Goal: Task Accomplishment & Management: Manage account settings

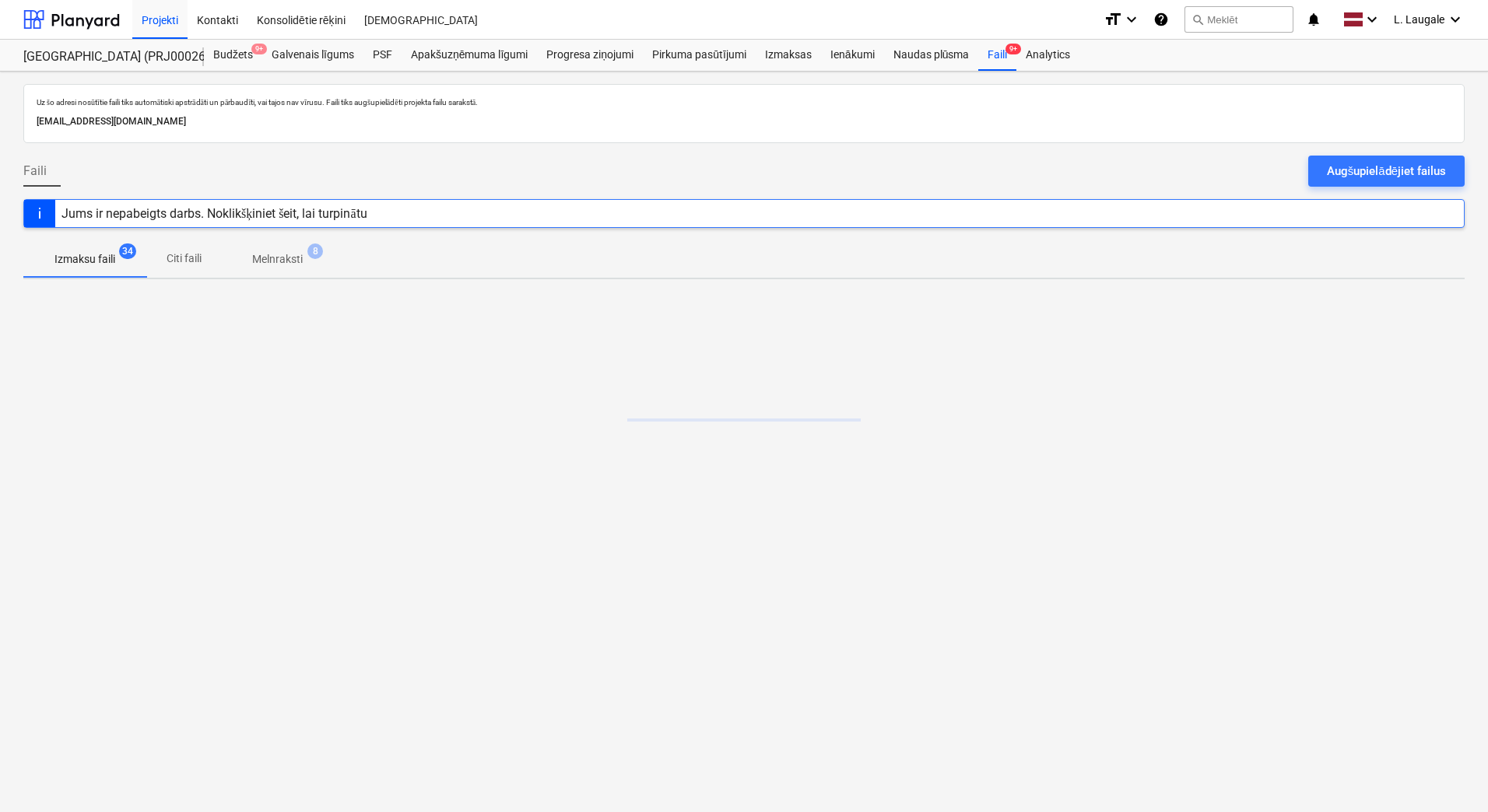
click at [274, 268] on span "Melnraksti 8" at bounding box center [277, 259] width 113 height 28
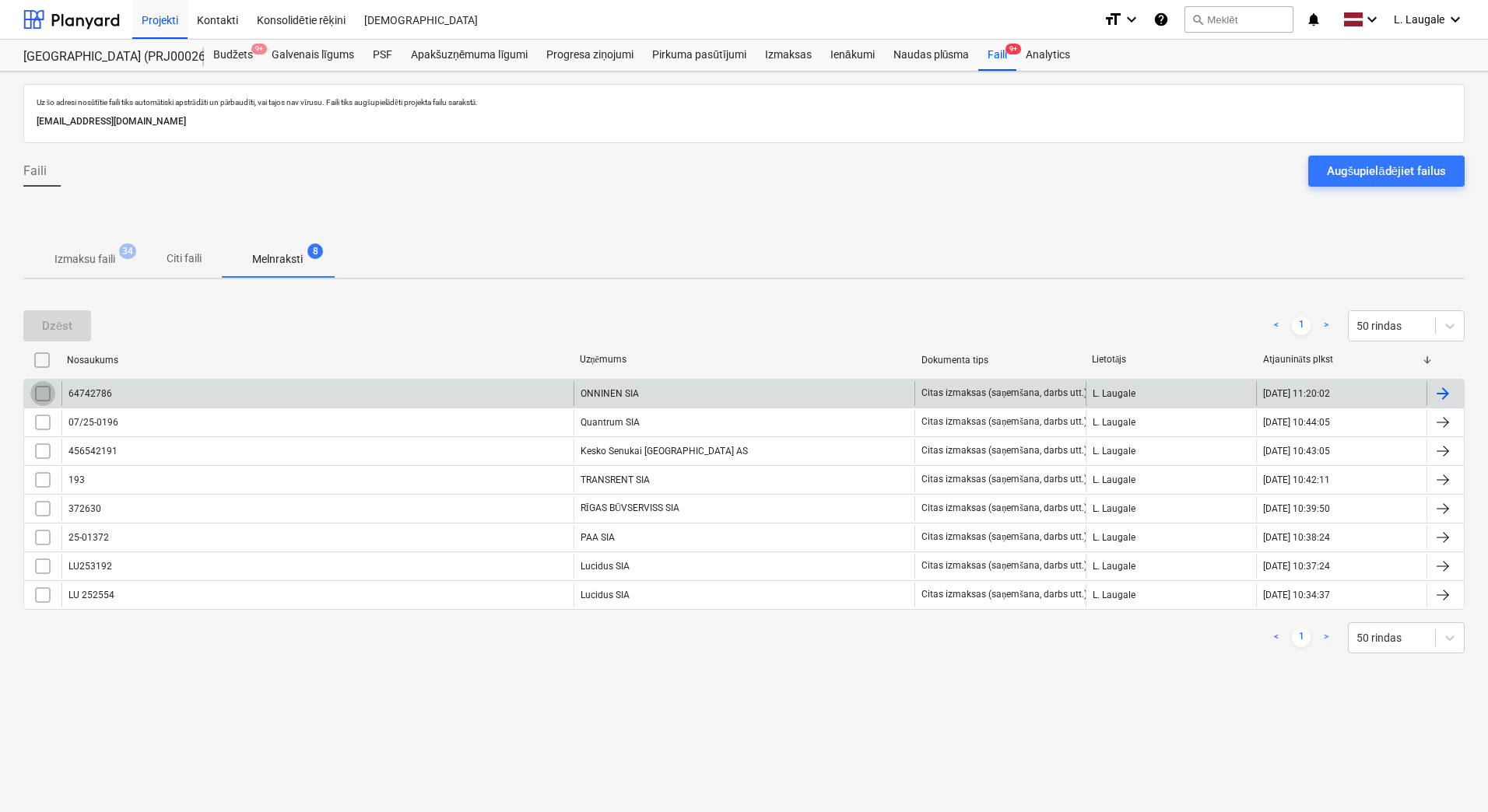
click at [36, 395] on input "checkbox" at bounding box center [42, 393] width 25 height 25
click at [62, 314] on button "Dzēst" at bounding box center [58, 326] width 68 height 31
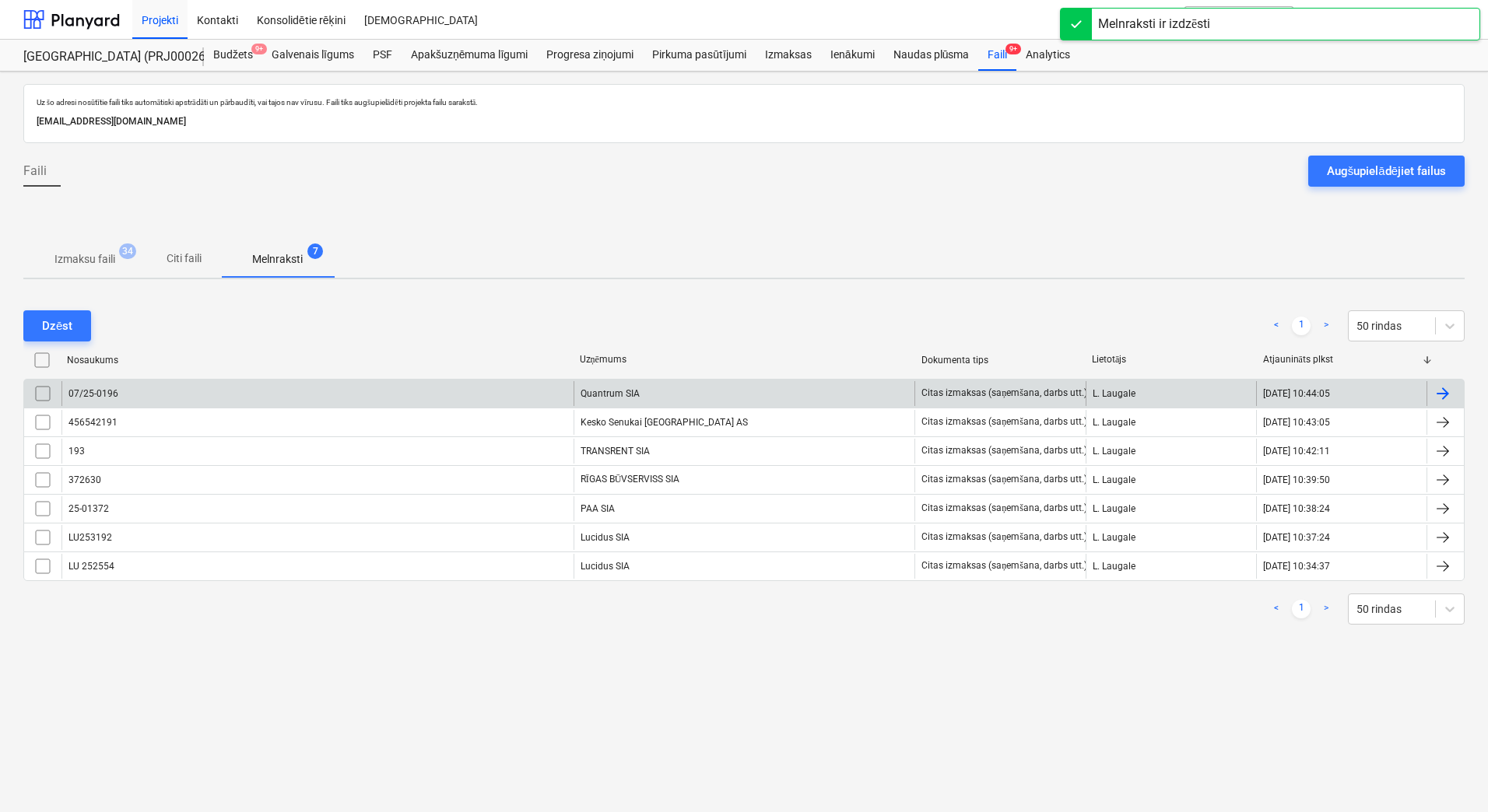
click at [97, 261] on p "Izmaksu faili" at bounding box center [84, 259] width 61 height 16
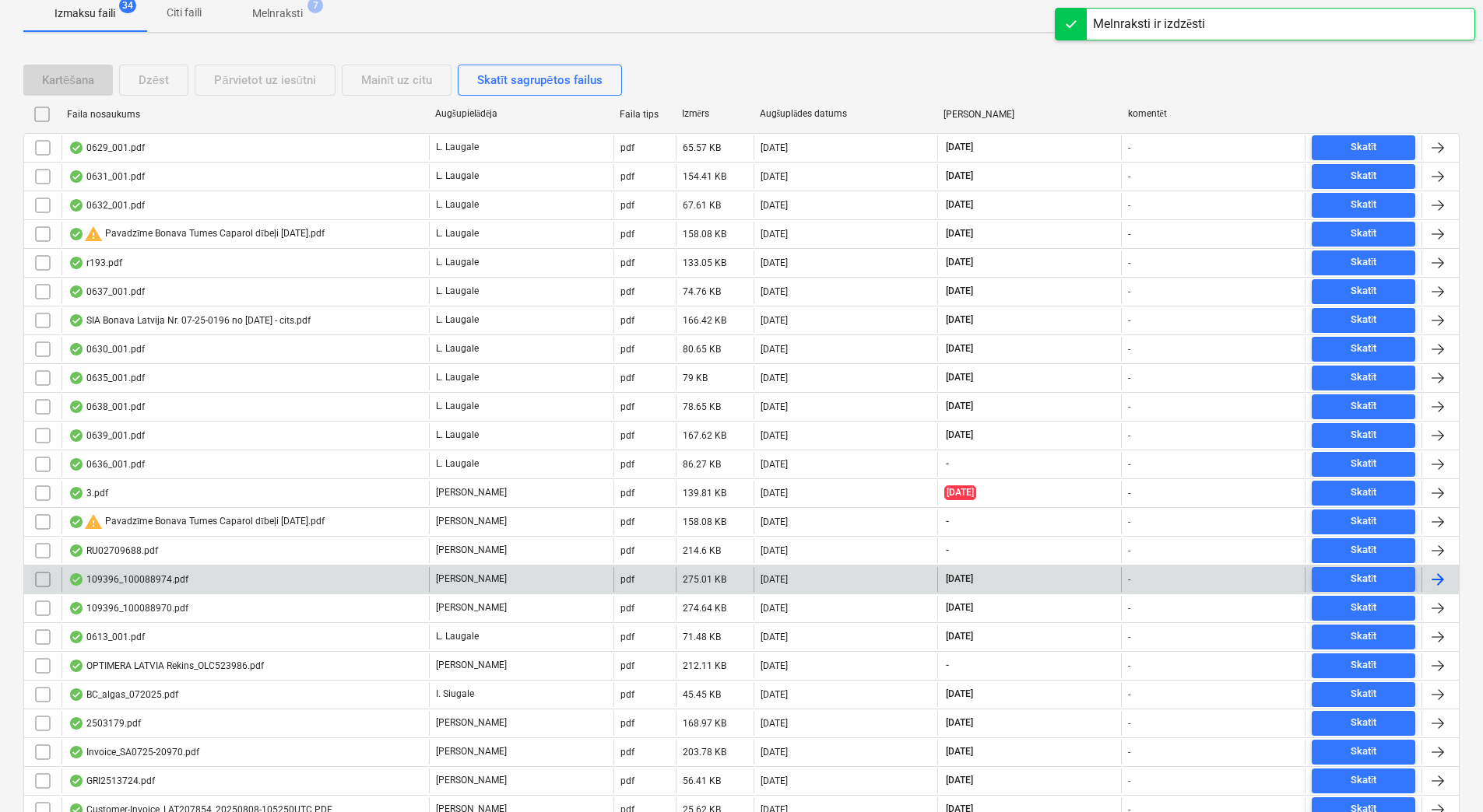
scroll to position [259, 0]
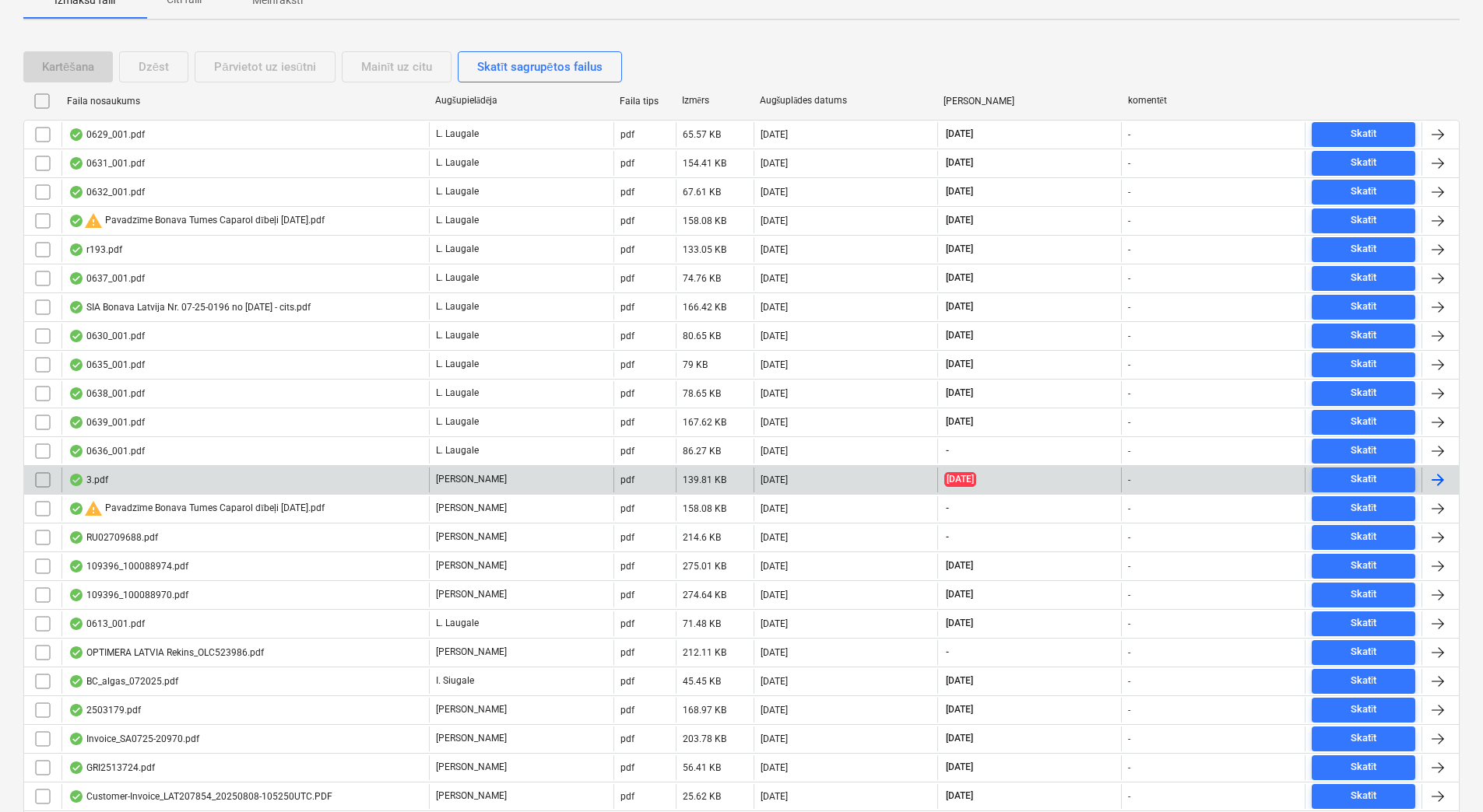
click at [317, 487] on div "3.pdf" at bounding box center [245, 480] width 367 height 25
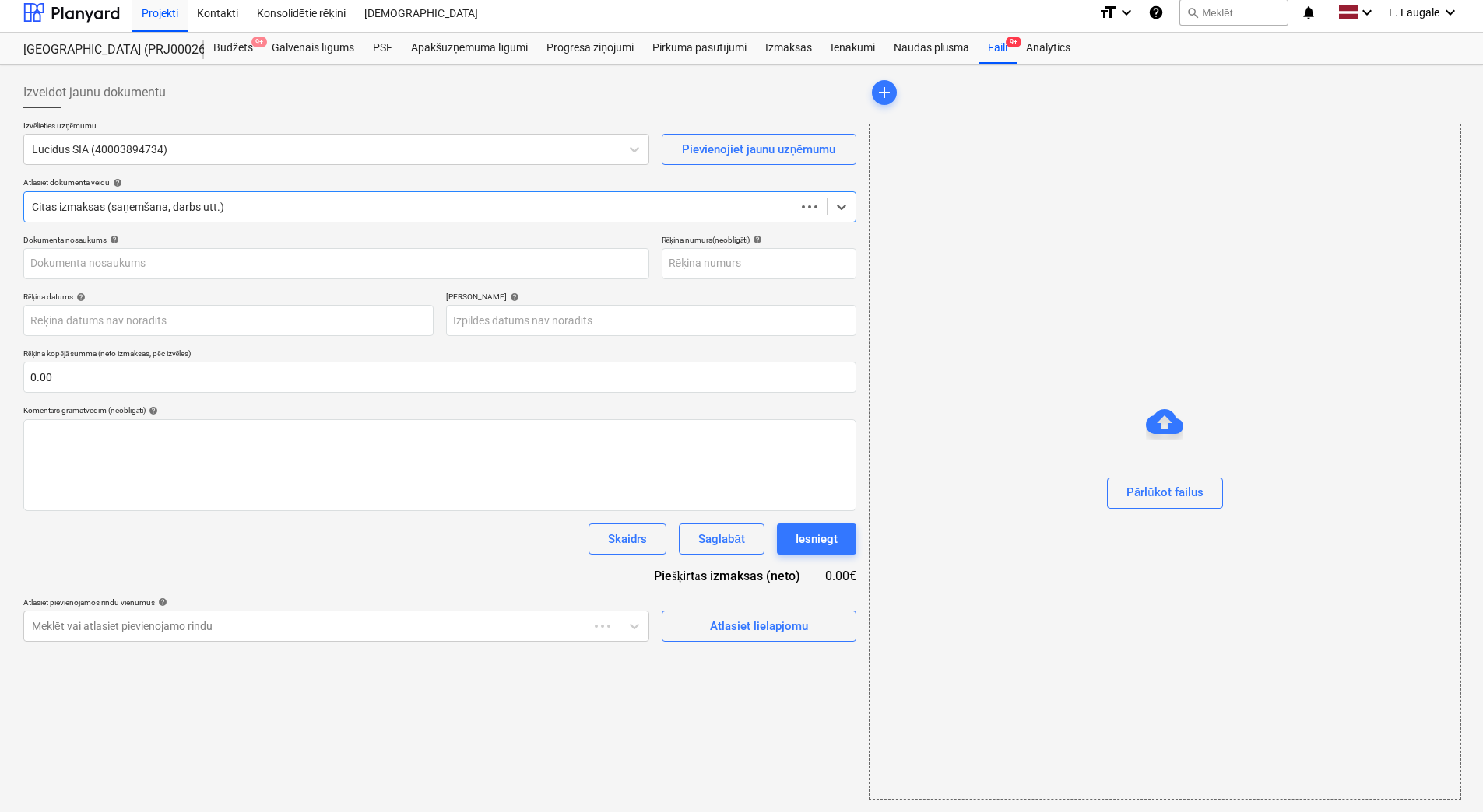
scroll to position [7, 0]
type input "LU 252554"
type input "[DATE]"
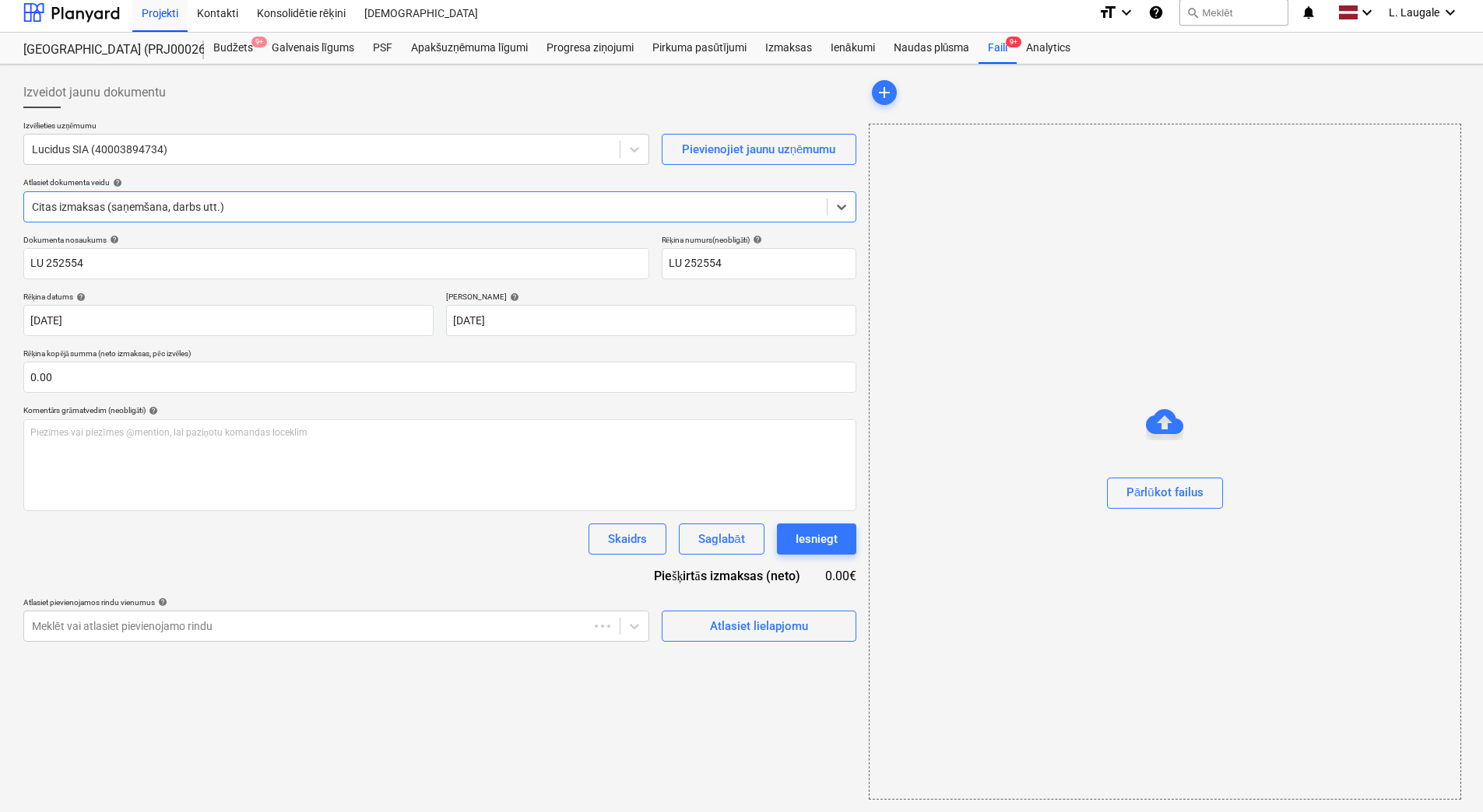
scroll to position [0, 0]
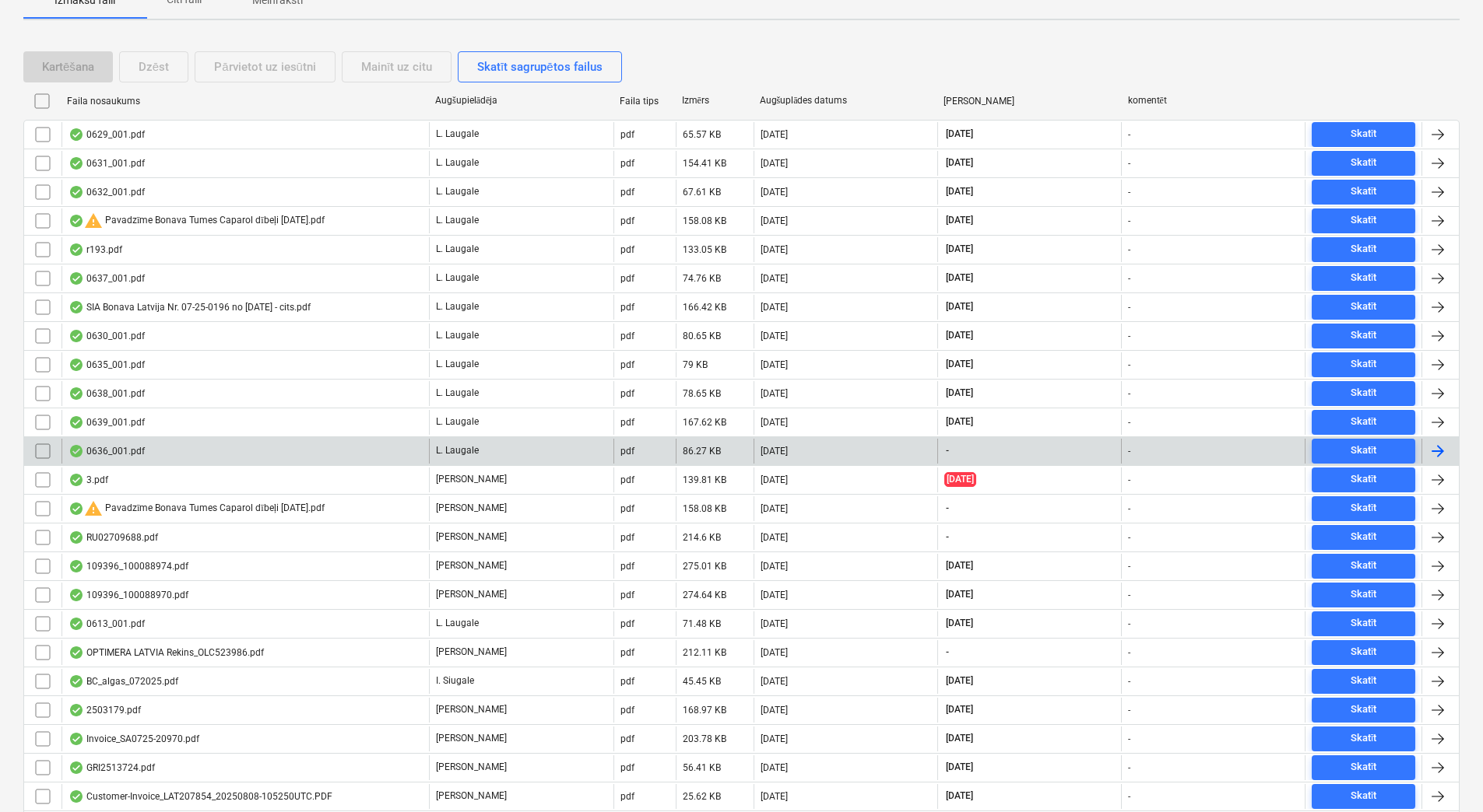
click at [323, 451] on div "0636_001.pdf" at bounding box center [245, 451] width 367 height 25
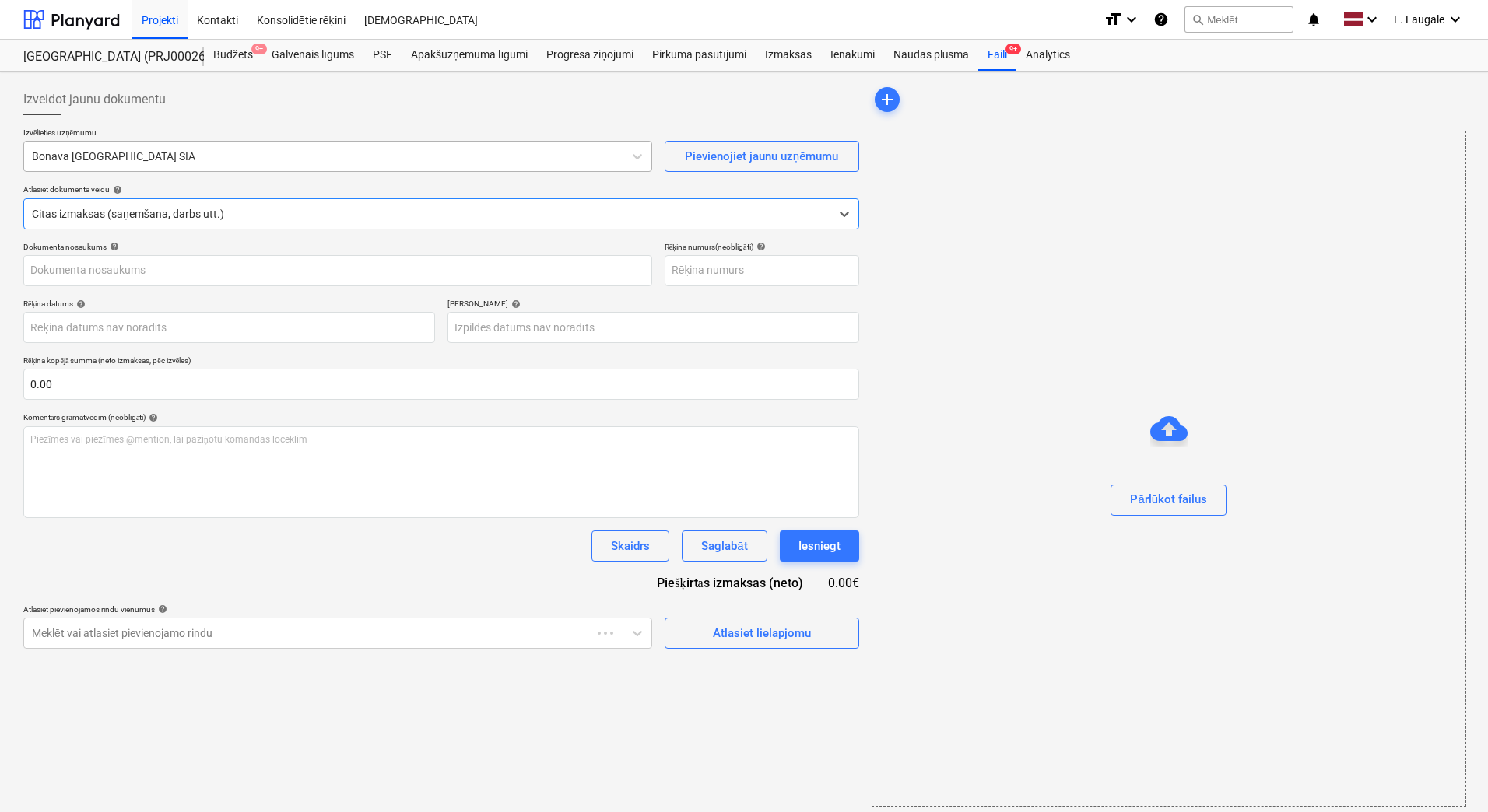
type input "0636_001.pdf"
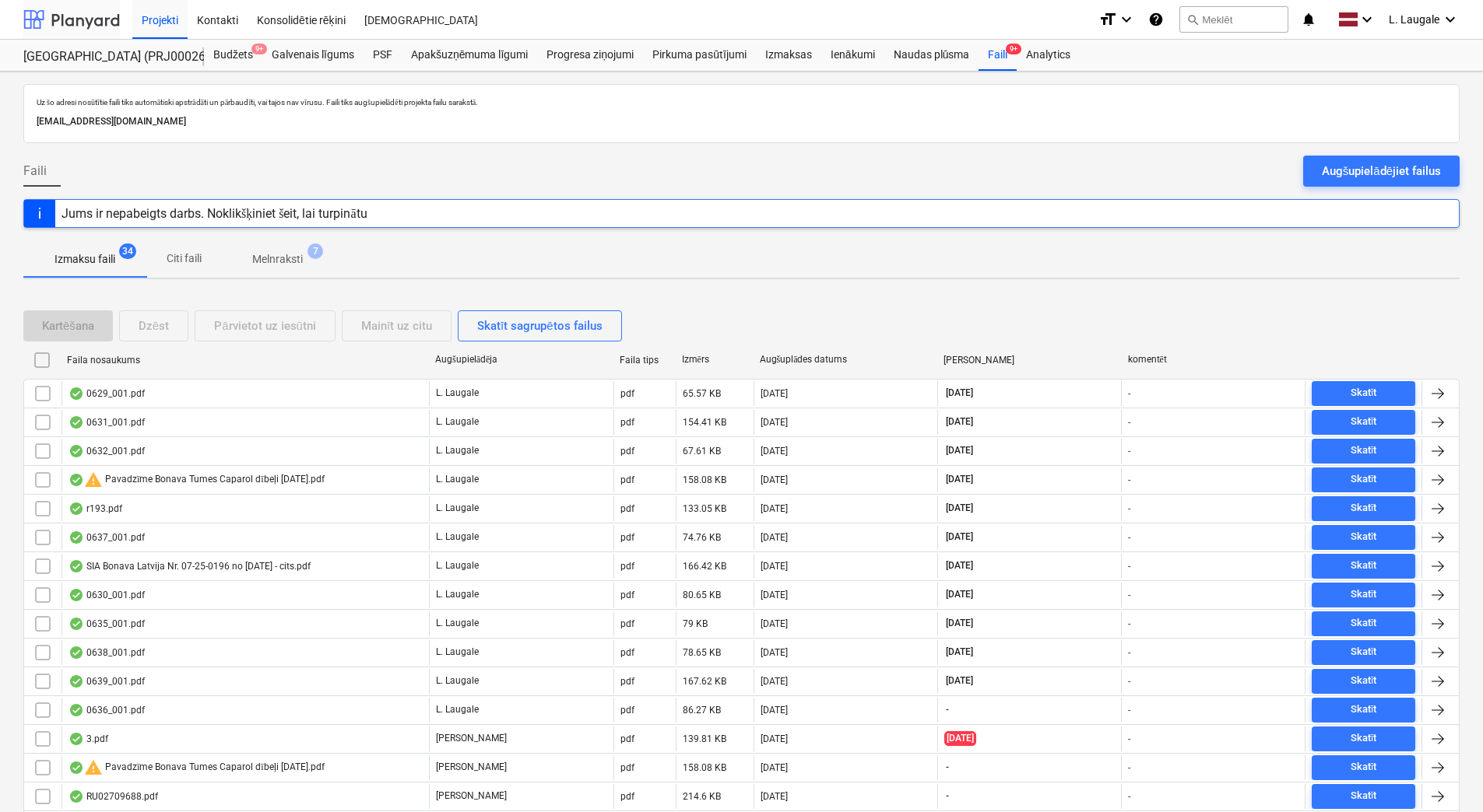
scroll to position [259, 0]
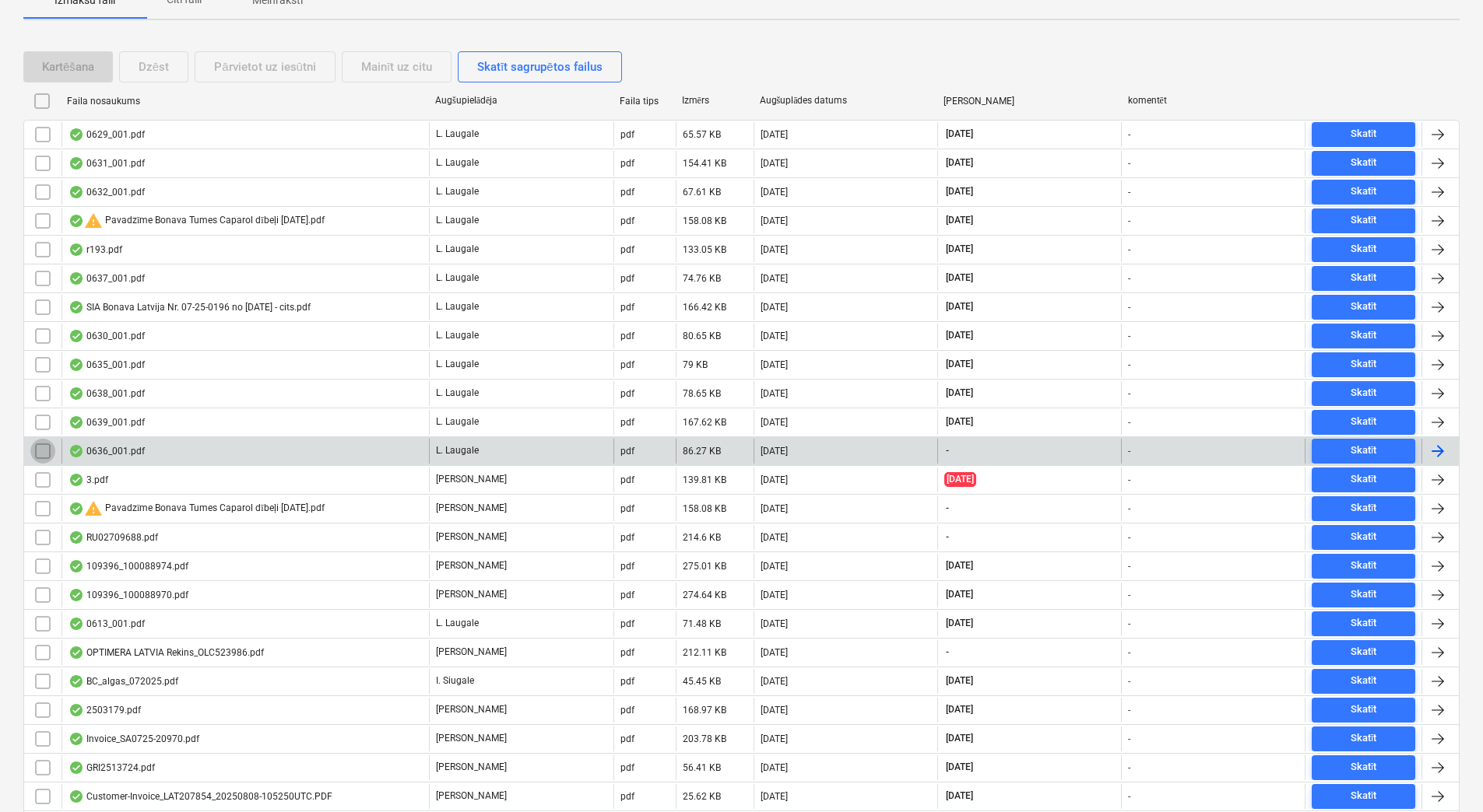
click at [36, 455] on input "checkbox" at bounding box center [42, 451] width 25 height 25
click at [366, 71] on div "Mainīt uz citu" at bounding box center [396, 66] width 71 height 20
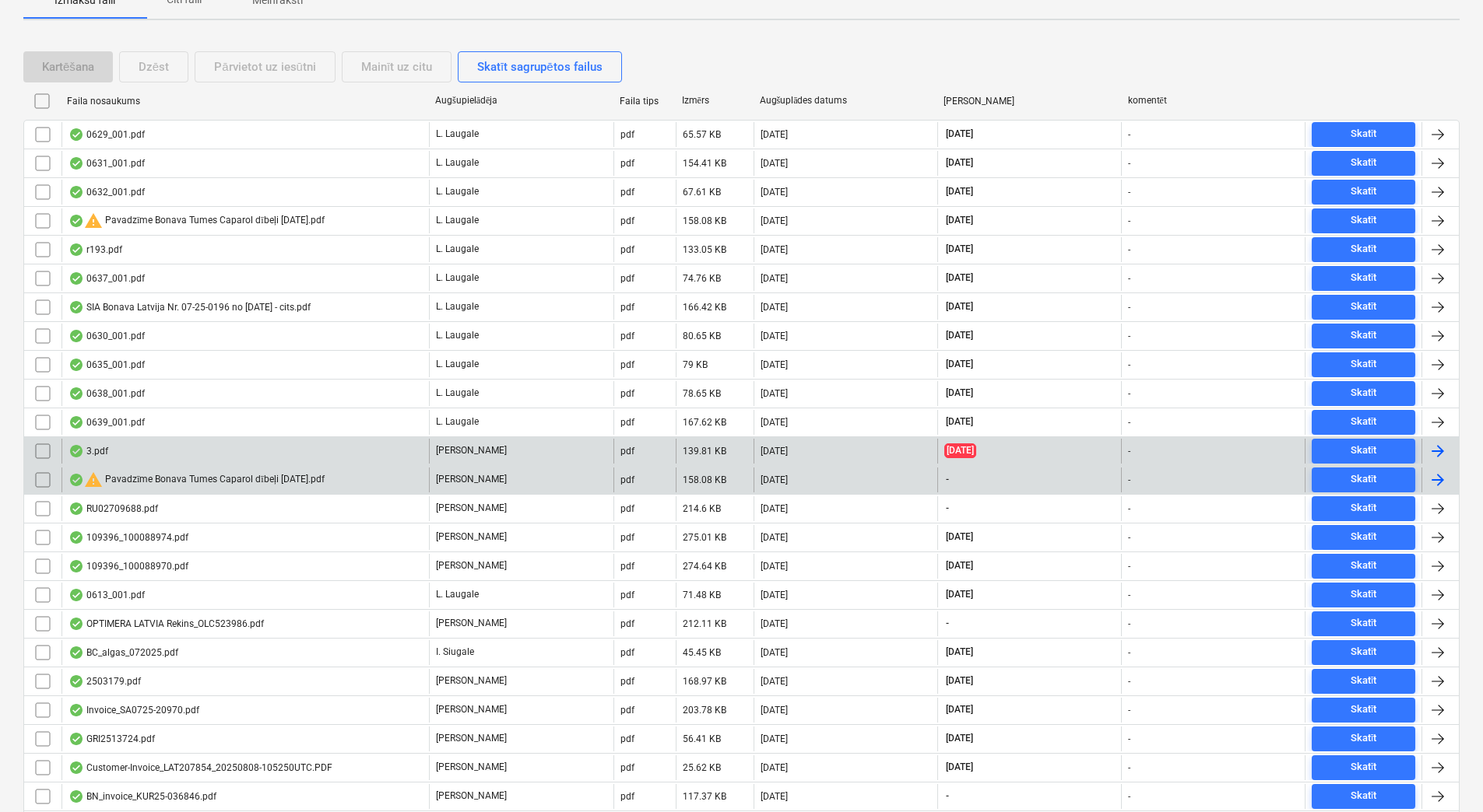
click at [38, 481] on input "checkbox" at bounding box center [42, 480] width 25 height 25
click at [374, 66] on div "Mainīt uz citu" at bounding box center [396, 66] width 71 height 20
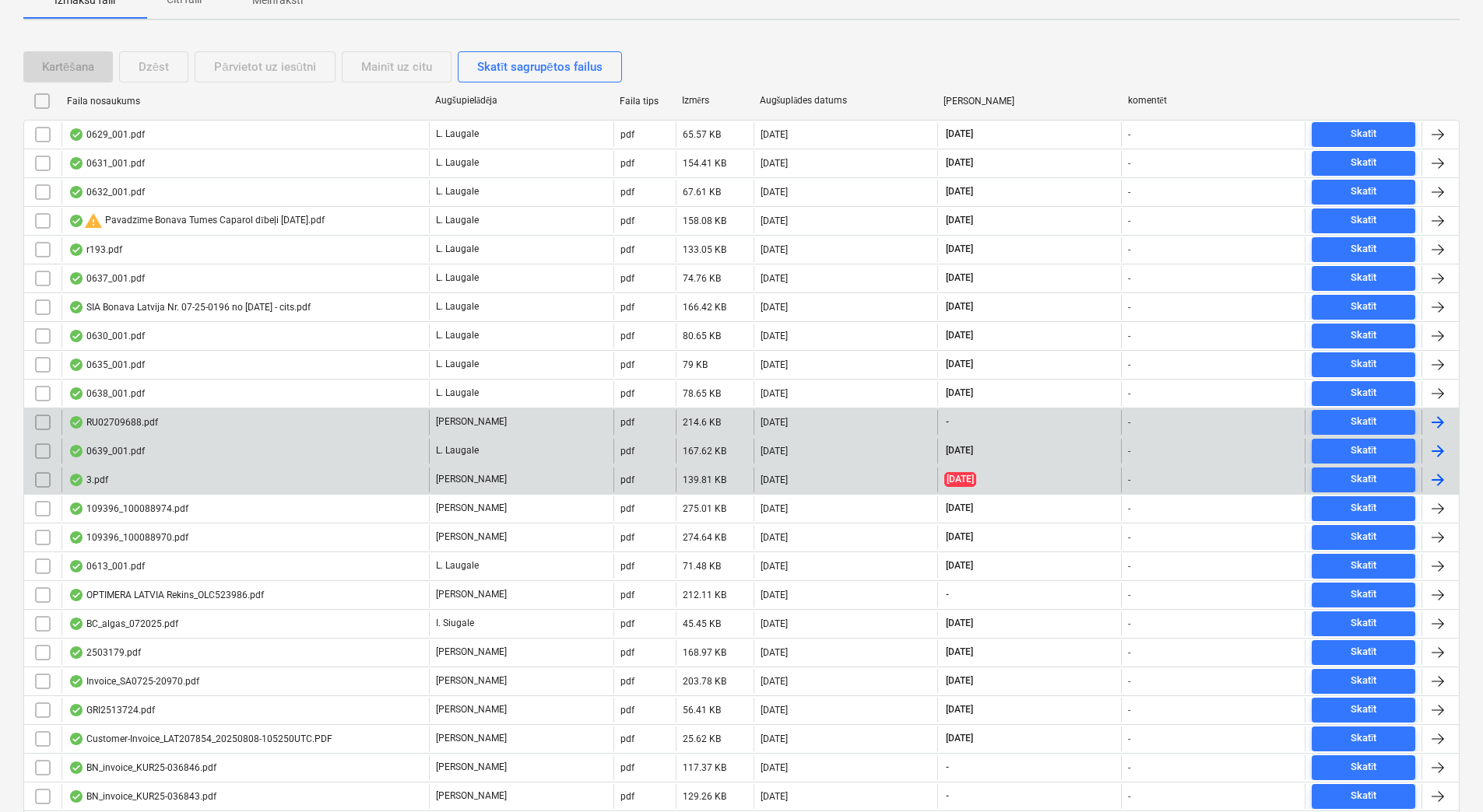
click at [268, 422] on div "RU02709688.pdf" at bounding box center [245, 422] width 367 height 25
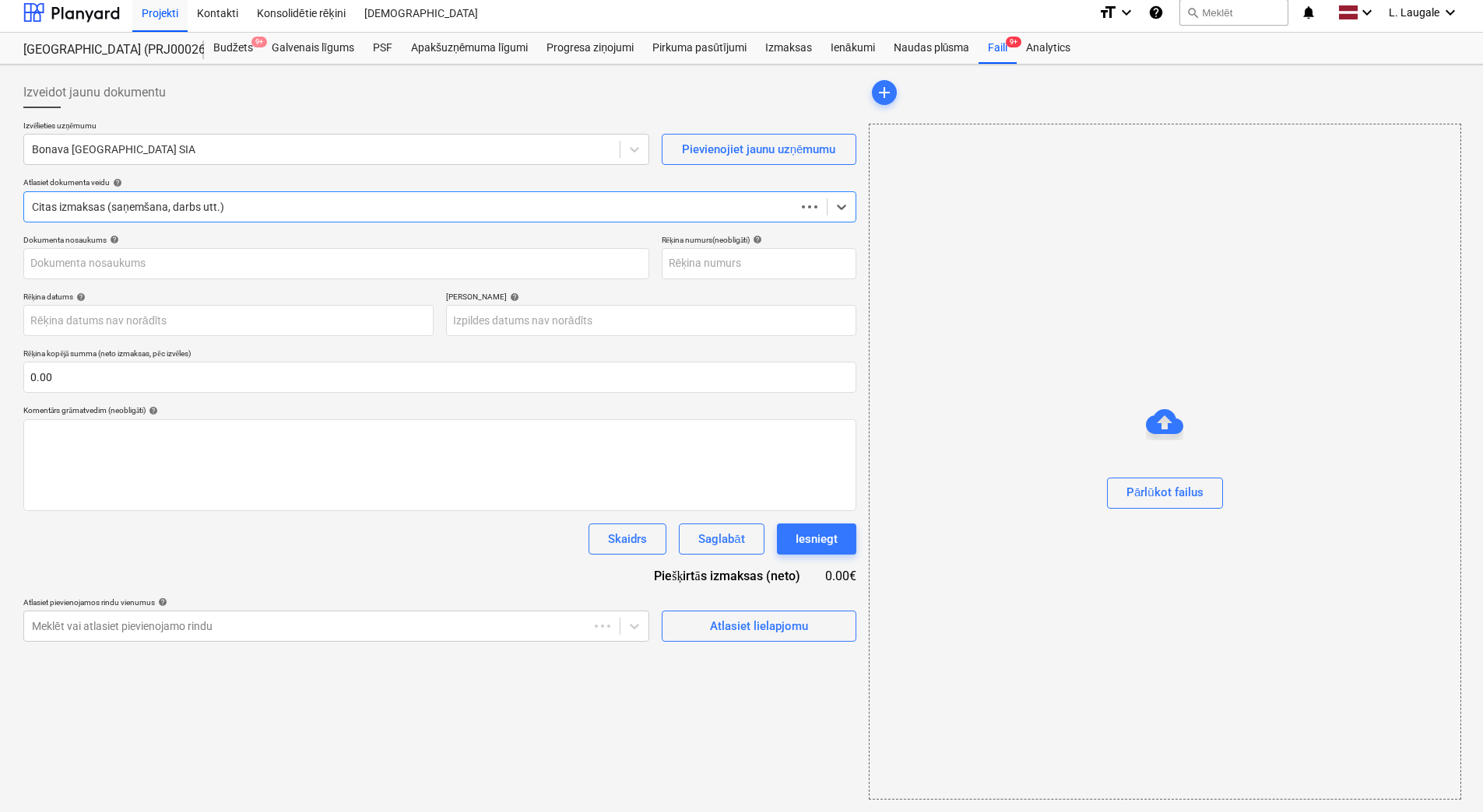
scroll to position [7, 0]
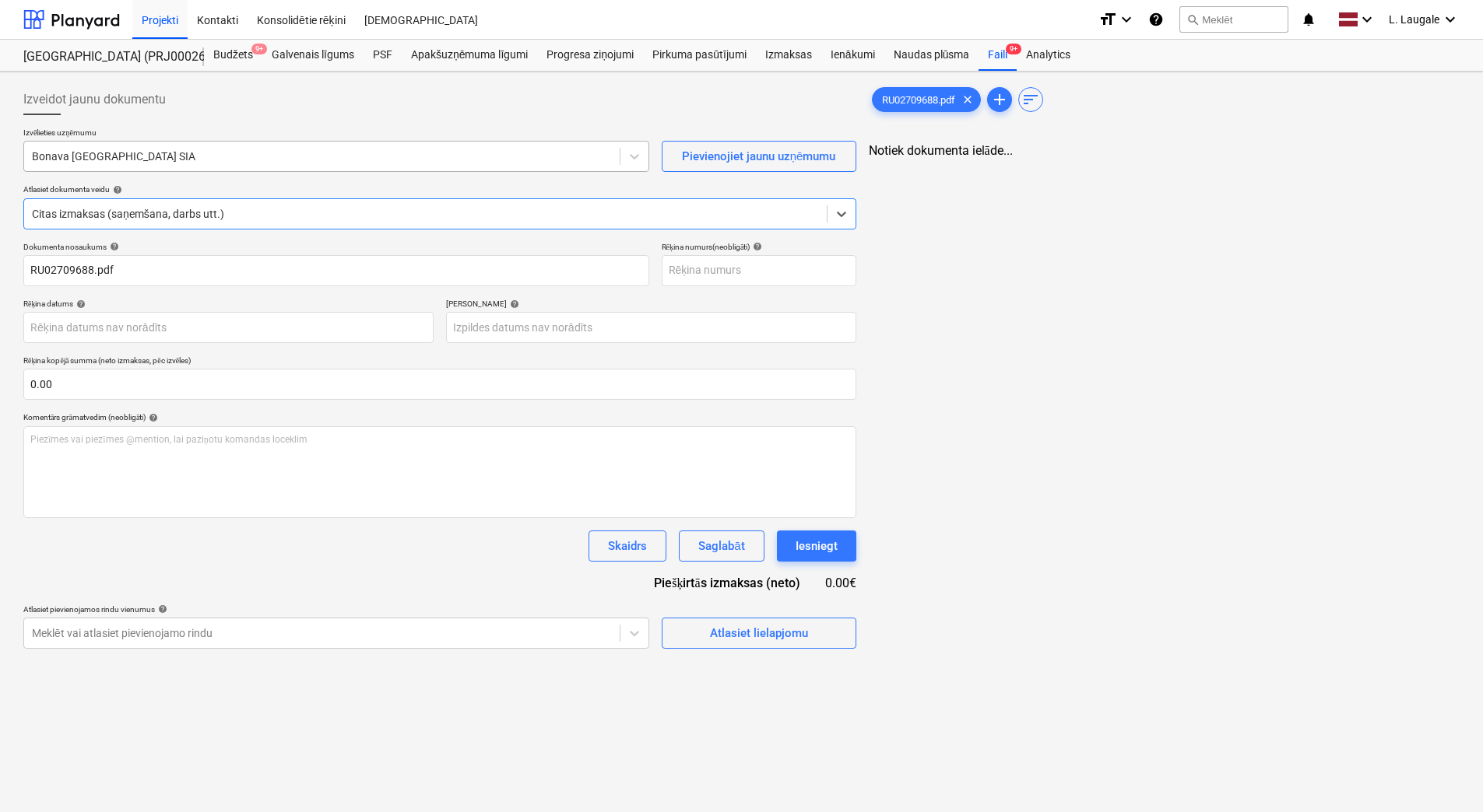
type input "RU02709688.pdf"
click at [182, 147] on div "Bonava [GEOGRAPHIC_DATA] SIA" at bounding box center [322, 156] width 596 height 22
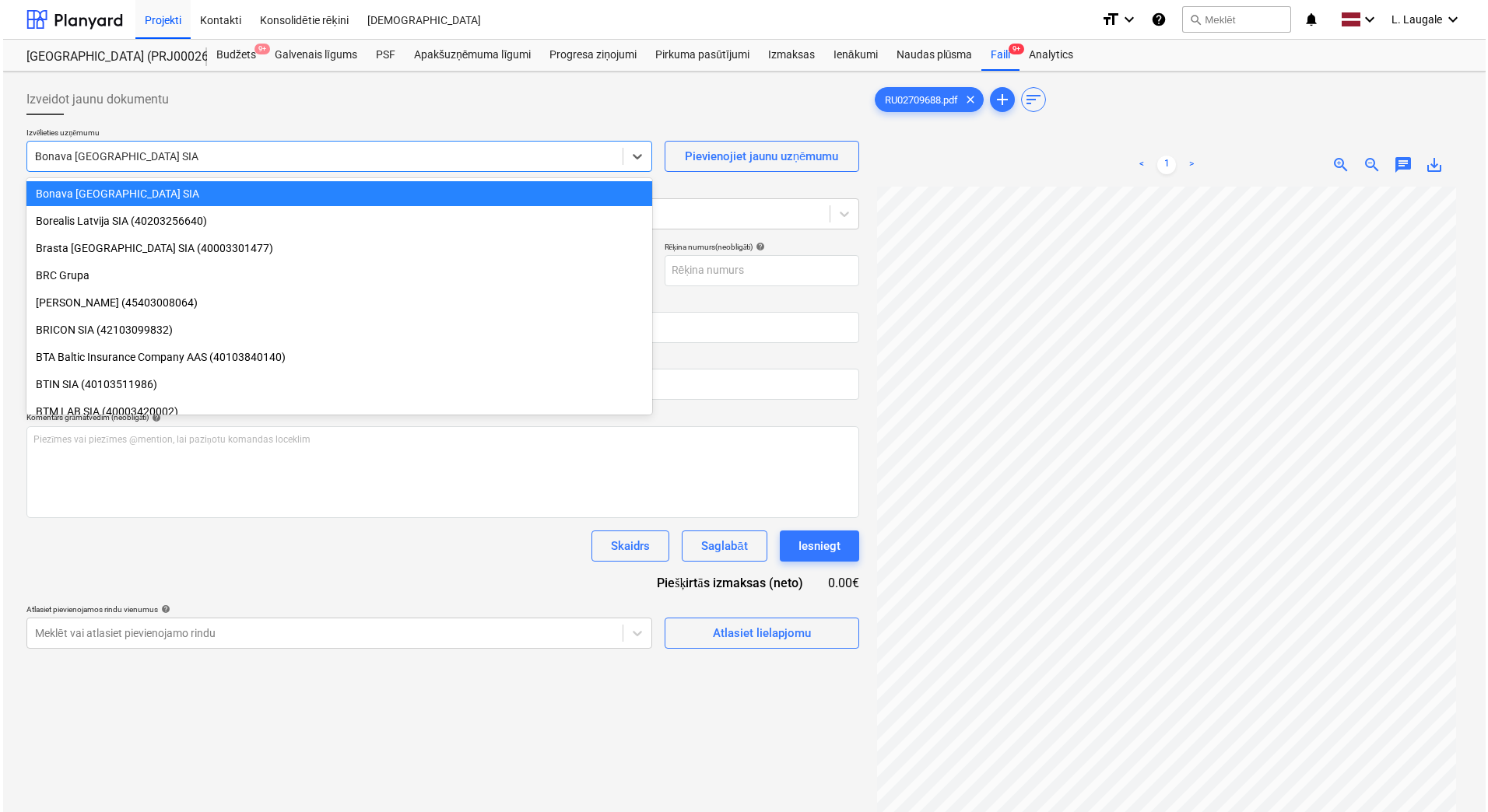
scroll to position [883, 0]
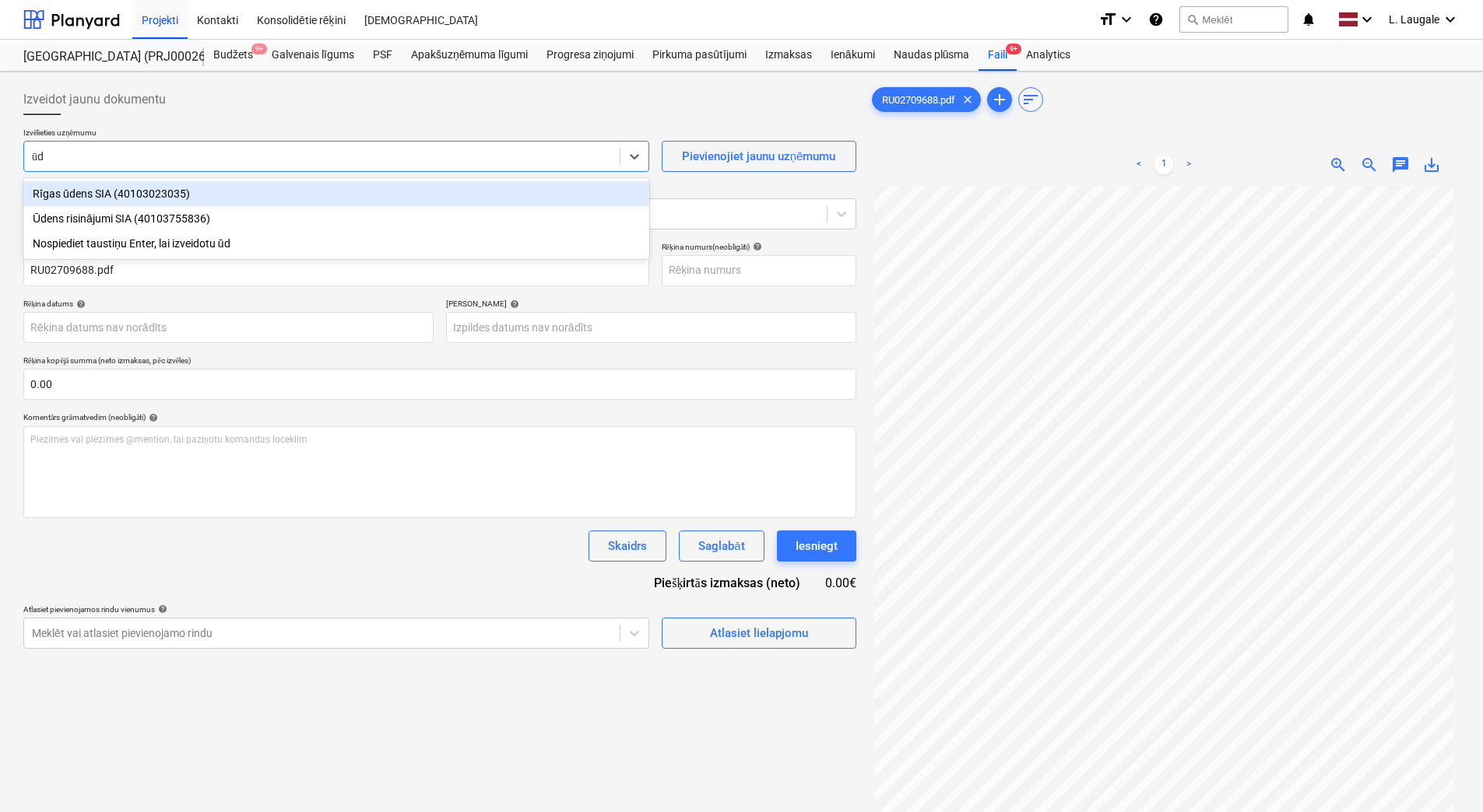
type input "ūde"
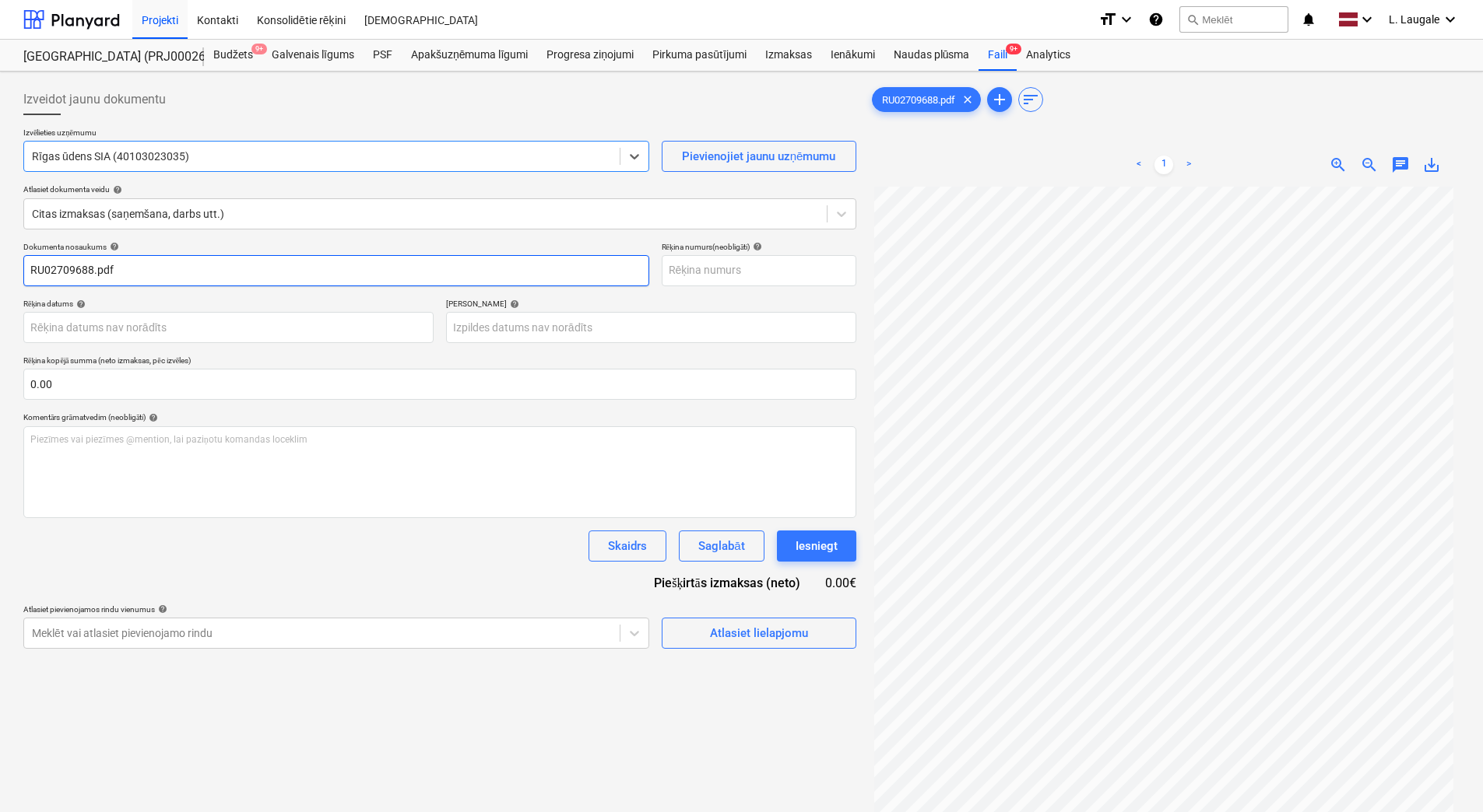
click at [259, 266] on input "RU02709688.pdf" at bounding box center [336, 271] width 626 height 31
drag, startPoint x: 259, startPoint y: 266, endPoint x: -3, endPoint y: 283, distance: 262.6
click at [0, 283] on html "Projekti Kontakti Konsolidētie rēķini Iesūtne format_size keyboard_arrow_down h…" at bounding box center [741, 406] width 1483 height 812
type input "RU02709688"
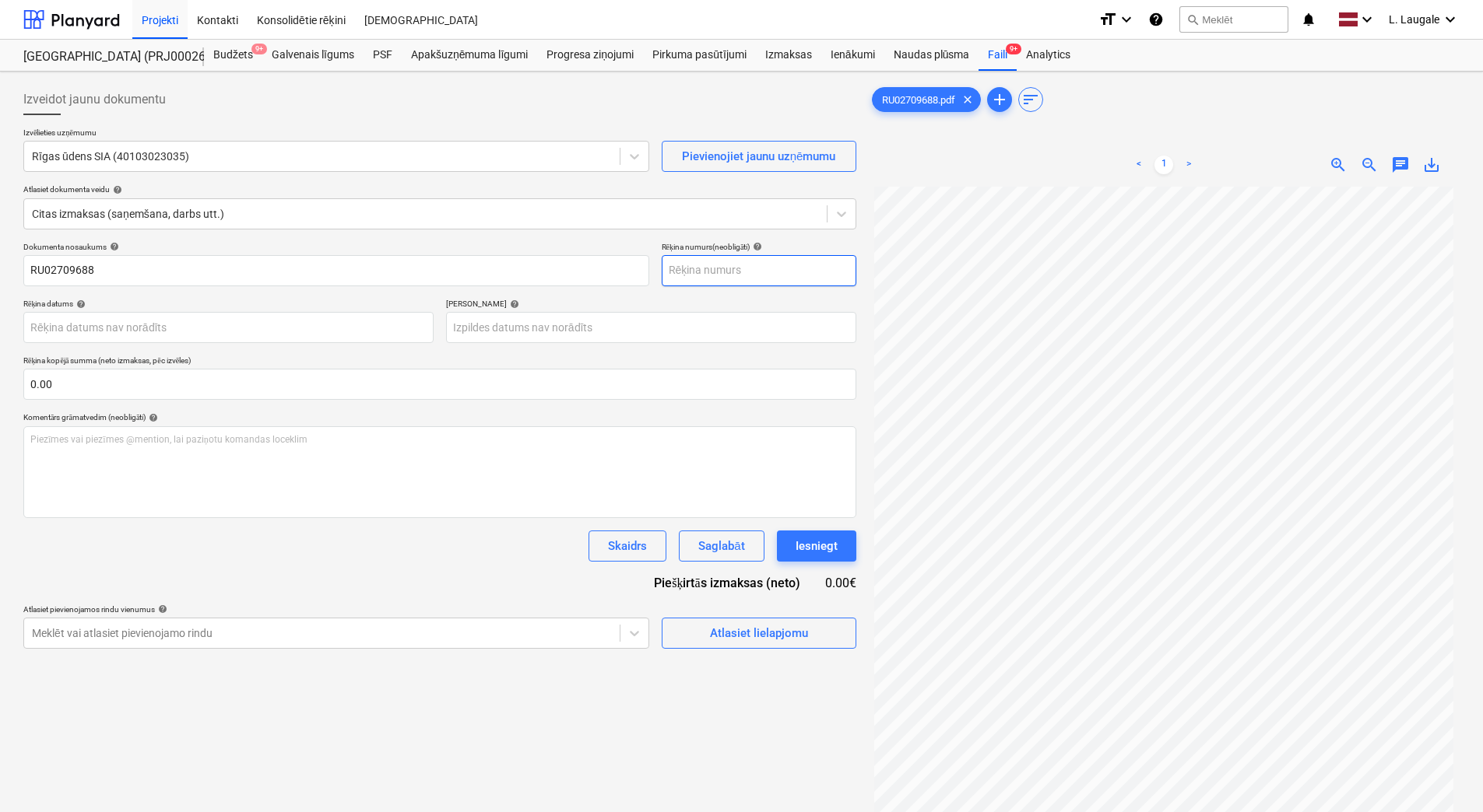
click at [847, 267] on input "text" at bounding box center [759, 271] width 195 height 31
paste input "RU02709688"
type input "RU02709688"
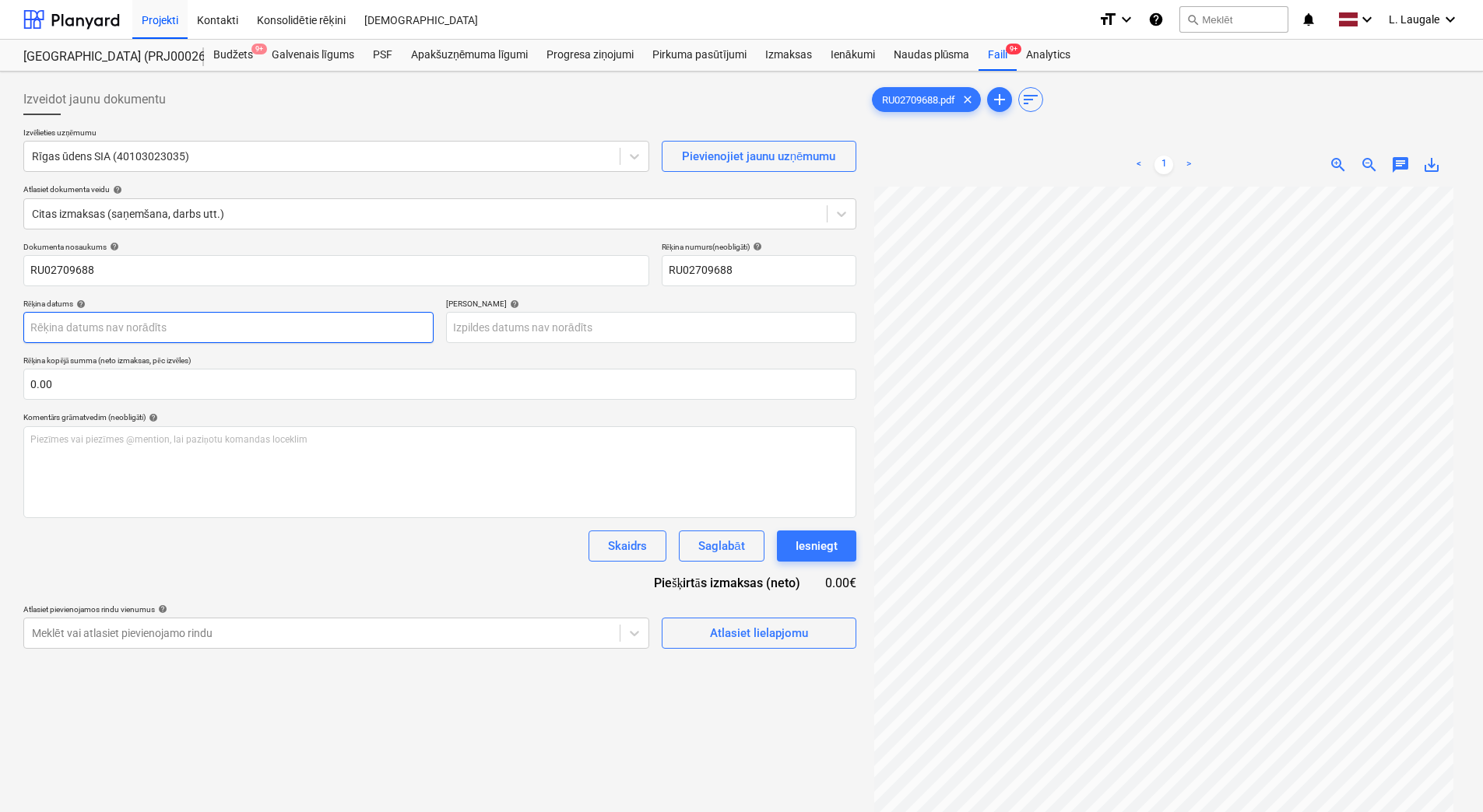
click at [401, 336] on body "Projekti Kontakti Konsolidētie rēķini Iesūtne format_size keyboard_arrow_down h…" at bounding box center [741, 406] width 1483 height 812
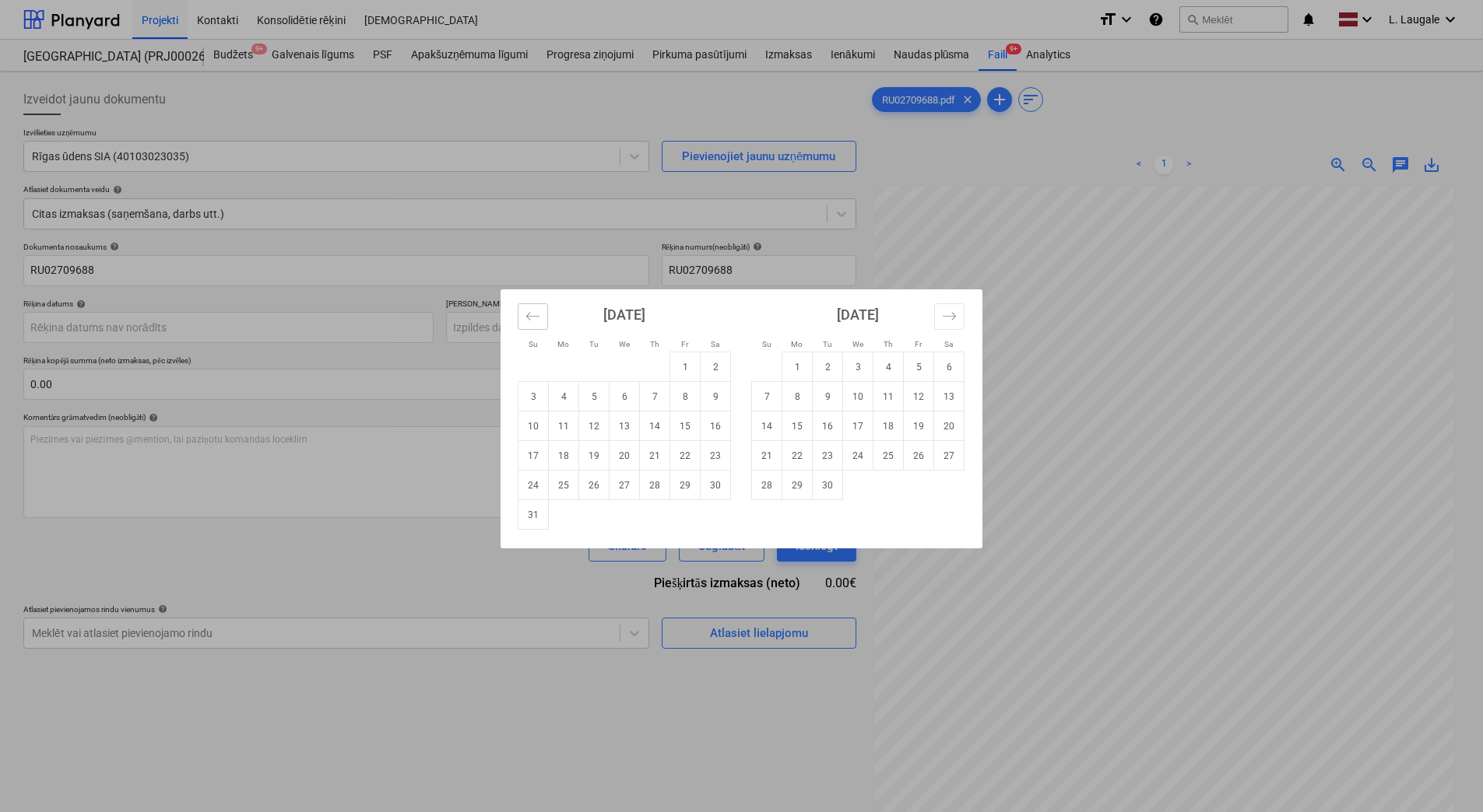
click at [521, 316] on button "Move backward to switch to the previous month." at bounding box center [532, 316] width 30 height 27
click at [664, 479] on td "31" at bounding box center [654, 485] width 30 height 29
type input "[DATE]"
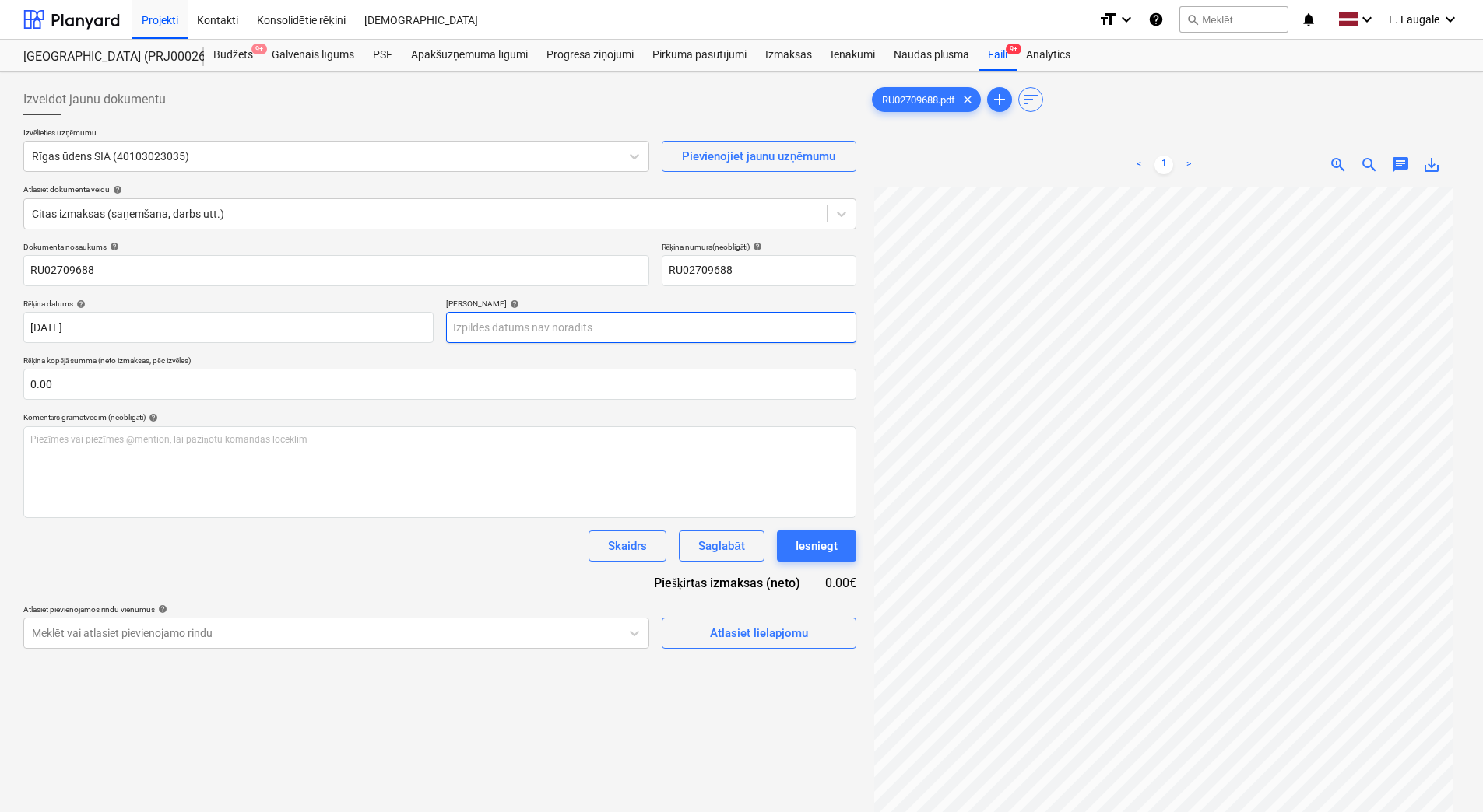
click at [561, 339] on body "Projekti Kontakti Konsolidētie rēķini Iesūtne format_size keyboard_arrow_down h…" at bounding box center [741, 406] width 1483 height 812
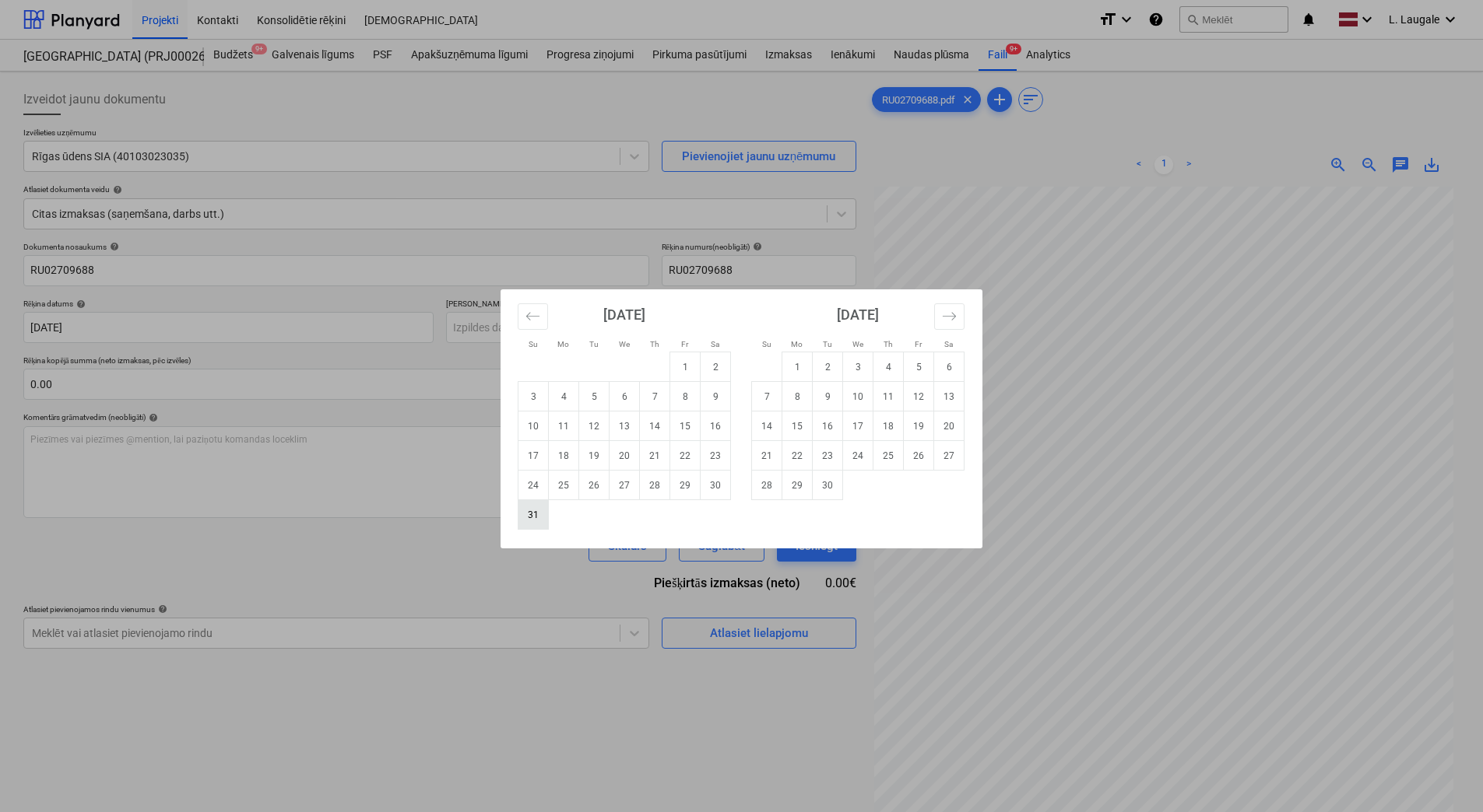
click at [528, 520] on td "31" at bounding box center [533, 515] width 30 height 29
type input "[DATE]"
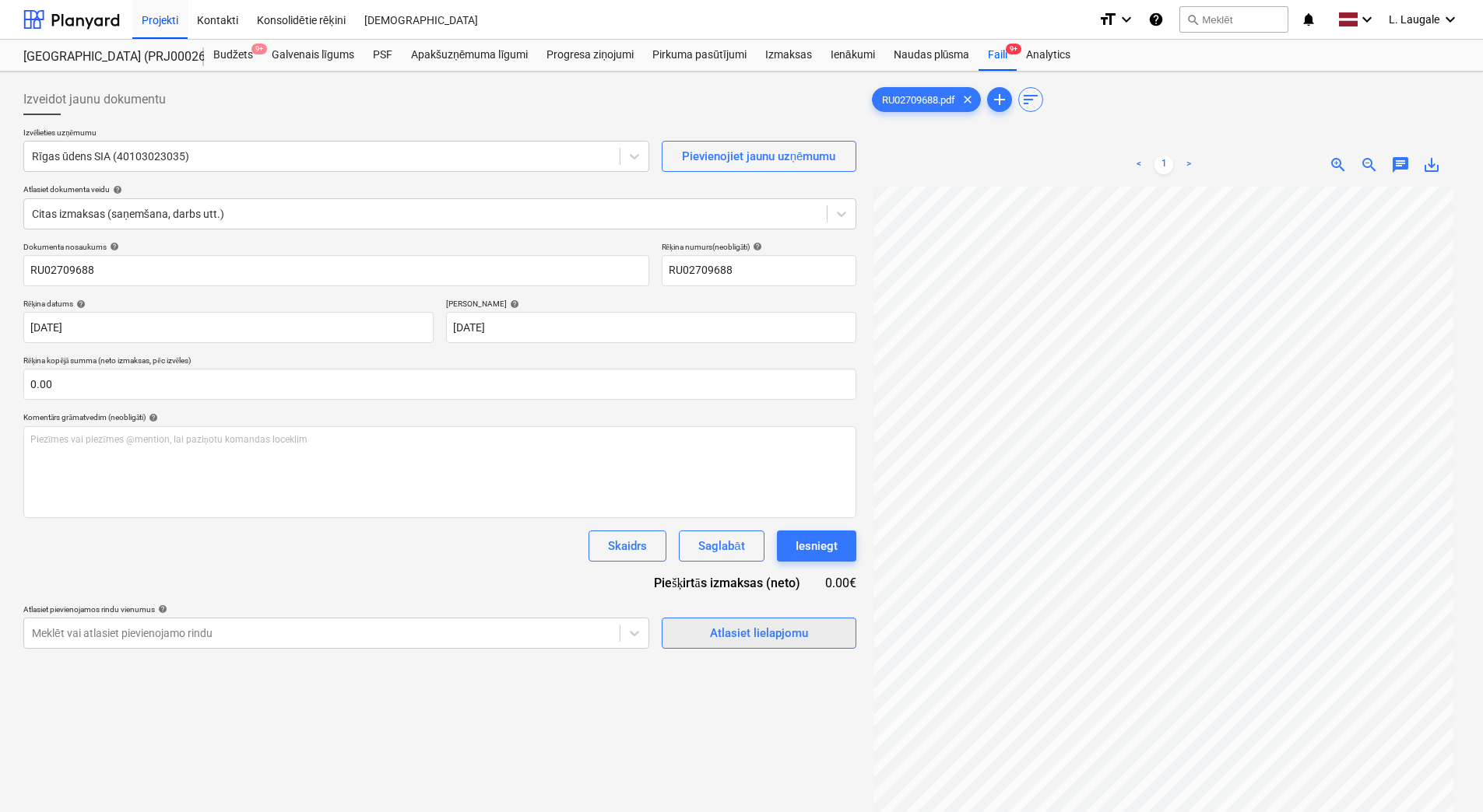
click at [739, 627] on div "Atlasiet lielapjomu" at bounding box center [759, 633] width 98 height 20
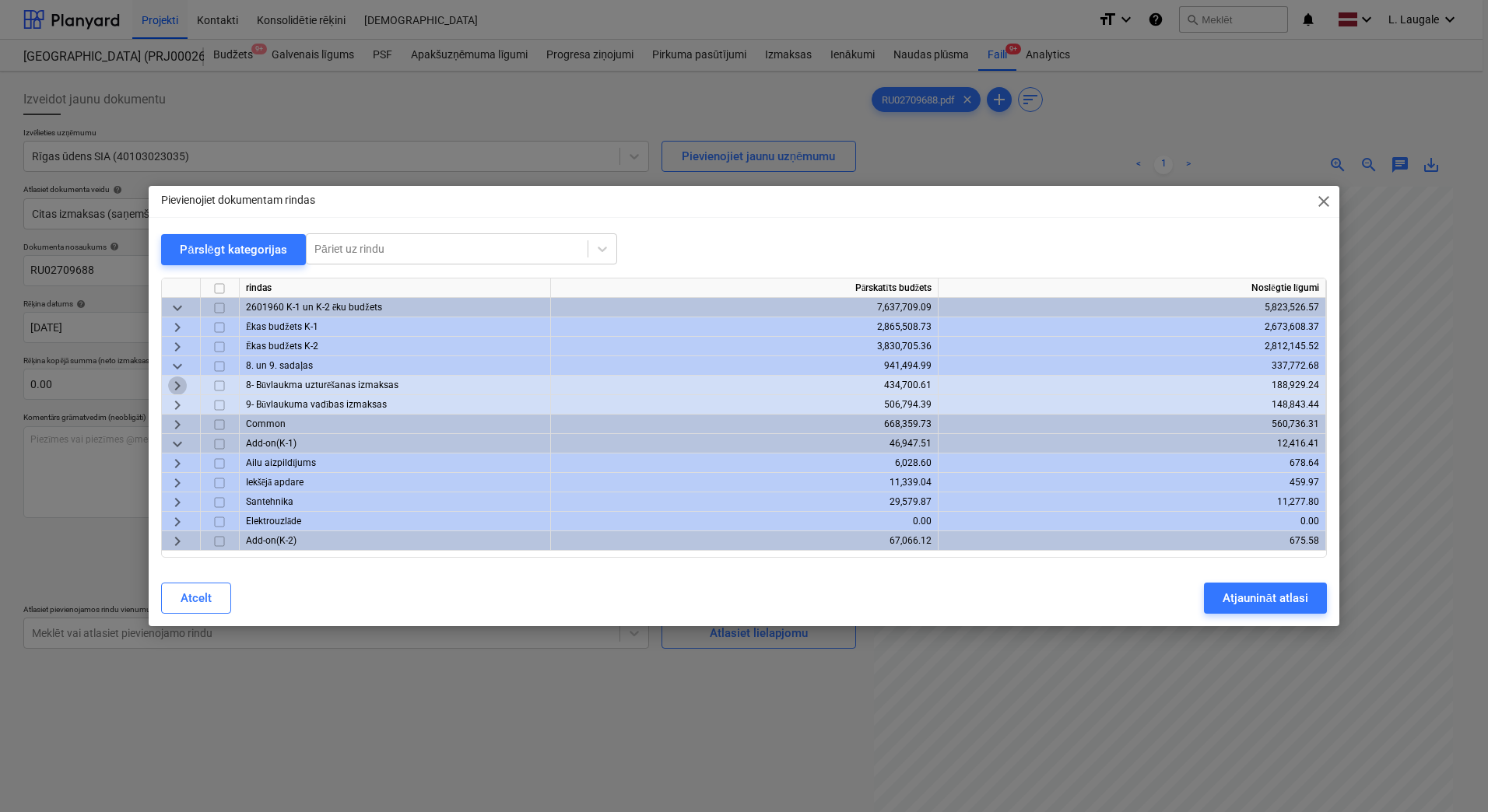
click at [172, 382] on span "keyboard_arrow_right" at bounding box center [177, 386] width 19 height 19
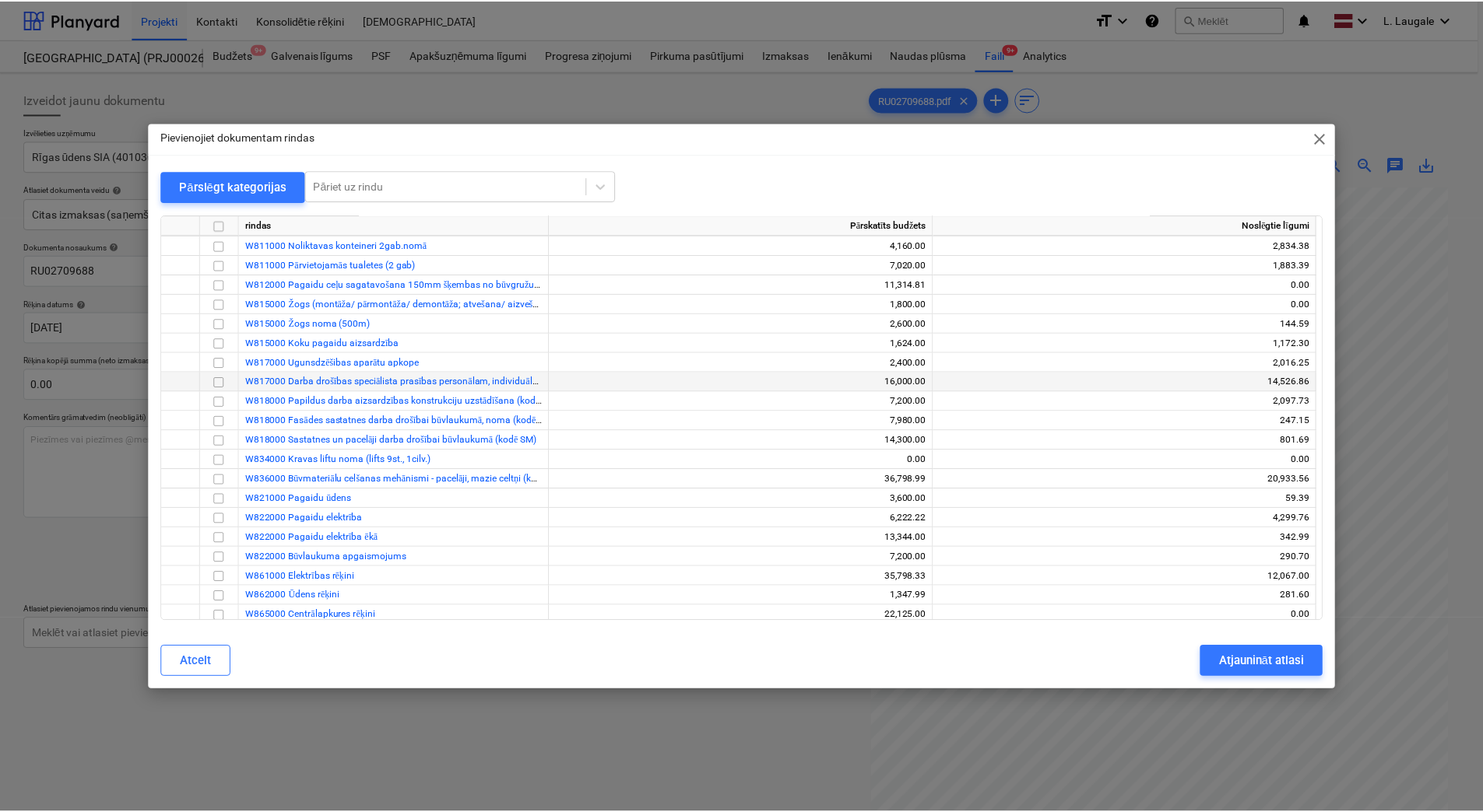
scroll to position [156, 0]
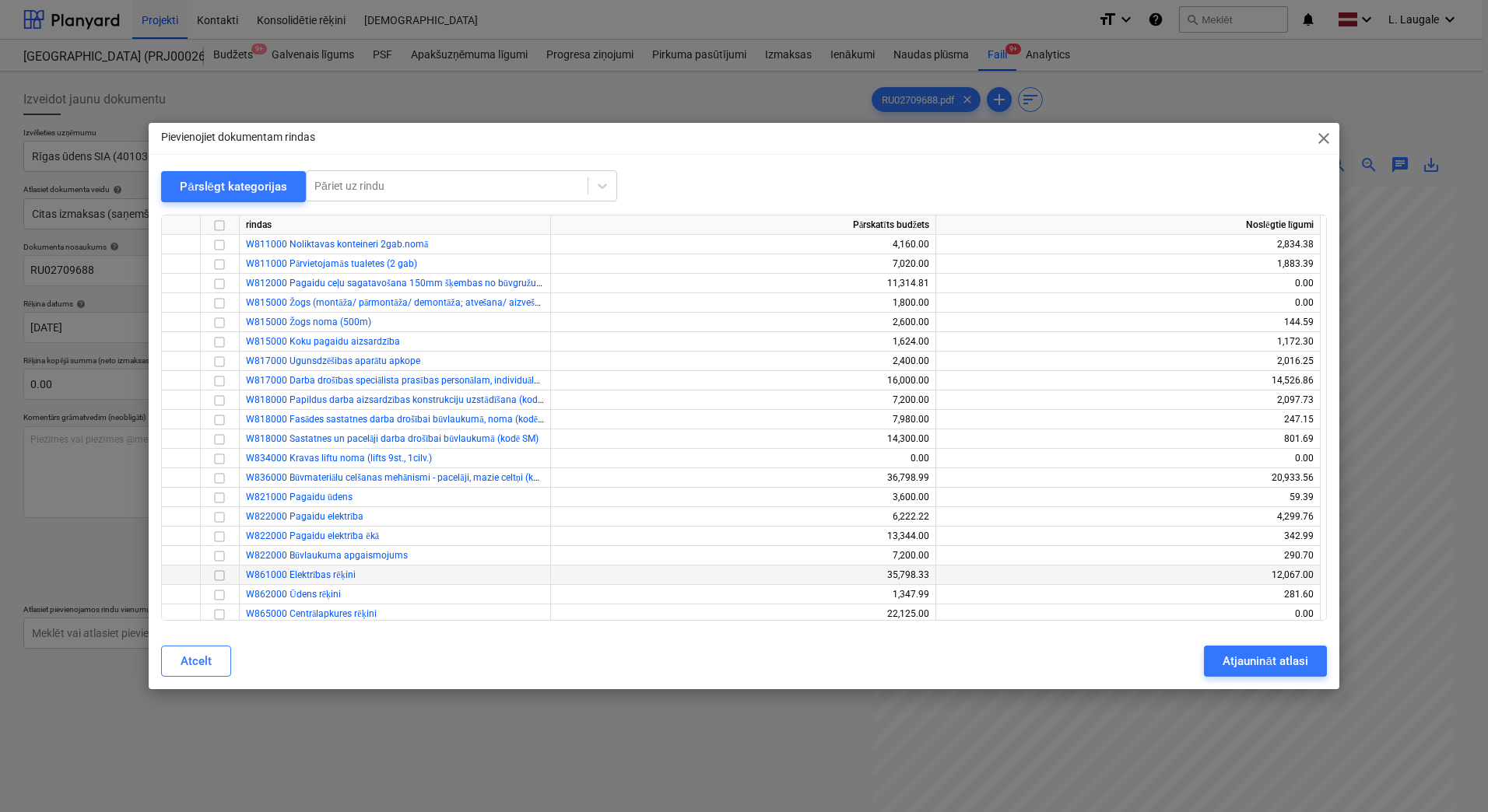
click at [221, 596] on input "checkbox" at bounding box center [219, 595] width 19 height 19
click at [1298, 656] on div "Atjaunināt atlasi" at bounding box center [1264, 661] width 85 height 20
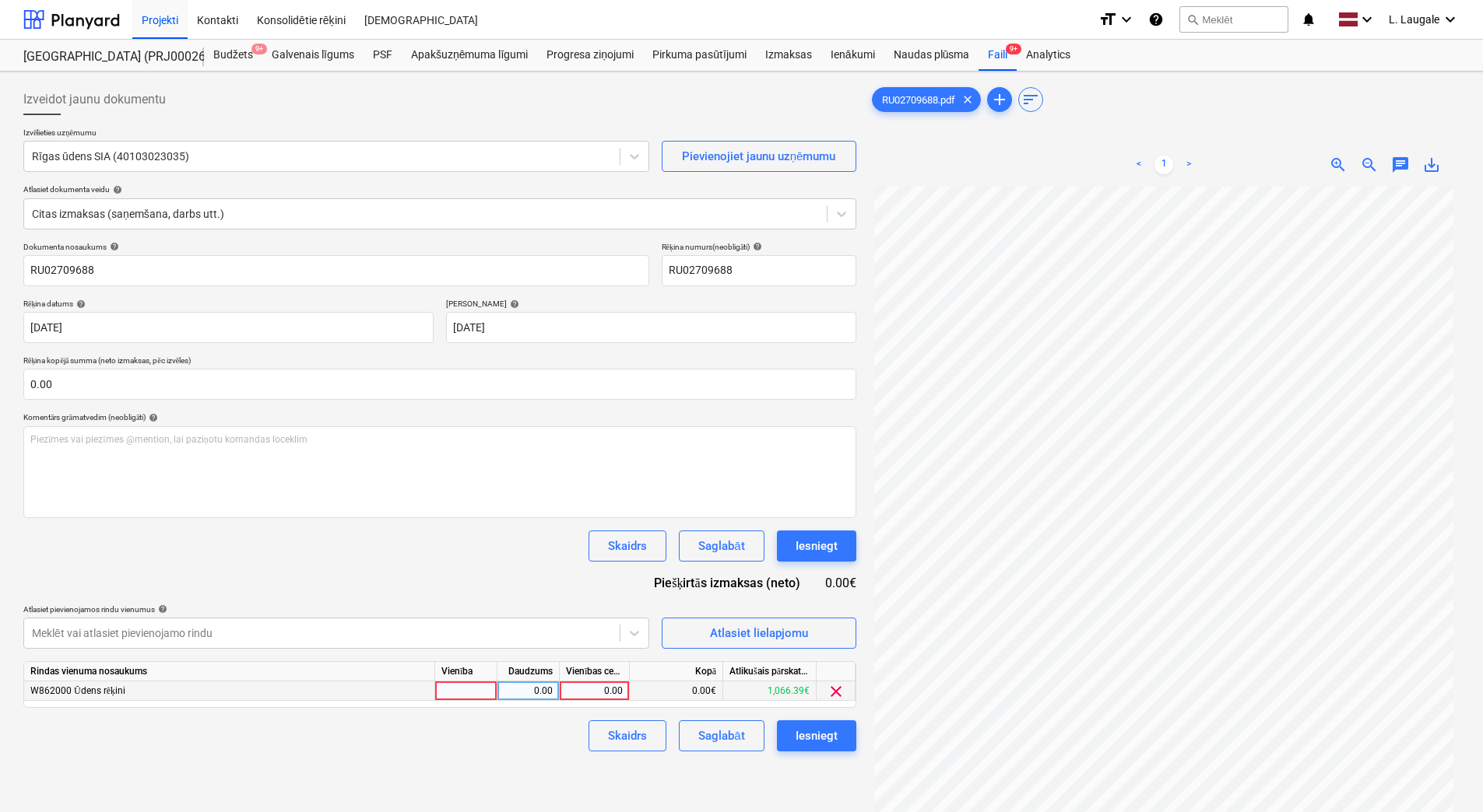
click at [476, 682] on div at bounding box center [466, 691] width 62 height 19
type input "1"
click at [549, 694] on div "0.00" at bounding box center [528, 691] width 49 height 19
type input "1"
click at [604, 690] on div "0.00" at bounding box center [594, 691] width 57 height 19
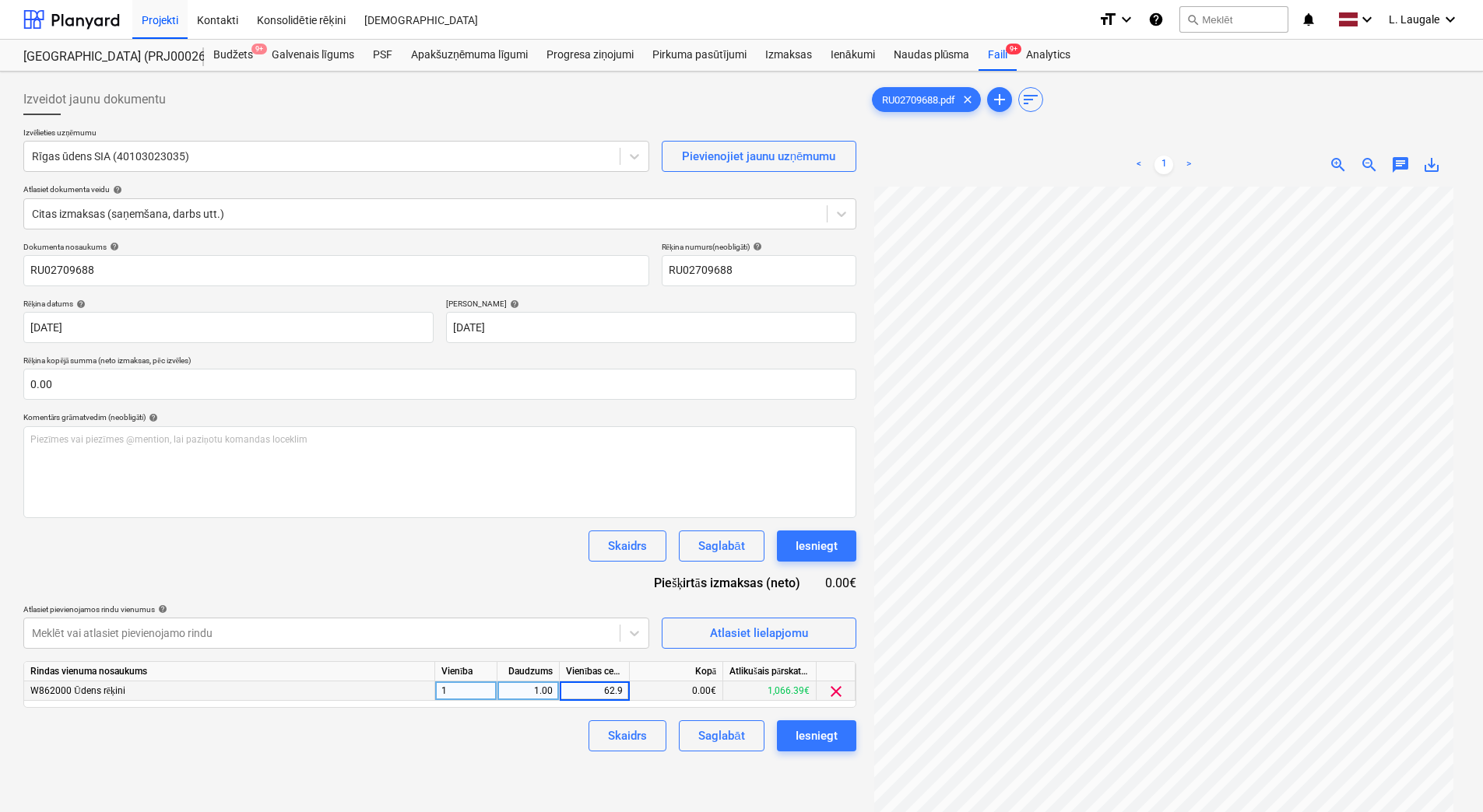
type input "62.97"
click at [576, 732] on div "Skaidrs Saglabāt Iesniegt" at bounding box center [439, 736] width 833 height 31
click at [693, 730] on button "Saglabāt" at bounding box center [721, 736] width 85 height 31
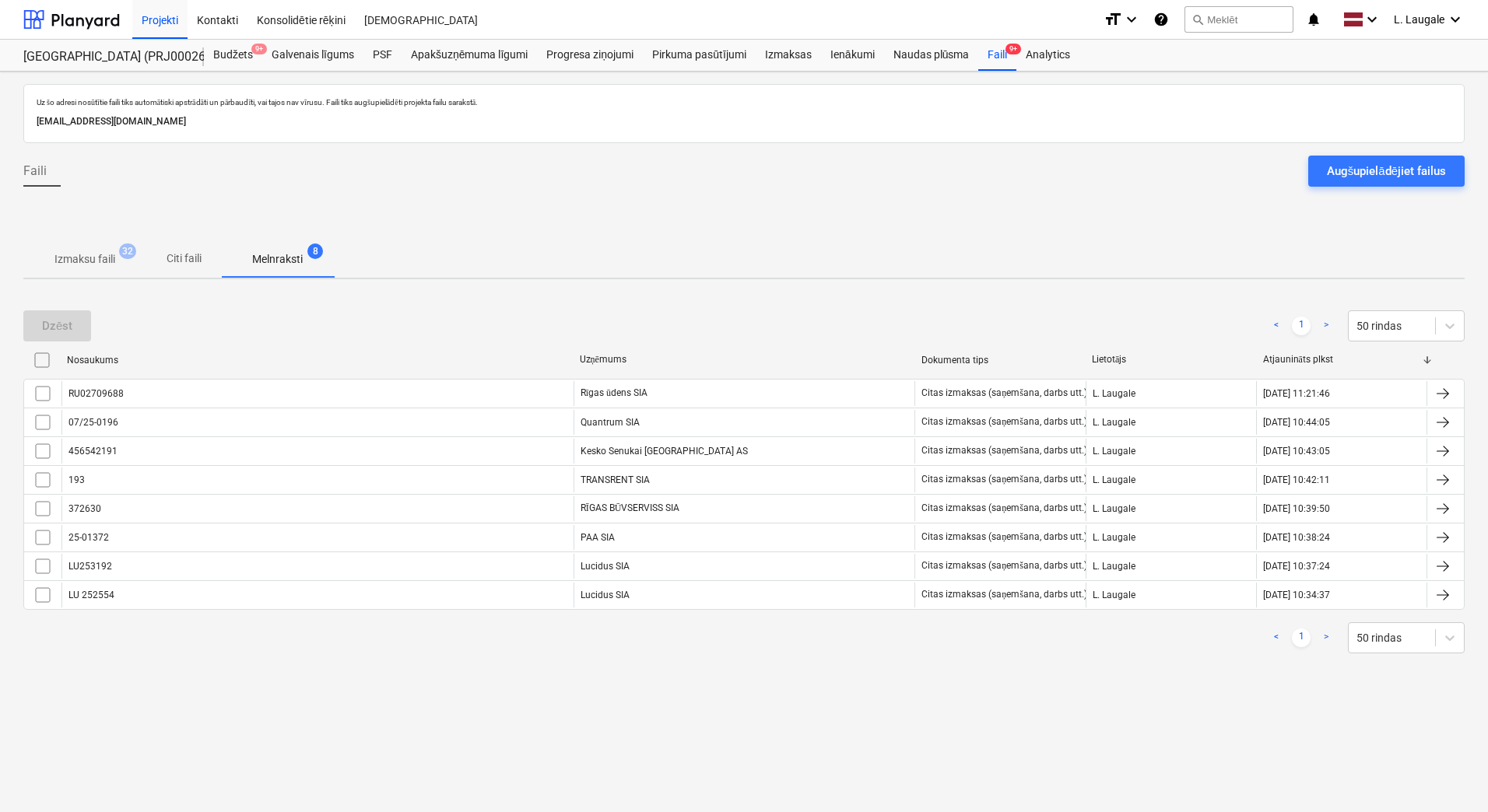
click at [79, 251] on p "Izmaksu faili" at bounding box center [84, 259] width 61 height 16
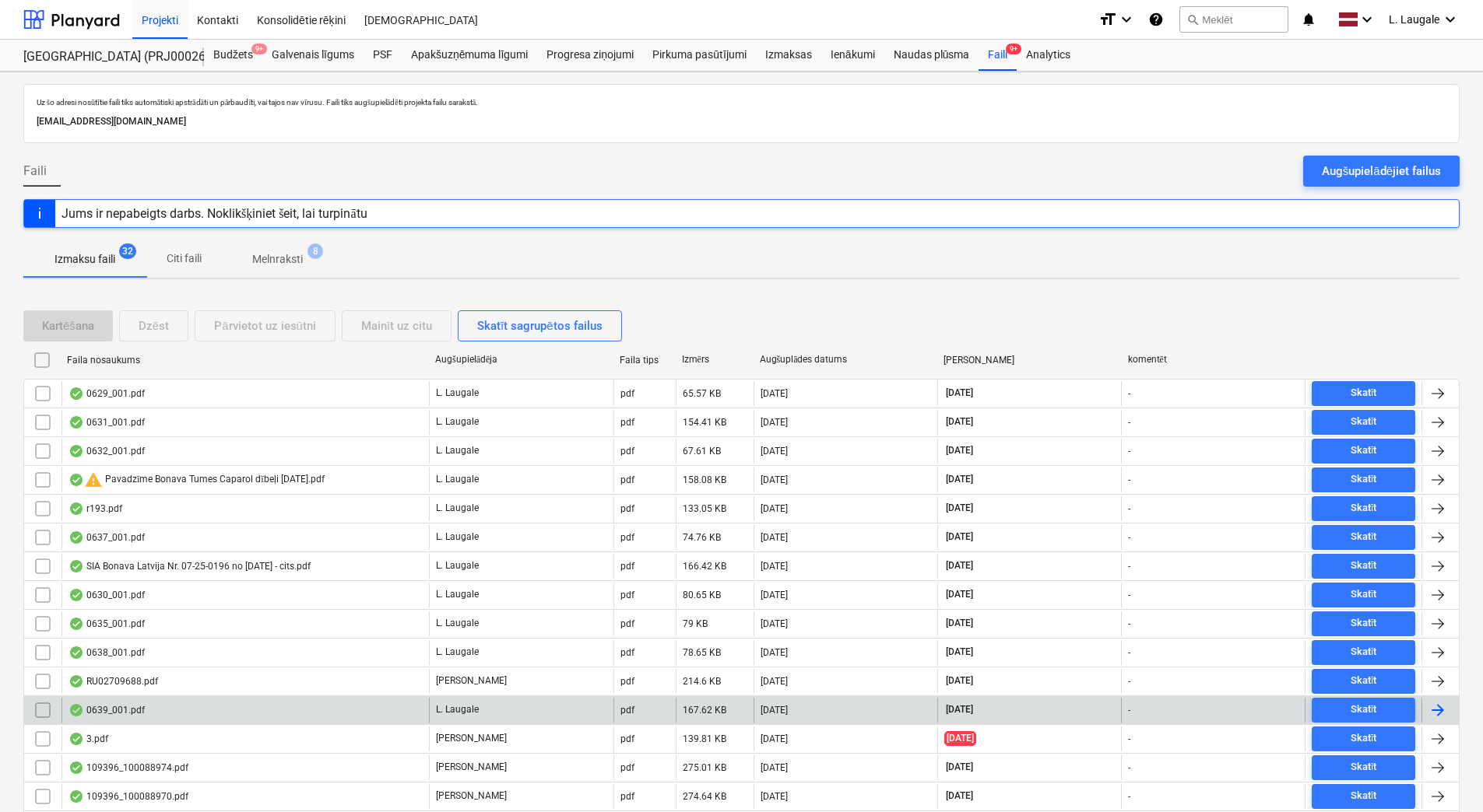
click at [332, 706] on div "0639_001.pdf" at bounding box center [245, 710] width 367 height 25
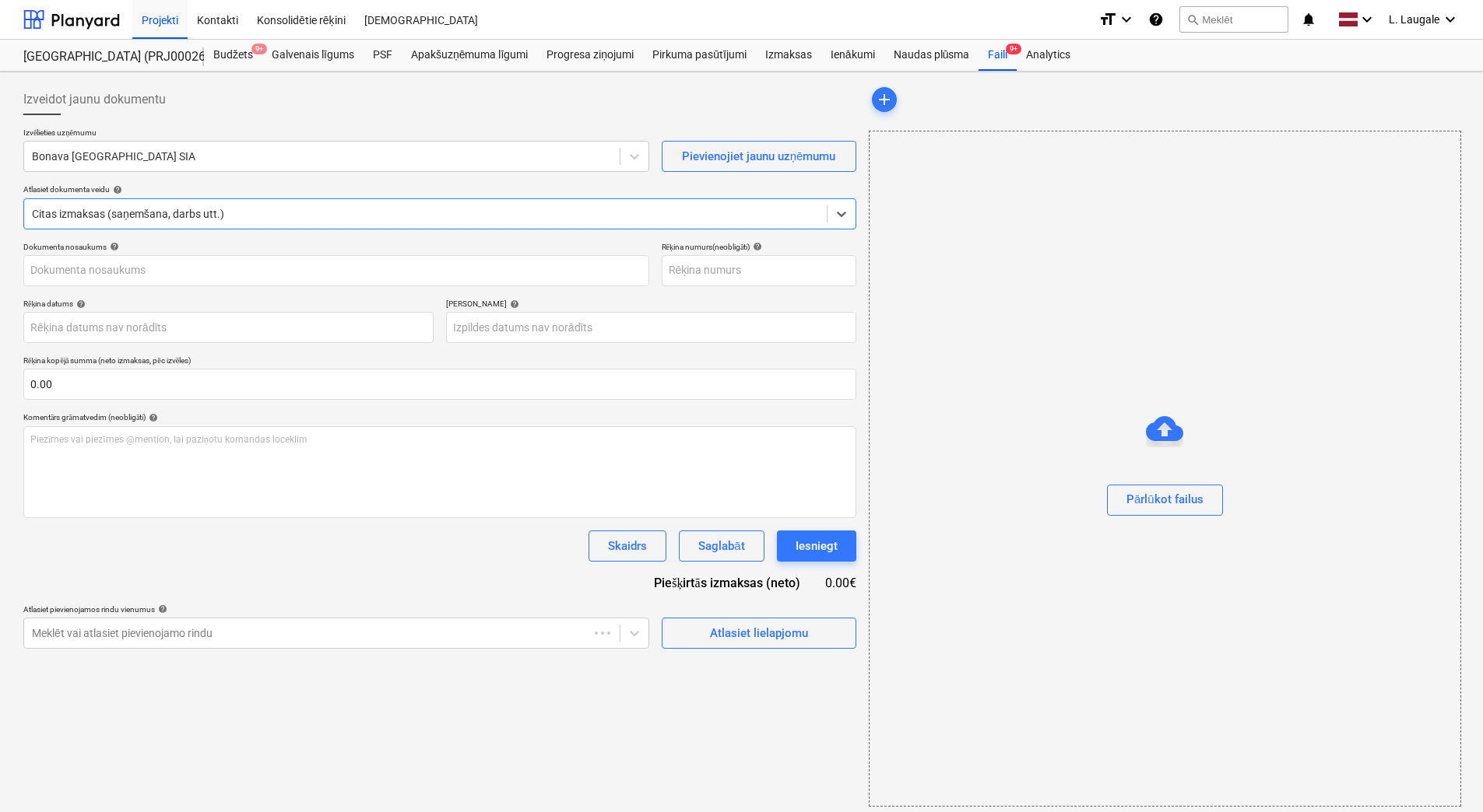
type input "0639_001.pdf"
type input "[DATE]"
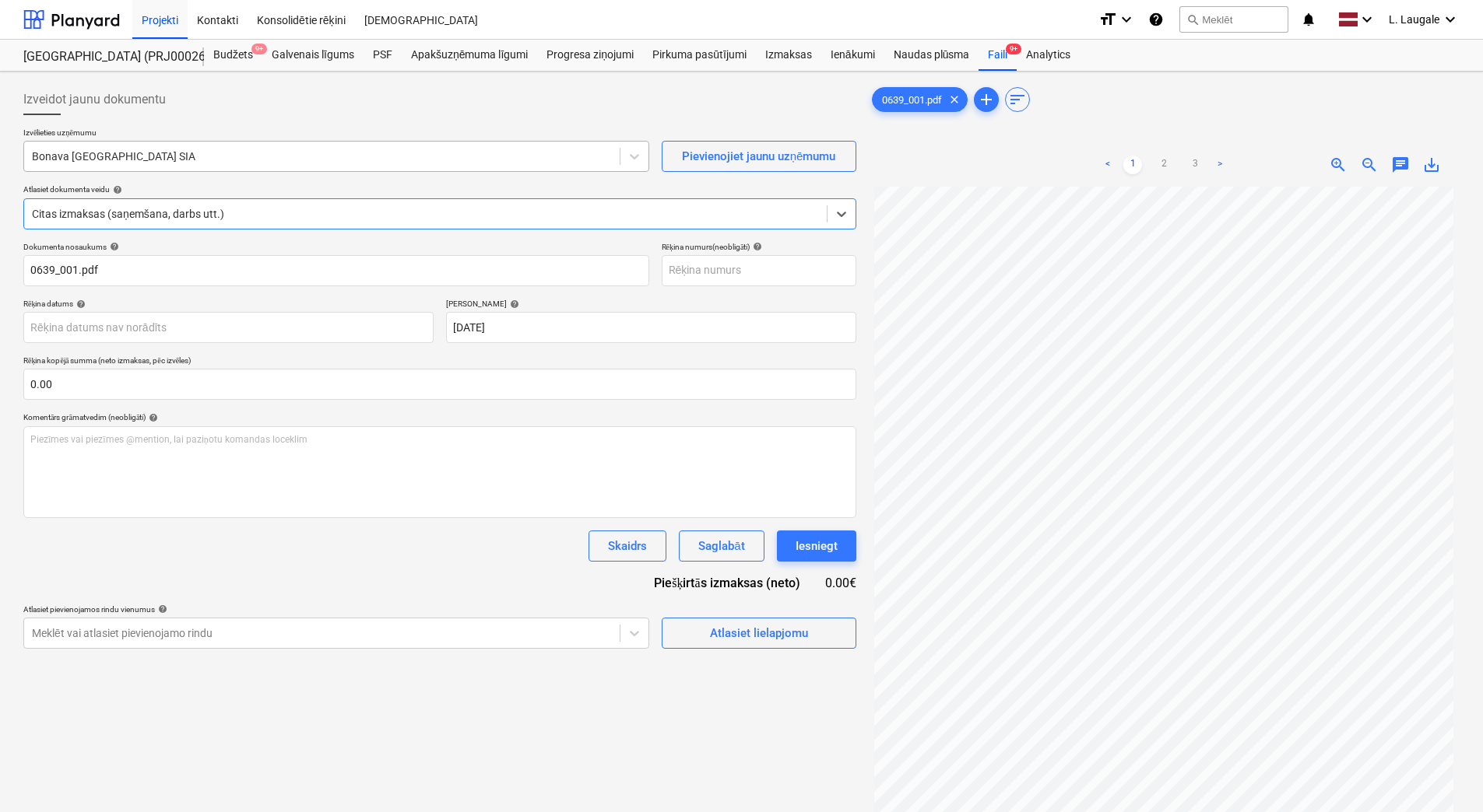
click at [202, 150] on div at bounding box center [321, 156] width 580 height 15
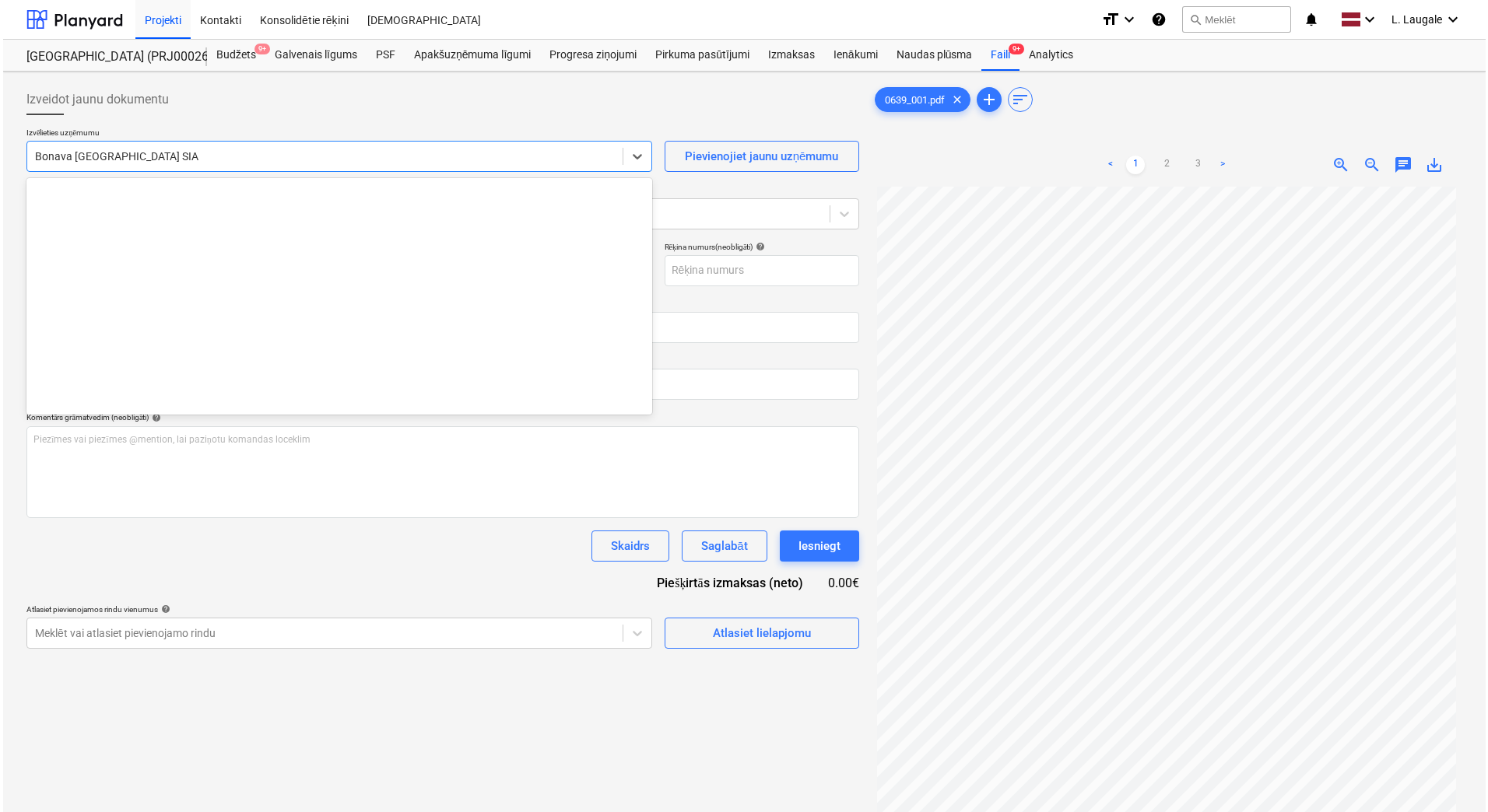
scroll to position [2860, 0]
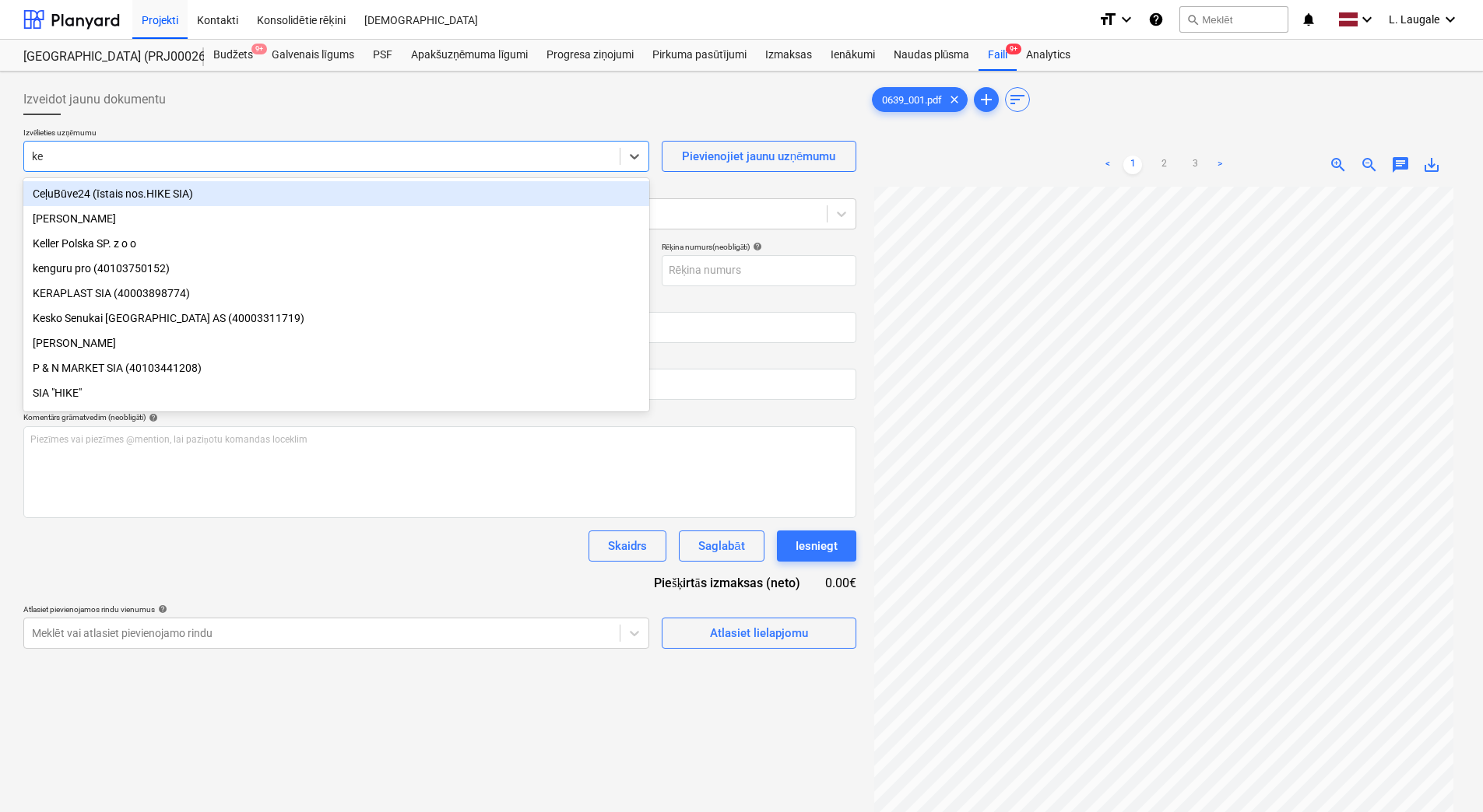
type input "kes"
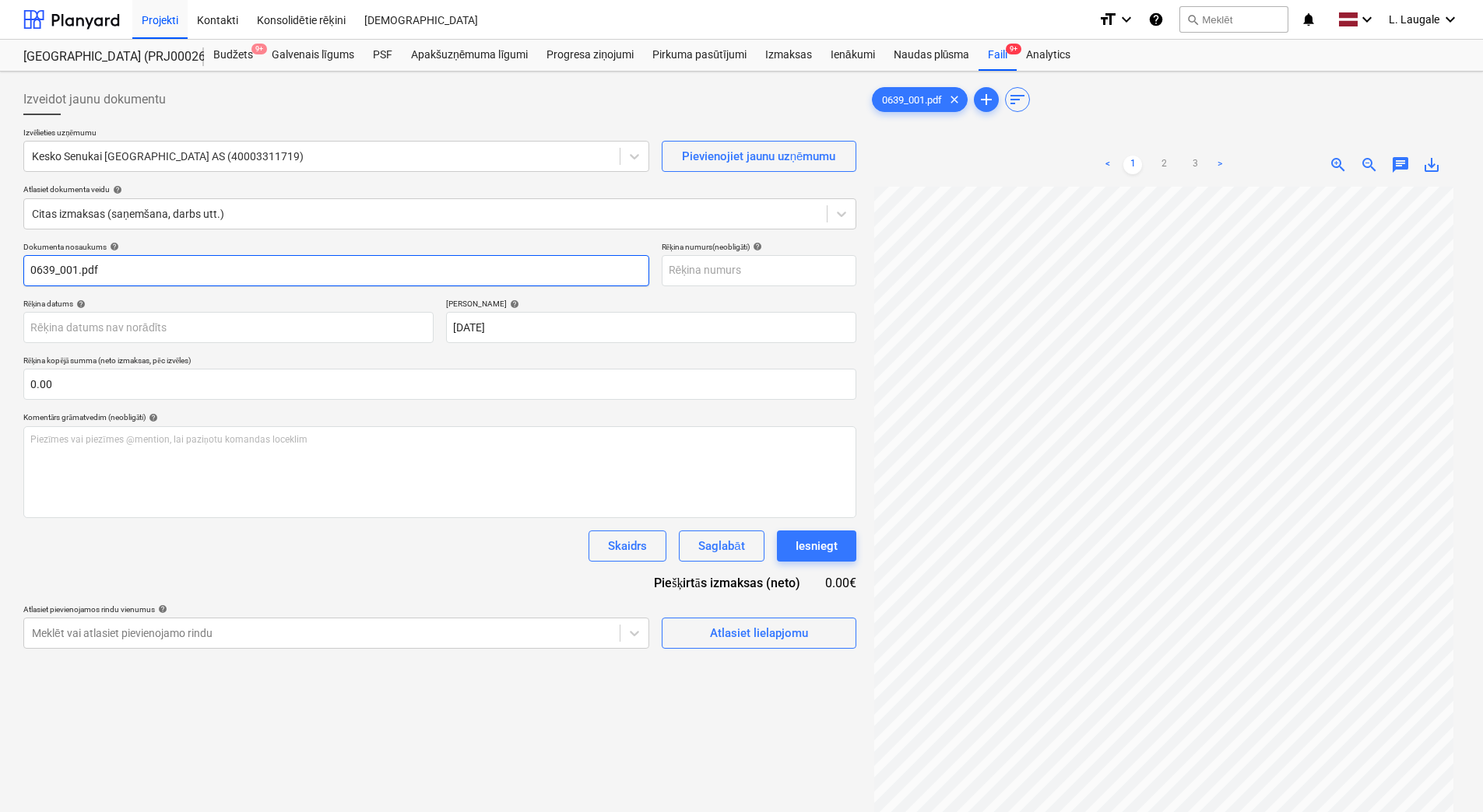
drag, startPoint x: 185, startPoint y: 267, endPoint x: -3, endPoint y: 268, distance: 188.0
click at [0, 268] on html "Projekti Kontakti Konsolidētie rēķini Iesūtne format_size keyboard_arrow_down h…" at bounding box center [741, 406] width 1483 height 812
drag, startPoint x: 98, startPoint y: 268, endPoint x: 0, endPoint y: 242, distance: 101.4
click at [0, 242] on html "Projekti Kontakti Konsolidētie rēķini Iesūtne format_size keyboard_arrow_down h…" at bounding box center [741, 406] width 1483 height 812
type input "456576930"
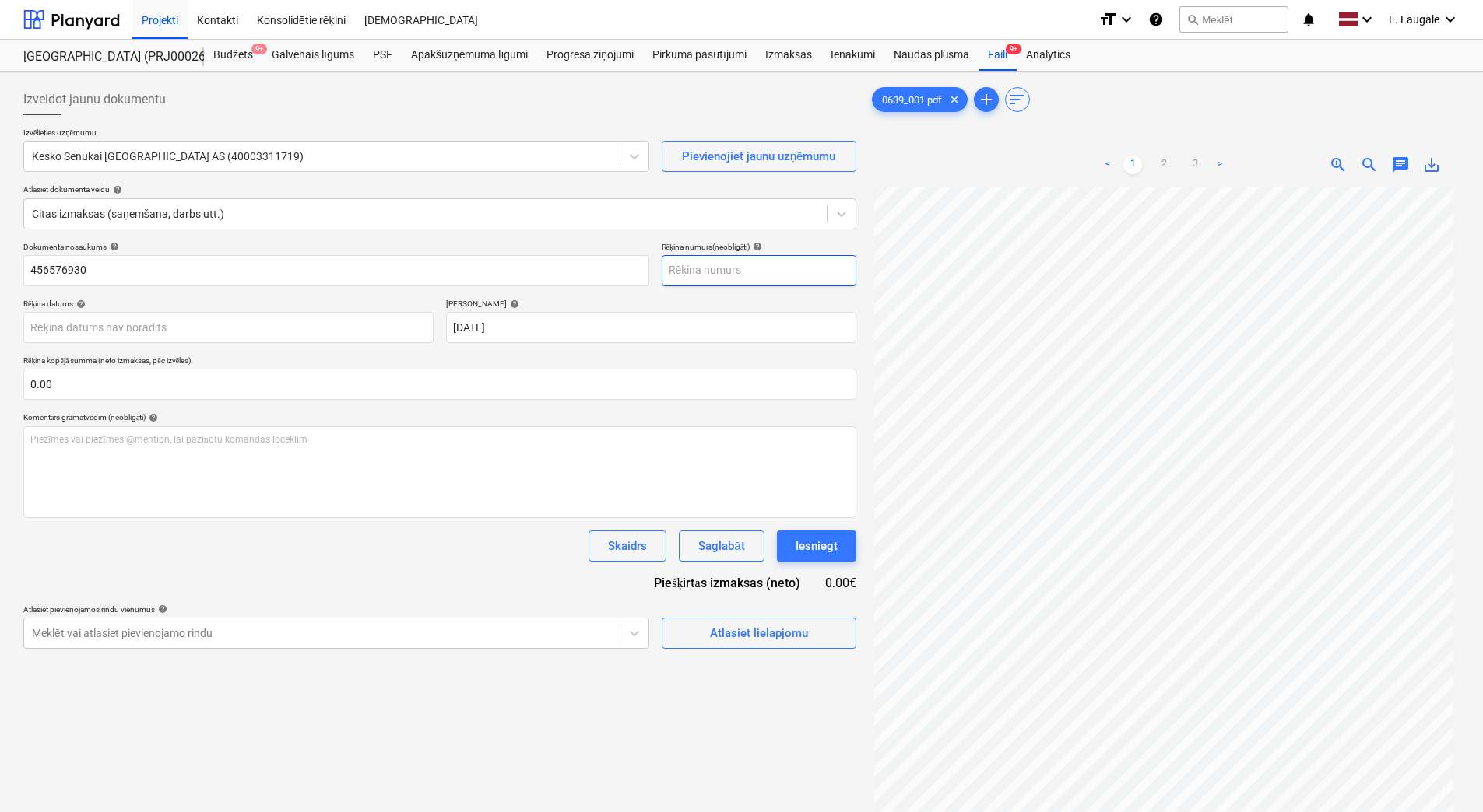
click at [725, 270] on input "text" at bounding box center [759, 271] width 195 height 31
paste input "456576930"
type input "456576930"
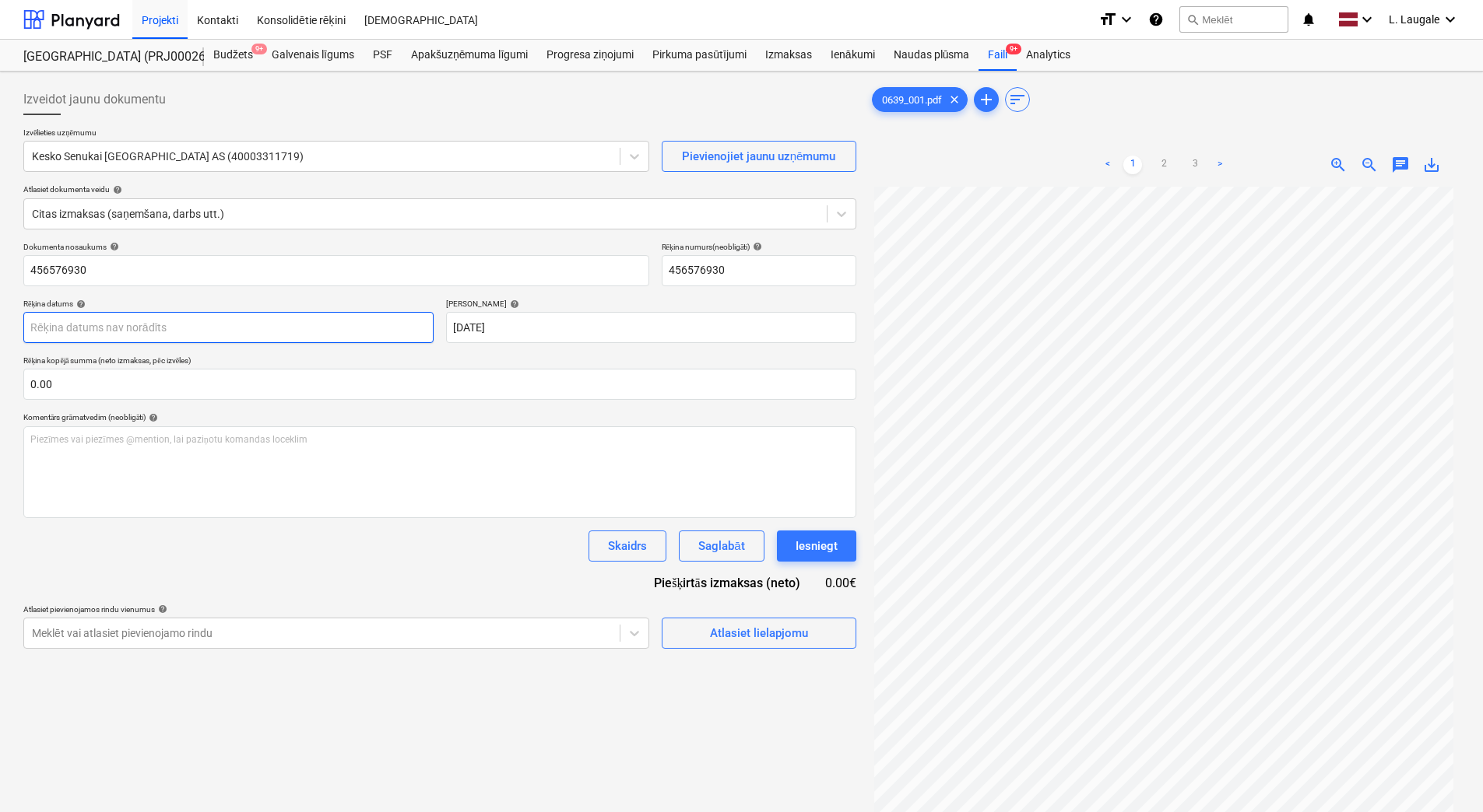
click at [409, 314] on body "Projekti Kontakti Konsolidētie rēķini Iesūtne format_size keyboard_arrow_down h…" at bounding box center [741, 406] width 1483 height 812
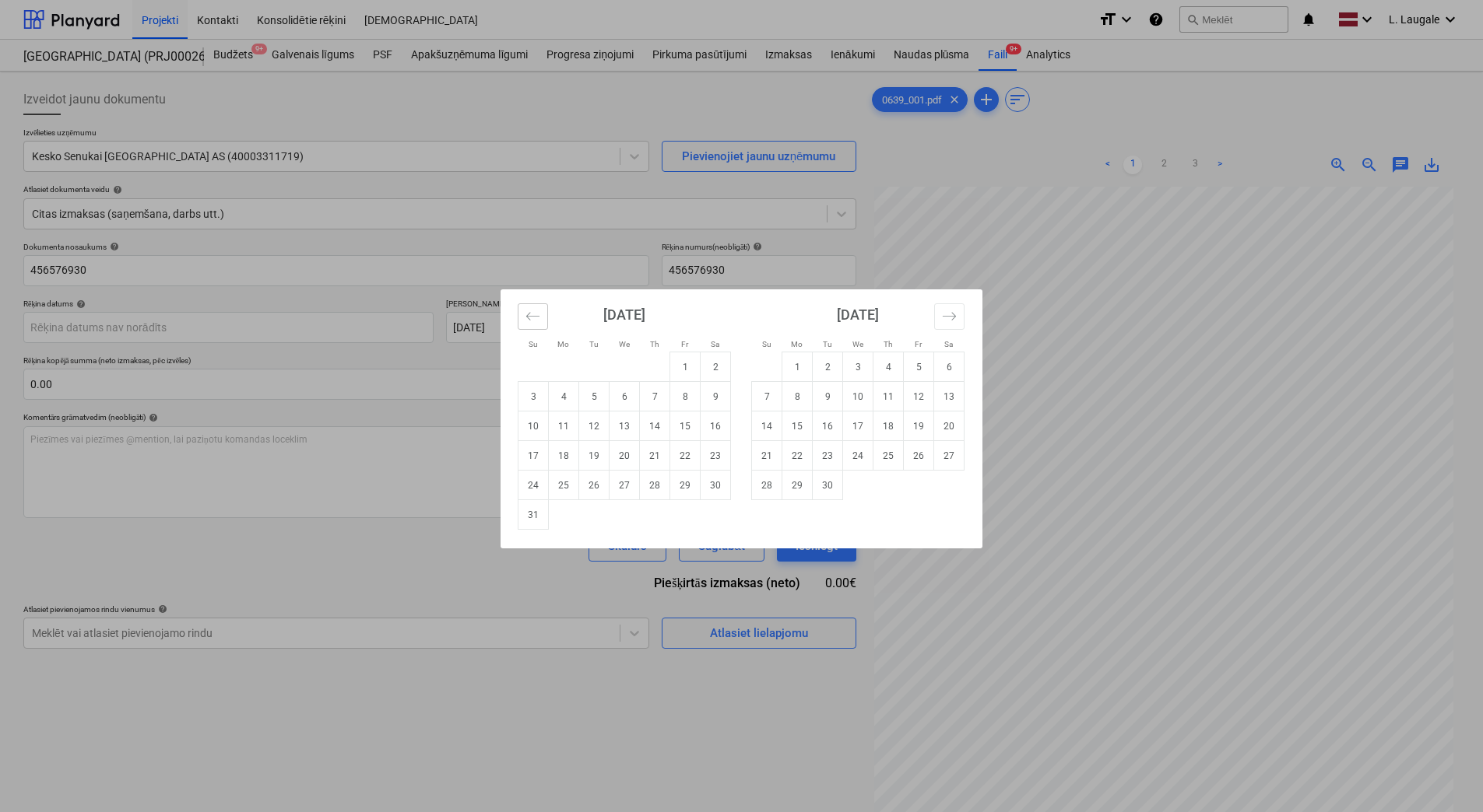
click at [521, 312] on button "Move backward to switch to the previous month." at bounding box center [532, 316] width 30 height 27
click at [669, 451] on td "24" at bounding box center [654, 455] width 30 height 29
type input "[DATE]"
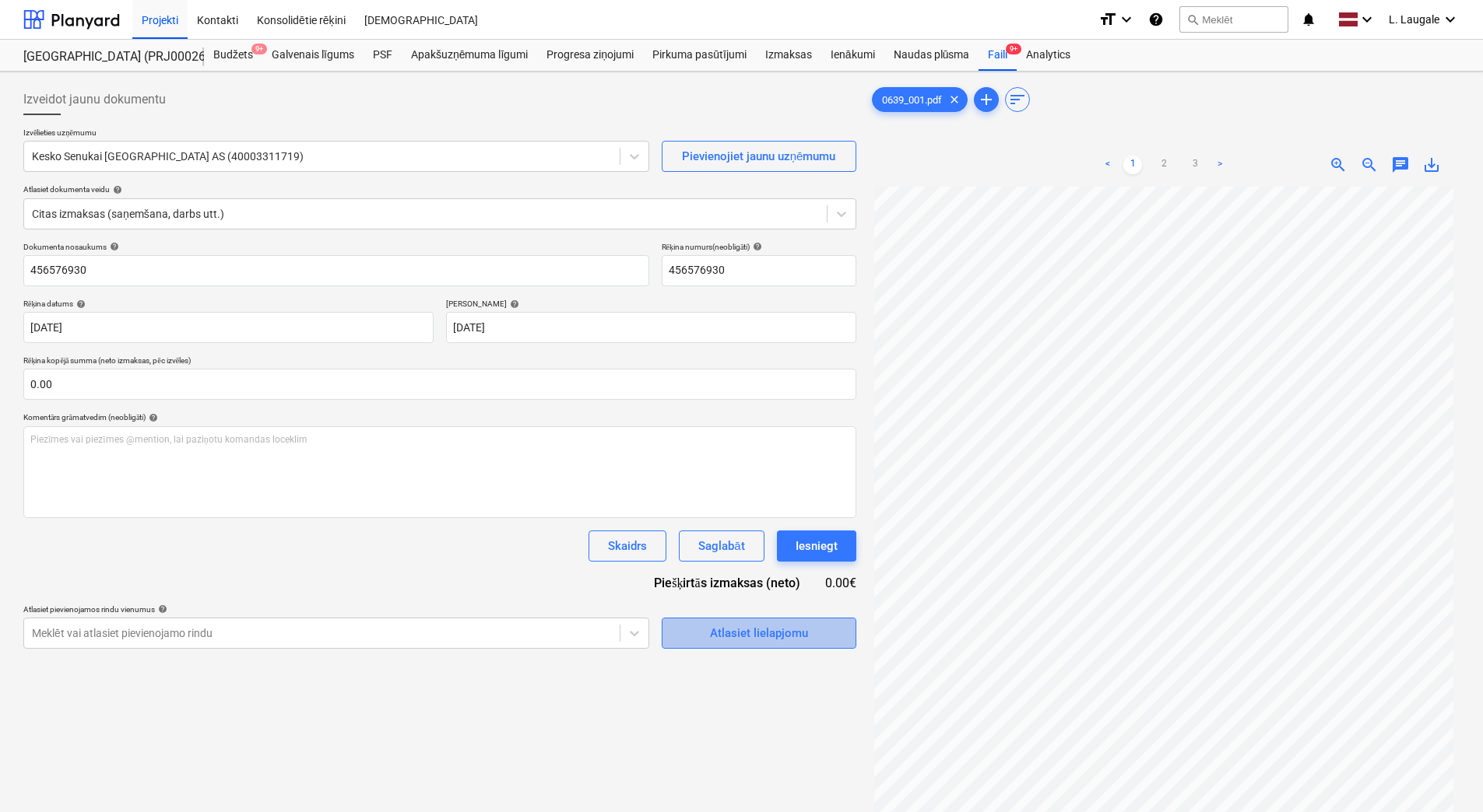
click at [696, 625] on span "Atlasiet lielapjomu" at bounding box center [759, 633] width 156 height 20
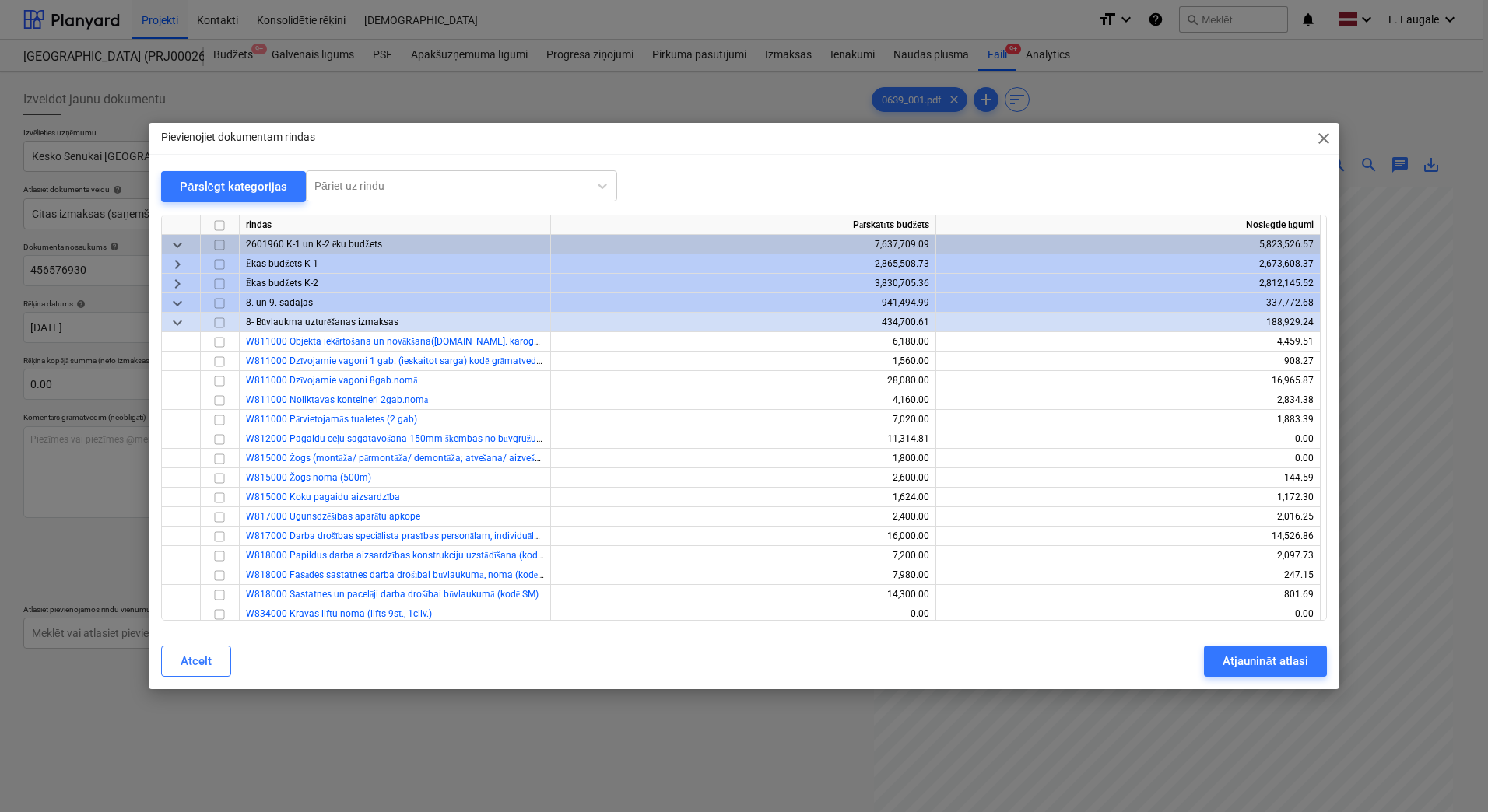
click at [365, 169] on div "Pievienojiet dokumentam rindas close Pārslēgt kategorijas Pāriet uz rindu rinda…" at bounding box center [743, 406] width 1191 height 566
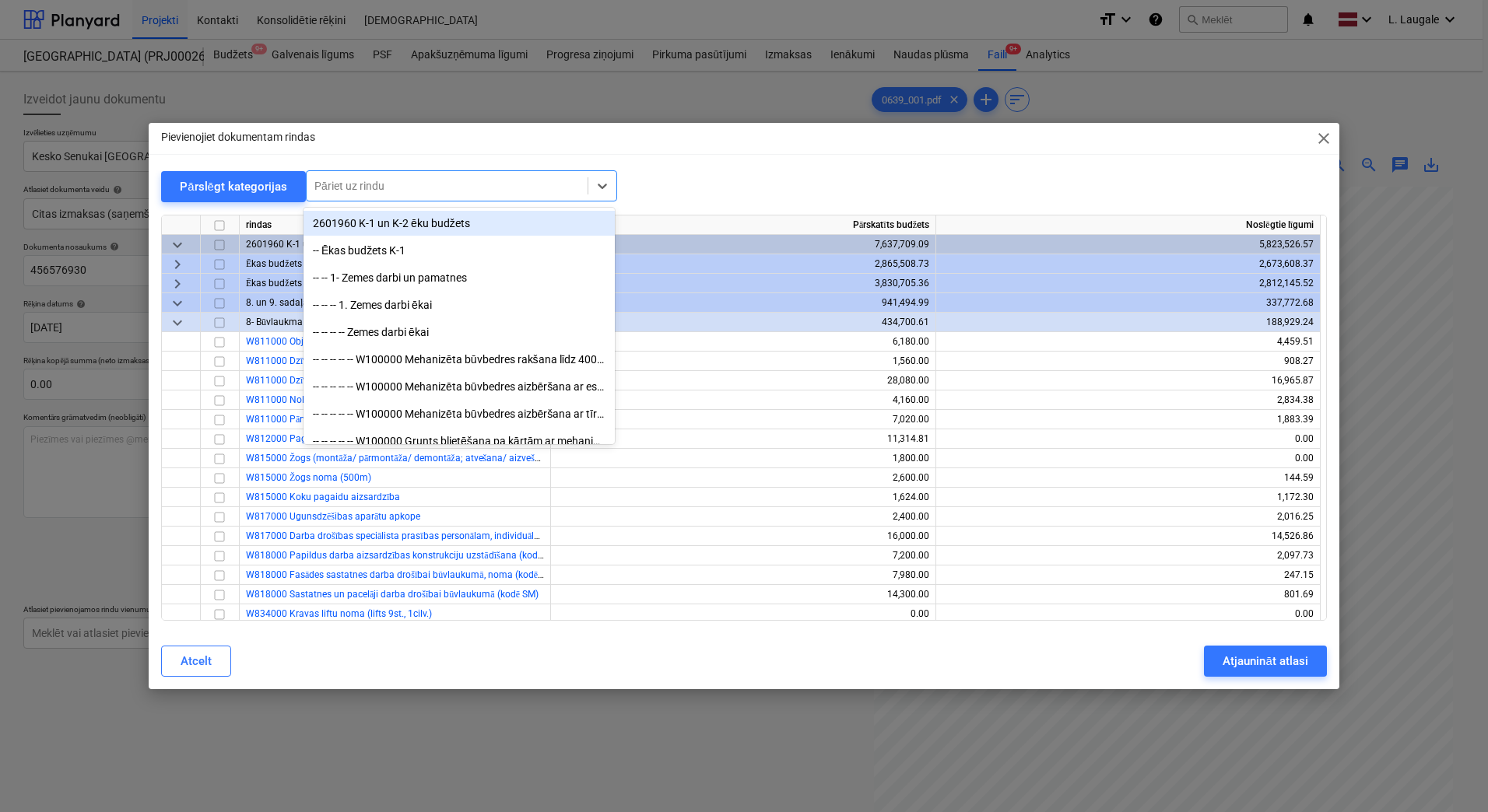
click at [366, 177] on div "Pāriet uz rindu" at bounding box center [447, 186] width 281 height 22
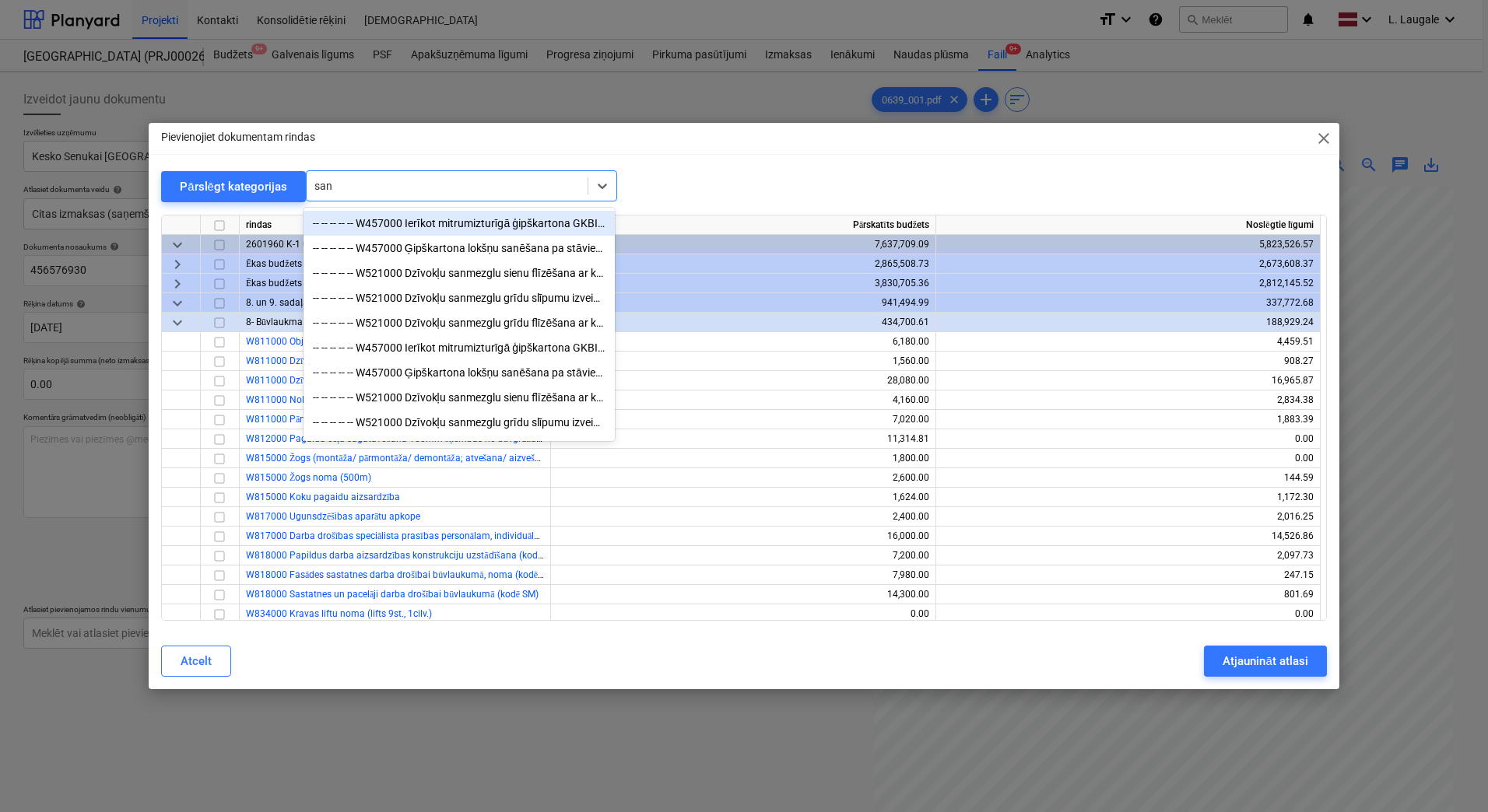
type input "sant"
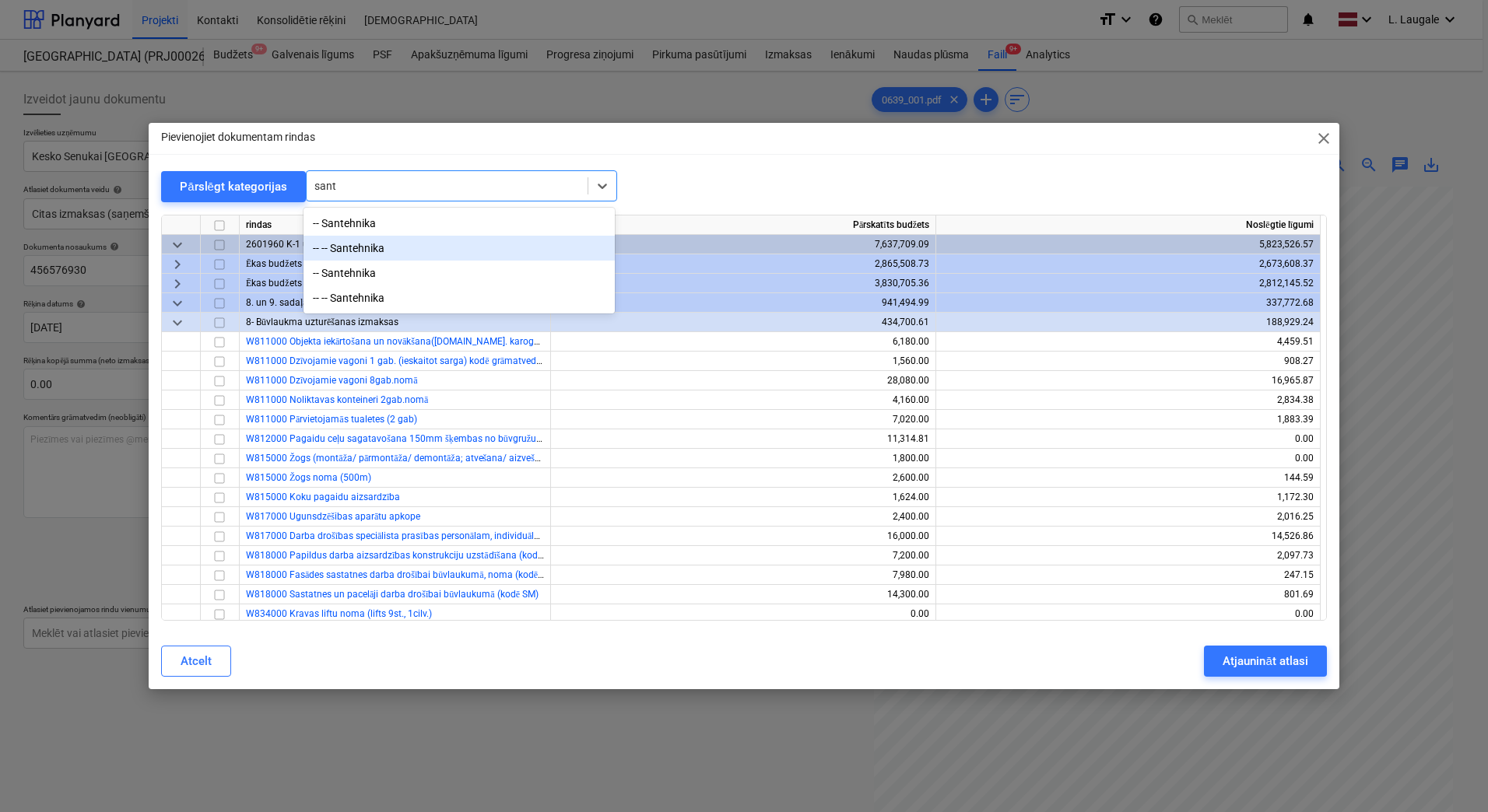
click at [395, 242] on div "-- -- Santehnika" at bounding box center [459, 248] width 311 height 25
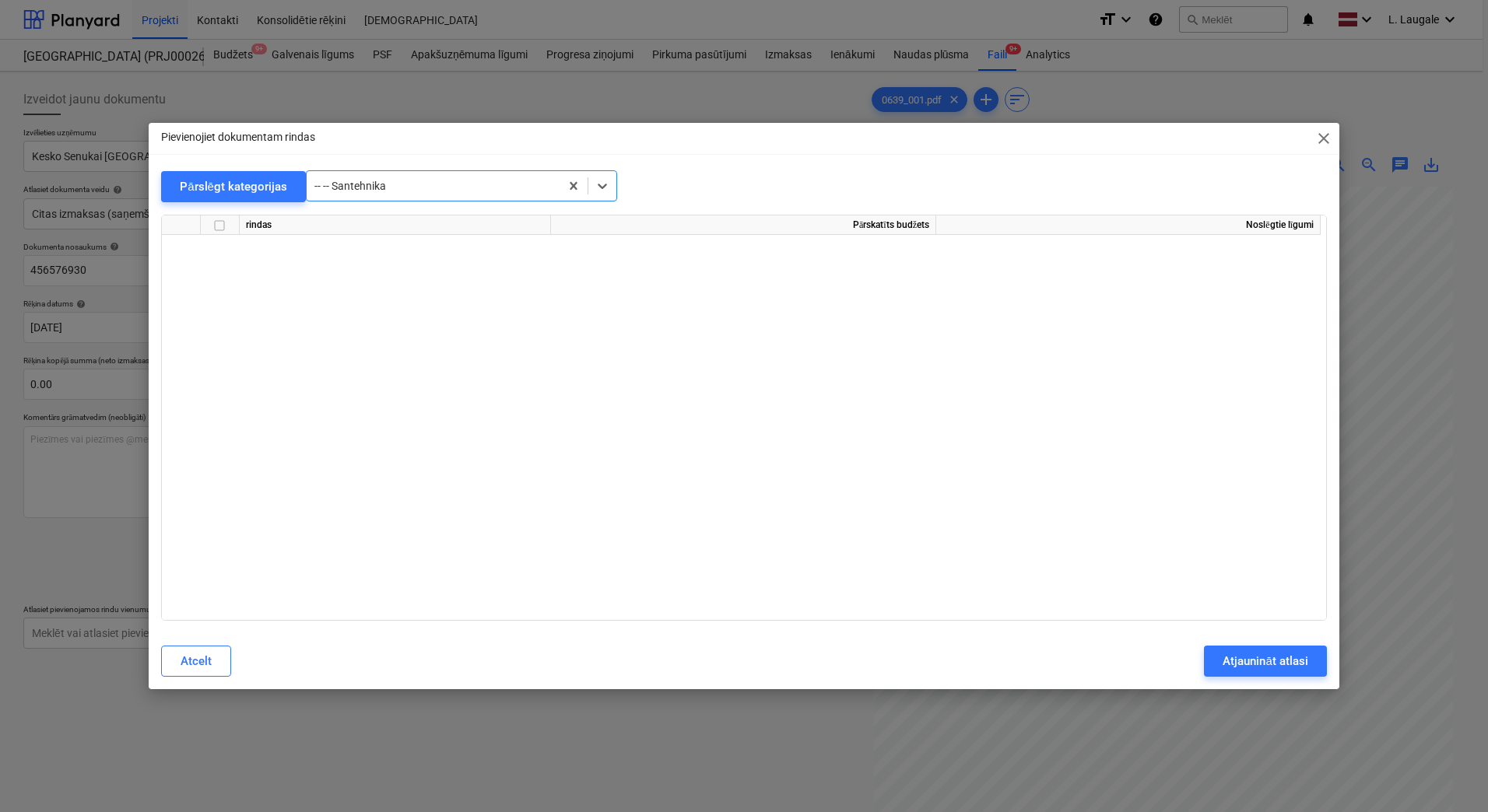
scroll to position [28944, 0]
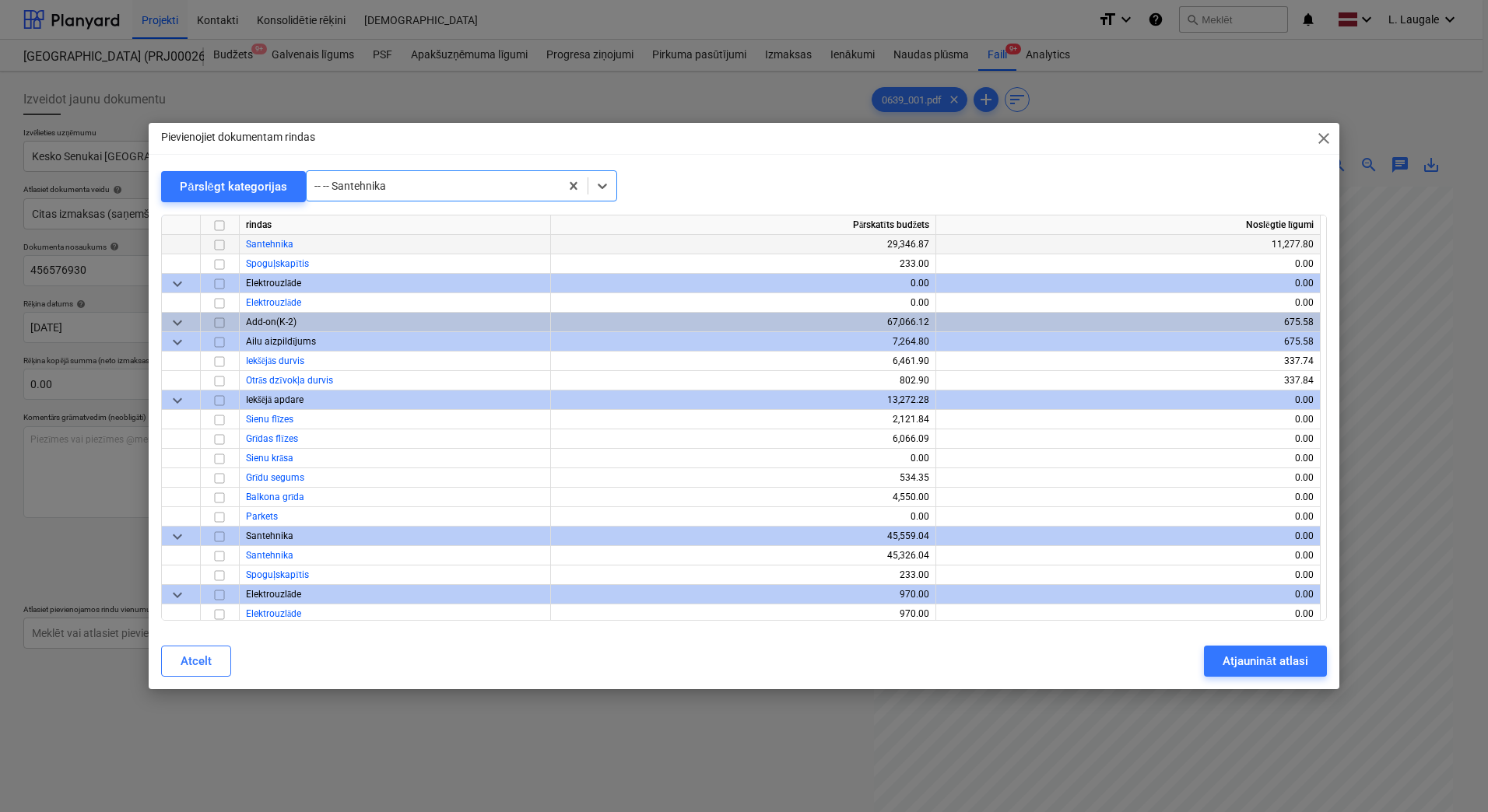
click at [220, 244] on input "checkbox" at bounding box center [219, 245] width 19 height 19
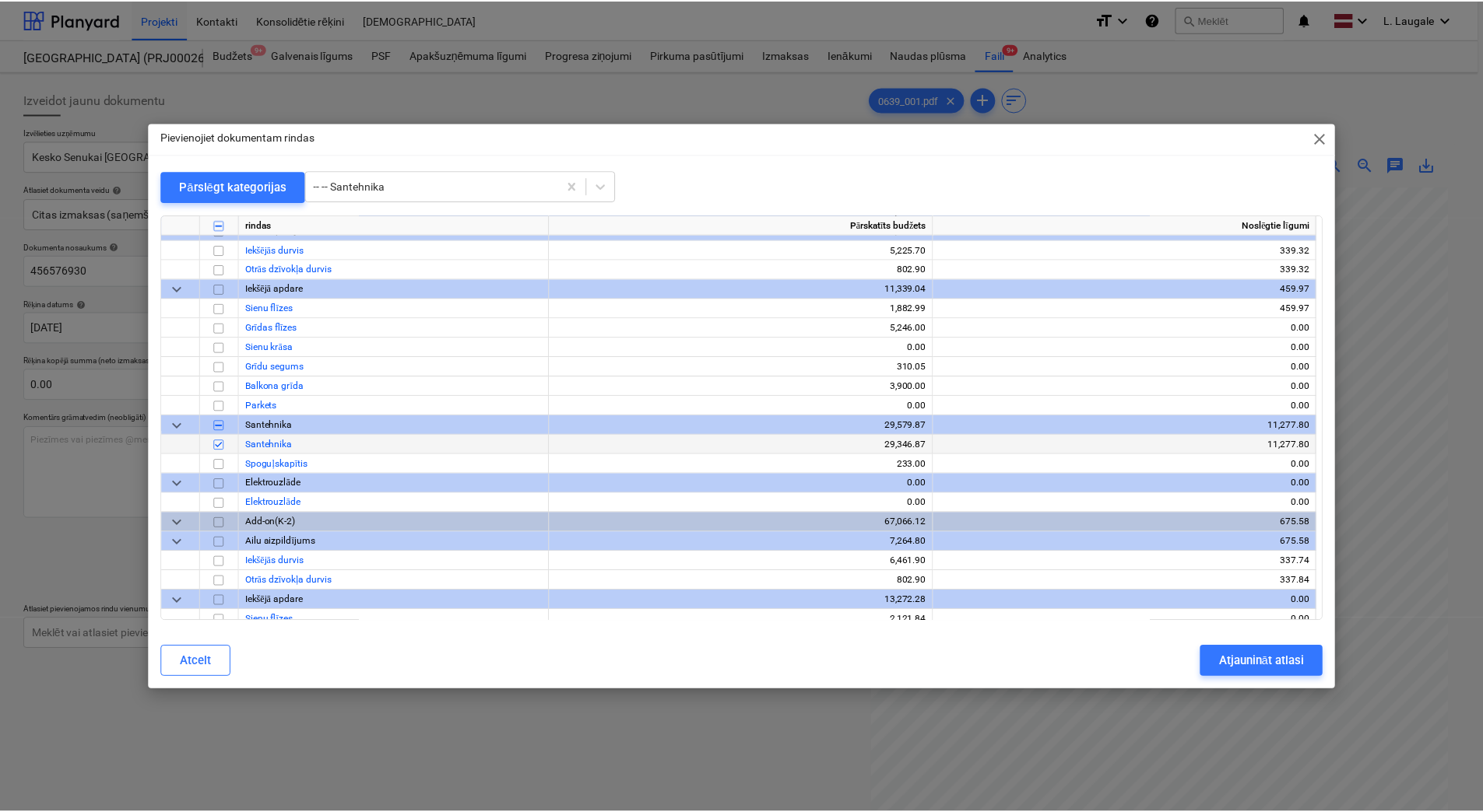
scroll to position [28737, 0]
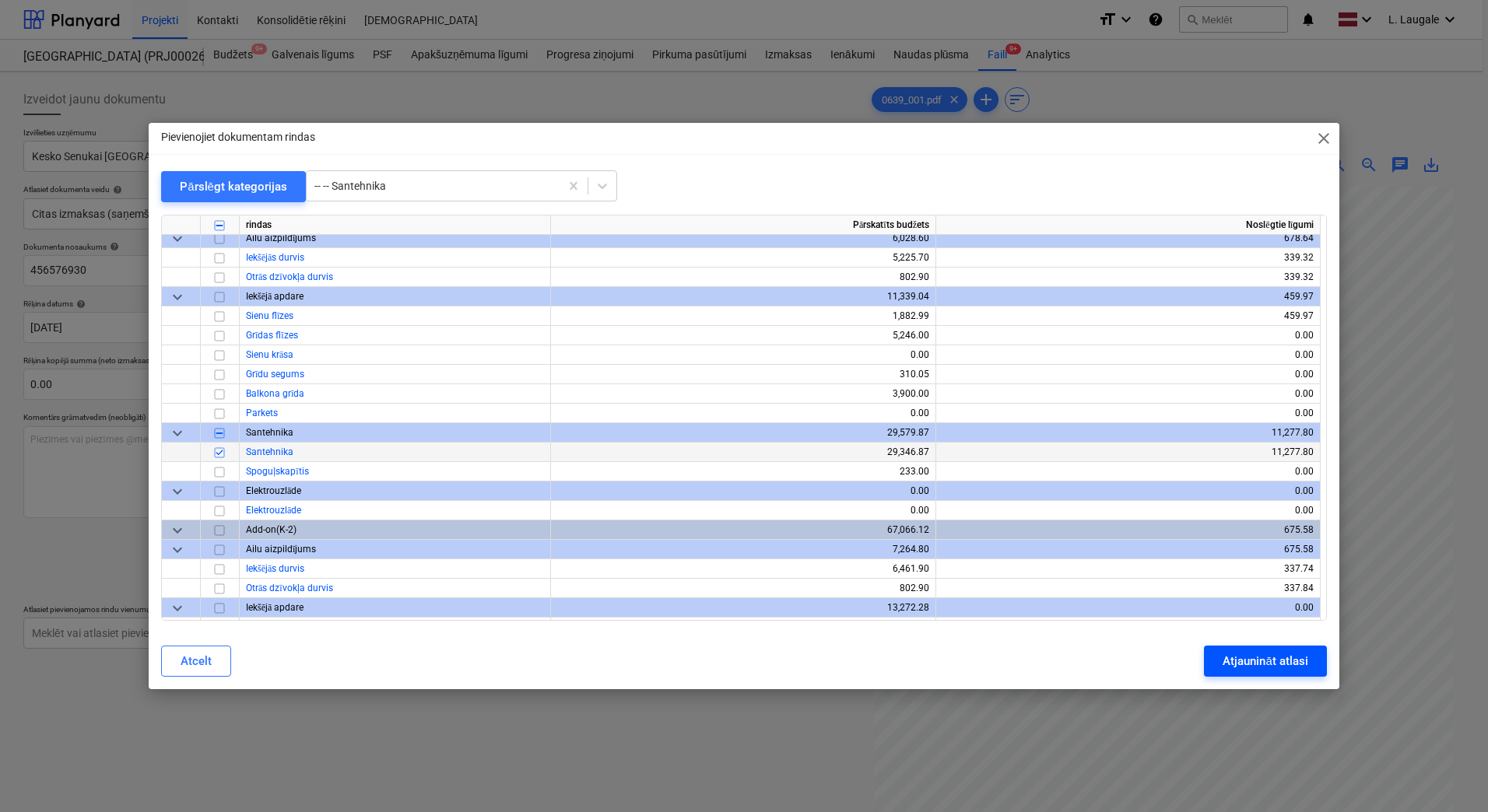
click at [1262, 657] on div "Atjaunināt atlasi" at bounding box center [1264, 661] width 85 height 20
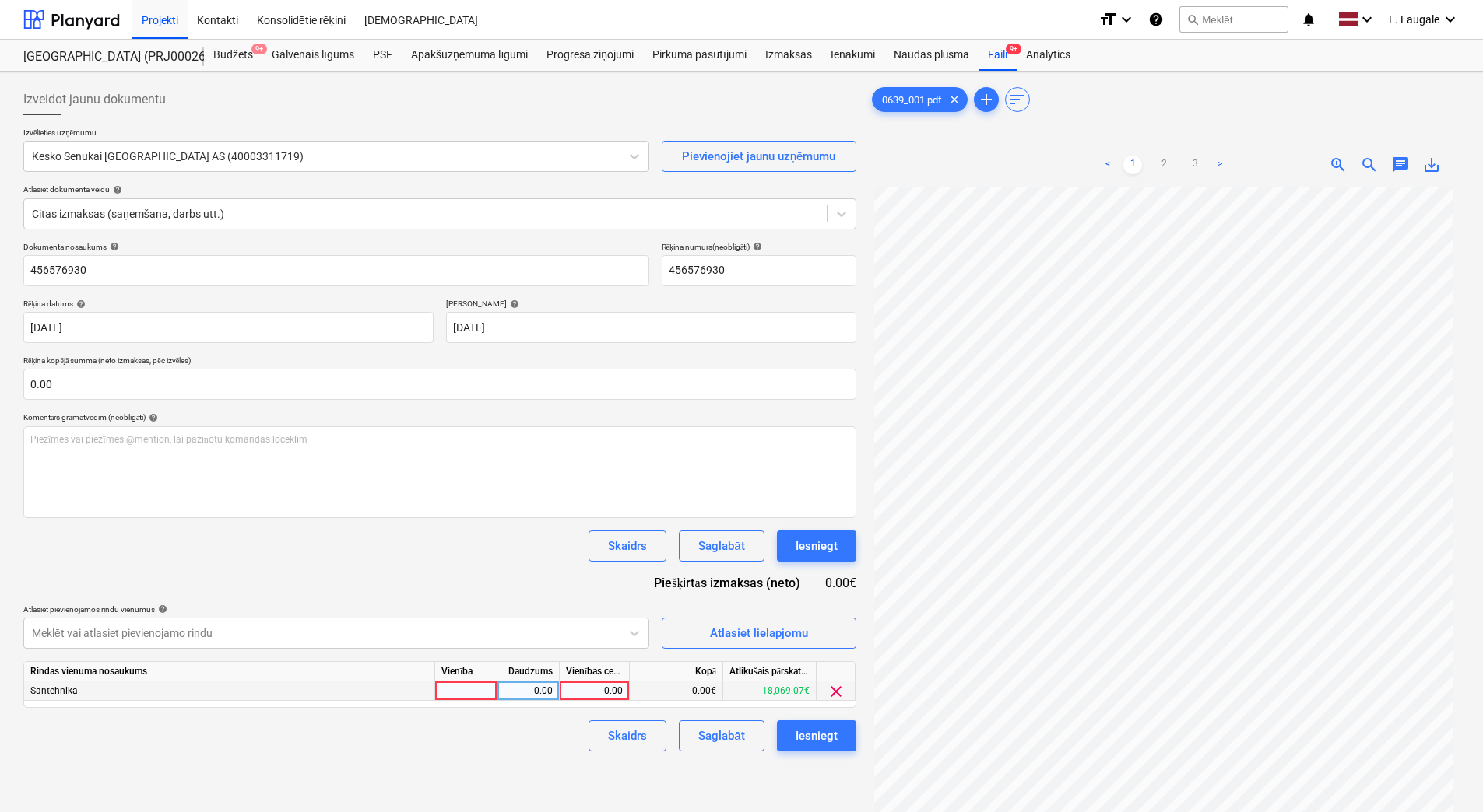
click at [465, 687] on div at bounding box center [466, 691] width 62 height 19
click at [536, 687] on div "0.00" at bounding box center [528, 691] width 49 height 19
click at [587, 682] on div "0.00" at bounding box center [594, 691] width 57 height 19
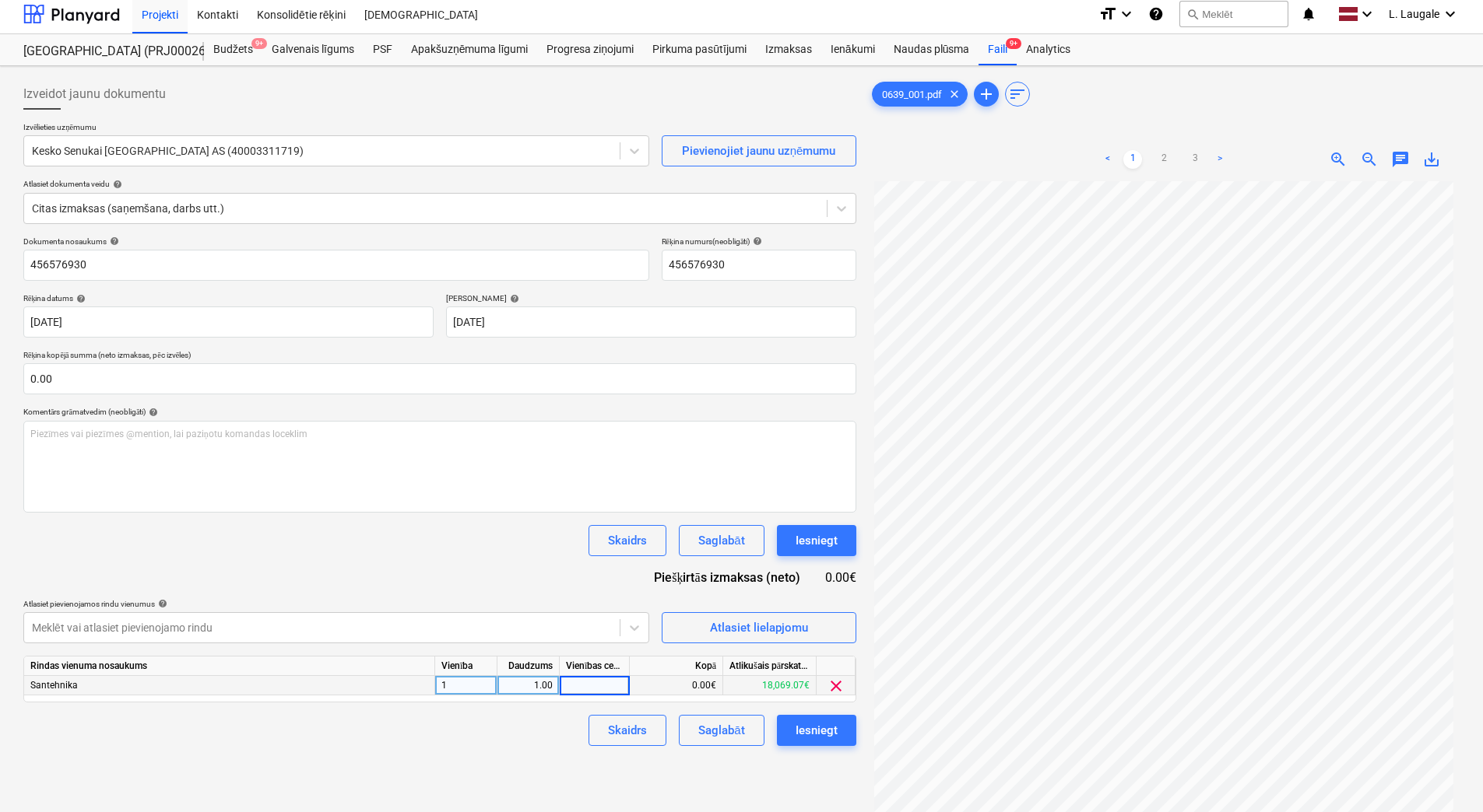
scroll to position [0, 0]
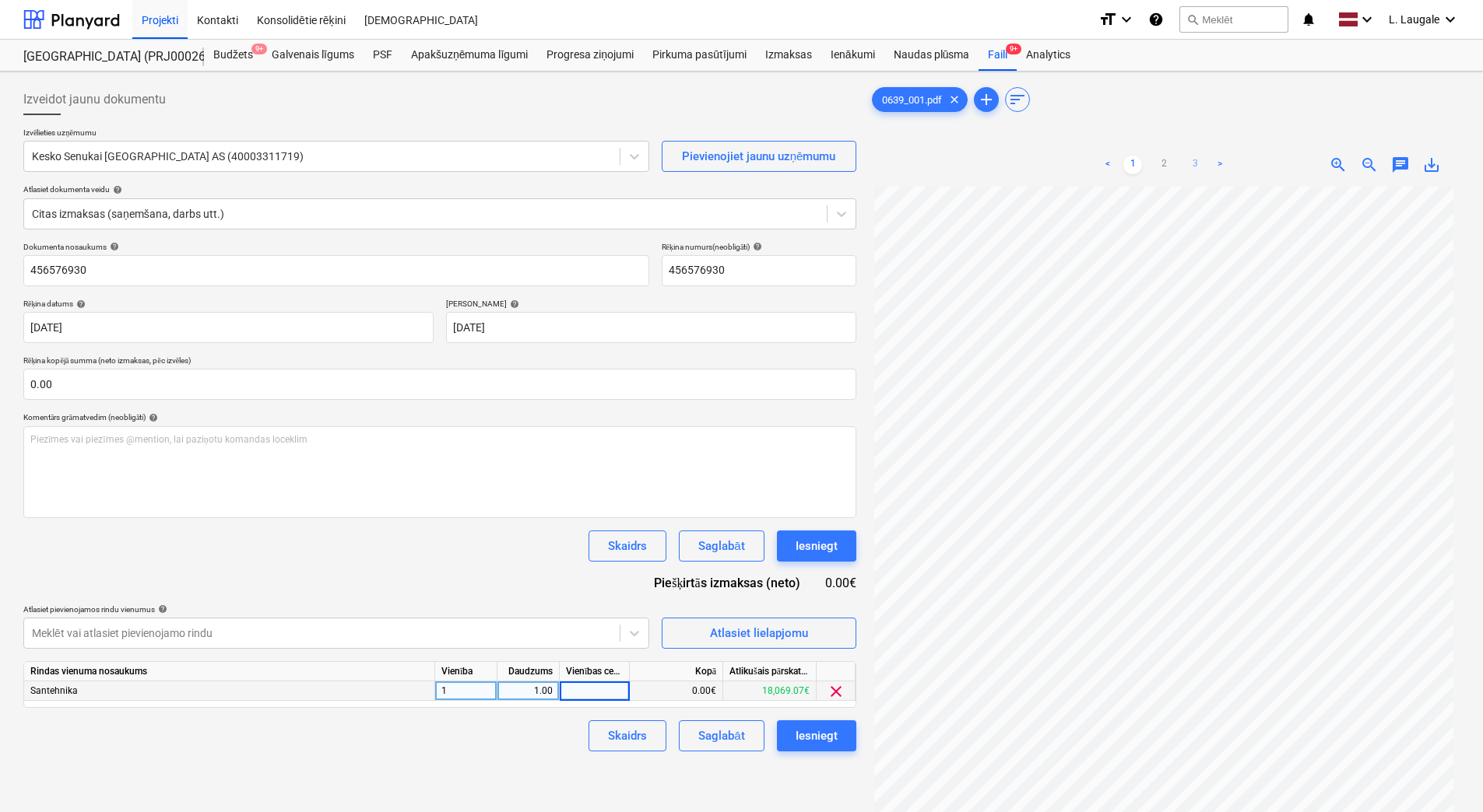
click at [1204, 164] on link "3" at bounding box center [1194, 165] width 19 height 19
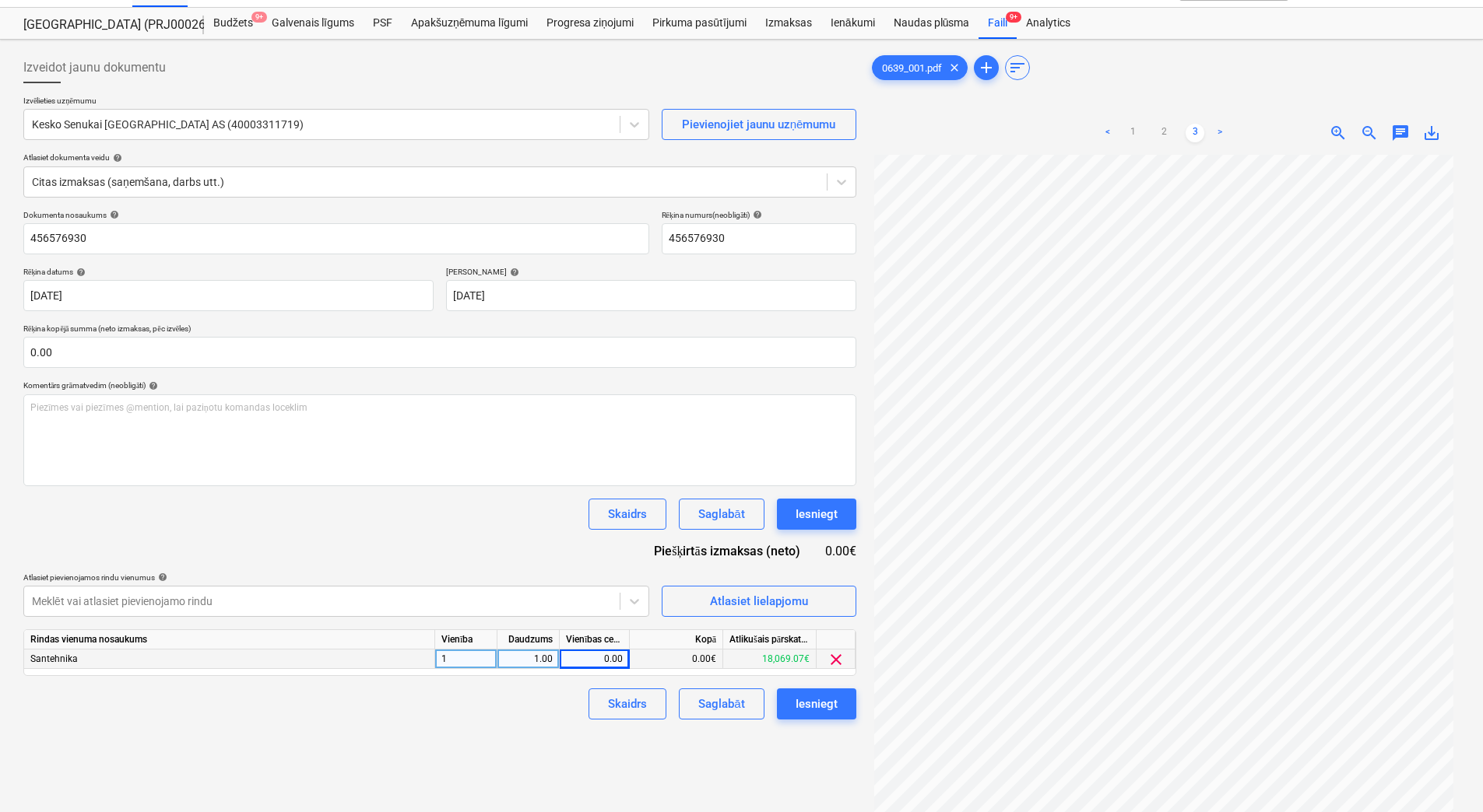
scroll to position [104, 0]
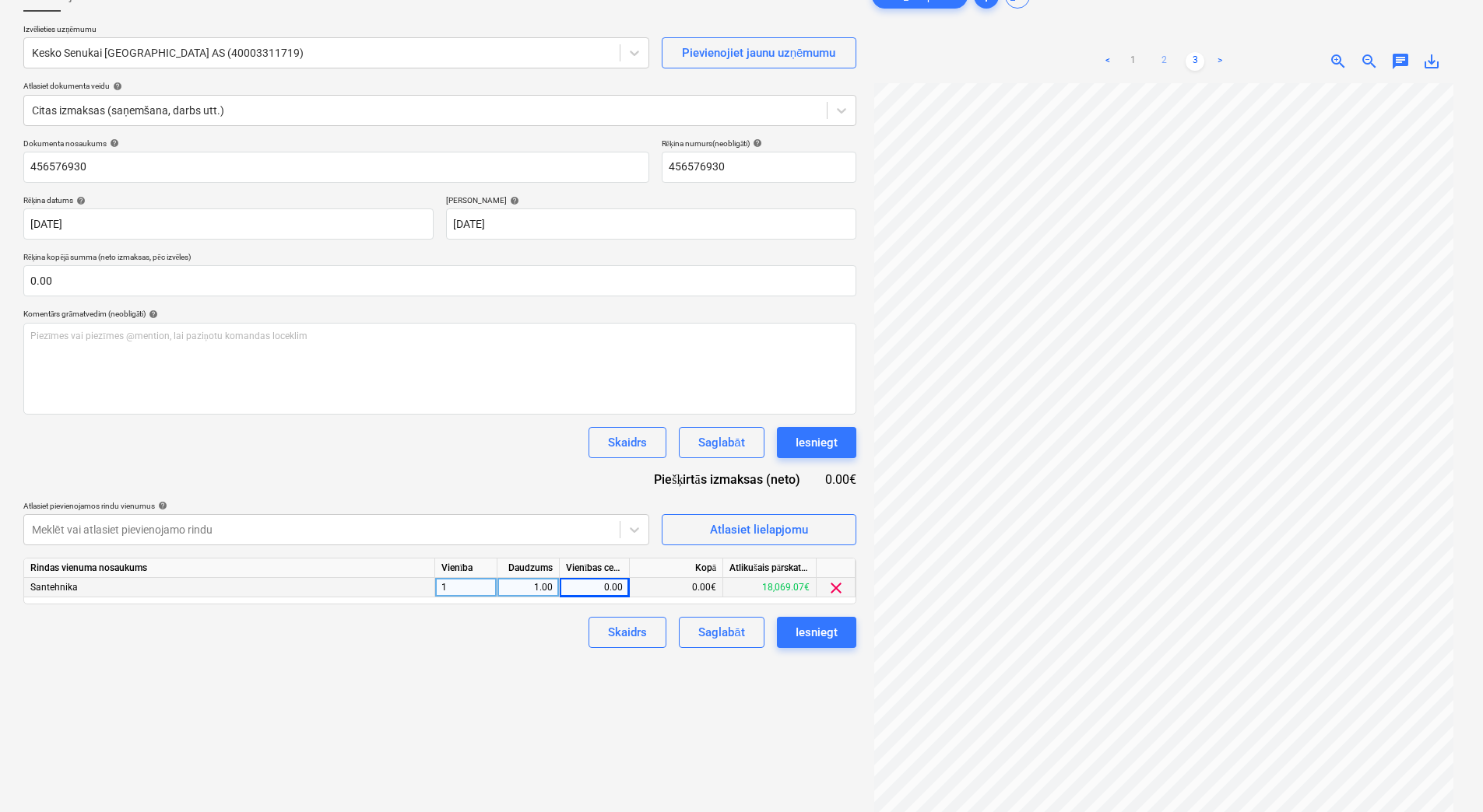
click at [1162, 59] on link "2" at bounding box center [1164, 61] width 19 height 19
click at [1202, 61] on link "3" at bounding box center [1194, 61] width 19 height 19
click at [576, 590] on div "0.00" at bounding box center [594, 588] width 57 height 19
type input "22924.81"
click at [550, 663] on div "Izveidot jaunu dokumentu Izvēlieties uzņēmumu Kesko Senukai [GEOGRAPHIC_DATA] A…" at bounding box center [439, 416] width 846 height 884
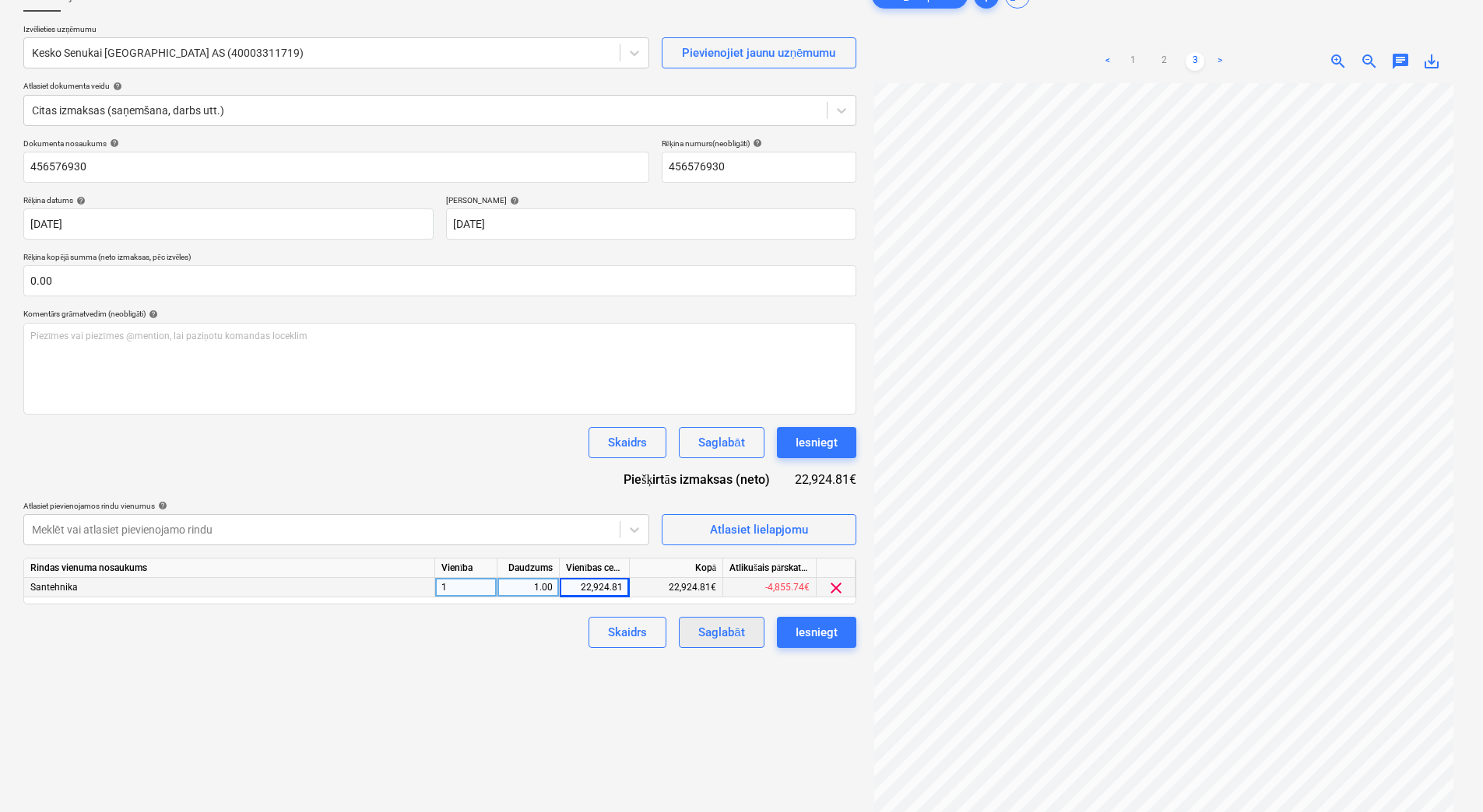
click at [714, 643] on div "Saglabāt" at bounding box center [721, 632] width 46 height 20
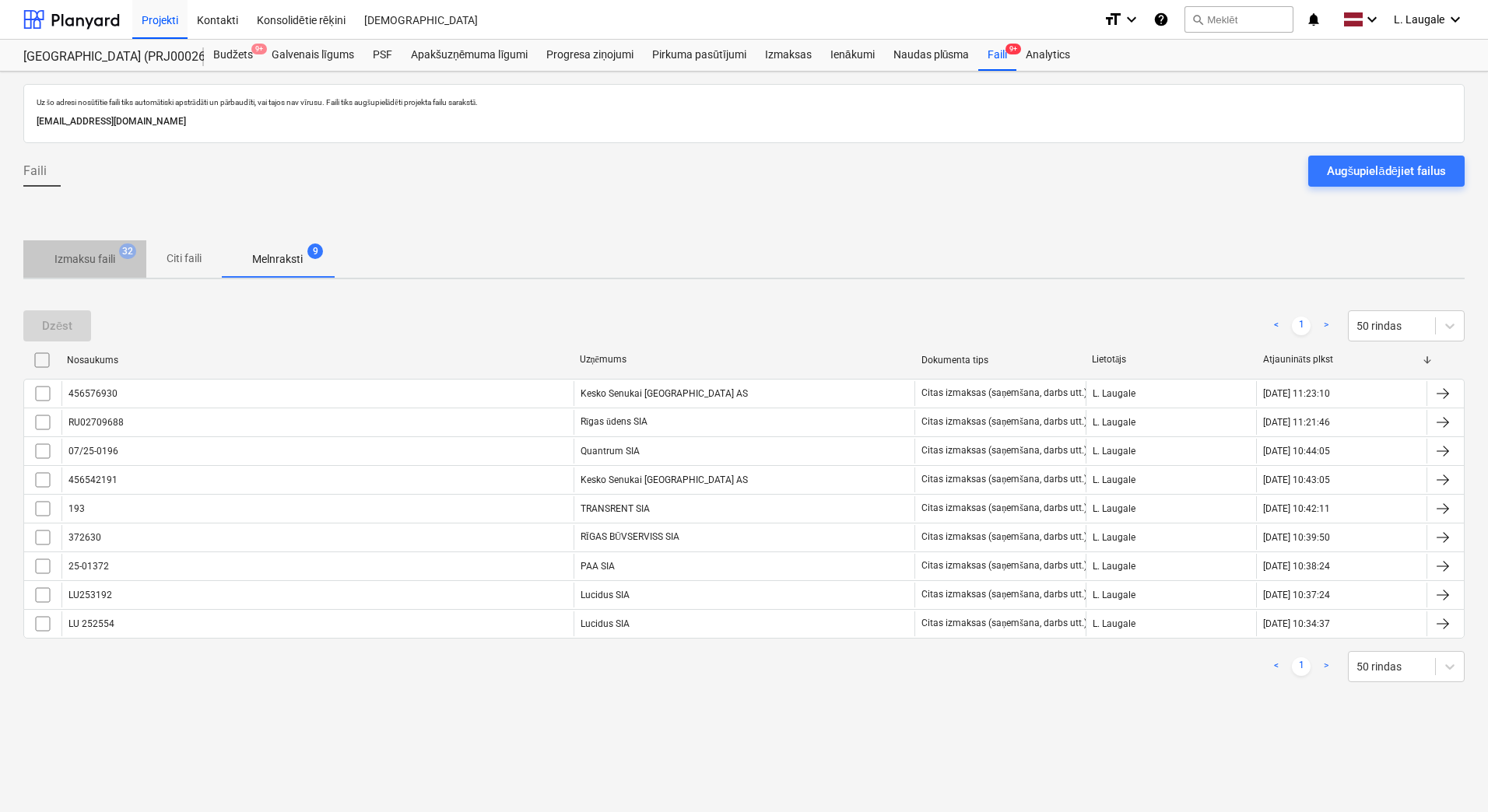
click at [63, 251] on p "Izmaksu faili" at bounding box center [84, 259] width 61 height 16
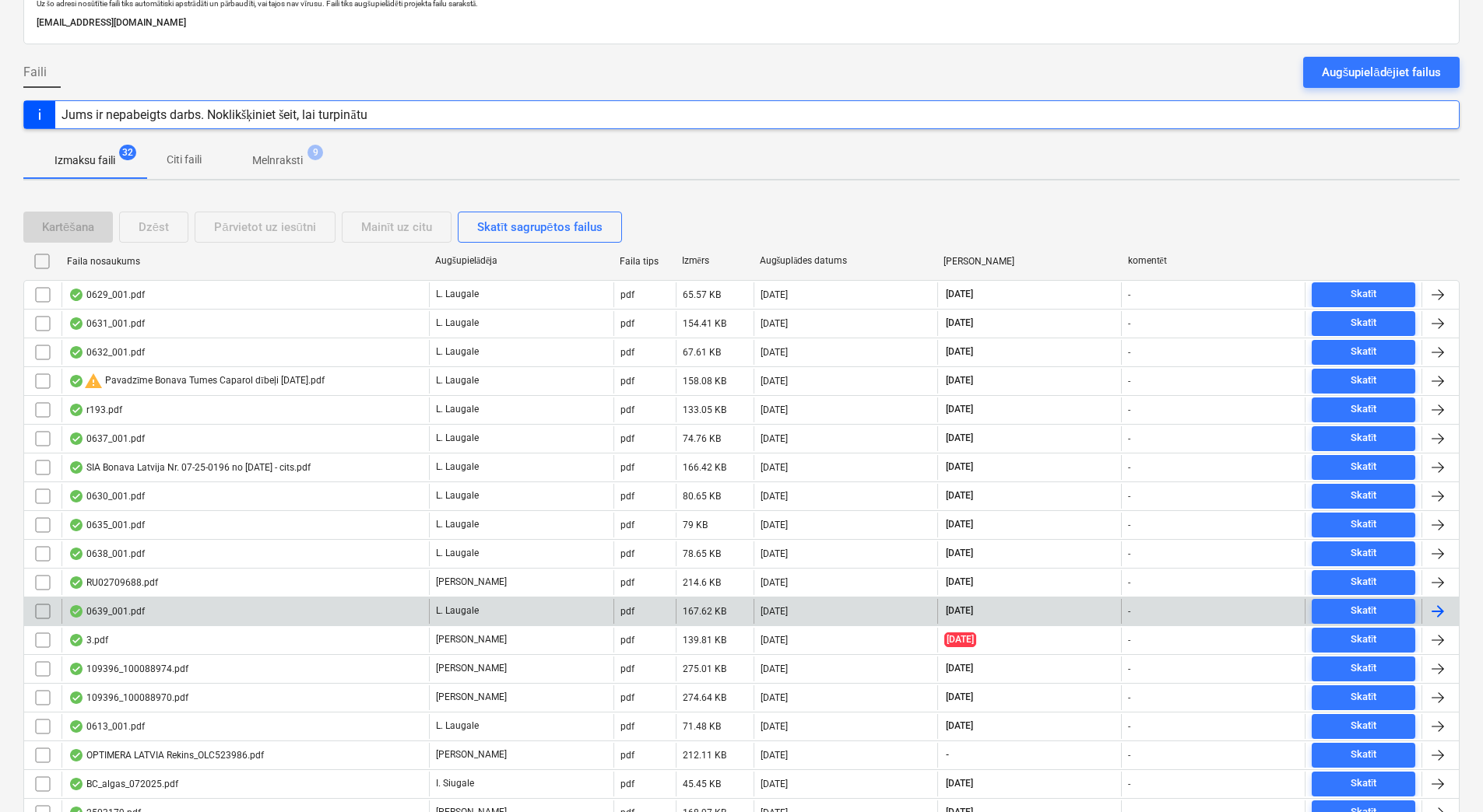
scroll to position [259, 0]
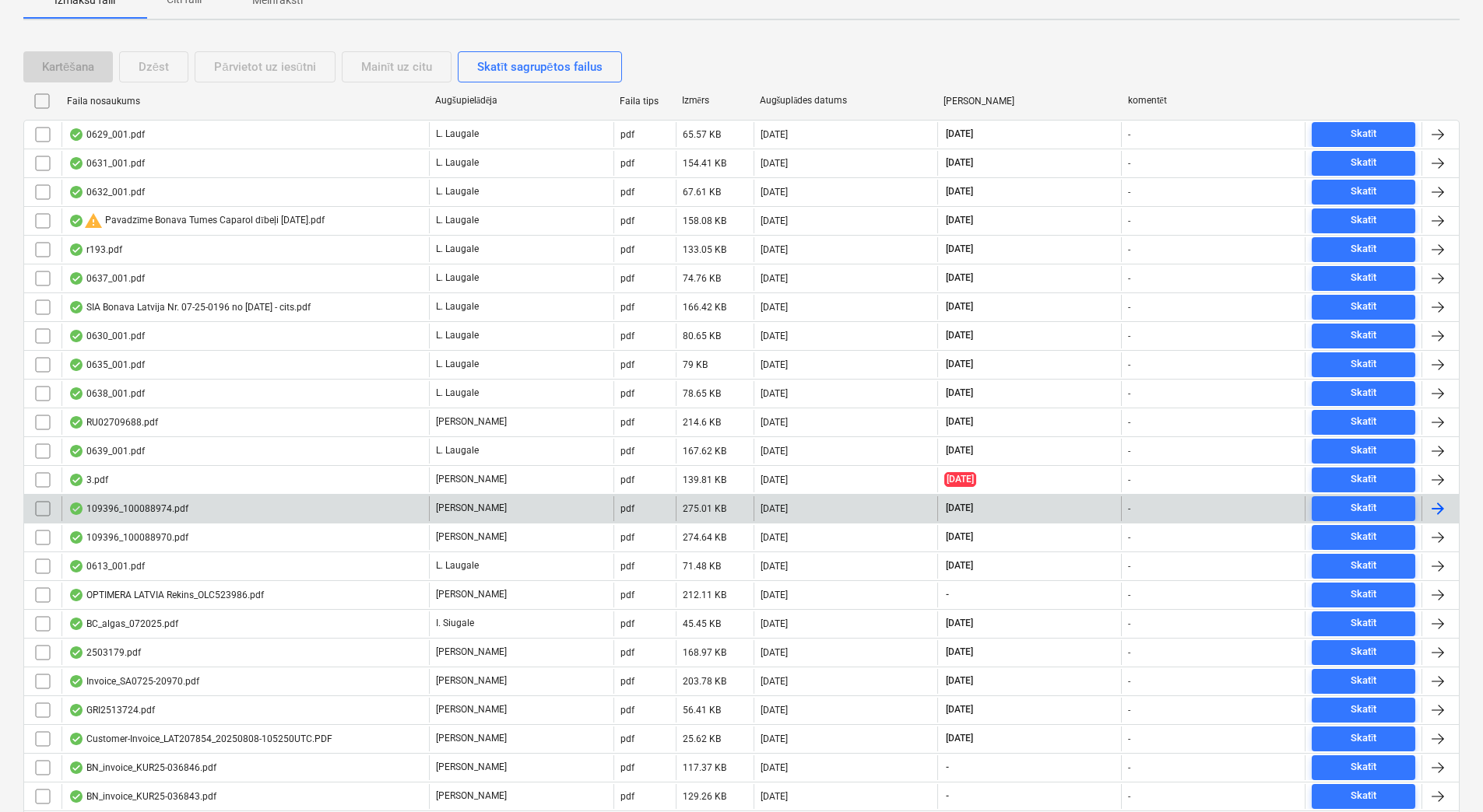
click at [248, 515] on div "109396_100088974.pdf" at bounding box center [245, 509] width 367 height 25
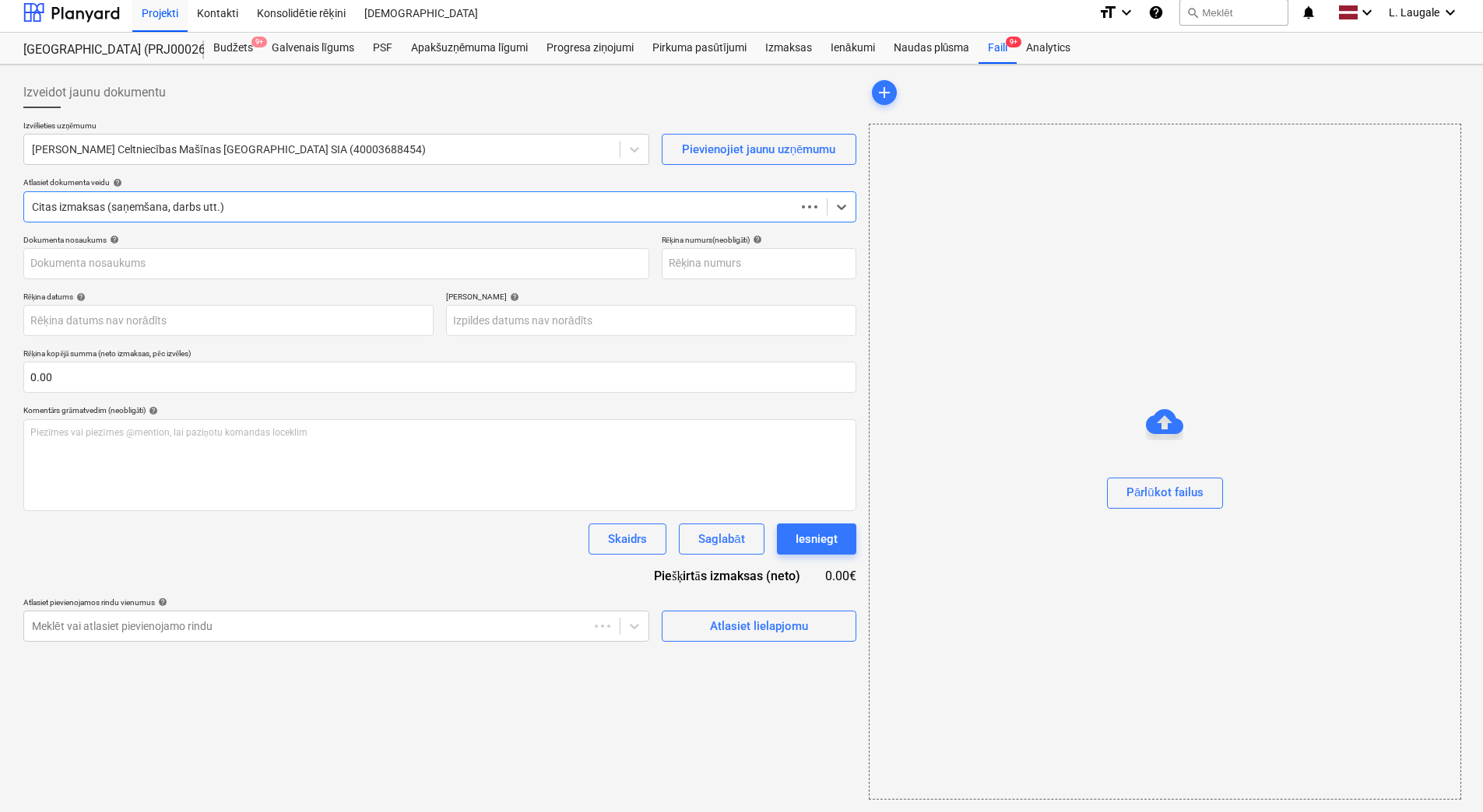
scroll to position [7, 0]
type input "109396_100088974.pdf"
type input "[DATE]"
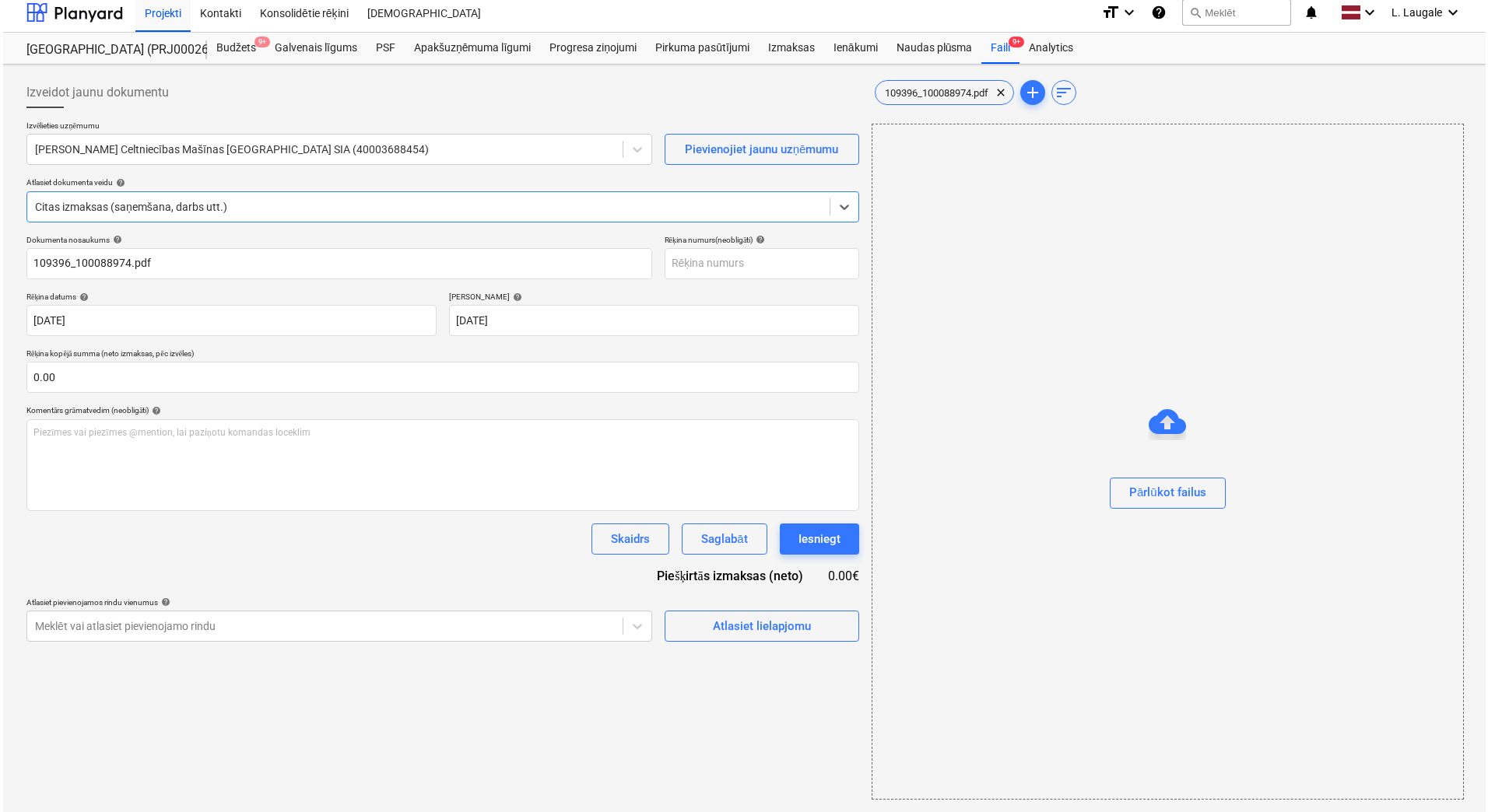
scroll to position [0, 0]
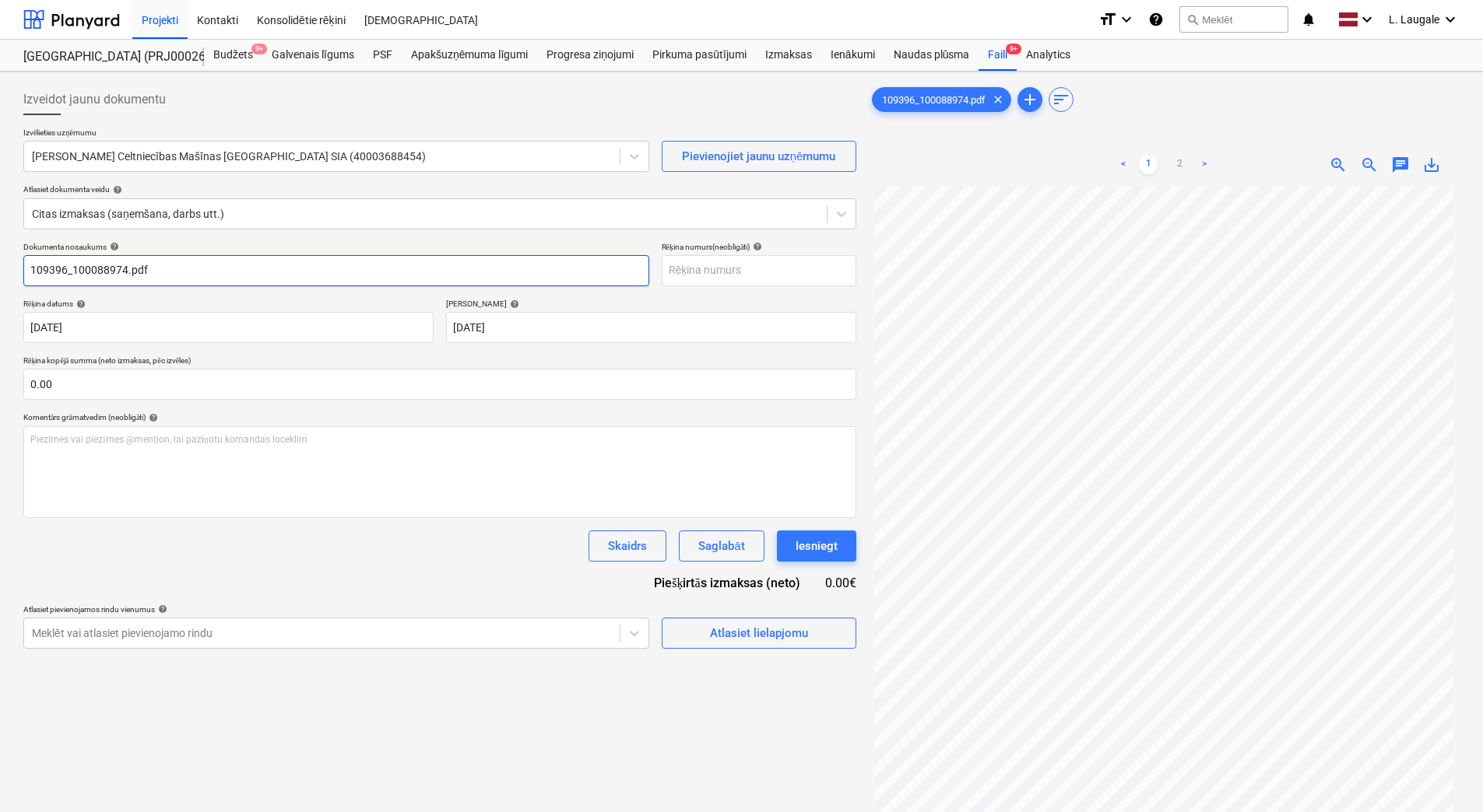
click at [179, 274] on input "109396_100088974.pdf" at bounding box center [336, 271] width 626 height 31
drag, startPoint x: 72, startPoint y: 272, endPoint x: -3, endPoint y: 268, distance: 75.1
click at [0, 268] on html "Projekti Kontakti Konsolidētie rēķini Iesūtne format_size keyboard_arrow_down h…" at bounding box center [741, 406] width 1483 height 812
drag, startPoint x: 147, startPoint y: 272, endPoint x: -3, endPoint y: 268, distance: 150.1
click at [0, 268] on html "Projekti Kontakti Konsolidētie rēķini Iesūtne format_size keyboard_arrow_down h…" at bounding box center [741, 406] width 1483 height 812
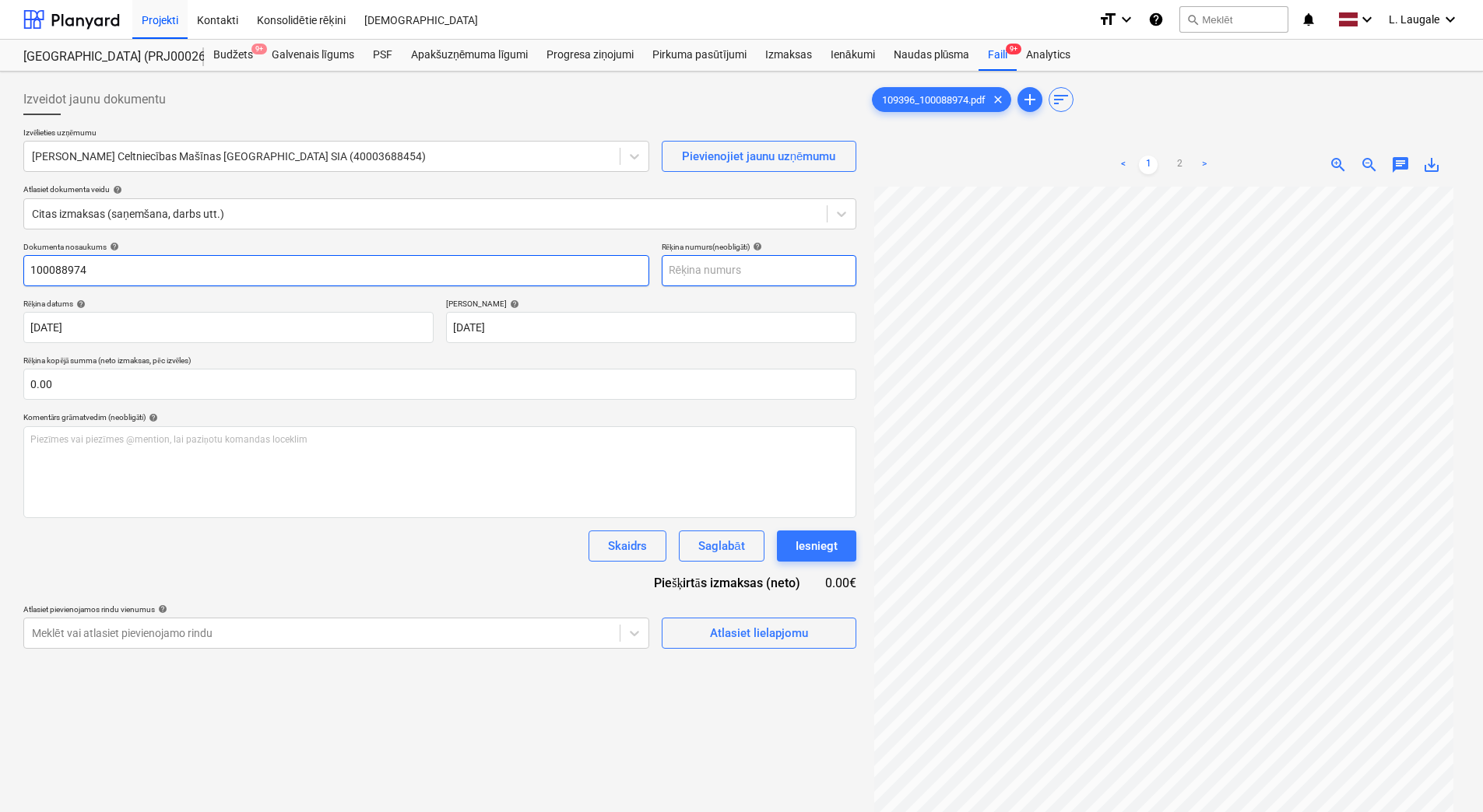
type input "100088974"
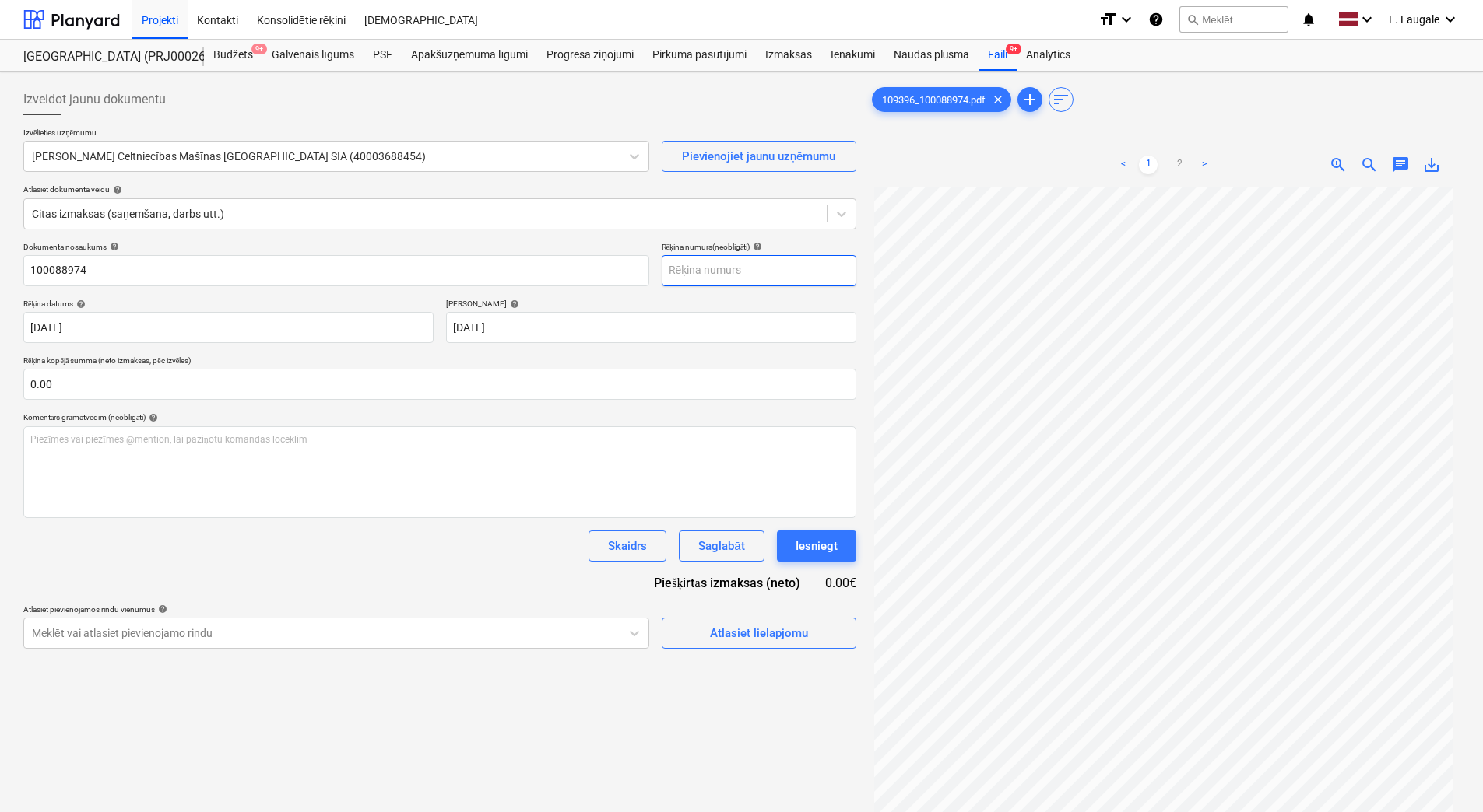
click at [680, 272] on input "text" at bounding box center [759, 271] width 195 height 31
paste input "100088974"
type input "100088974"
click at [792, 635] on div "Atlasiet lielapjomu" at bounding box center [759, 633] width 98 height 20
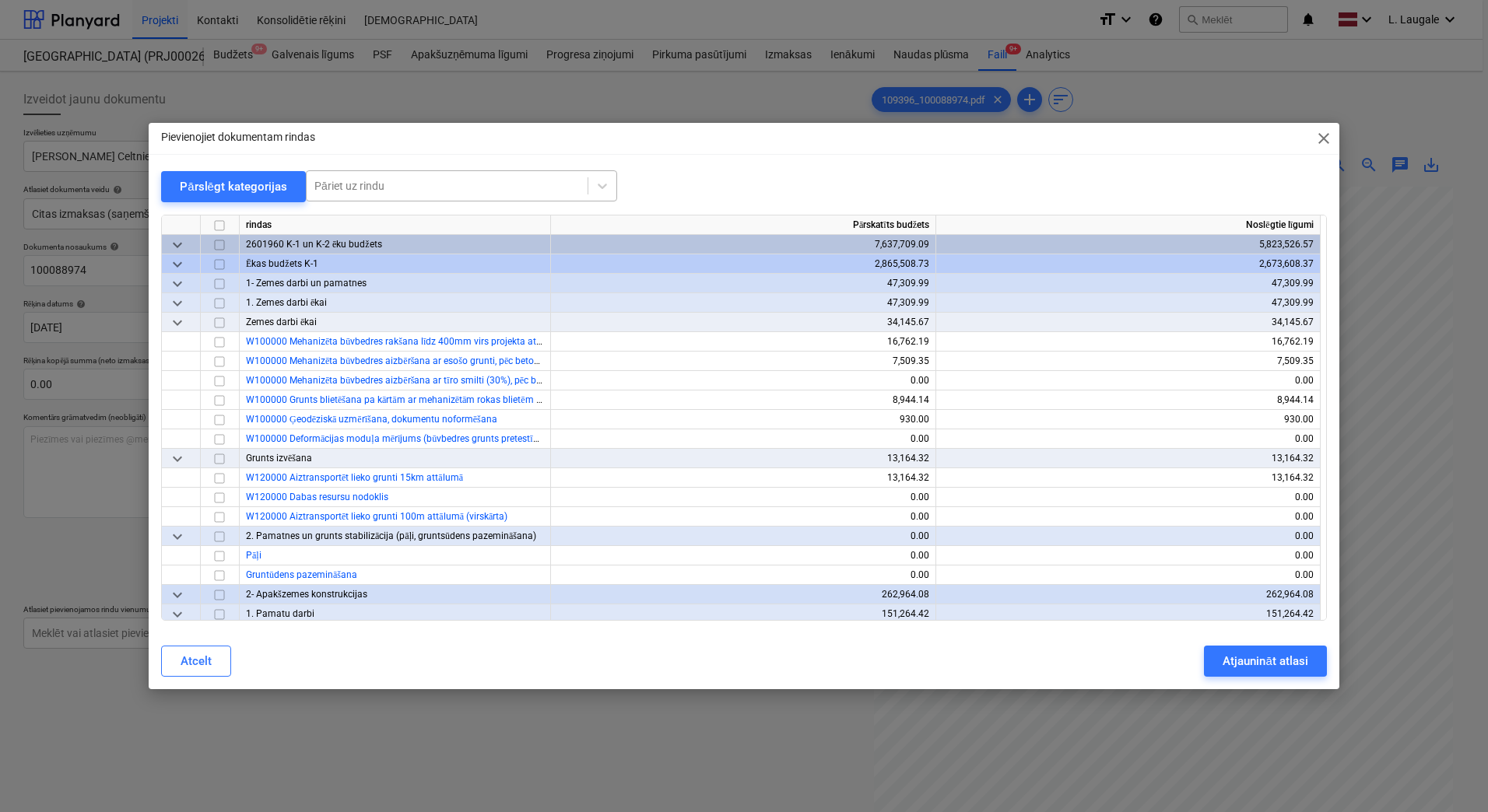
click at [429, 184] on div at bounding box center [447, 186] width 265 height 15
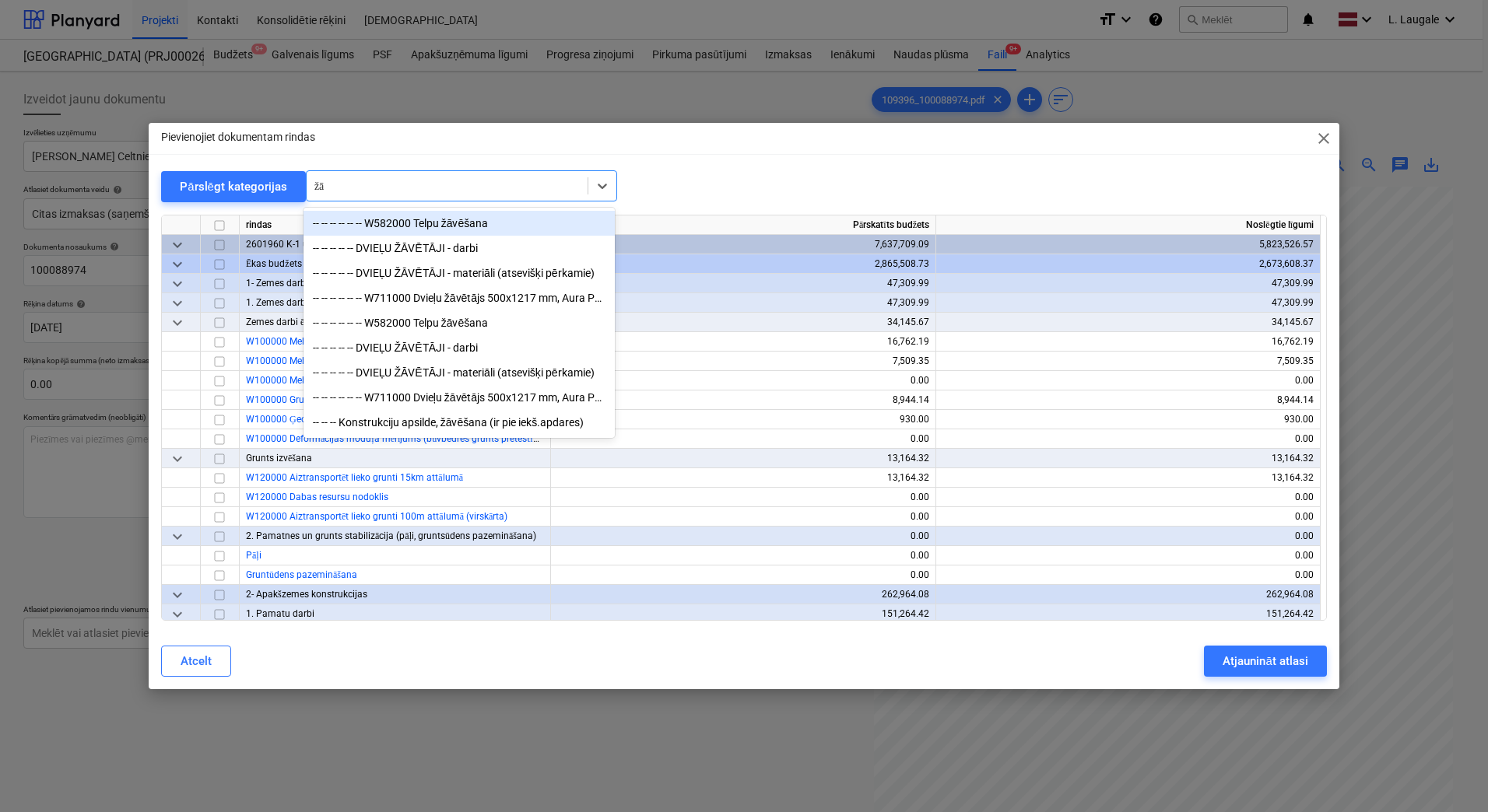
type input "žāv"
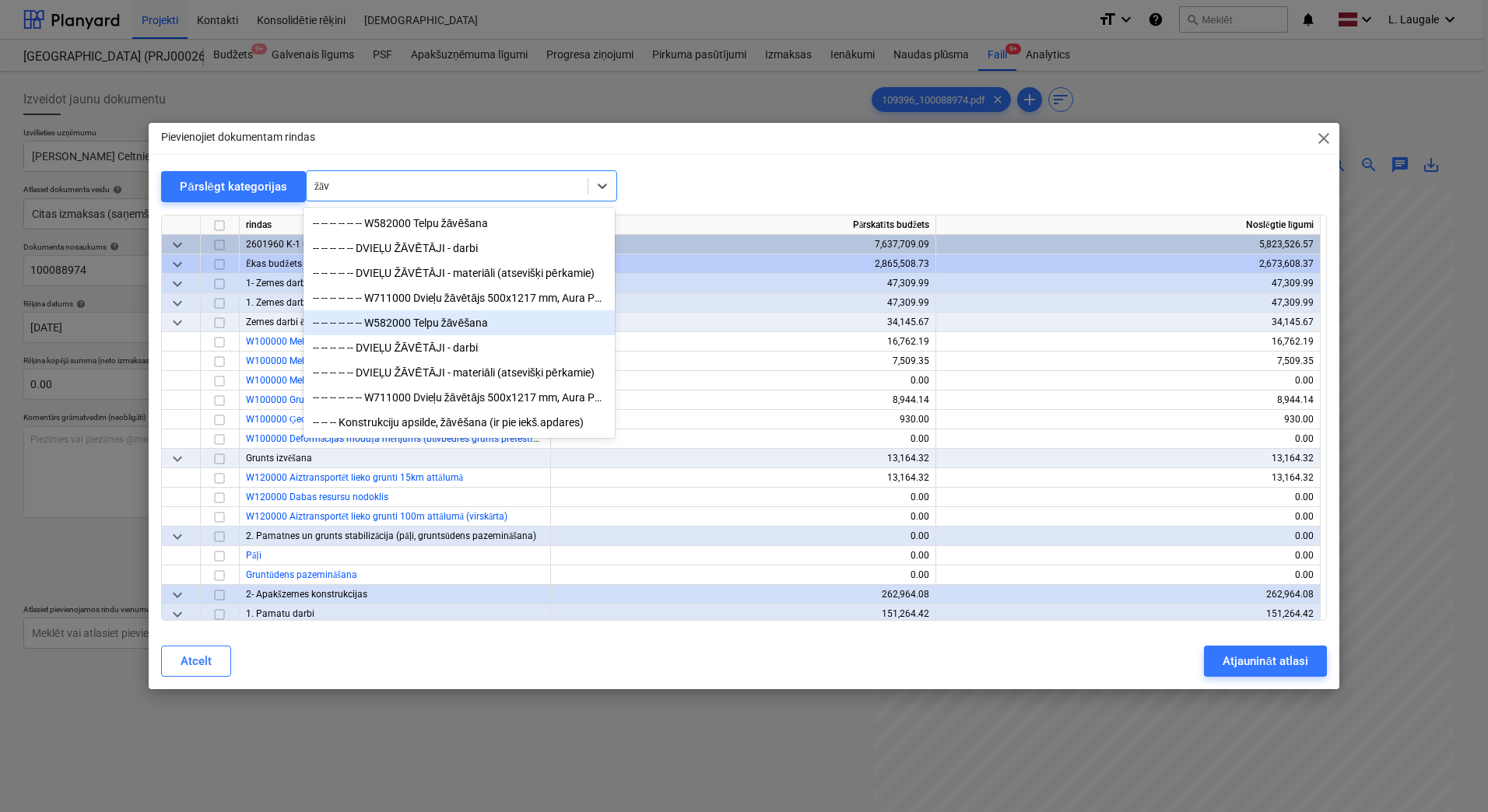
click at [460, 323] on div "-- -- -- -- -- -- W582000 Telpu žāvēšana" at bounding box center [459, 323] width 311 height 25
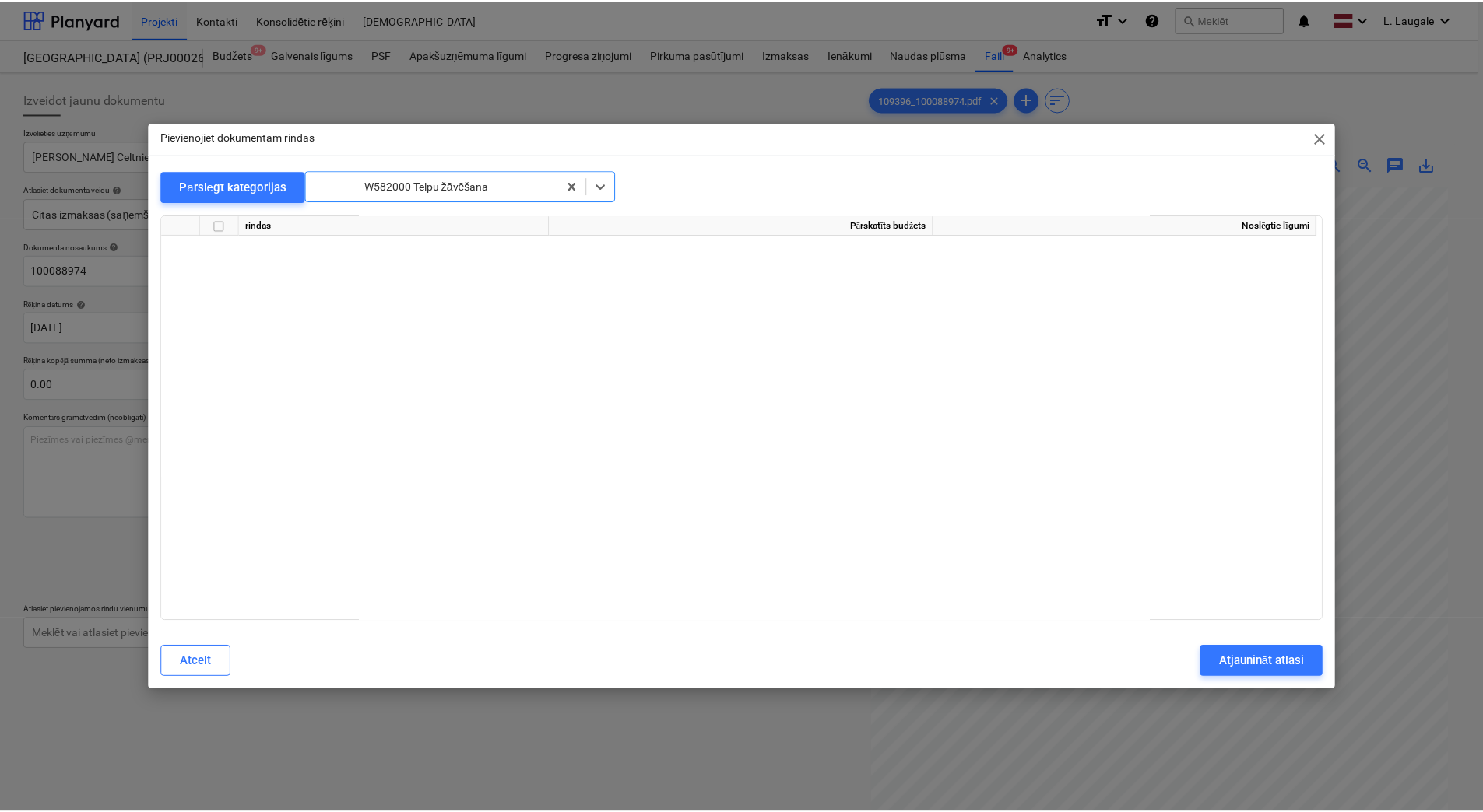
scroll to position [21358, 0]
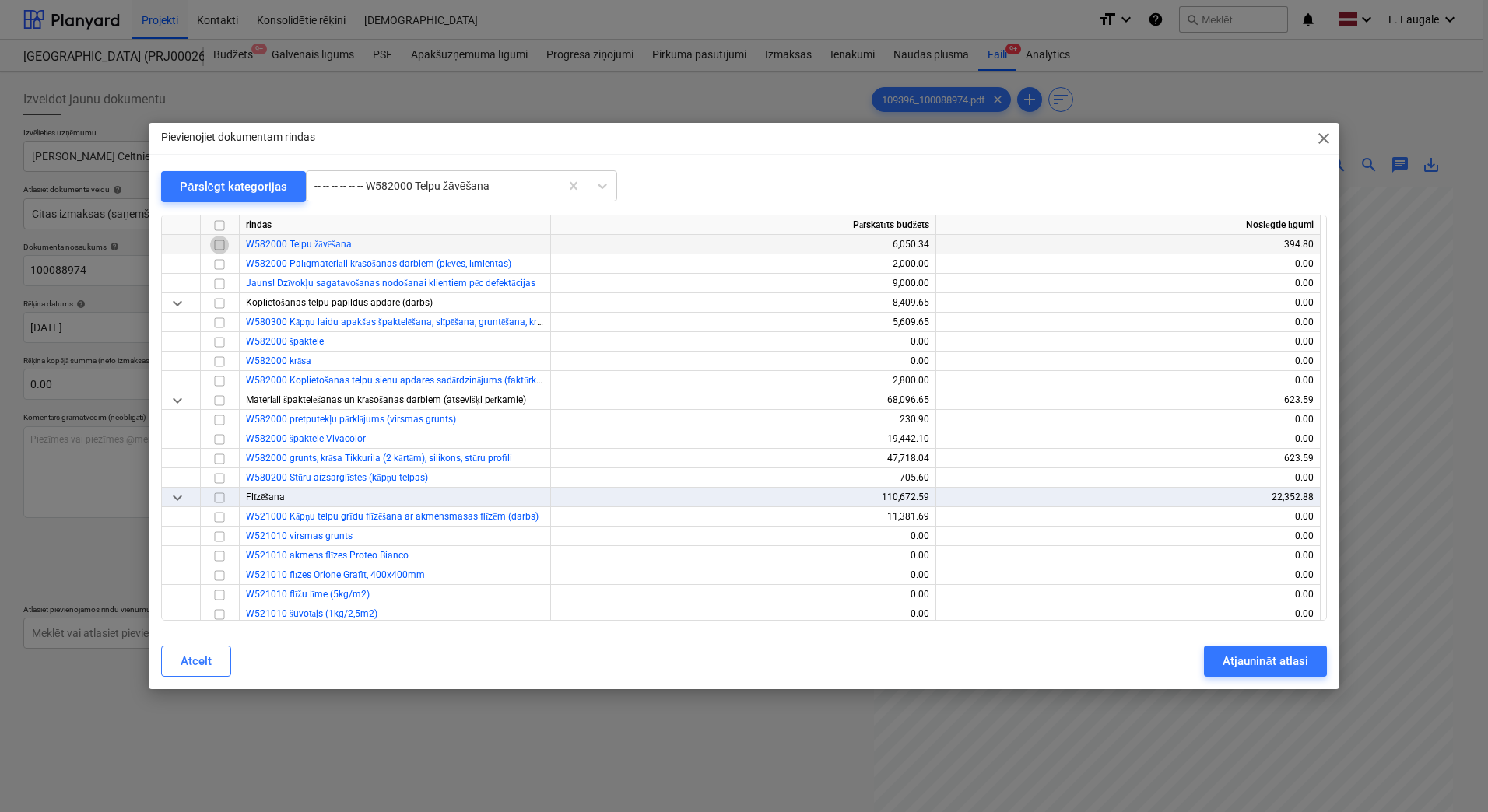
click at [225, 242] on input "checkbox" at bounding box center [219, 245] width 19 height 19
click at [1303, 670] on div "Atjaunināt atlasi" at bounding box center [1264, 661] width 85 height 20
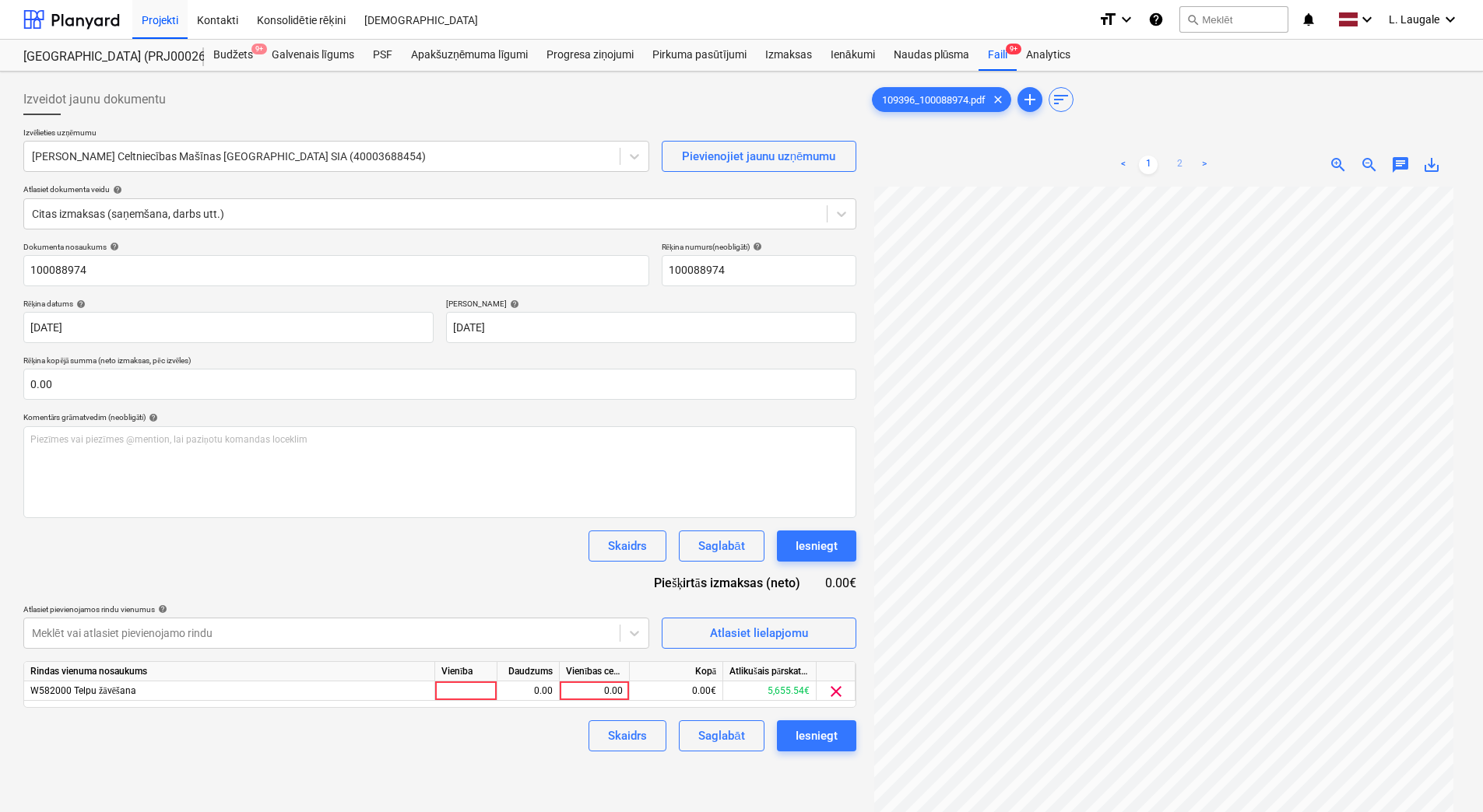
click at [1183, 171] on link "2" at bounding box center [1179, 165] width 19 height 19
click at [491, 686] on div at bounding box center [466, 691] width 62 height 19
type input "1"
click at [503, 686] on div "0.00" at bounding box center [529, 691] width 62 height 19
click at [591, 694] on div "0.00" at bounding box center [594, 691] width 57 height 19
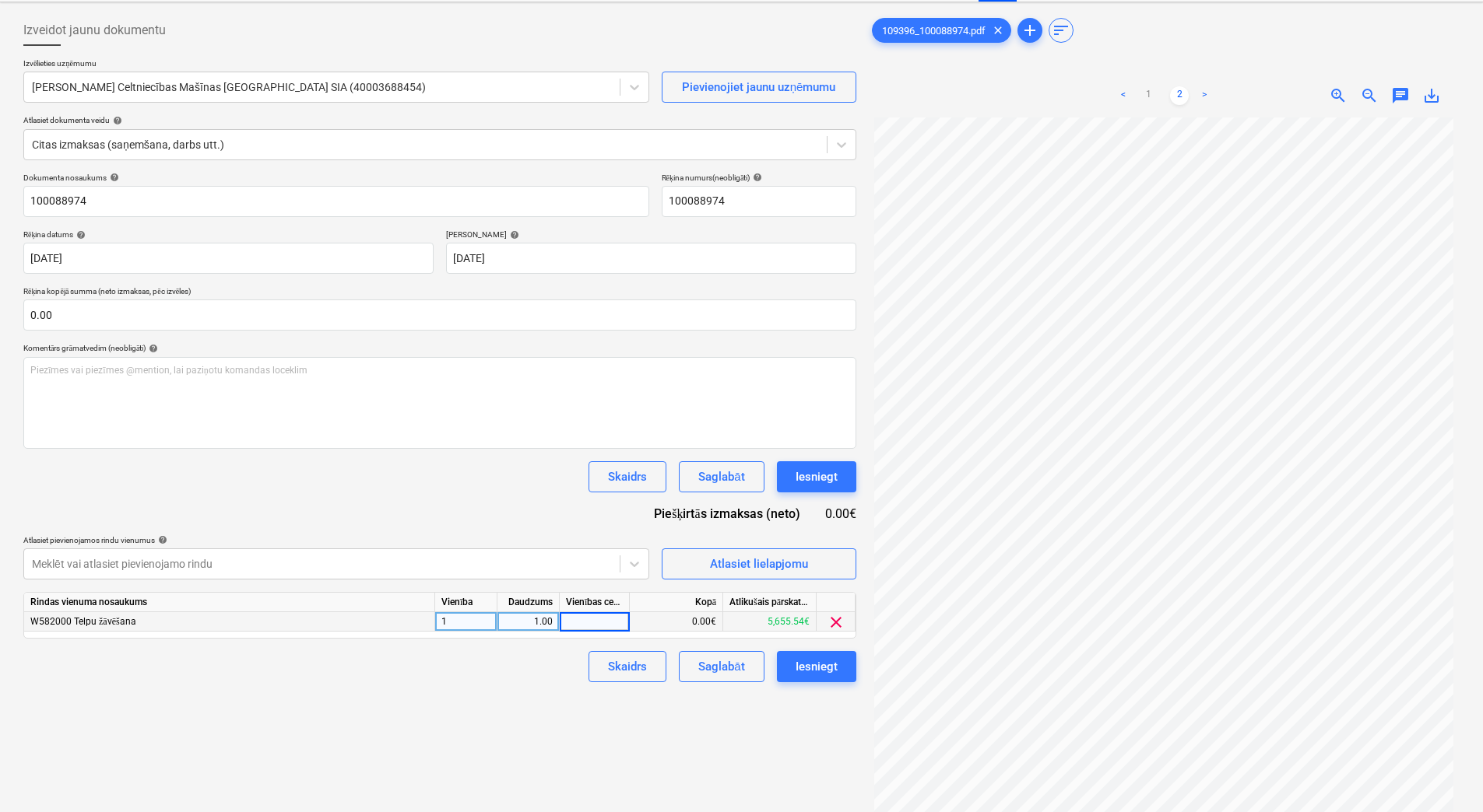
scroll to position [156, 0]
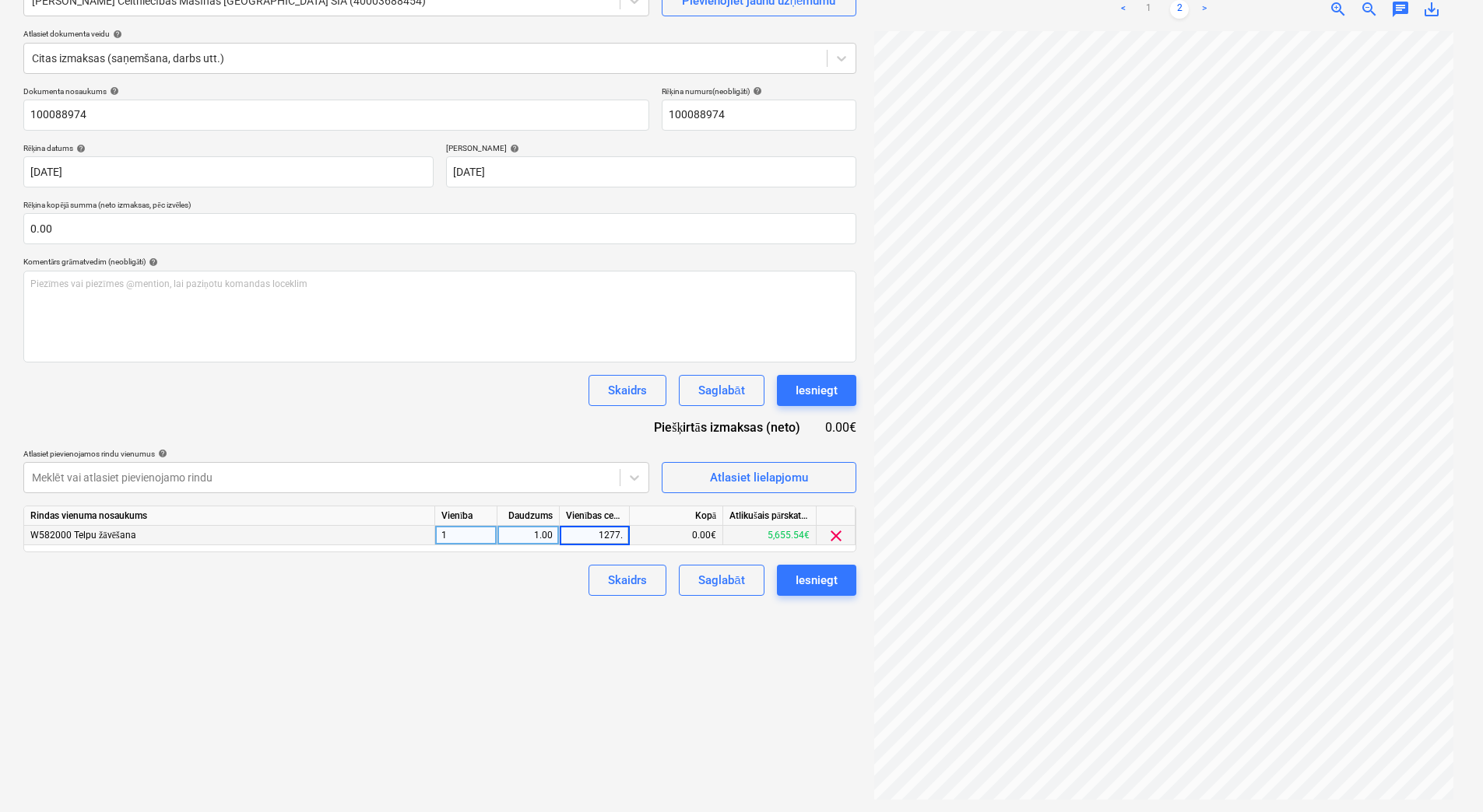
type input "1277.8"
click at [582, 722] on div "Izveidot jaunu dokumentu Izvēlieties uzņēmumu [PERSON_NAME] Celtniecības Mašīna…" at bounding box center [439, 364] width 846 height 884
click at [706, 586] on div "Saglabāt" at bounding box center [721, 580] width 46 height 20
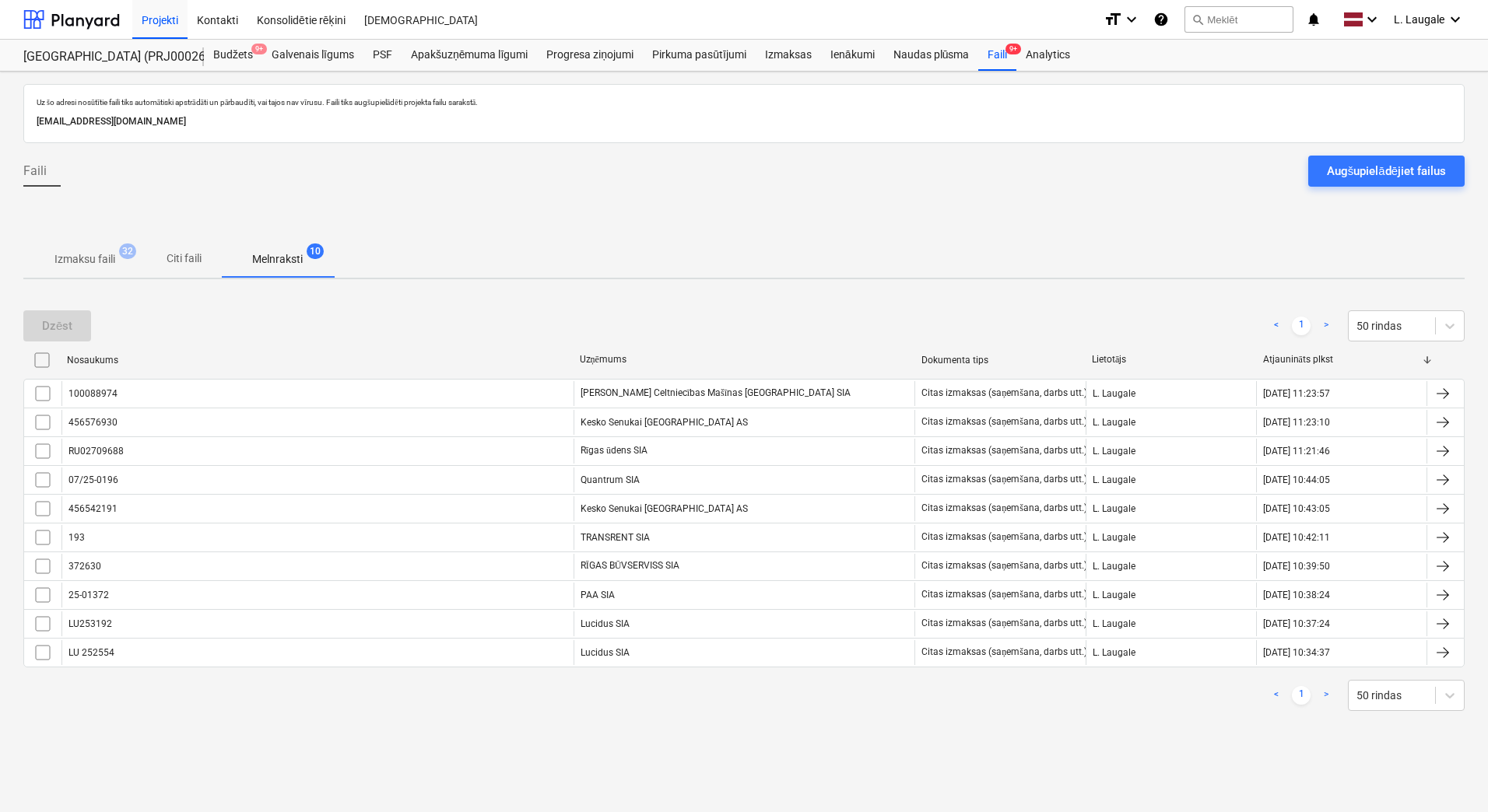
click at [118, 268] on span "Izmaksu faili 32" at bounding box center [85, 259] width 123 height 28
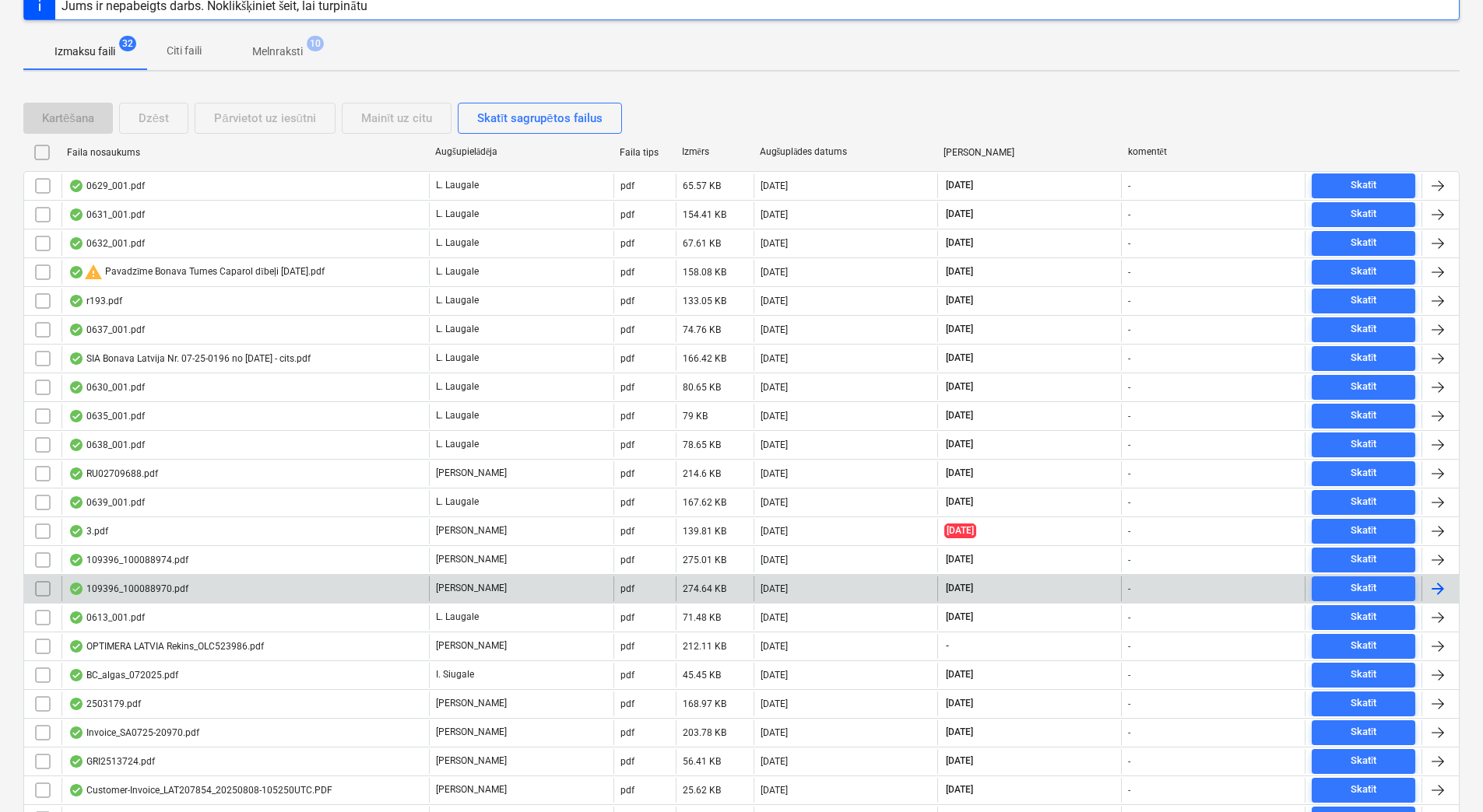
click at [225, 590] on div "109396_100088970.pdf" at bounding box center [245, 588] width 367 height 25
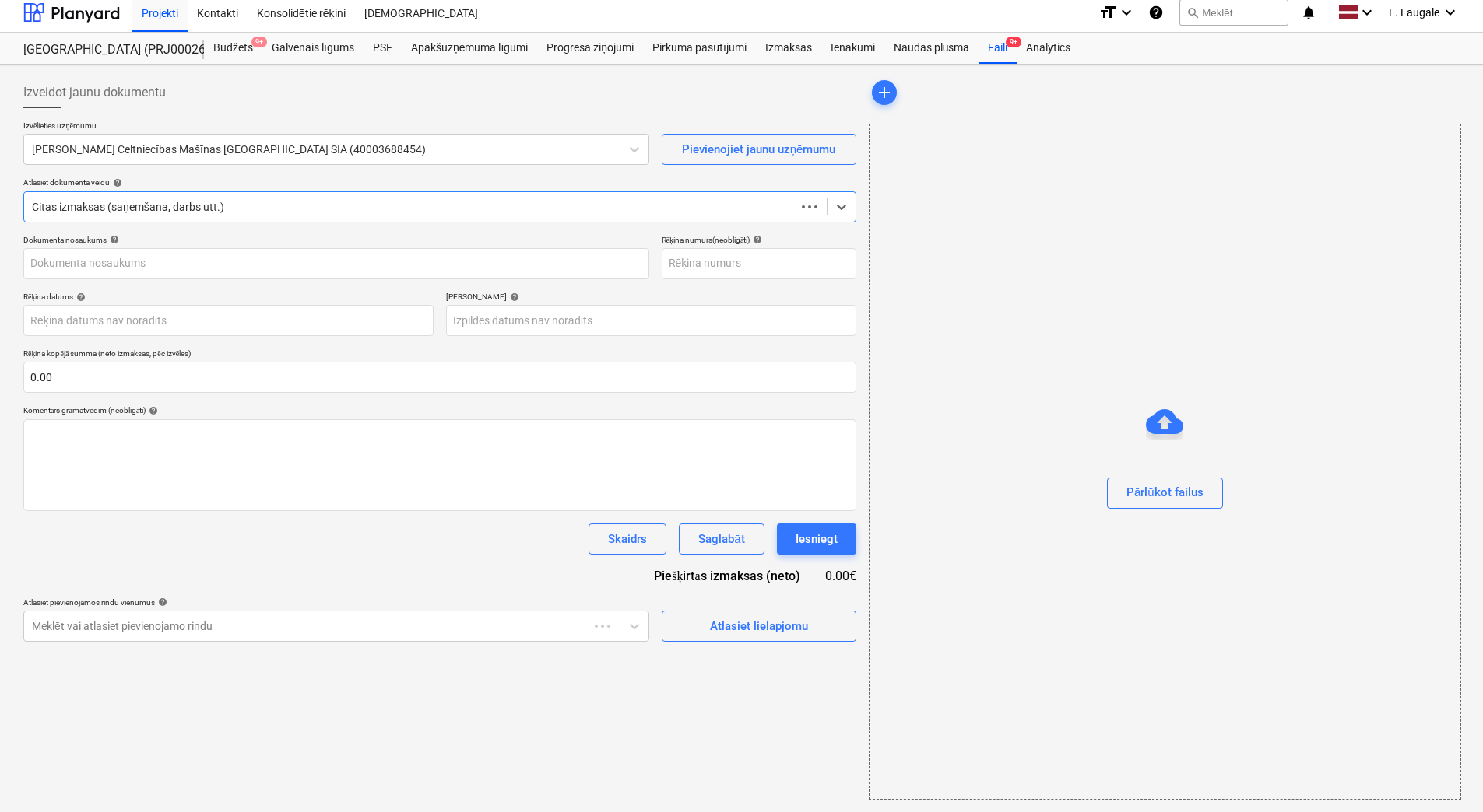
scroll to position [7, 0]
type input "109396_100088970.pdf"
type input "[DATE]"
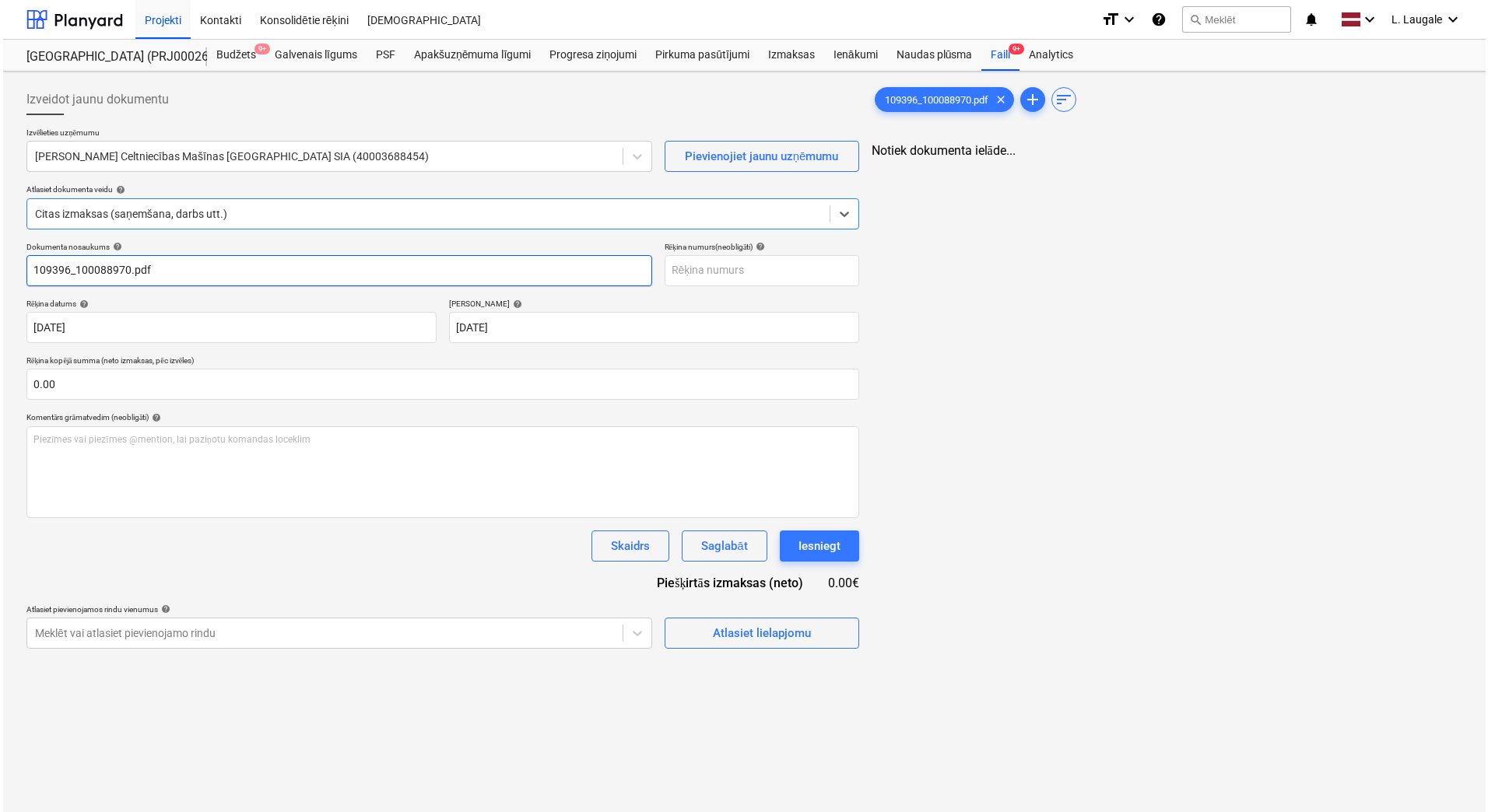
scroll to position [0, 0]
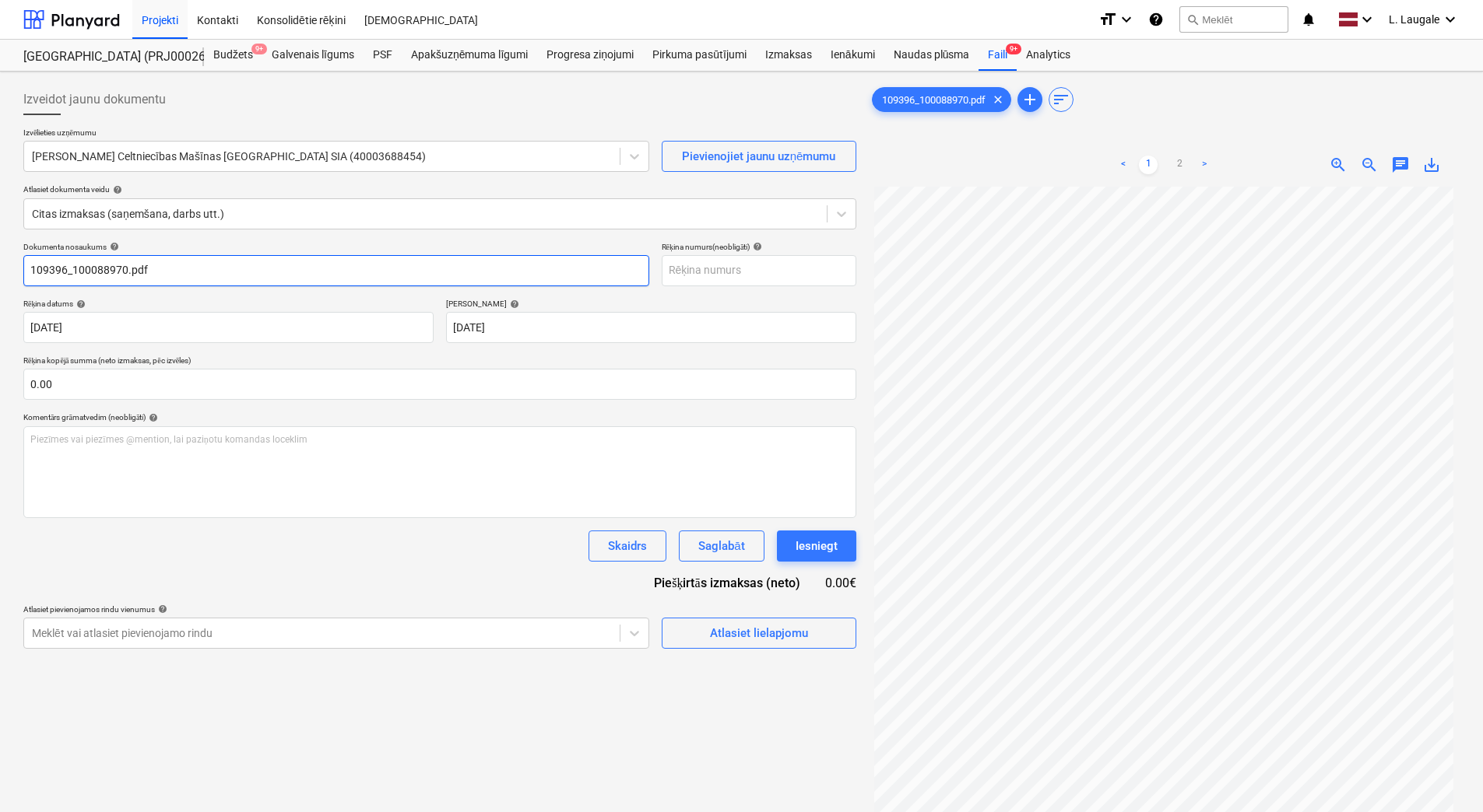
click at [202, 268] on input "109396_100088970.pdf" at bounding box center [336, 271] width 626 height 31
drag, startPoint x: 72, startPoint y: 270, endPoint x: -3, endPoint y: 266, distance: 75.1
click at [0, 266] on html "Projekti Kontakti Konsolidētie rēķini Iesūtne format_size keyboard_arrow_down h…" at bounding box center [741, 406] width 1483 height 812
drag, startPoint x: 96, startPoint y: 272, endPoint x: -3, endPoint y: 240, distance: 104.0
click at [0, 240] on html "Projekti Kontakti Konsolidētie rēķini Iesūtne format_size keyboard_arrow_down h…" at bounding box center [741, 406] width 1483 height 812
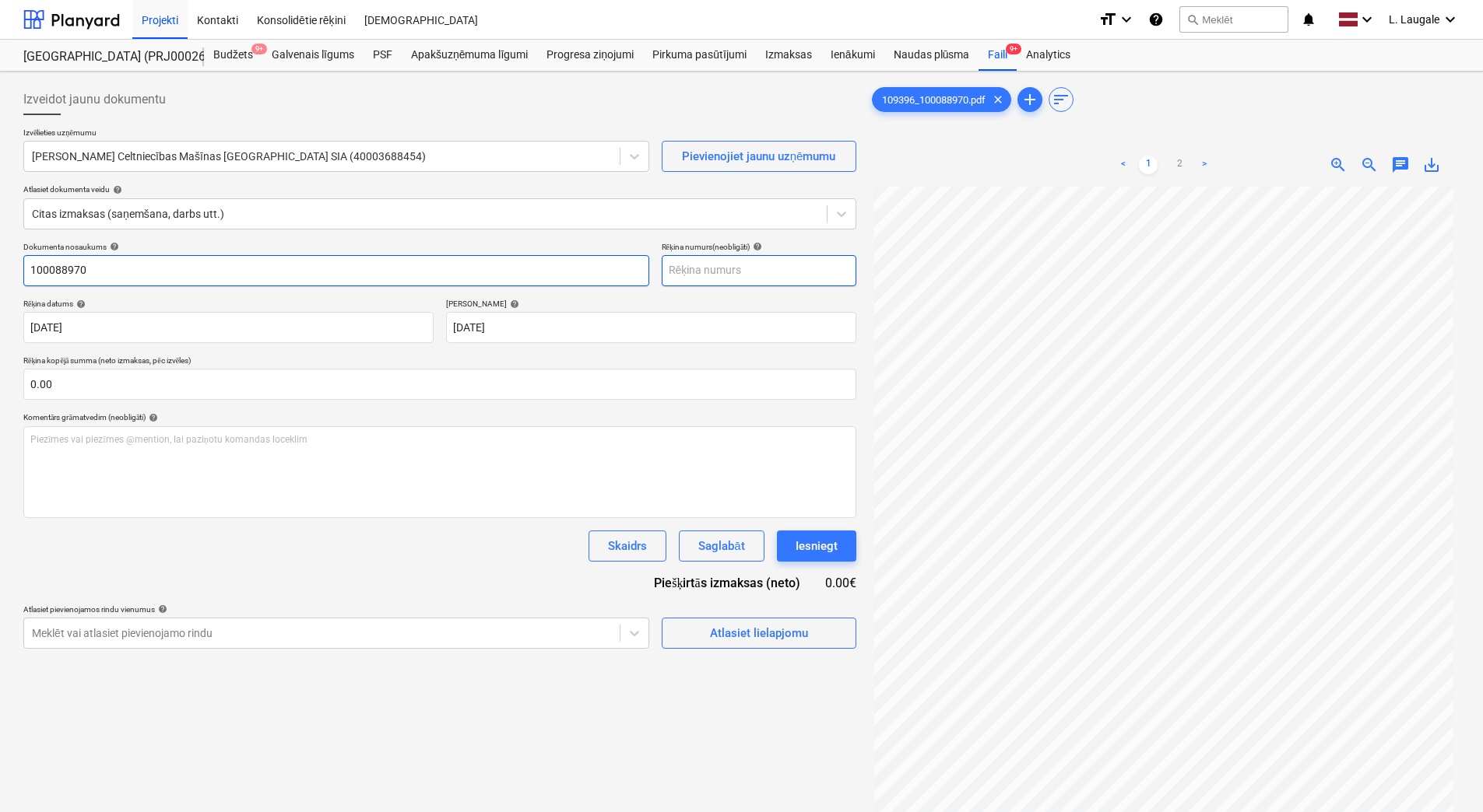
type input "100088970"
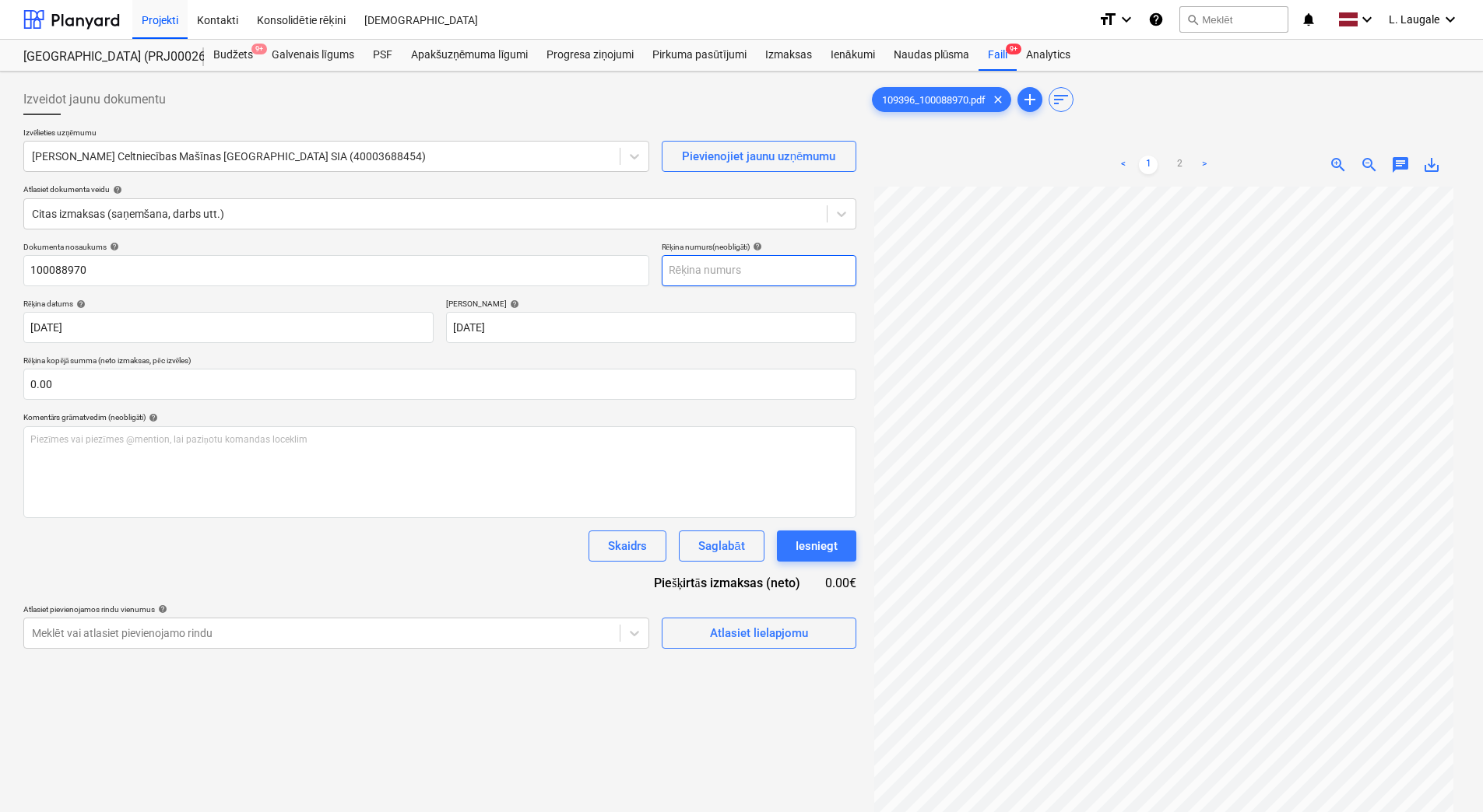
click at [770, 272] on input "text" at bounding box center [759, 271] width 195 height 31
paste input "100088970"
type input "100088970"
click at [785, 632] on div "Atlasiet lielapjomu" at bounding box center [759, 633] width 98 height 20
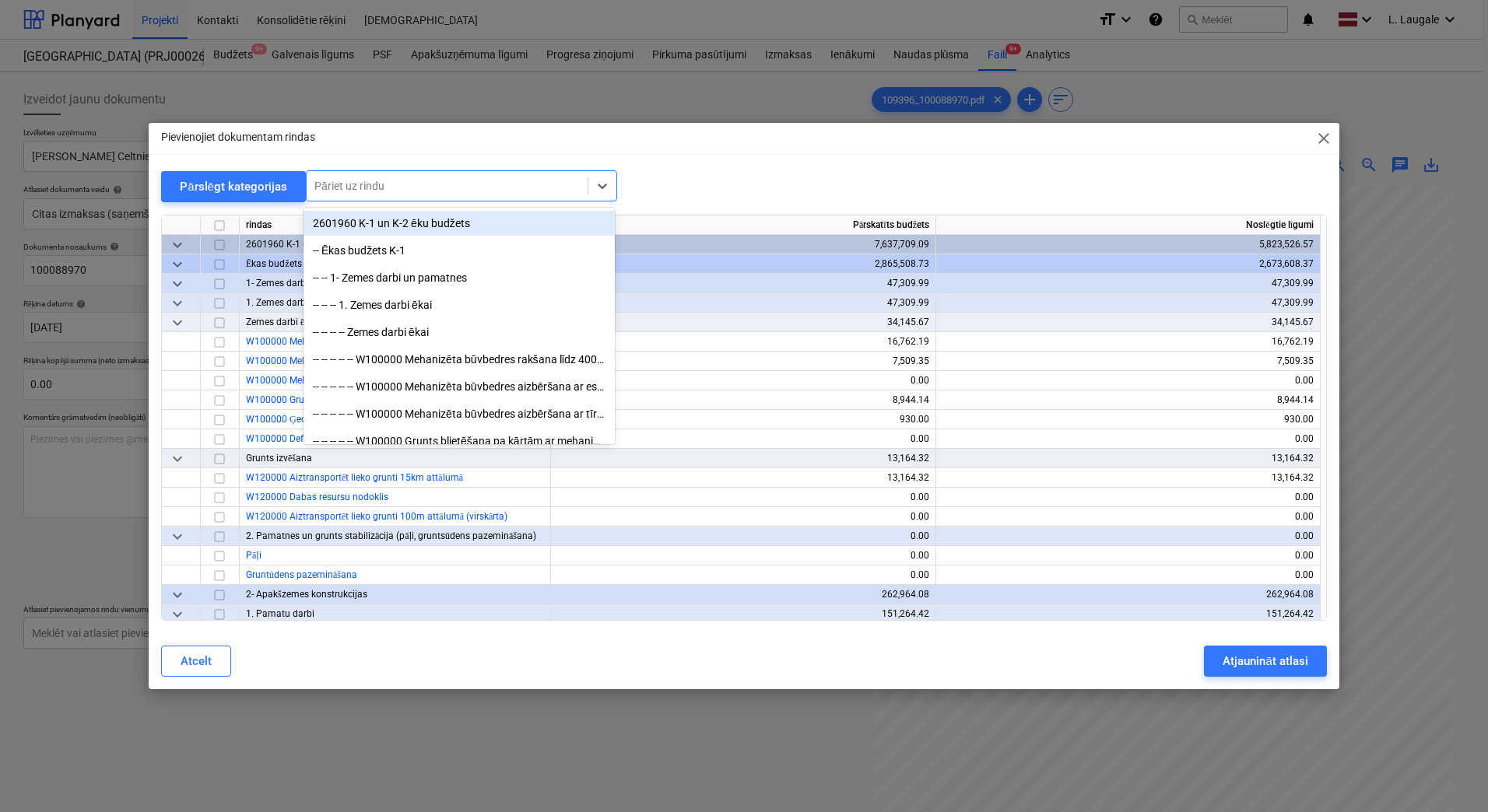
click at [492, 186] on div at bounding box center [447, 186] width 265 height 15
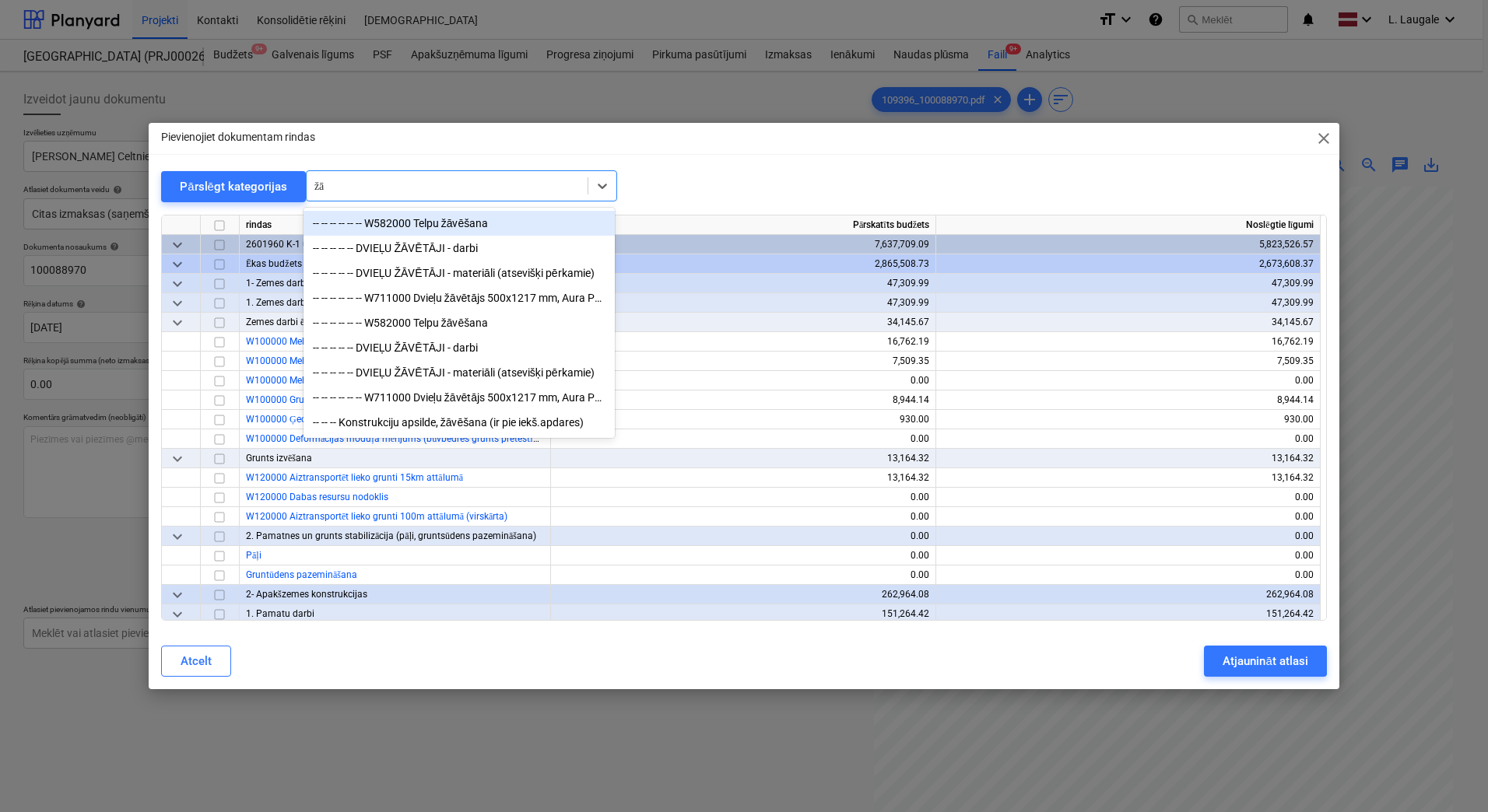
type input "žāv"
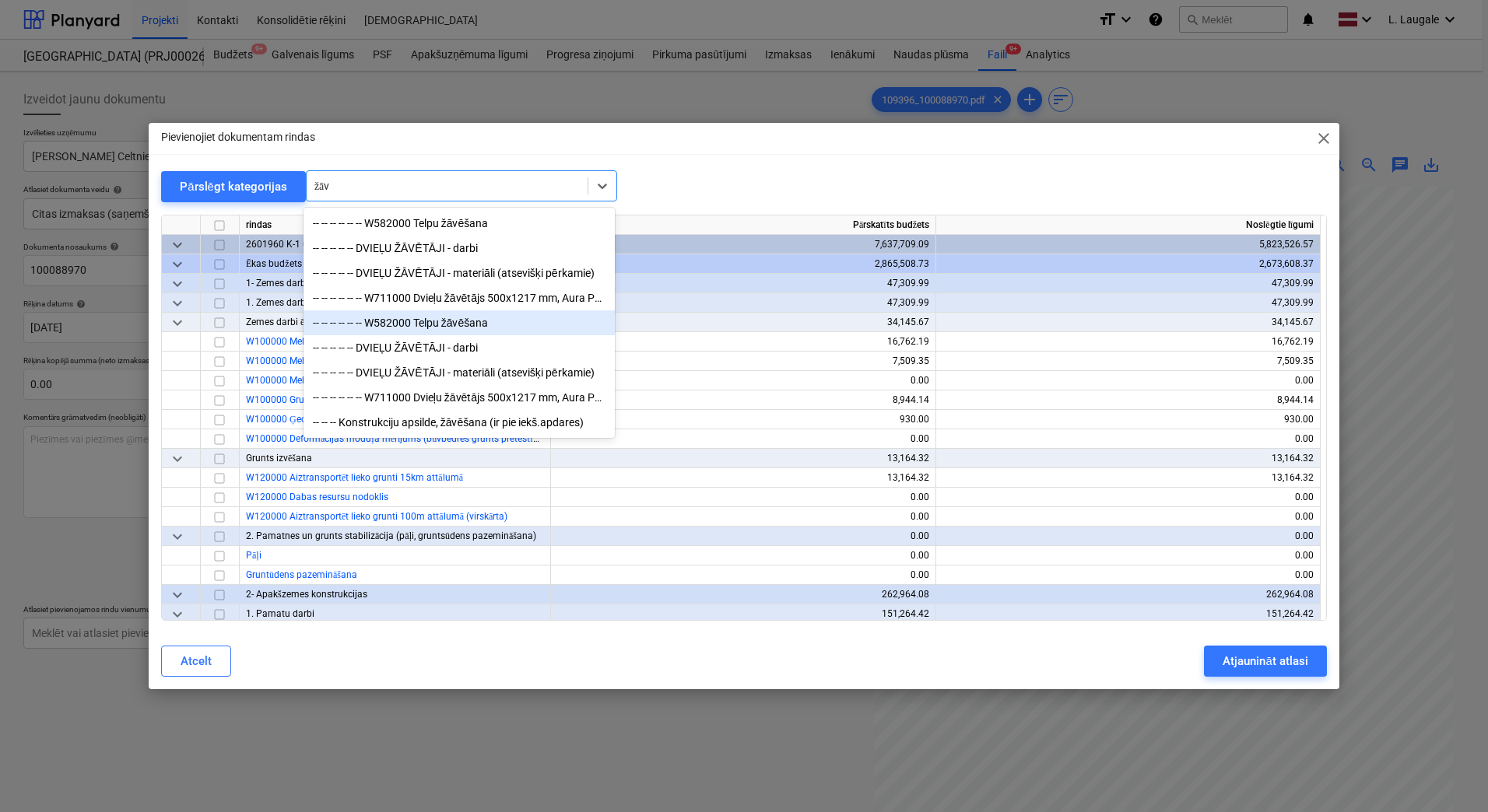
click at [501, 323] on div "-- -- -- -- -- -- W582000 Telpu žāvēšana" at bounding box center [459, 323] width 311 height 25
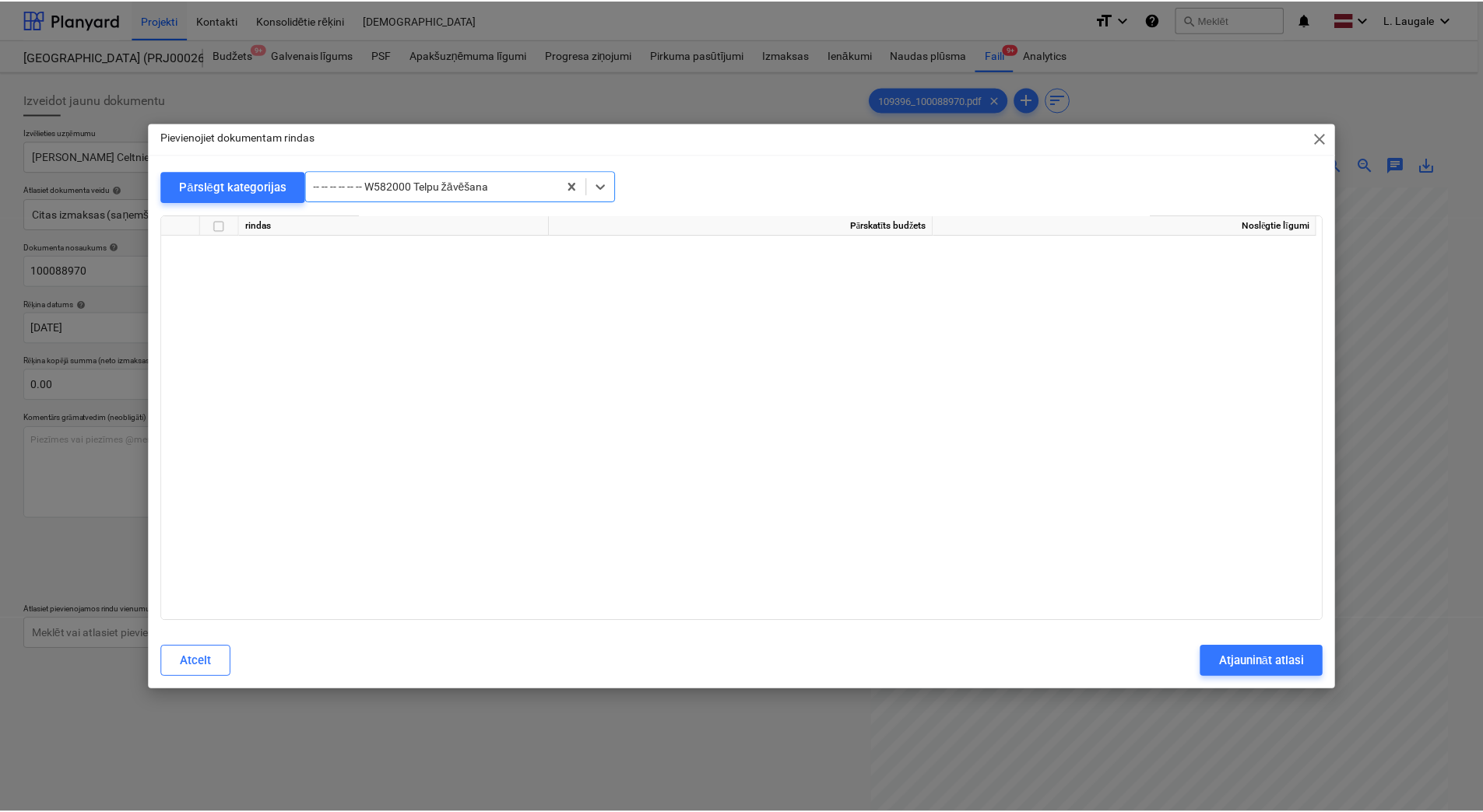
scroll to position [21358, 0]
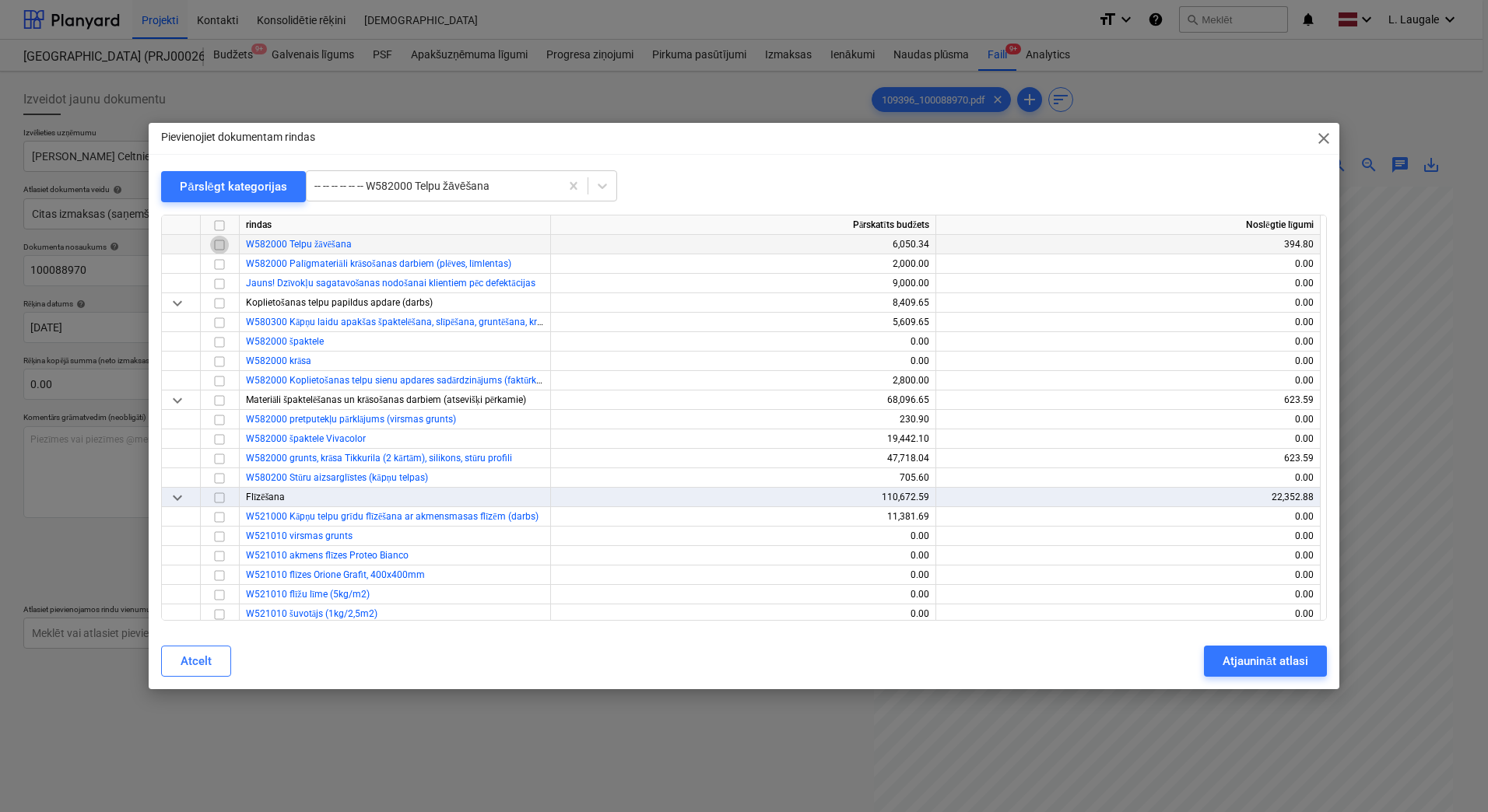
click at [217, 246] on input "checkbox" at bounding box center [219, 245] width 19 height 19
click at [1258, 657] on div "Atjaunināt atlasi" at bounding box center [1264, 661] width 85 height 20
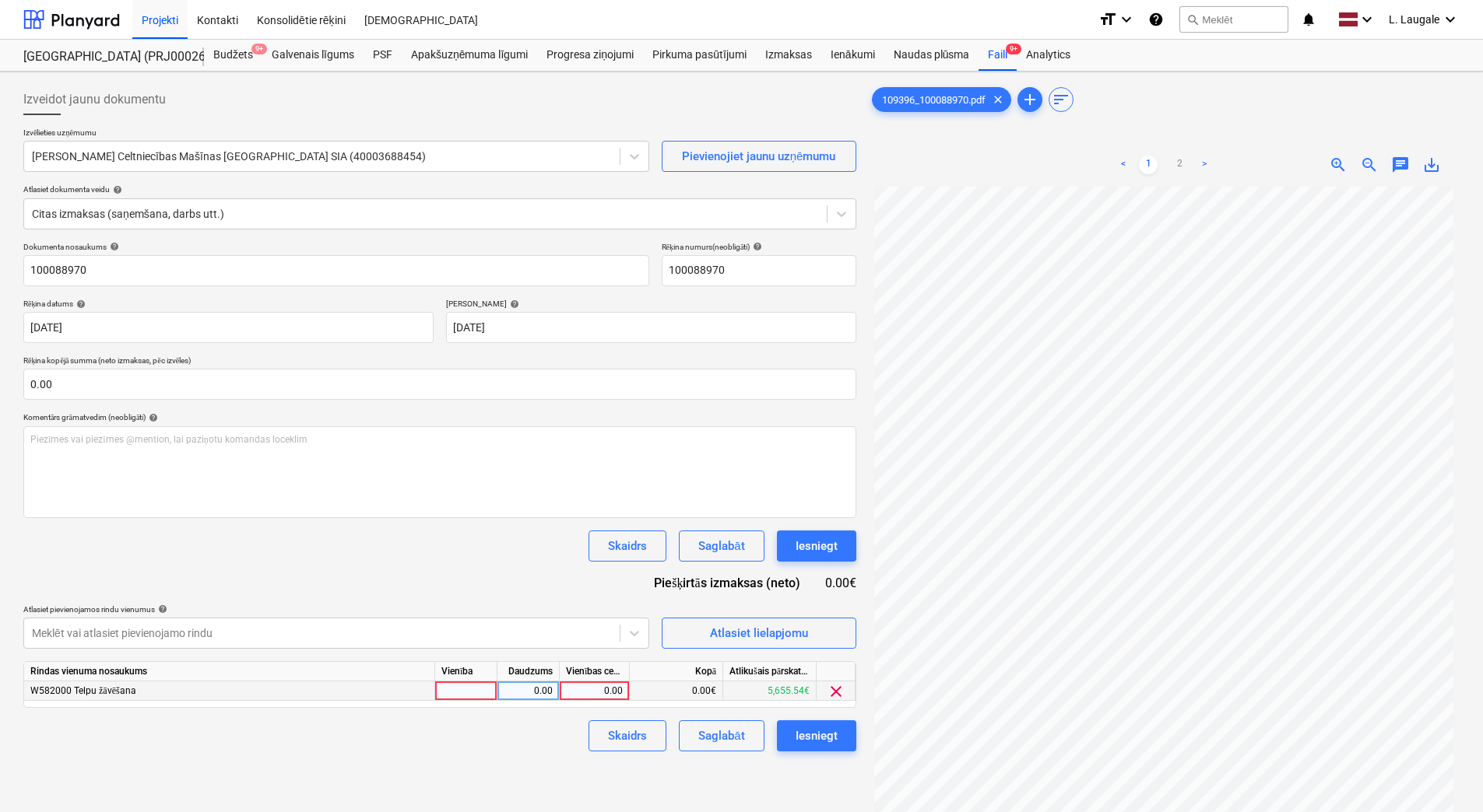
click at [475, 694] on div at bounding box center [466, 691] width 62 height 19
type input "1"
click at [507, 695] on div "0.00" at bounding box center [528, 691] width 49 height 19
click at [1176, 168] on link "2" at bounding box center [1179, 165] width 19 height 19
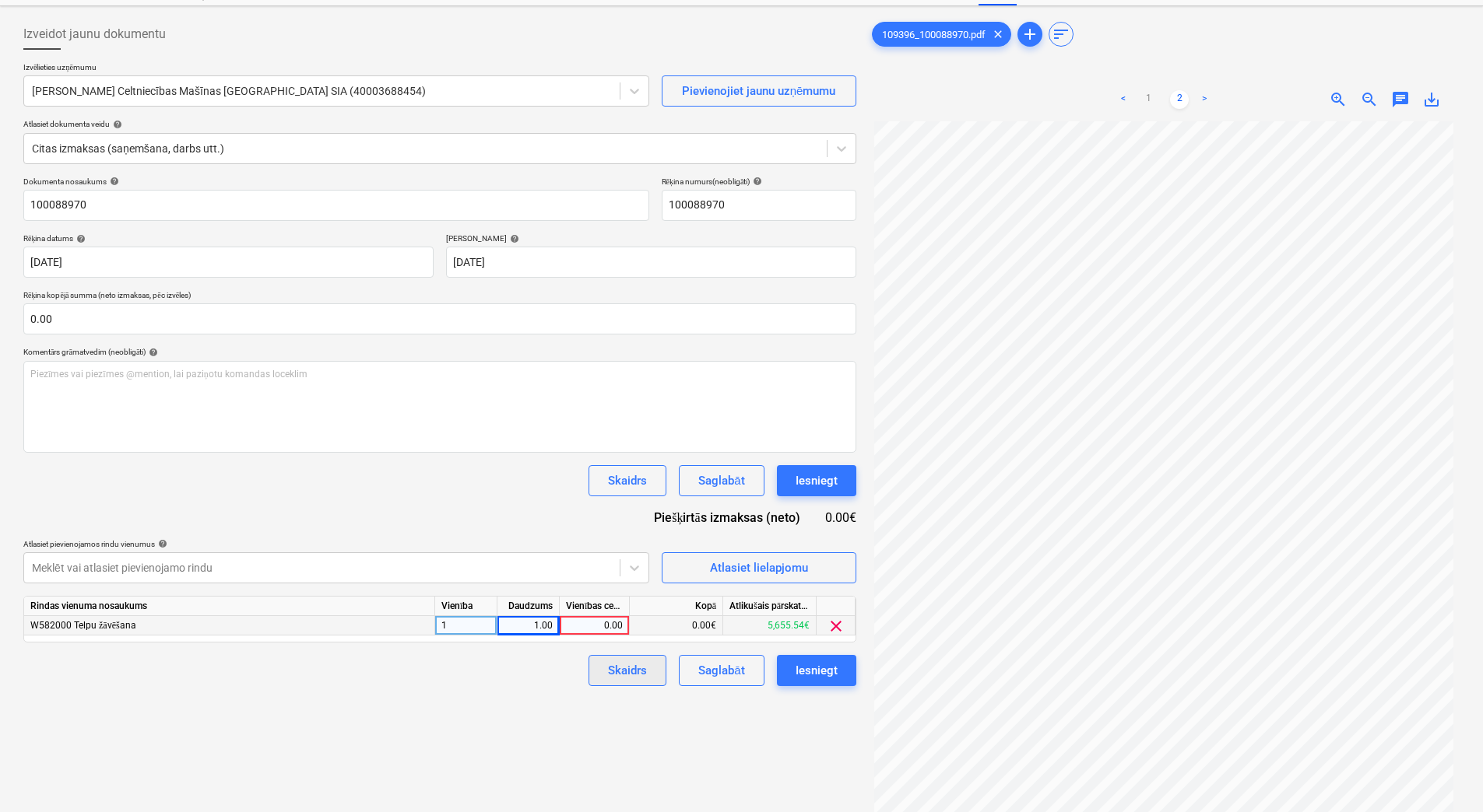
scroll to position [156, 0]
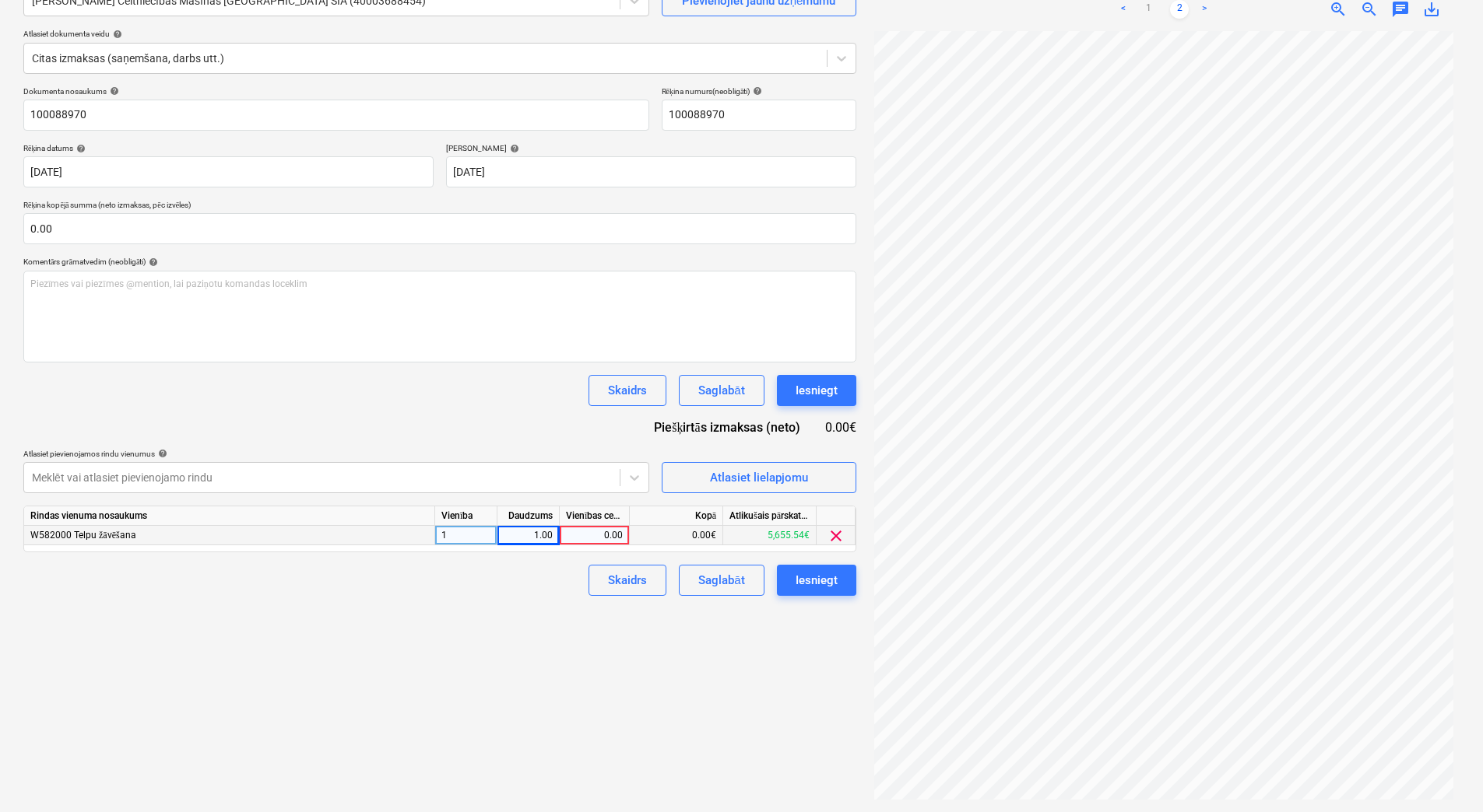
click at [605, 534] on div "0.00" at bounding box center [594, 536] width 57 height 19
type input "423.4"
click at [539, 618] on div "Izveidot jaunu dokumentu Izvēlieties uzņēmumu [PERSON_NAME] Celtniecības Mašīna…" at bounding box center [439, 364] width 846 height 884
click at [680, 558] on div "Dokumenta nosaukums help 100088970 Rēķina numurs (neobligāti) help 100088970 Rē…" at bounding box center [439, 341] width 833 height 510
click at [692, 568] on button "Saglabāt" at bounding box center [721, 580] width 85 height 31
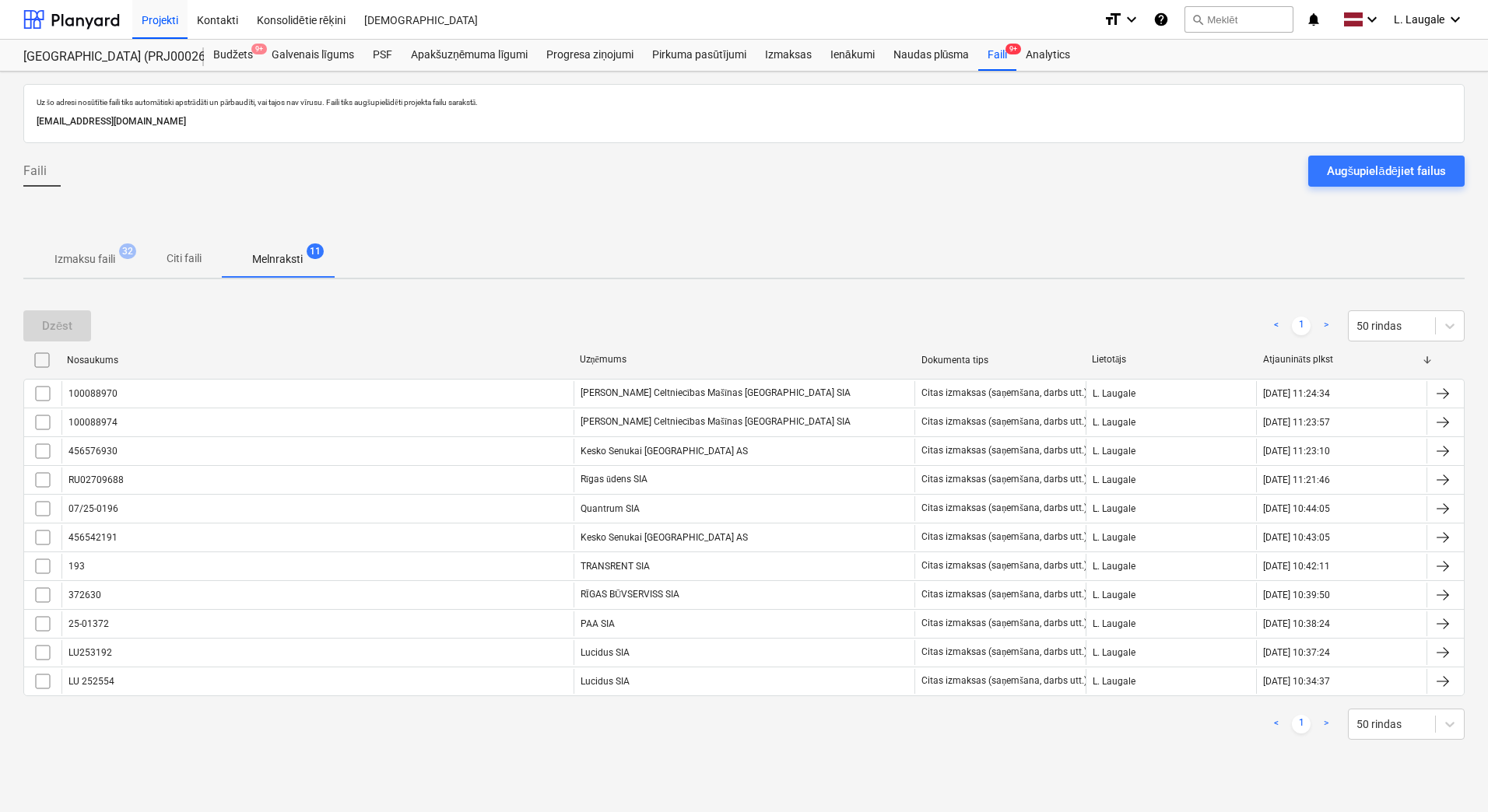
click at [75, 268] on span "Izmaksu faili 32" at bounding box center [85, 259] width 123 height 28
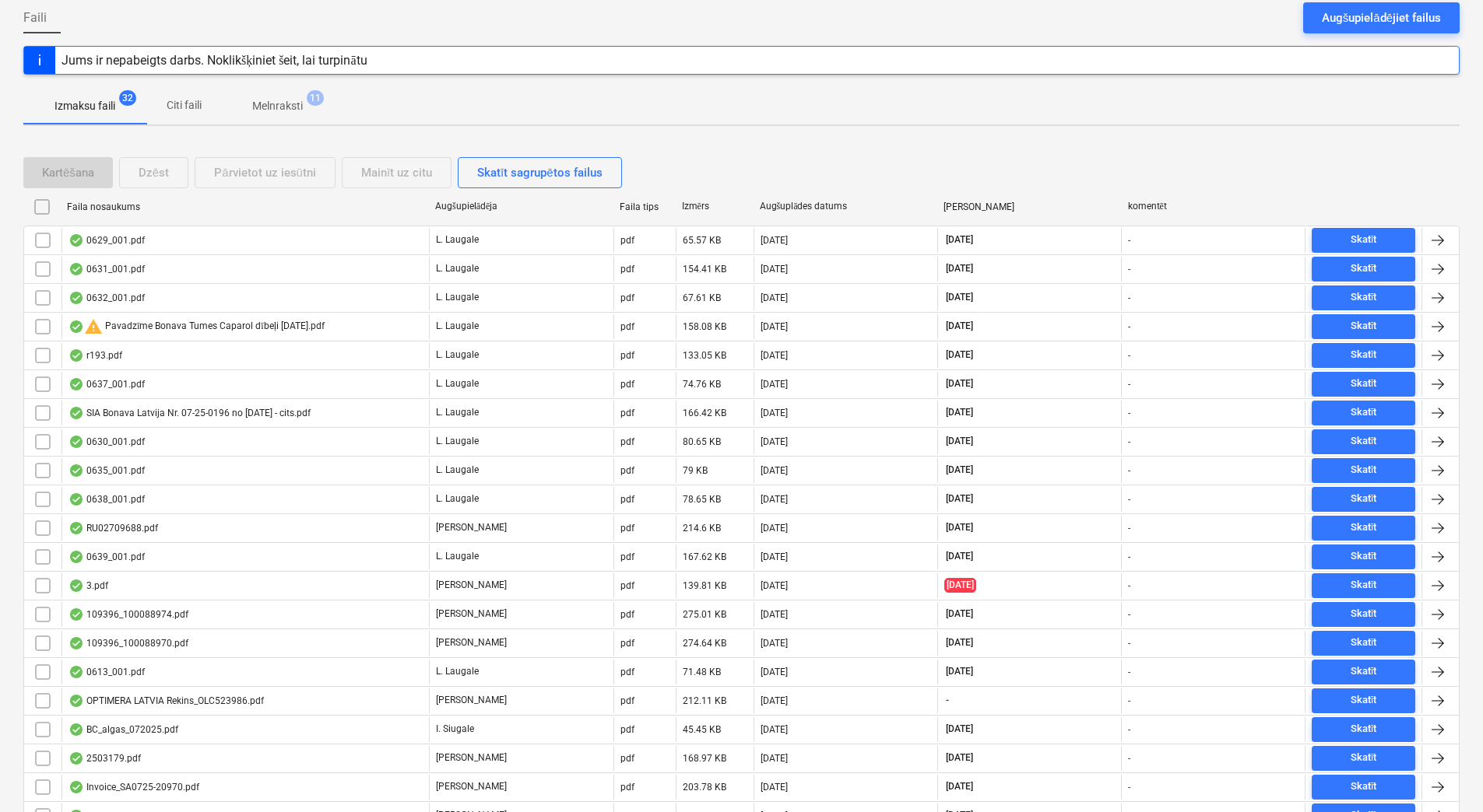
scroll to position [259, 0]
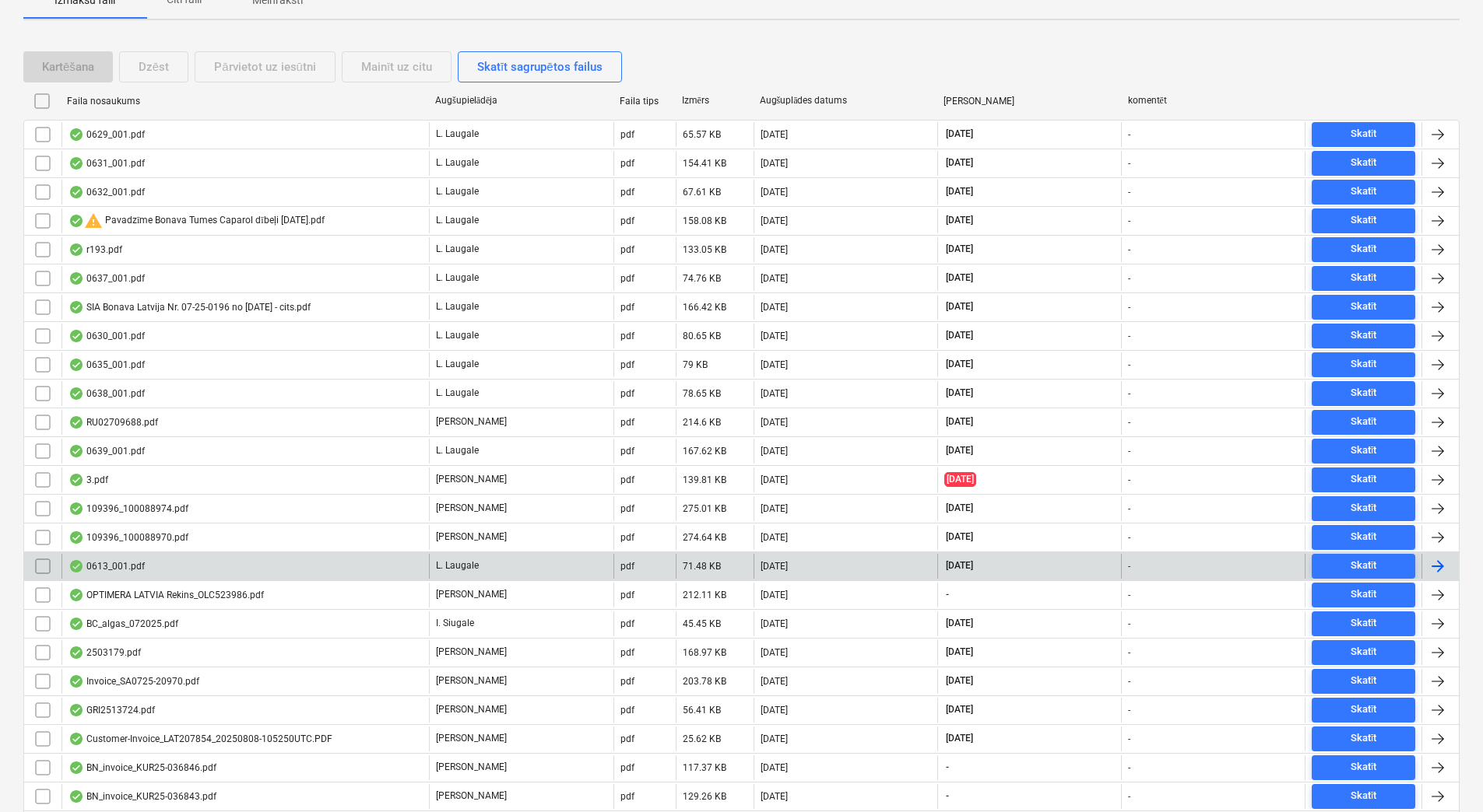
click at [320, 577] on div "0613_001.pdf" at bounding box center [245, 566] width 367 height 25
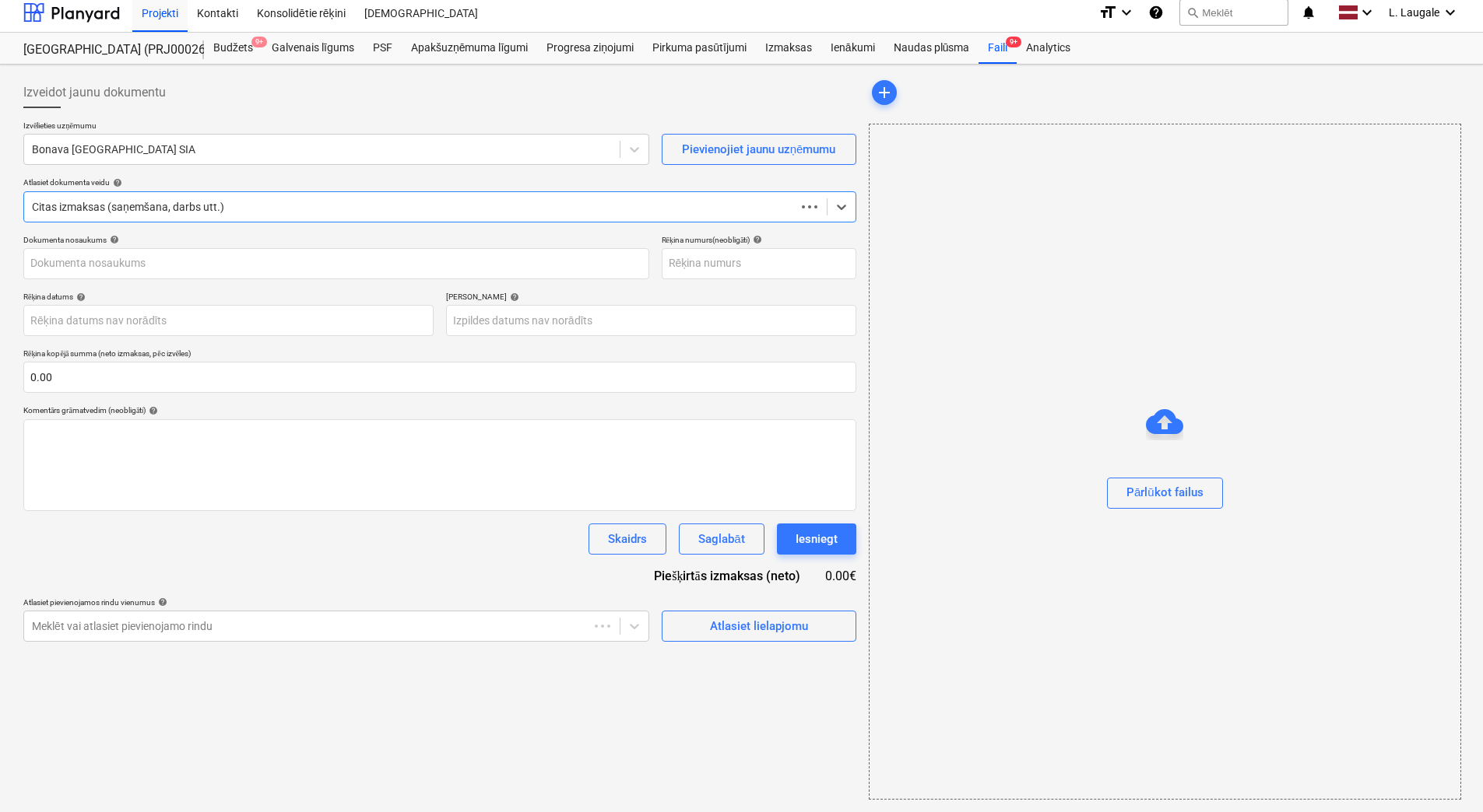
scroll to position [7, 0]
type input "0613_001.pdf"
type input "[DATE]"
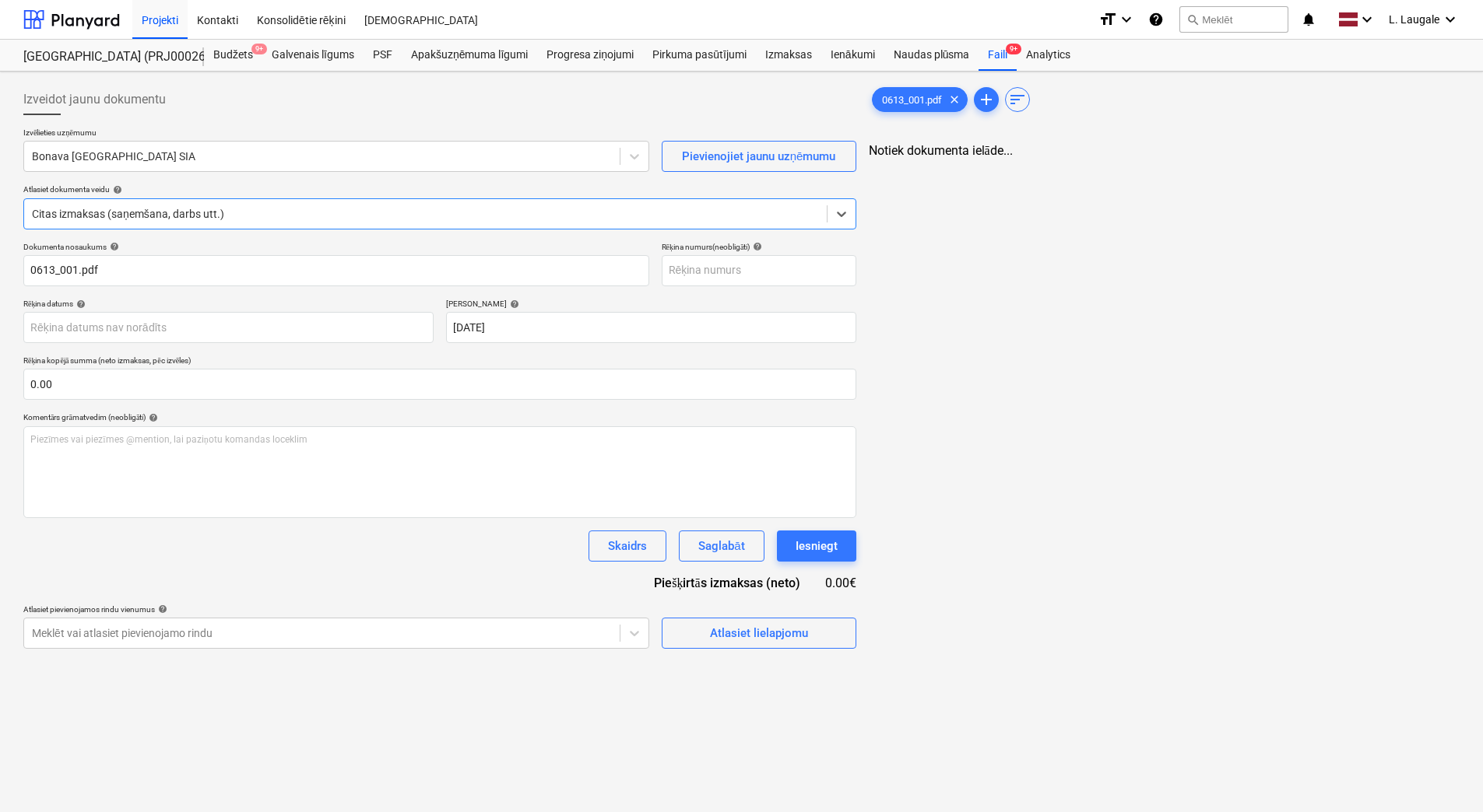
scroll to position [0, 0]
click at [223, 166] on div "Bonava [GEOGRAPHIC_DATA] SIA" at bounding box center [322, 156] width 596 height 22
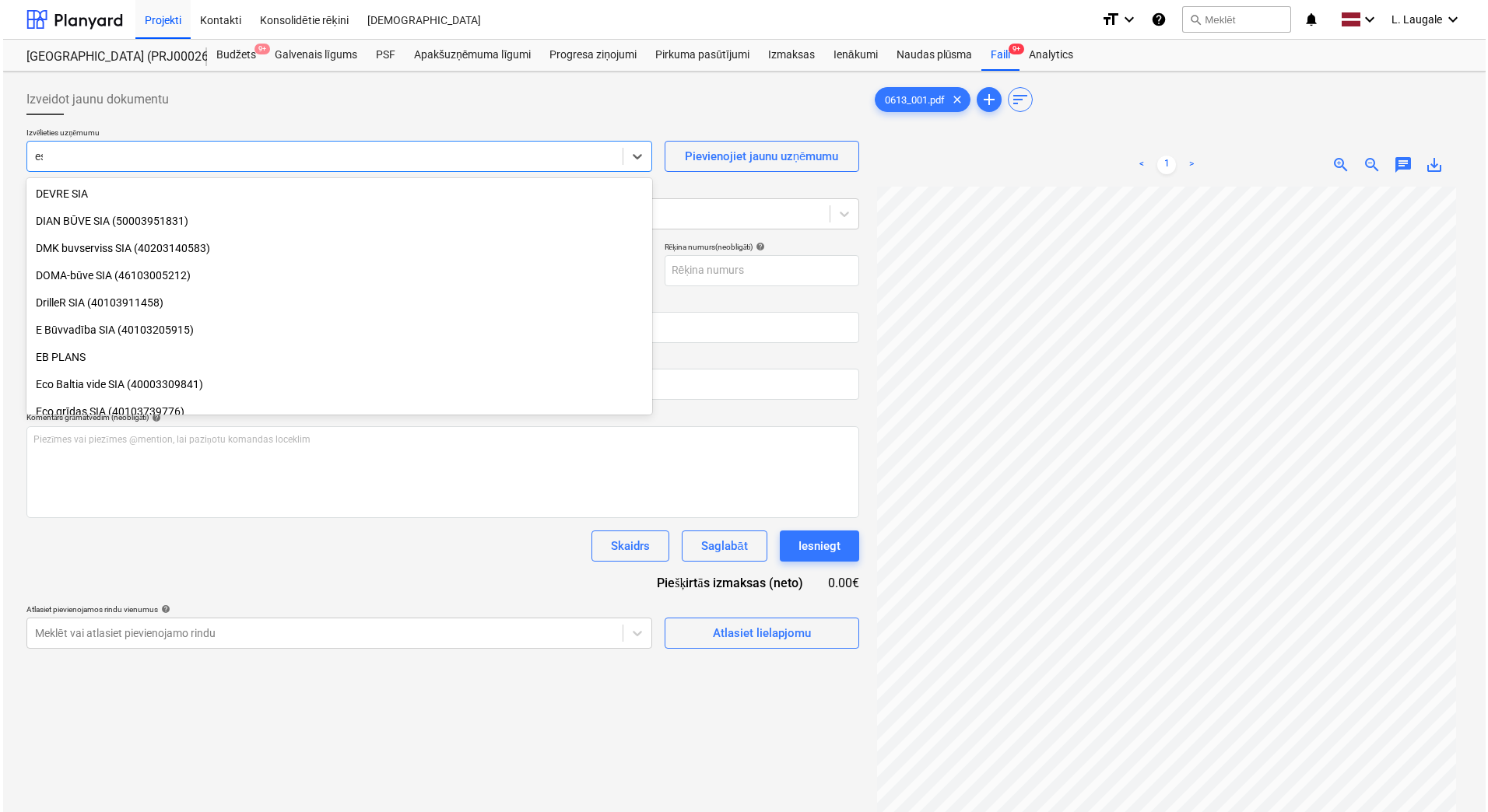
scroll to position [1101, 0]
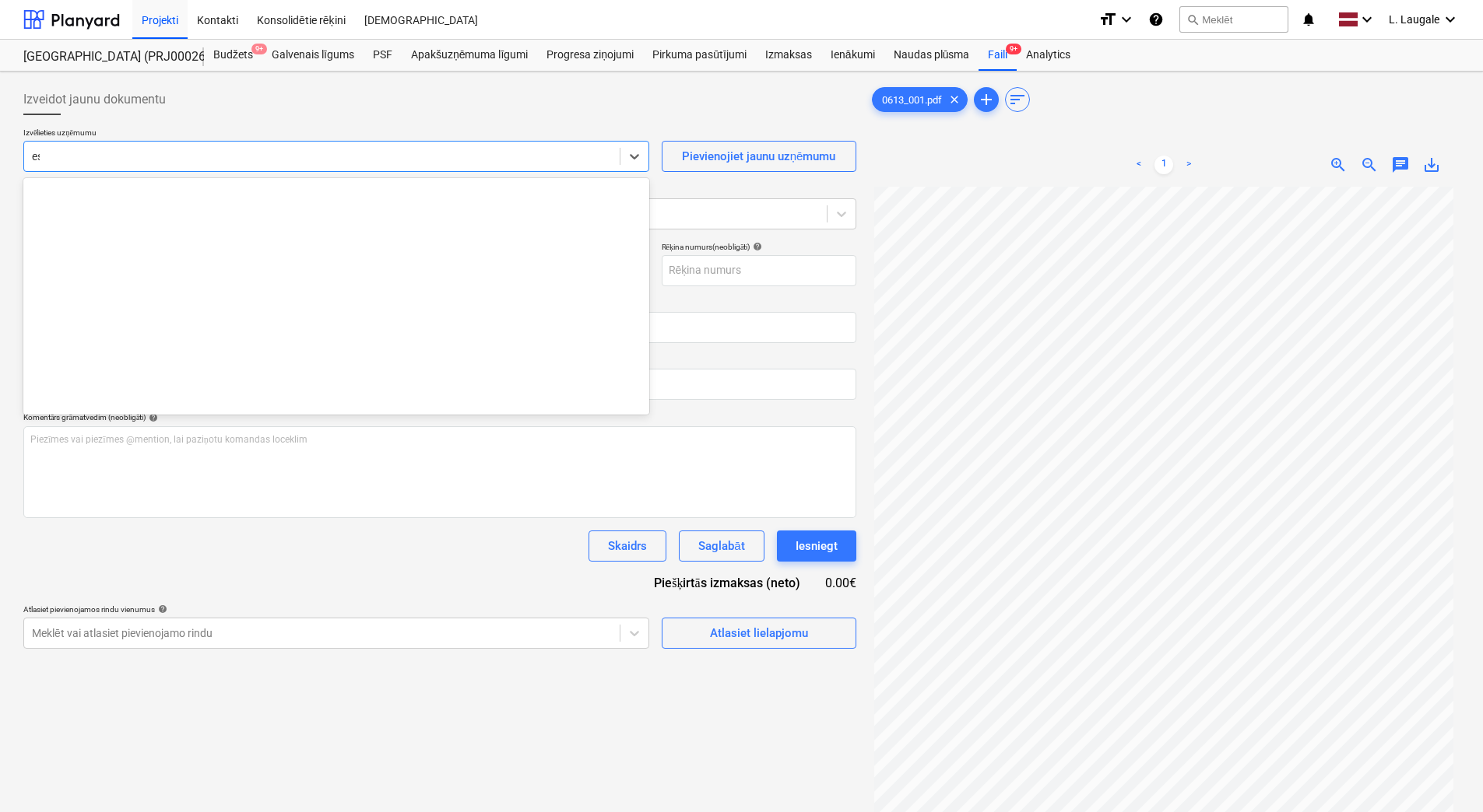
type input "ess"
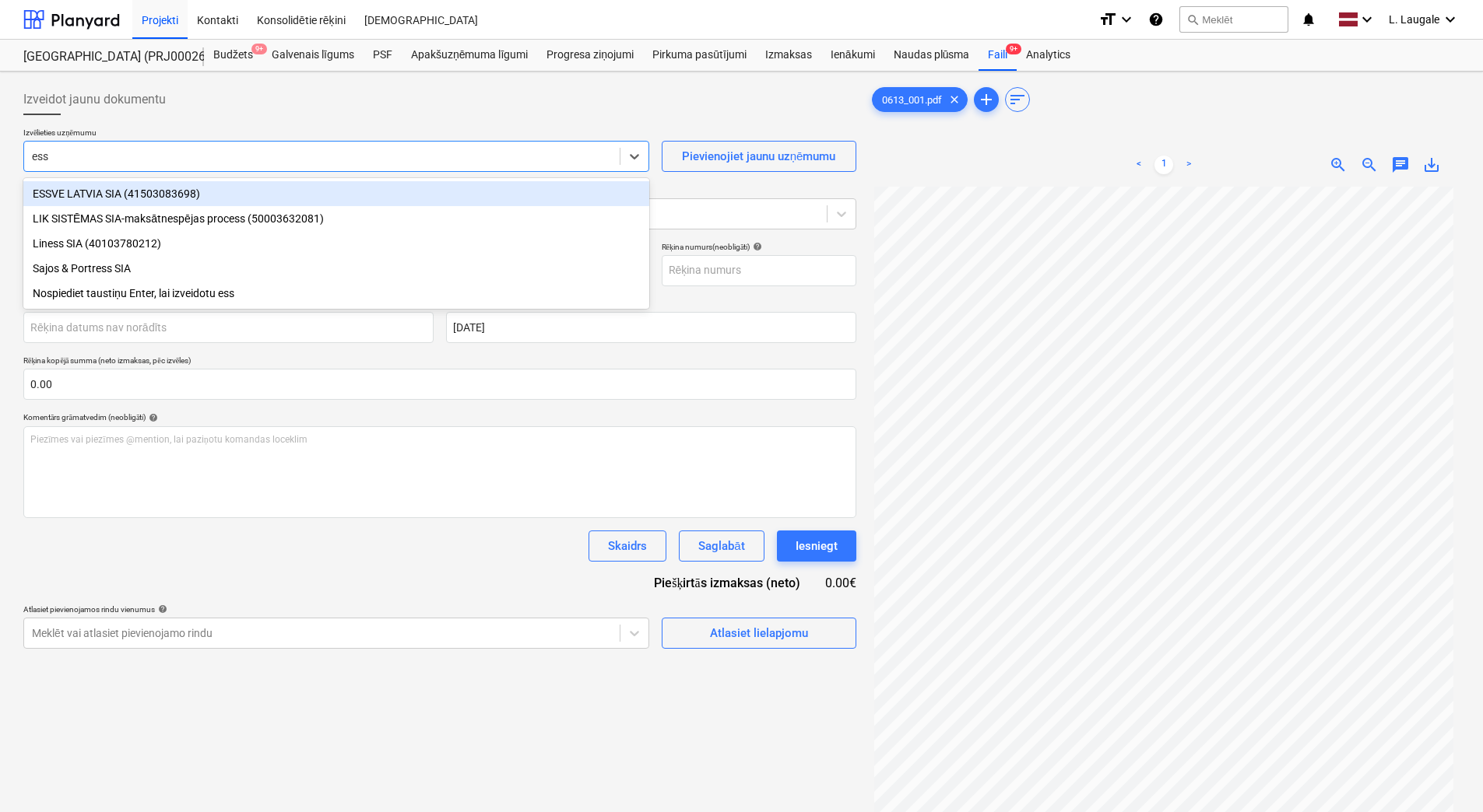
click at [223, 185] on div "ESSVE LATVIA SIA (41503083698)" at bounding box center [336, 194] width 626 height 25
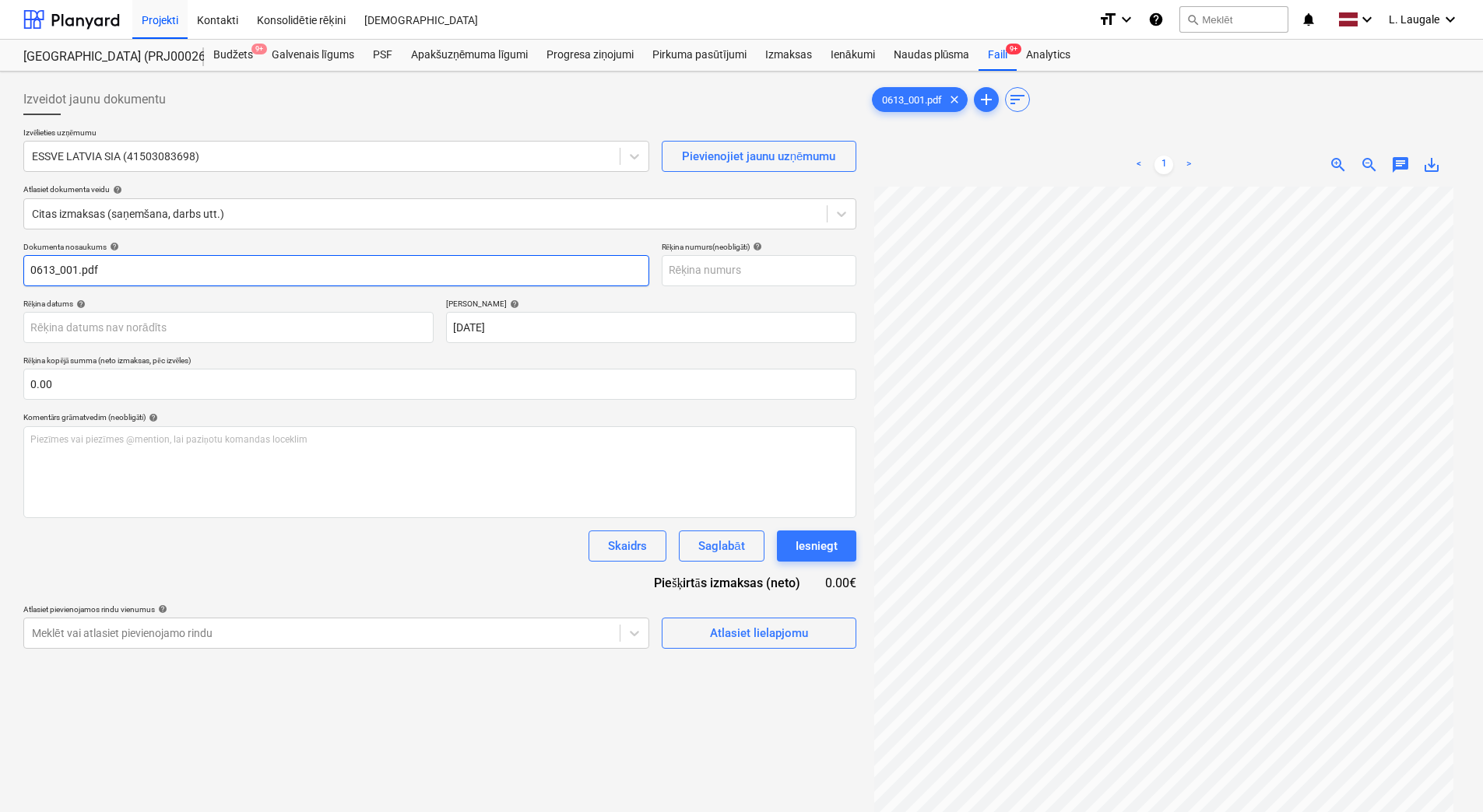
drag, startPoint x: 208, startPoint y: 266, endPoint x: -3, endPoint y: 224, distance: 215.1
click at [0, 224] on html "Projekti Kontakti Konsolidētie rēķini Iesūtne format_size keyboard_arrow_down h…" at bounding box center [741, 406] width 1483 height 812
drag, startPoint x: 103, startPoint y: 270, endPoint x: -3, endPoint y: 284, distance: 106.9
click at [0, 284] on html "Projekti Kontakti Konsolidētie rēķini Iesūtne format_size keyboard_arrow_down h…" at bounding box center [741, 406] width 1483 height 812
type input "2502844"
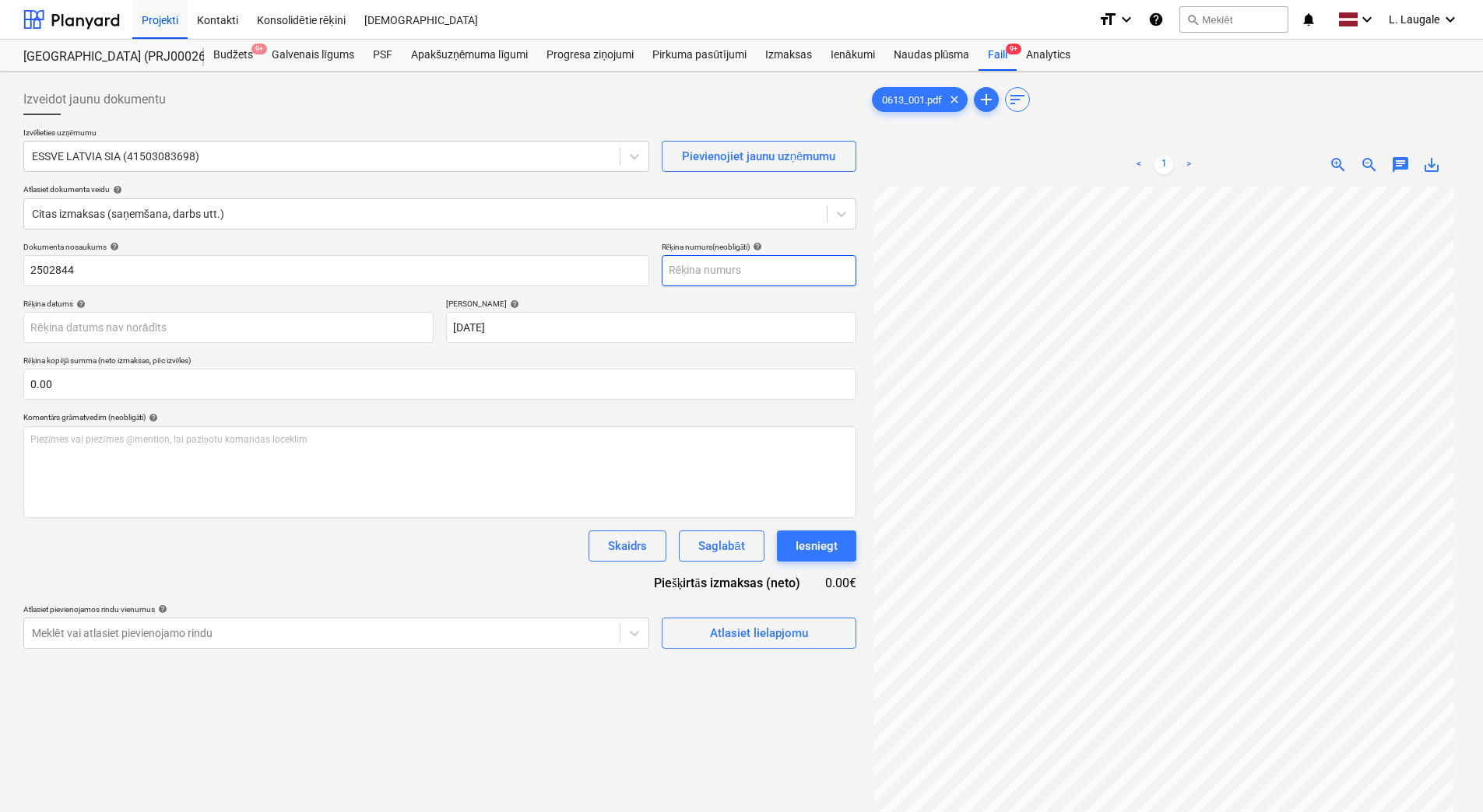
click at [699, 272] on input "text" at bounding box center [759, 271] width 195 height 31
paste input "2502844"
type input "2502844"
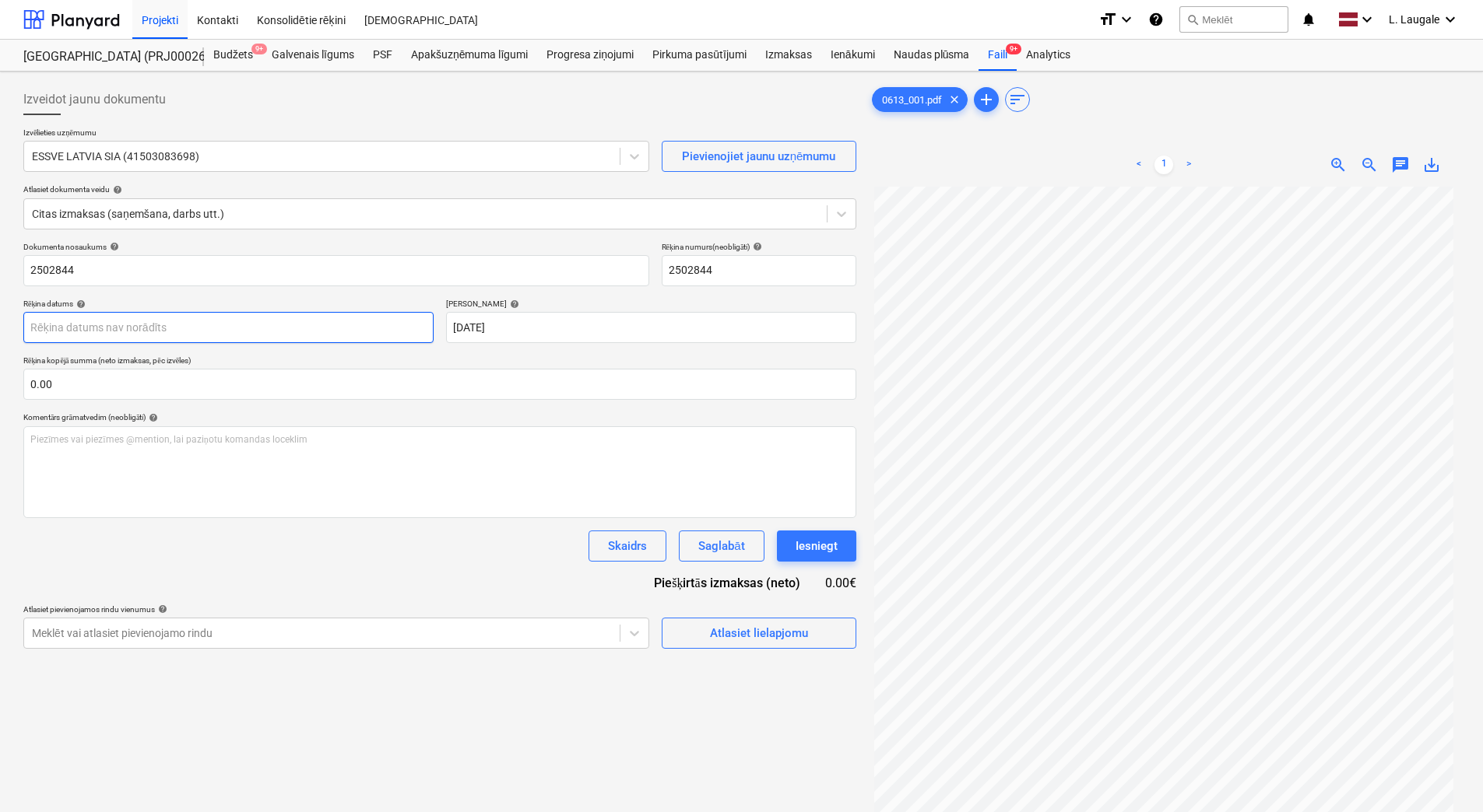
click at [347, 321] on body "Projekti Kontakti Konsolidētie rēķini Iesūtne format_size keyboard_arrow_down h…" at bounding box center [741, 406] width 1483 height 812
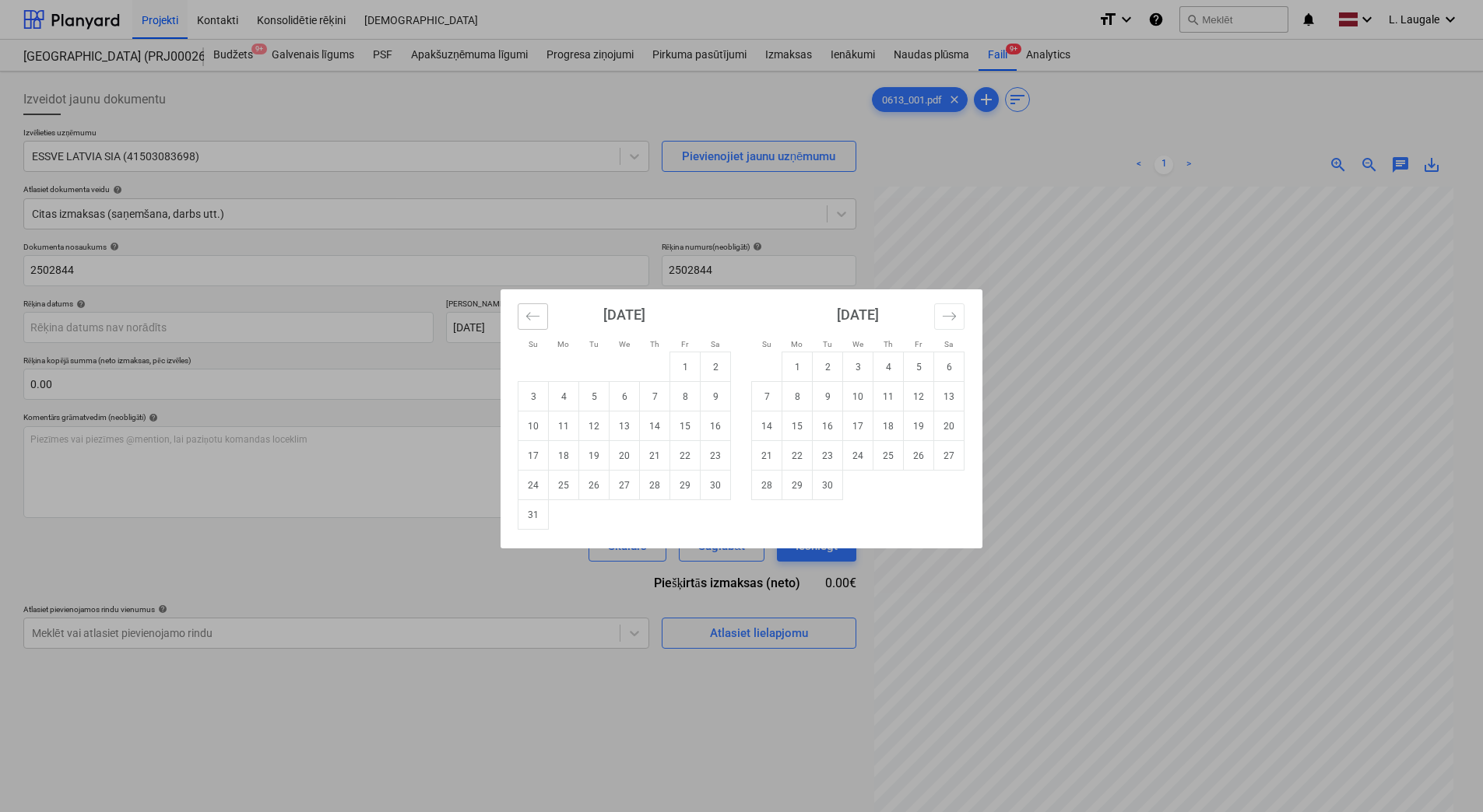
click at [525, 318] on icon "Move backward to switch to the previous month." at bounding box center [533, 316] width 15 height 15
click at [626, 487] on td "30" at bounding box center [624, 485] width 30 height 29
type input "[DATE]"
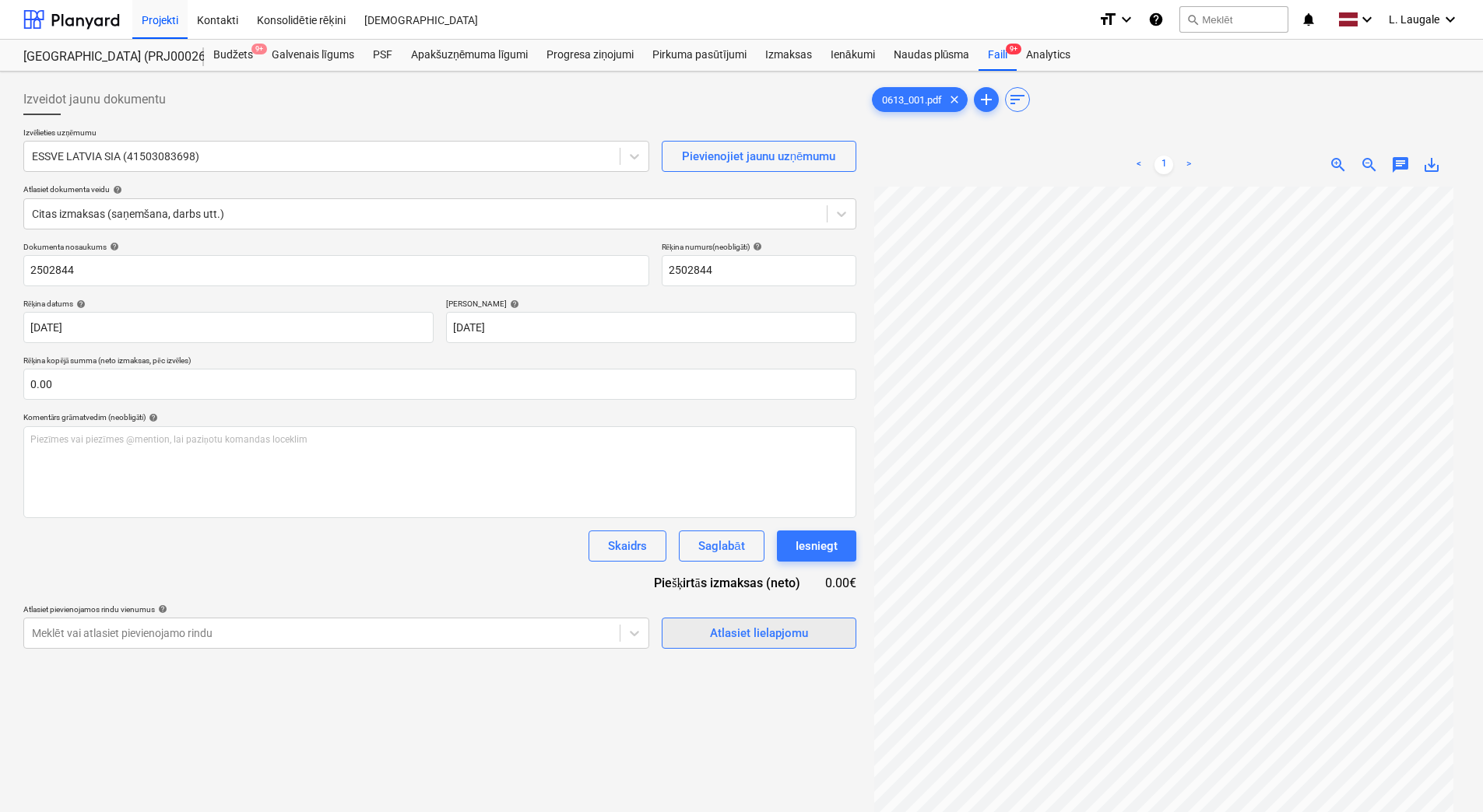
click at [696, 644] on button "Atlasiet lielapjomu" at bounding box center [759, 633] width 195 height 31
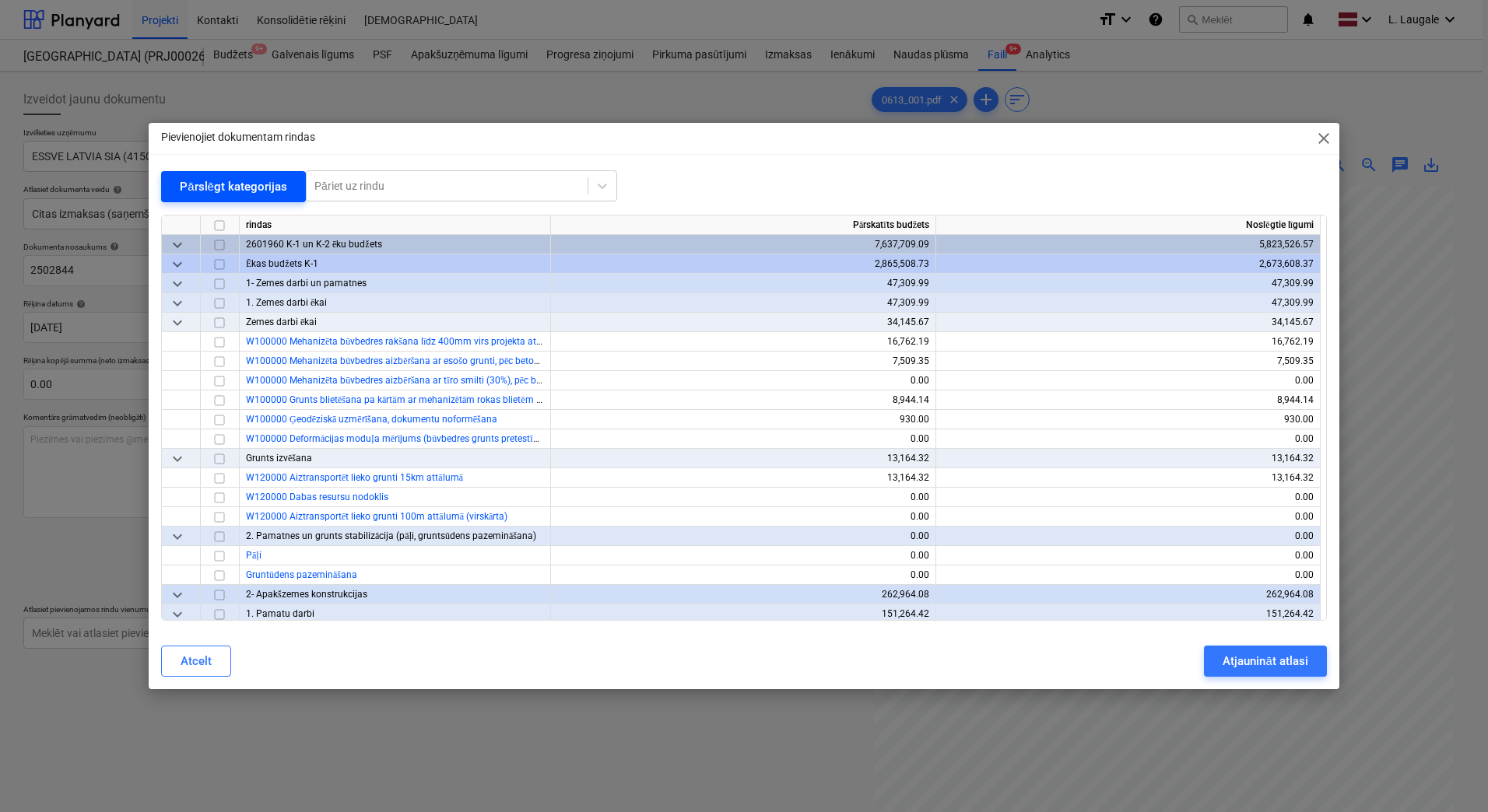
click at [230, 194] on div "Pārslēgt kategorijas" at bounding box center [233, 186] width 107 height 20
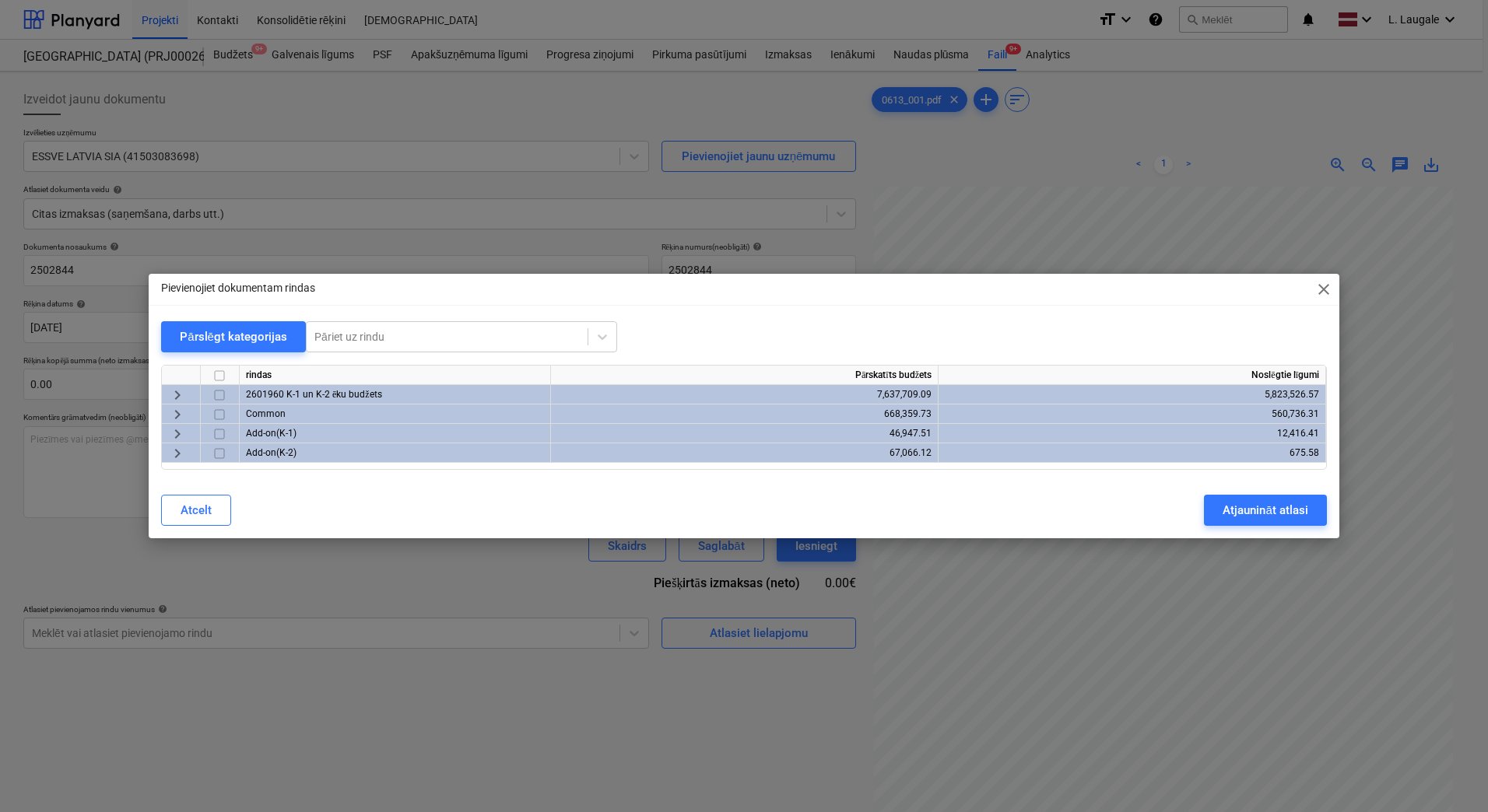
click at [179, 392] on span "keyboard_arrow_right" at bounding box center [177, 395] width 19 height 19
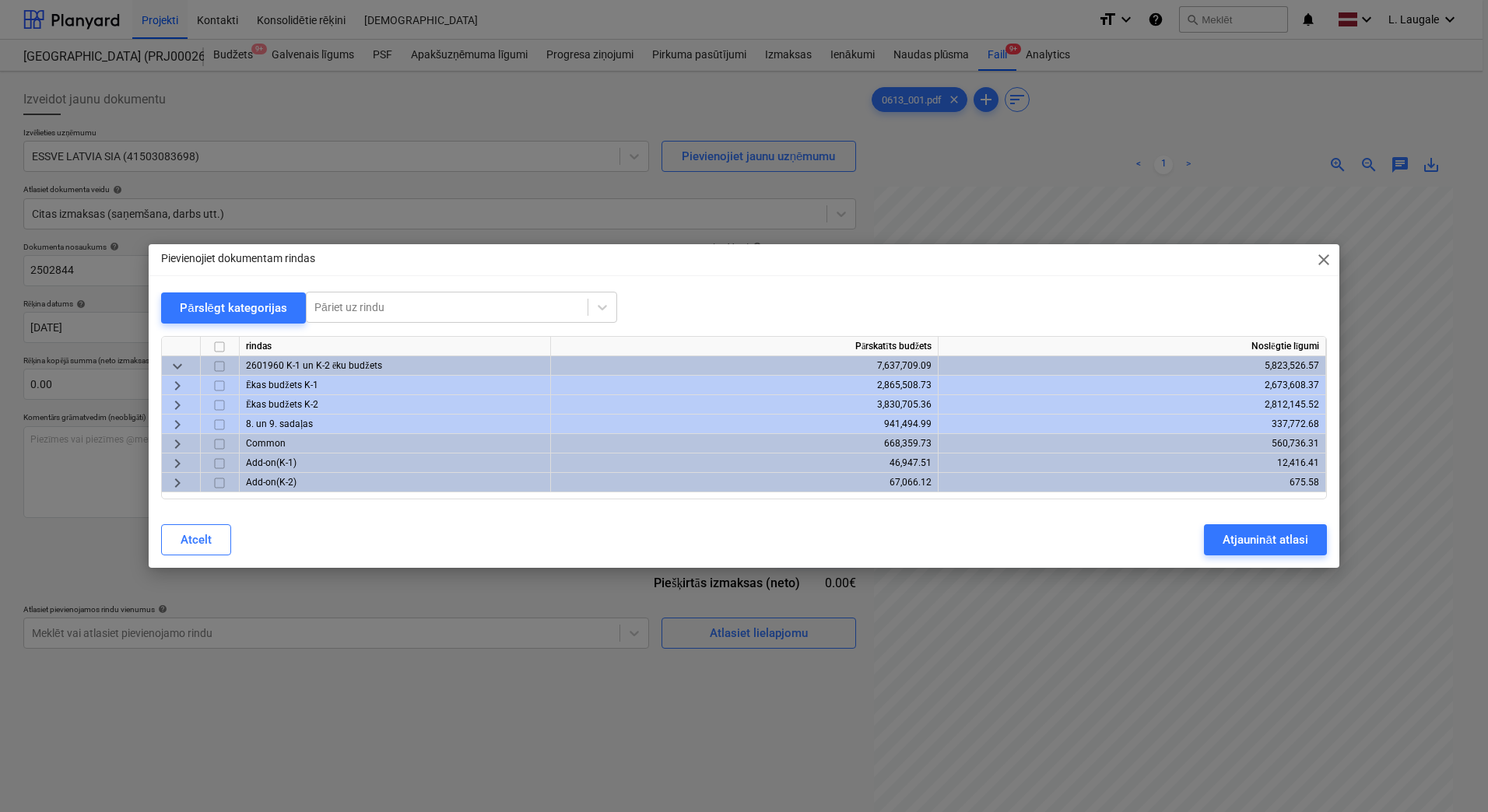
click at [177, 389] on span "keyboard_arrow_right" at bounding box center [177, 386] width 19 height 19
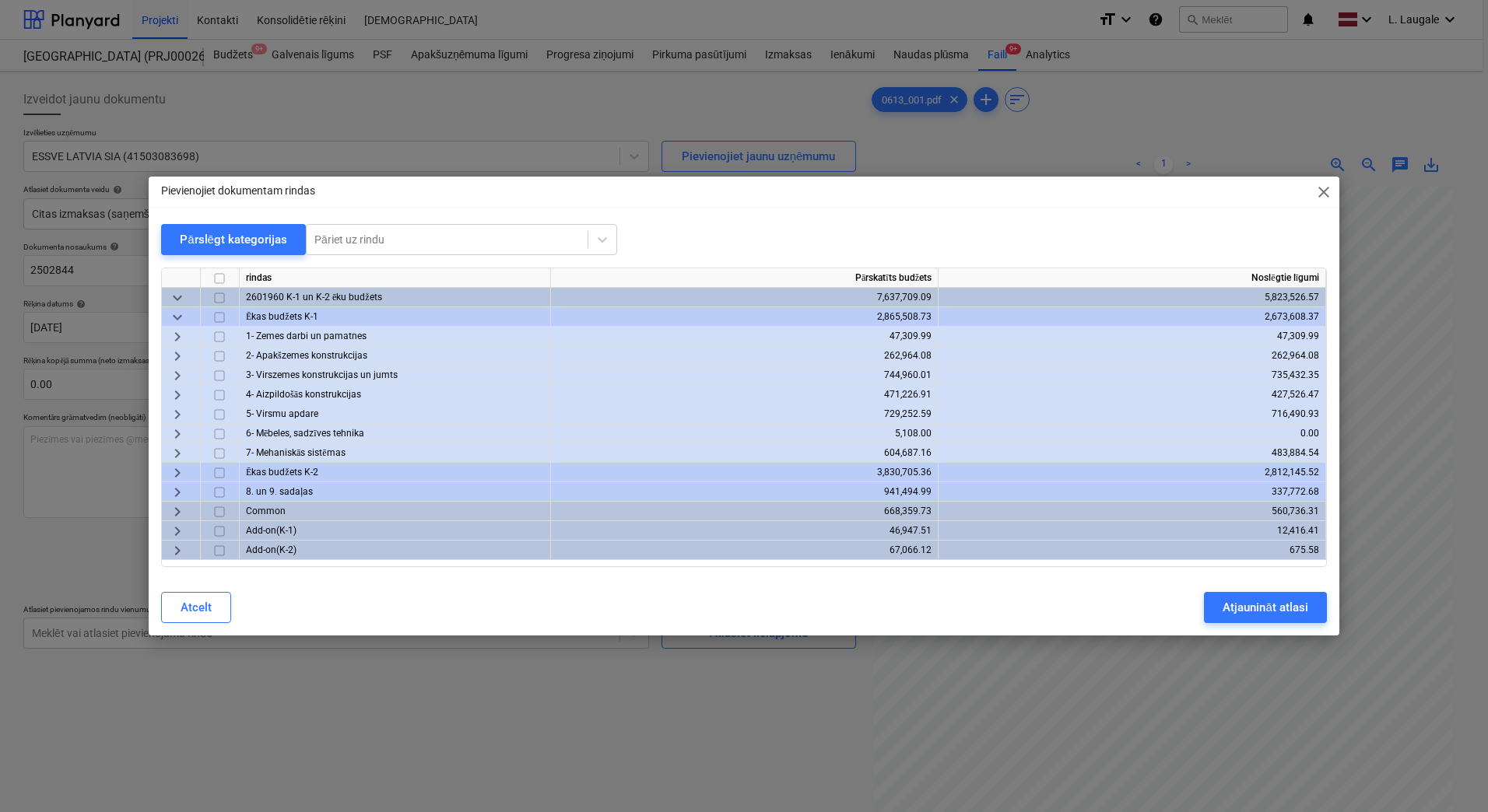
click at [176, 386] on span "keyboard_arrow_right" at bounding box center [177, 395] width 19 height 19
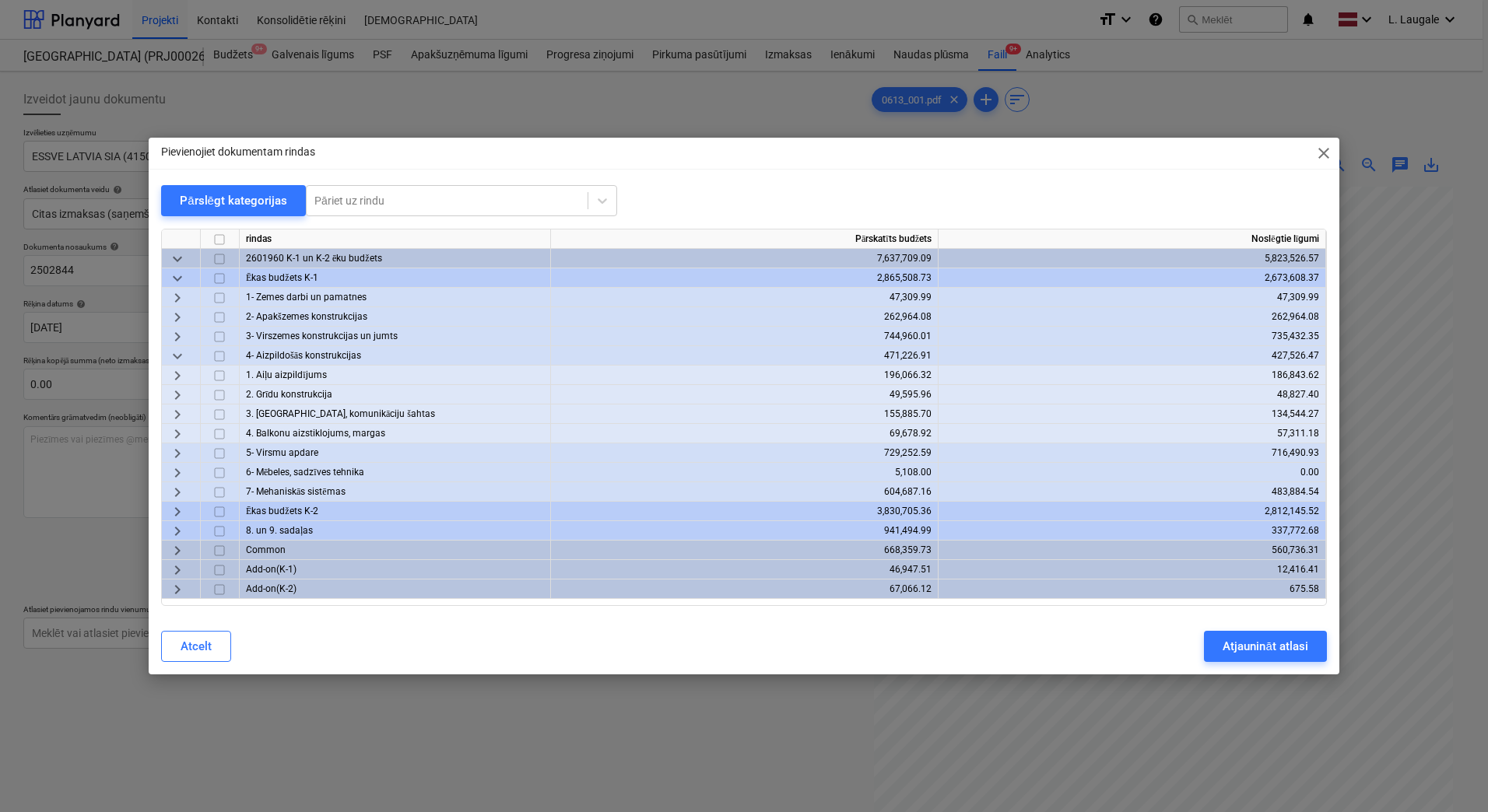
click at [182, 414] on span "keyboard_arrow_right" at bounding box center [177, 414] width 19 height 19
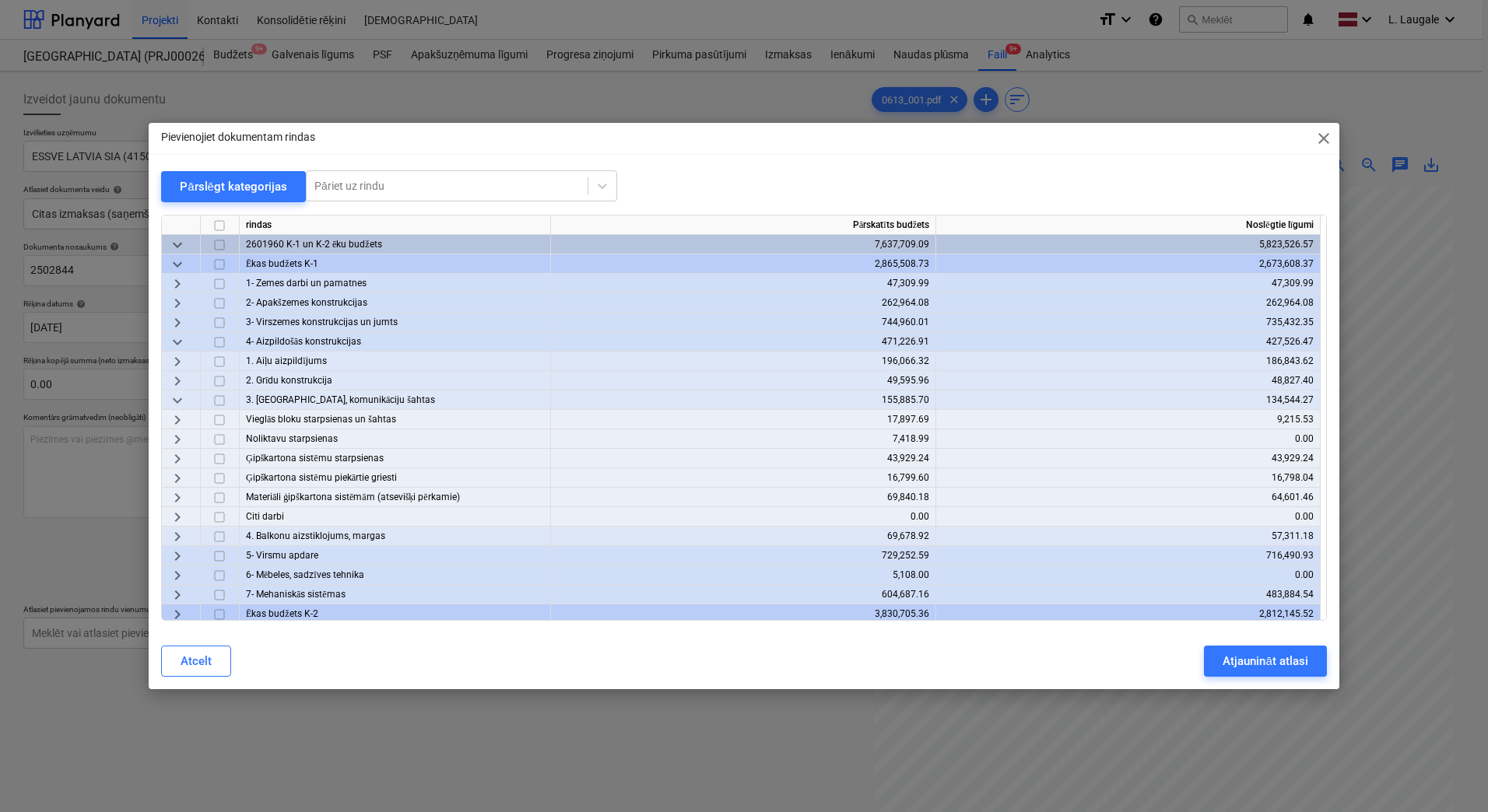
click at [181, 501] on span "keyboard_arrow_right" at bounding box center [177, 498] width 19 height 19
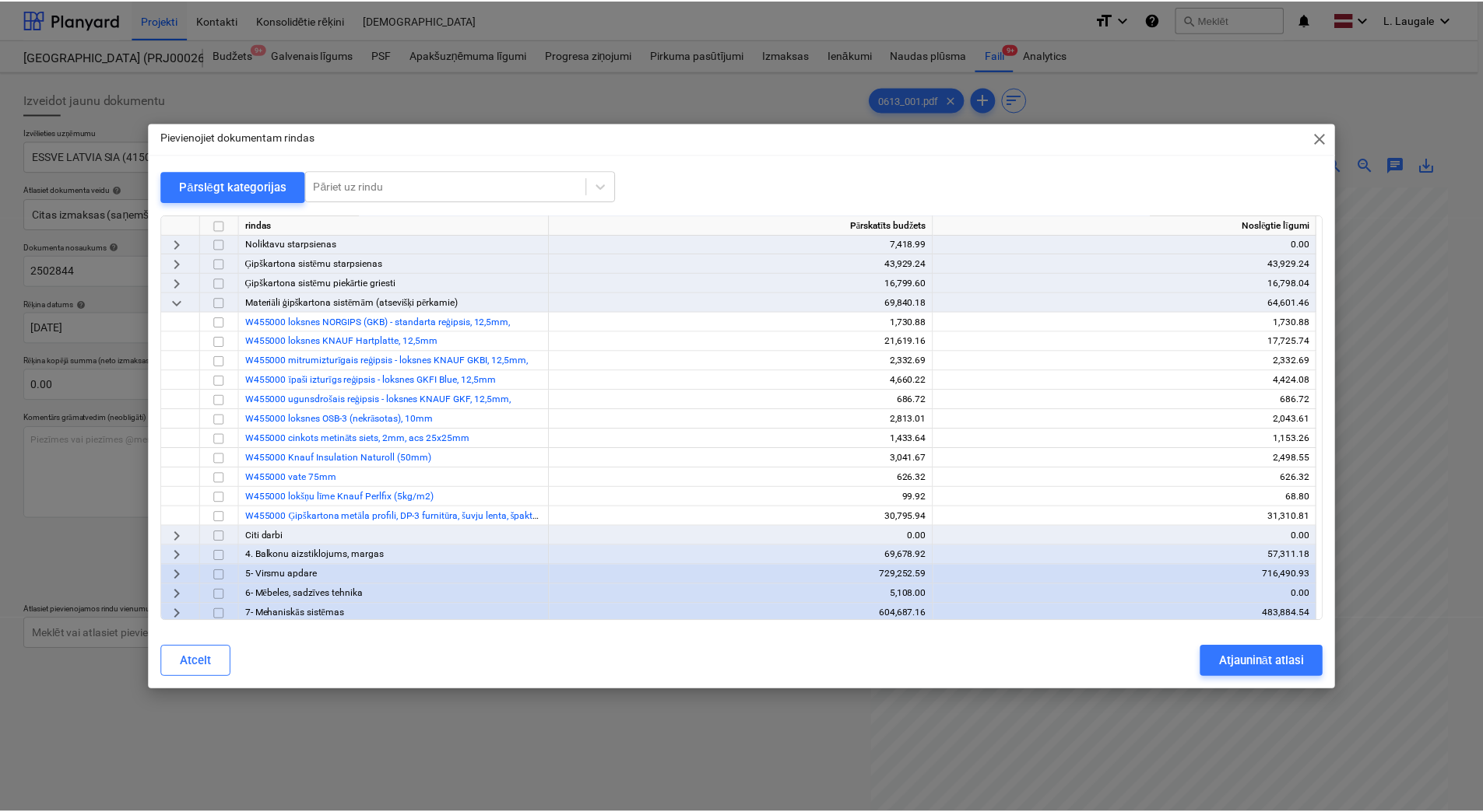
scroll to position [207, 0]
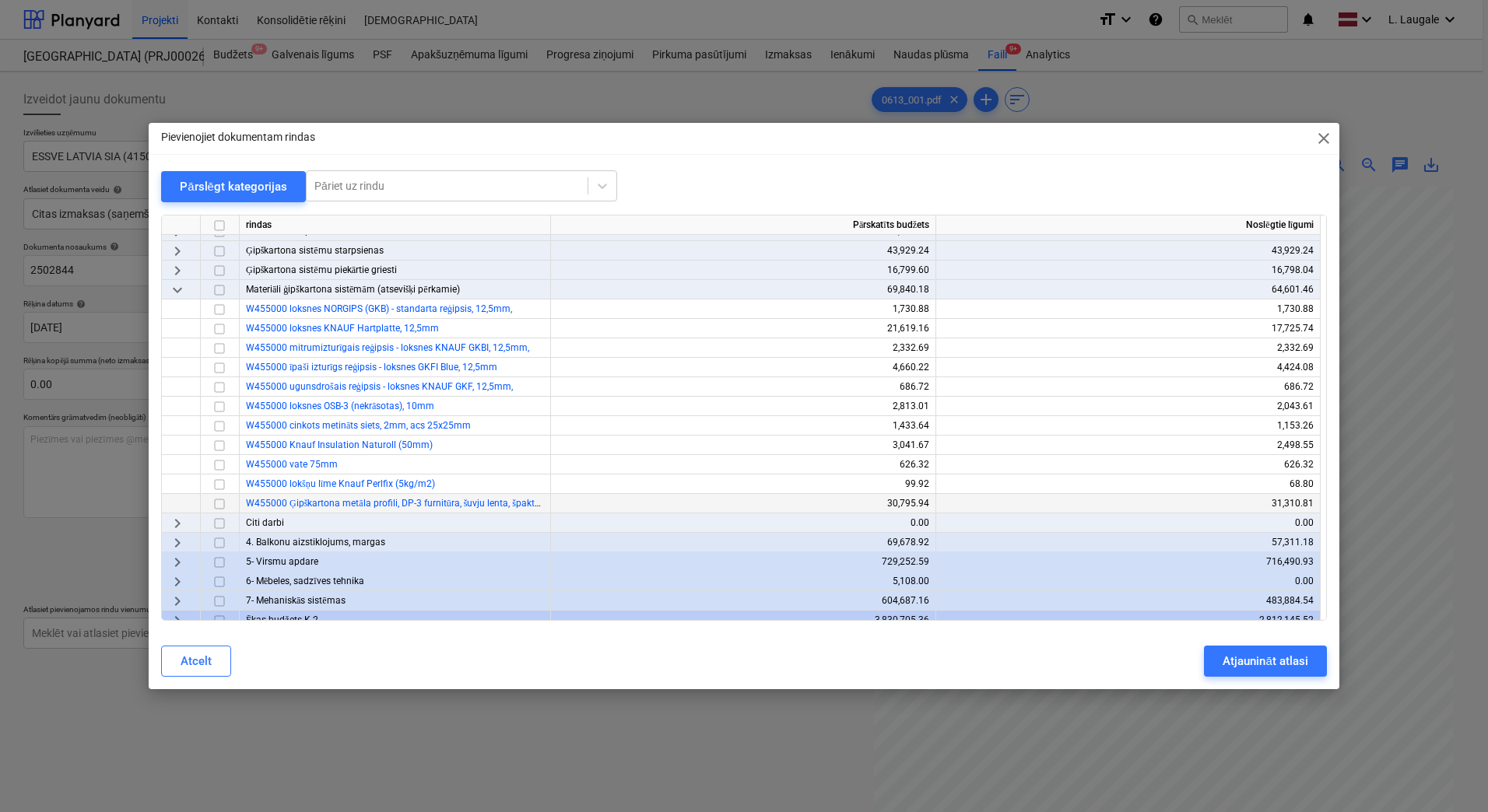
click at [224, 505] on input "checkbox" at bounding box center [219, 504] width 19 height 19
click at [220, 425] on input "checkbox" at bounding box center [219, 426] width 19 height 19
click at [220, 501] on input "checkbox" at bounding box center [219, 504] width 19 height 19
click at [1242, 661] on div "Atjaunināt atlasi" at bounding box center [1264, 661] width 85 height 20
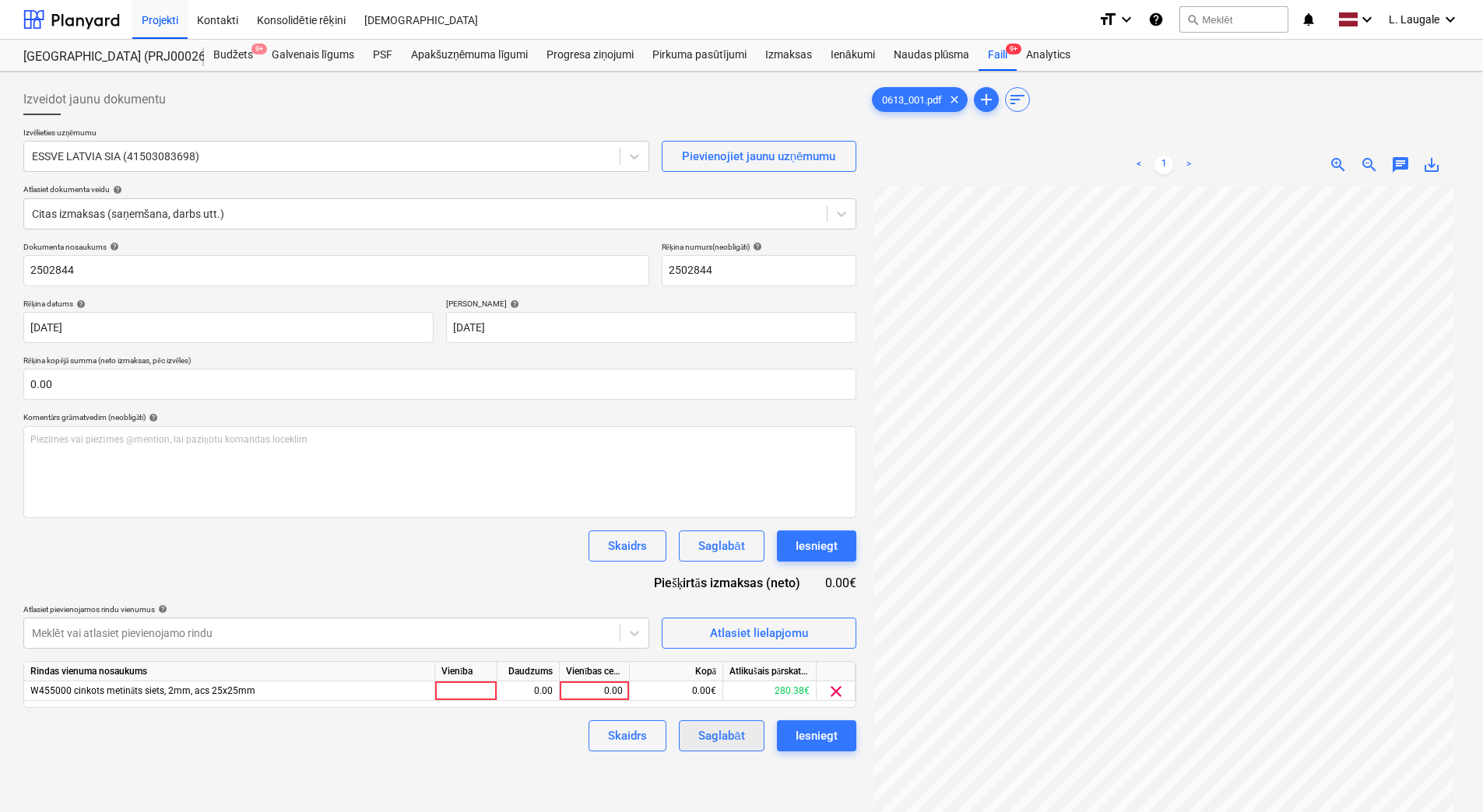
scroll to position [156, 0]
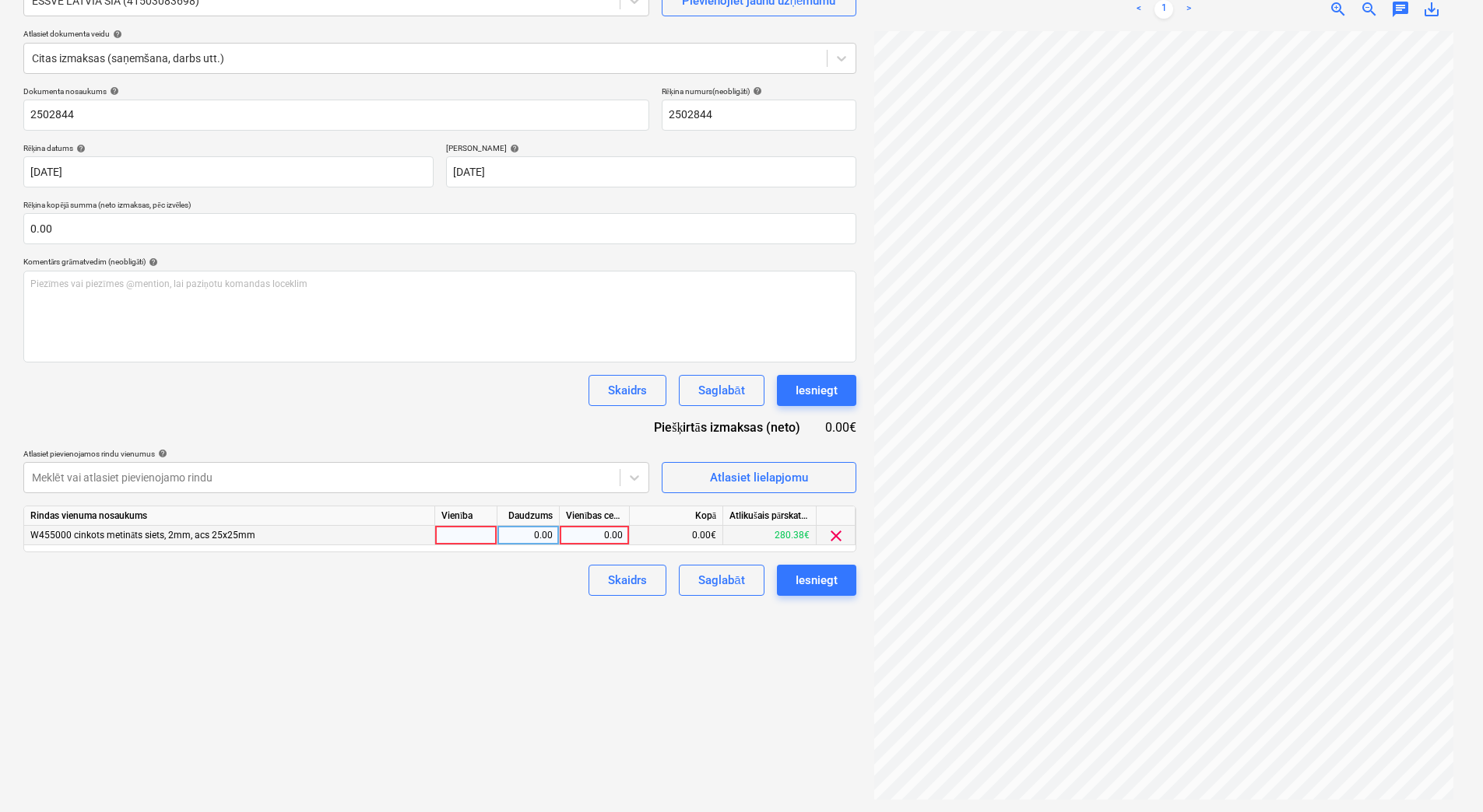
click at [465, 538] on div at bounding box center [466, 536] width 62 height 19
type input "1"
click at [546, 536] on div "0.00" at bounding box center [528, 536] width 49 height 19
click at [596, 532] on div "0.00" at bounding box center [594, 536] width 57 height 19
type input "13.38"
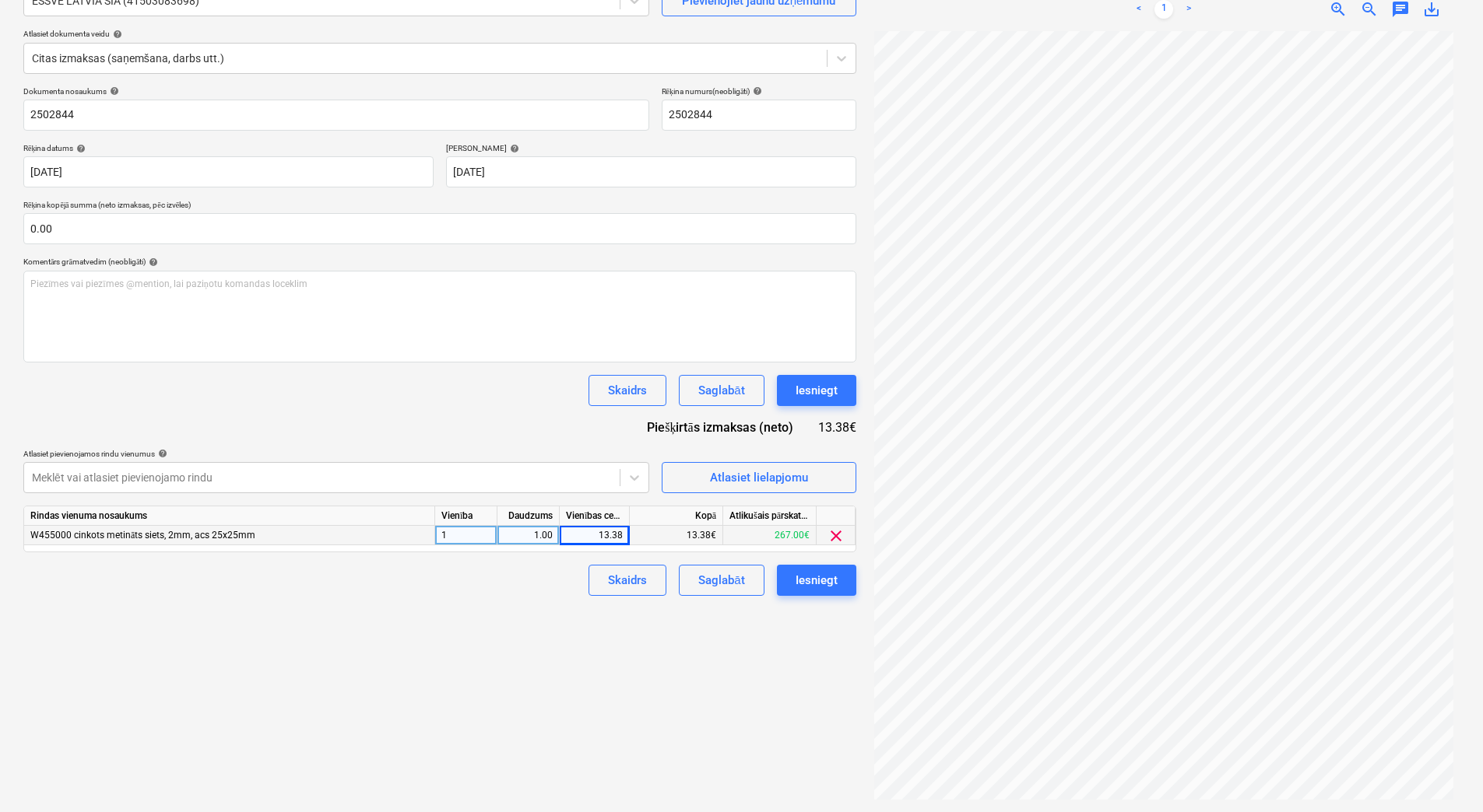
click at [531, 615] on div "Izveidot jaunu dokumentu Izvēlieties uzņēmumu ESSVE LATVIA SIA (41503083698) Pi…" at bounding box center [439, 364] width 846 height 884
click at [716, 583] on div "Saglabāt" at bounding box center [721, 580] width 46 height 20
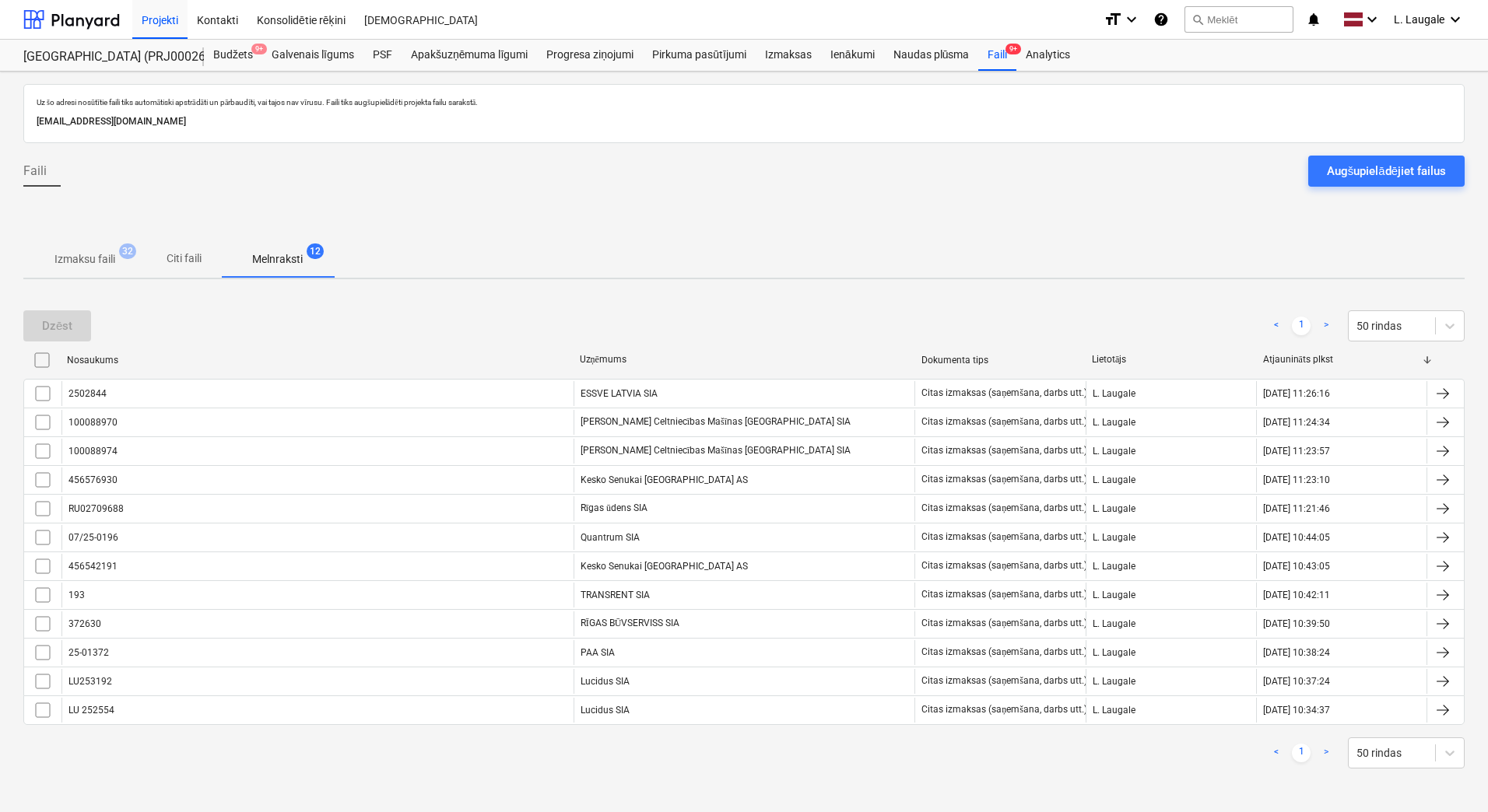
click at [80, 265] on p "Izmaksu faili" at bounding box center [84, 259] width 61 height 16
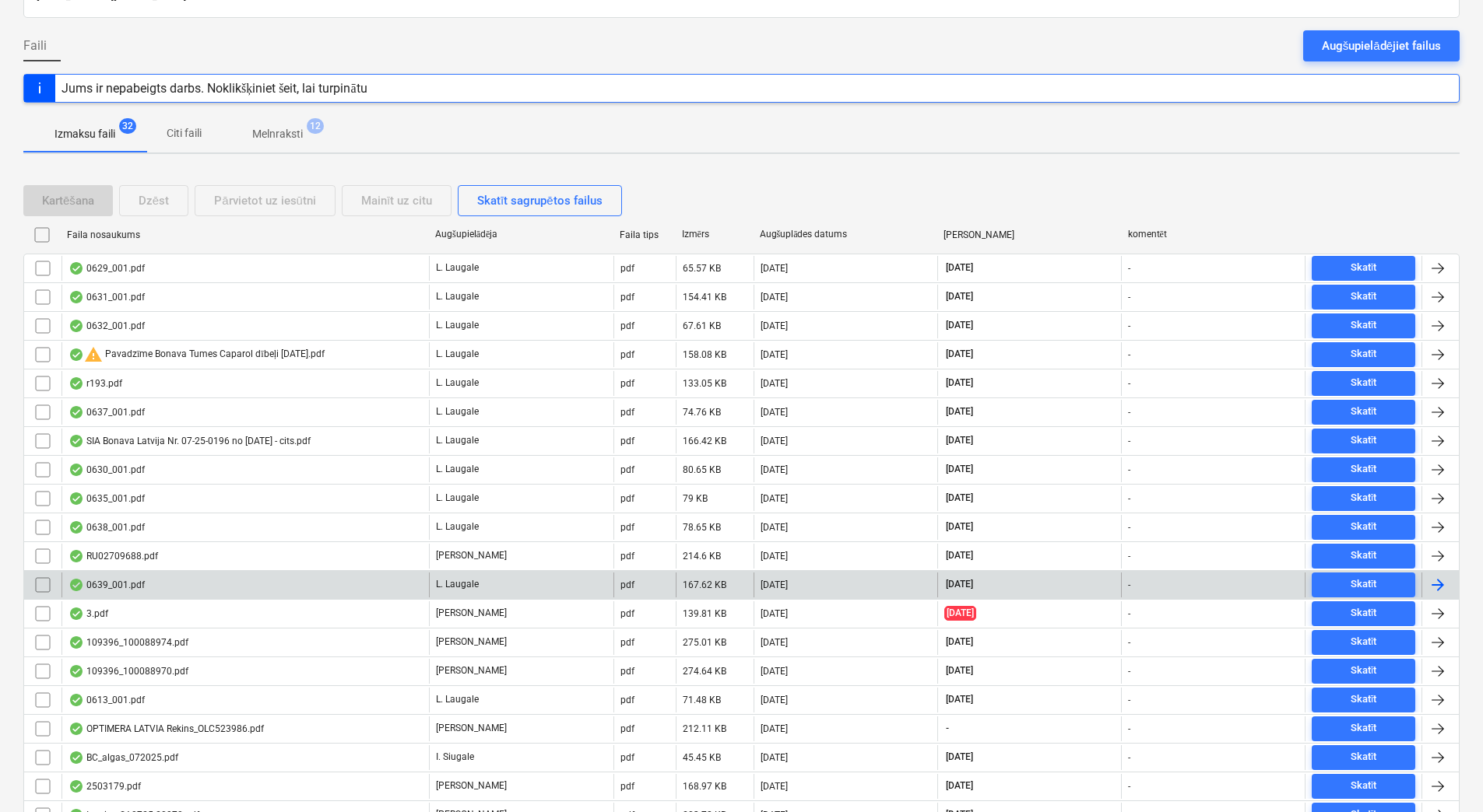
scroll to position [156, 0]
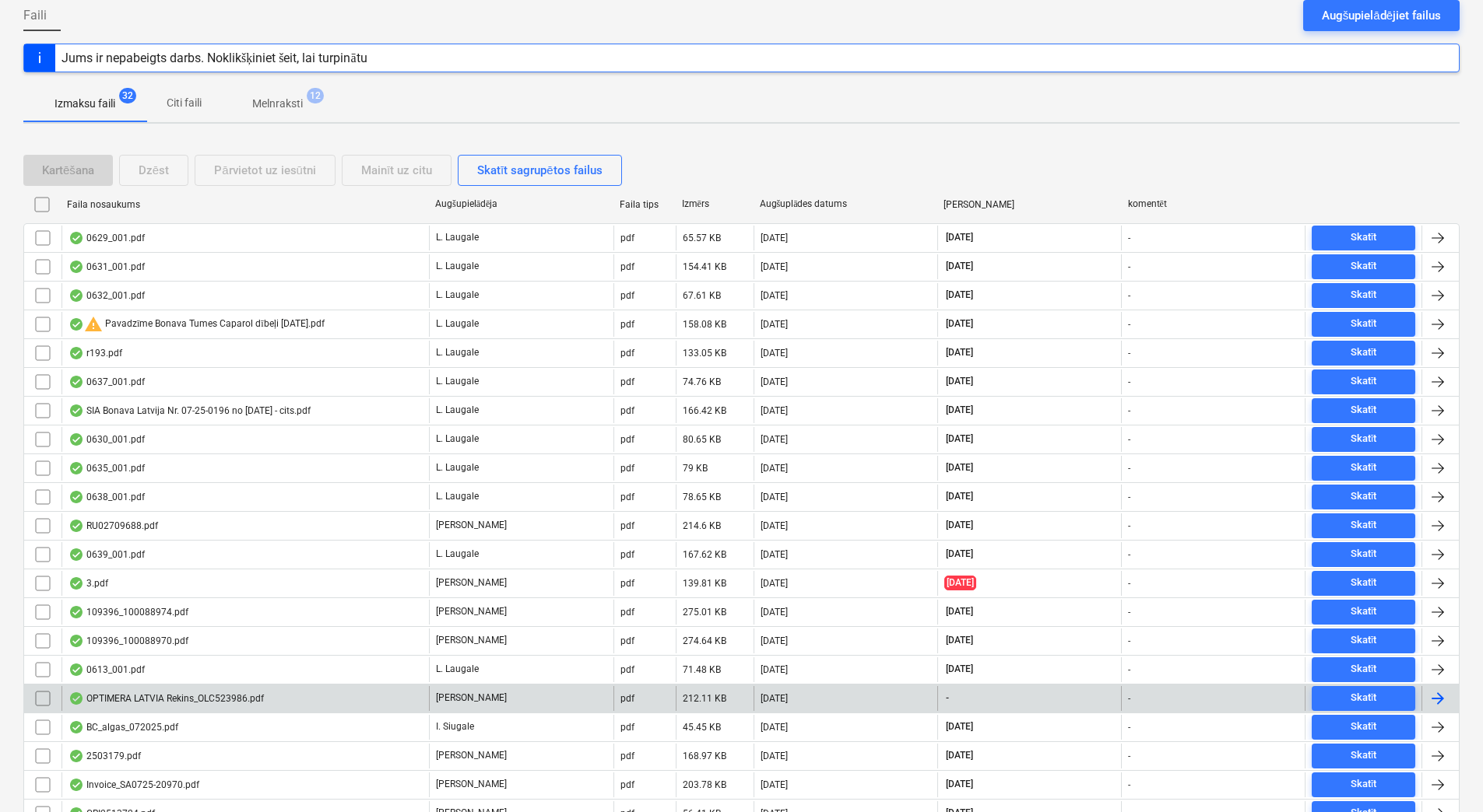
click at [292, 699] on div "OPTIMERA LATVIA Rekins_OLC523986.pdf" at bounding box center [245, 699] width 367 height 25
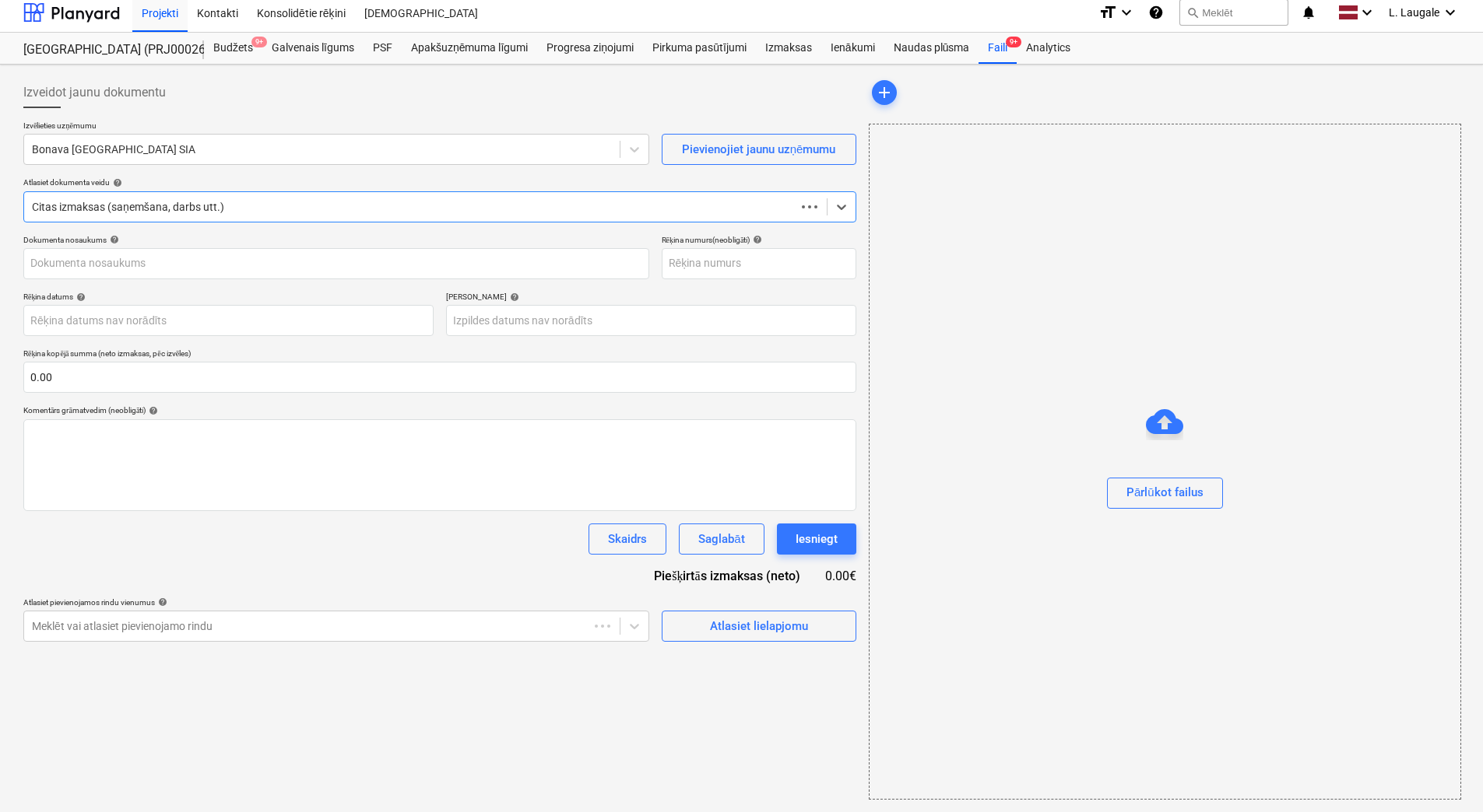
scroll to position [7, 0]
click at [171, 147] on div at bounding box center [321, 149] width 580 height 15
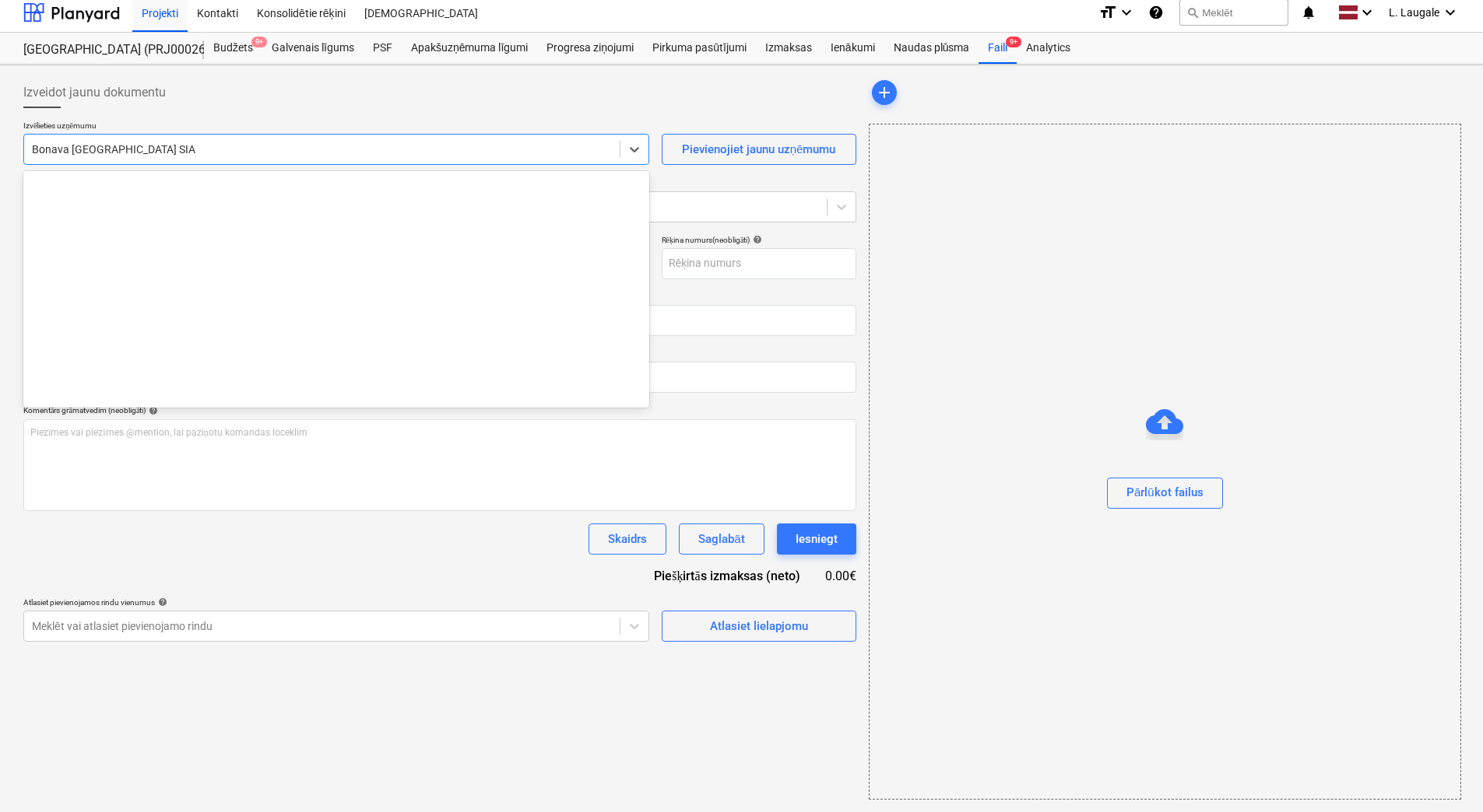
scroll to position [2860, 0]
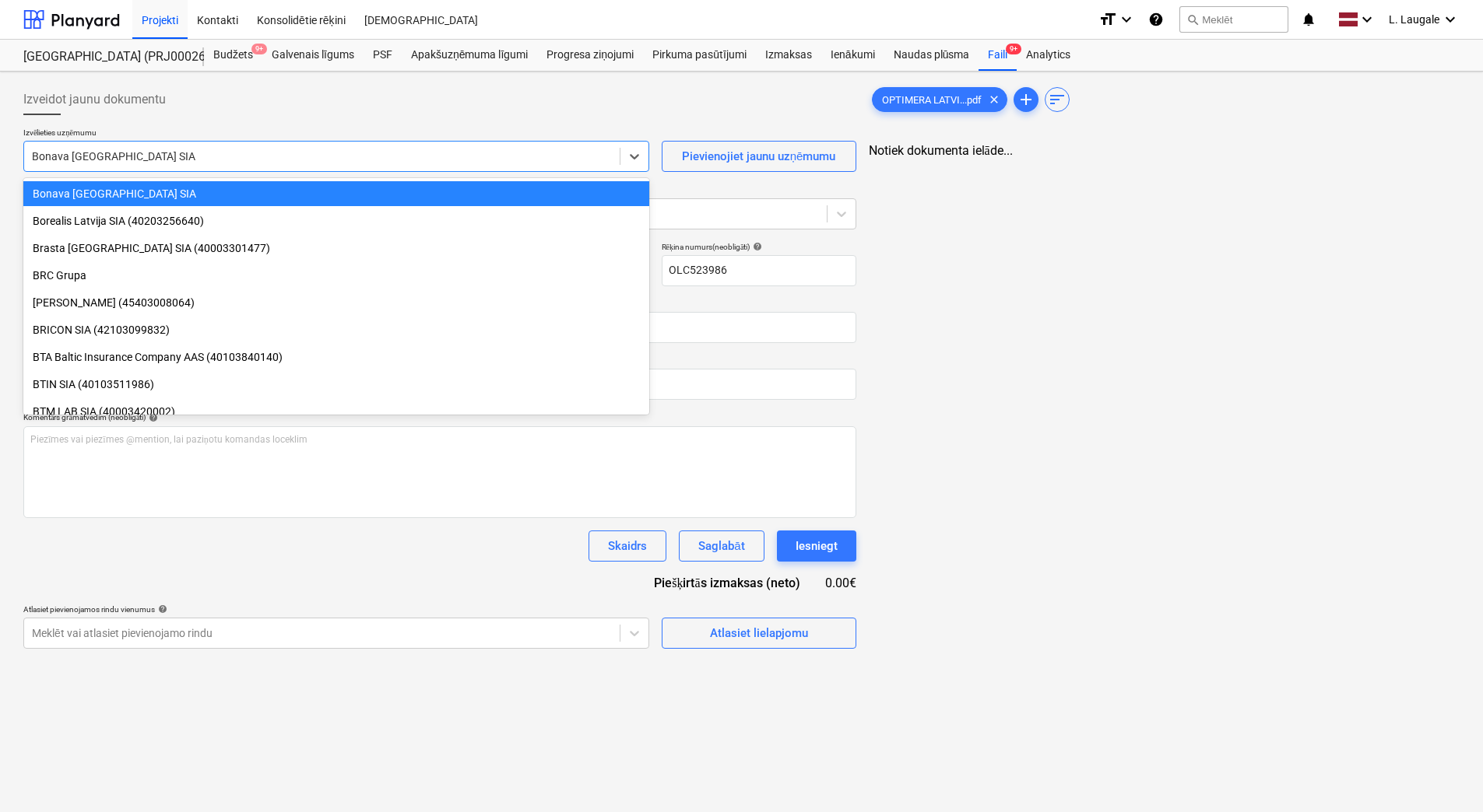
type input "OLC523986"
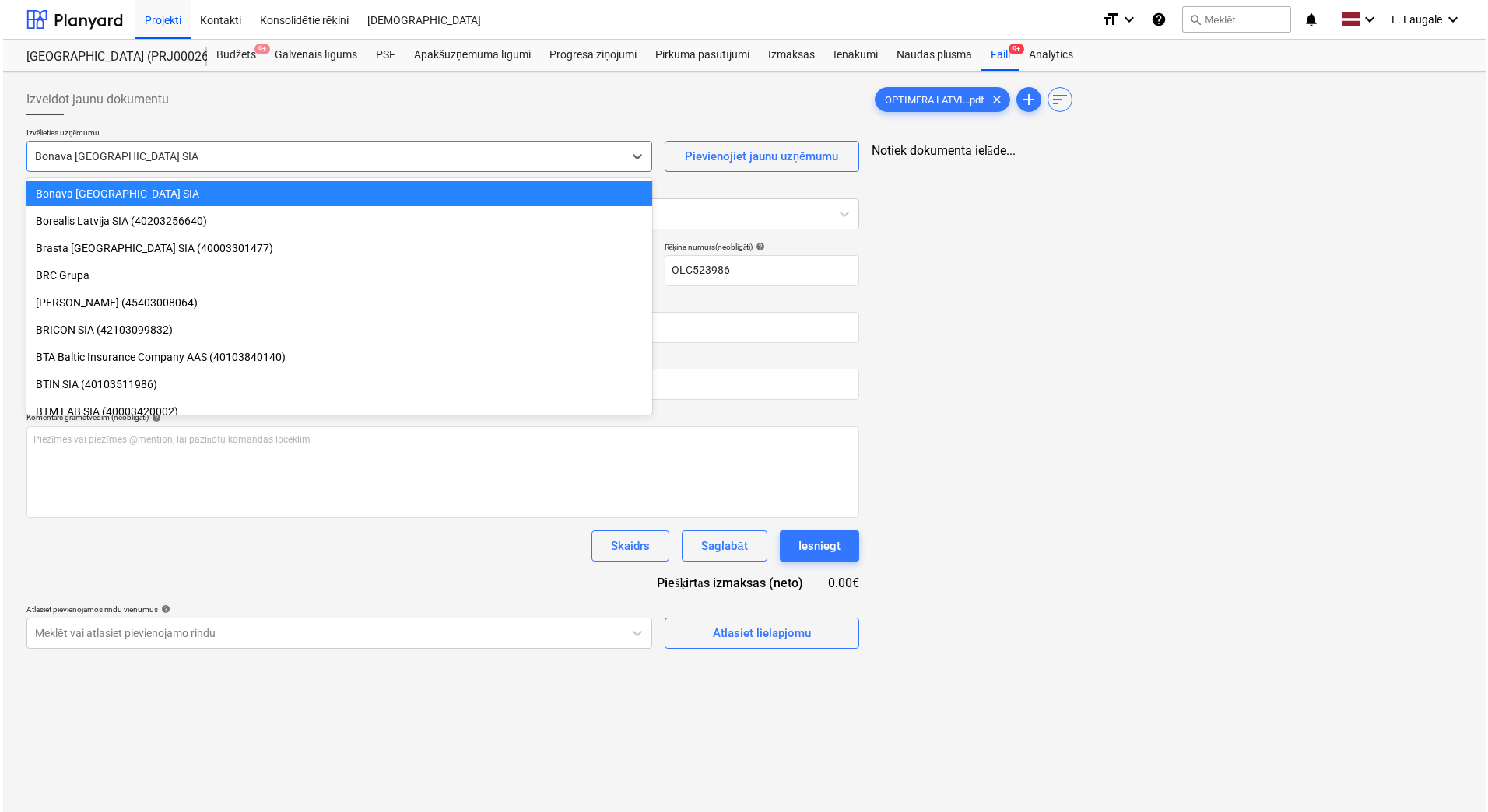
scroll to position [0, 0]
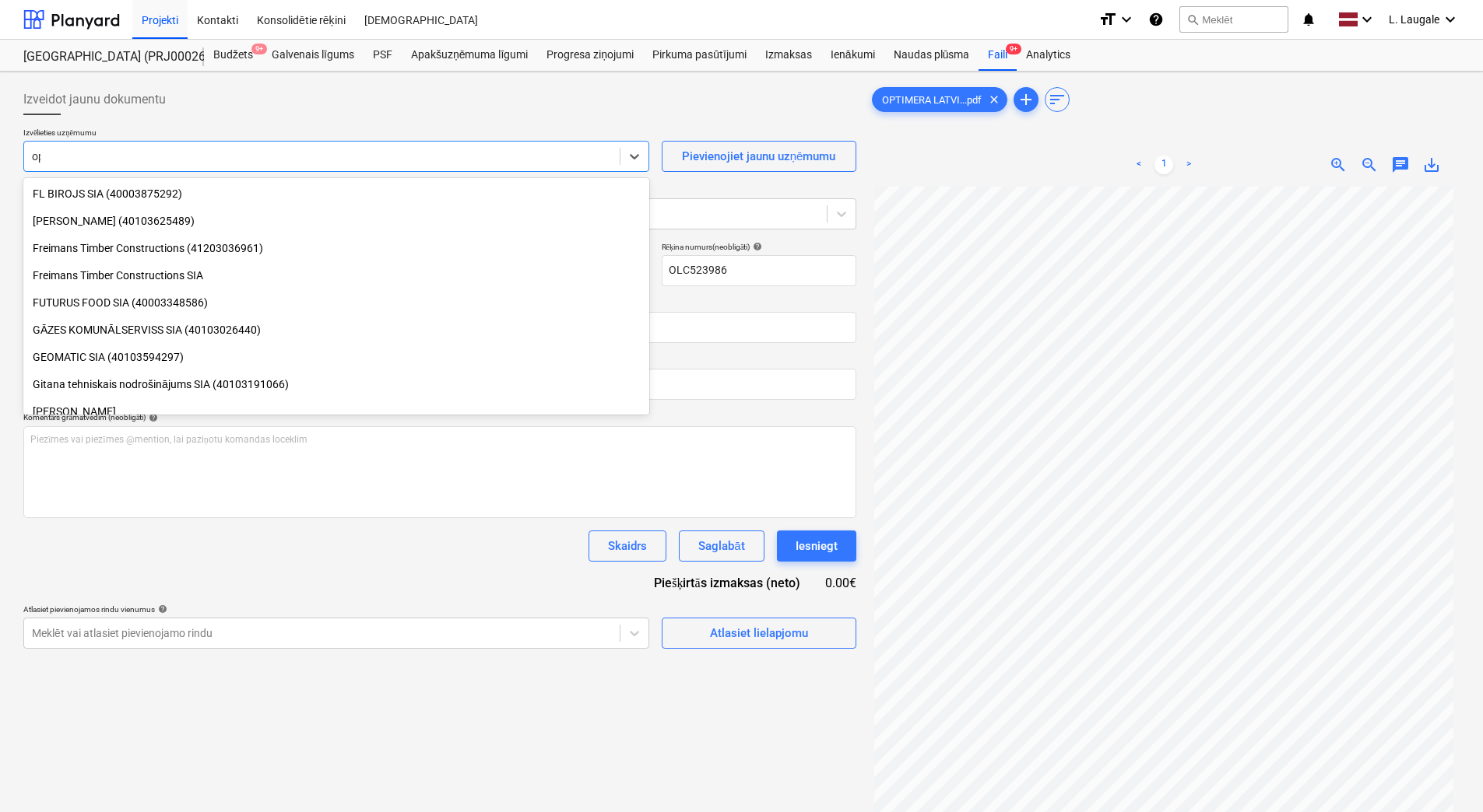
type input "opti"
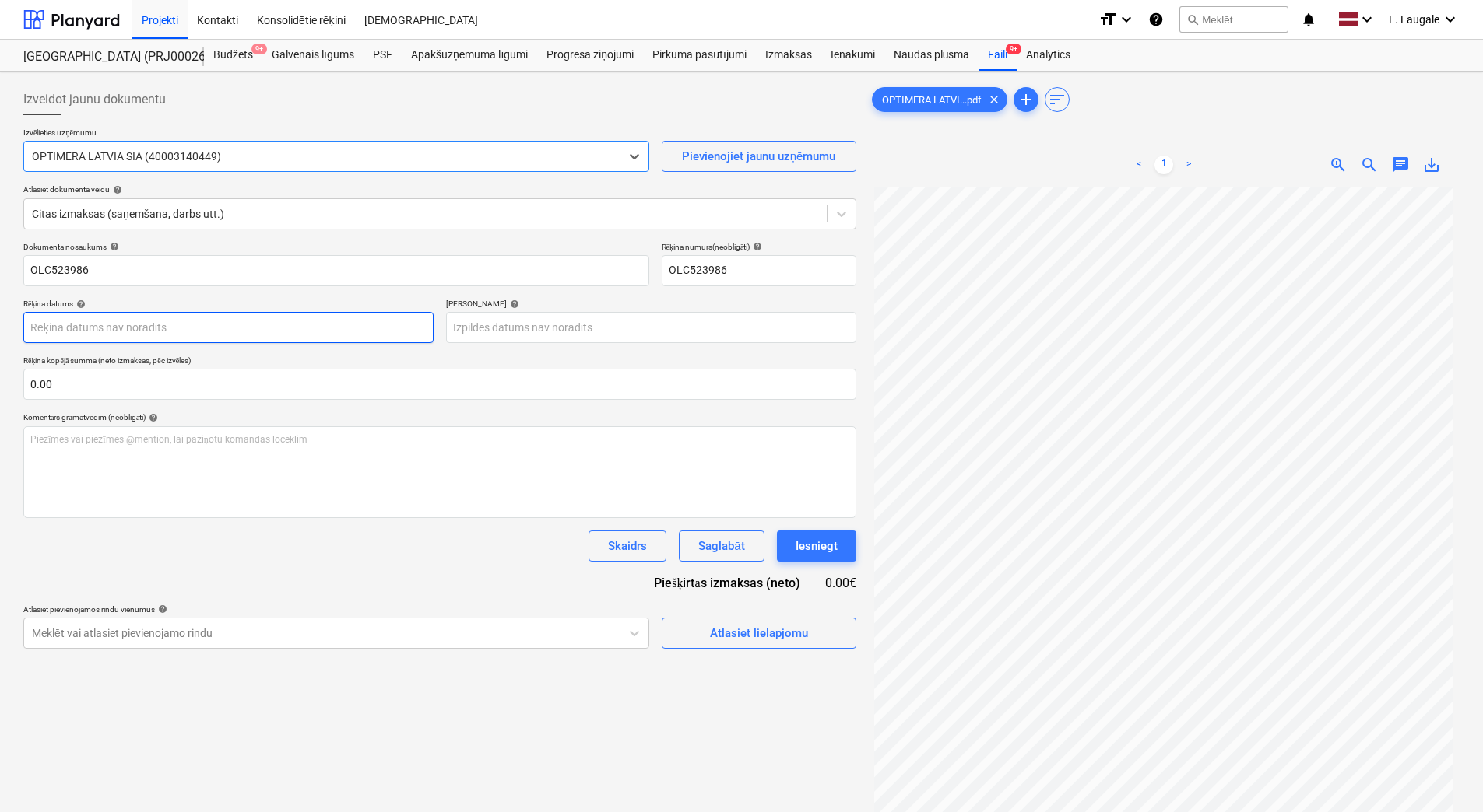
click at [189, 320] on body "Projekti Kontakti Konsolidētie rēķini Iesūtne format_size keyboard_arrow_down h…" at bounding box center [741, 406] width 1483 height 812
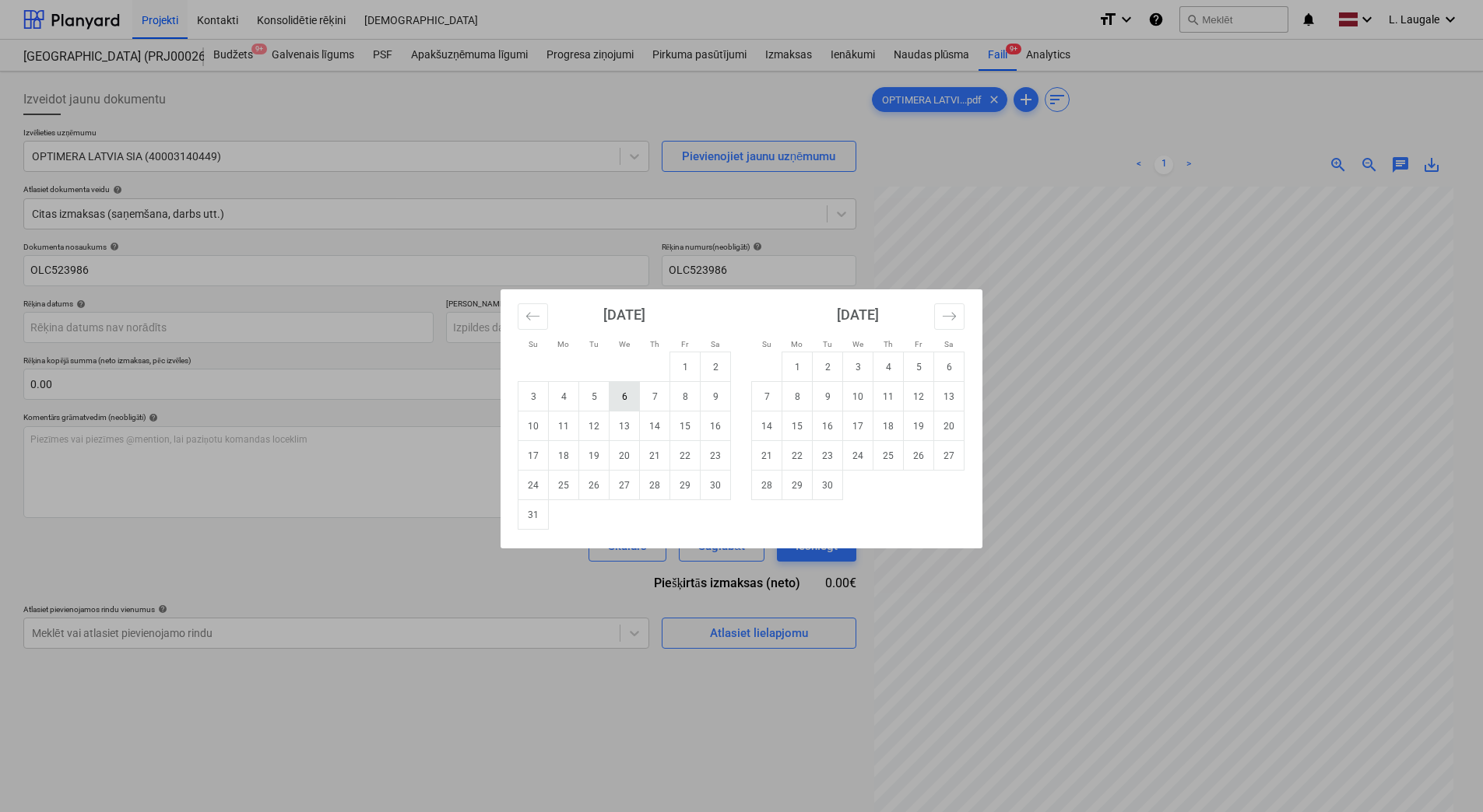
click at [632, 397] on td "6" at bounding box center [624, 396] width 30 height 29
type input "[DATE]"
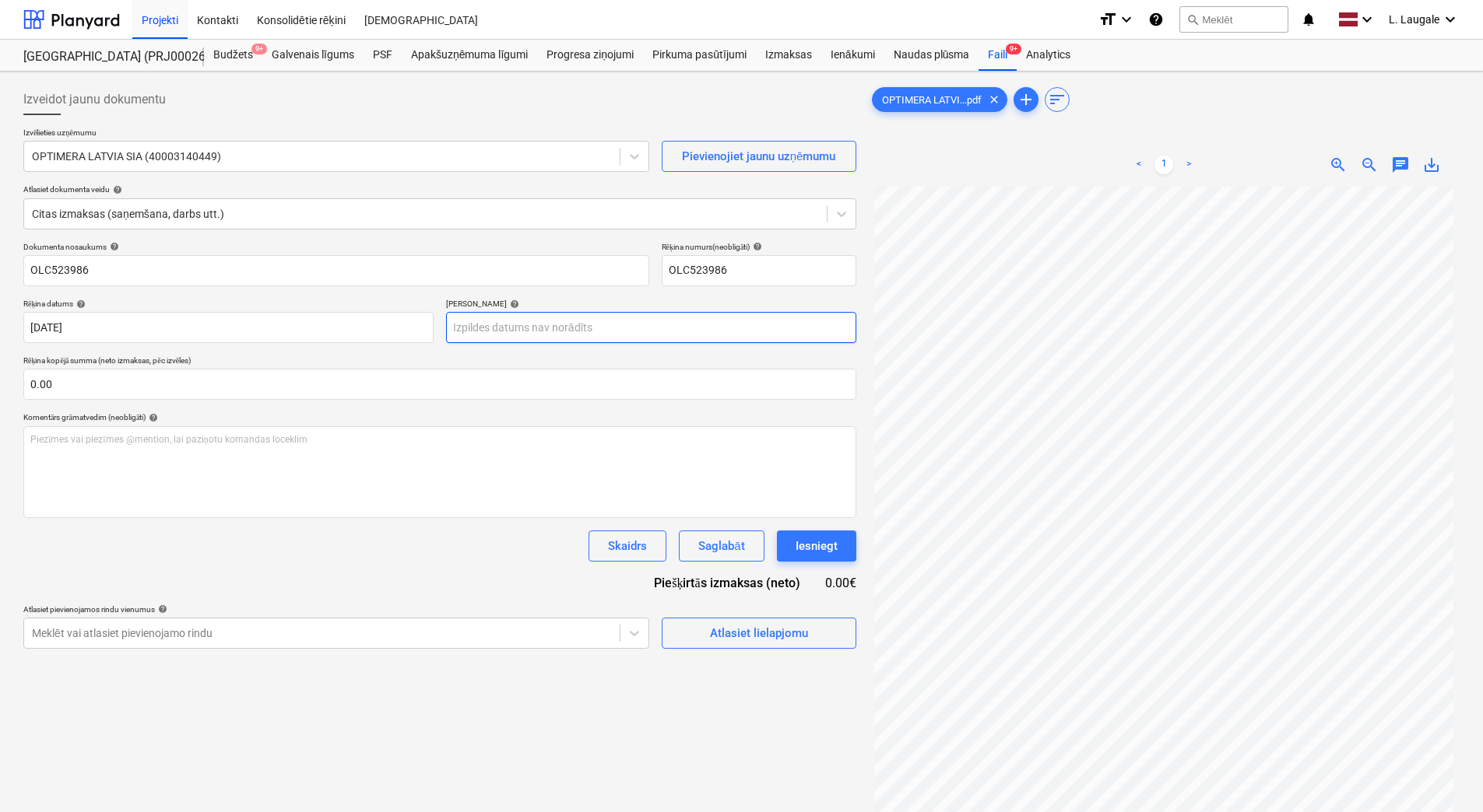
click at [546, 313] on body "Projekti Kontakti Konsolidētie rēķini Iesūtne format_size keyboard_arrow_down h…" at bounding box center [741, 406] width 1483 height 812
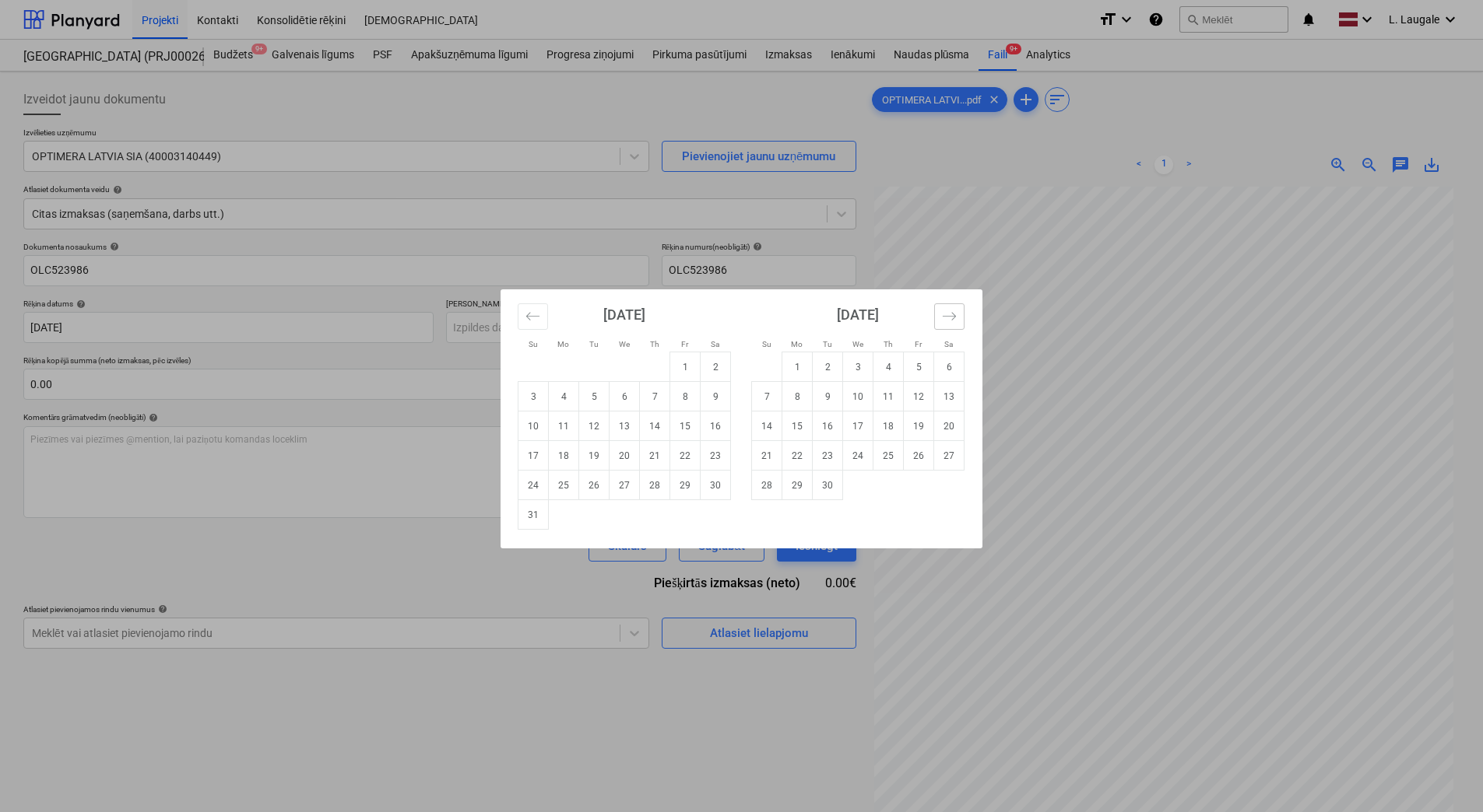
click at [940, 314] on button "Move forward to switch to the next month." at bounding box center [949, 316] width 30 height 27
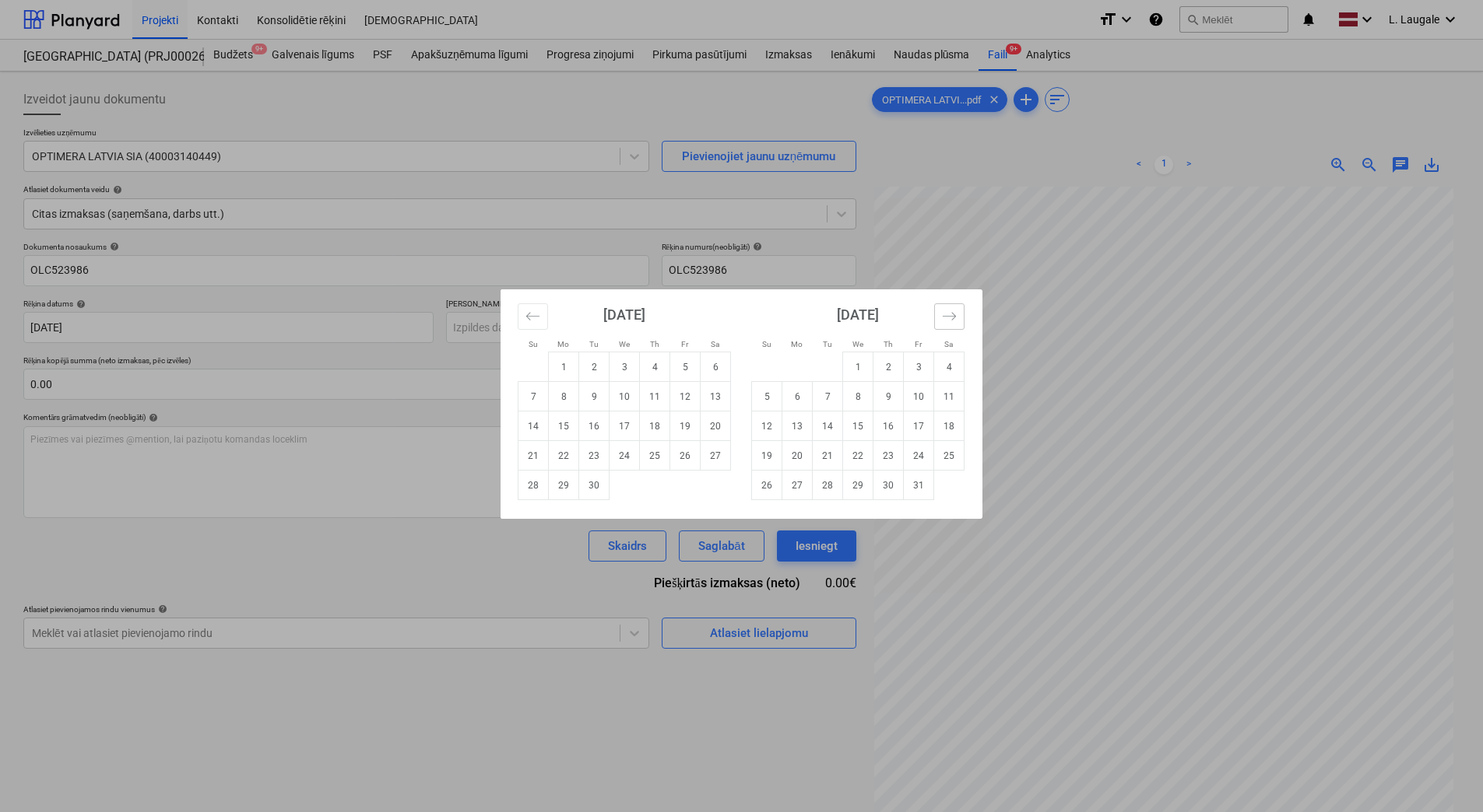
click at [940, 314] on button "Move forward to switch to the next month." at bounding box center [949, 316] width 30 height 27
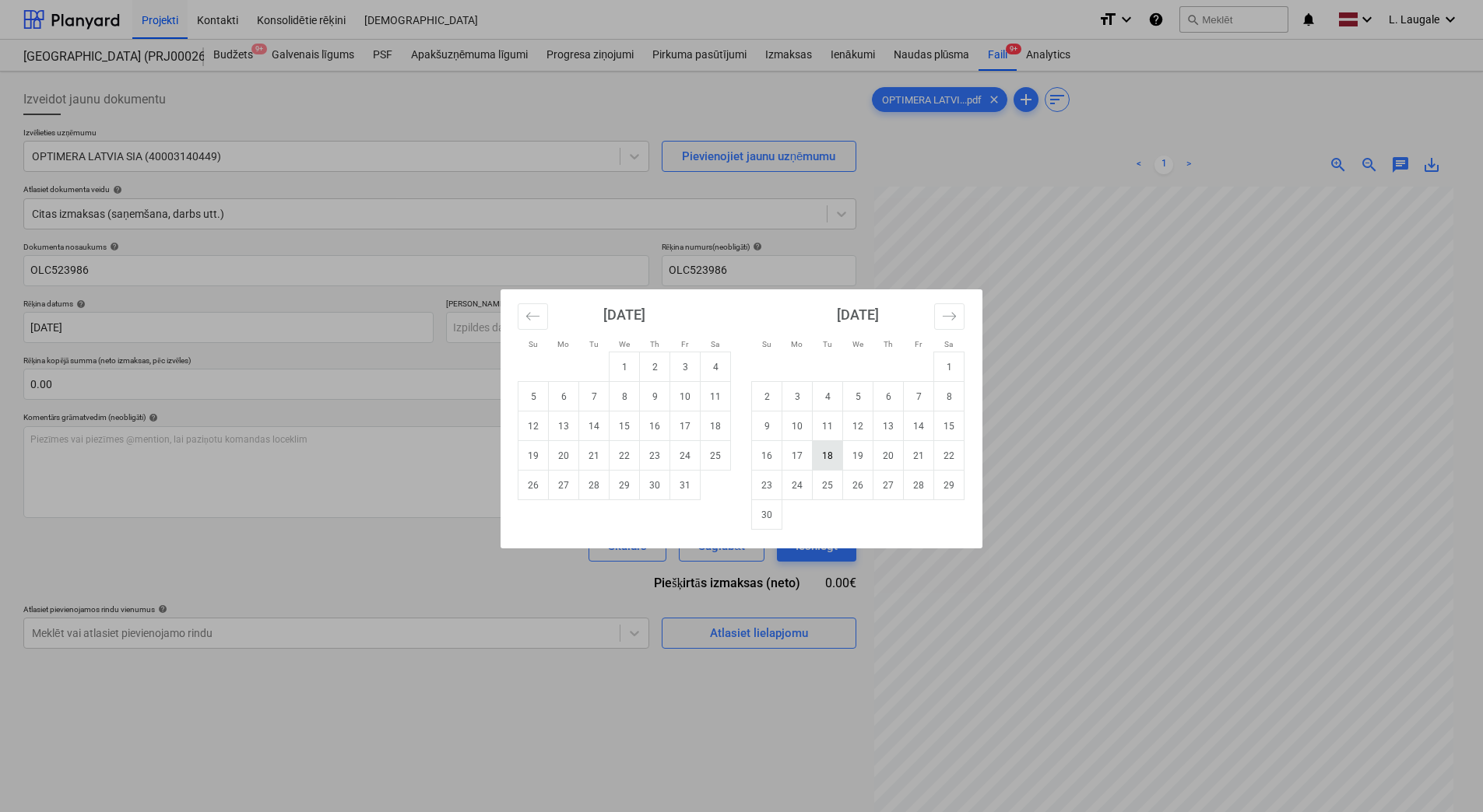
click at [830, 461] on td "18" at bounding box center [827, 455] width 30 height 29
type input "[DATE]"
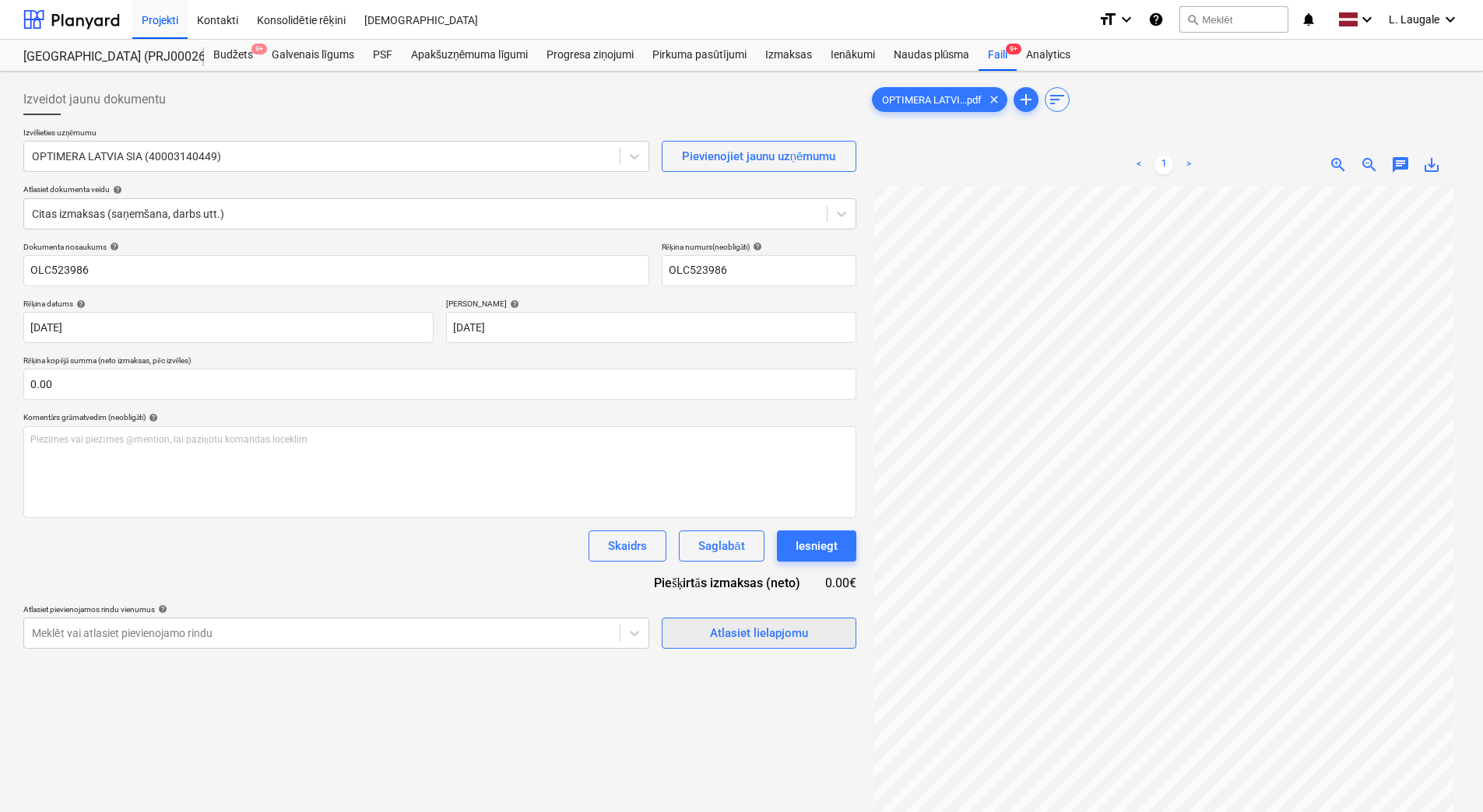
click at [725, 628] on div "Atlasiet lielapjomu" at bounding box center [759, 633] width 98 height 20
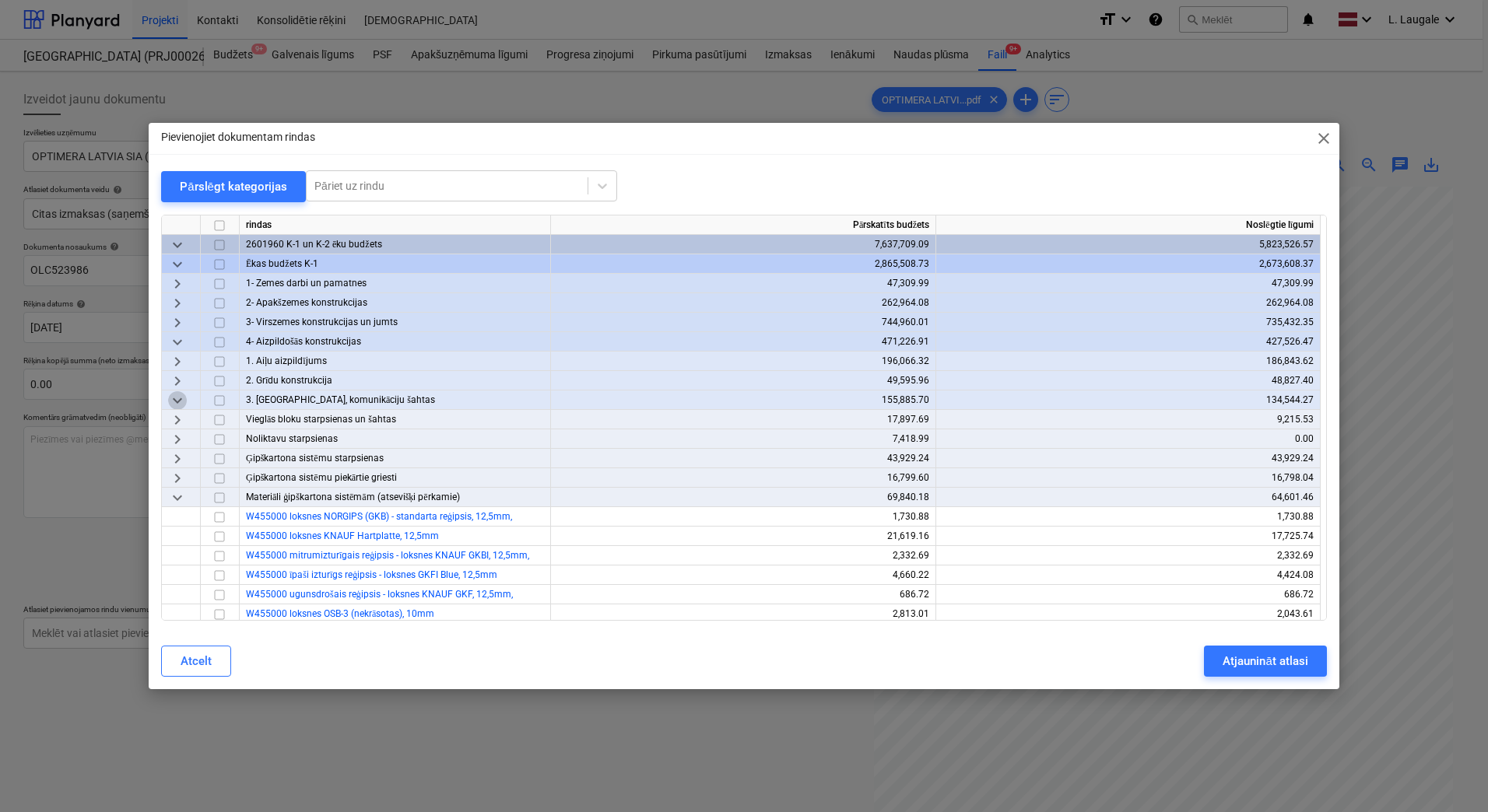
click at [172, 398] on span "keyboard_arrow_down" at bounding box center [177, 400] width 19 height 19
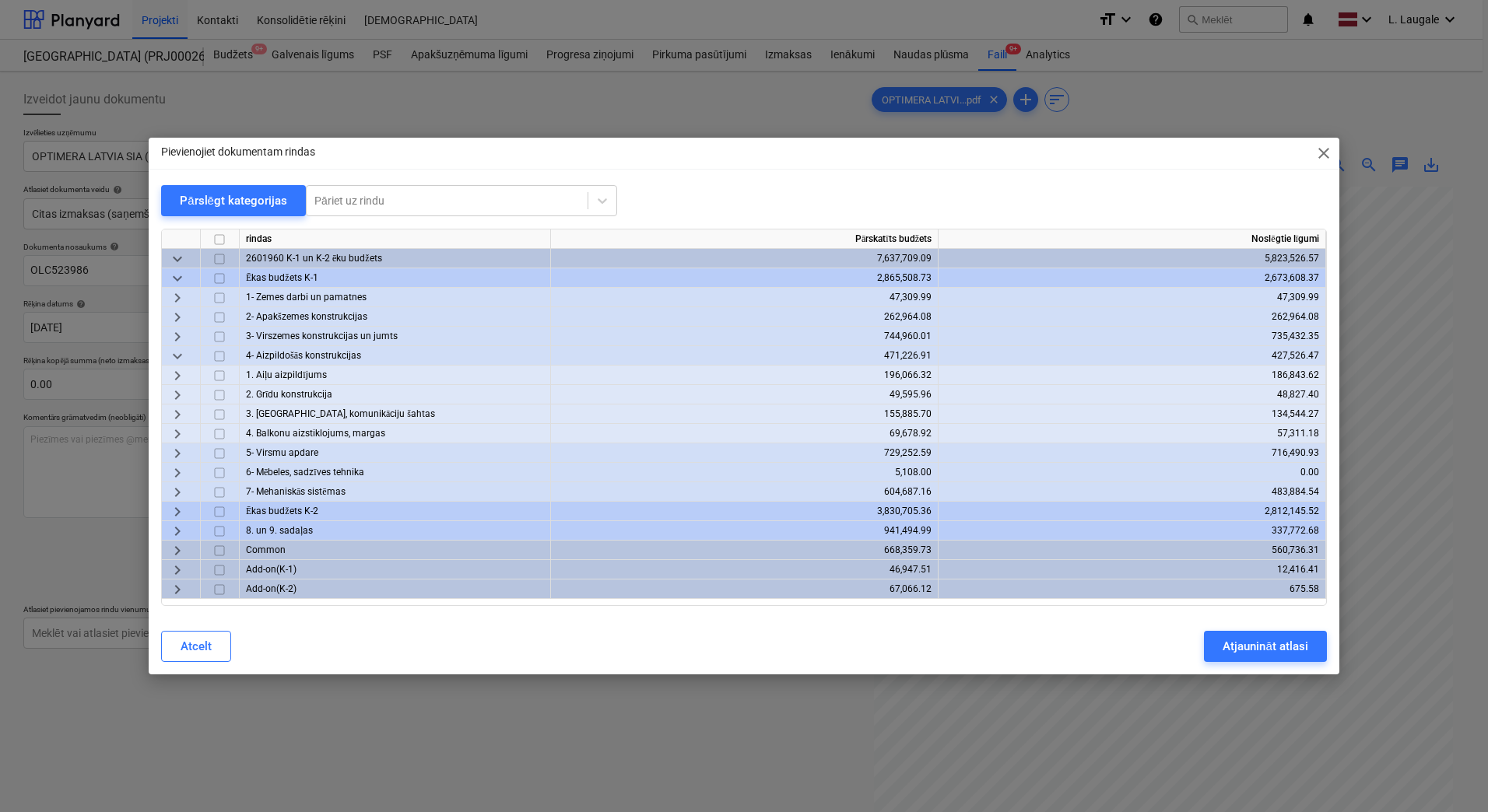
click at [181, 459] on span "keyboard_arrow_right" at bounding box center [177, 453] width 19 height 19
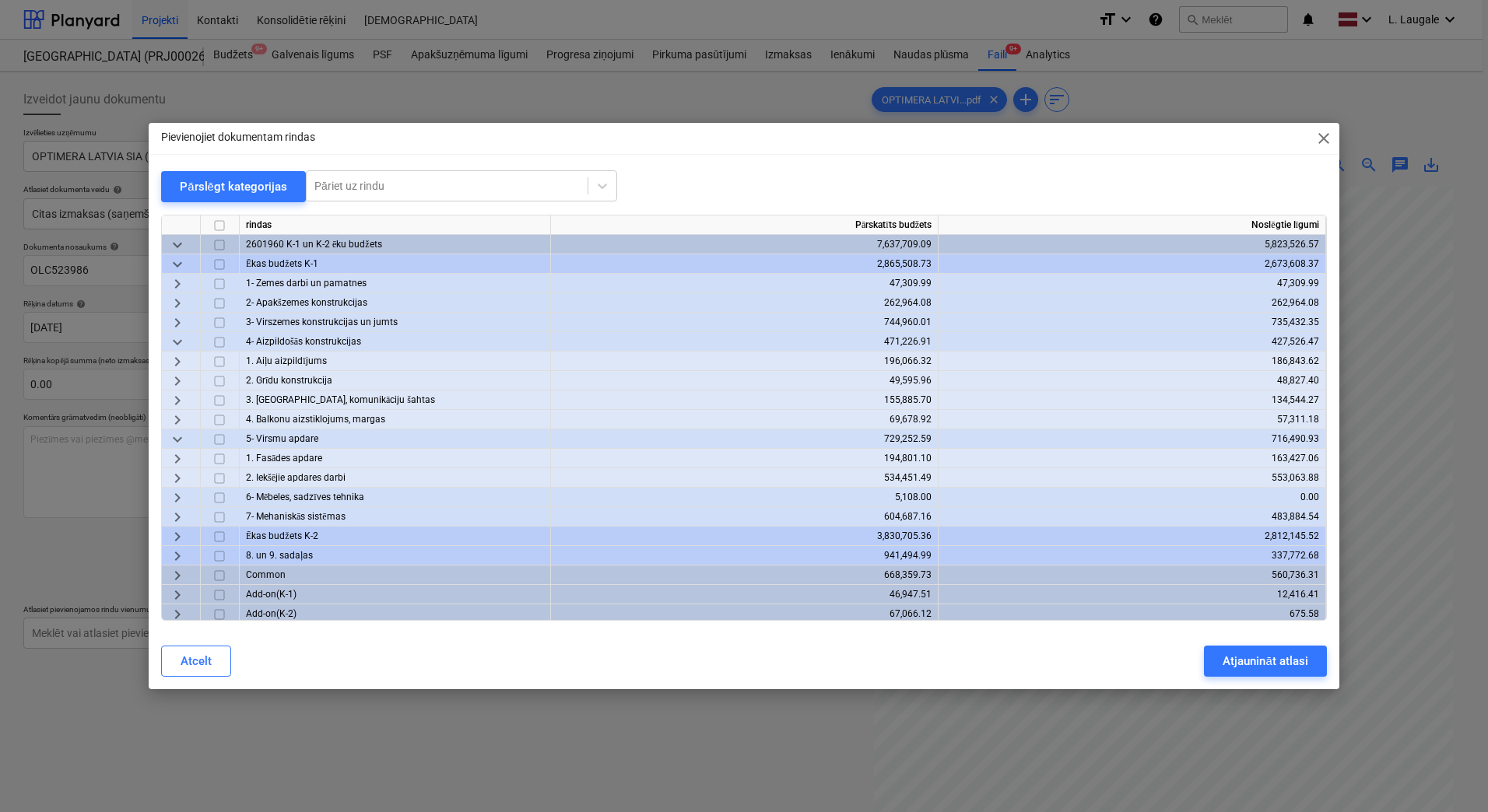
click at [180, 478] on span "keyboard_arrow_right" at bounding box center [177, 478] width 19 height 19
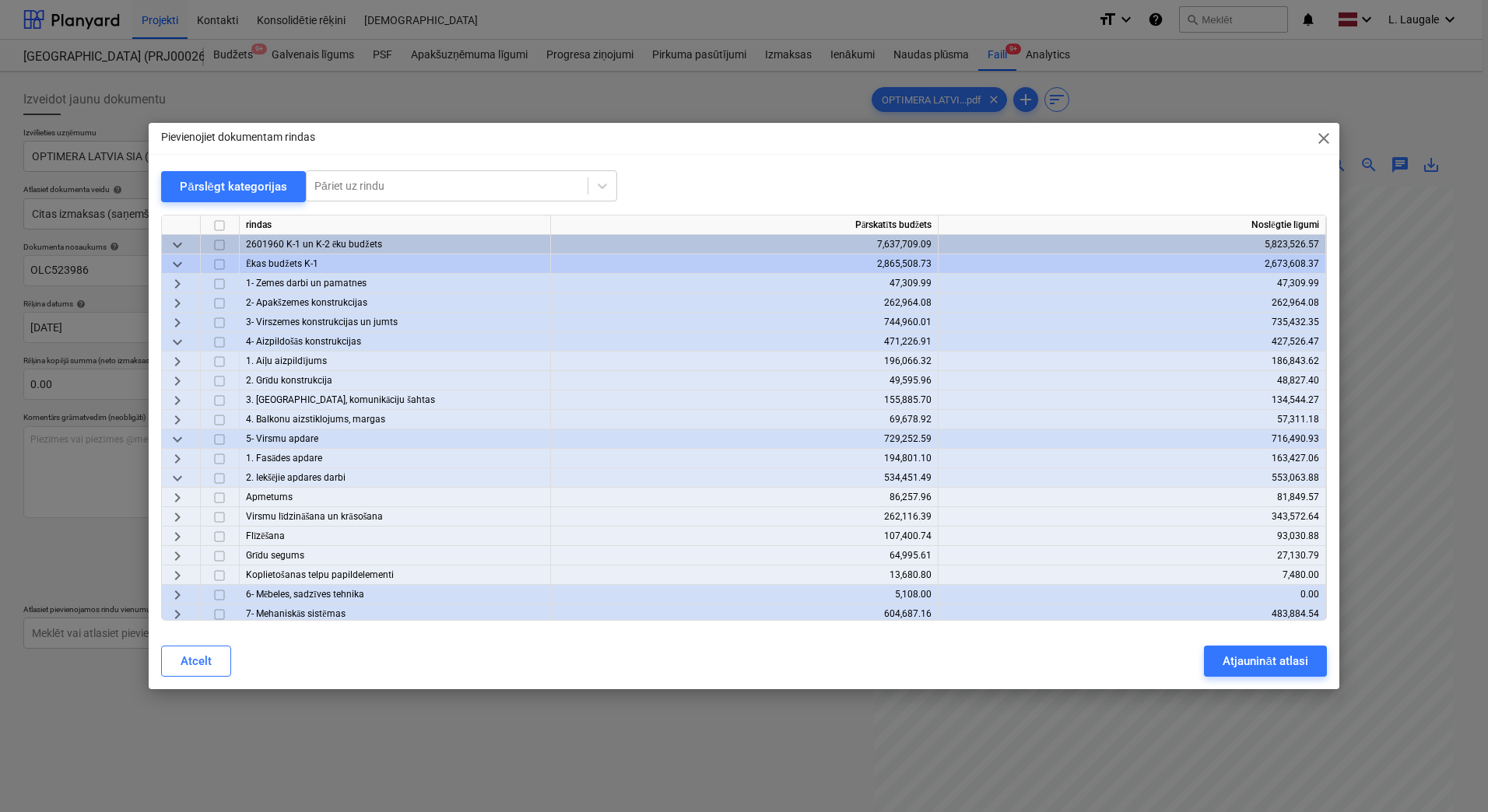
click at [419, 721] on div "Pievienojiet dokumentam rindas close Pārslēgt kategorijas Pāriet uz rindu rinda…" at bounding box center [744, 406] width 1488 height 812
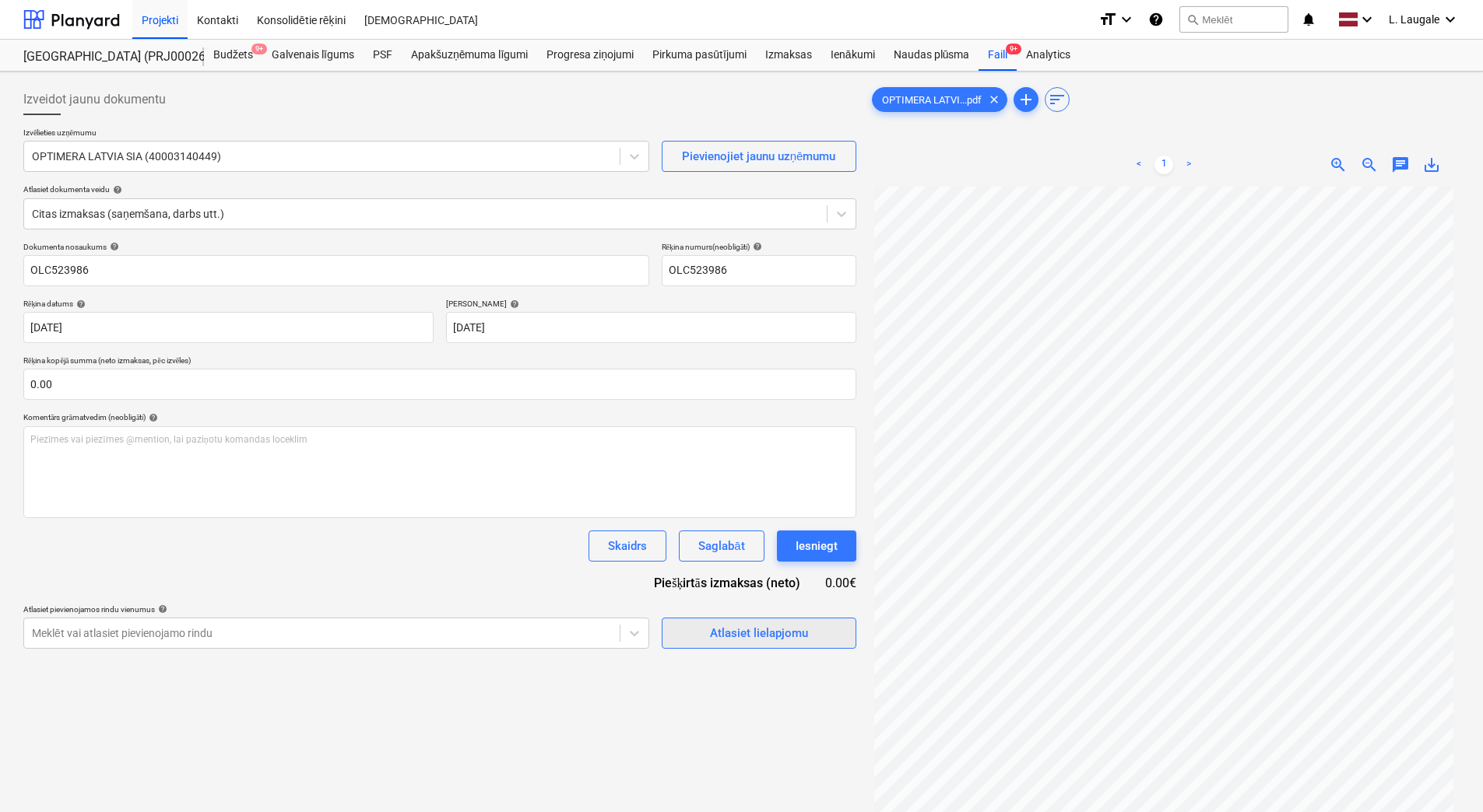
click at [785, 627] on div "Atlasiet lielapjomu" at bounding box center [759, 633] width 98 height 20
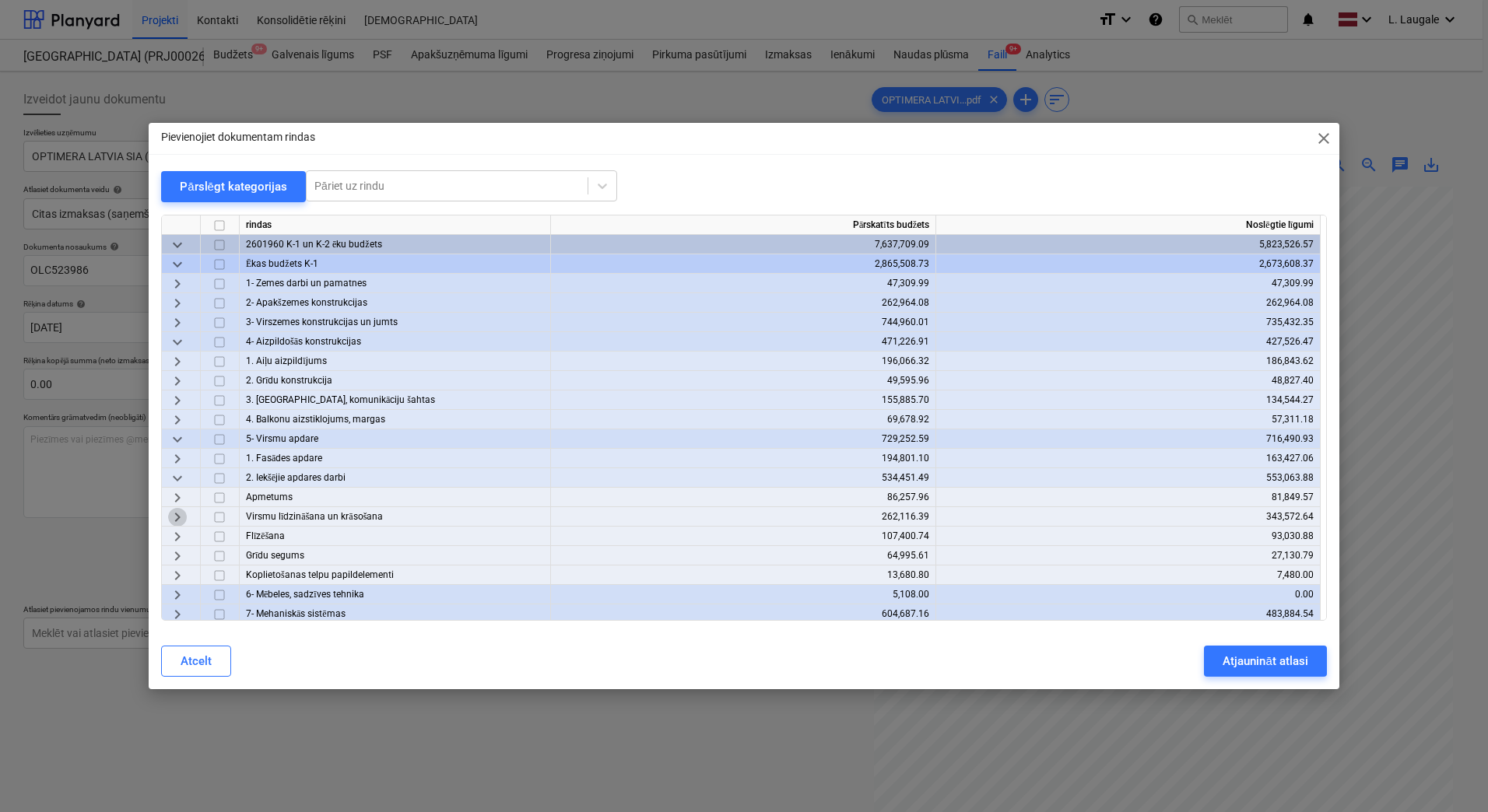
click at [174, 513] on span "keyboard_arrow_right" at bounding box center [177, 517] width 19 height 19
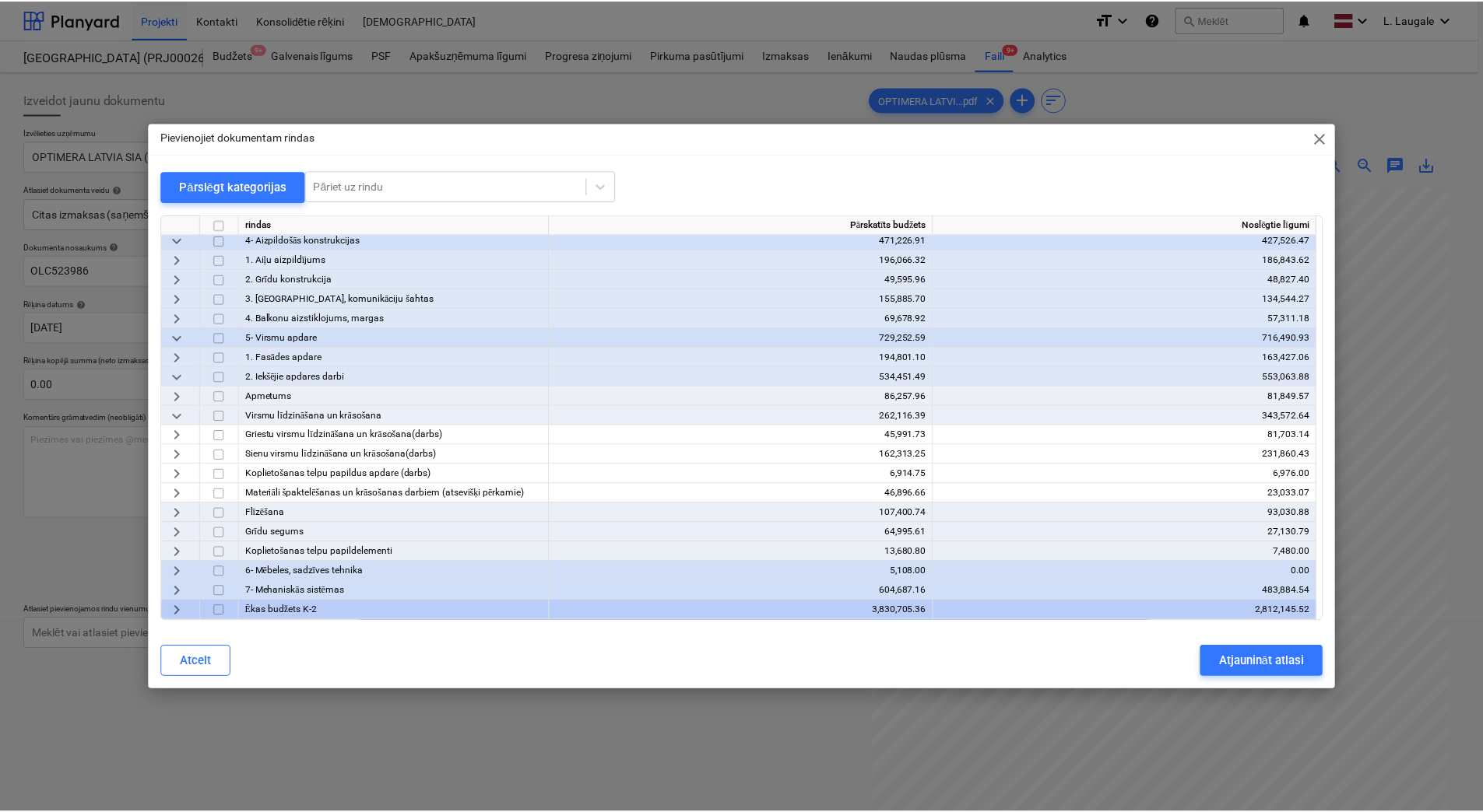
scroll to position [104, 0]
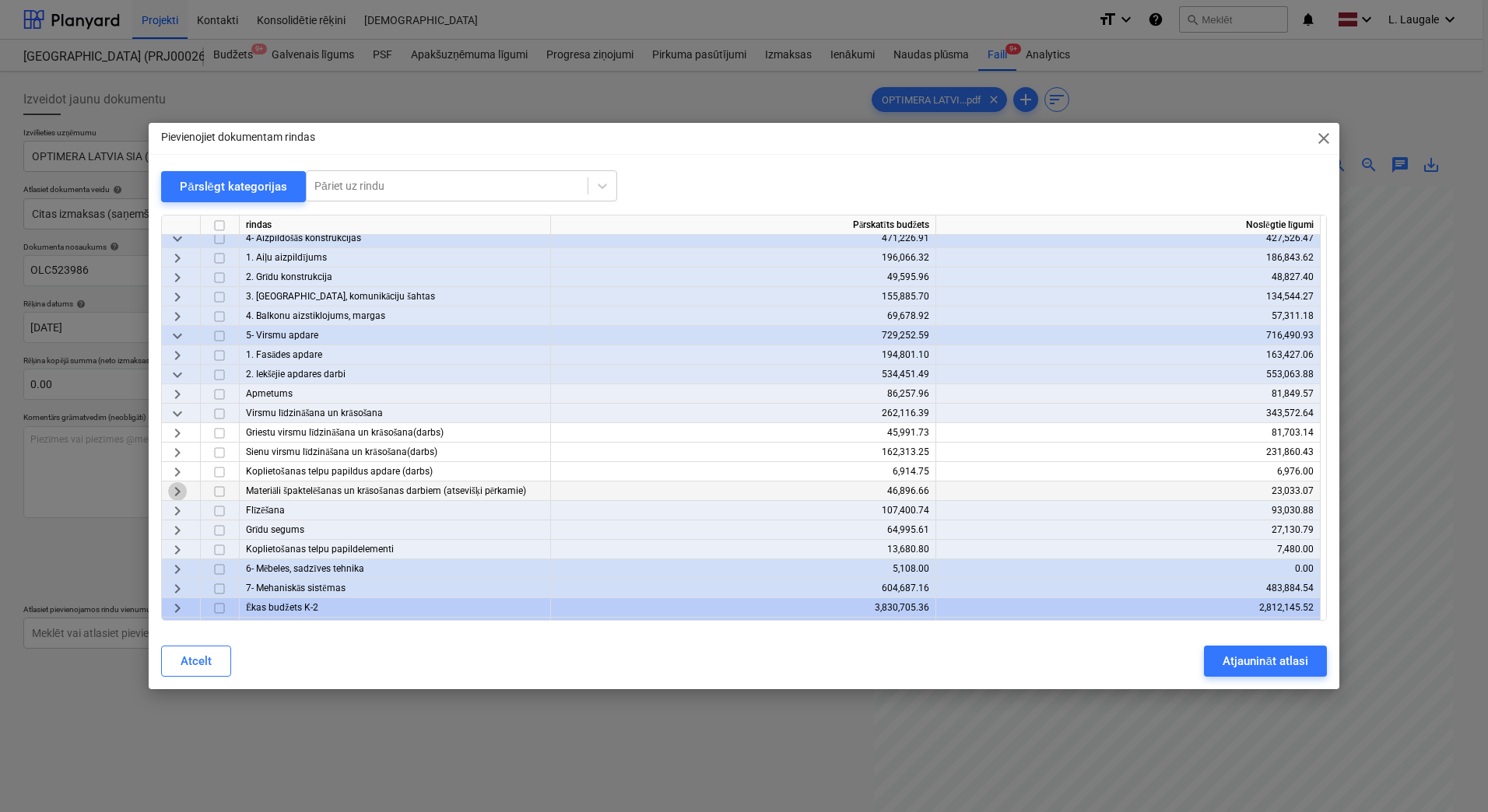
click at [180, 497] on span "keyboard_arrow_right" at bounding box center [177, 491] width 19 height 19
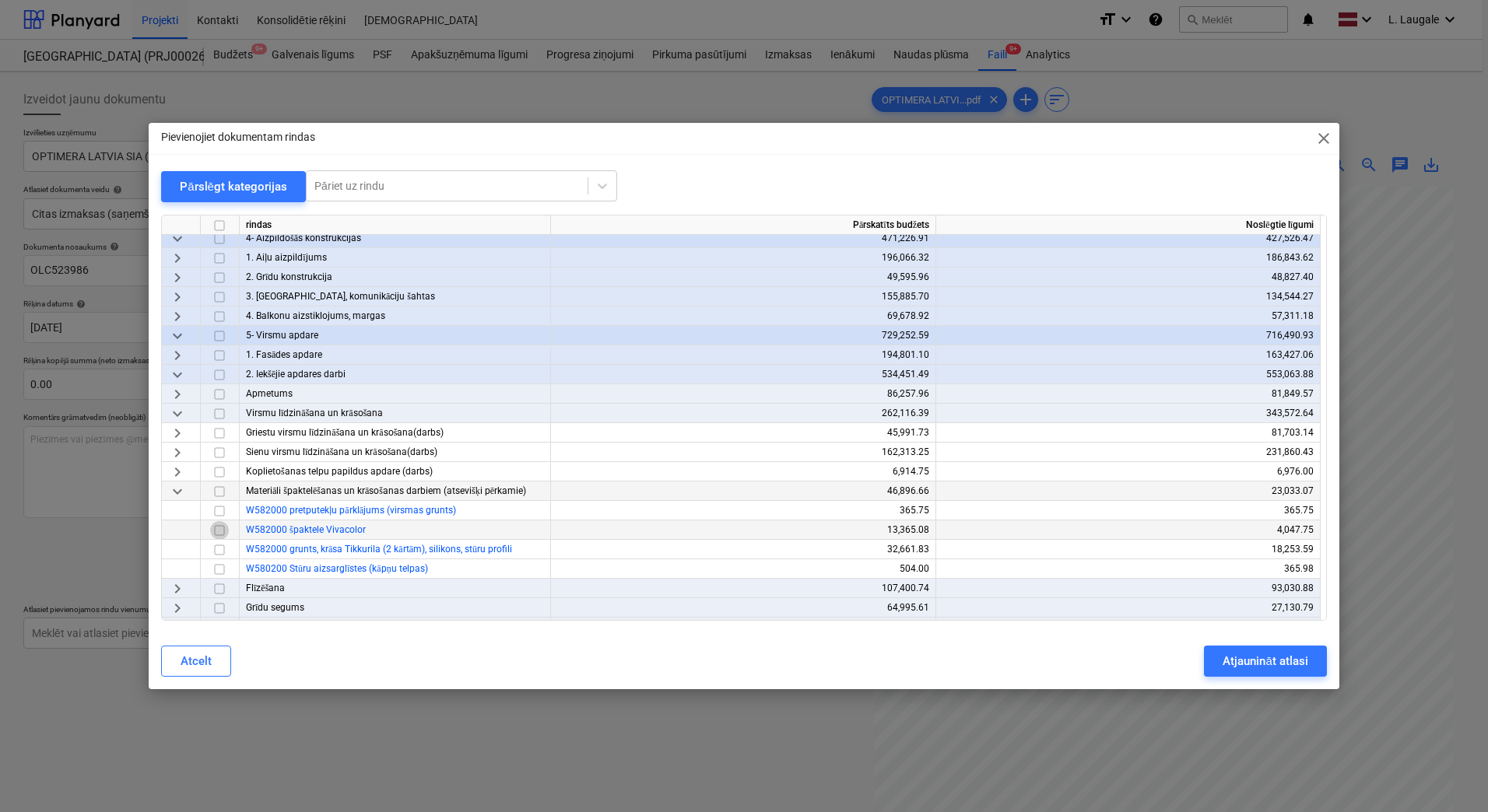
click at [221, 533] on input "checkbox" at bounding box center [219, 530] width 19 height 19
click at [1269, 666] on div "Atjaunināt atlasi" at bounding box center [1264, 661] width 85 height 20
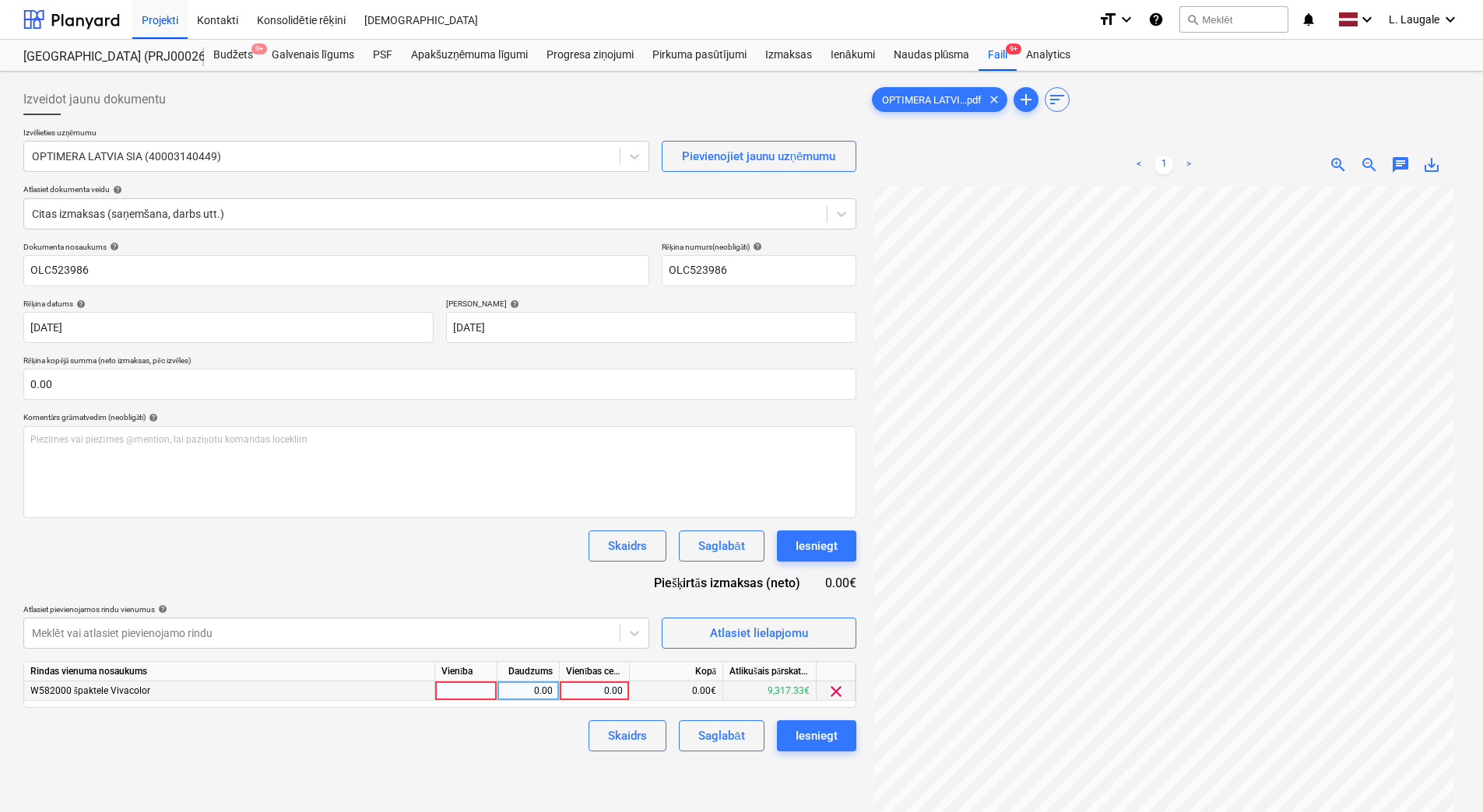
click at [473, 689] on div at bounding box center [466, 691] width 62 height 19
type input "1"
click at [552, 693] on div "0.00" at bounding box center [528, 691] width 49 height 19
type input "1"
click at [585, 690] on div "0.00" at bounding box center [594, 691] width 57 height 19
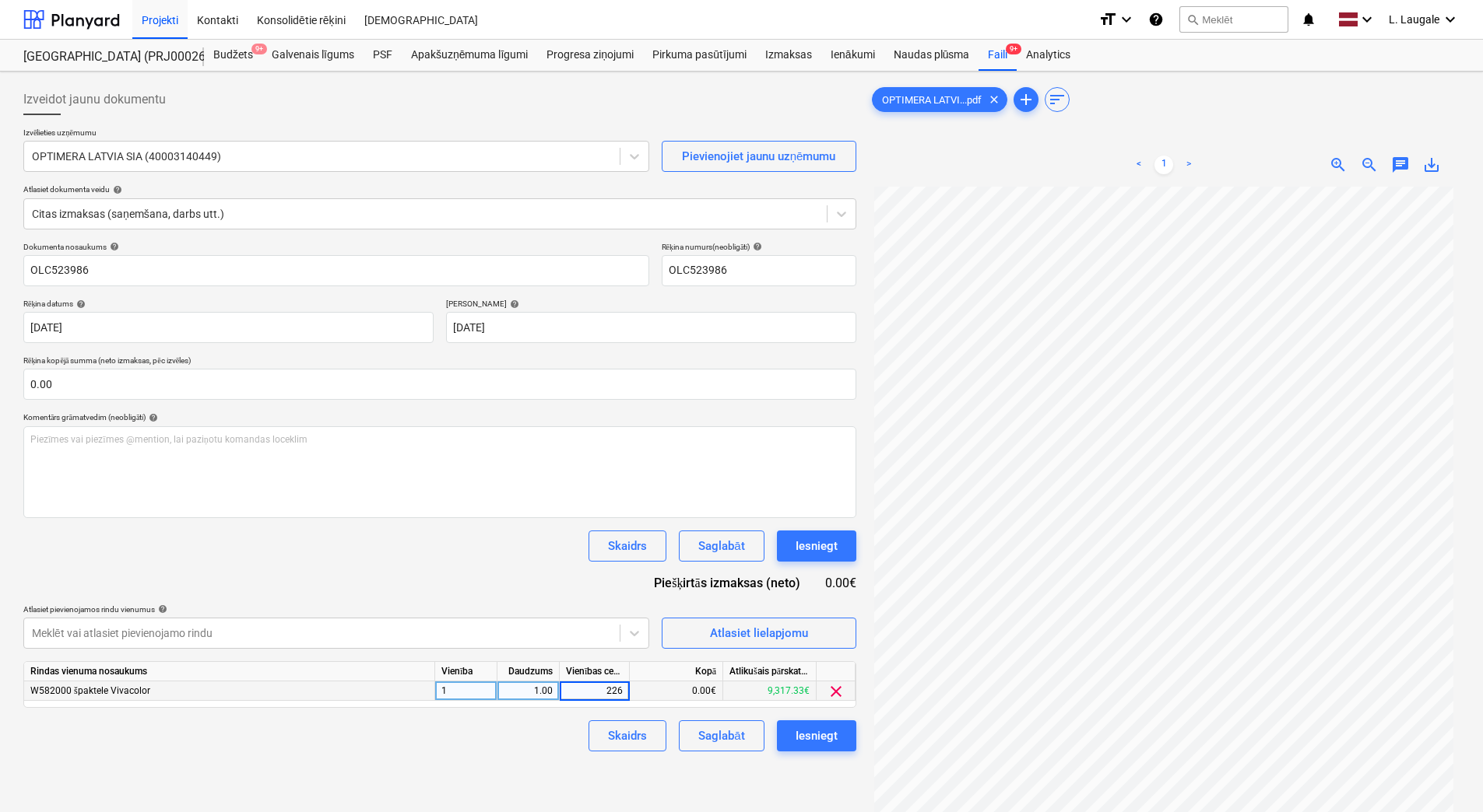
type input "2268"
click at [521, 740] on div "Skaidrs Saglabāt Iesniegt" at bounding box center [439, 736] width 833 height 31
click at [705, 731] on div "Saglabāt" at bounding box center [721, 736] width 46 height 20
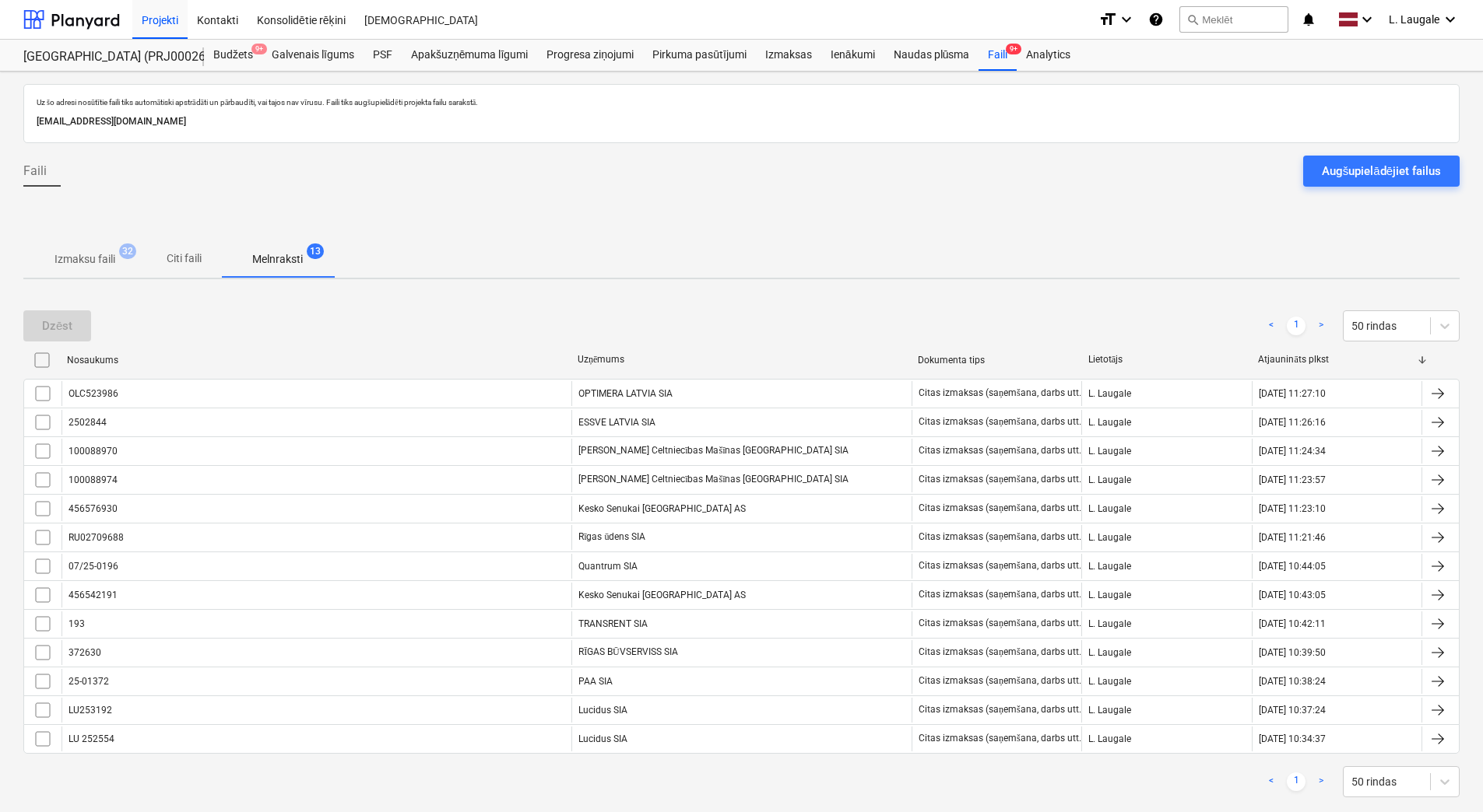
click at [84, 258] on p "Izmaksu faili" at bounding box center [84, 259] width 61 height 16
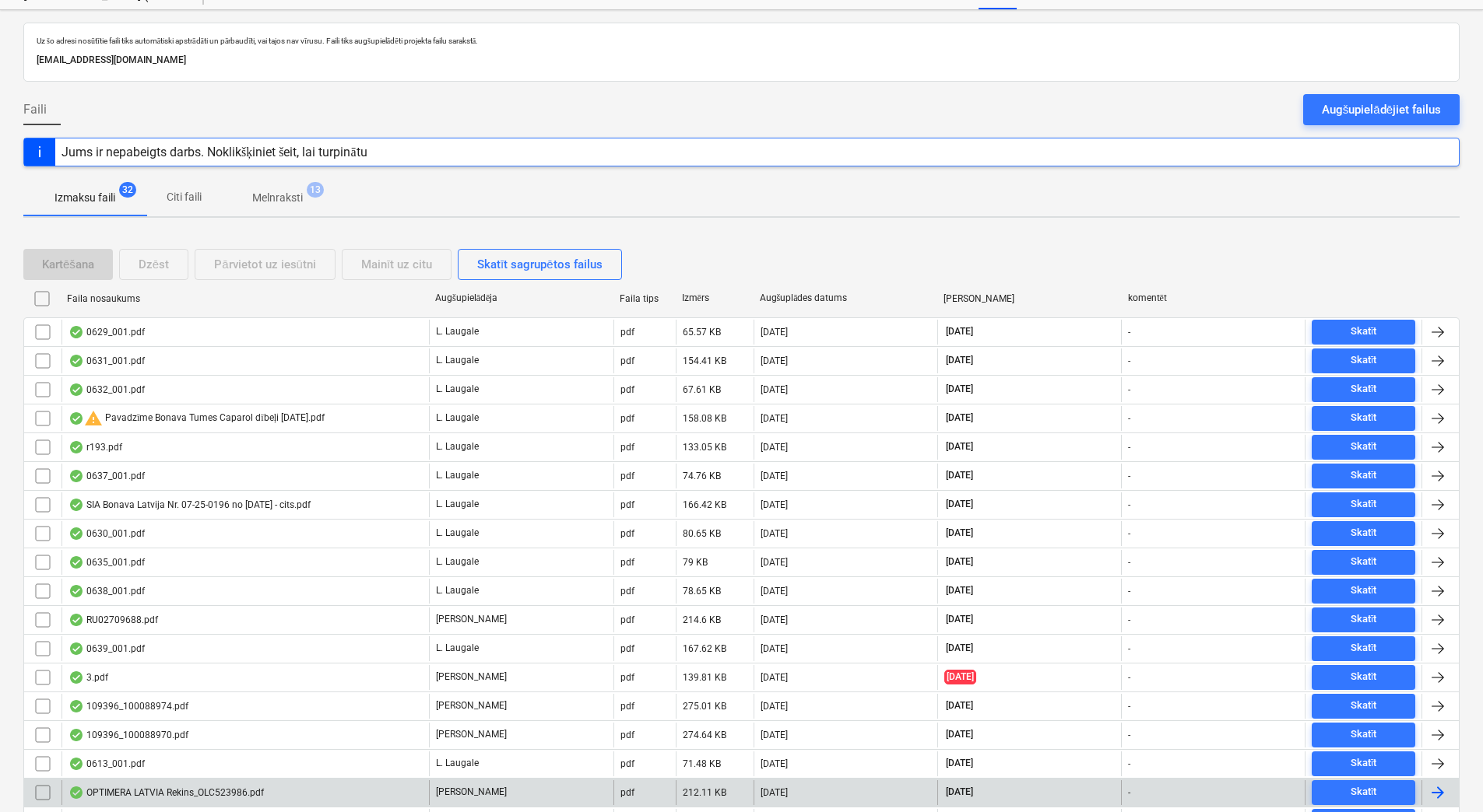
scroll to position [259, 0]
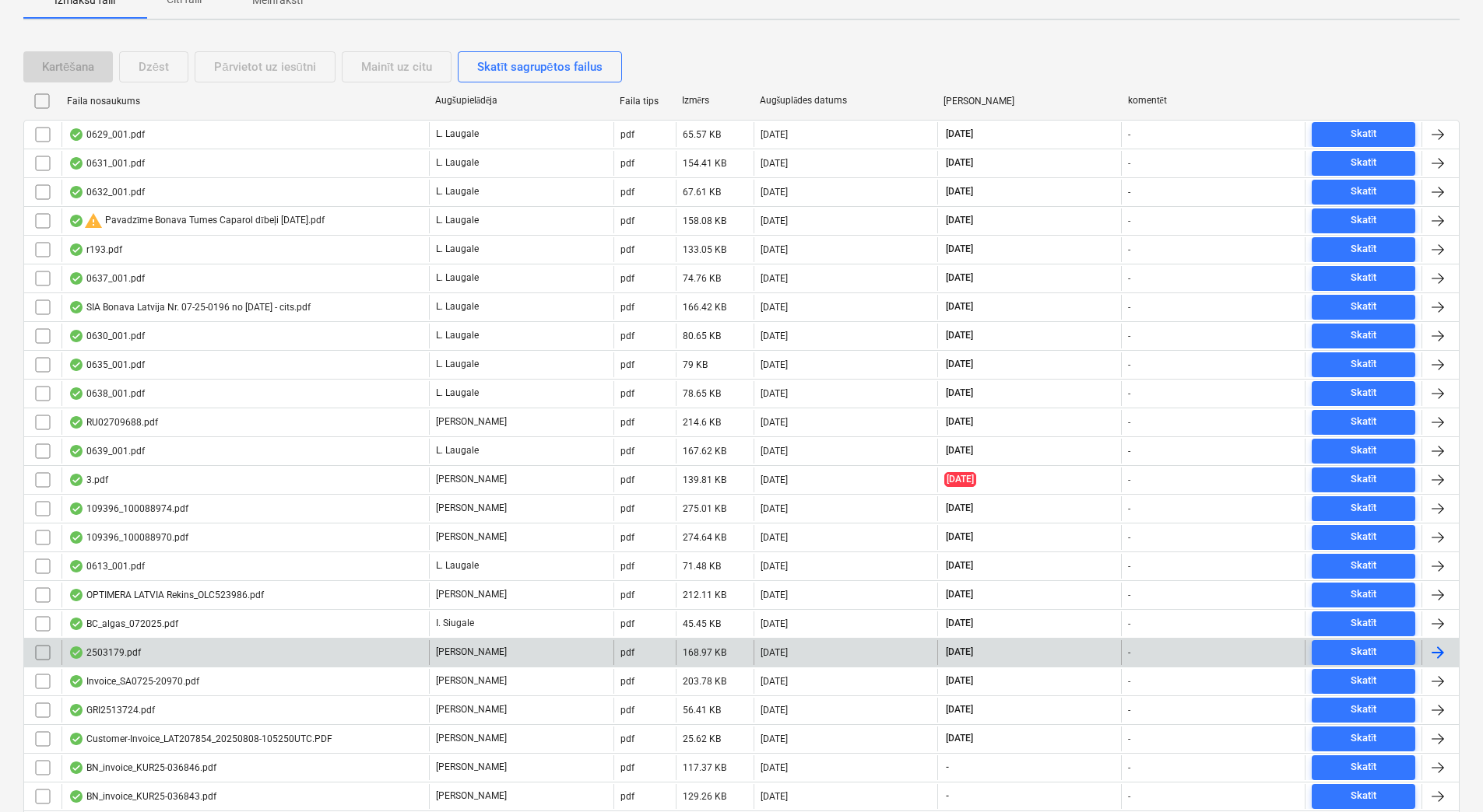
click at [276, 660] on div "2503179.pdf" at bounding box center [245, 652] width 367 height 25
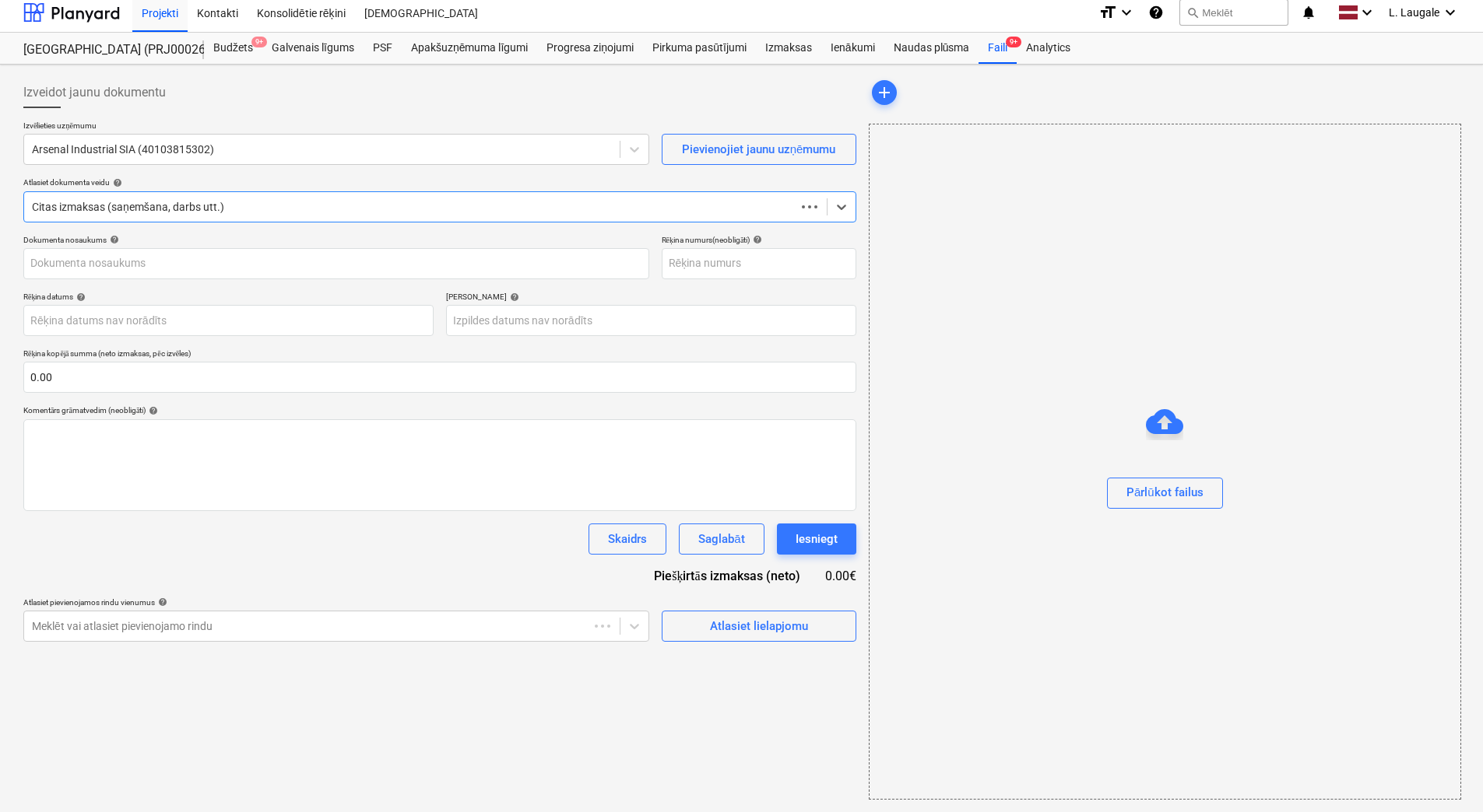
scroll to position [7, 0]
type input "2503179"
type input "[DATE]"
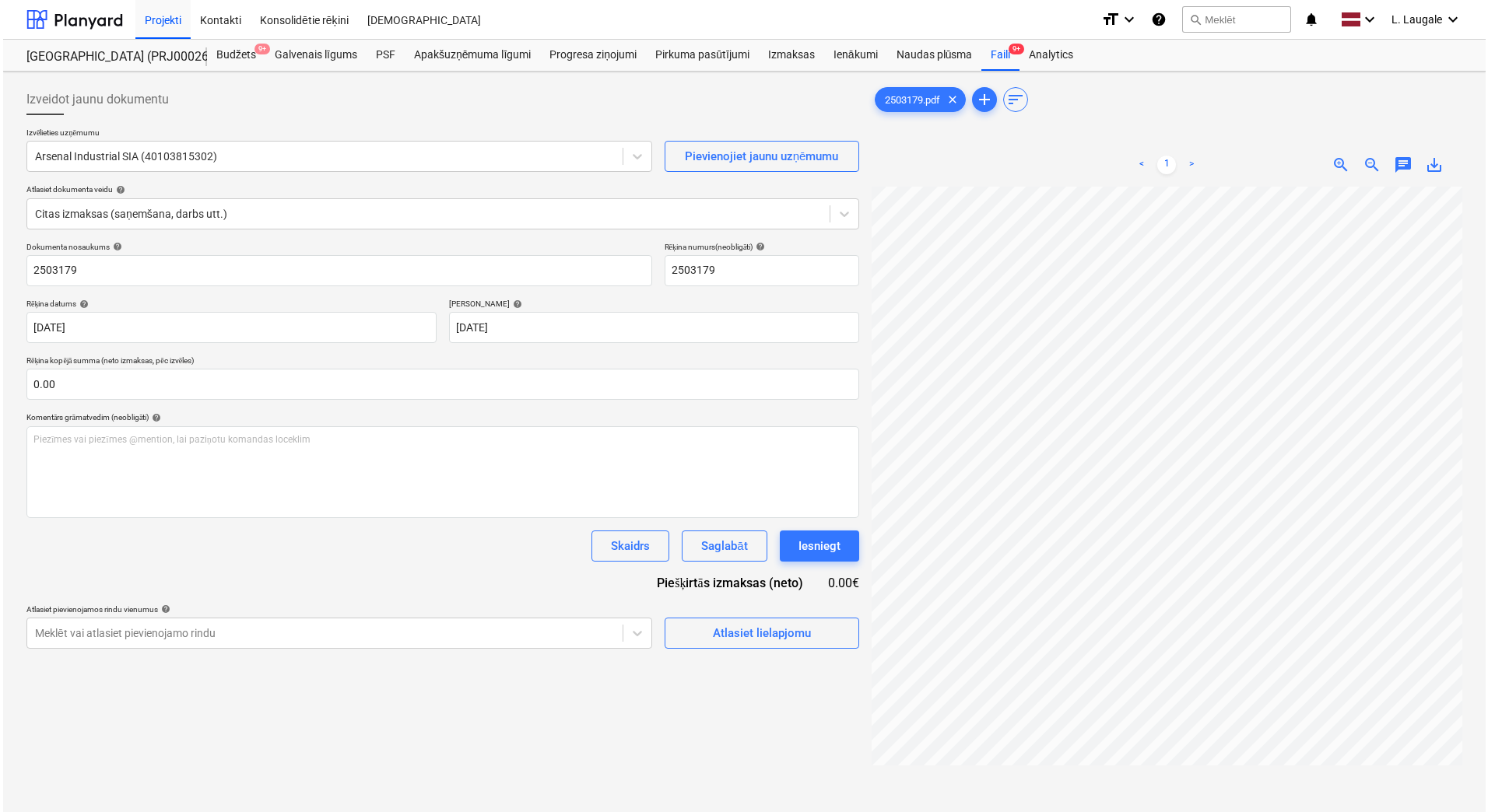
scroll to position [0, 237]
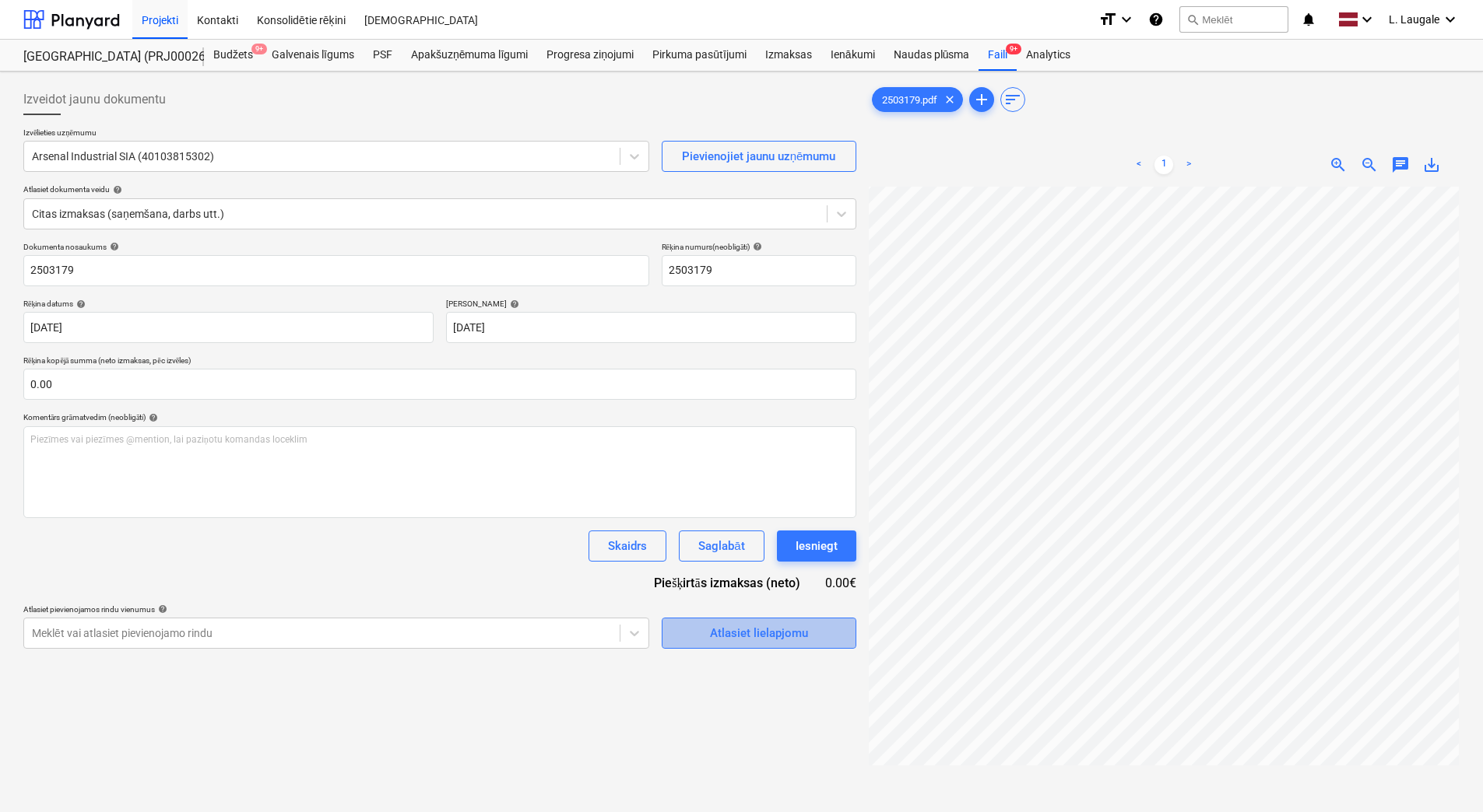
click at [705, 633] on span "Atlasiet lielapjomu" at bounding box center [759, 633] width 156 height 20
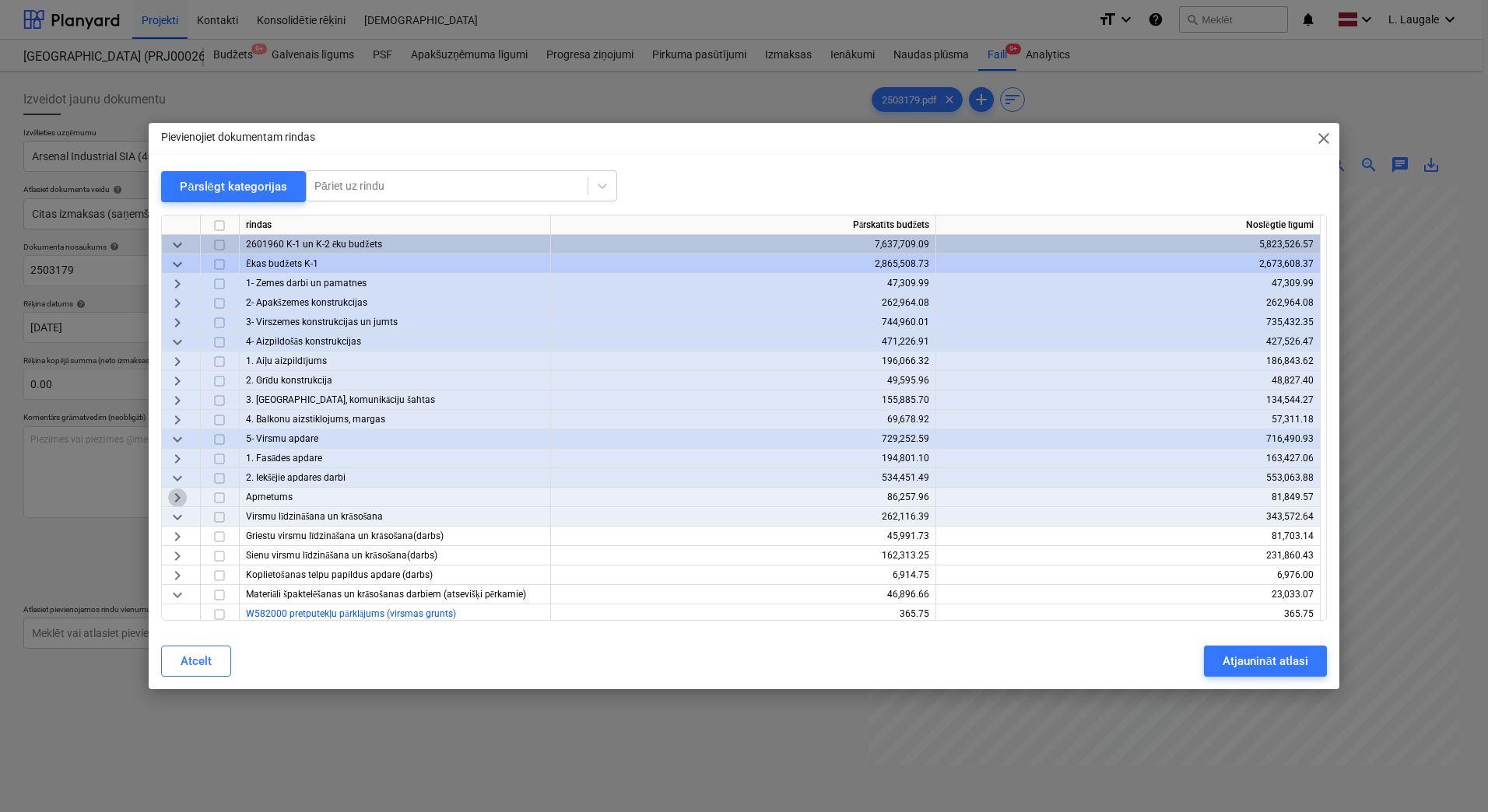
click at [180, 500] on span "keyboard_arrow_right" at bounding box center [177, 498] width 19 height 19
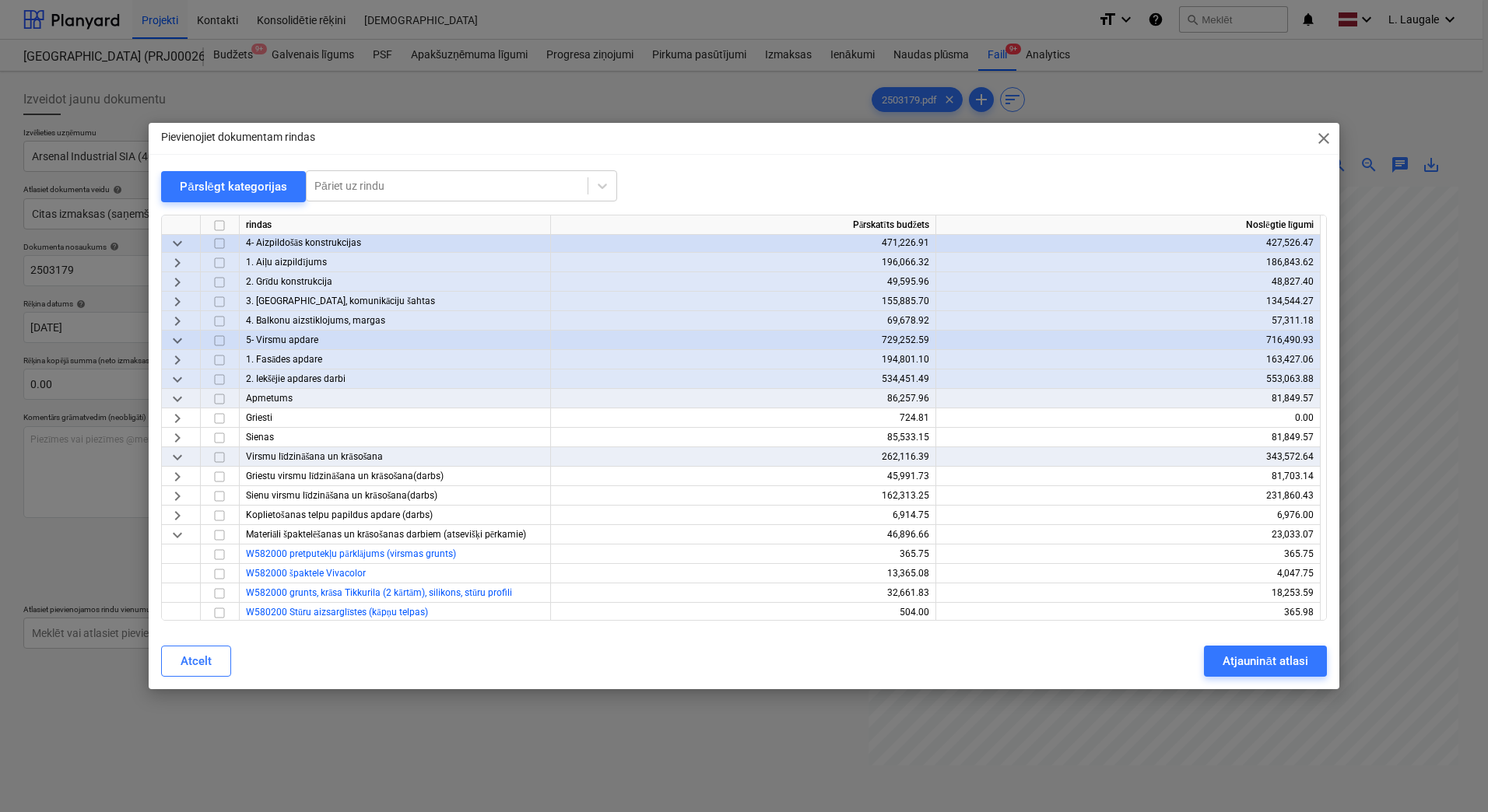
scroll to position [156, 0]
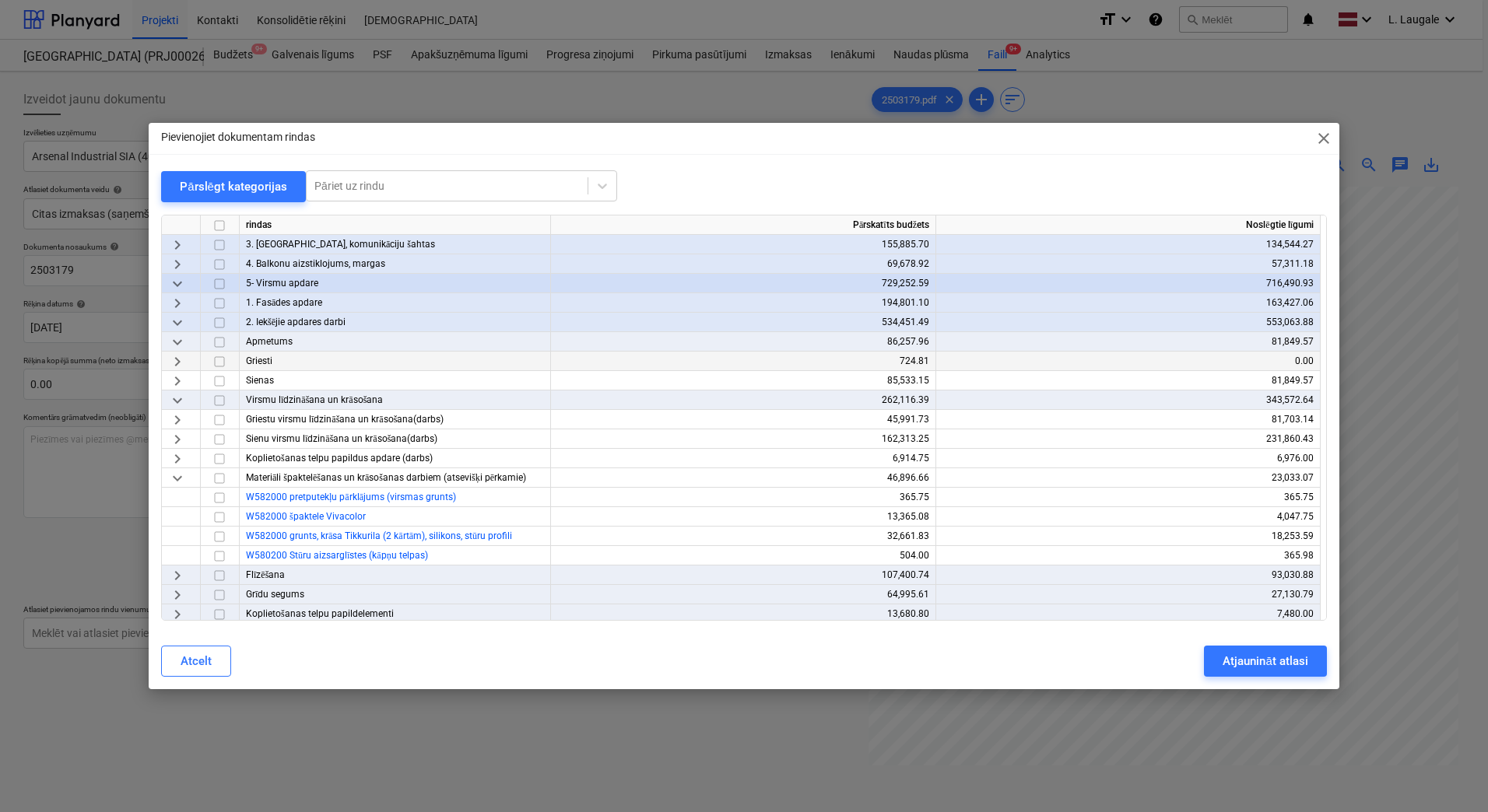
click at [177, 361] on span "keyboard_arrow_right" at bounding box center [177, 361] width 19 height 19
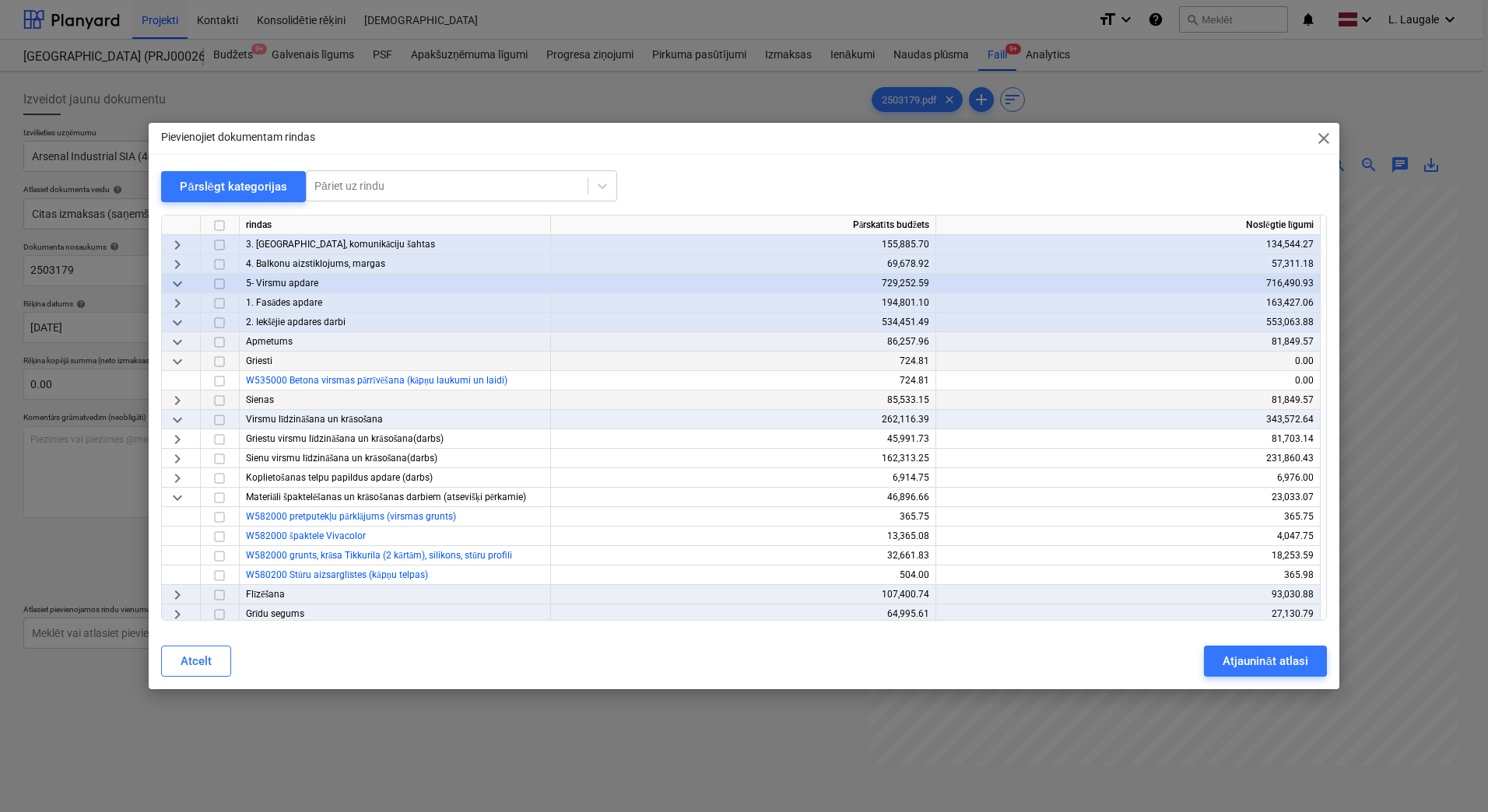
click at [181, 399] on span "keyboard_arrow_right" at bounding box center [177, 400] width 19 height 19
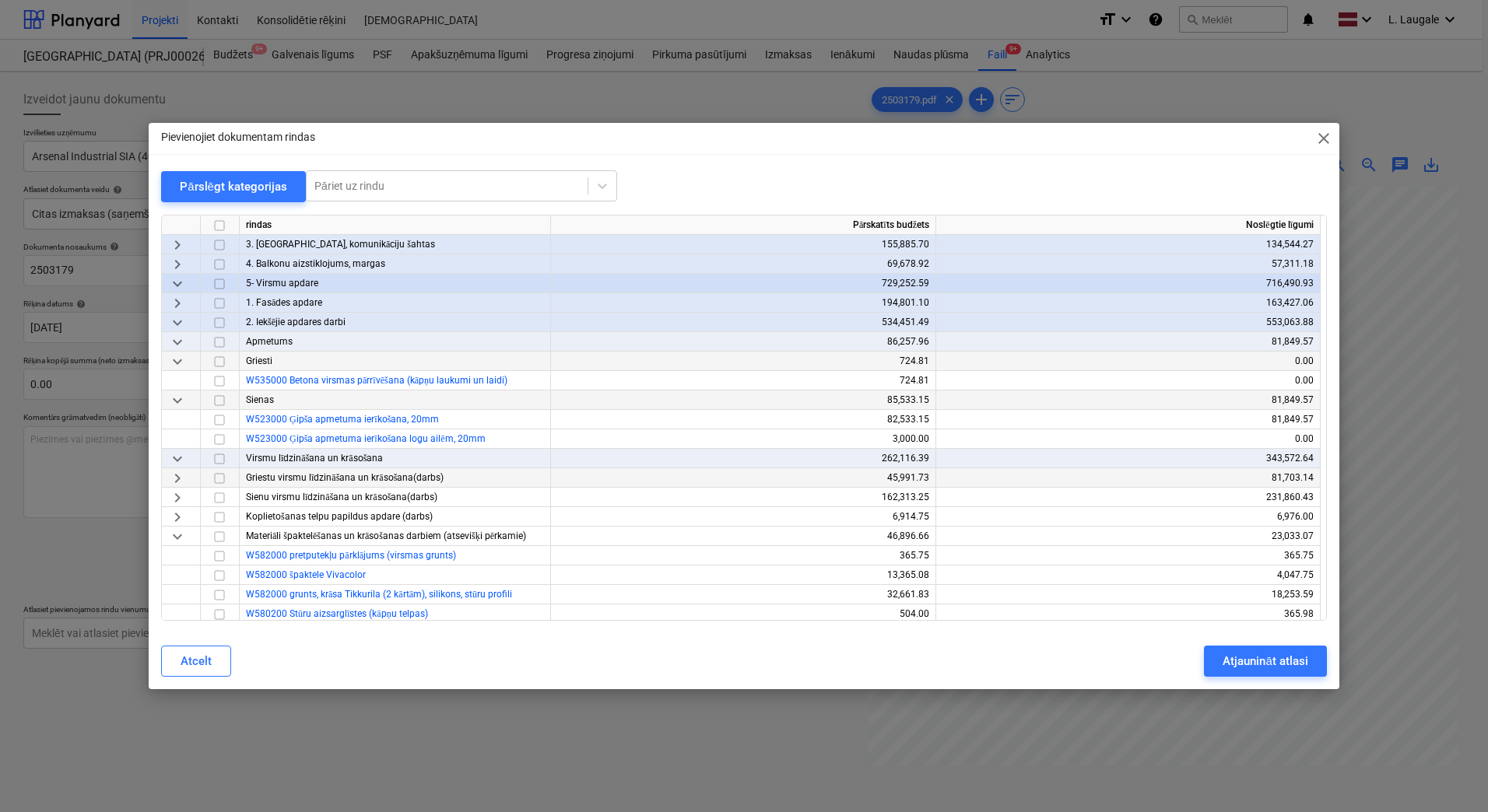
click at [177, 479] on span "keyboard_arrow_right" at bounding box center [177, 478] width 19 height 19
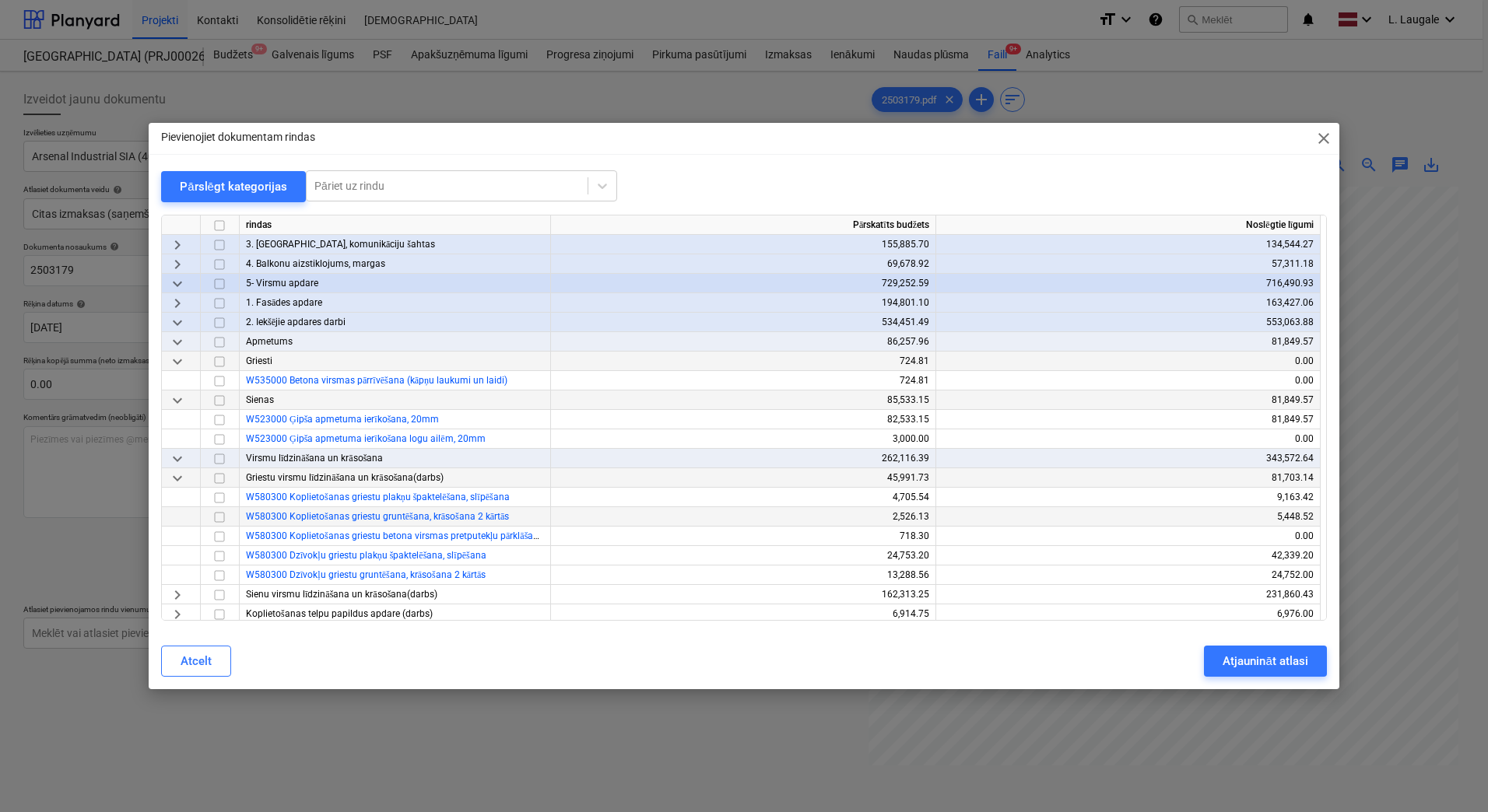
scroll to position [259, 0]
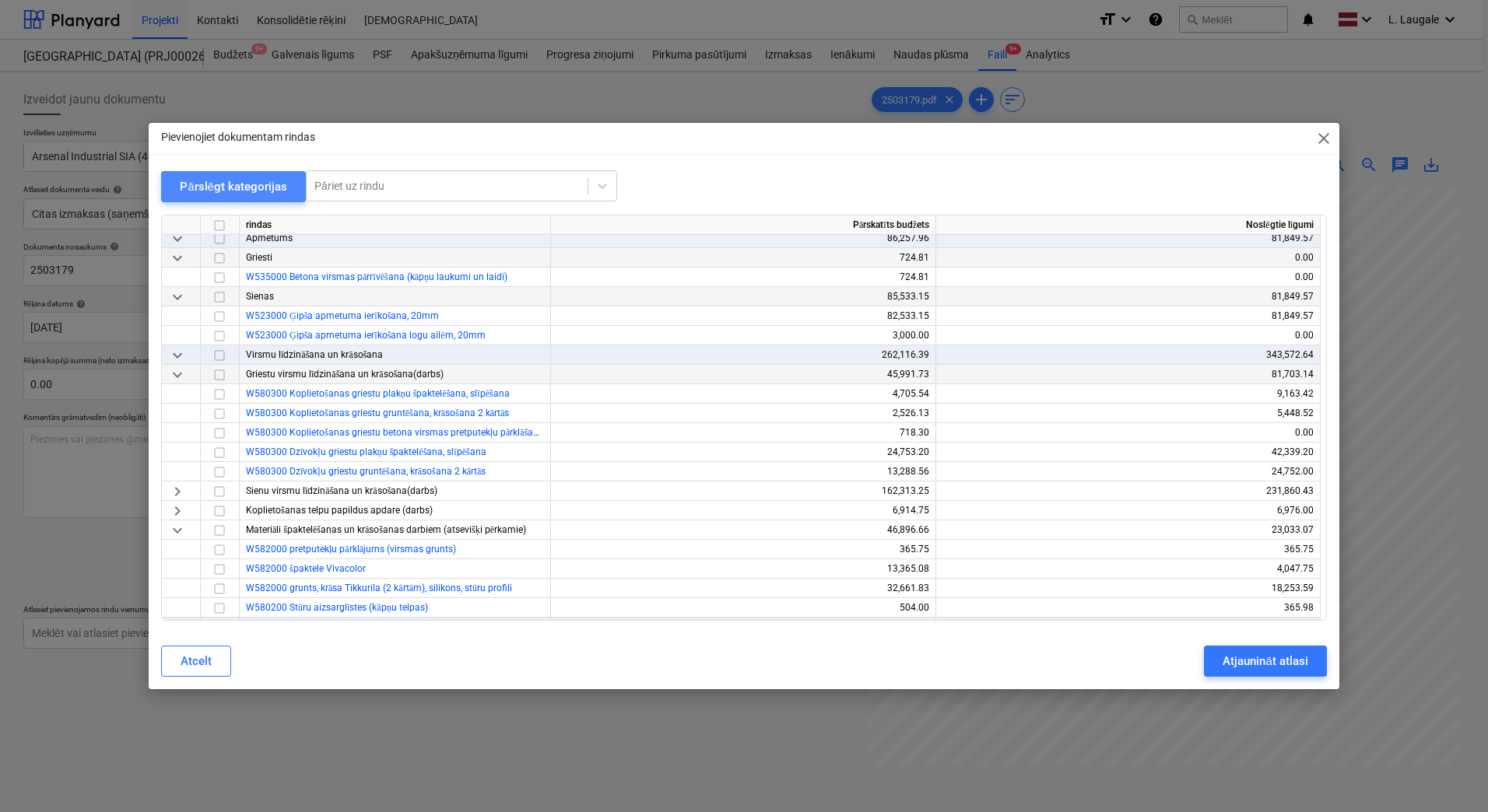
click at [242, 191] on div "Pārslēgt kategorijas" at bounding box center [233, 186] width 107 height 20
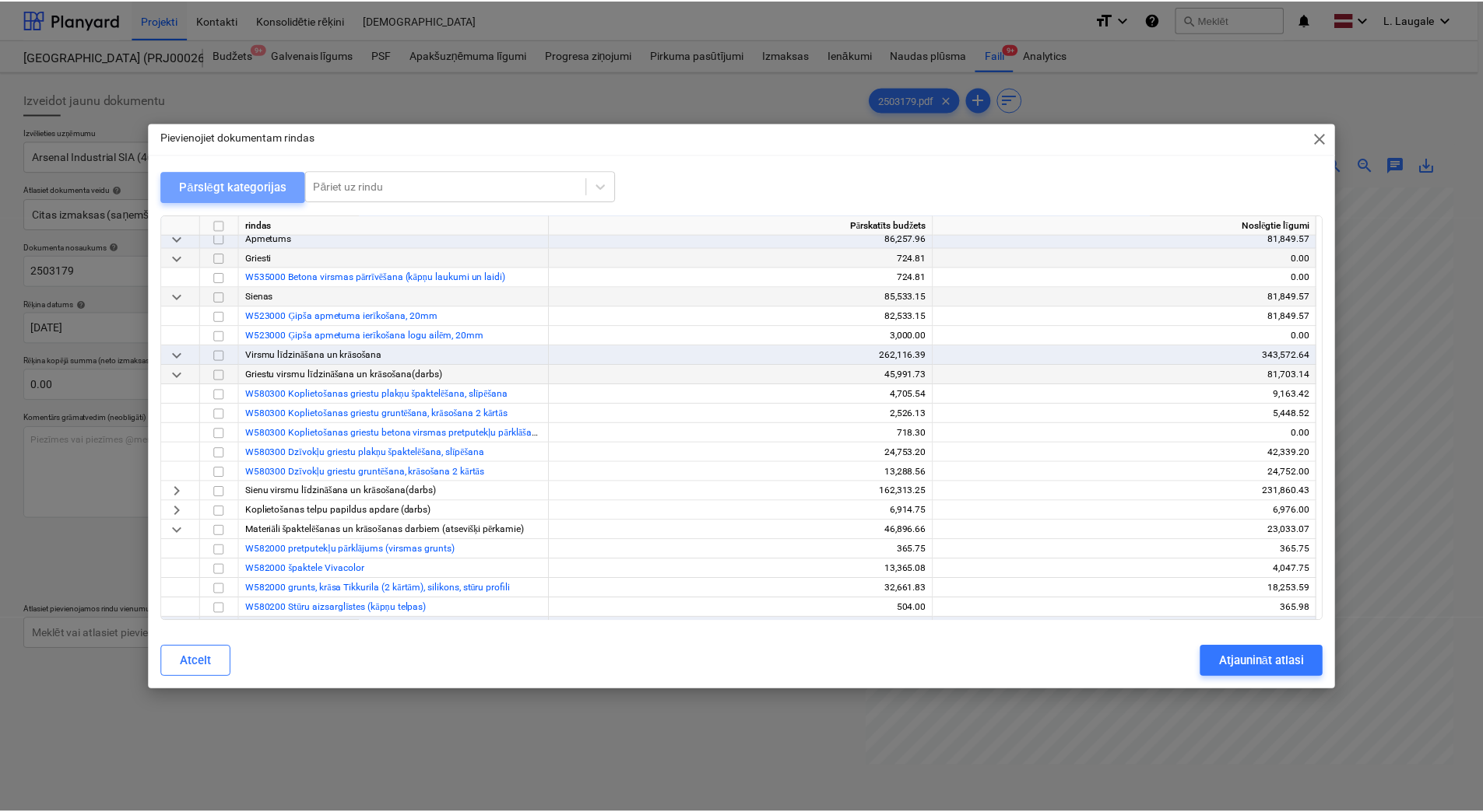
scroll to position [0, 0]
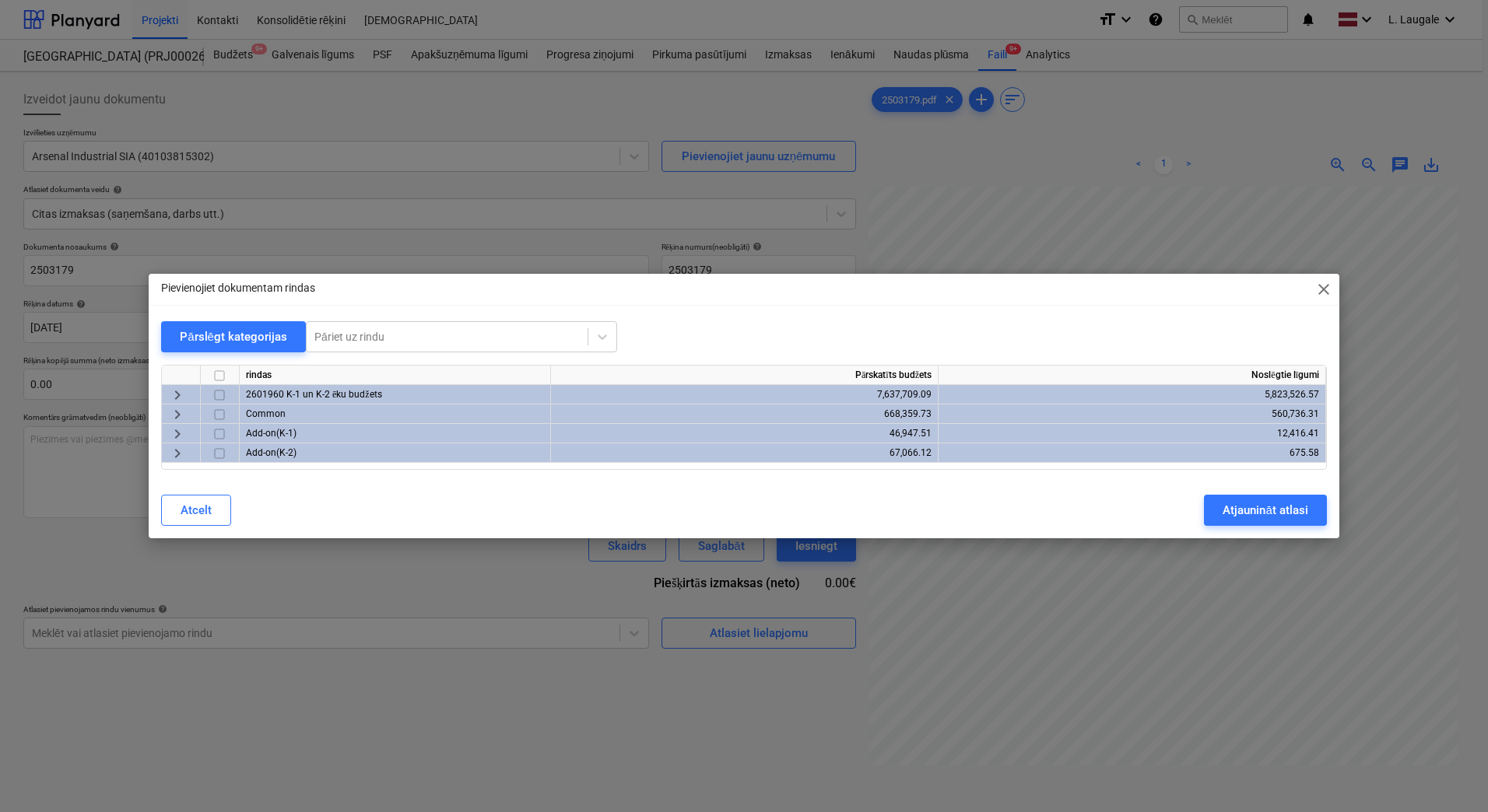
click at [183, 396] on span "keyboard_arrow_right" at bounding box center [177, 395] width 19 height 19
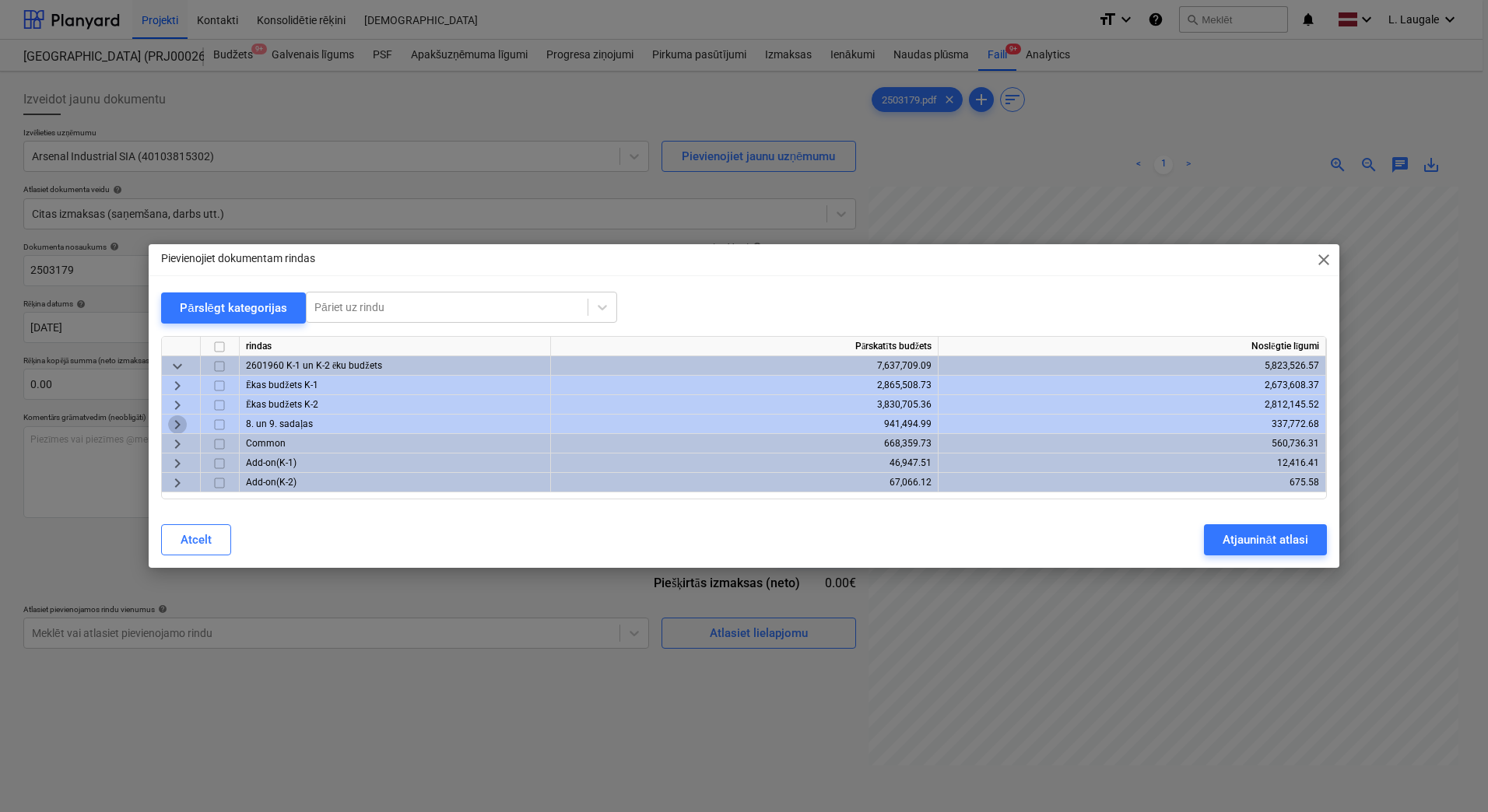
click at [181, 420] on span "keyboard_arrow_right" at bounding box center [177, 425] width 19 height 19
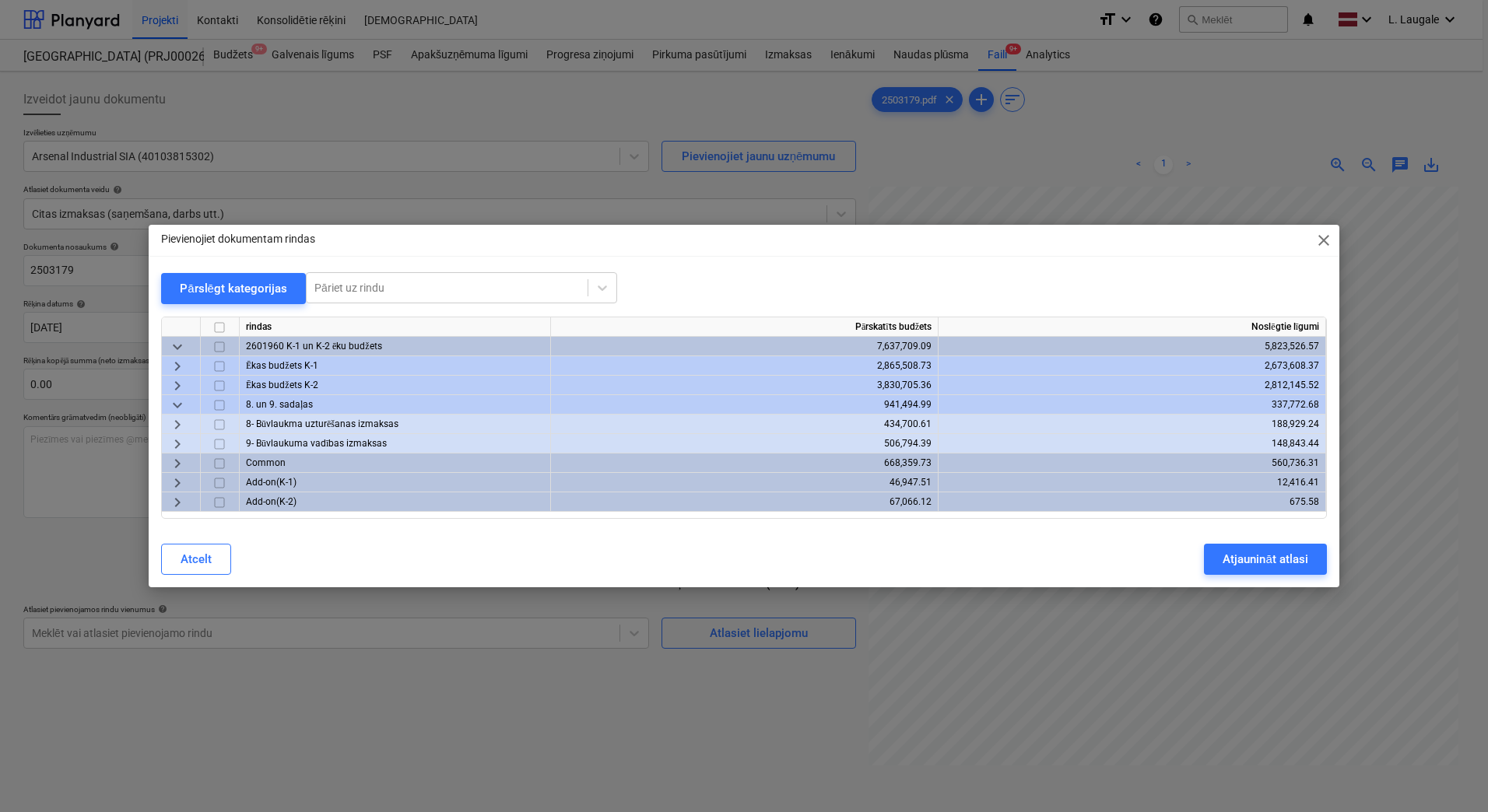
click at [181, 426] on span "keyboard_arrow_right" at bounding box center [177, 425] width 19 height 19
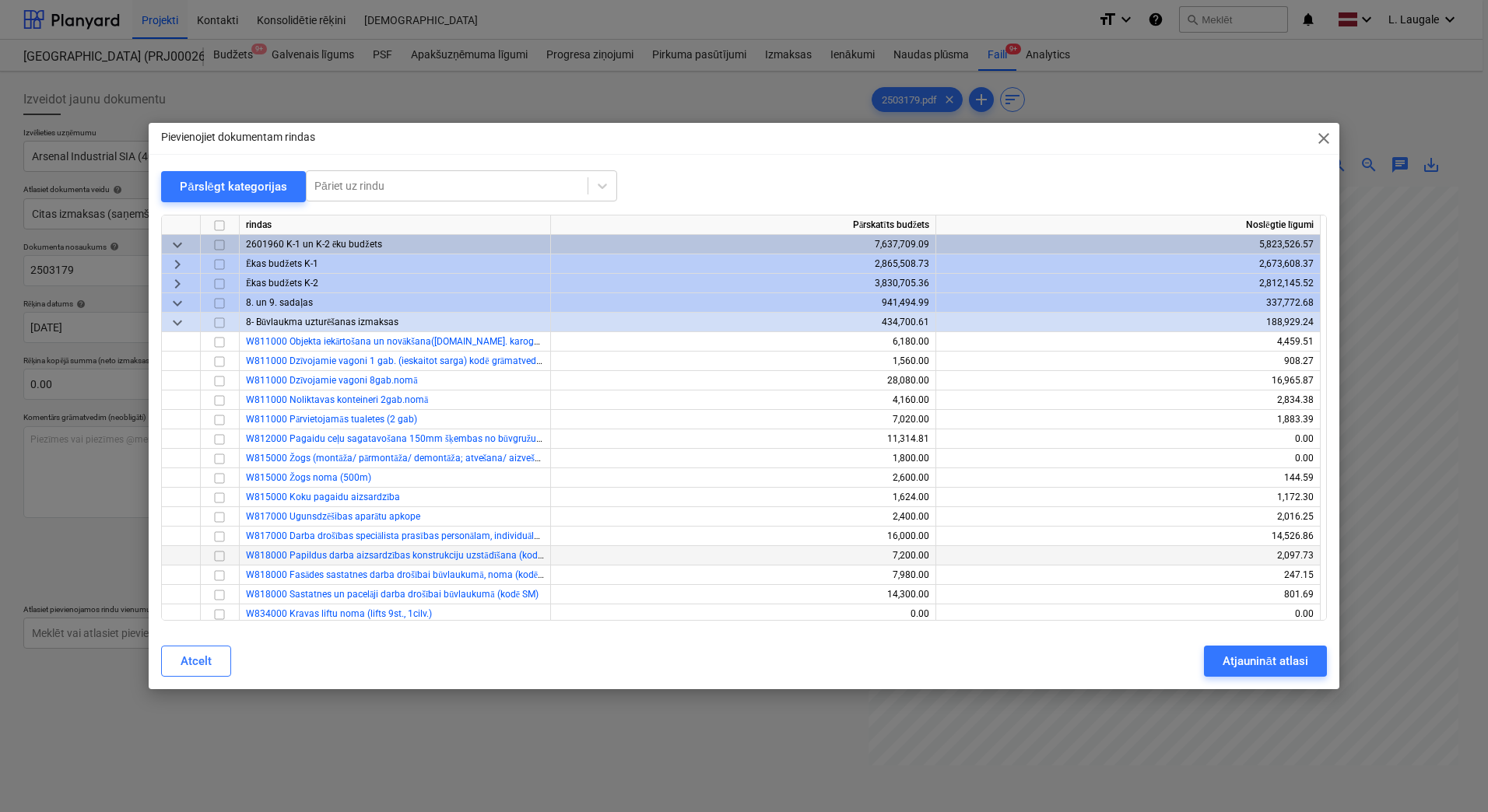
click at [220, 555] on input "checkbox" at bounding box center [219, 556] width 19 height 19
click at [1220, 655] on button "Atjaunināt atlasi" at bounding box center [1264, 661] width 122 height 31
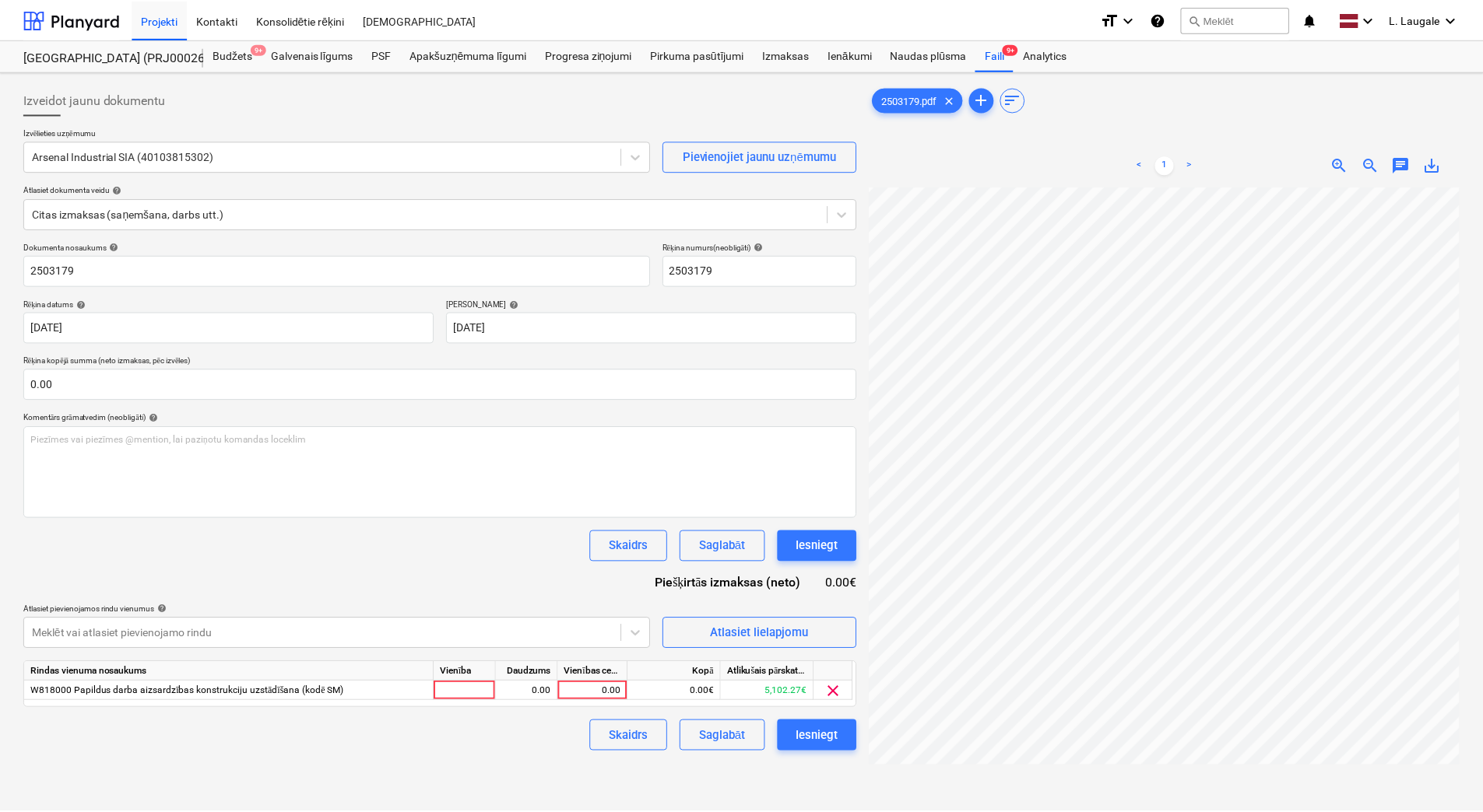
scroll to position [0, 235]
click at [491, 692] on div at bounding box center [466, 691] width 62 height 19
type input "1"
click at [529, 695] on div "0.00" at bounding box center [528, 691] width 49 height 19
type input "1"
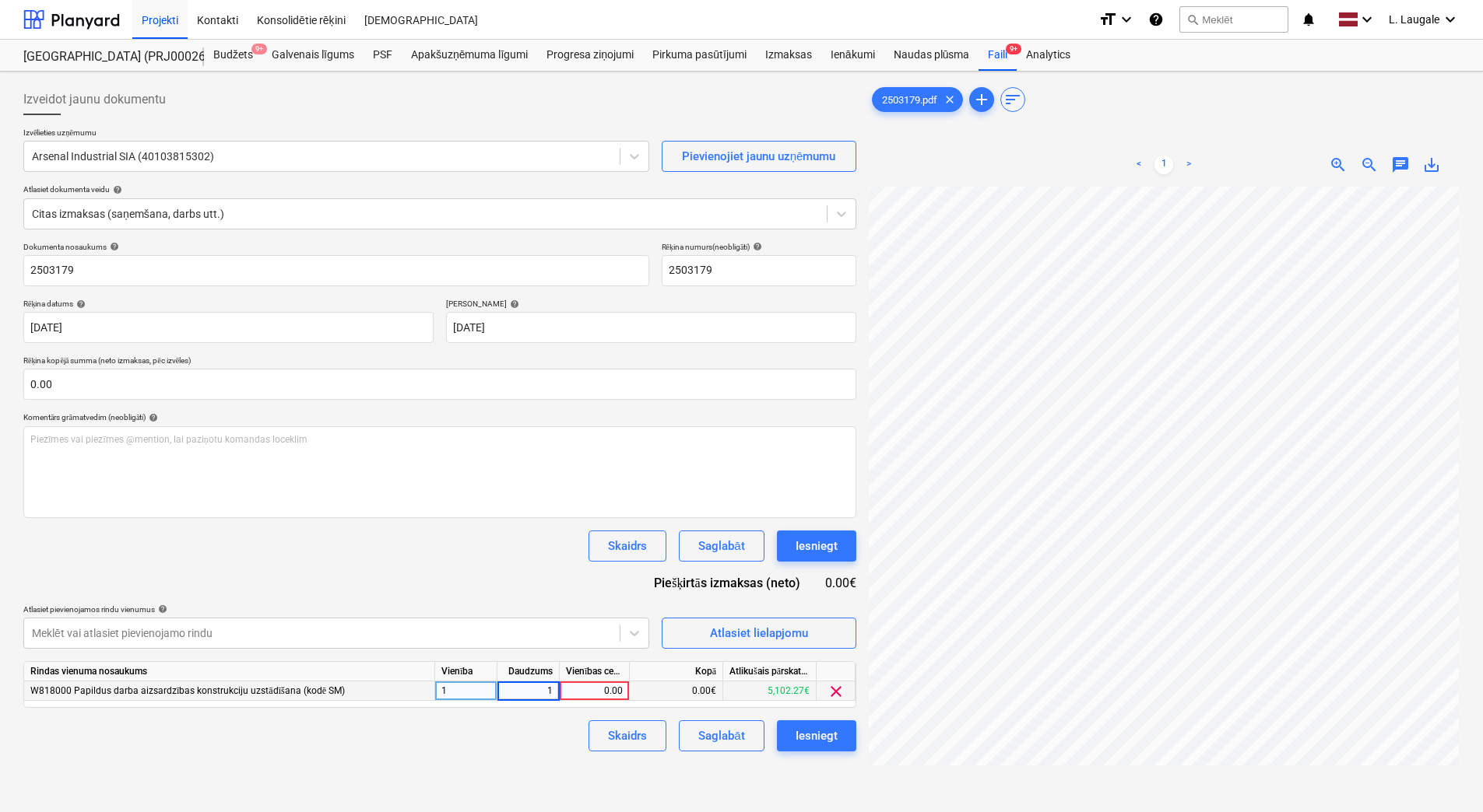
click at [575, 693] on div "0.00" at bounding box center [594, 691] width 57 height 19
type input "88.2"
click at [573, 755] on div "Izveidot jaunu dokumentu Izvēlieties uzņēmumu Arsenal Industrial SIA (401038153…" at bounding box center [439, 519] width 846 height 884
click at [693, 734] on button "Saglabāt" at bounding box center [721, 736] width 85 height 31
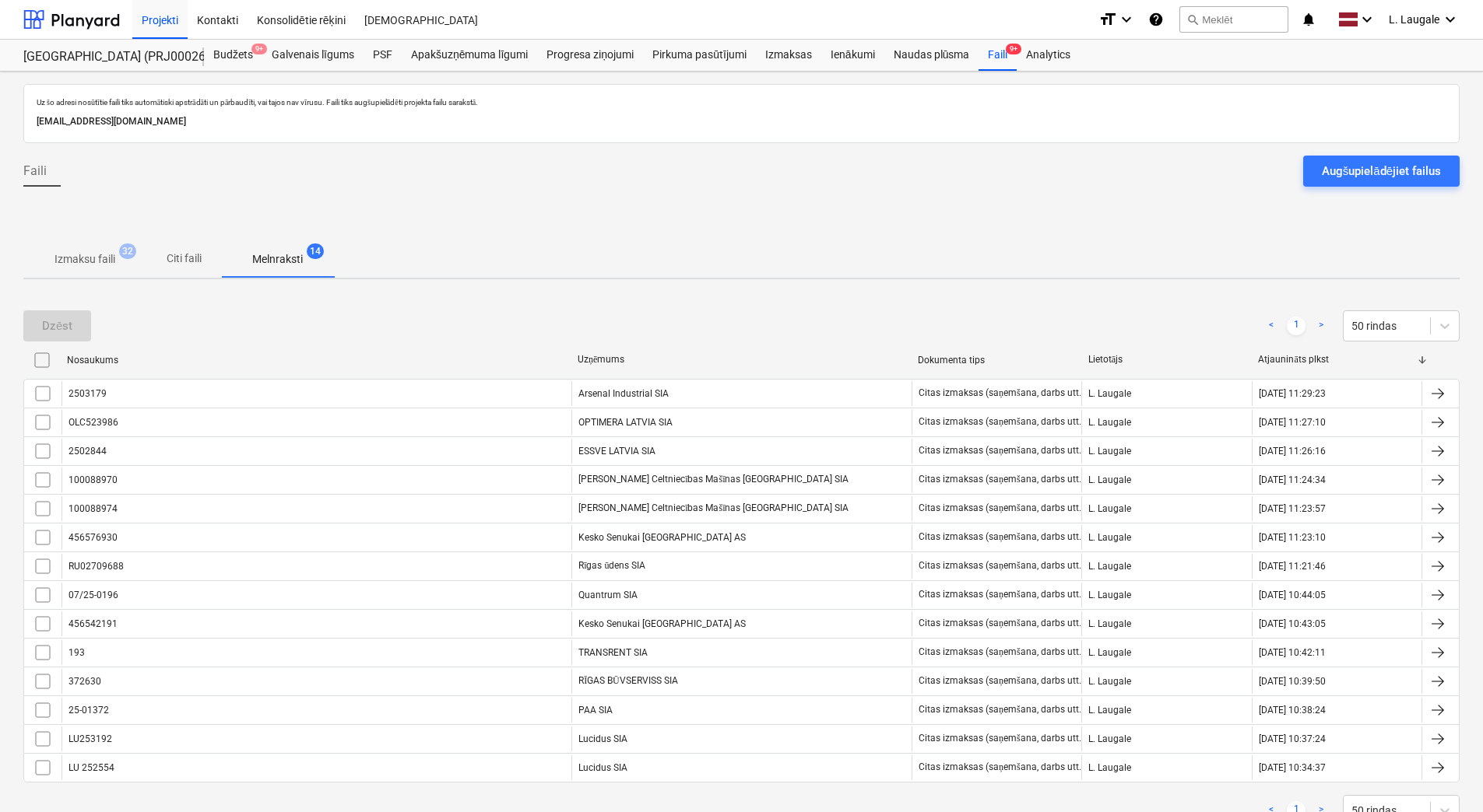
click at [115, 263] on p "Izmaksu faili" at bounding box center [84, 259] width 61 height 16
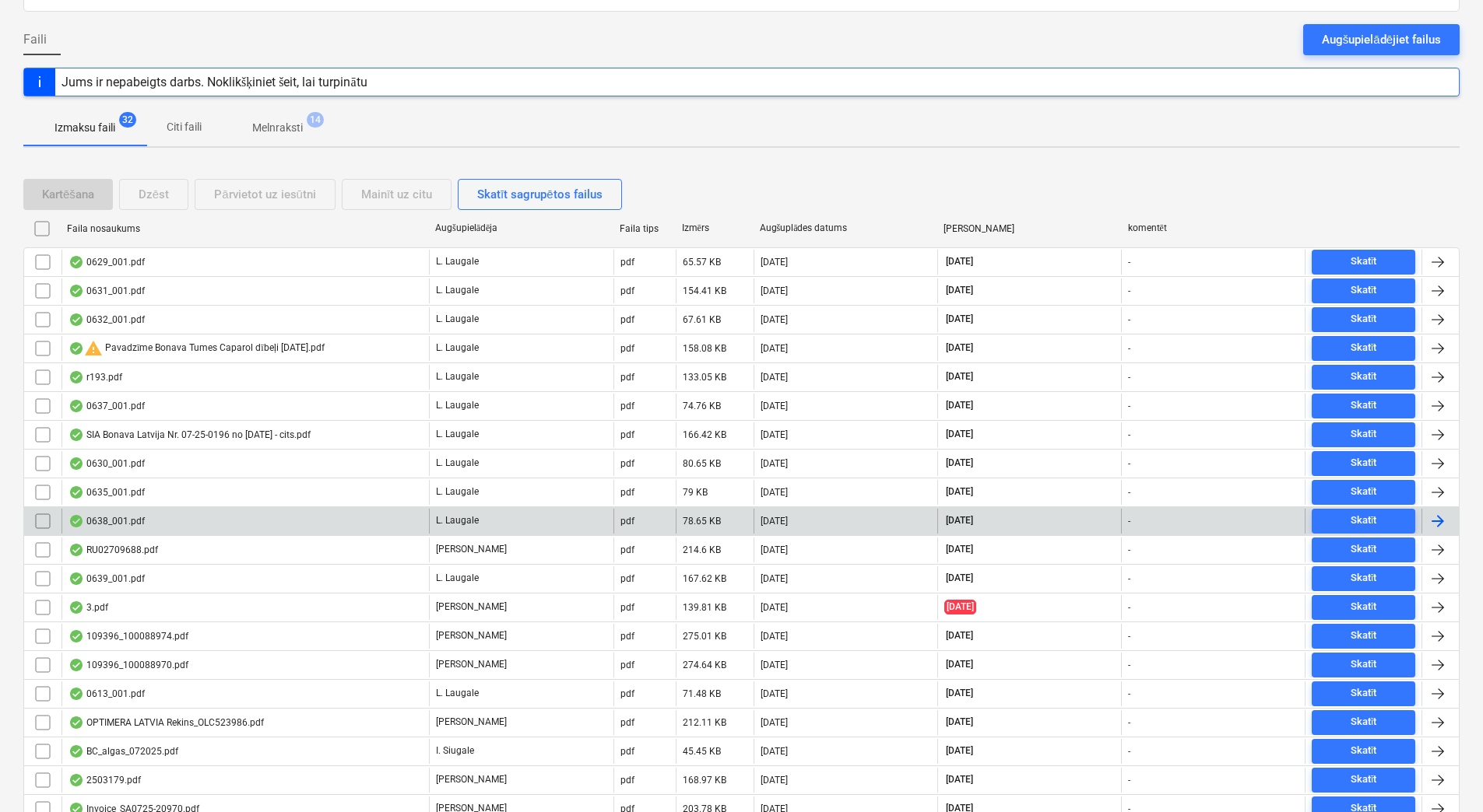
scroll to position [259, 0]
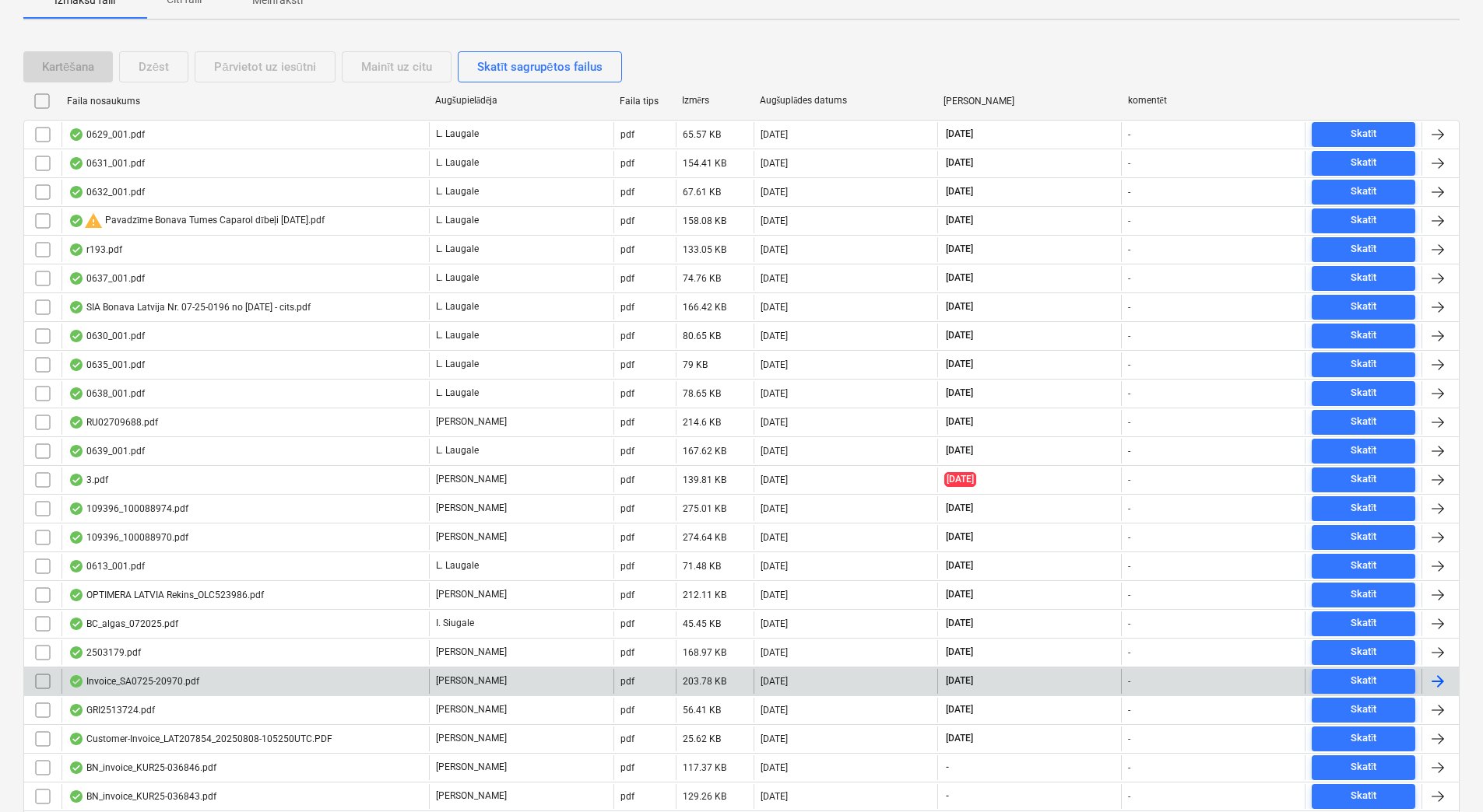
click at [347, 677] on div "Invoice_SA0725-20970.pdf" at bounding box center [245, 682] width 367 height 25
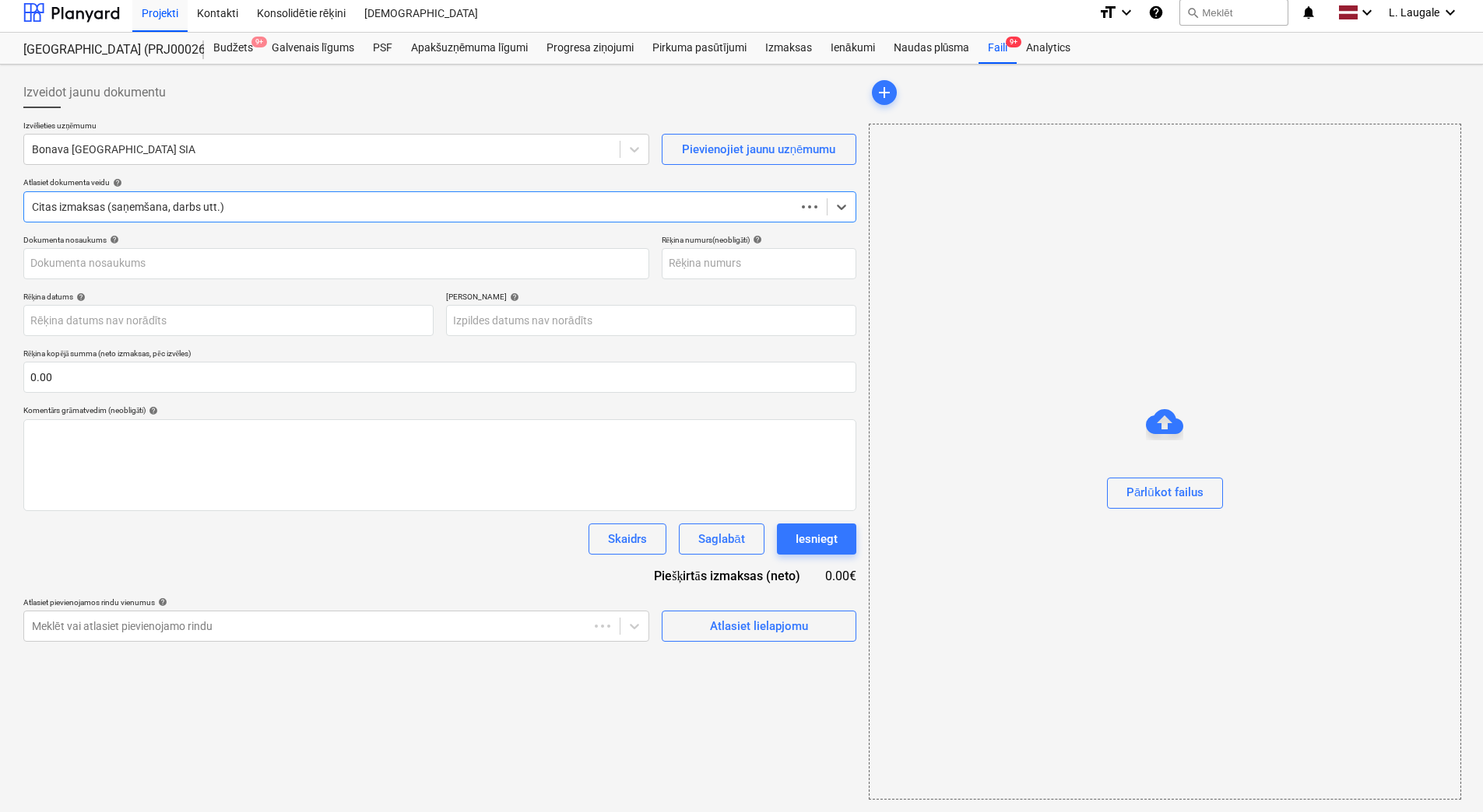
scroll to position [7, 0]
type input "SA0725-20970"
type input "[DATE]"
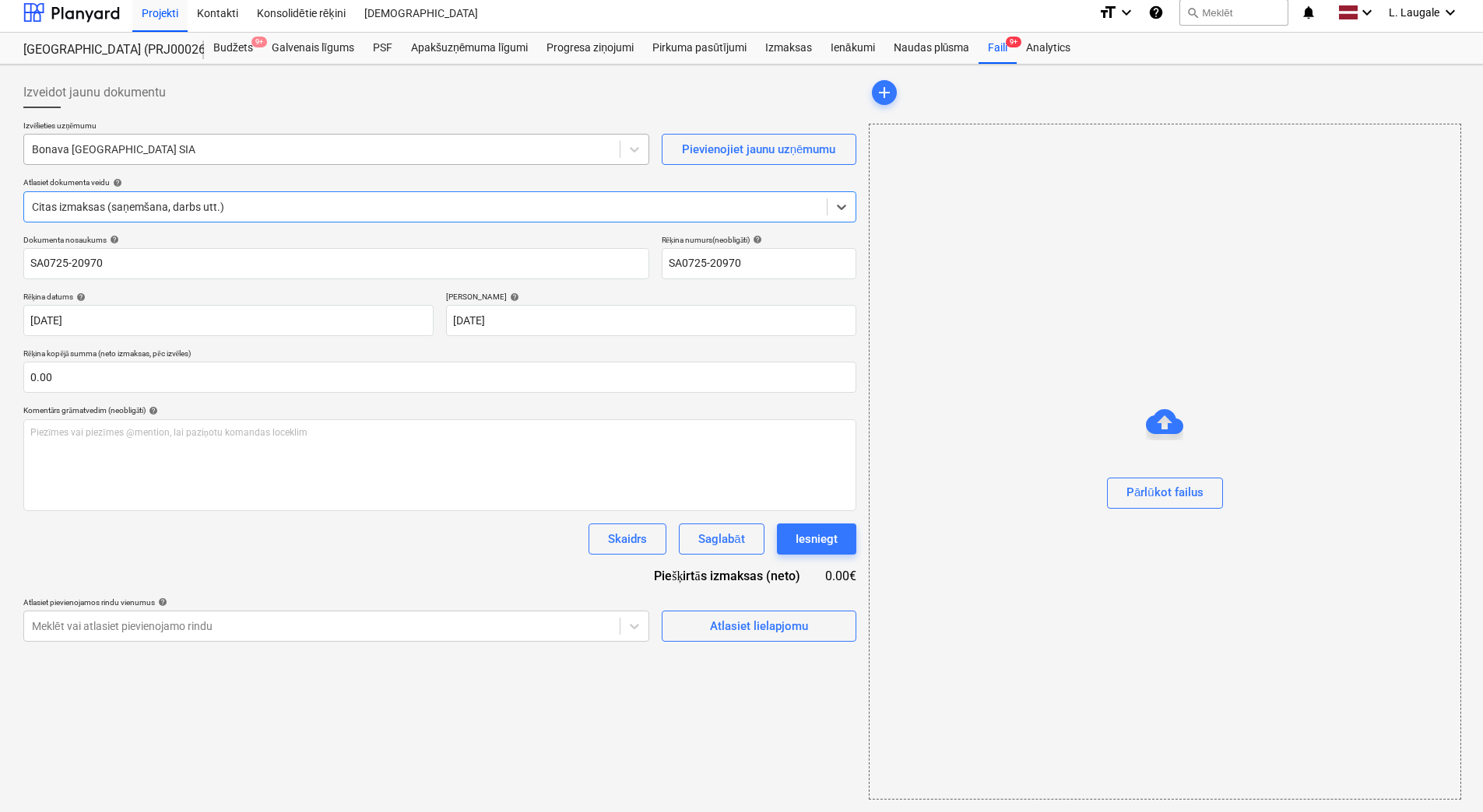
scroll to position [0, 0]
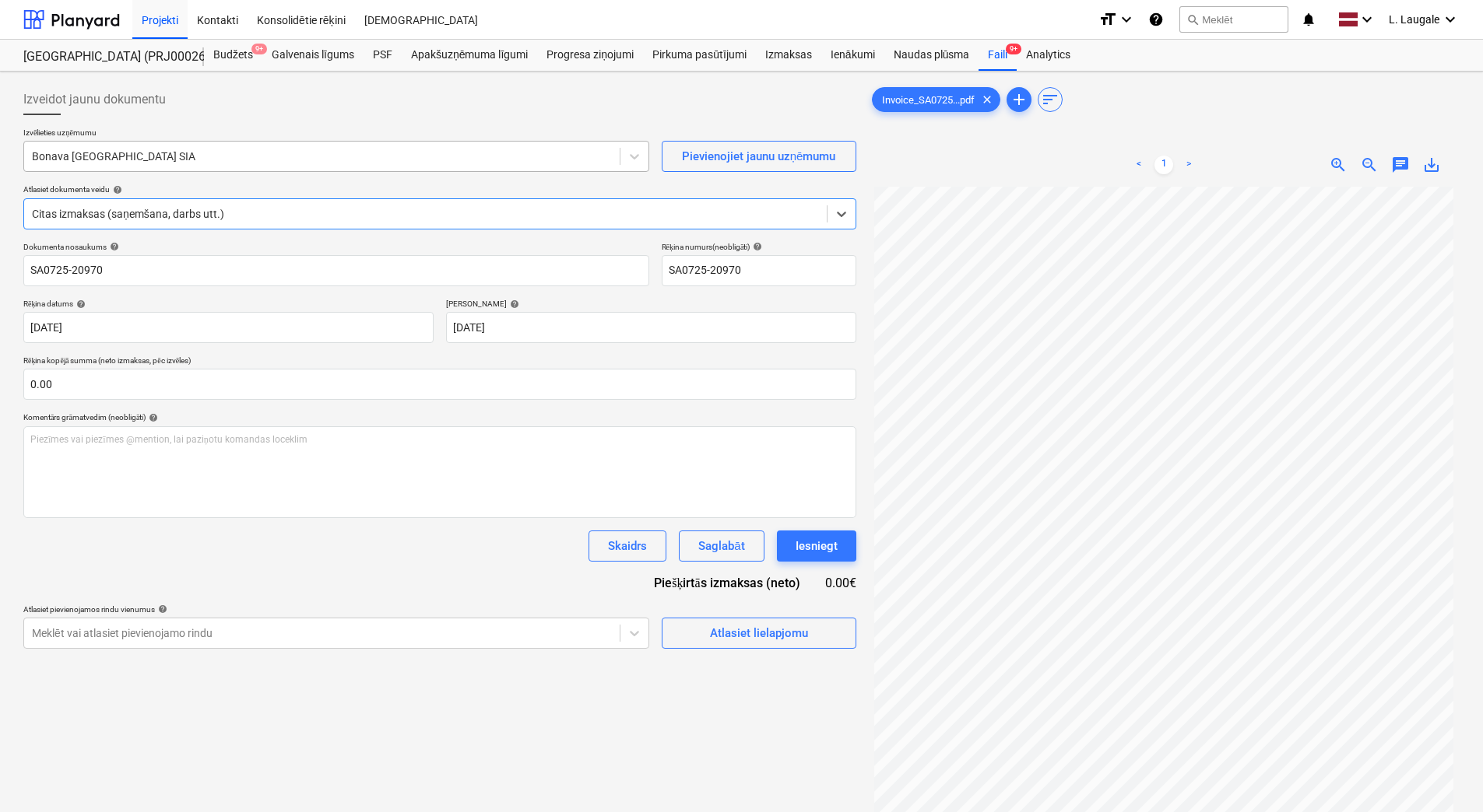
click at [244, 160] on div at bounding box center [321, 156] width 580 height 15
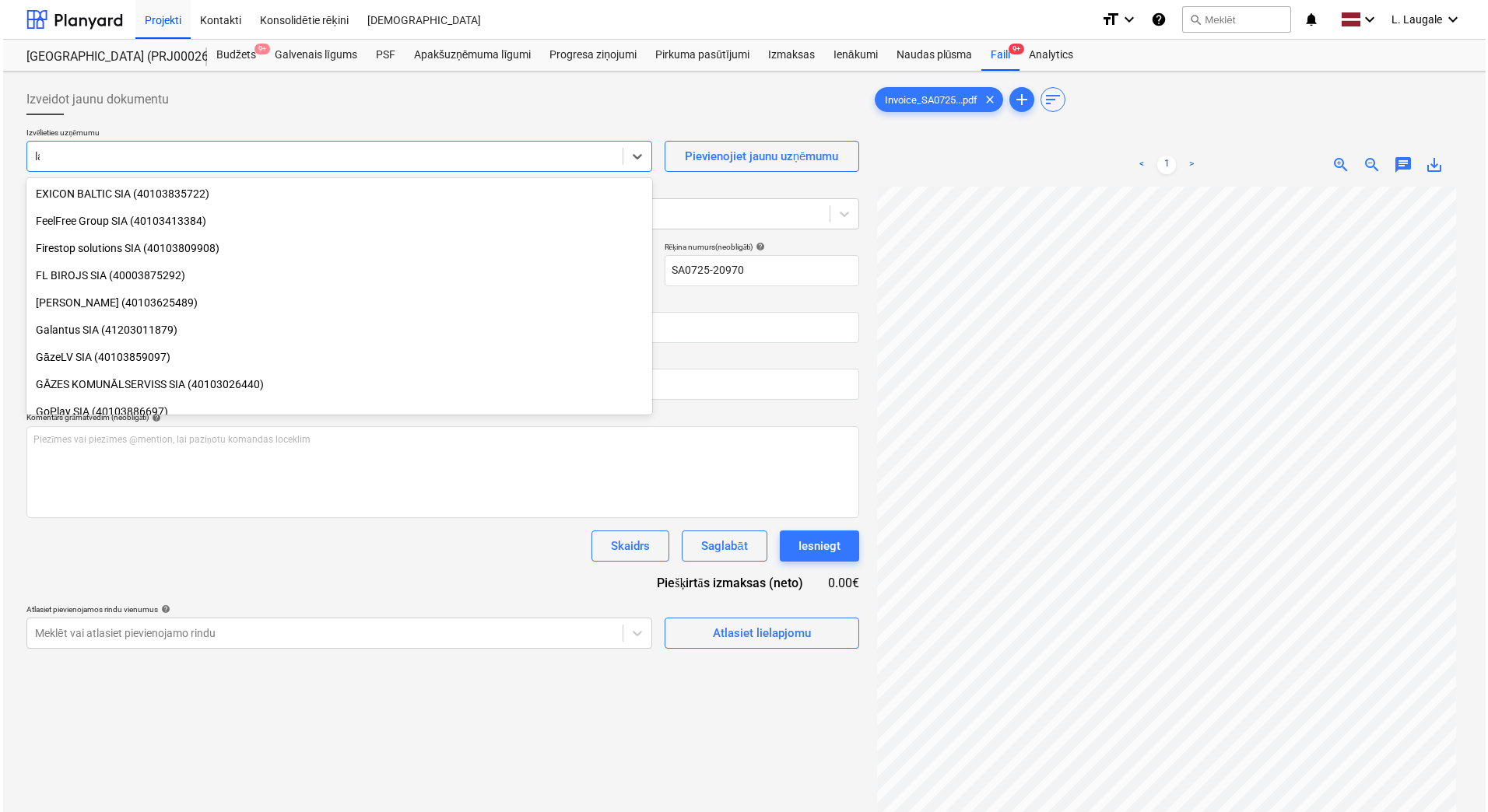
scroll to position [2272, 0]
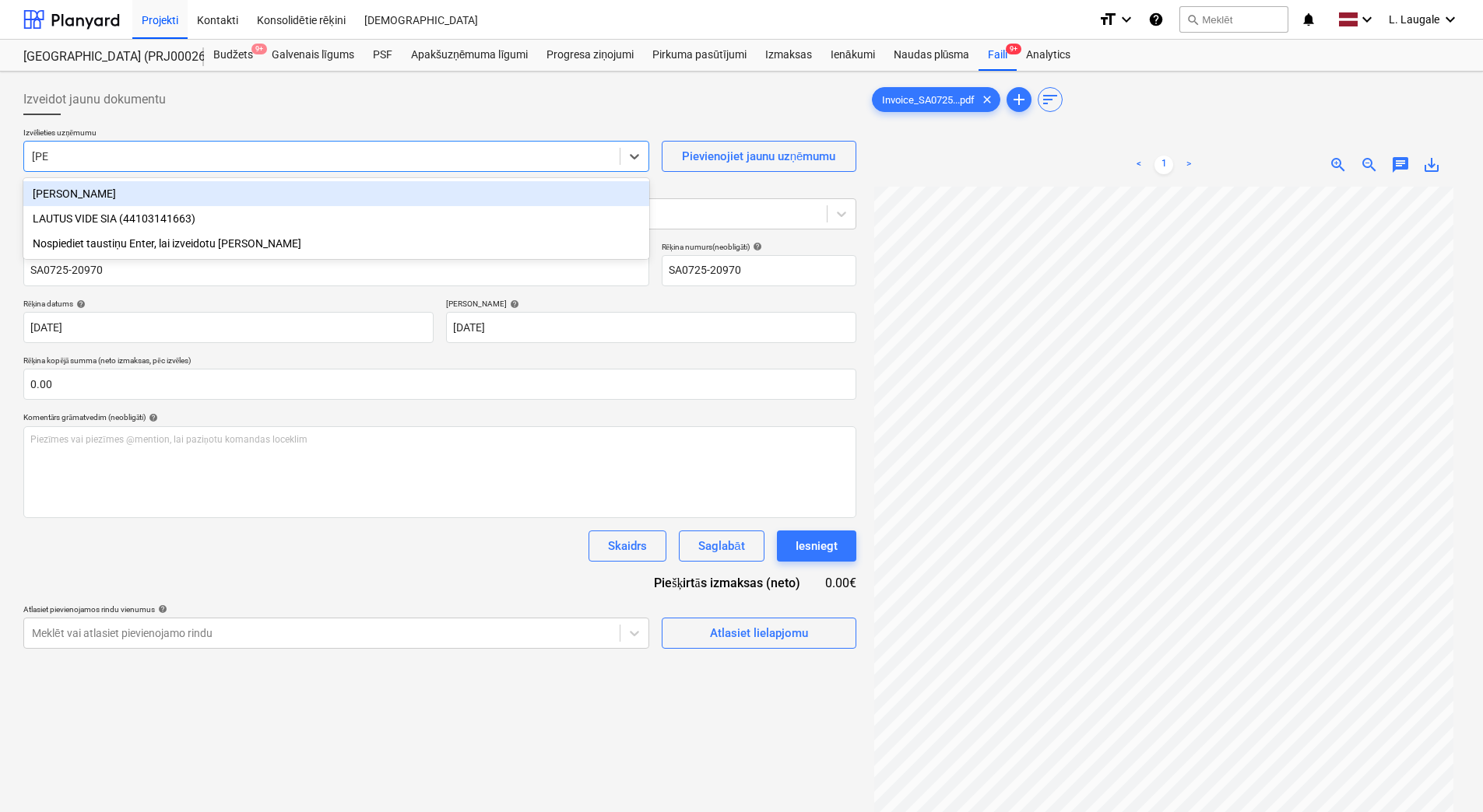
type input "laut"
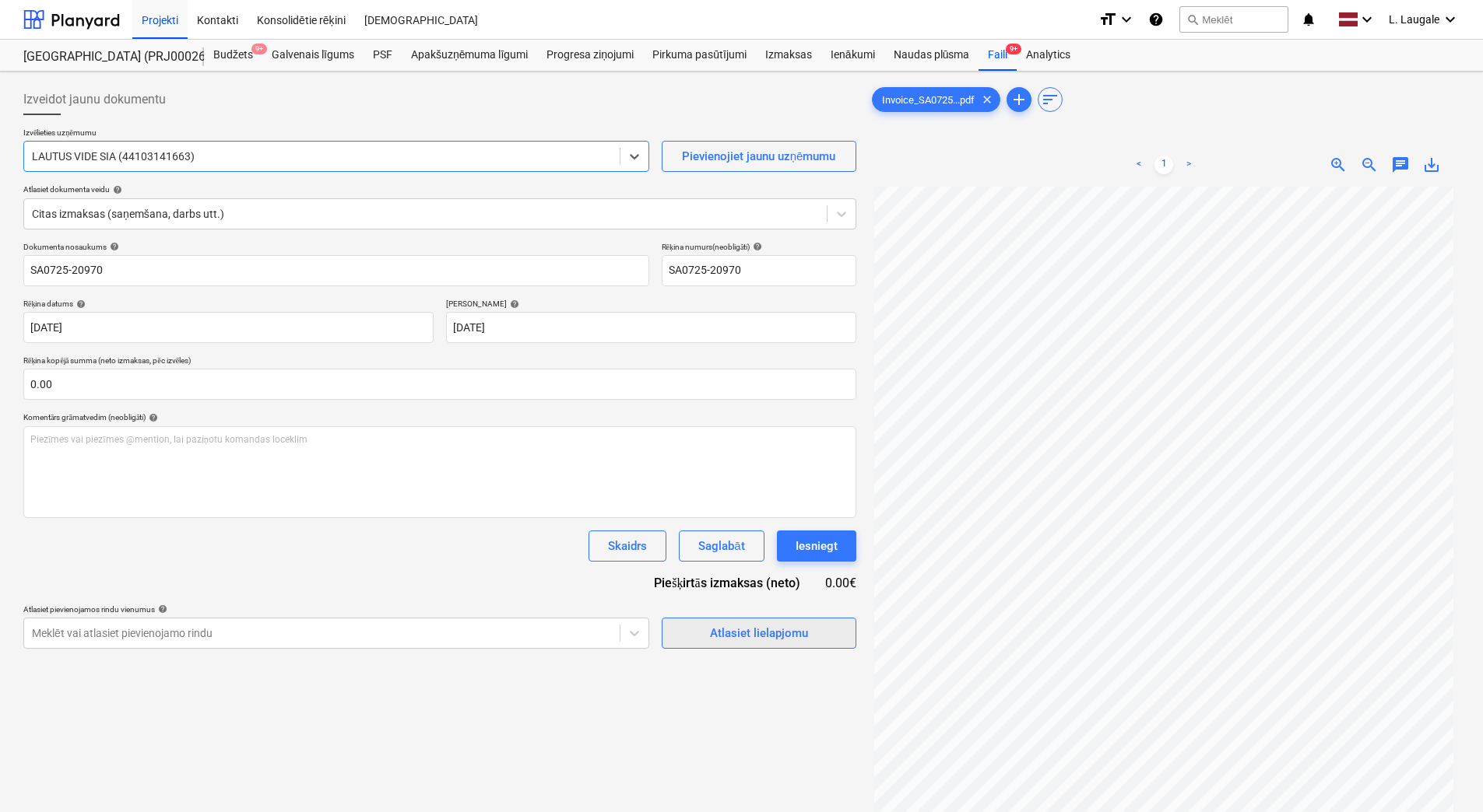
click at [720, 635] on div "Atlasiet lielapjomu" at bounding box center [759, 633] width 98 height 20
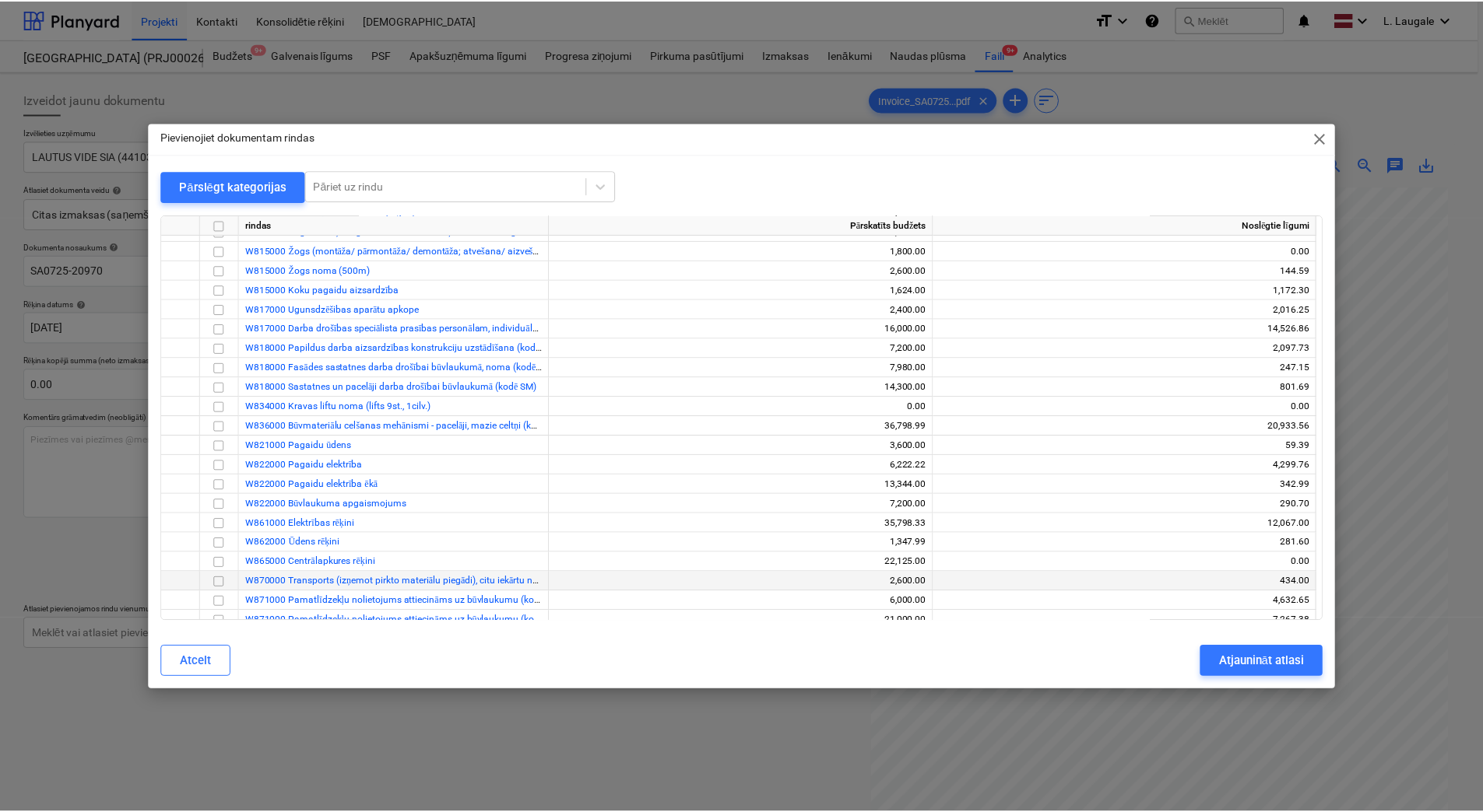
scroll to position [311, 0]
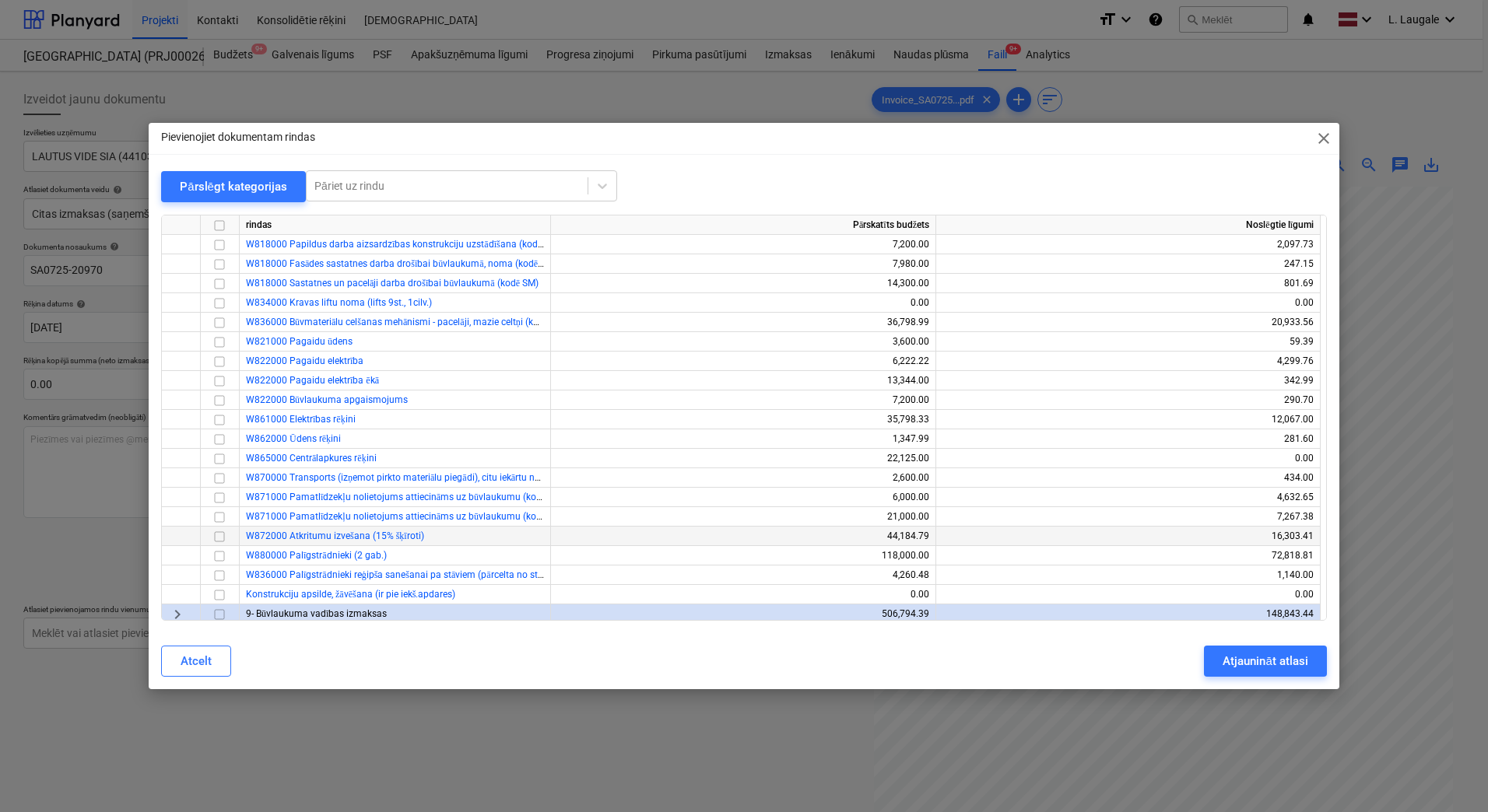
click at [218, 538] on input "checkbox" at bounding box center [219, 536] width 19 height 19
click at [1218, 661] on button "Atjaunināt atlasi" at bounding box center [1264, 661] width 122 height 31
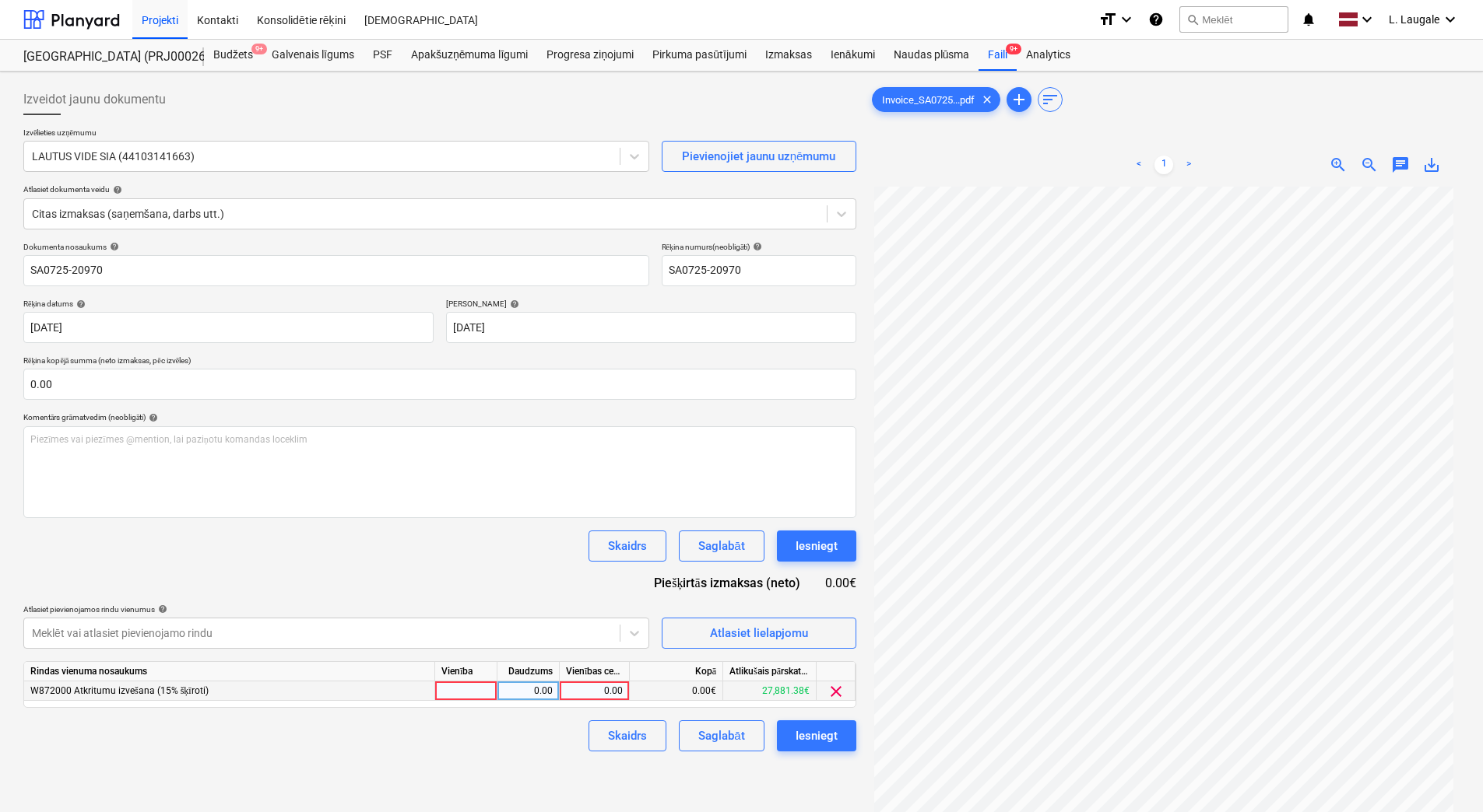
click at [478, 684] on div at bounding box center [466, 691] width 62 height 19
type input "1"
click at [498, 690] on div "0.00" at bounding box center [529, 691] width 62 height 19
type input "1"
click at [596, 693] on div "0.00" at bounding box center [594, 691] width 57 height 19
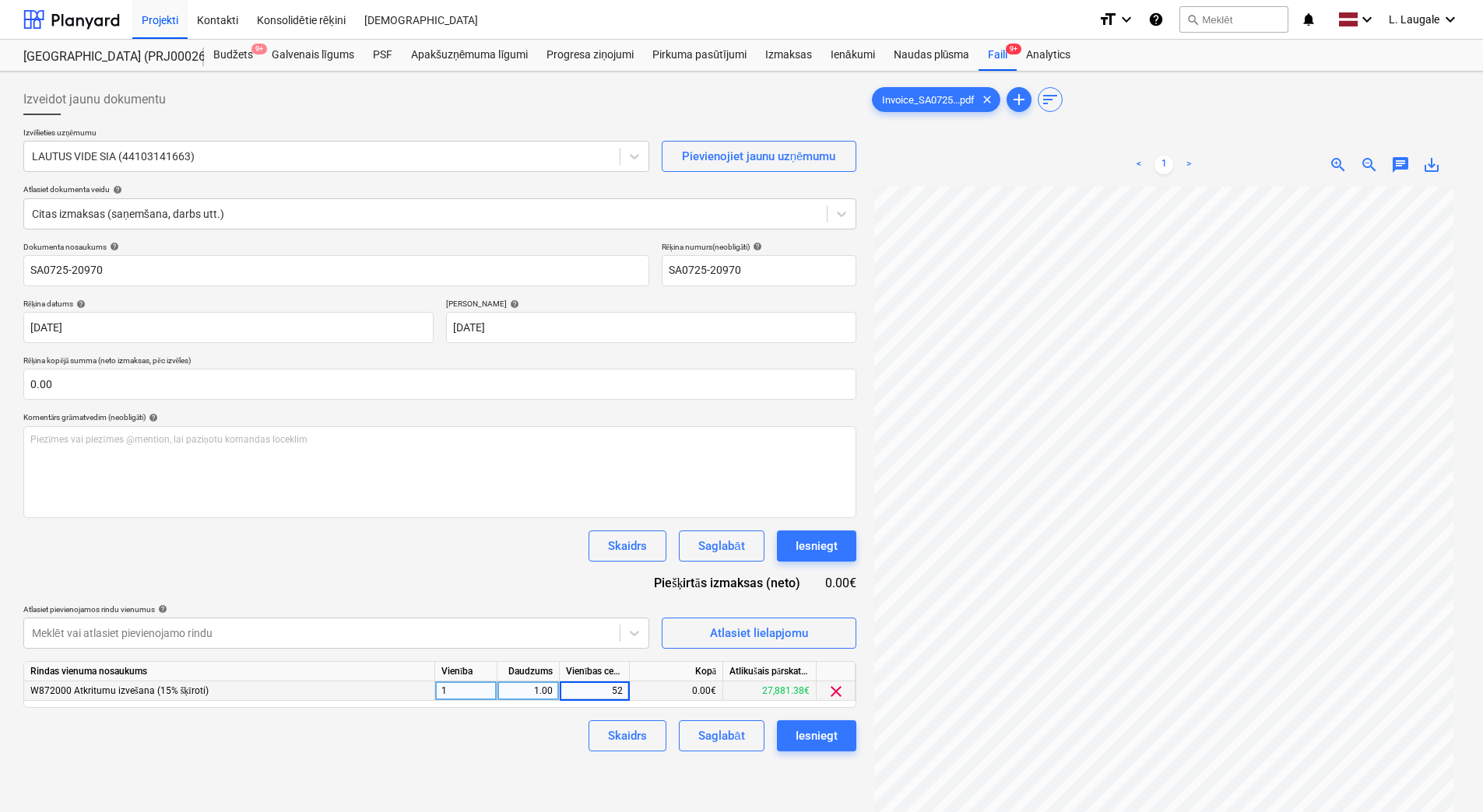
type input "5"
type input "106.84"
click at [539, 747] on div "Skaidrs Saglabāt Iesniegt" at bounding box center [439, 736] width 833 height 31
click at [737, 732] on div "Saglabāt" at bounding box center [721, 736] width 46 height 20
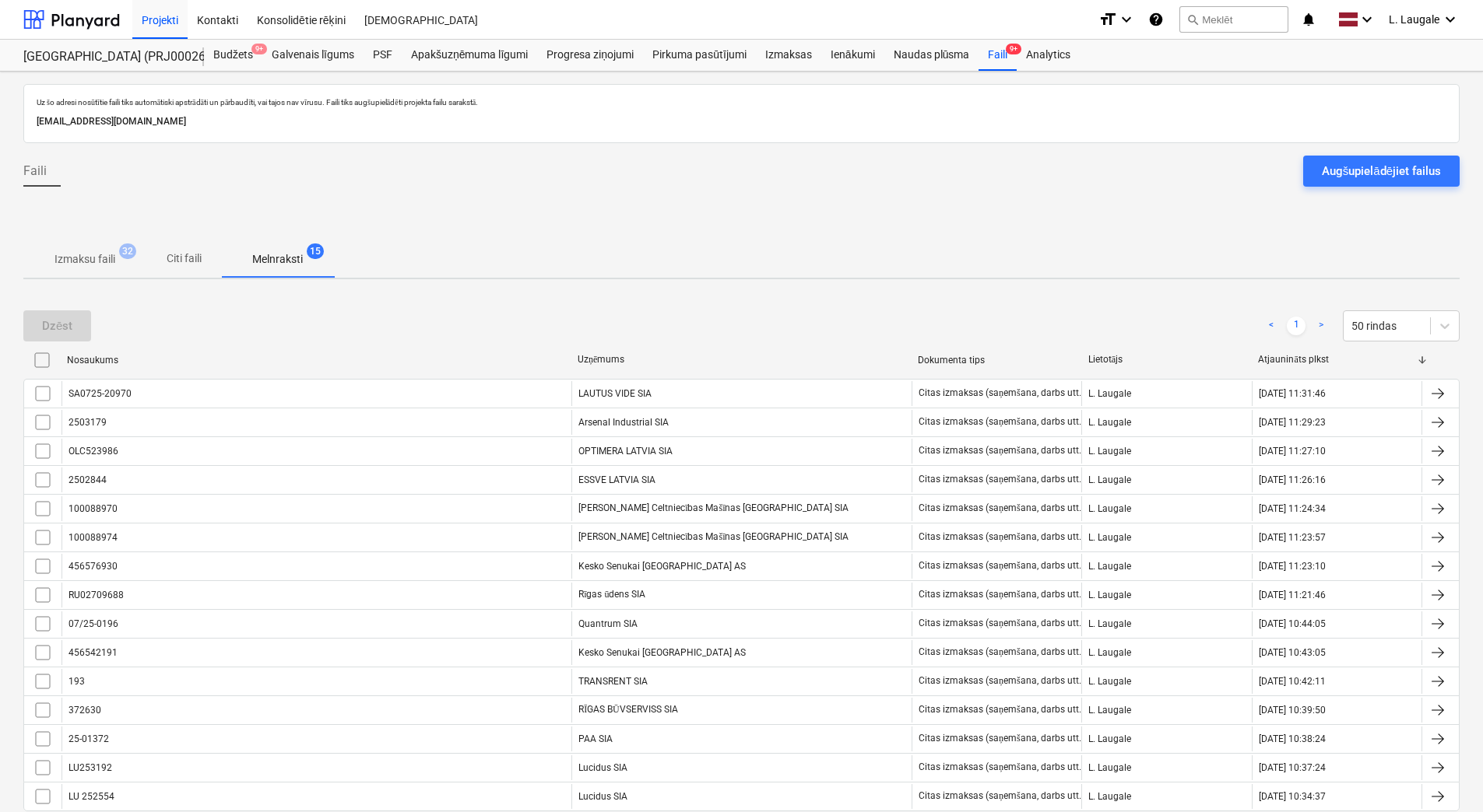
click at [59, 241] on button "Izmaksu faili 32" at bounding box center [85, 259] width 123 height 37
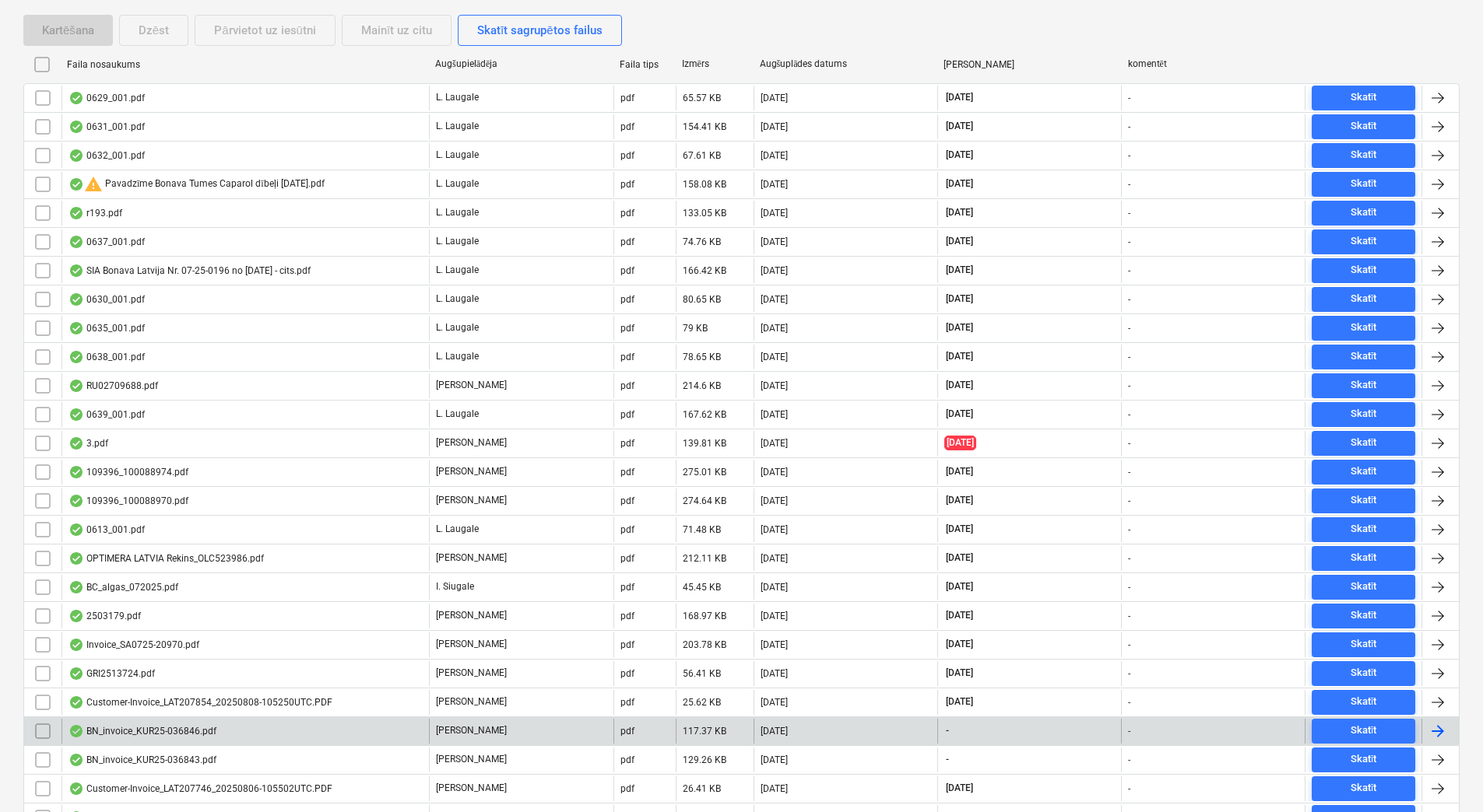
scroll to position [311, 0]
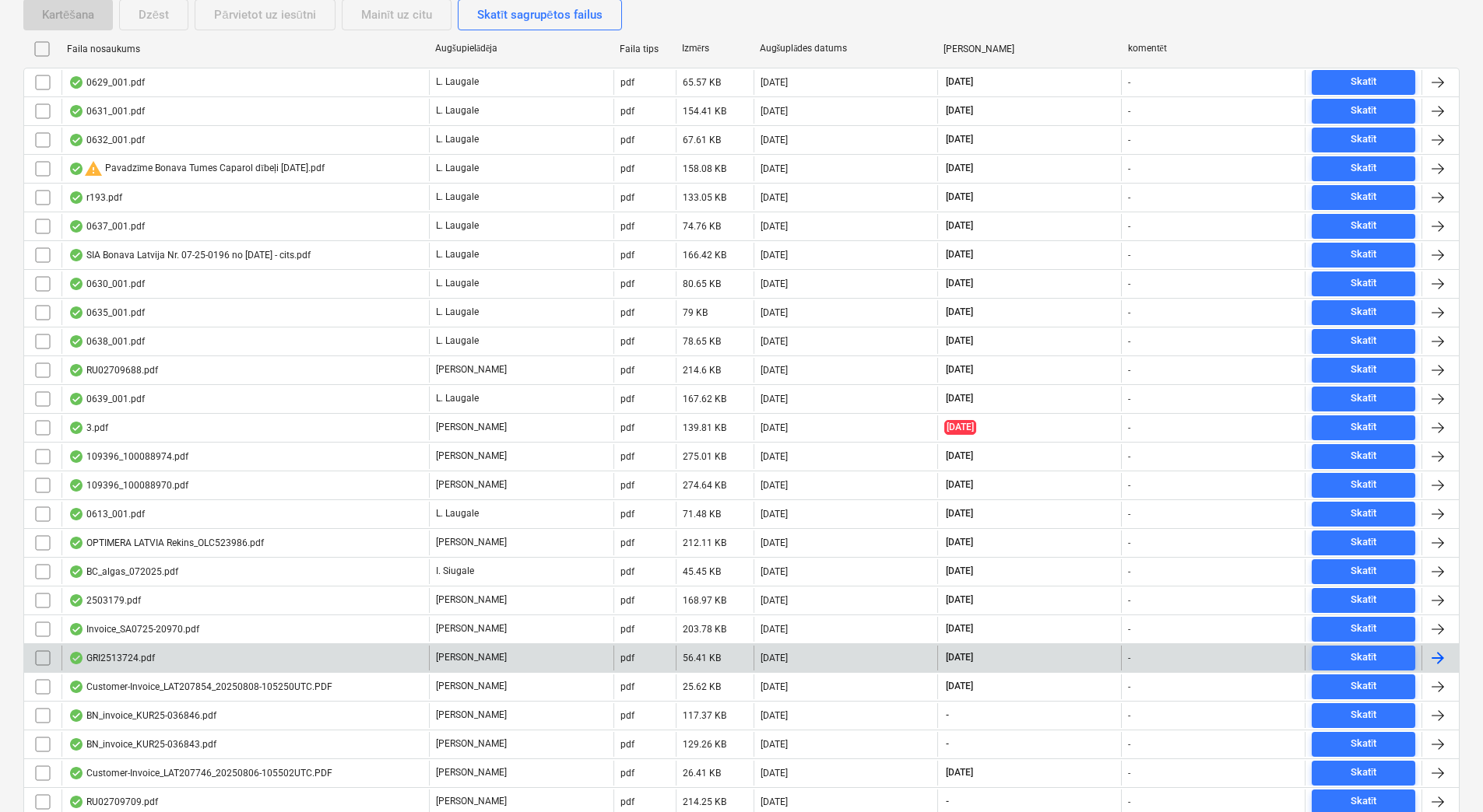
click at [267, 654] on div "GRI2513724.pdf" at bounding box center [245, 658] width 367 height 25
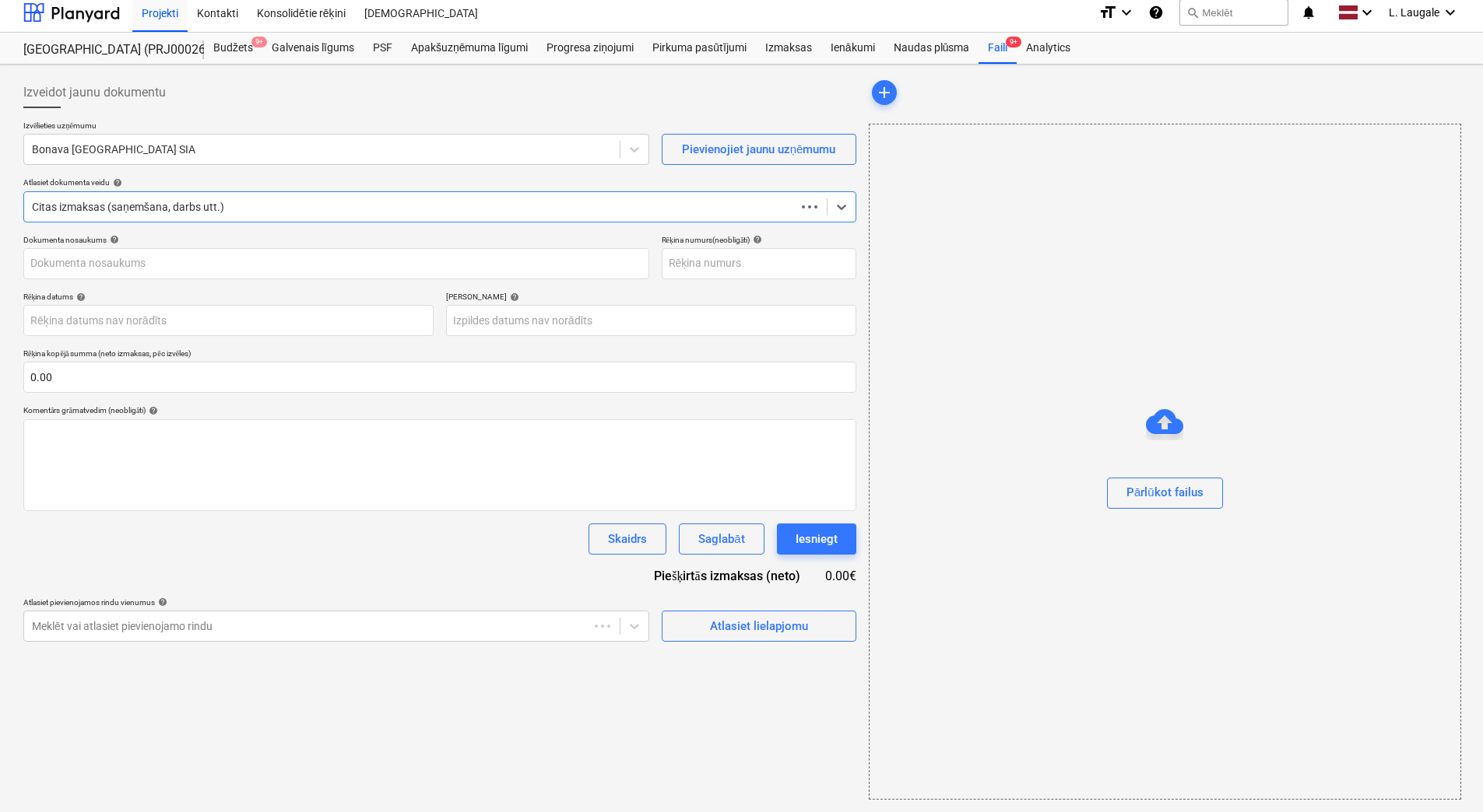
scroll to position [7, 0]
type input "1"
type input "[DATE]"
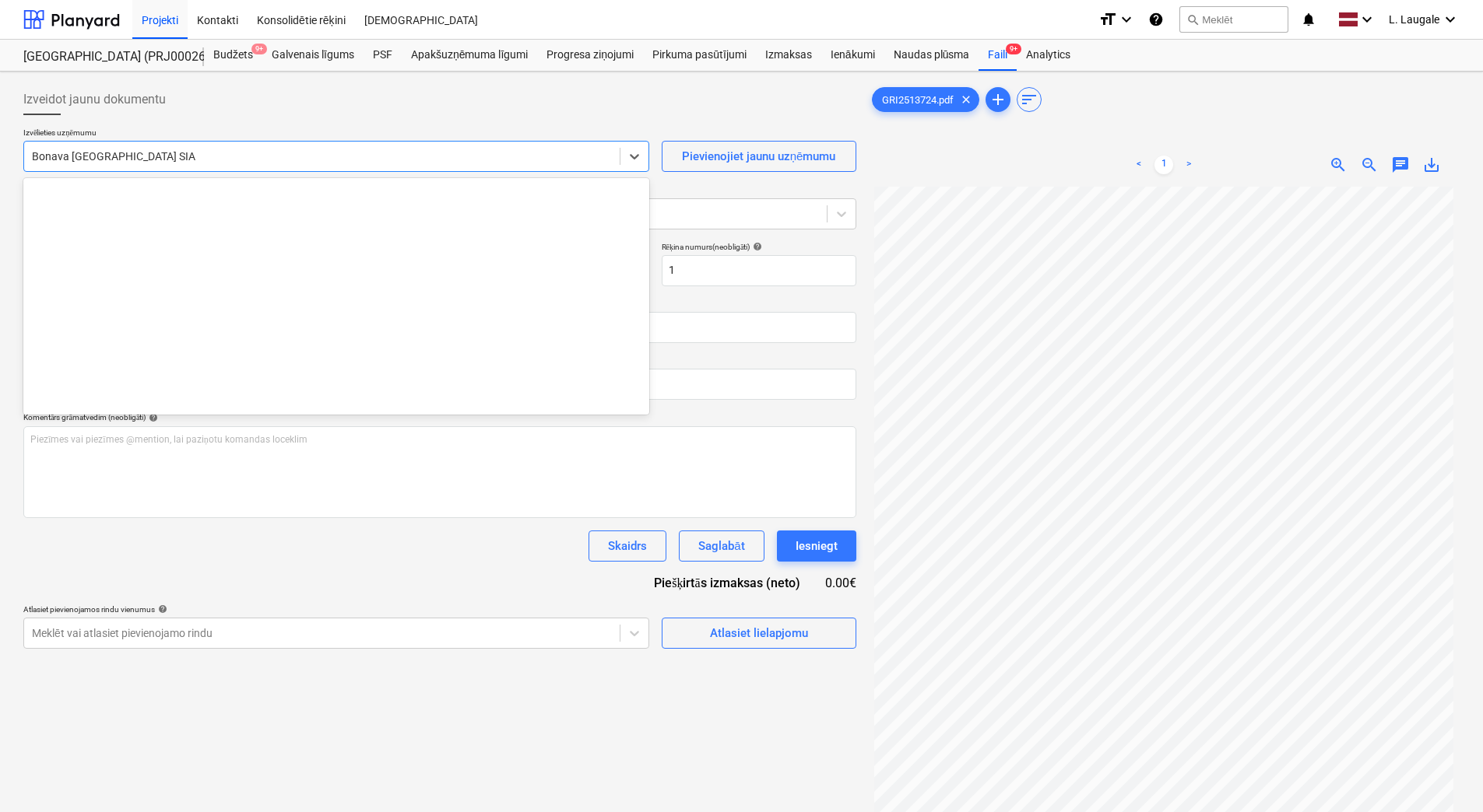
click at [237, 146] on div "Bonava [GEOGRAPHIC_DATA] SIA" at bounding box center [322, 156] width 596 height 22
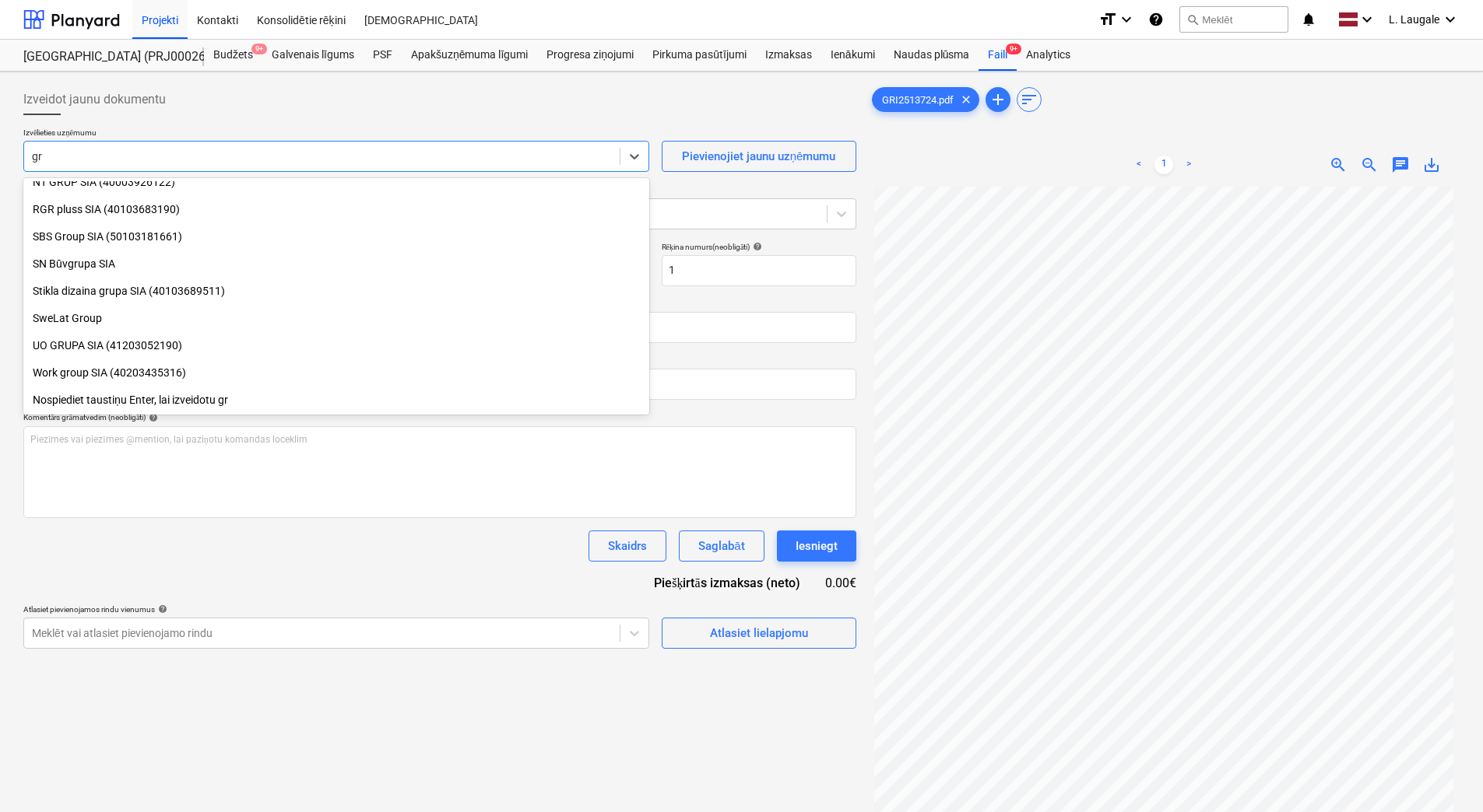
scroll to position [883, 0]
type input "gri"
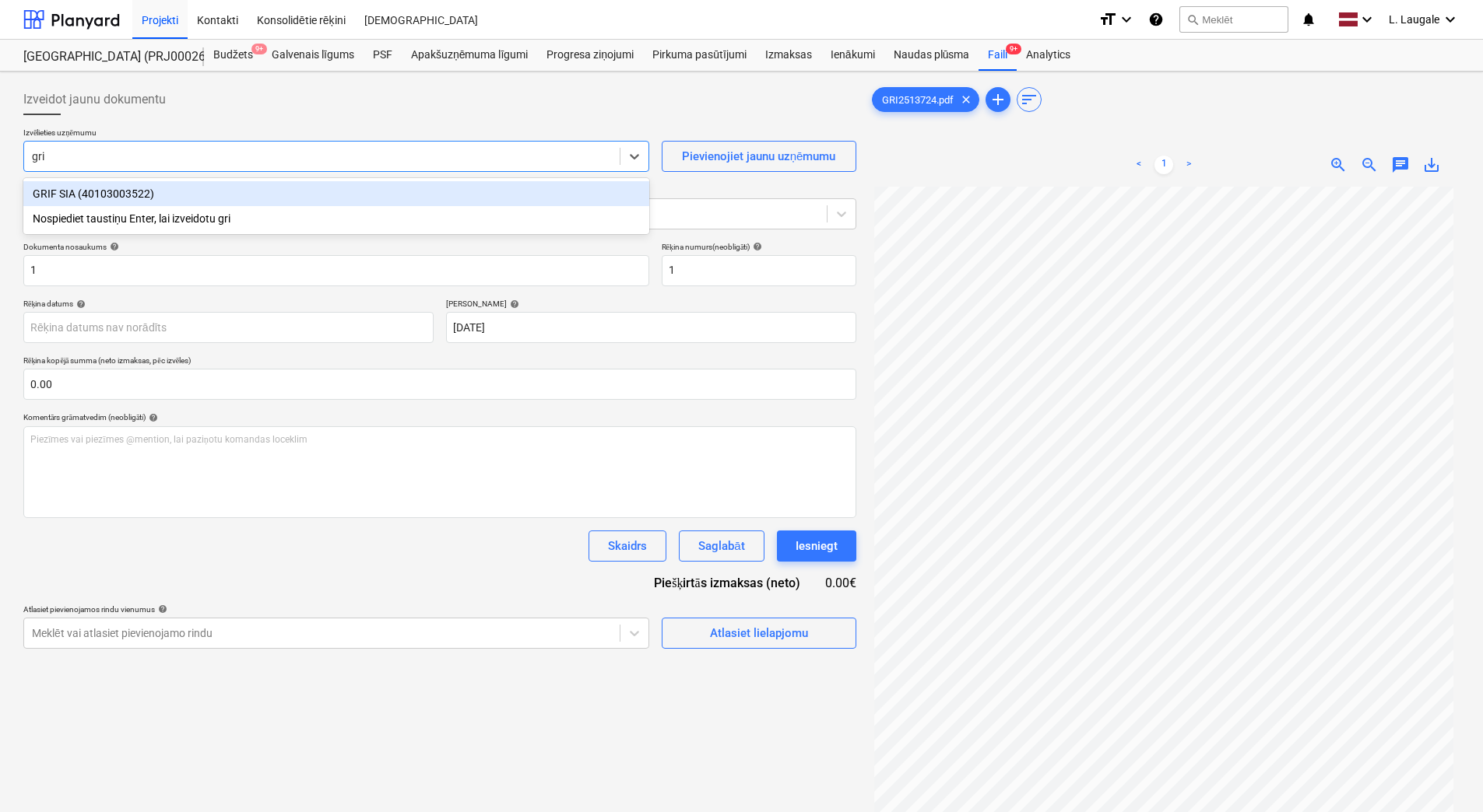
click at [236, 188] on div "GRIF SIA (40103003522)" at bounding box center [336, 194] width 626 height 25
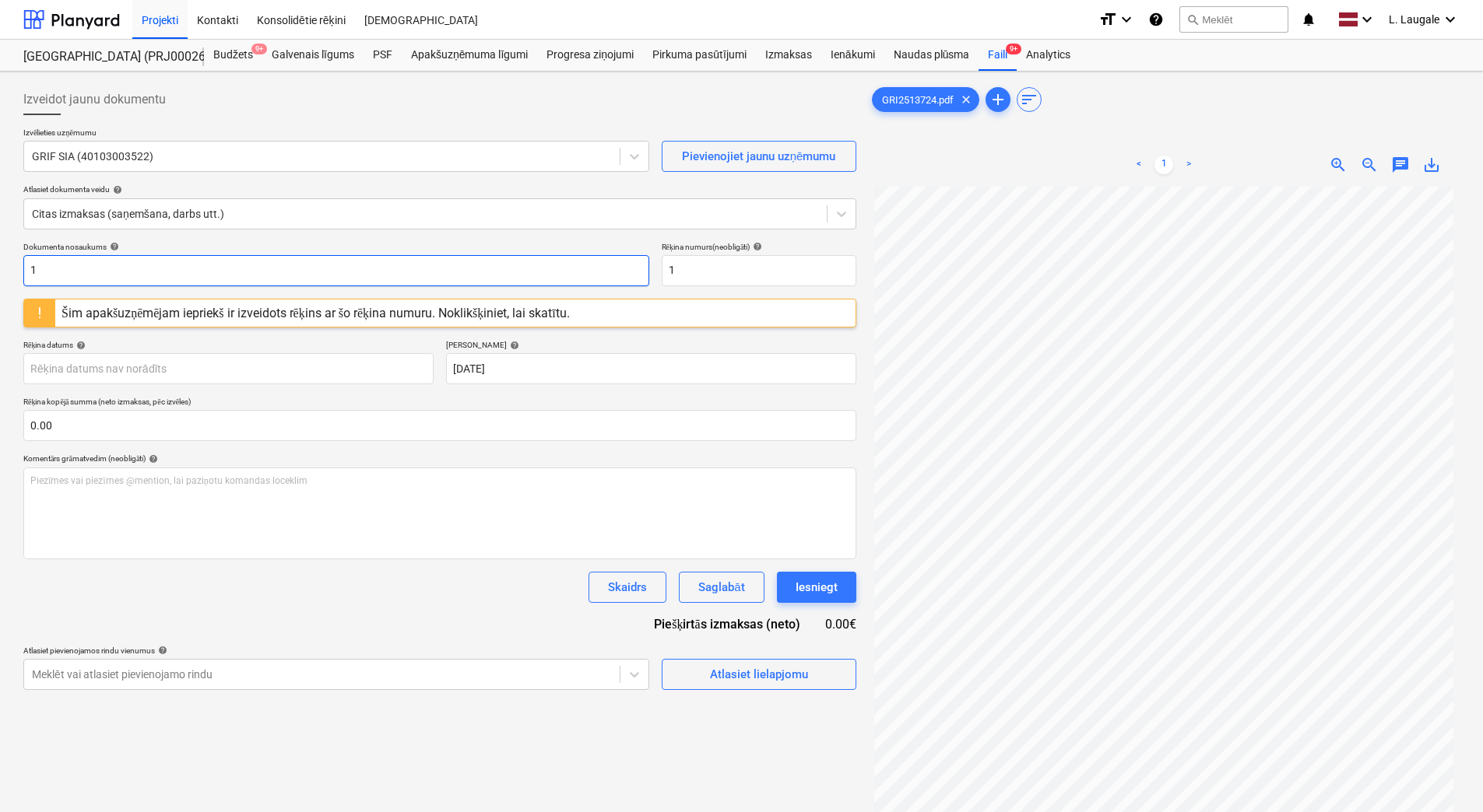
drag, startPoint x: 202, startPoint y: 277, endPoint x: 0, endPoint y: 341, distance: 211.9
click at [0, 341] on html "Projekti Kontakti Konsolidētie rēķini Iesūtne format_size keyboard_arrow_down h…" at bounding box center [741, 406] width 1483 height 812
drag, startPoint x: 106, startPoint y: 279, endPoint x: -3, endPoint y: 260, distance: 110.6
click at [0, 260] on html "Projekti Kontakti Konsolidētie rēķini Iesūtne format_size keyboard_arrow_down h…" at bounding box center [741, 406] width 1483 height 812
type input "2513724"
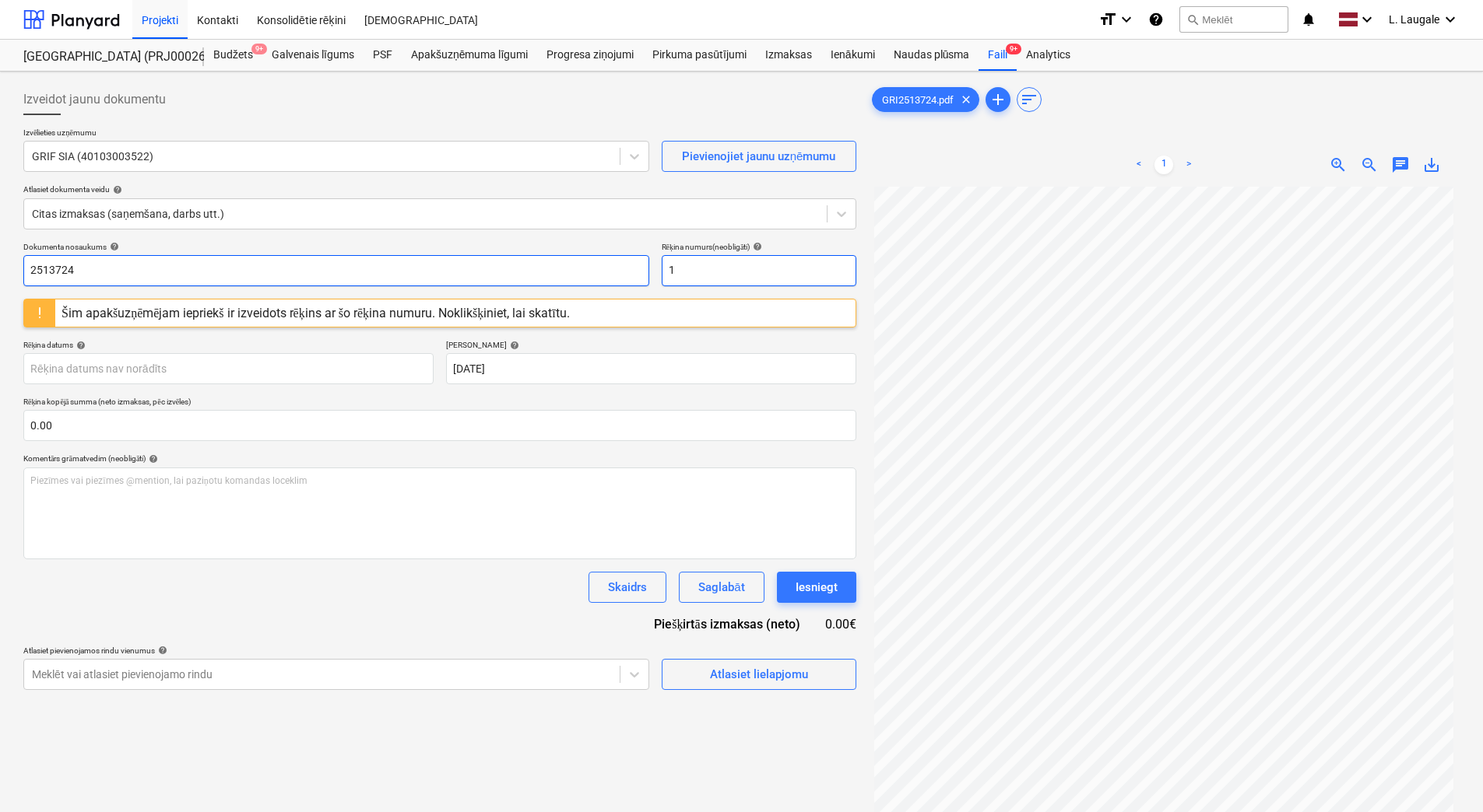
drag, startPoint x: 719, startPoint y: 271, endPoint x: 588, endPoint y: 259, distance: 131.5
click at [588, 259] on div "Dokumenta nosaukums help 2513724 Rēķina numurs (neobligāti) help 1" at bounding box center [439, 264] width 833 height 45
paste input "2513724"
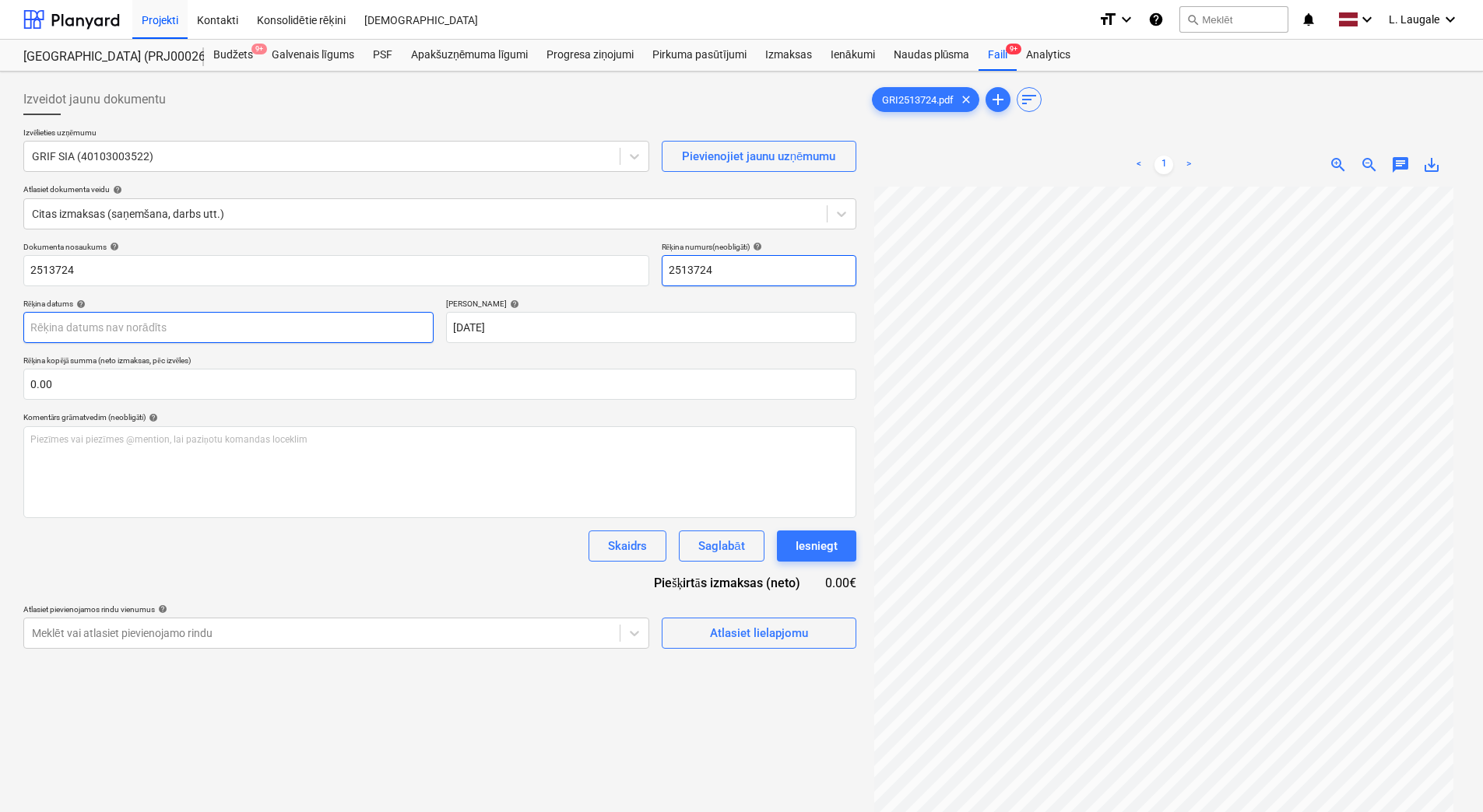
type input "2513724"
click at [387, 321] on body "Projekti Kontakti Konsolidētie rēķini Iesūtne format_size keyboard_arrow_down h…" at bounding box center [741, 406] width 1483 height 812
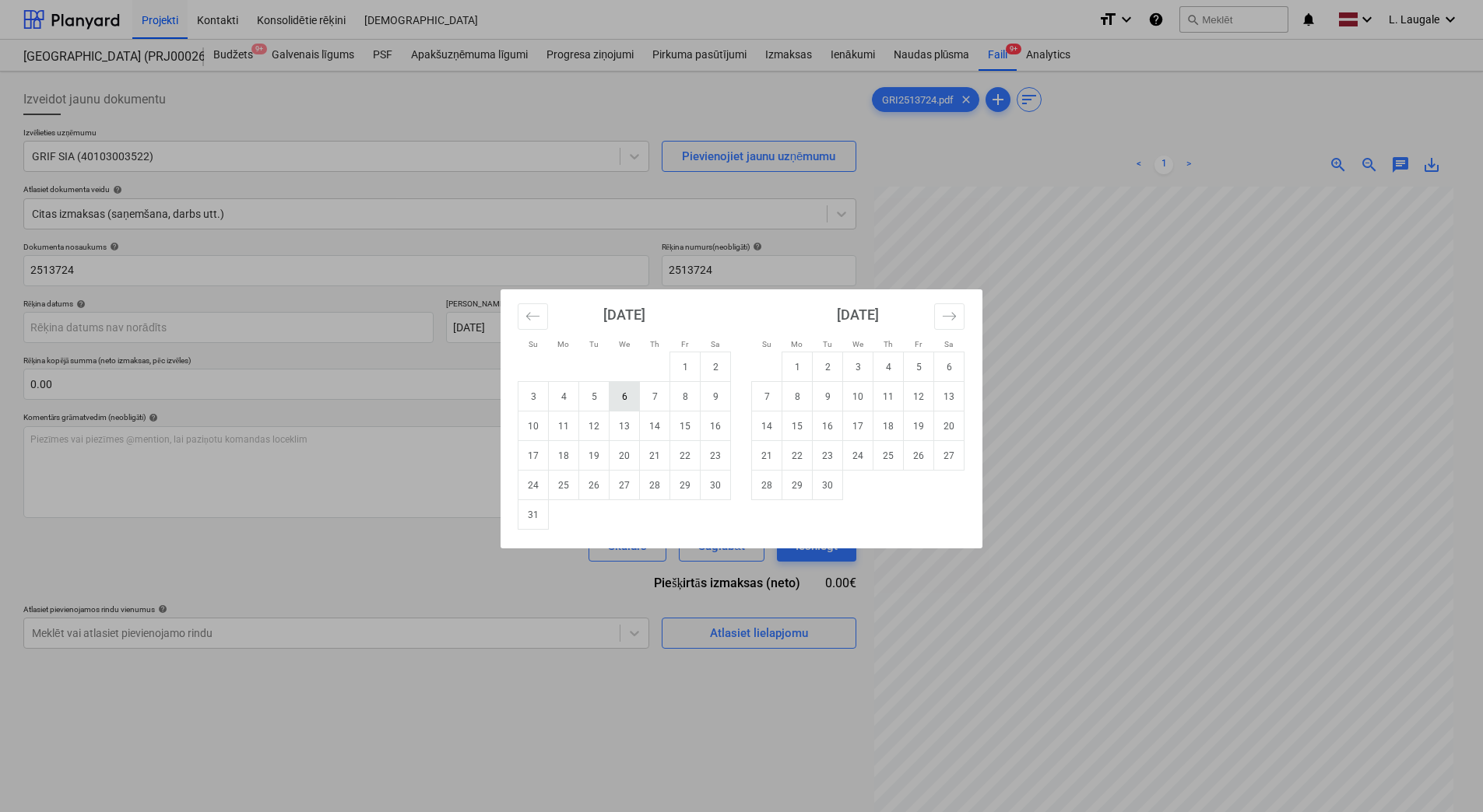
click at [632, 401] on td "6" at bounding box center [624, 396] width 30 height 29
type input "[DATE]"
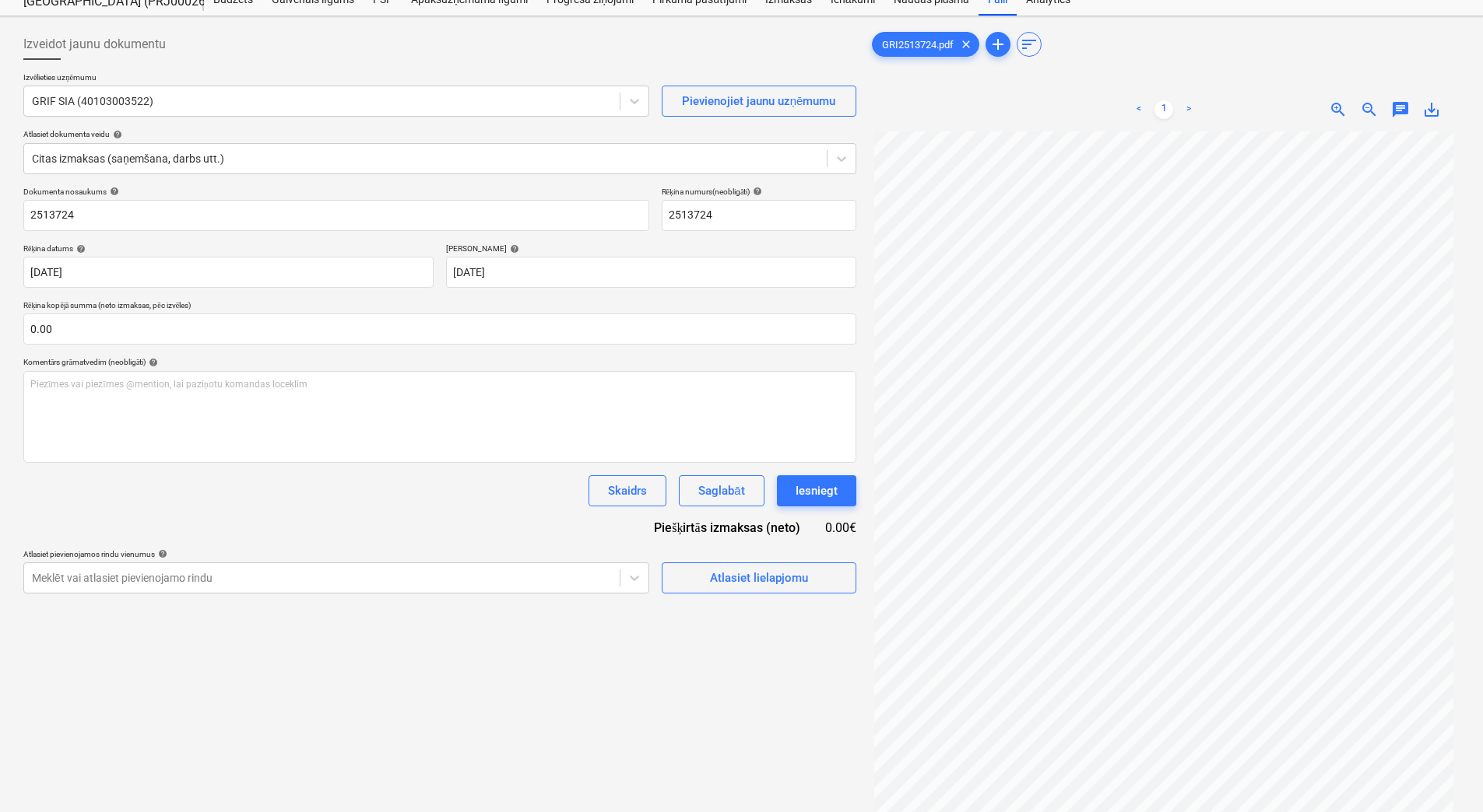
scroll to position [156, 0]
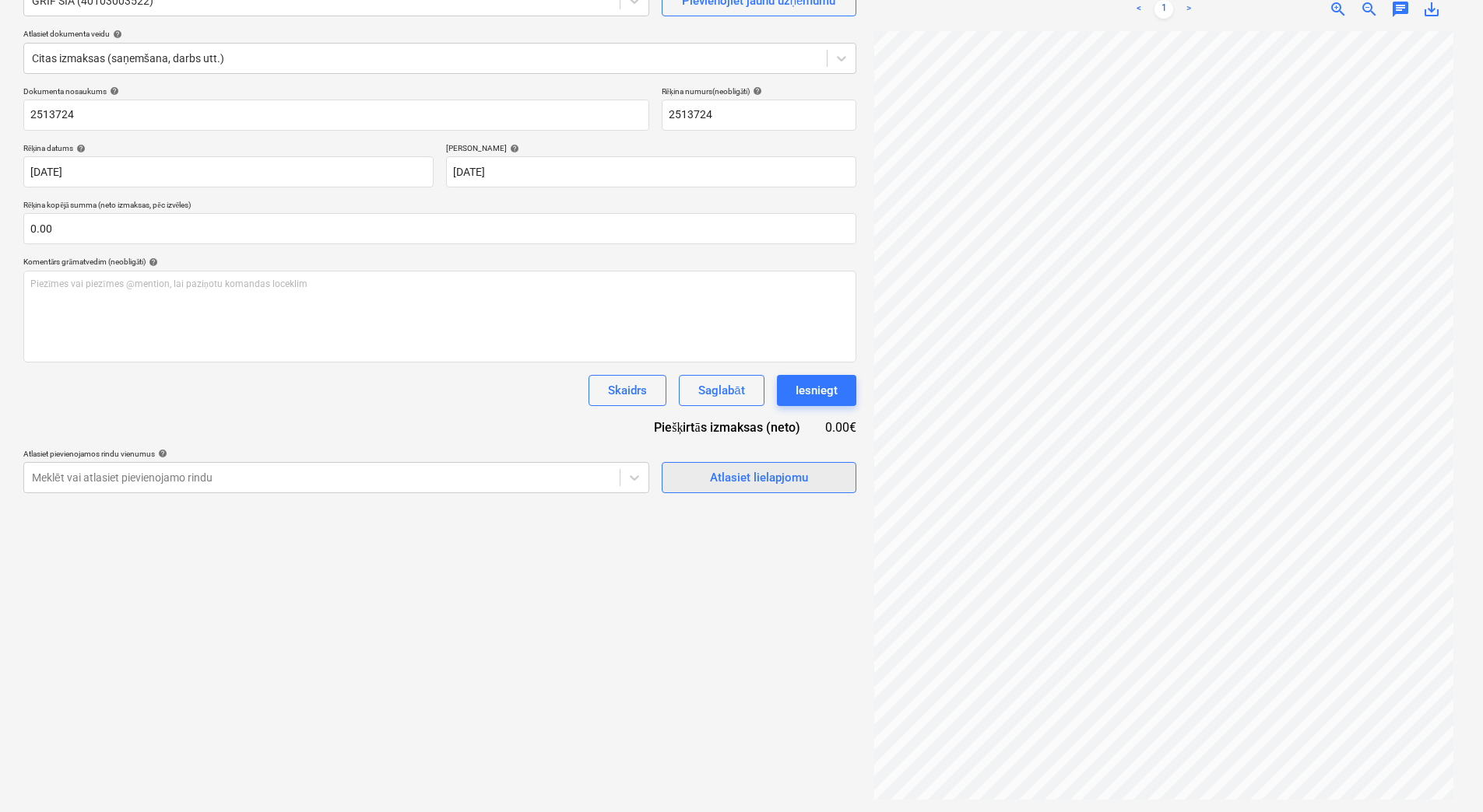
click at [752, 477] on div "Atlasiet lielapjomu" at bounding box center [759, 477] width 98 height 20
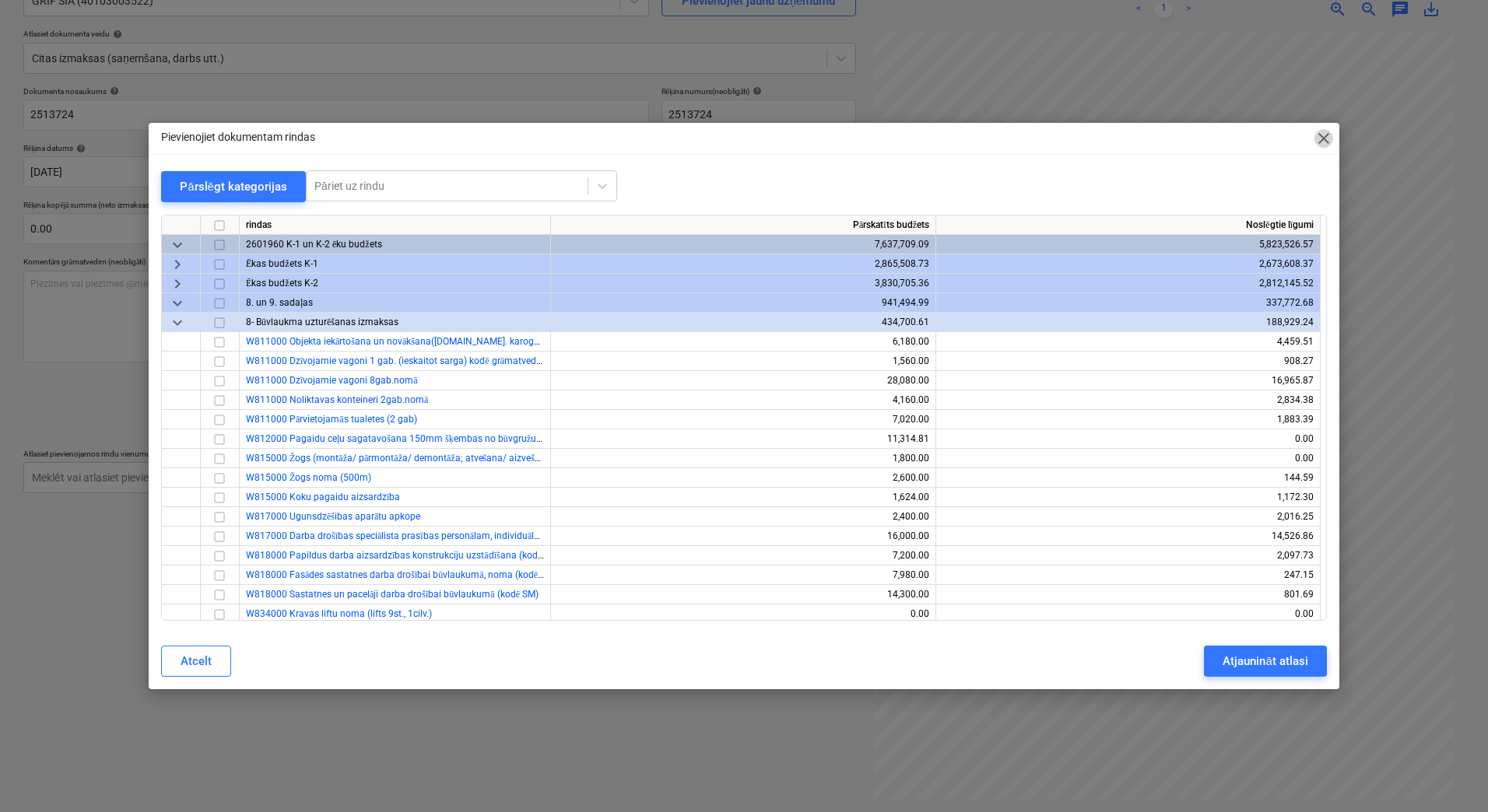
click at [1324, 136] on span "close" at bounding box center [1323, 138] width 19 height 19
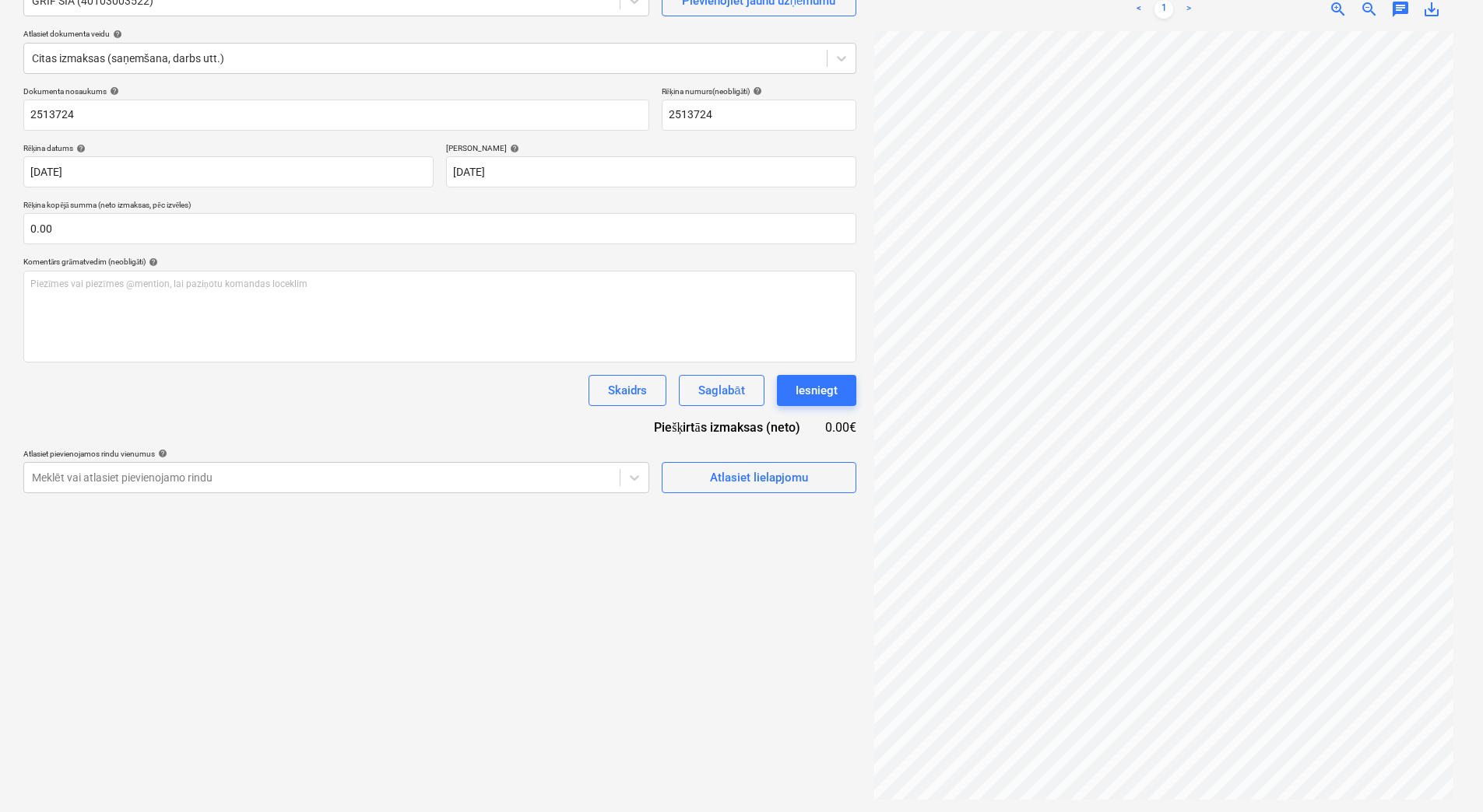
click at [739, 600] on div "Izveidot jaunu dokumentu Izvēlieties uzņēmumu GRIF SIA (40103003522) Pievienoji…" at bounding box center [439, 364] width 846 height 884
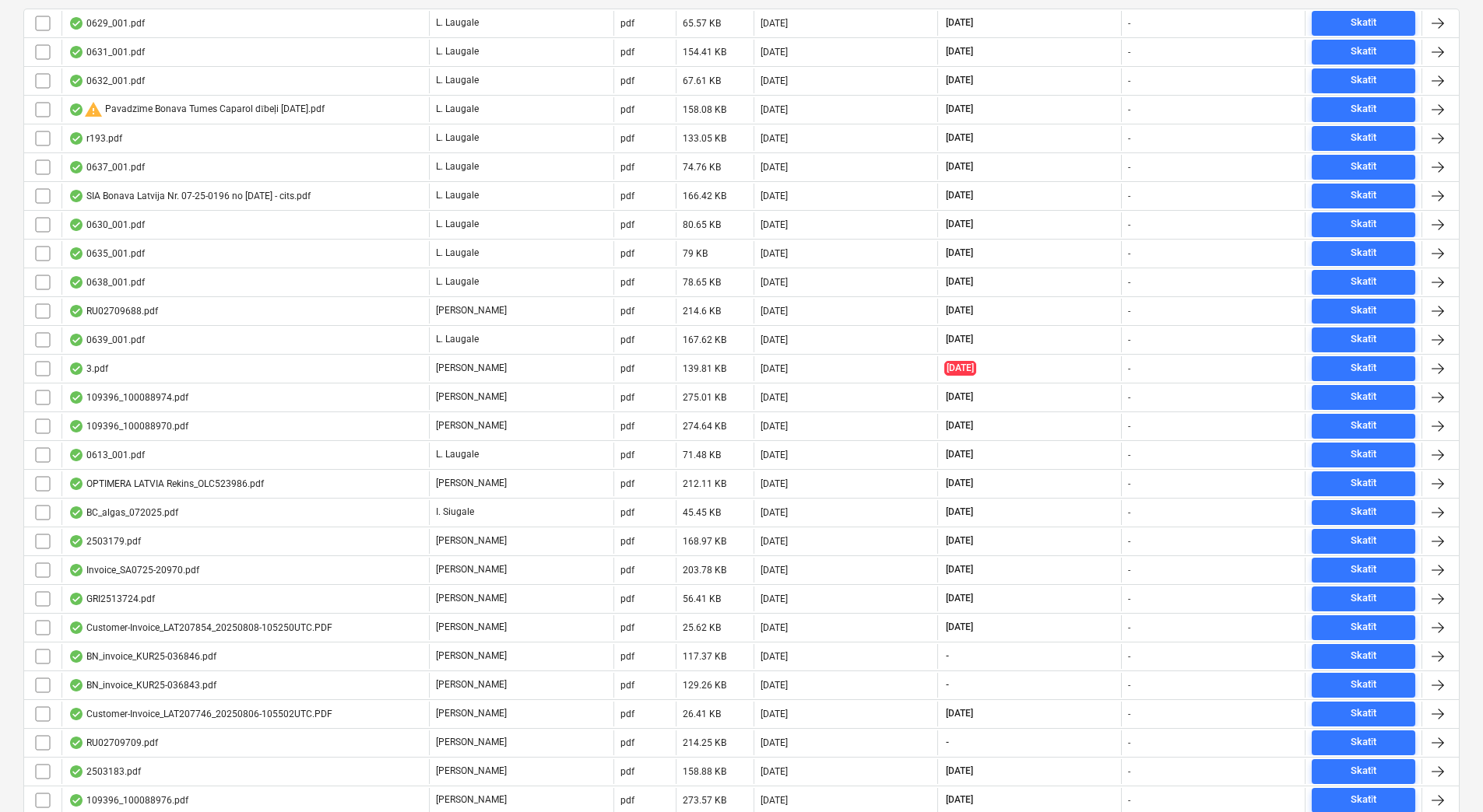
scroll to position [545, 0]
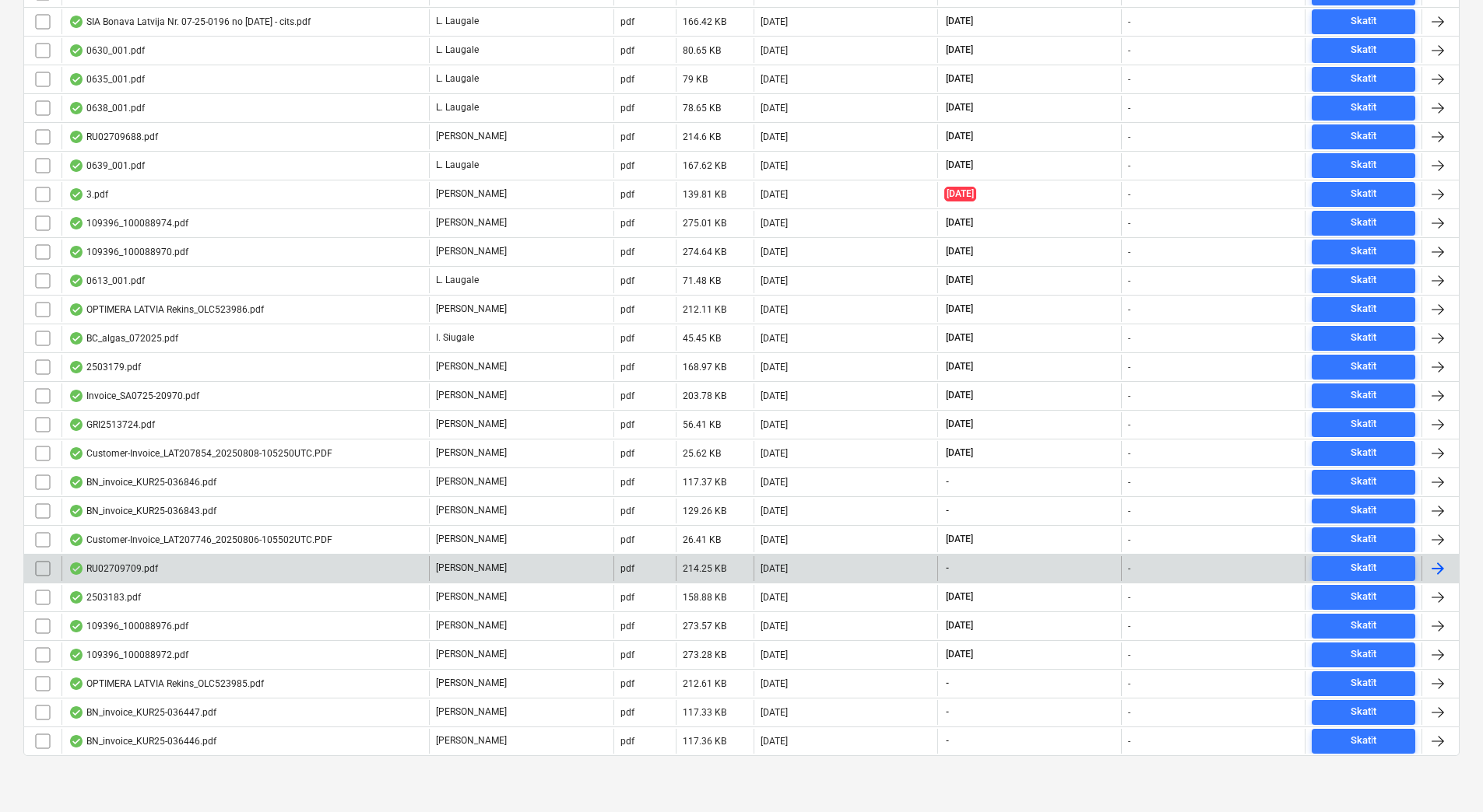
click at [321, 576] on div "RU02709709.pdf" at bounding box center [245, 569] width 367 height 25
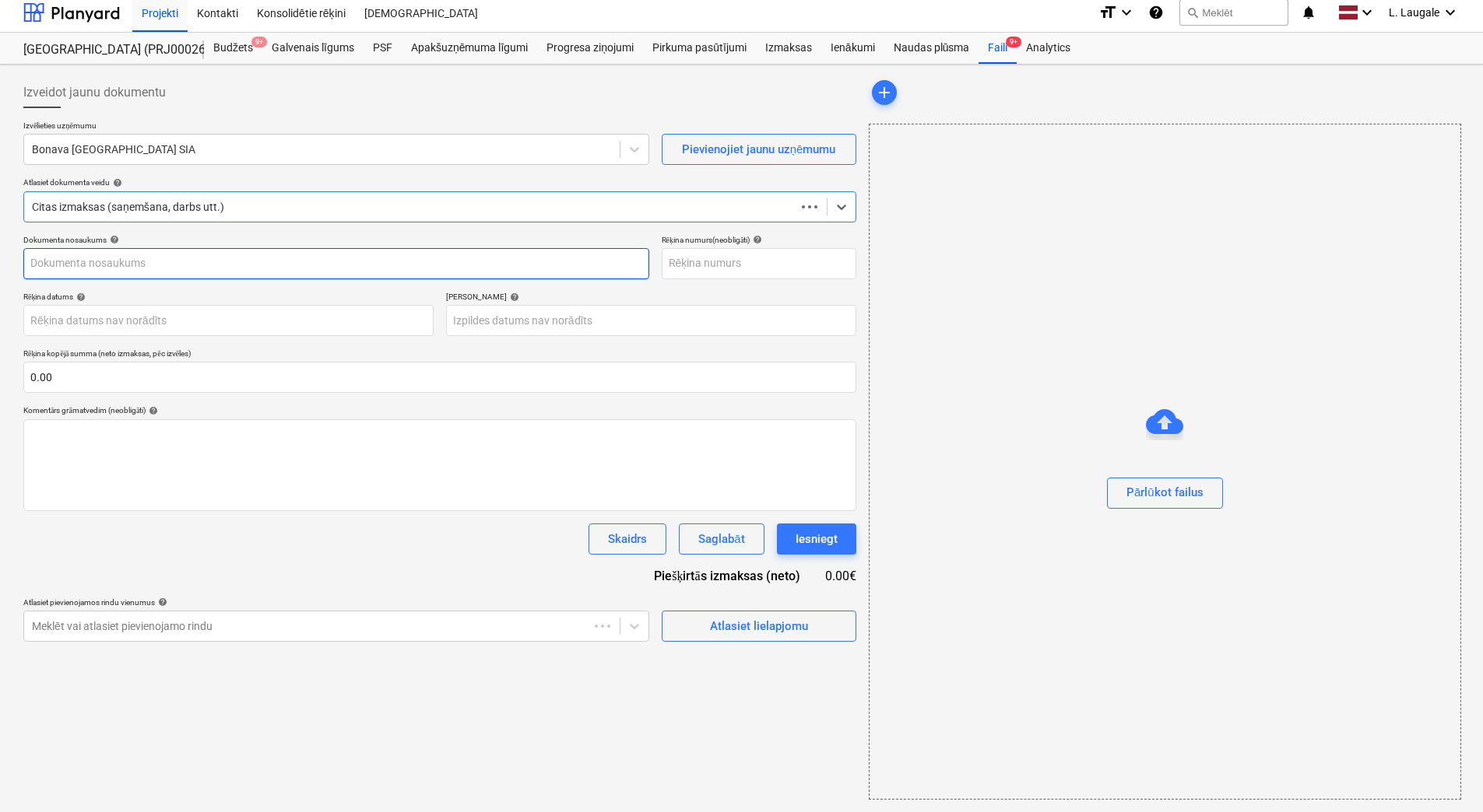
scroll to position [7, 0]
type input "RU02709709.pdf"
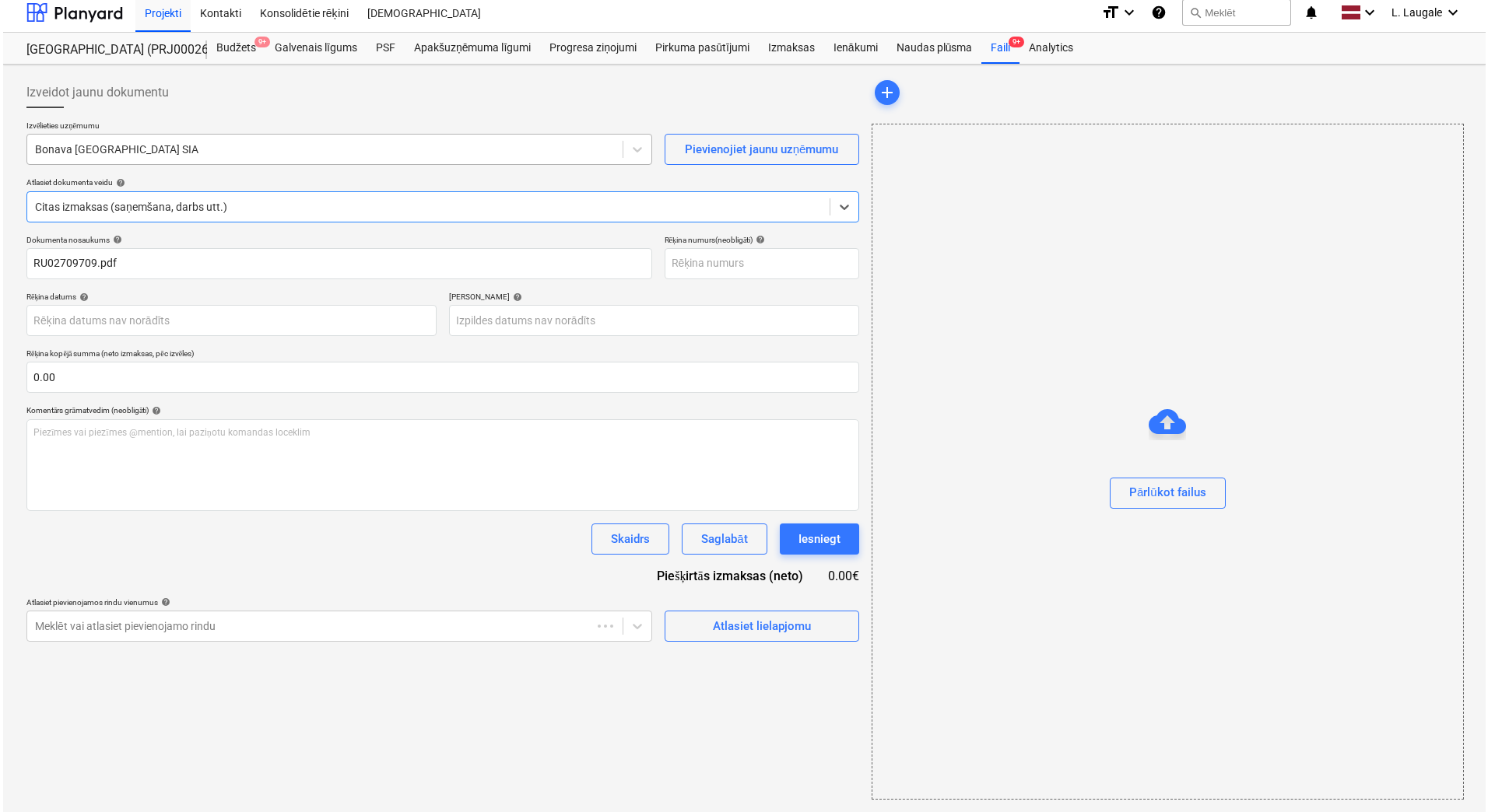
scroll to position [0, 0]
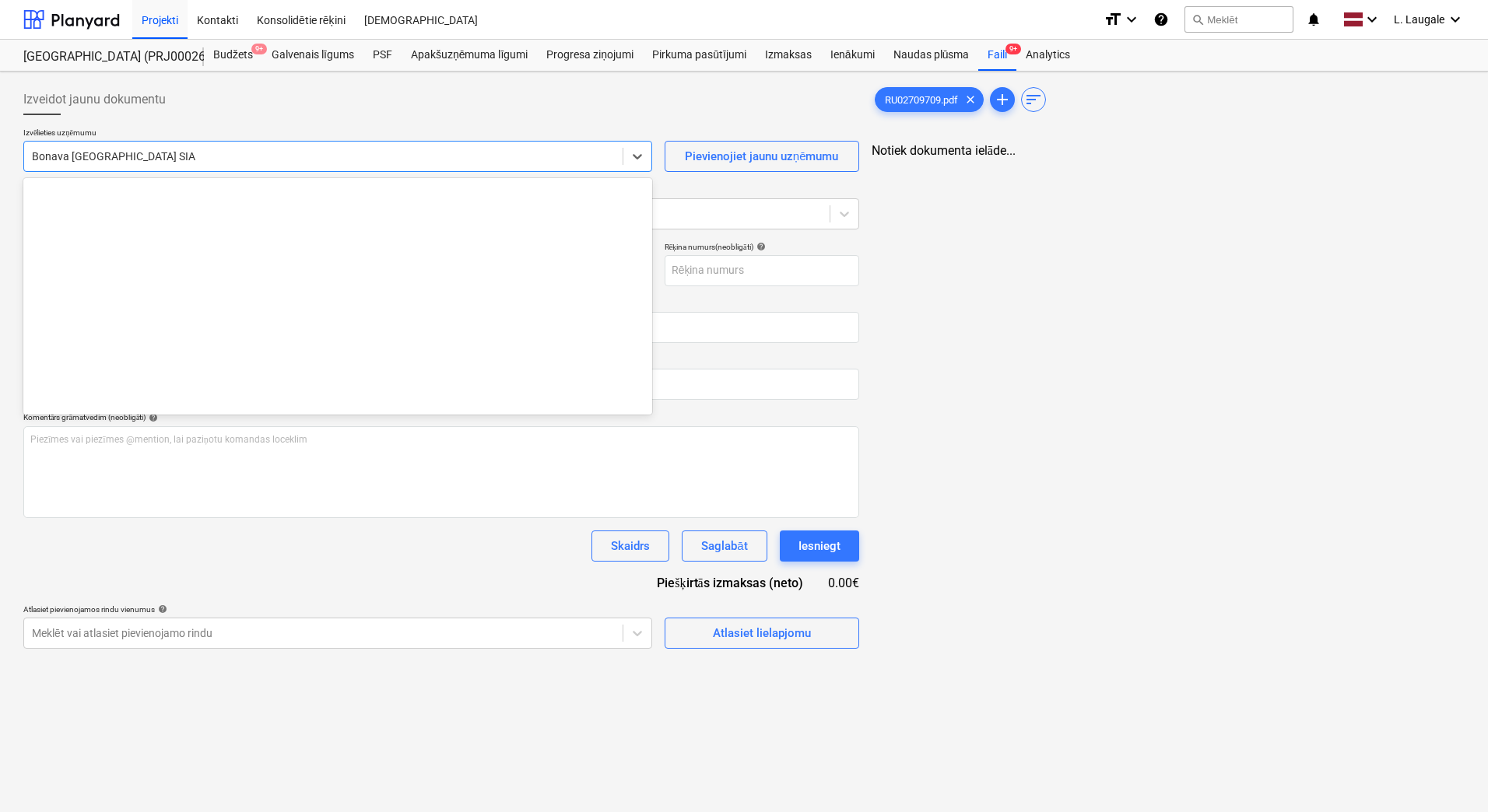
click at [243, 159] on div at bounding box center [323, 156] width 583 height 15
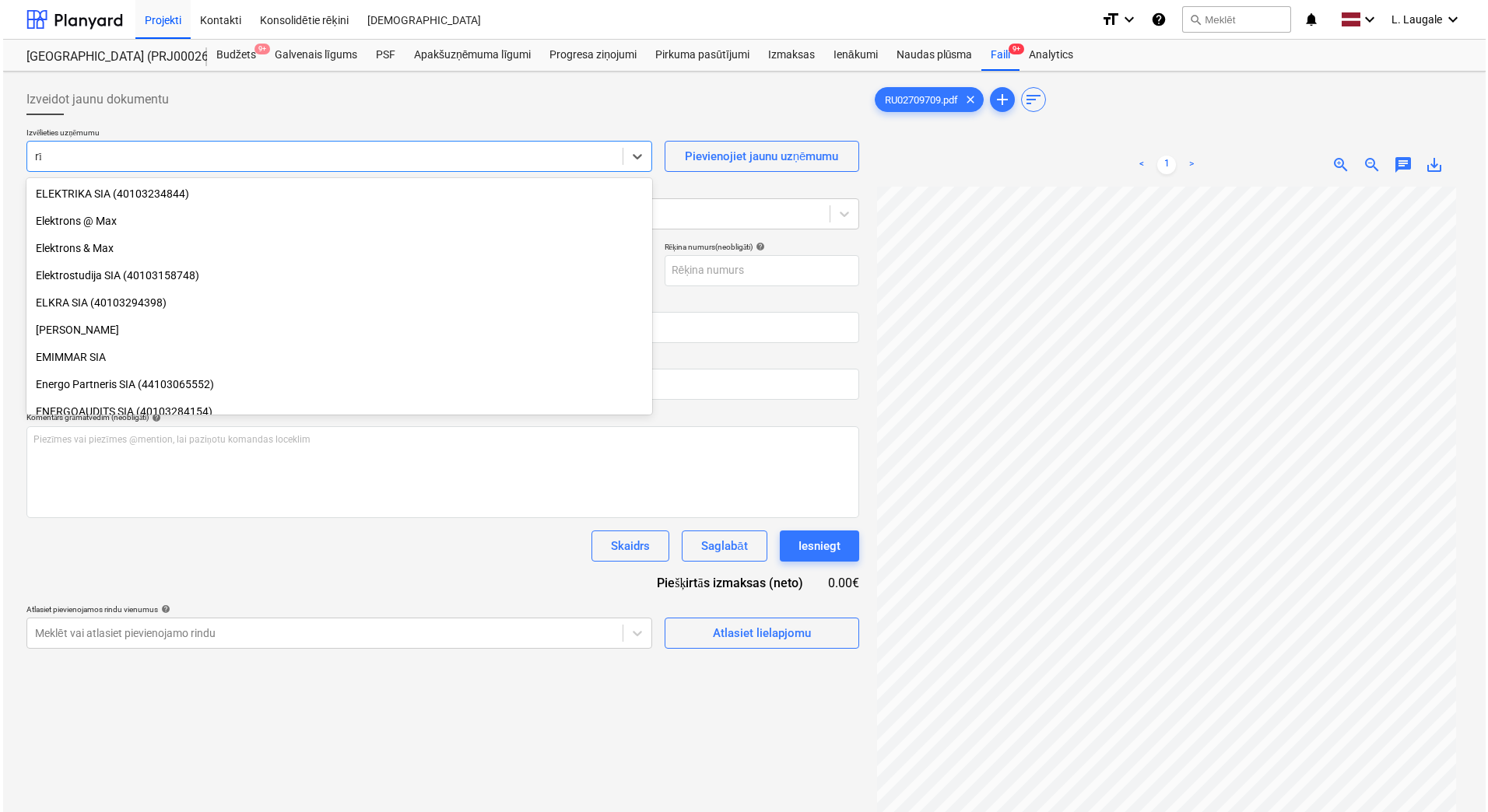
scroll to position [339, 0]
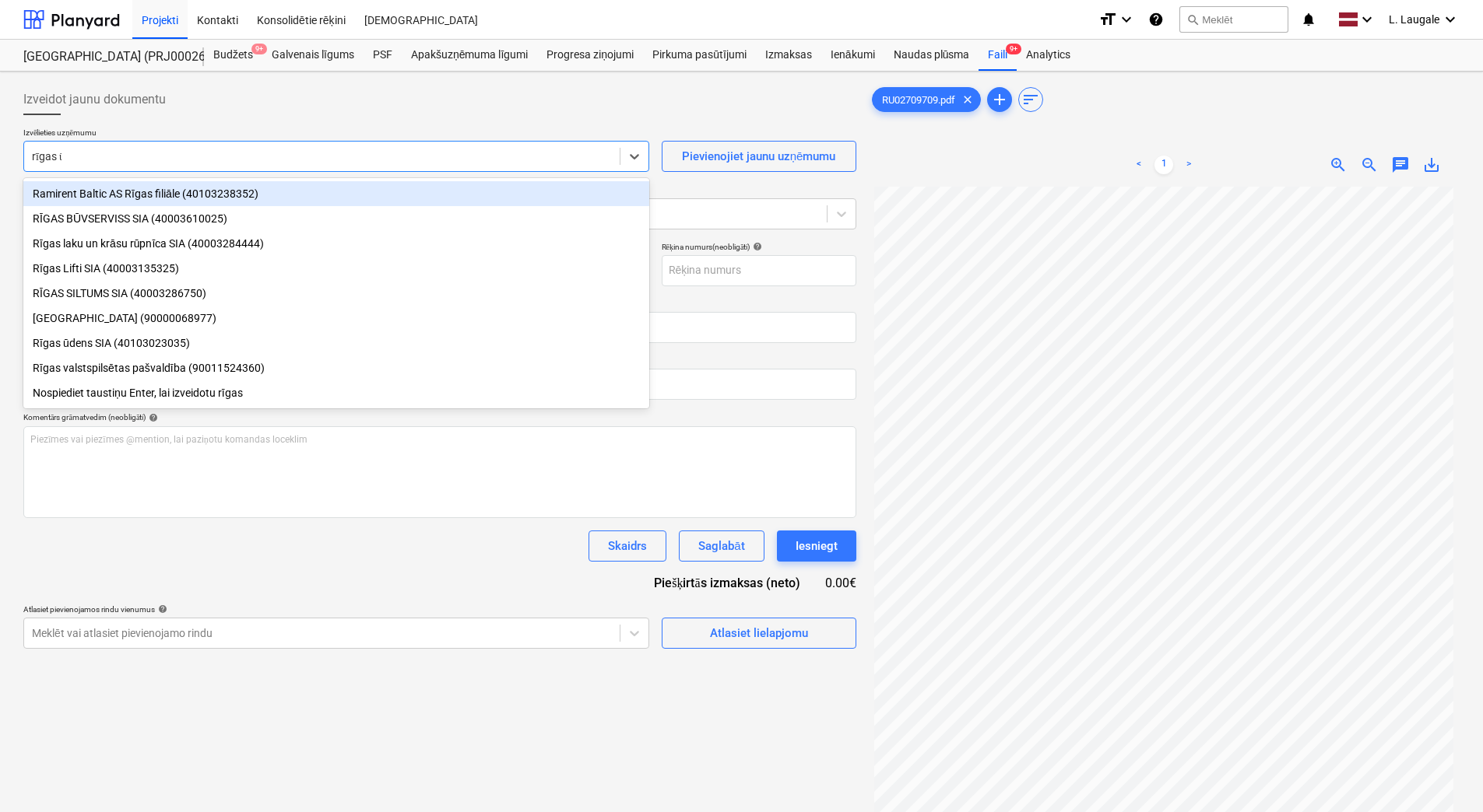
type input "rīgas ūd"
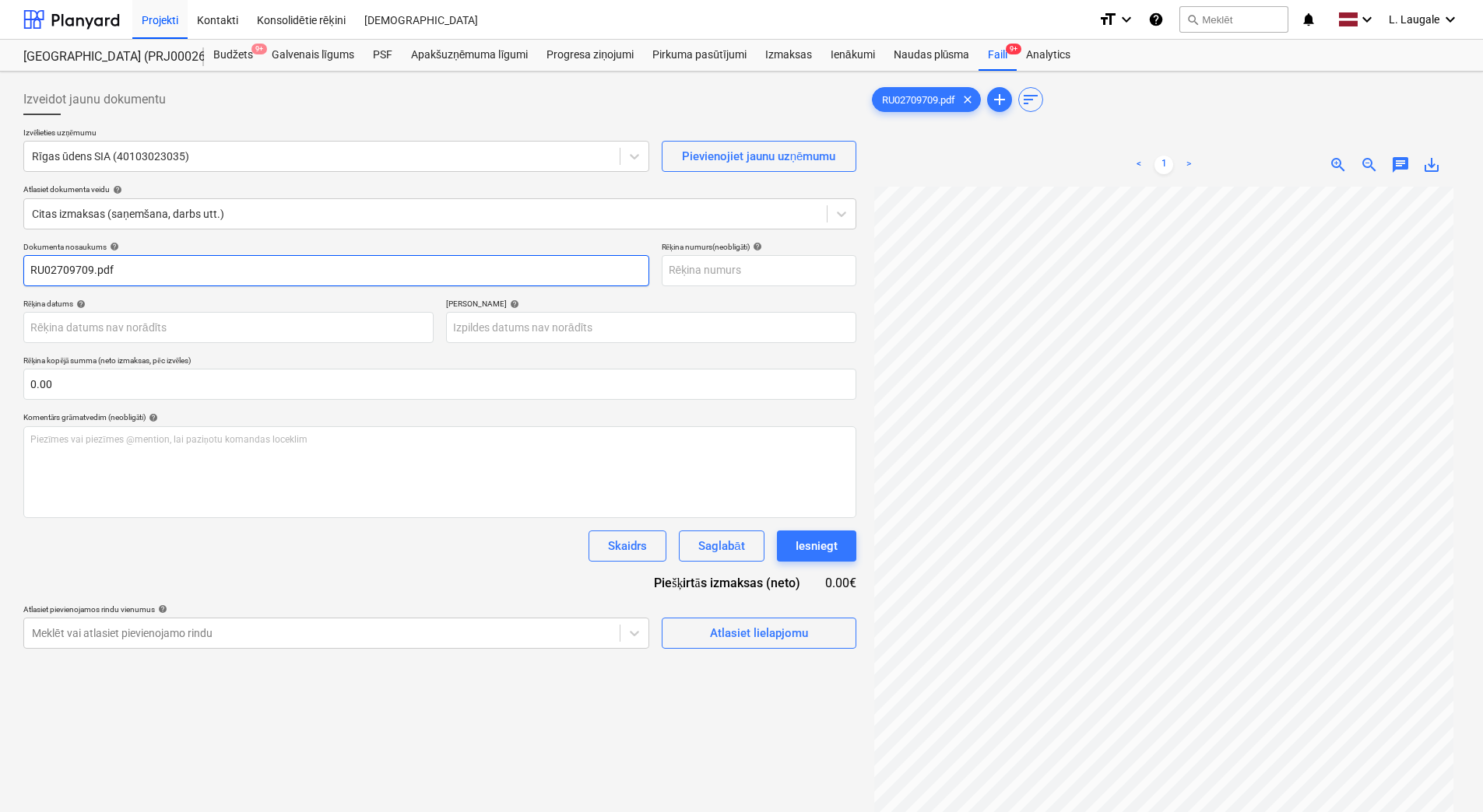
click at [259, 258] on input "RU02709709.pdf" at bounding box center [336, 271] width 626 height 31
drag, startPoint x: -3, startPoint y: 248, endPoint x: -3, endPoint y: 179, distance: 69.0
click at [0, 179] on html "Projekti Kontakti Konsolidētie rēķini Iesūtne format_size keyboard_arrow_down h…" at bounding box center [741, 406] width 1483 height 812
type input "RU02709709"
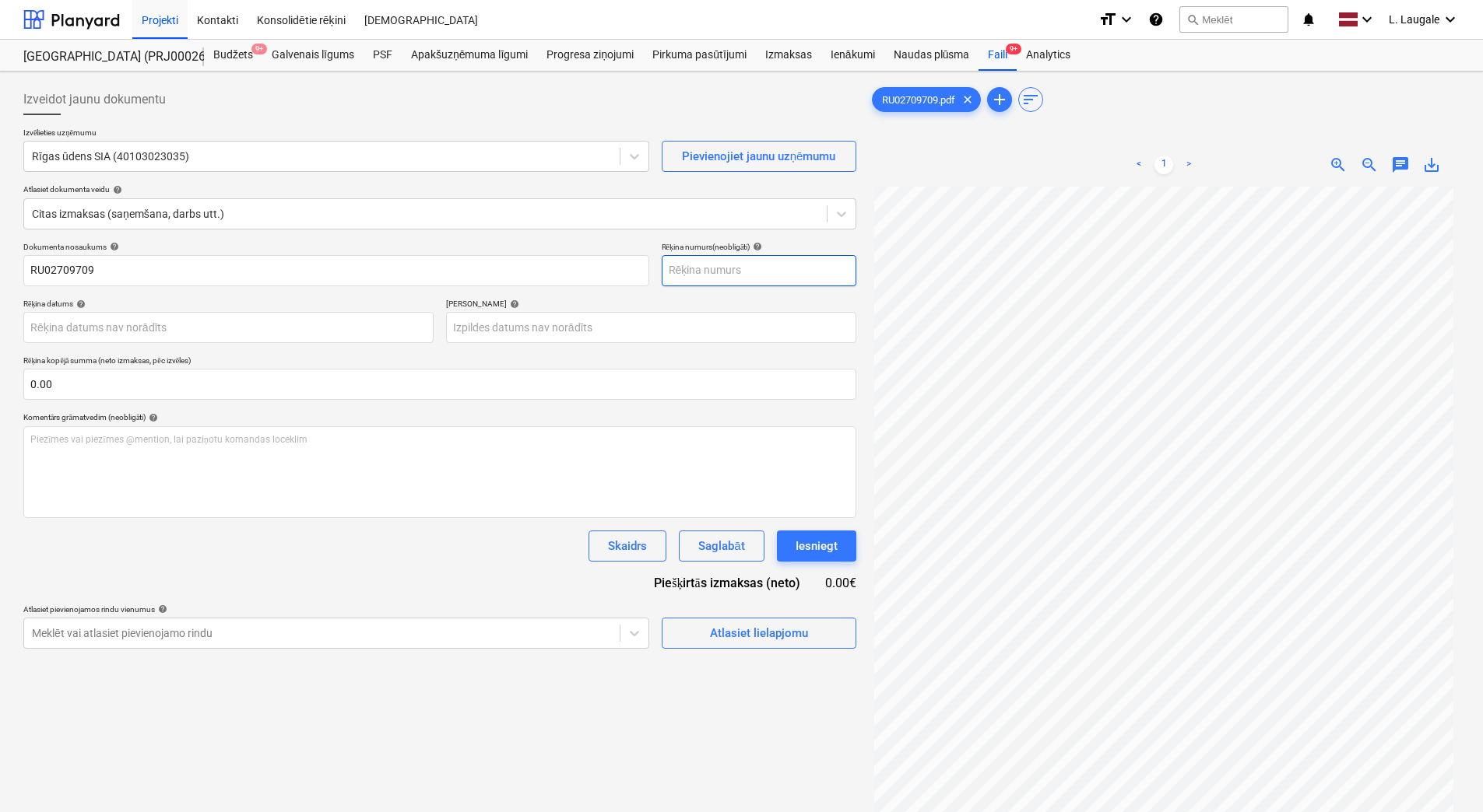
click at [704, 271] on input "text" at bounding box center [759, 271] width 195 height 31
paste input "RU02709709"
type input "RU02709709"
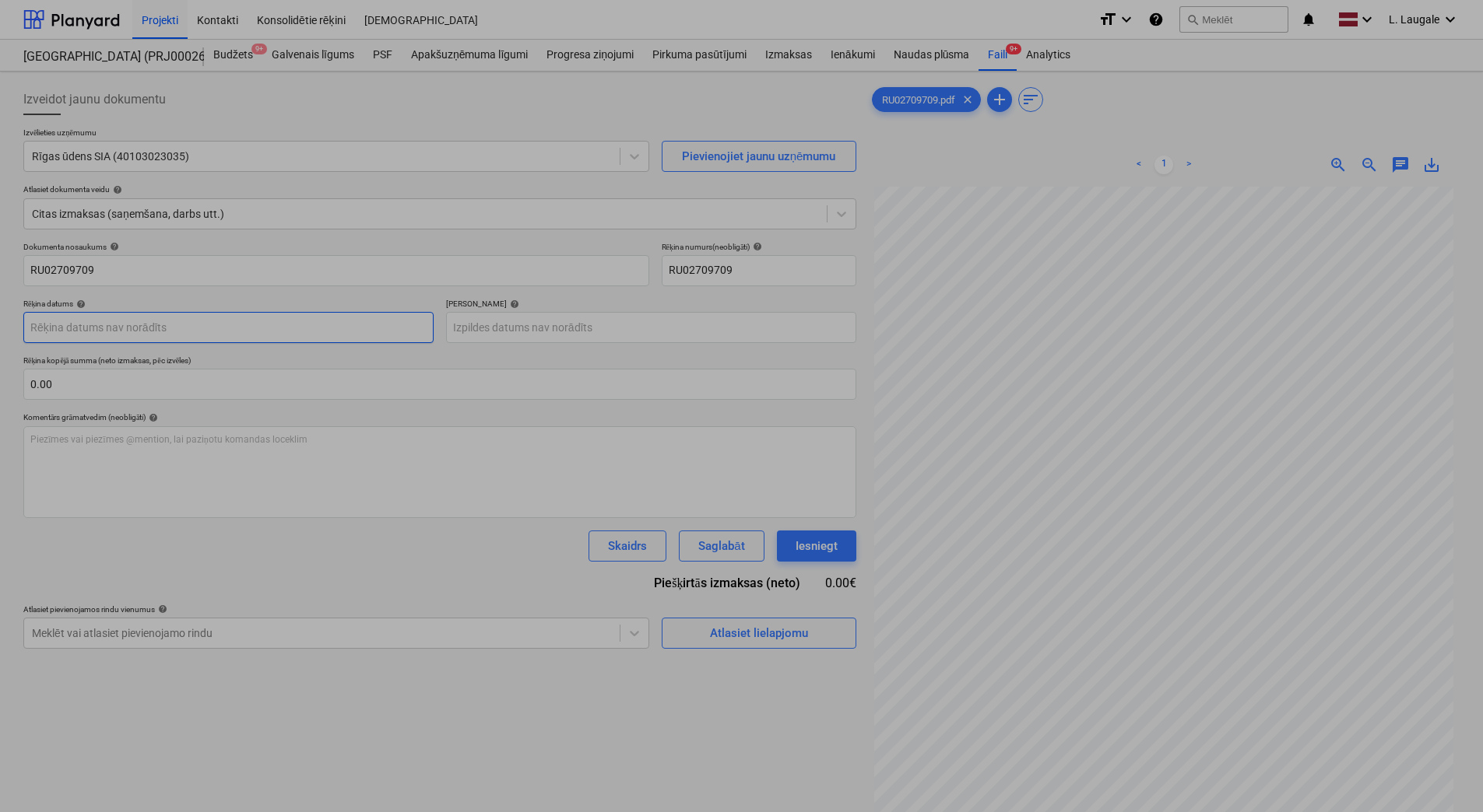
click at [246, 327] on body "Projekti Kontakti Konsolidētie rēķini Iesūtne format_size keyboard_arrow_down h…" at bounding box center [741, 406] width 1483 height 812
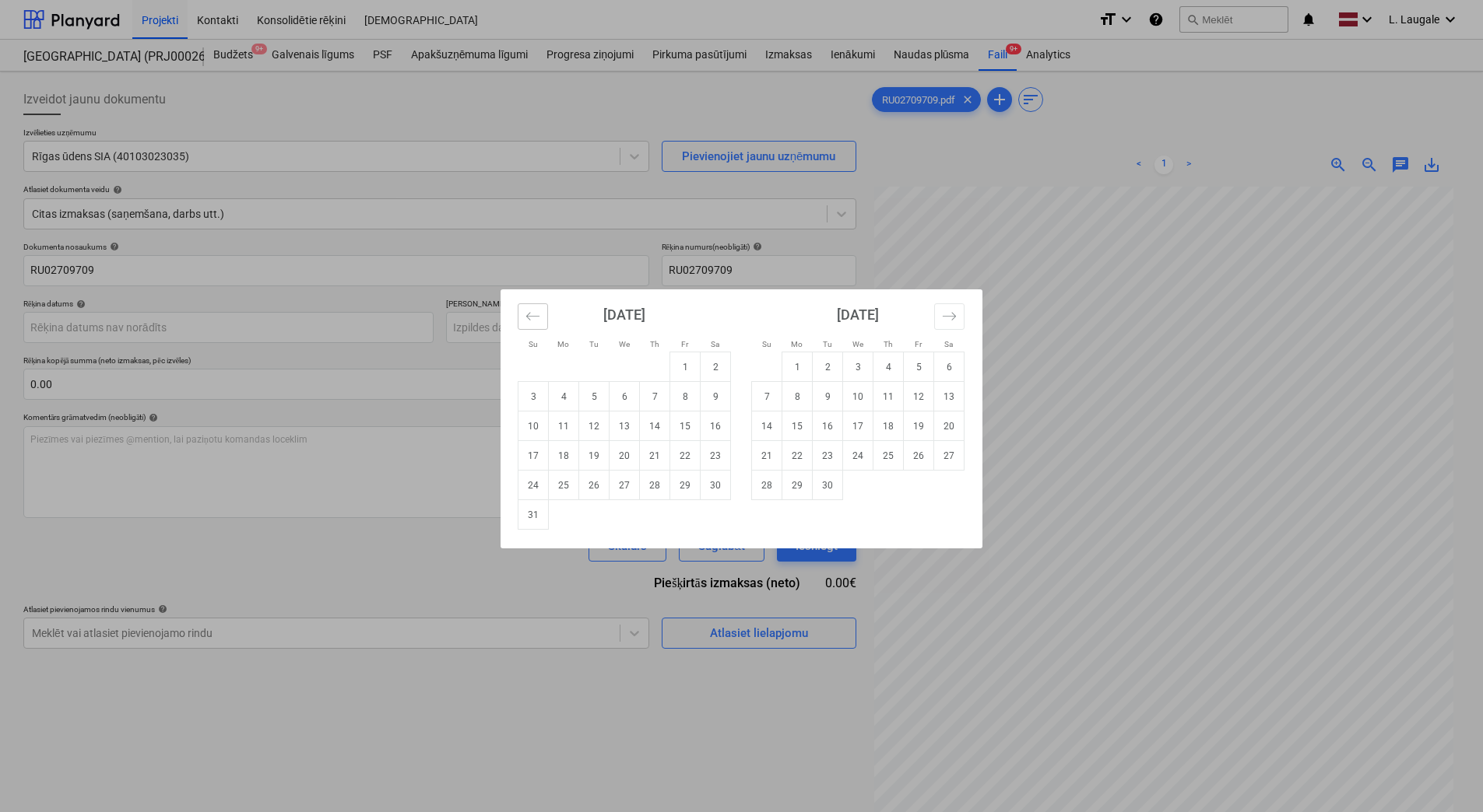
click at [530, 305] on button "Move backward to switch to the previous month." at bounding box center [532, 316] width 30 height 27
click at [645, 491] on td "31" at bounding box center [654, 485] width 30 height 29
type input "[DATE]"
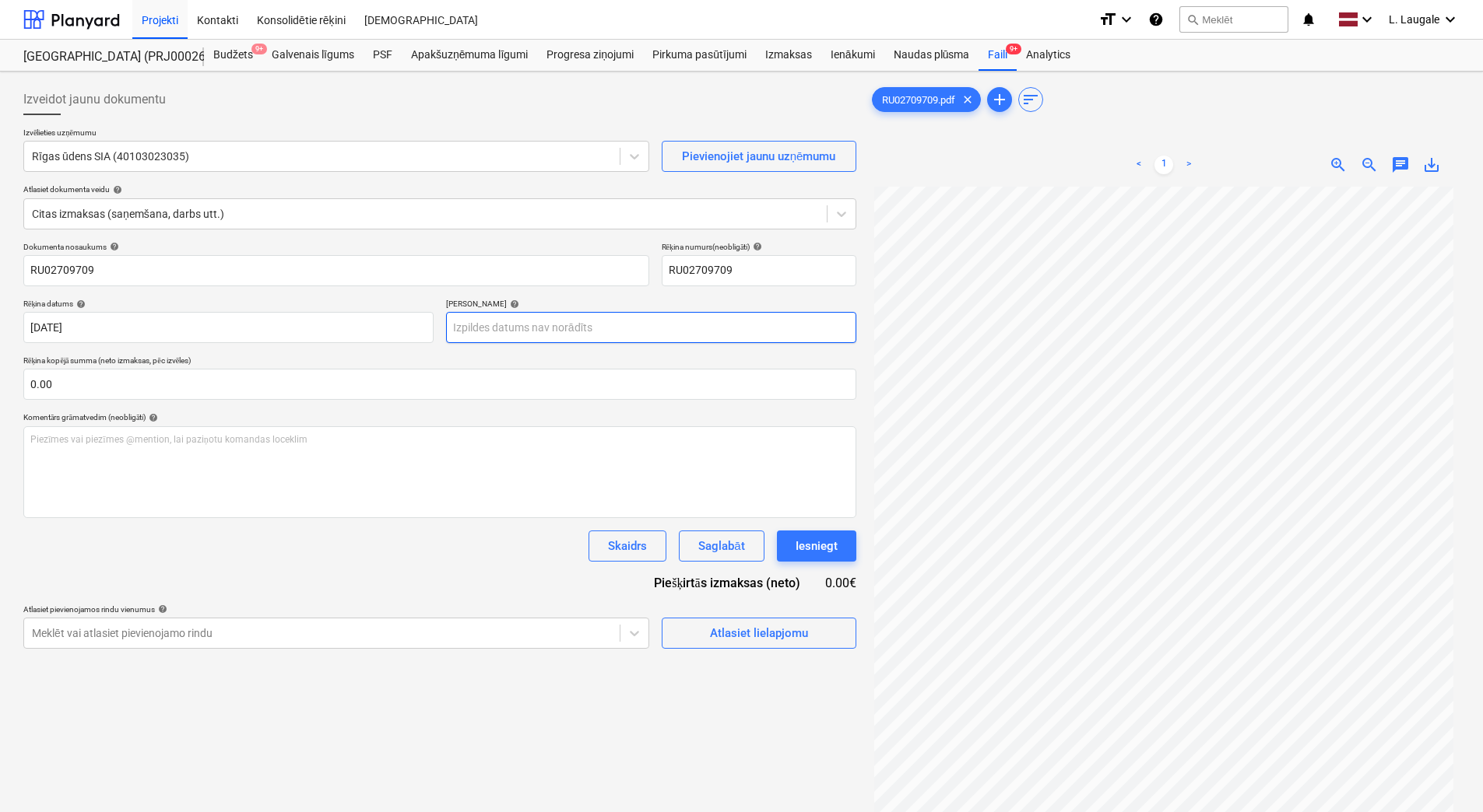
click at [597, 331] on body "Projekti Kontakti Konsolidētie rēķini Iesūtne format_size keyboard_arrow_down h…" at bounding box center [741, 406] width 1483 height 812
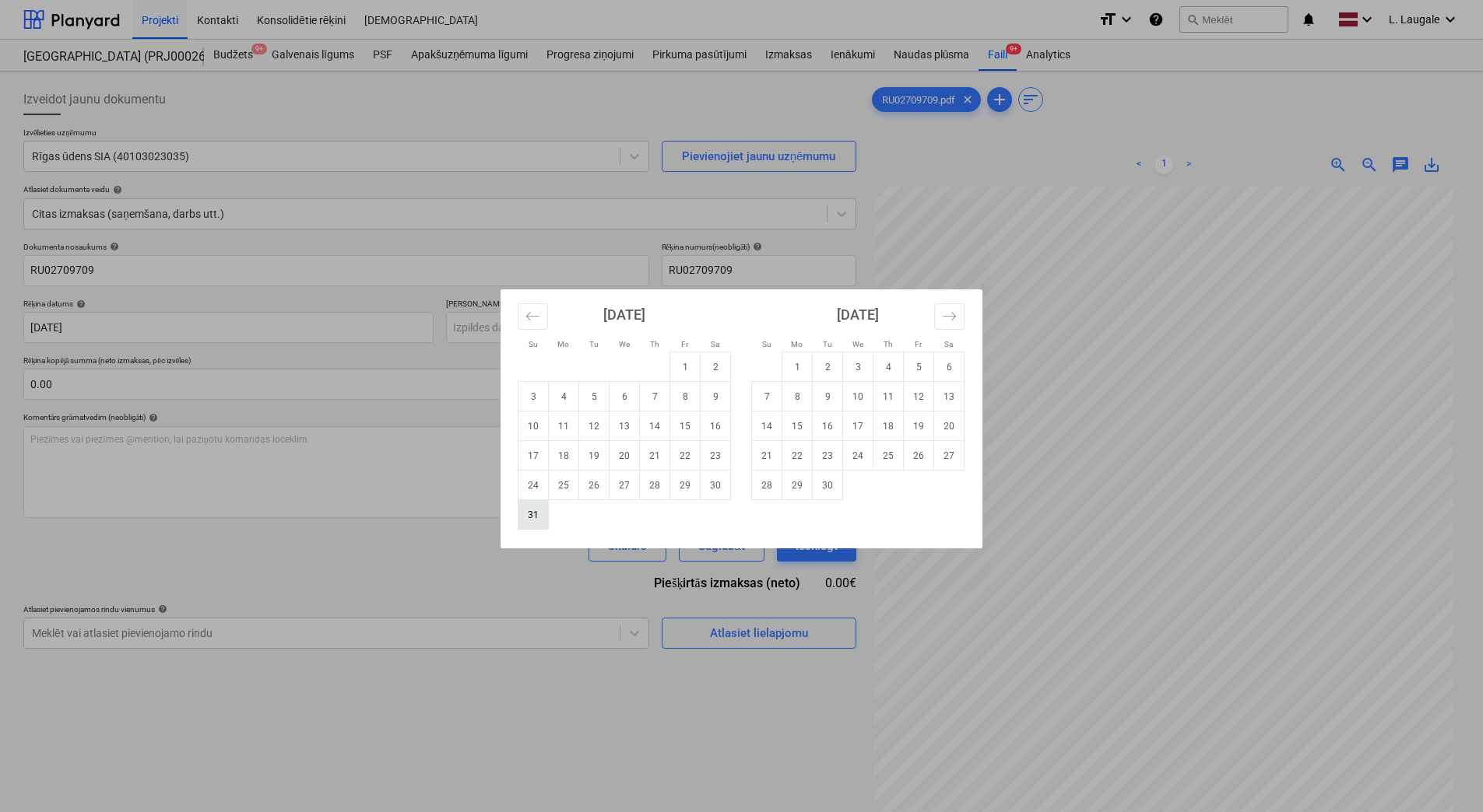
click at [542, 517] on td "31" at bounding box center [533, 515] width 30 height 29
type input "[DATE]"
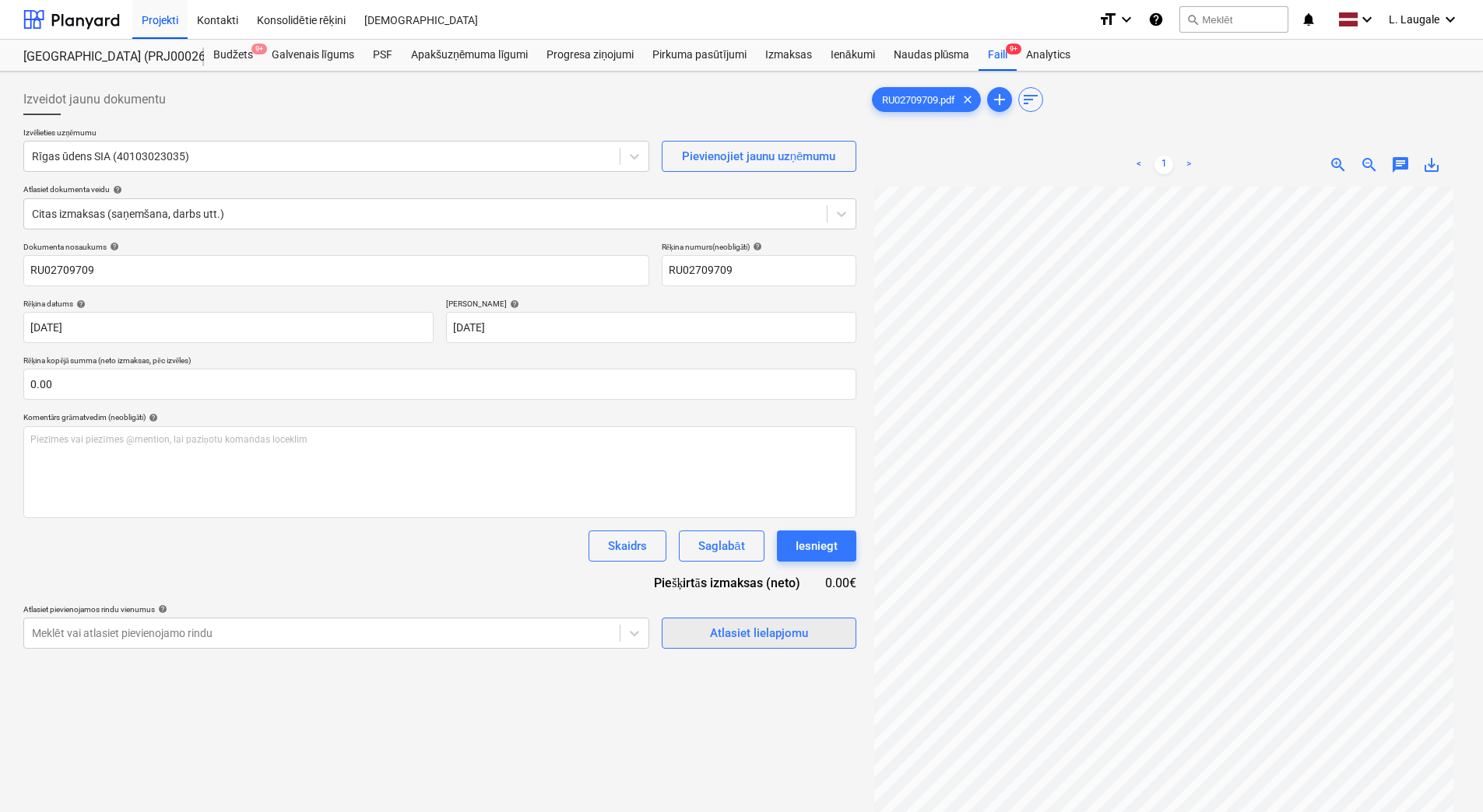
click at [770, 635] on div "Atlasiet lielapjomu" at bounding box center [759, 633] width 98 height 20
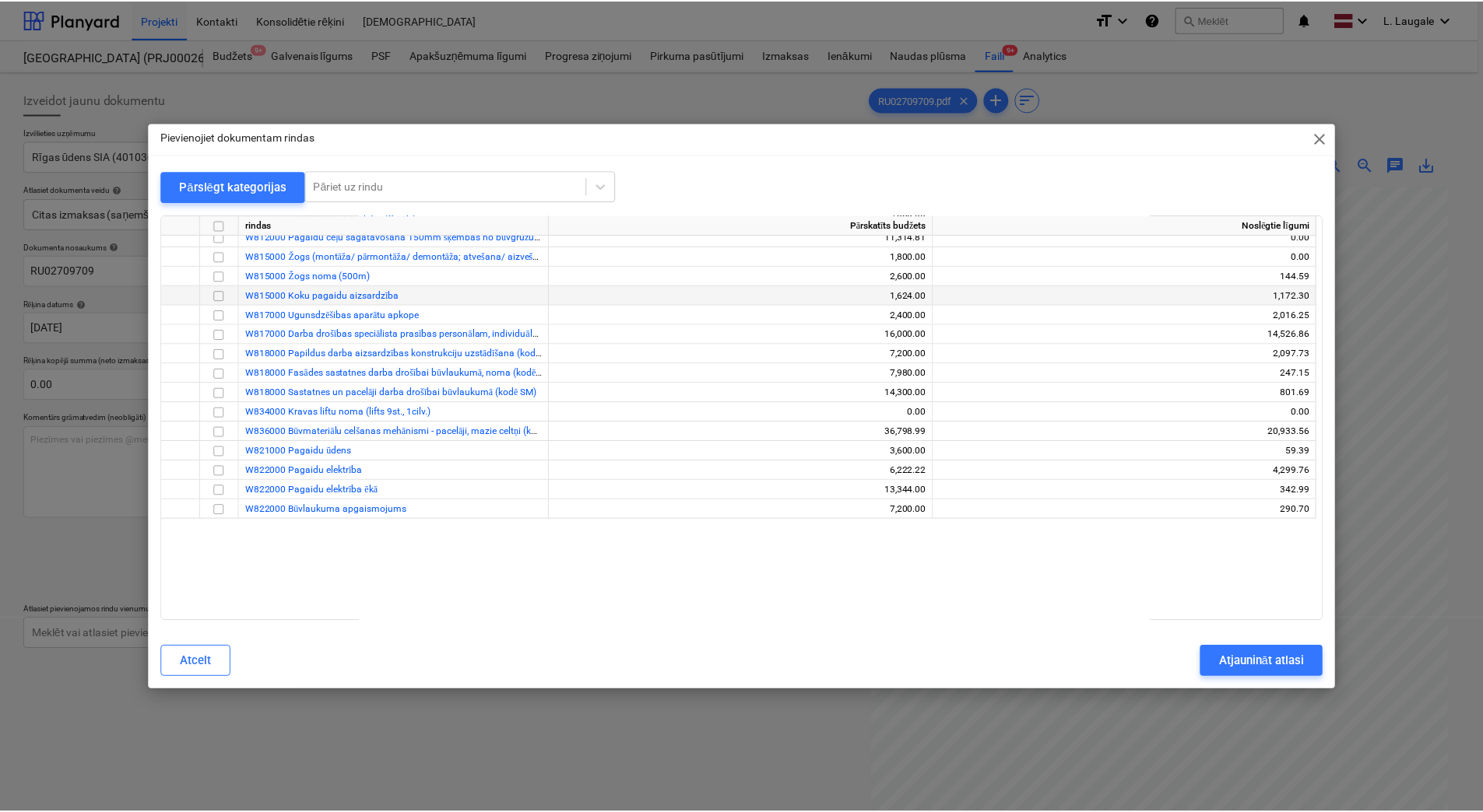
scroll to position [207, 0]
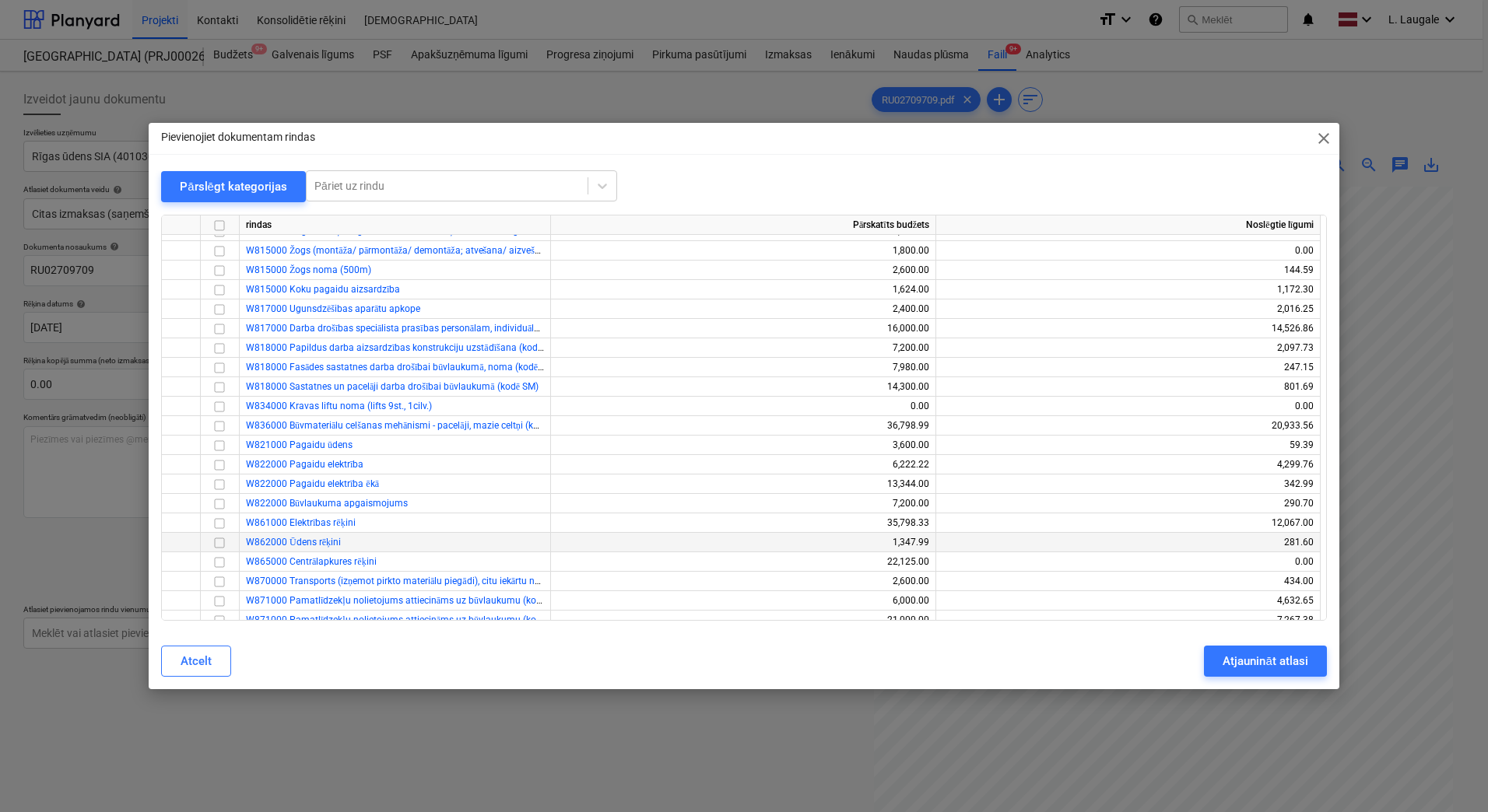
click at [215, 546] on input "checkbox" at bounding box center [219, 543] width 19 height 19
click at [1239, 664] on div "Atjaunināt atlasi" at bounding box center [1264, 661] width 85 height 20
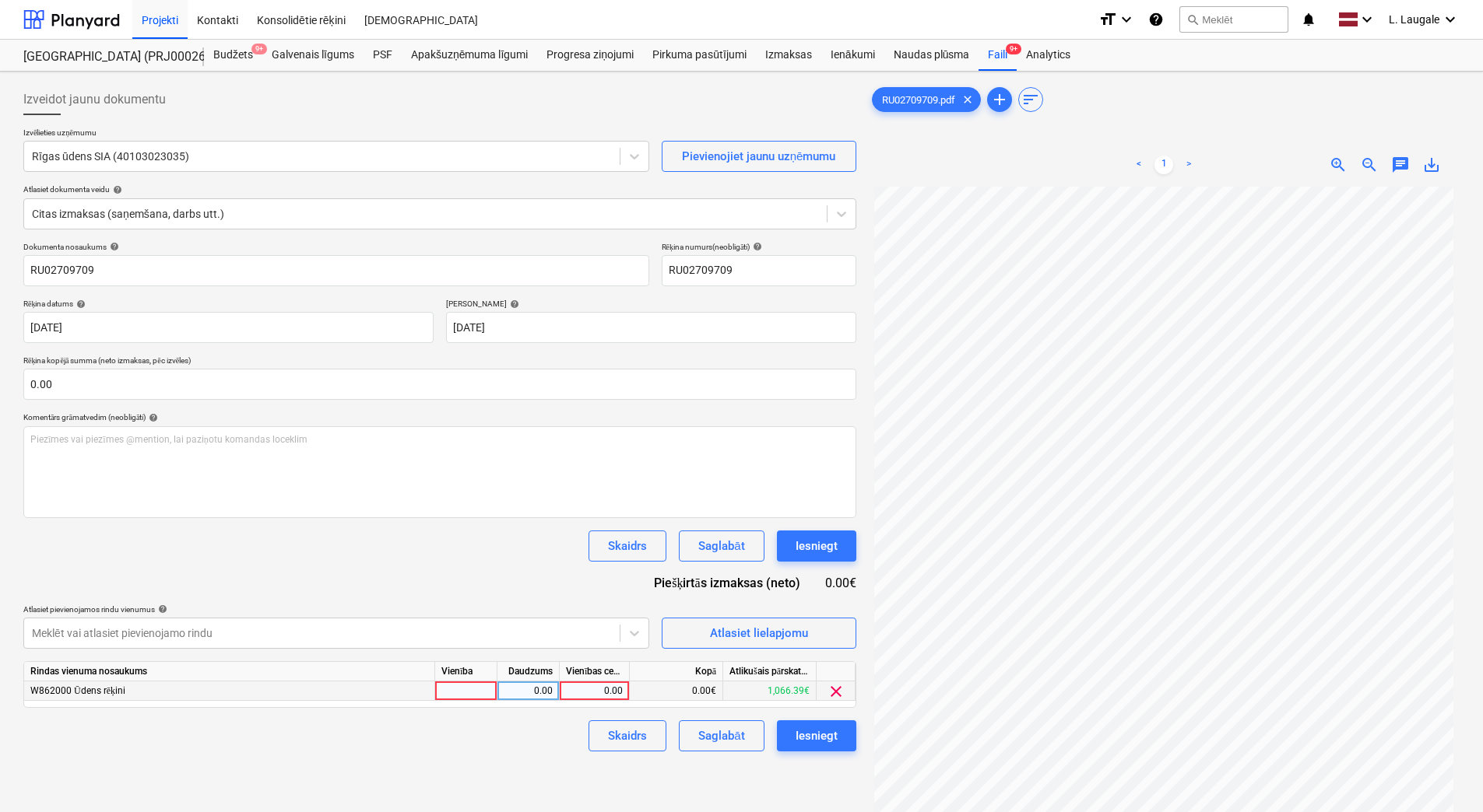
click at [438, 691] on div at bounding box center [466, 691] width 62 height 19
click at [540, 682] on div "0.00" at bounding box center [528, 691] width 49 height 19
click at [596, 692] on div "0.00" at bounding box center [594, 691] width 57 height 19
drag, startPoint x: 589, startPoint y: 694, endPoint x: 679, endPoint y: 671, distance: 92.9
click at [679, 671] on div "Rindas vienuma nosaukums Vienība Daudzums Vienības cena Kopā Atlikušais pārskat…" at bounding box center [439, 685] width 833 height 47
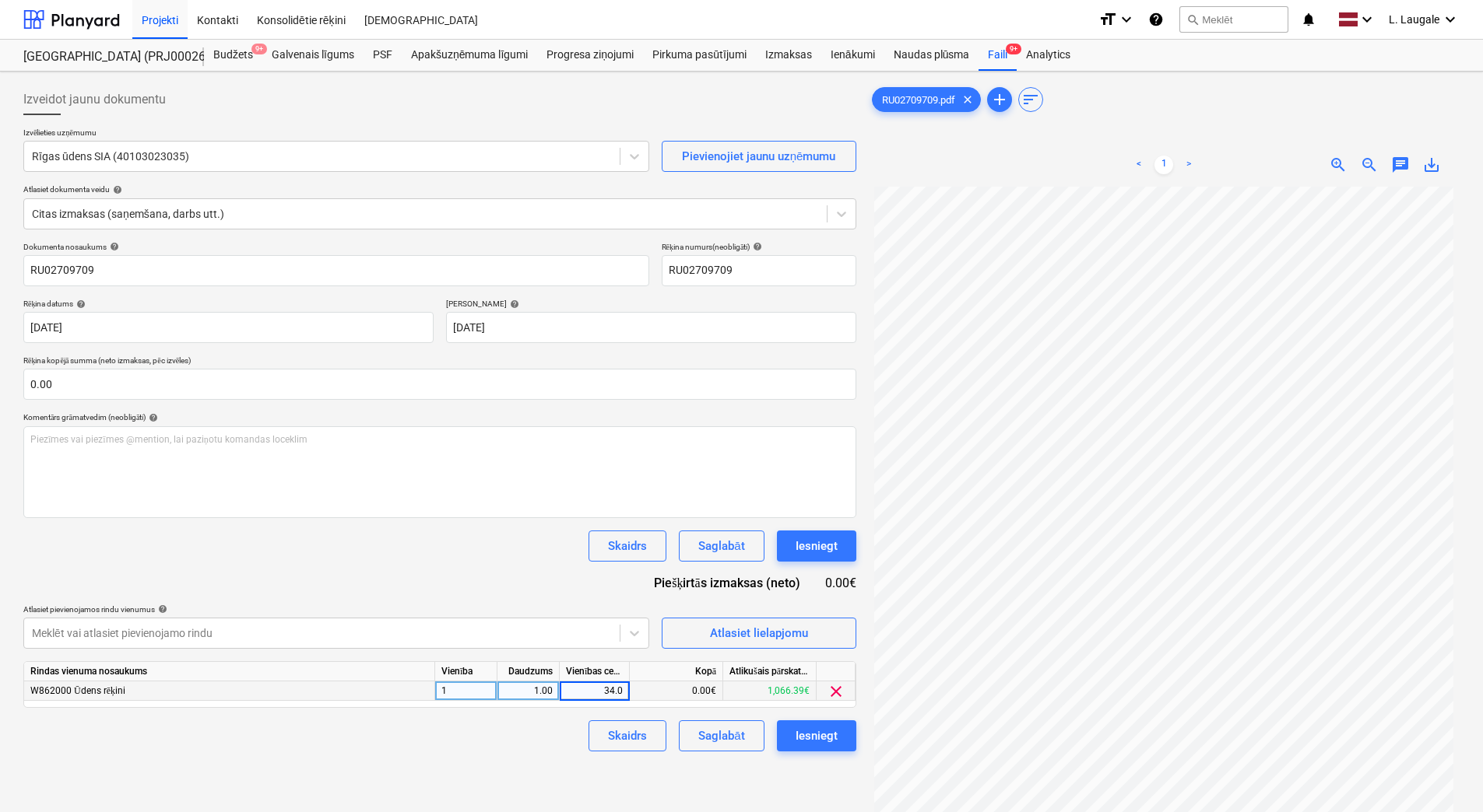
type input "34.01"
click at [500, 751] on div "Skaidrs Saglabāt Iesniegt" at bounding box center [439, 736] width 833 height 31
click at [705, 734] on div "Saglabāt" at bounding box center [721, 736] width 46 height 20
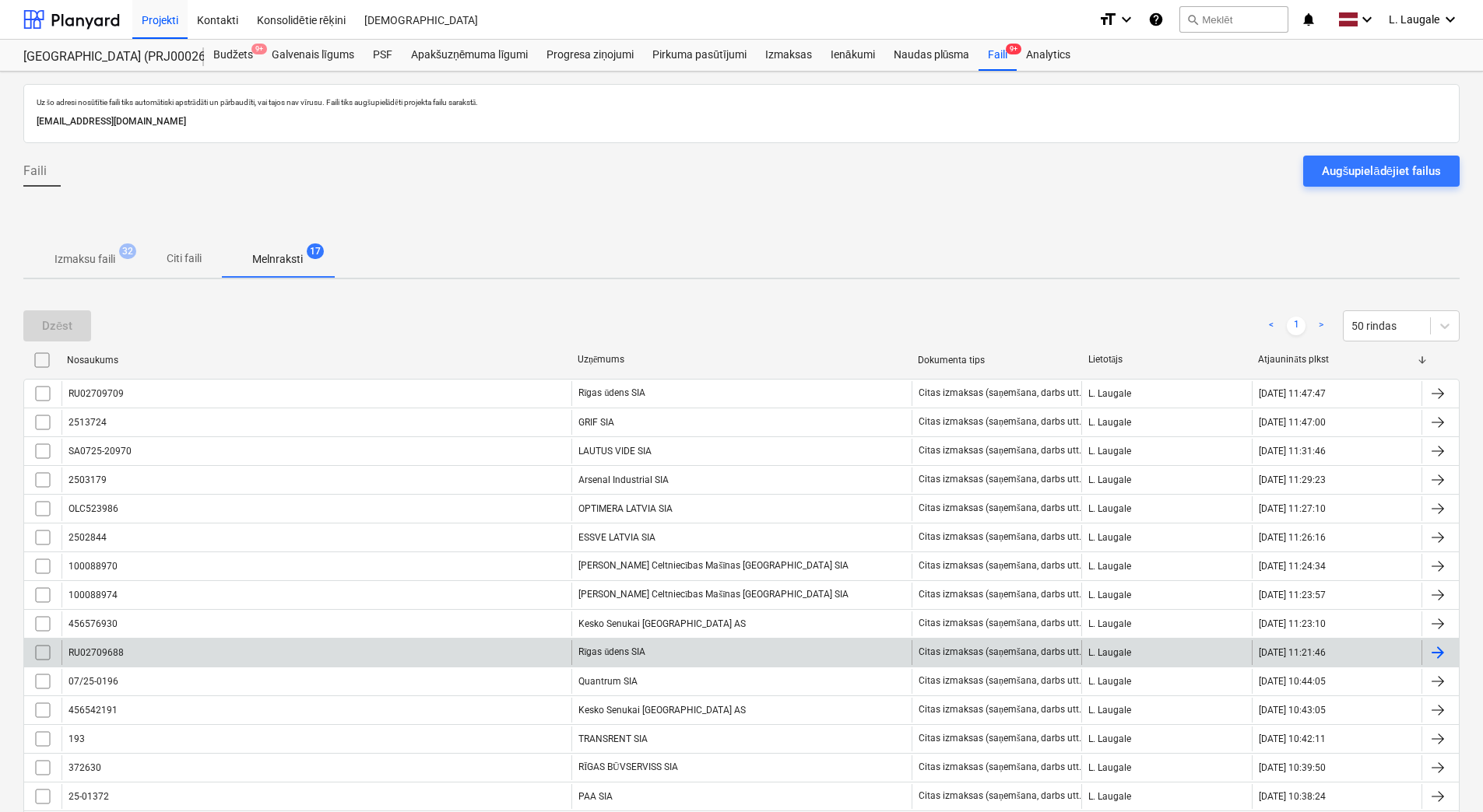
click at [434, 647] on div "RU02709688" at bounding box center [316, 652] width 510 height 25
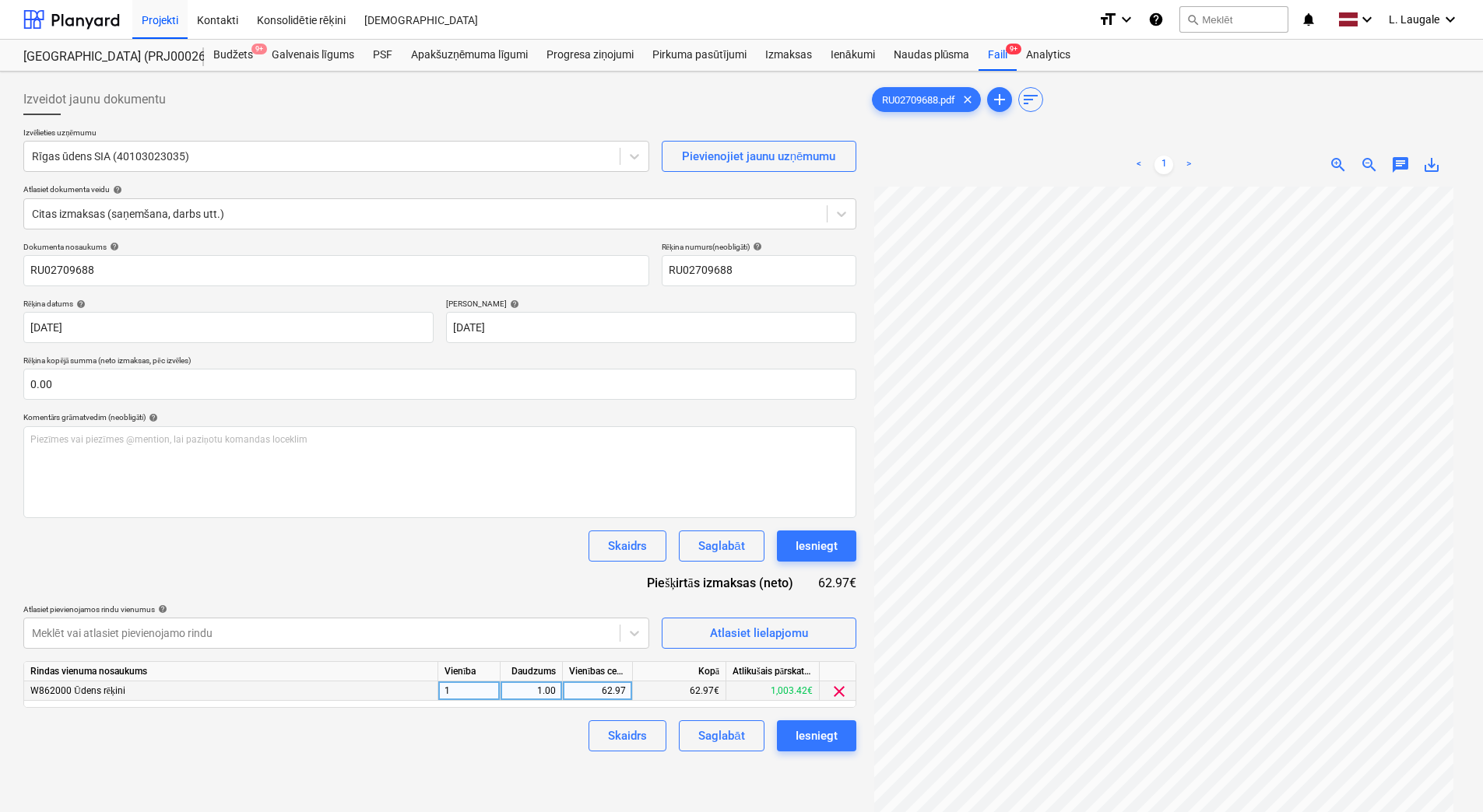
click at [594, 693] on div "62.97" at bounding box center [598, 691] width 57 height 19
type input "52.04"
click at [548, 754] on div "Izveidot jaunu dokumentu Izvēlieties uzņēmumu Rīgas ūdens SIA (40103023035) Pie…" at bounding box center [439, 519] width 846 height 884
click at [720, 737] on div "Saglabāt" at bounding box center [721, 736] width 46 height 20
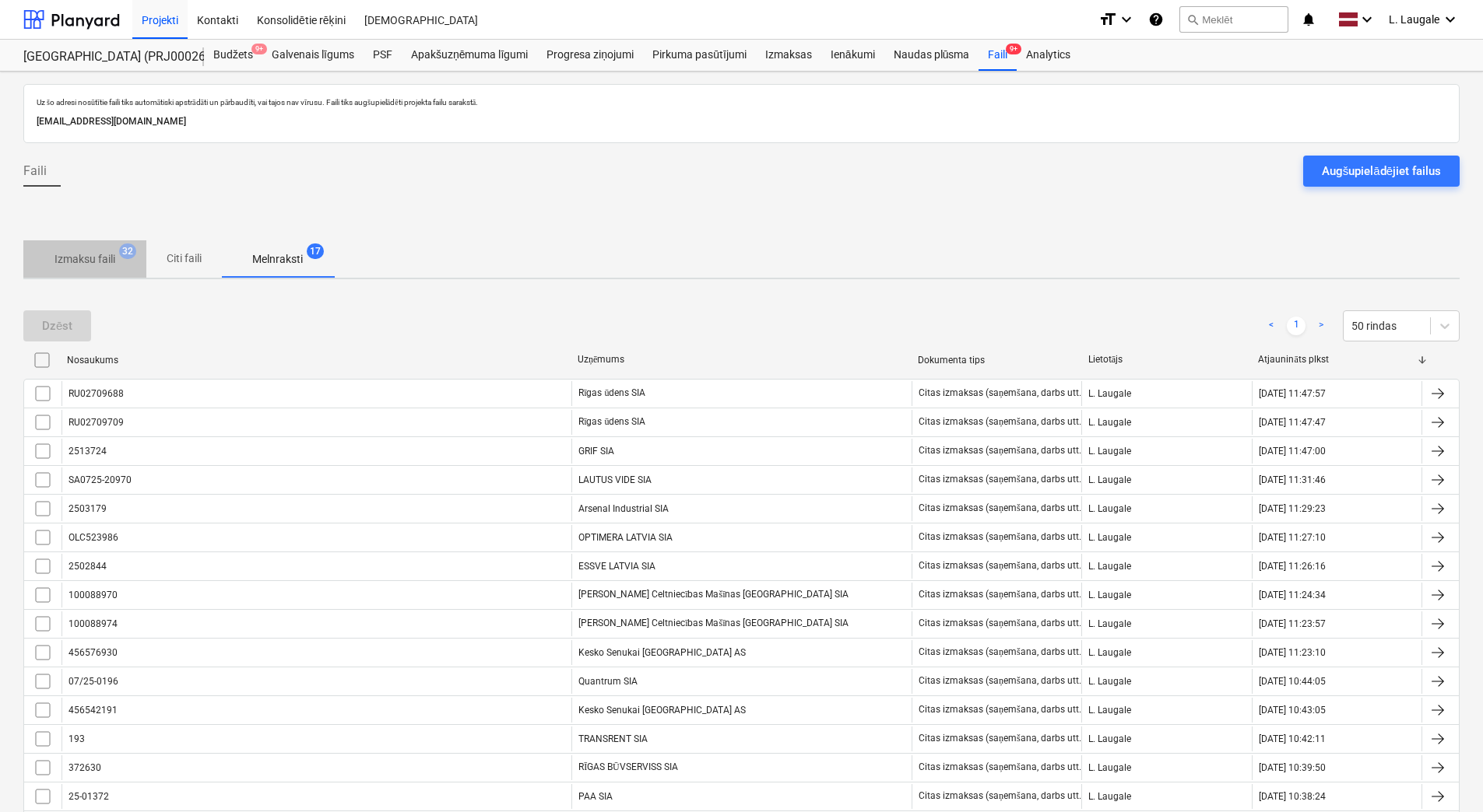
click at [89, 253] on p "Izmaksu faili" at bounding box center [84, 259] width 61 height 16
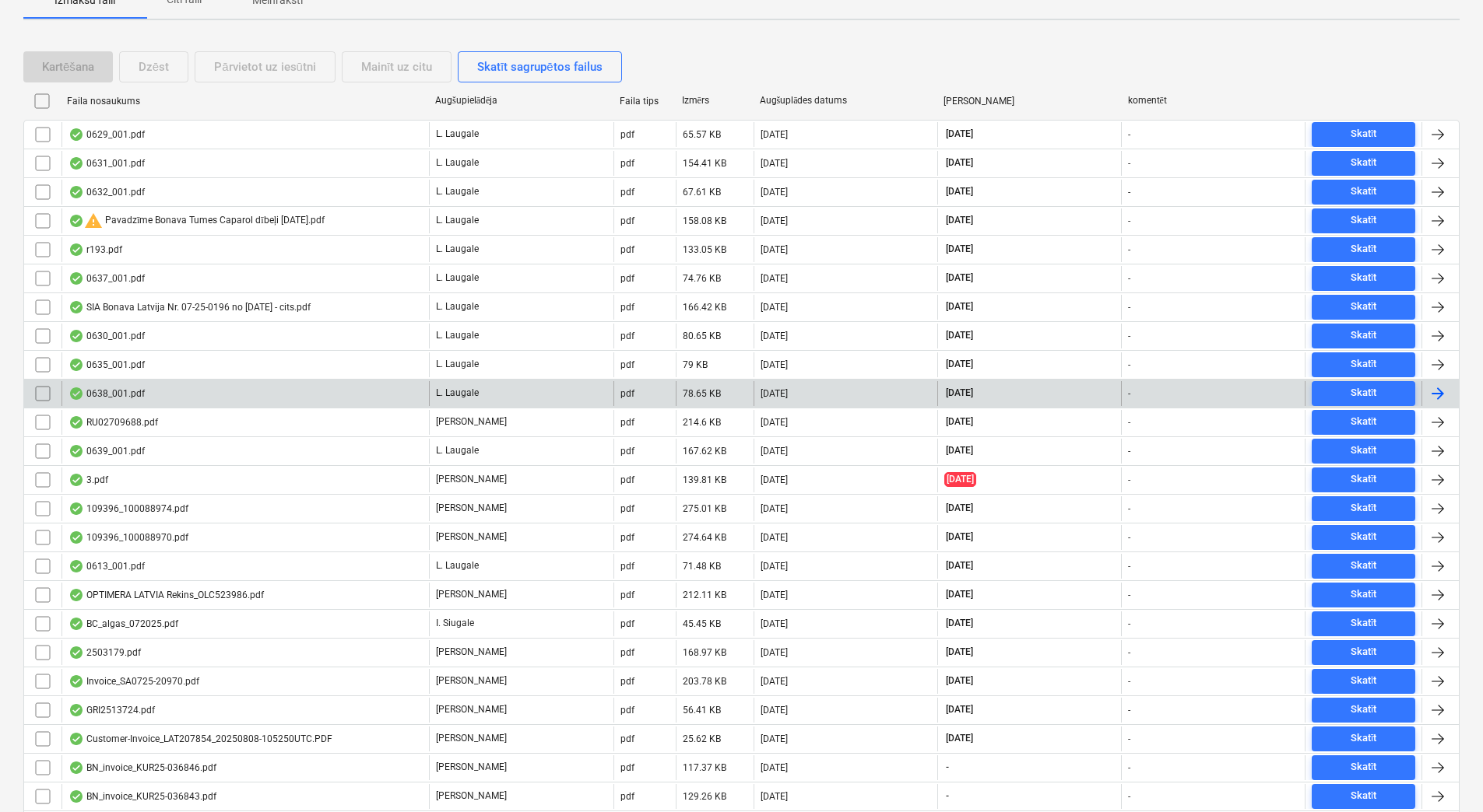
scroll to position [519, 0]
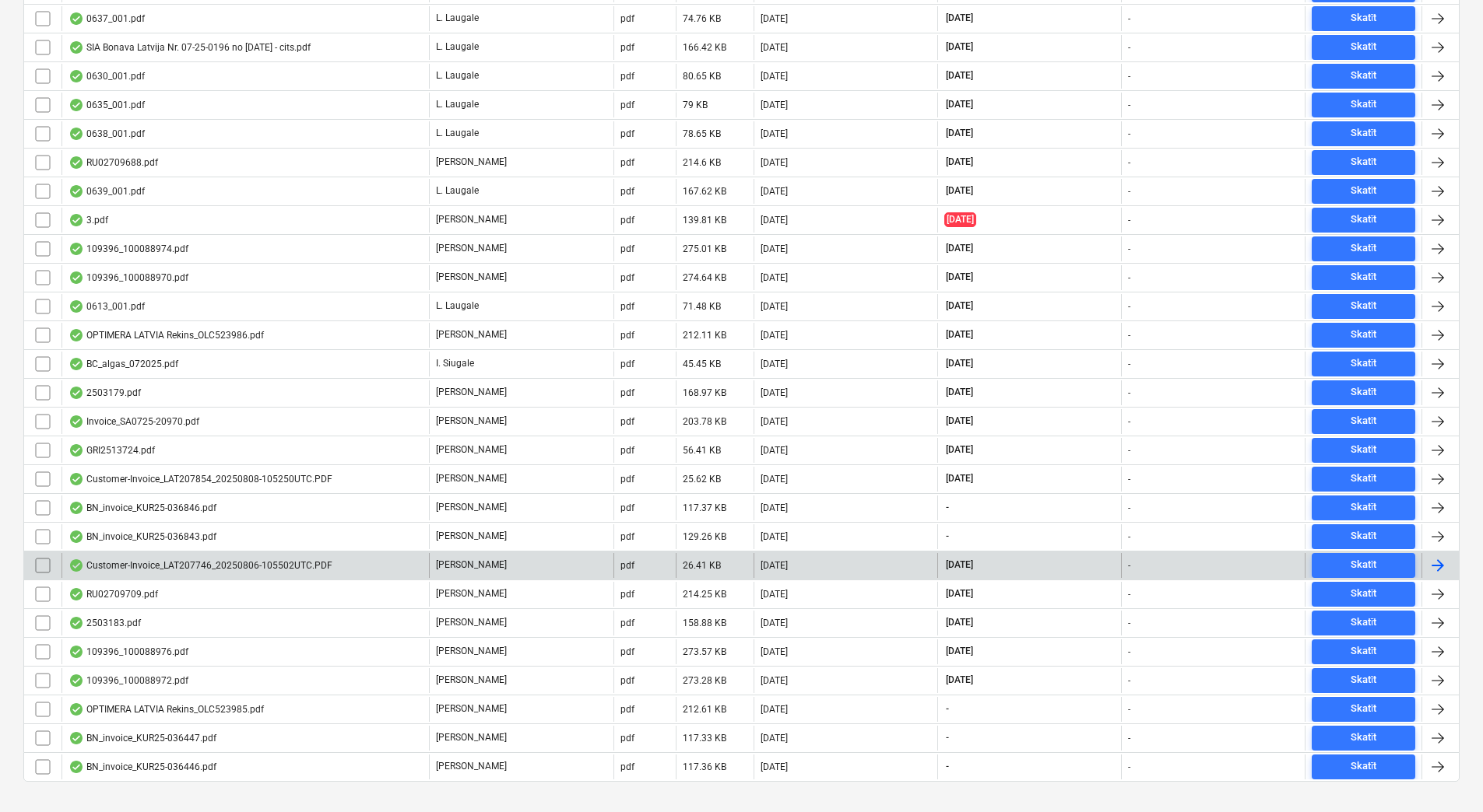
click at [345, 565] on div "Customer-Invoice_LAT207746_20250806-105502UTC.PDF" at bounding box center [245, 566] width 367 height 25
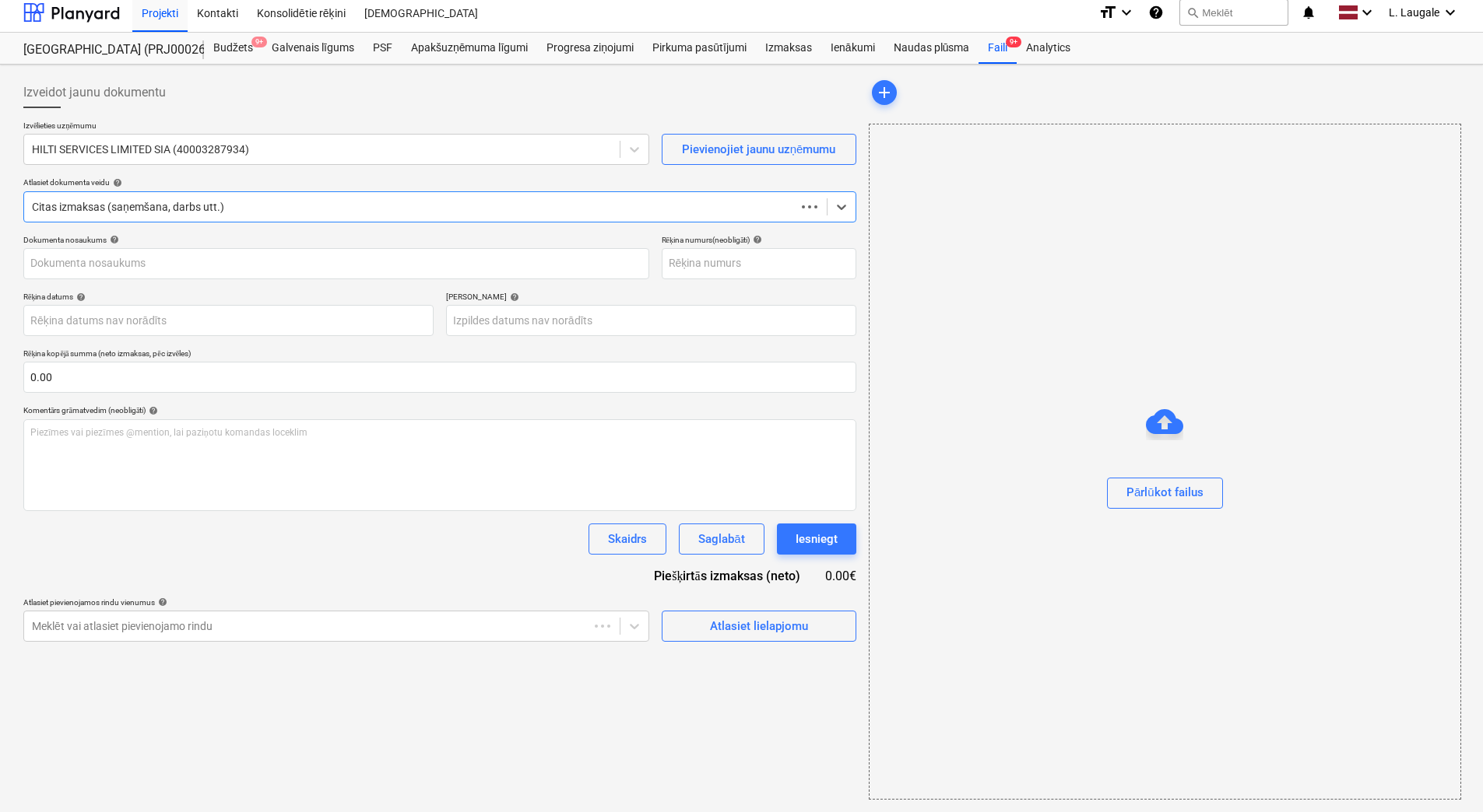
scroll to position [7, 0]
type input "LAT207746"
type input "[DATE]"
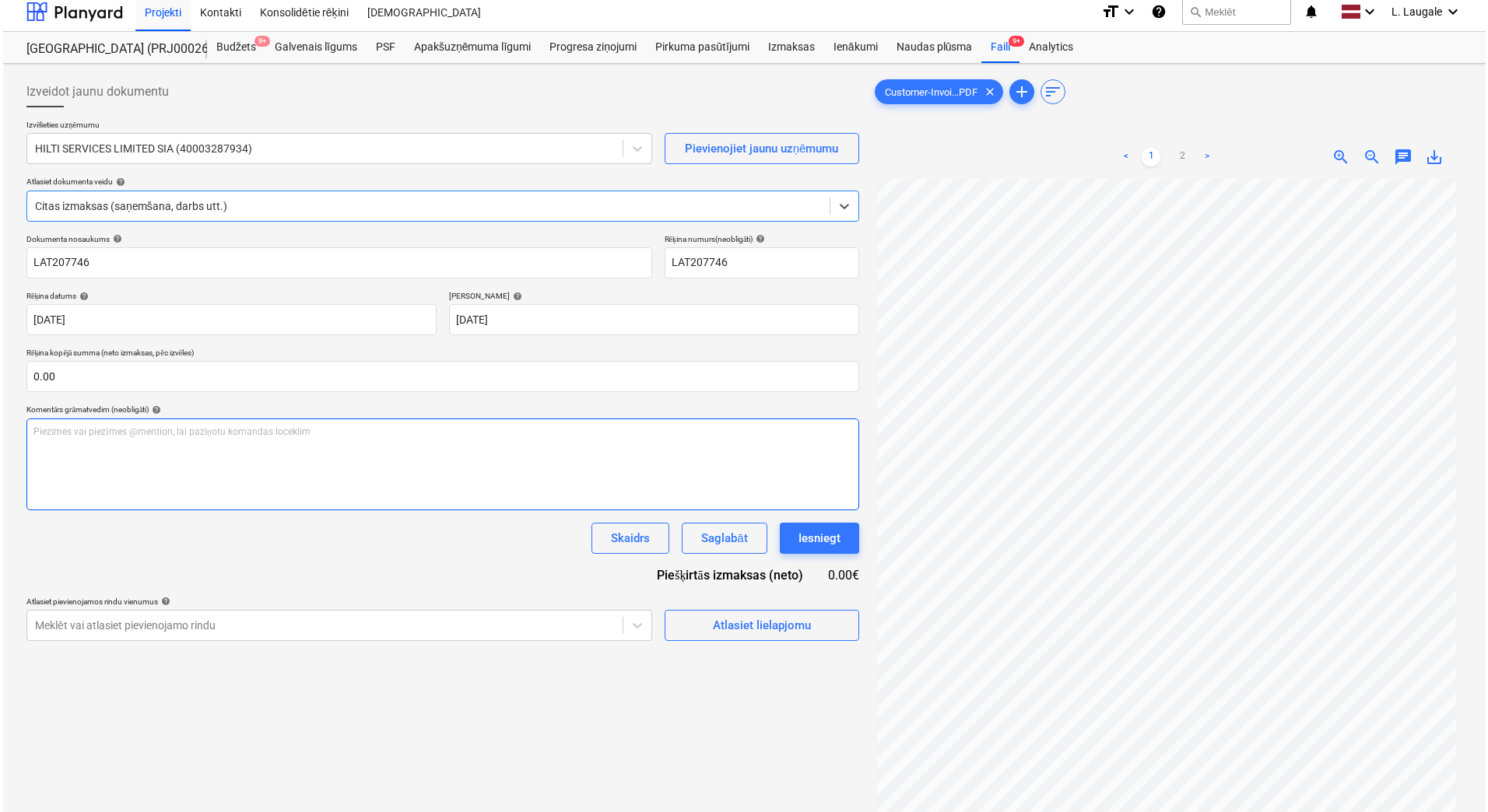
scroll to position [0, 0]
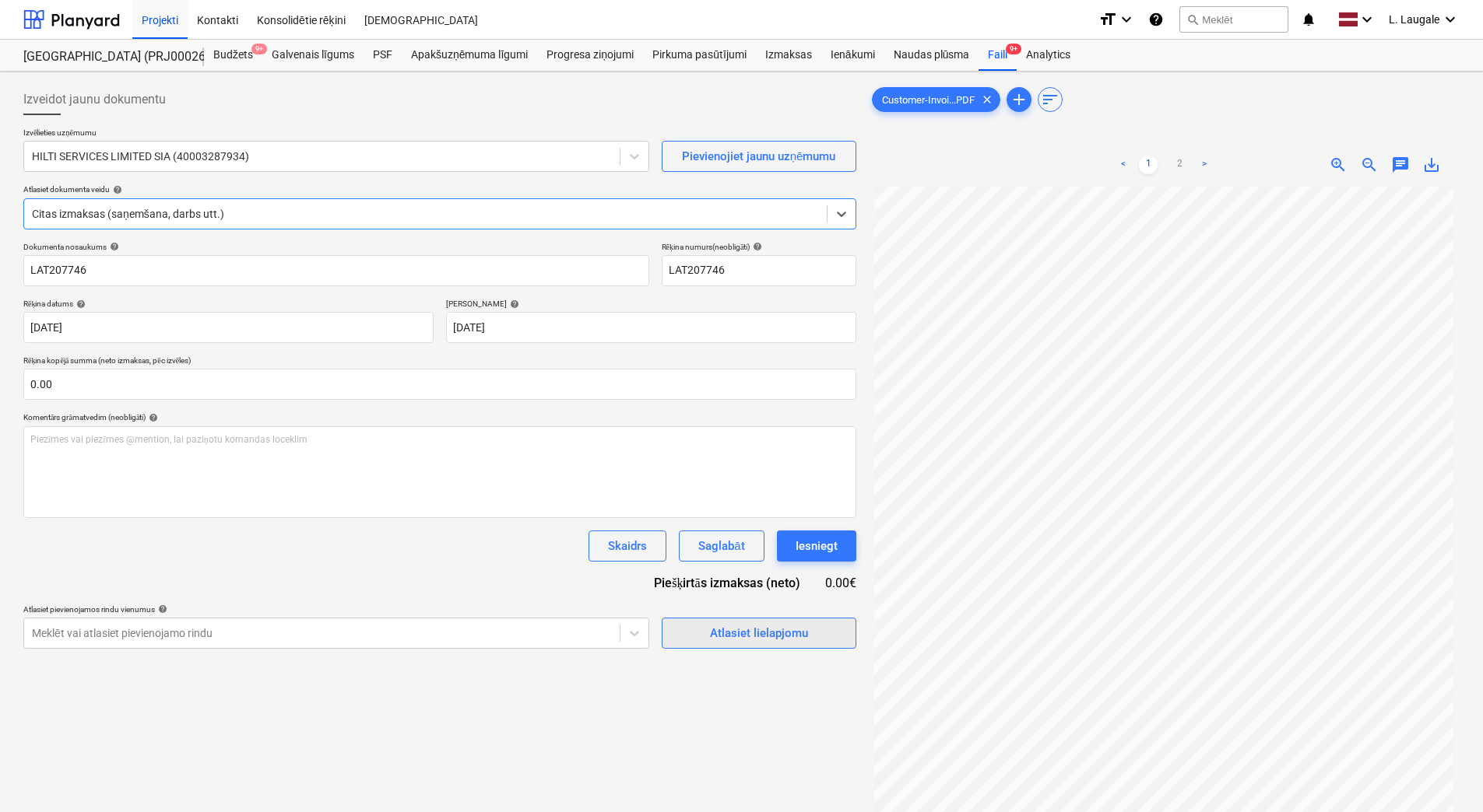
click at [761, 638] on div "Atlasiet lielapjomu" at bounding box center [759, 633] width 98 height 20
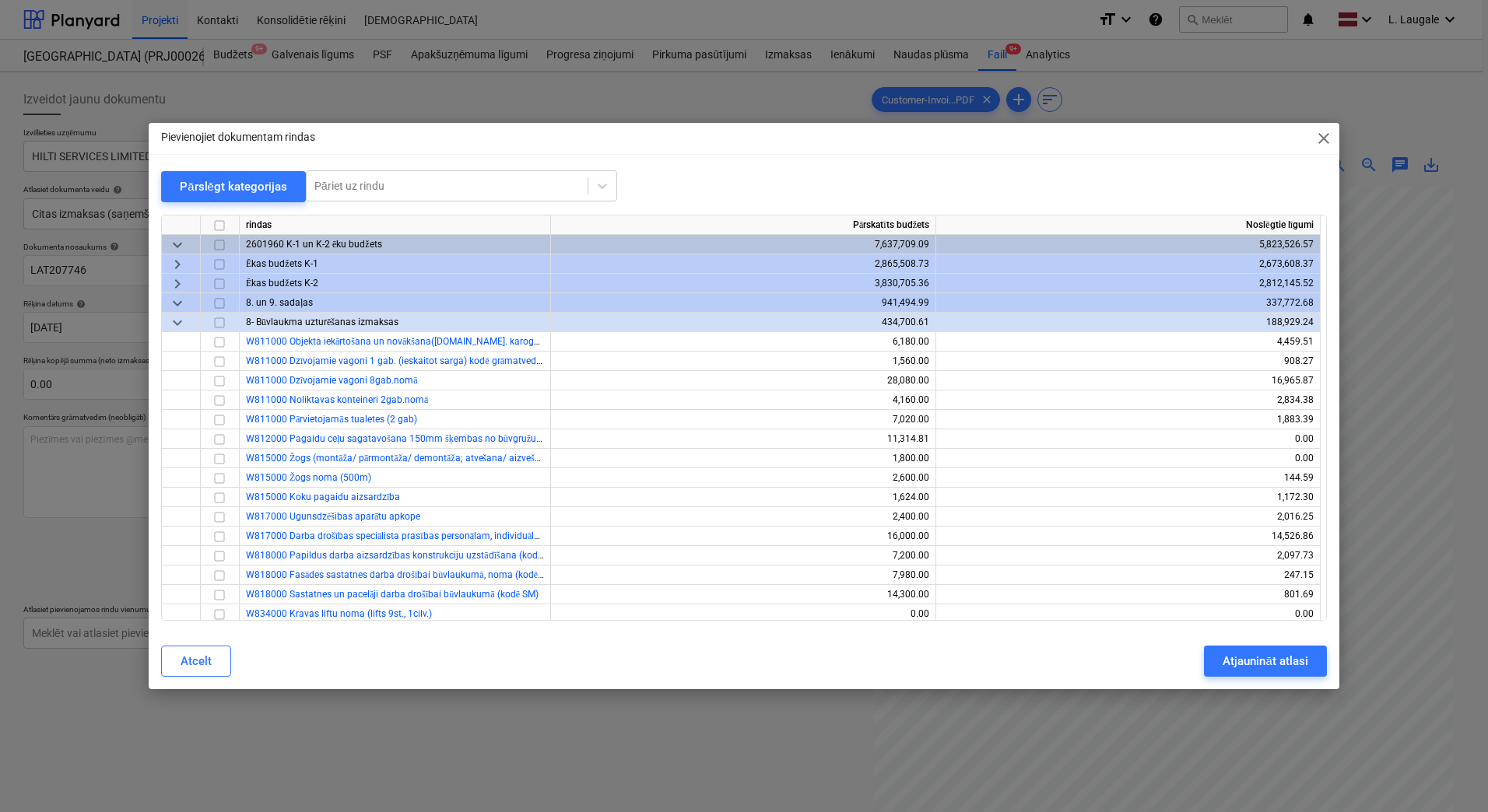
click at [181, 285] on span "keyboard_arrow_right" at bounding box center [177, 284] width 19 height 19
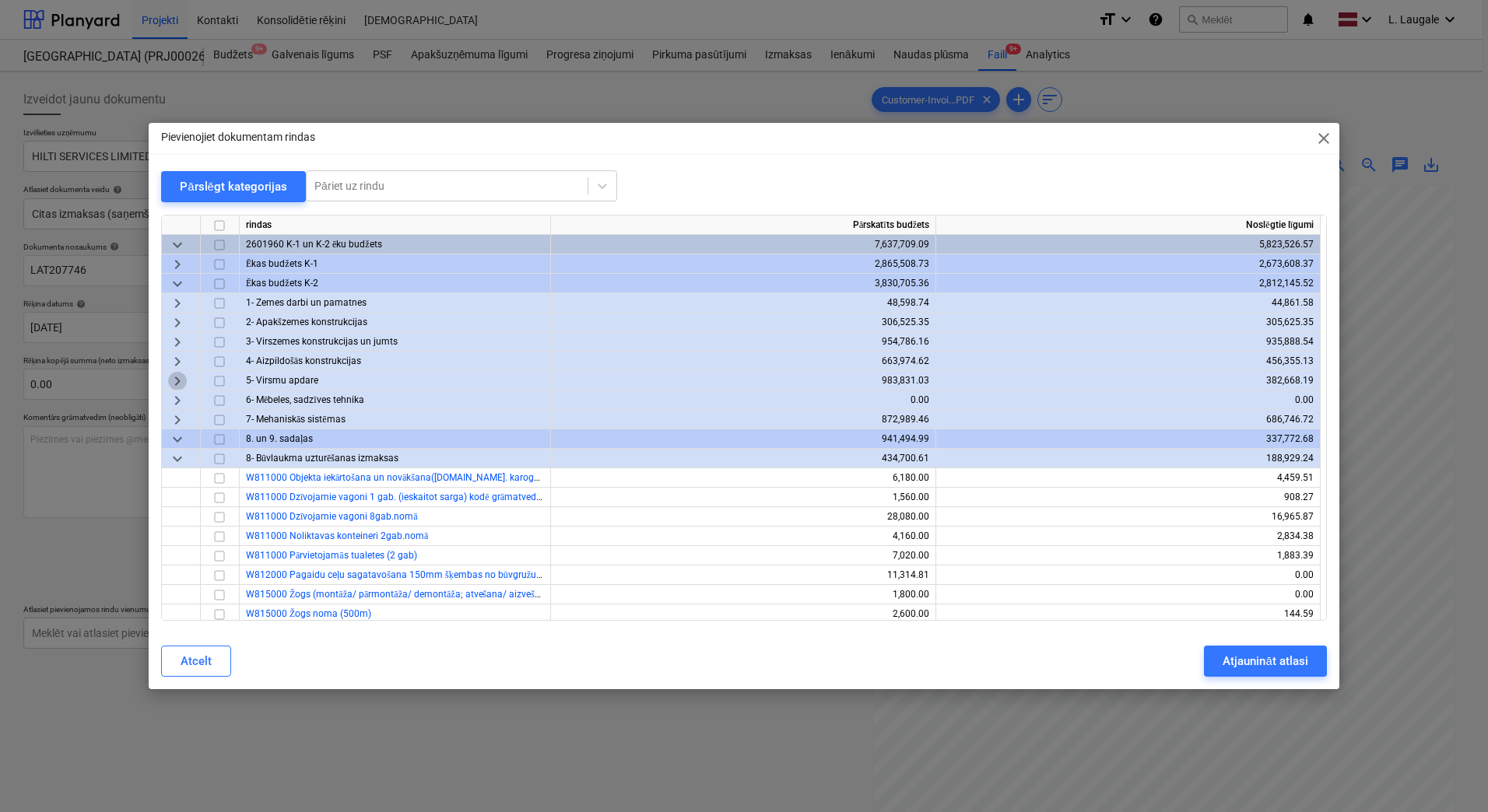
click at [183, 373] on span "keyboard_arrow_right" at bounding box center [177, 381] width 19 height 19
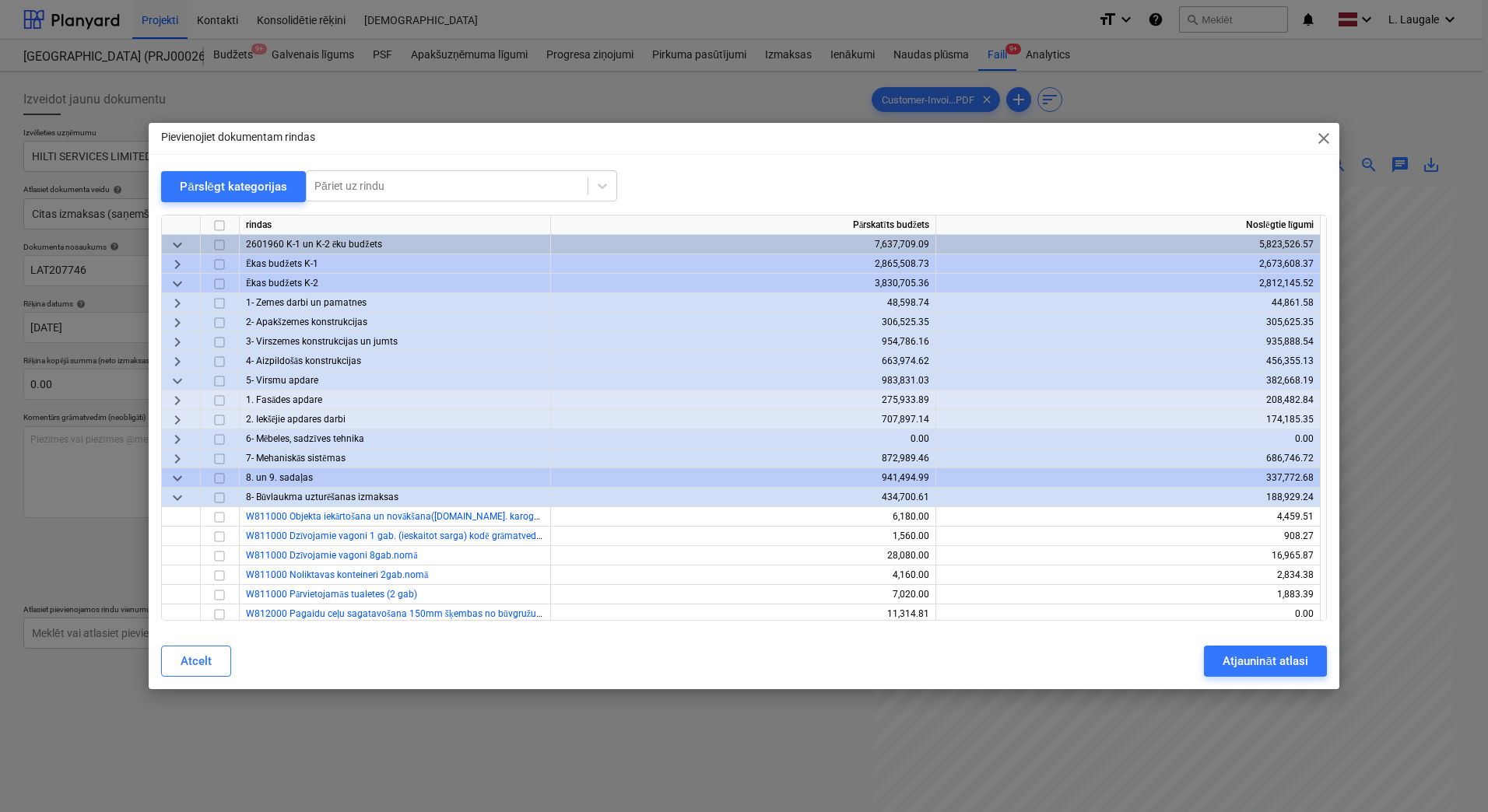
click at [184, 421] on span "keyboard_arrow_right" at bounding box center [177, 420] width 19 height 19
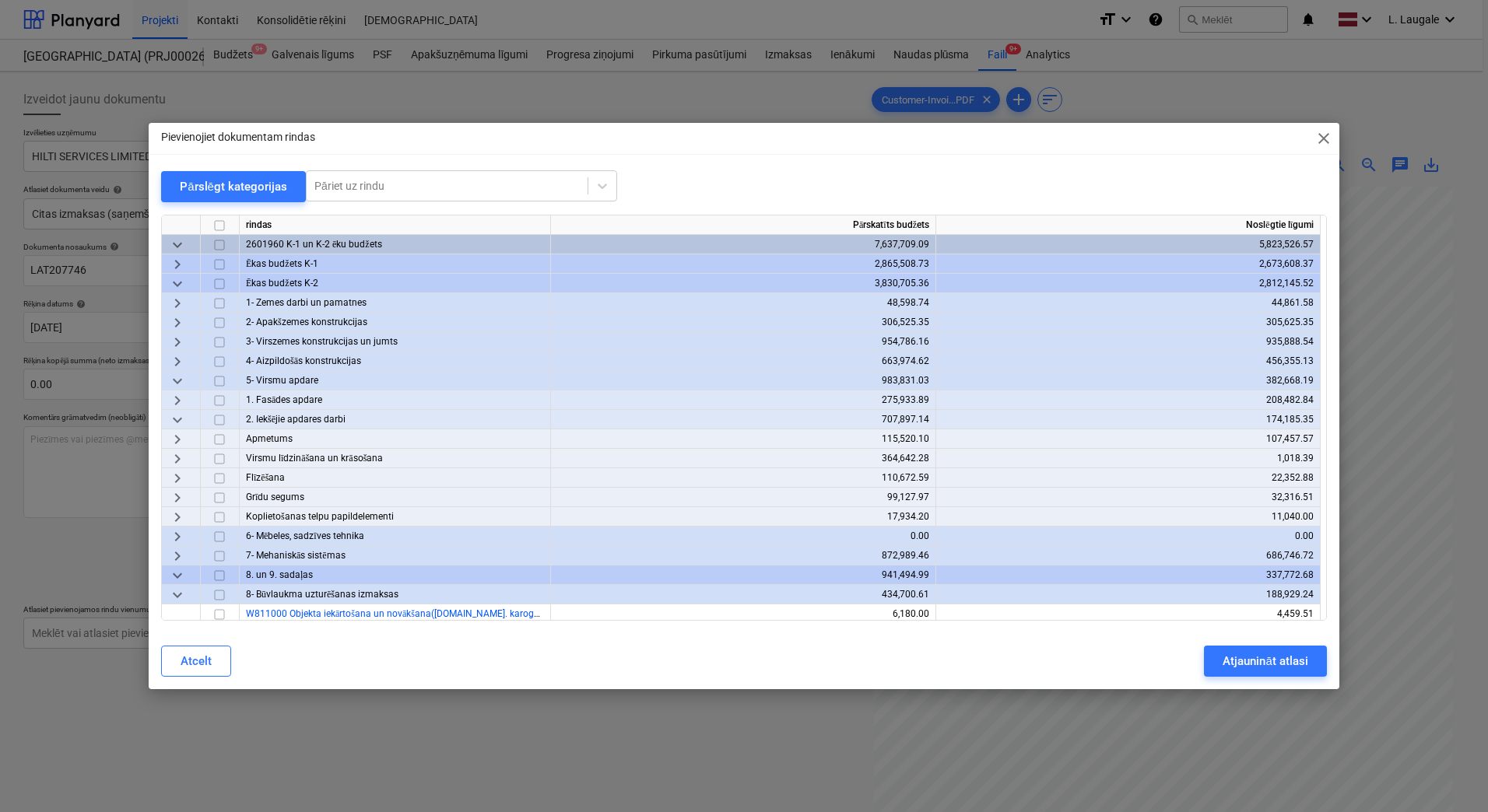
click at [177, 420] on span "keyboard_arrow_down" at bounding box center [177, 420] width 19 height 19
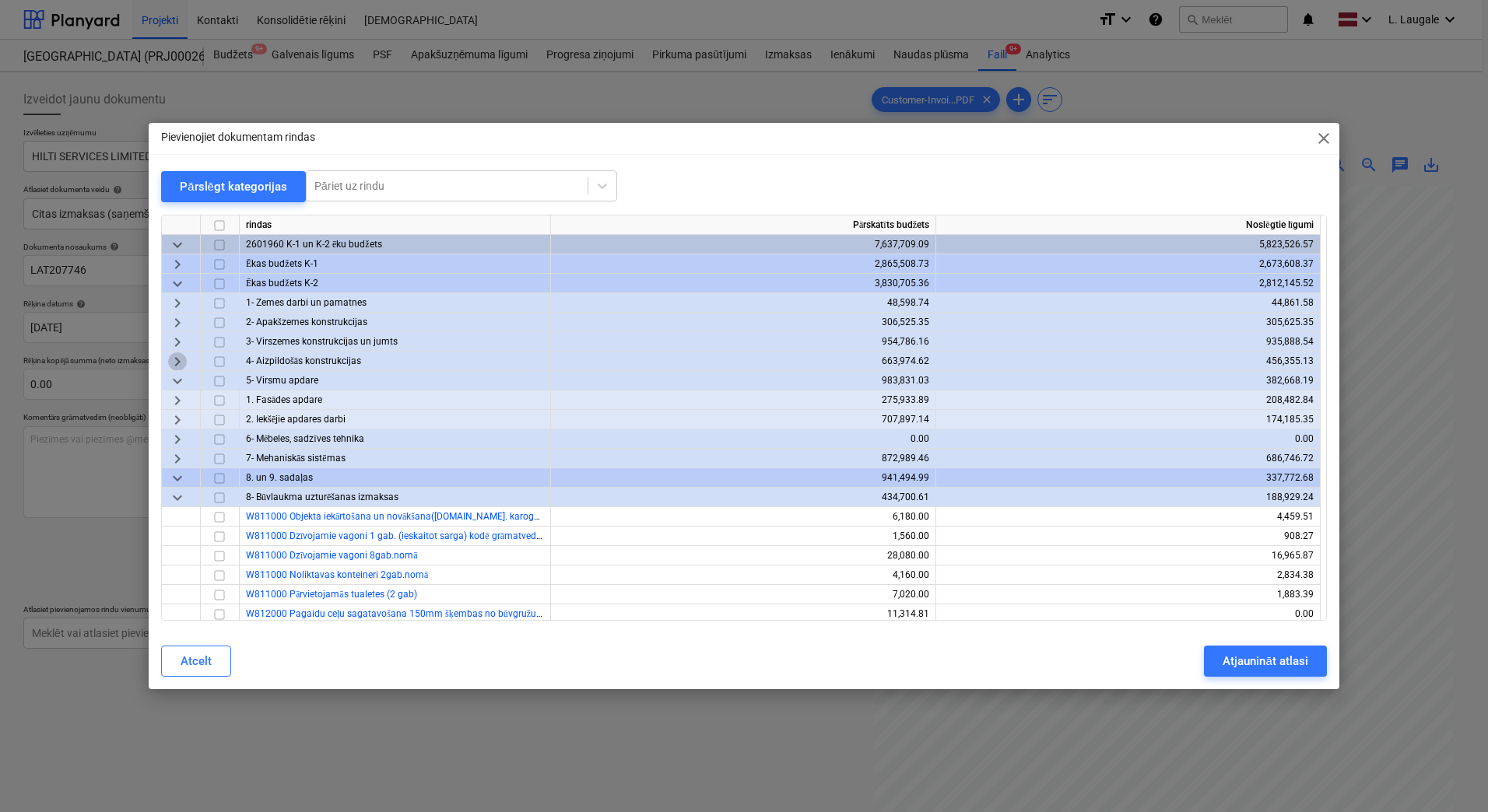
click at [177, 357] on span "keyboard_arrow_right" at bounding box center [177, 361] width 19 height 19
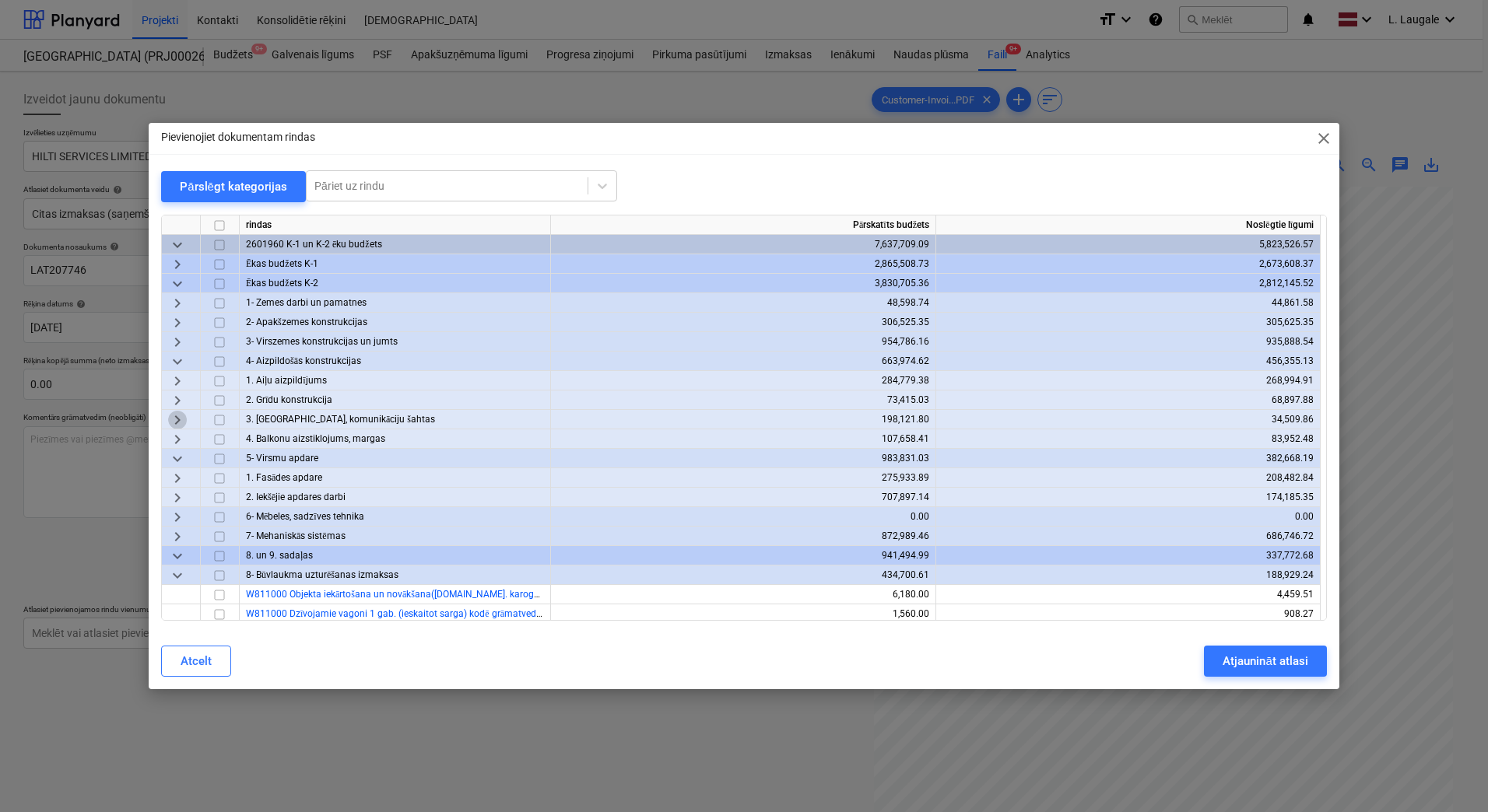
click at [177, 419] on span "keyboard_arrow_right" at bounding box center [177, 420] width 19 height 19
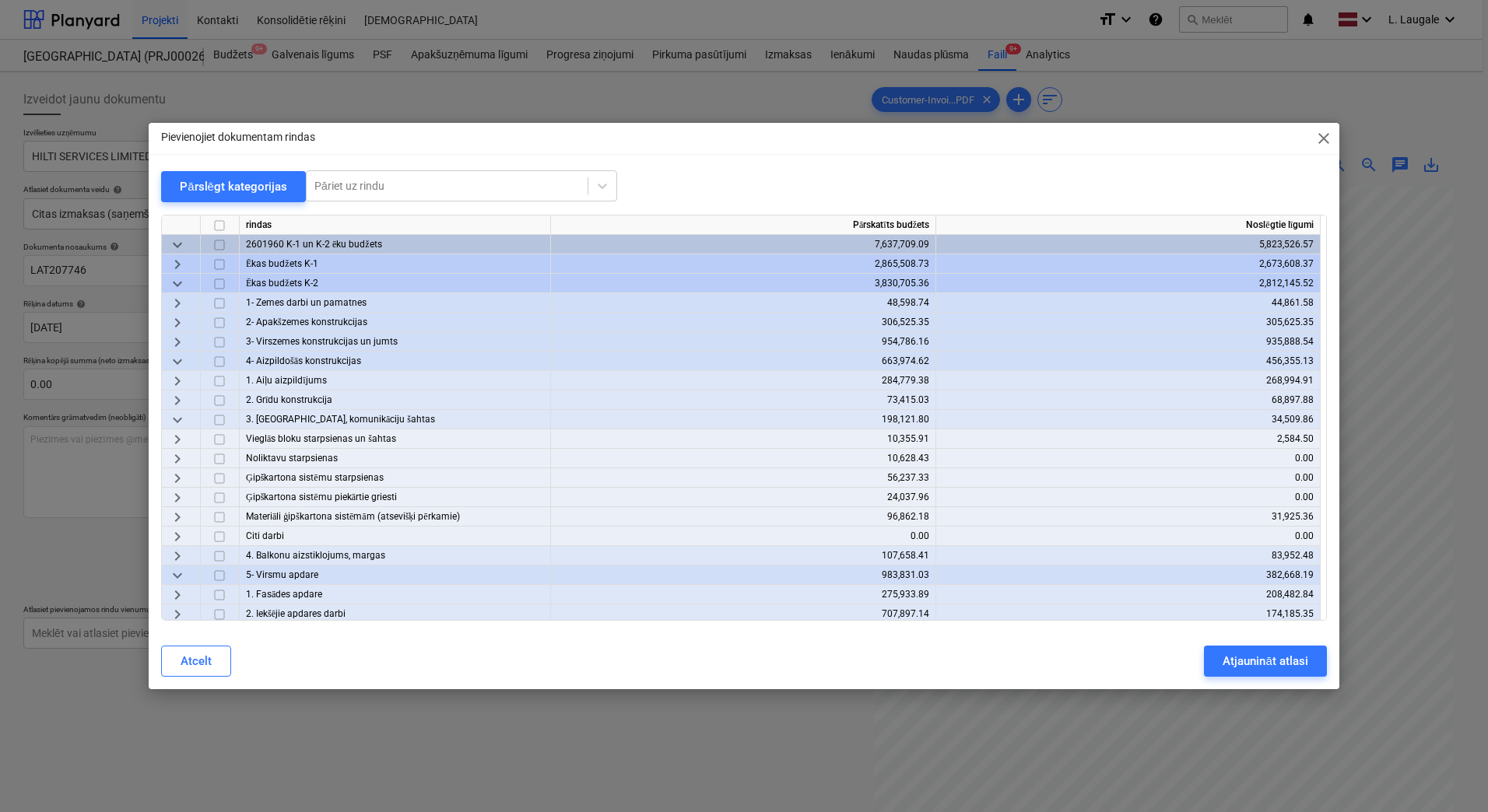
click at [182, 512] on span "keyboard_arrow_right" at bounding box center [177, 517] width 19 height 19
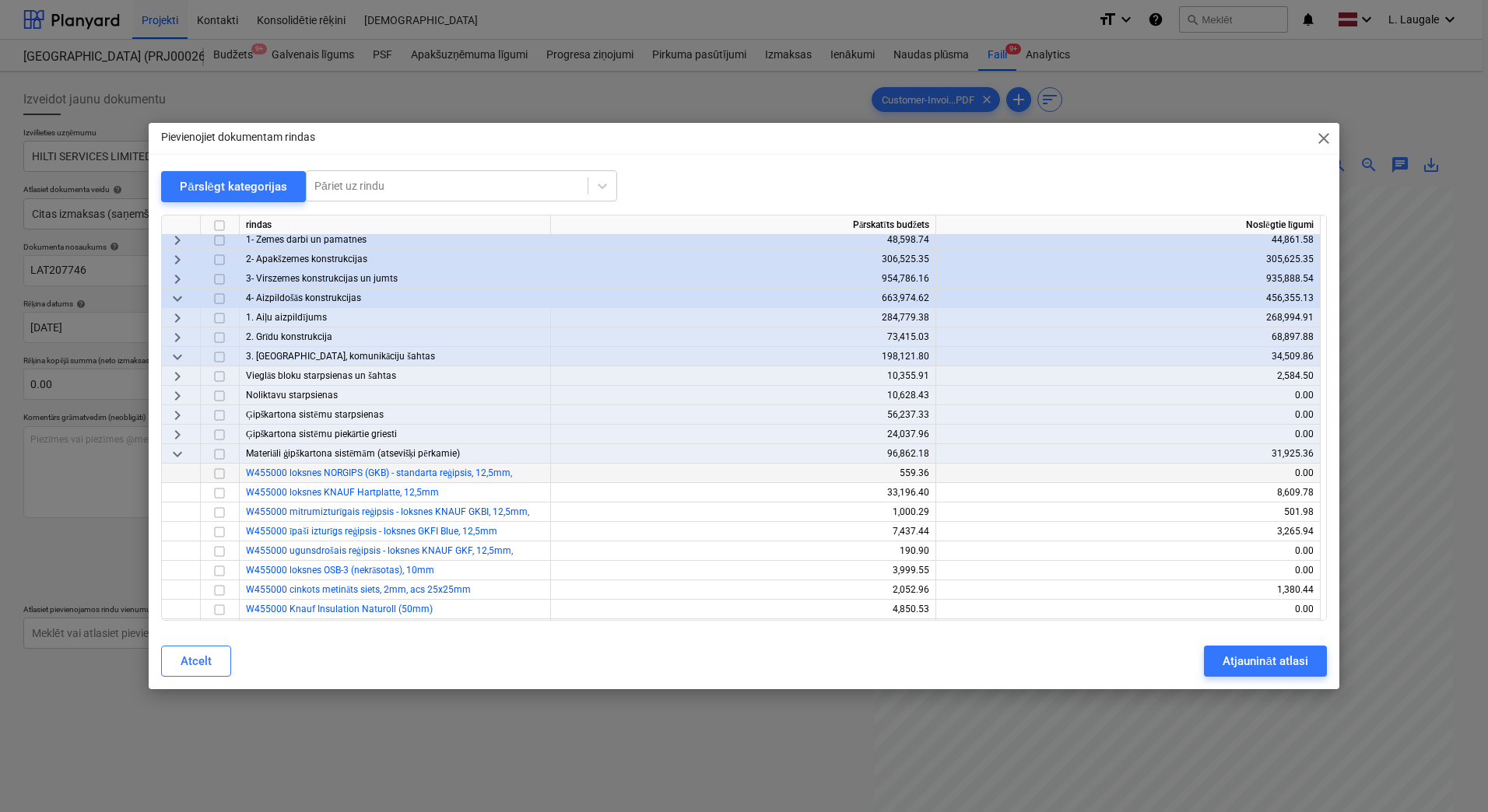
scroll to position [156, 0]
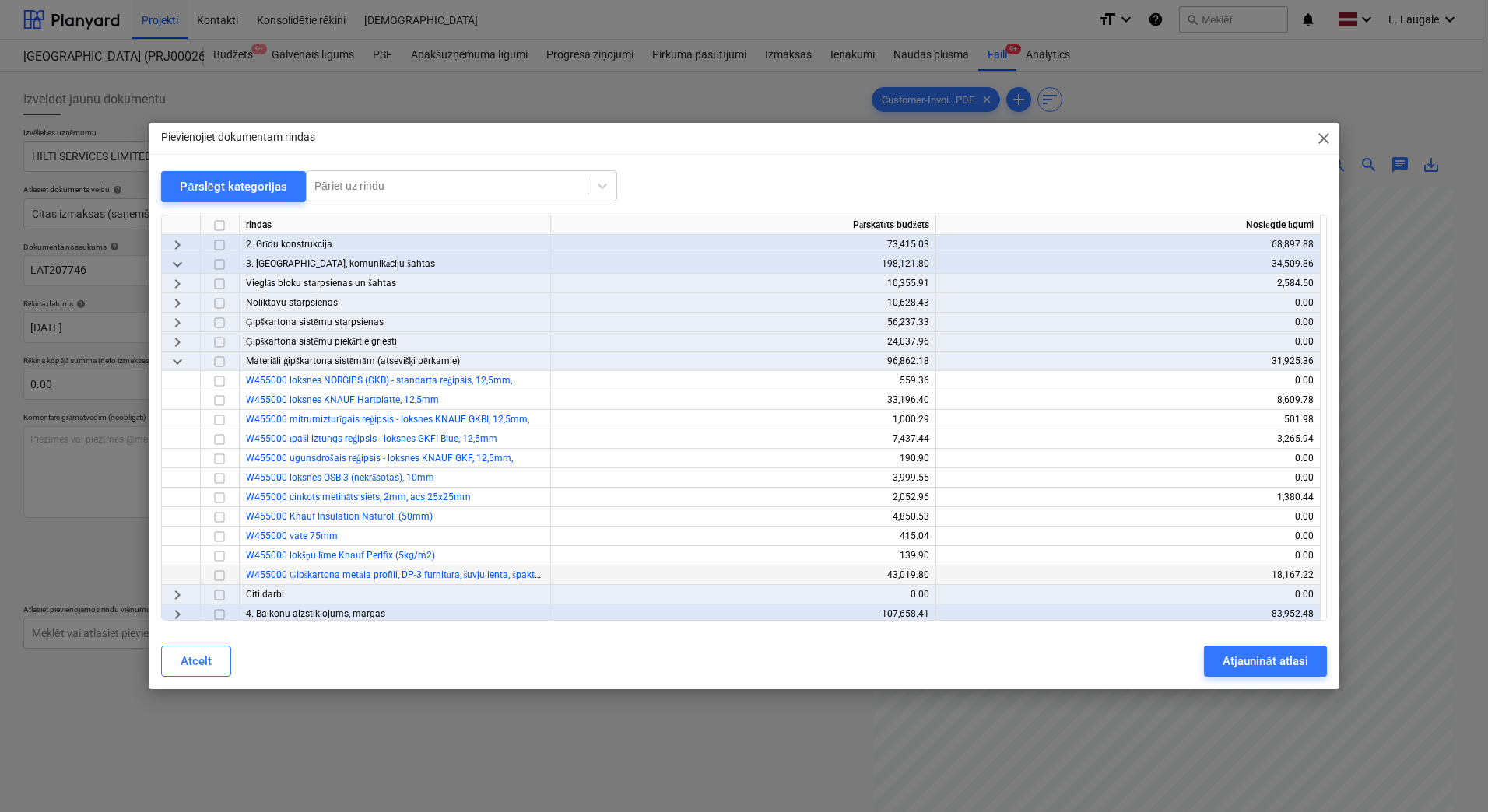
click at [218, 578] on input "checkbox" at bounding box center [219, 575] width 19 height 19
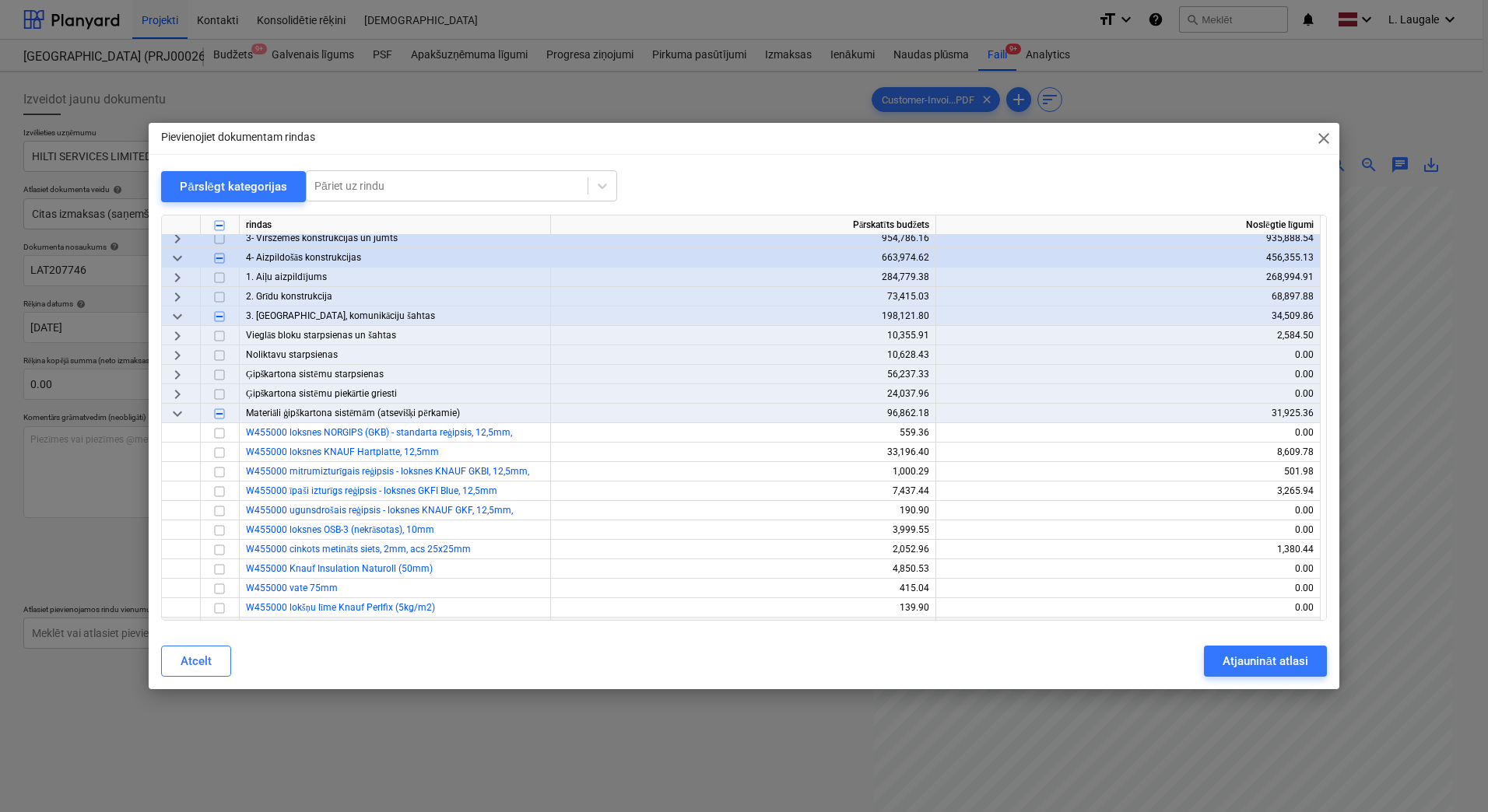
click at [177, 258] on span "keyboard_arrow_down" at bounding box center [177, 258] width 19 height 19
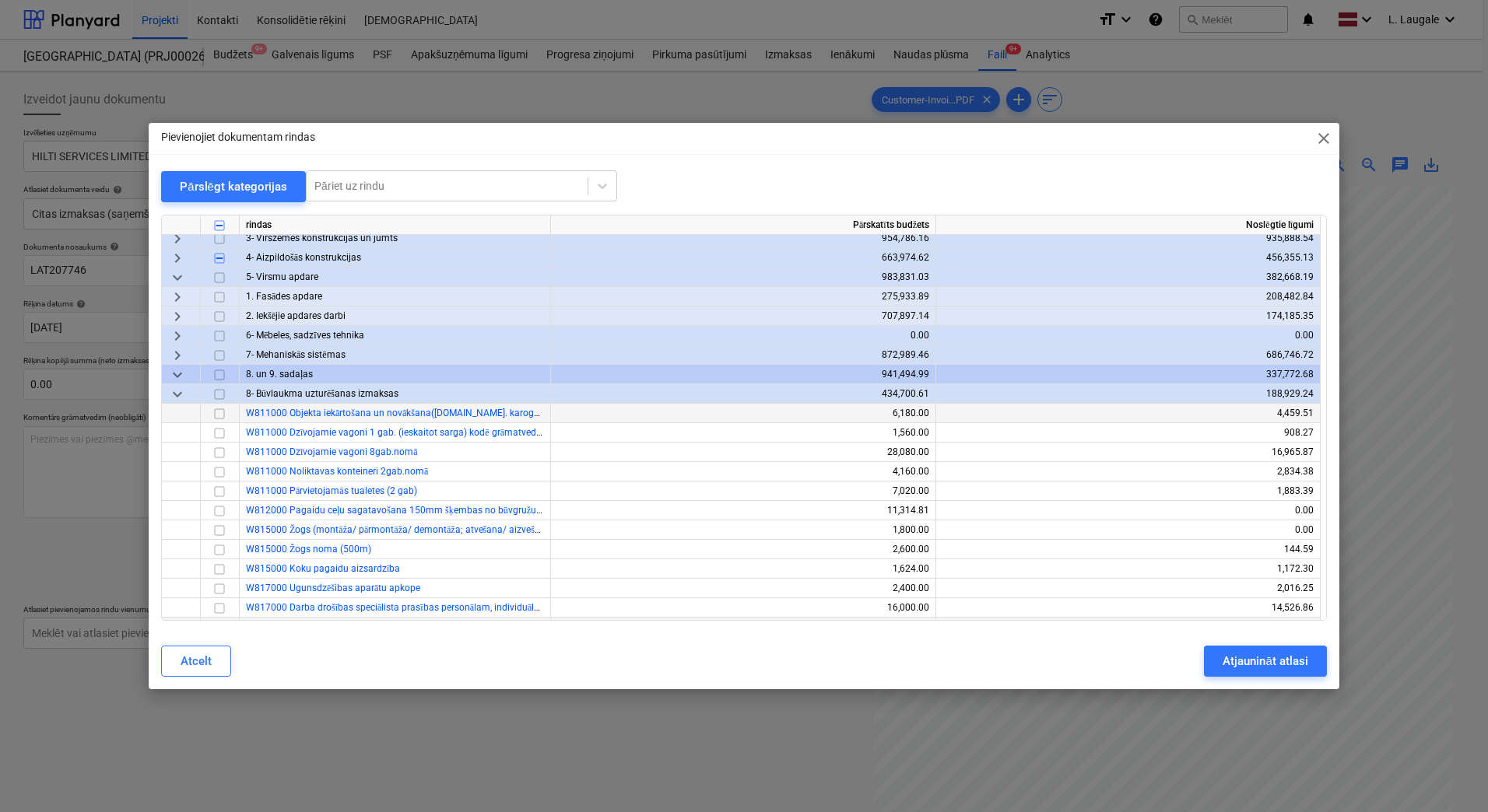
click at [177, 292] on span "keyboard_arrow_right" at bounding box center [177, 297] width 19 height 19
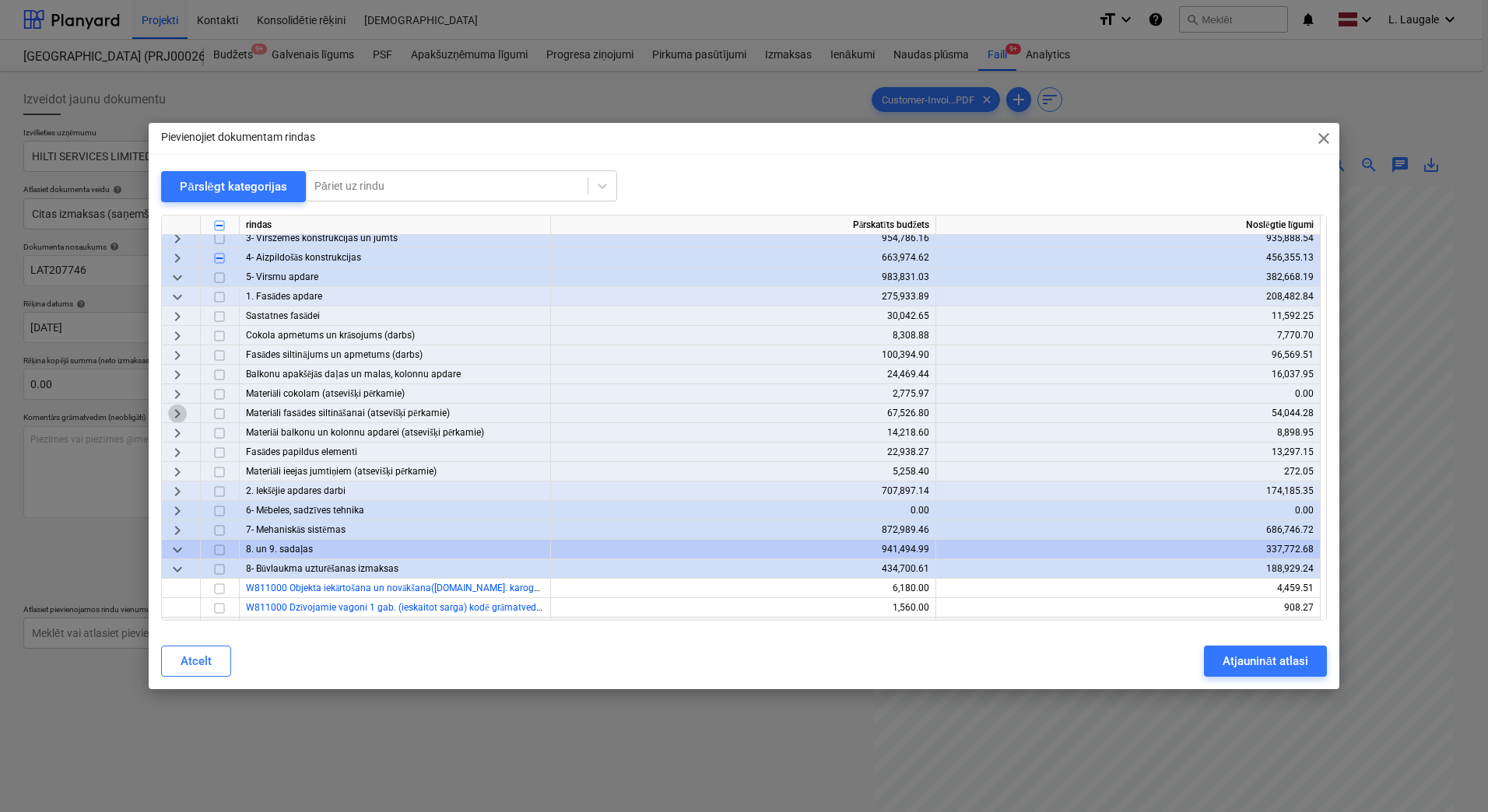
click at [186, 418] on span "keyboard_arrow_right" at bounding box center [177, 413] width 19 height 19
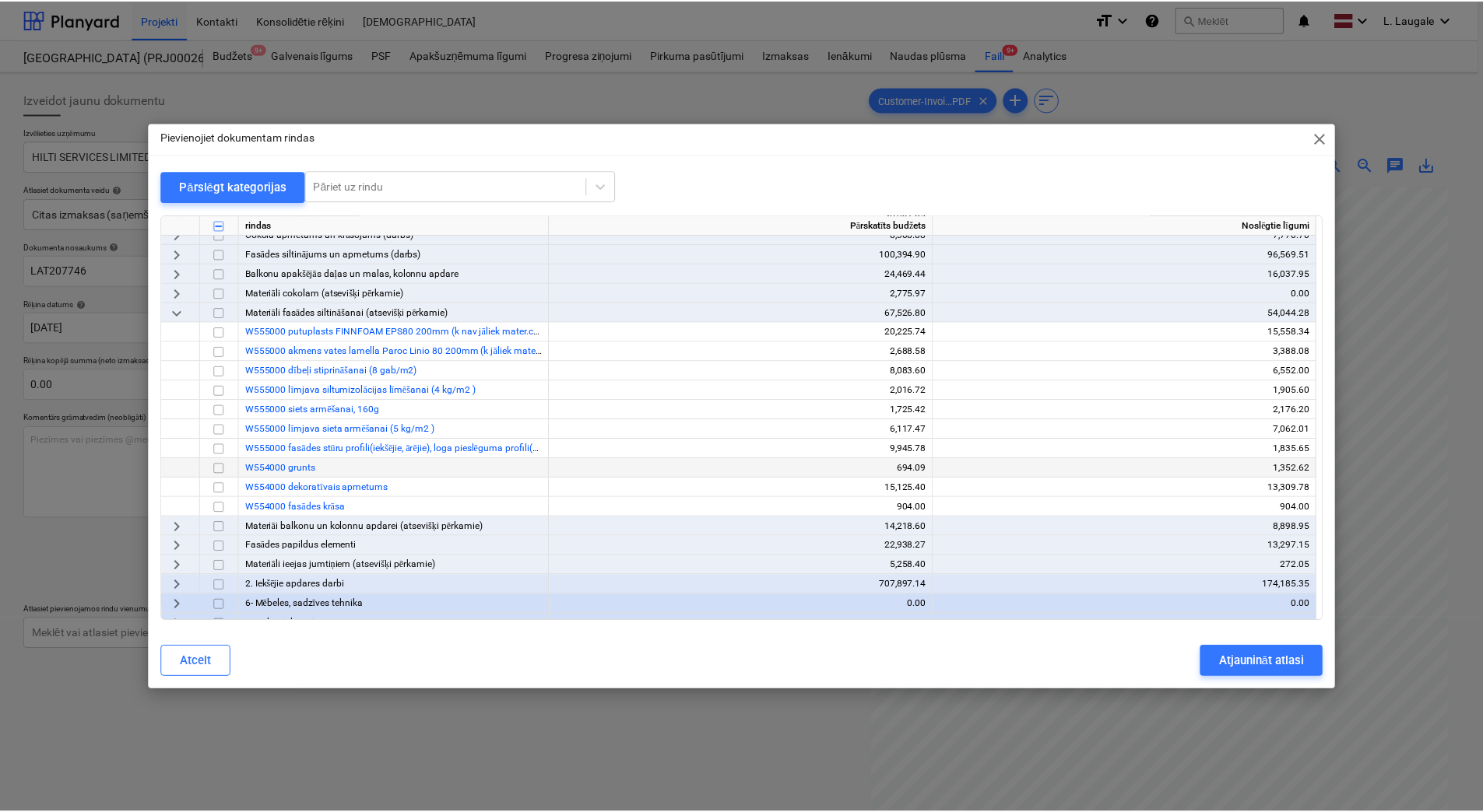
scroll to position [207, 0]
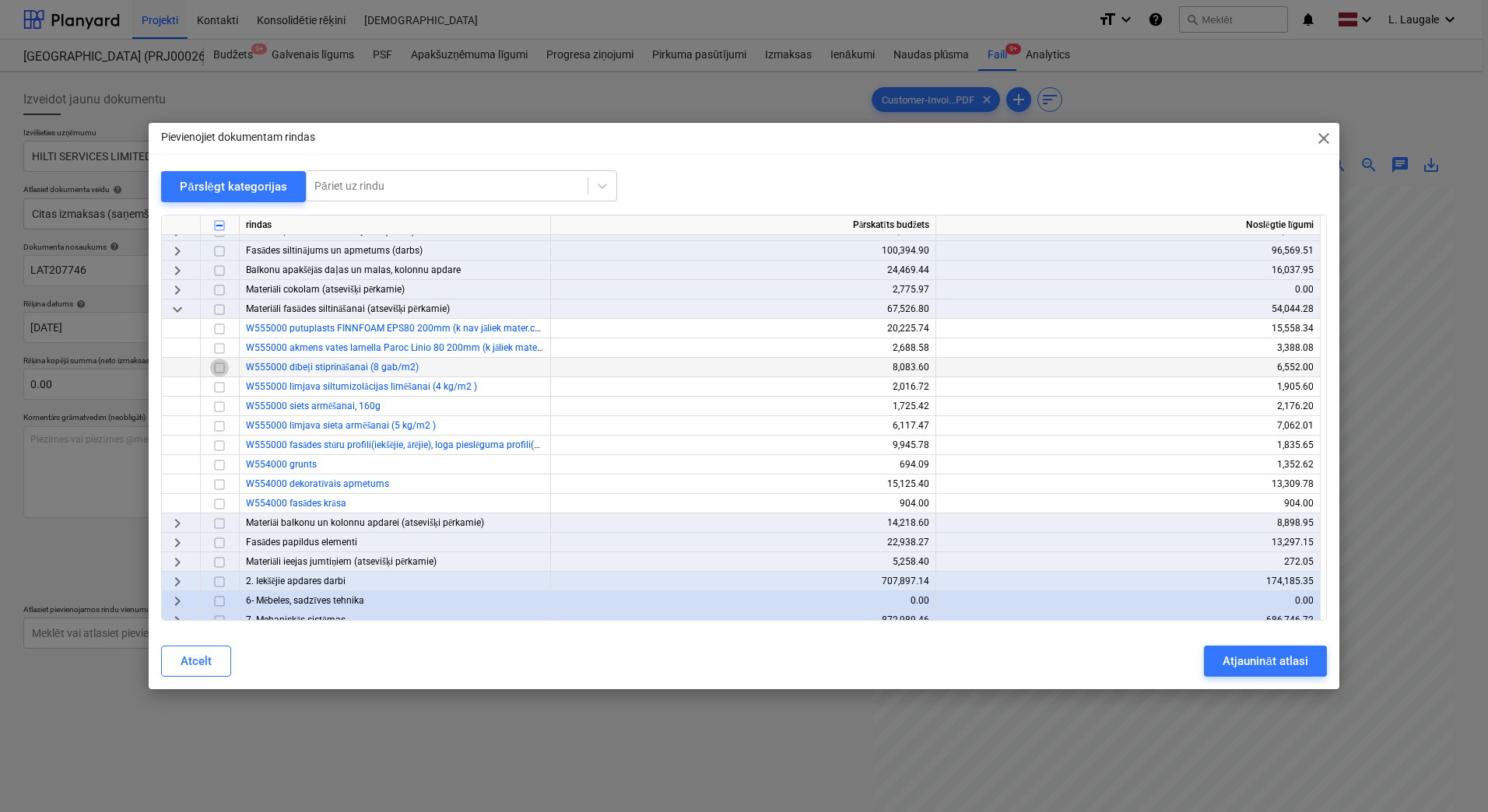
click at [216, 367] on input "checkbox" at bounding box center [219, 368] width 19 height 19
click at [1237, 664] on div "Atjaunināt atlasi" at bounding box center [1264, 661] width 85 height 20
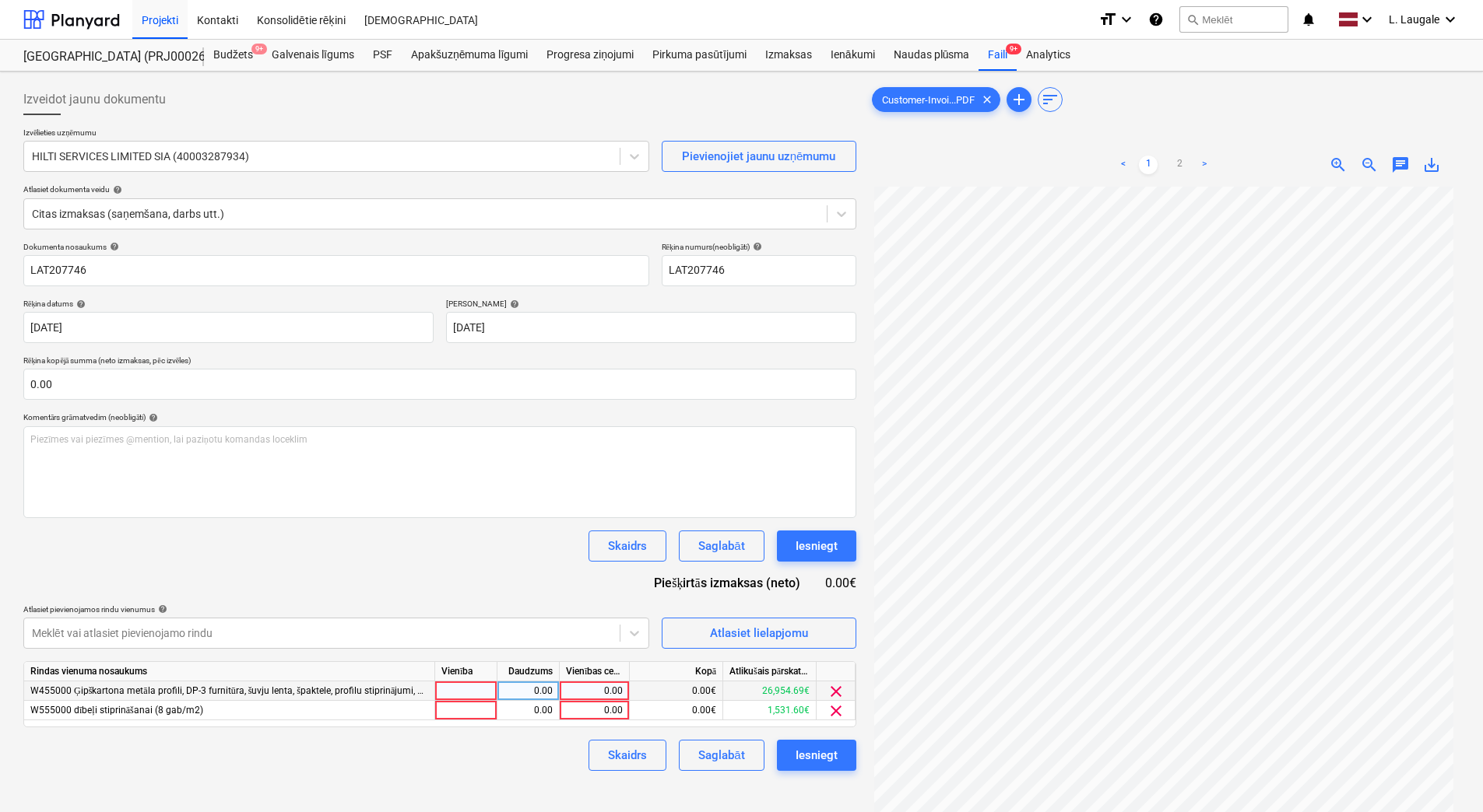
click at [464, 693] on div at bounding box center [466, 691] width 62 height 19
type input "1"
click at [472, 712] on div at bounding box center [466, 711] width 62 height 19
click at [512, 693] on div "0.00" at bounding box center [528, 691] width 49 height 19
click at [532, 713] on div "0.00" at bounding box center [528, 711] width 49 height 19
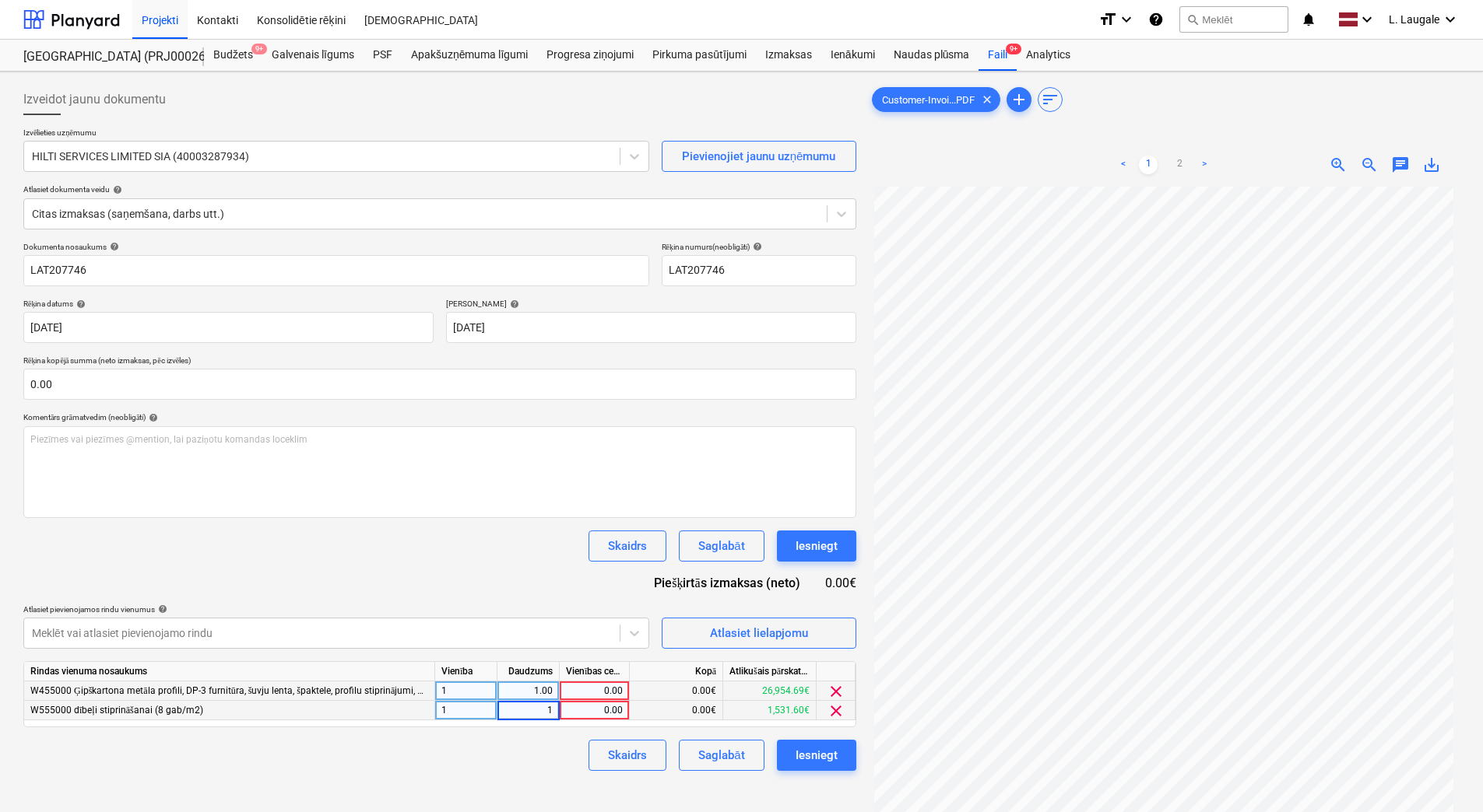
click at [597, 691] on div "0.00" at bounding box center [594, 691] width 57 height 19
type input "172.74"
click at [605, 716] on div "0.00" at bounding box center [594, 711] width 57 height 19
type input "47.24"
click at [556, 750] on div "Skaidrs Saglabāt Iesniegt" at bounding box center [439, 755] width 833 height 31
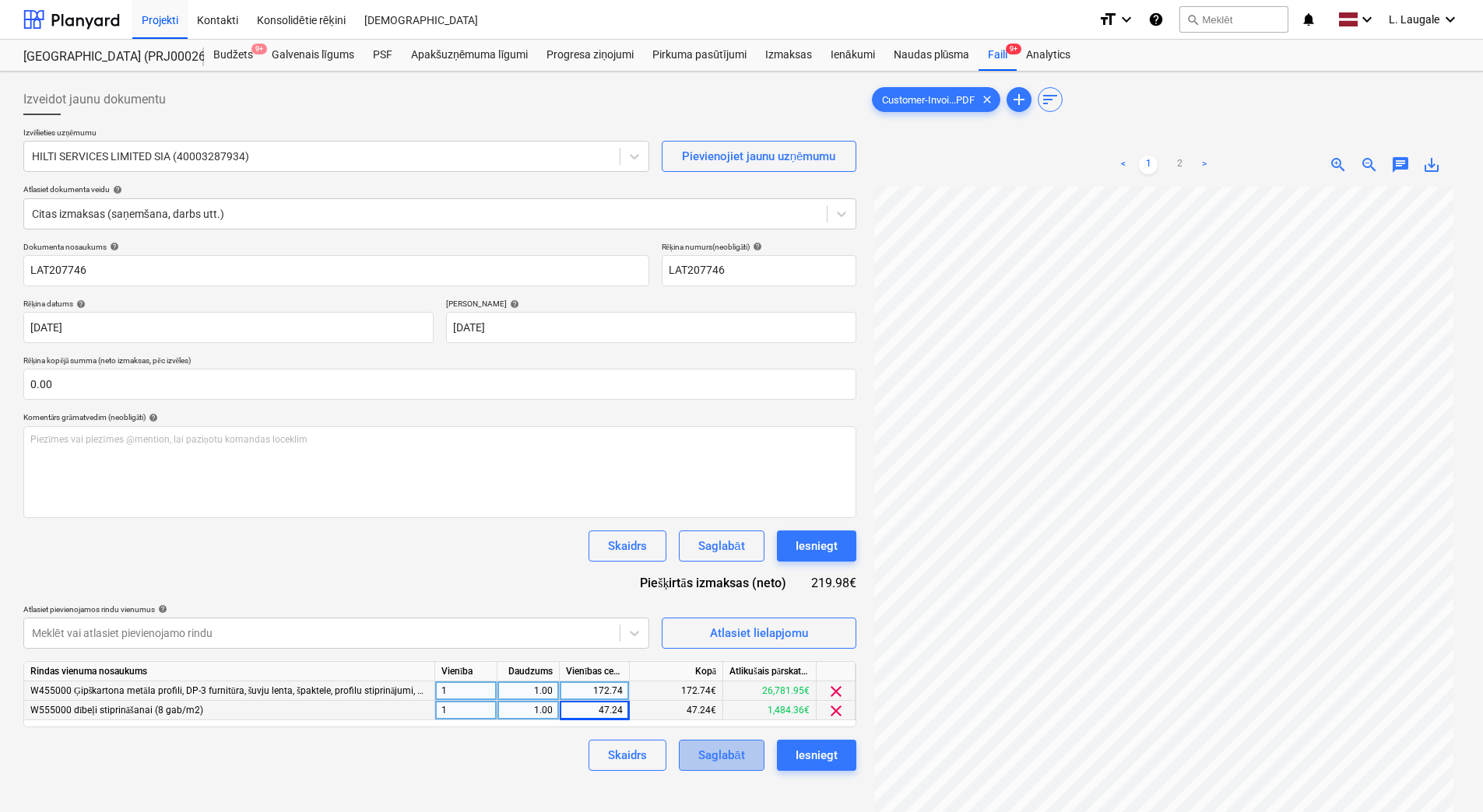
click at [710, 754] on div "Saglabāt" at bounding box center [721, 755] width 46 height 20
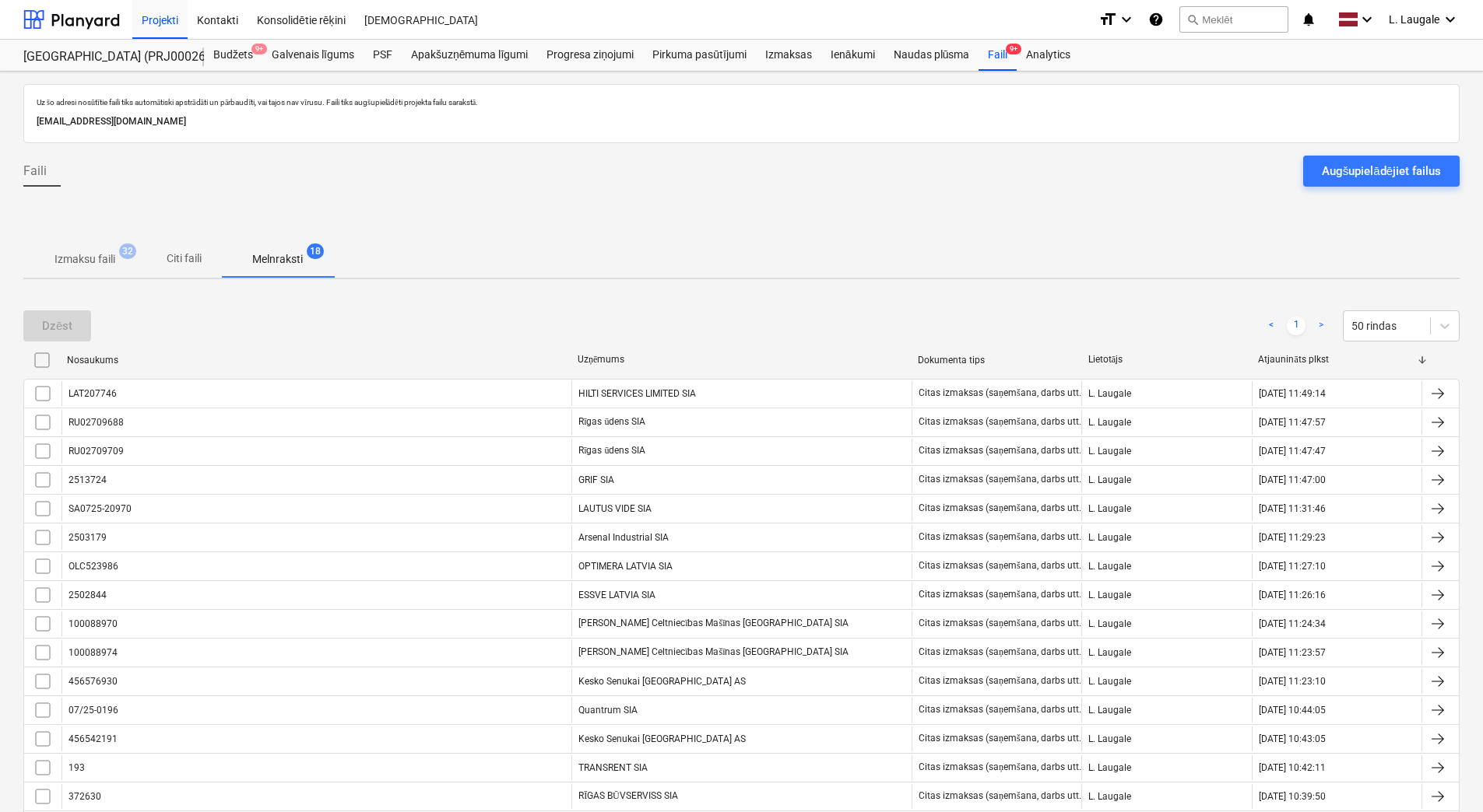
click at [114, 267] on p "Izmaksu faili" at bounding box center [84, 259] width 61 height 16
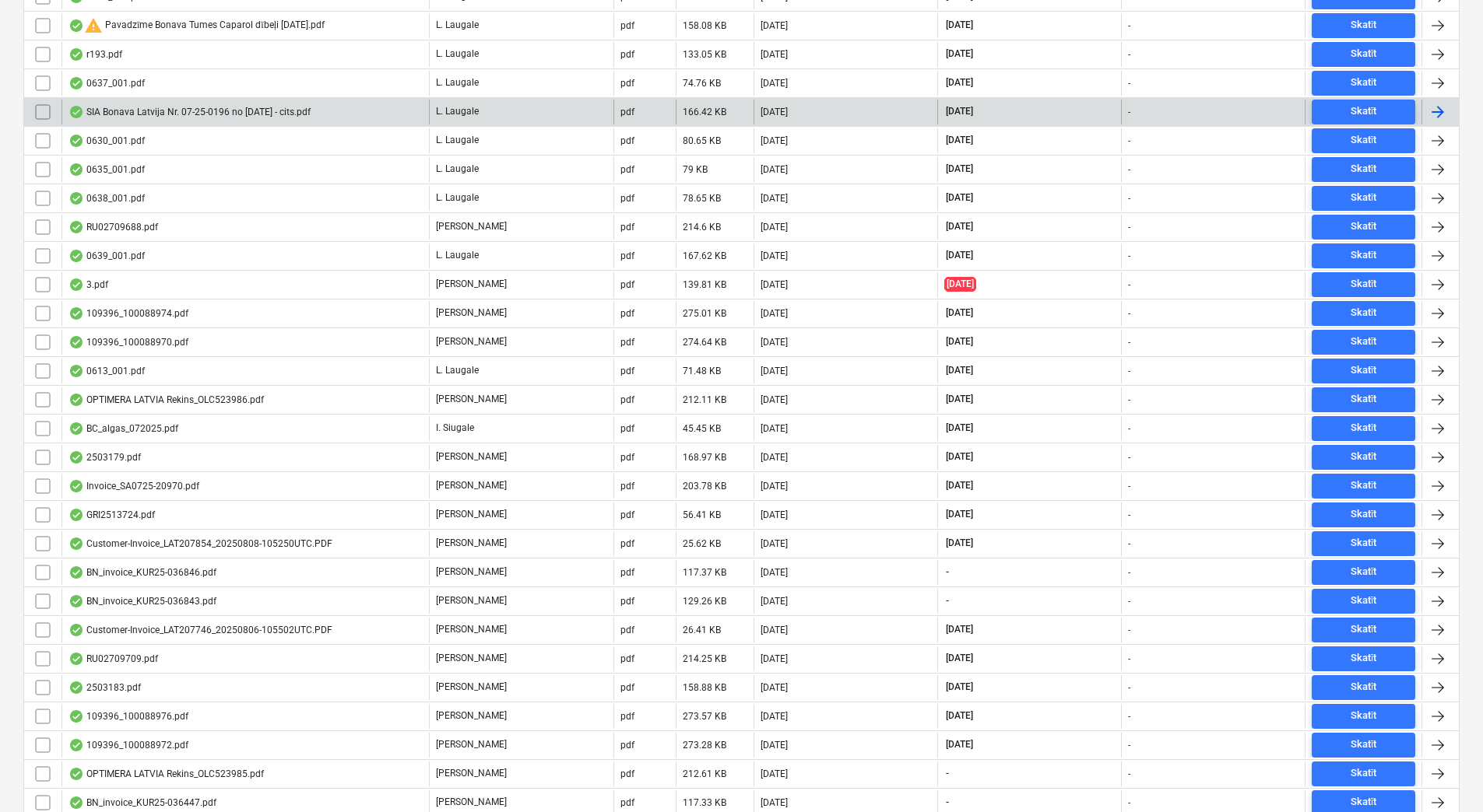
scroll to position [519, 0]
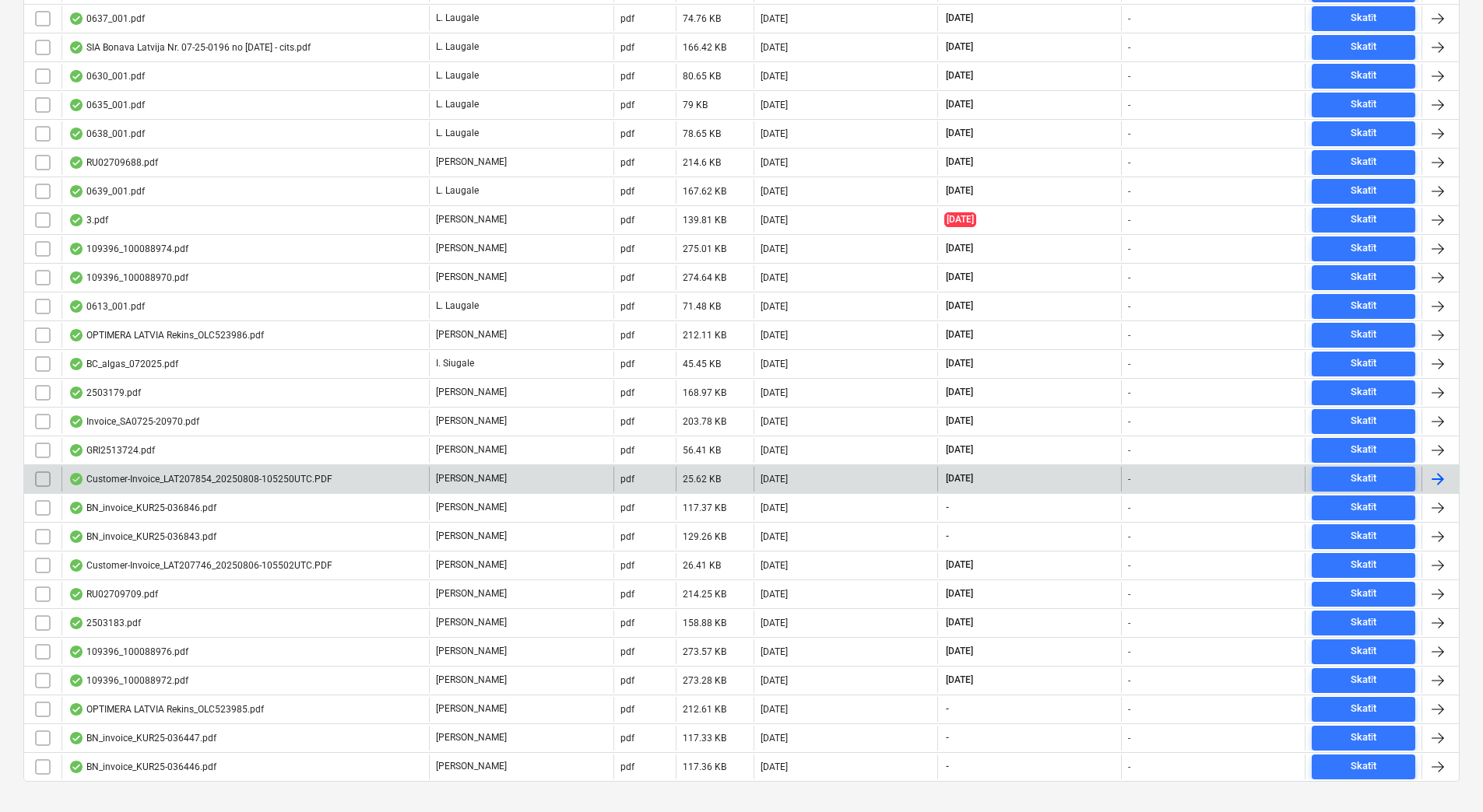
click at [329, 481] on div "Customer-Invoice_LAT207854_20250808-105250UTC.PDF" at bounding box center [245, 479] width 367 height 25
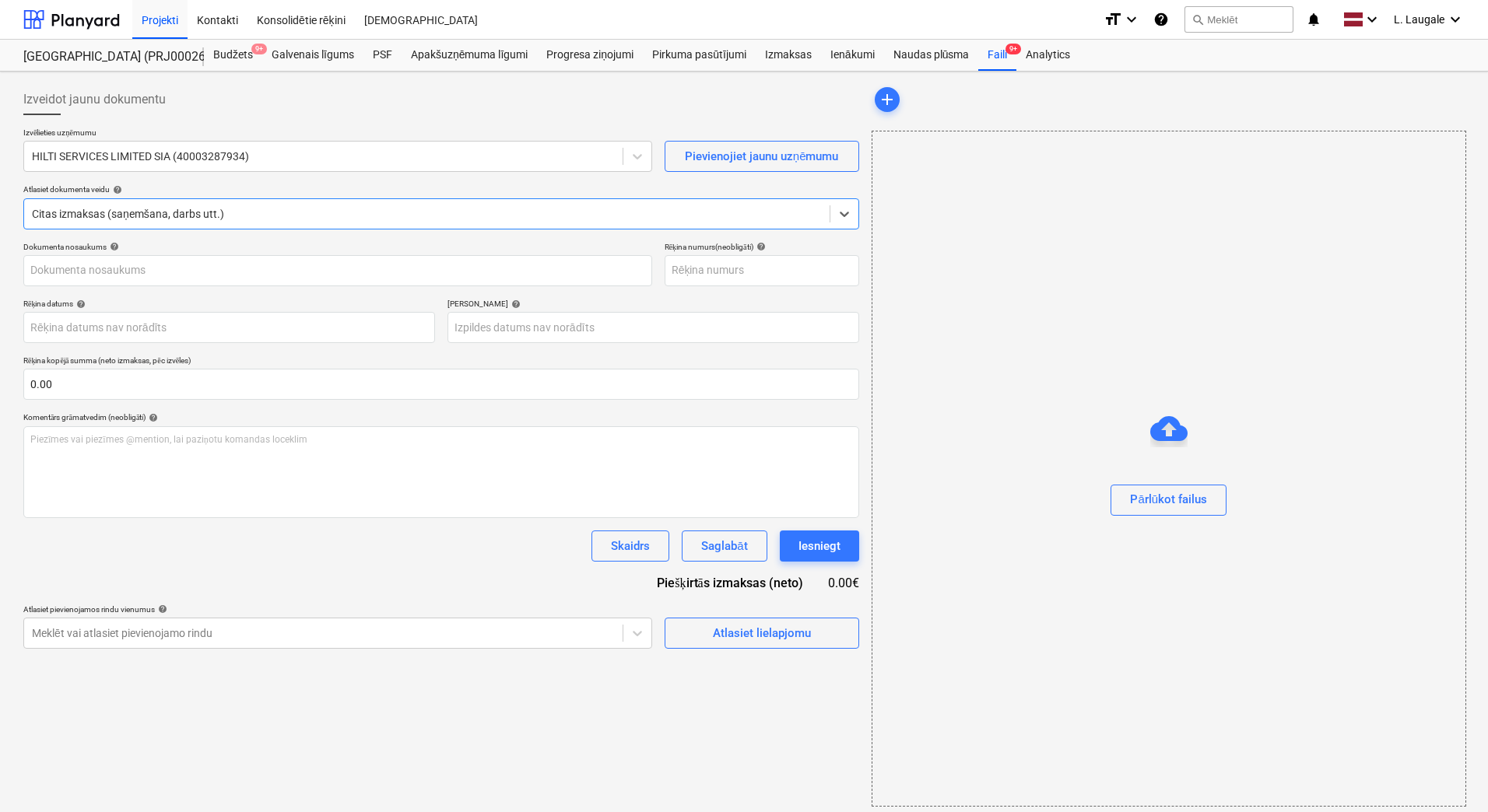
type input "LAT207854"
type input "[DATE]"
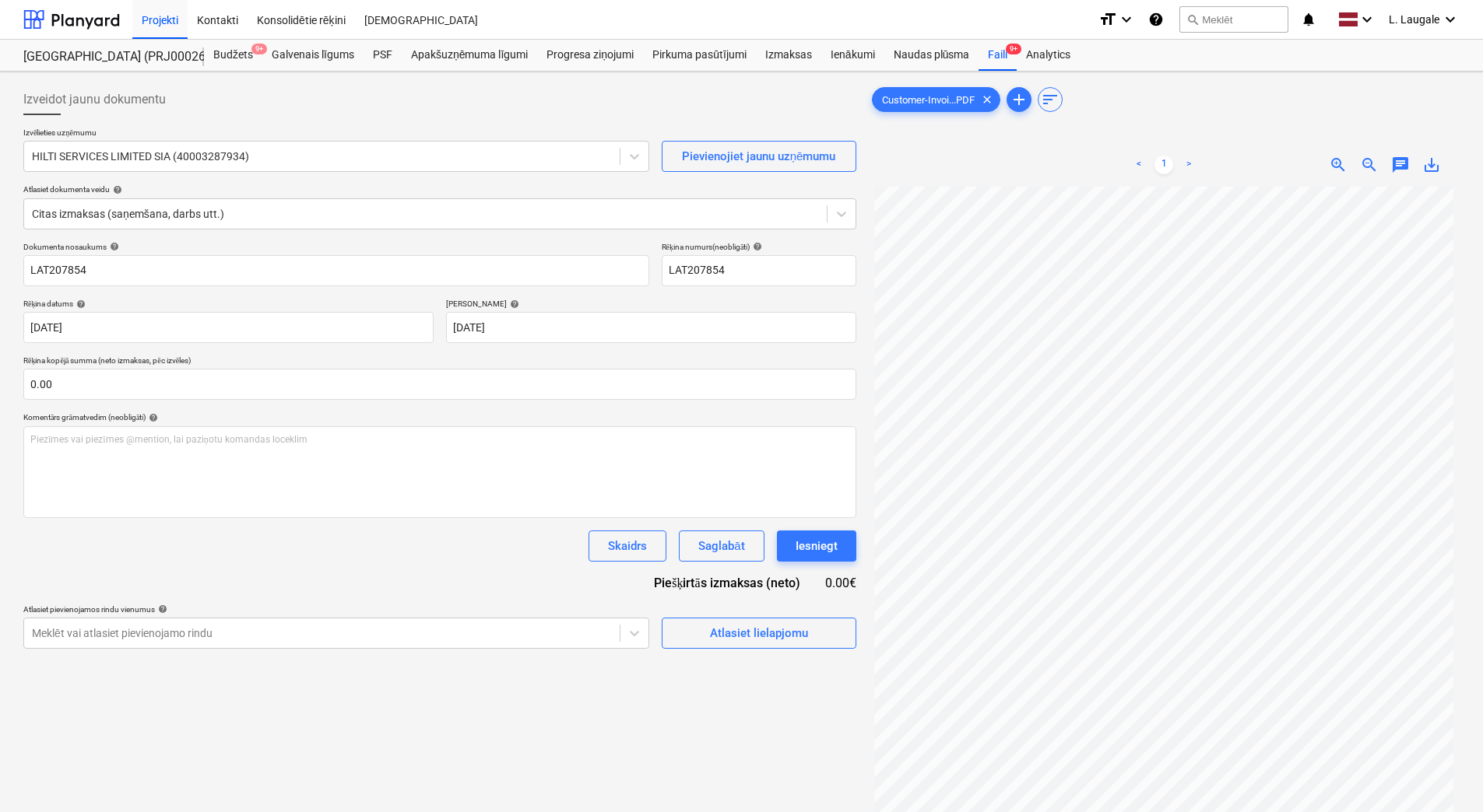
click at [338, 552] on div "Skaidrs Saglabāt Iesniegt" at bounding box center [439, 546] width 833 height 31
click at [748, 638] on div "Atlasiet lielapjomu" at bounding box center [759, 633] width 98 height 20
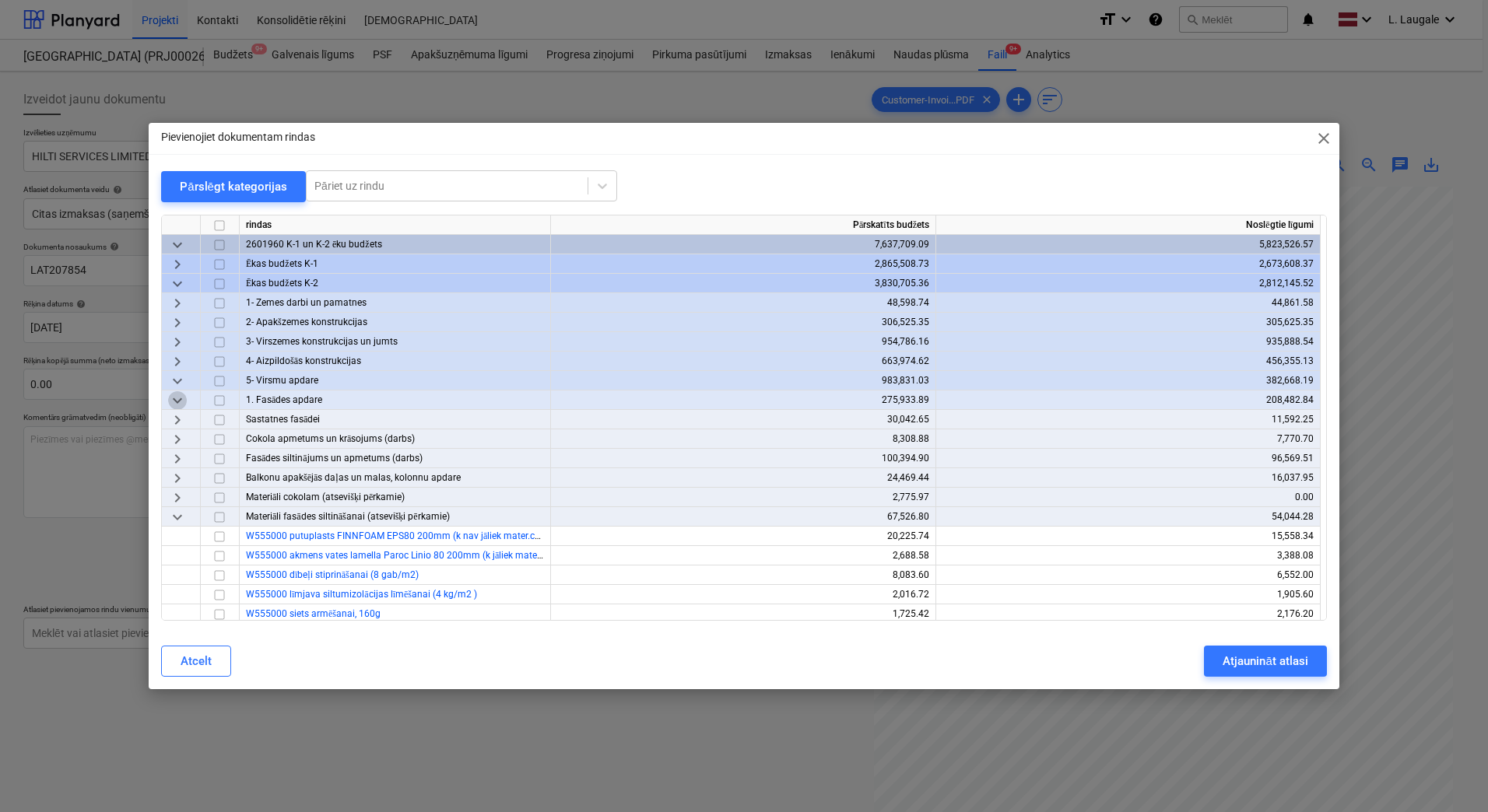
click at [171, 397] on span "keyboard_arrow_down" at bounding box center [177, 400] width 19 height 19
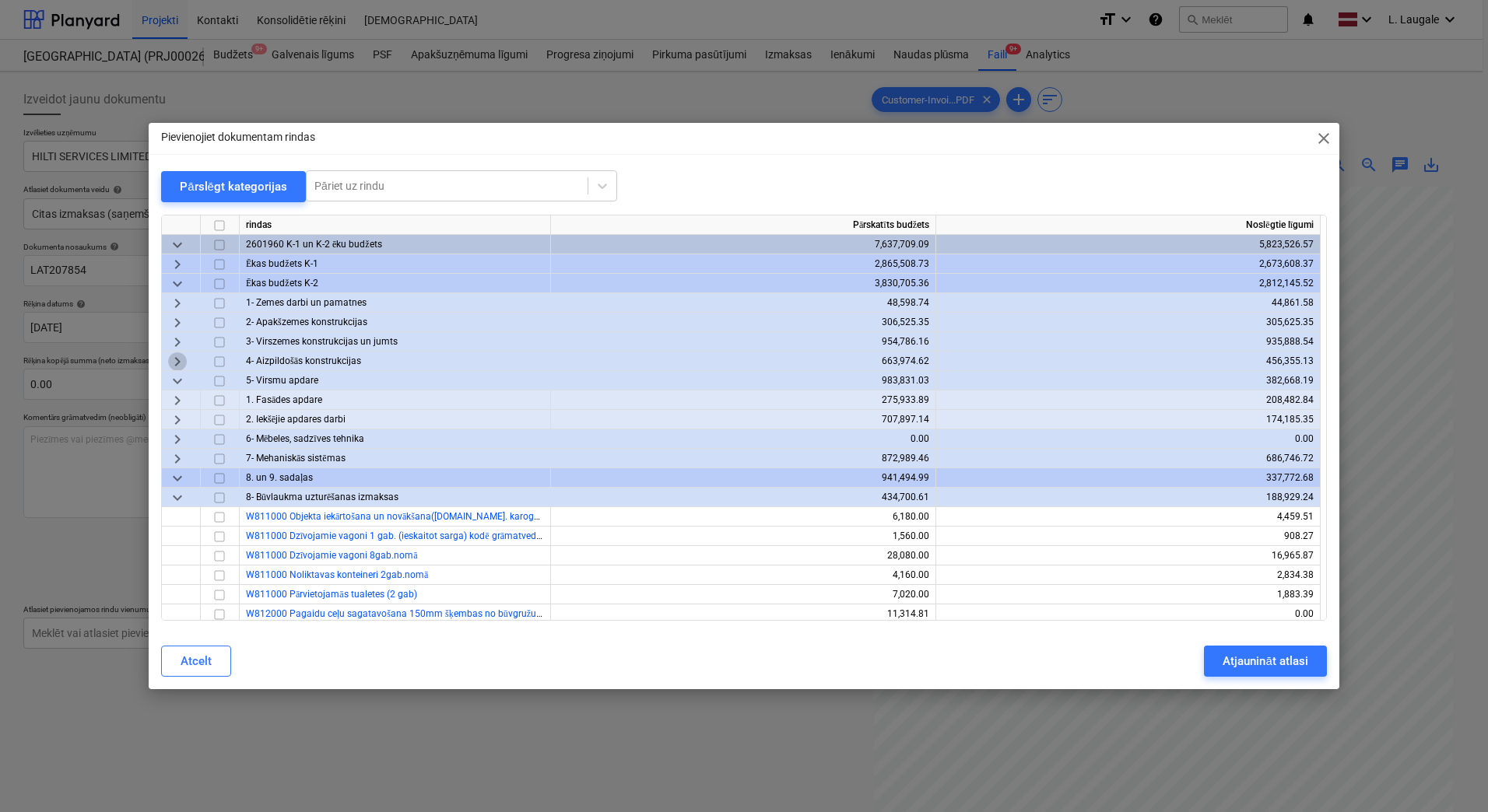
click at [177, 361] on span "keyboard_arrow_right" at bounding box center [177, 361] width 19 height 19
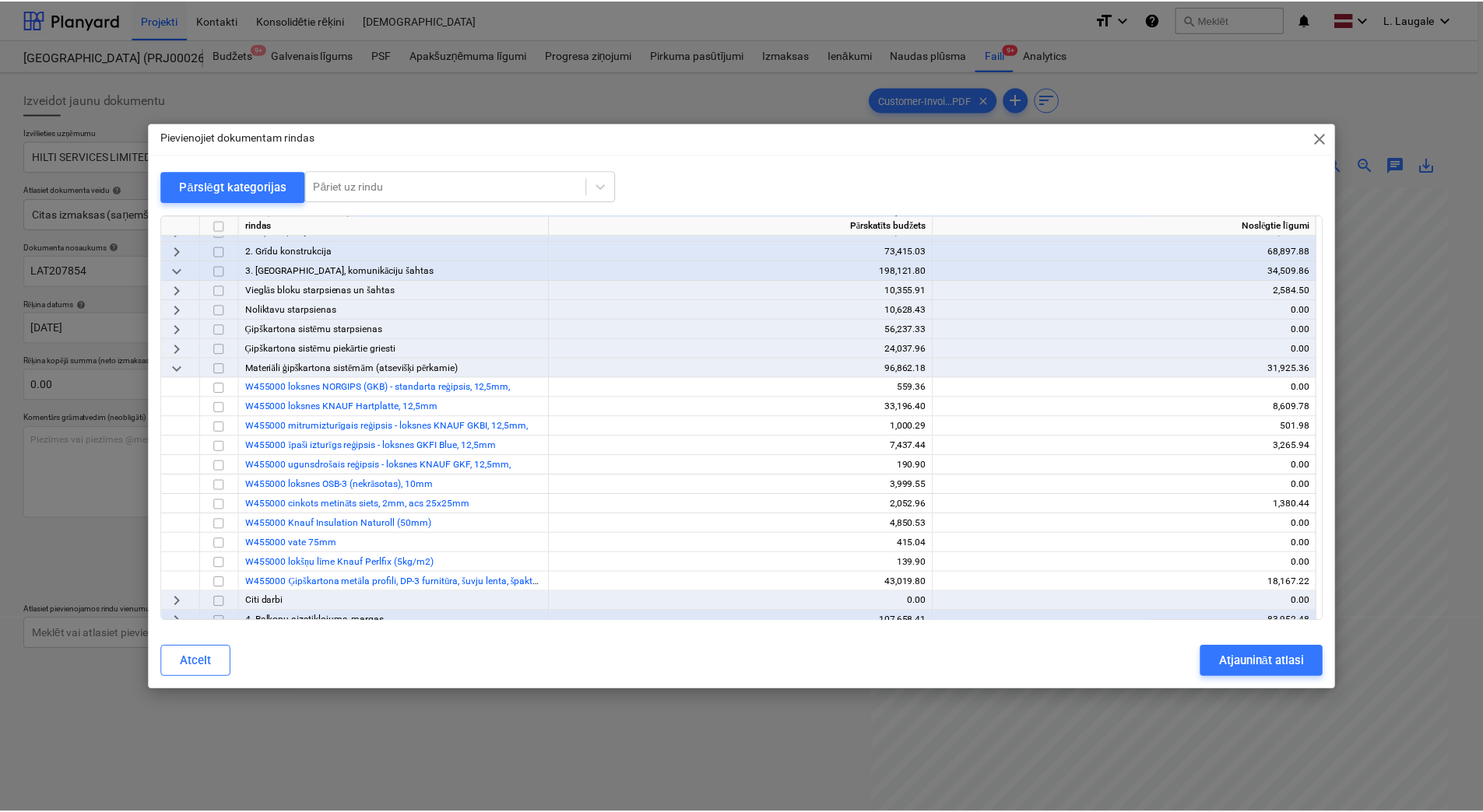
scroll to position [156, 0]
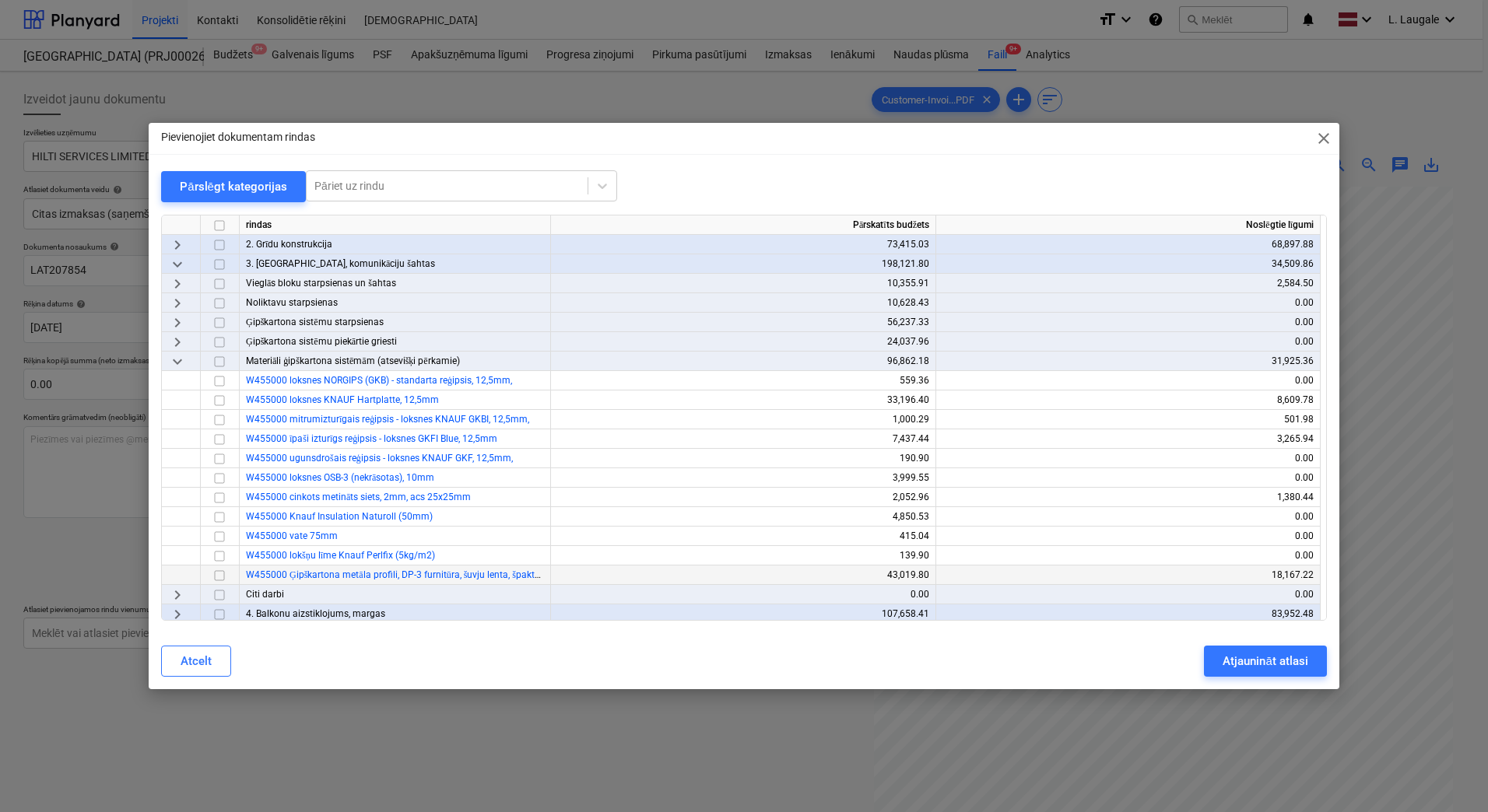
click at [223, 571] on input "checkbox" at bounding box center [219, 575] width 19 height 19
click at [1261, 649] on button "Atjaunināt atlasi" at bounding box center [1264, 661] width 122 height 31
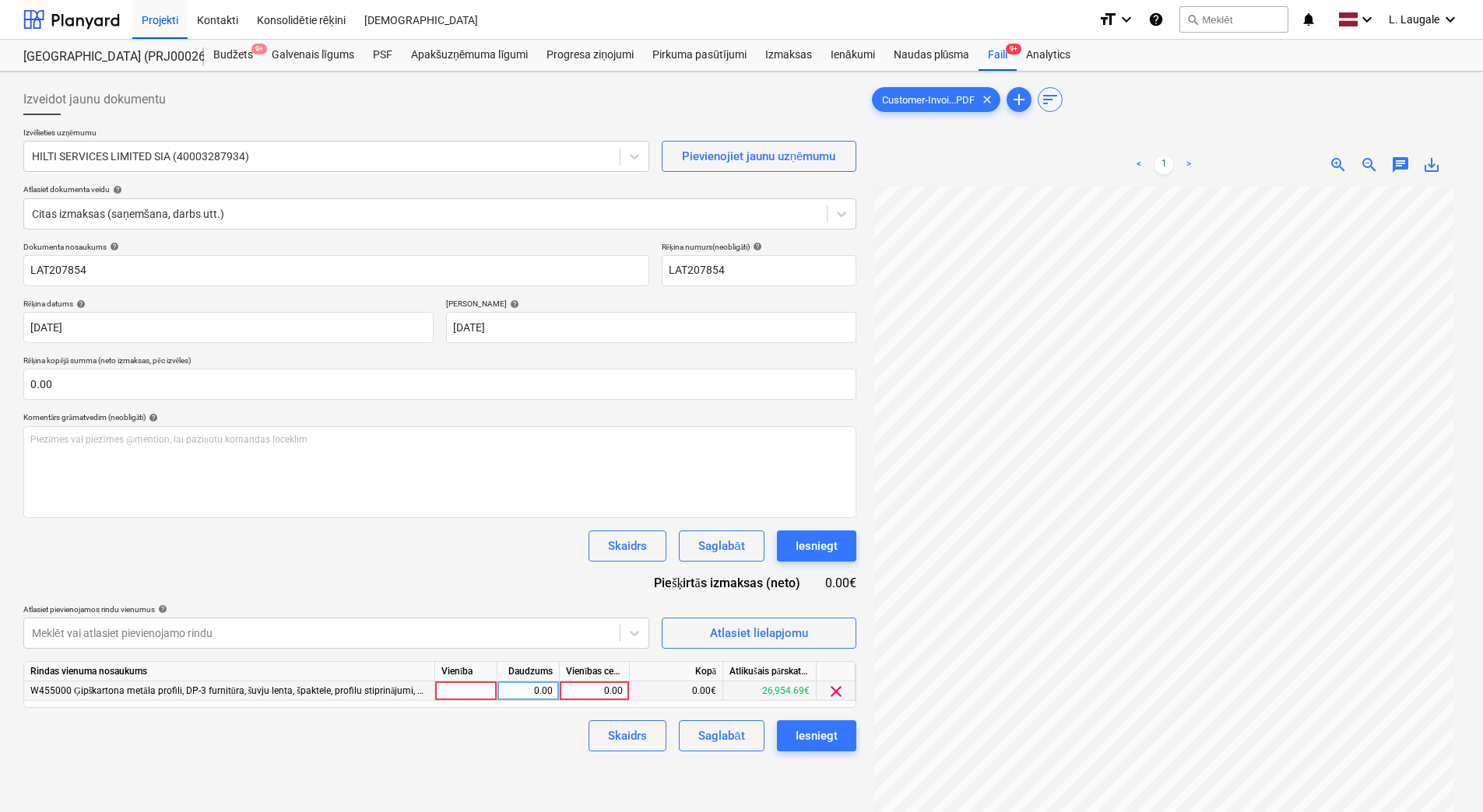
click at [472, 690] on div at bounding box center [466, 691] width 62 height 19
type input "1"
click at [534, 703] on div "Rindas vienuma nosaukums Vienība Daudzums Vienības cena Kopā Atlikušais pārskat…" at bounding box center [439, 685] width 833 height 47
click at [534, 700] on div "0.00" at bounding box center [528, 691] width 49 height 19
type input "1"
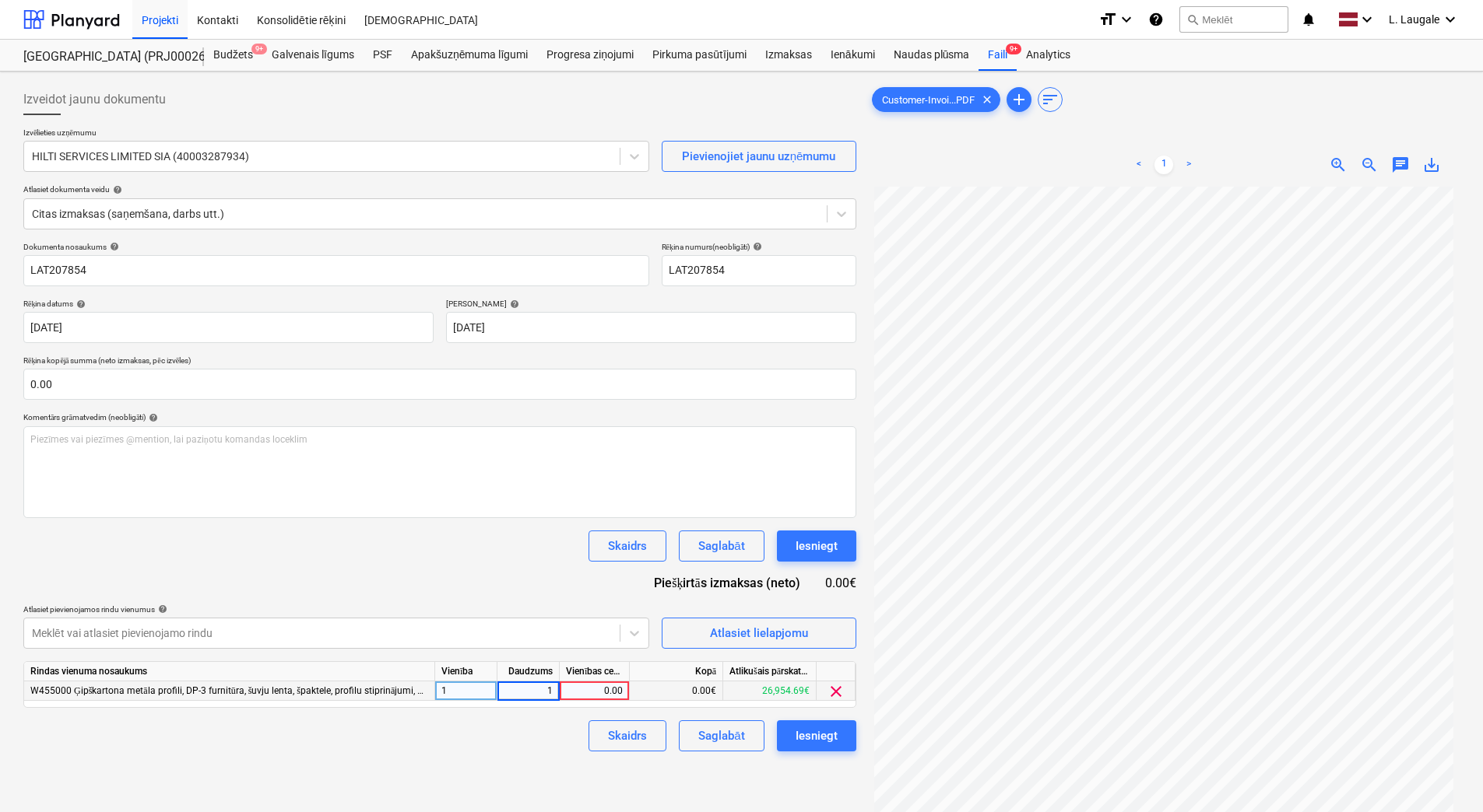
click at [598, 691] on div "0.00" at bounding box center [594, 691] width 57 height 19
type input "179.17"
click at [542, 751] on div "Skaidrs Saglabāt Iesniegt" at bounding box center [439, 736] width 833 height 31
click at [709, 732] on div "Saglabāt" at bounding box center [721, 736] width 46 height 20
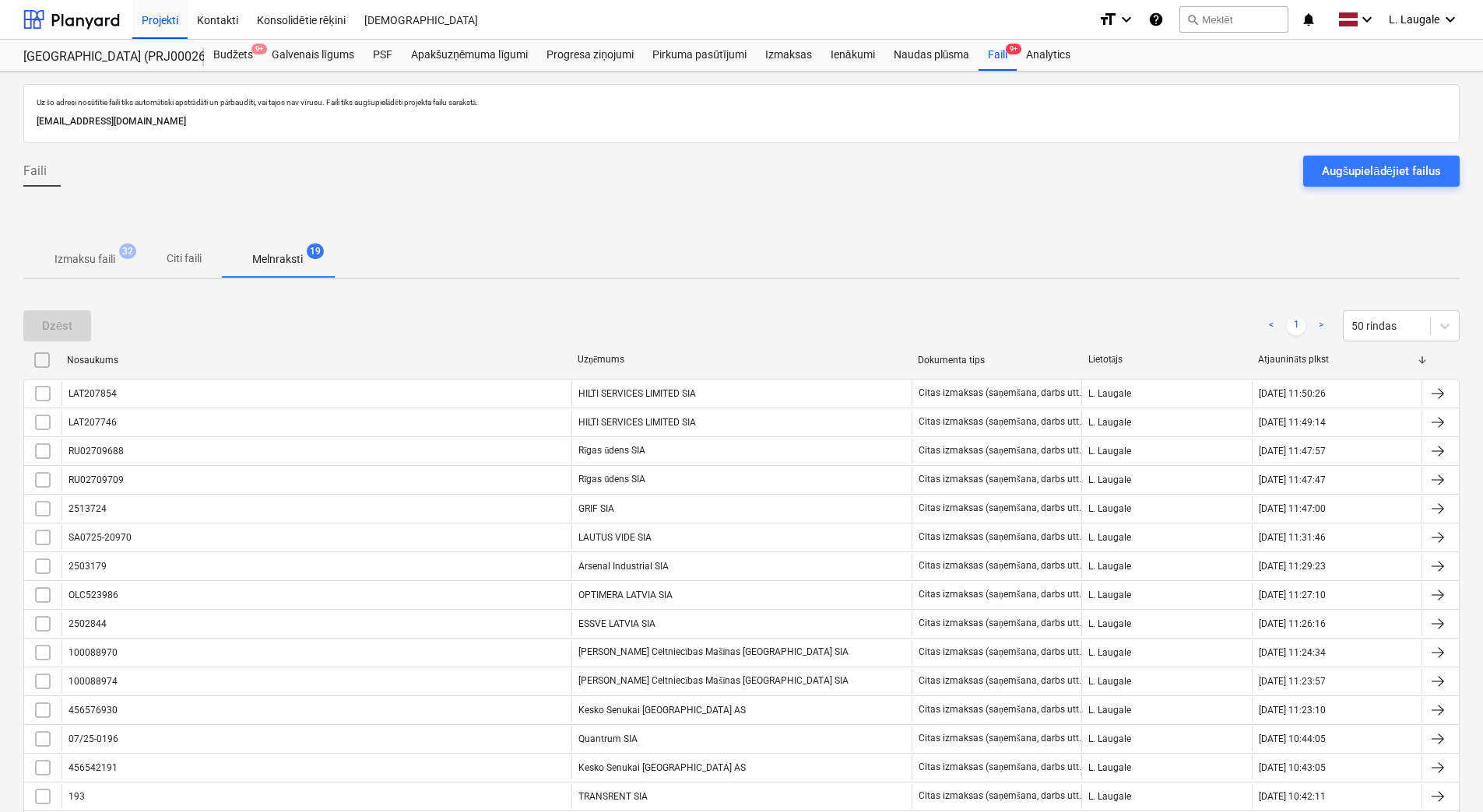
click at [95, 257] on p "Izmaksu faili" at bounding box center [84, 259] width 61 height 16
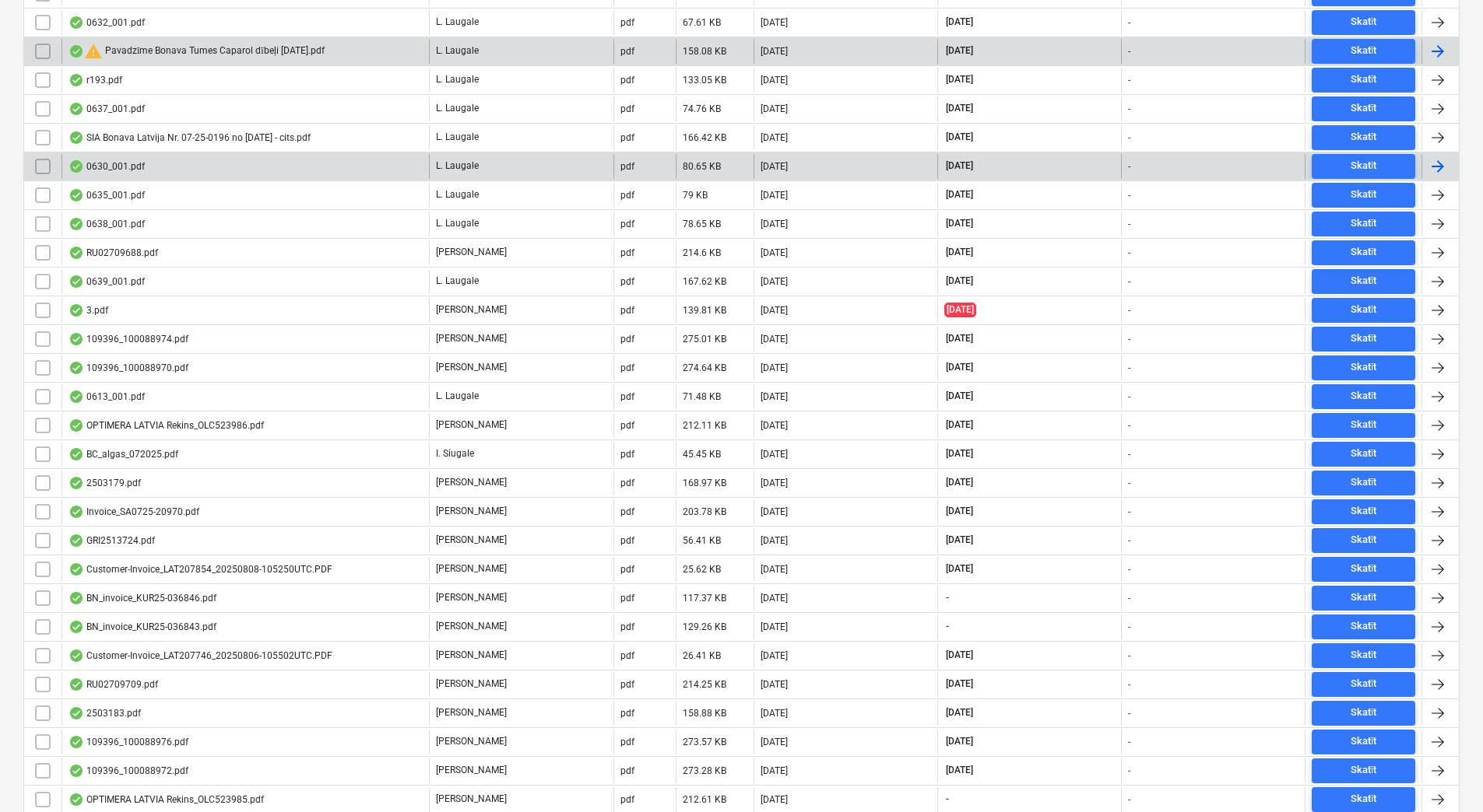
scroll to position [545, 0]
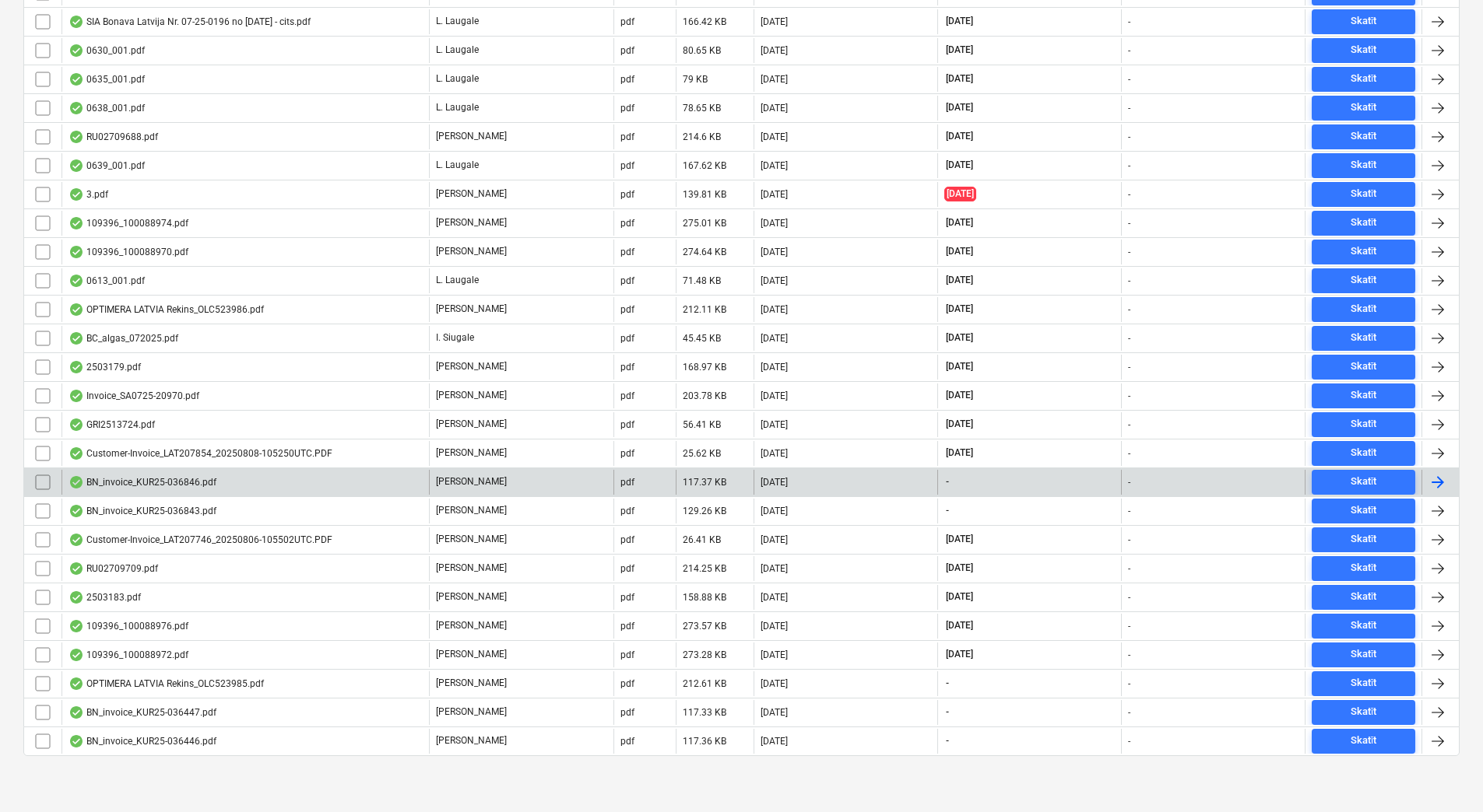
click at [321, 478] on div "BN_invoice_KUR25-036846.pdf" at bounding box center [245, 482] width 367 height 25
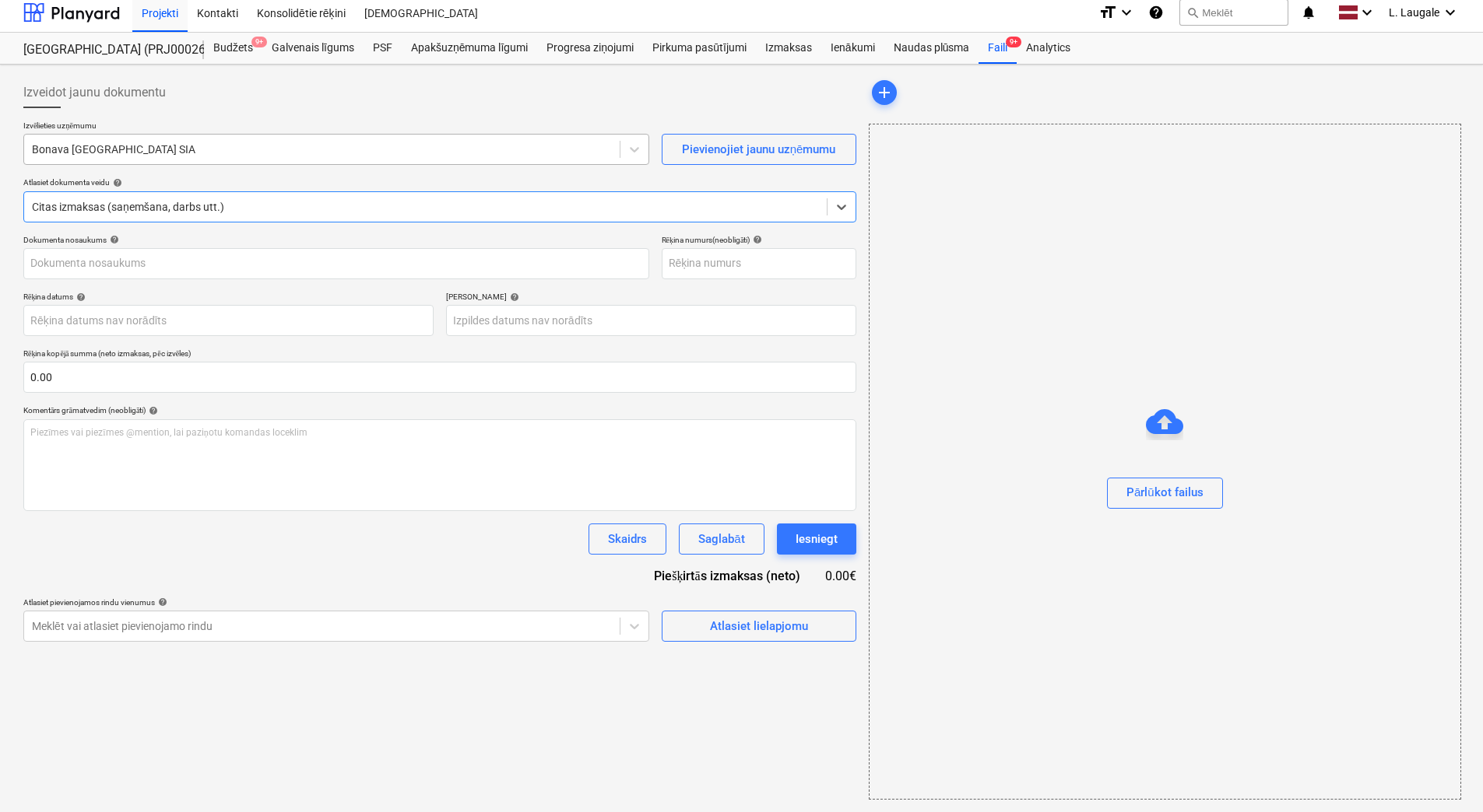
type input "KUR25-036846"
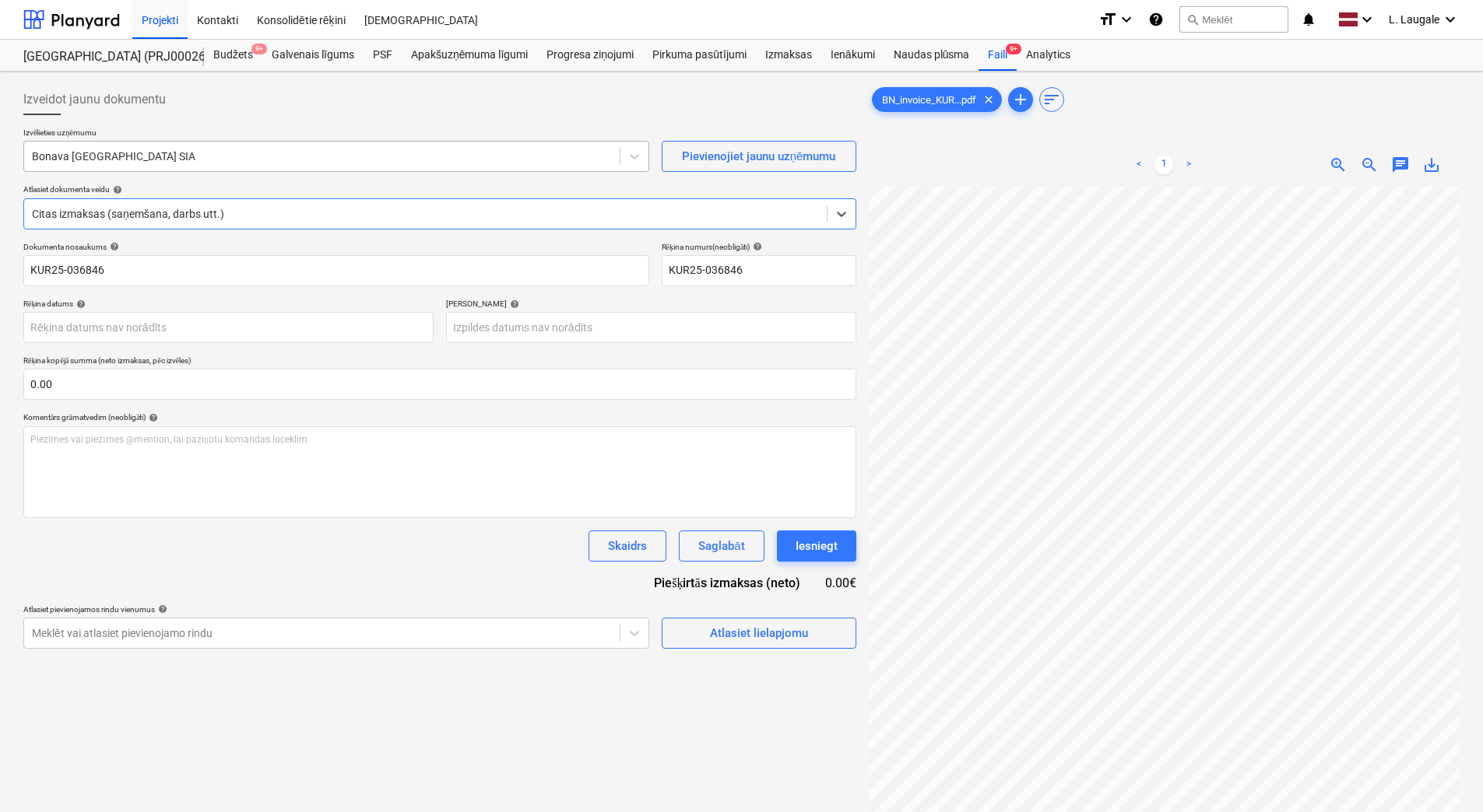
click at [225, 147] on div "Bonava [GEOGRAPHIC_DATA] SIA" at bounding box center [322, 156] width 596 height 22
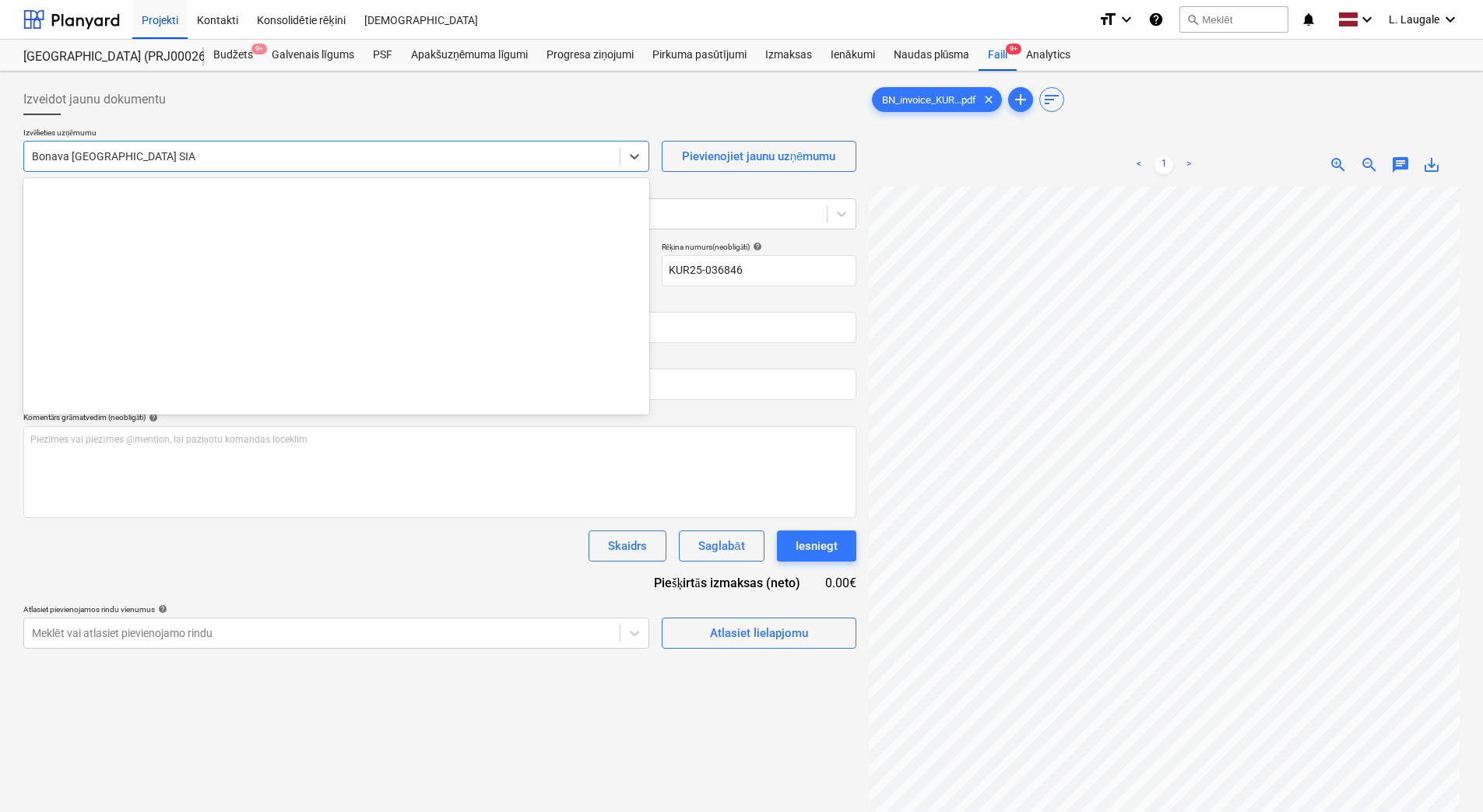
scroll to position [2860, 0]
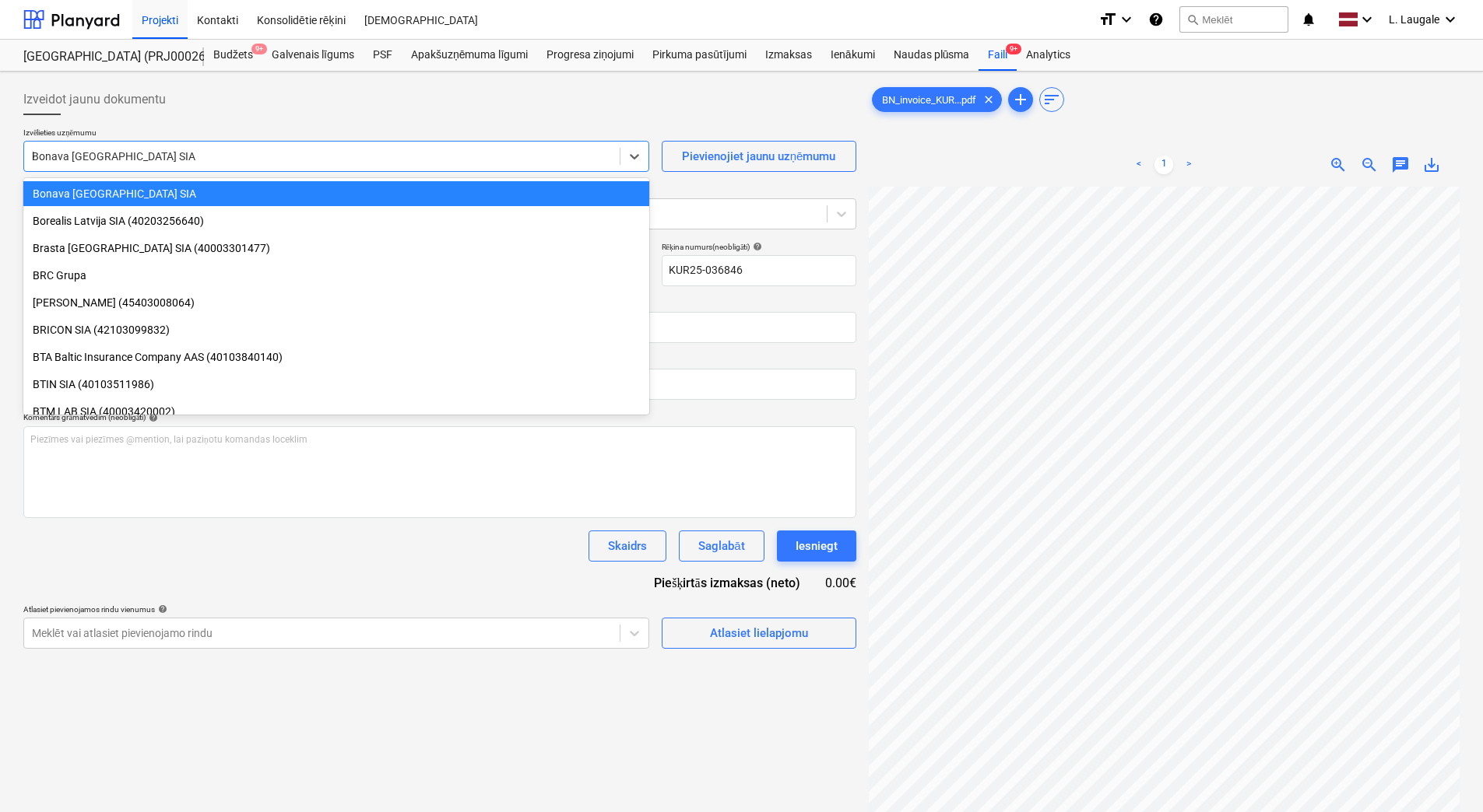
type input "kur"
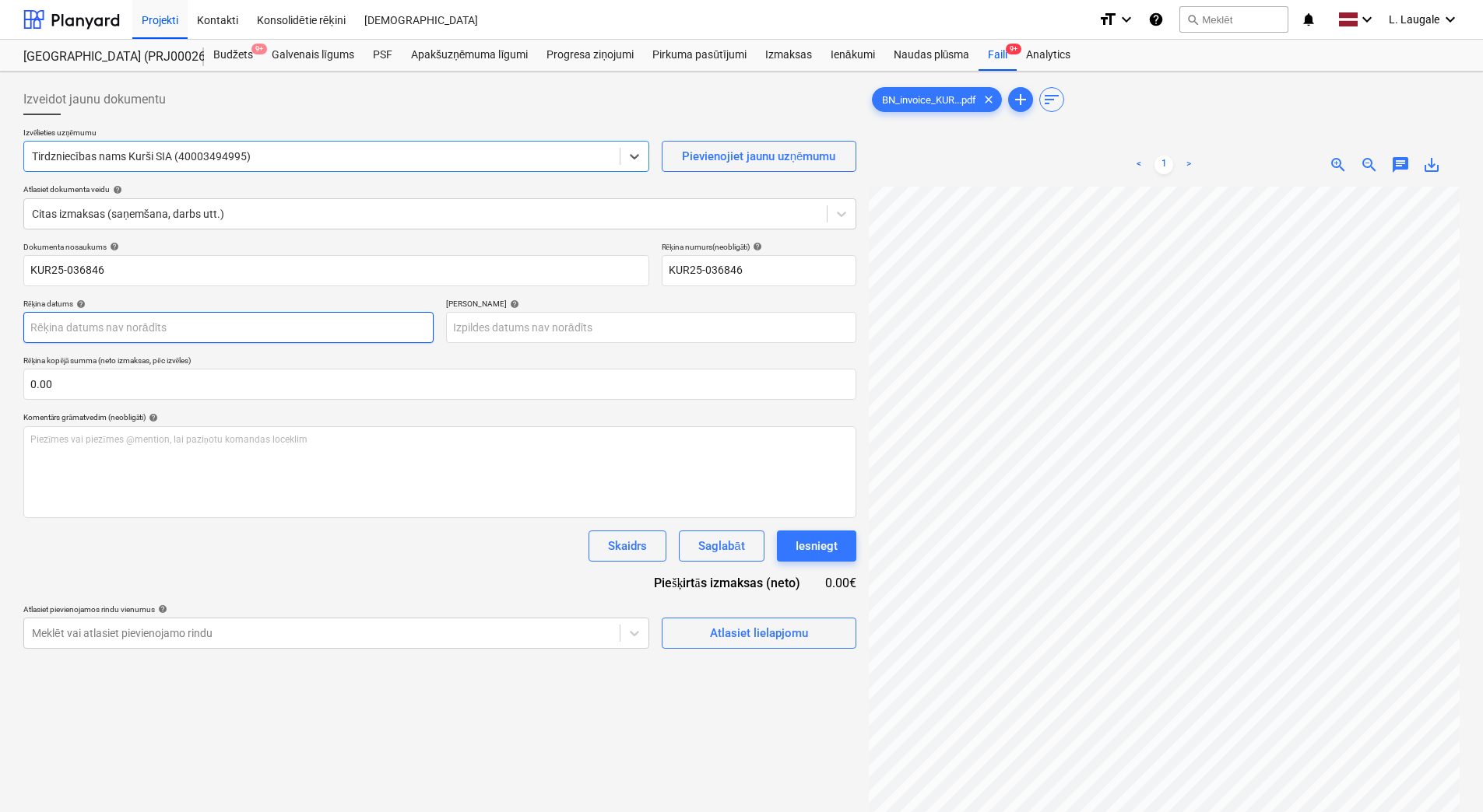
click at [264, 319] on body "Projekti Kontakti Konsolidētie rēķini Iesūtne format_size keyboard_arrow_down h…" at bounding box center [741, 406] width 1483 height 812
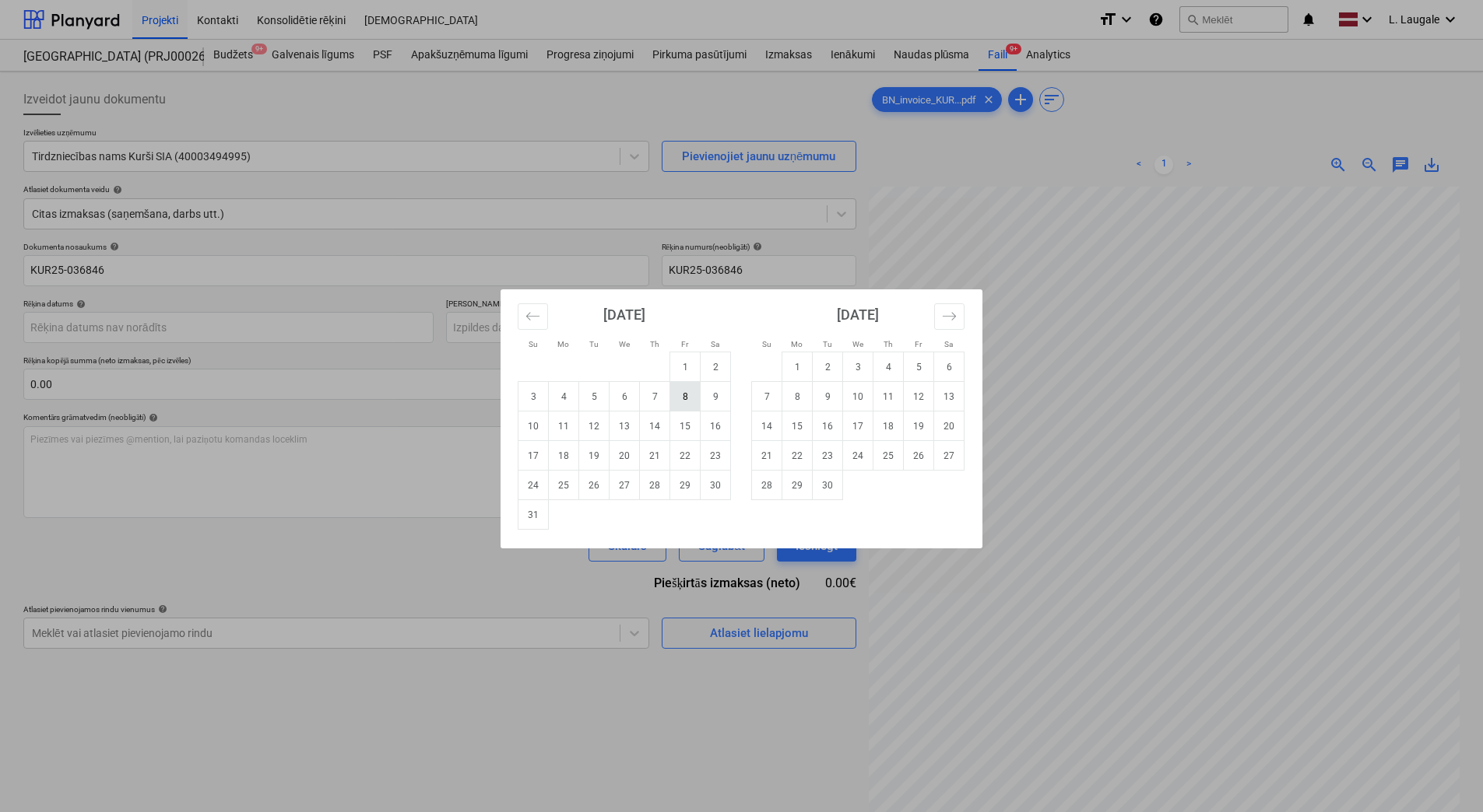
click at [679, 399] on td "8" at bounding box center [685, 396] width 30 height 29
type input "[DATE]"
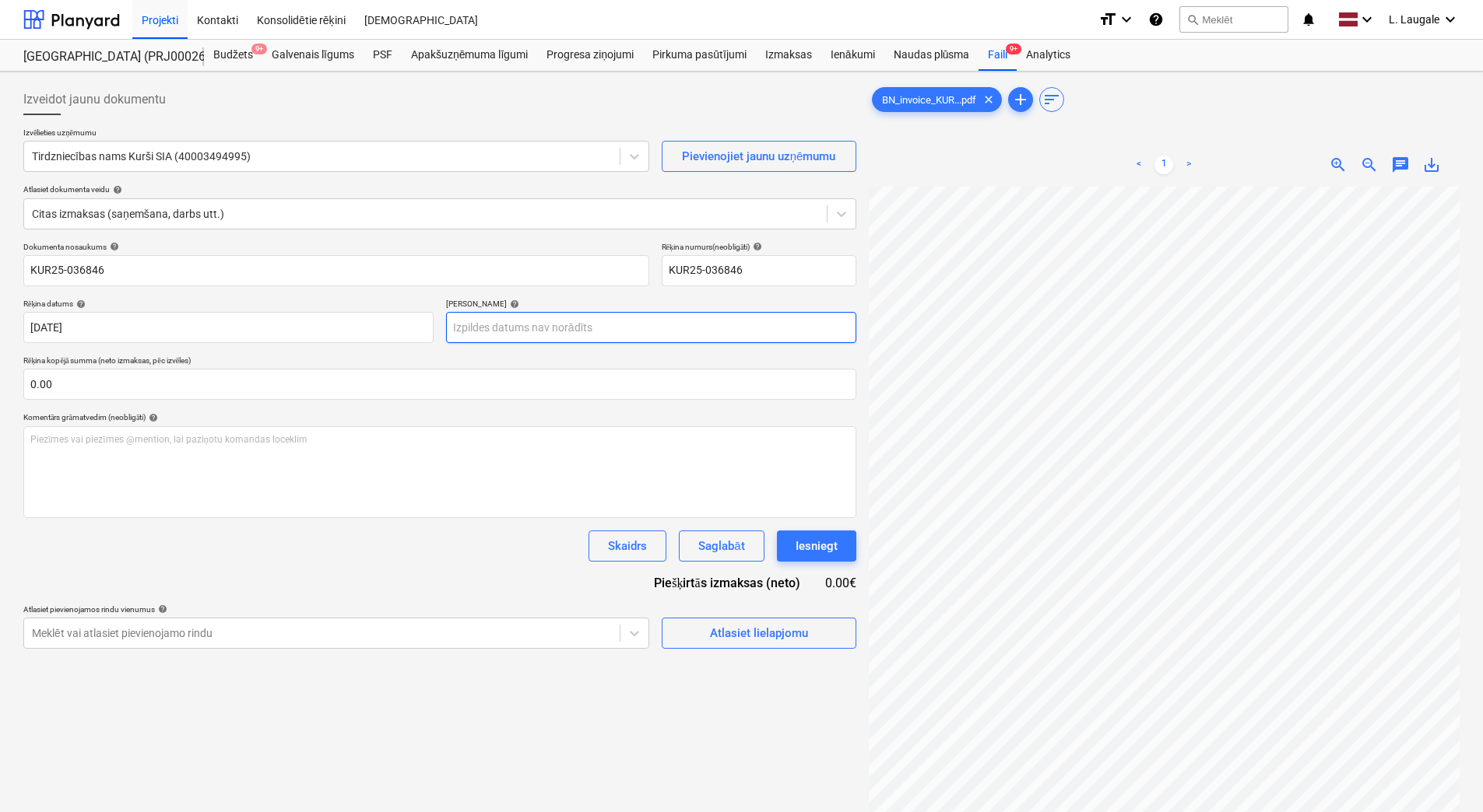
click at [508, 323] on body "Projekti Kontakti Konsolidētie rēķini Iesūtne format_size keyboard_arrow_down h…" at bounding box center [741, 406] width 1483 height 812
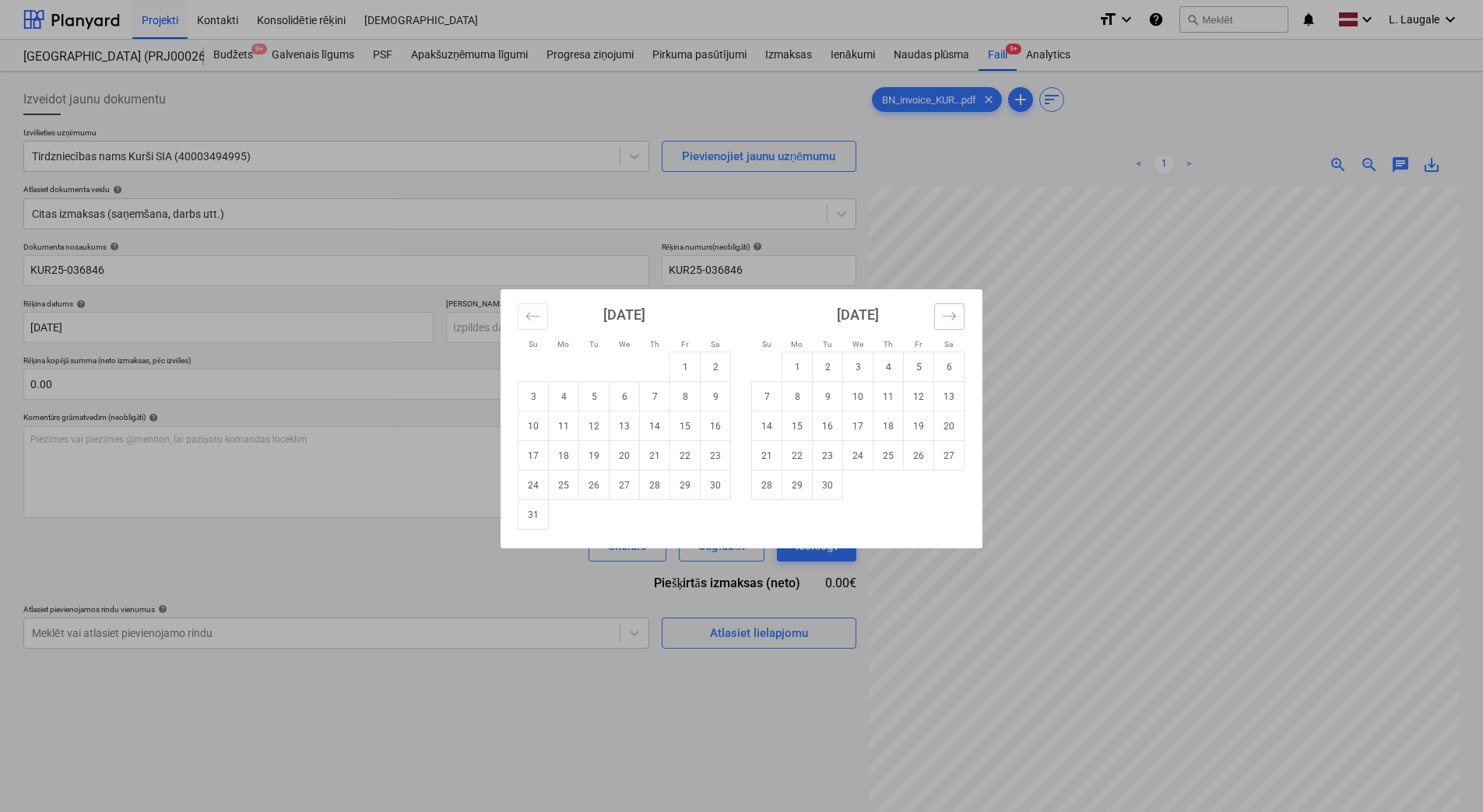
click at [940, 316] on button "Move forward to switch to the next month." at bounding box center [949, 316] width 30 height 27
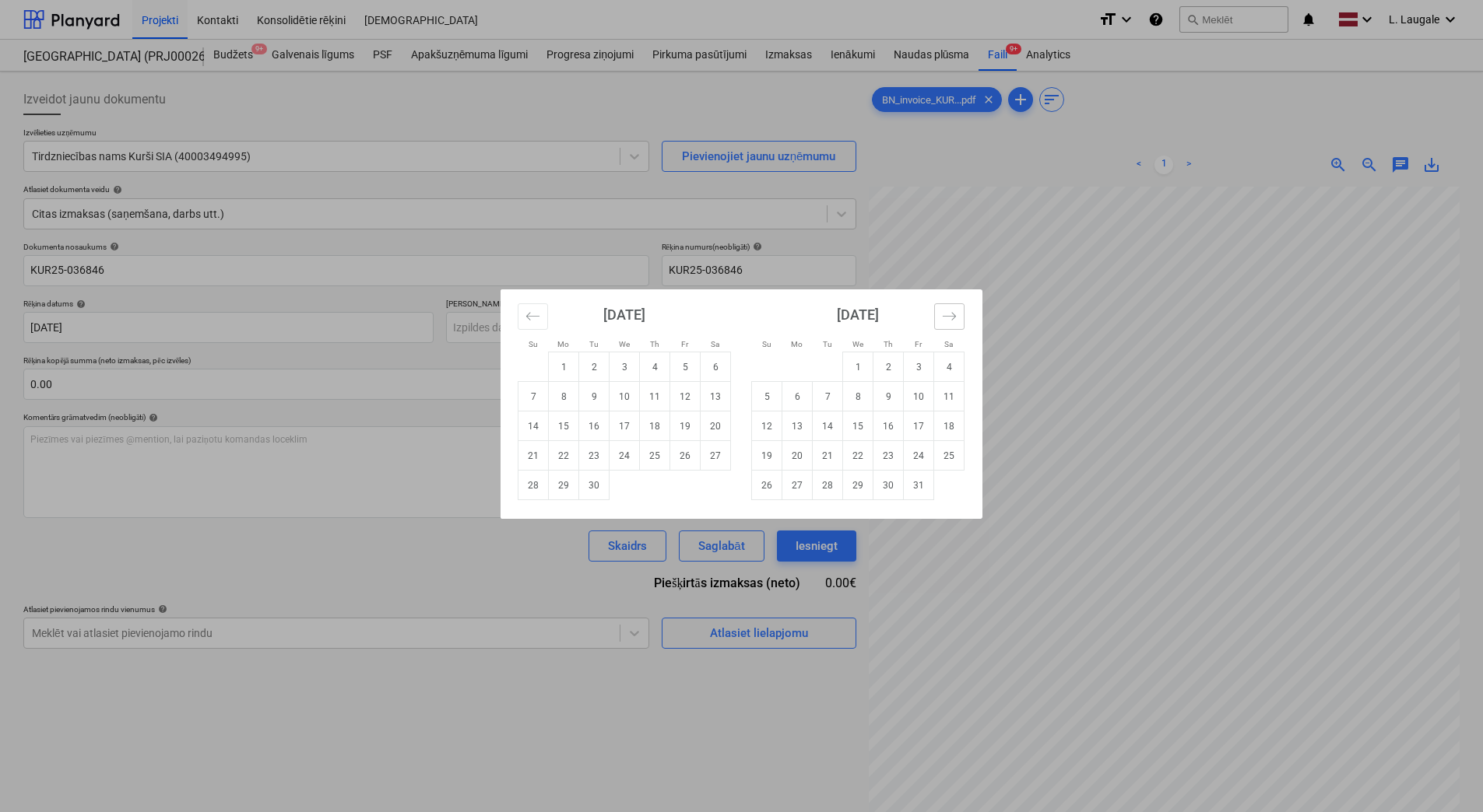
click at [940, 316] on button "Move forward to switch to the next month." at bounding box center [949, 316] width 30 height 27
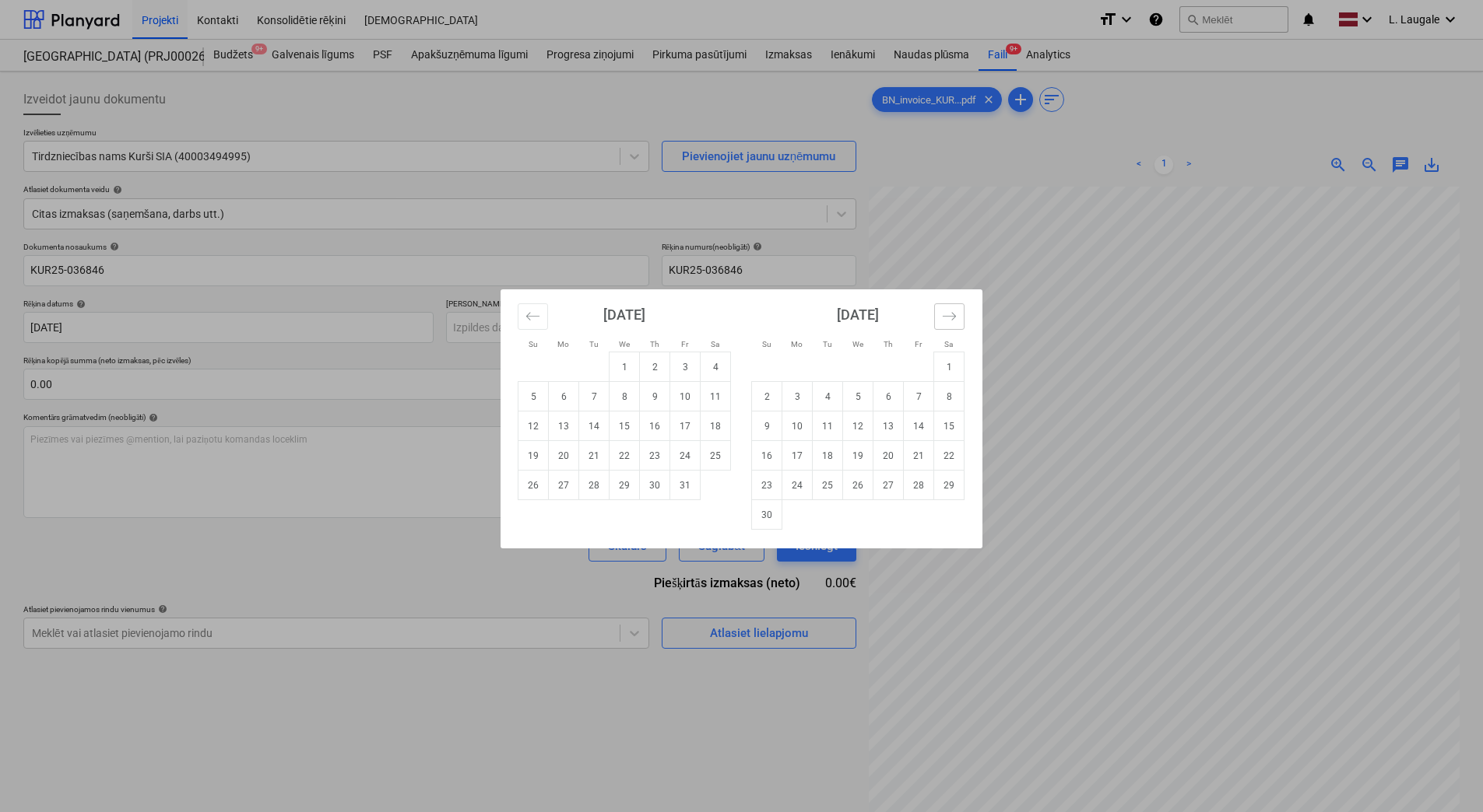
click at [940, 316] on button "Move forward to switch to the next month." at bounding box center [949, 316] width 30 height 27
click at [947, 373] on td "6" at bounding box center [949, 367] width 30 height 29
type input "[DATE]"
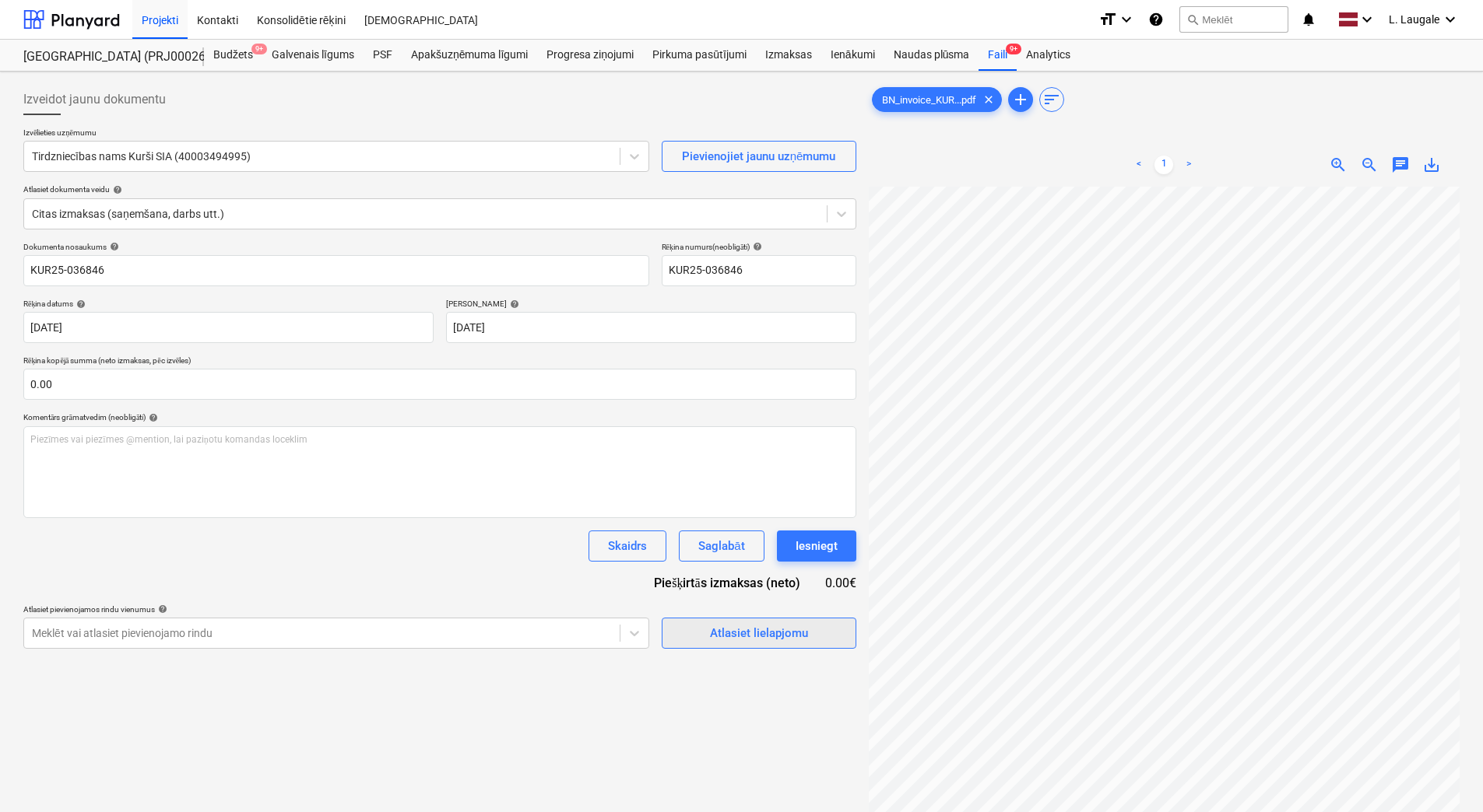
click at [767, 638] on div "Atlasiet lielapjomu" at bounding box center [759, 633] width 98 height 20
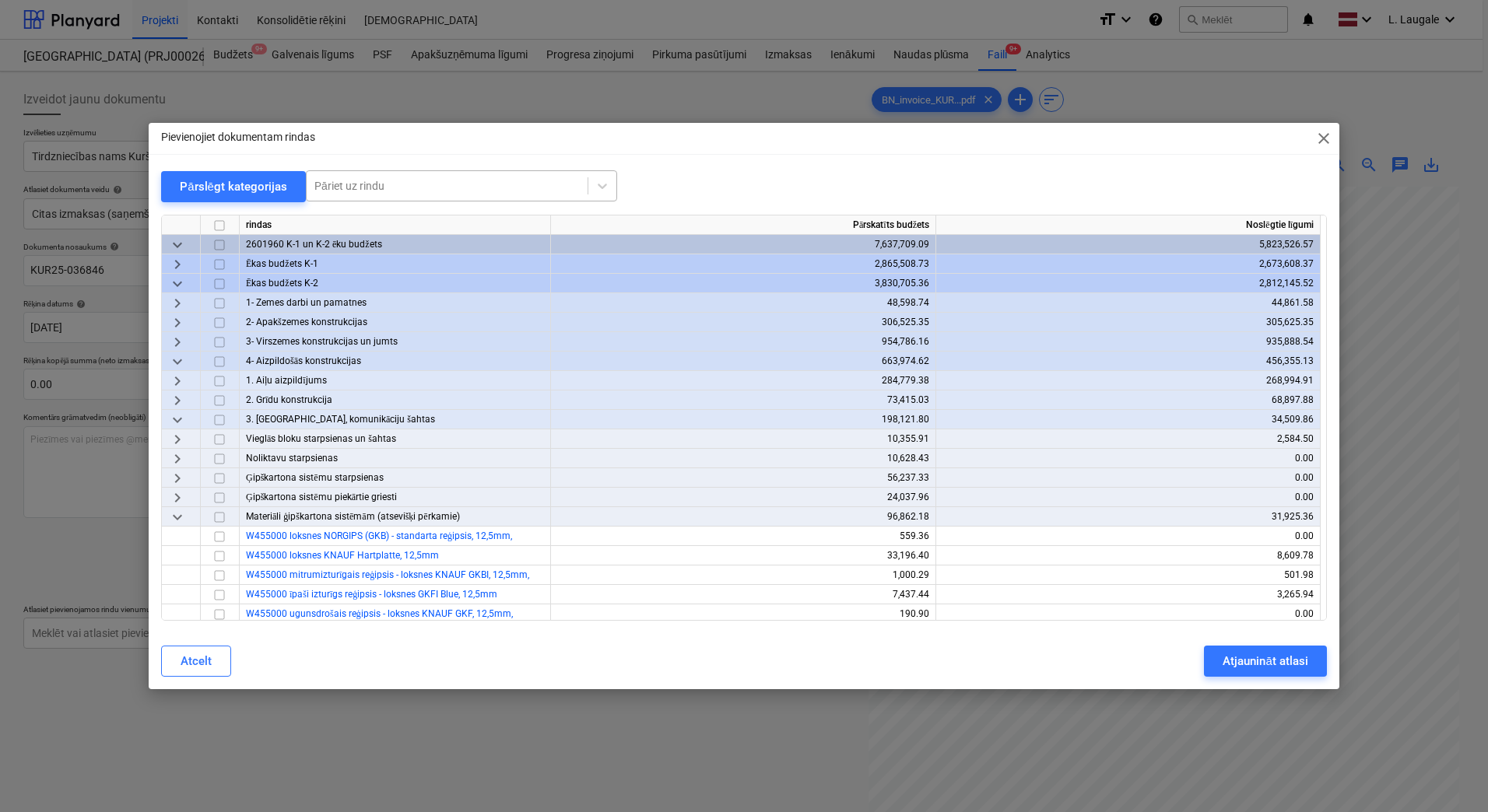
click at [381, 186] on div at bounding box center [447, 186] width 265 height 15
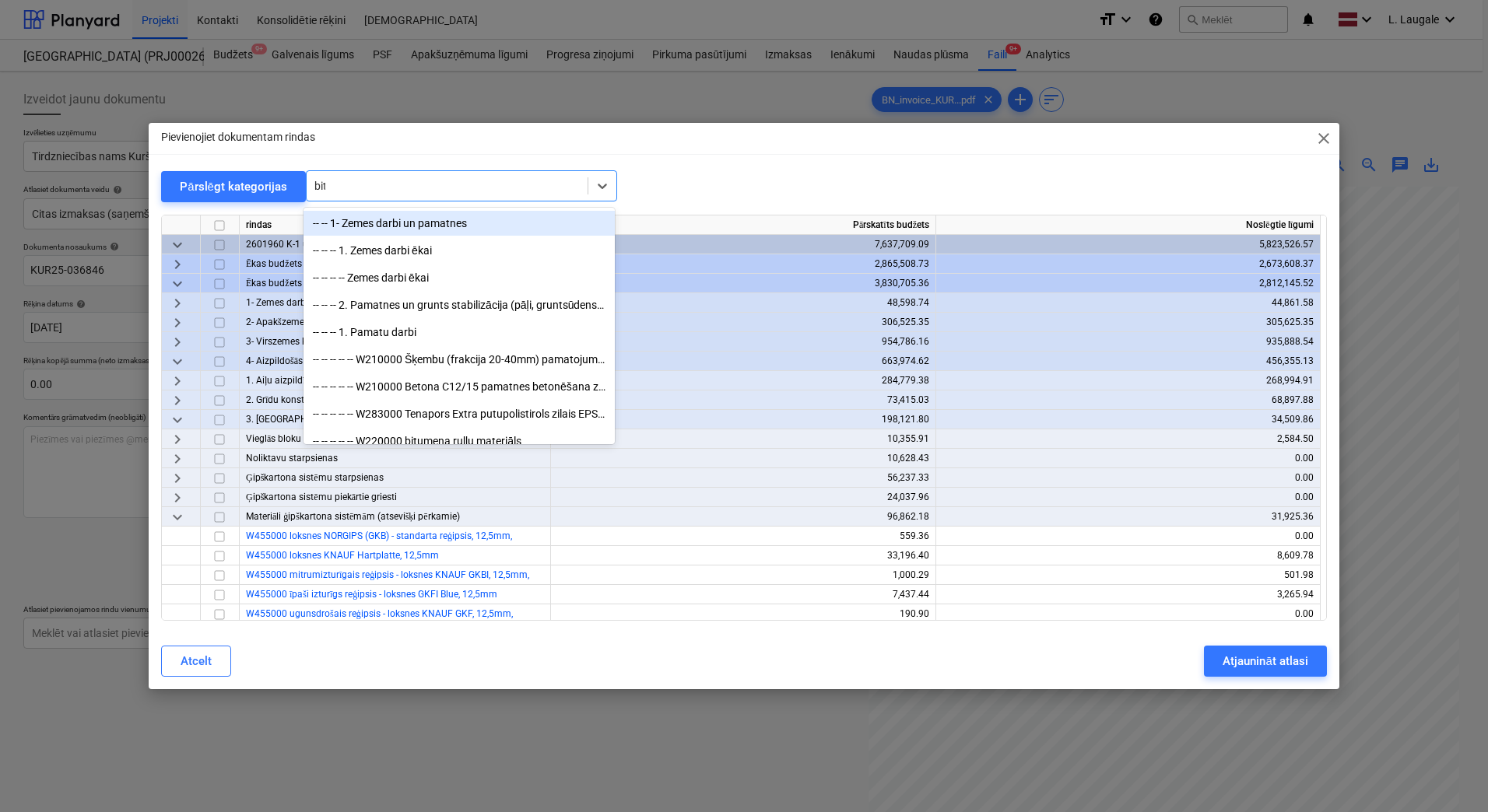
type input "bitu"
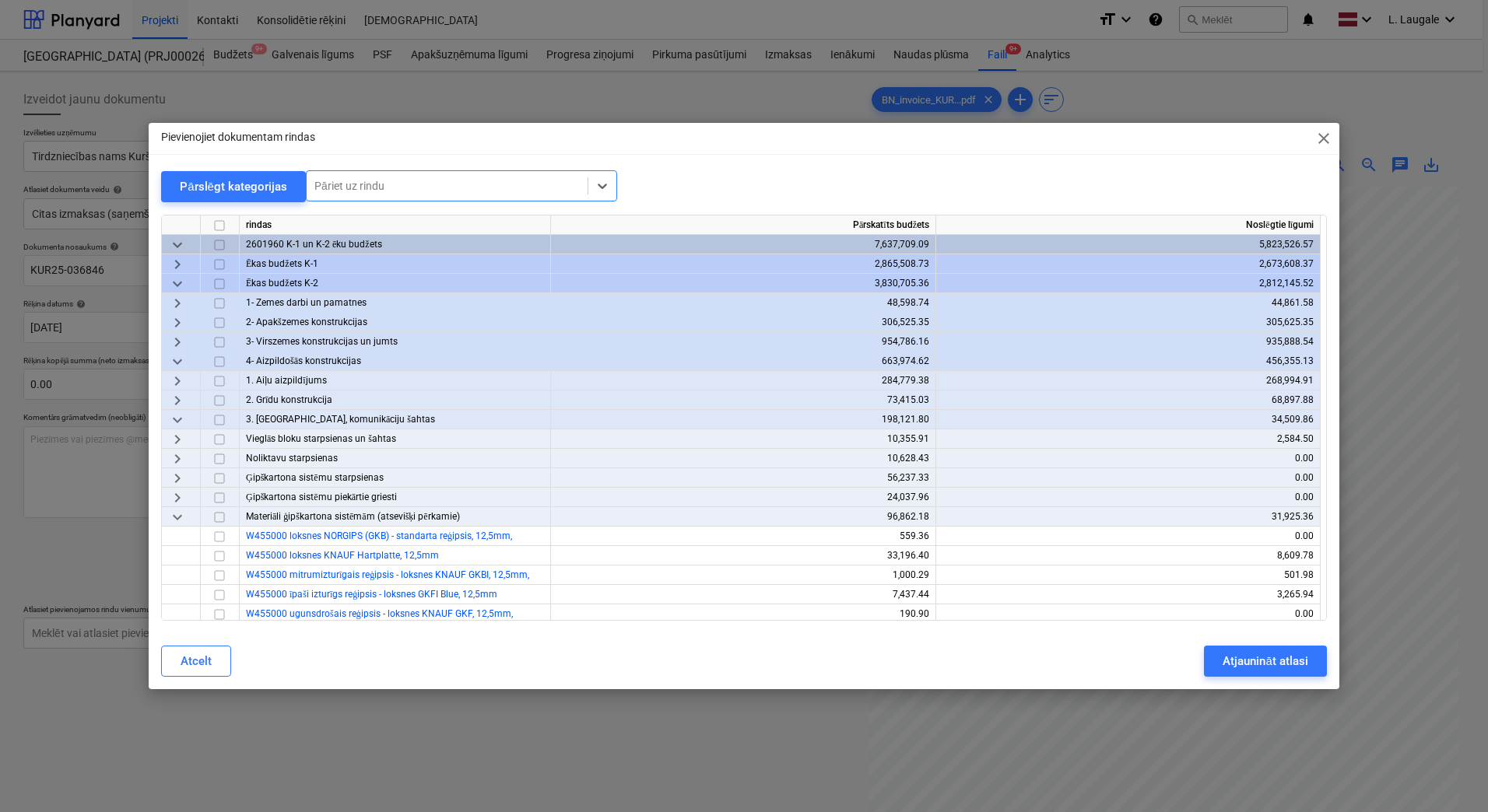
click at [723, 735] on div "Pievienojiet dokumentam rindas close Pārslēgt kategorijas Select is focused ,ty…" at bounding box center [744, 406] width 1488 height 812
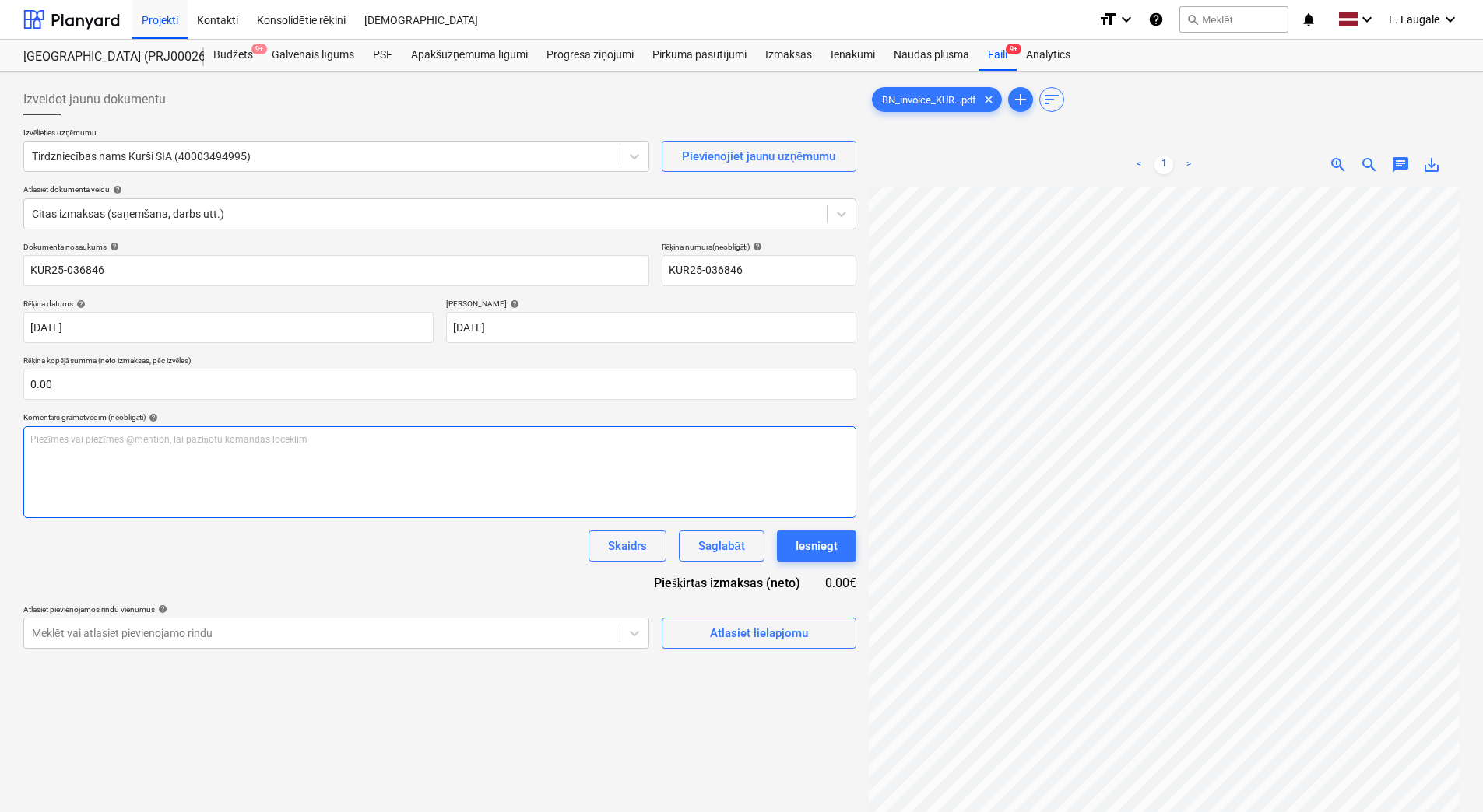
click at [244, 437] on p "Piezīmes vai piezīmes @mention, lai paziņotu komandas loceklim ﻿" at bounding box center [439, 440] width 819 height 13
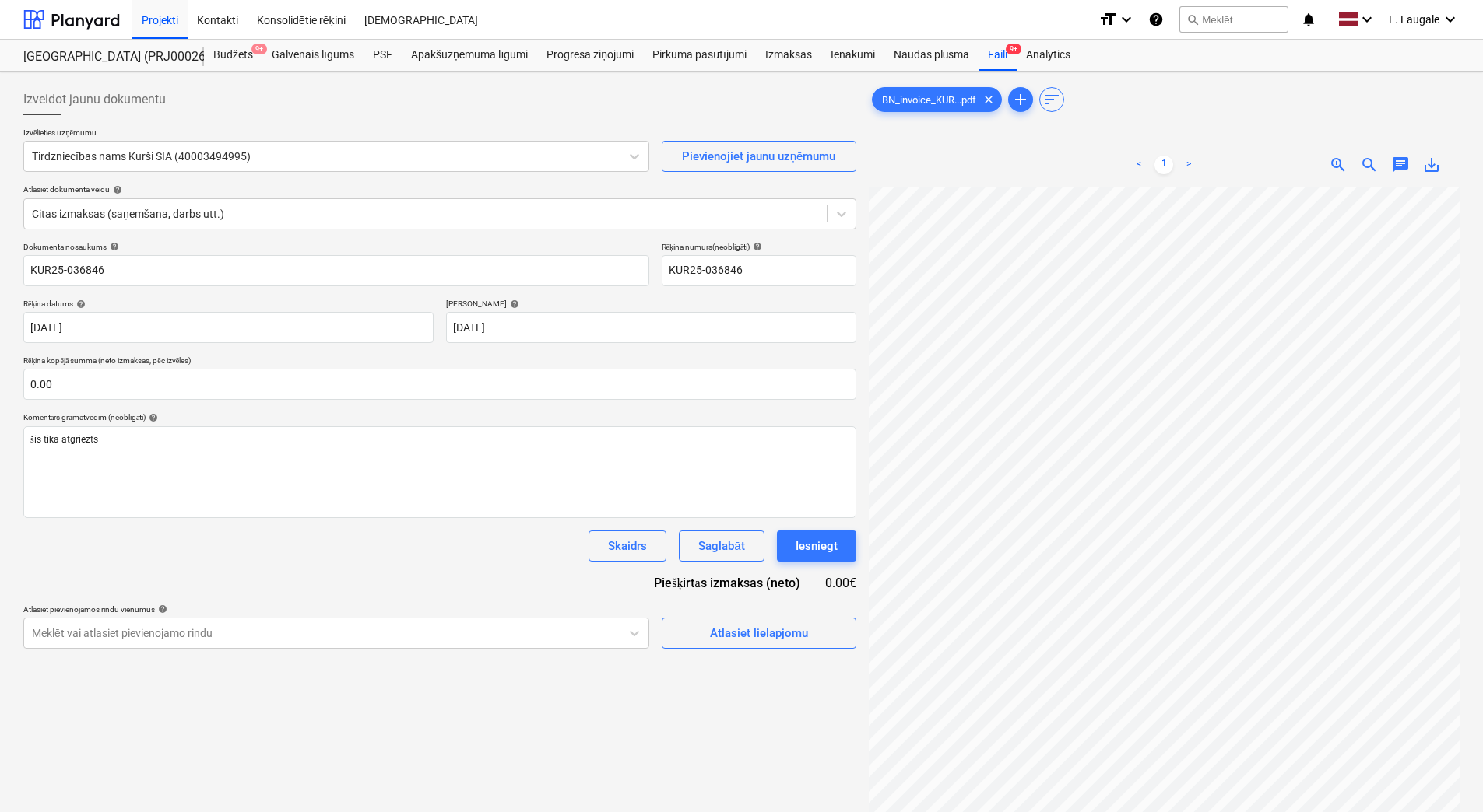
click at [457, 566] on div "Dokumenta nosaukums help KUR25-036846 Rēķina numurs (neobligāti) help KUR25-036…" at bounding box center [439, 446] width 833 height 407
click at [366, 589] on div "Dokumenta nosaukums help KUR25-036846 Rēķina numurs (neobligāti) help KUR25-036…" at bounding box center [439, 446] width 833 height 407
click at [707, 540] on div "Saglabāt" at bounding box center [721, 546] width 46 height 20
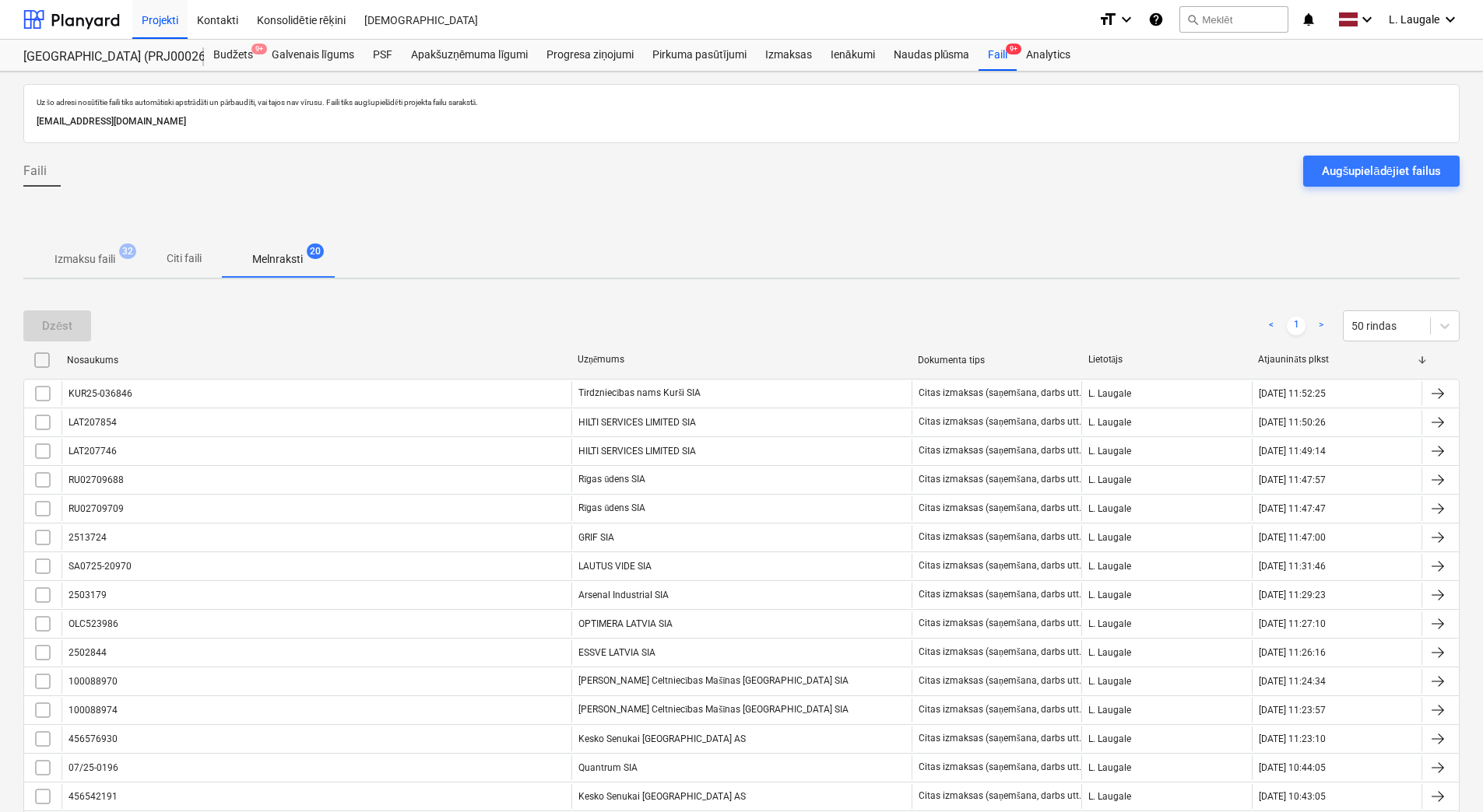
click at [103, 253] on p "Izmaksu faili" at bounding box center [84, 259] width 61 height 16
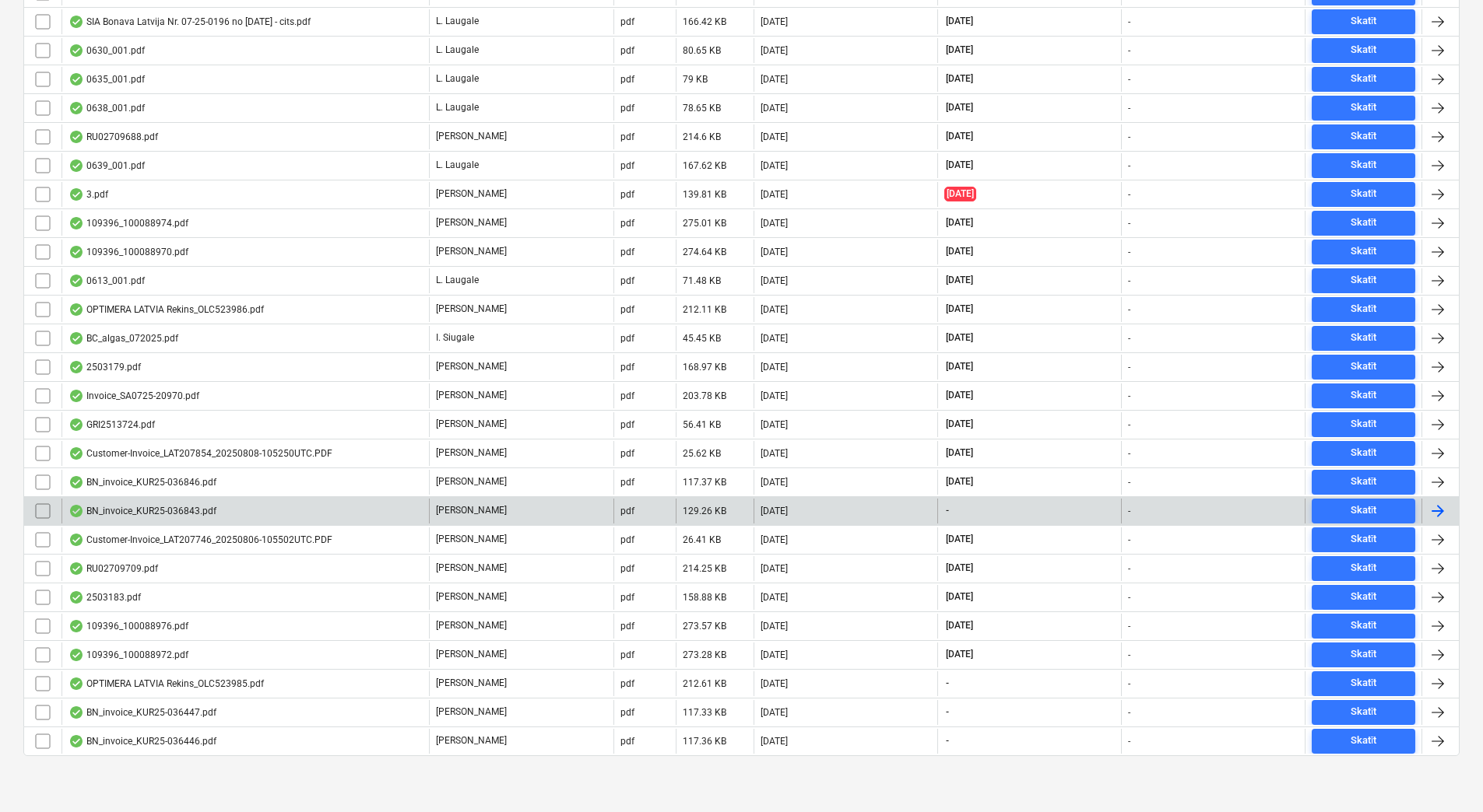
click at [420, 513] on div "BN_invoice_KUR25-036843.pdf" at bounding box center [245, 511] width 367 height 25
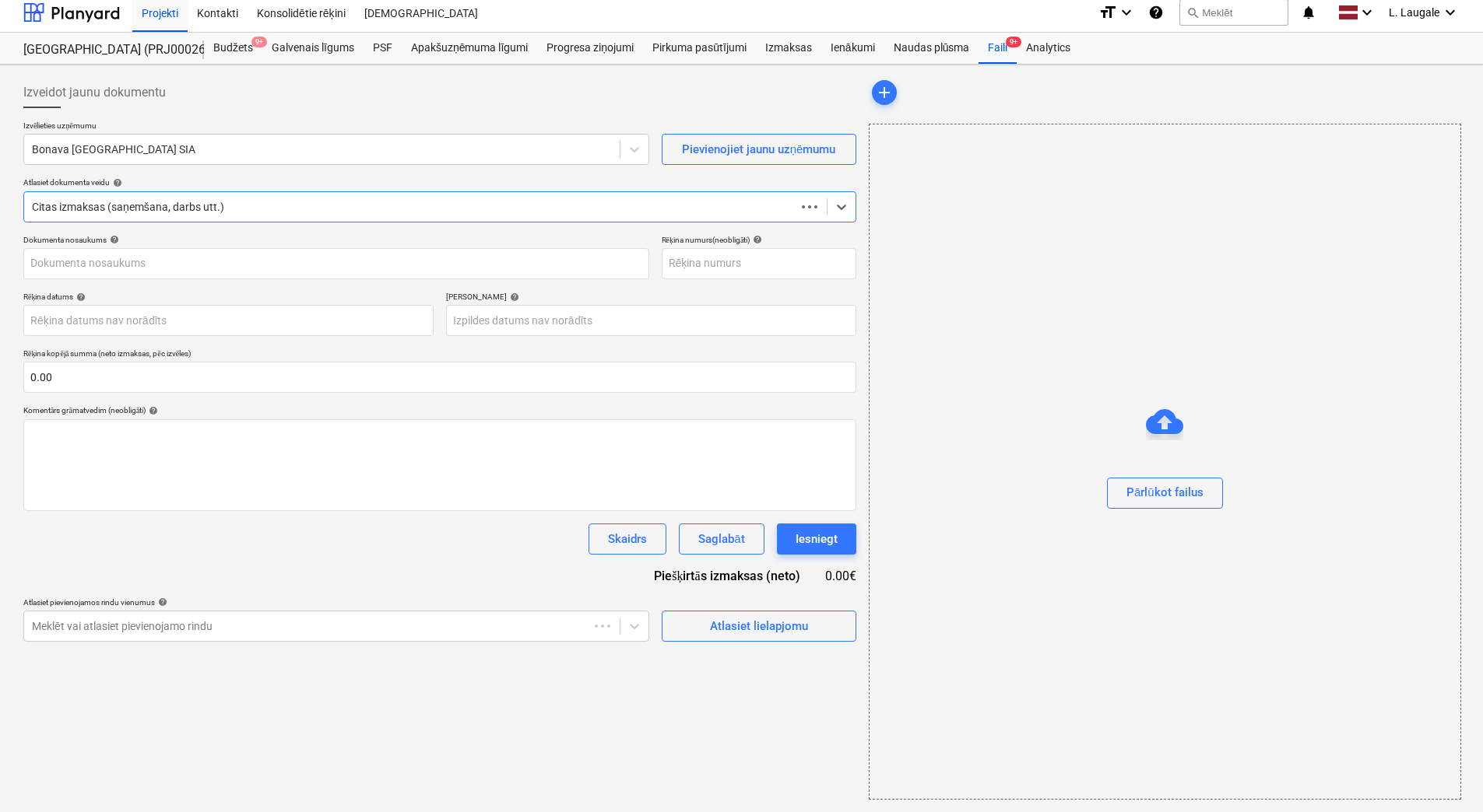
scroll to position [7, 0]
type input "KUR25-036843"
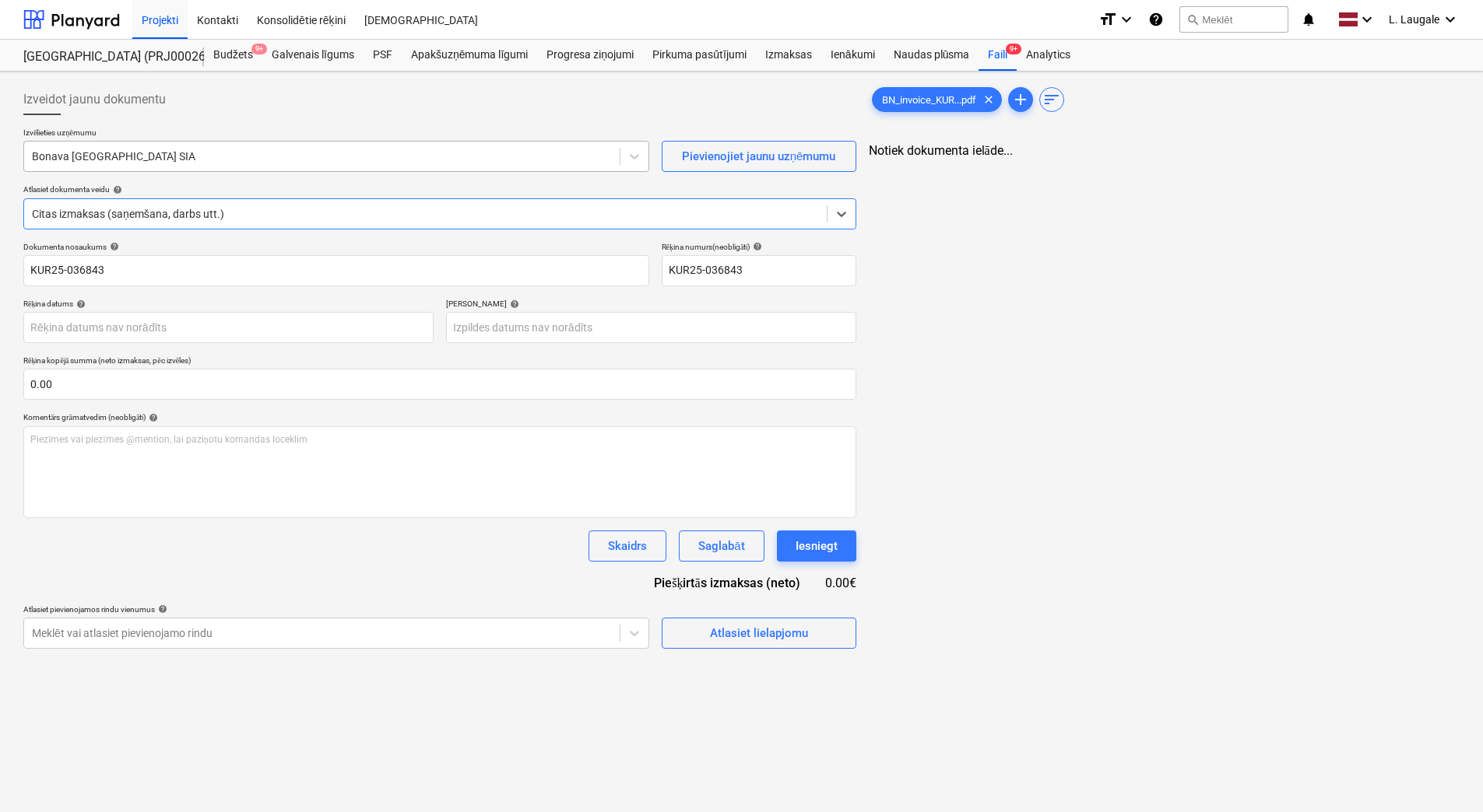
scroll to position [0, 0]
click at [311, 138] on p "Izvēlieties uzņēmumu" at bounding box center [336, 134] width 626 height 13
click at [229, 156] on div at bounding box center [321, 156] width 580 height 15
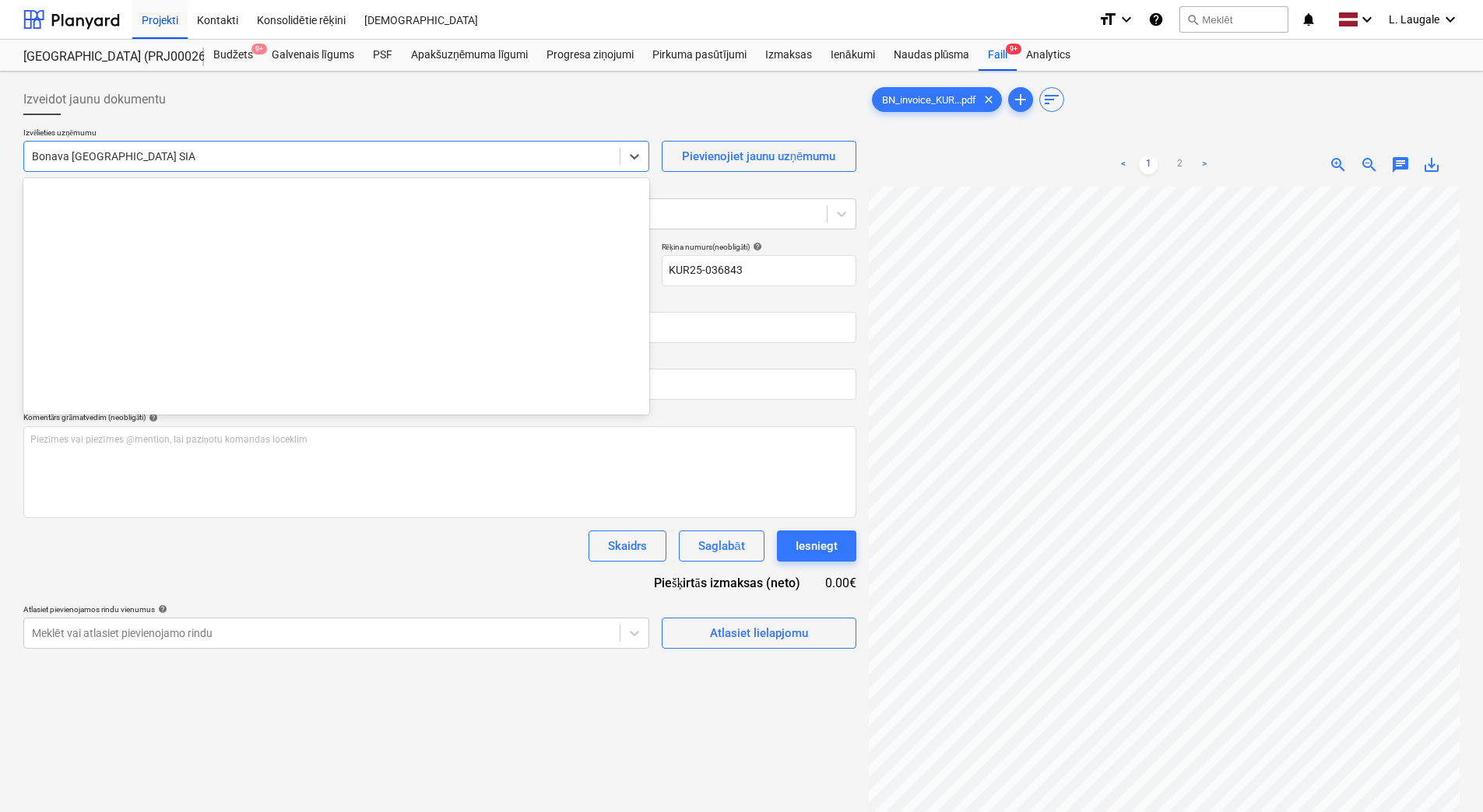
scroll to position [2860, 0]
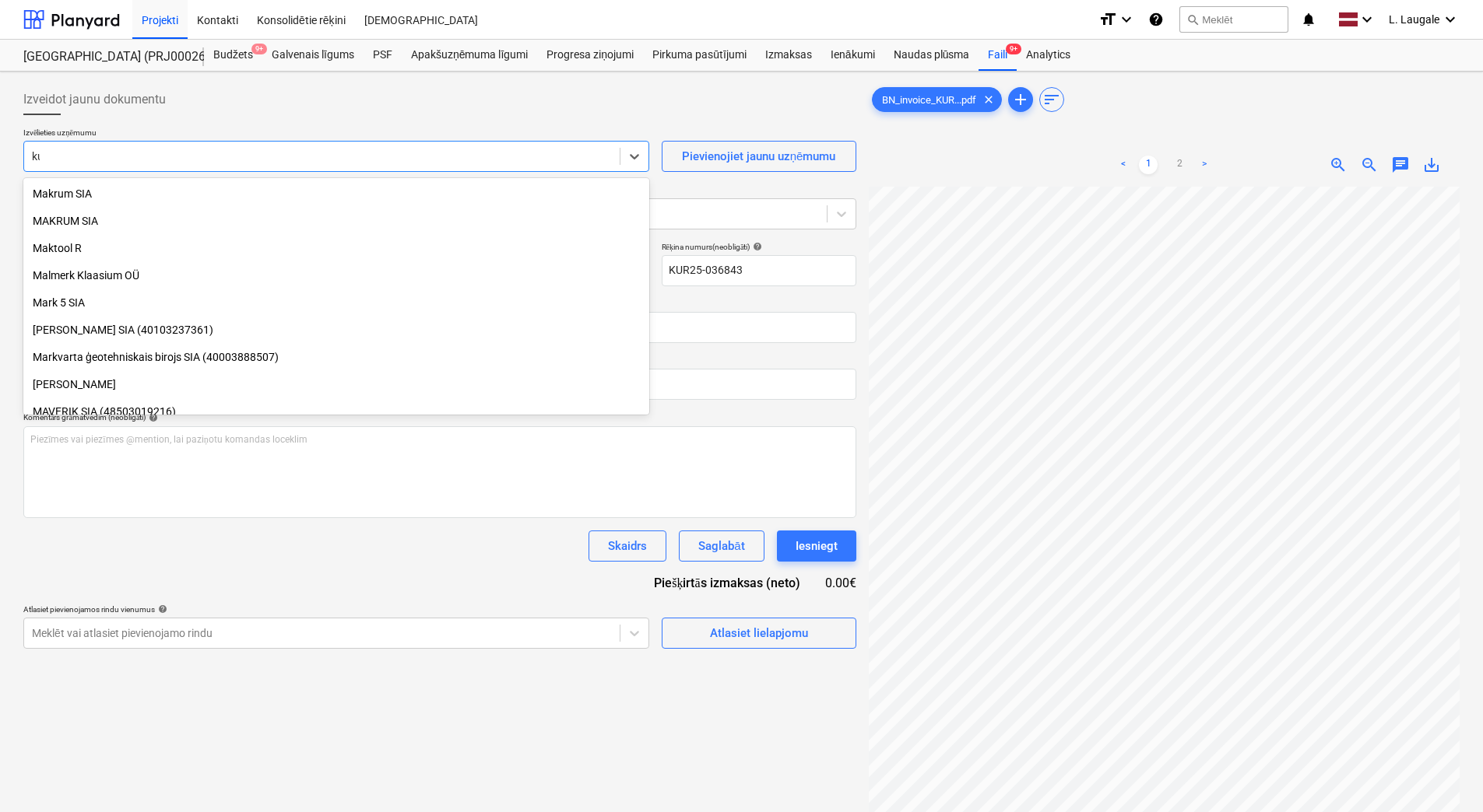
type input "kur"
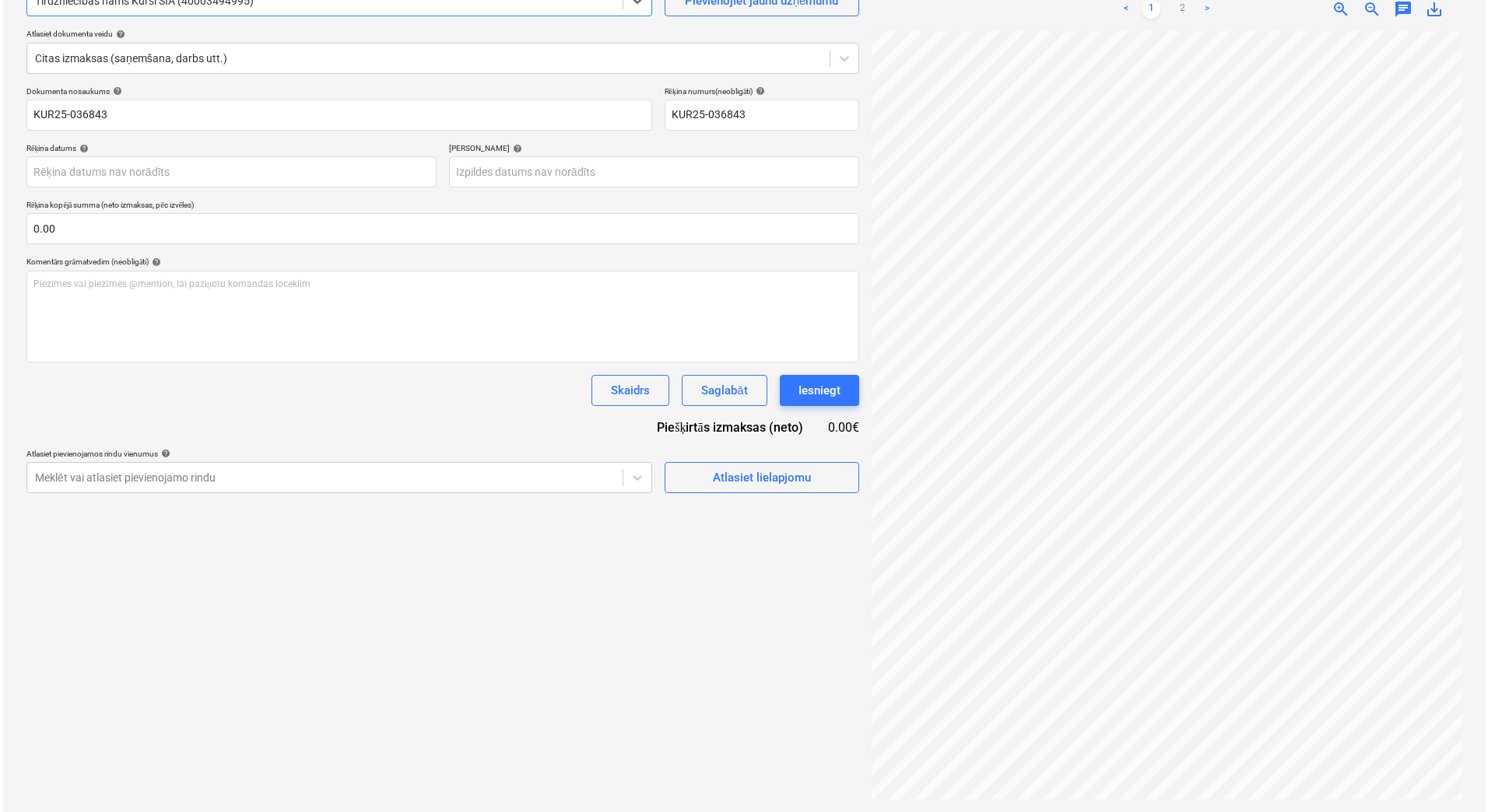
scroll to position [104, 0]
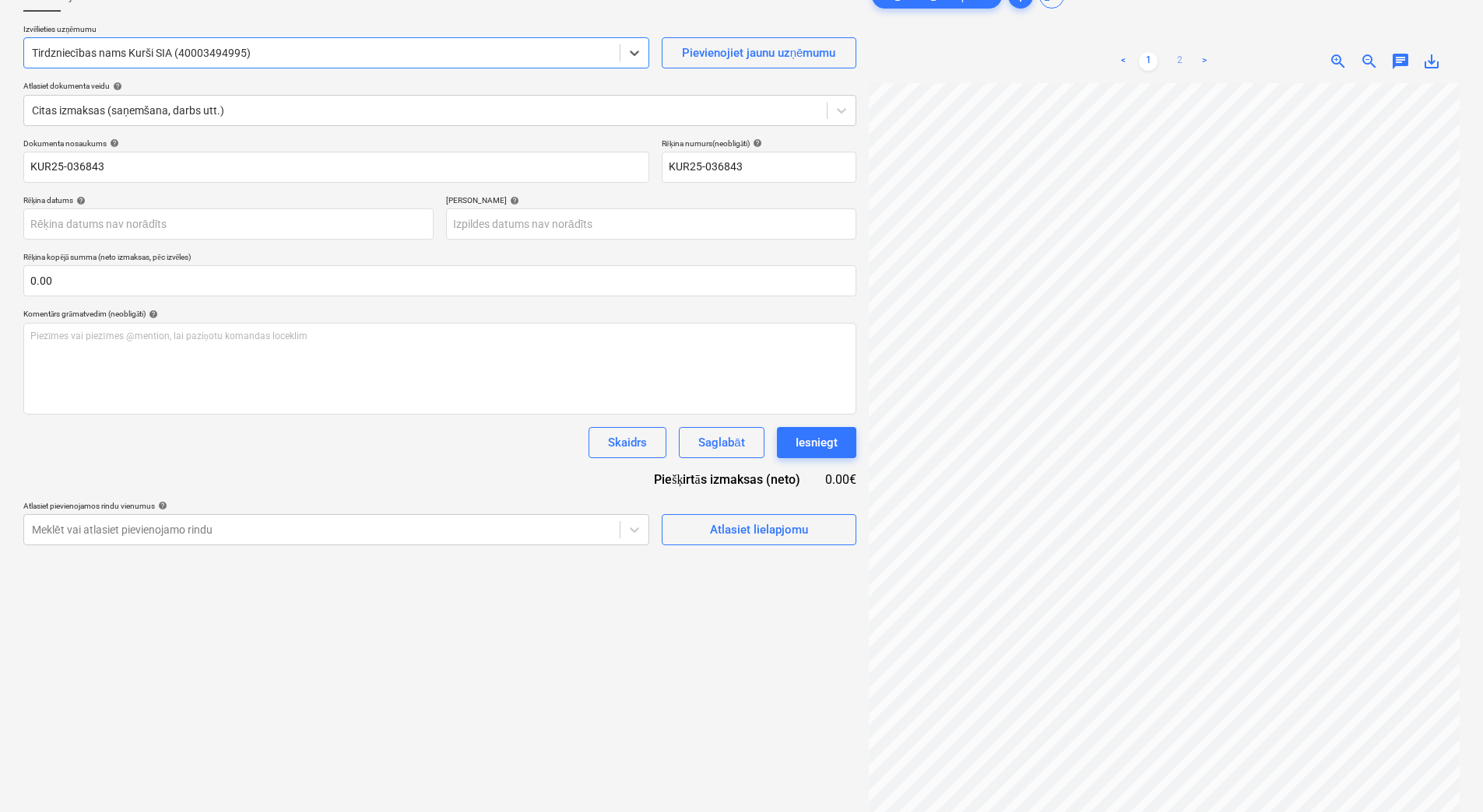
click at [1178, 53] on link "2" at bounding box center [1179, 61] width 19 height 19
click at [1153, 62] on link "1" at bounding box center [1148, 61] width 19 height 19
click at [1177, 50] on div "< 1 2 >" at bounding box center [1164, 62] width 188 height 44
click at [1181, 57] on link "2" at bounding box center [1179, 61] width 19 height 19
click at [1150, 62] on link "1" at bounding box center [1148, 61] width 19 height 19
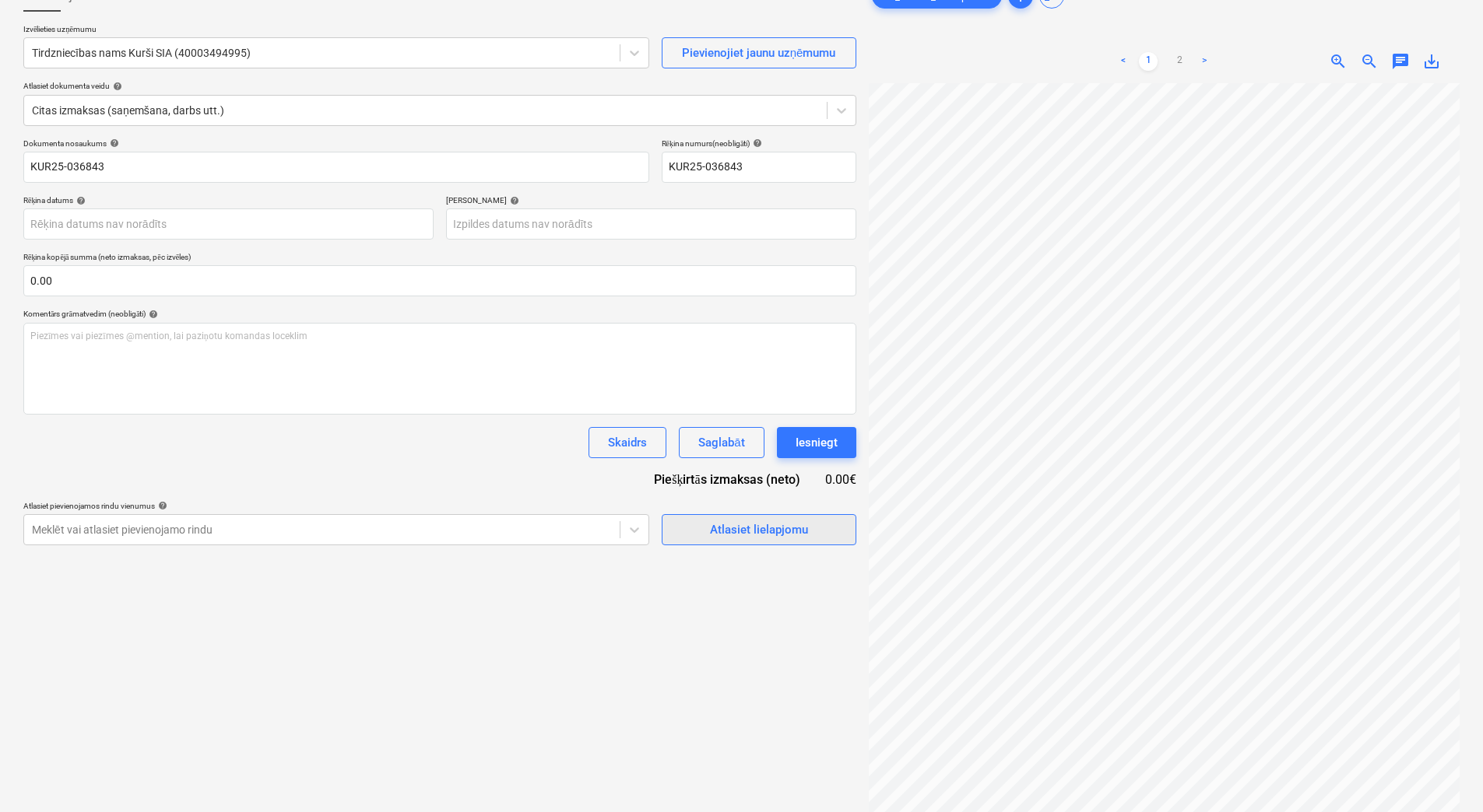
click at [774, 523] on div "Atlasiet lielapjomu" at bounding box center [759, 529] width 98 height 20
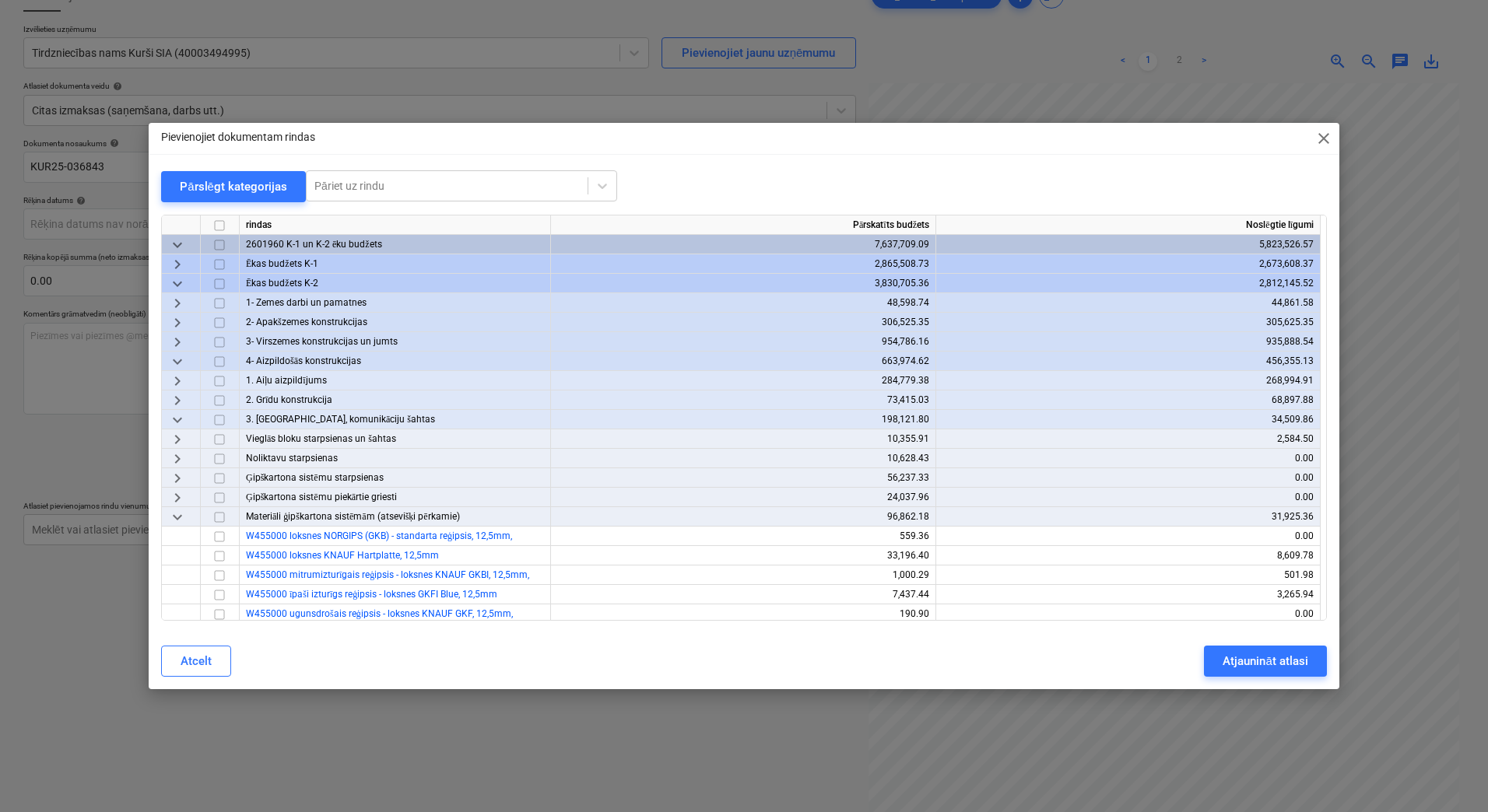
click at [177, 263] on span "keyboard_arrow_right" at bounding box center [177, 264] width 19 height 19
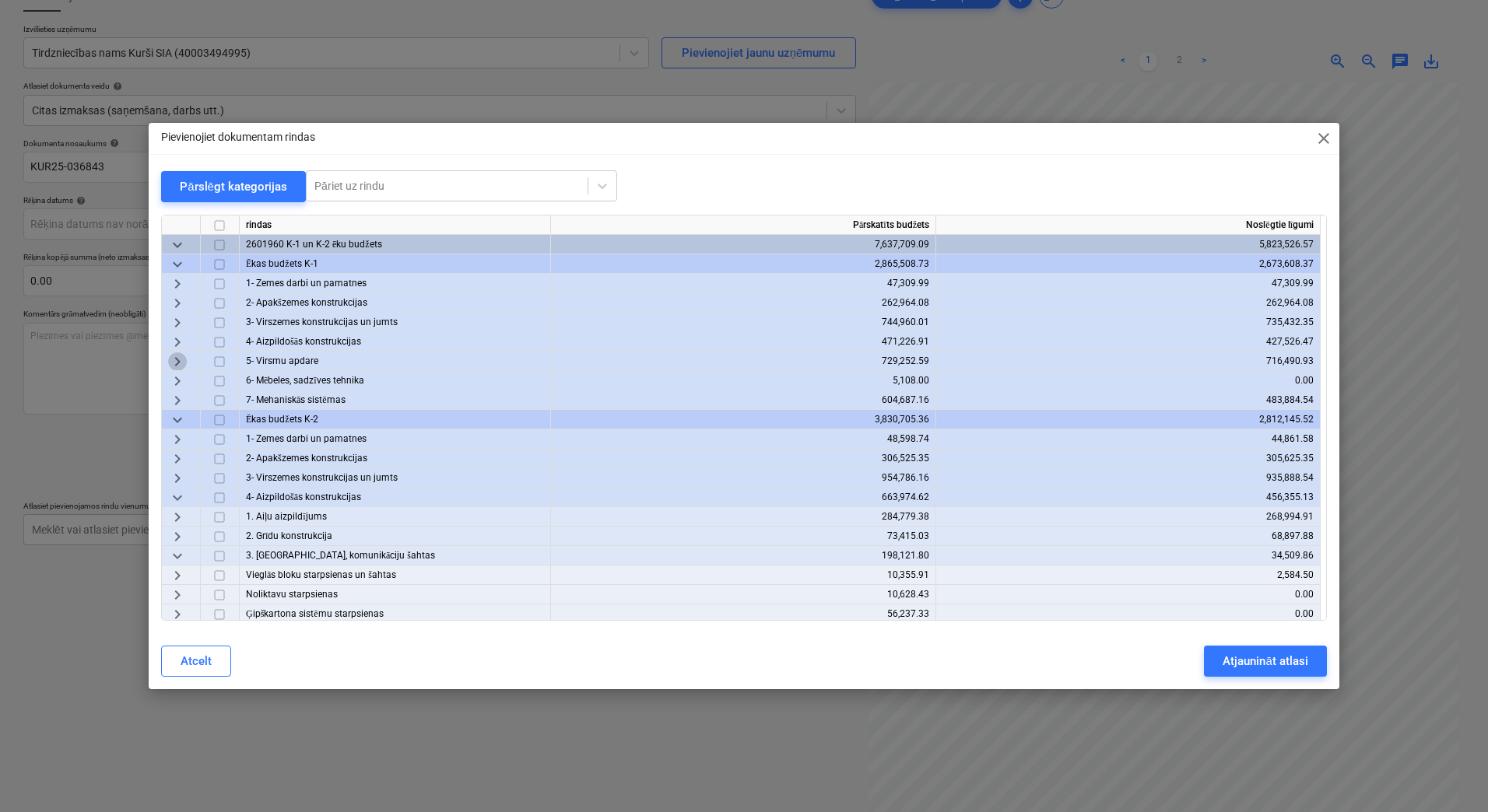
click at [182, 356] on span "keyboard_arrow_right" at bounding box center [177, 361] width 19 height 19
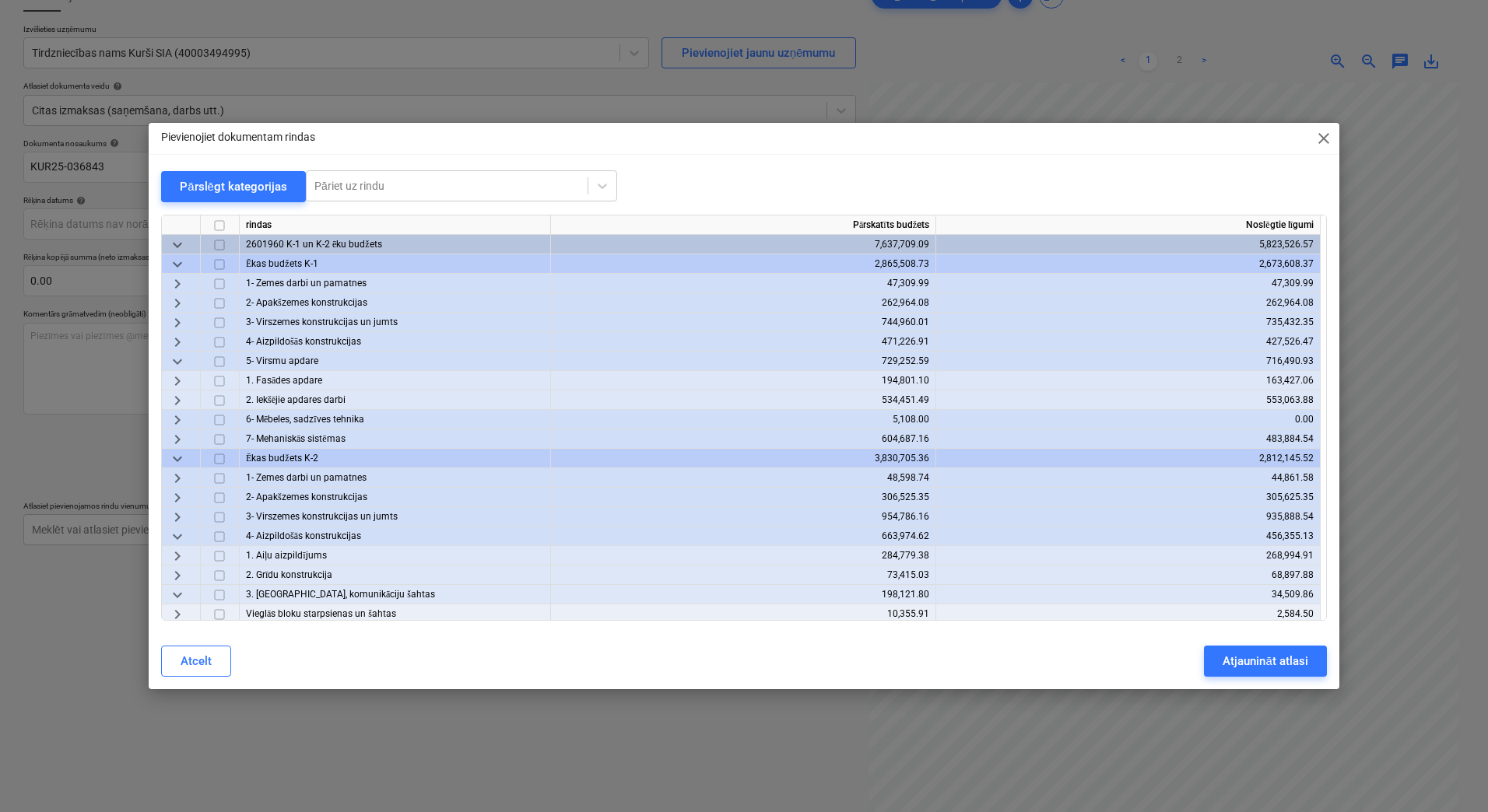
click at [180, 401] on span "keyboard_arrow_right" at bounding box center [177, 400] width 19 height 19
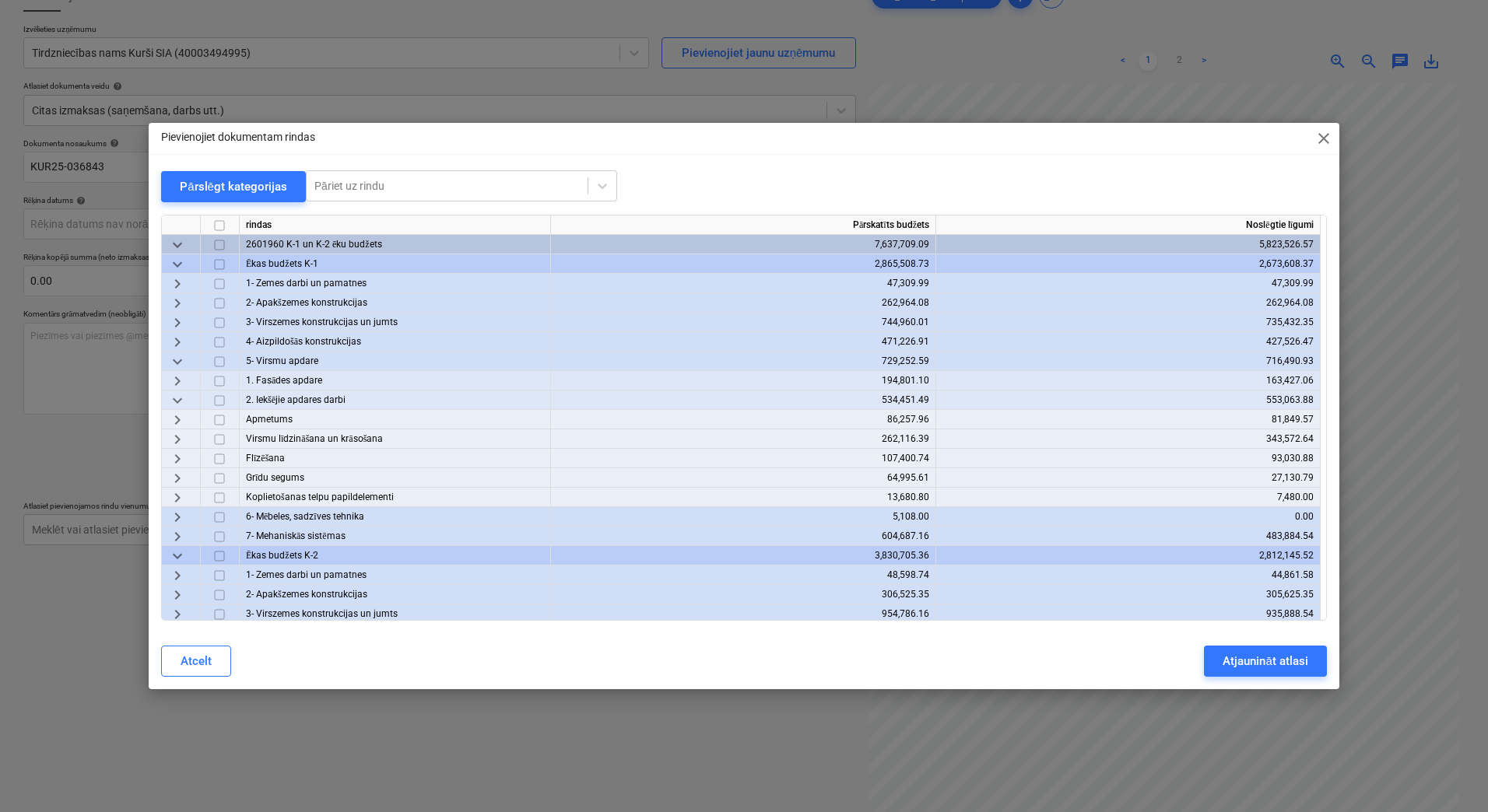
click at [176, 455] on span "keyboard_arrow_right" at bounding box center [177, 459] width 19 height 19
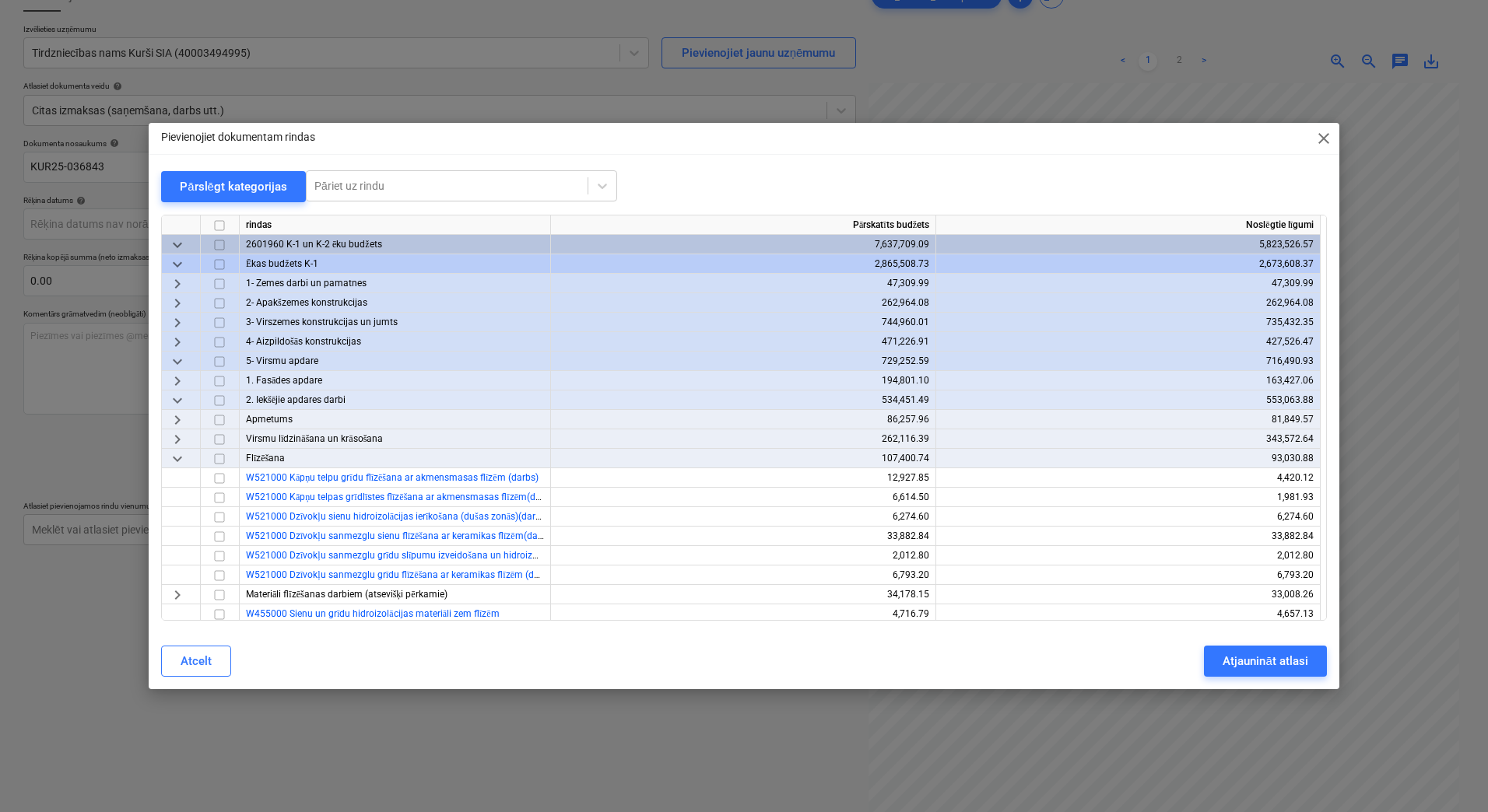
scroll to position [156, 0]
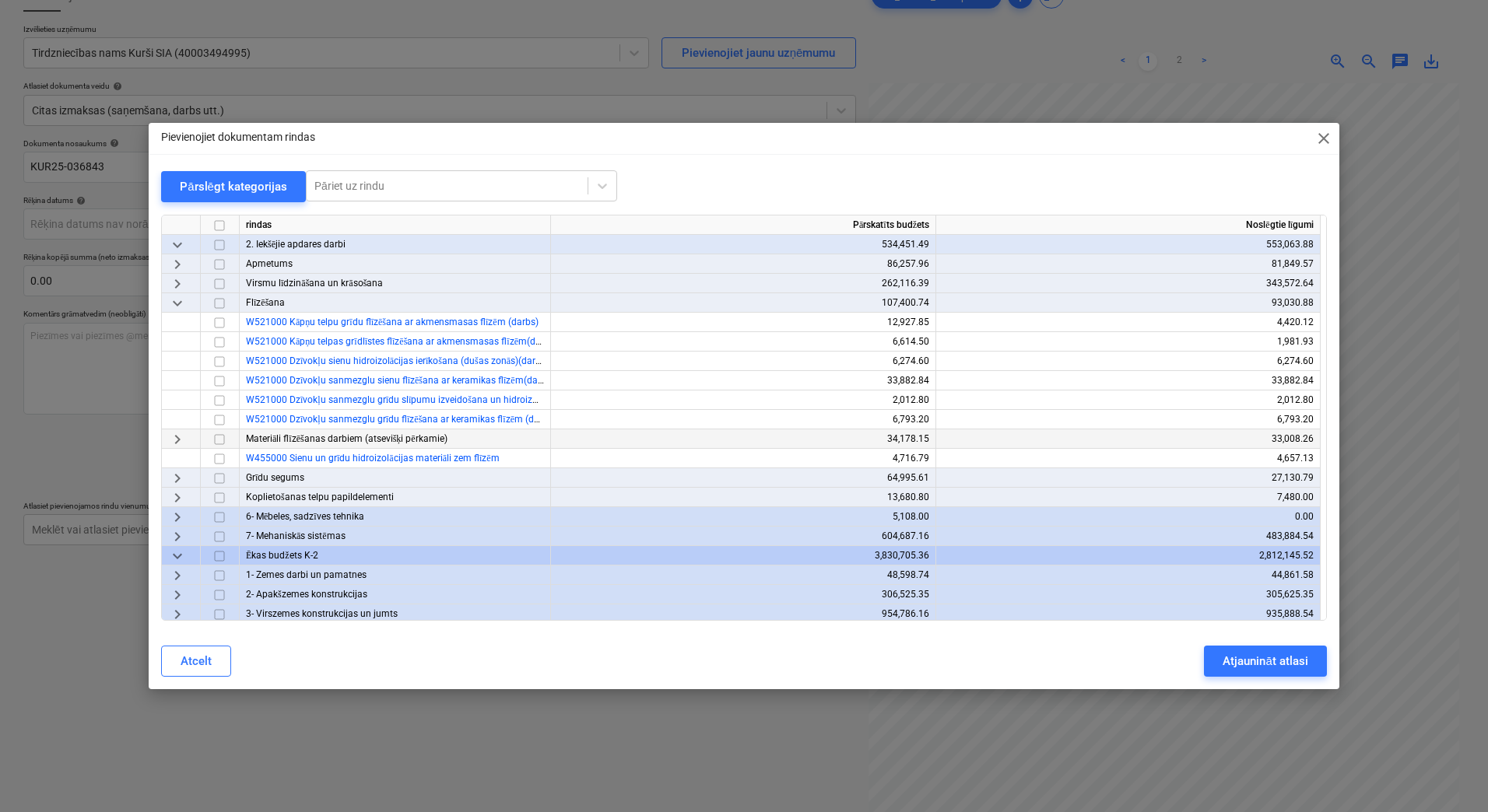
click at [173, 438] on span "keyboard_arrow_right" at bounding box center [177, 439] width 19 height 19
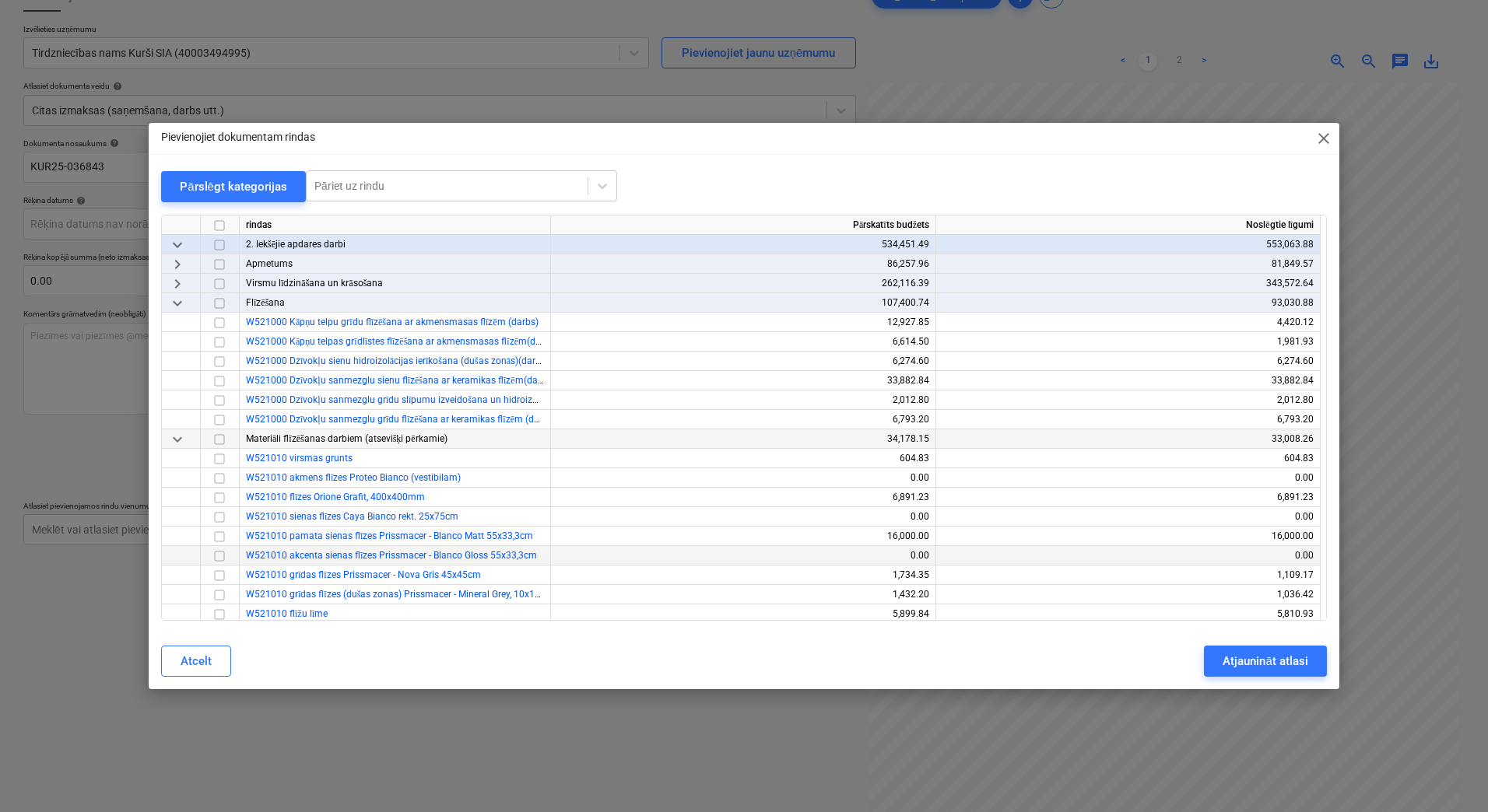
scroll to position [259, 0]
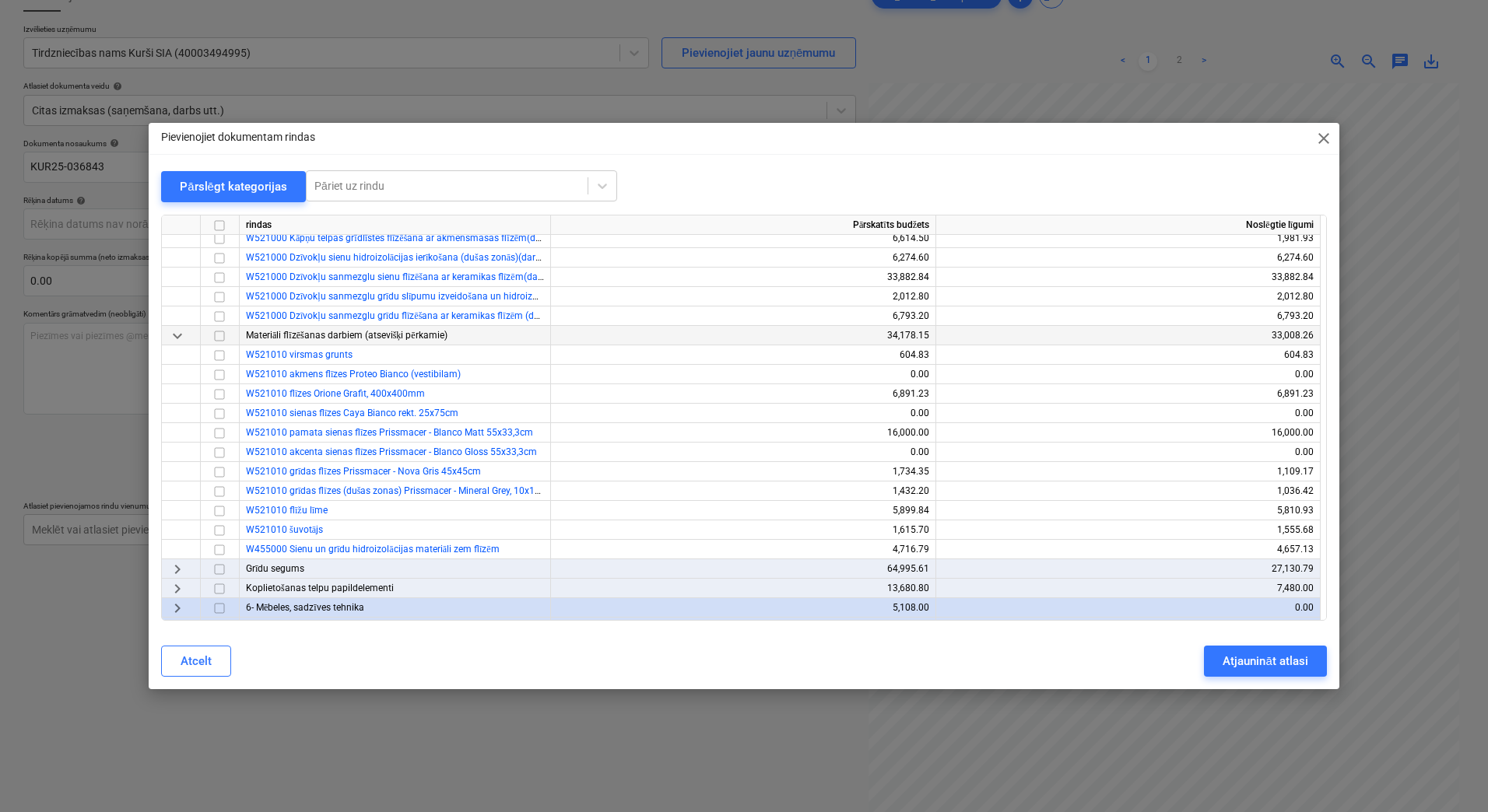
click at [182, 566] on span "keyboard_arrow_right" at bounding box center [177, 569] width 19 height 19
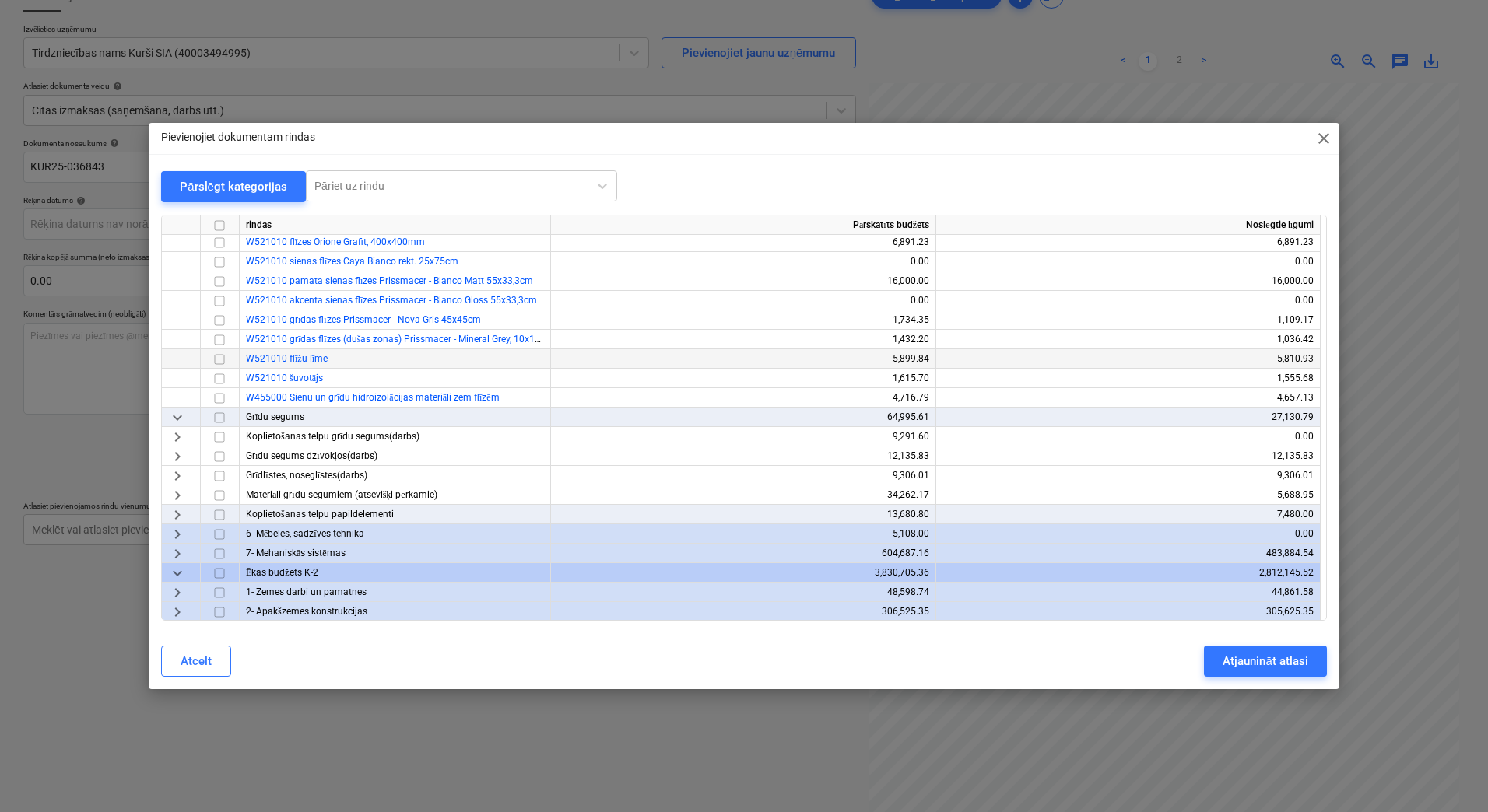
scroll to position [415, 0]
click at [172, 408] on span "keyboard_arrow_down" at bounding box center [177, 413] width 19 height 19
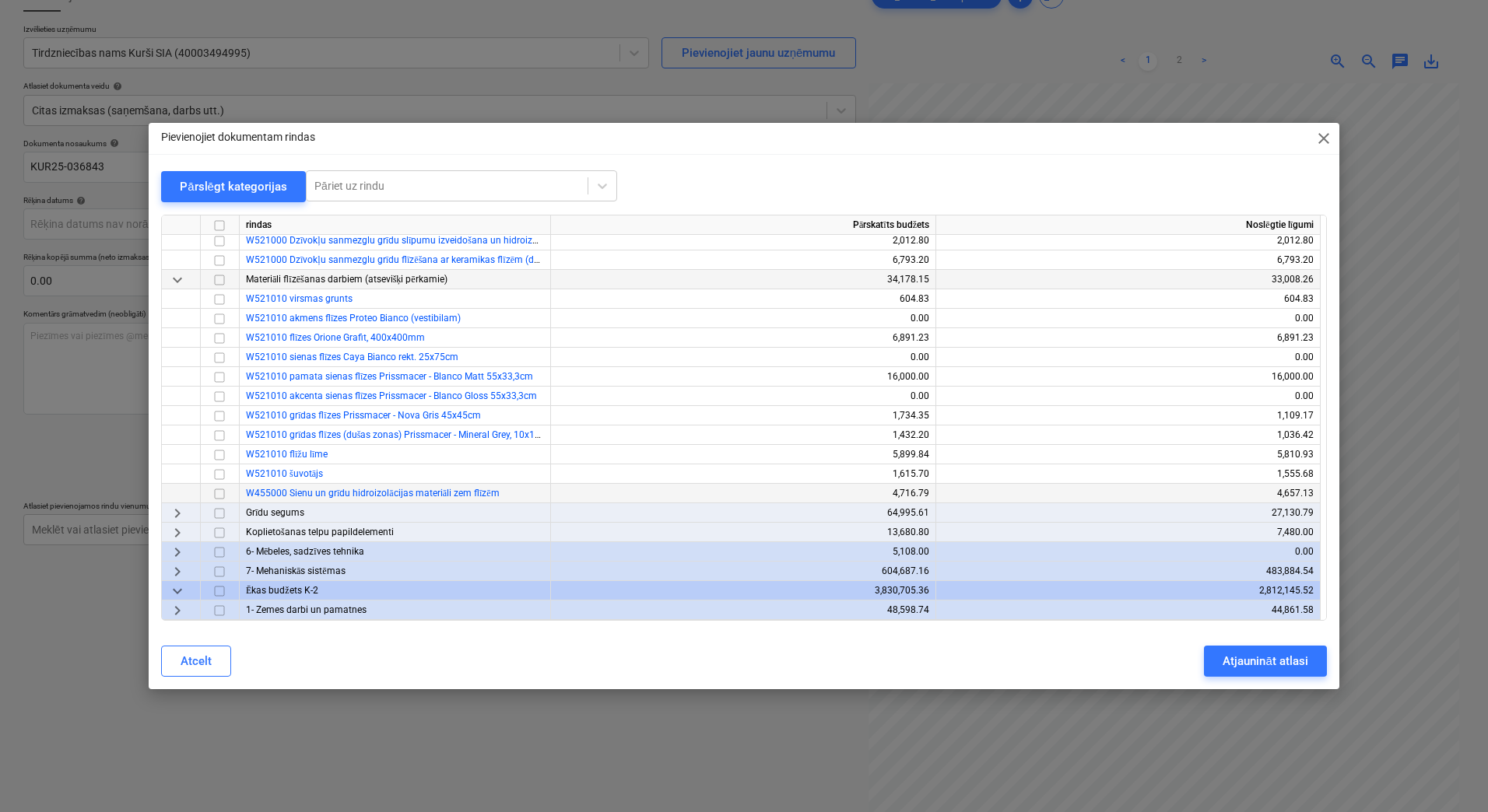
scroll to position [311, 0]
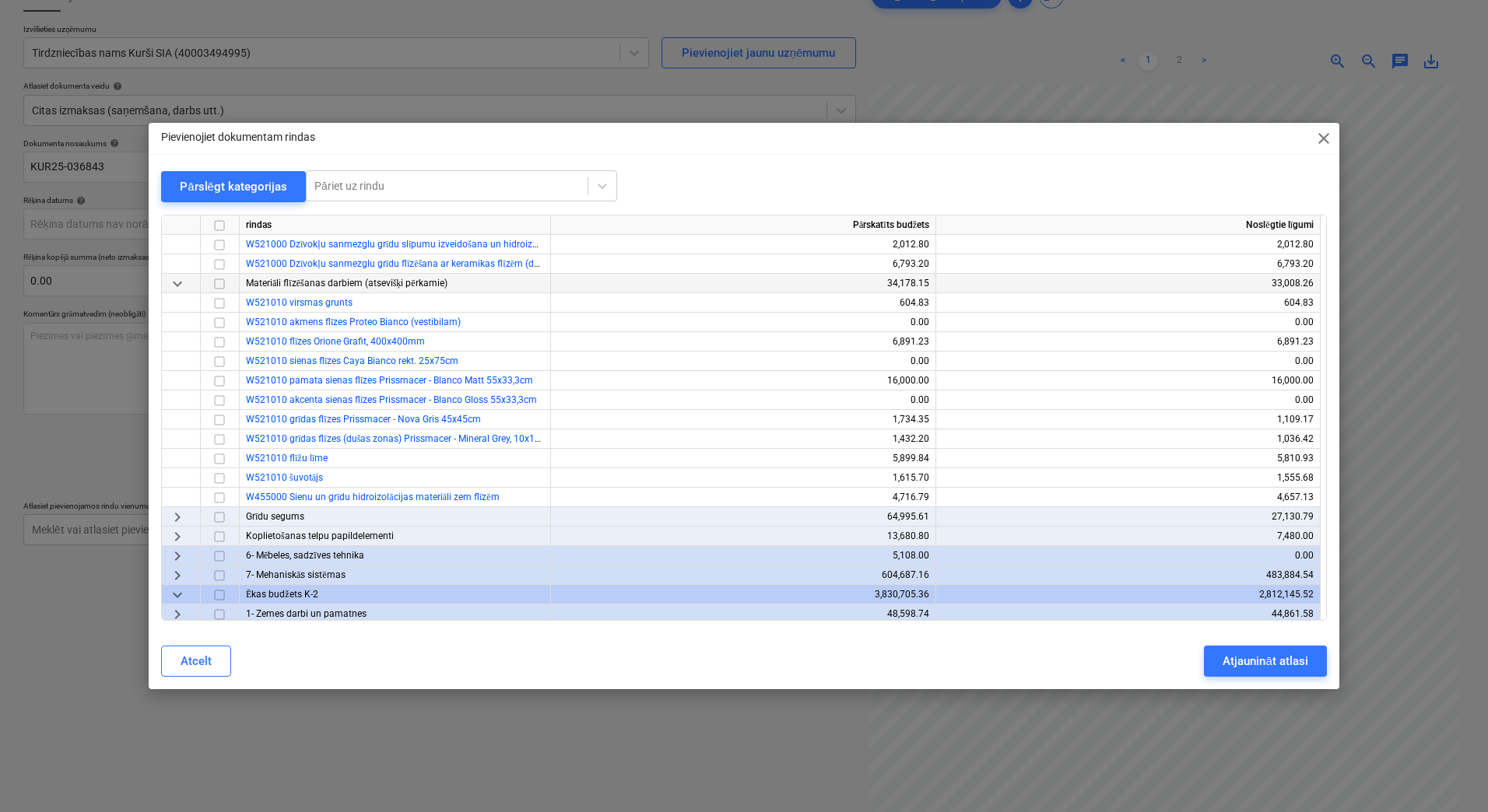
click at [173, 533] on span "keyboard_arrow_right" at bounding box center [177, 536] width 19 height 19
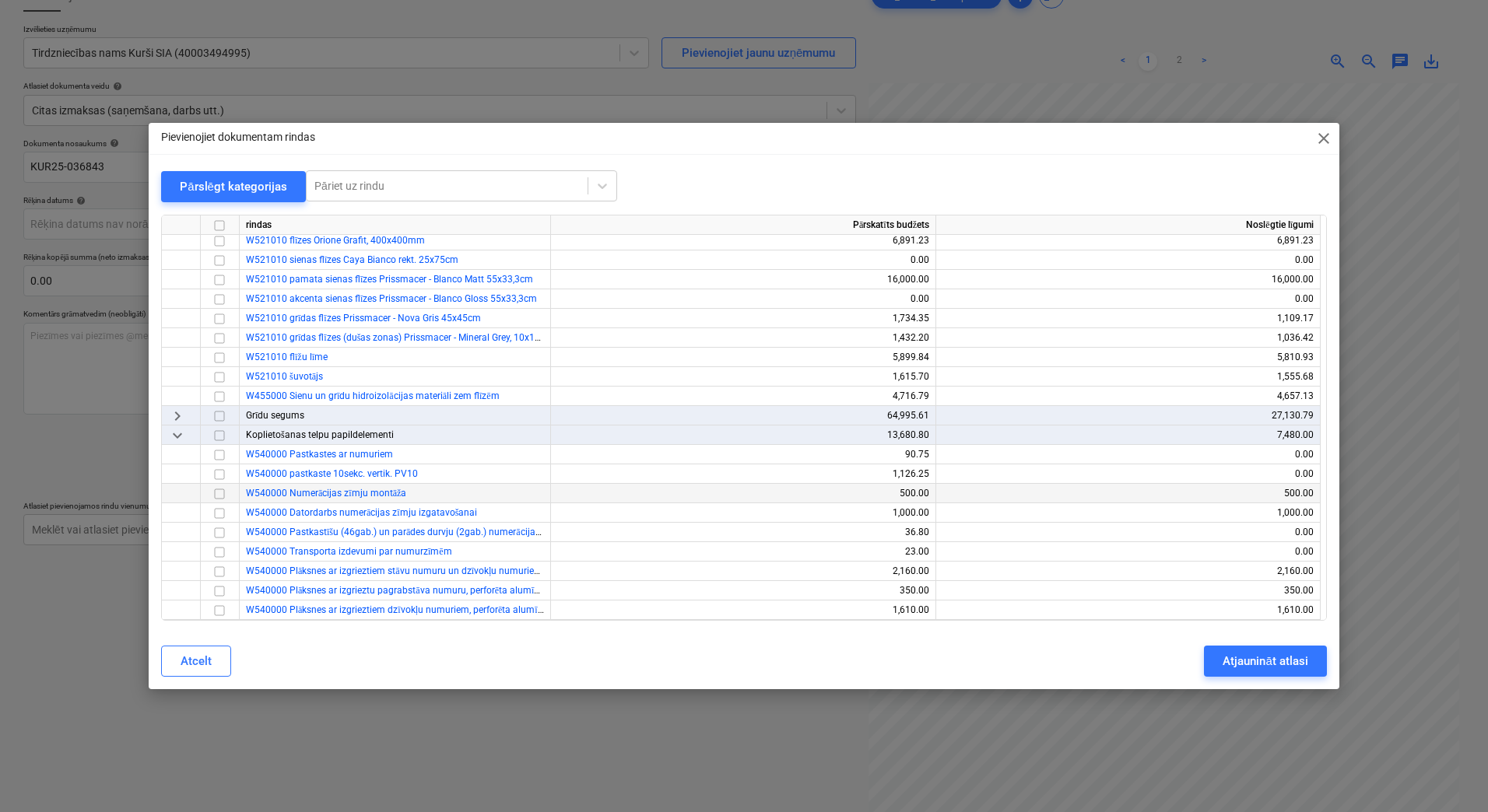
scroll to position [415, 0]
click at [181, 434] on span "keyboard_arrow_down" at bounding box center [177, 433] width 19 height 19
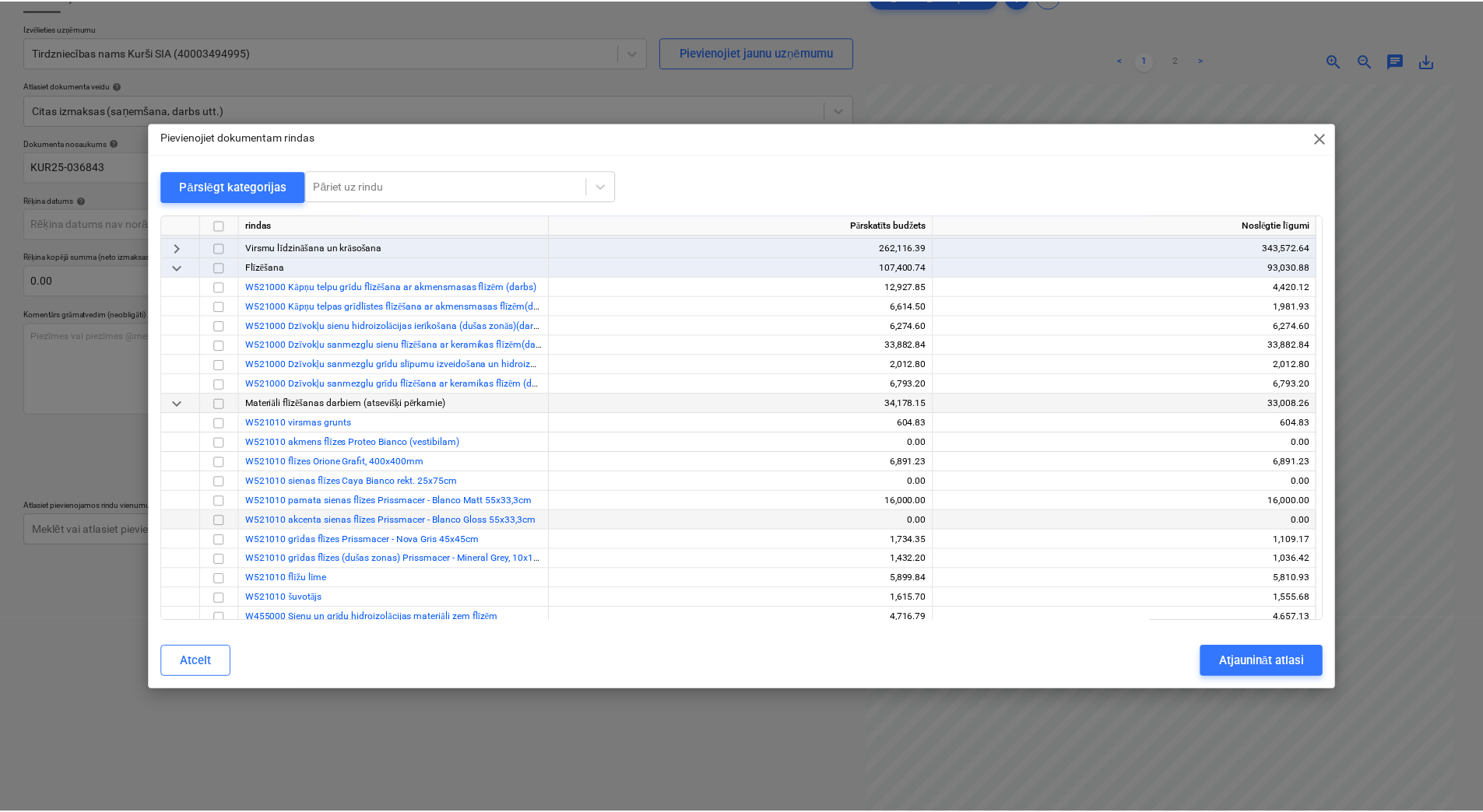
scroll to position [156, 0]
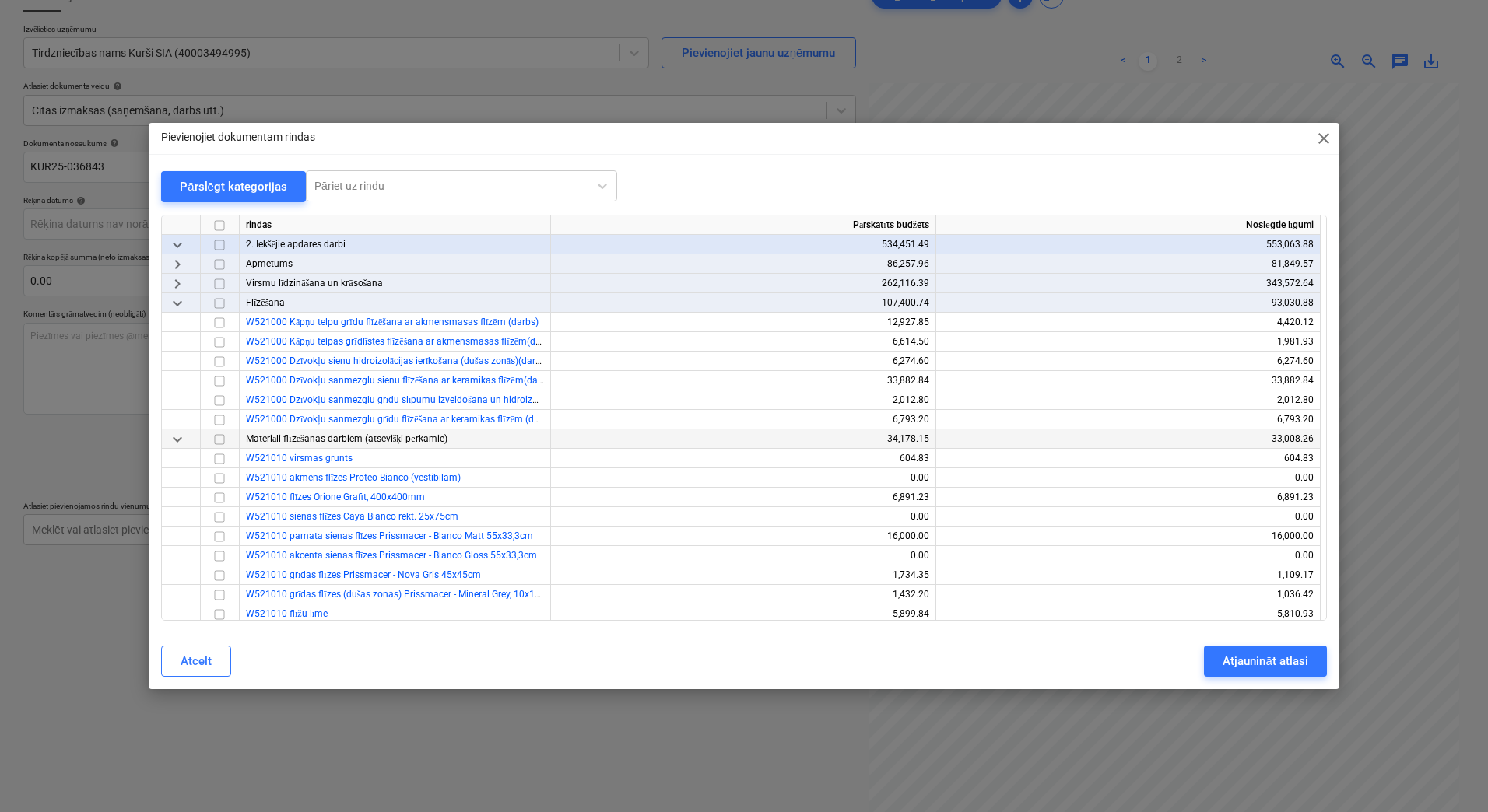
click at [1325, 144] on span "close" at bounding box center [1323, 138] width 19 height 19
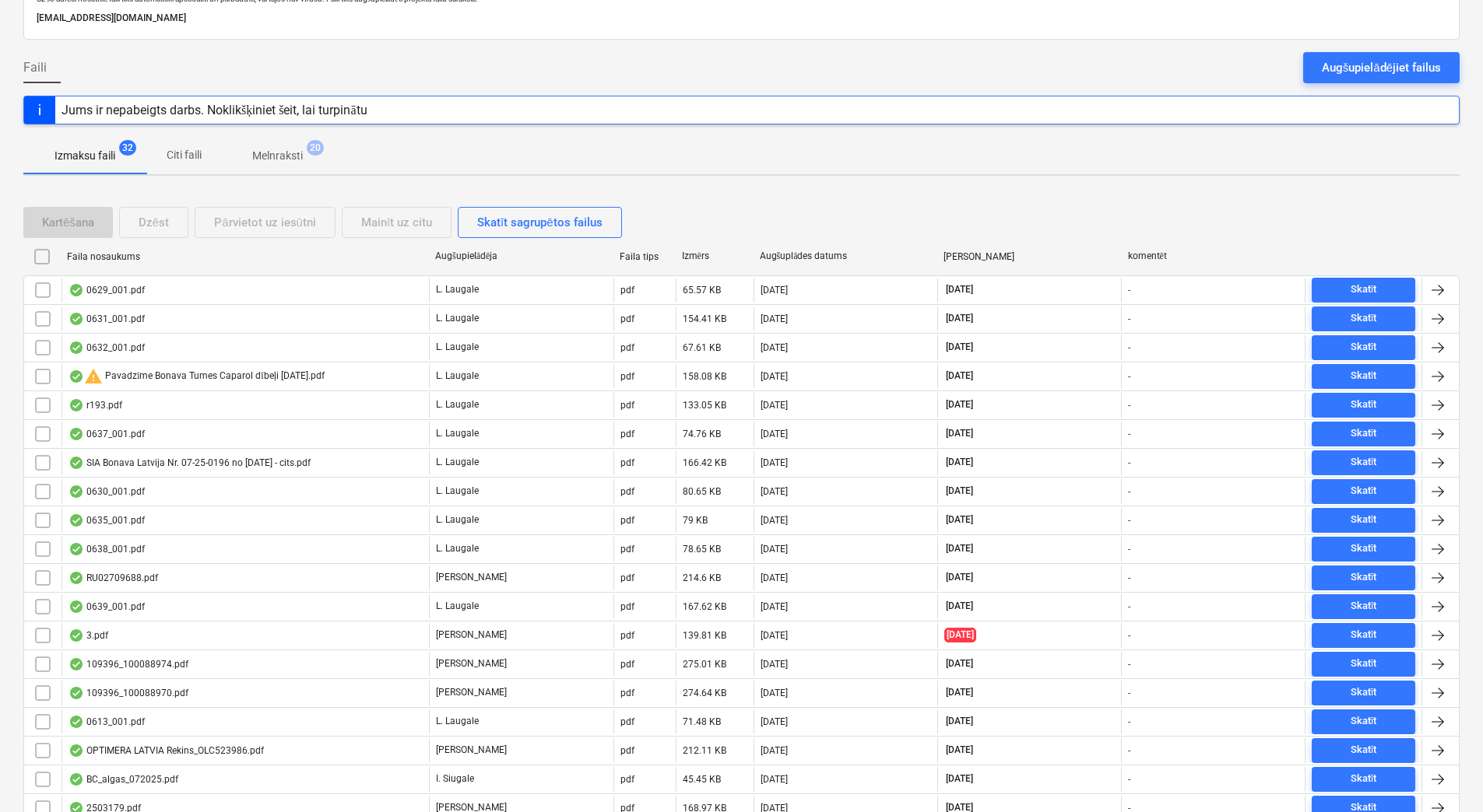
scroll to position [545, 0]
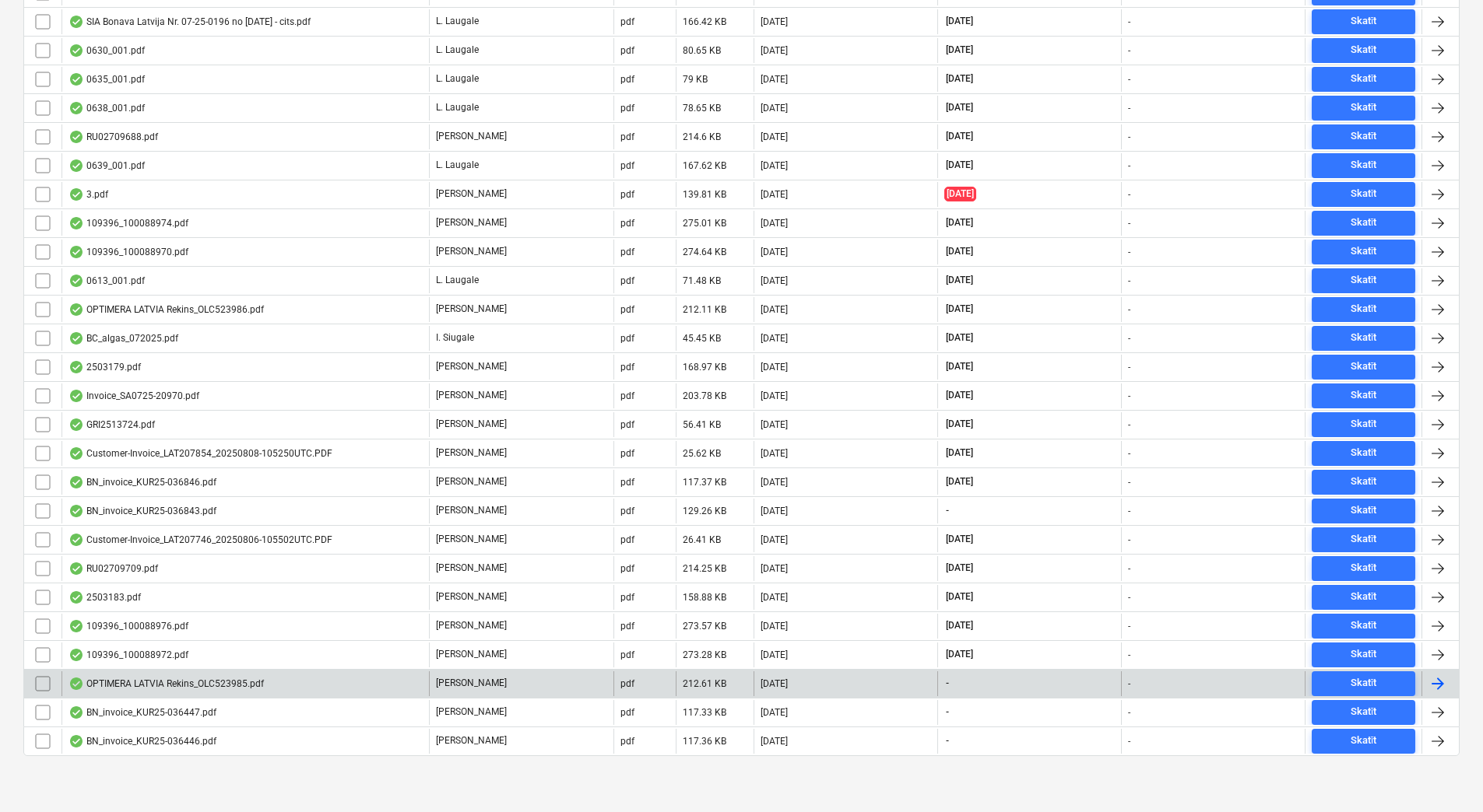
click at [357, 693] on div "OPTIMERA LATVIA Rekins_OLC523985.pdf" at bounding box center [245, 684] width 367 height 25
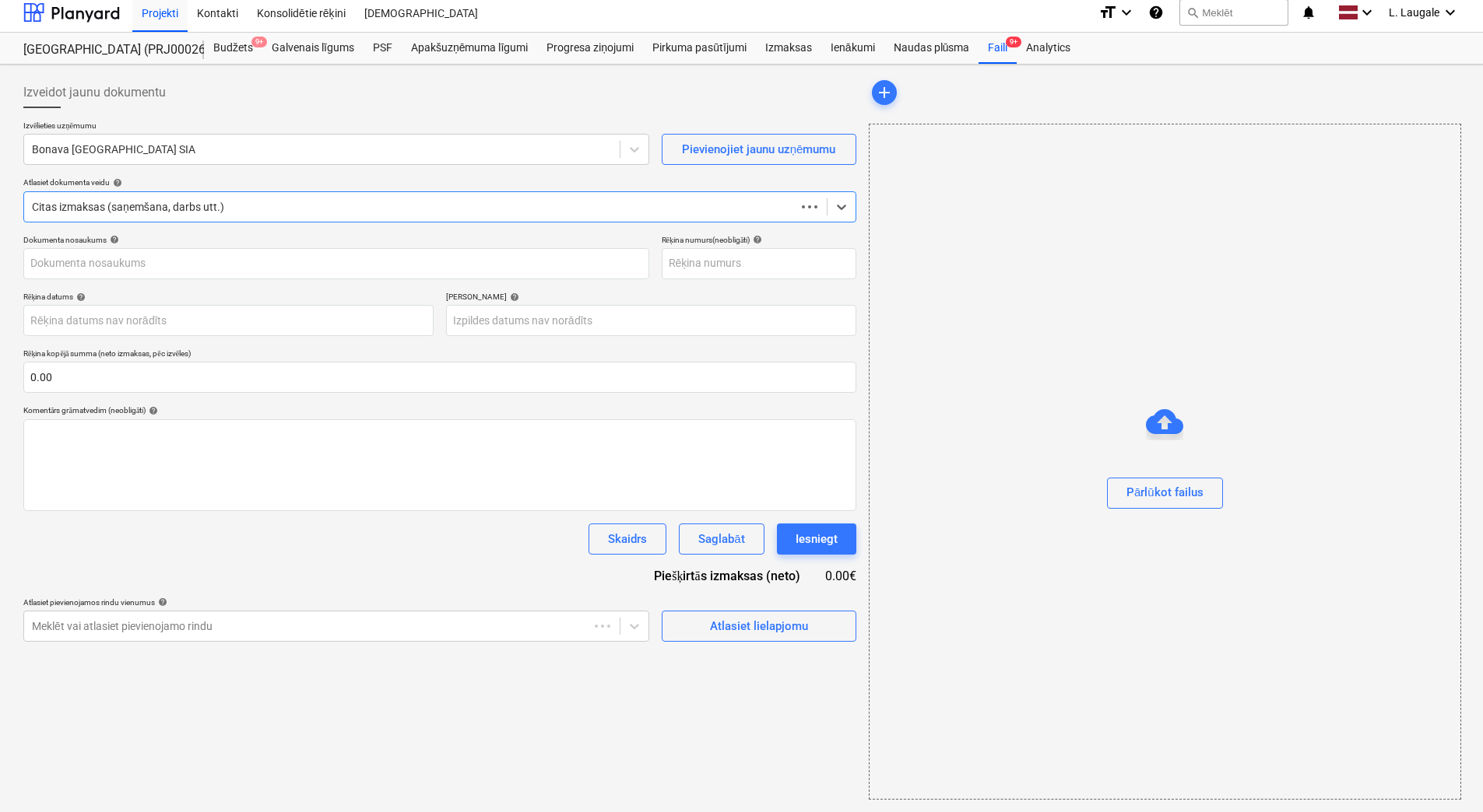
scroll to position [7, 0]
click at [342, 147] on div at bounding box center [321, 149] width 580 height 15
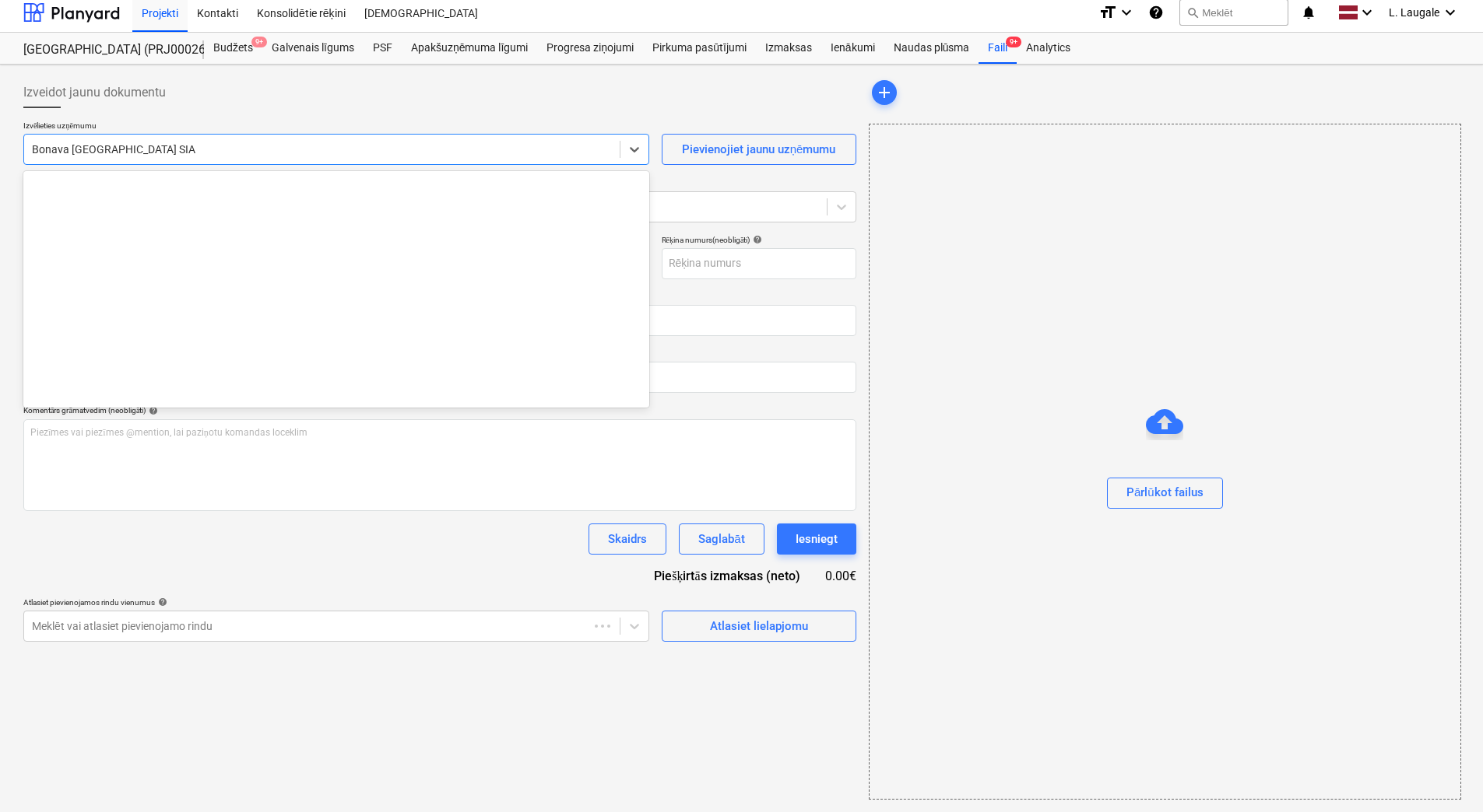
scroll to position [2860, 0]
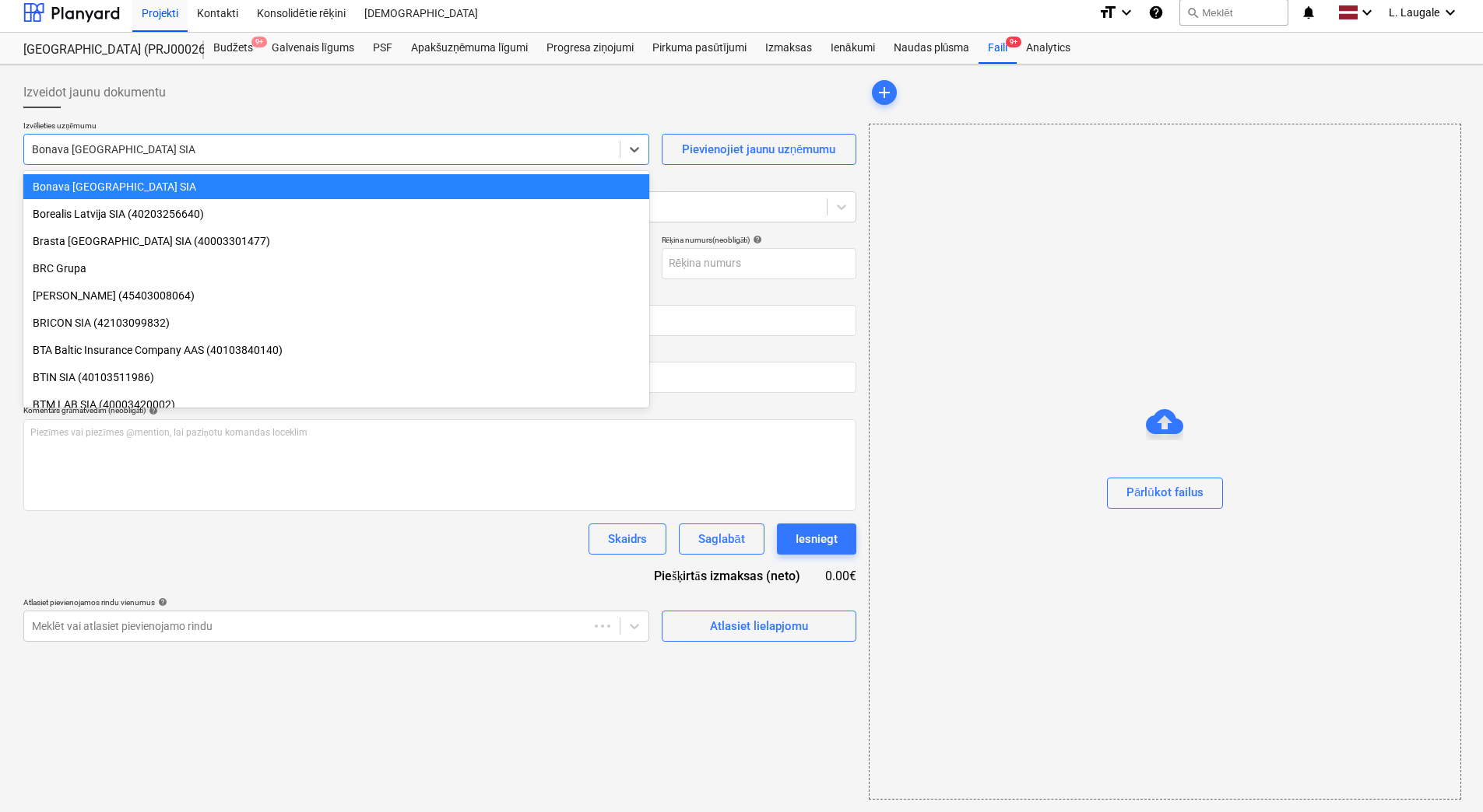
type input "OLC523985"
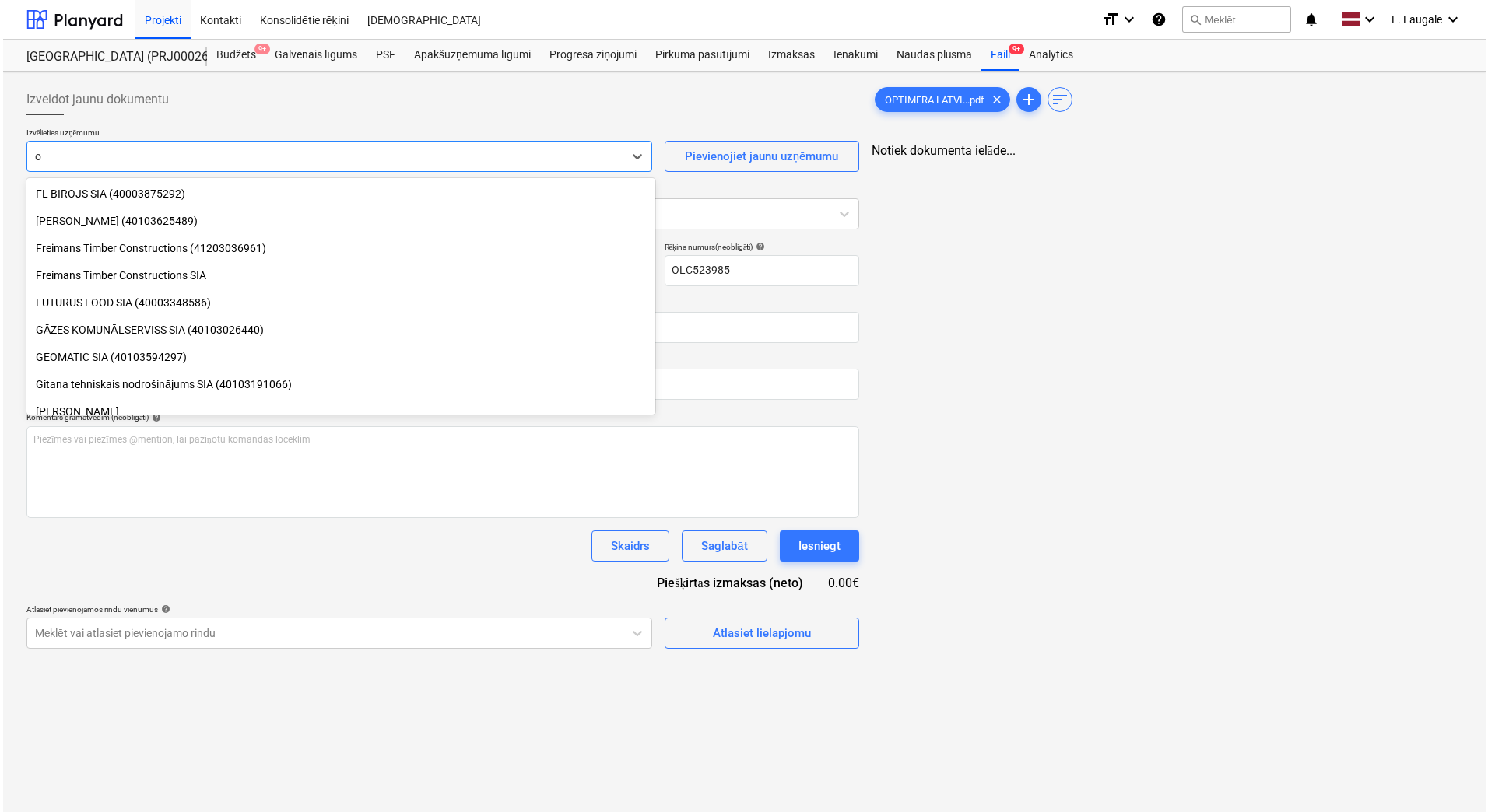
scroll to position [0, 0]
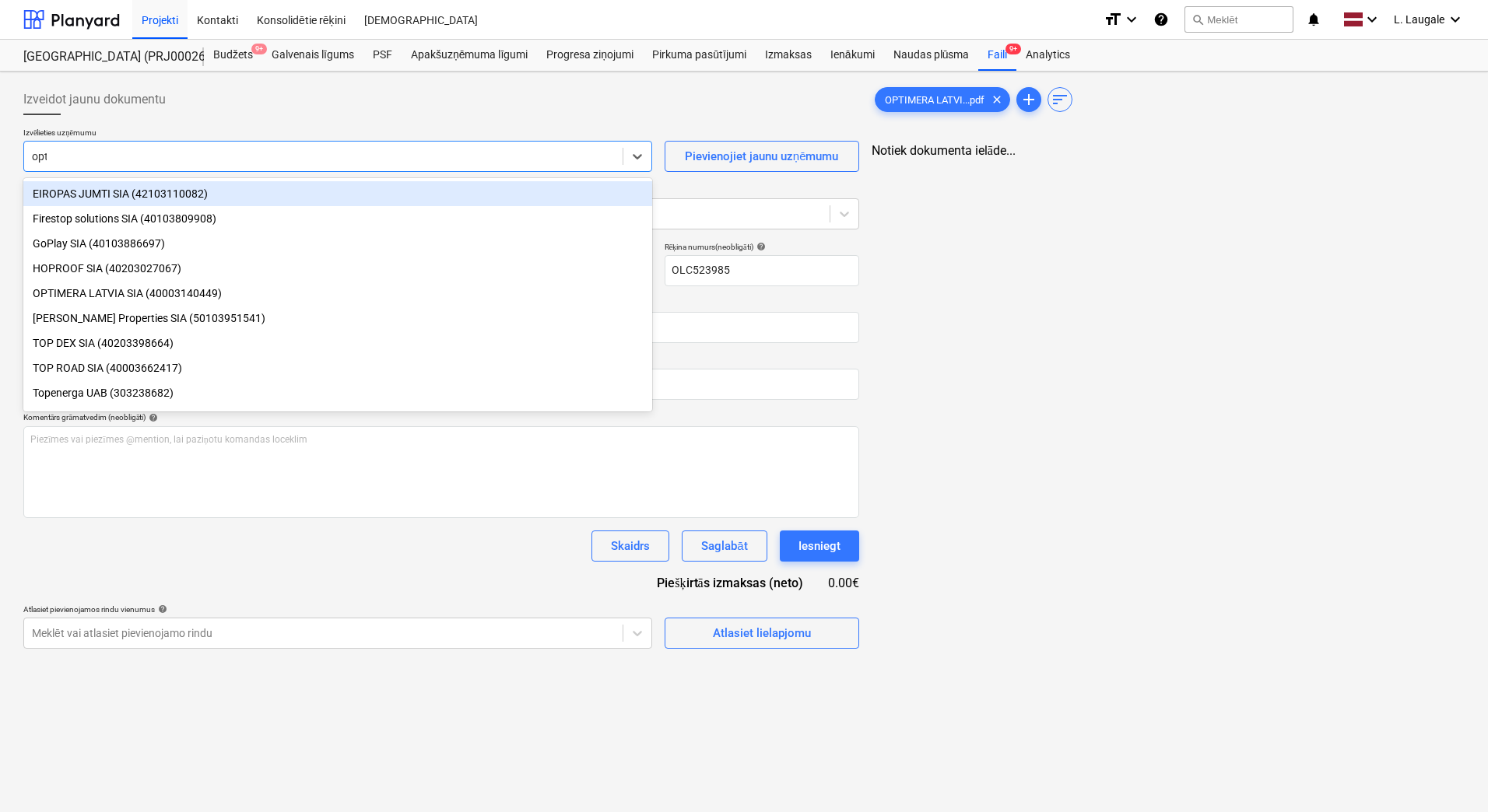
type input "opti"
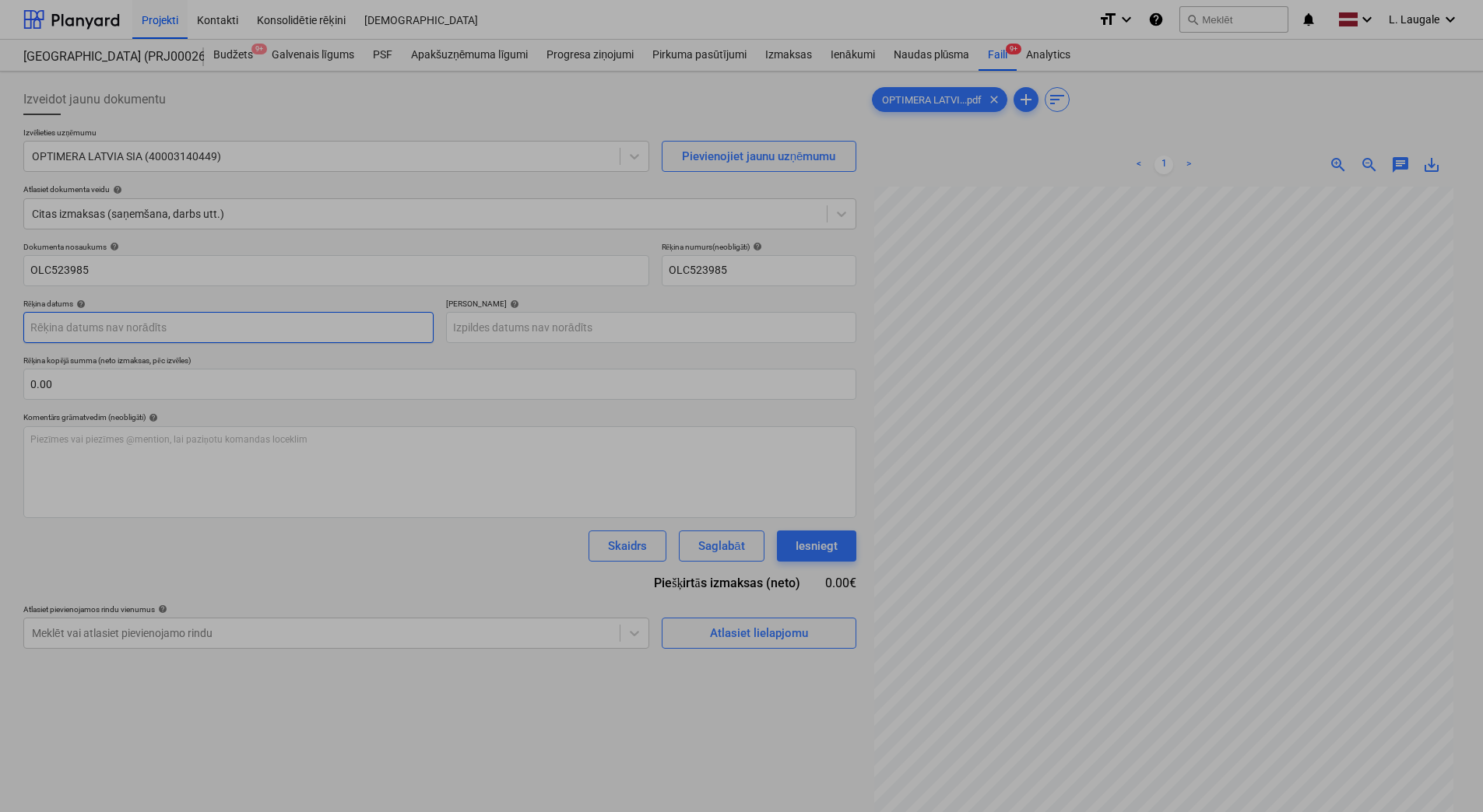
click at [186, 318] on body "Projekti Kontakti Konsolidētie rēķini Iesūtne format_size keyboard_arrow_down h…" at bounding box center [741, 406] width 1483 height 812
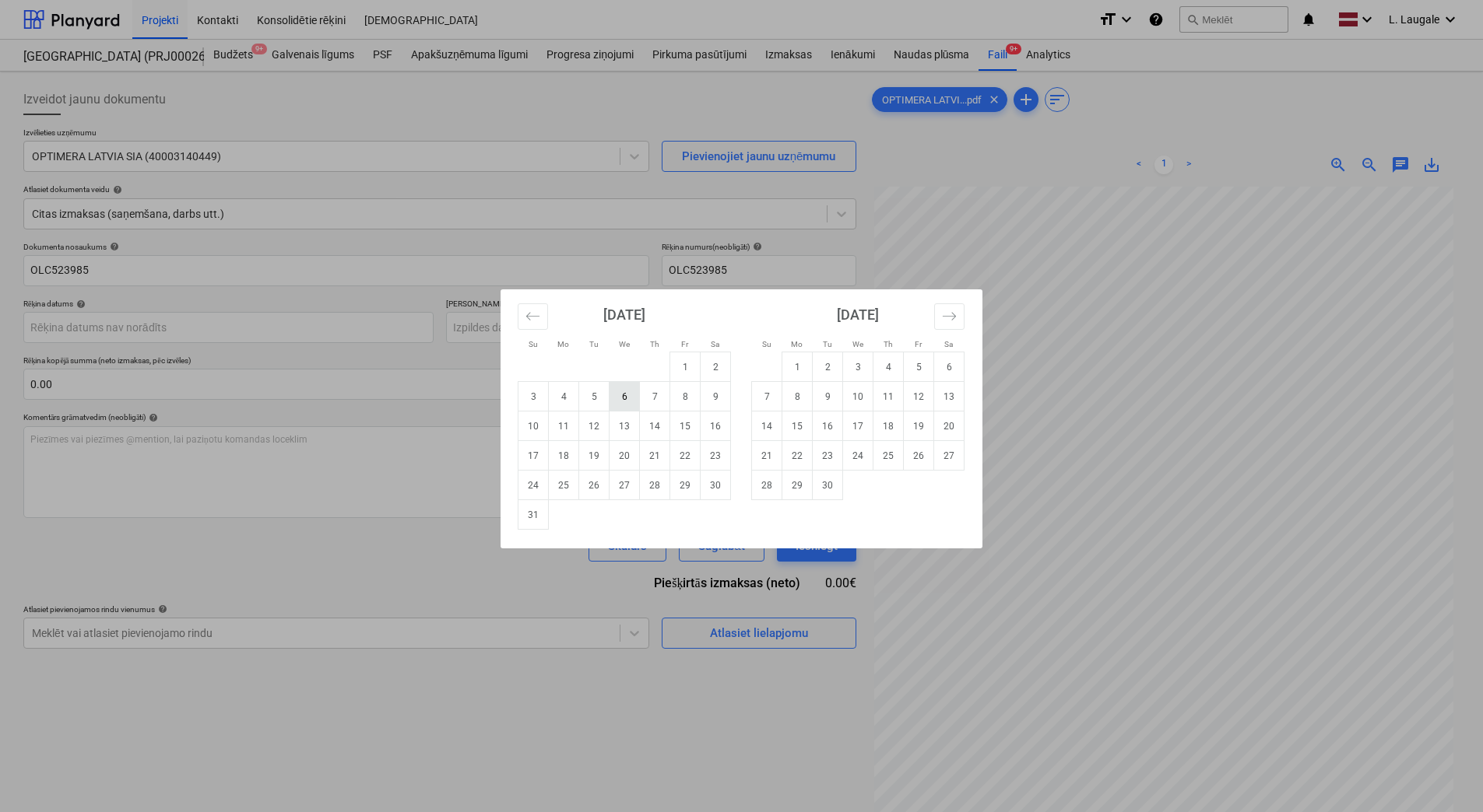
click at [625, 401] on td "6" at bounding box center [624, 396] width 30 height 29
type input "[DATE]"
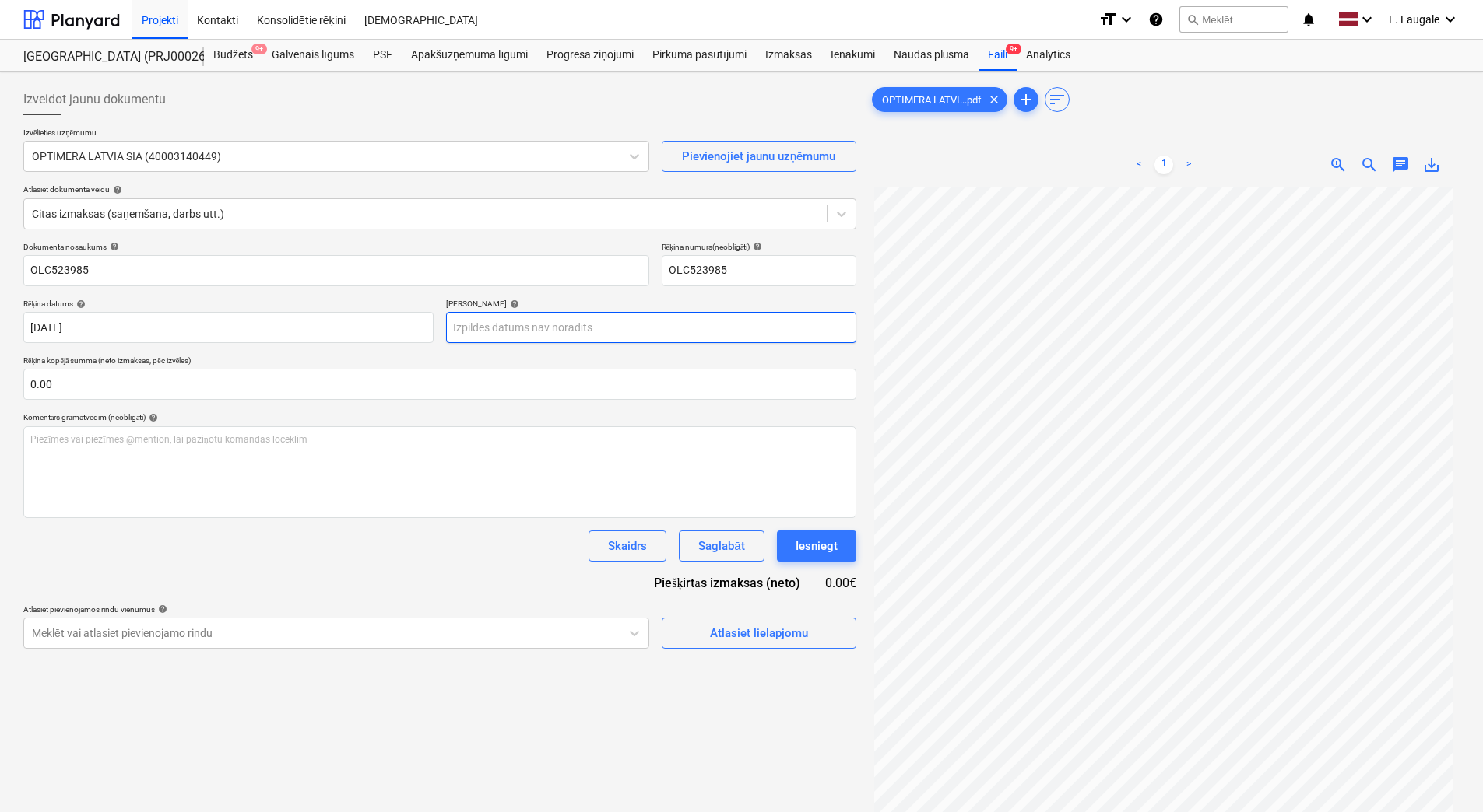
click at [564, 340] on body "Projekti Kontakti Konsolidētie rēķini Iesūtne format_size keyboard_arrow_down h…" at bounding box center [741, 406] width 1483 height 812
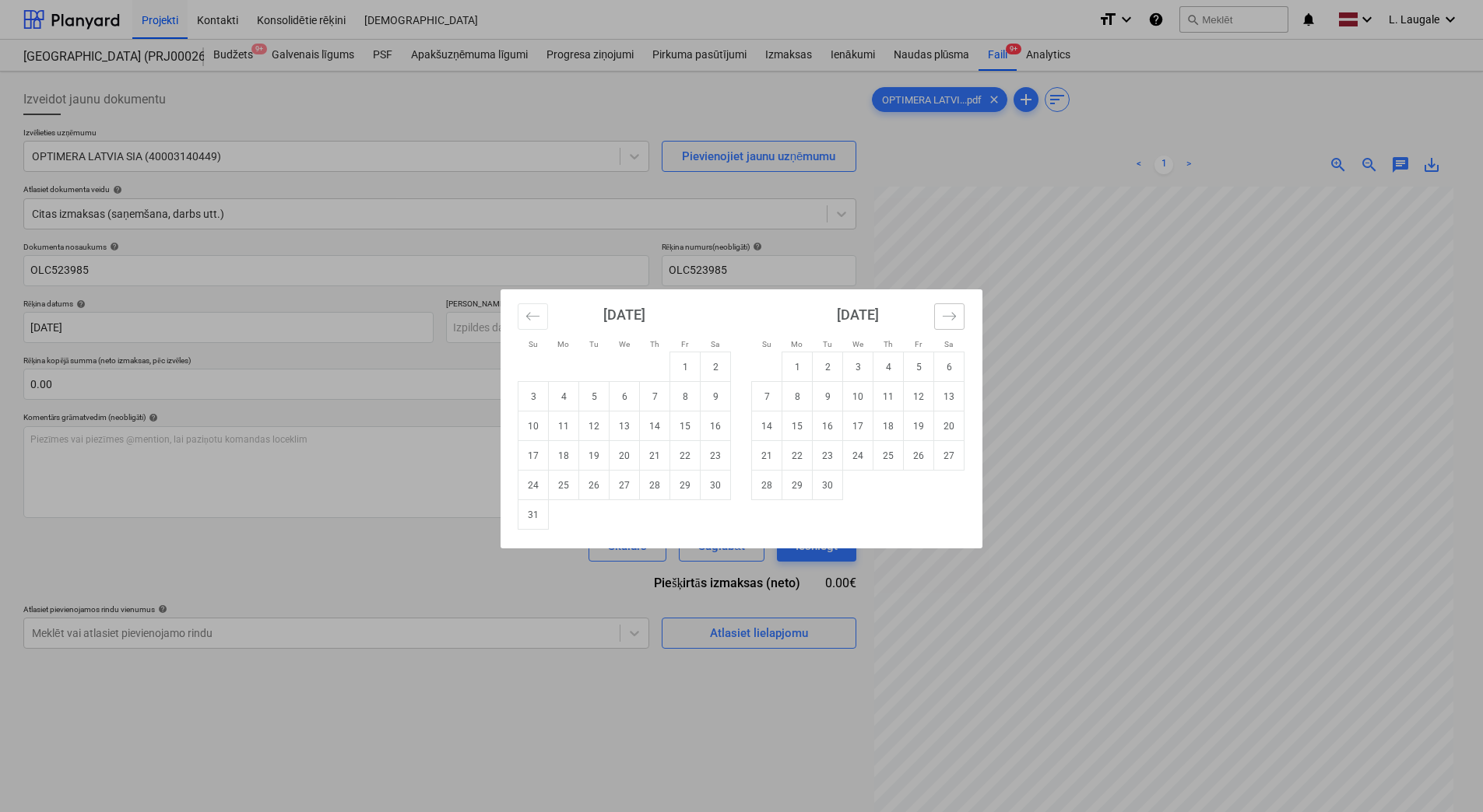
click at [941, 322] on button "Move forward to switch to the next month." at bounding box center [949, 316] width 30 height 27
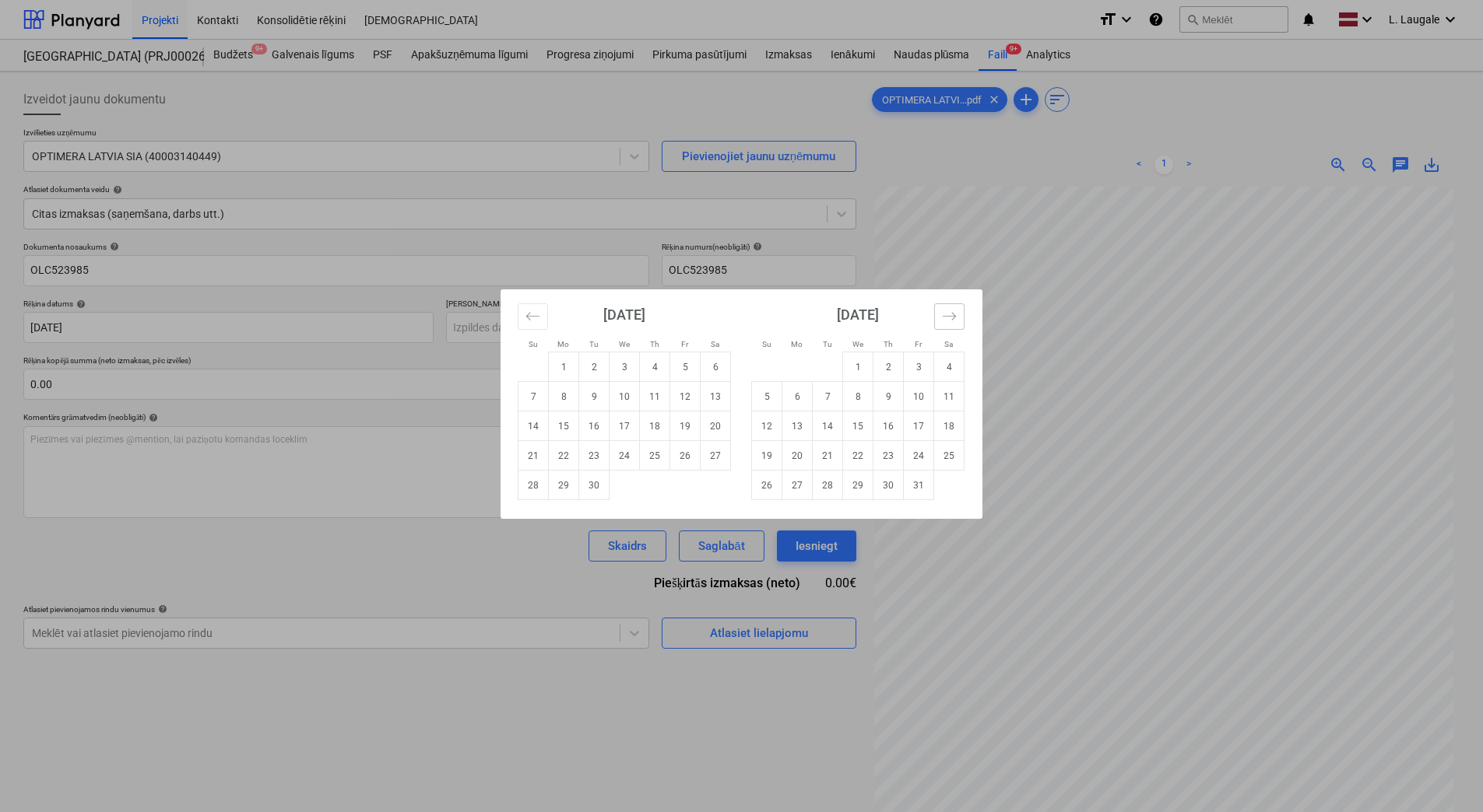
click at [941, 322] on button "Move forward to switch to the next month." at bounding box center [949, 316] width 30 height 27
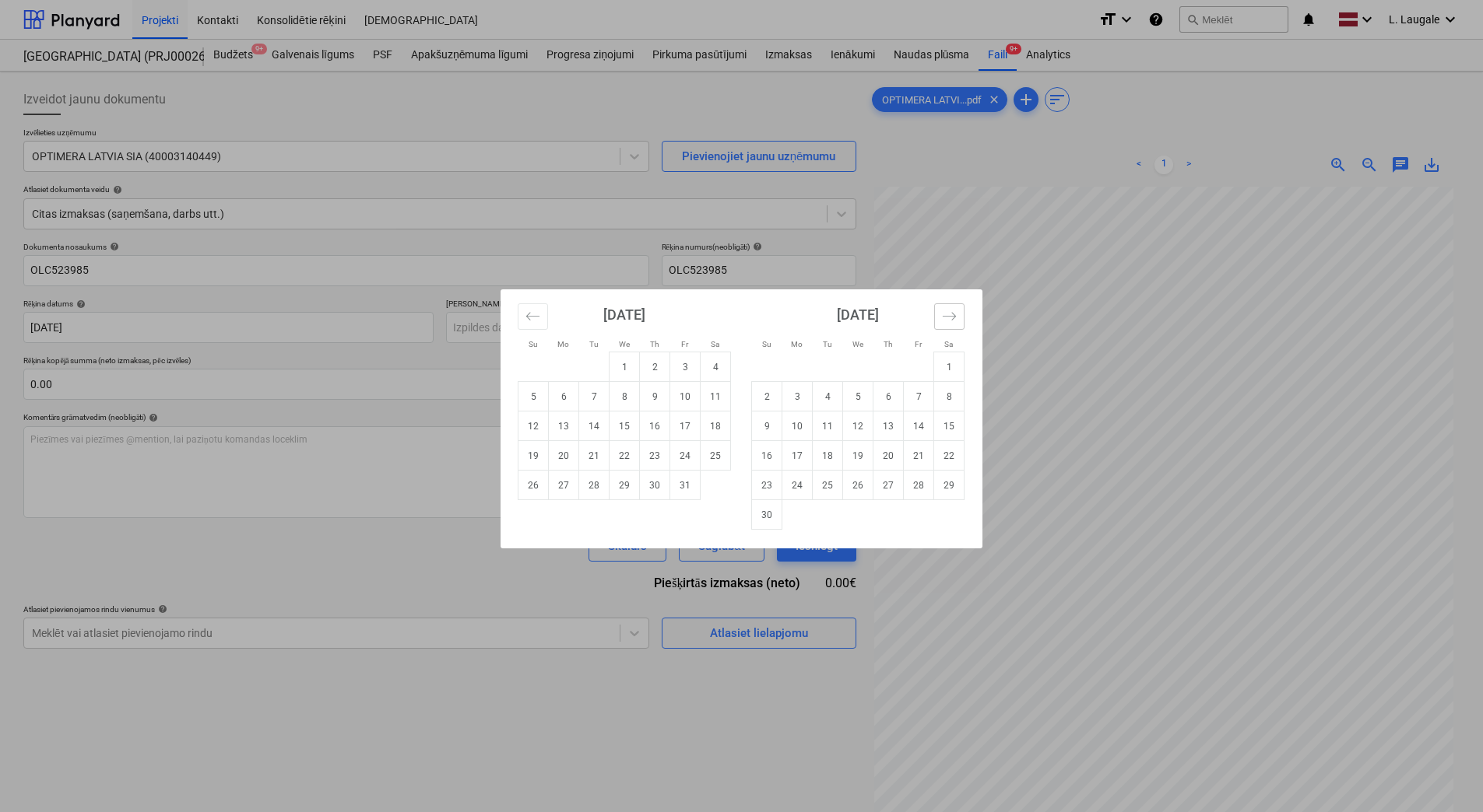
click at [941, 322] on button "Move forward to switch to the next month." at bounding box center [949, 316] width 30 height 27
click at [584, 457] on td "18" at bounding box center [594, 455] width 30 height 29
type input "[DATE]"
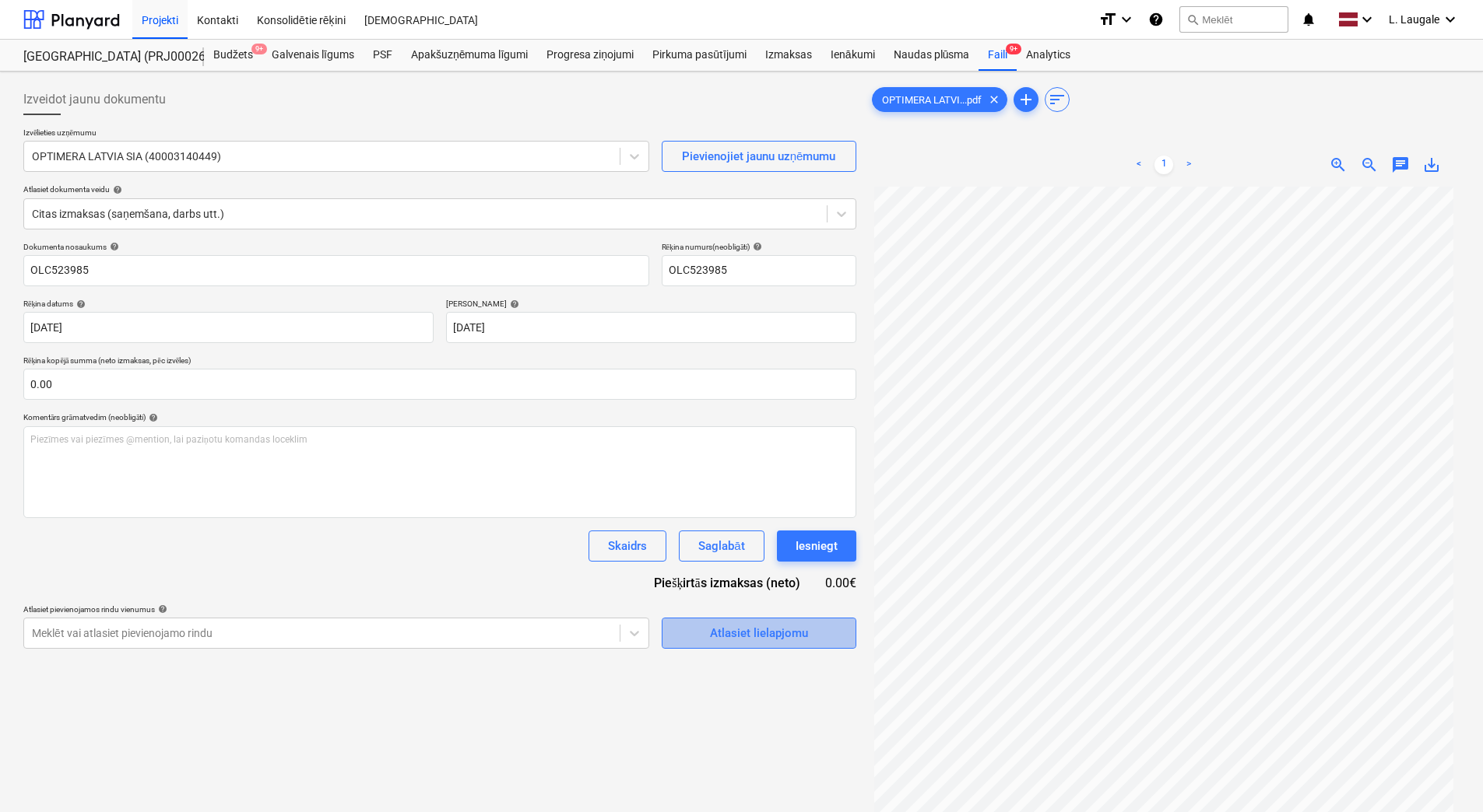
click at [714, 642] on div "Atlasiet lielapjomu" at bounding box center [759, 633] width 98 height 20
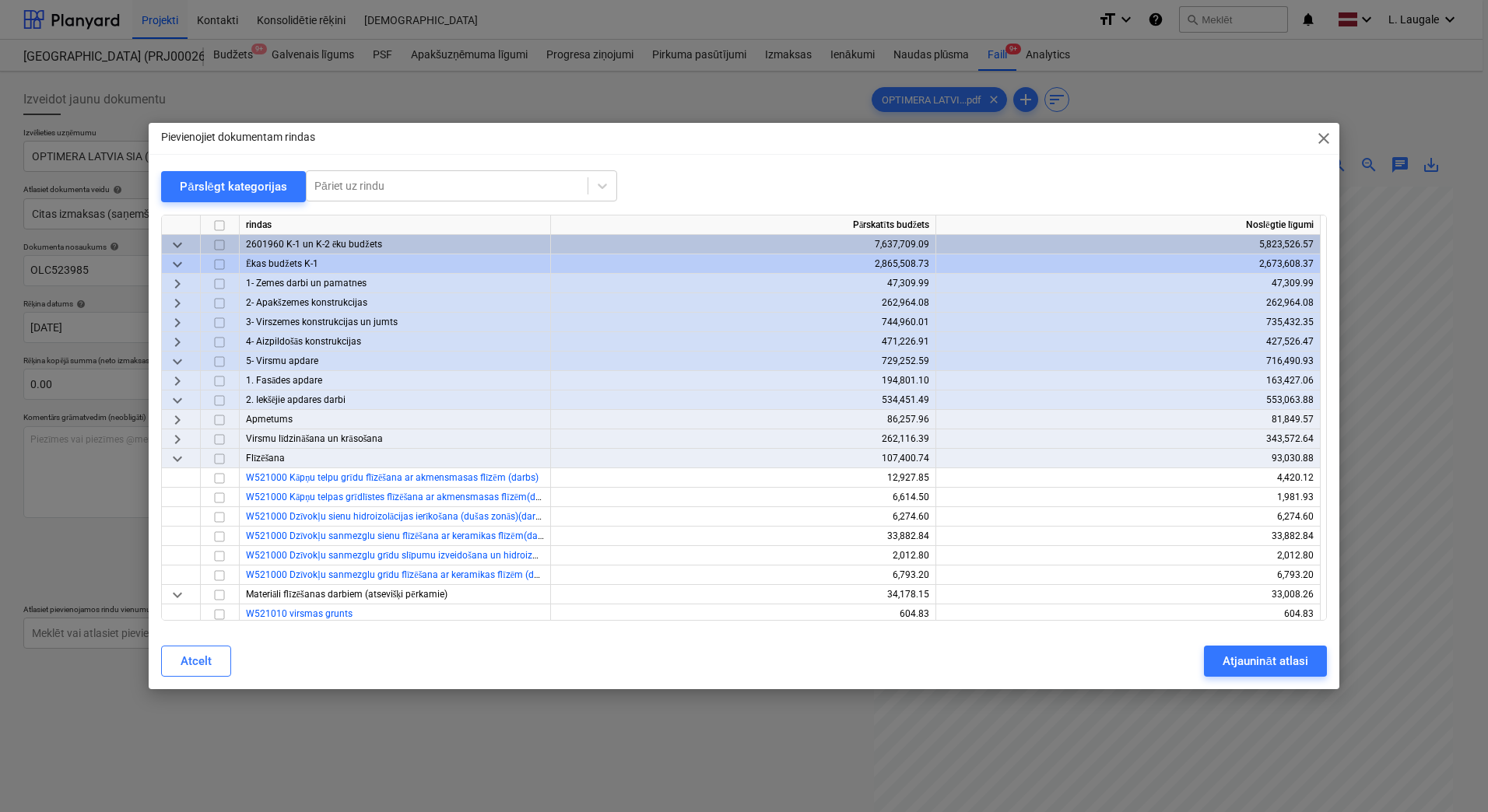
click at [177, 338] on span "keyboard_arrow_right" at bounding box center [177, 342] width 19 height 19
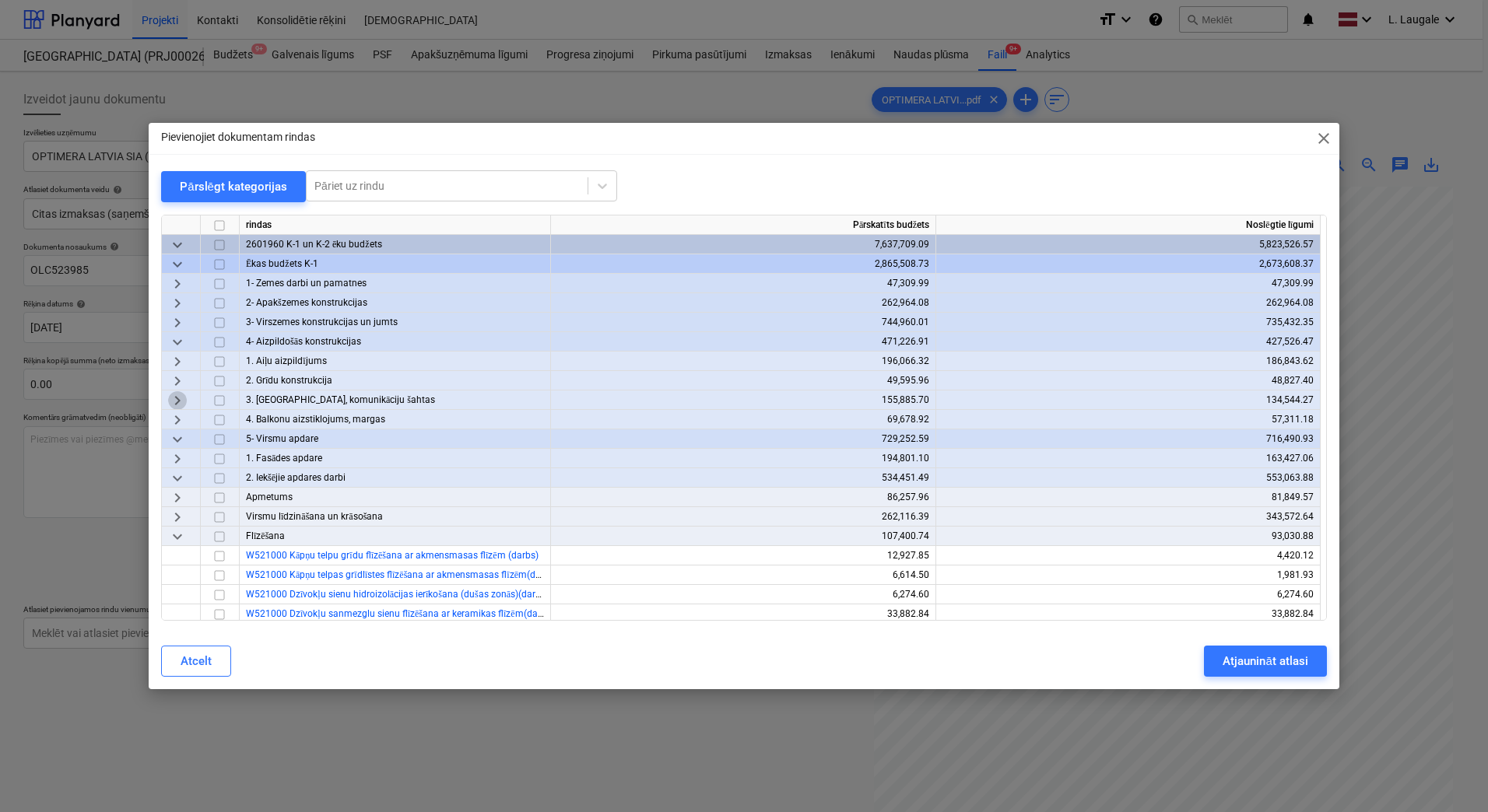
click at [182, 395] on span "keyboard_arrow_right" at bounding box center [177, 400] width 19 height 19
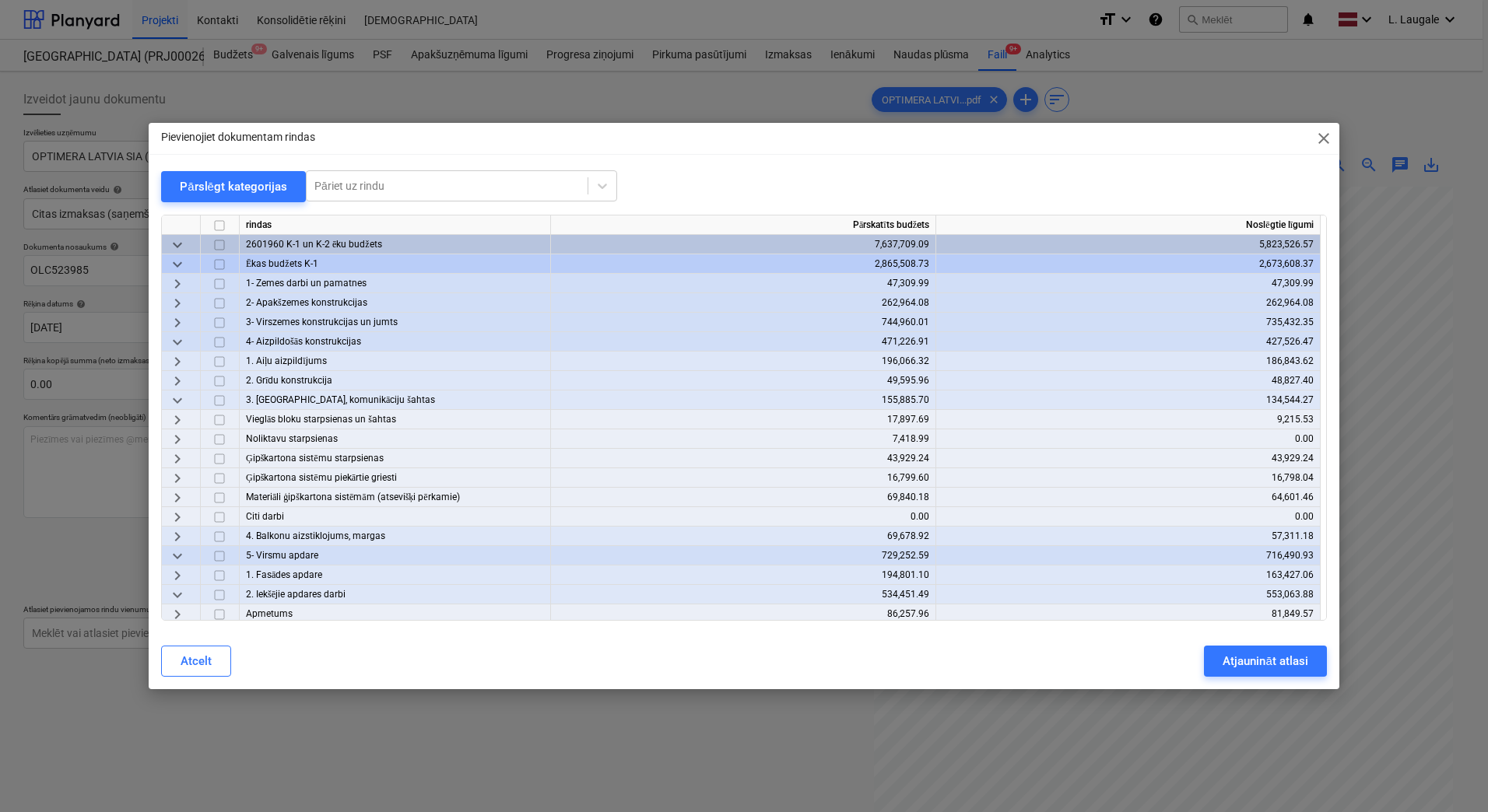
click at [181, 498] on span "keyboard_arrow_right" at bounding box center [177, 498] width 19 height 19
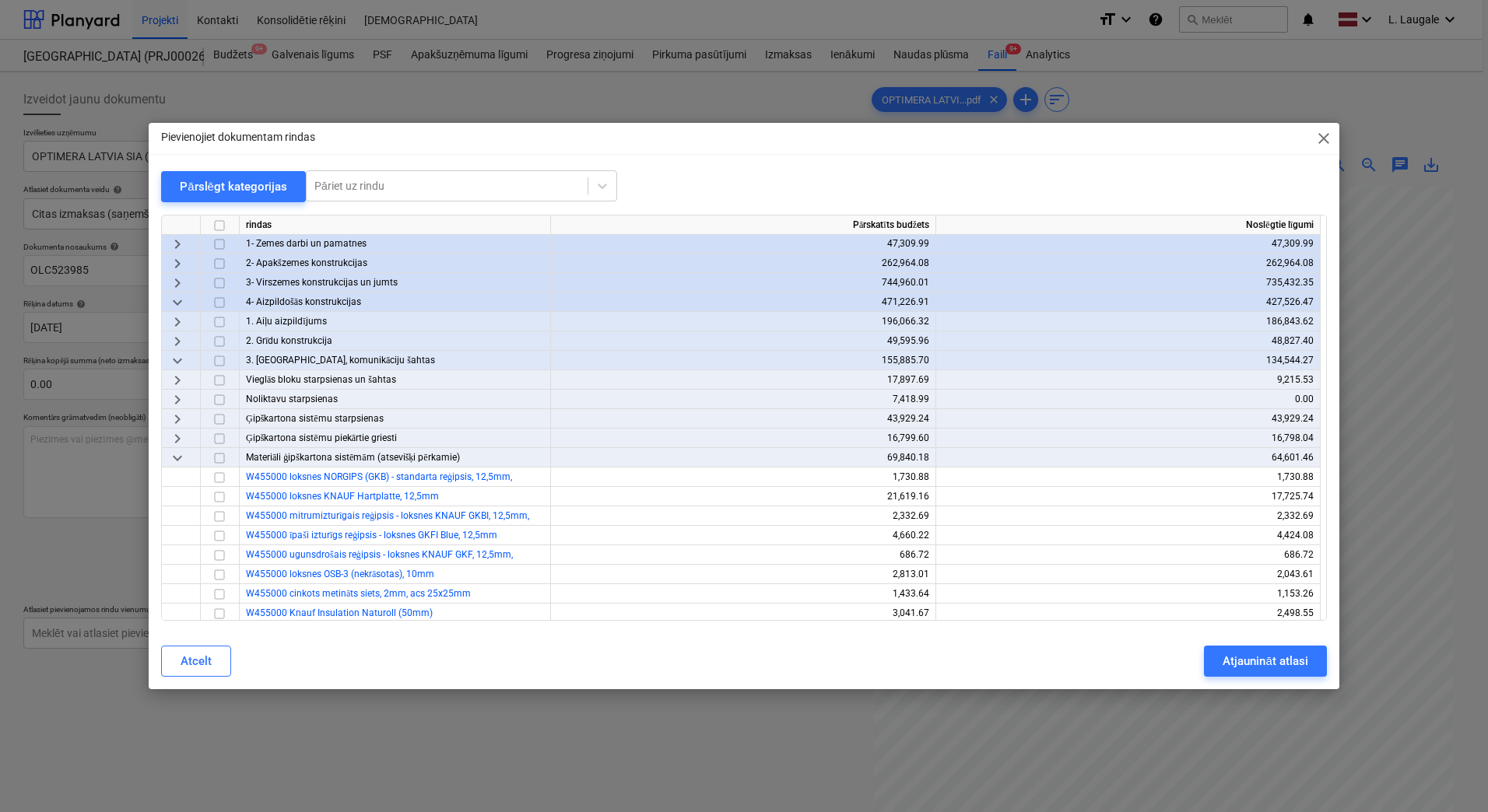
scroll to position [104, 0]
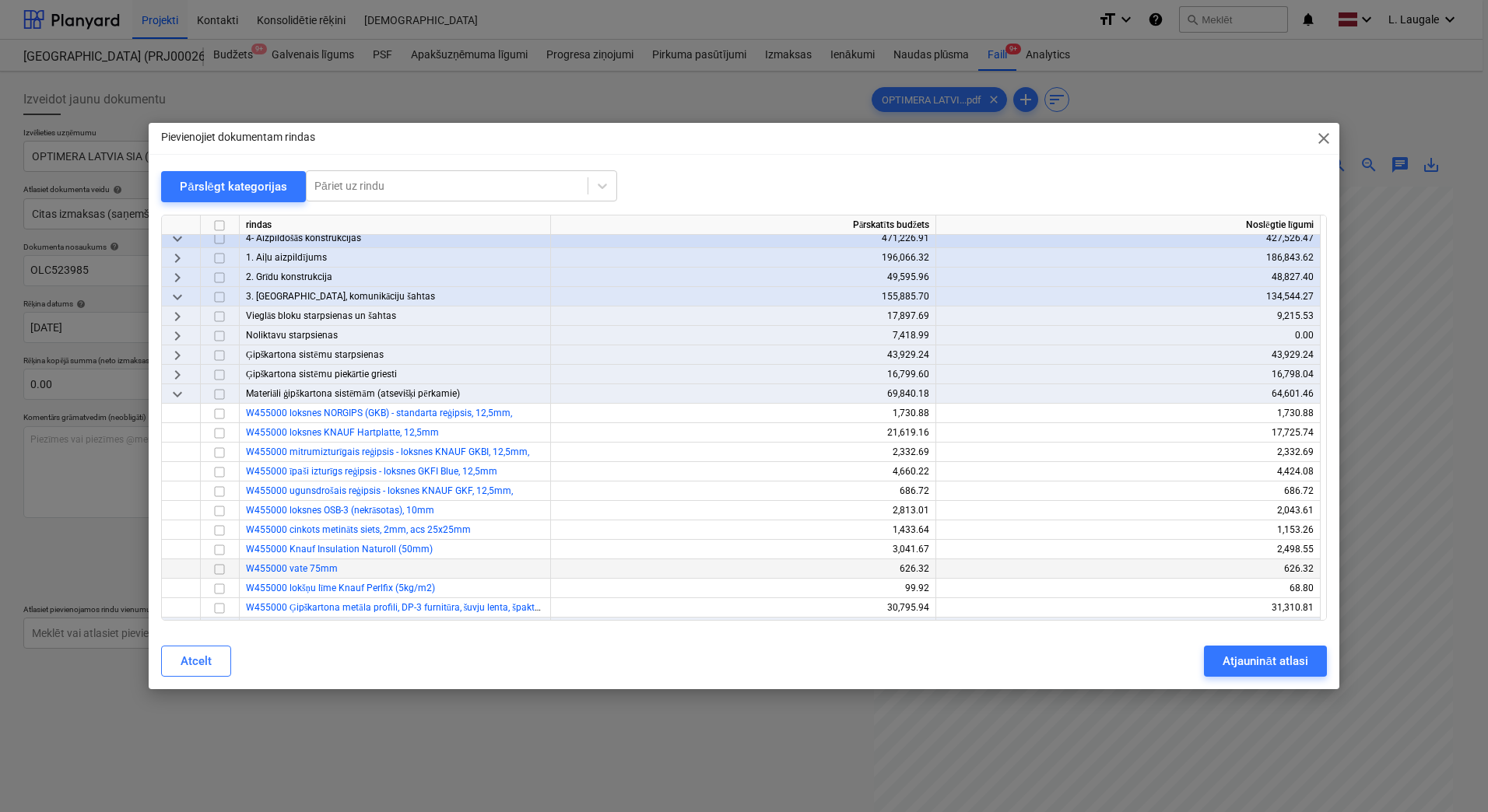
click at [221, 572] on input "checkbox" at bounding box center [219, 569] width 19 height 19
click at [224, 548] on input "checkbox" at bounding box center [219, 549] width 19 height 19
click at [1272, 649] on button "Atjaunināt atlasi" at bounding box center [1264, 661] width 122 height 31
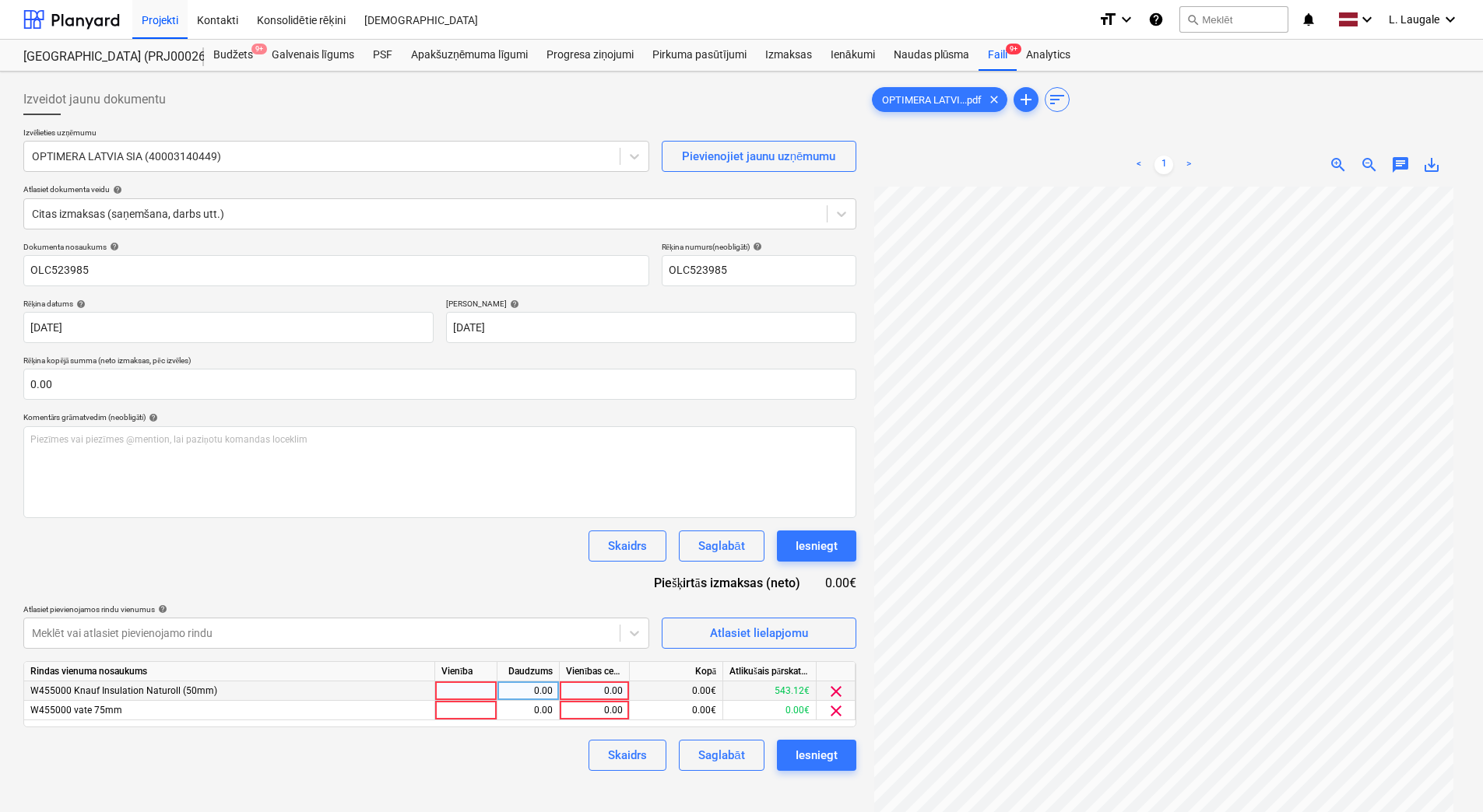
click at [482, 695] on div at bounding box center [466, 691] width 62 height 19
click at [723, 638] on div "Atlasiet lielapjomu" at bounding box center [759, 633] width 98 height 20
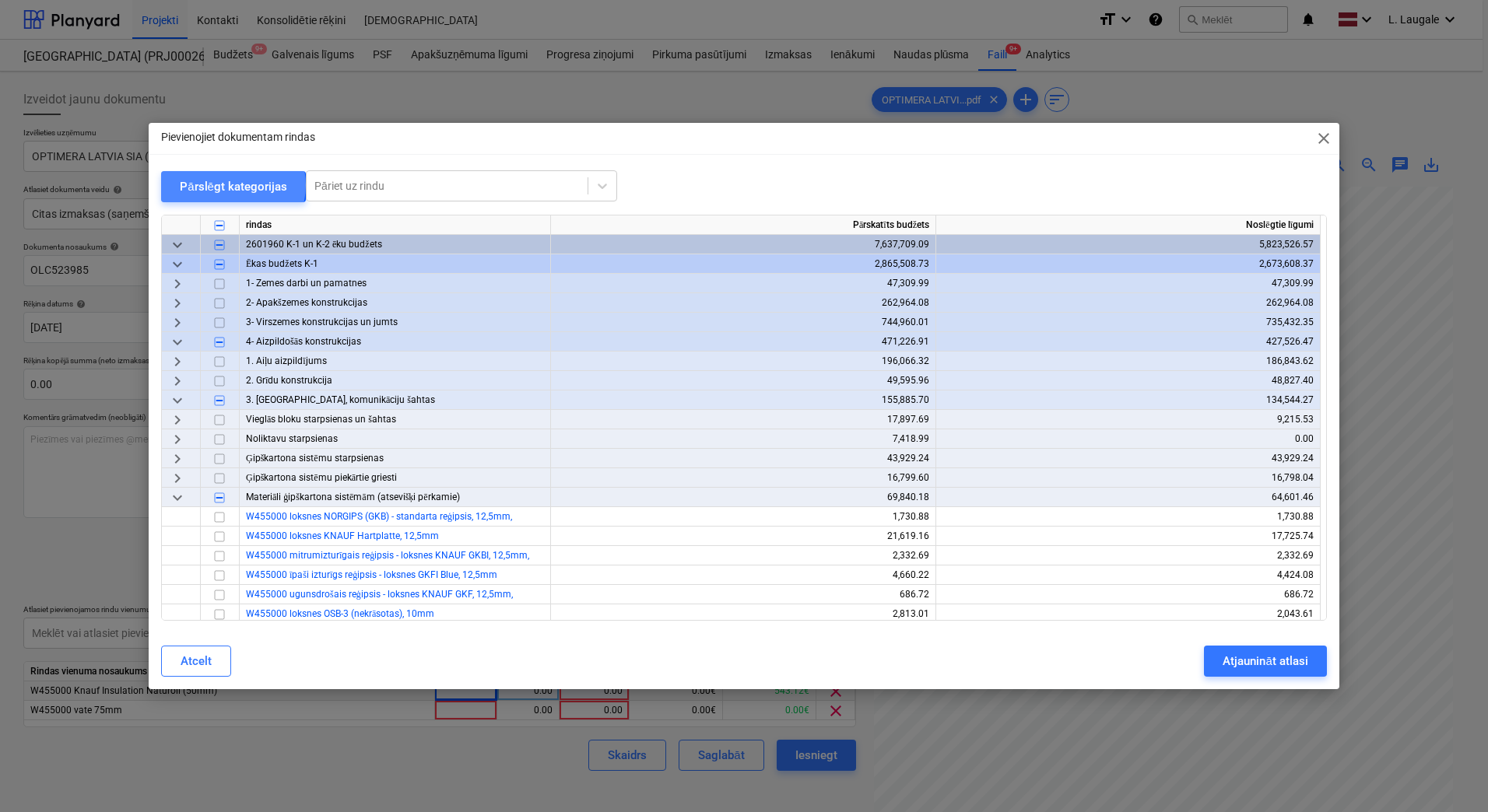
click at [231, 186] on div "Pārslēgt kategorijas" at bounding box center [233, 186] width 107 height 20
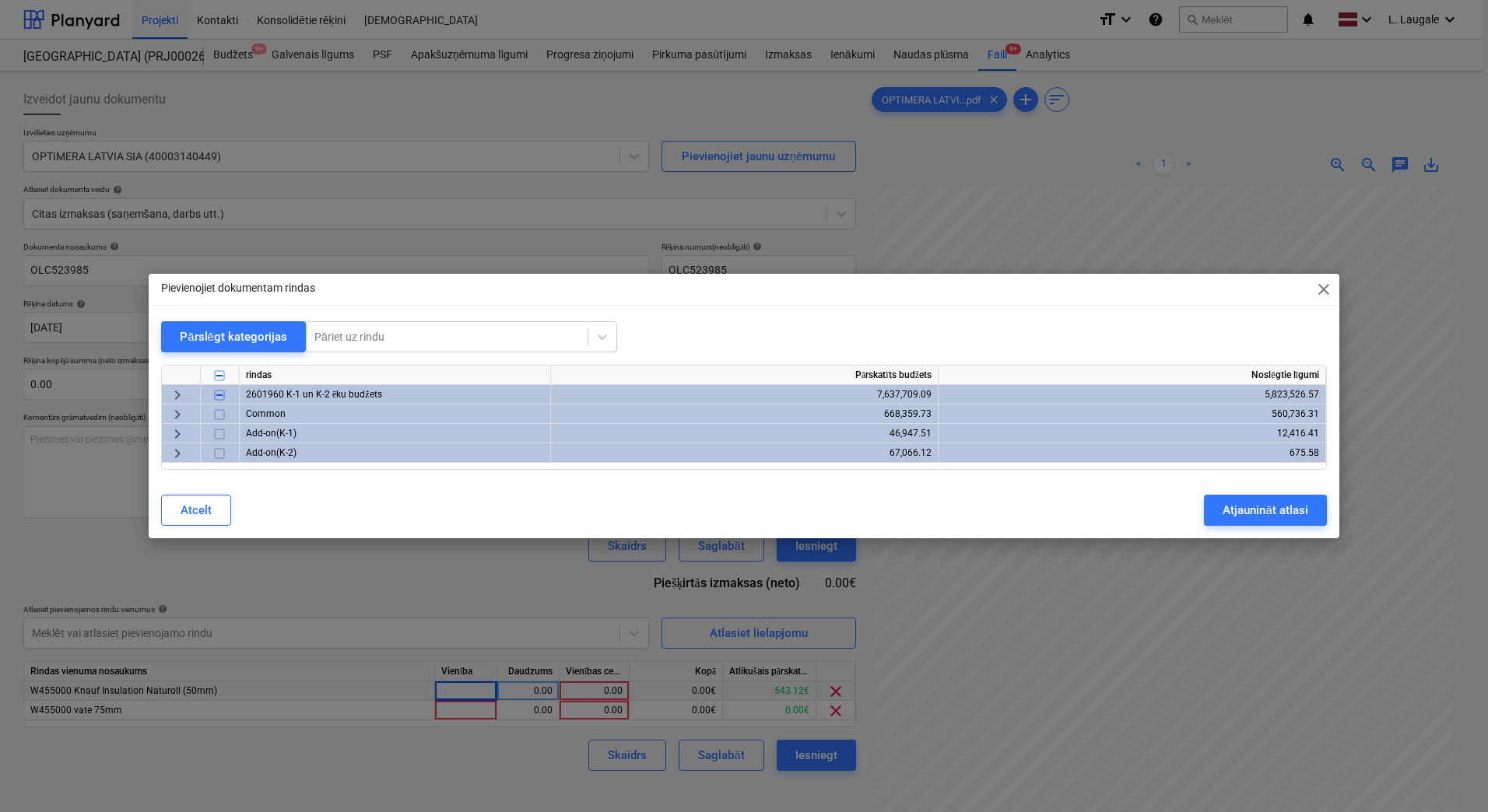
click at [217, 393] on input "checkbox" at bounding box center [219, 395] width 19 height 19
click at [180, 395] on span "keyboard_arrow_right" at bounding box center [177, 395] width 19 height 19
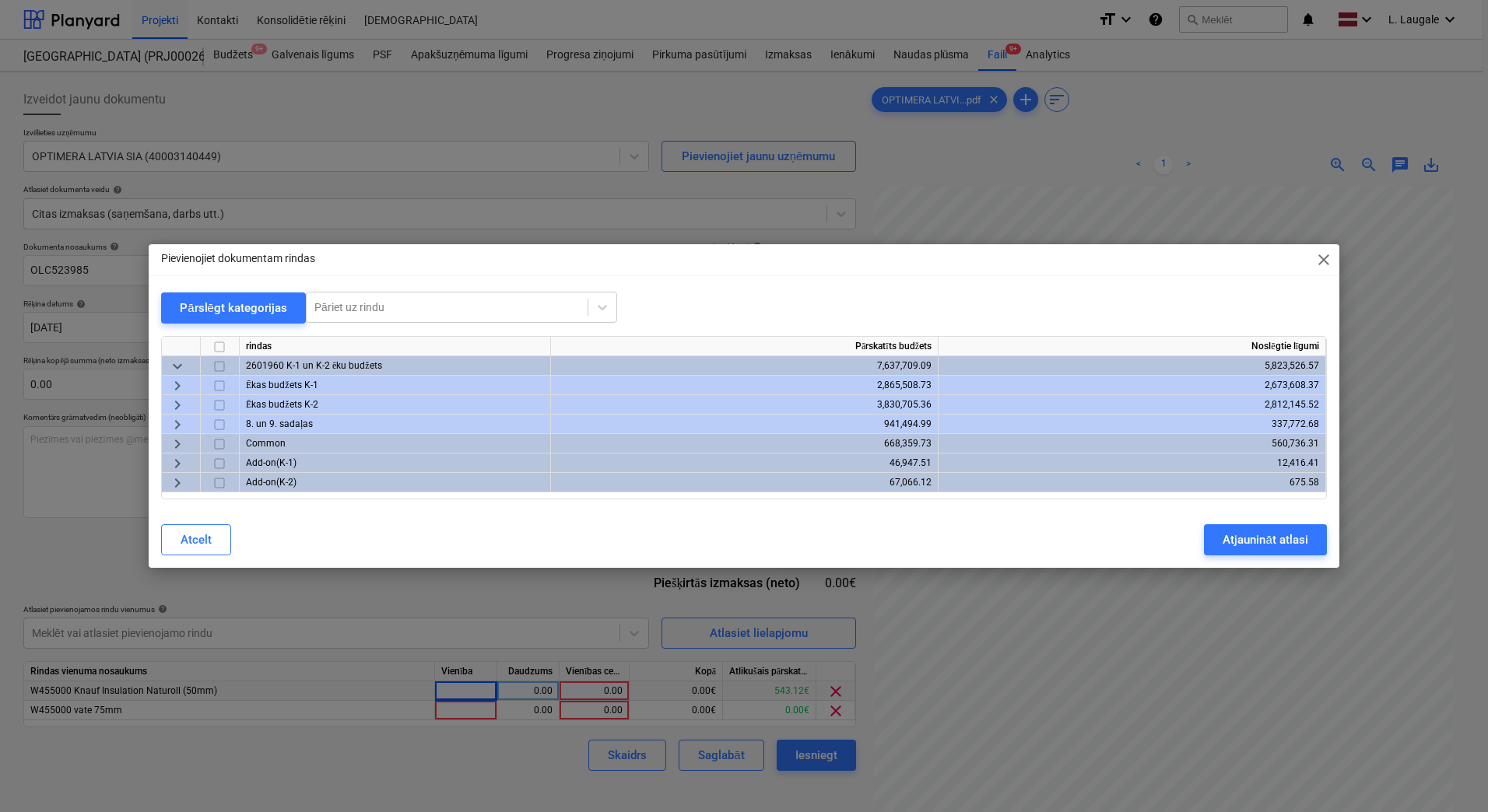
click at [178, 400] on span "keyboard_arrow_right" at bounding box center [177, 405] width 19 height 19
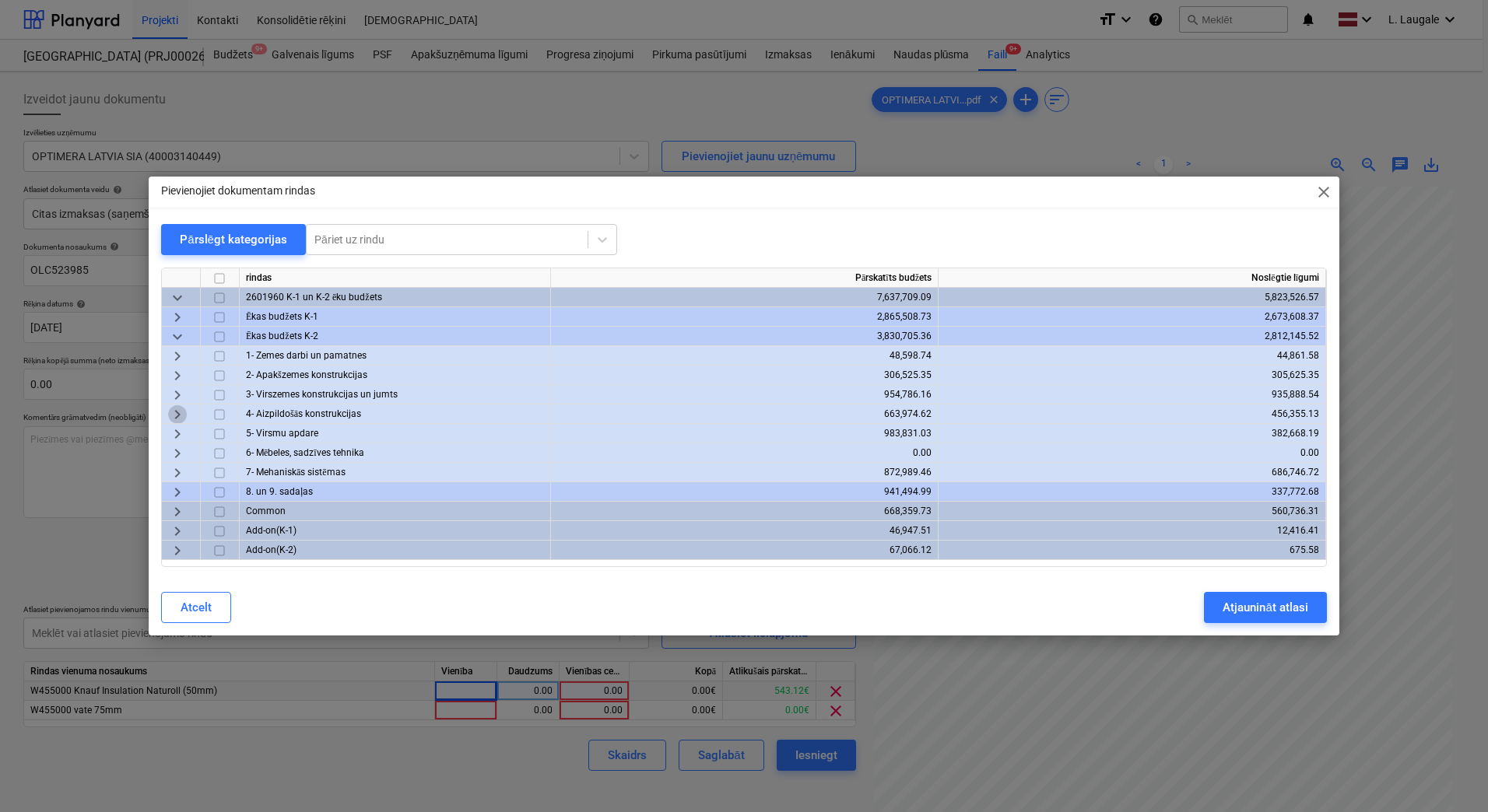
click at [176, 414] on span "keyboard_arrow_right" at bounding box center [177, 414] width 19 height 19
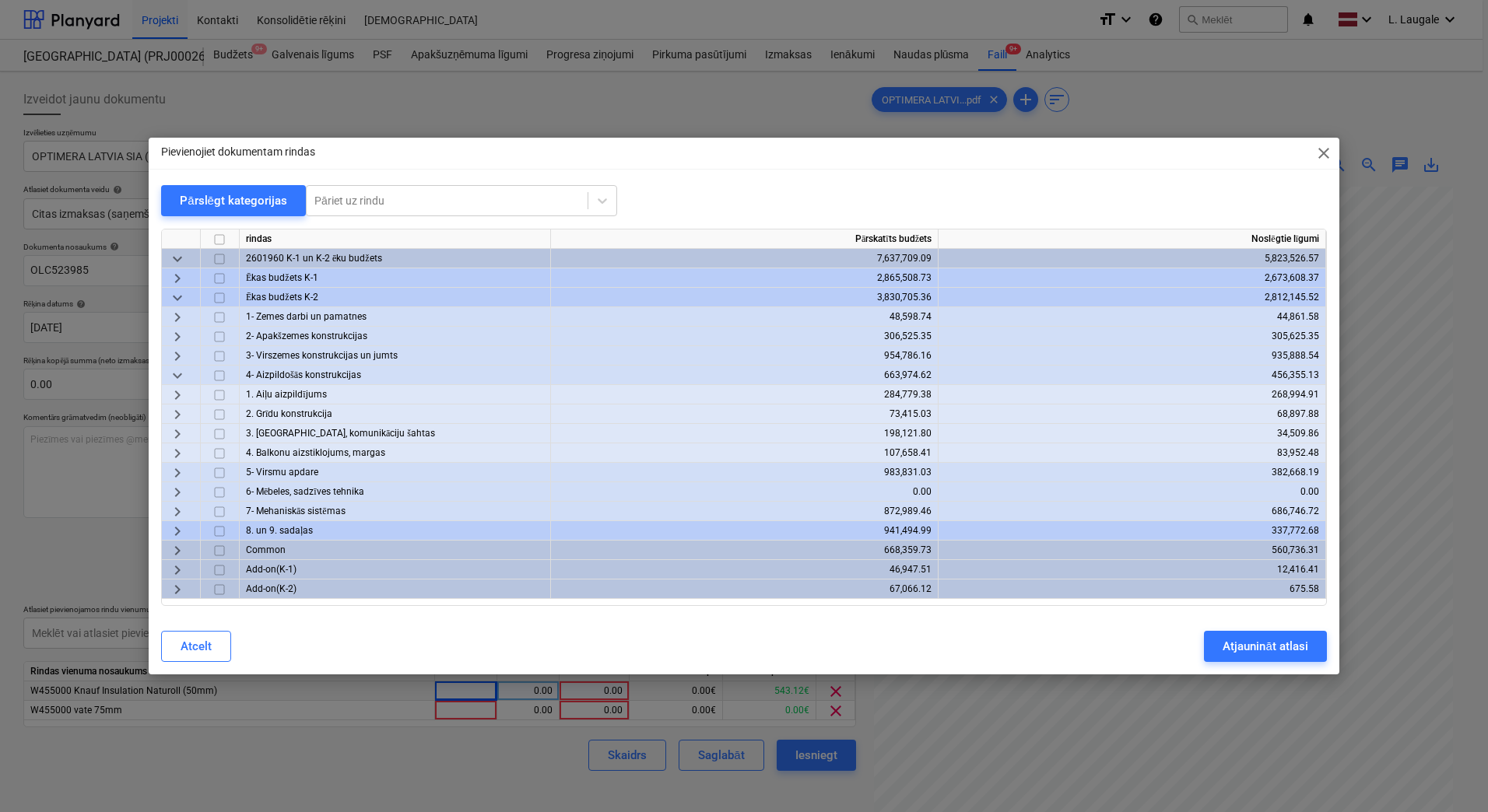
click at [184, 437] on span "keyboard_arrow_right" at bounding box center [177, 434] width 19 height 19
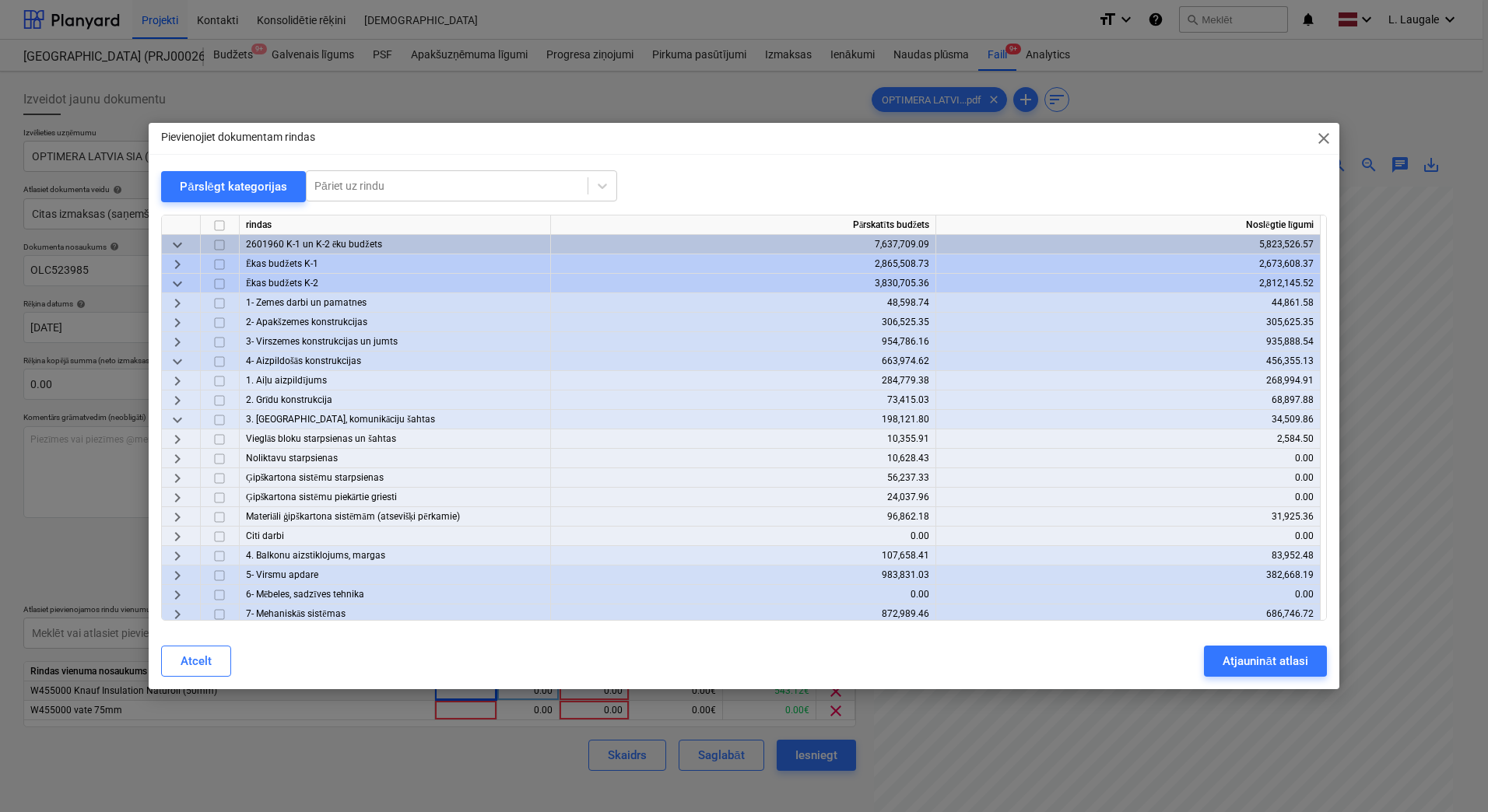
click at [179, 516] on span "keyboard_arrow_right" at bounding box center [177, 517] width 19 height 19
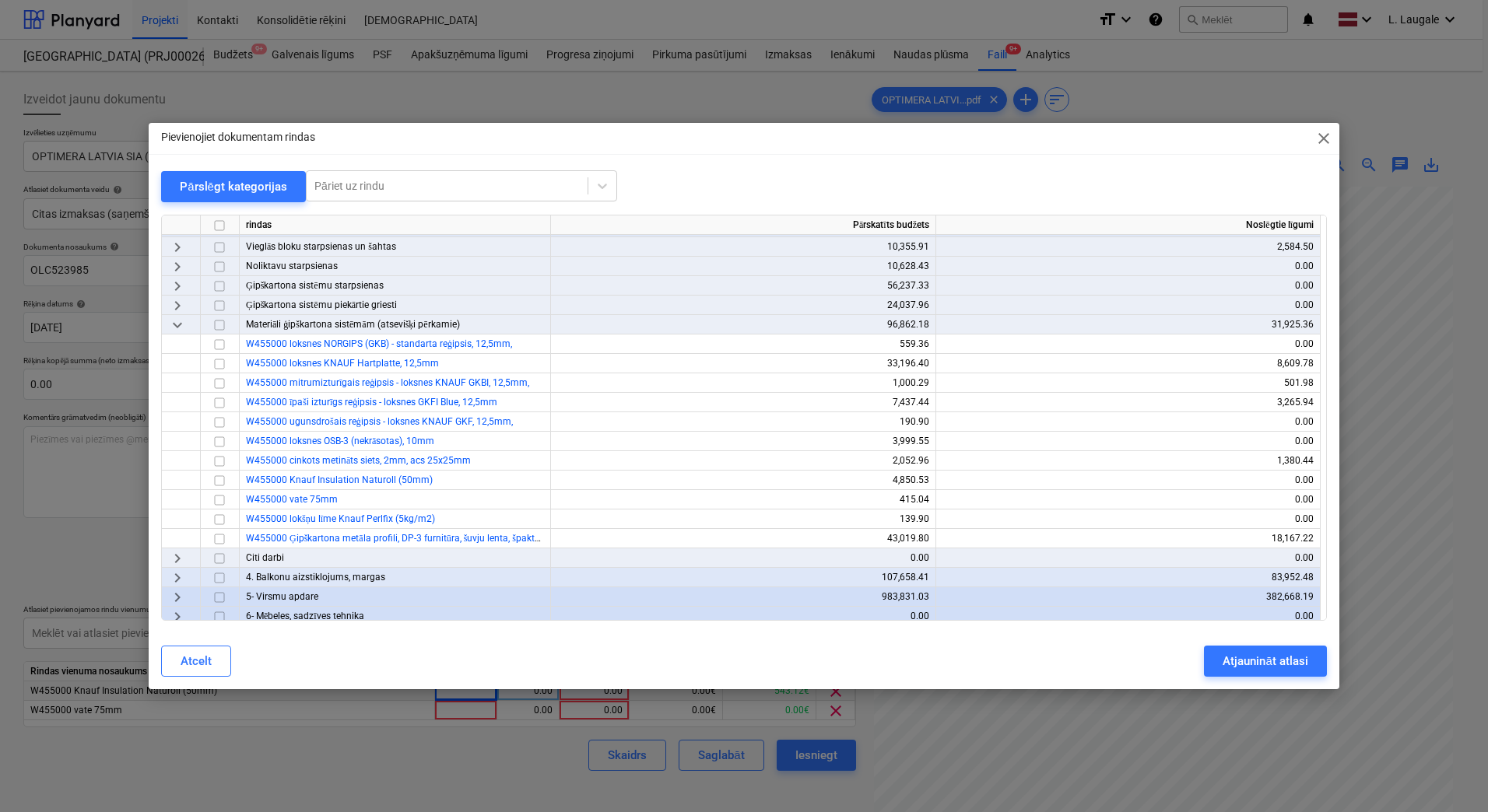
scroll to position [207, 0]
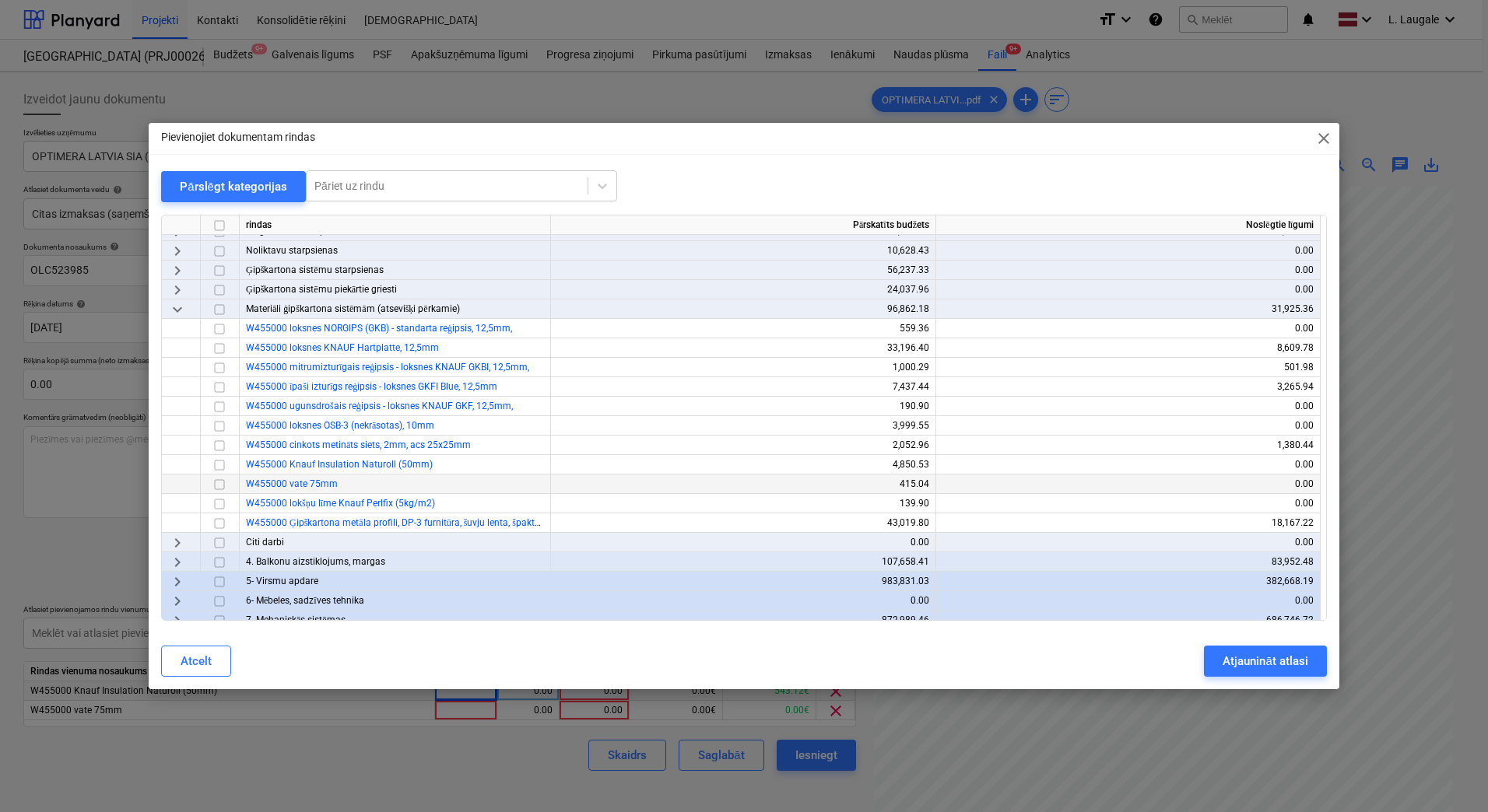
click at [217, 486] on input "checkbox" at bounding box center [219, 485] width 19 height 19
click at [220, 468] on input "checkbox" at bounding box center [219, 465] width 19 height 19
click at [1289, 663] on div "Atjaunināt atlasi" at bounding box center [1264, 661] width 85 height 20
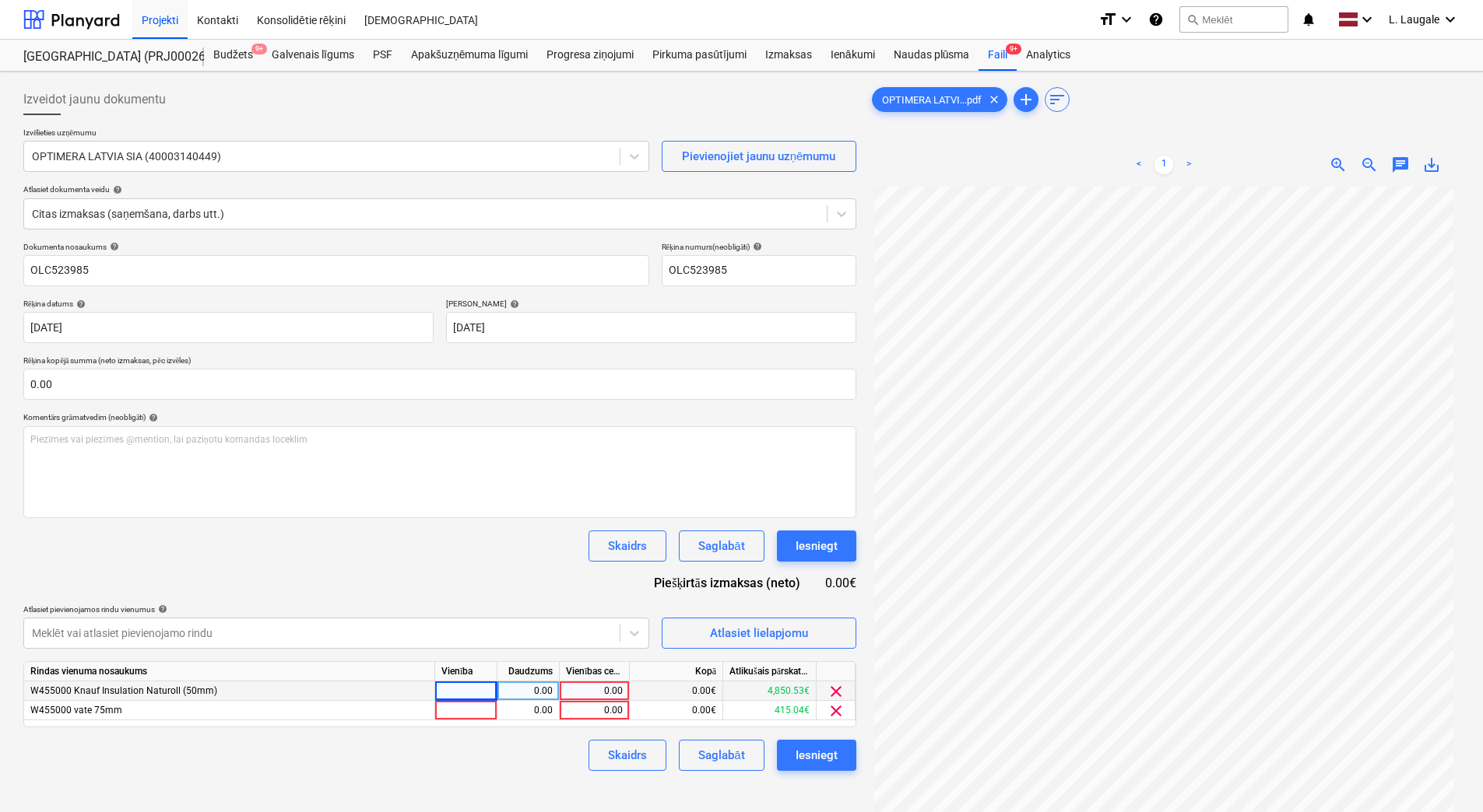
click at [459, 688] on div at bounding box center [466, 691] width 62 height 19
type input "1"
click at [471, 716] on div at bounding box center [466, 711] width 62 height 19
click at [518, 694] on div "0.00" at bounding box center [528, 691] width 49 height 19
click at [529, 718] on div "0.00" at bounding box center [528, 711] width 49 height 19
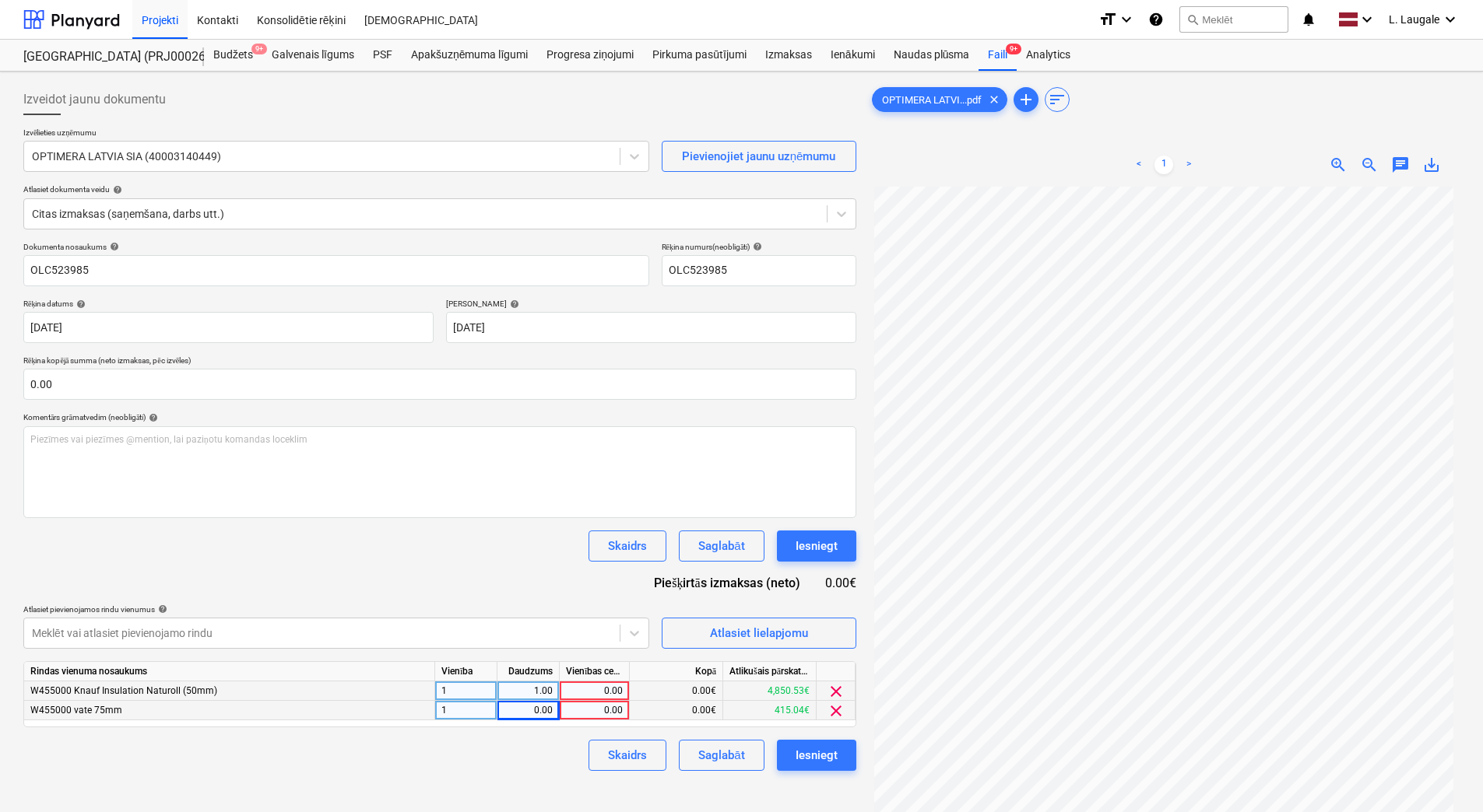
click at [601, 691] on div "0.00" at bounding box center [594, 691] width 57 height 19
click at [529, 717] on div "0.00" at bounding box center [528, 711] width 49 height 19
click at [594, 688] on div "0.00" at bounding box center [594, 691] width 57 height 19
type input "2113.41"
click at [604, 712] on div "0.00" at bounding box center [594, 711] width 57 height 19
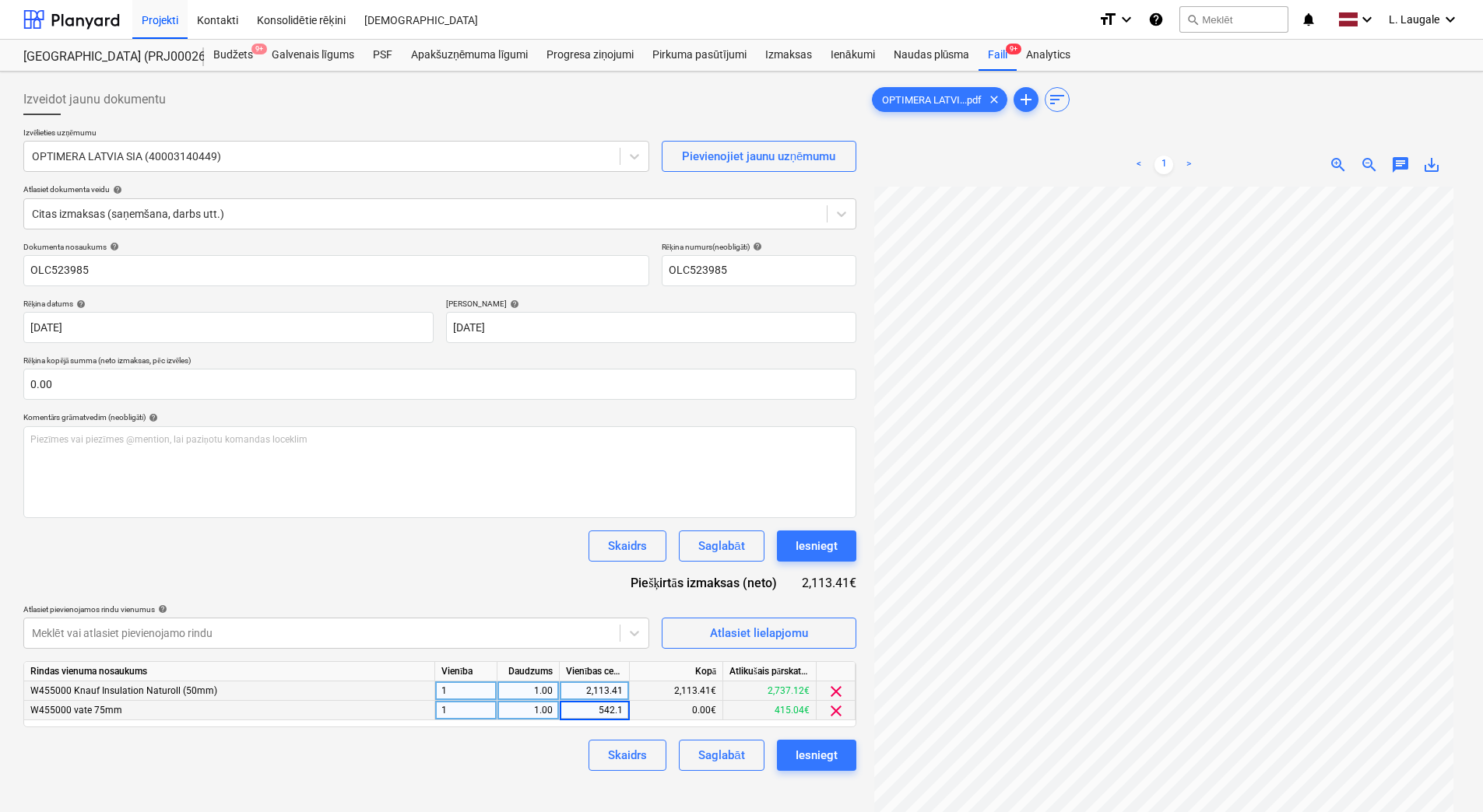
type input "542.16"
click at [508, 759] on div "Skaidrs Saglabāt Iesniegt" at bounding box center [439, 755] width 833 height 31
click at [710, 636] on div "Atlasiet lielapjomu" at bounding box center [759, 633] width 98 height 20
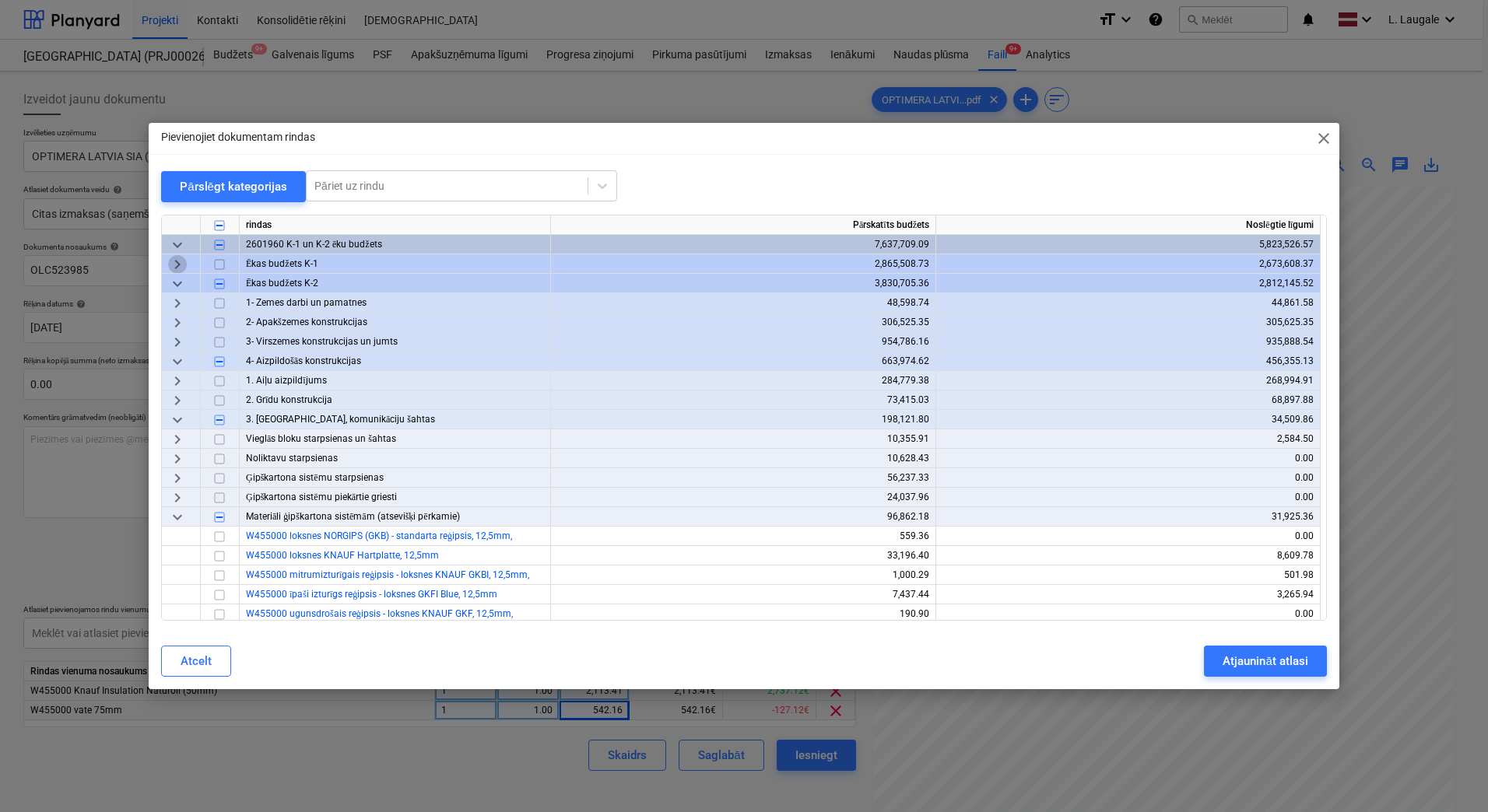
click at [186, 267] on span "keyboard_arrow_right" at bounding box center [177, 264] width 19 height 19
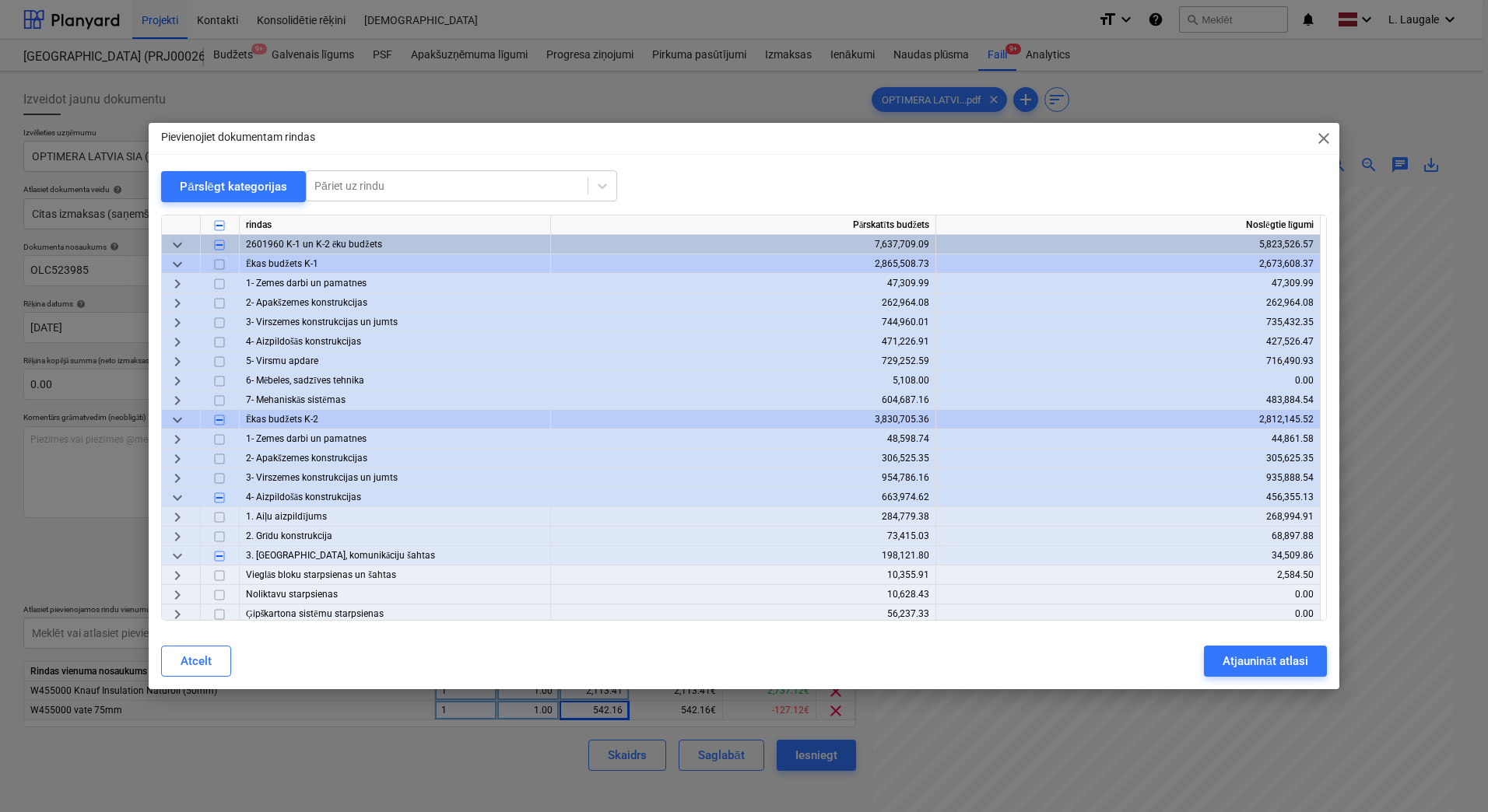
click at [183, 346] on span "keyboard_arrow_right" at bounding box center [177, 342] width 19 height 19
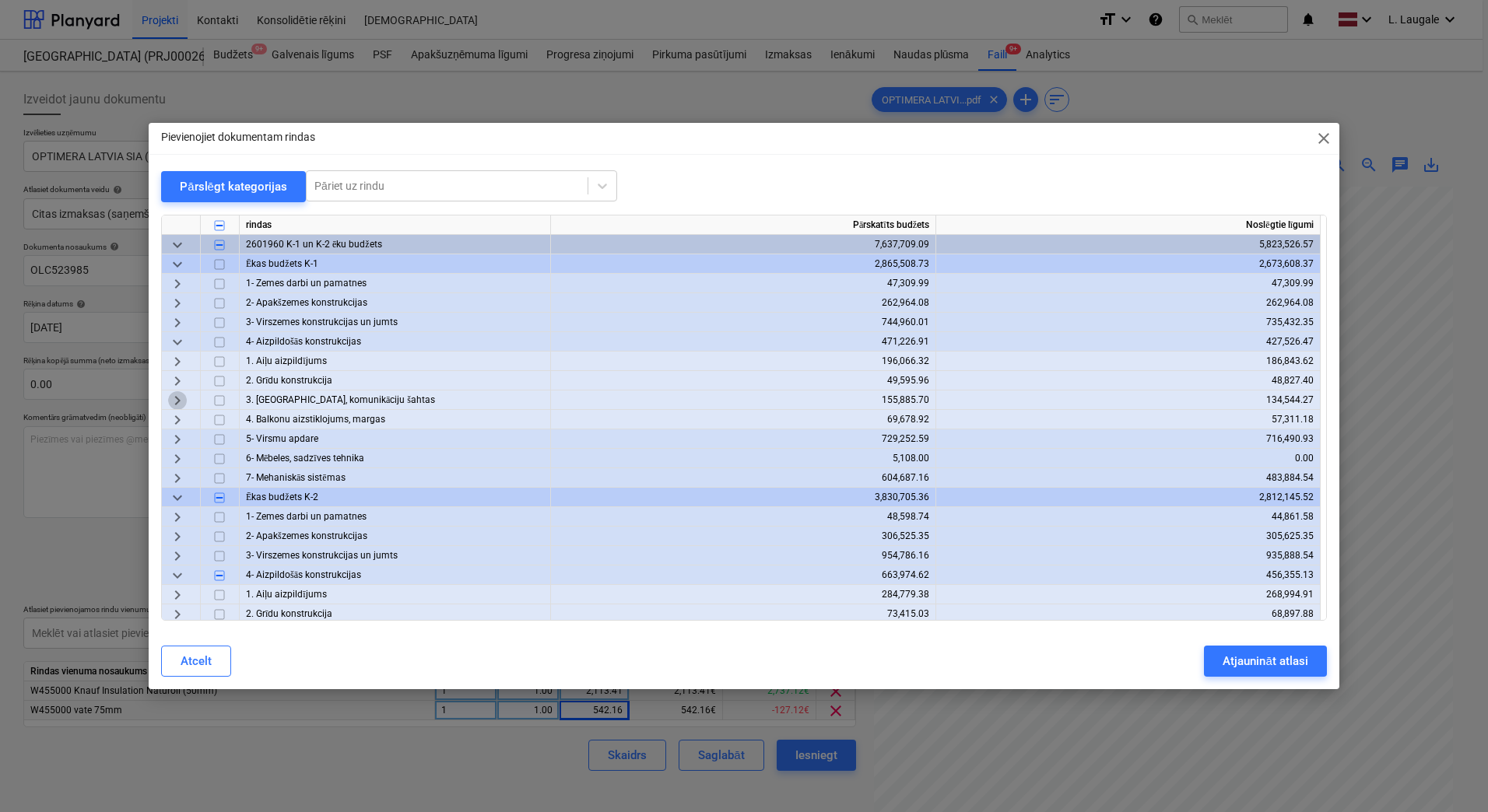
click at [180, 404] on span "keyboard_arrow_right" at bounding box center [177, 400] width 19 height 19
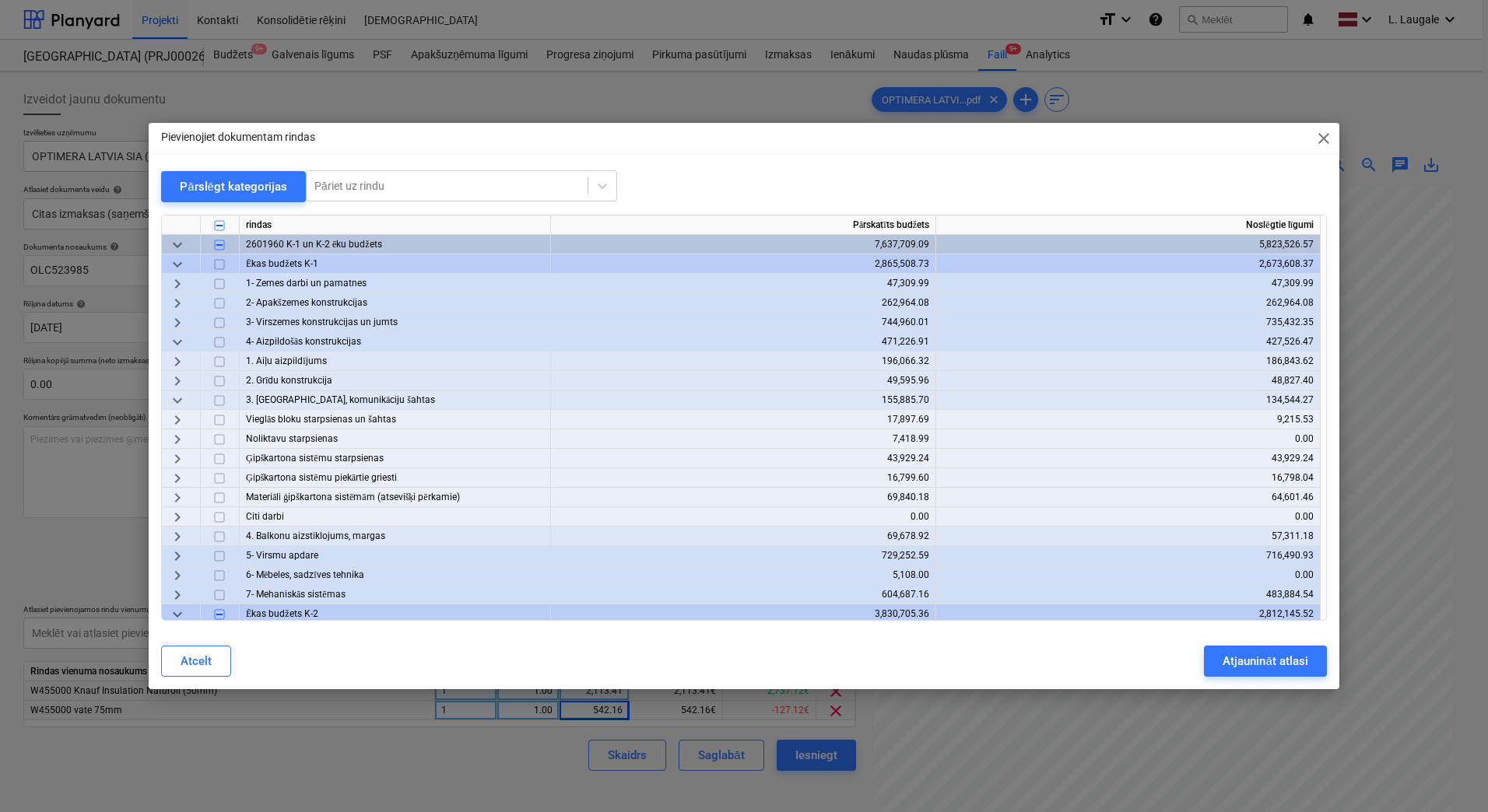
click at [315, 733] on div "Pievienojiet dokumentam rindas close Pārslēgt kategorijas Pāriet uz rindu rinda…" at bounding box center [744, 406] width 1488 height 812
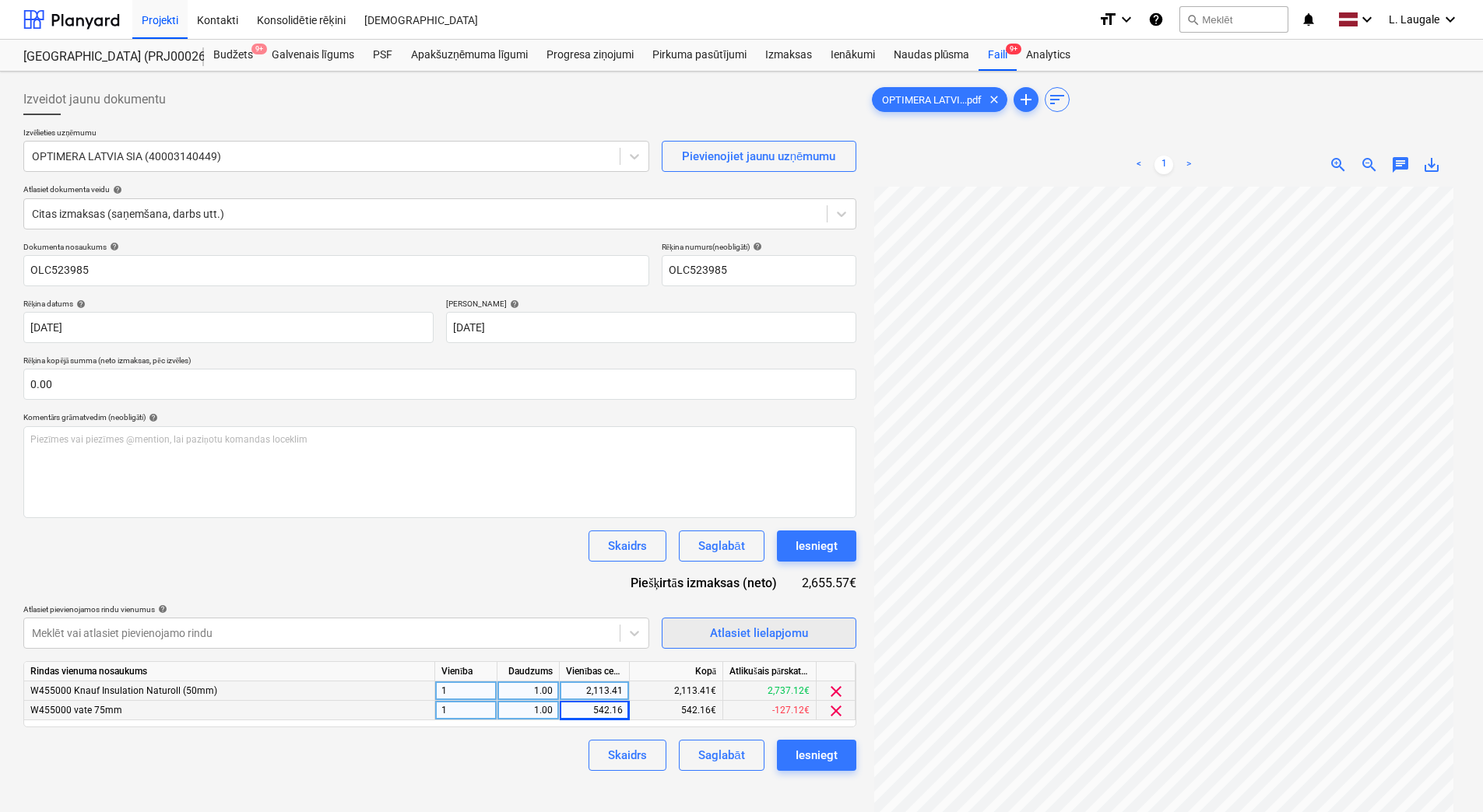
click at [699, 639] on span "Atlasiet lielapjomu" at bounding box center [759, 633] width 156 height 20
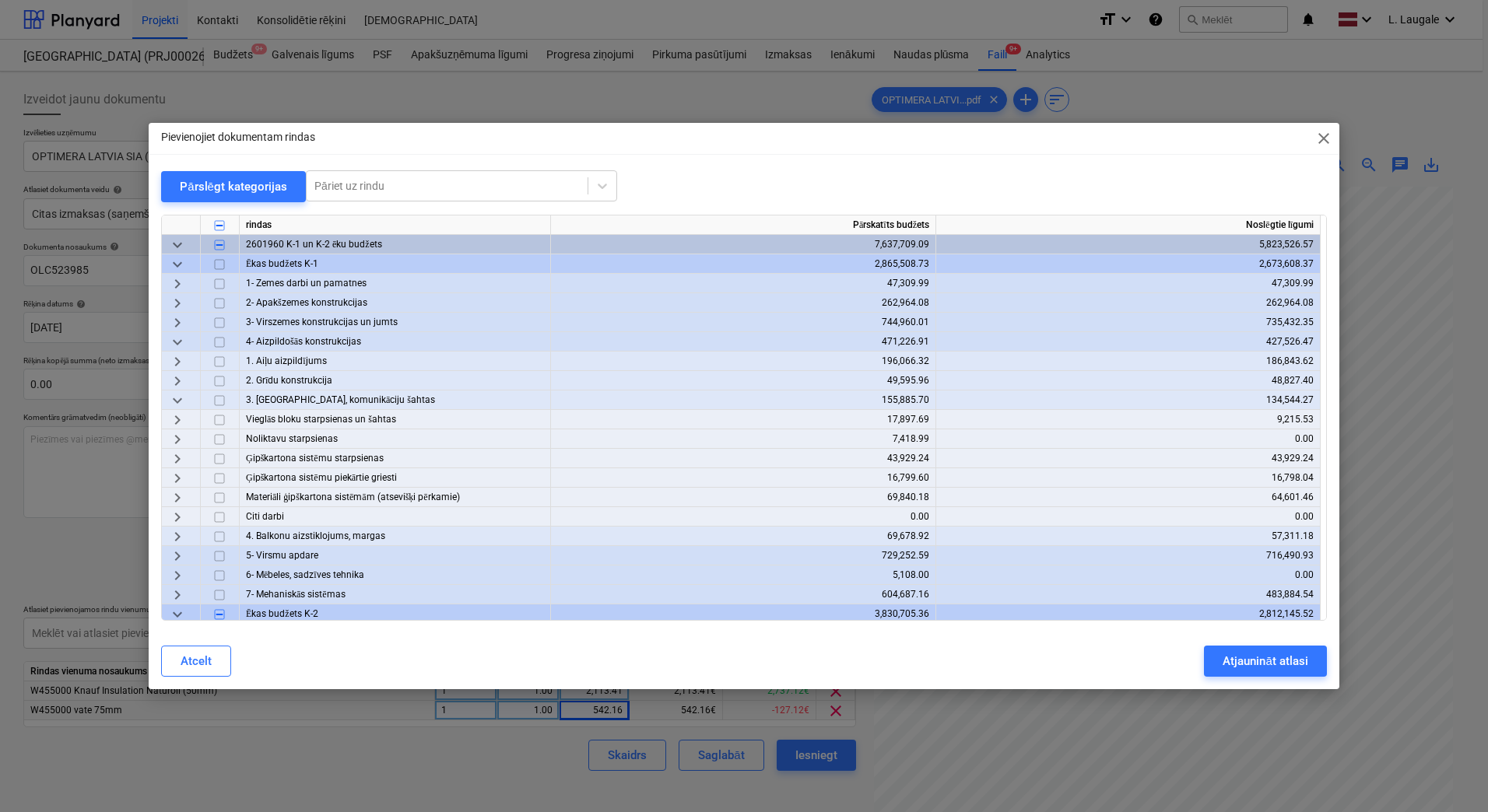
click at [176, 497] on span "keyboard_arrow_right" at bounding box center [177, 498] width 19 height 19
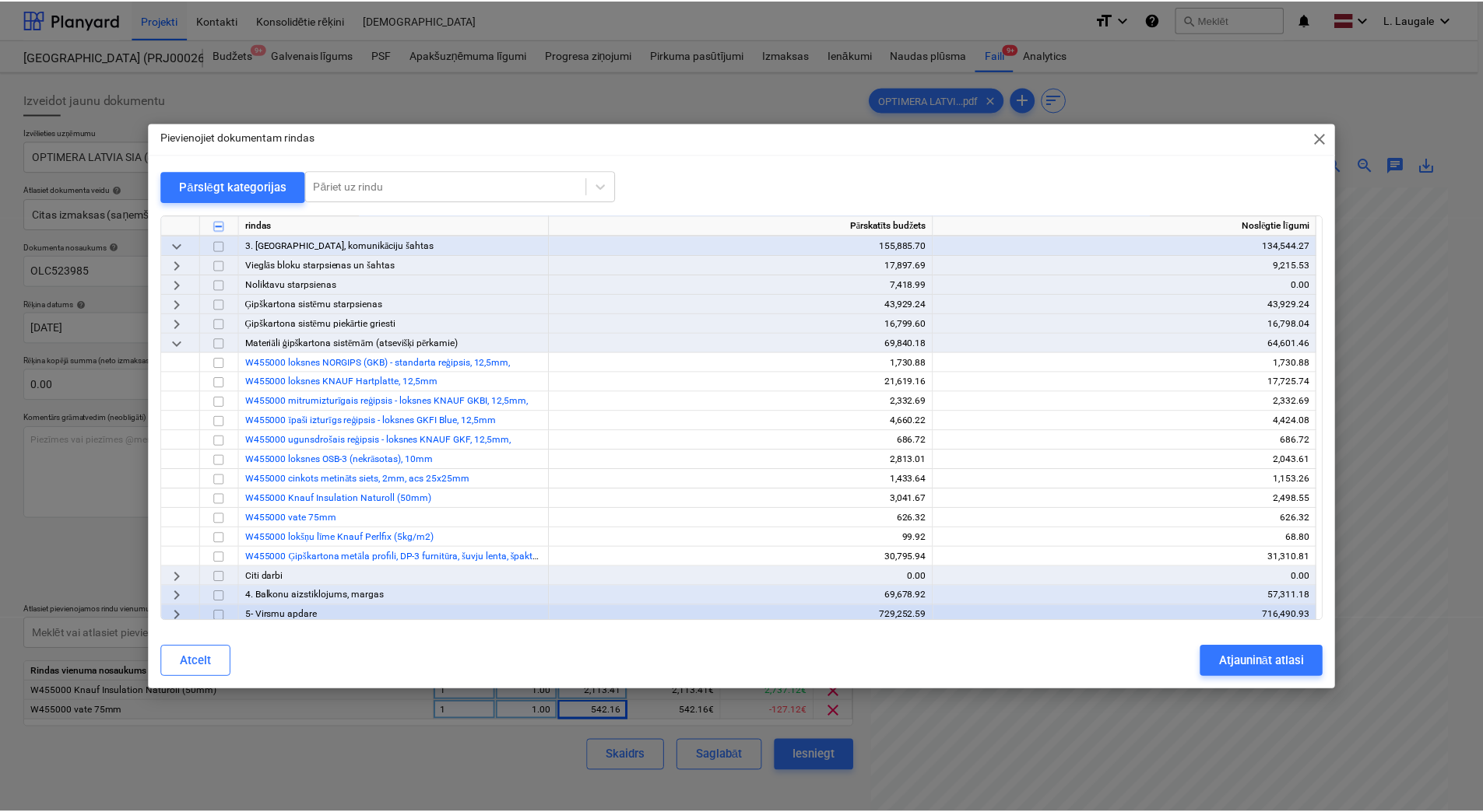
scroll to position [156, 0]
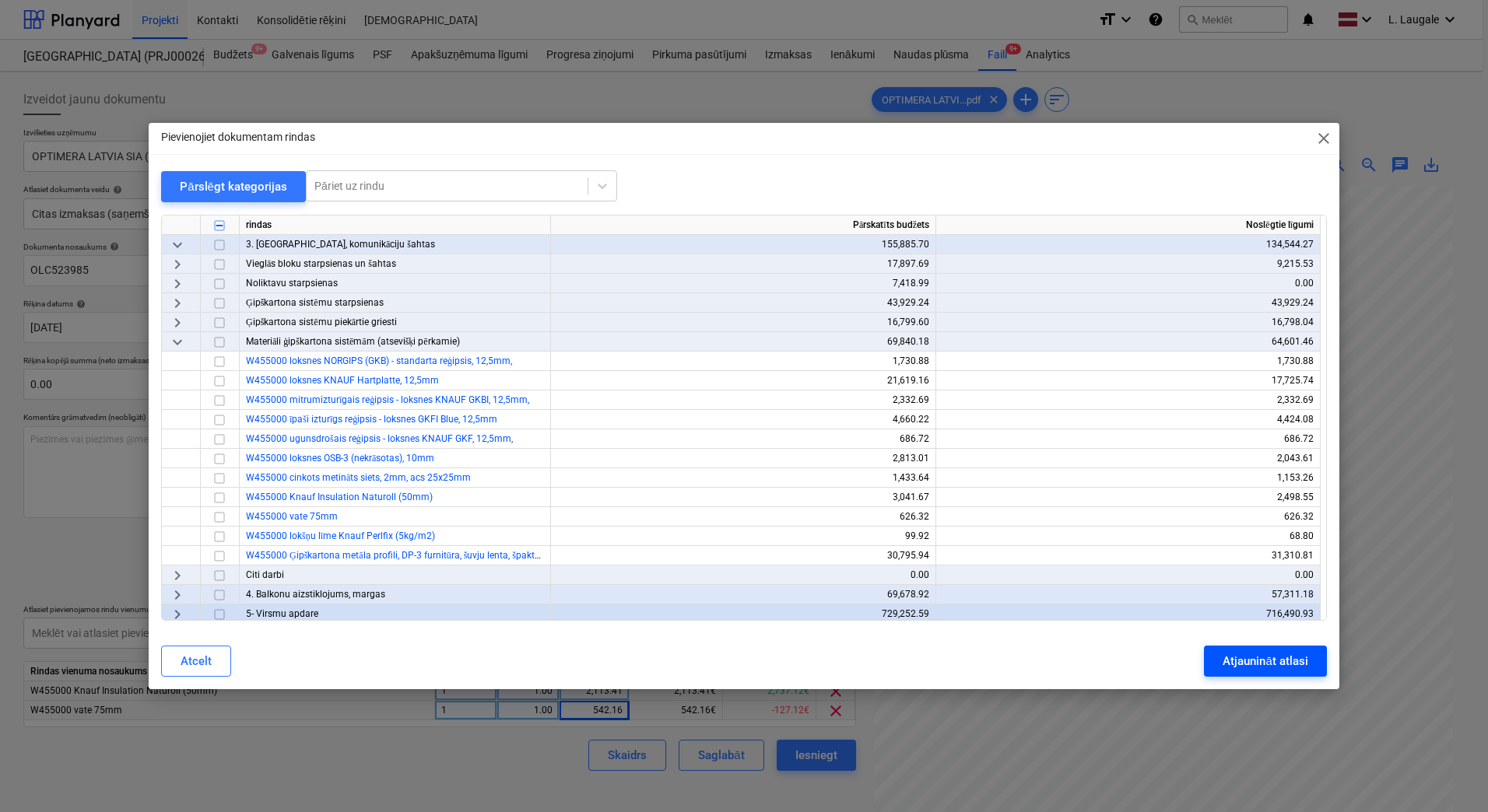
click at [1227, 662] on div "Atjaunināt atlasi" at bounding box center [1264, 661] width 85 height 20
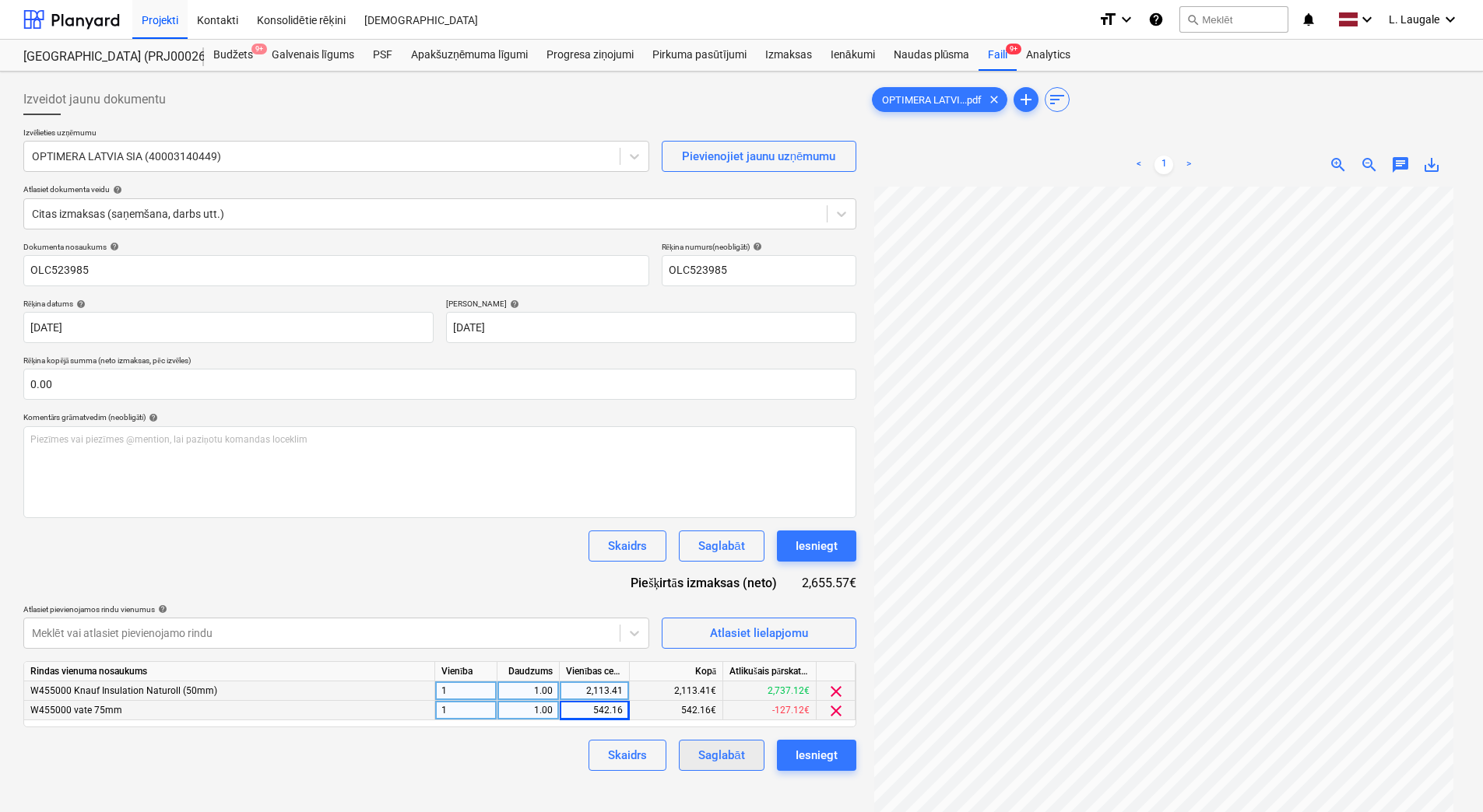
click at [717, 760] on div "Saglabāt" at bounding box center [721, 755] width 46 height 20
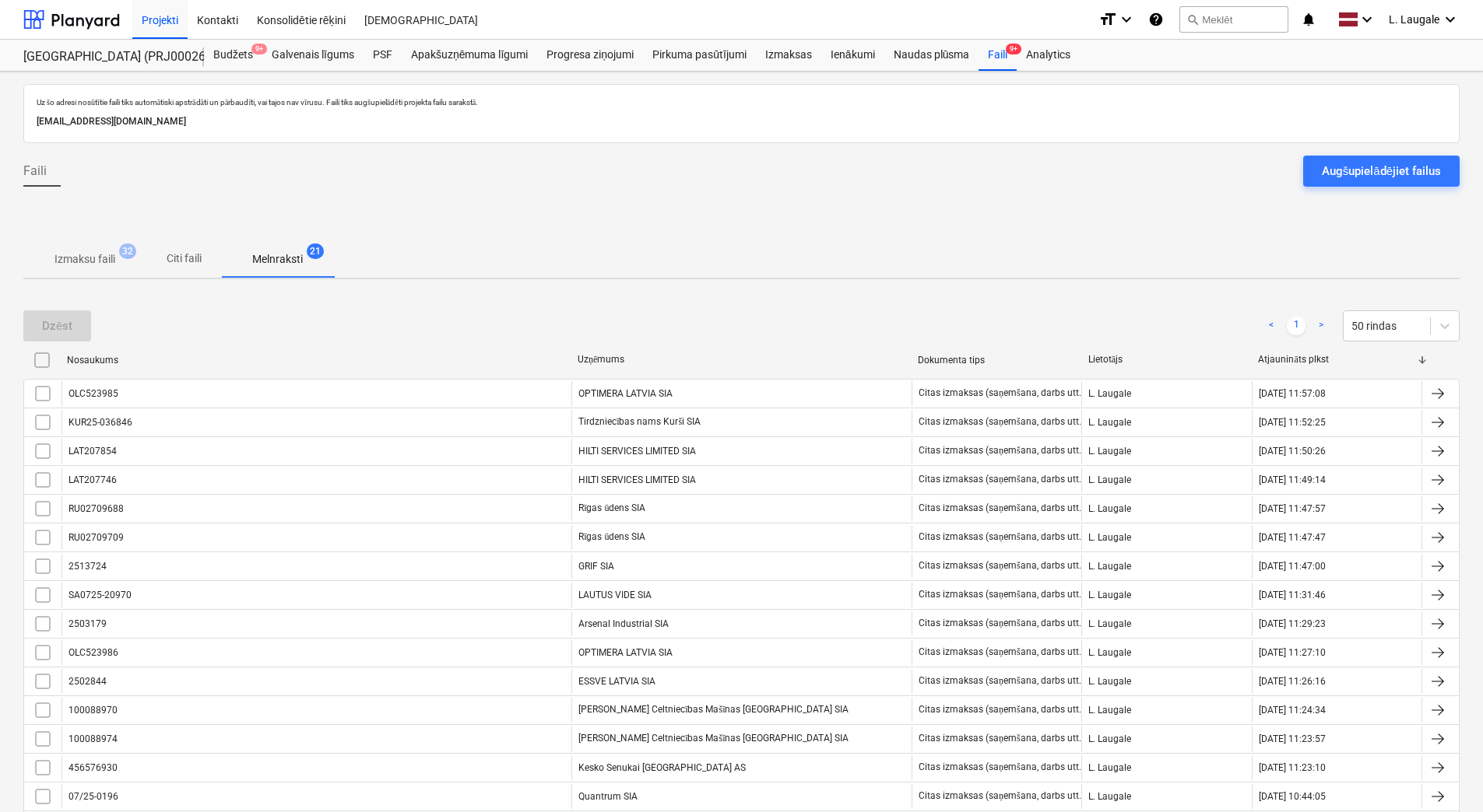
click at [107, 266] on p "Izmaksu faili" at bounding box center [84, 259] width 61 height 16
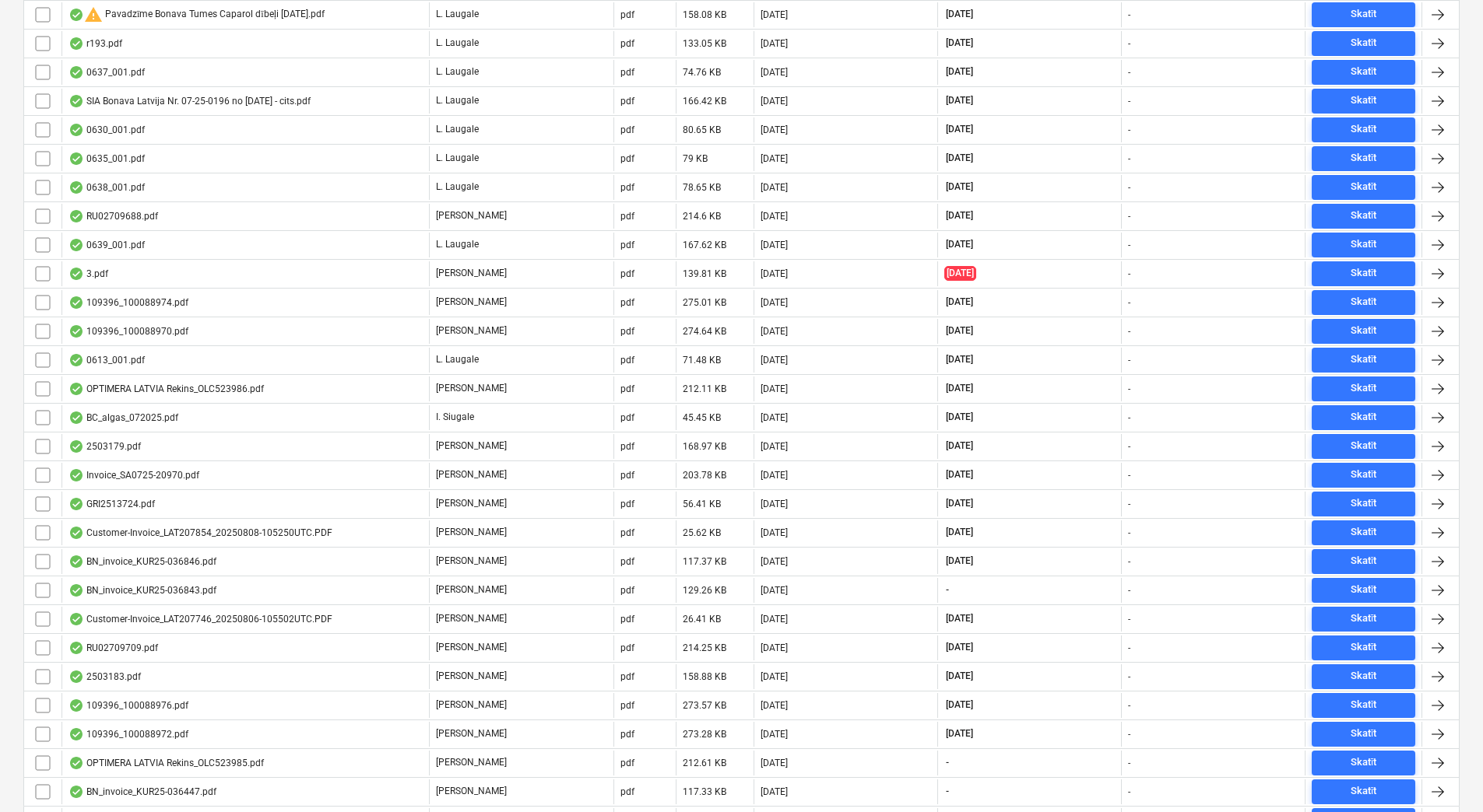
scroll to position [545, 0]
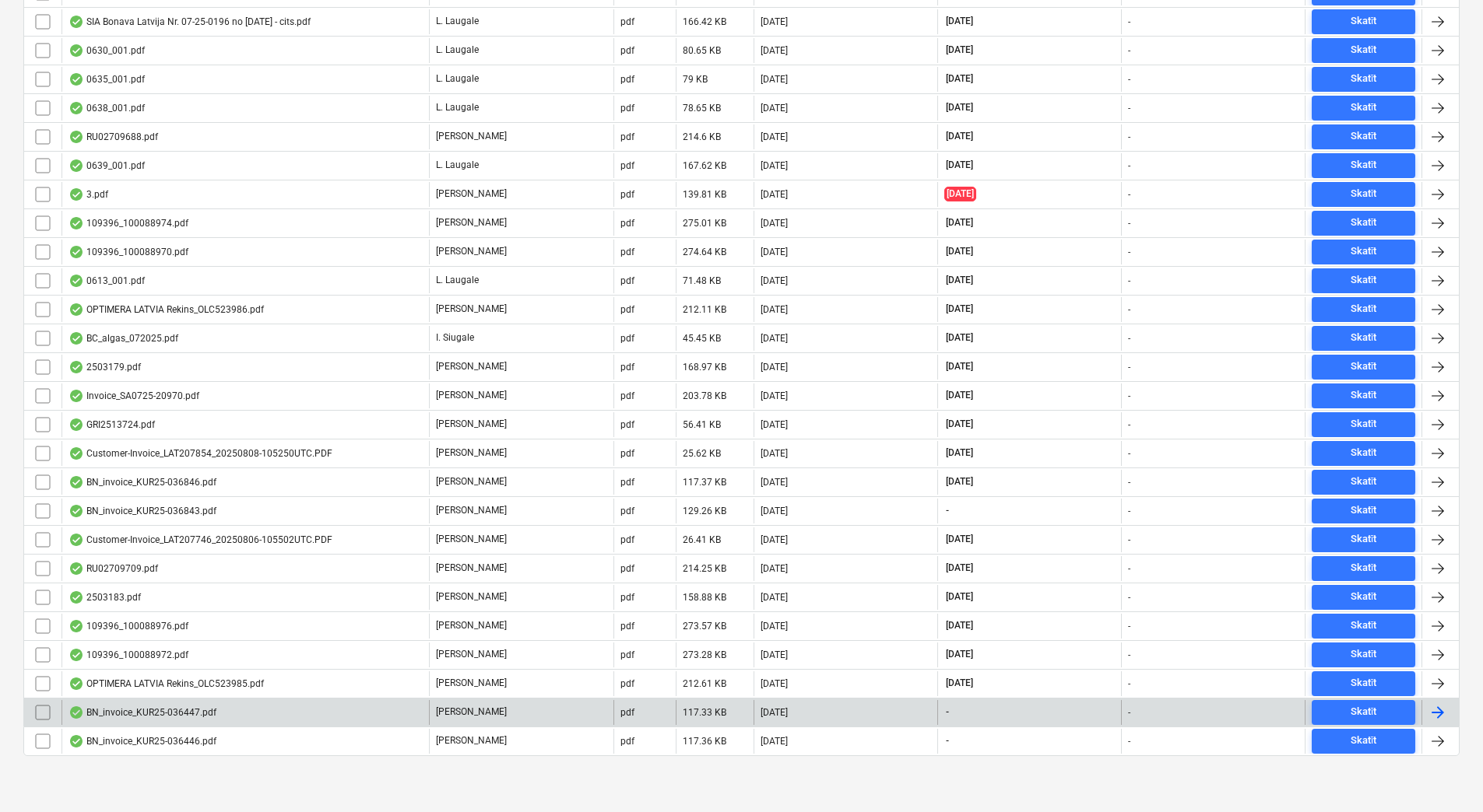
click at [330, 712] on div "BN_invoice_KUR25-036447.pdf" at bounding box center [245, 712] width 367 height 25
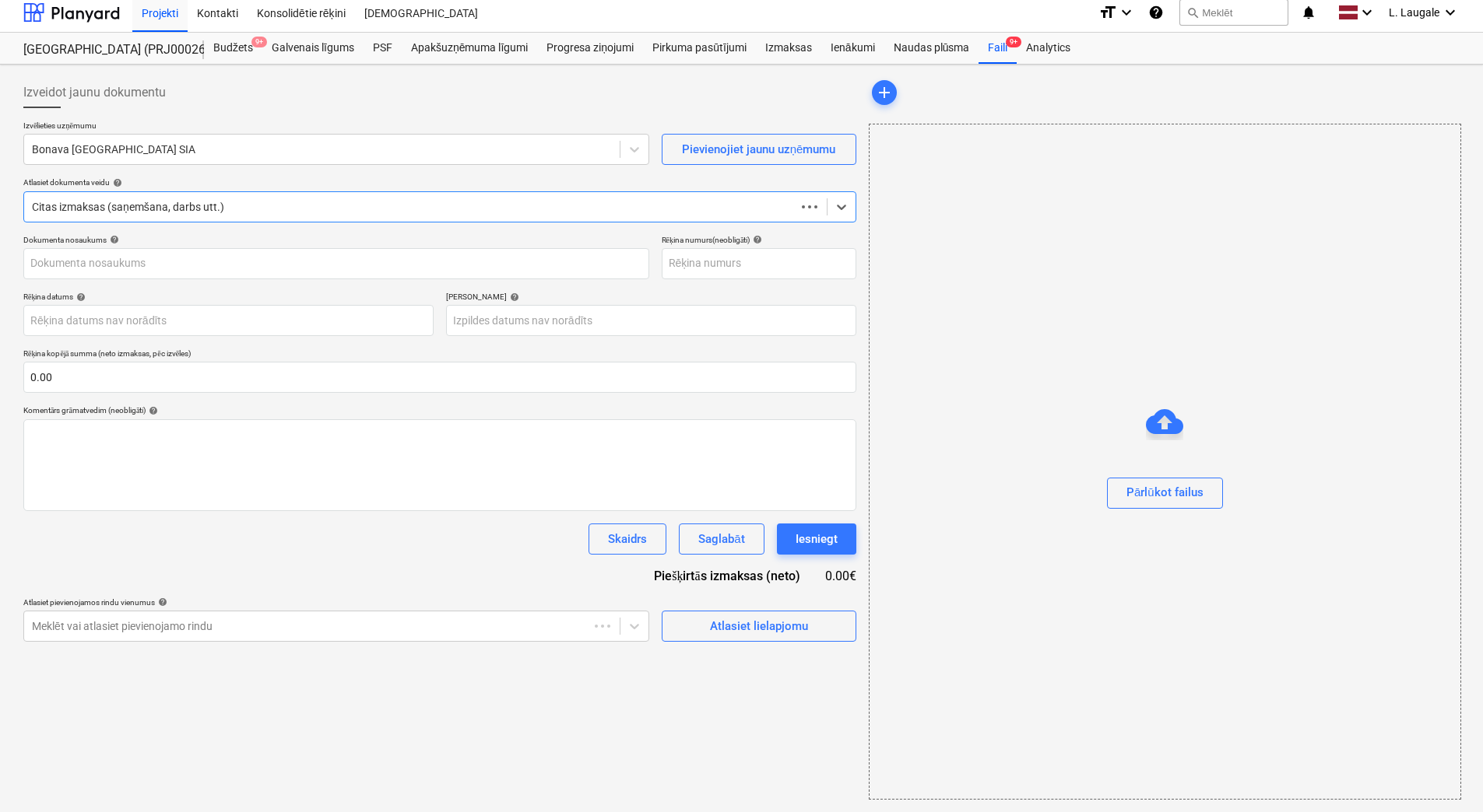
scroll to position [7, 0]
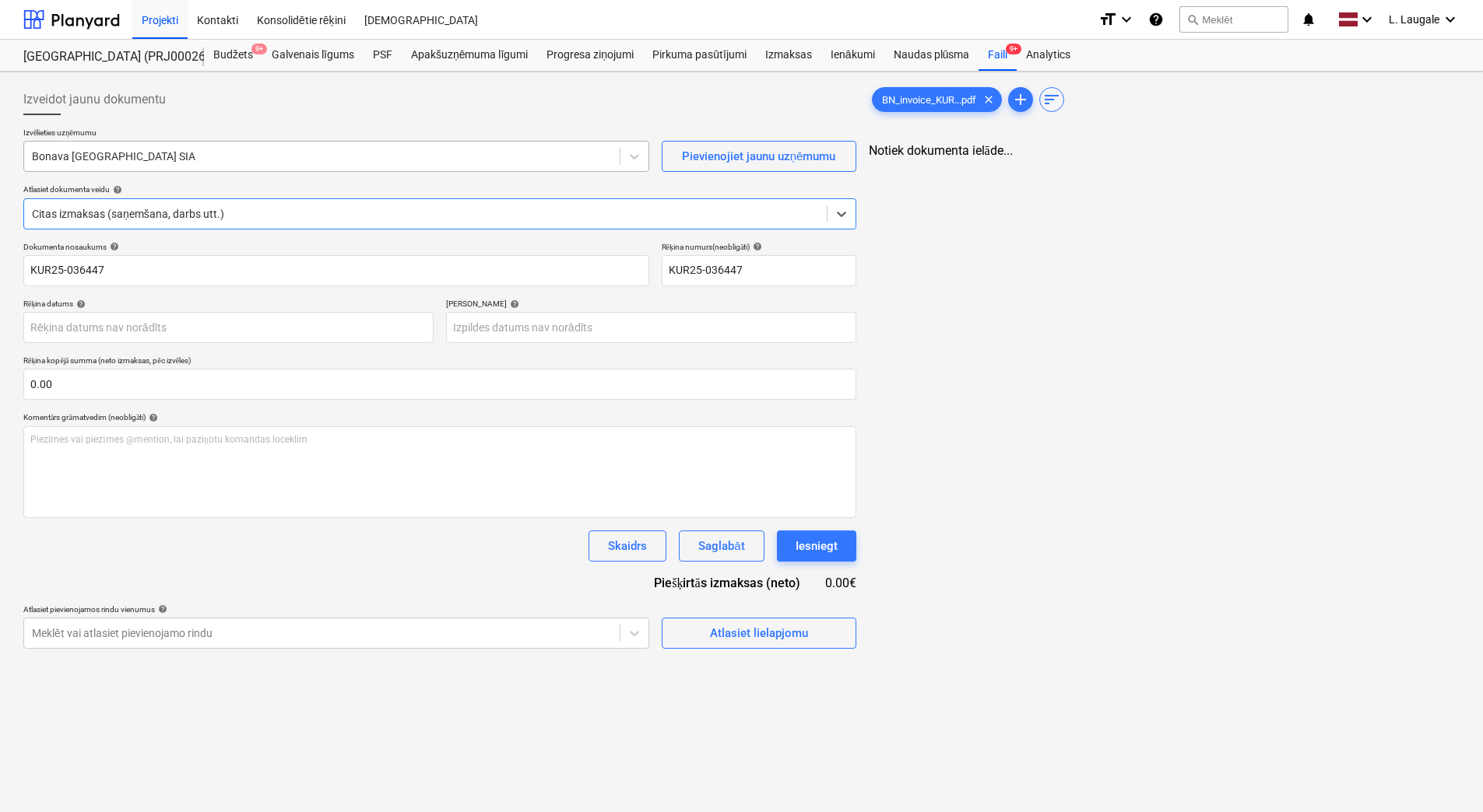
type input "KUR25-036447"
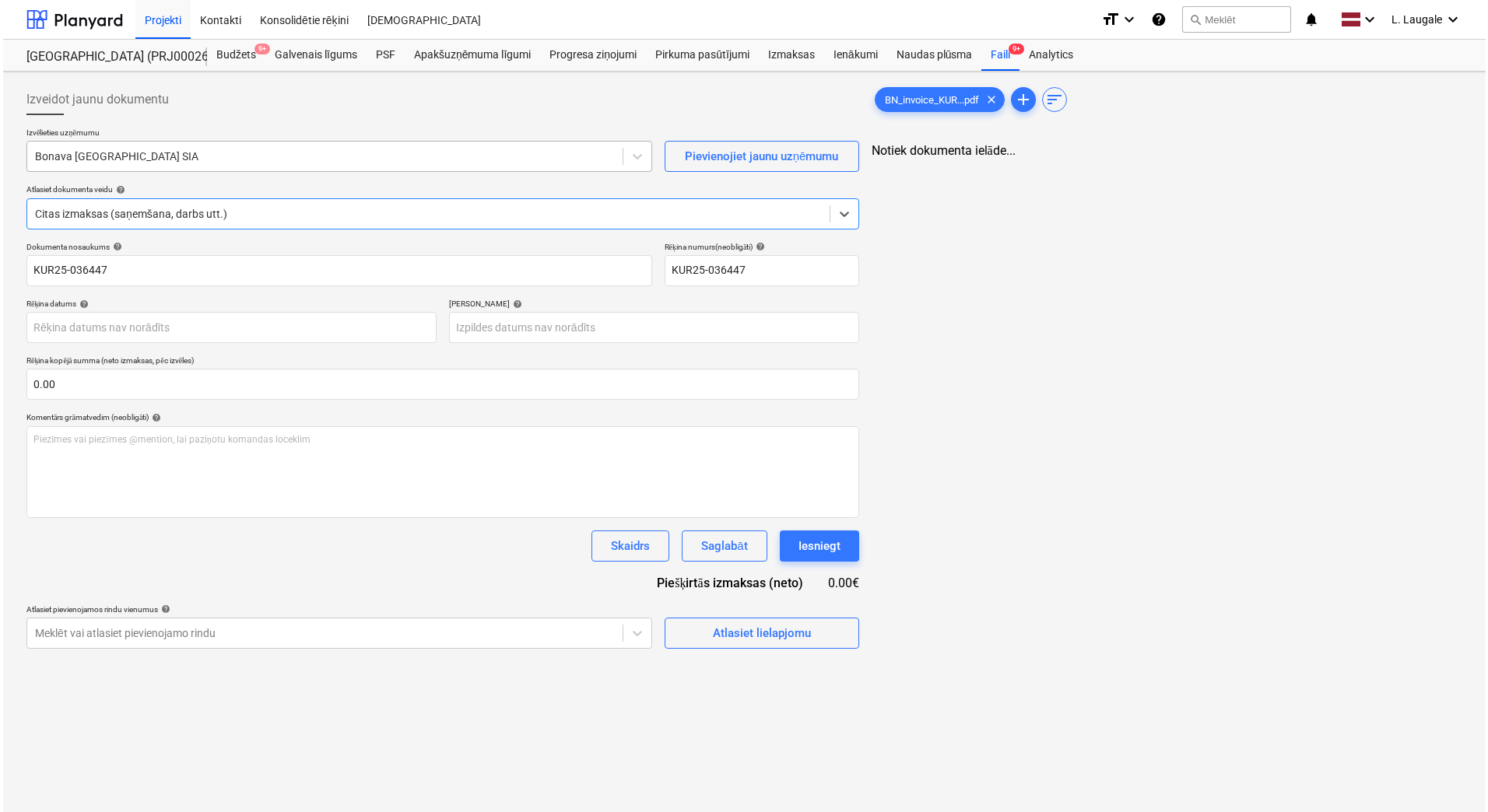
scroll to position [0, 0]
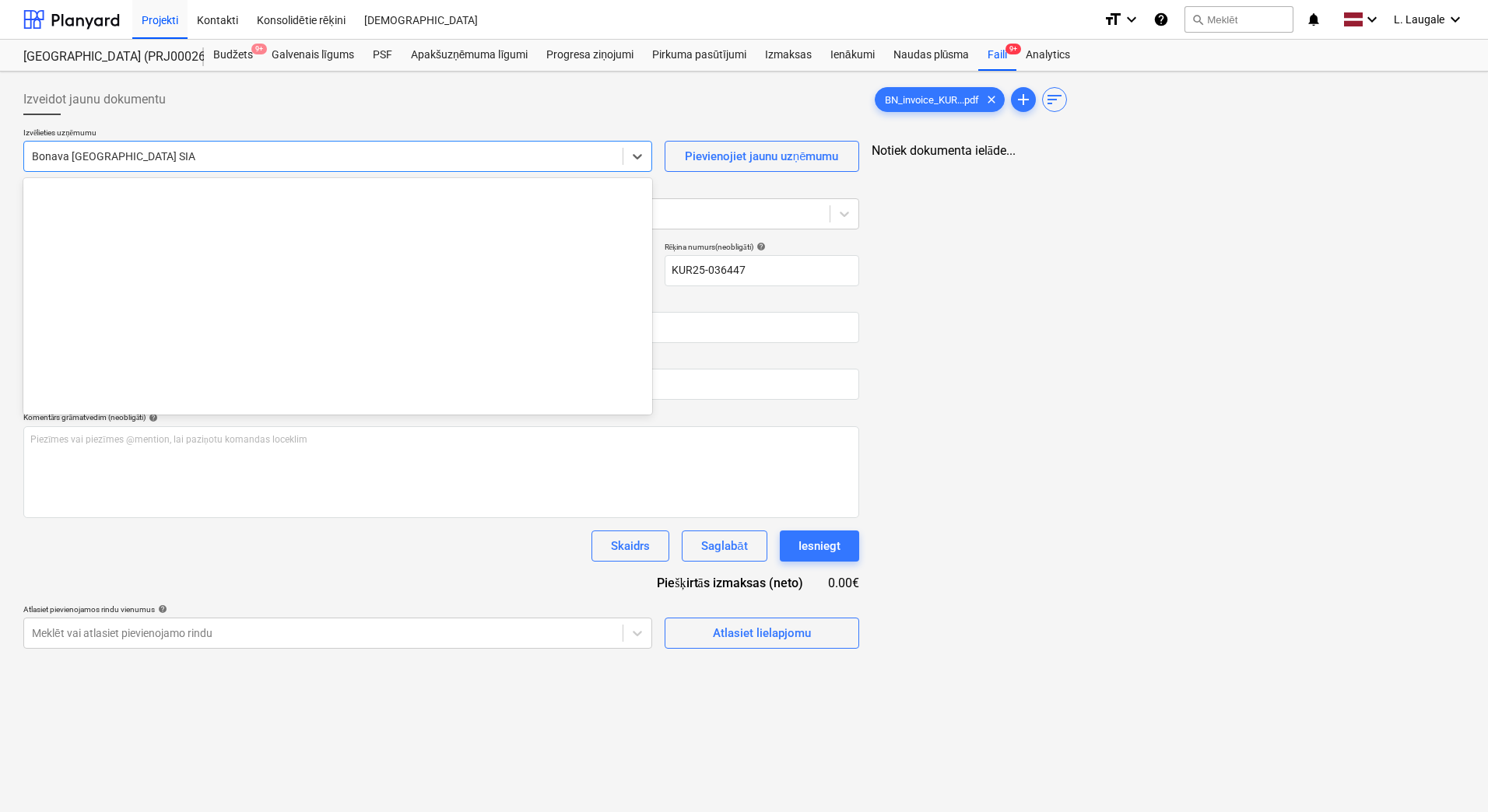
click at [165, 151] on div at bounding box center [323, 156] width 583 height 15
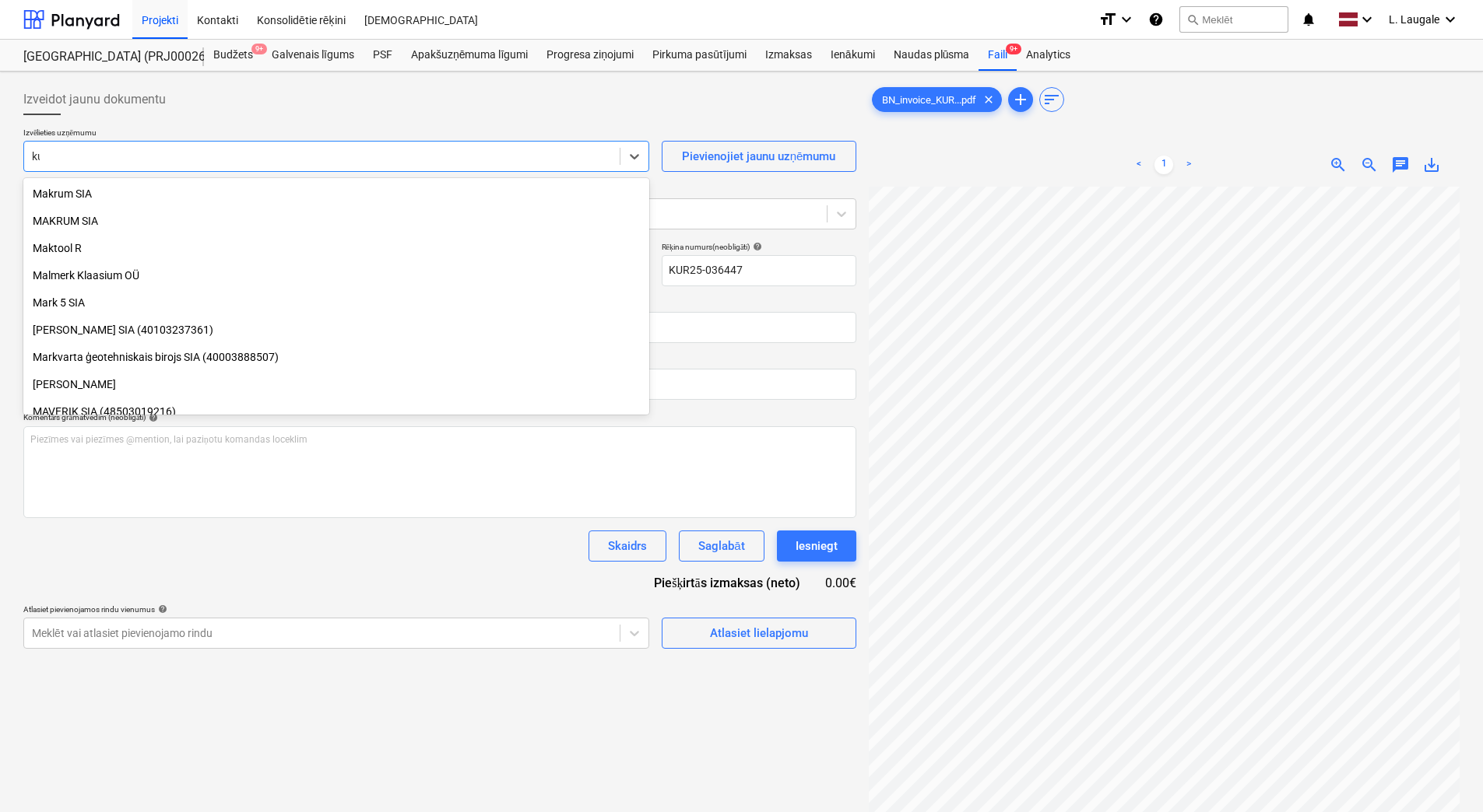
type input "kur"
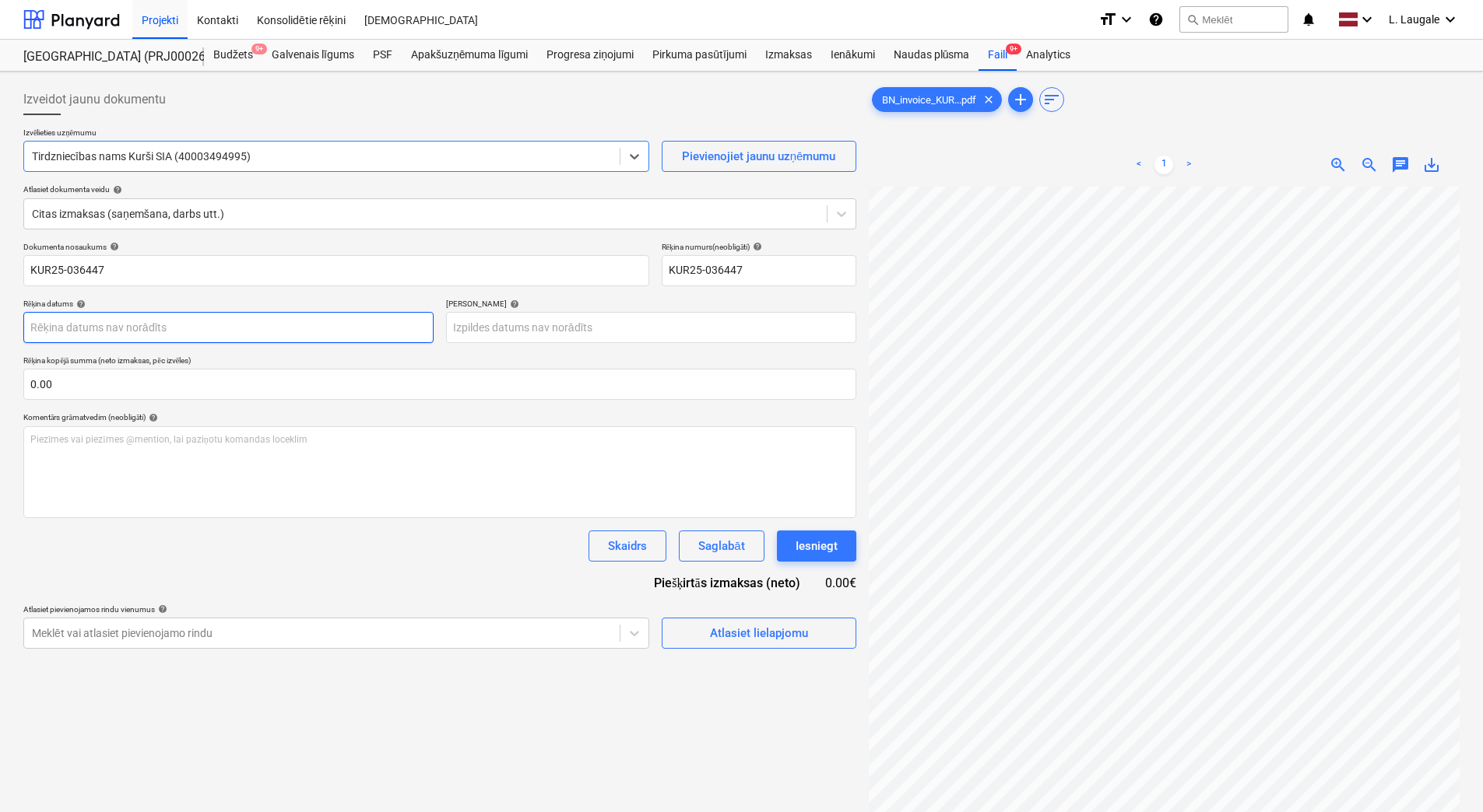
click at [158, 332] on body "Projekti Kontakti Konsolidētie rēķini Iesūtne format_size keyboard_arrow_down h…" at bounding box center [741, 406] width 1483 height 812
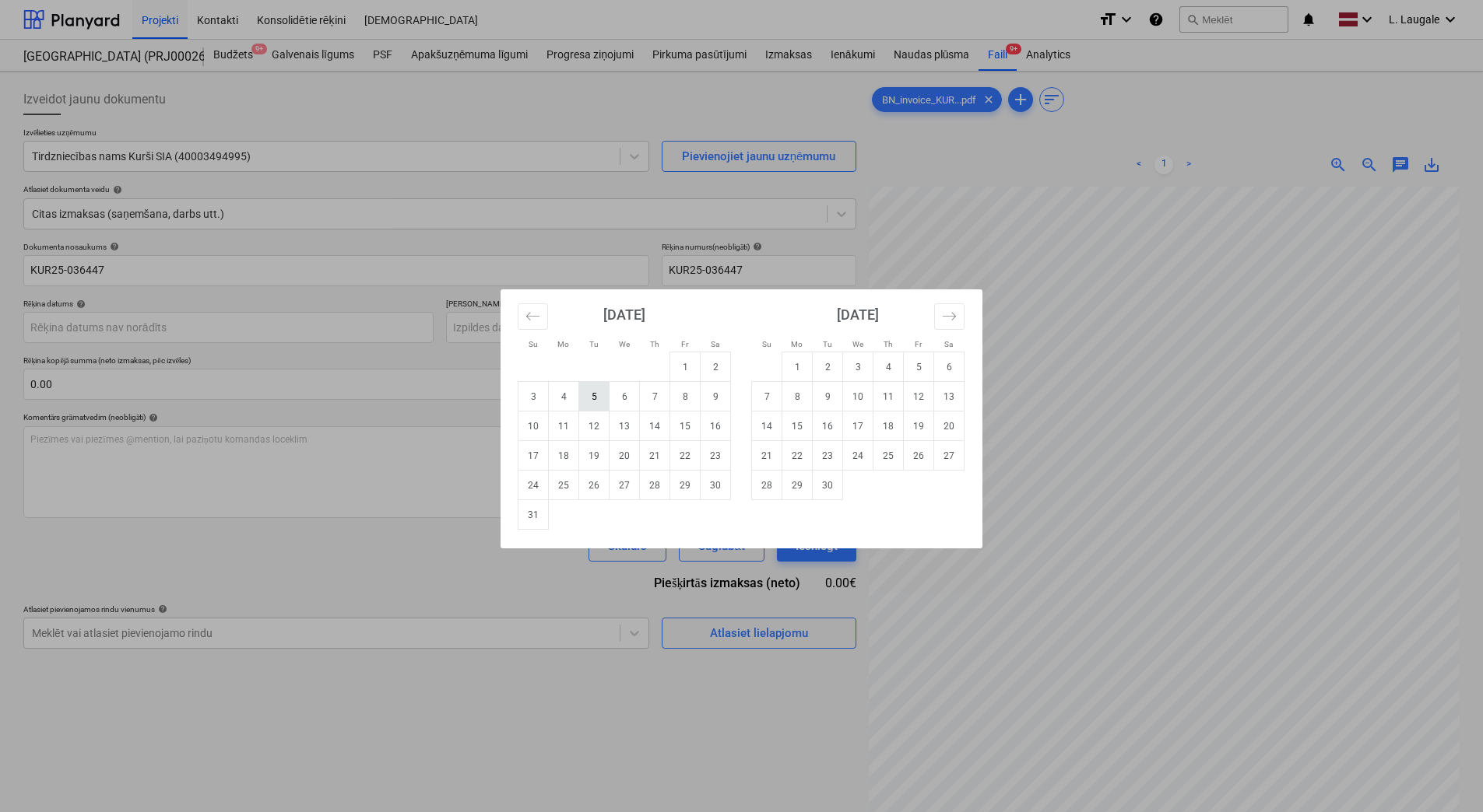
click at [602, 404] on td "5" at bounding box center [594, 396] width 30 height 29
type input "[DATE]"
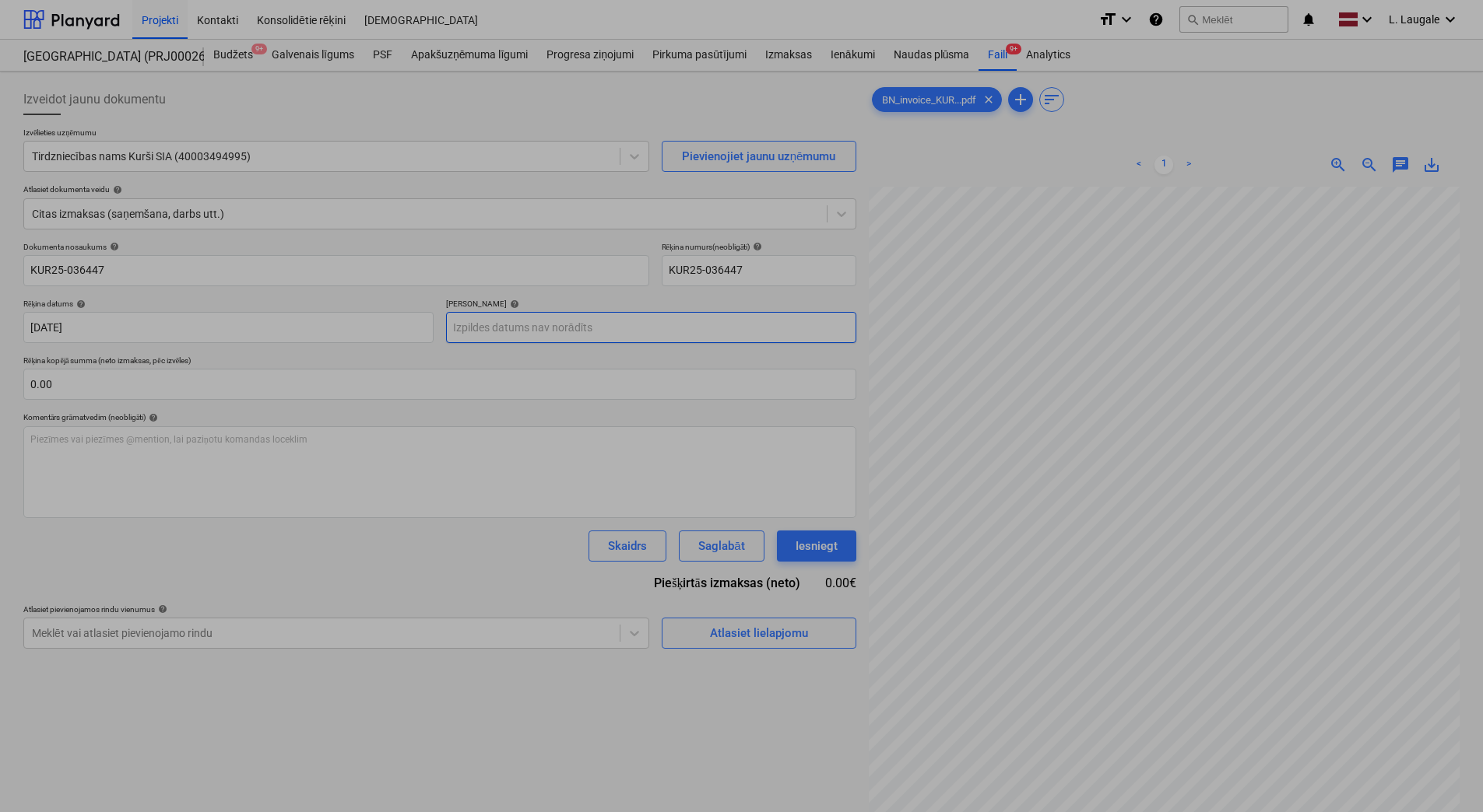
click at [548, 323] on body "Projekti Kontakti Konsolidētie rēķini Iesūtne format_size keyboard_arrow_down h…" at bounding box center [741, 406] width 1483 height 812
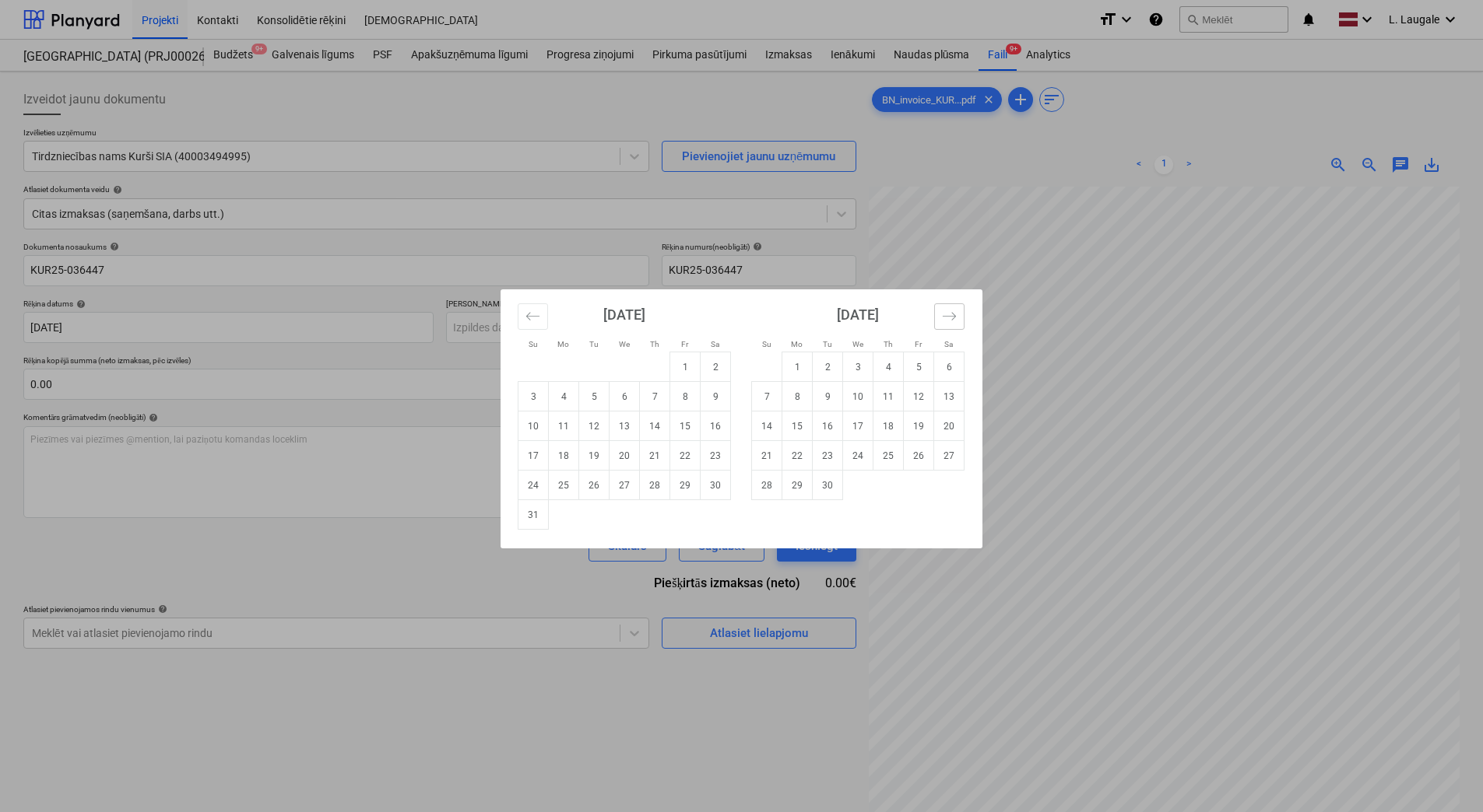
click at [954, 318] on icon "Move forward to switch to the next month." at bounding box center [949, 316] width 13 height 8
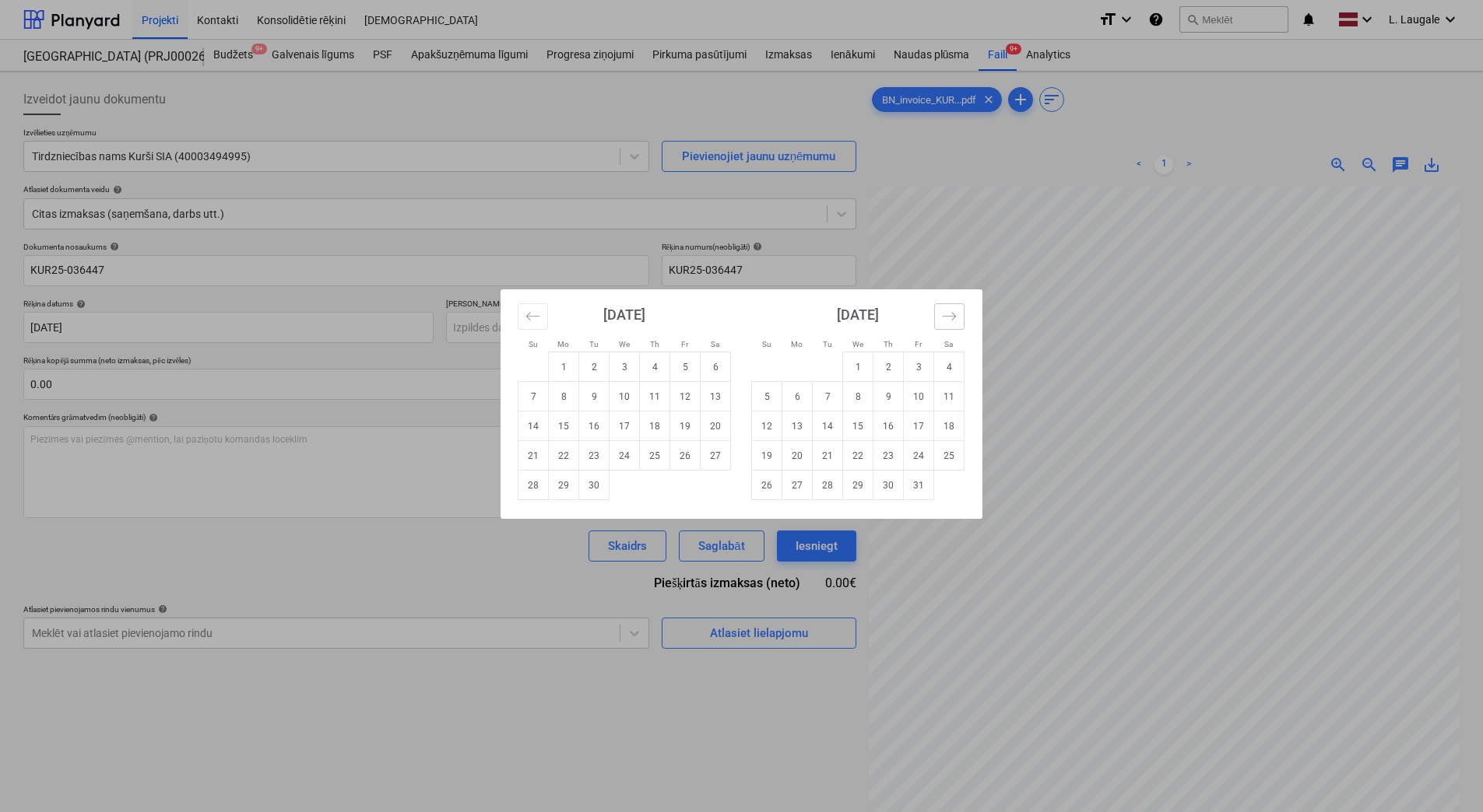
click at [954, 318] on icon "Move forward to switch to the next month." at bounding box center [949, 316] width 13 height 8
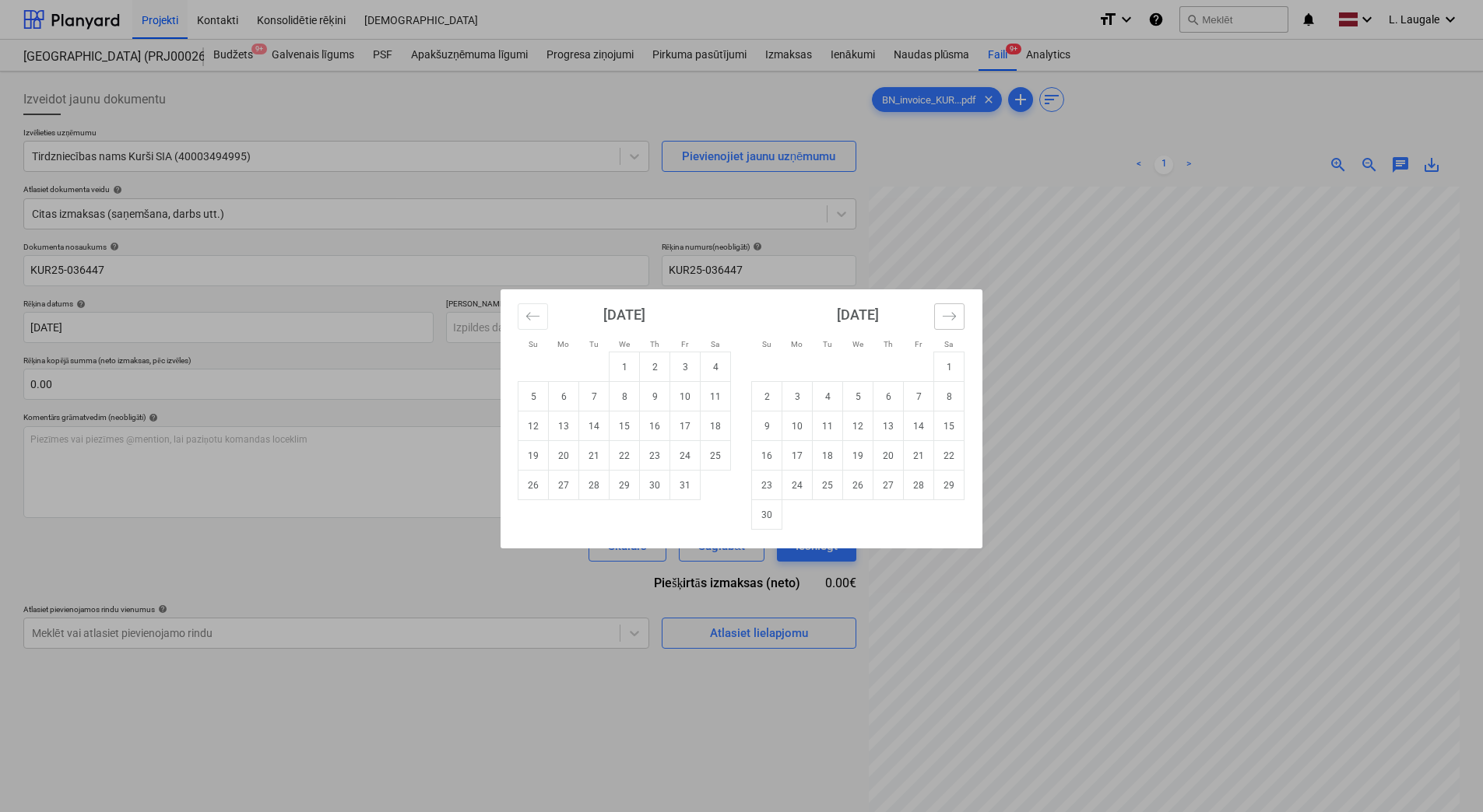
click at [954, 318] on icon "Move forward to switch to the next month." at bounding box center [949, 316] width 13 height 8
click at [853, 370] on td "3" at bounding box center [858, 367] width 30 height 29
type input "[DATE]"
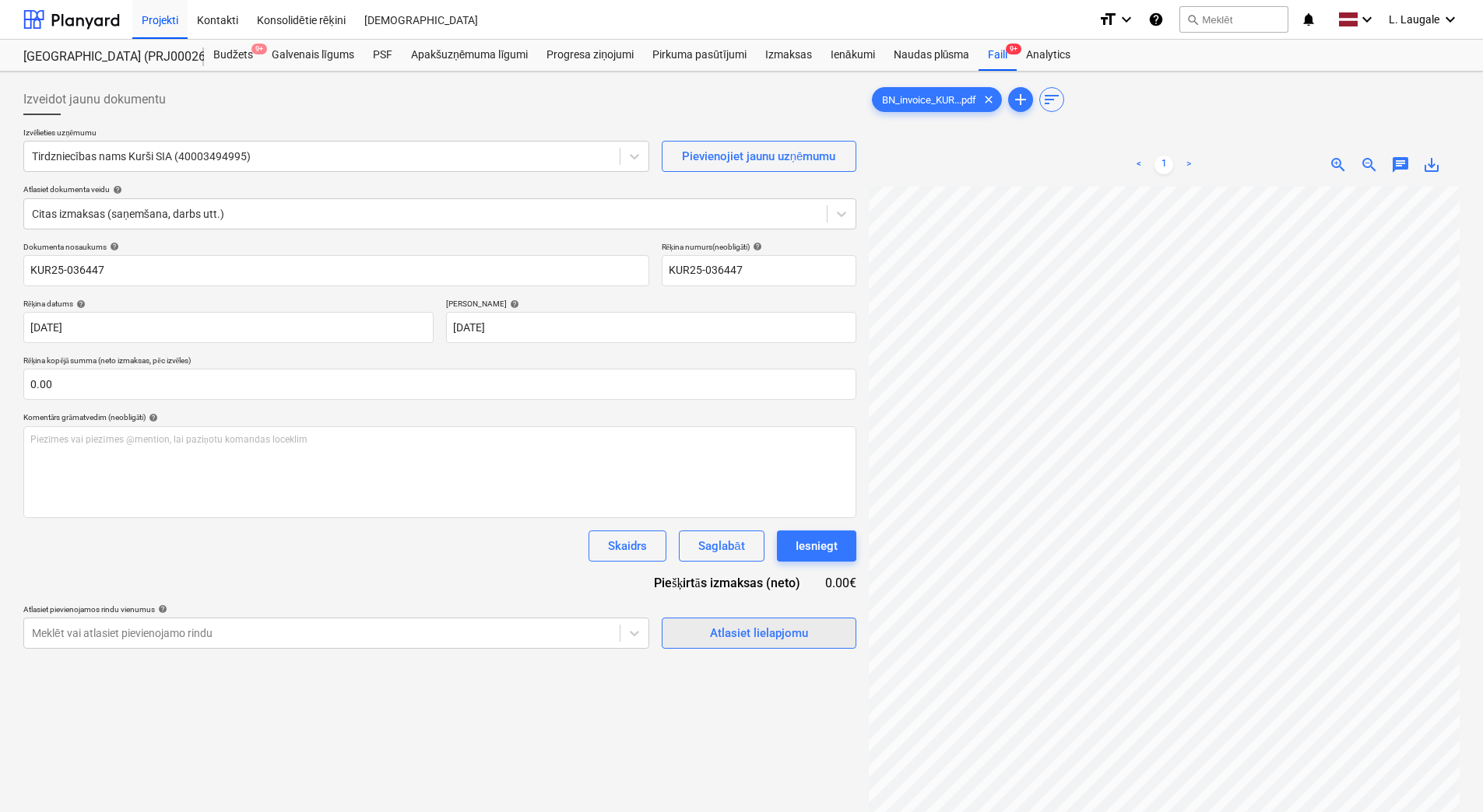
click at [722, 640] on div "Atlasiet lielapjomu" at bounding box center [759, 633] width 98 height 20
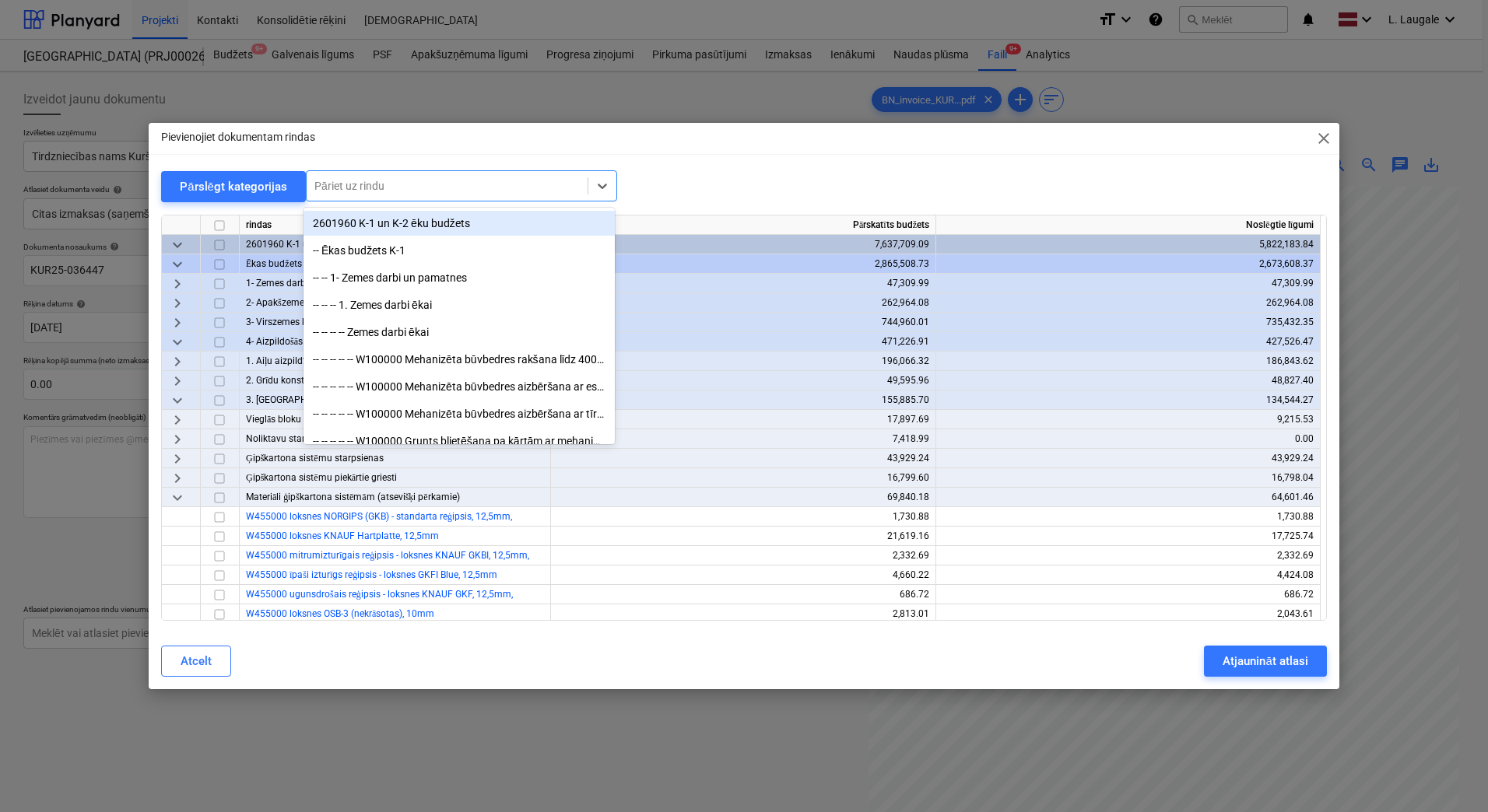
click at [348, 186] on div at bounding box center [447, 186] width 265 height 15
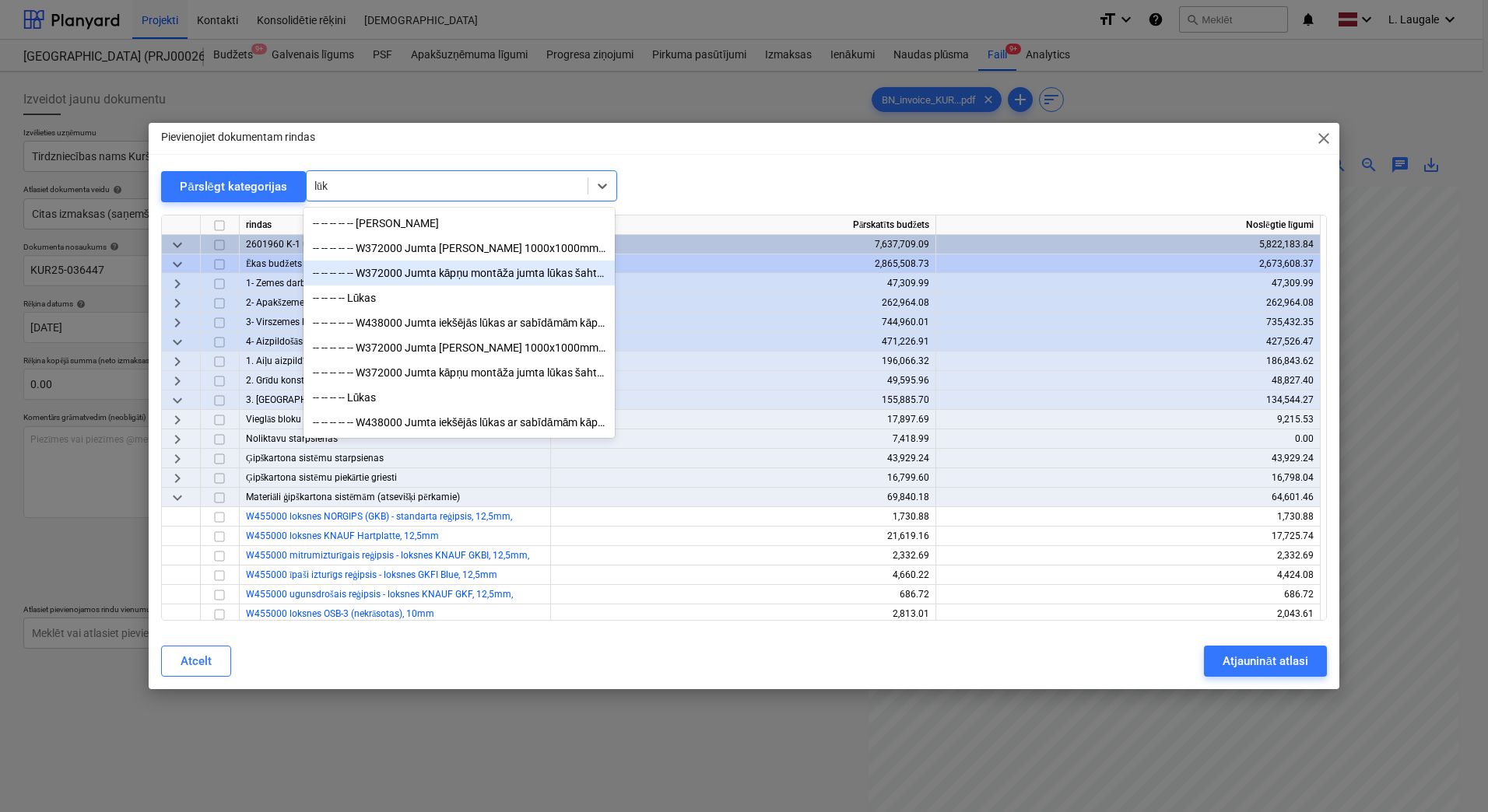
type input "lūk"
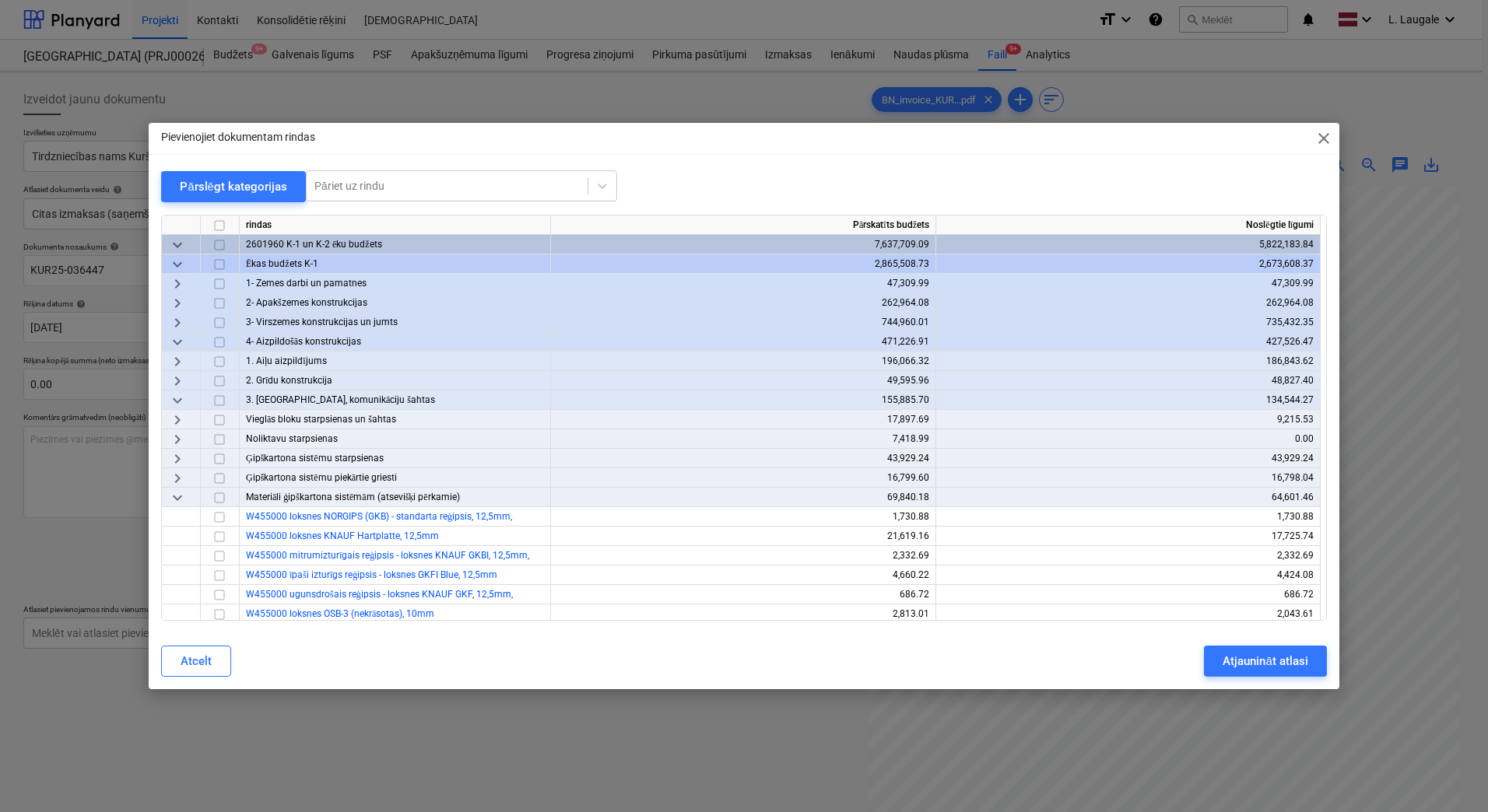
click at [667, 182] on div "Pārslēgt kategorijas Pāriet uz rindu" at bounding box center [744, 186] width 1165 height 32
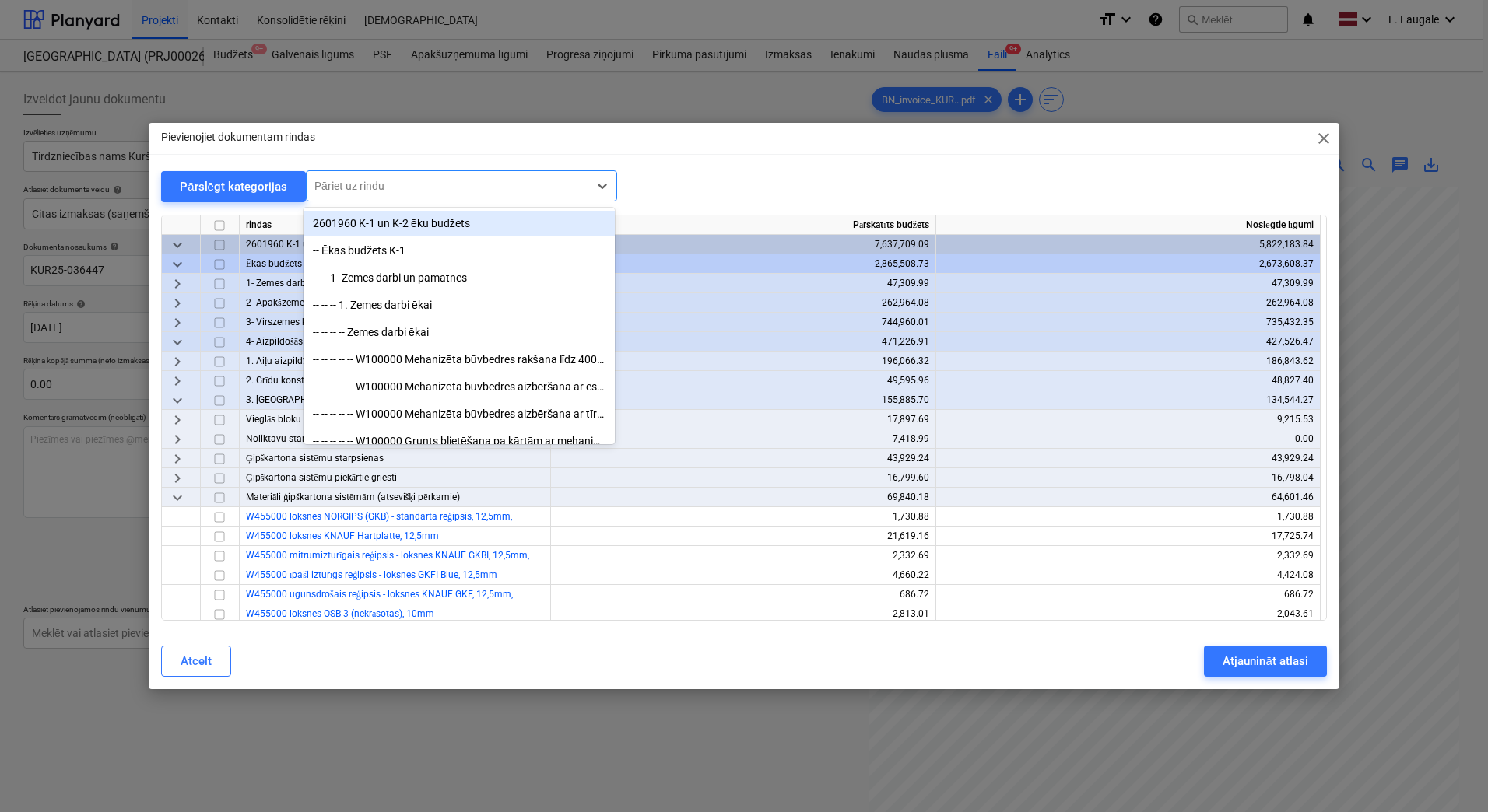
click at [463, 186] on div at bounding box center [447, 186] width 265 height 15
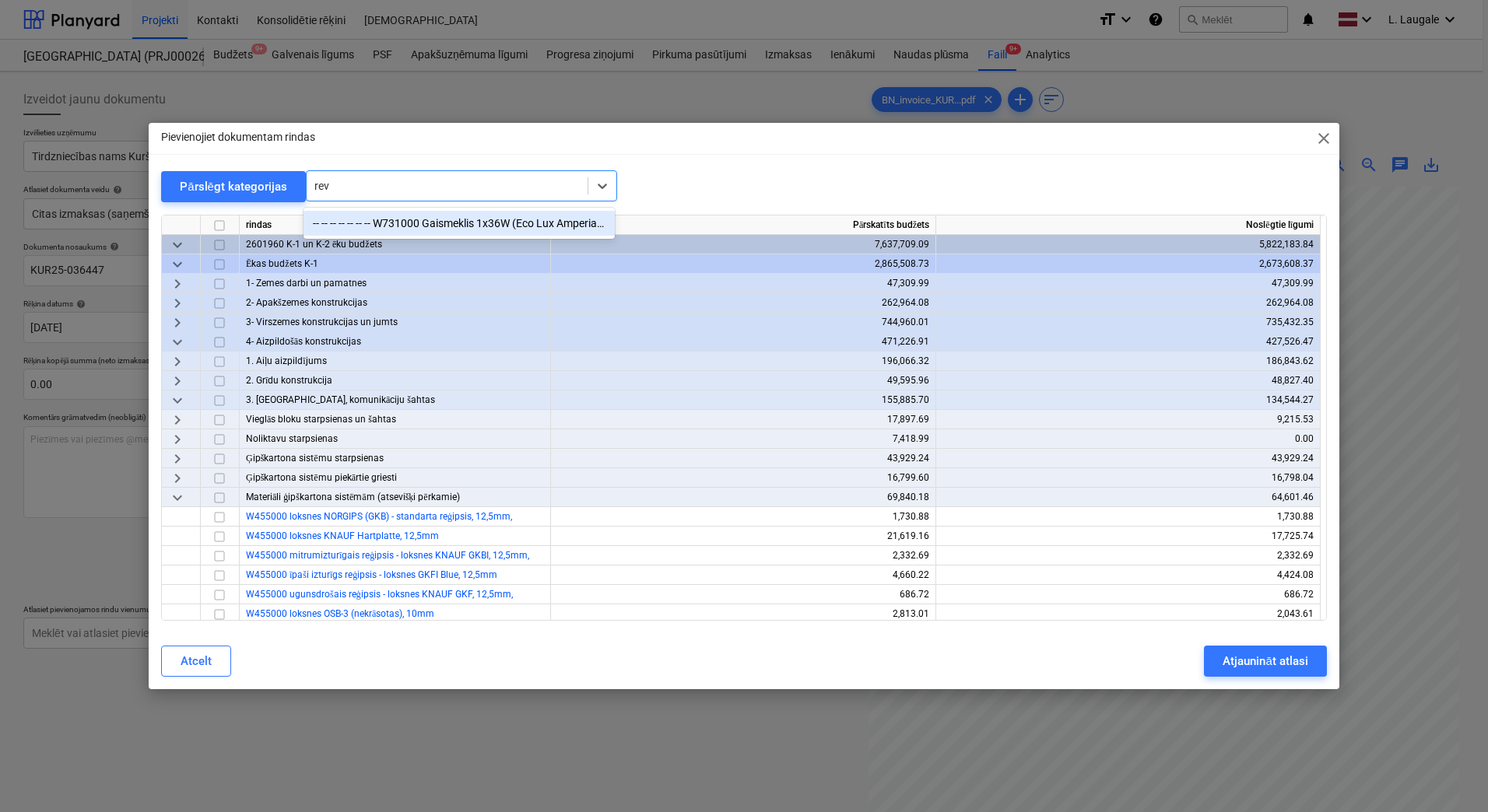
type input "rev"
click at [658, 190] on div "Pārslēgt kategorijas option -- -- -- -- -- -- -- W731000 Gaismeklis 1x36W (Eco …" at bounding box center [744, 186] width 1165 height 32
click at [176, 438] on span "keyboard_arrow_right" at bounding box center [177, 439] width 19 height 19
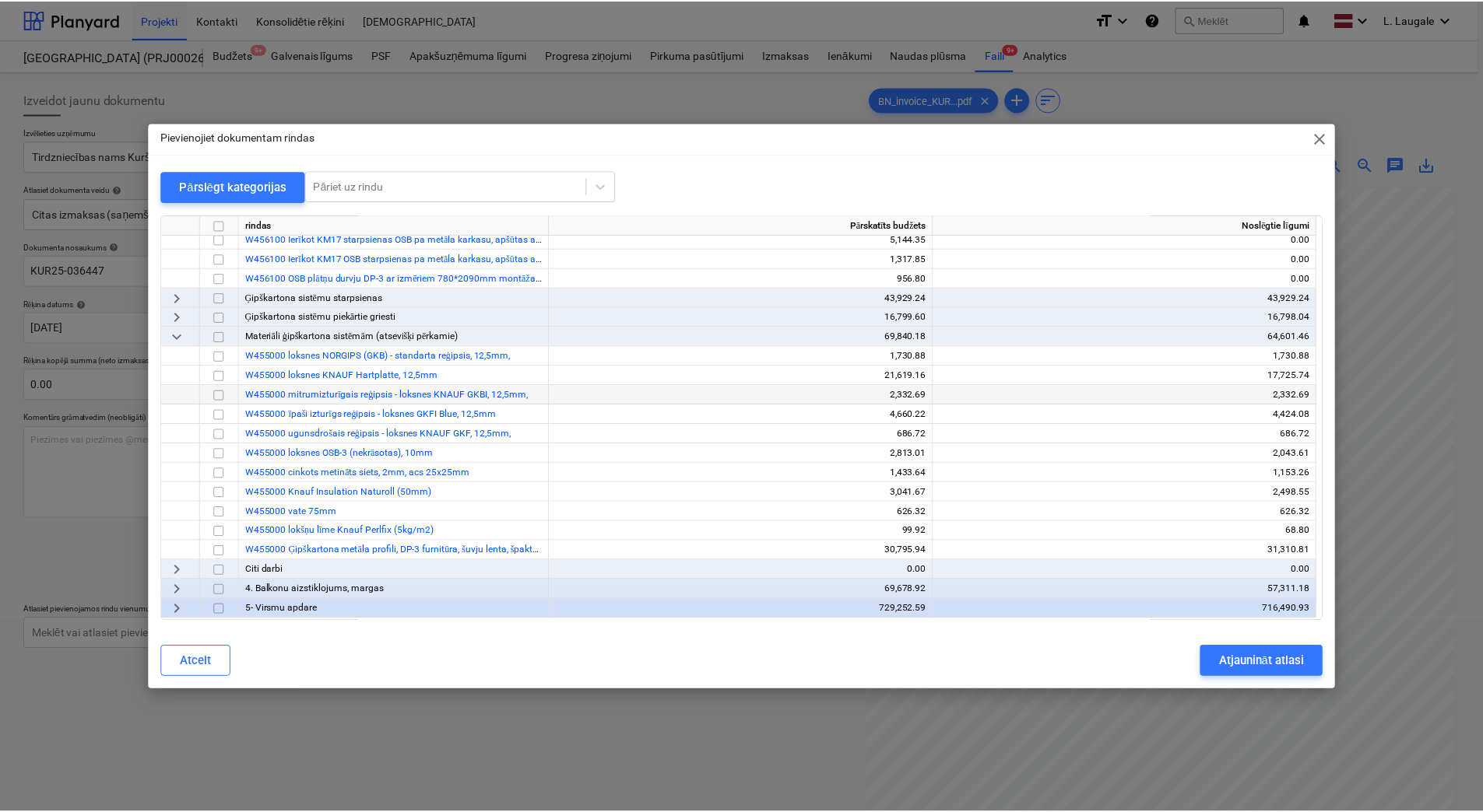
scroll to position [259, 0]
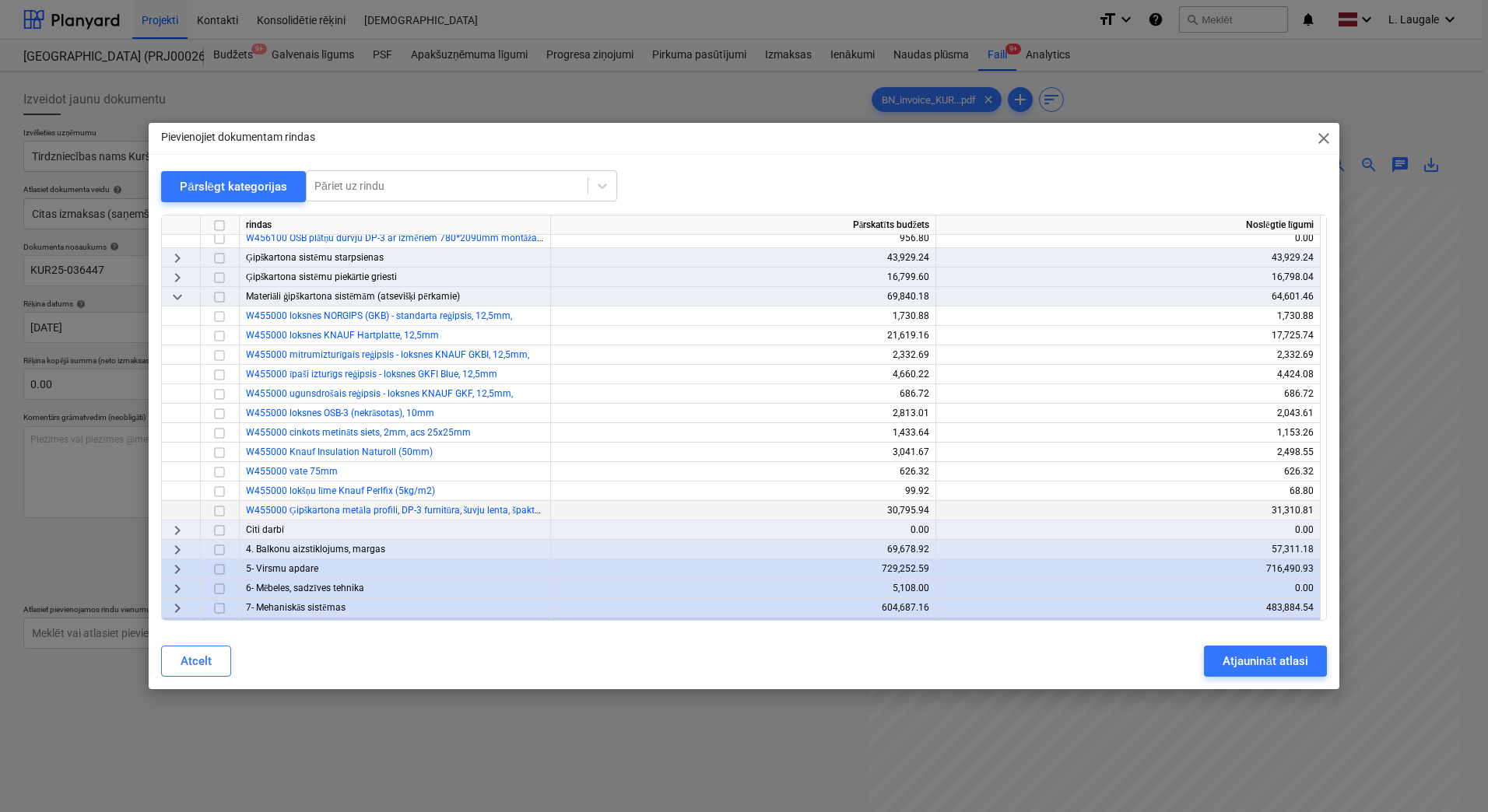
click at [219, 510] on input "checkbox" at bounding box center [219, 511] width 19 height 19
click at [1246, 661] on div "Atjaunināt atlasi" at bounding box center [1264, 661] width 85 height 20
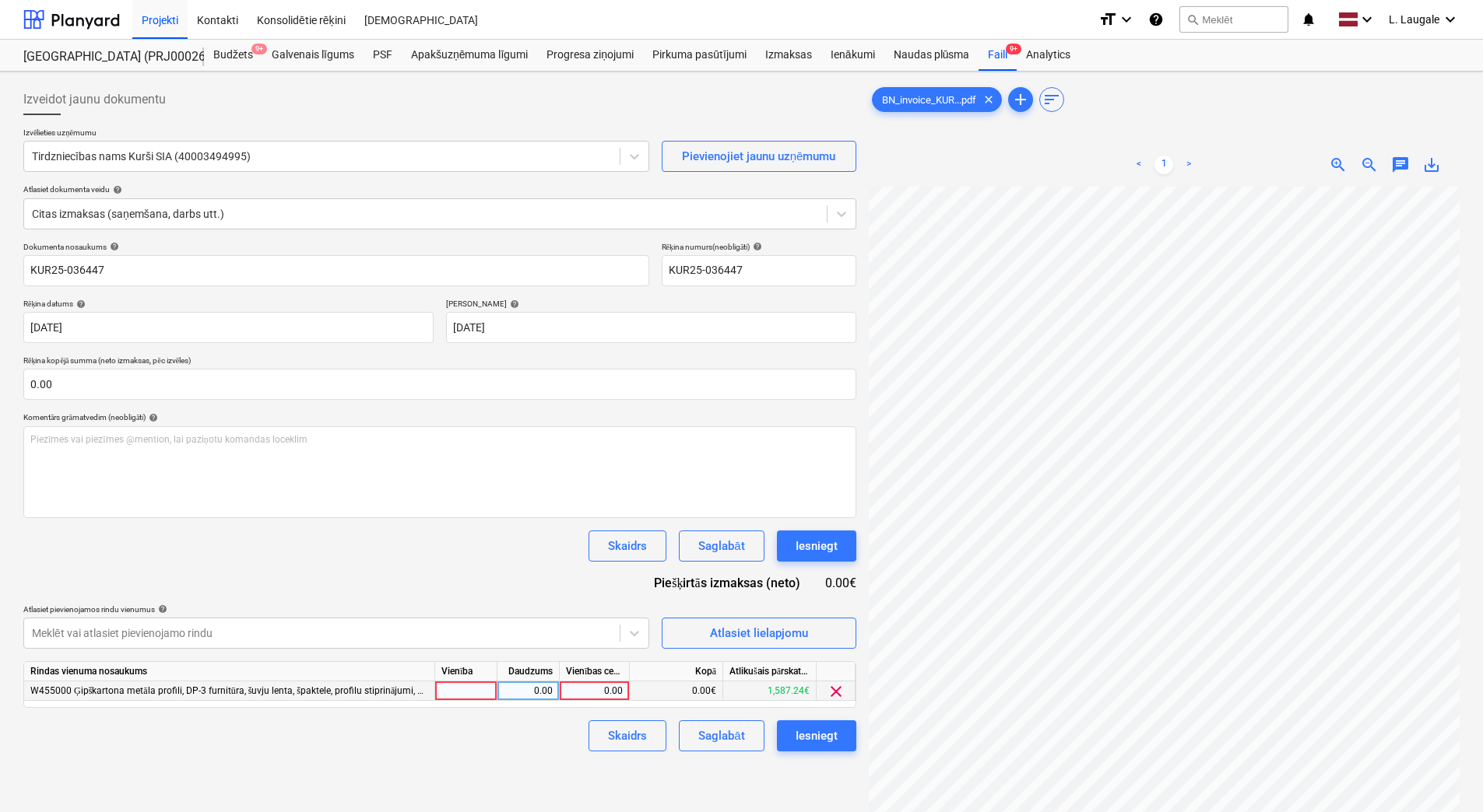
click at [472, 690] on div at bounding box center [466, 691] width 62 height 19
click at [540, 692] on div "0.00" at bounding box center [528, 691] width 49 height 19
click at [595, 693] on div "0.00" at bounding box center [594, 691] width 57 height 19
type input "113.53"
click at [552, 759] on div "Izveidot jaunu dokumentu Izvēlieties uzņēmumu Tirdzniecības nams Kurši SIA (400…" at bounding box center [439, 519] width 846 height 884
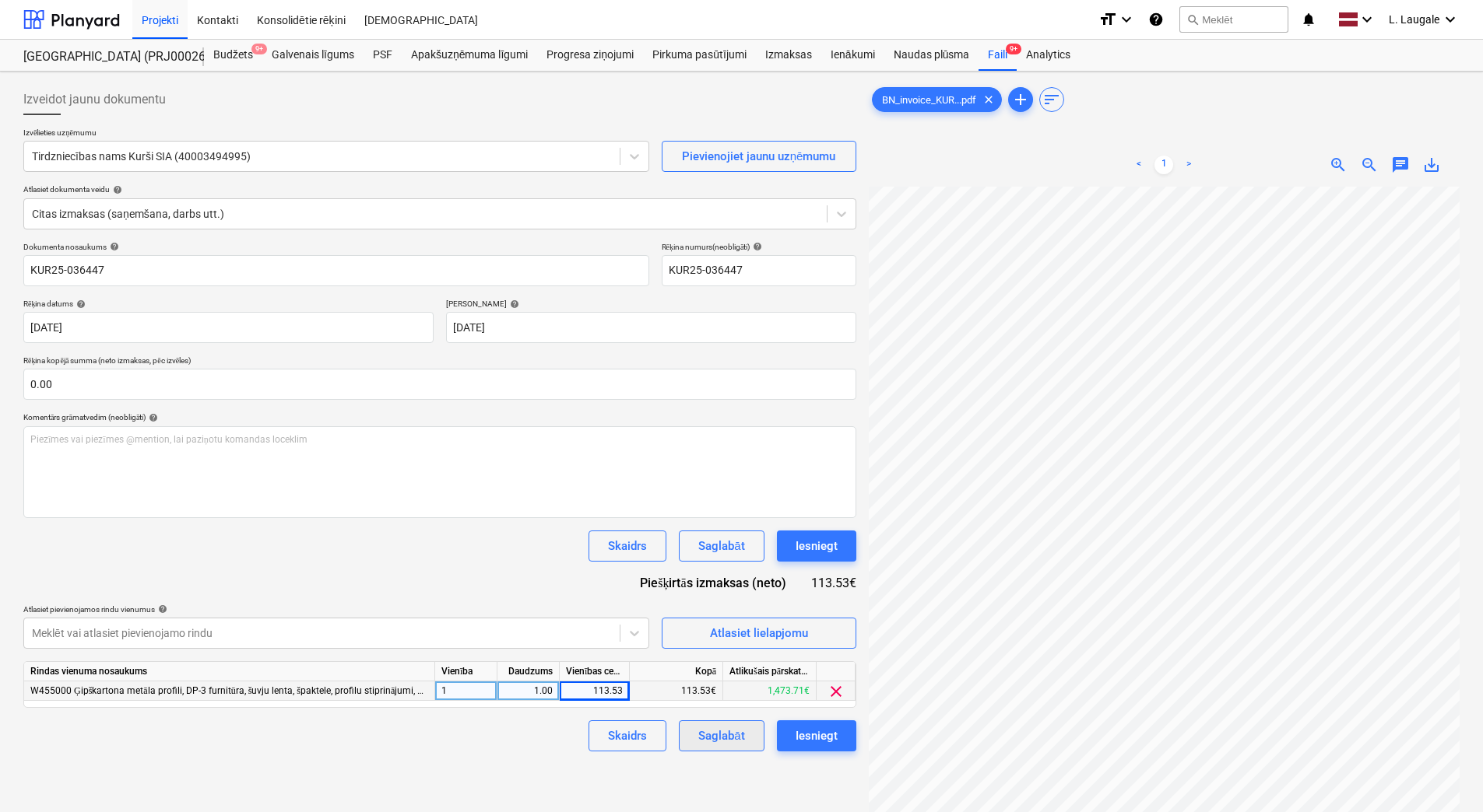
click at [748, 736] on button "Saglabāt" at bounding box center [721, 736] width 85 height 31
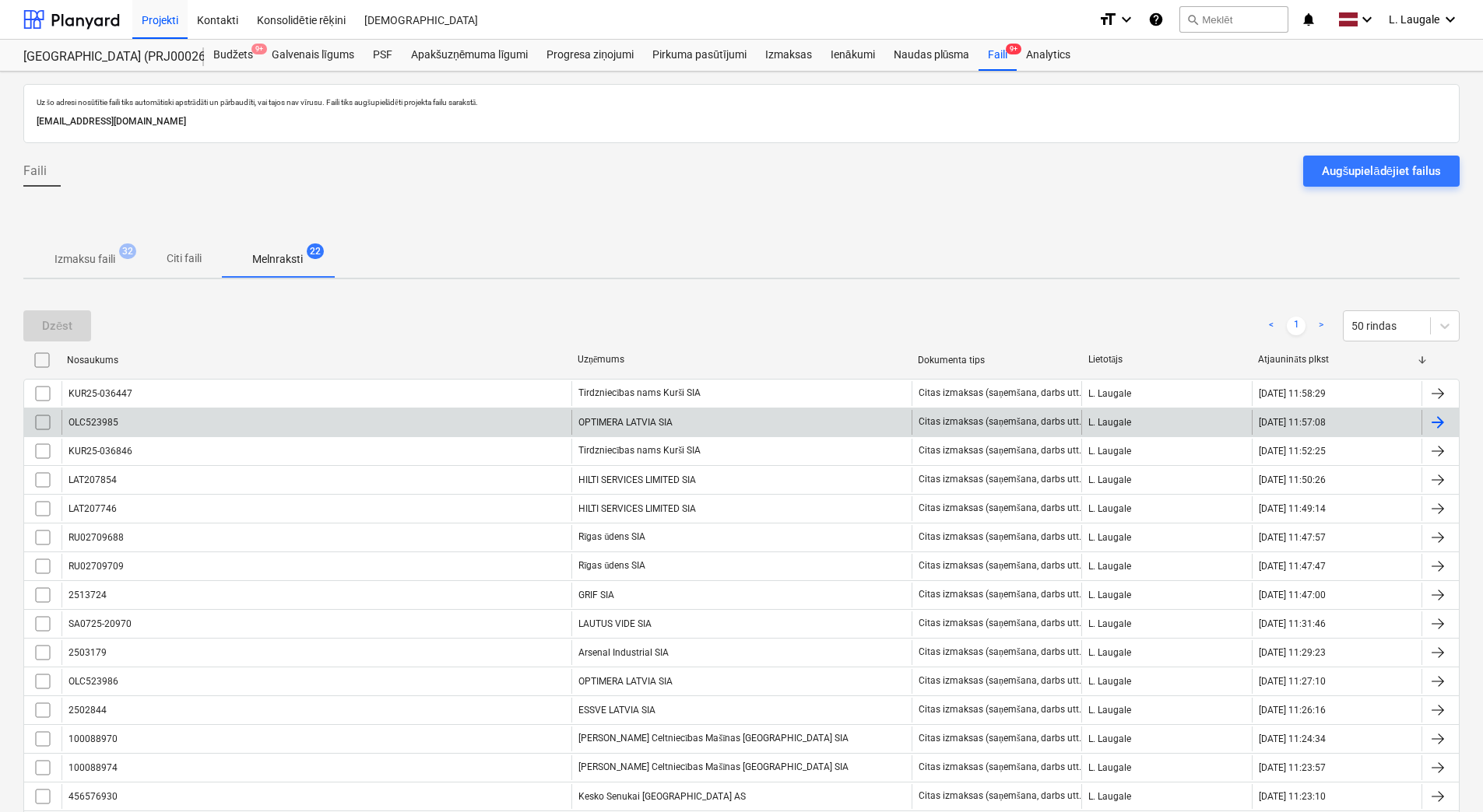
click at [482, 430] on div "OLC523985" at bounding box center [316, 422] width 510 height 25
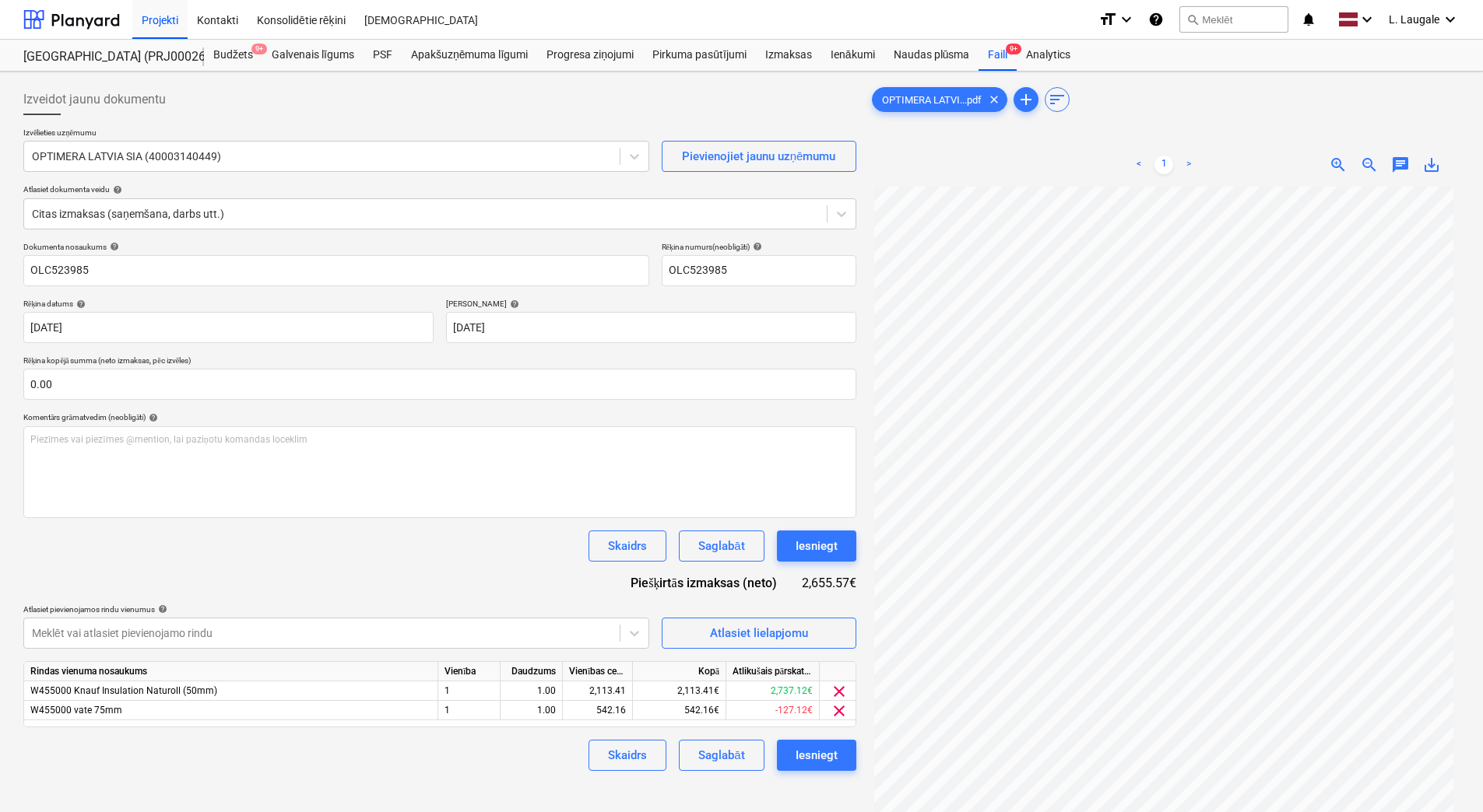
click at [1438, 161] on span "save_alt" at bounding box center [1431, 165] width 19 height 19
click at [452, 560] on div "Skaidrs Saglabāt Iesniegt" at bounding box center [439, 546] width 833 height 31
click at [513, 783] on div "Izveidot jaunu dokumentu Izvēlieties uzņēmumu OPTIMERA LATVIA SIA (40003140449)…" at bounding box center [439, 519] width 846 height 884
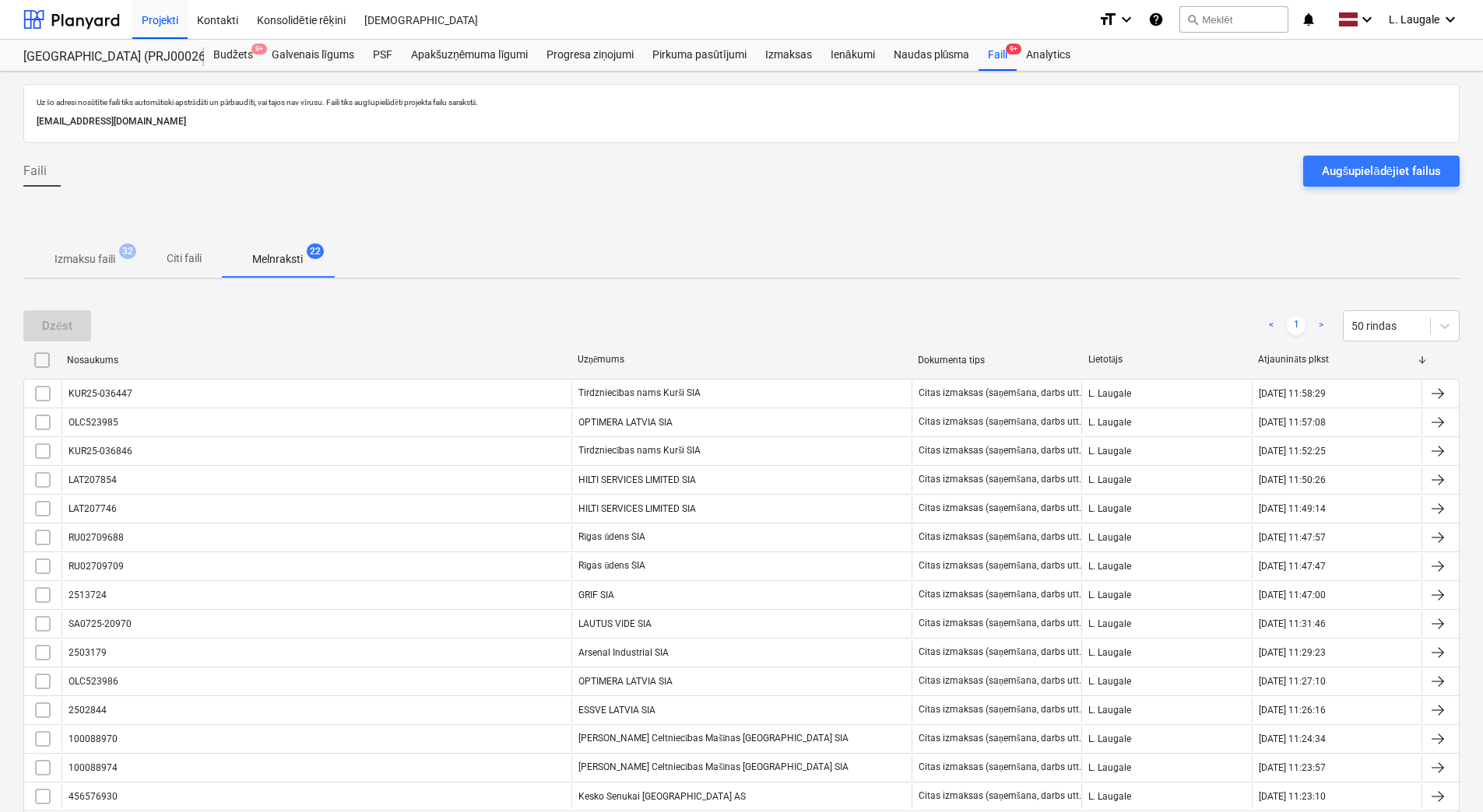
click at [96, 266] on p "Izmaksu faili" at bounding box center [84, 259] width 61 height 16
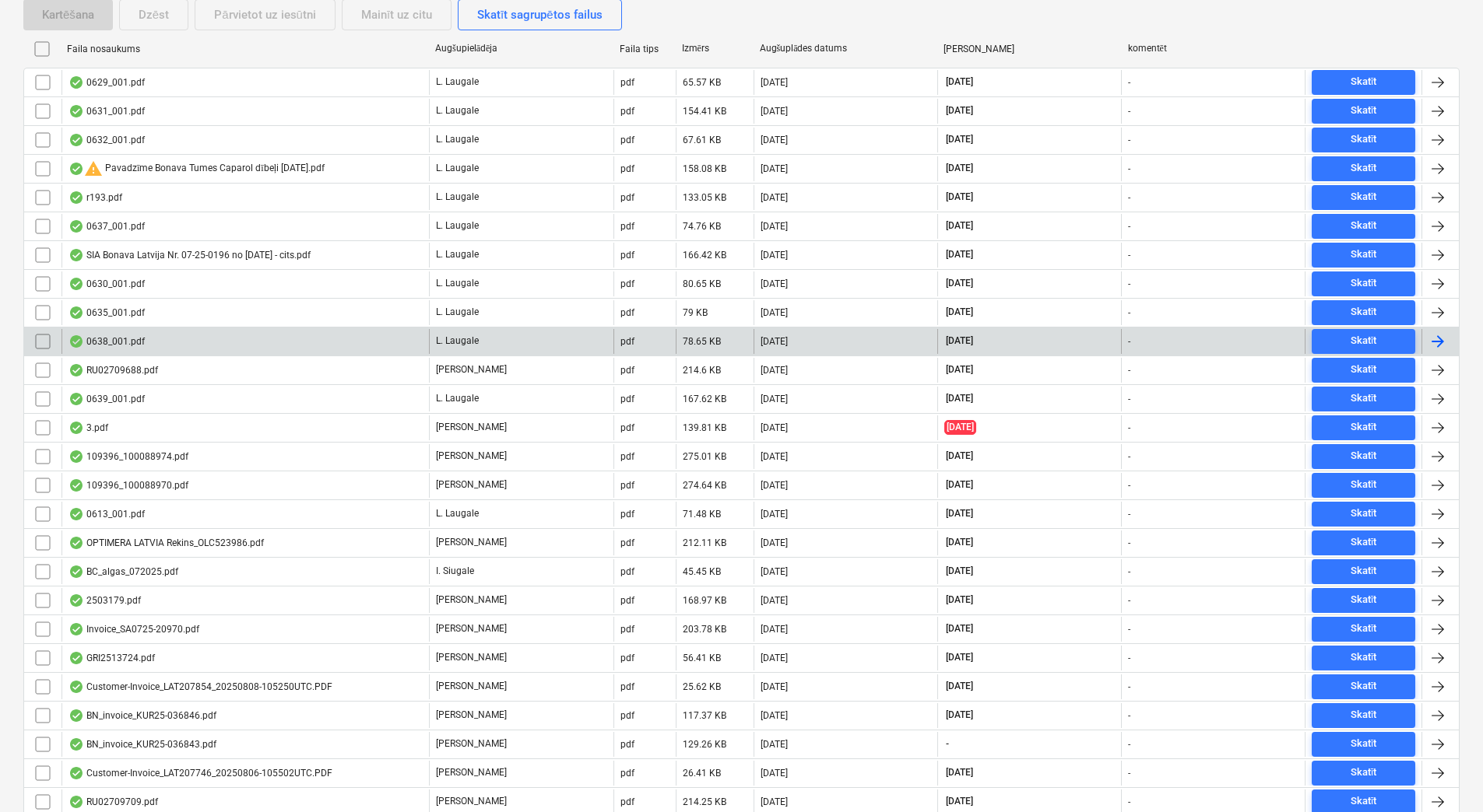
scroll to position [545, 0]
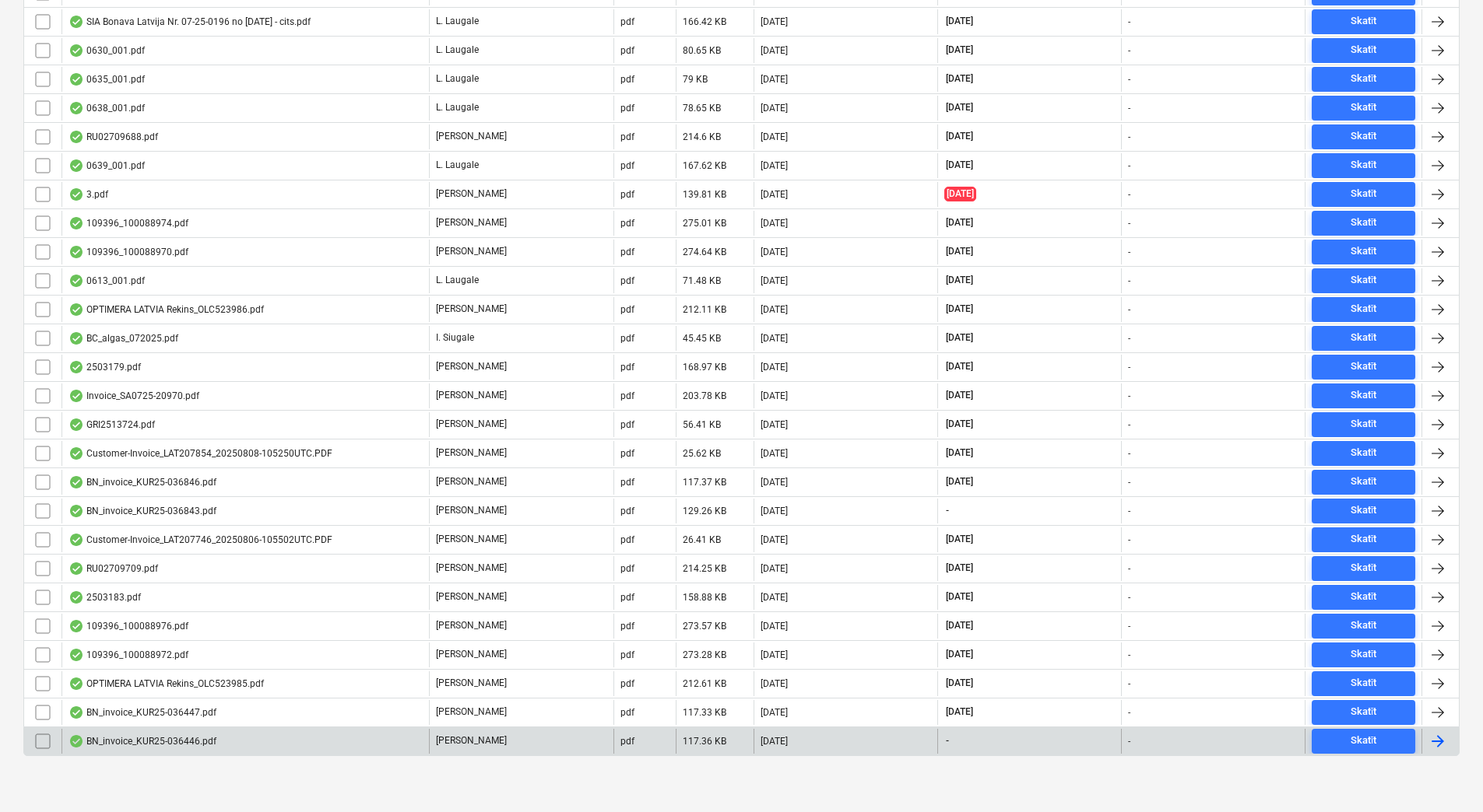
click at [328, 742] on div "BN_invoice_KUR25-036446.pdf" at bounding box center [245, 741] width 367 height 25
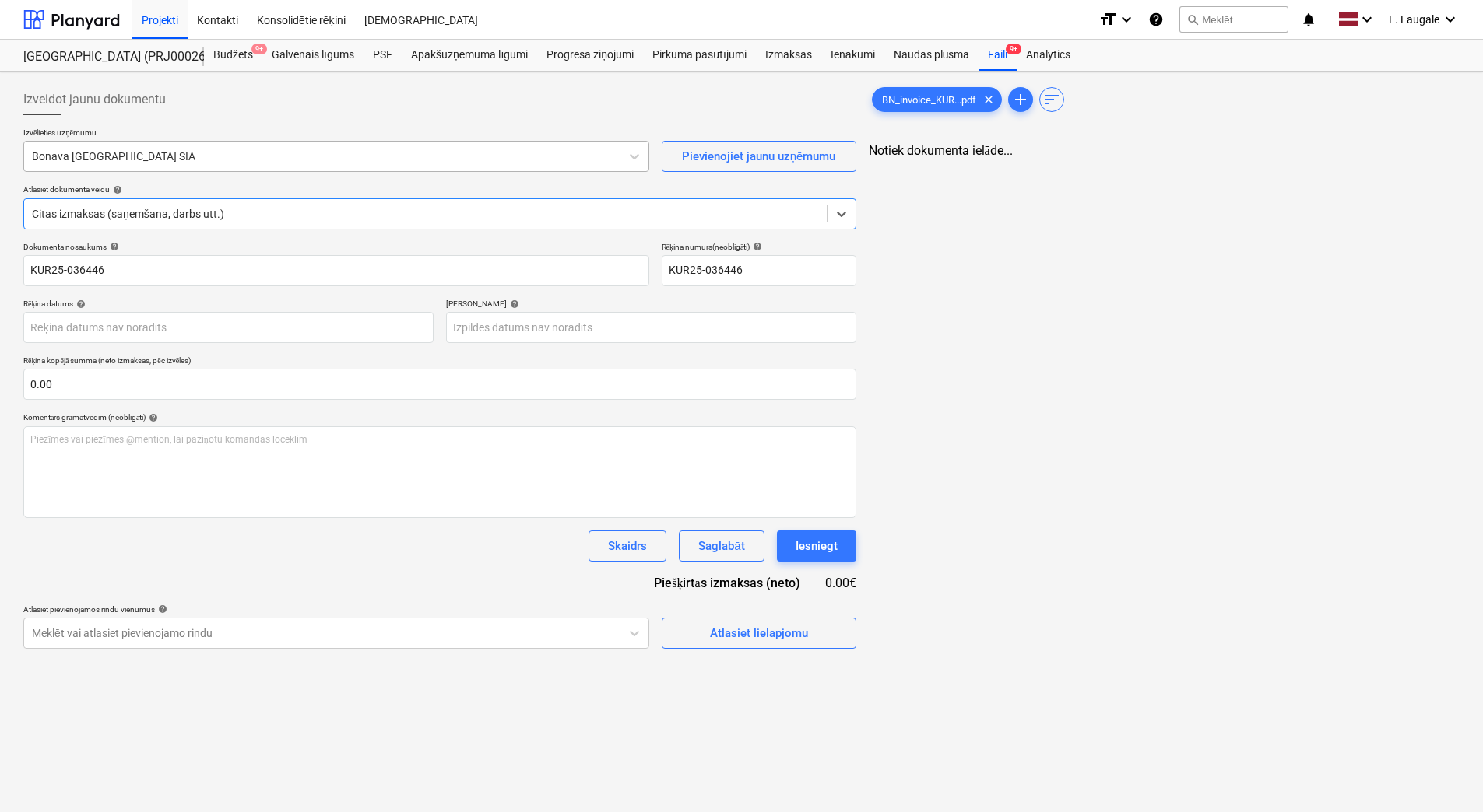
type input "KUR25-036446"
click at [310, 147] on div "Bonava [GEOGRAPHIC_DATA] SIA" at bounding box center [322, 156] width 596 height 22
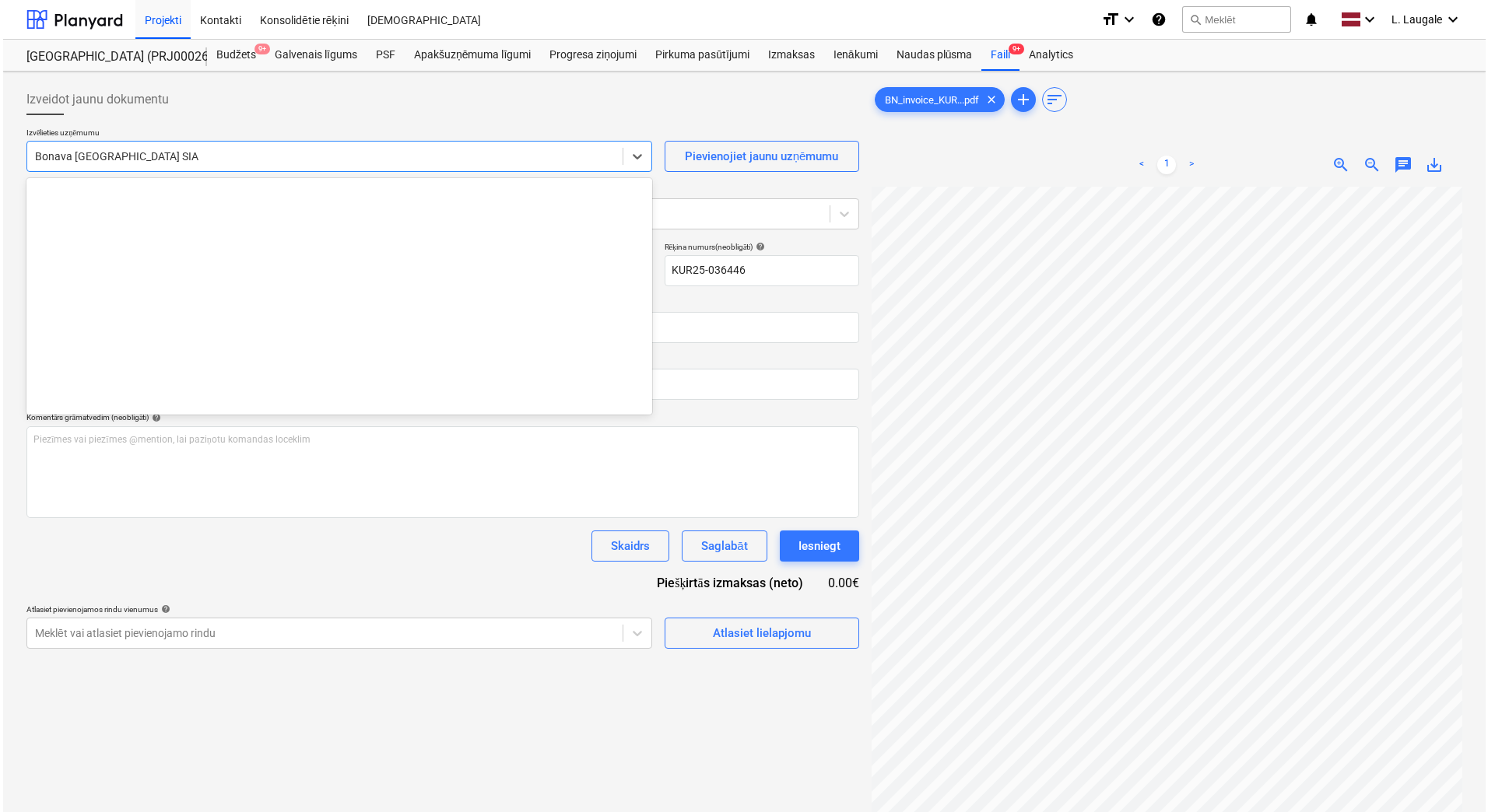
scroll to position [2860, 0]
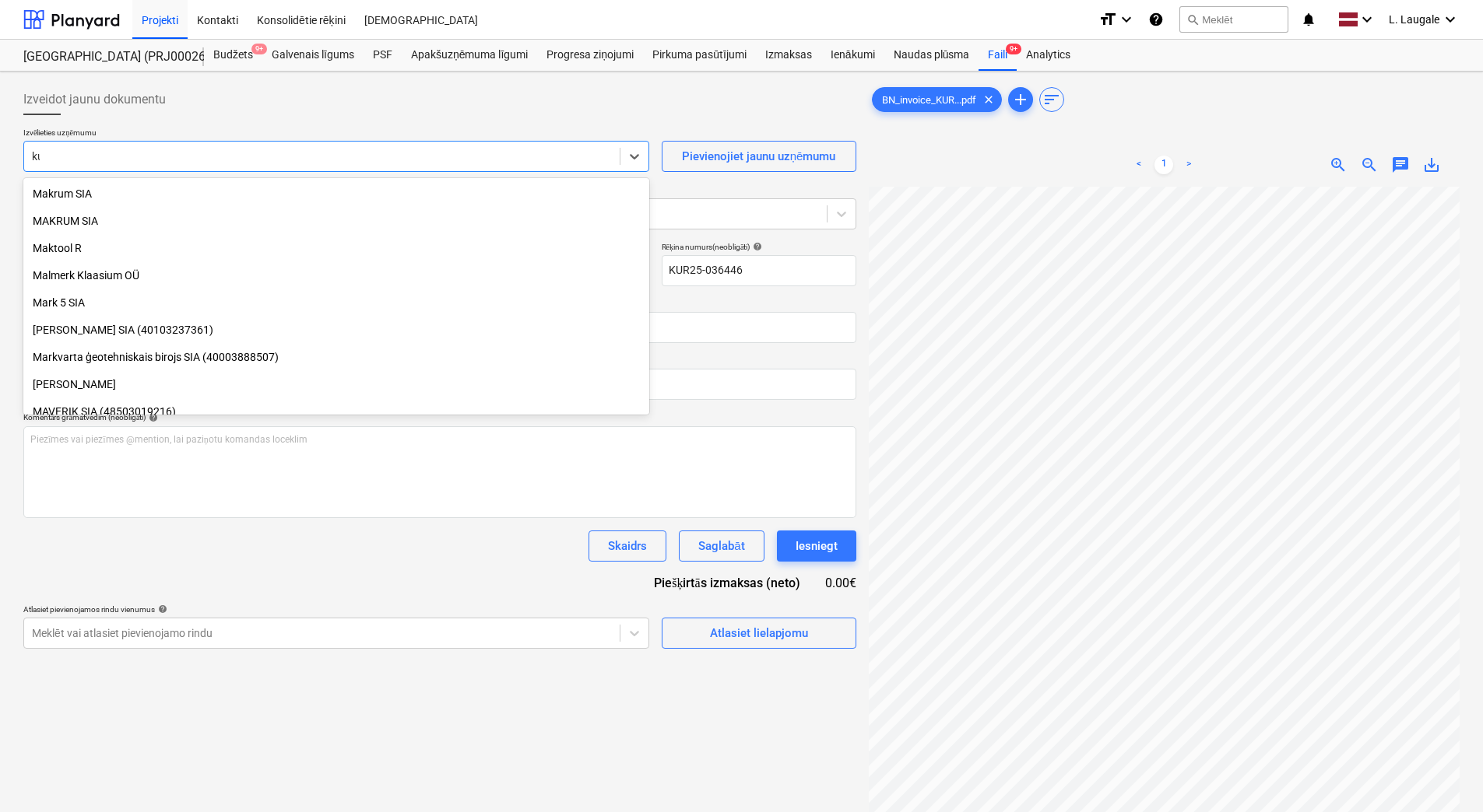
type input "kur"
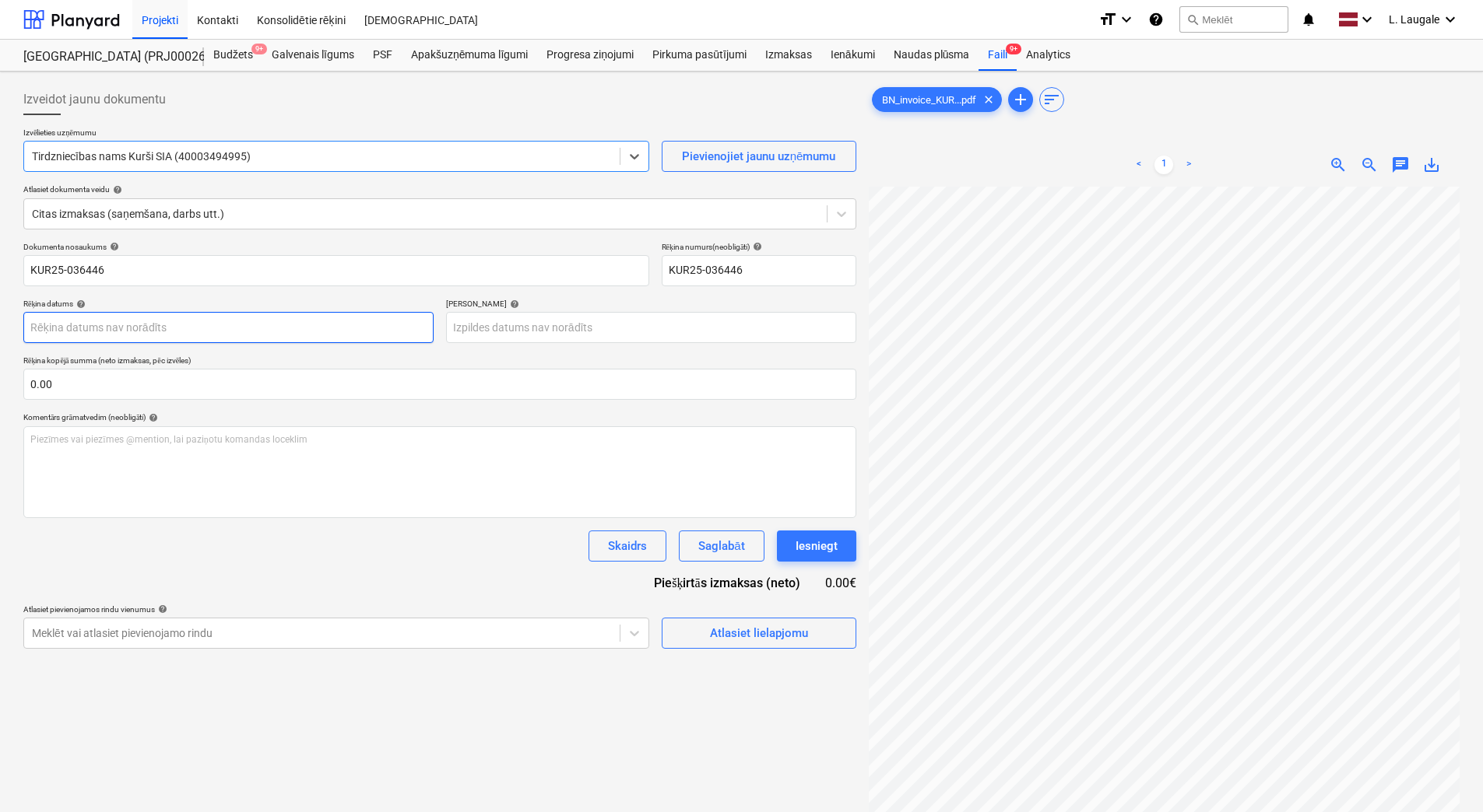
click at [361, 340] on body "Projekti Kontakti Konsolidētie rēķini Iesūtne format_size keyboard_arrow_down h…" at bounding box center [741, 406] width 1483 height 812
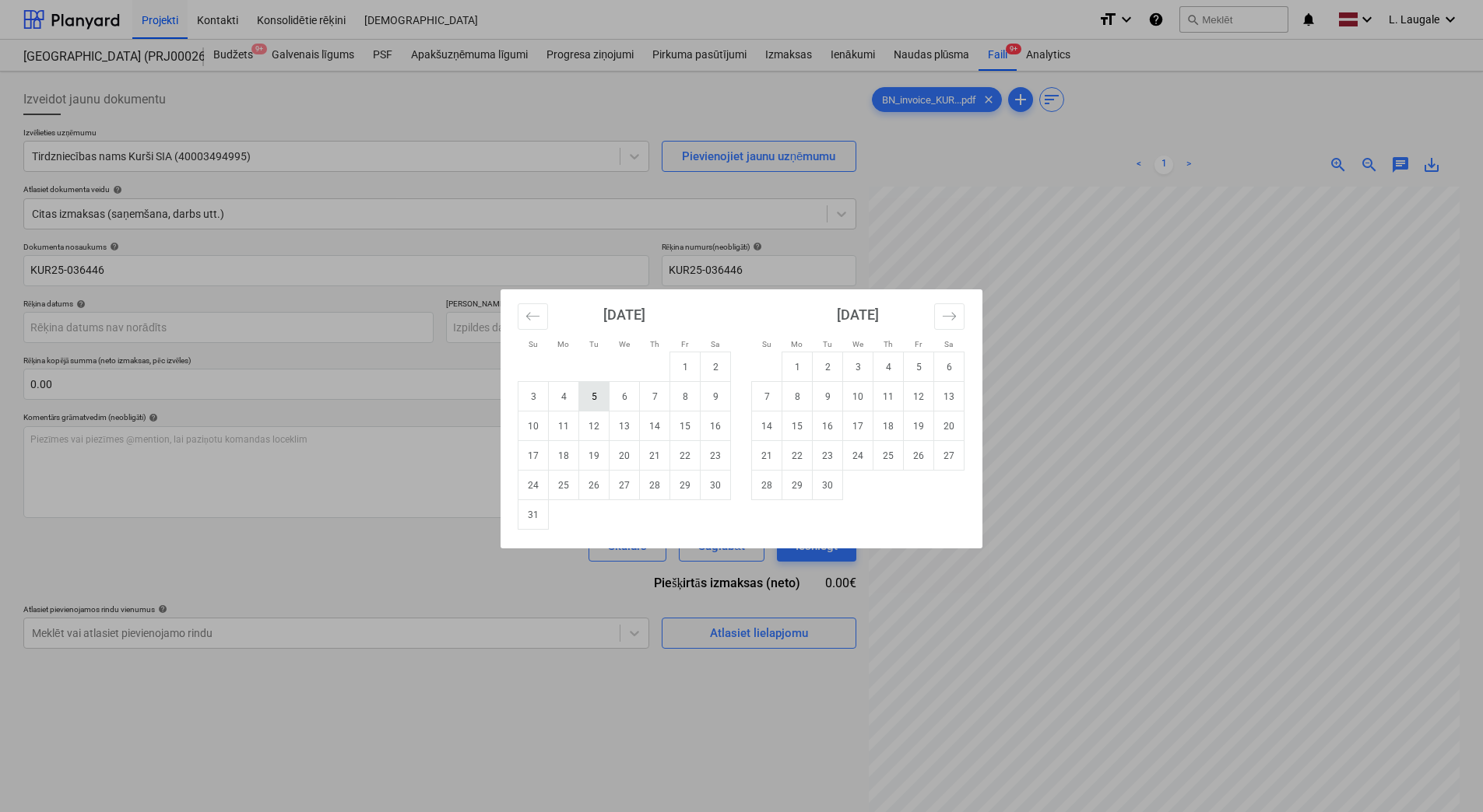
click at [596, 400] on td "5" at bounding box center [594, 396] width 30 height 29
type input "[DATE]"
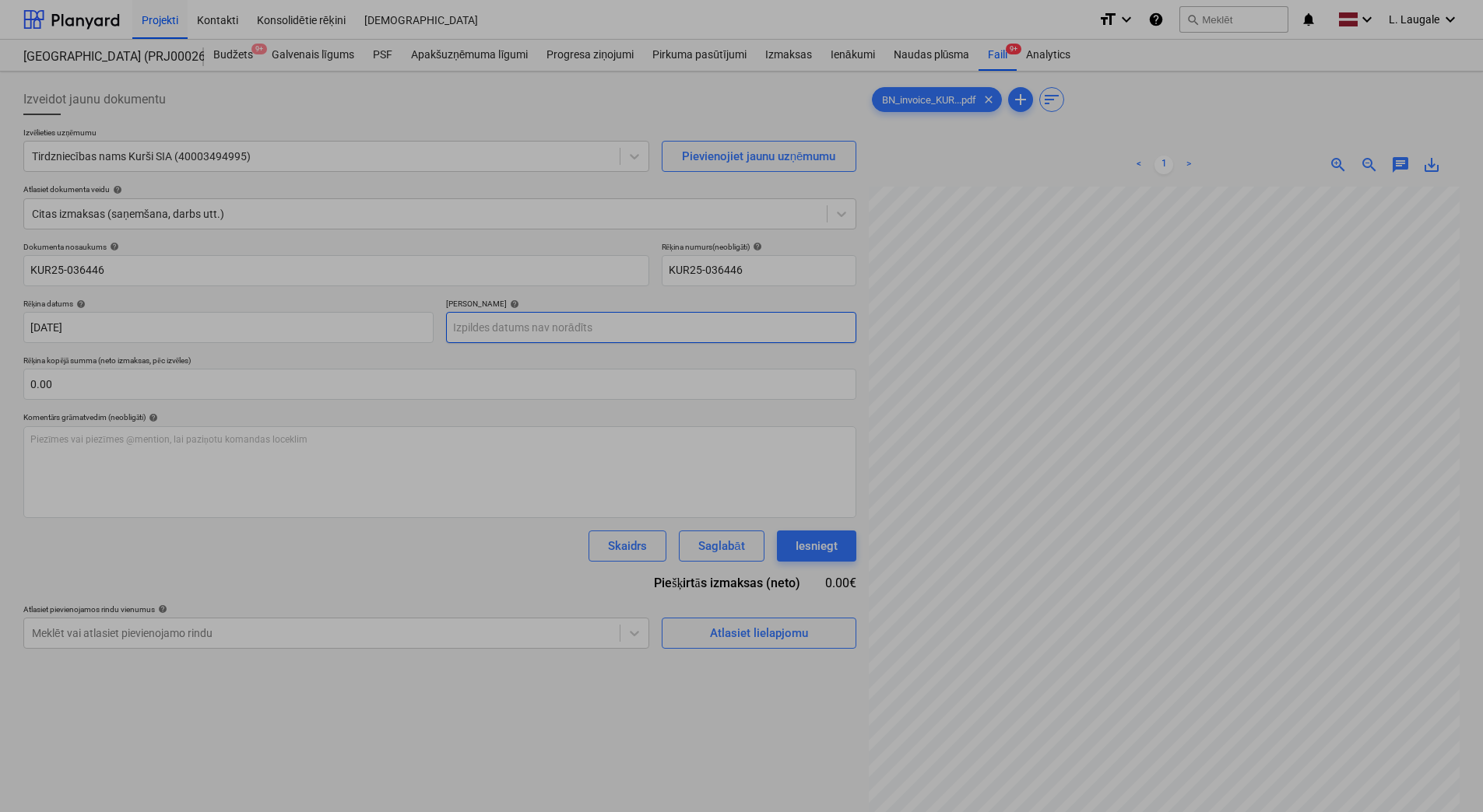
click at [534, 319] on body "Projekti Kontakti Konsolidētie rēķini Iesūtne format_size keyboard_arrow_down h…" at bounding box center [741, 406] width 1483 height 812
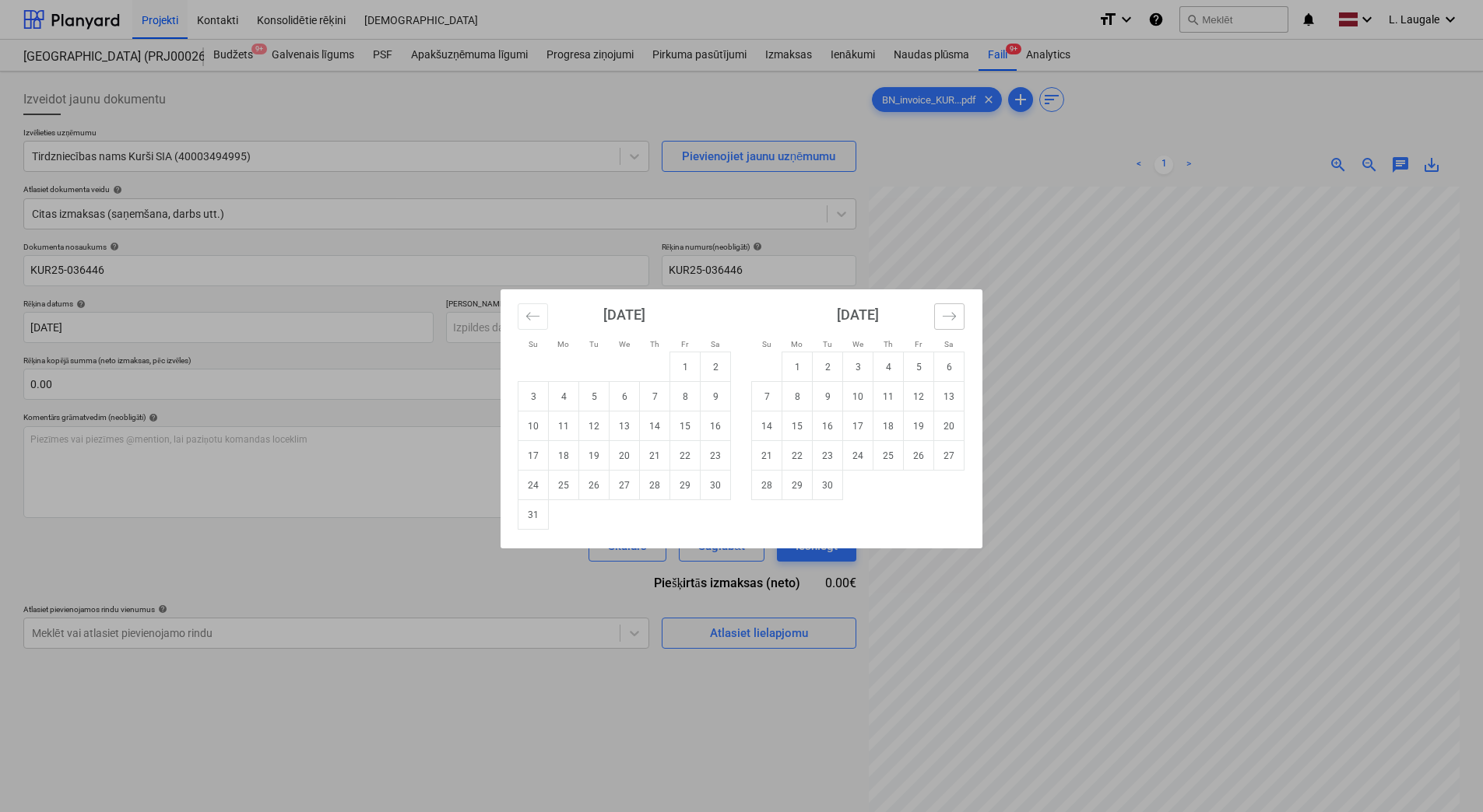
click at [949, 326] on button "Move forward to switch to the next month." at bounding box center [949, 316] width 30 height 27
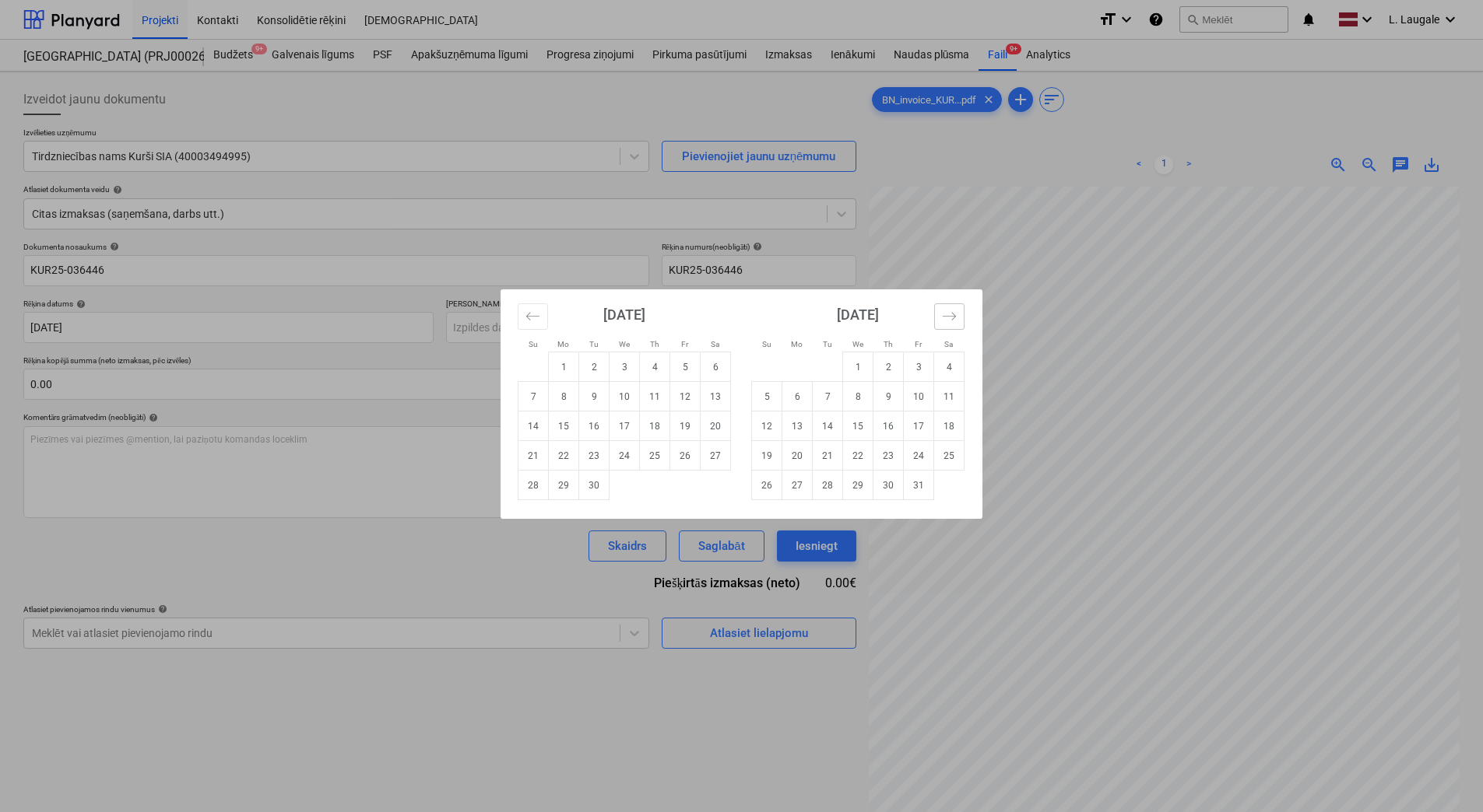
click at [949, 326] on button "Move forward to switch to the next month." at bounding box center [949, 316] width 30 height 27
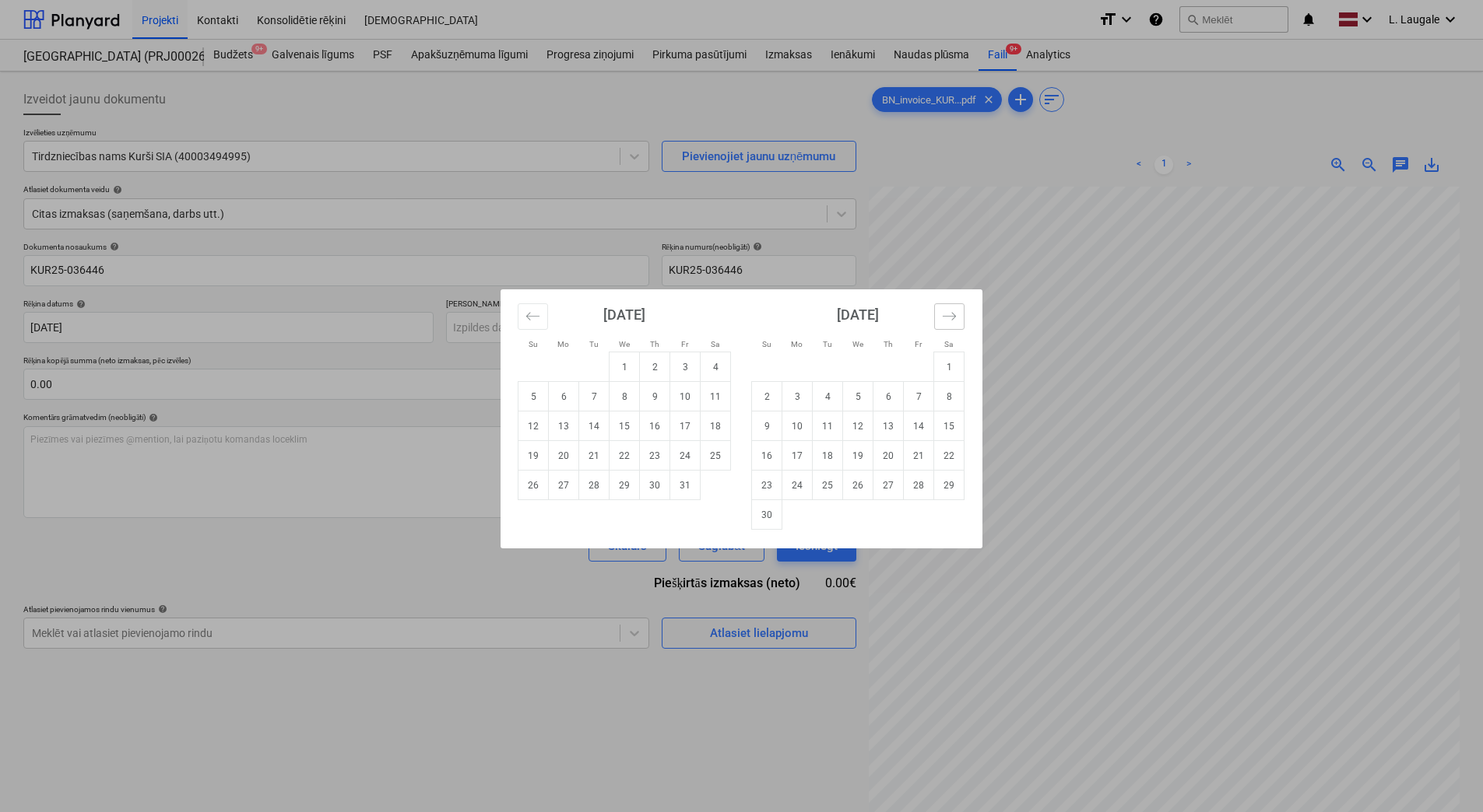
click at [949, 326] on button "Move forward to switch to the next month." at bounding box center [949, 316] width 30 height 27
click at [864, 370] on td "3" at bounding box center [858, 367] width 30 height 29
type input "[DATE]"
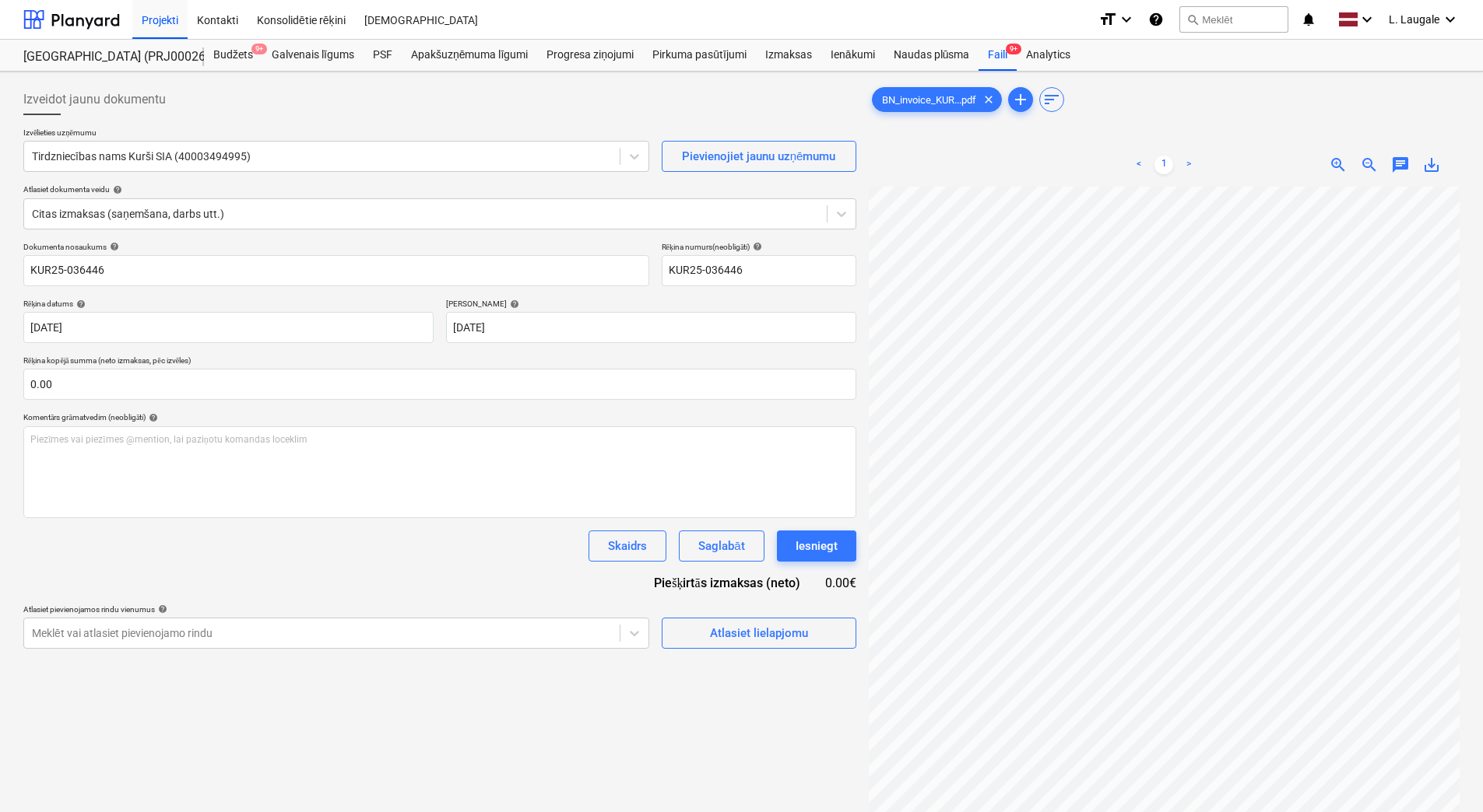
click at [806, 673] on div "Izveidot jaunu dokumentu Izvēlieties uzņēmumu Tirdzniecības nams Kurši SIA (400…" at bounding box center [439, 519] width 846 height 884
click at [799, 636] on div "Atlasiet lielapjomu" at bounding box center [759, 633] width 98 height 20
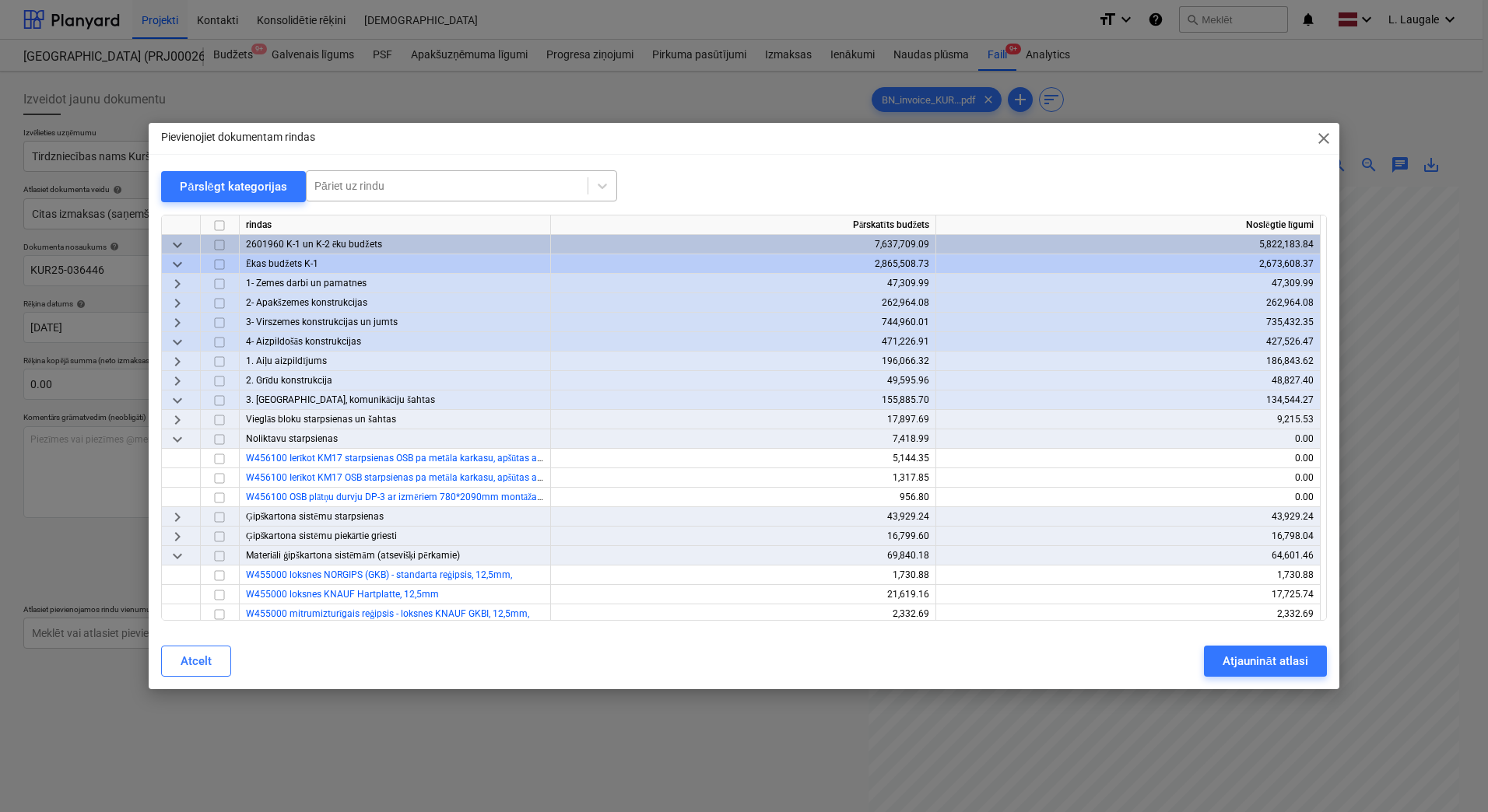
click at [348, 178] on div at bounding box center [447, 186] width 265 height 15
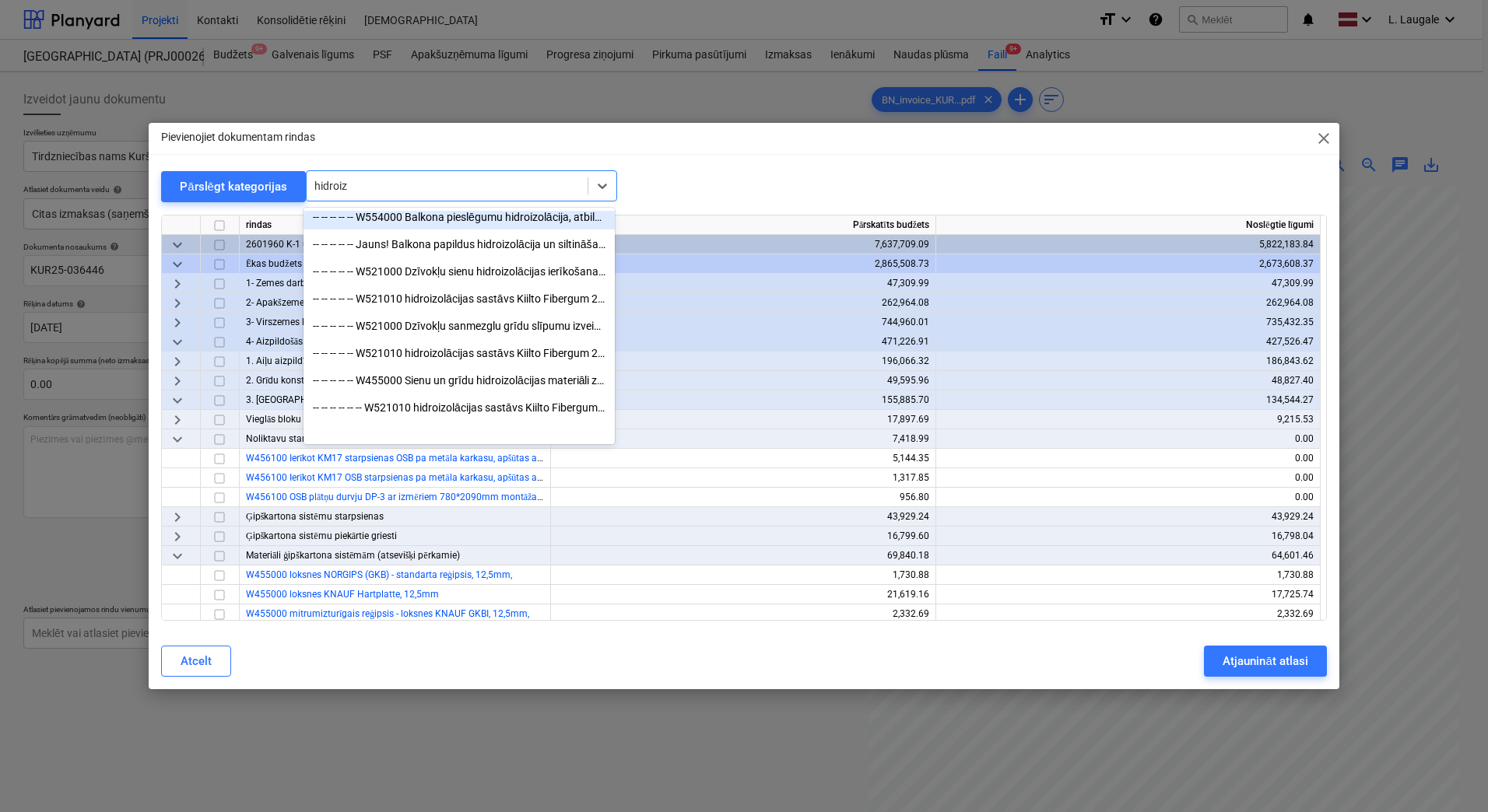
scroll to position [529, 0]
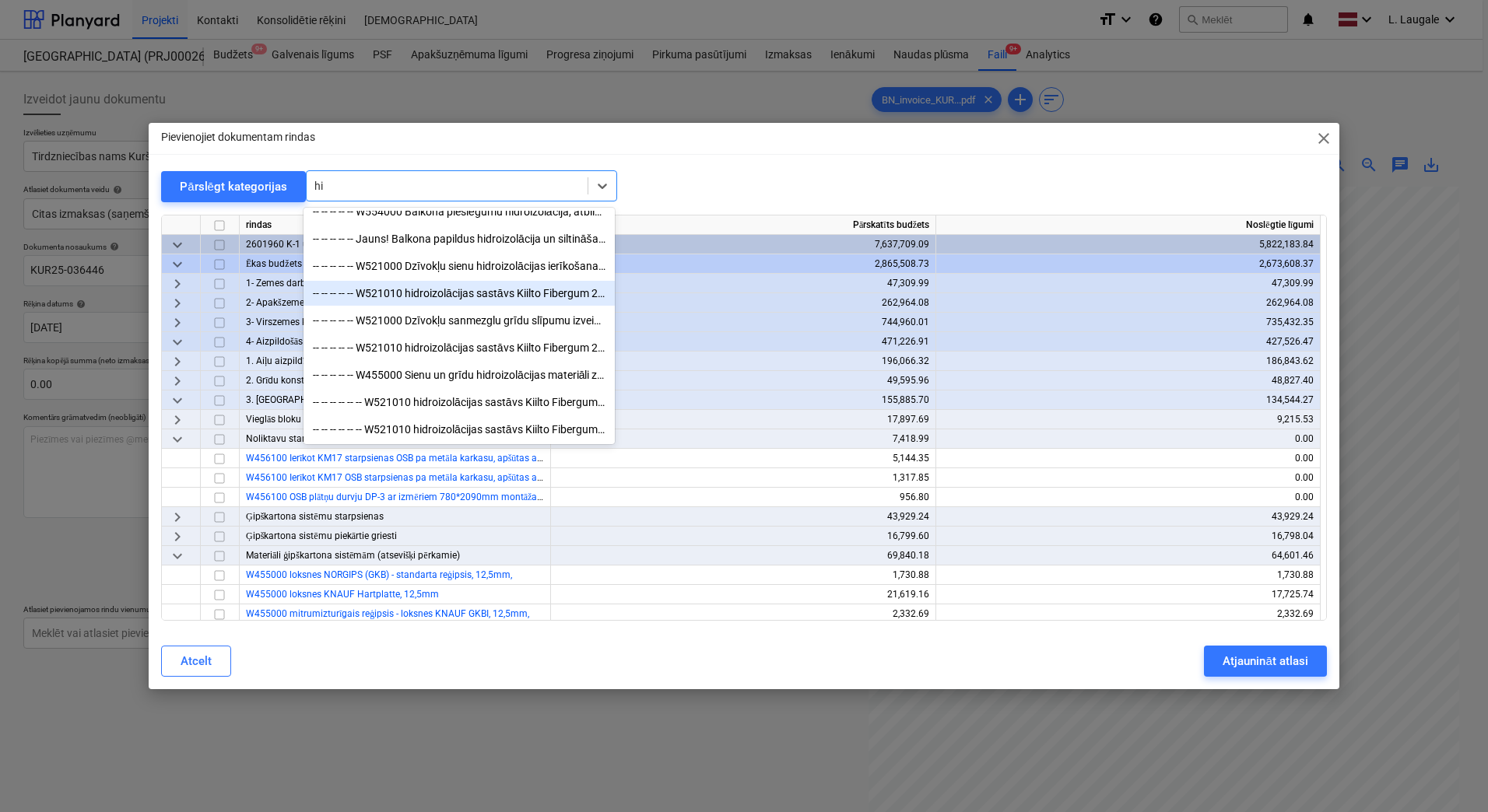
type input "h"
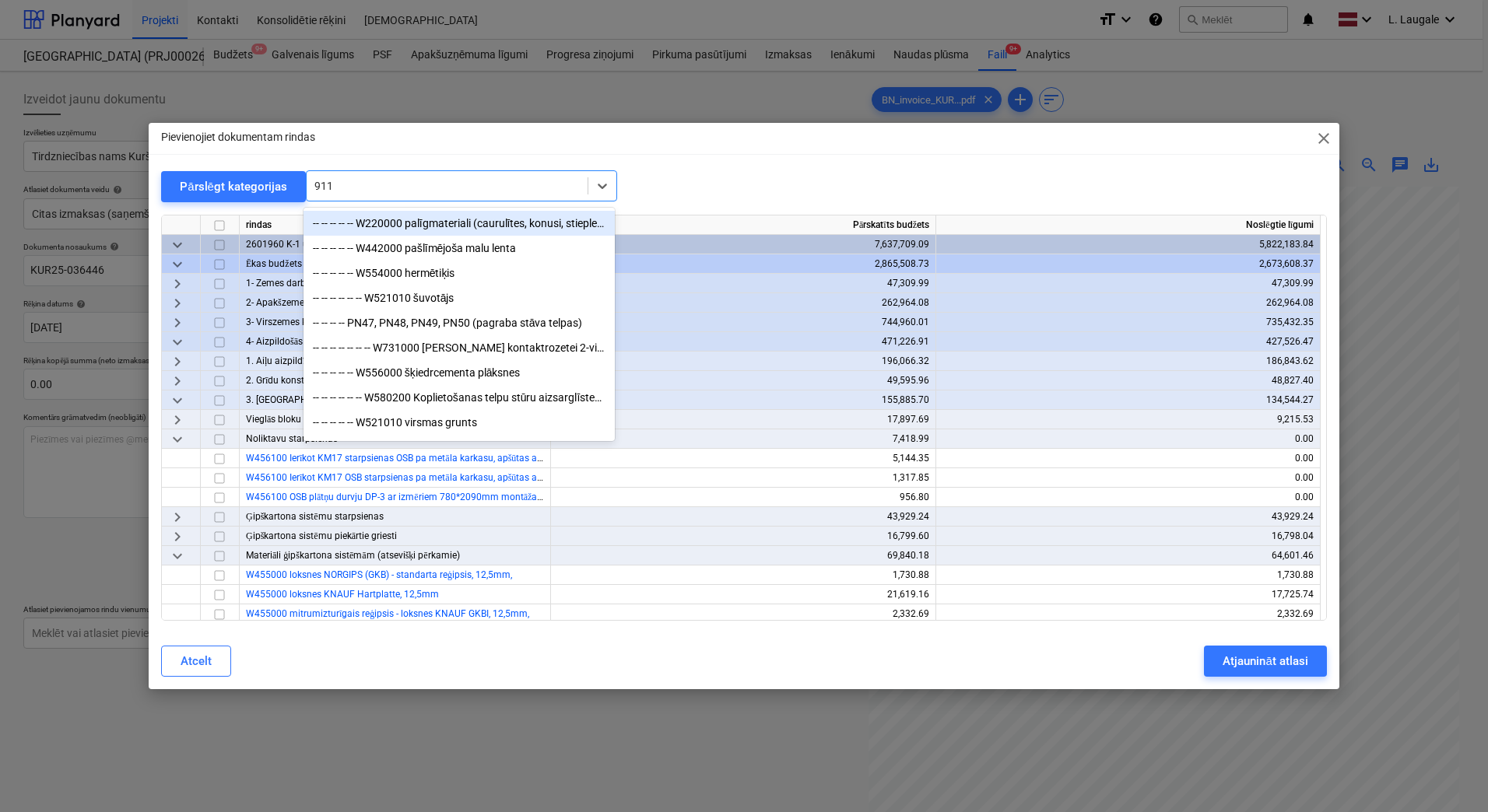
type input "911"
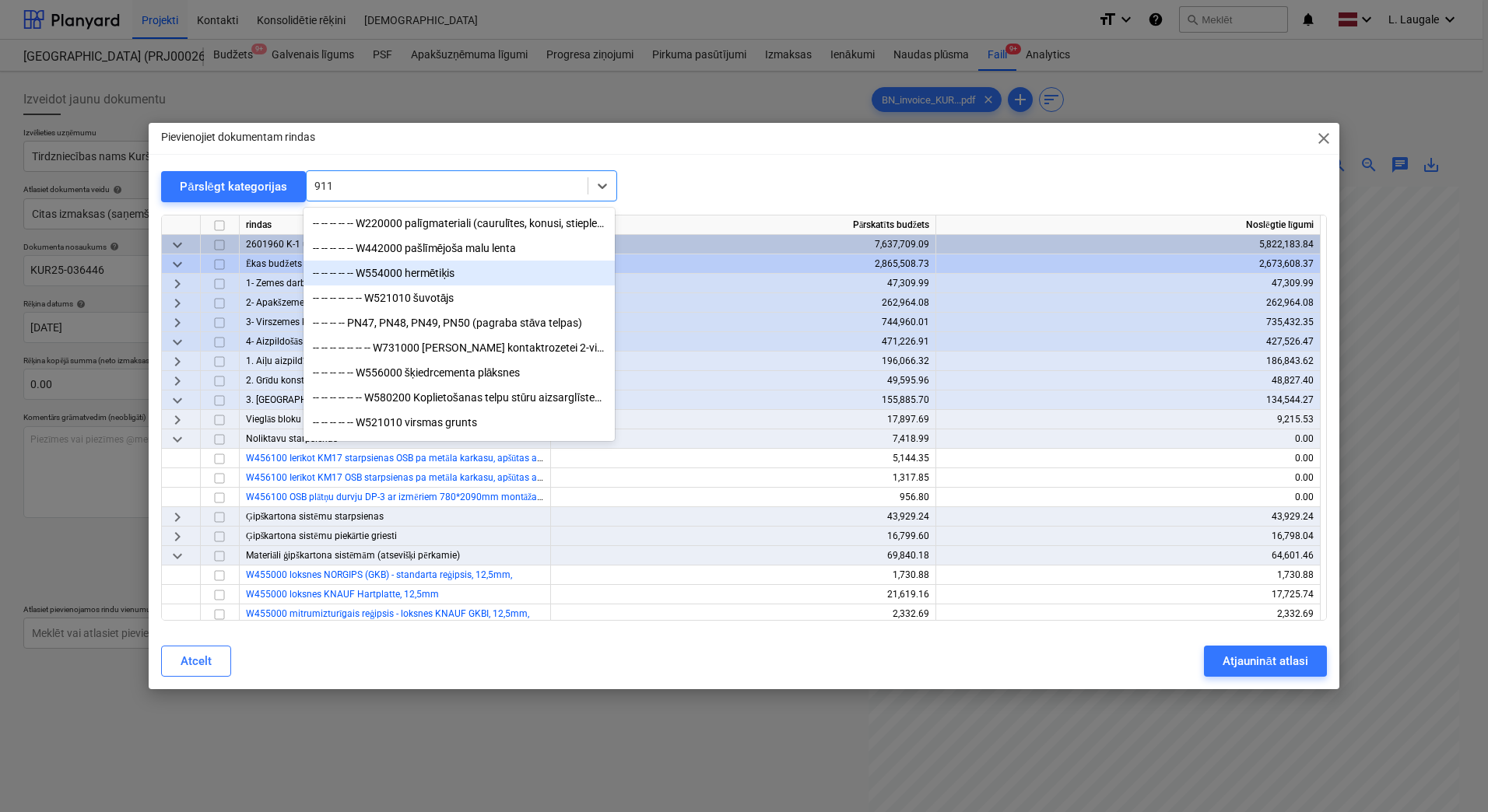
click at [518, 276] on div "-- -- -- -- -- W554000 hermētiķis" at bounding box center [459, 273] width 311 height 25
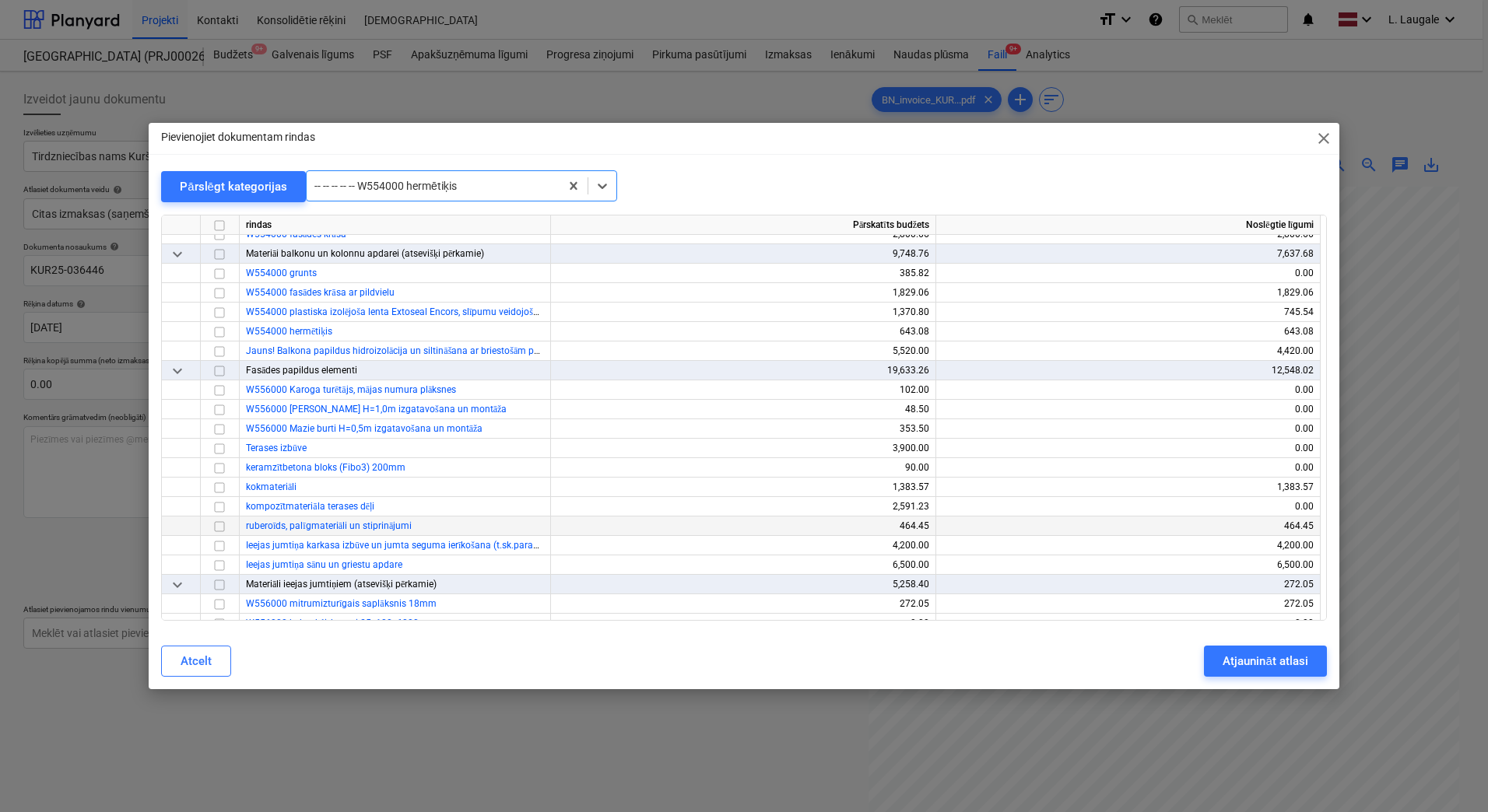
scroll to position [6691, 0]
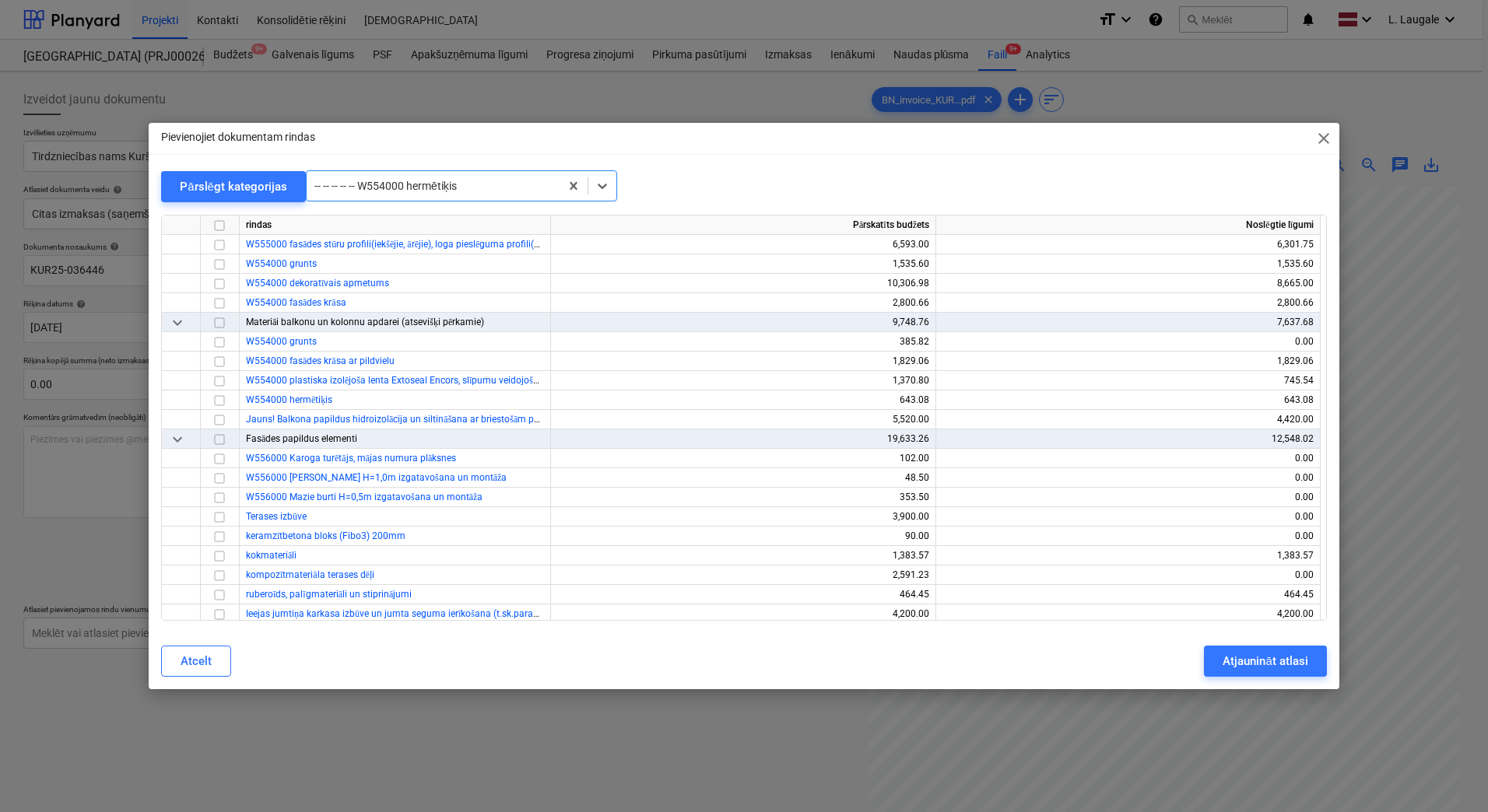
click at [395, 195] on div "-- -- -- -- -- W554000 hermētiķis" at bounding box center [433, 186] width 253 height 22
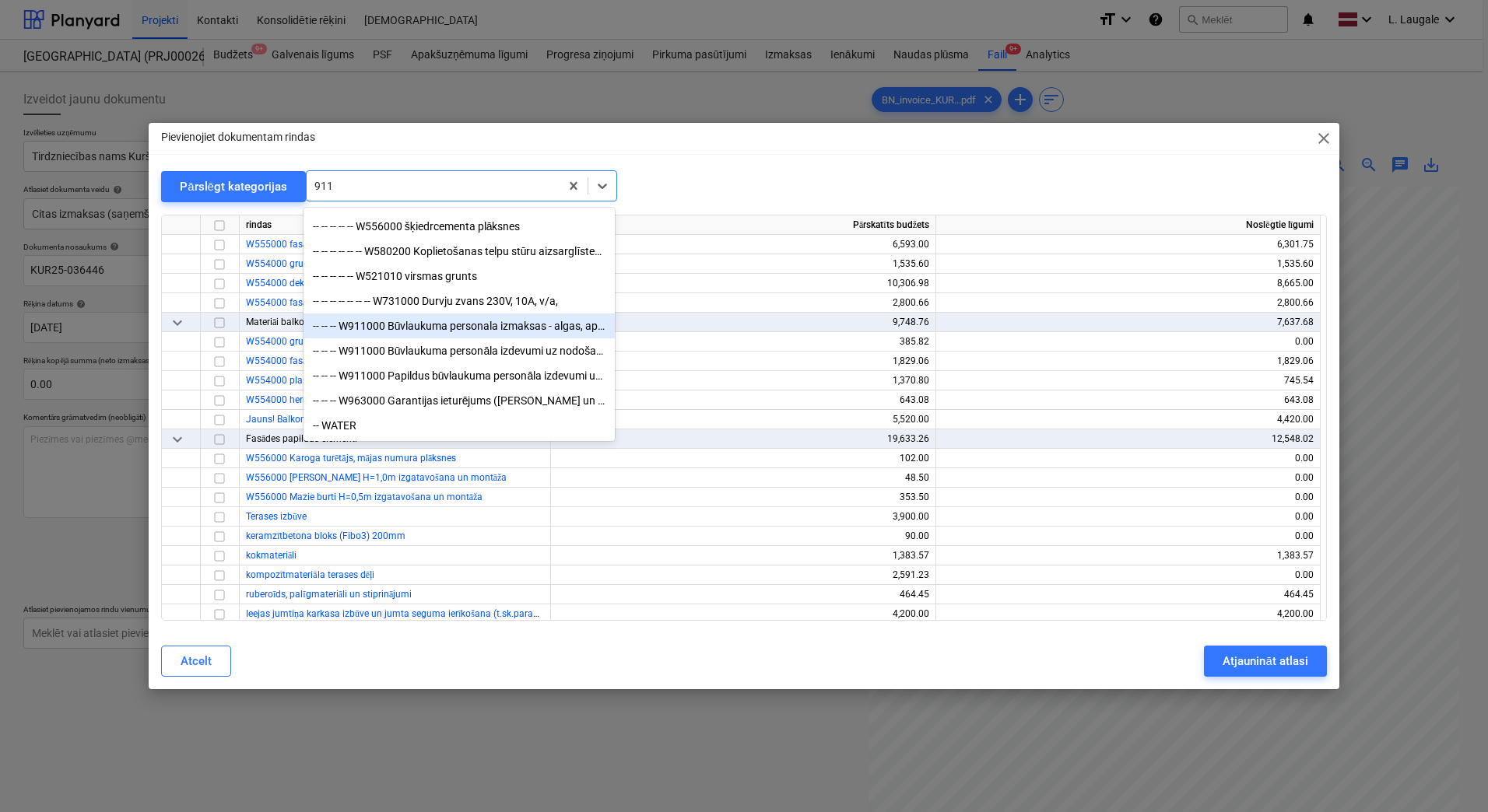
scroll to position [106, 0]
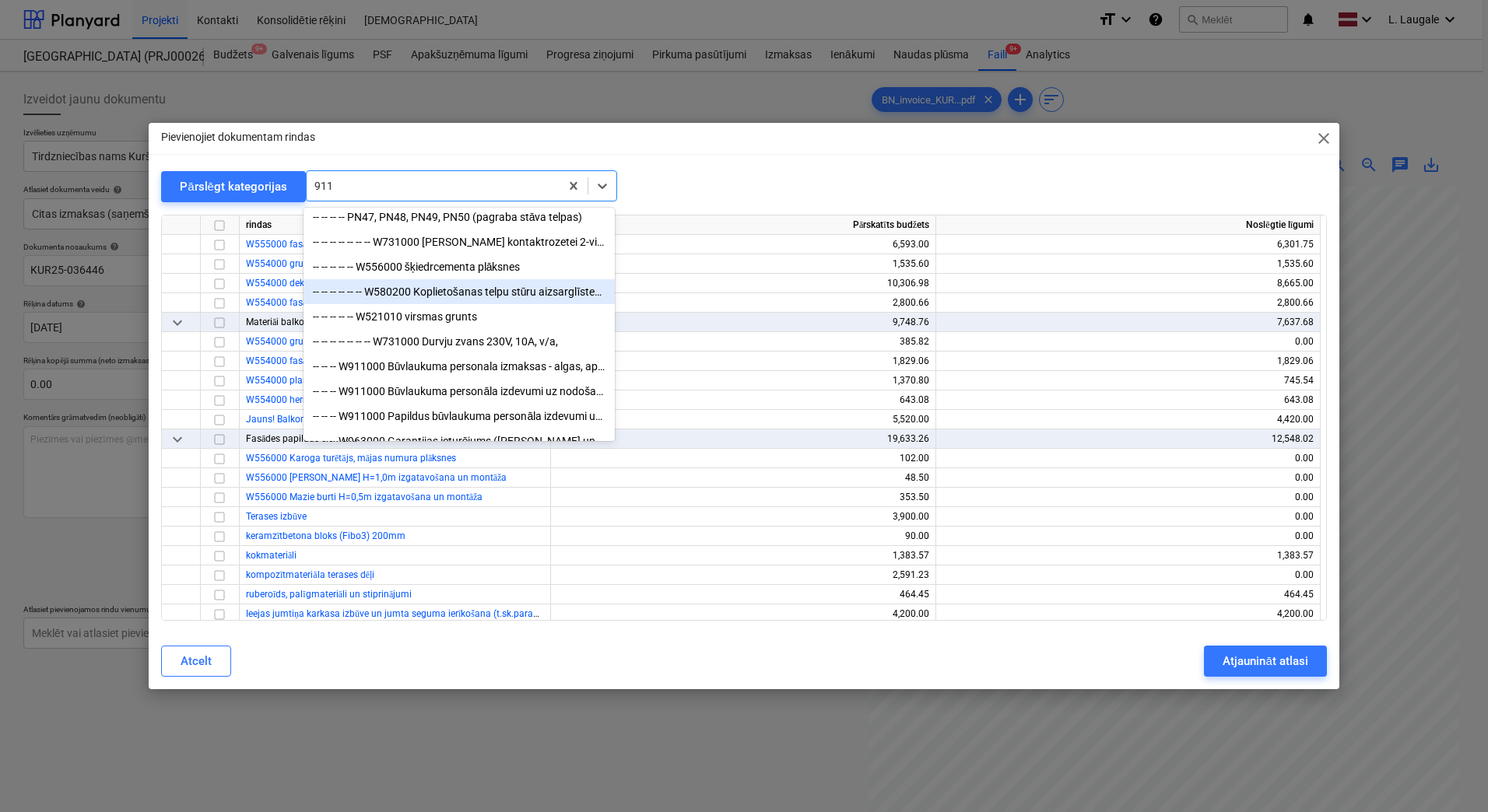
type input "911"
click at [1234, 173] on div "Pārslēgt kategorijas option -- -- -- -- -- W554000 hermētiķis, selected. option…" at bounding box center [744, 186] width 1165 height 32
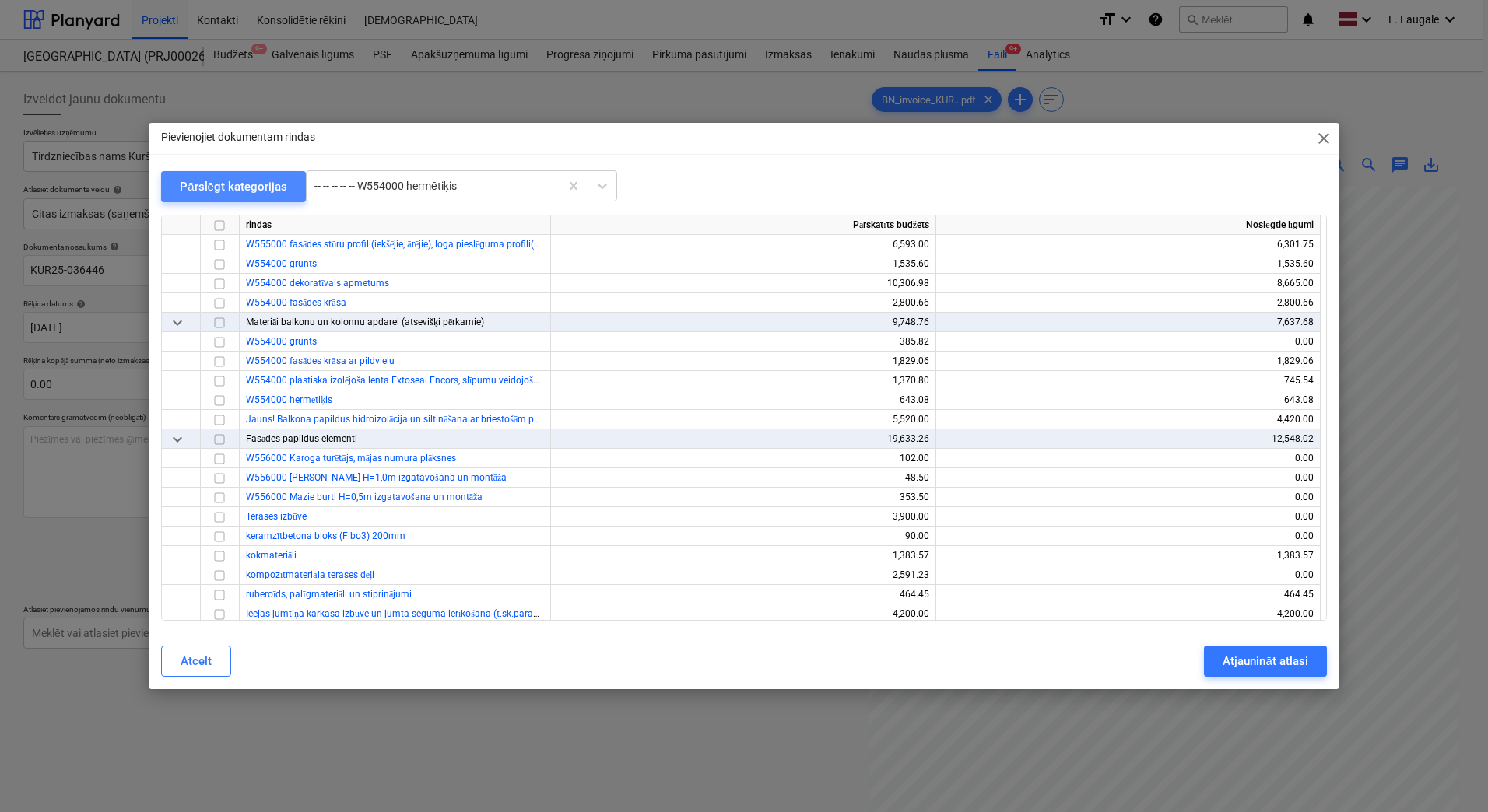
click at [297, 190] on button "Pārslēgt kategorijas" at bounding box center [233, 186] width 145 height 31
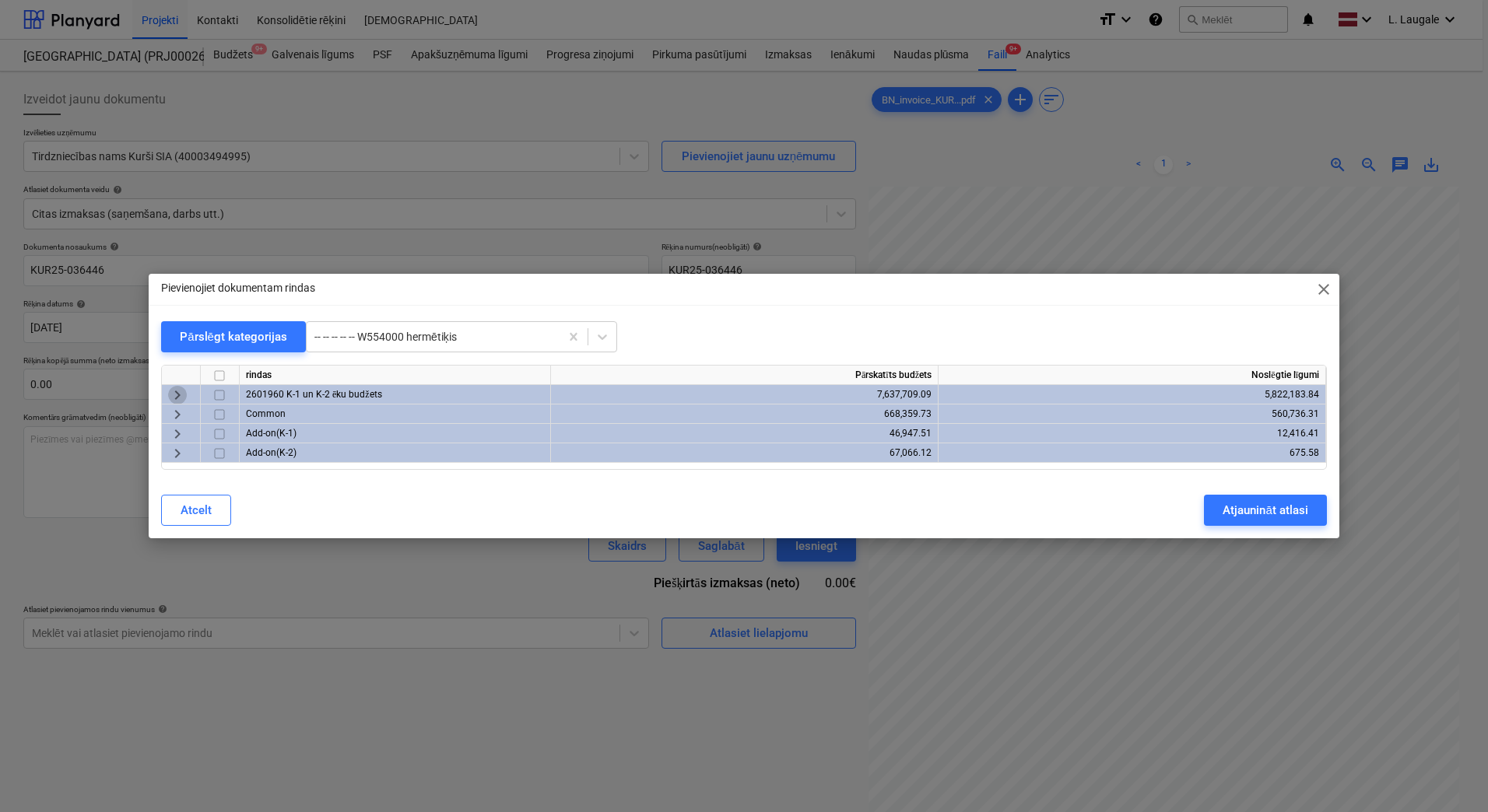
click at [177, 395] on span "keyboard_arrow_right" at bounding box center [177, 395] width 19 height 19
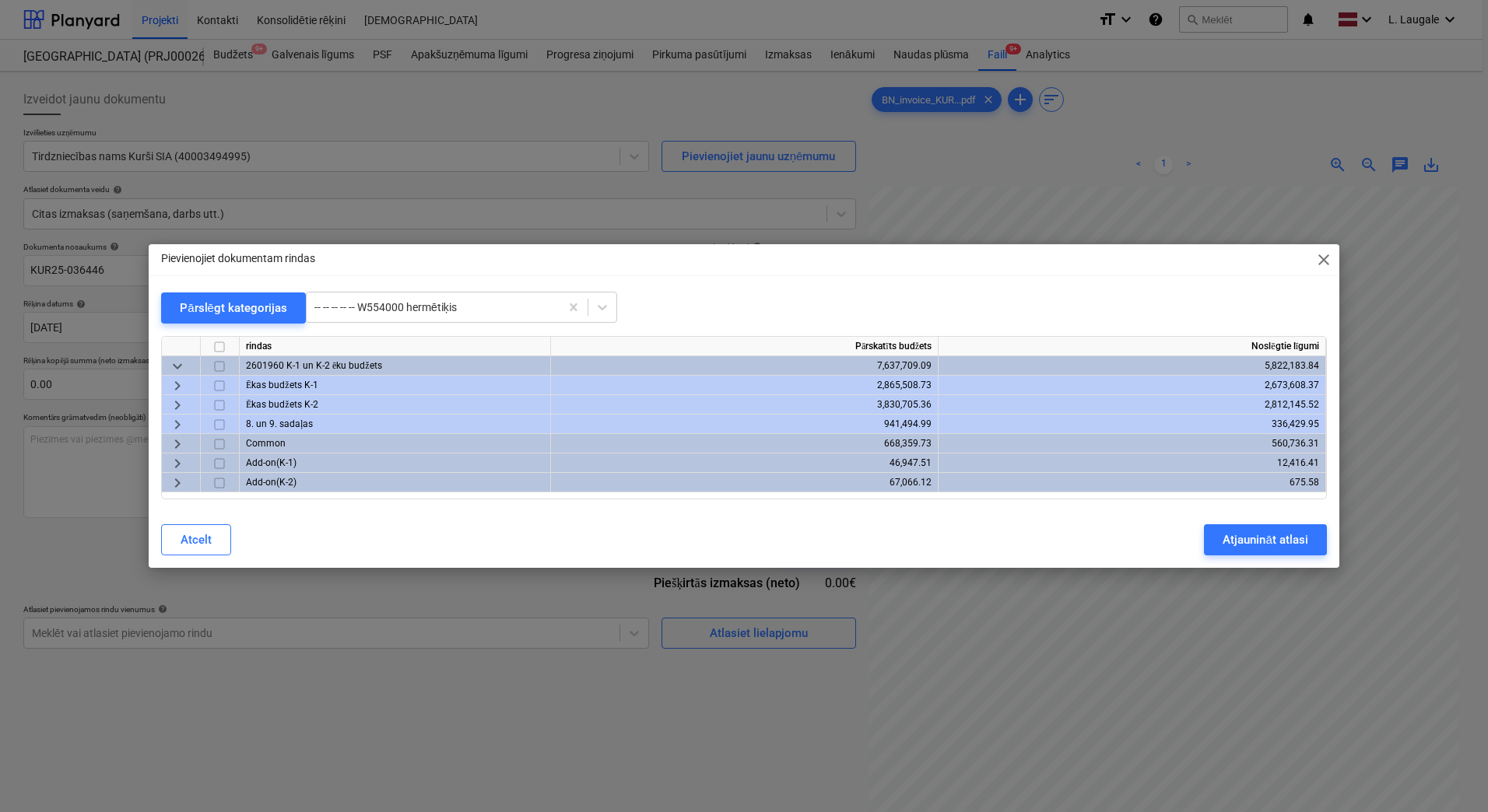
click at [180, 406] on span "keyboard_arrow_right" at bounding box center [177, 405] width 19 height 19
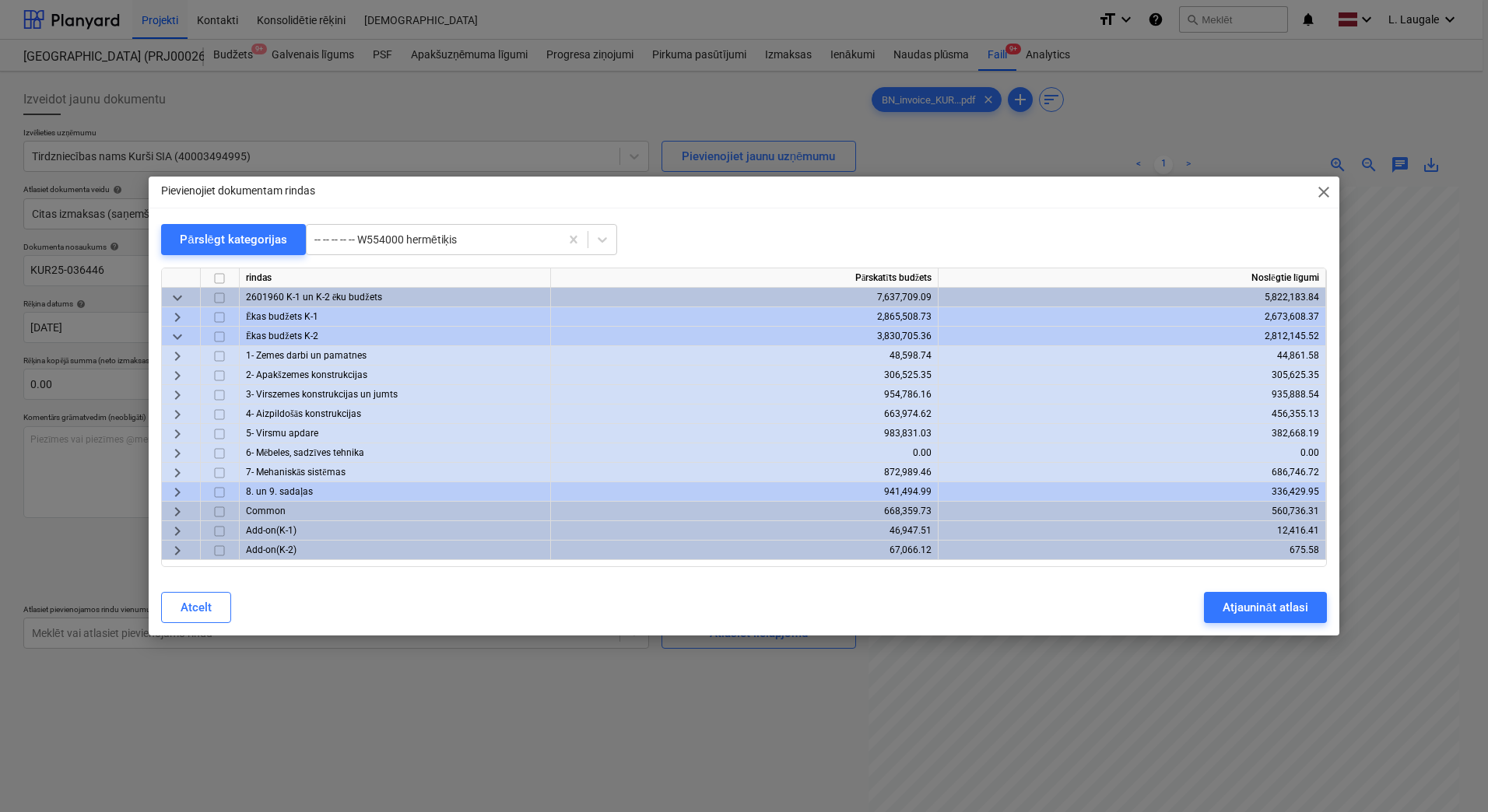
click at [182, 411] on span "keyboard_arrow_right" at bounding box center [177, 414] width 19 height 19
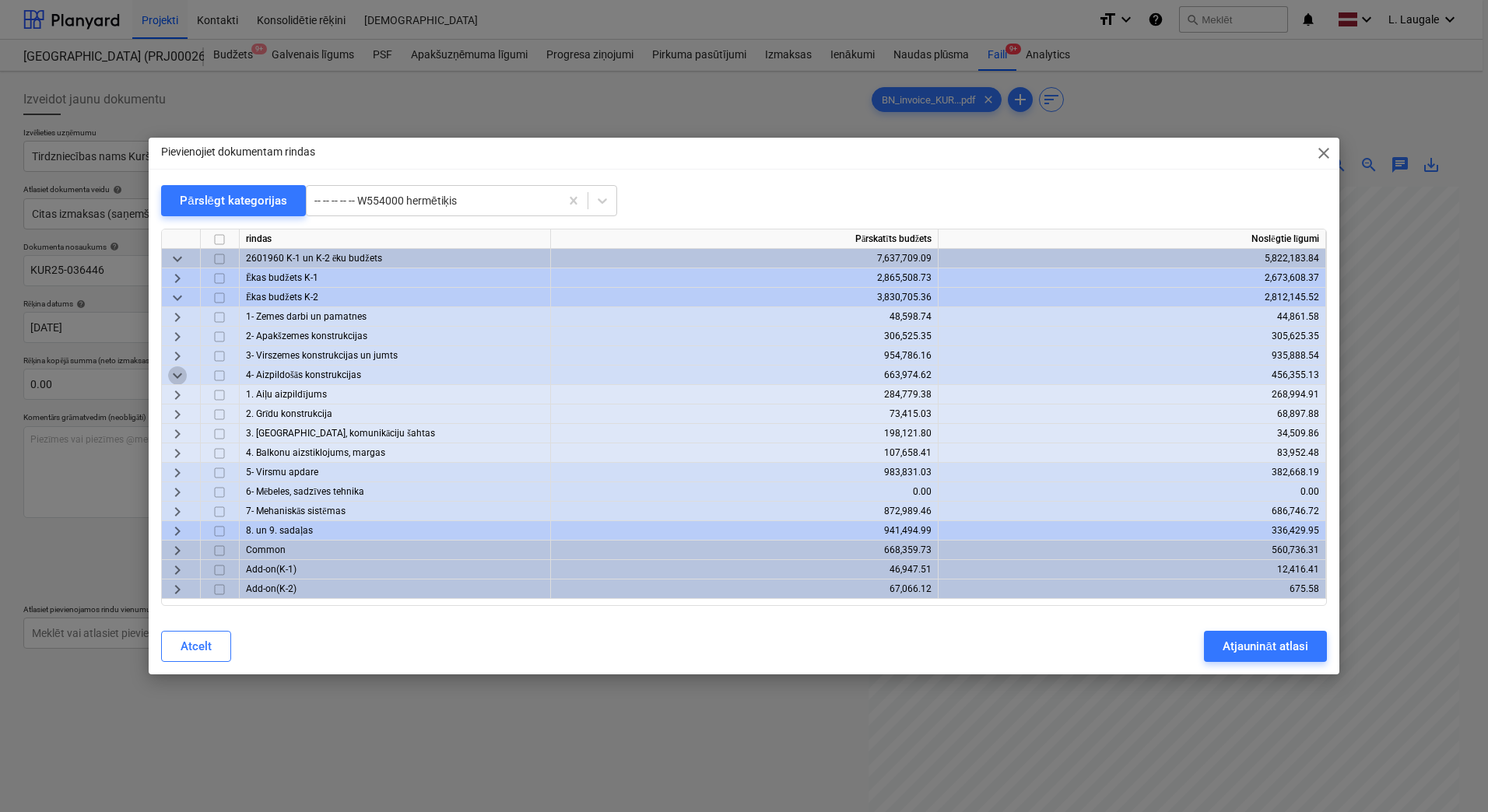
click at [176, 376] on span "keyboard_arrow_down" at bounding box center [177, 375] width 19 height 19
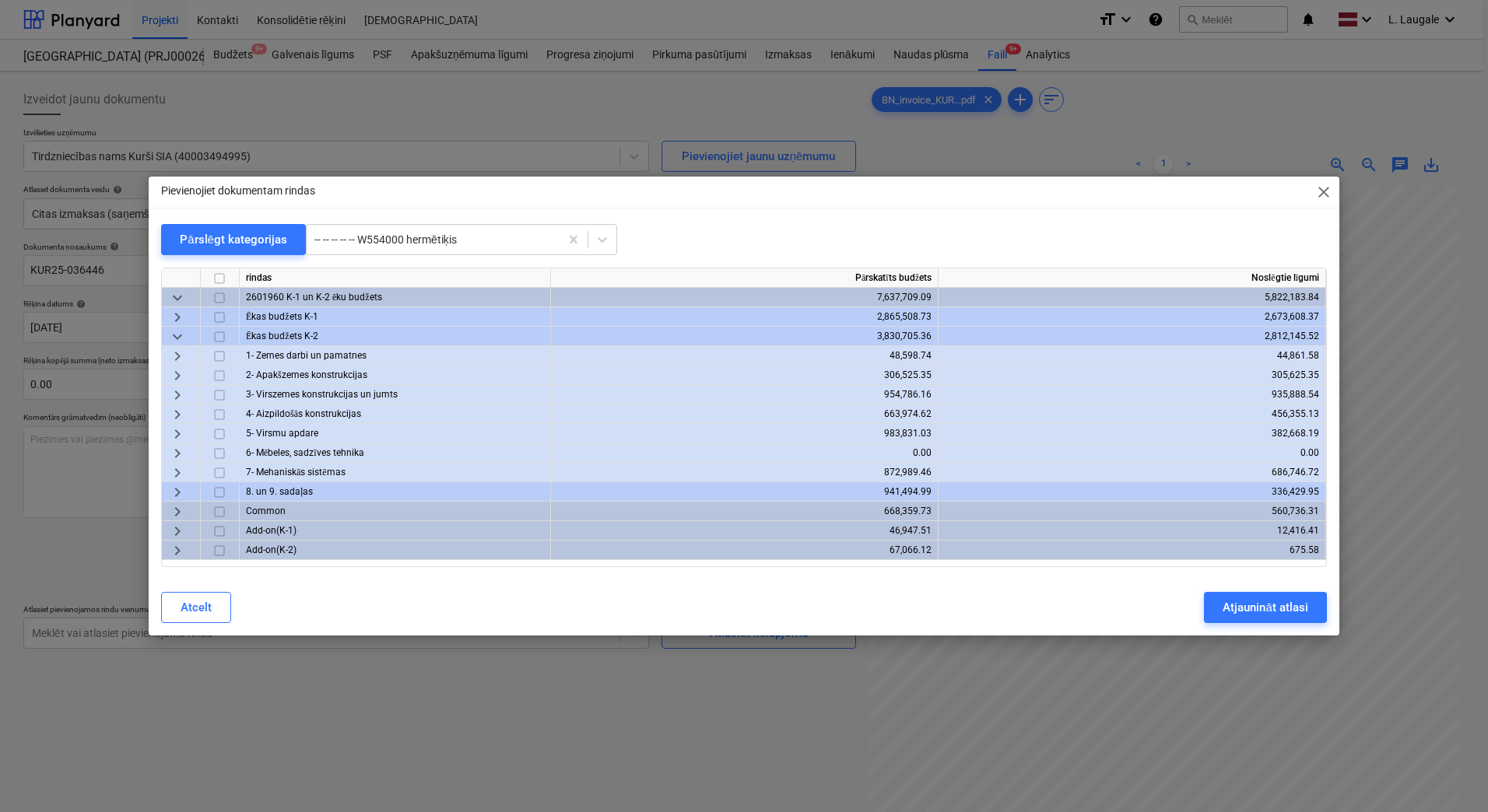
click at [174, 511] on span "keyboard_arrow_right" at bounding box center [177, 511] width 19 height 19
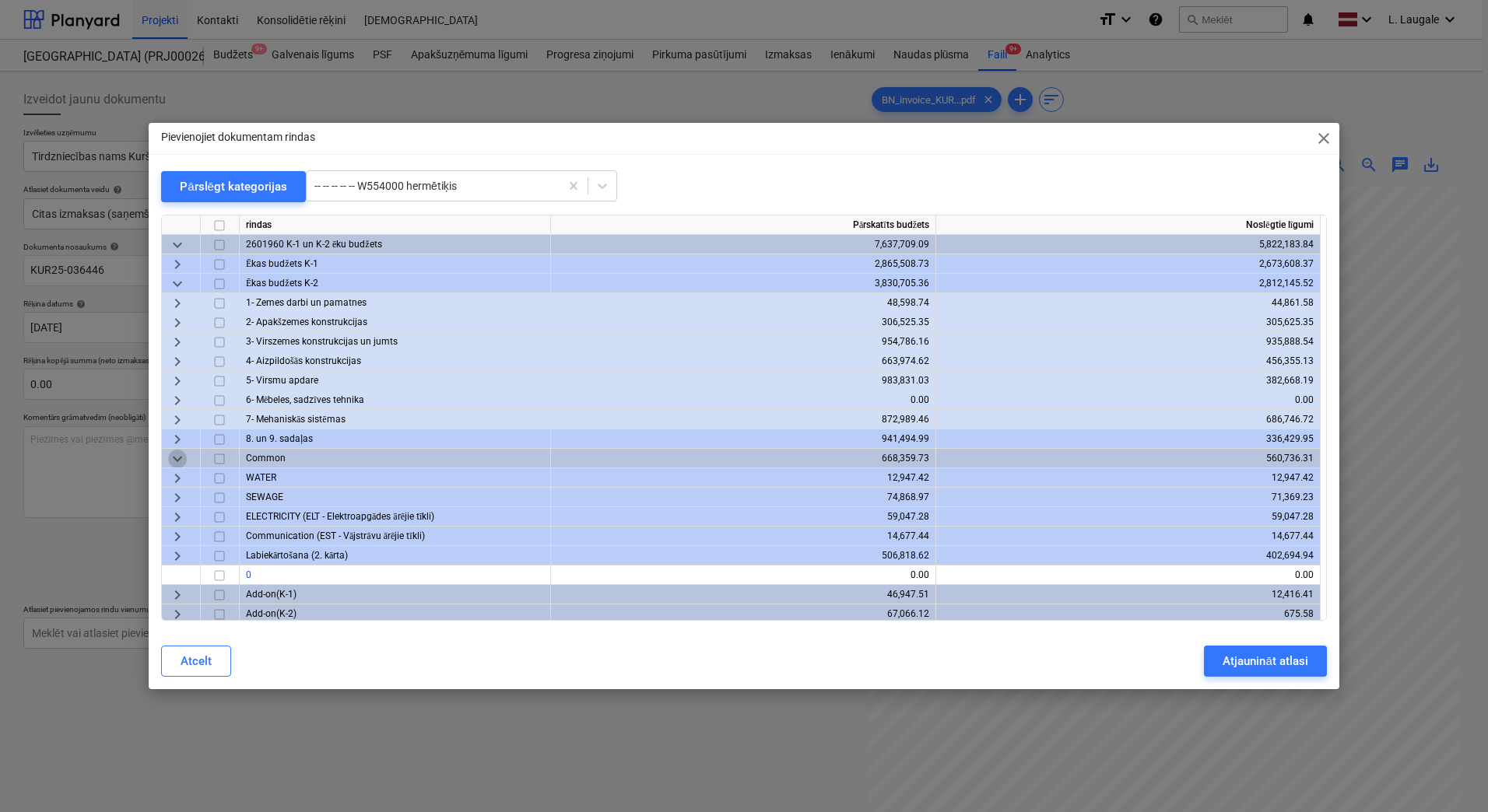
click at [177, 459] on span "keyboard_arrow_down" at bounding box center [177, 459] width 19 height 19
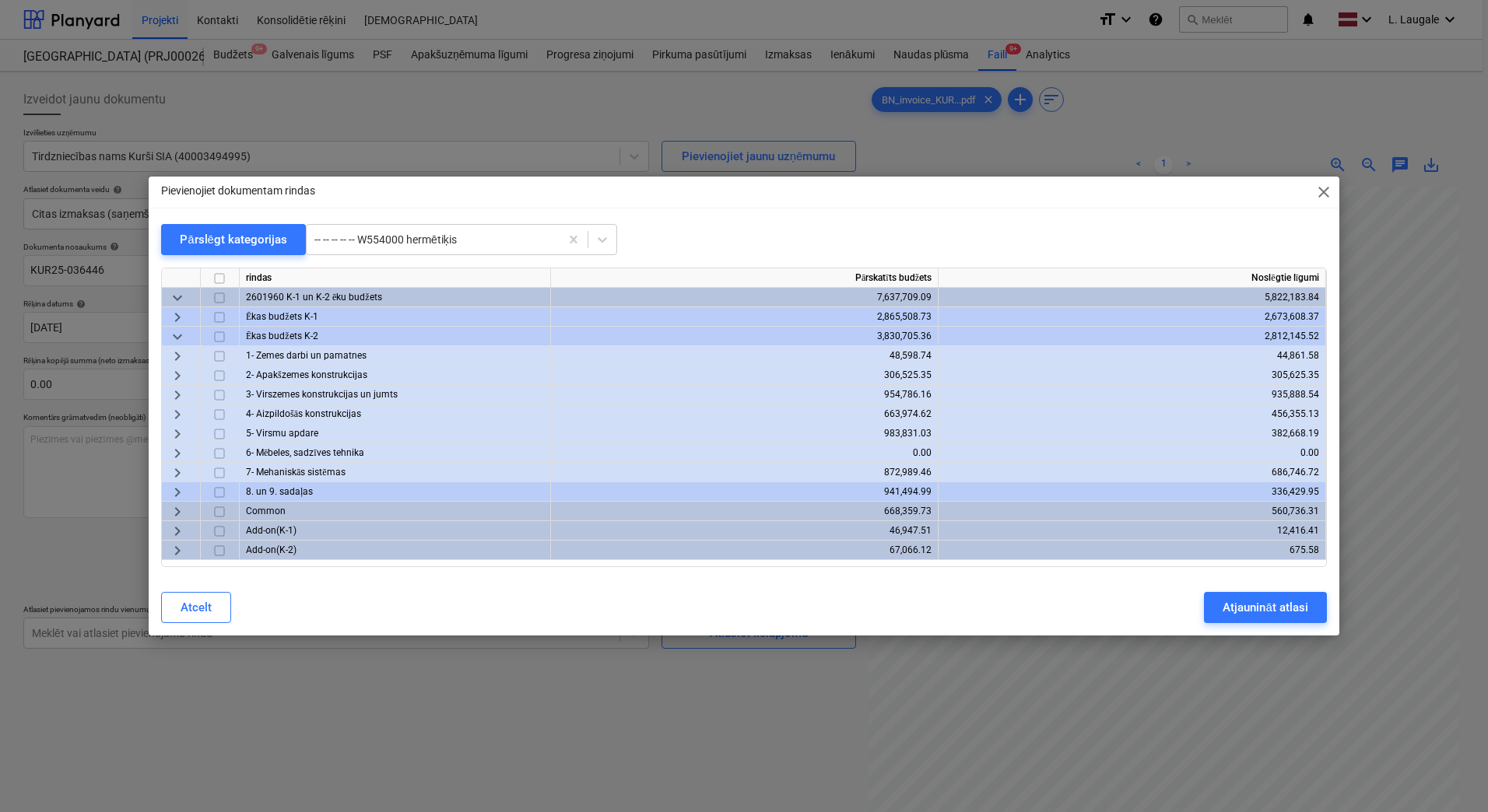
click at [177, 471] on span "keyboard_arrow_right" at bounding box center [177, 472] width 19 height 19
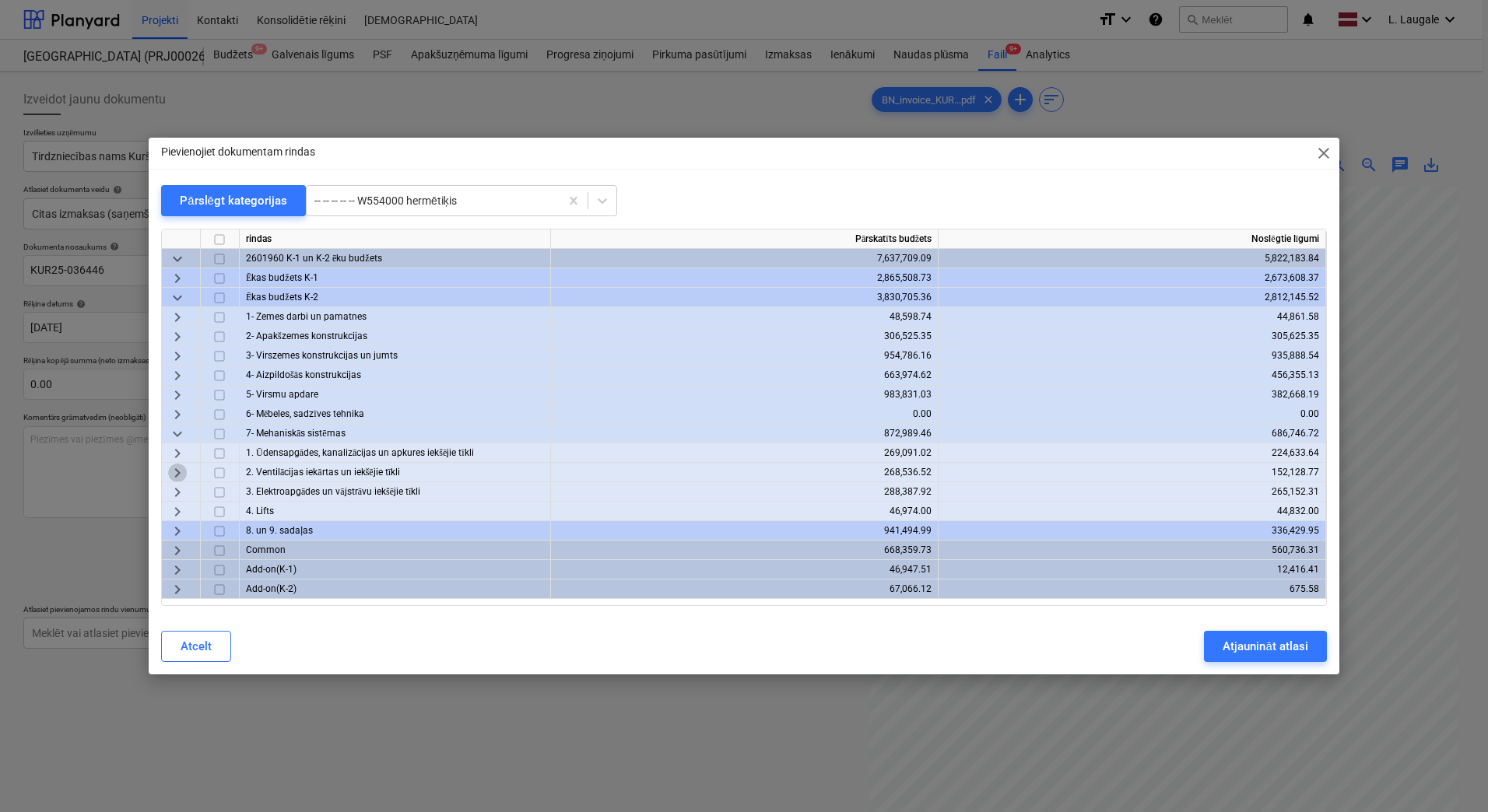
click at [180, 471] on span "keyboard_arrow_right" at bounding box center [177, 472] width 19 height 19
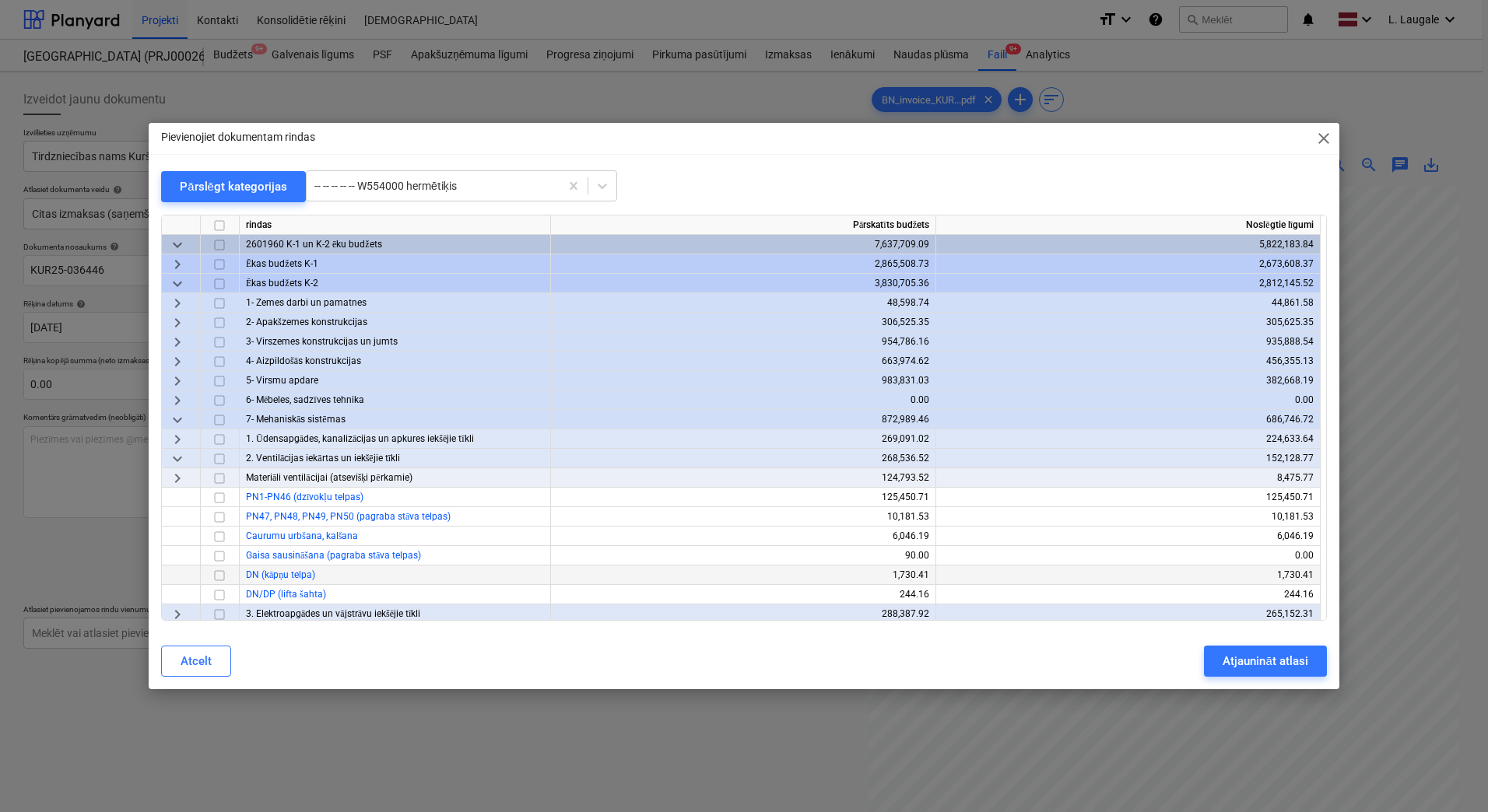
scroll to position [101, 0]
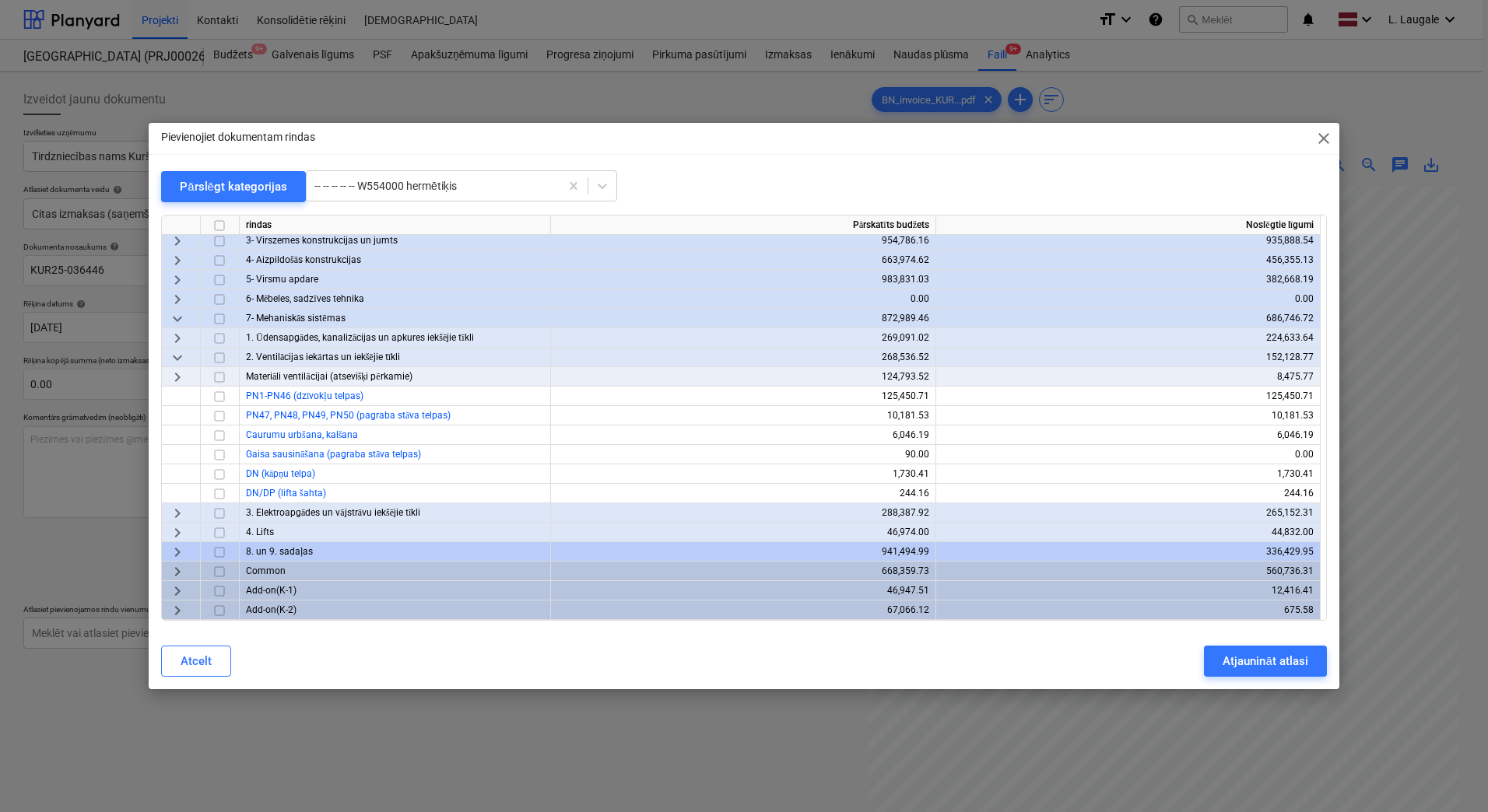
click at [182, 375] on span "keyboard_arrow_right" at bounding box center [177, 377] width 19 height 19
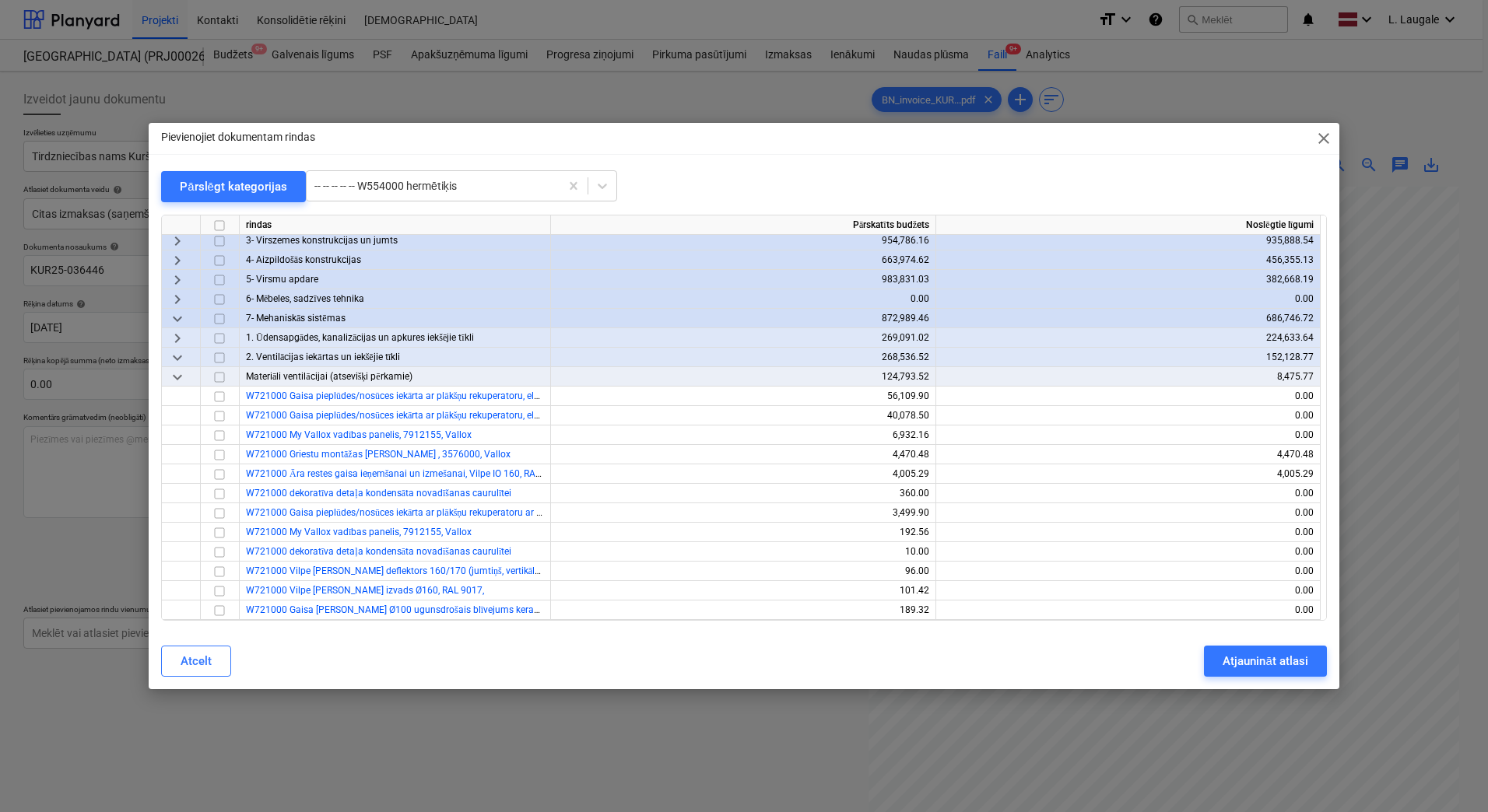
click at [177, 378] on span "keyboard_arrow_down" at bounding box center [177, 377] width 19 height 19
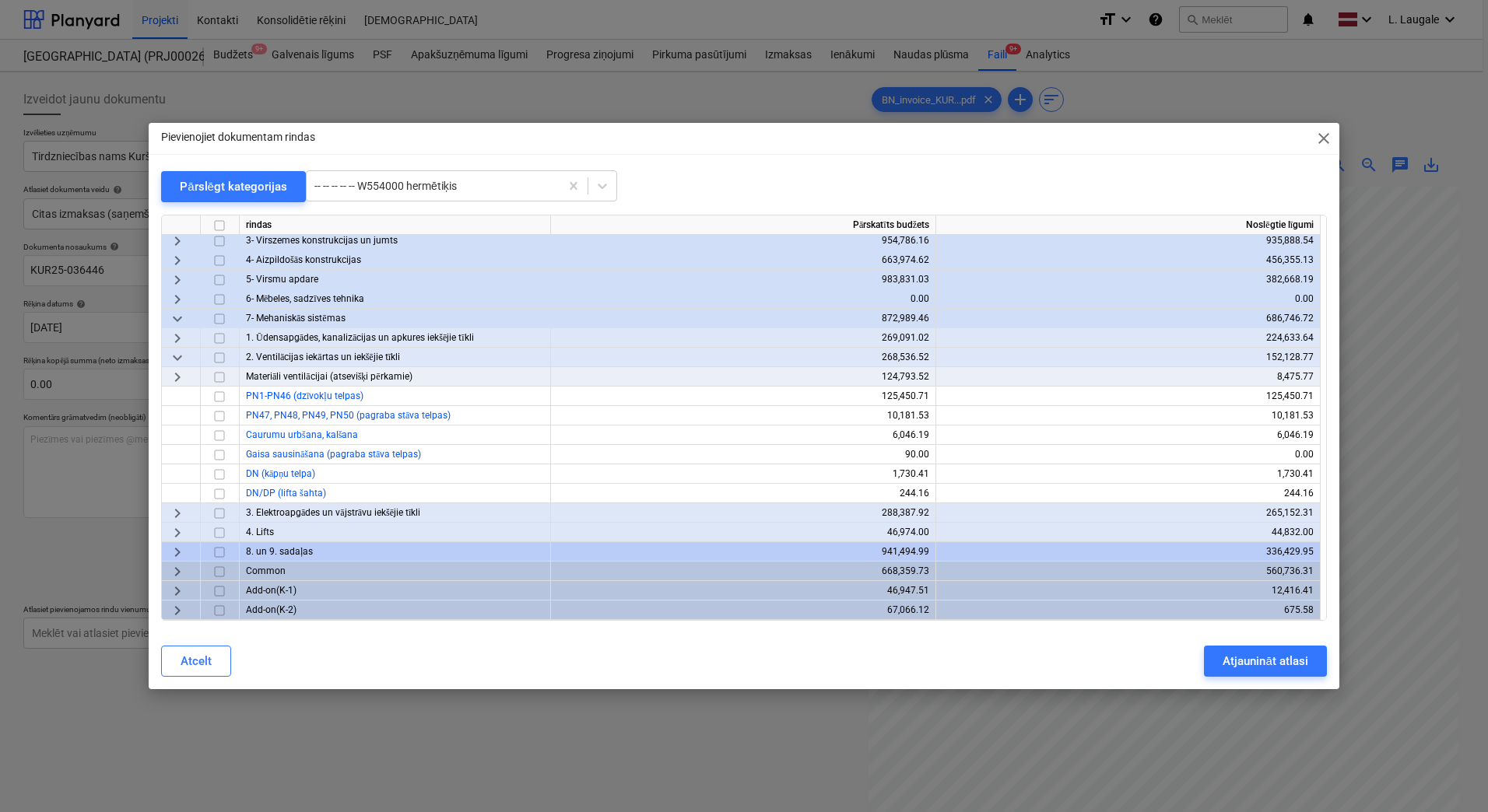
click at [177, 373] on span "keyboard_arrow_right" at bounding box center [177, 377] width 19 height 19
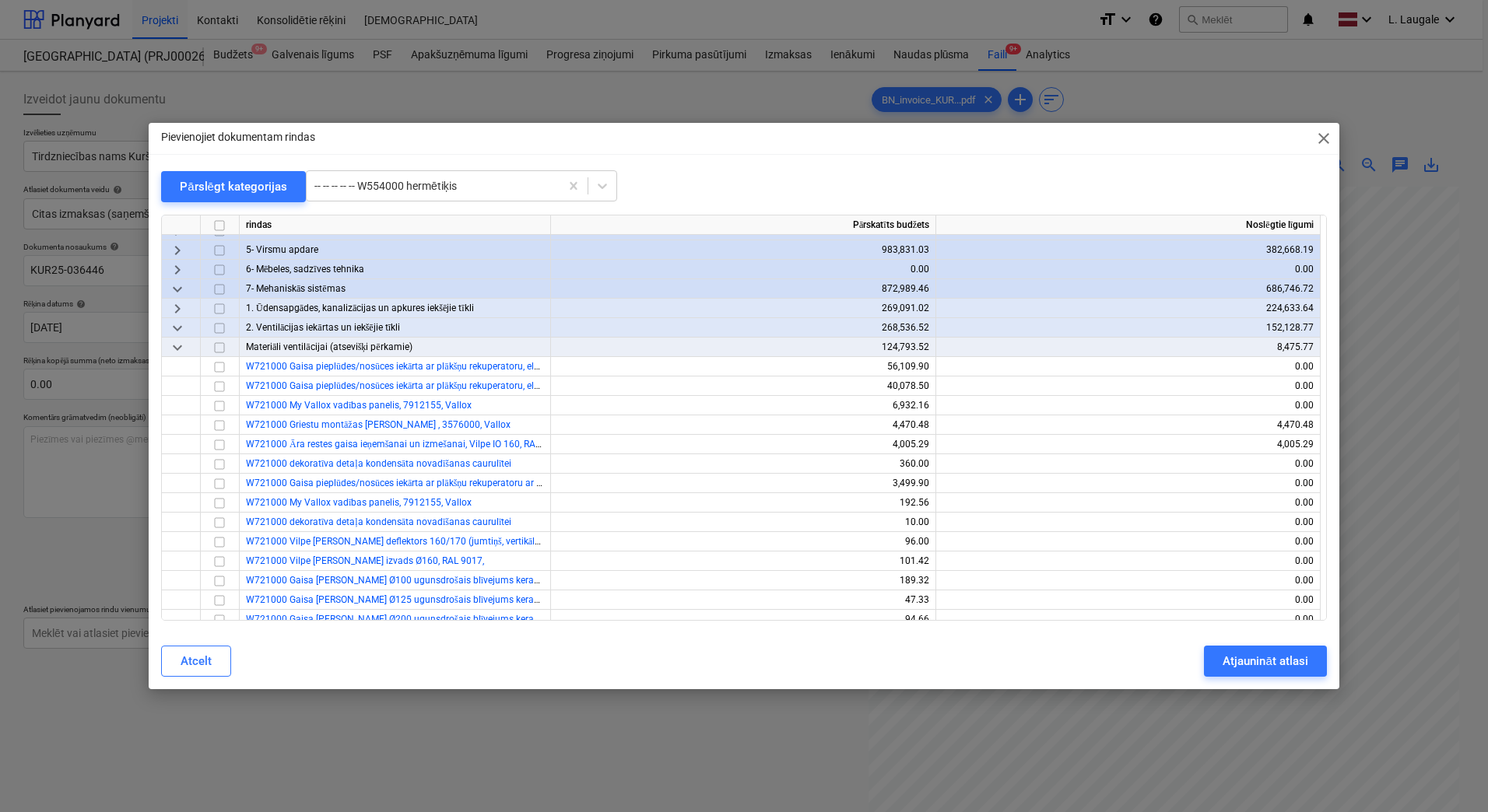
scroll to position [0, 0]
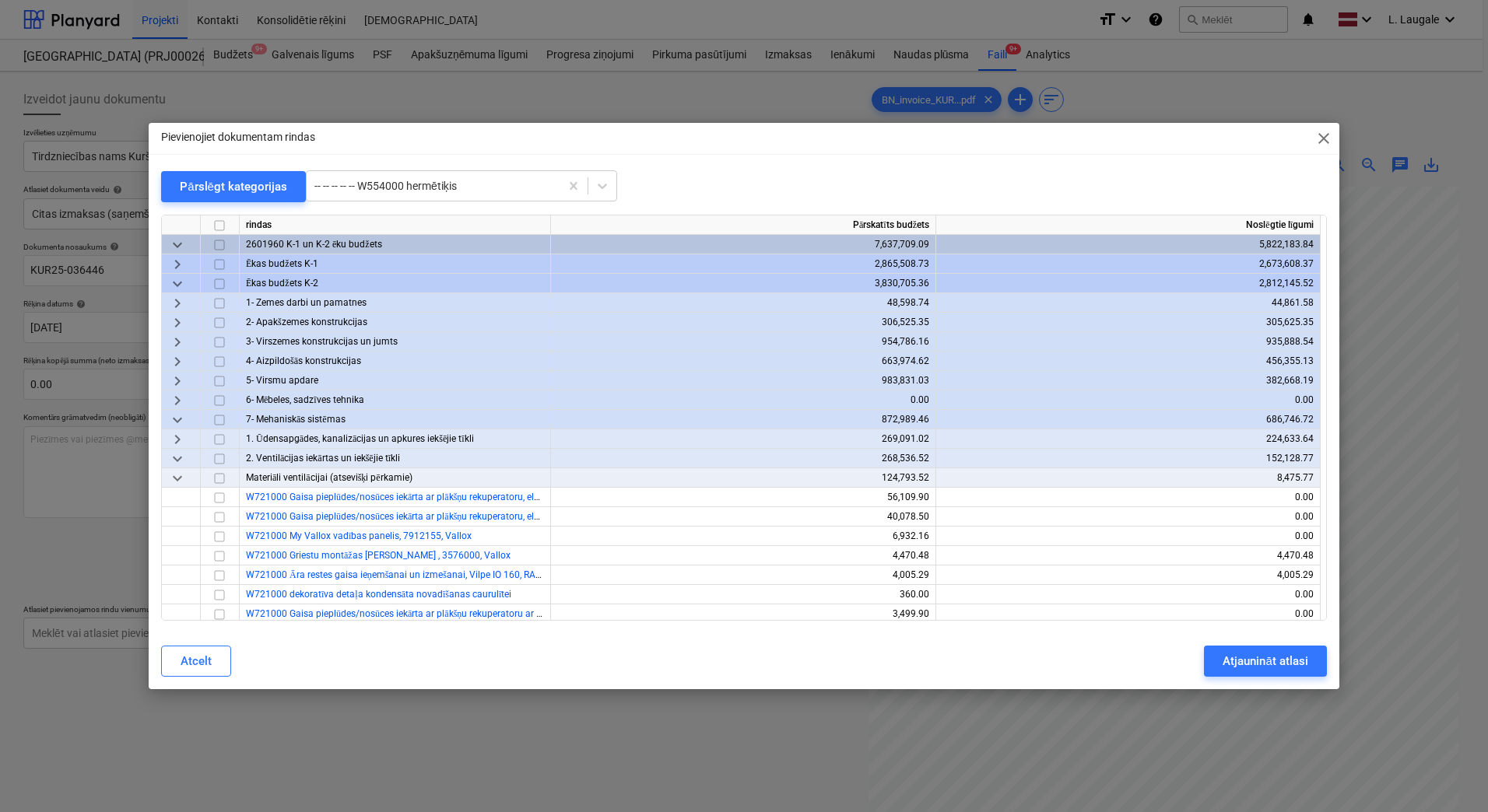
click at [172, 357] on span "keyboard_arrow_right" at bounding box center [177, 361] width 19 height 19
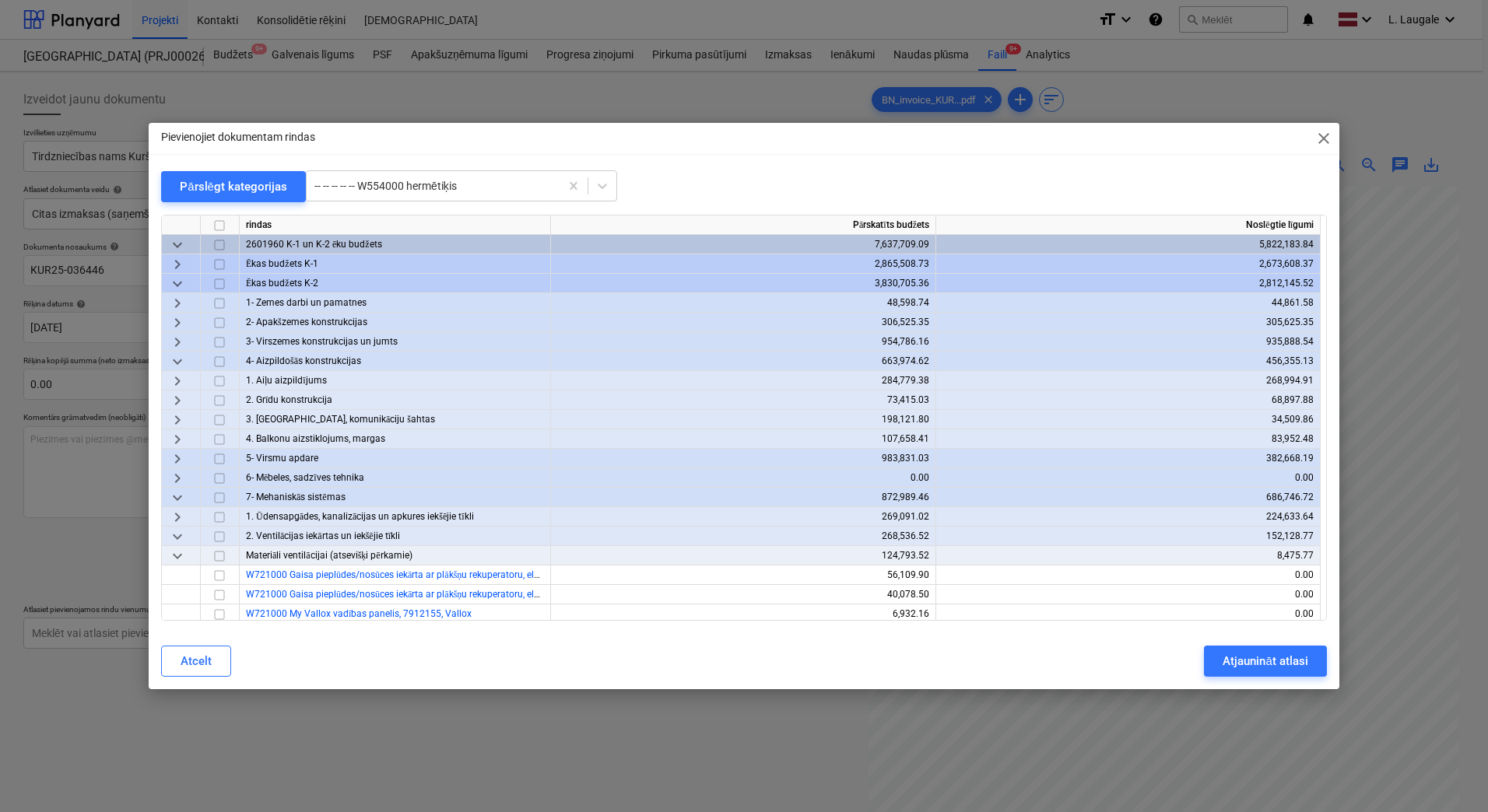
click at [177, 382] on span "keyboard_arrow_right" at bounding box center [177, 381] width 19 height 19
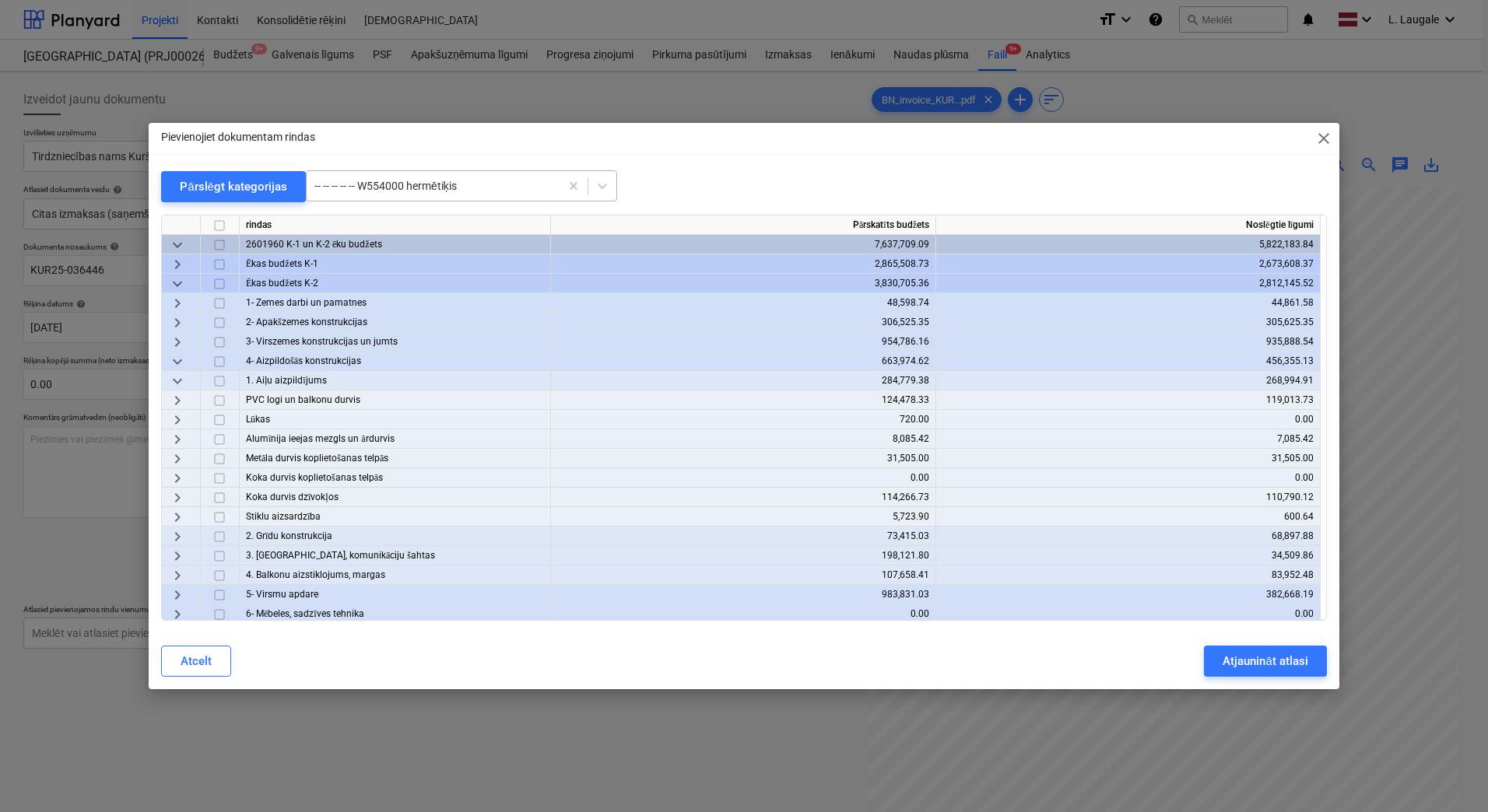
click at [453, 194] on div "-- -- -- -- -- W554000 hermētiķis" at bounding box center [433, 186] width 253 height 22
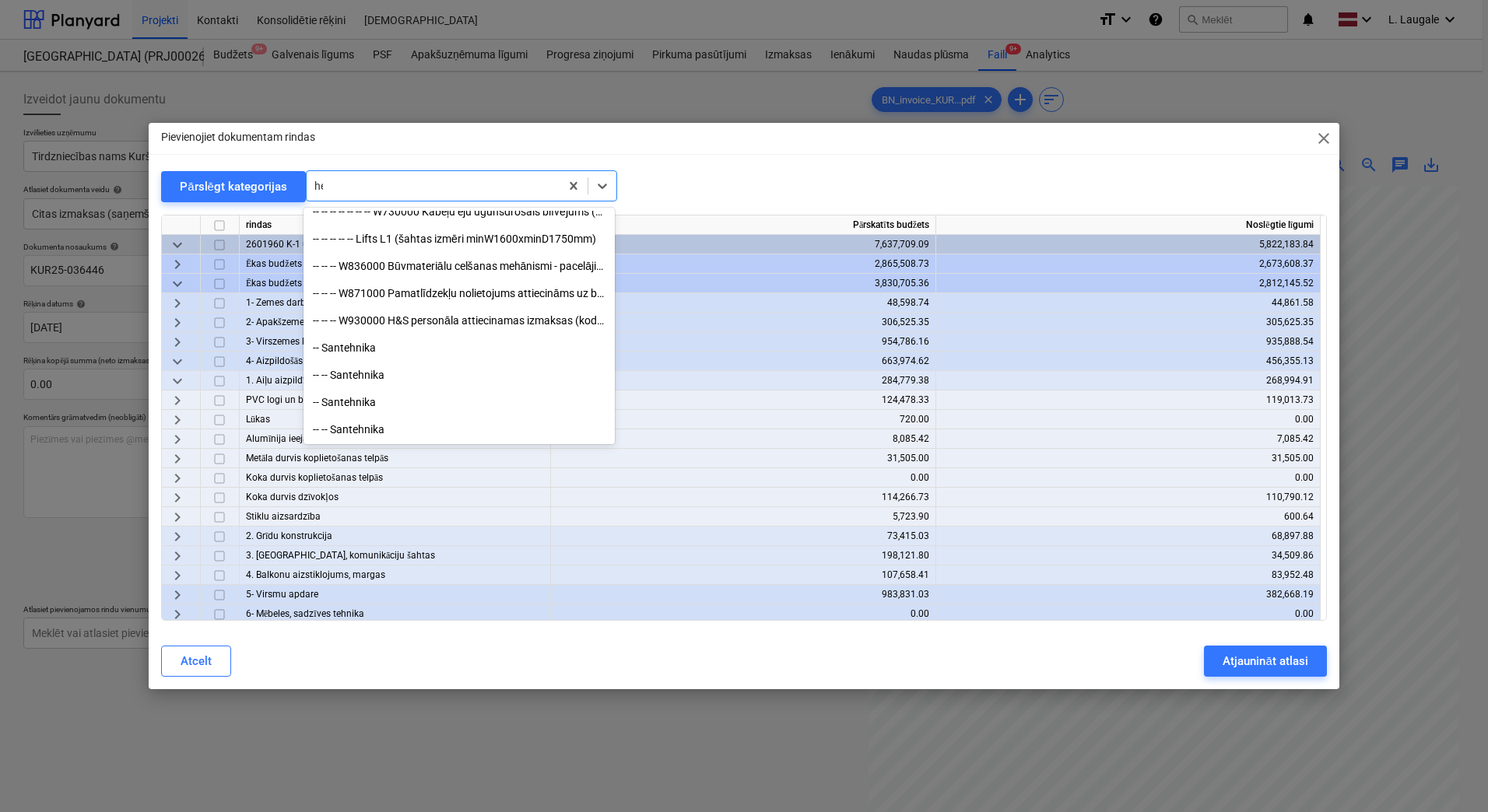
scroll to position [311, 0]
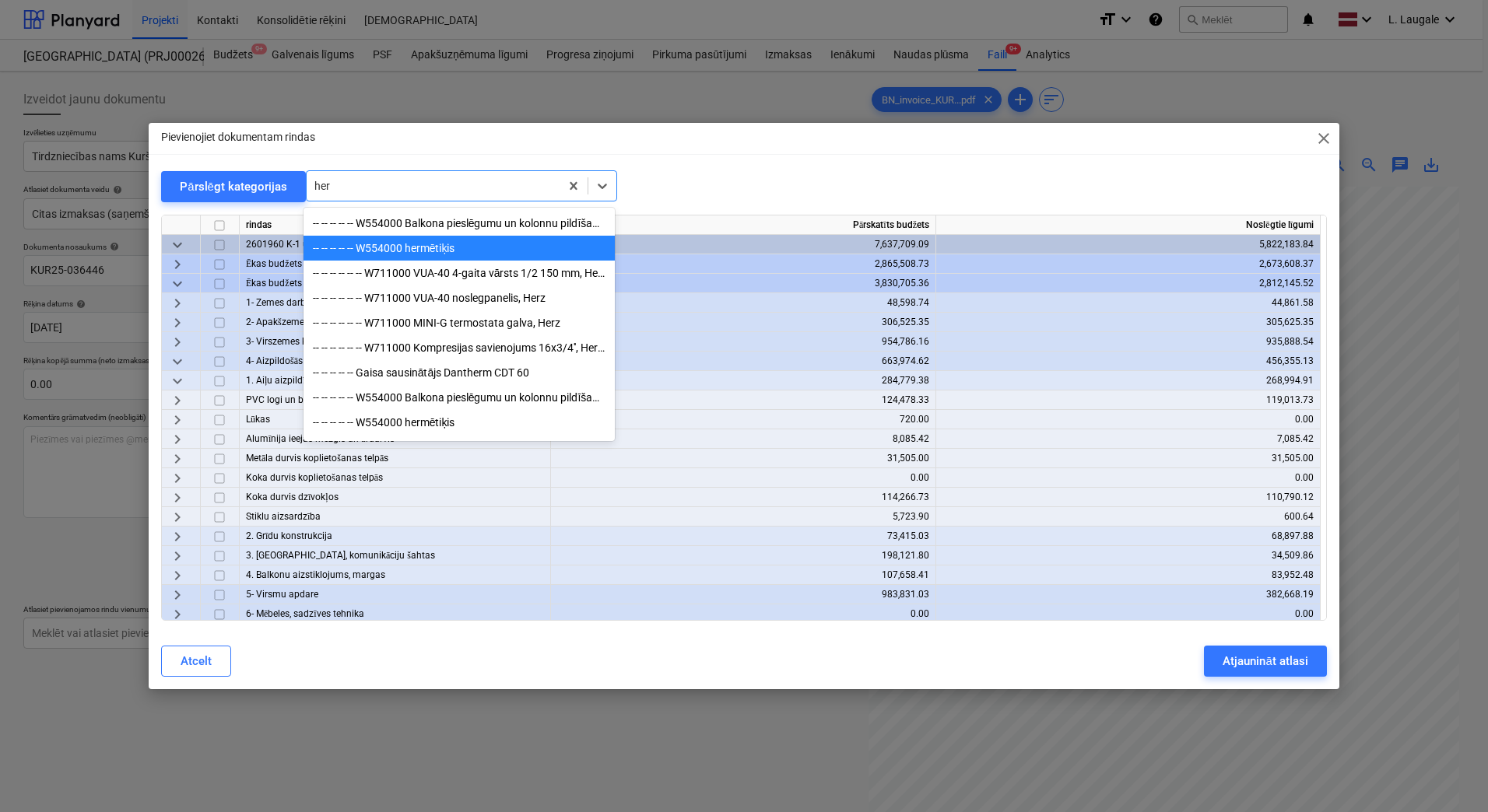
type input "herm"
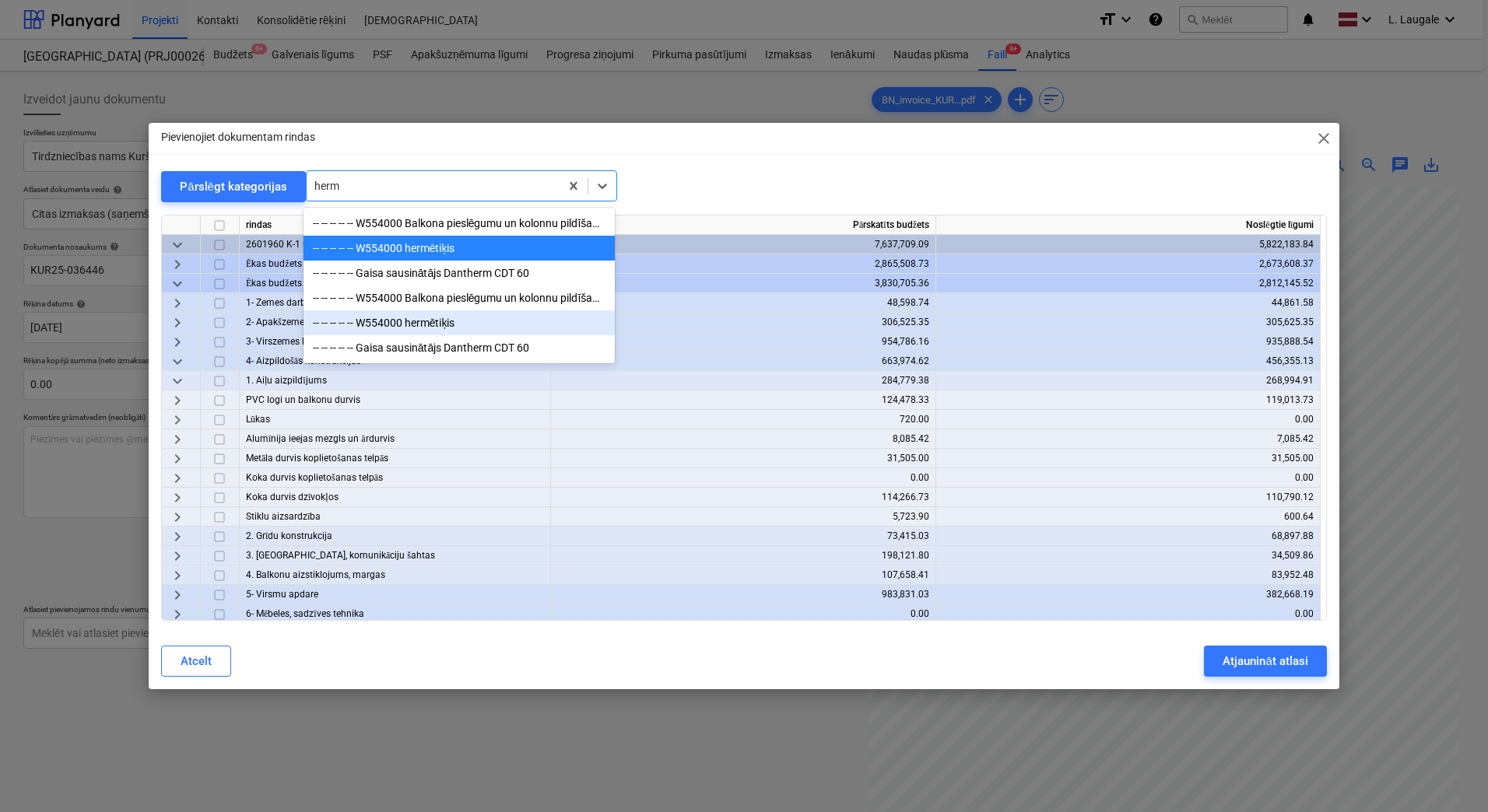
click at [455, 323] on div "-- -- -- -- -- W554000 hermētiķis" at bounding box center [459, 323] width 311 height 25
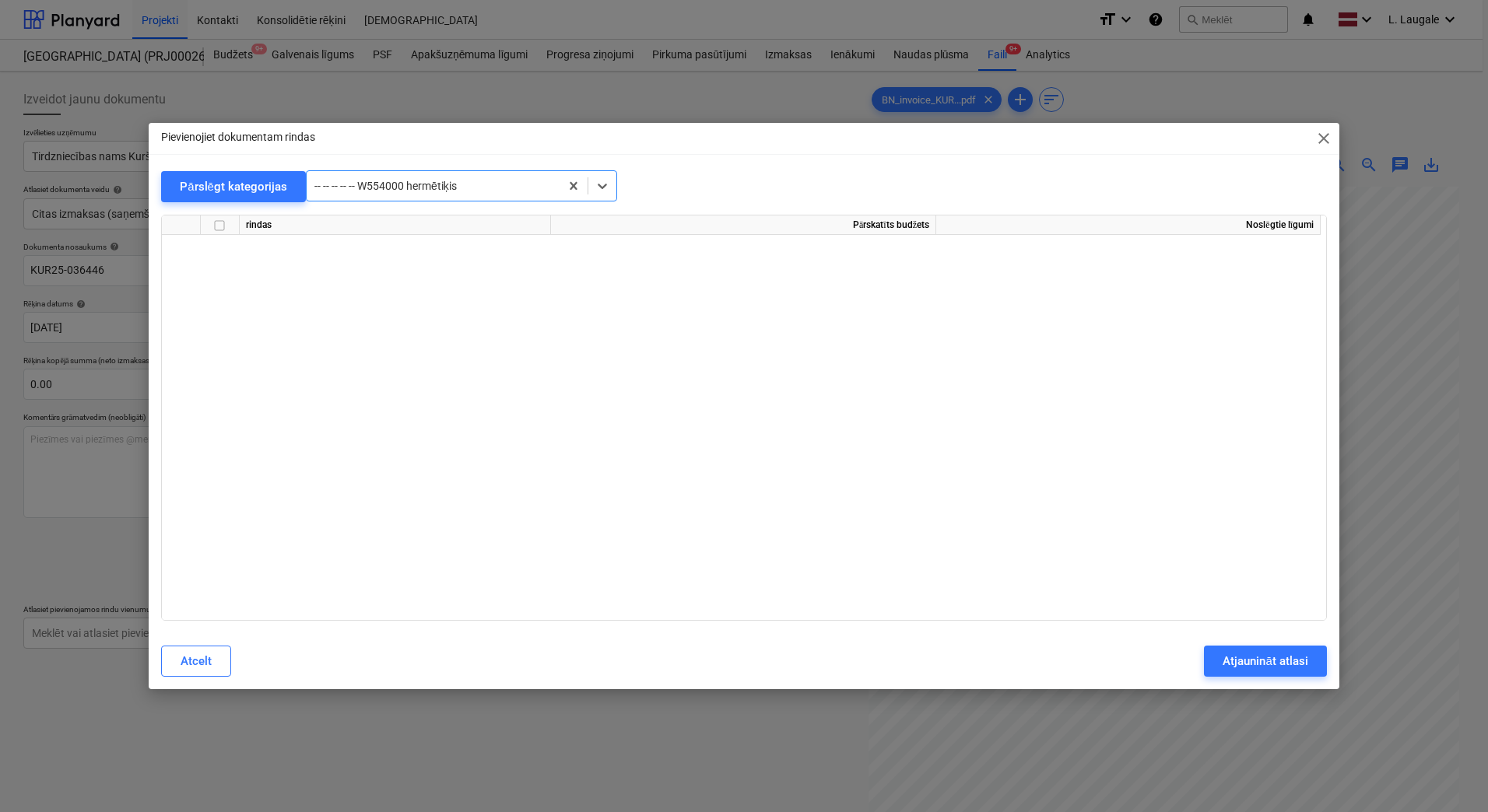
scroll to position [20172, 0]
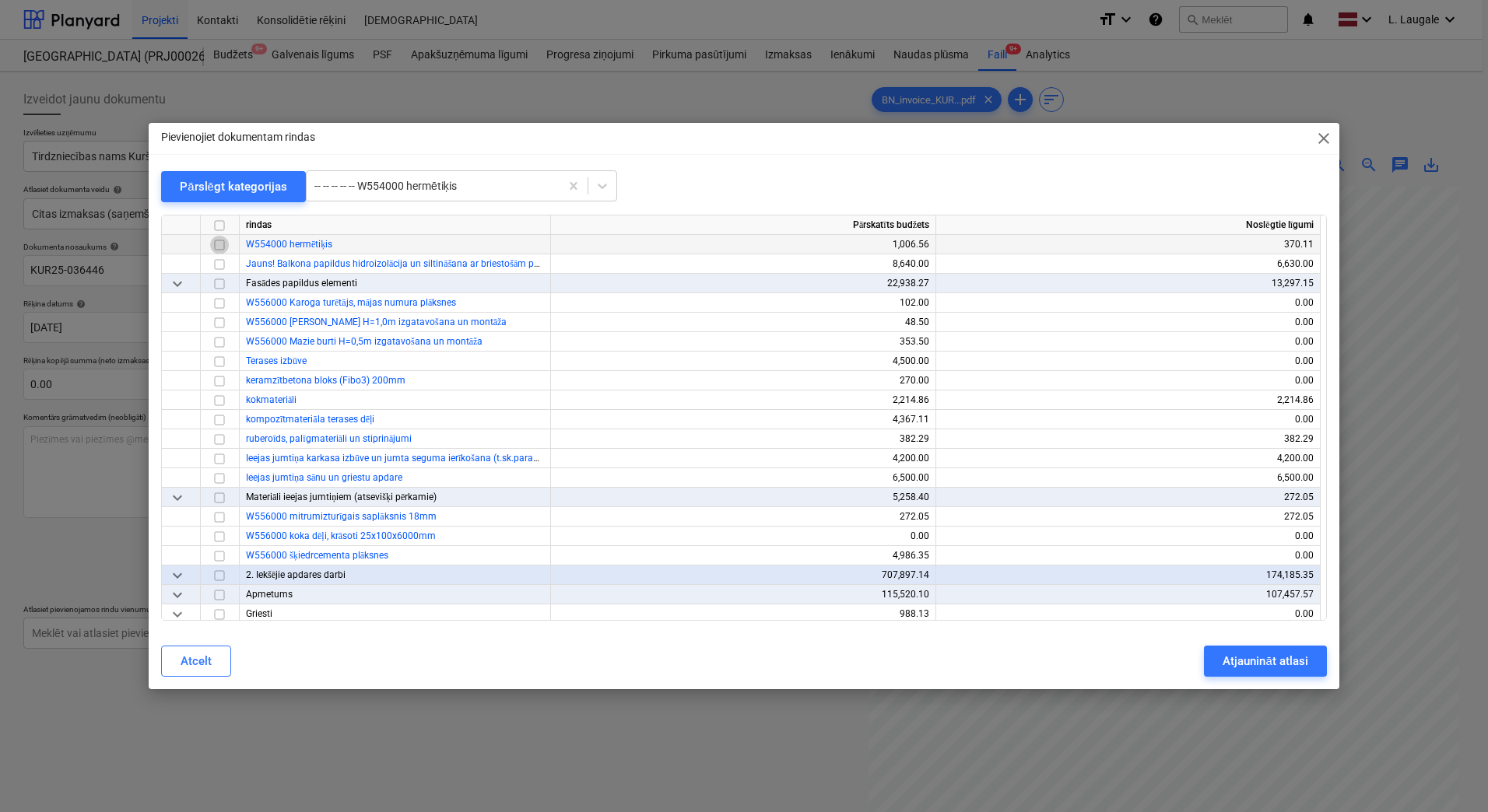
click at [221, 244] on input "checkbox" at bounding box center [219, 245] width 19 height 19
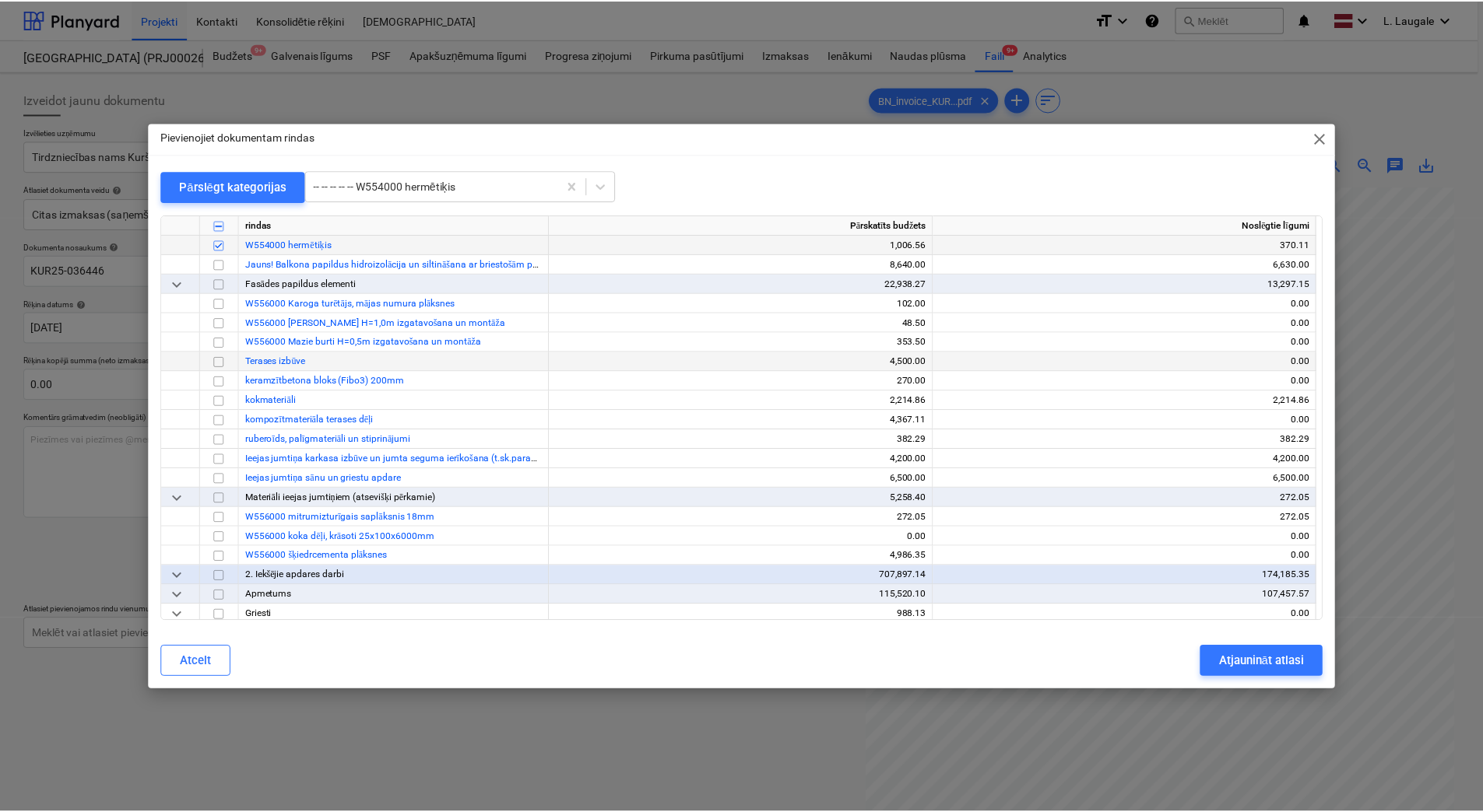
scroll to position [19964, 0]
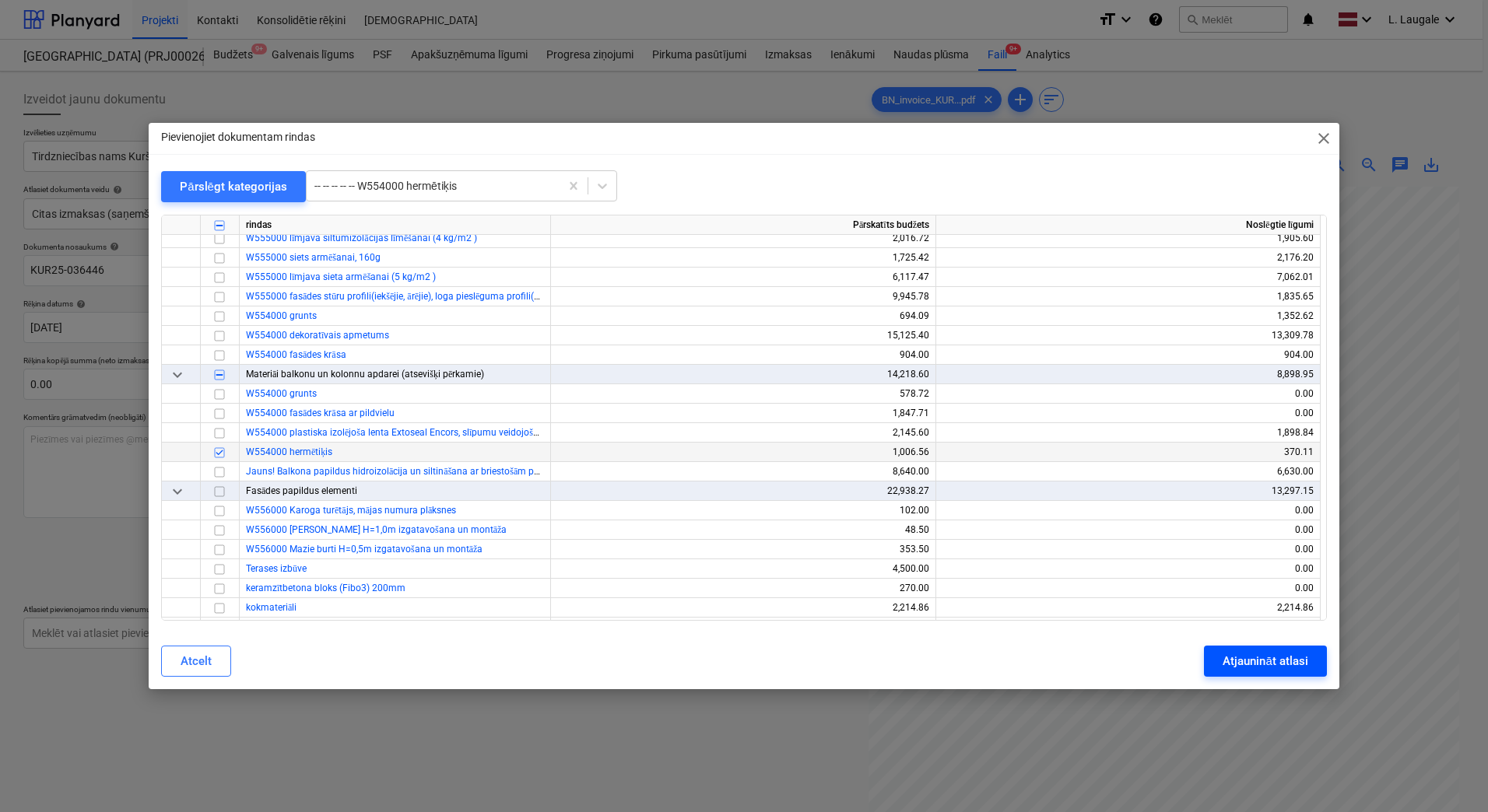
click at [1222, 657] on div "Atjaunināt atlasi" at bounding box center [1264, 661] width 85 height 20
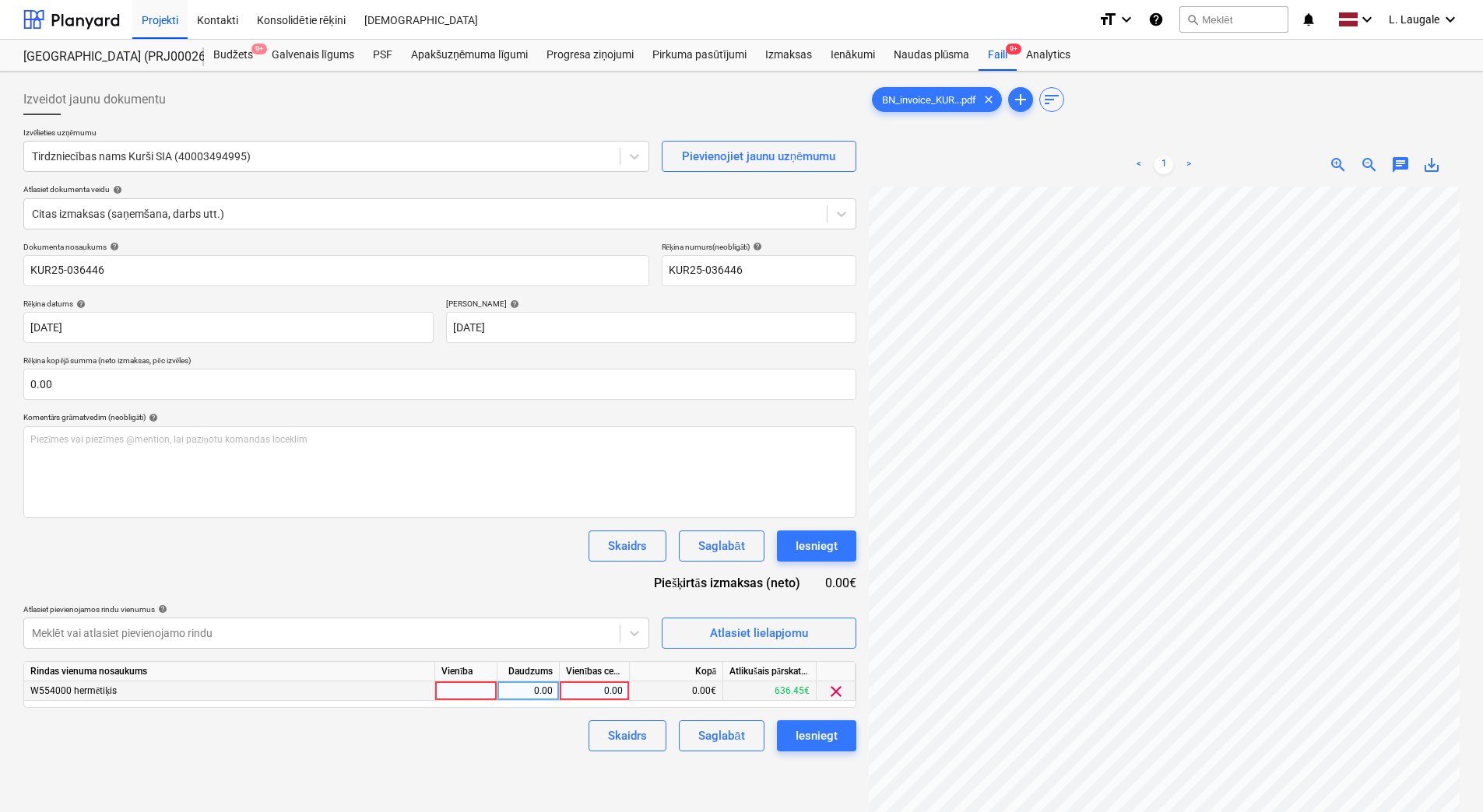
click at [476, 690] on div at bounding box center [466, 691] width 62 height 19
type input "1"
click at [546, 697] on div "0.00" at bounding box center [528, 691] width 49 height 19
click at [574, 695] on div "0.00" at bounding box center [594, 691] width 57 height 19
type input "27.36"
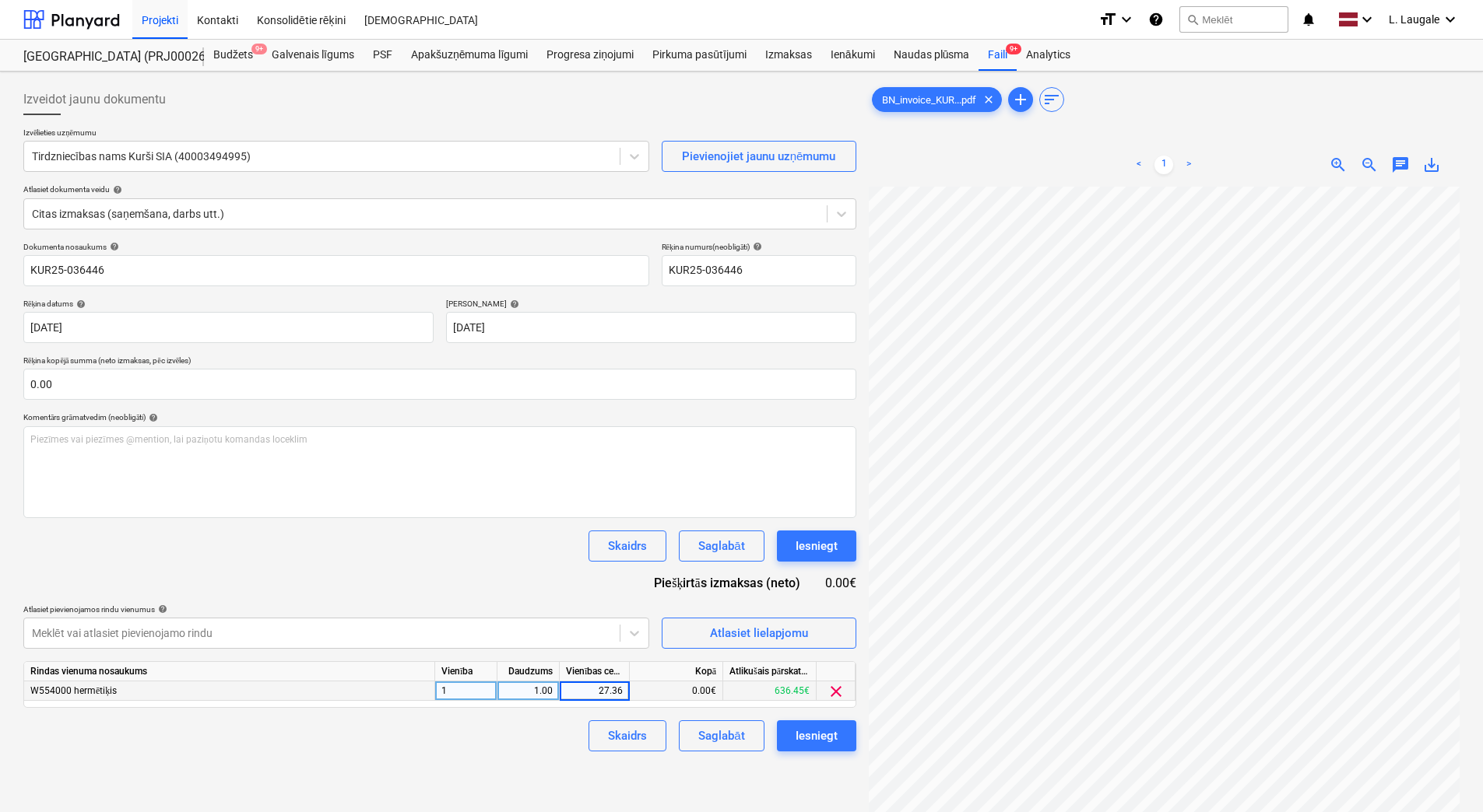
click at [546, 729] on div "Skaidrs Saglabāt Iesniegt" at bounding box center [439, 736] width 833 height 31
click at [710, 731] on div "Saglabāt" at bounding box center [721, 736] width 46 height 20
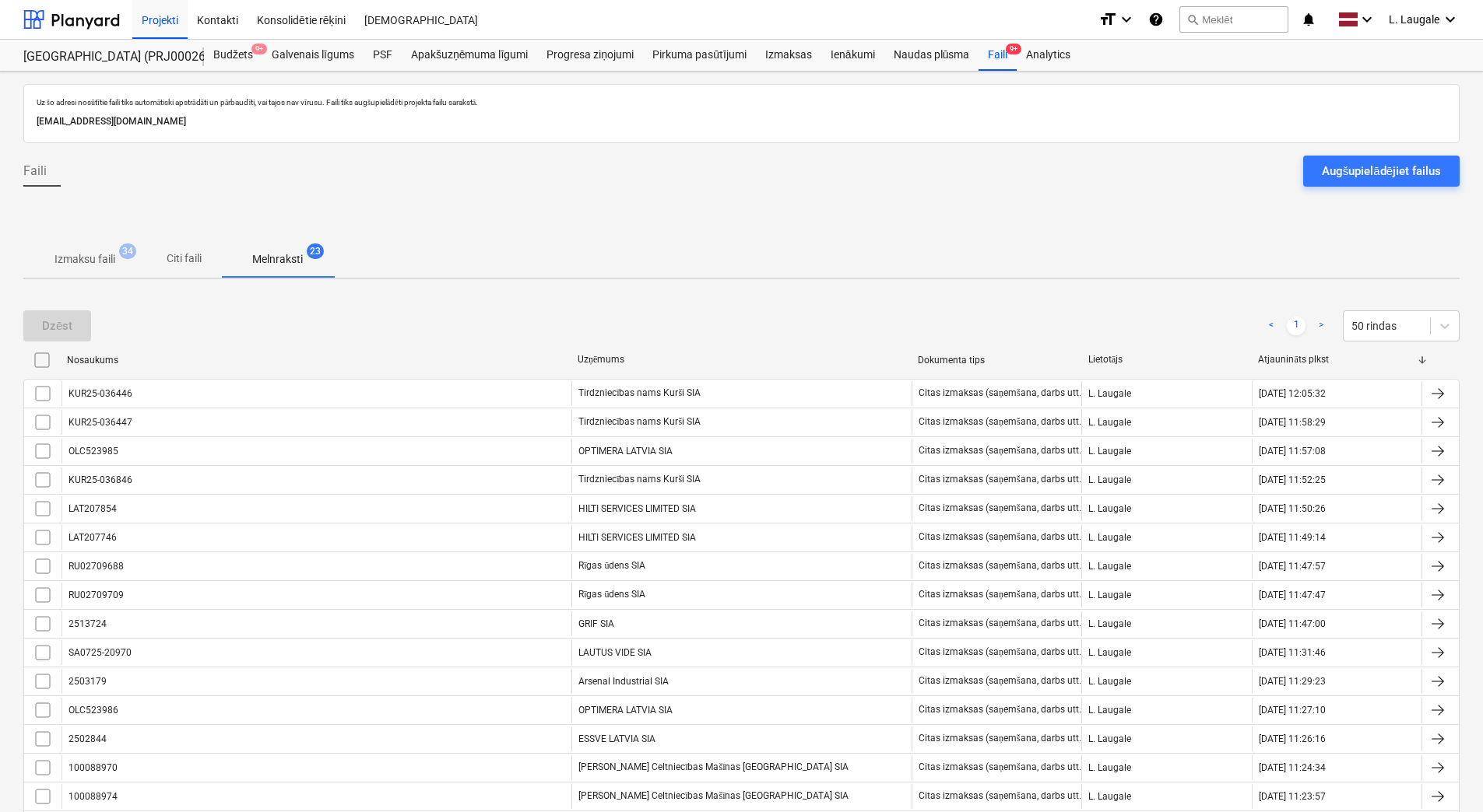
click at [123, 266] on span "Izmaksu faili 34" at bounding box center [85, 259] width 86 height 16
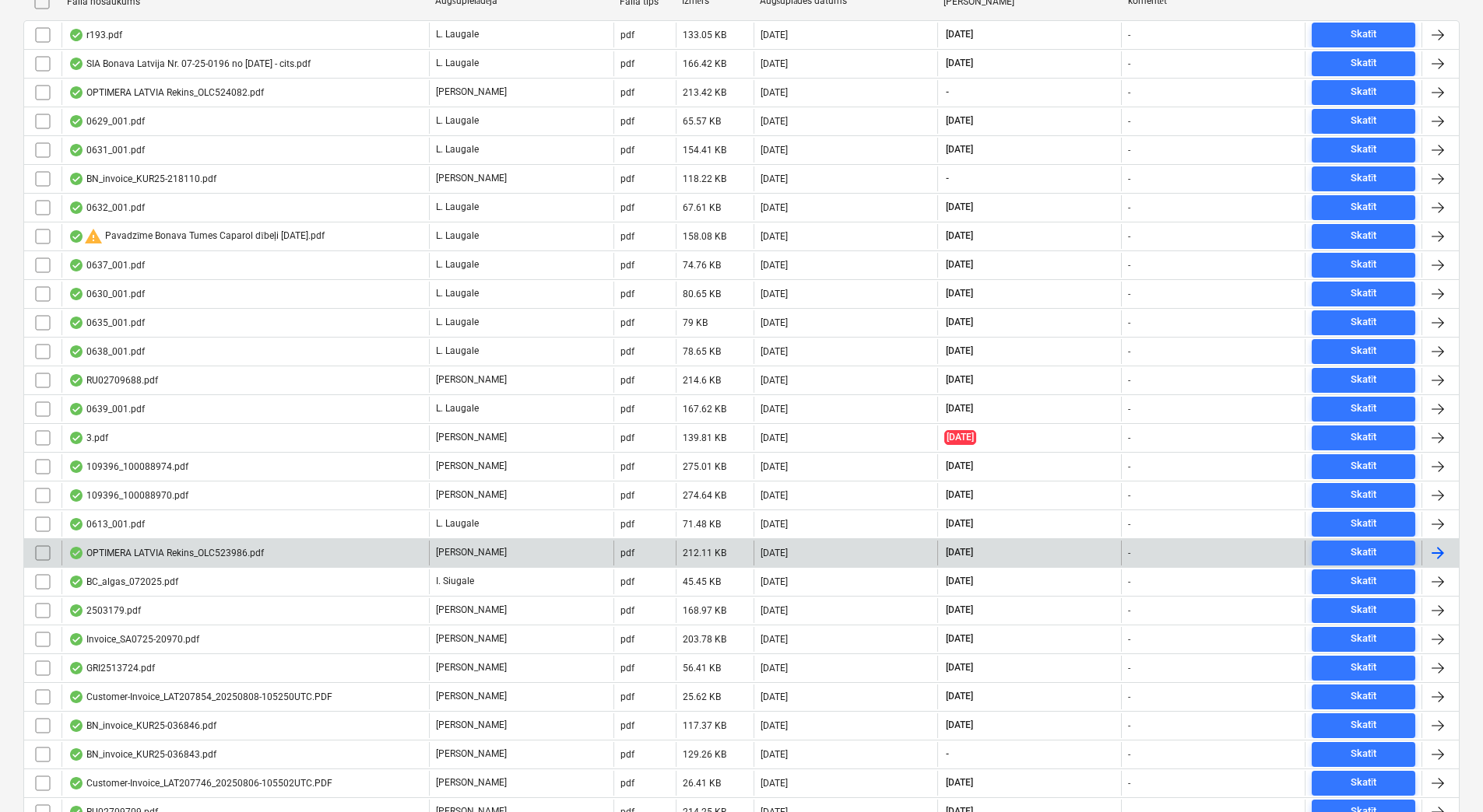
scroll to position [343, 0]
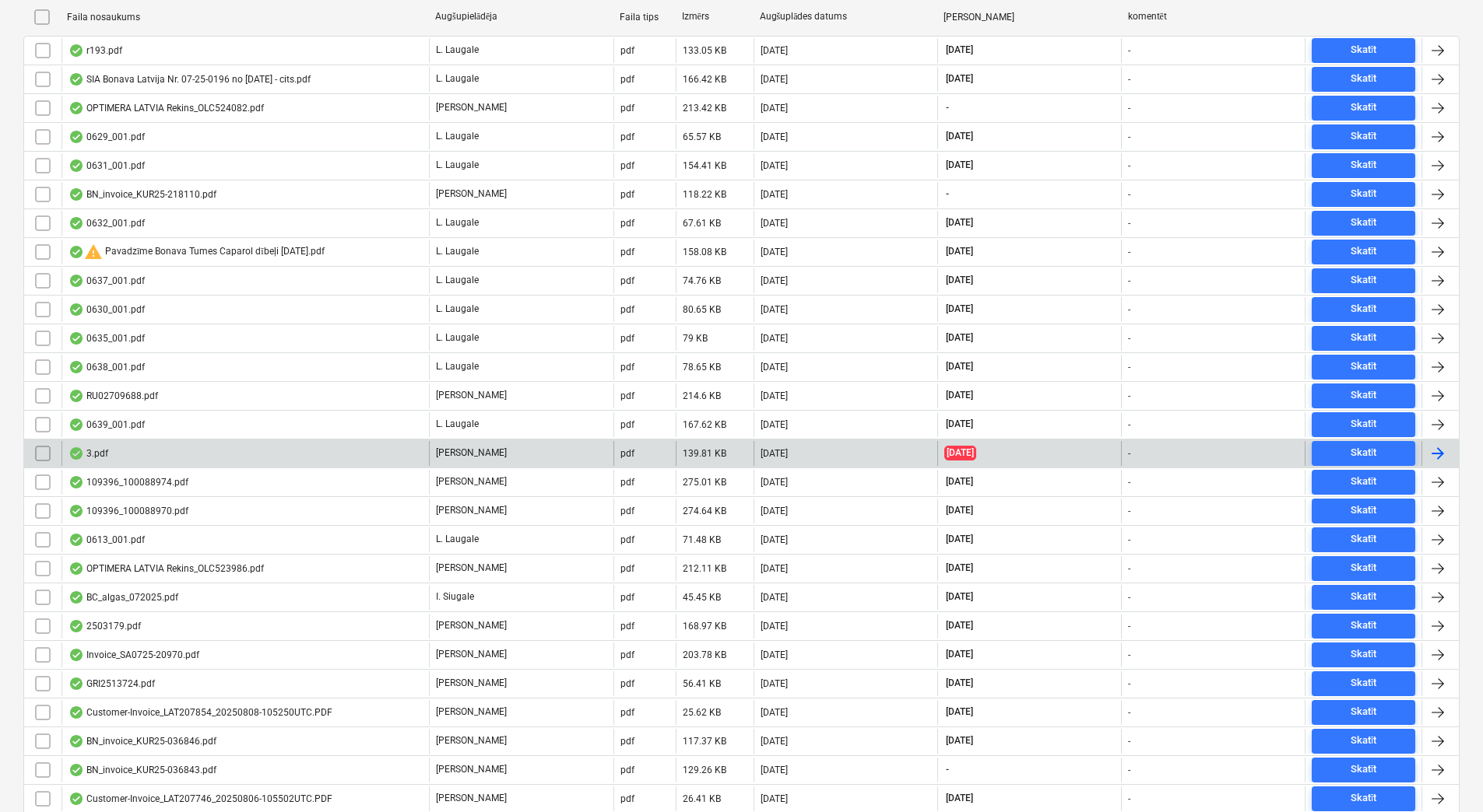
click at [242, 456] on div "3.pdf" at bounding box center [245, 453] width 367 height 25
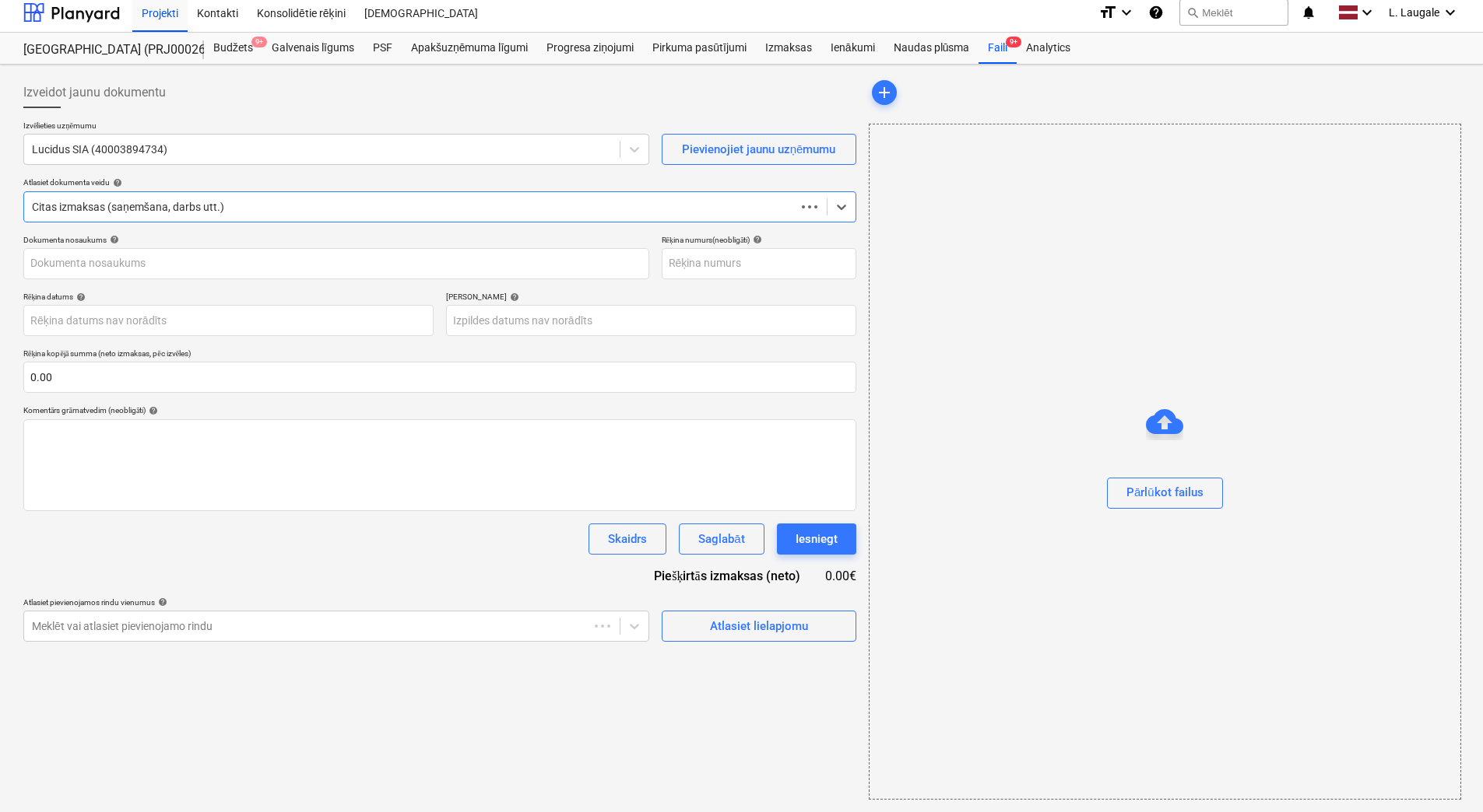
scroll to position [7, 0]
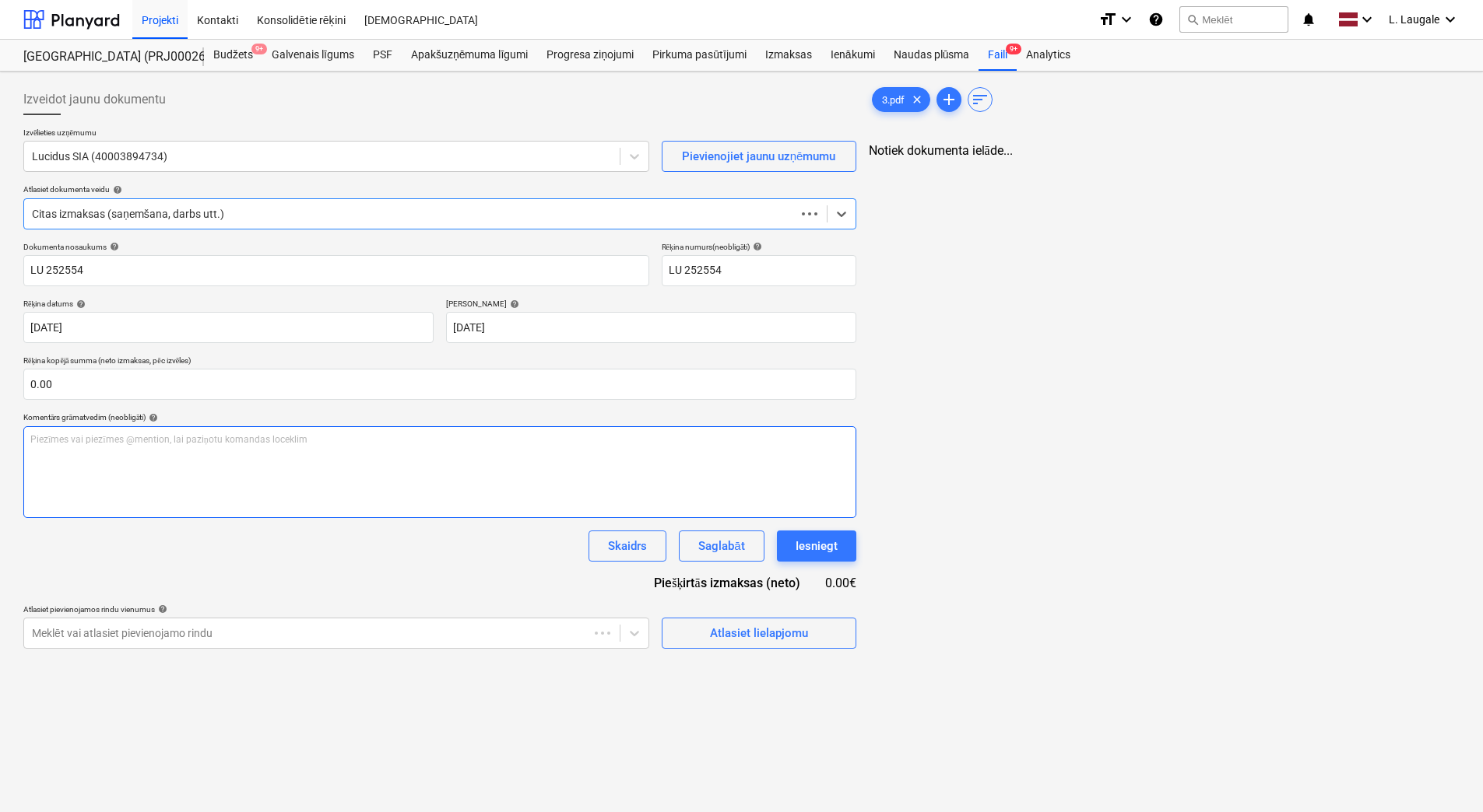
type input "LU 252554"
type input "[DATE]"
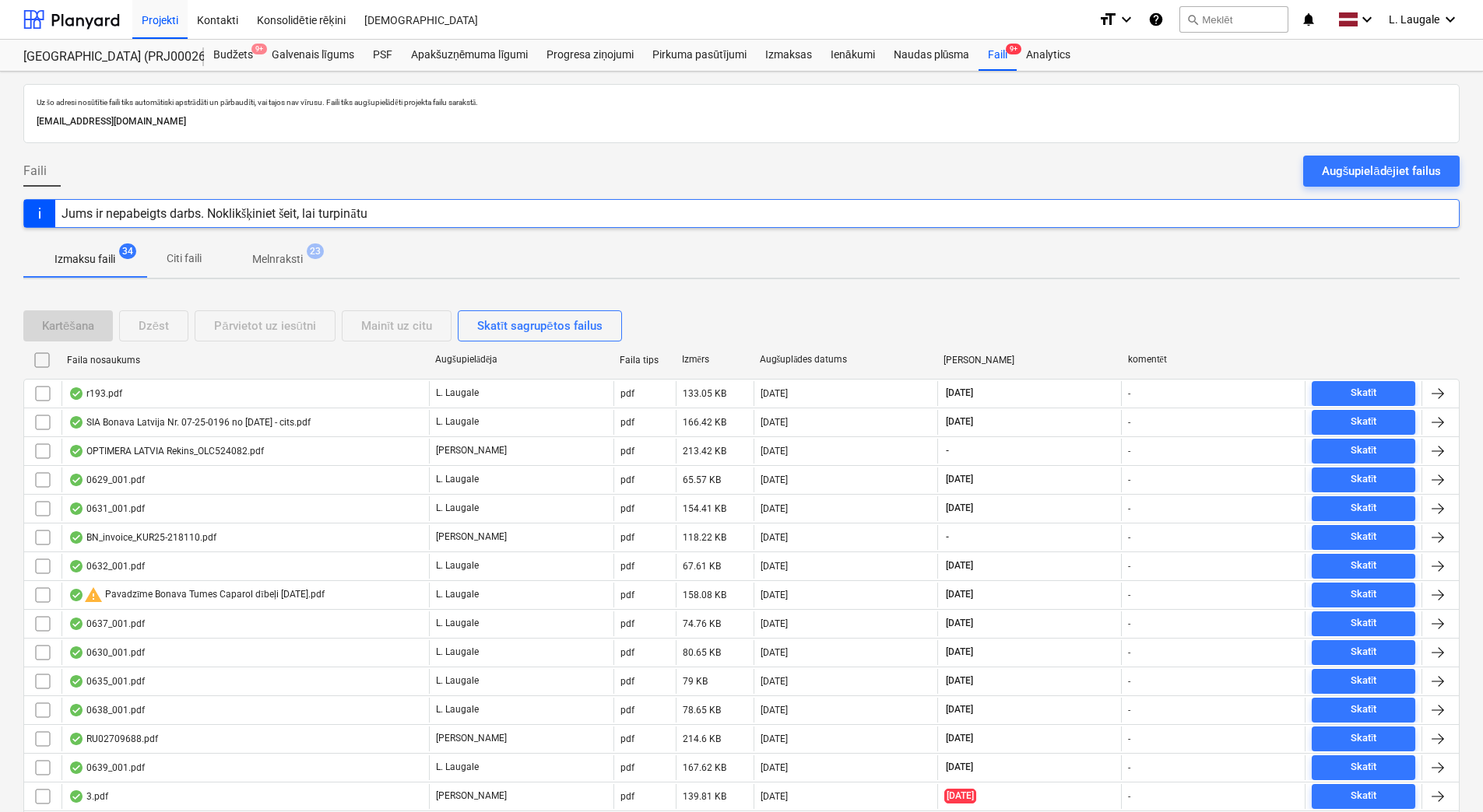
scroll to position [343, 0]
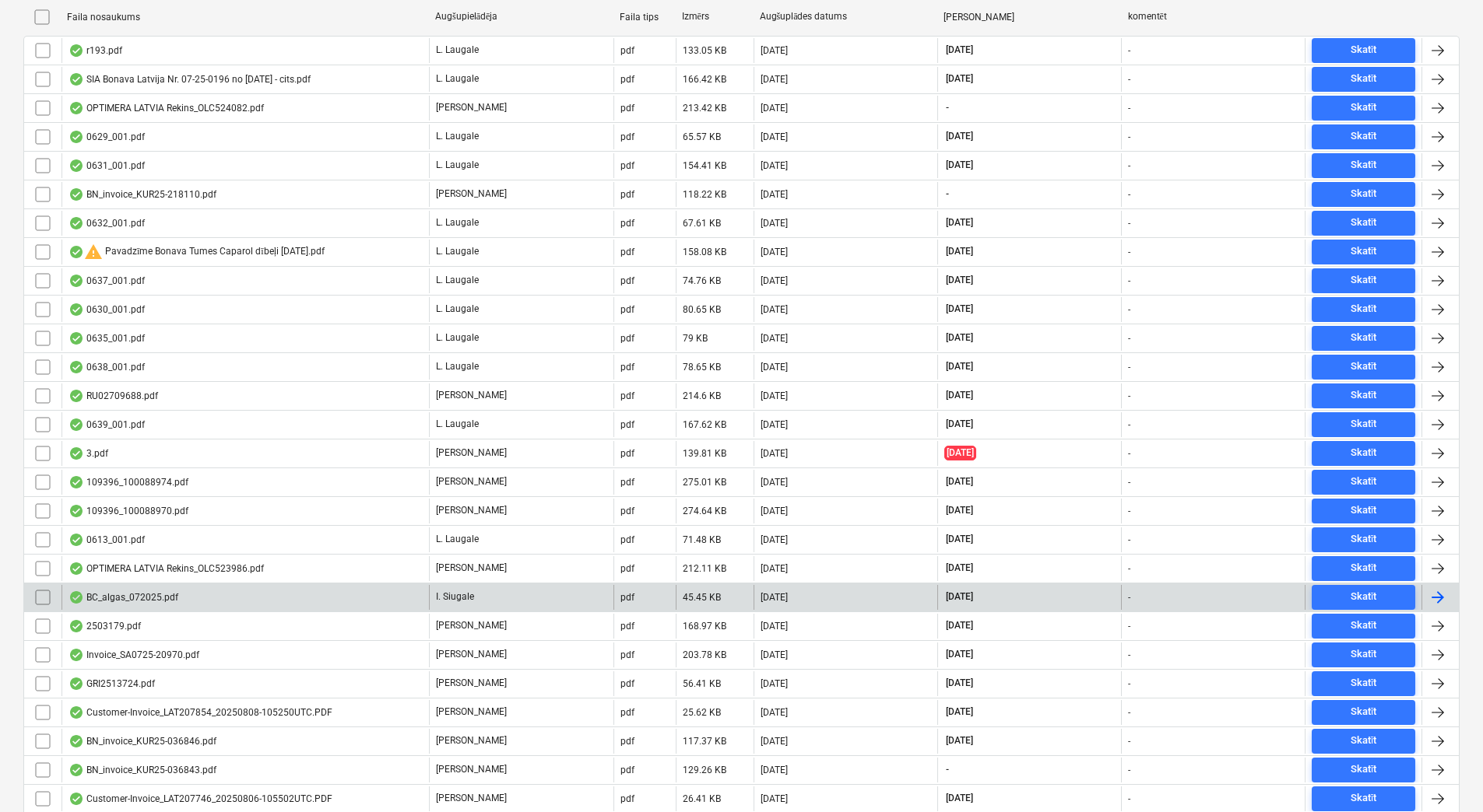
click at [245, 594] on div "BC_algas_072025.pdf" at bounding box center [245, 597] width 367 height 25
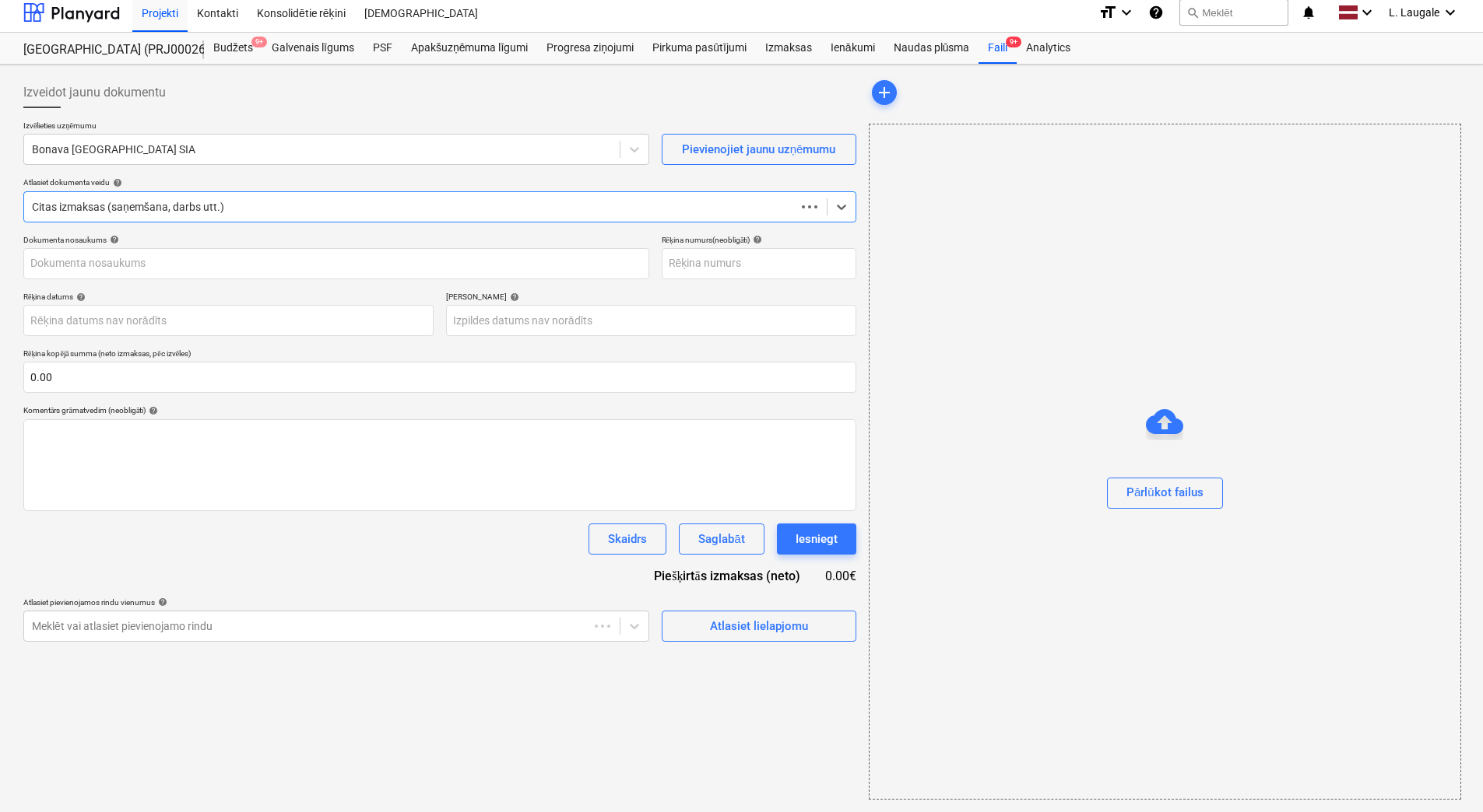
scroll to position [7, 0]
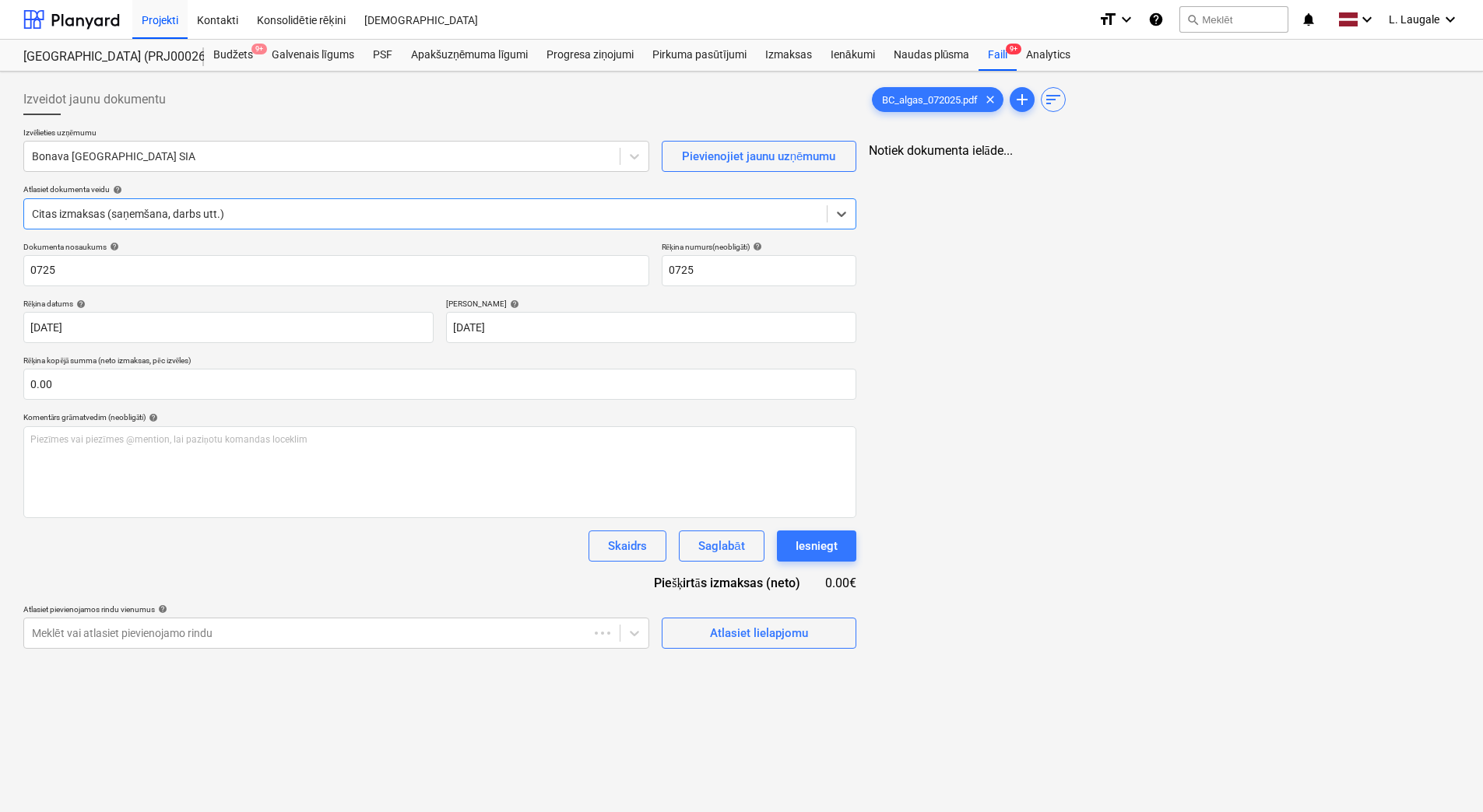
type input "0725"
type input "[DATE]"
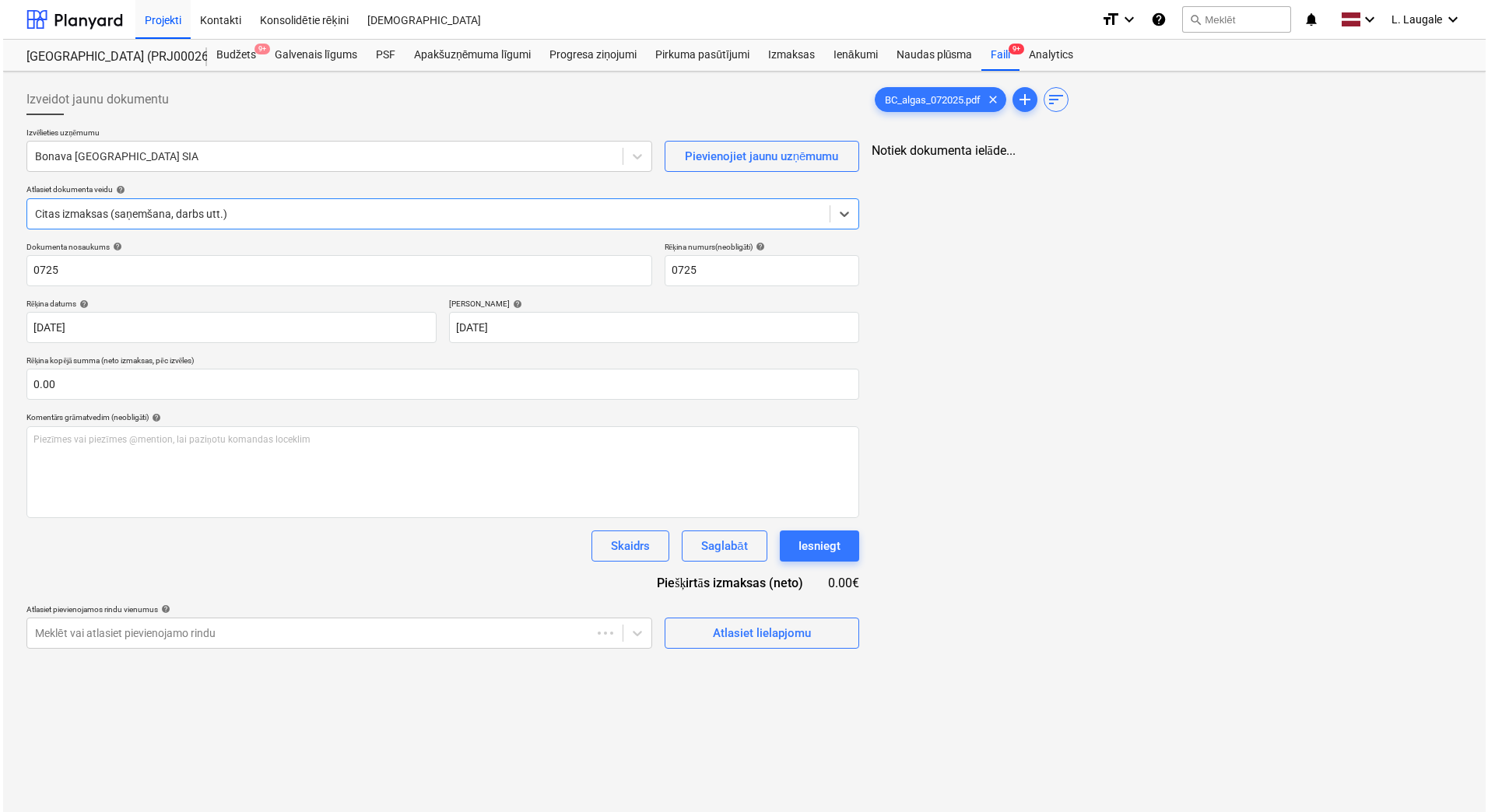
scroll to position [0, 0]
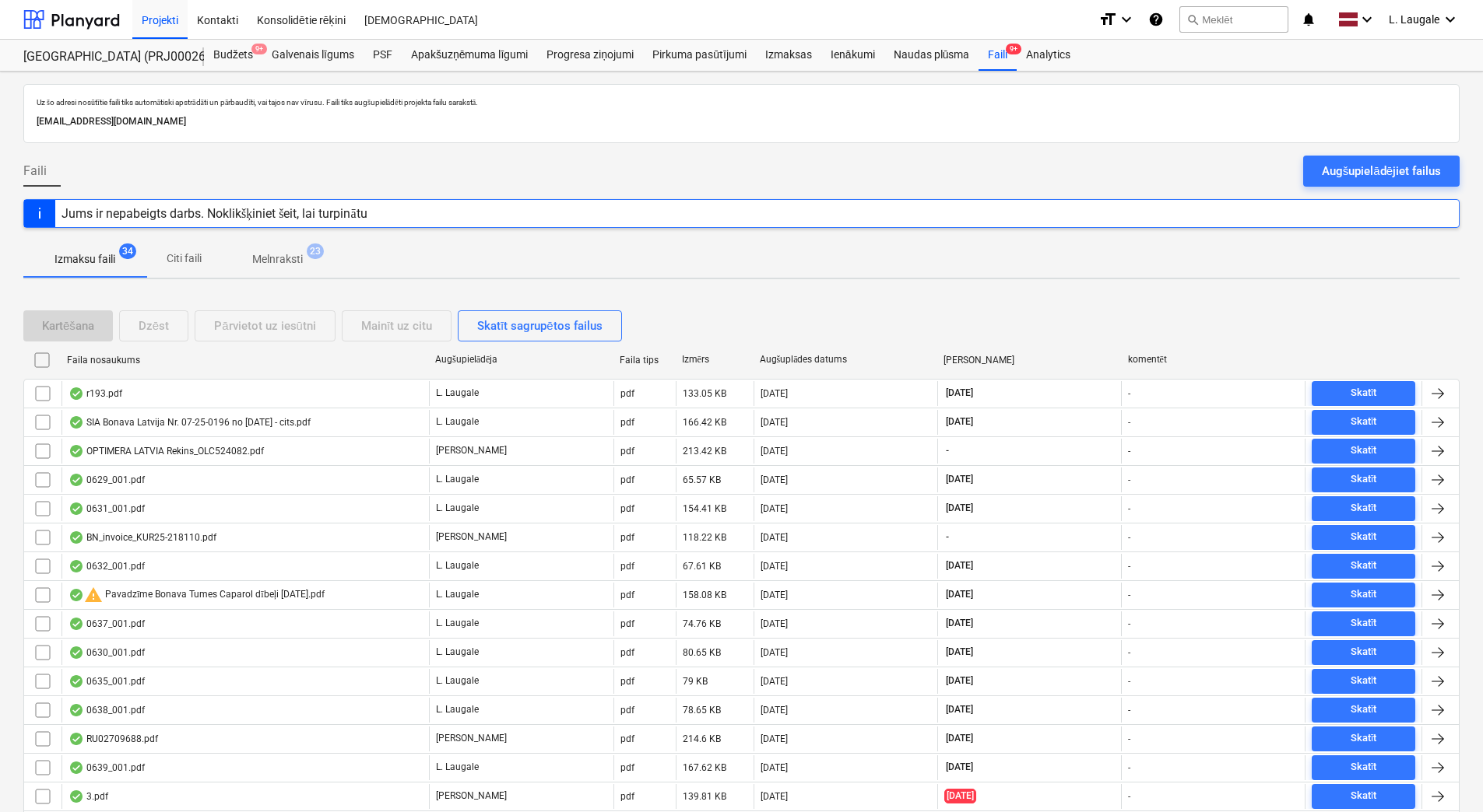
click at [294, 263] on p "Melnraksti" at bounding box center [277, 259] width 50 height 16
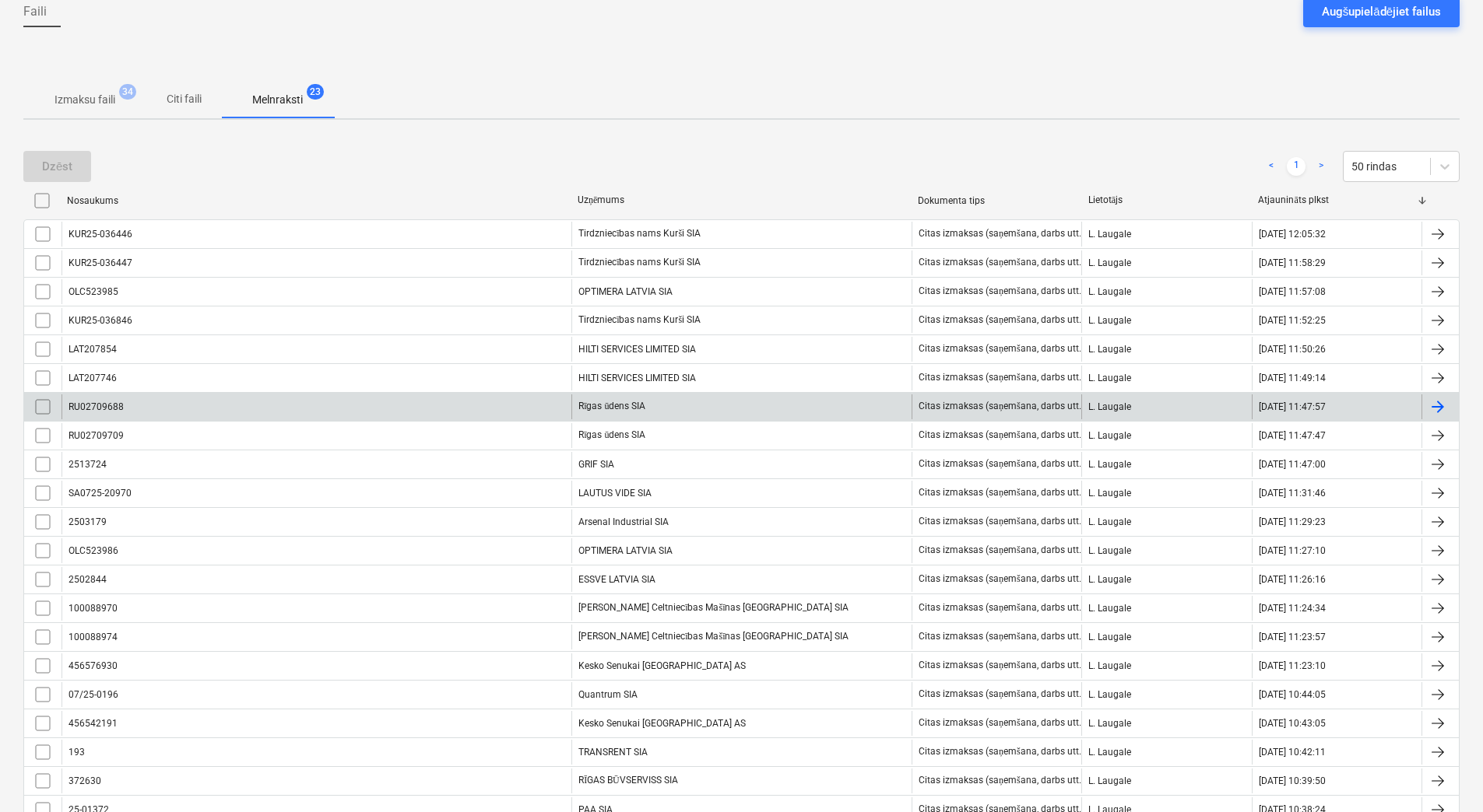
scroll to position [311, 0]
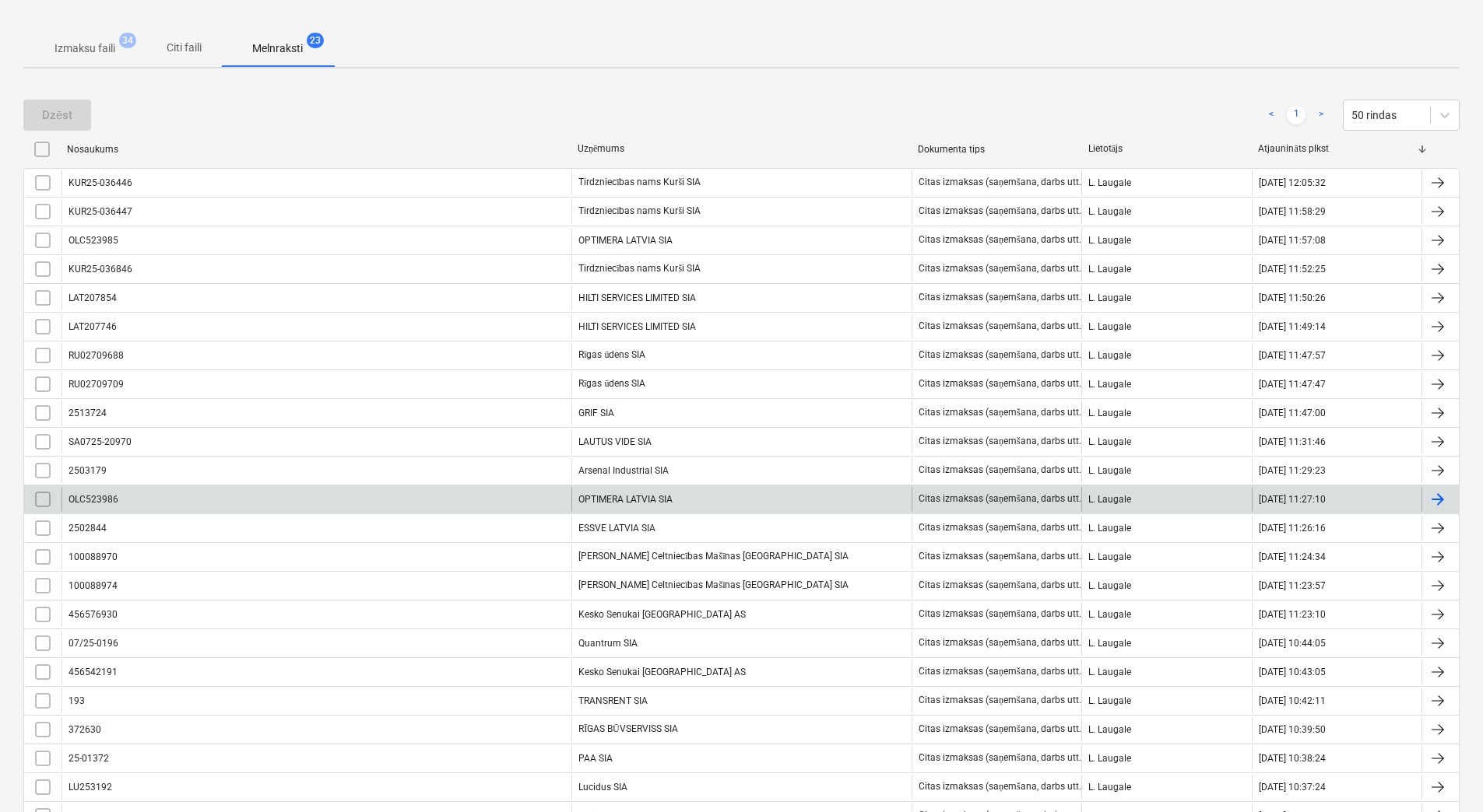
scroll to position [207, 0]
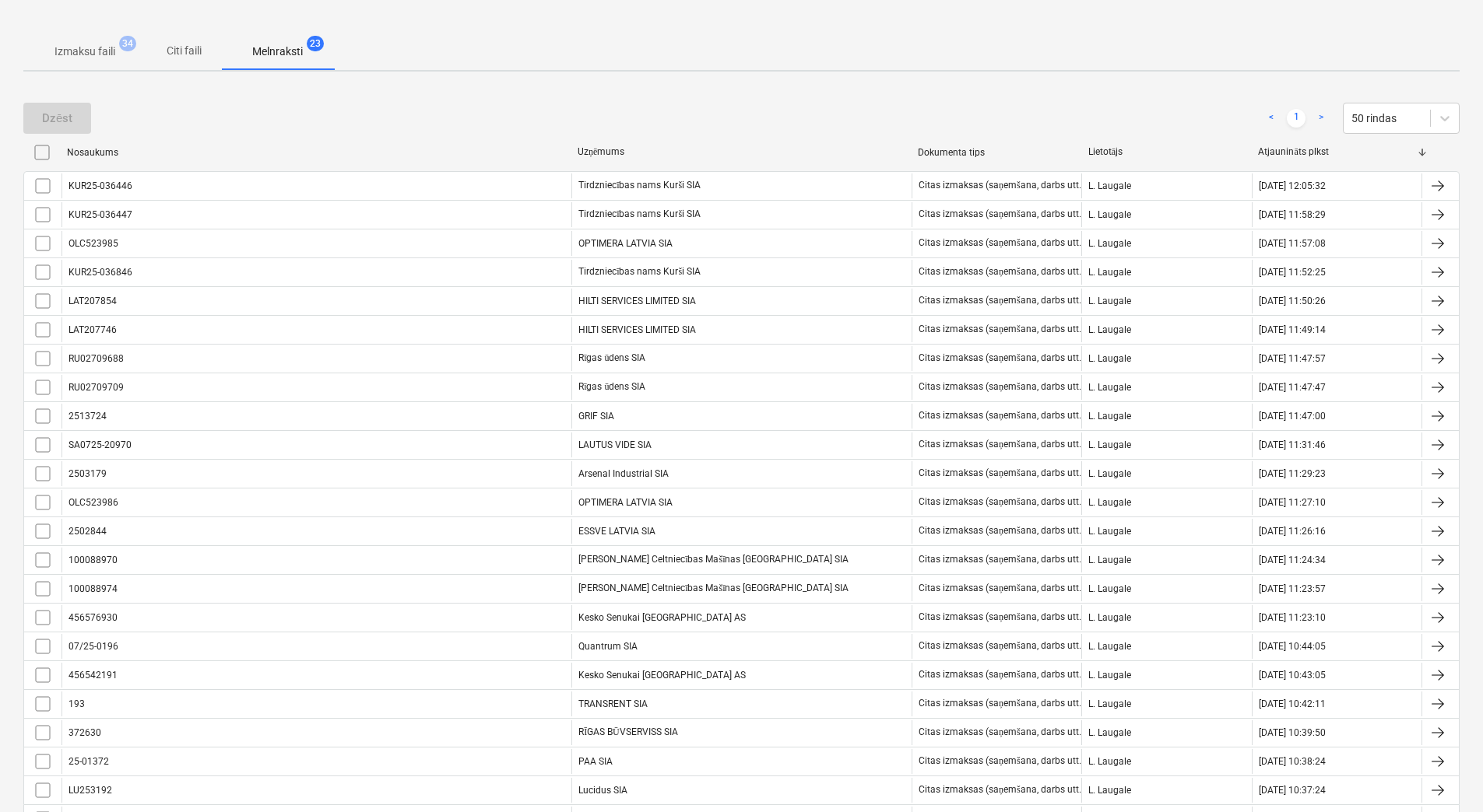
click at [101, 42] on span "Izmaksu faili 34" at bounding box center [85, 51] width 123 height 28
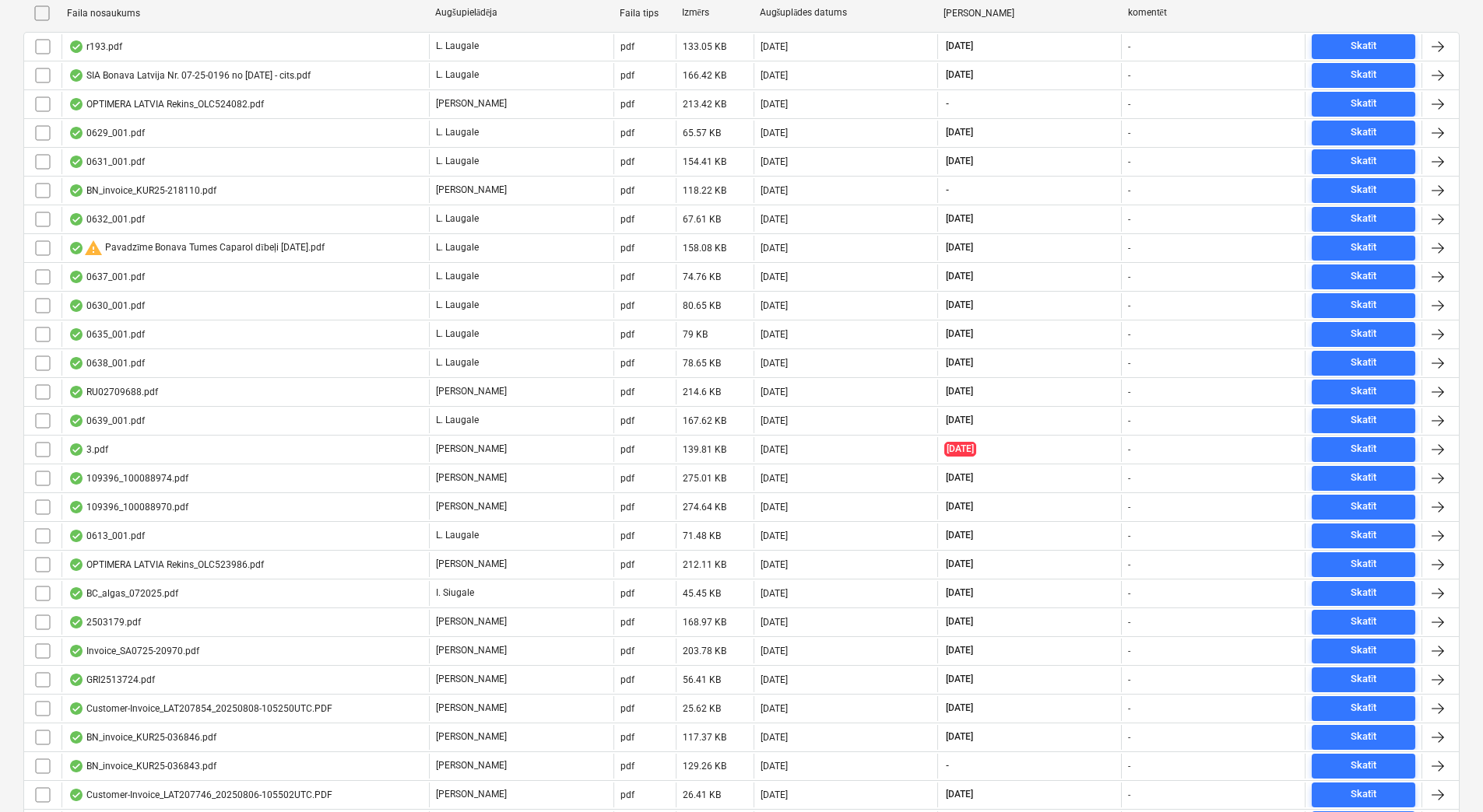
scroll to position [519, 0]
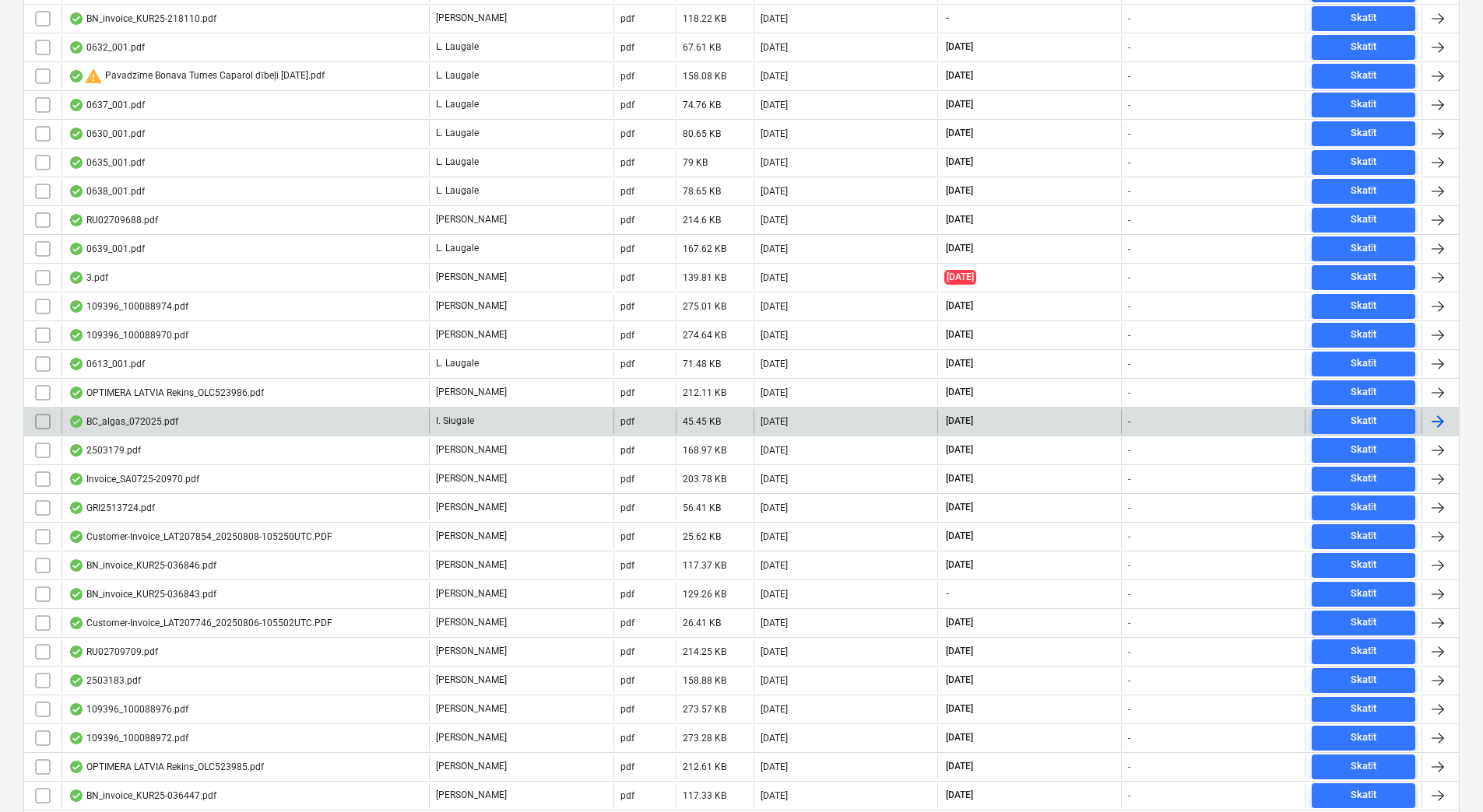
click at [195, 423] on div "BC_algas_072025.pdf" at bounding box center [245, 421] width 367 height 25
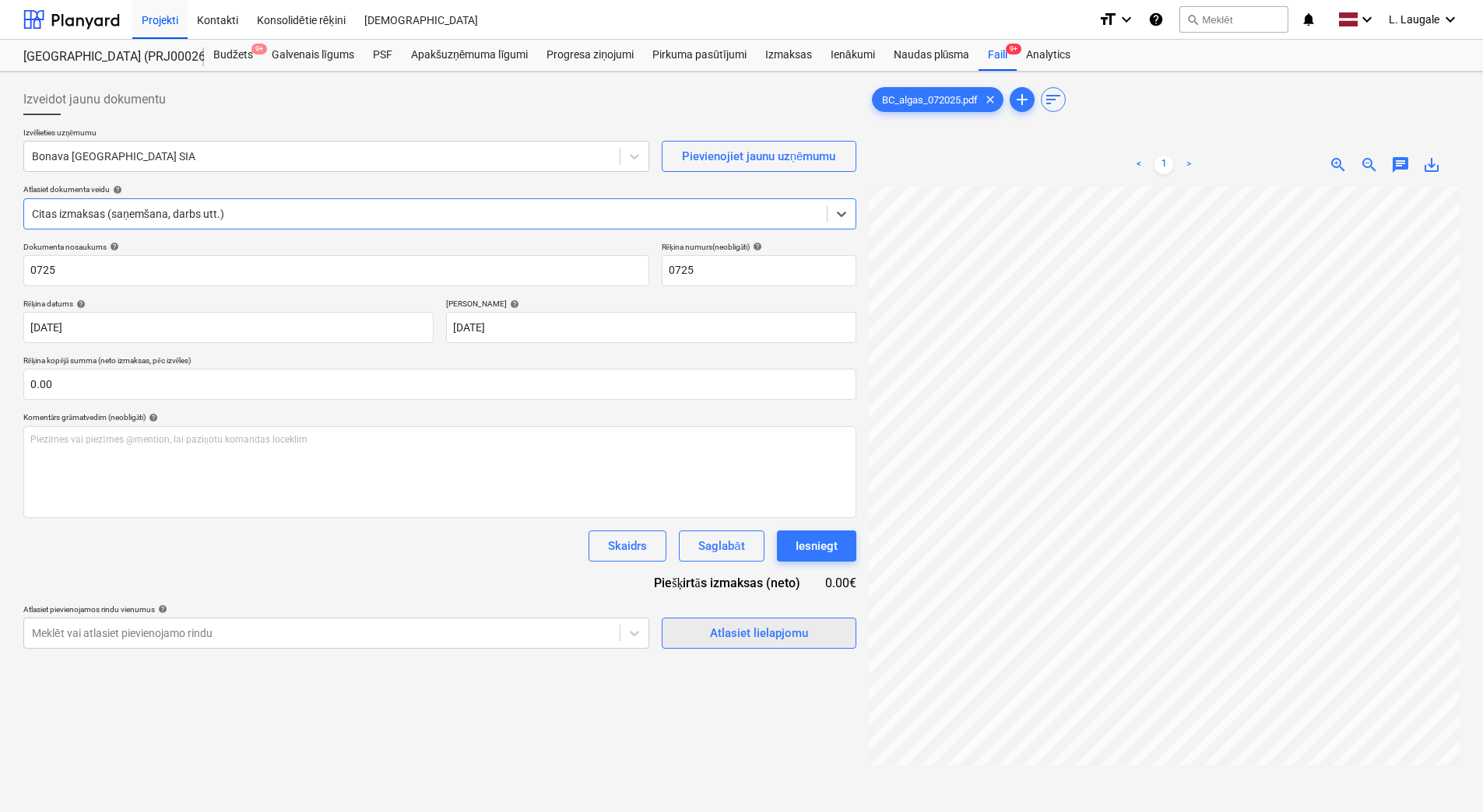
click at [722, 627] on div "Atlasiet lielapjomu" at bounding box center [759, 633] width 98 height 20
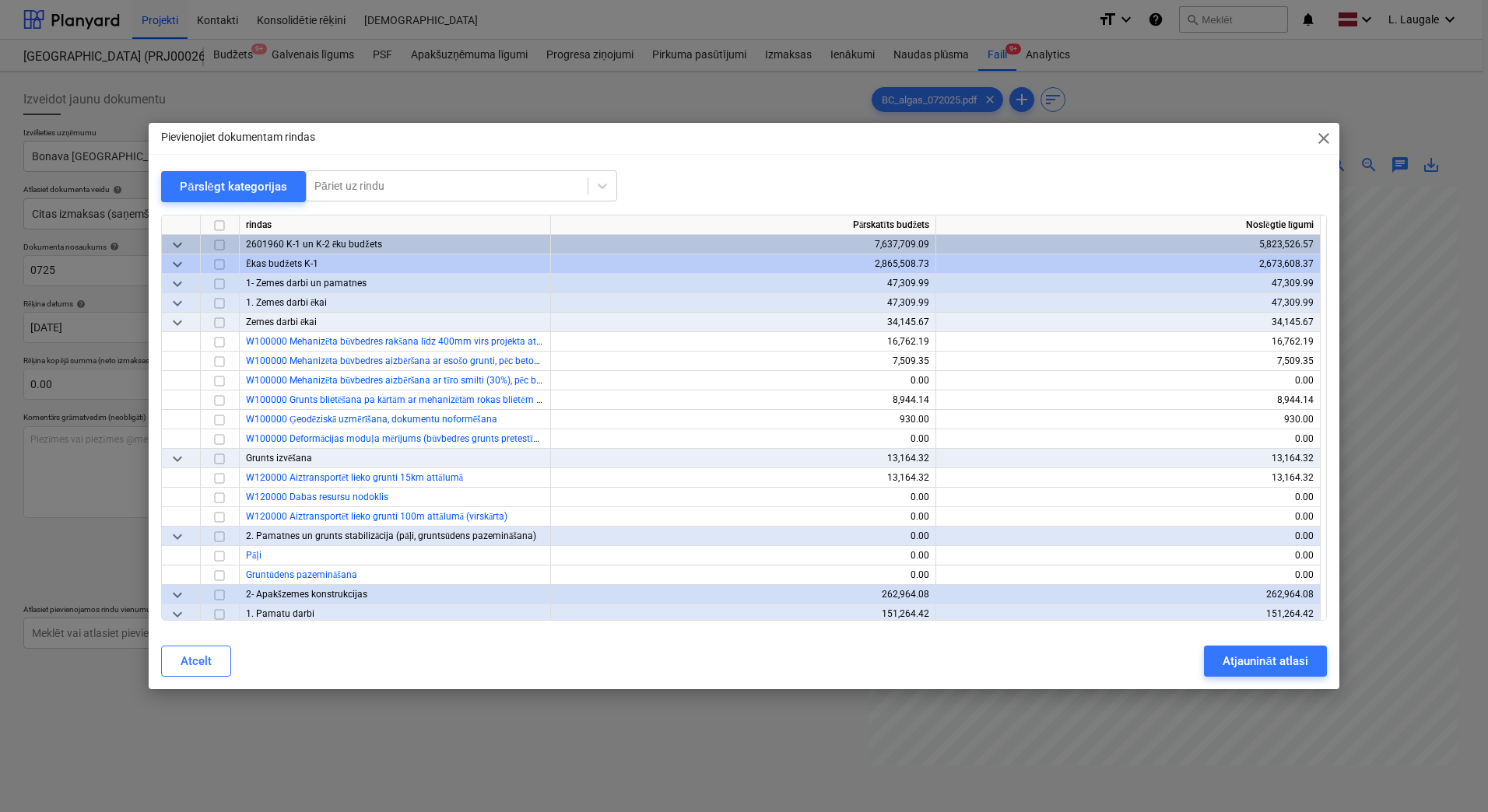
click at [1327, 139] on span "close" at bounding box center [1323, 138] width 19 height 19
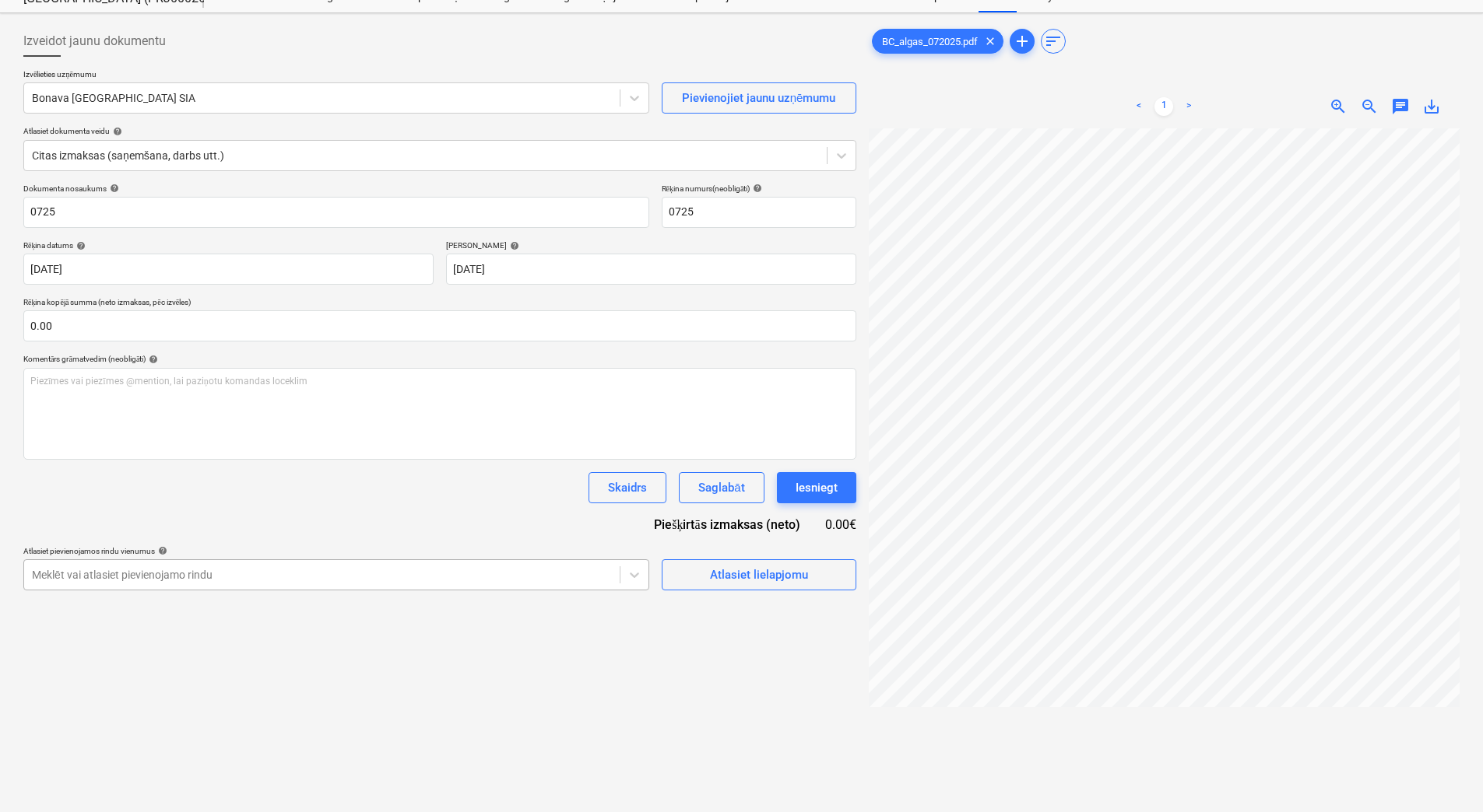
click at [491, 633] on body "Projekti Kontakti Konsolidētie rēķini Iesūtne format_size keyboard_arrow_down h…" at bounding box center [741, 348] width 1483 height 812
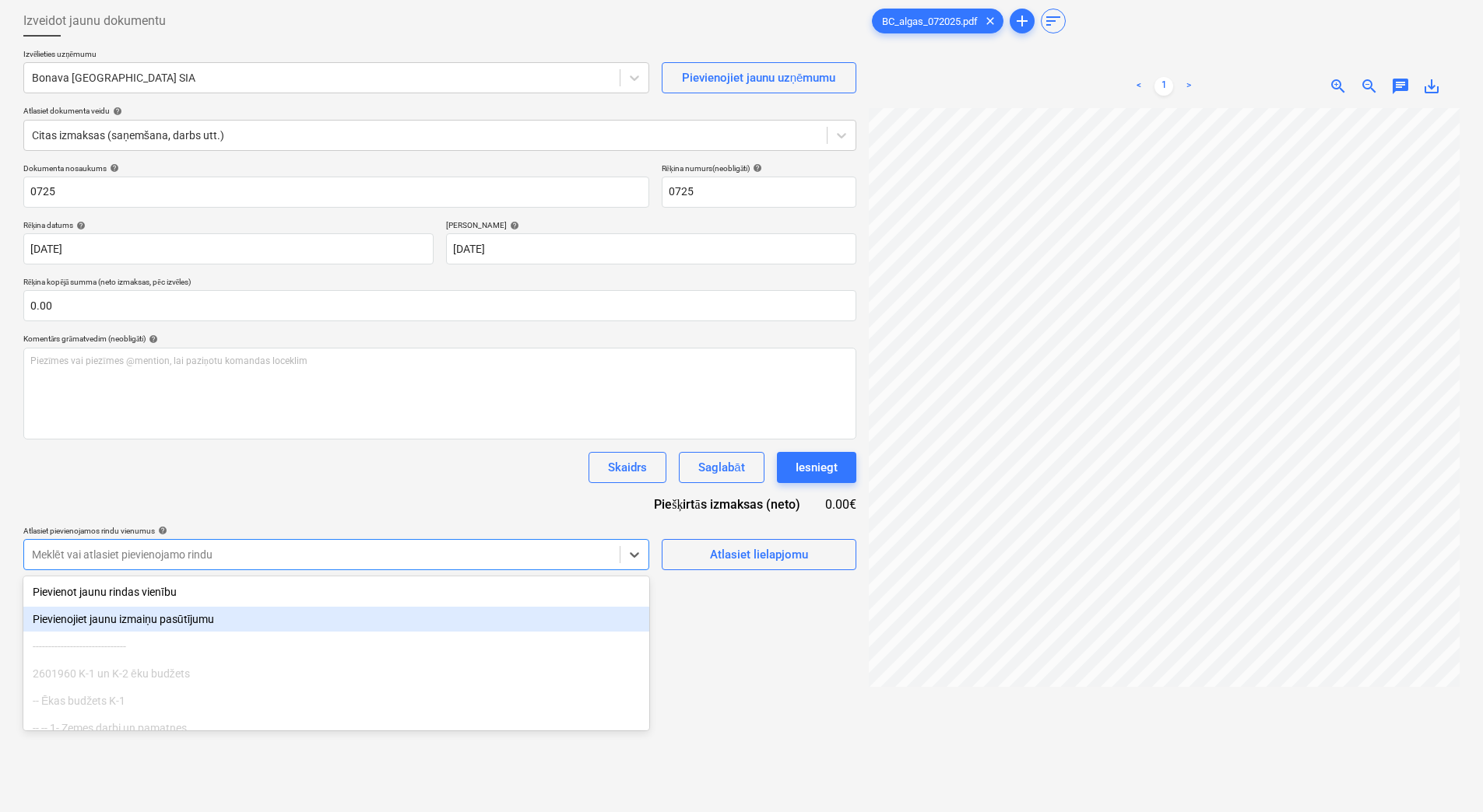
scroll to position [86, 0]
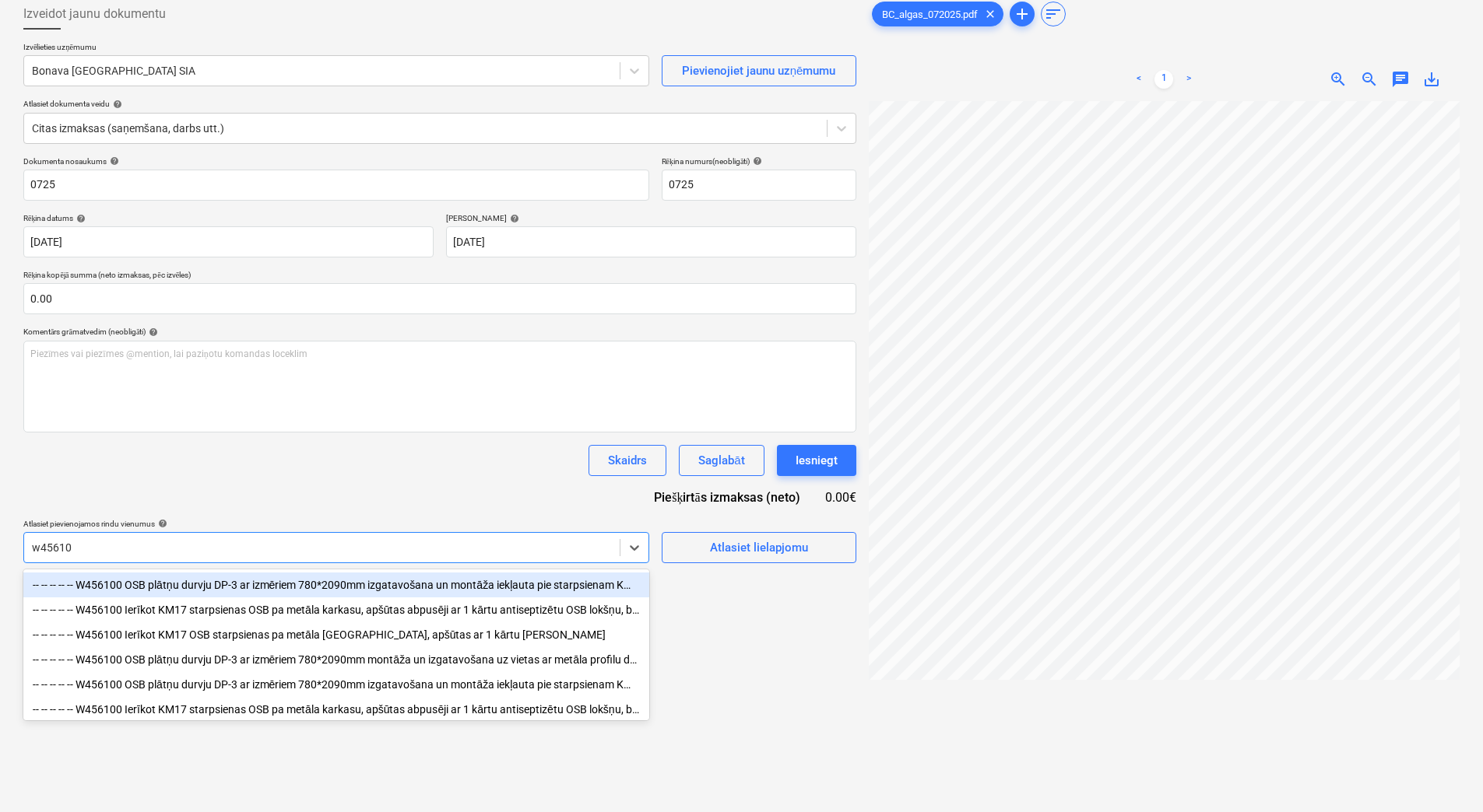
type input "w456100"
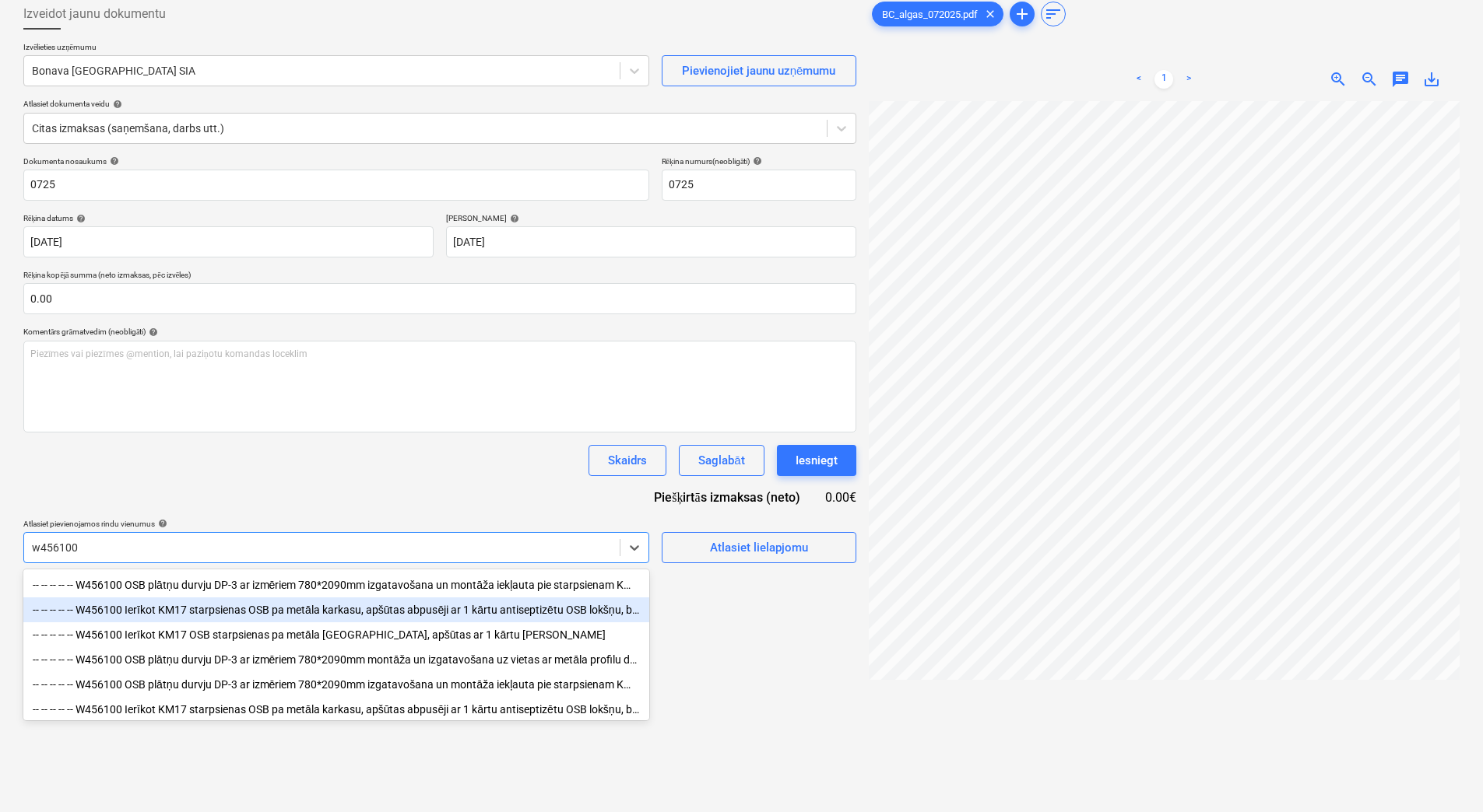
click at [225, 620] on div "-- -- -- -- -- W456100 Ierīkot KM17 starpsienas OSB pa metāla karkasu, apšūtas …" at bounding box center [336, 609] width 626 height 25
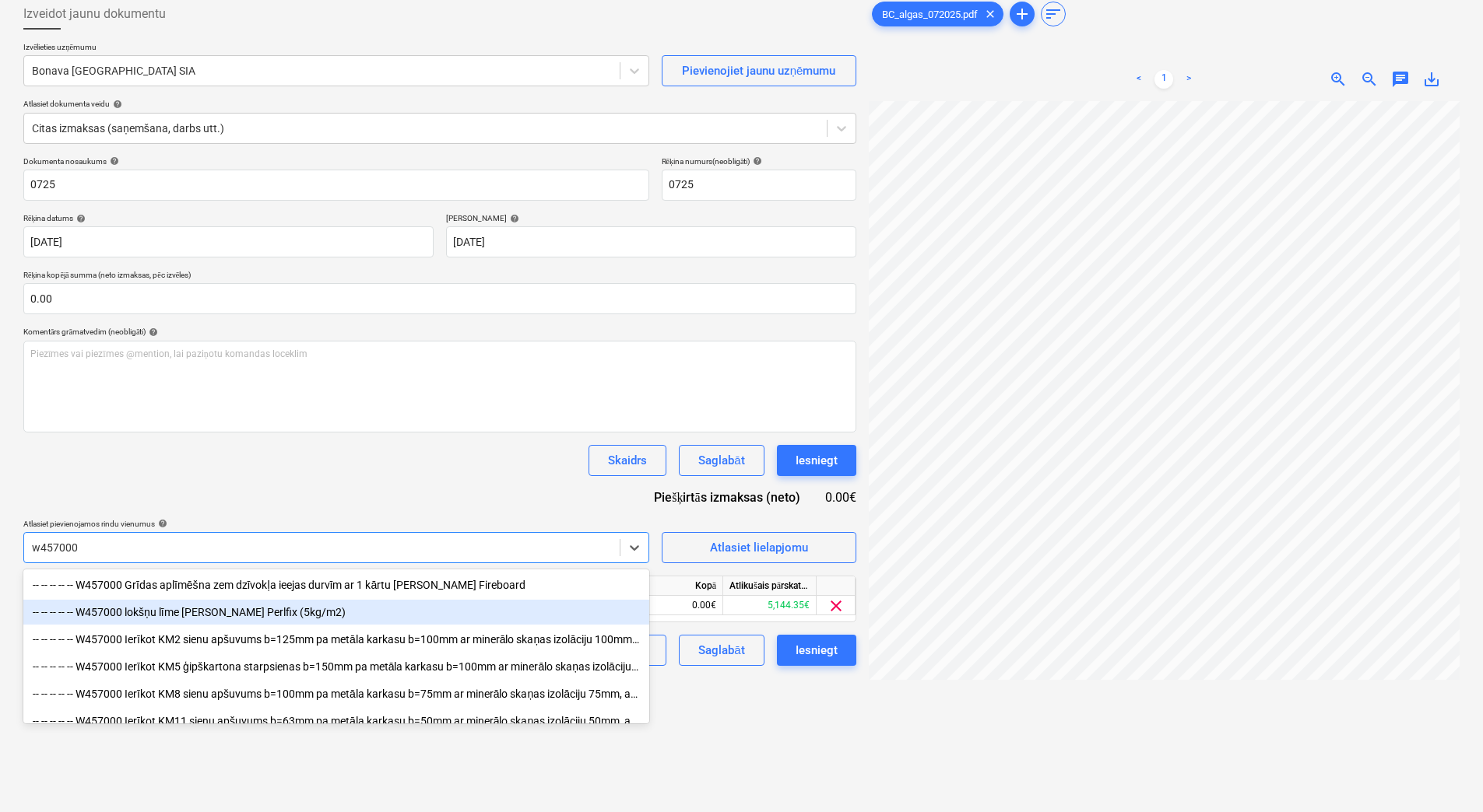
type input "w457000"
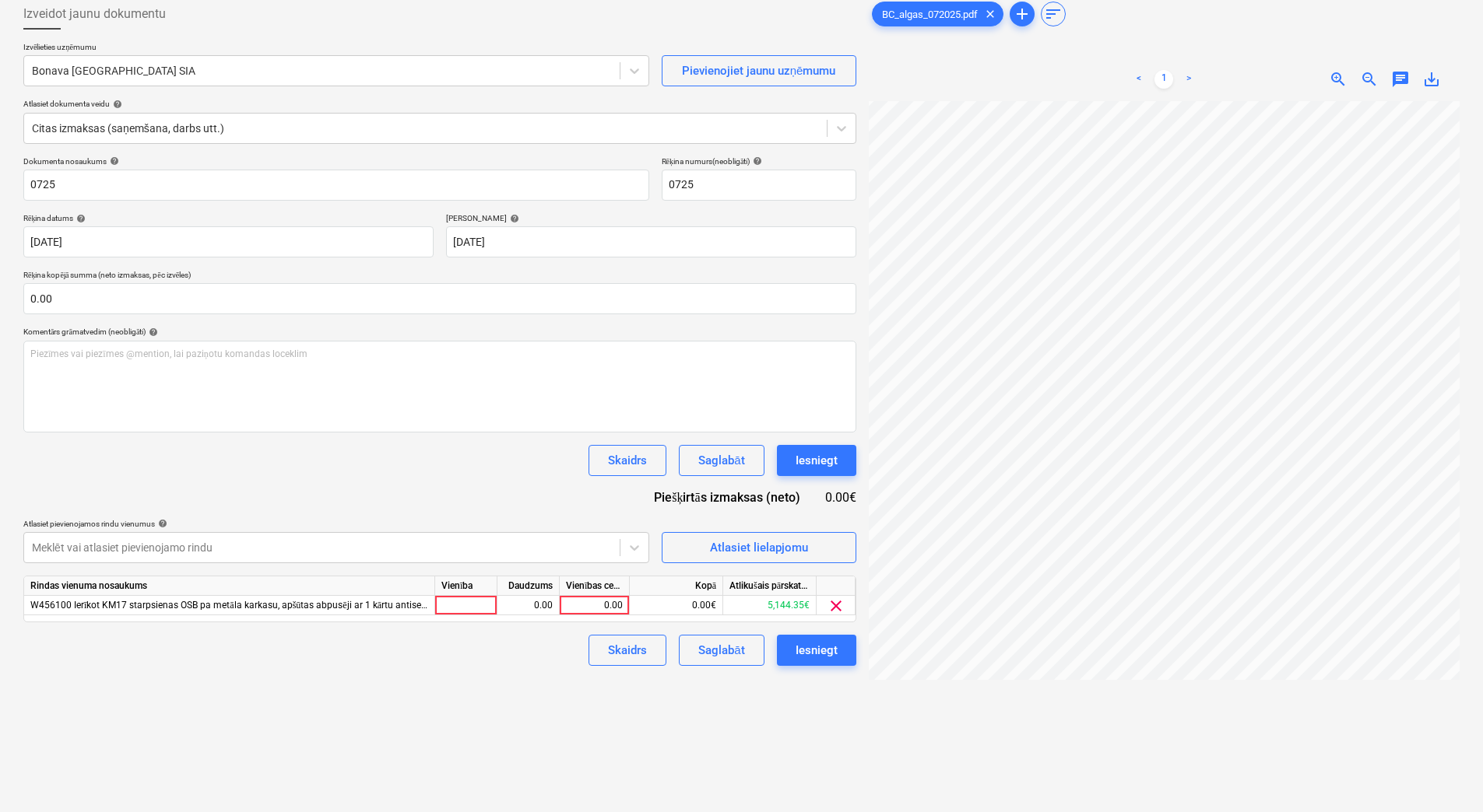
scroll to position [0, 54]
click at [499, 548] on div at bounding box center [321, 547] width 580 height 15
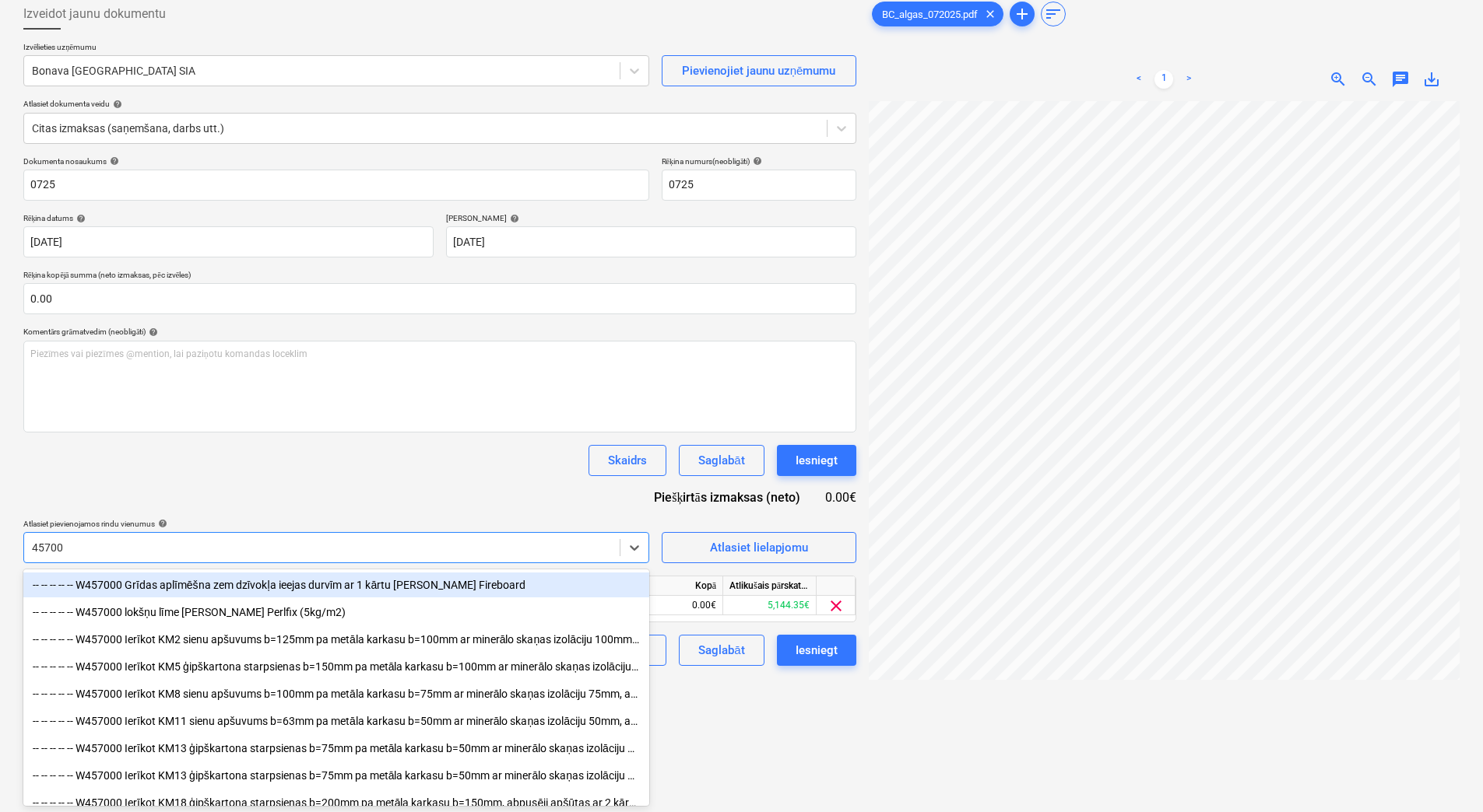
type input "457000"
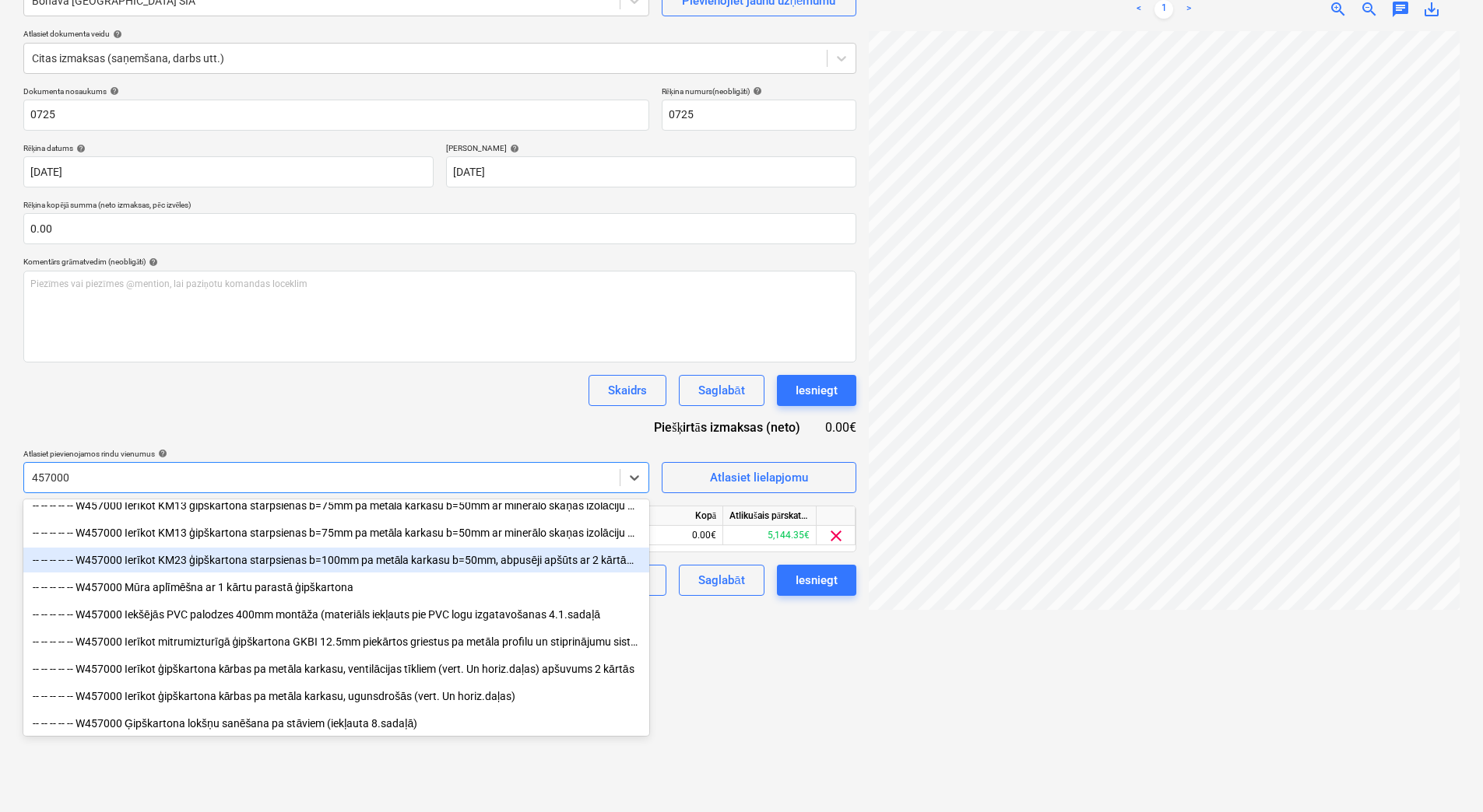
scroll to position [665, 0]
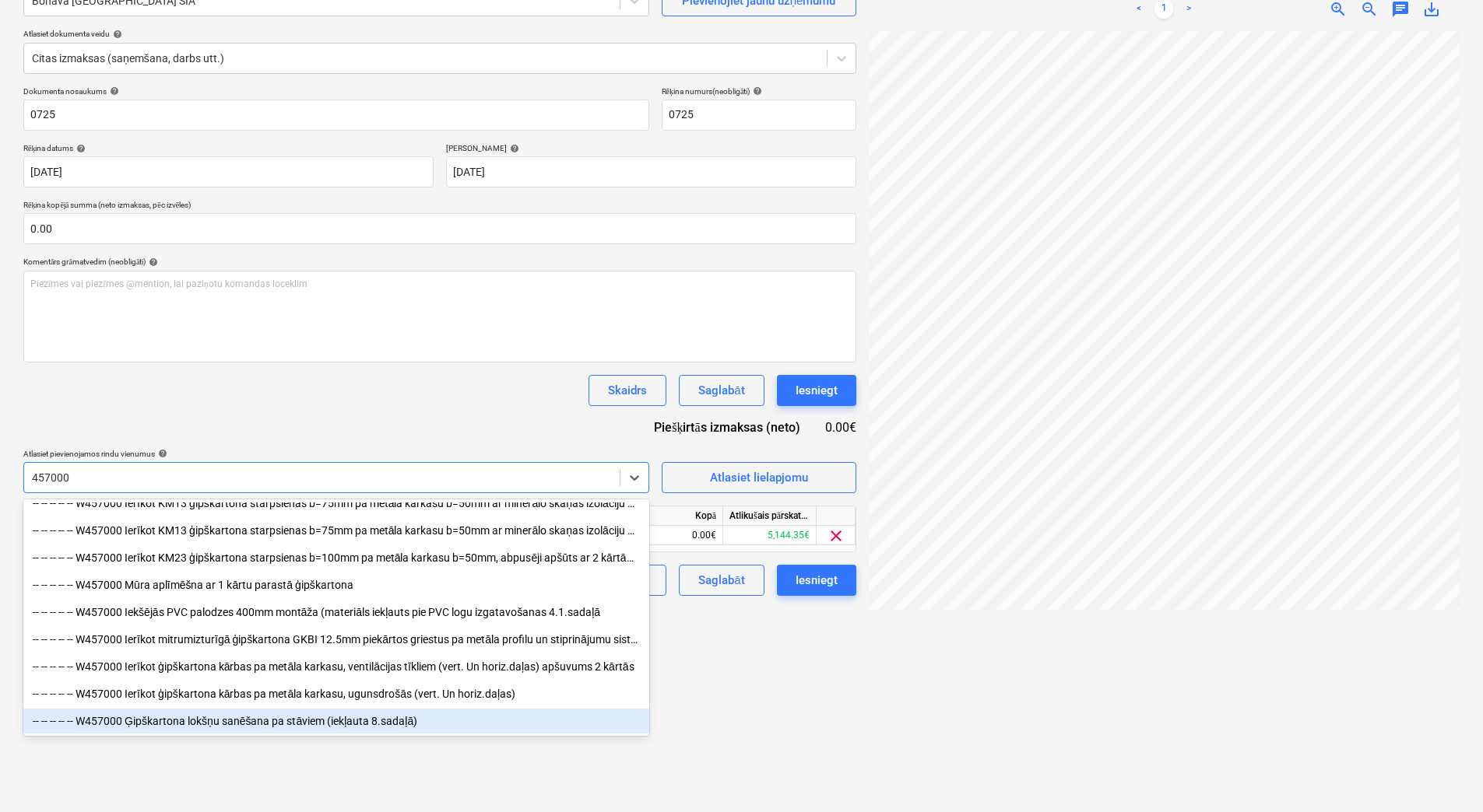
click at [537, 720] on div "-- -- -- -- -- W457000 Ģipškartona lokšņu sanēšana pa stāviem (iekļauta 8.sadaļ…" at bounding box center [336, 721] width 626 height 25
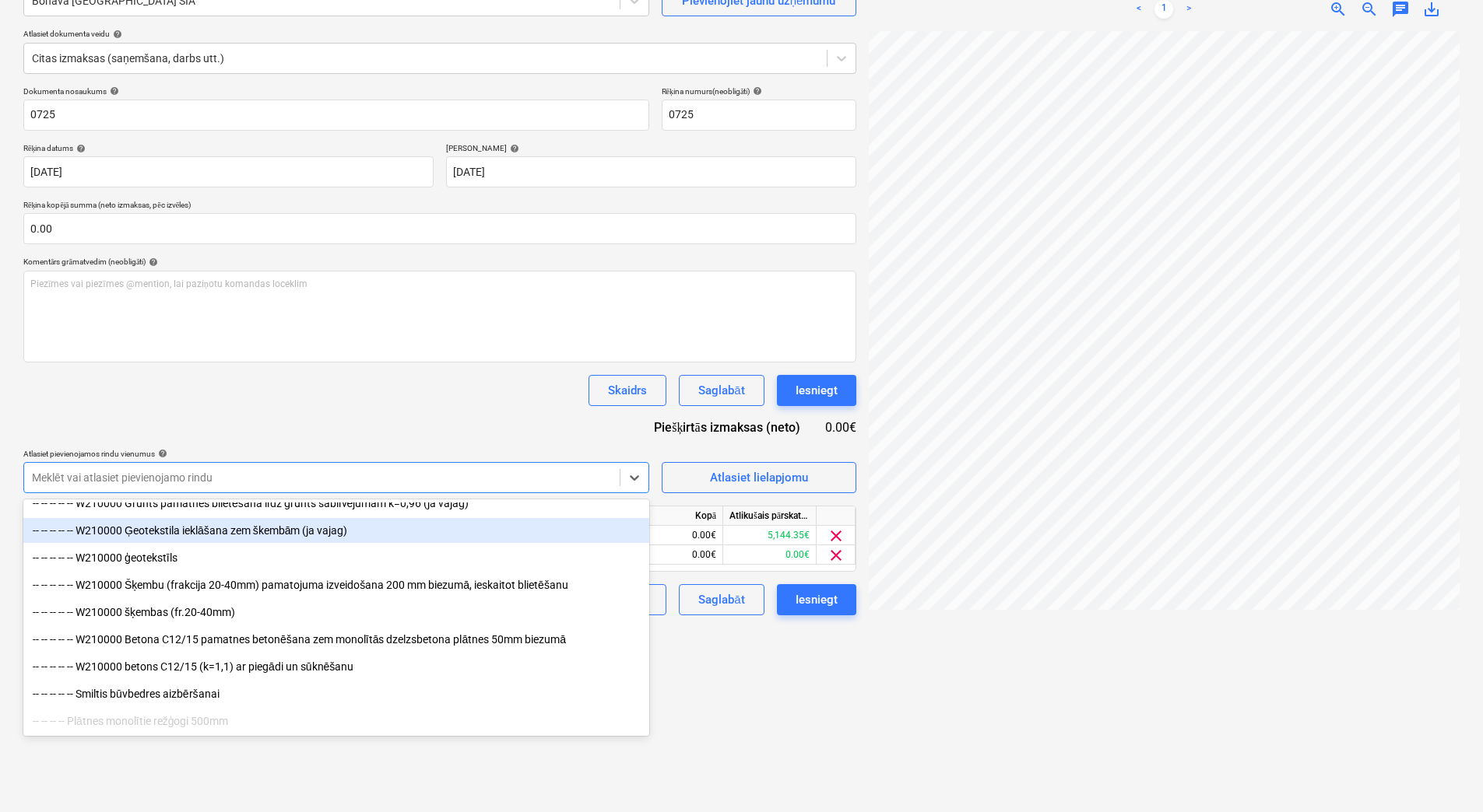
click at [487, 421] on div "Dokumenta nosaukums help 0725 Rēķina numurs (neobligāti) help 0725 Rēķina datum…" at bounding box center [439, 351] width 833 height 529
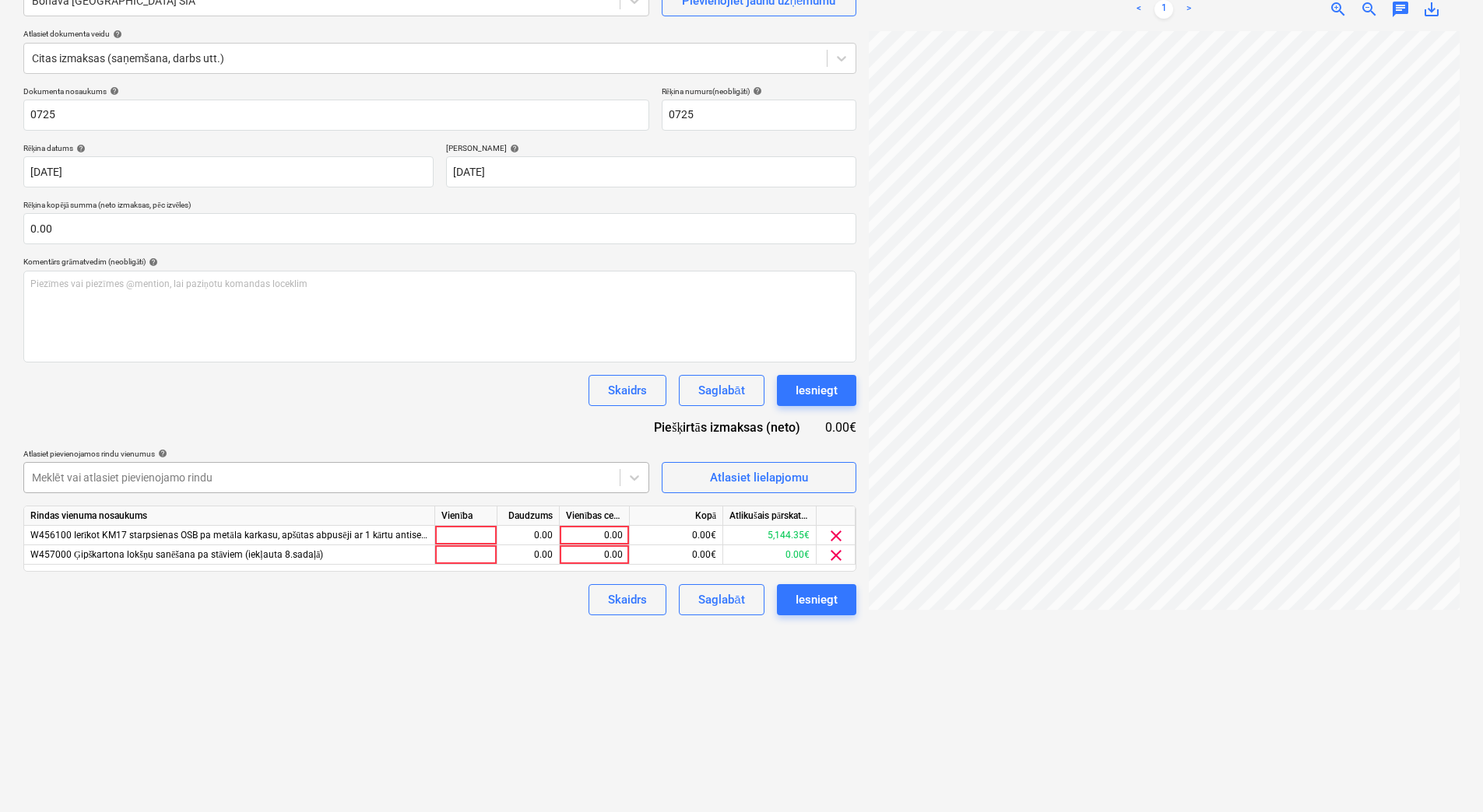
click at [543, 481] on div at bounding box center [321, 477] width 580 height 15
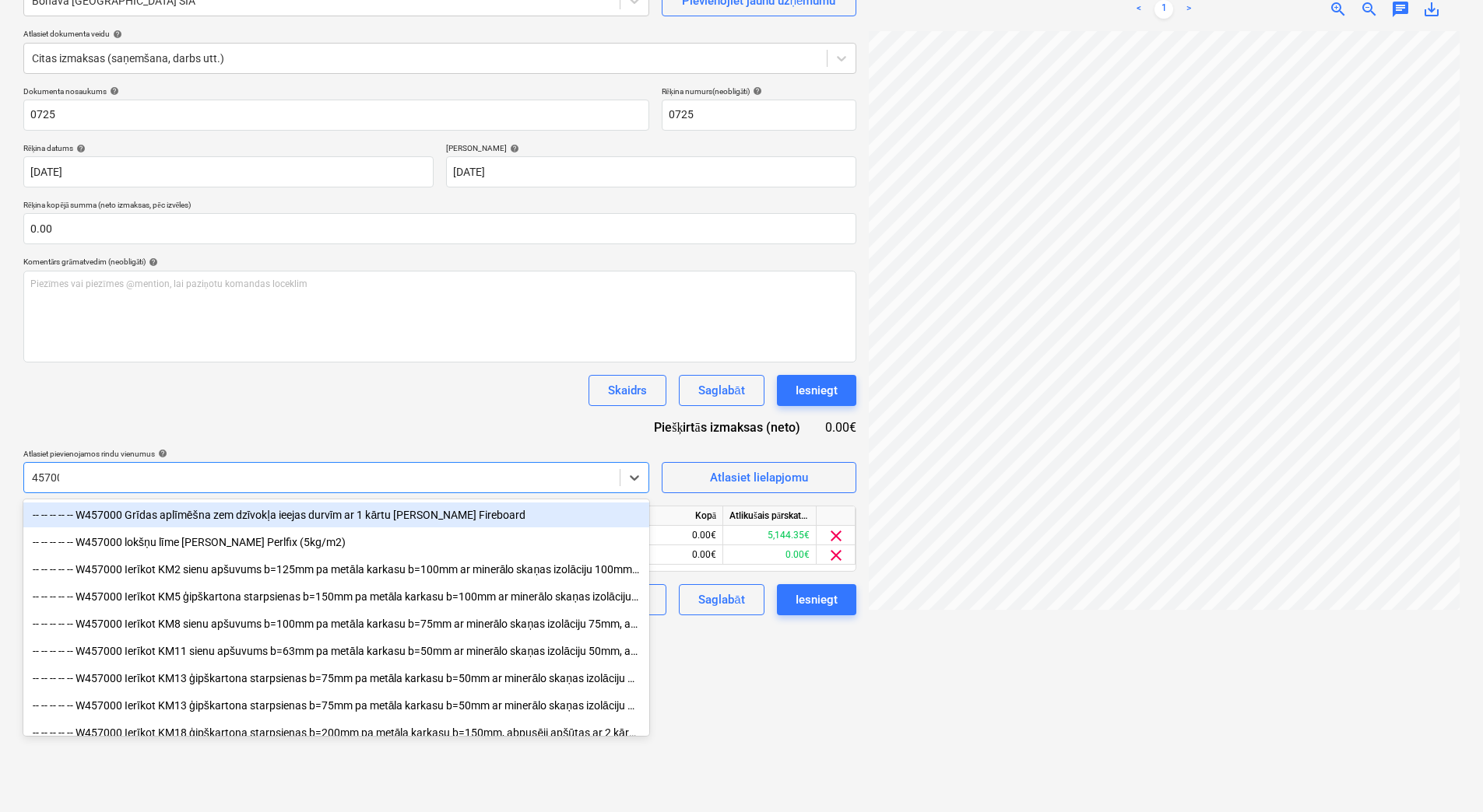
type input "457000"
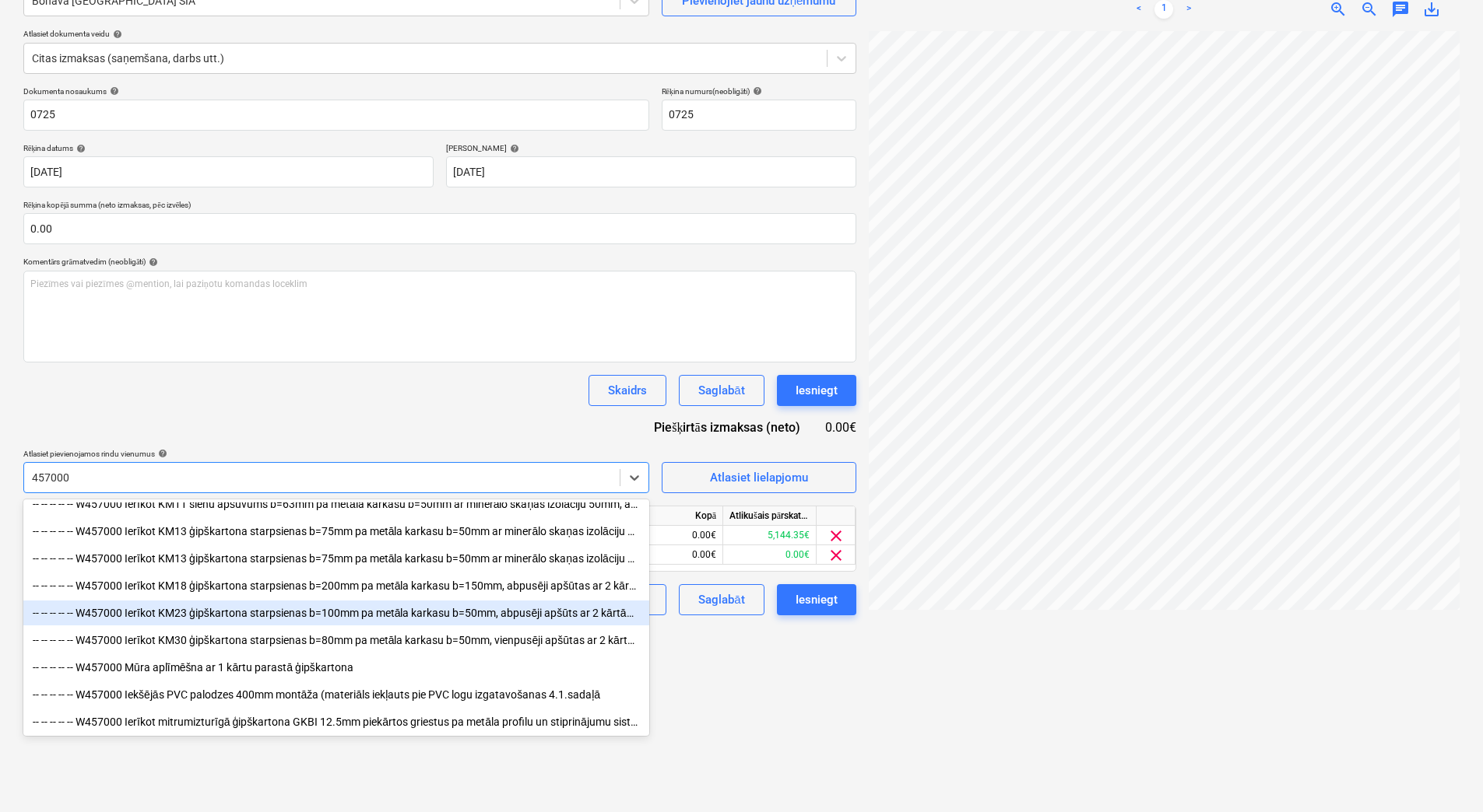
scroll to position [156, 0]
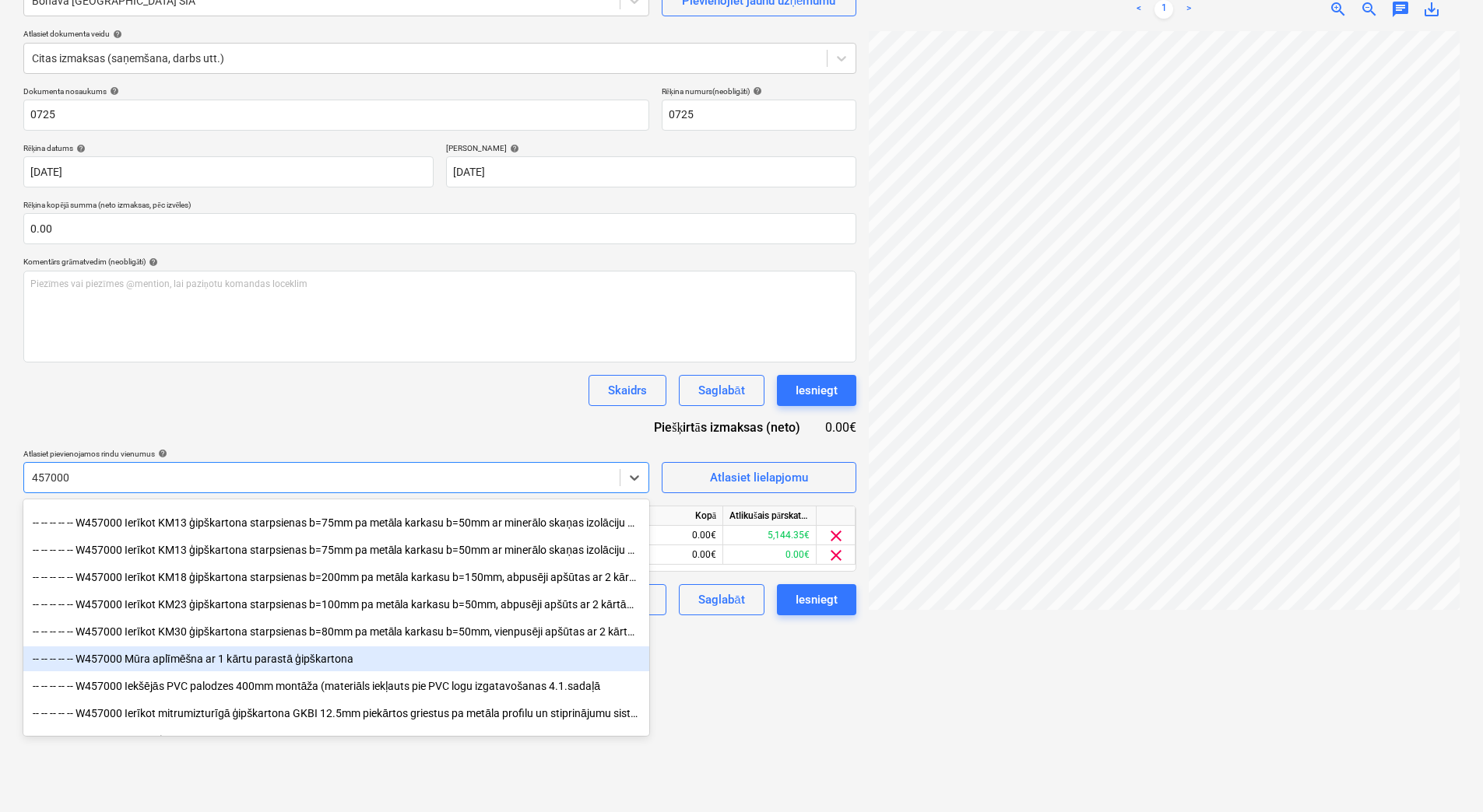
click at [482, 665] on div "-- -- -- -- -- W457000 Mūra aplīmēšna ar 1 kārtu parastā ģipškartona" at bounding box center [336, 659] width 626 height 25
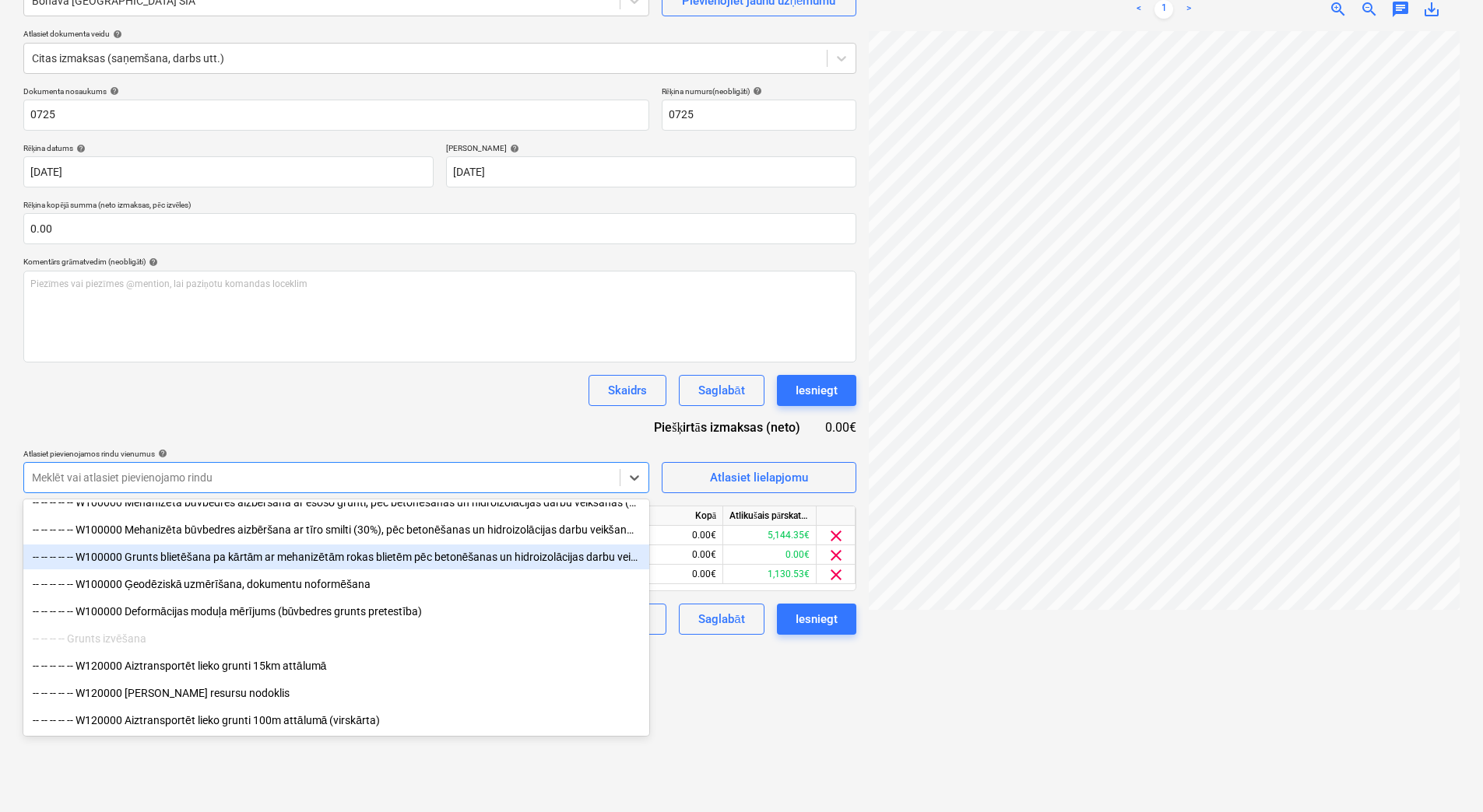
scroll to position [259, 0]
click at [321, 432] on div "Dokumenta nosaukums help 0725 Rēķina numurs (neobligāti) help 0725 Rēķina datum…" at bounding box center [439, 361] width 833 height 549
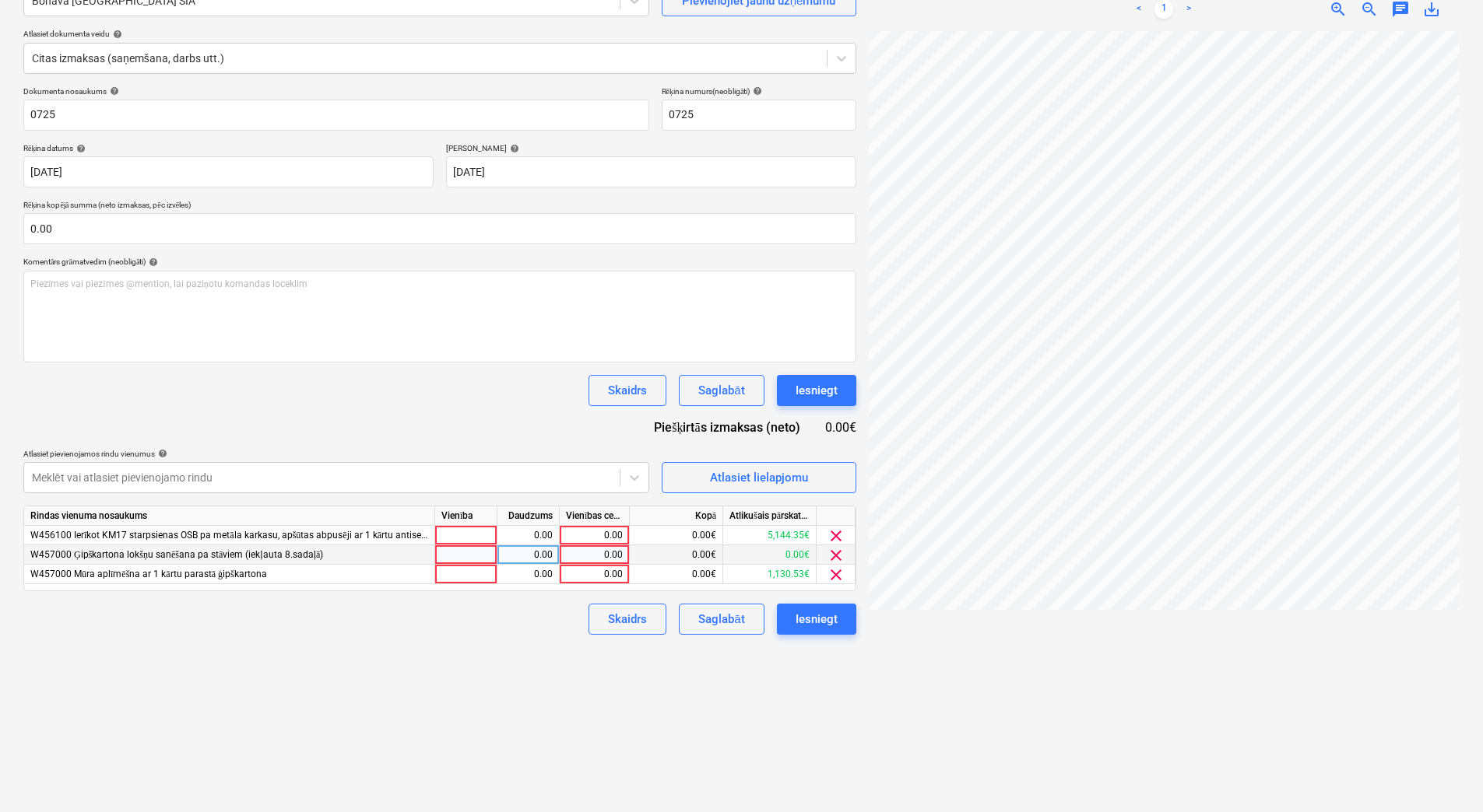
click at [842, 552] on span "clear" at bounding box center [836, 555] width 19 height 19
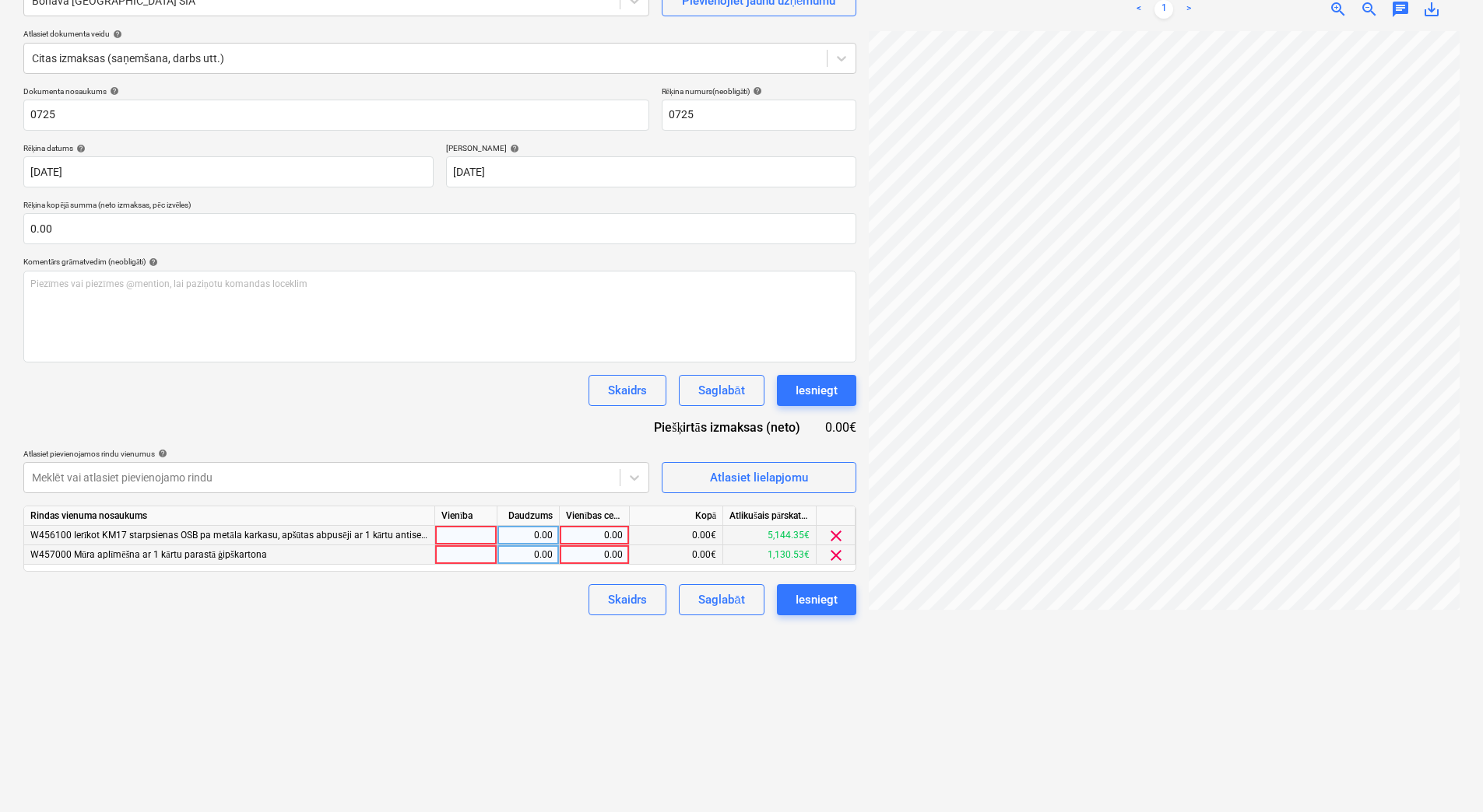
click at [479, 544] on div at bounding box center [466, 536] width 62 height 19
type input "1"
click at [491, 549] on div at bounding box center [466, 555] width 62 height 19
type input "1"
click at [513, 542] on div "0.00" at bounding box center [528, 536] width 49 height 19
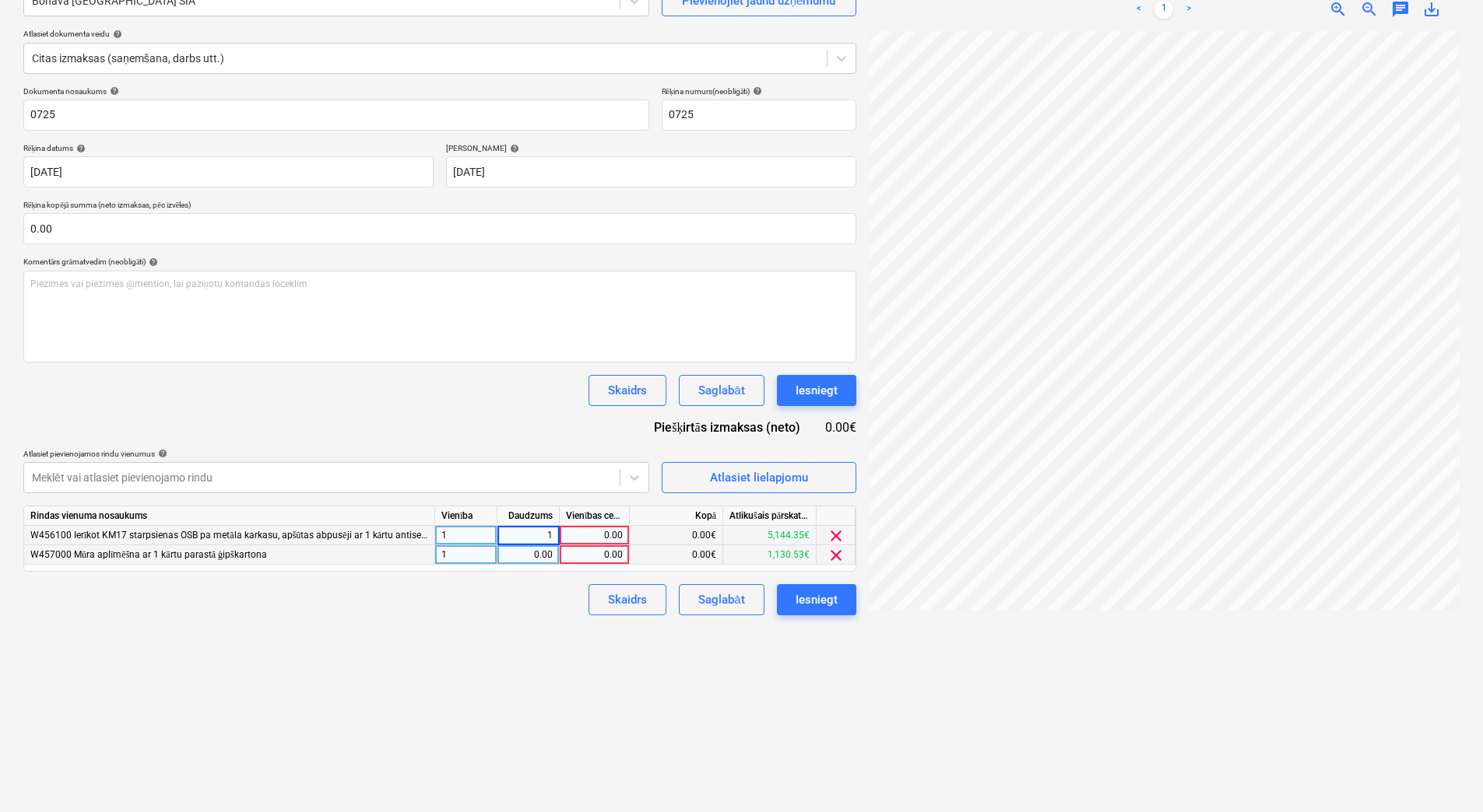
click at [517, 562] on div "0.00" at bounding box center [528, 555] width 49 height 19
click at [601, 528] on div "0.00" at bounding box center [594, 536] width 57 height 19
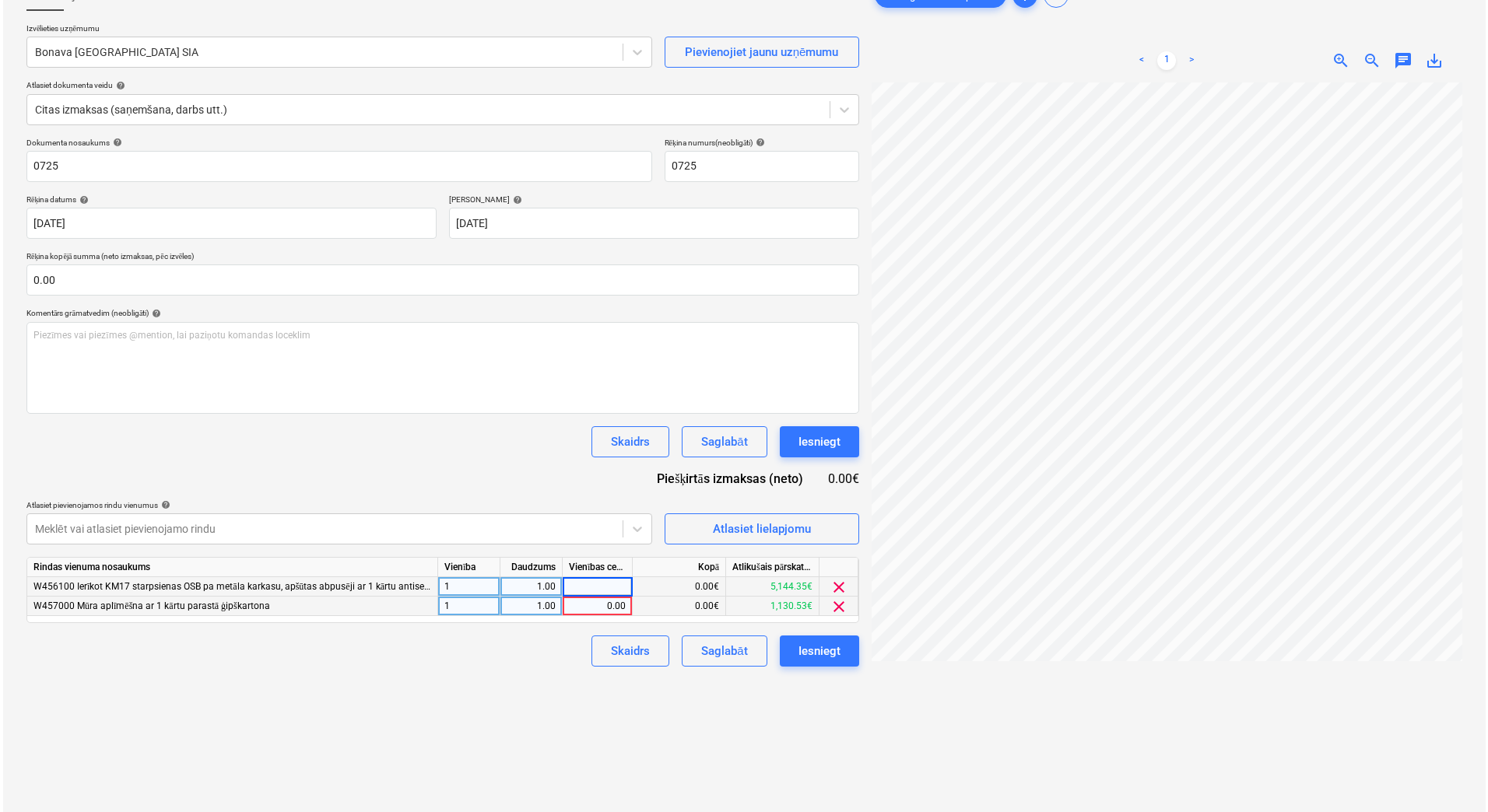
scroll to position [104, 0]
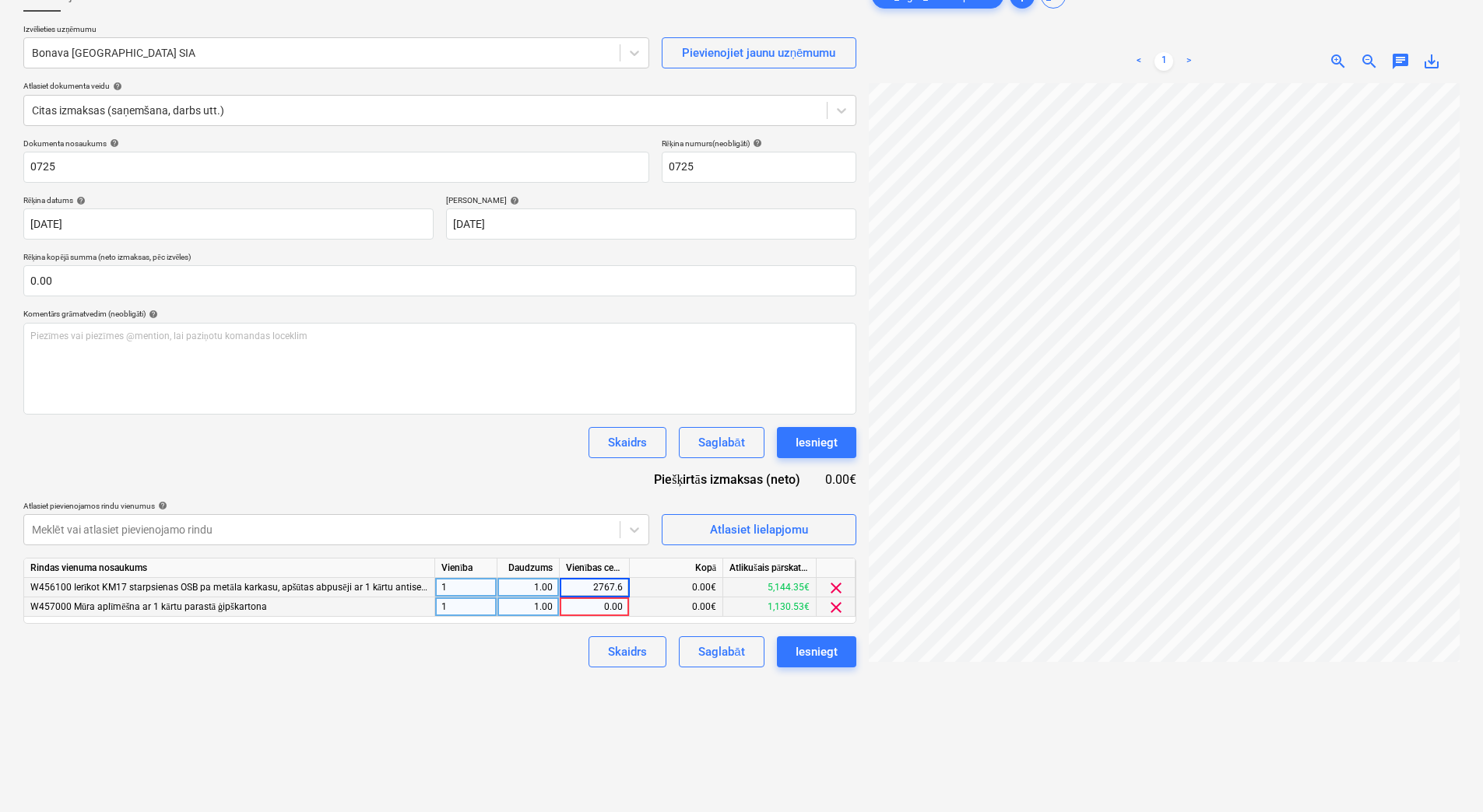
type input "2767.67"
click at [585, 598] on div "0.00" at bounding box center [594, 607] width 57 height 19
type input "724.03"
click at [506, 669] on div "Izveidot jaunu dokumentu Izvēlieties uzņēmumu Bonava Latvija SIA Pievienojiet j…" at bounding box center [439, 416] width 846 height 884
click at [348, 528] on div at bounding box center [321, 529] width 580 height 15
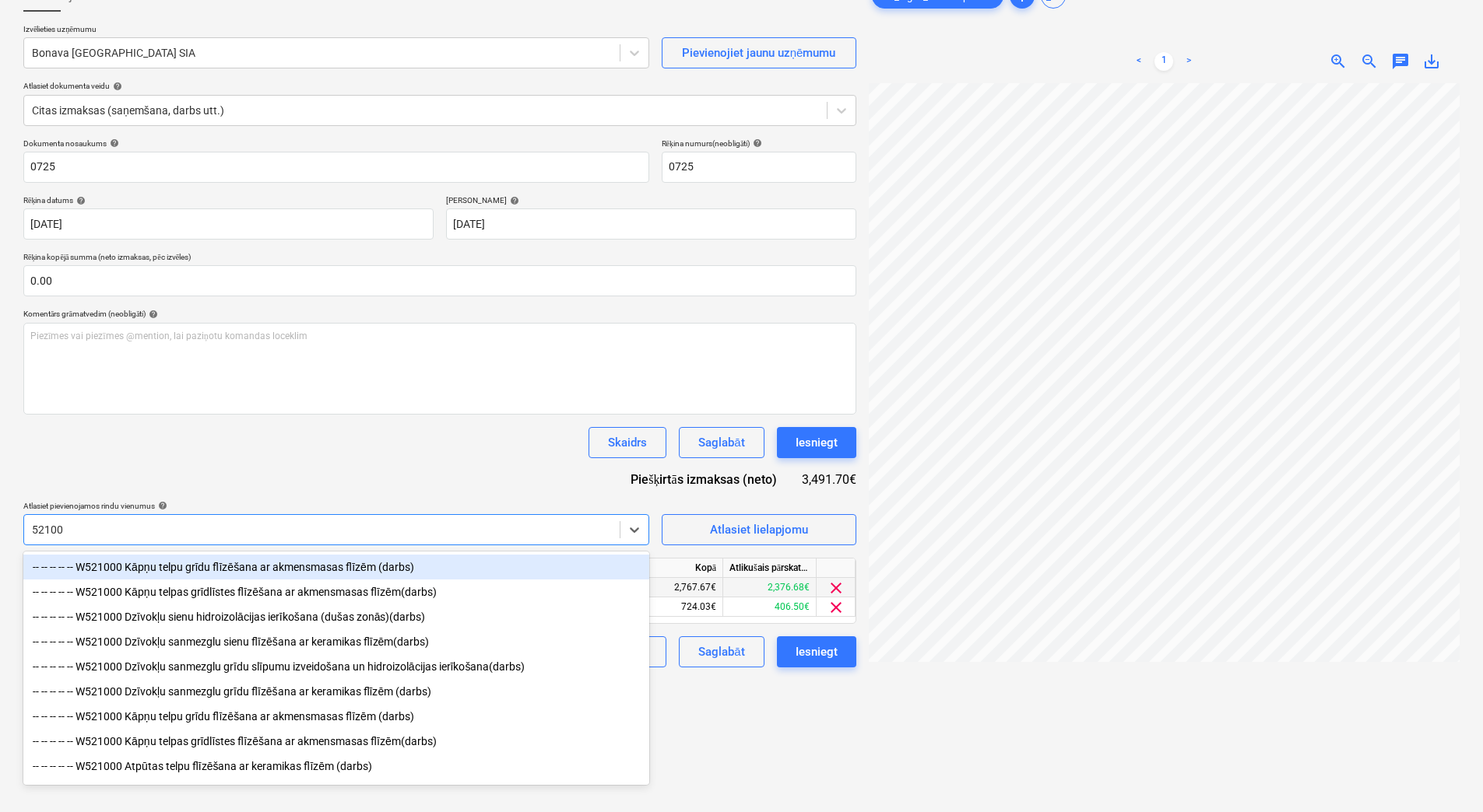
type input "521000"
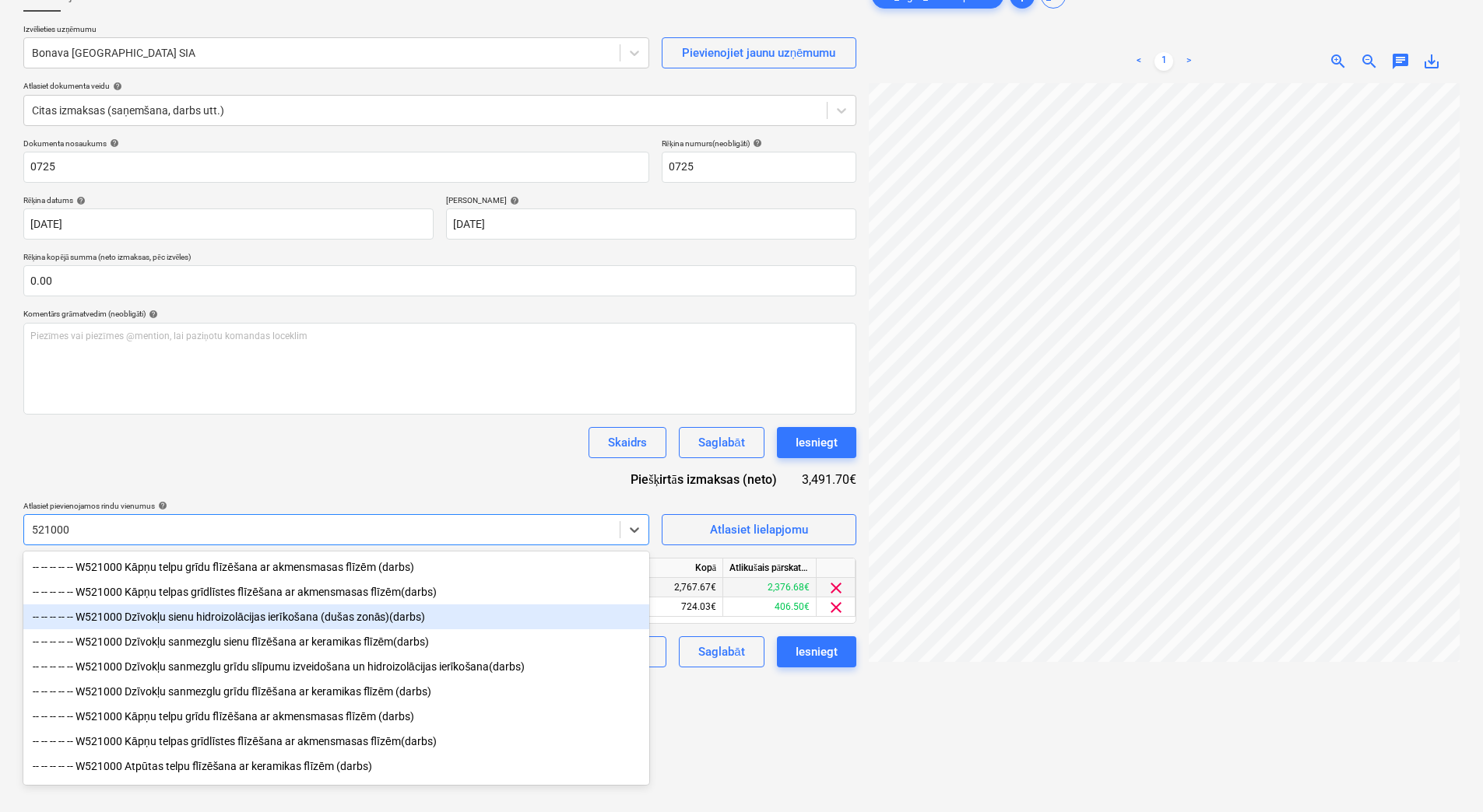
click at [447, 622] on div "-- -- -- -- -- W521000 Dzīvokļu sienu hidroizolācijas ierīkošana (dušas zonās)(…" at bounding box center [336, 617] width 626 height 25
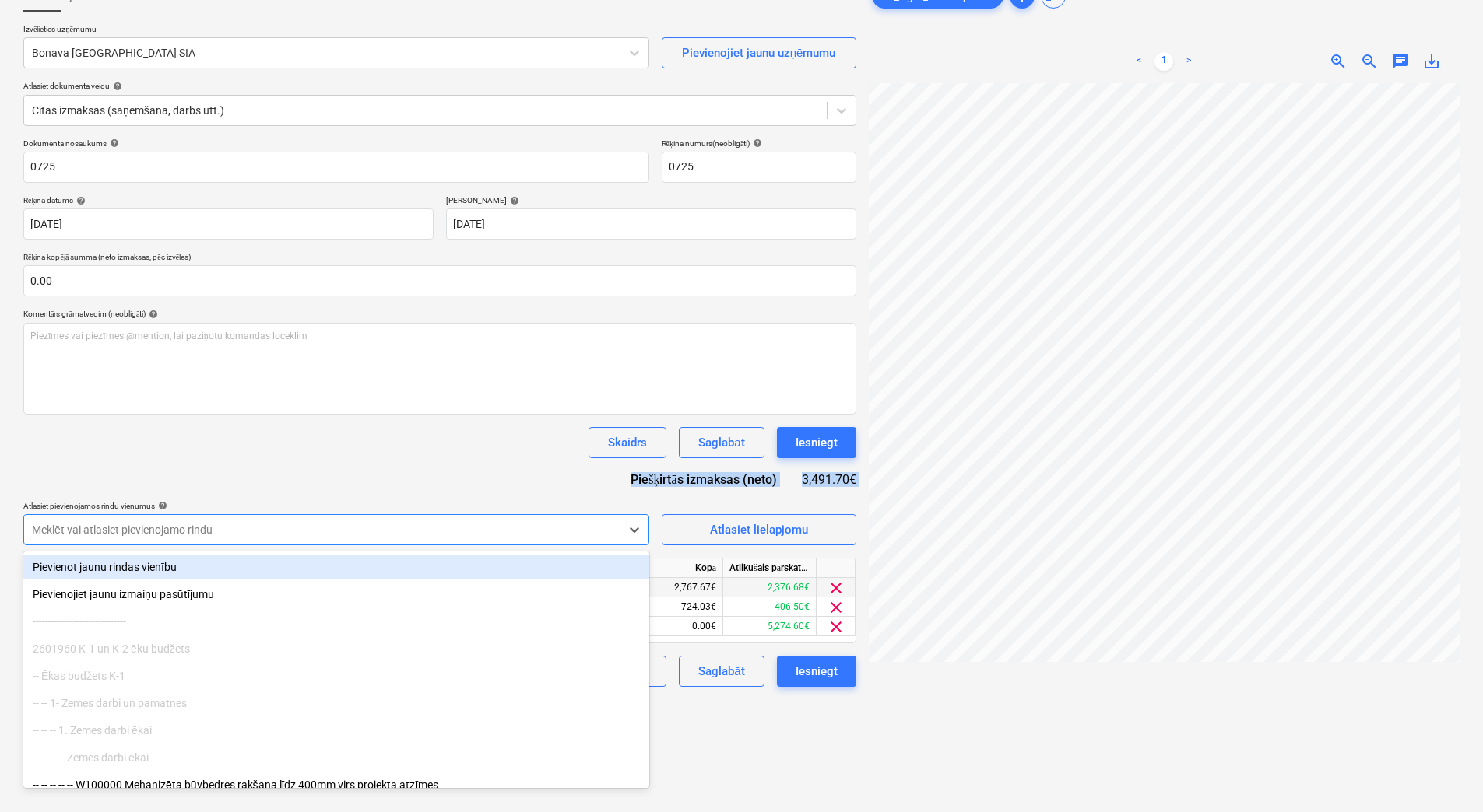
click at [333, 477] on div "Dokumenta nosaukums help 0725 Rēķina numurs (neobligāti) help 0725 Rēķina datum…" at bounding box center [439, 412] width 833 height 549
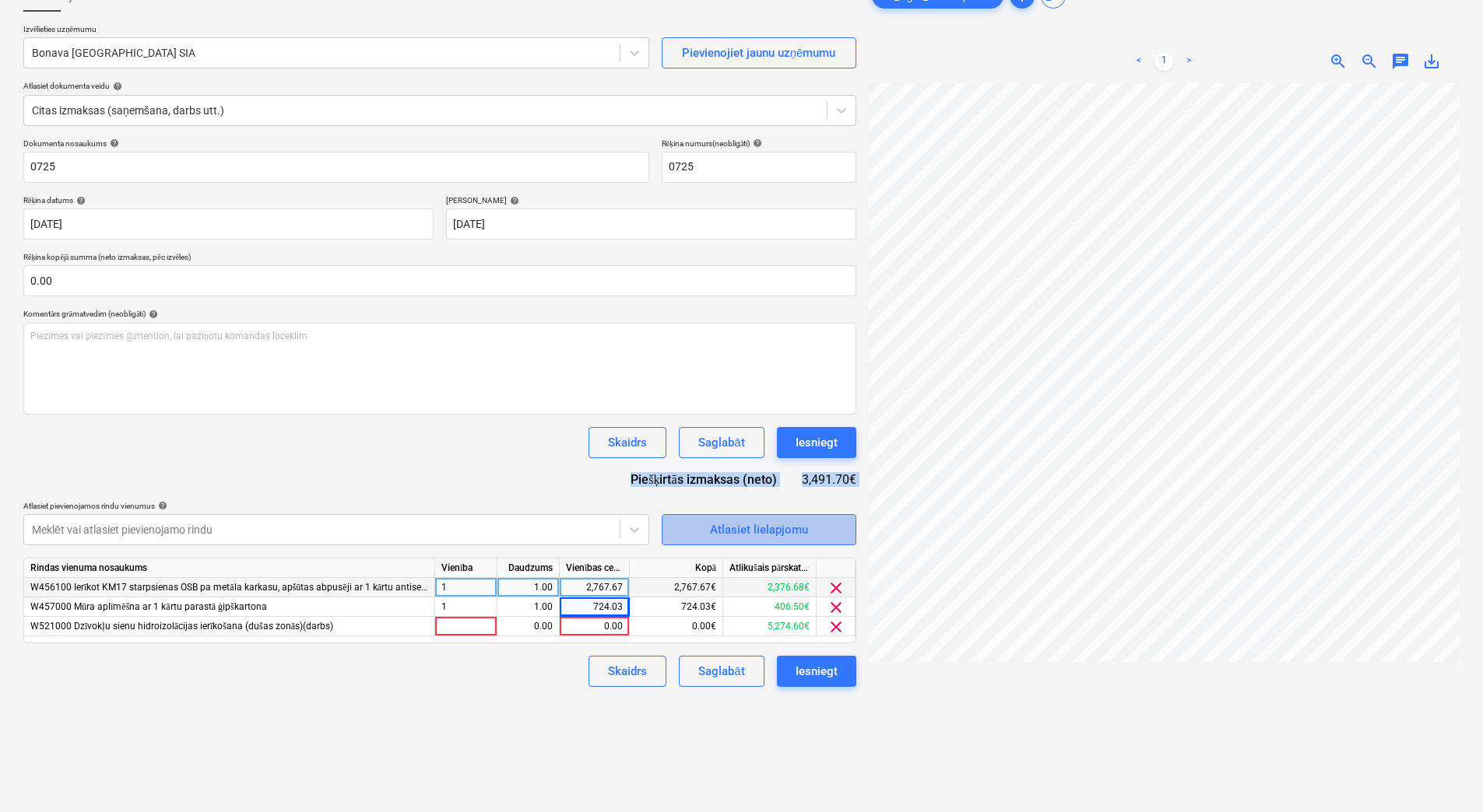
click at [761, 535] on div "Atlasiet lielapjomu" at bounding box center [759, 529] width 98 height 20
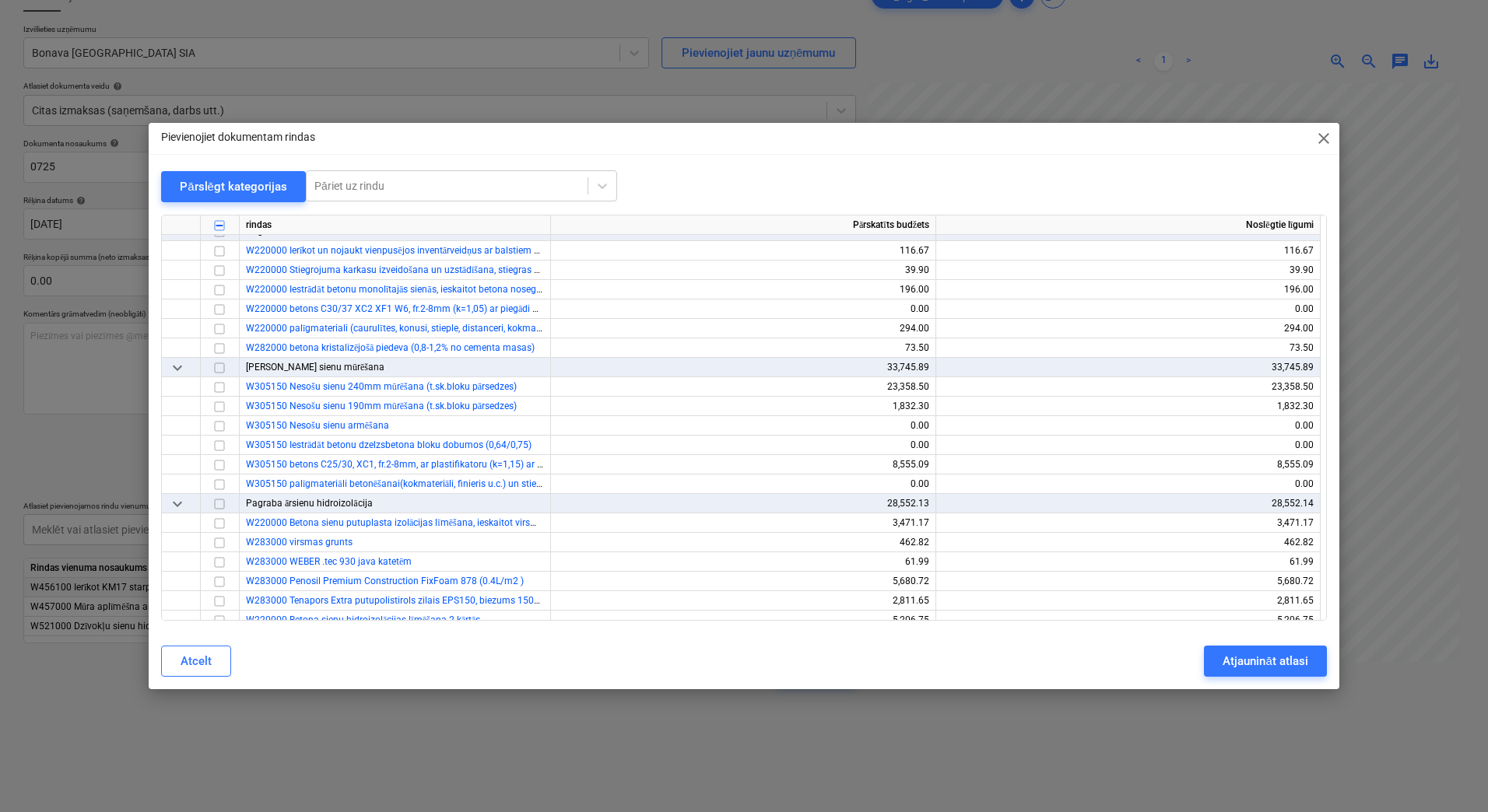
scroll to position [1089, 0]
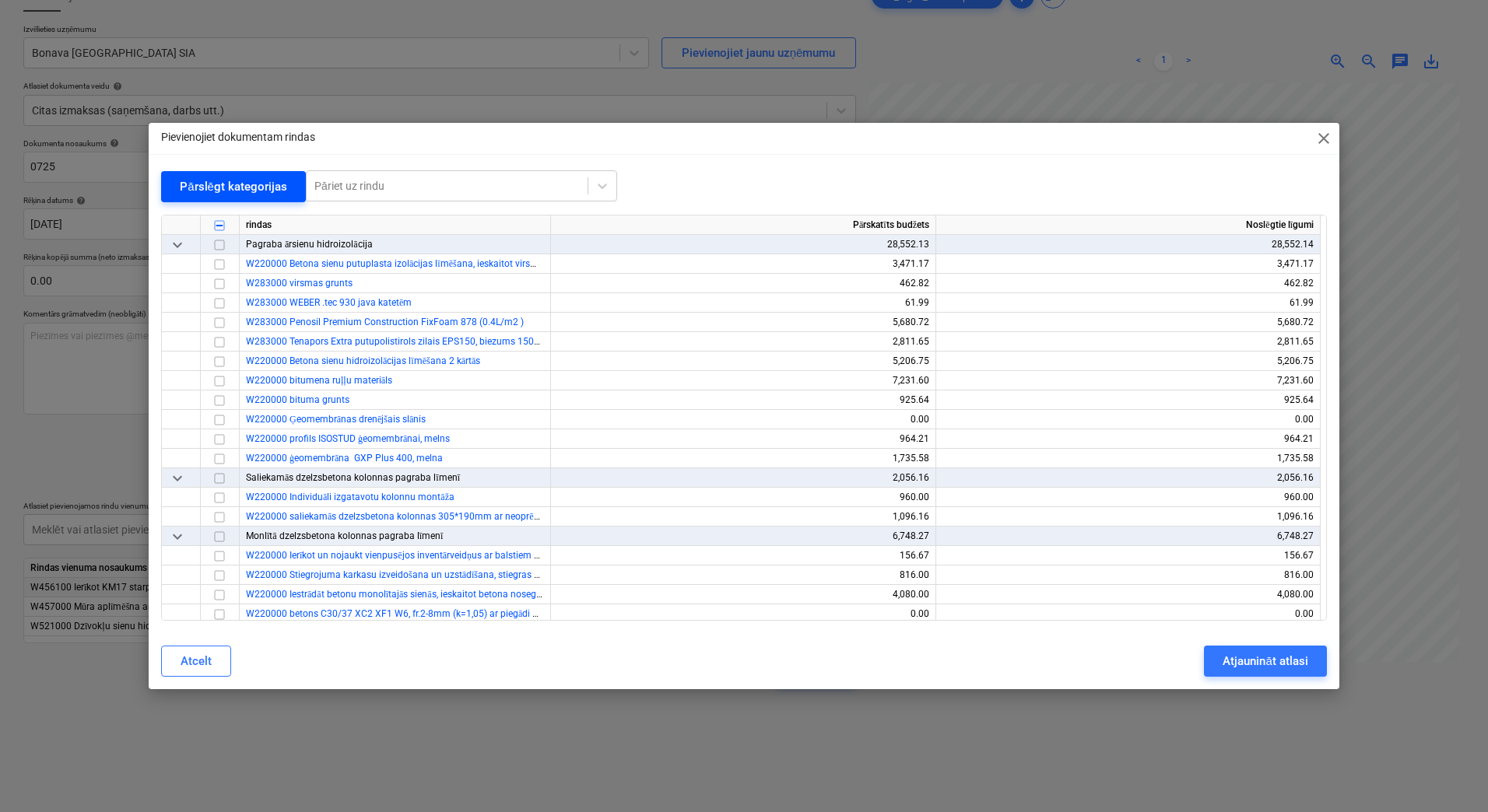
click at [244, 193] on div "Pārslēgt kategorijas" at bounding box center [233, 186] width 107 height 20
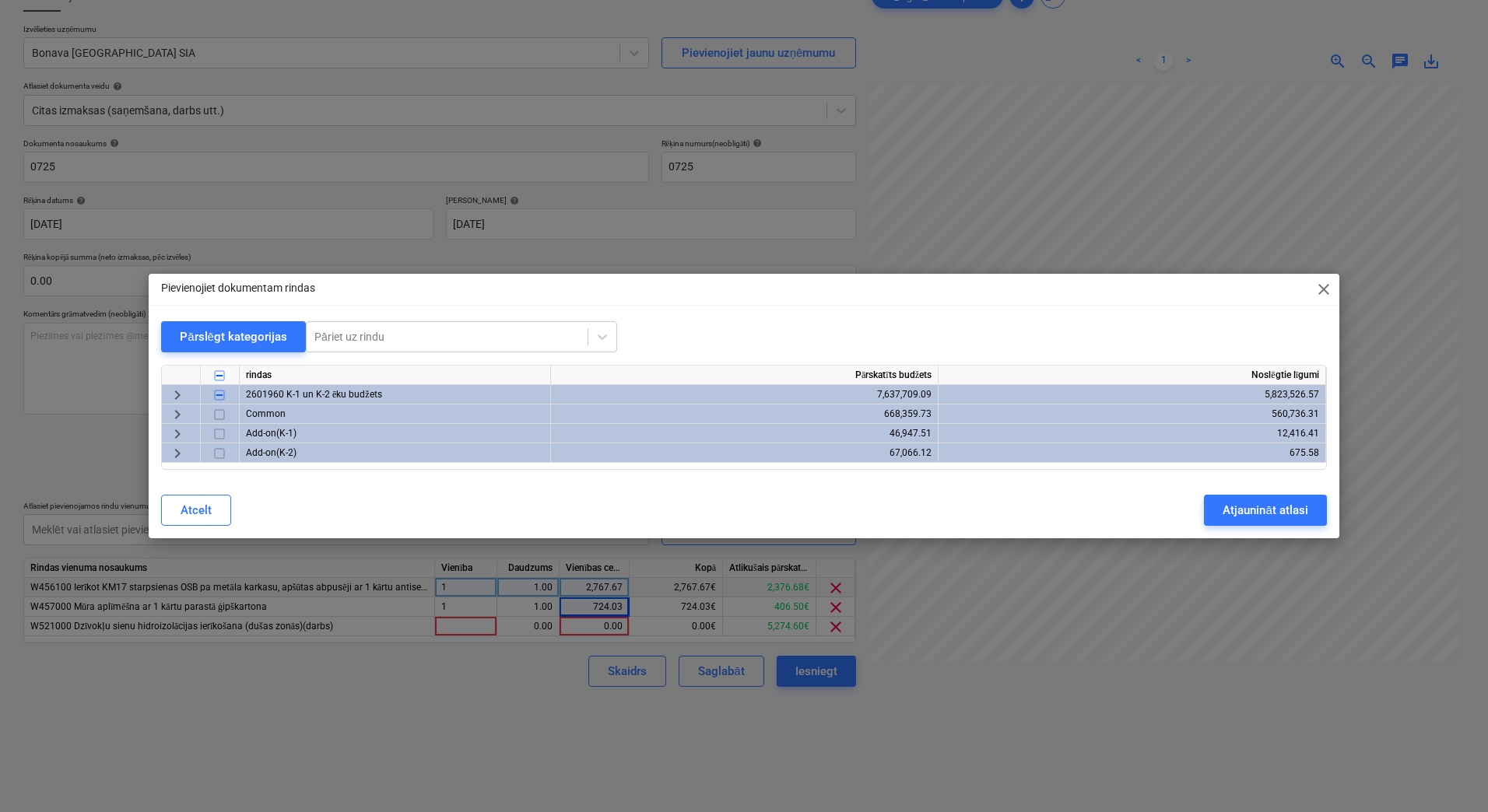
click at [177, 390] on span "keyboard_arrow_right" at bounding box center [177, 395] width 19 height 19
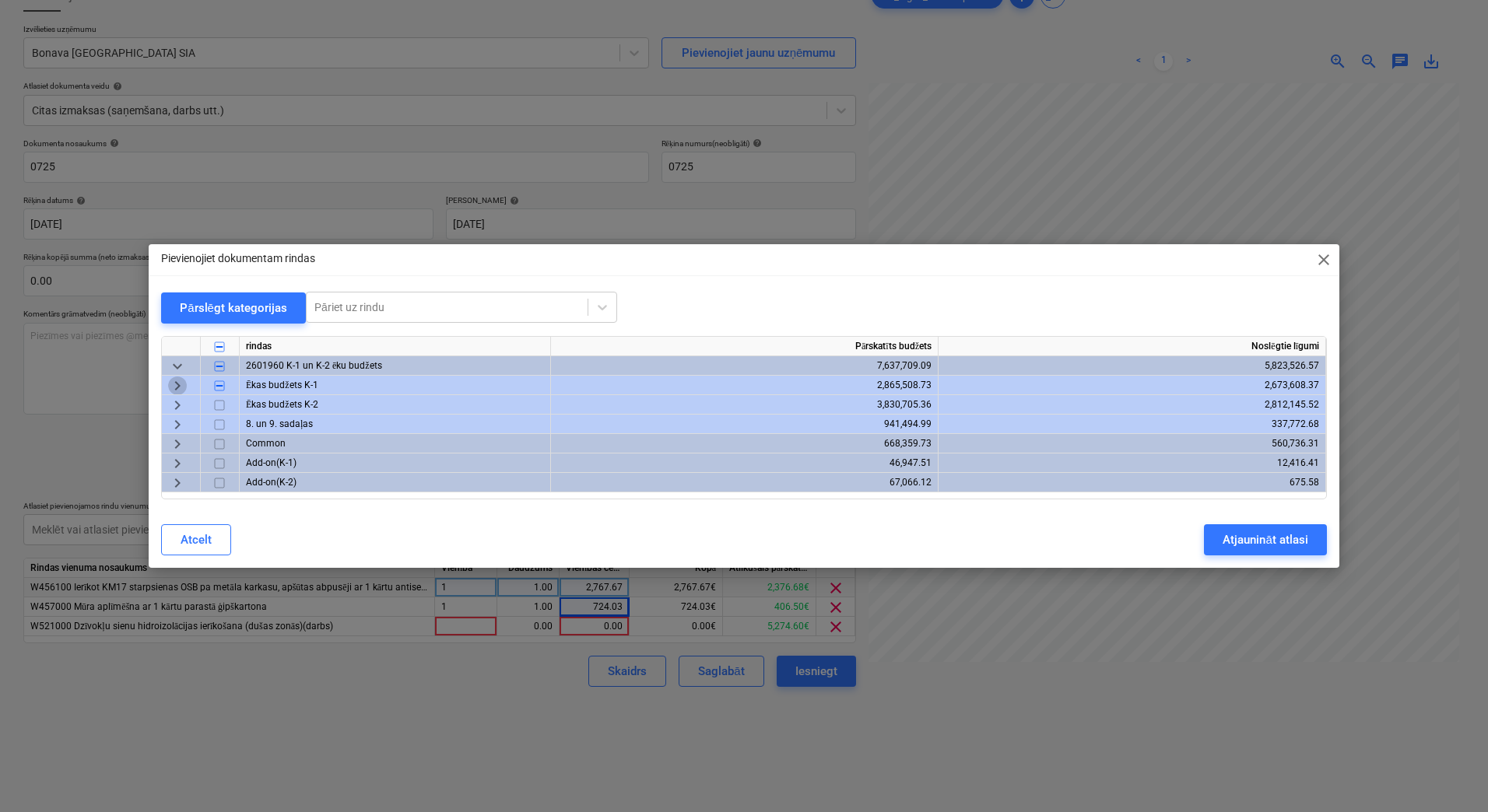
click at [177, 385] on span "keyboard_arrow_right" at bounding box center [177, 386] width 19 height 19
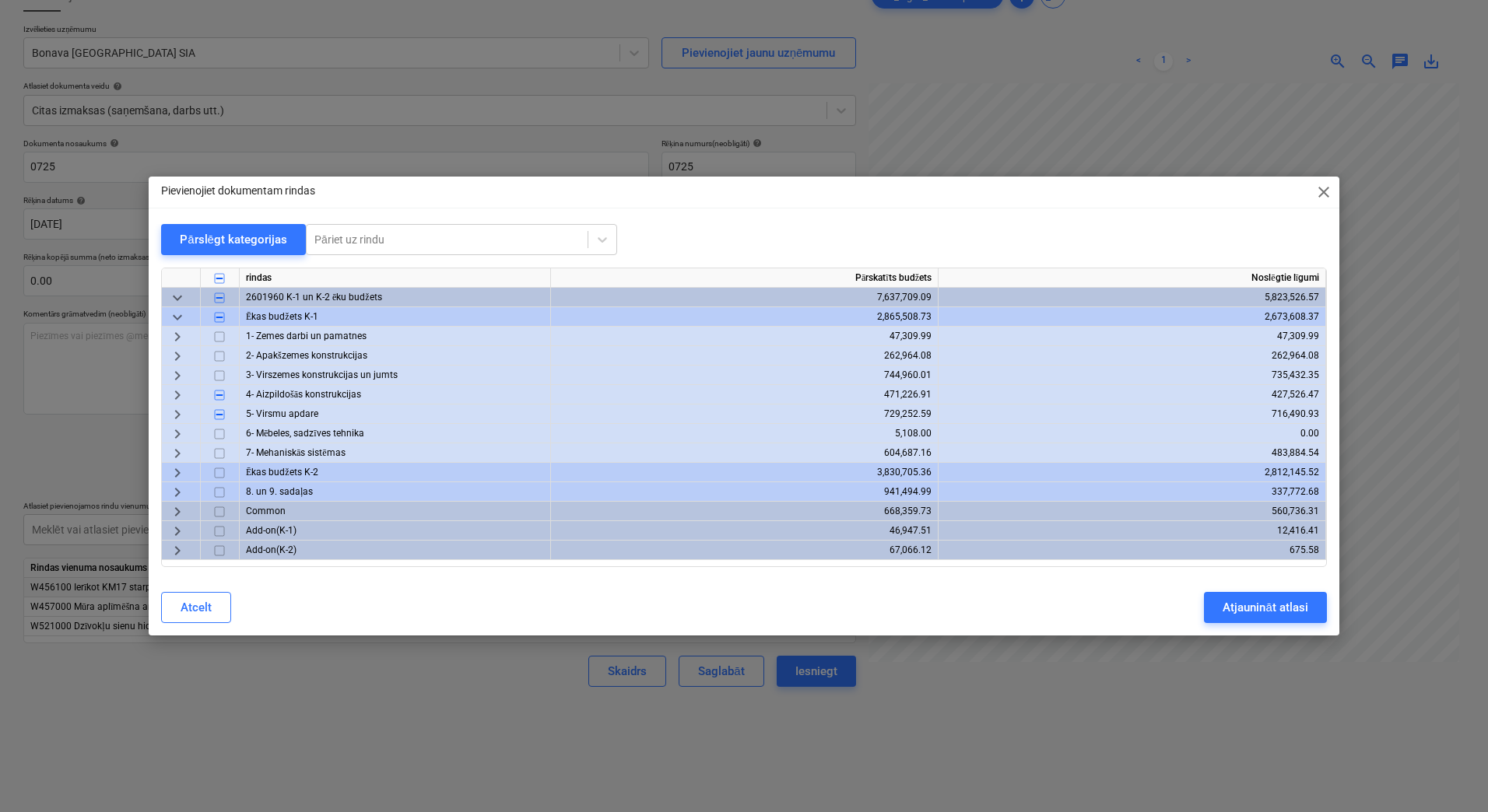
click at [179, 414] on span "keyboard_arrow_right" at bounding box center [177, 414] width 19 height 19
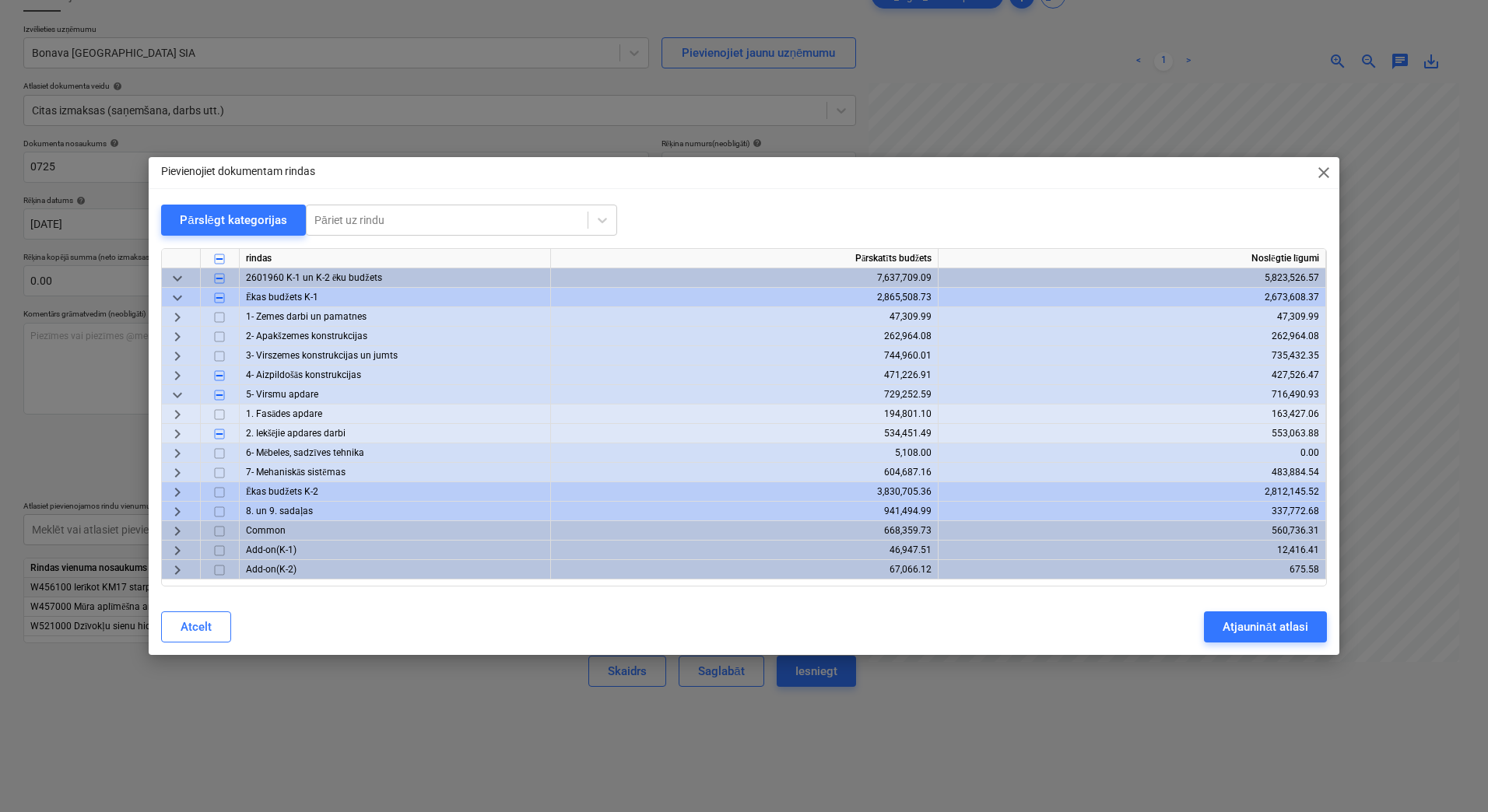
click at [179, 432] on span "keyboard_arrow_right" at bounding box center [177, 434] width 19 height 19
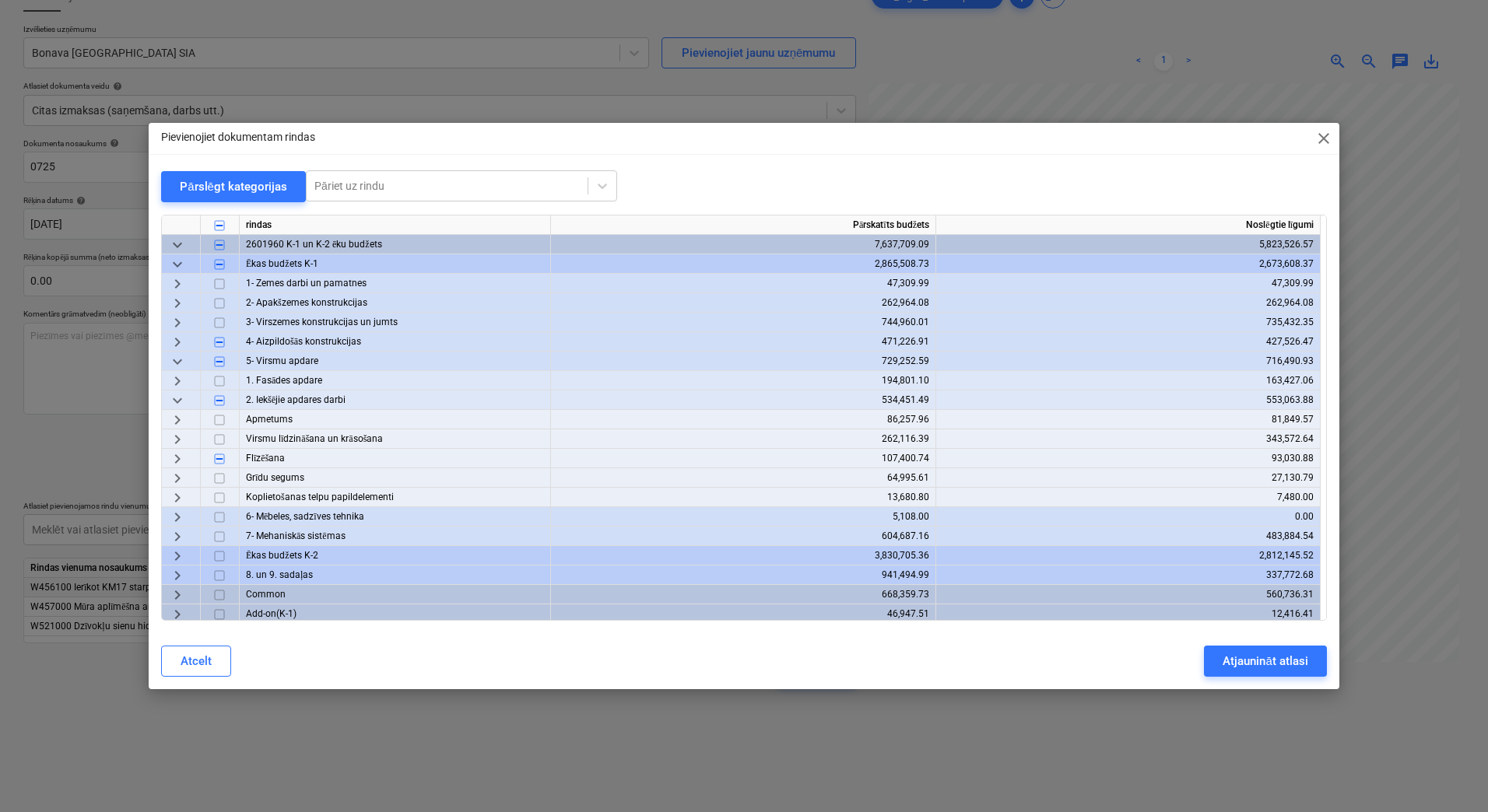
click at [176, 454] on span "keyboard_arrow_right" at bounding box center [177, 459] width 19 height 19
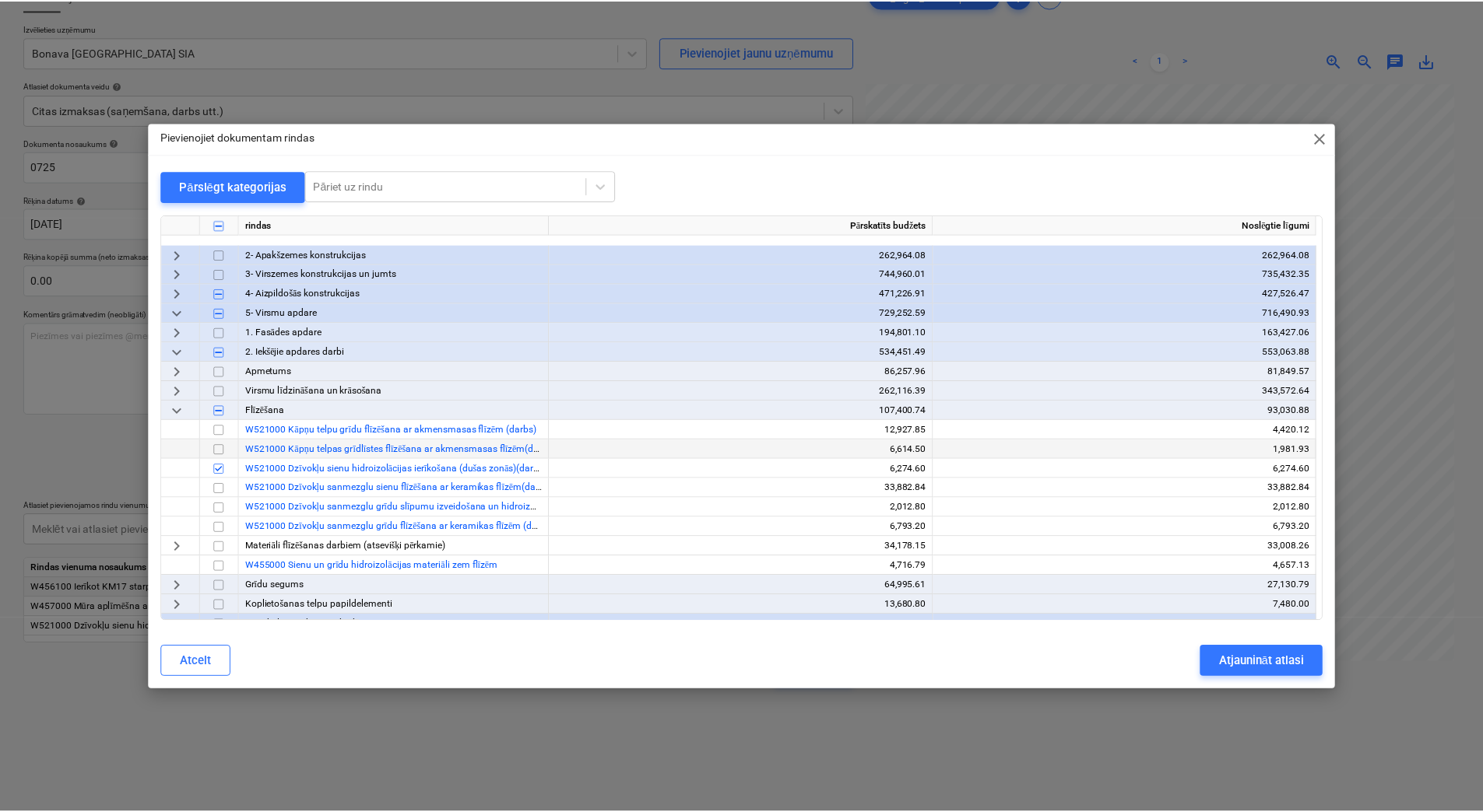
scroll to position [156, 0]
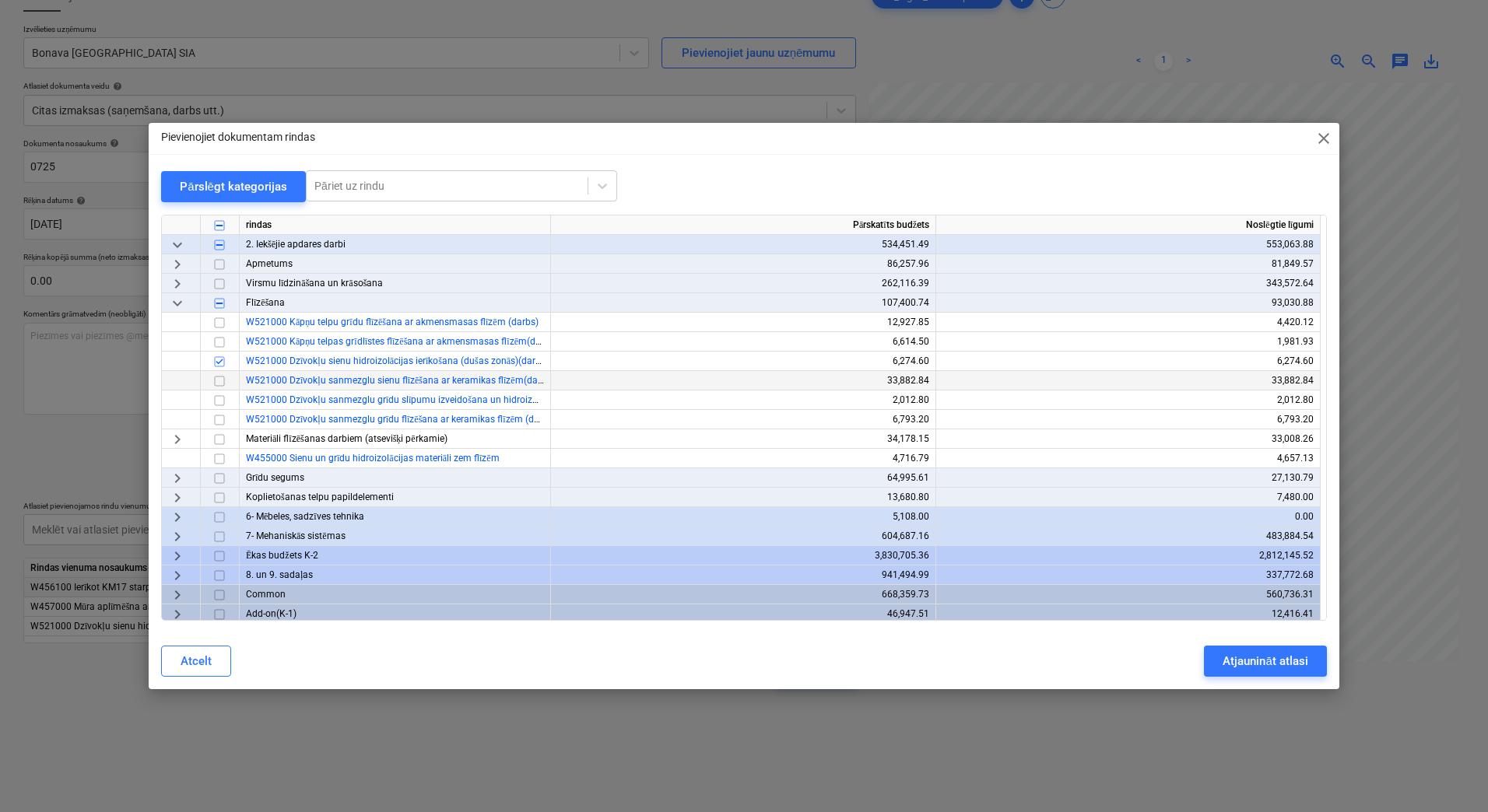
click at [224, 381] on input "checkbox" at bounding box center [219, 381] width 19 height 19
click at [1279, 667] on div "Atjaunināt atlasi" at bounding box center [1264, 661] width 85 height 20
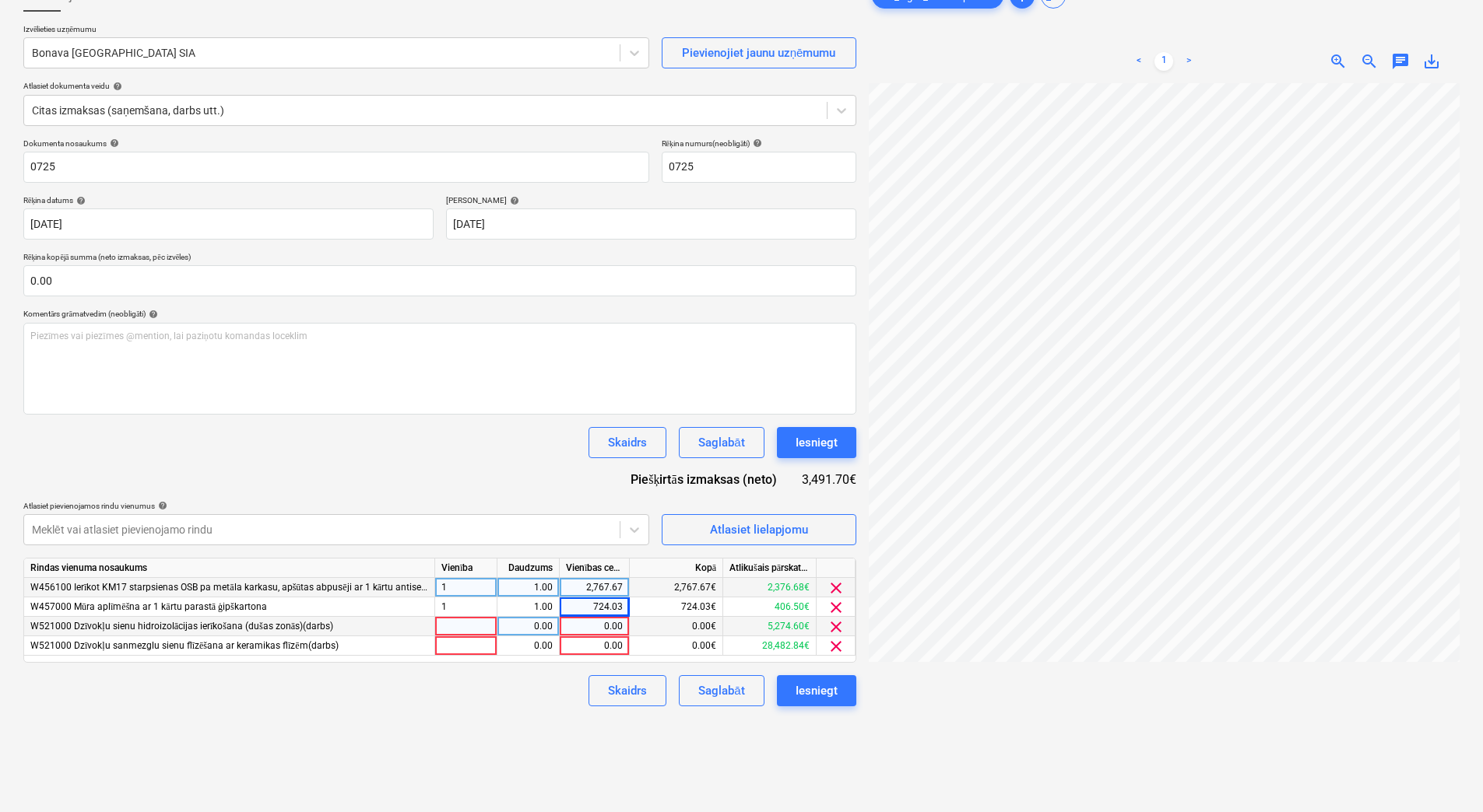
click at [469, 629] on div at bounding box center [466, 626] width 62 height 19
type input "1"
click at [469, 645] on div at bounding box center [466, 646] width 62 height 19
click at [516, 627] on div "0.00" at bounding box center [528, 626] width 49 height 19
click at [521, 642] on div "0.00" at bounding box center [528, 646] width 49 height 19
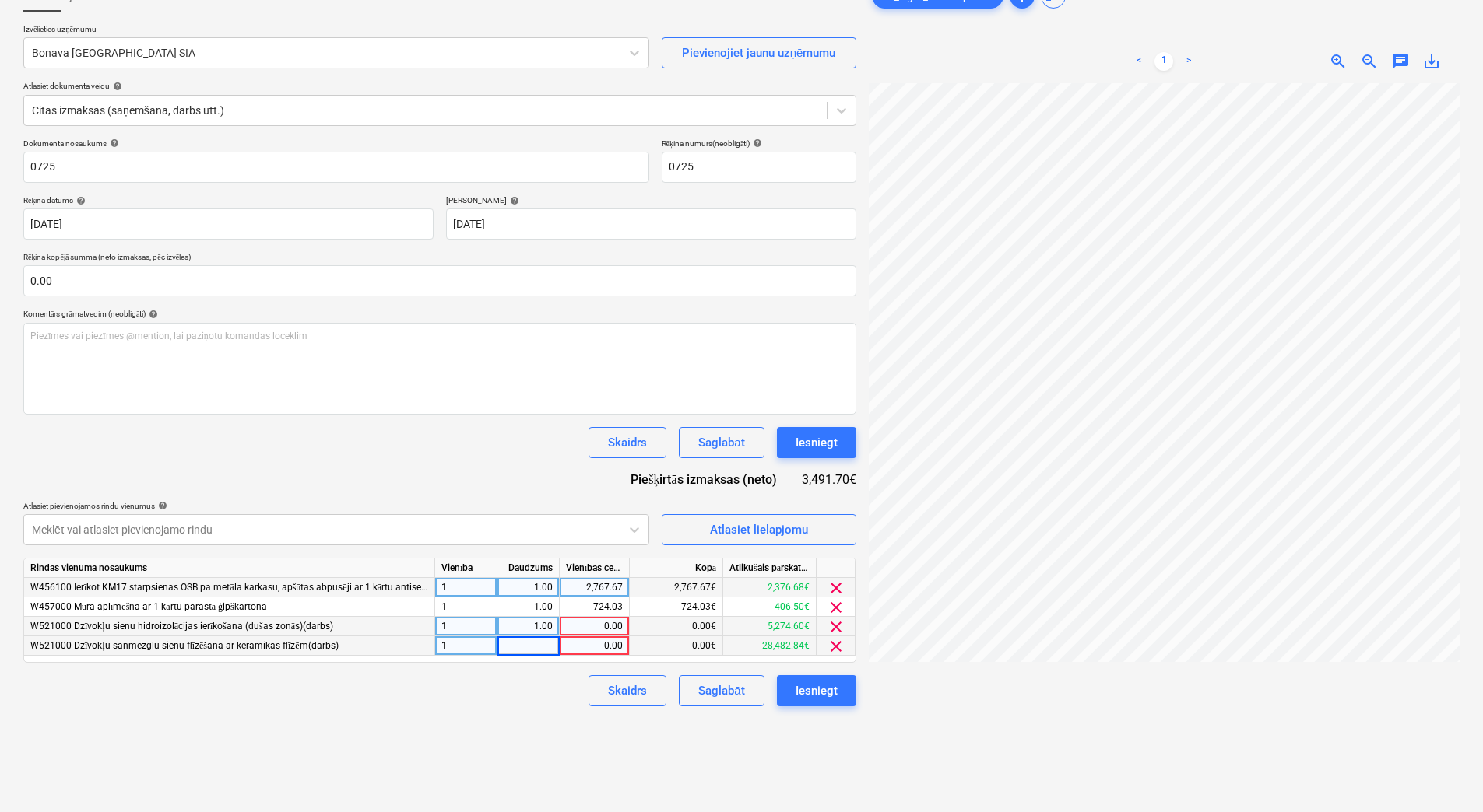
type input "1"
click at [572, 649] on div "0.00" at bounding box center [594, 646] width 57 height 19
click at [836, 627] on span "clear" at bounding box center [836, 626] width 19 height 19
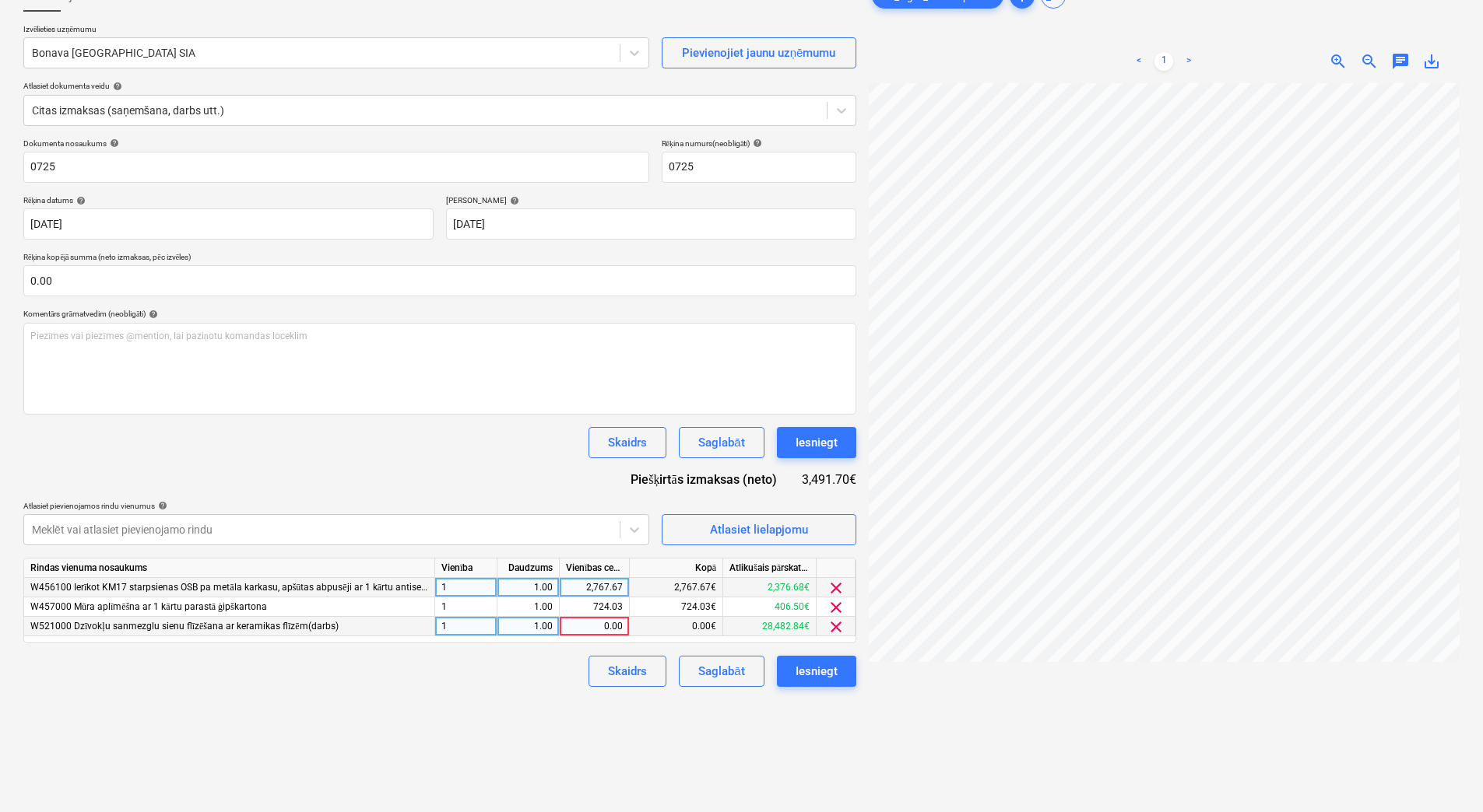
click at [601, 638] on div "Rindas vienuma nosaukums Vienība Daudzums Vienības cena Kopā Atlikušais pārskat…" at bounding box center [439, 600] width 833 height 86
click at [604, 629] on div "0.00" at bounding box center [594, 626] width 57 height 19
type input "10844.68"
click at [544, 708] on div "Izveidot jaunu dokumentu Izvēlieties uzņēmumu Bonava Latvija SIA Pievienojiet j…" at bounding box center [439, 416] width 846 height 884
click at [450, 539] on div "Meklēt vai atlasiet pievienojamo rindu" at bounding box center [322, 529] width 596 height 22
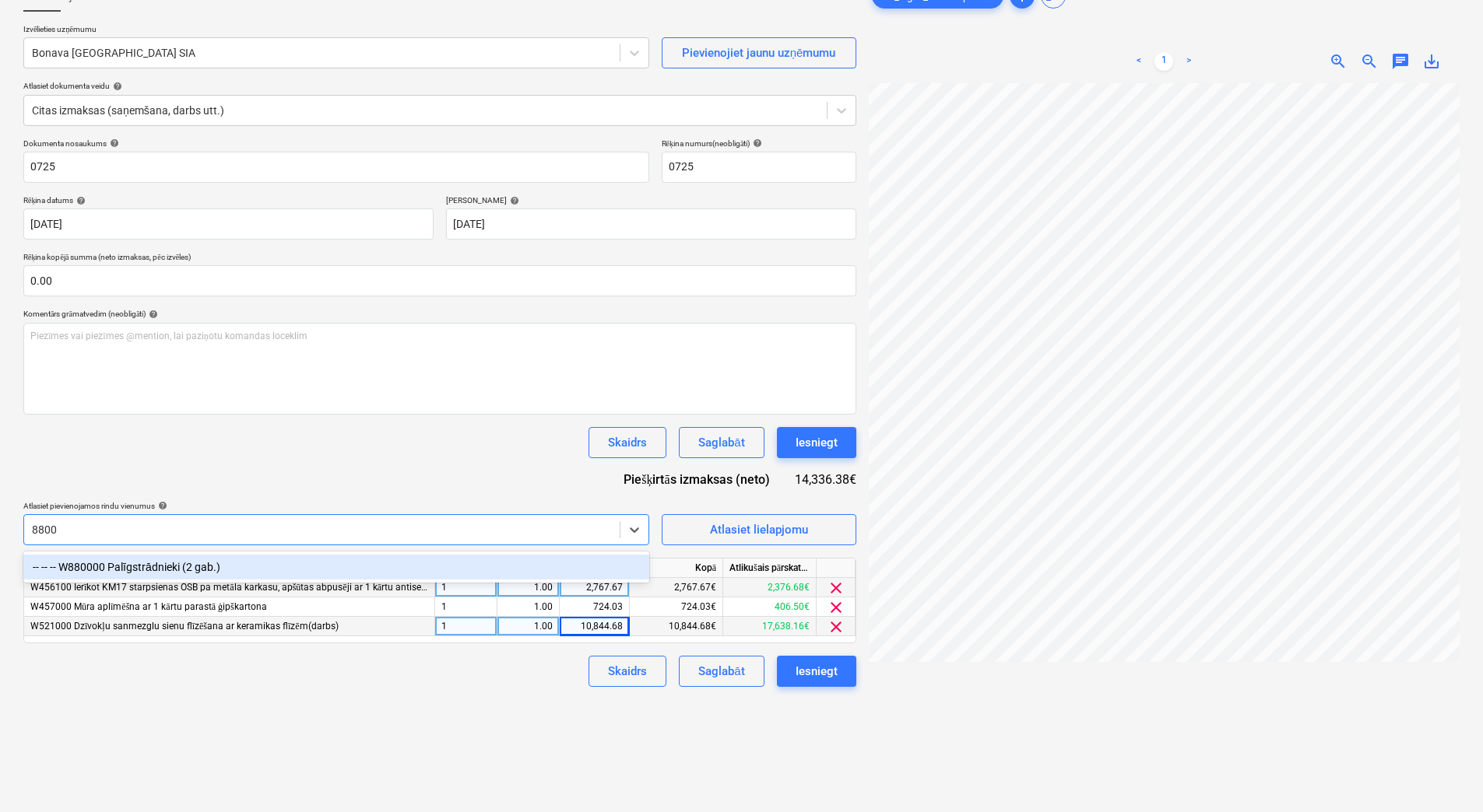
type input "88000"
click at [451, 567] on div "-- -- -- W880000 Palīgstrādnieki (2 gab.)" at bounding box center [336, 567] width 626 height 25
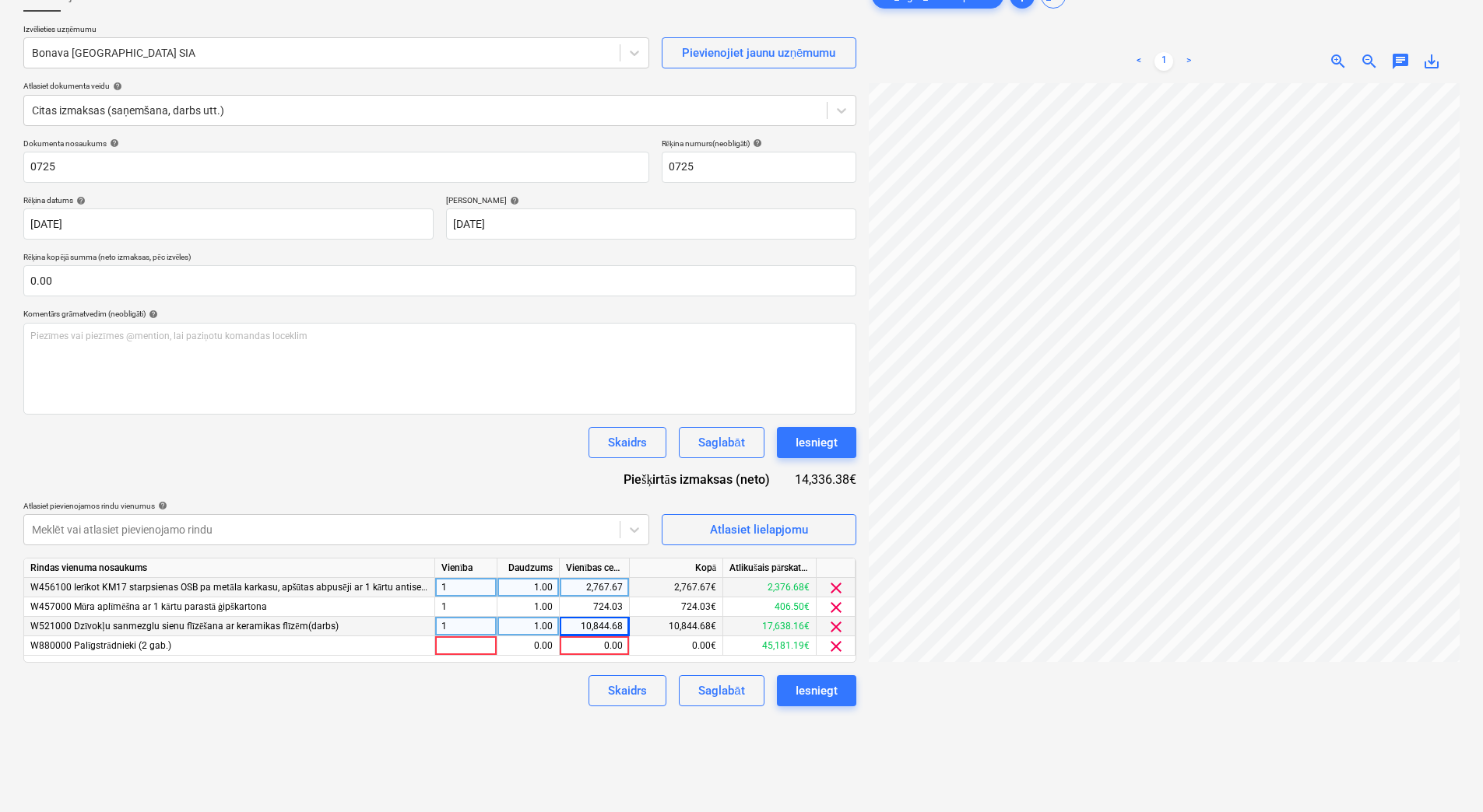
click at [321, 447] on div "Skaidrs Saglabāt Iesniegt" at bounding box center [439, 442] width 833 height 31
click at [453, 651] on div at bounding box center [466, 646] width 62 height 19
type input "1"
click at [525, 647] on div "0.00" at bounding box center [528, 646] width 49 height 19
click at [595, 646] on div "0.00" at bounding box center [594, 646] width 57 height 19
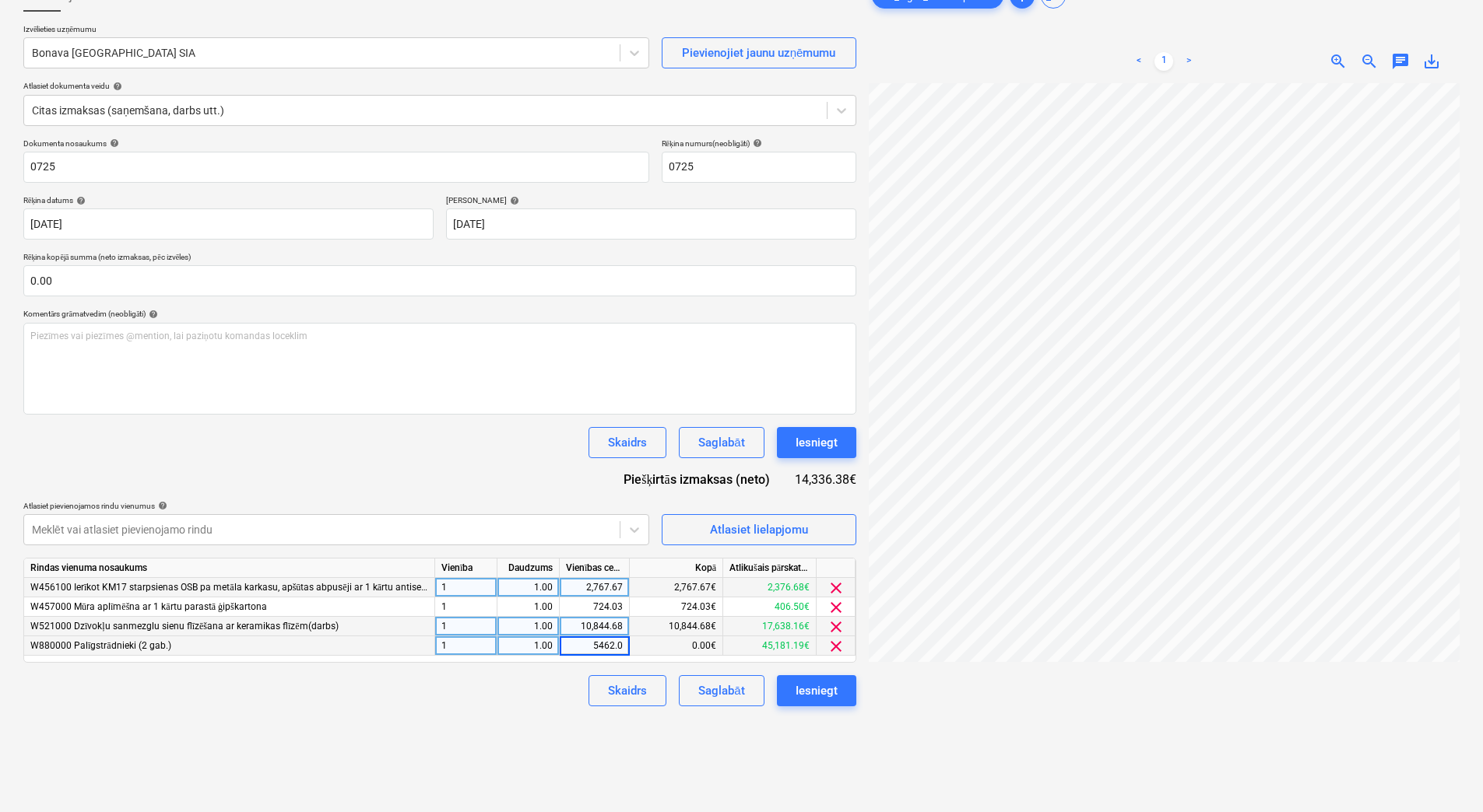
type input "5462.09"
click at [527, 720] on div "Izveidot jaunu dokumentu Izvēlieties uzņēmumu Bonava Latvija SIA Pievienojiet j…" at bounding box center [439, 416] width 846 height 884
click at [736, 698] on div "Saglabāt" at bounding box center [721, 690] width 46 height 20
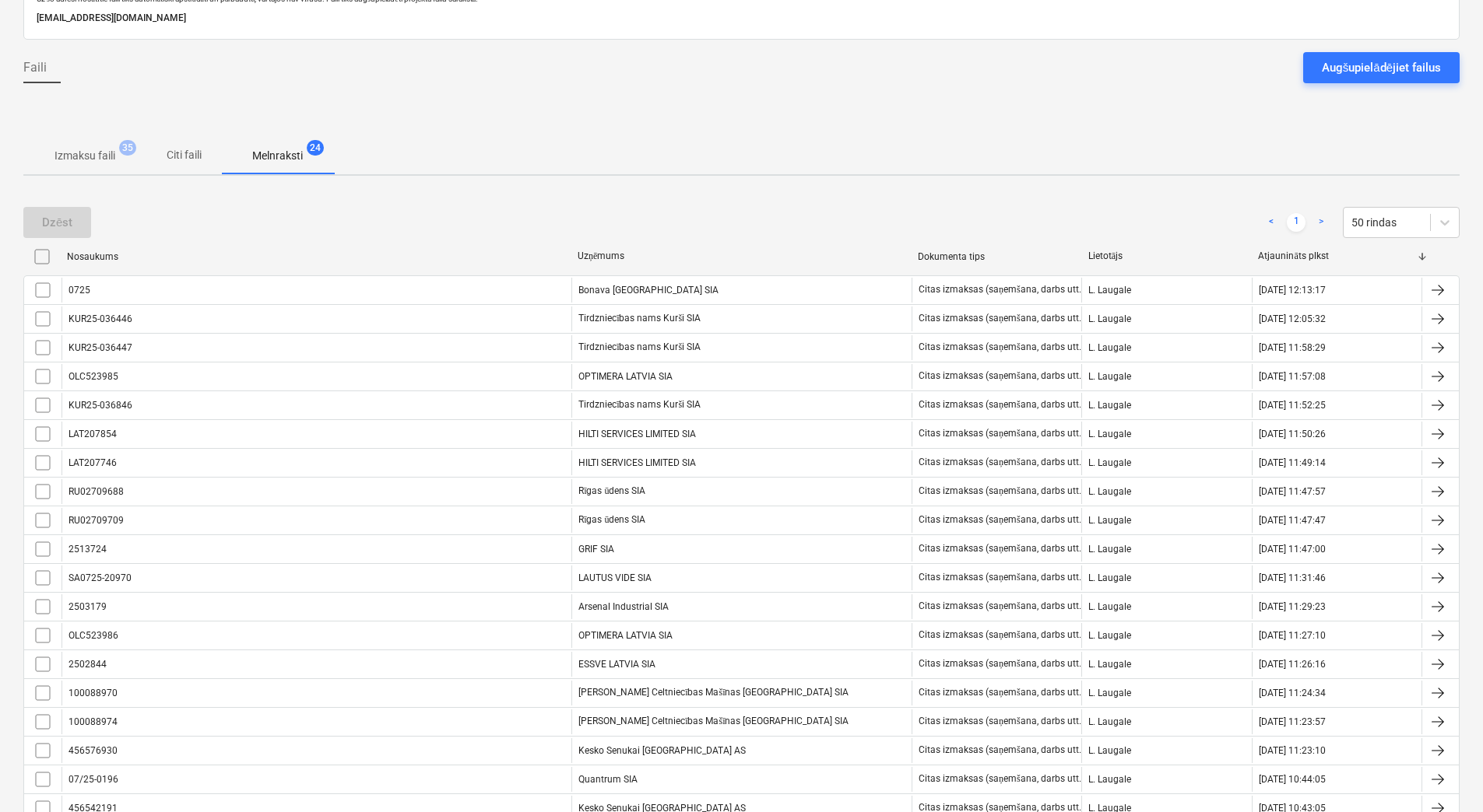
click at [96, 173] on button "Izmaksu faili 35" at bounding box center [85, 156] width 123 height 37
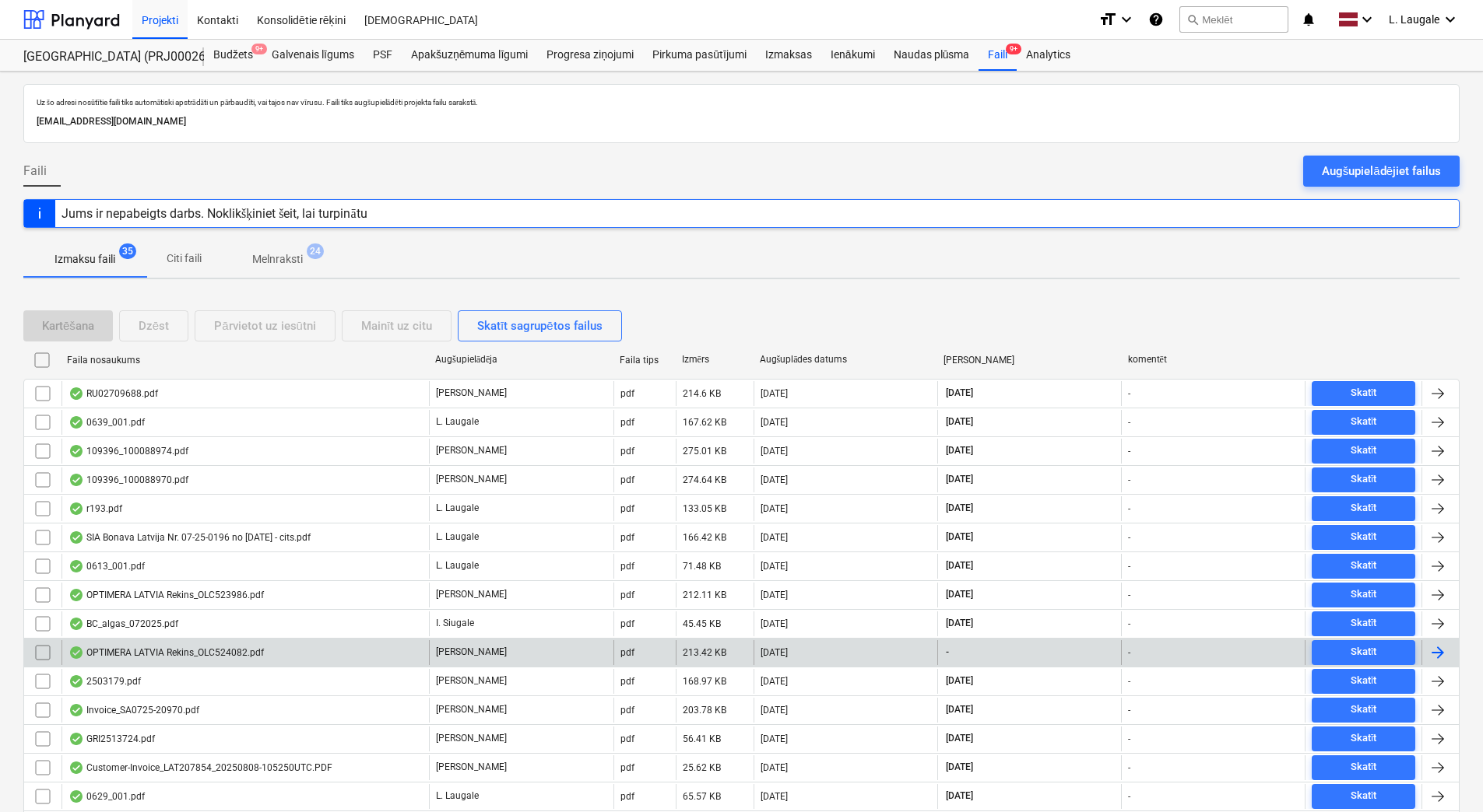
click at [380, 641] on div "OPTIMERA LATVIA Rekins_OLC524082.pdf" at bounding box center [245, 652] width 367 height 25
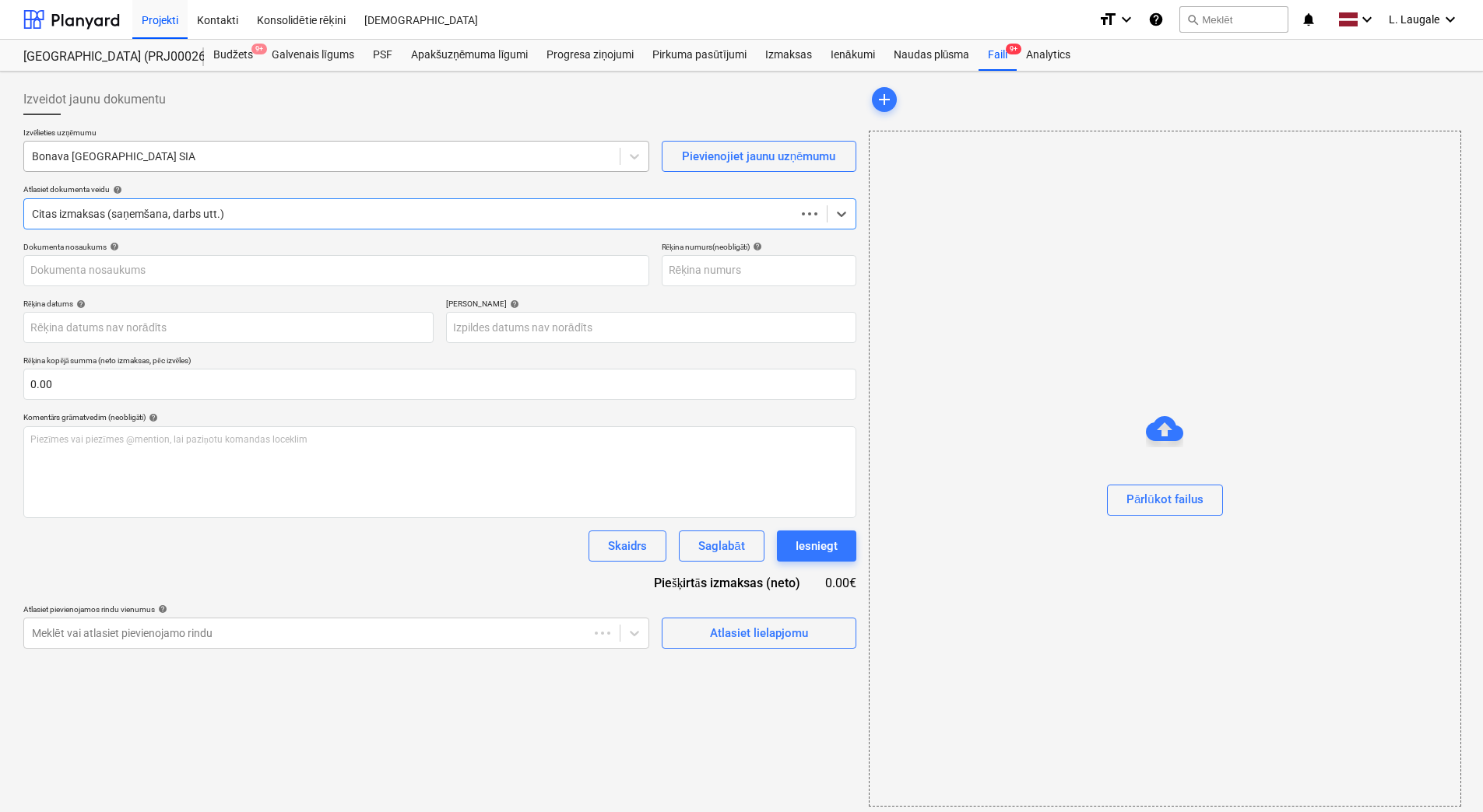
click at [334, 166] on div "Bonava [GEOGRAPHIC_DATA] SIA" at bounding box center [322, 156] width 596 height 22
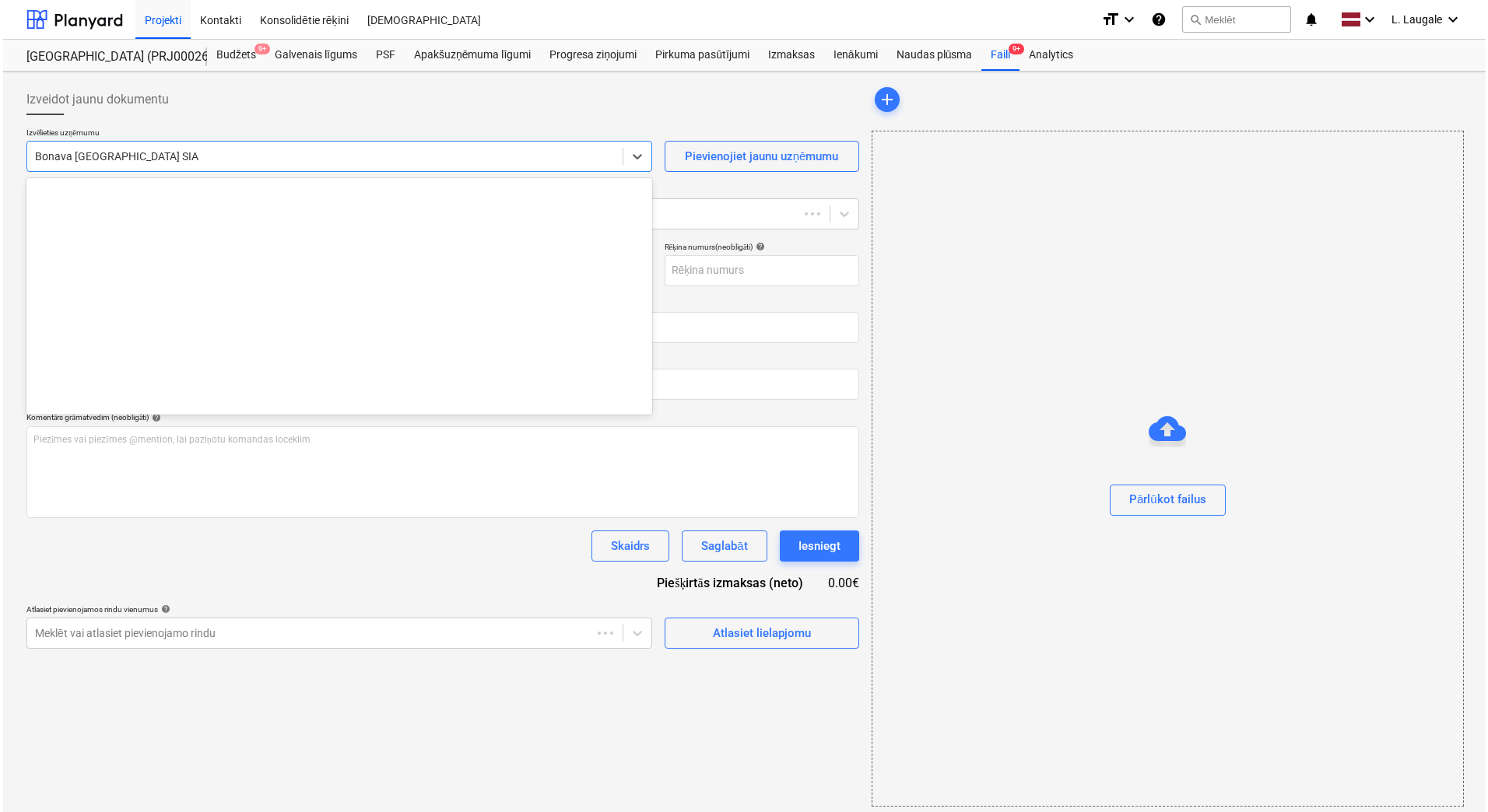
scroll to position [2860, 0]
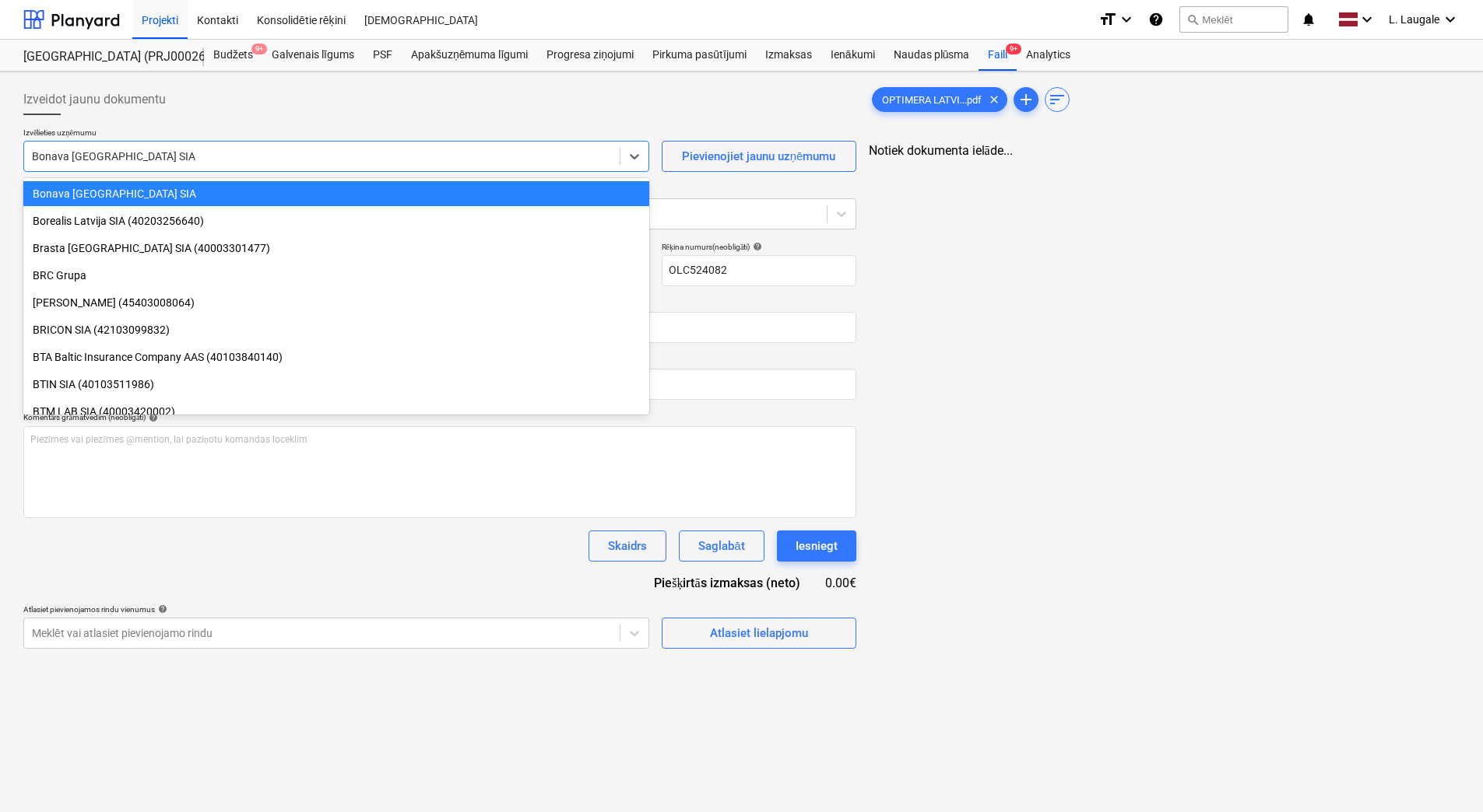
type input "OLC524082"
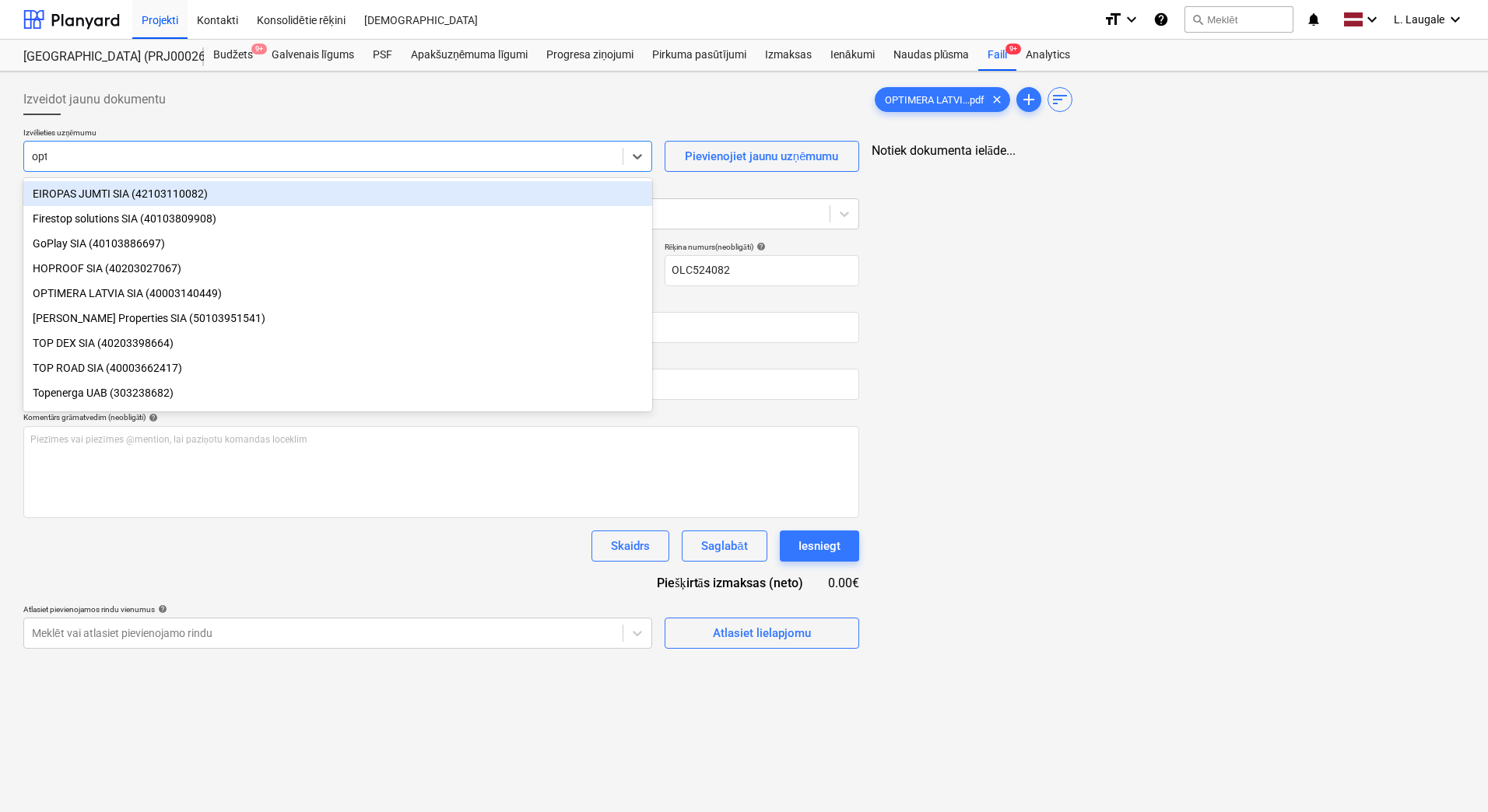
type input "opti"
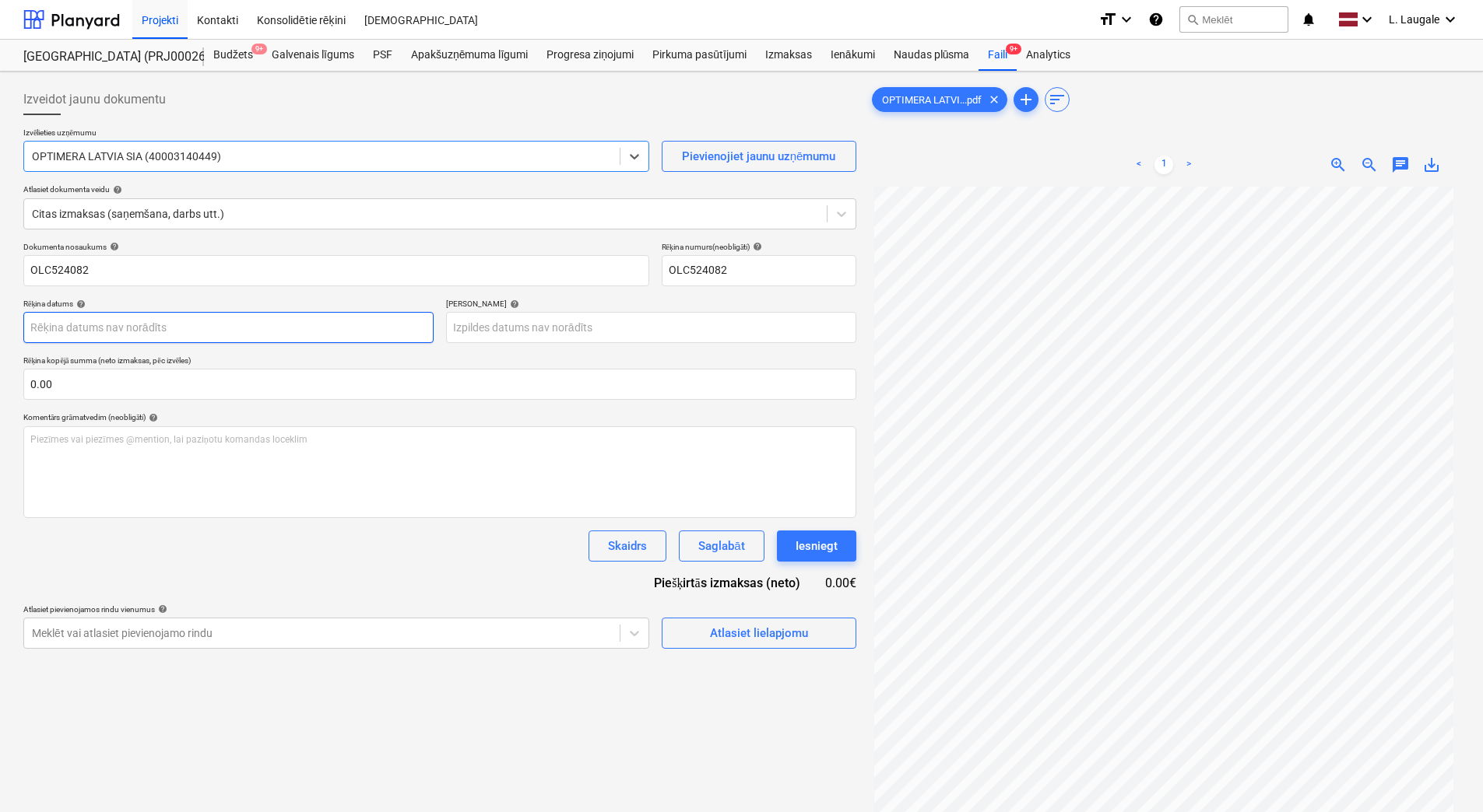
click at [242, 314] on body "Projekti Kontakti Konsolidētie rēķini Iesūtne format_size keyboard_arrow_down h…" at bounding box center [741, 406] width 1483 height 812
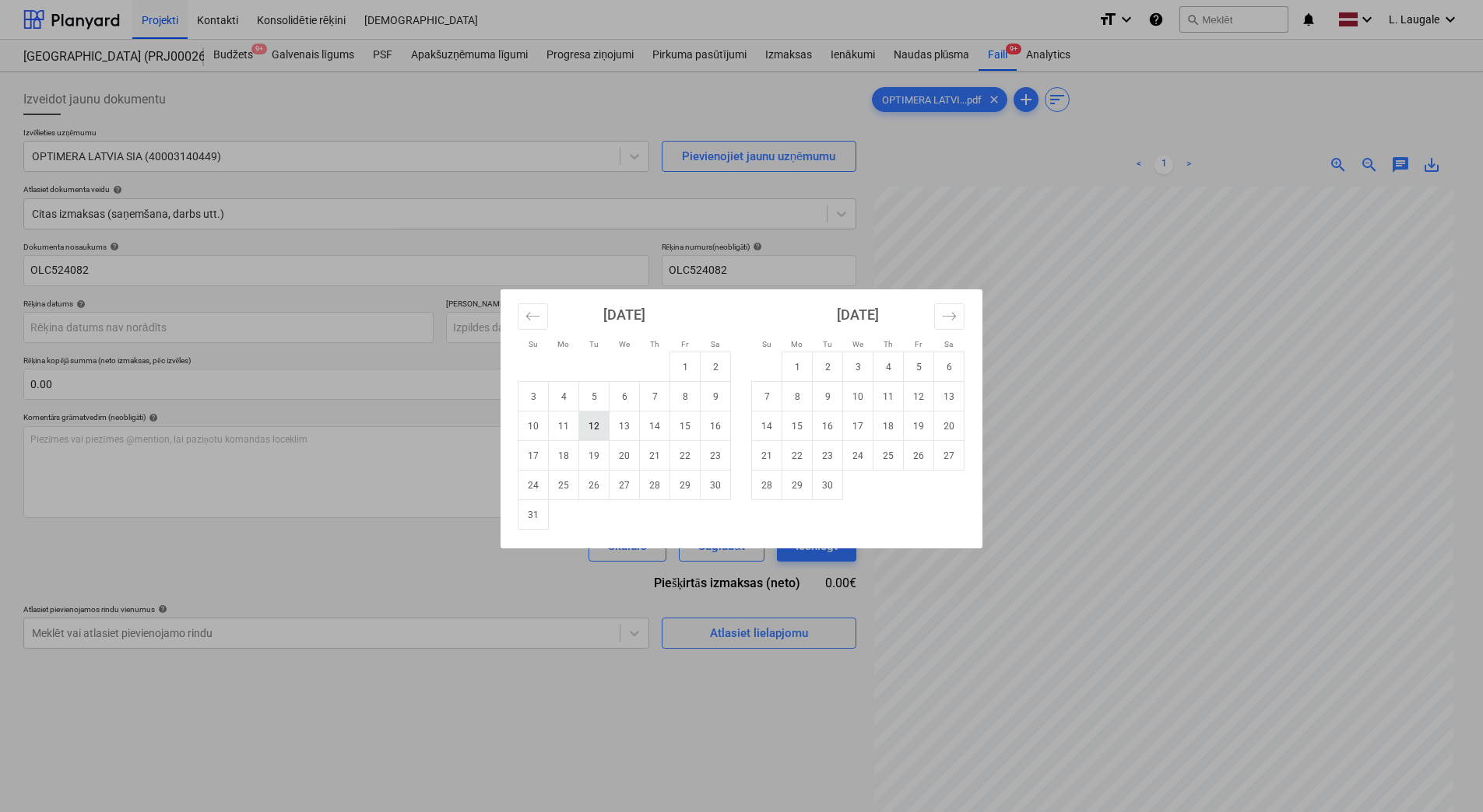
click at [593, 427] on td "12" at bounding box center [594, 426] width 30 height 29
type input "[DATE]"
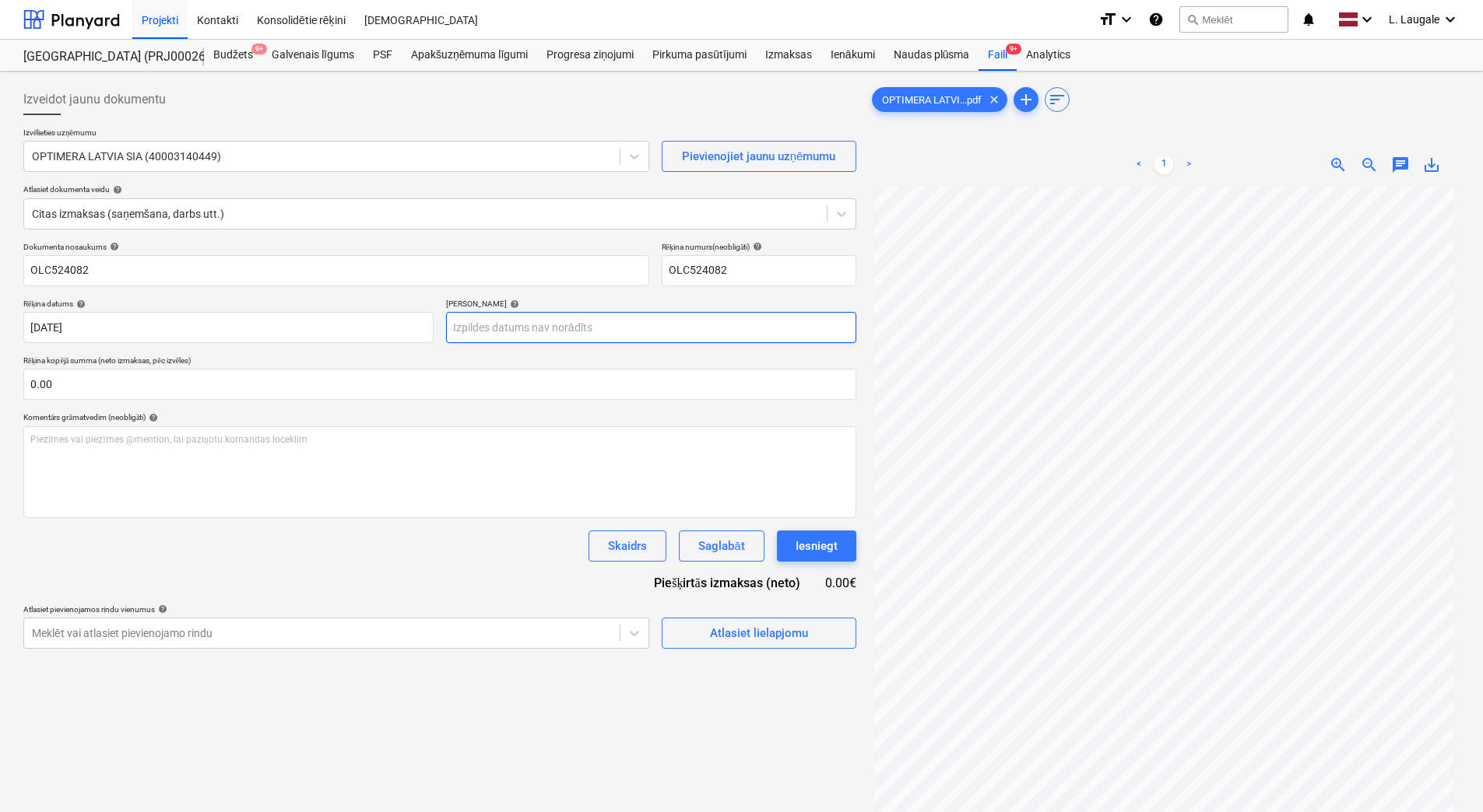
click at [553, 333] on body "Projekti Kontakti Konsolidētie rēķini Iesūtne format_size keyboard_arrow_down h…" at bounding box center [741, 406] width 1483 height 812
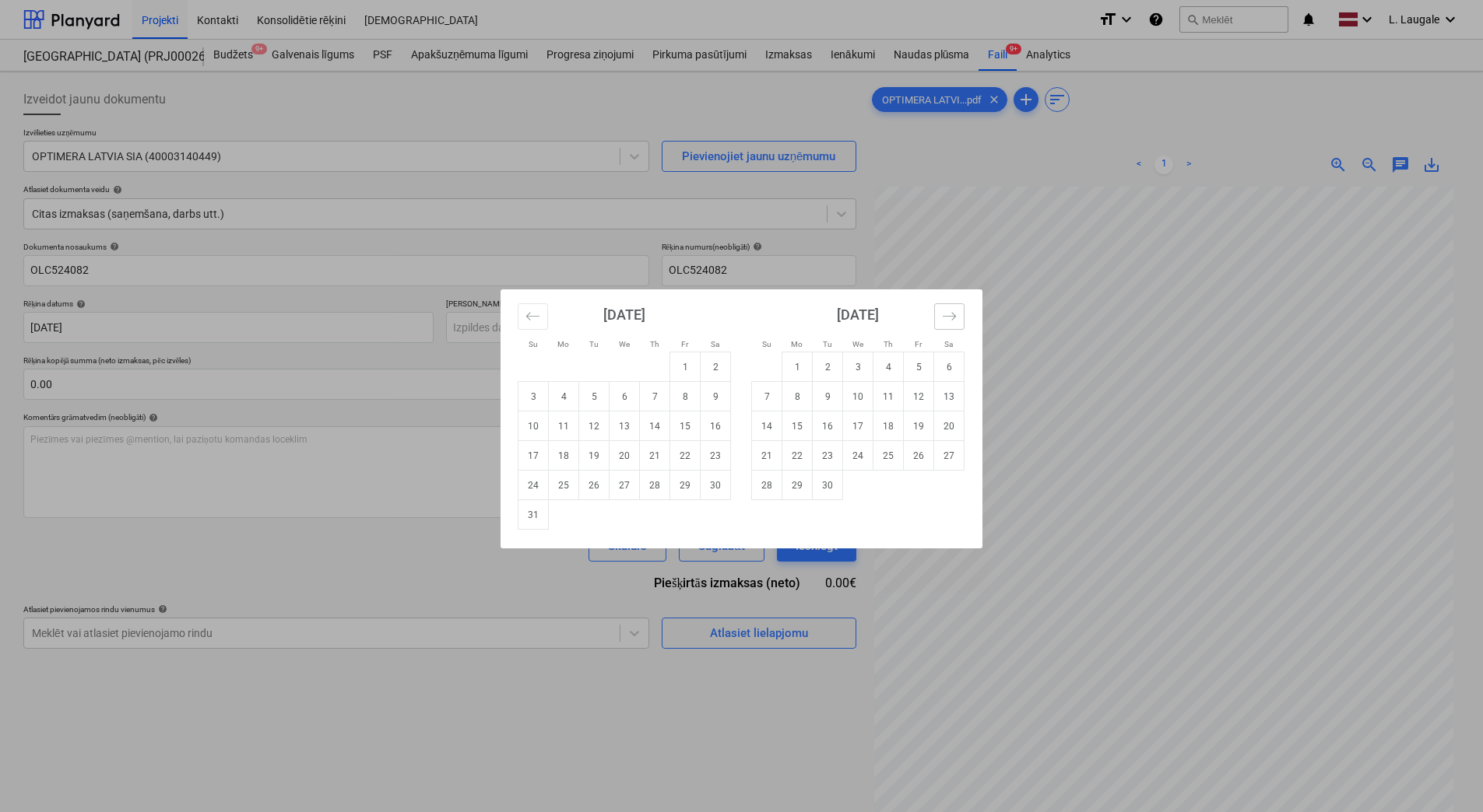
click at [946, 316] on icon "Move forward to switch to the next month." at bounding box center [949, 316] width 15 height 15
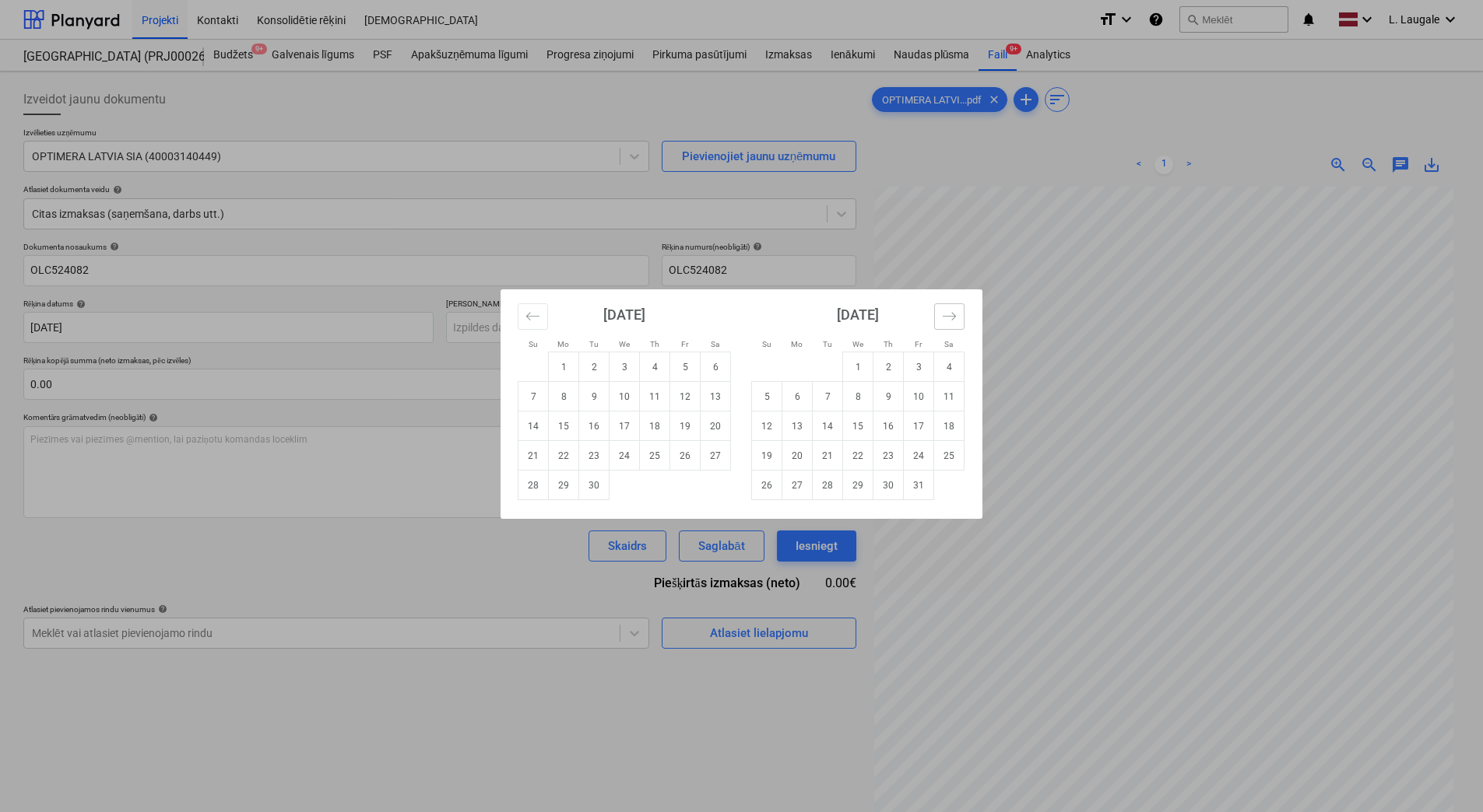
click at [946, 316] on icon "Move forward to switch to the next month." at bounding box center [949, 316] width 15 height 15
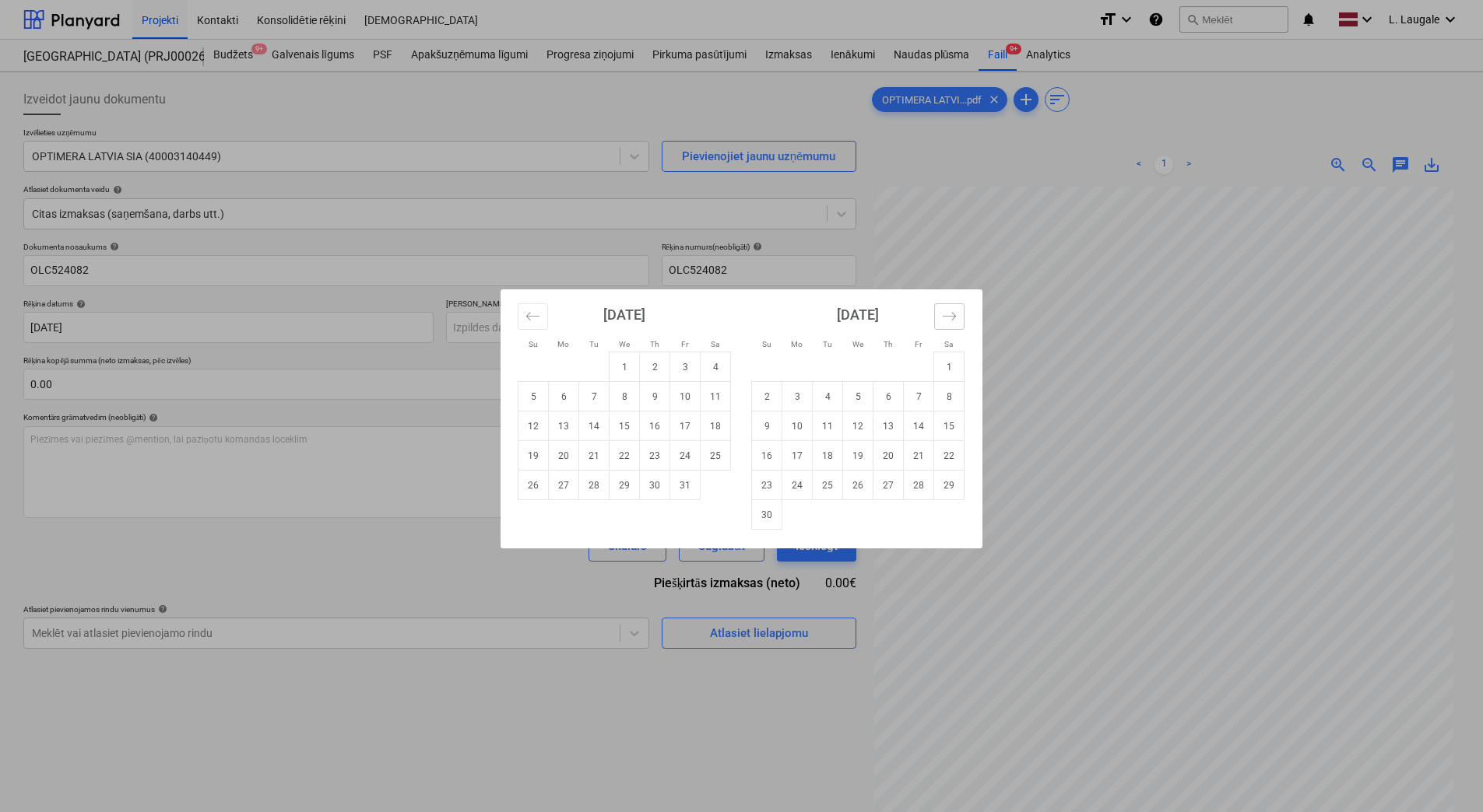
click at [946, 316] on icon "Move forward to switch to the next month." at bounding box center [949, 316] width 15 height 15
click at [862, 398] on td "10" at bounding box center [858, 396] width 30 height 29
type input "[DATE]"
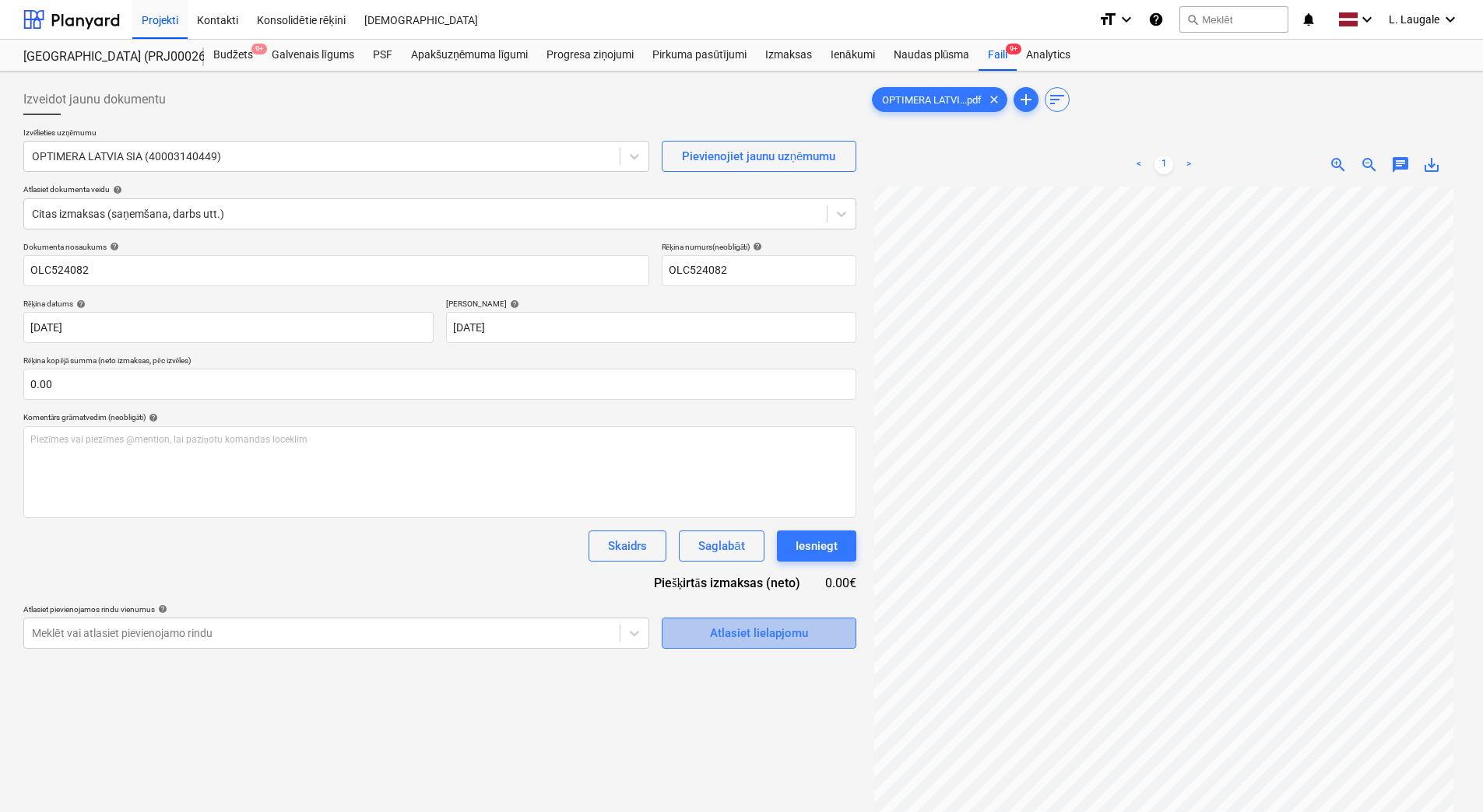
click at [708, 624] on span "Atlasiet lielapjomu" at bounding box center [759, 633] width 156 height 20
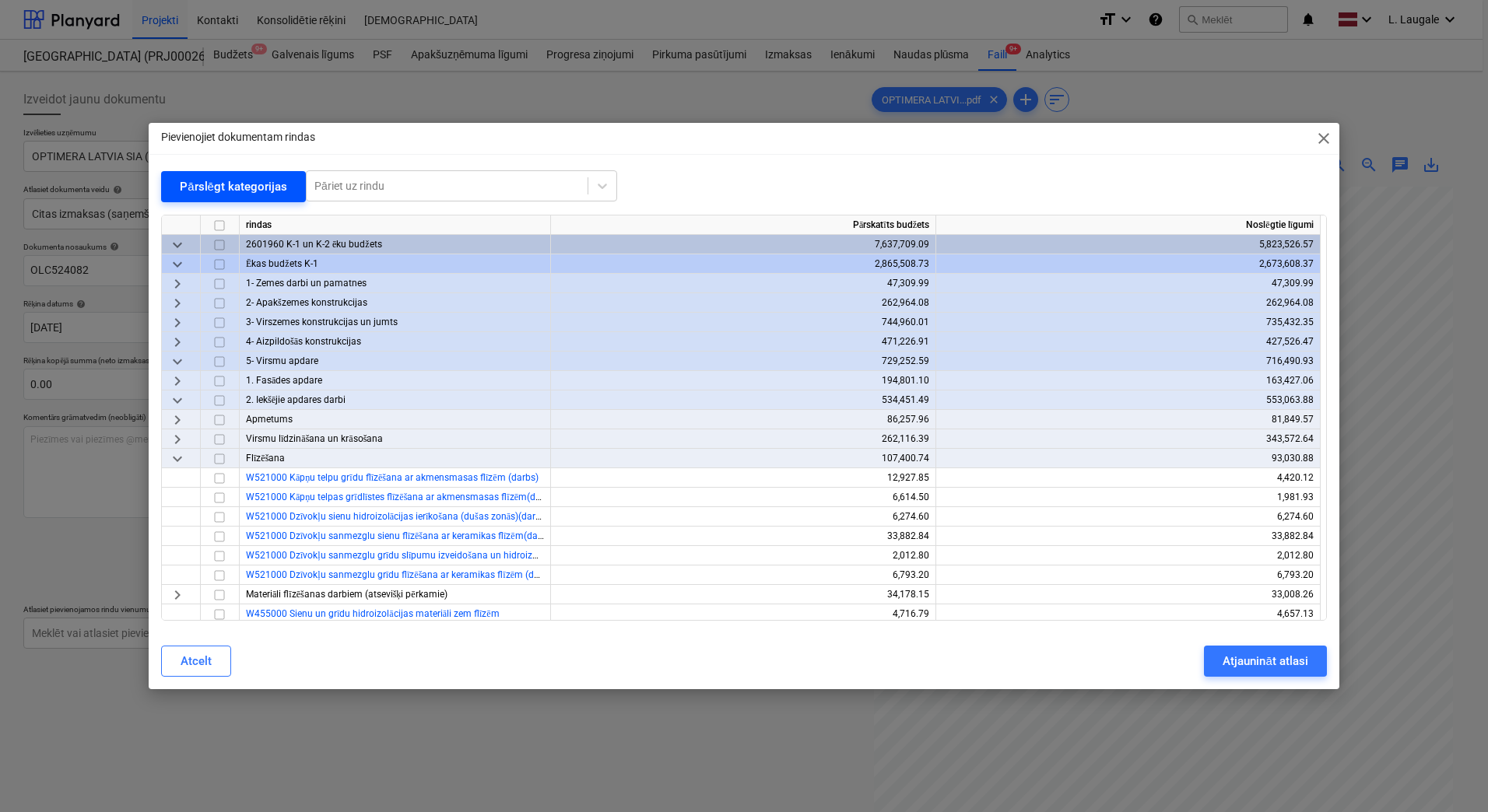
click at [220, 189] on div "Pārslēgt kategorijas" at bounding box center [233, 186] width 107 height 20
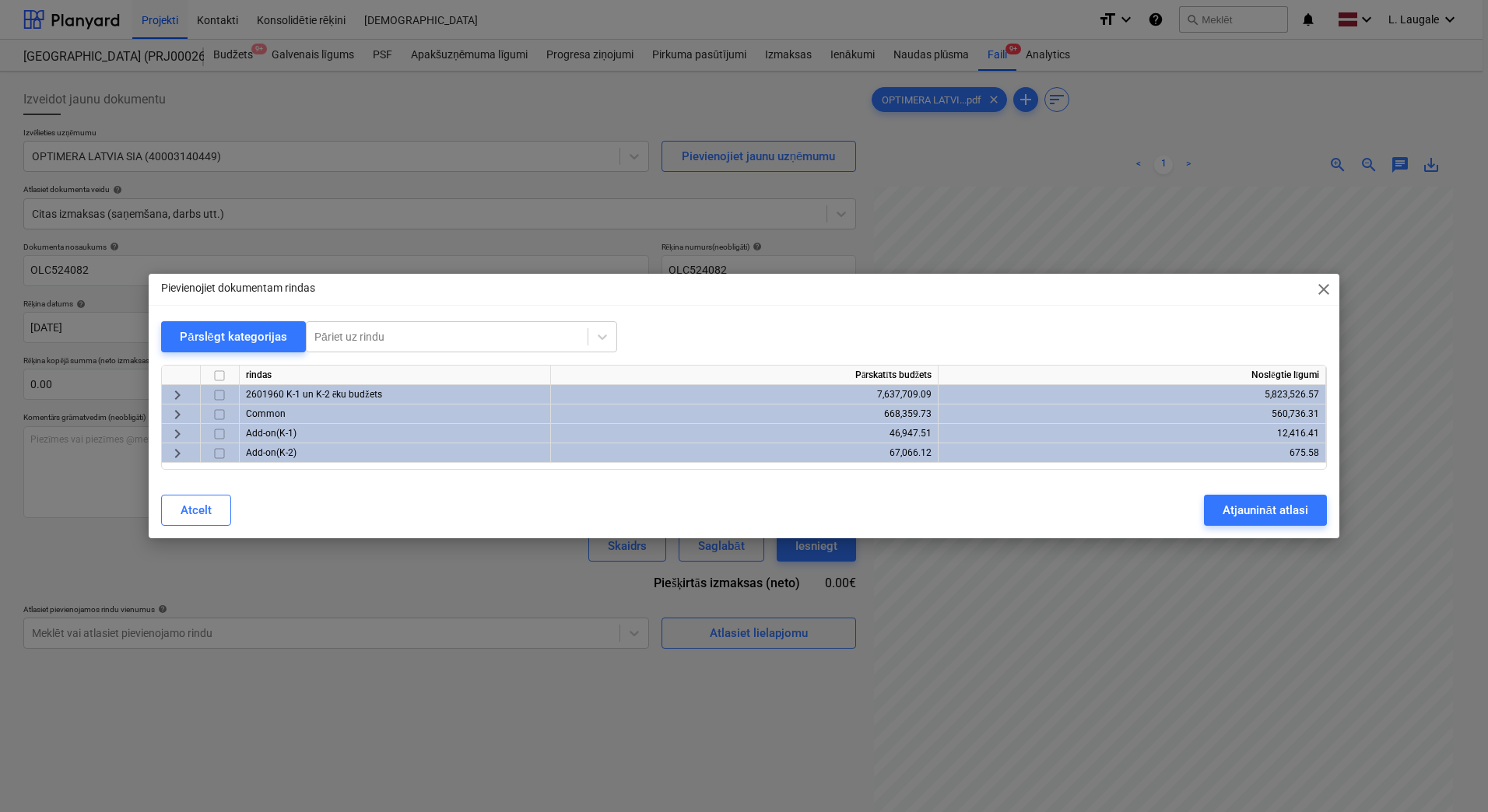
drag, startPoint x: 176, startPoint y: 391, endPoint x: 166, endPoint y: 374, distance: 19.7
click at [177, 391] on span "keyboard_arrow_right" at bounding box center [177, 395] width 19 height 19
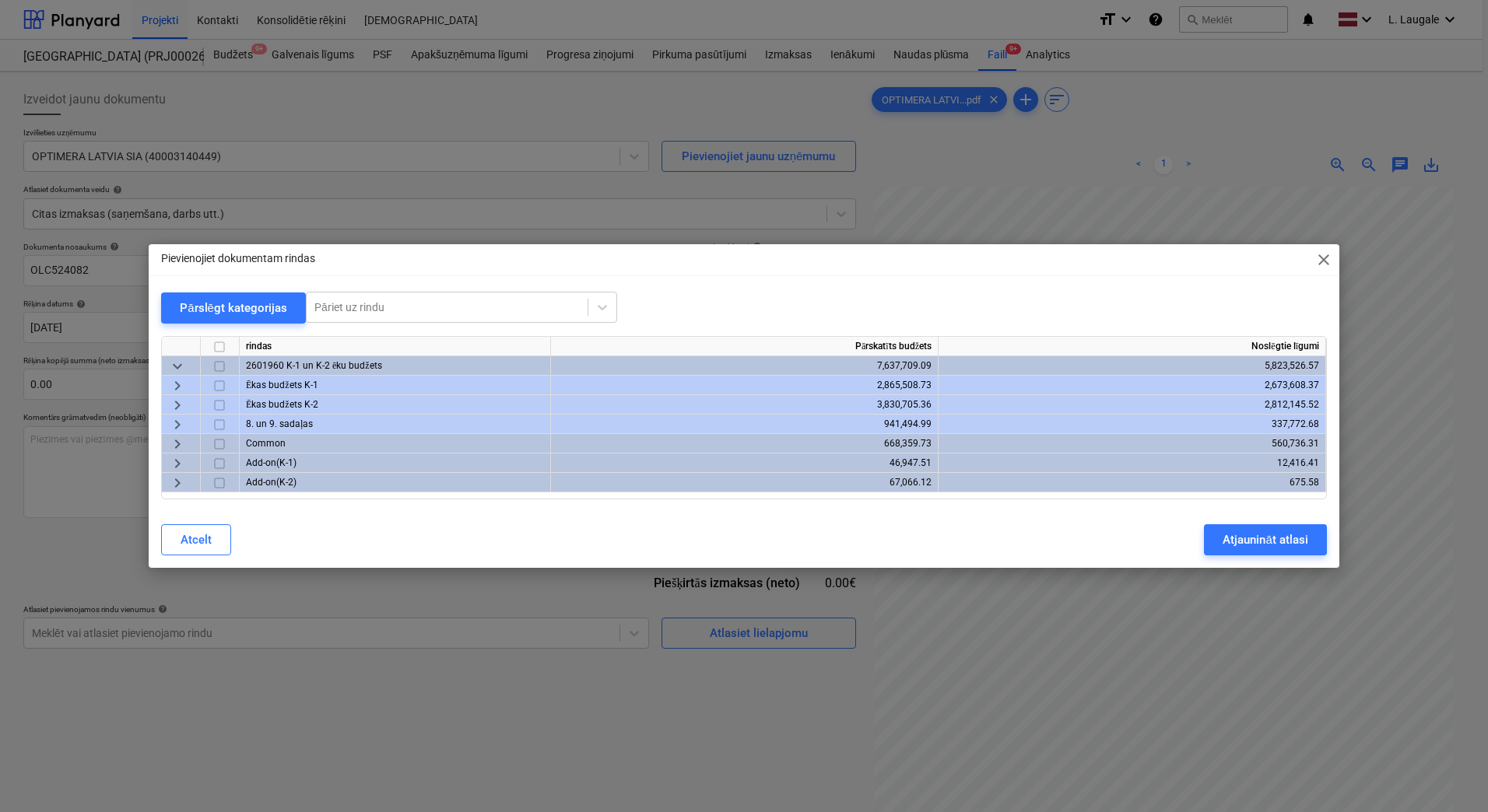
click at [168, 405] on span "keyboard_arrow_right" at bounding box center [177, 405] width 19 height 19
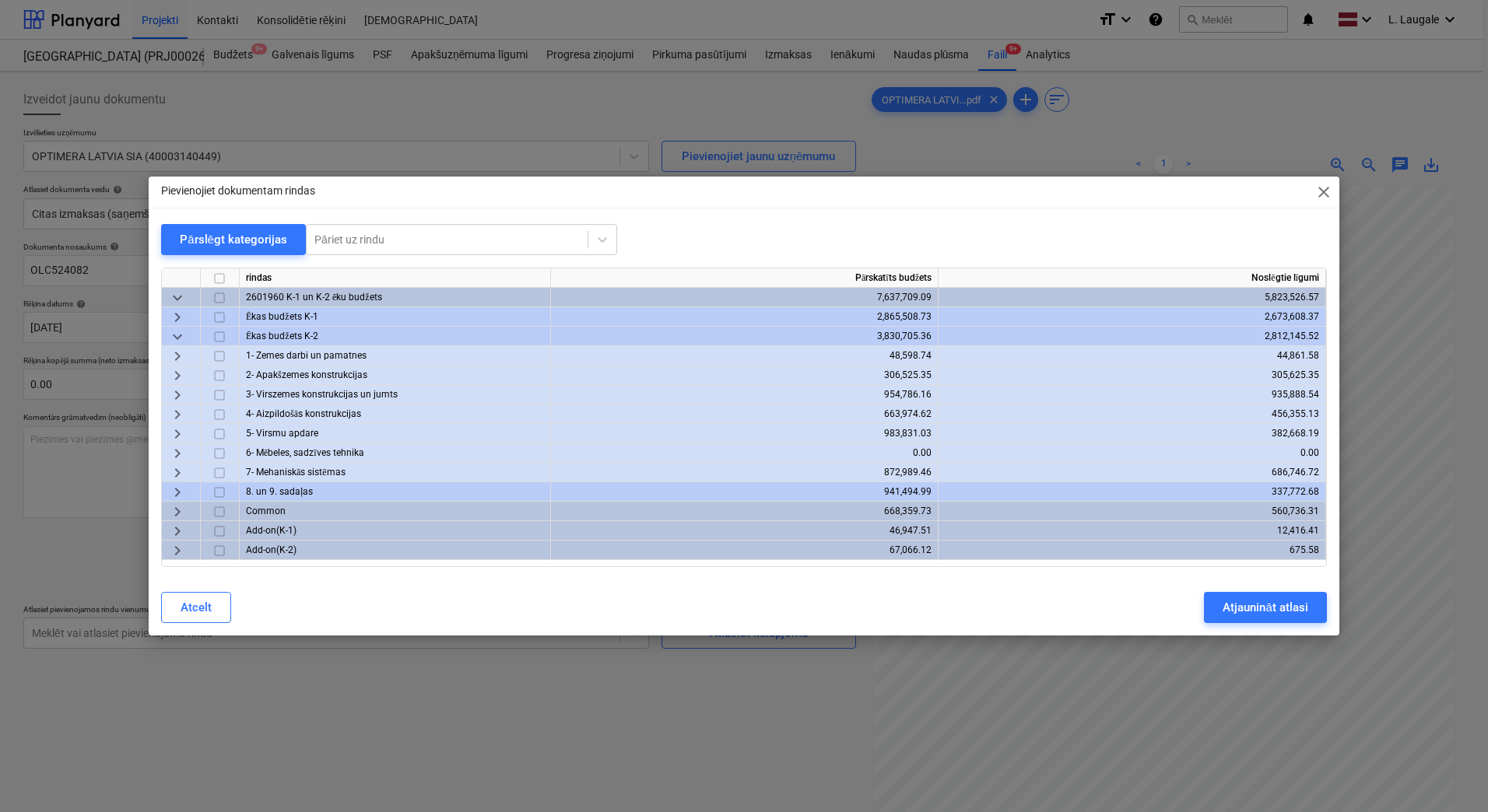
click at [179, 408] on span "keyboard_arrow_right" at bounding box center [177, 414] width 19 height 19
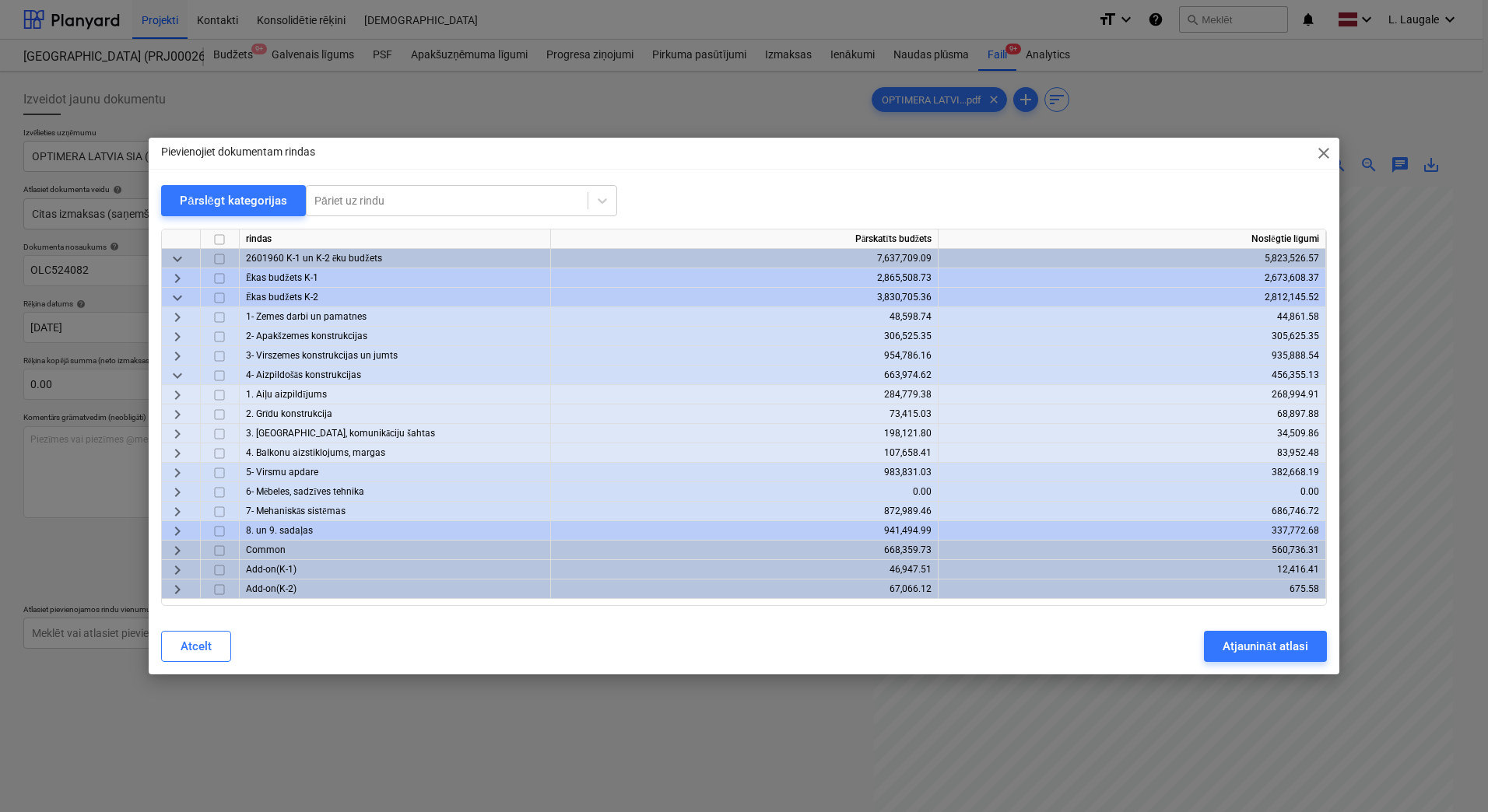
click at [182, 431] on span "keyboard_arrow_right" at bounding box center [177, 434] width 19 height 19
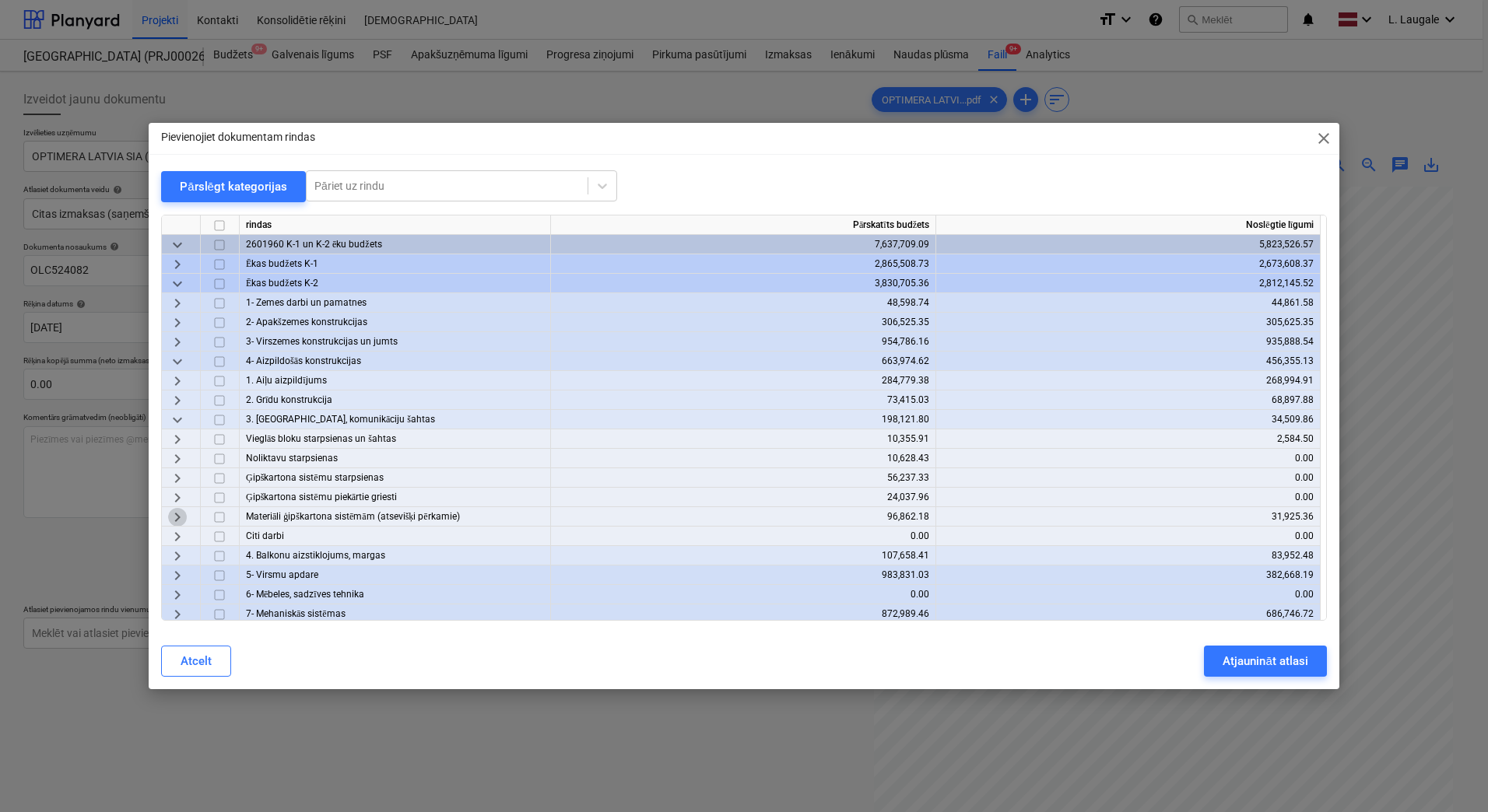
click at [173, 519] on span "keyboard_arrow_right" at bounding box center [177, 517] width 19 height 19
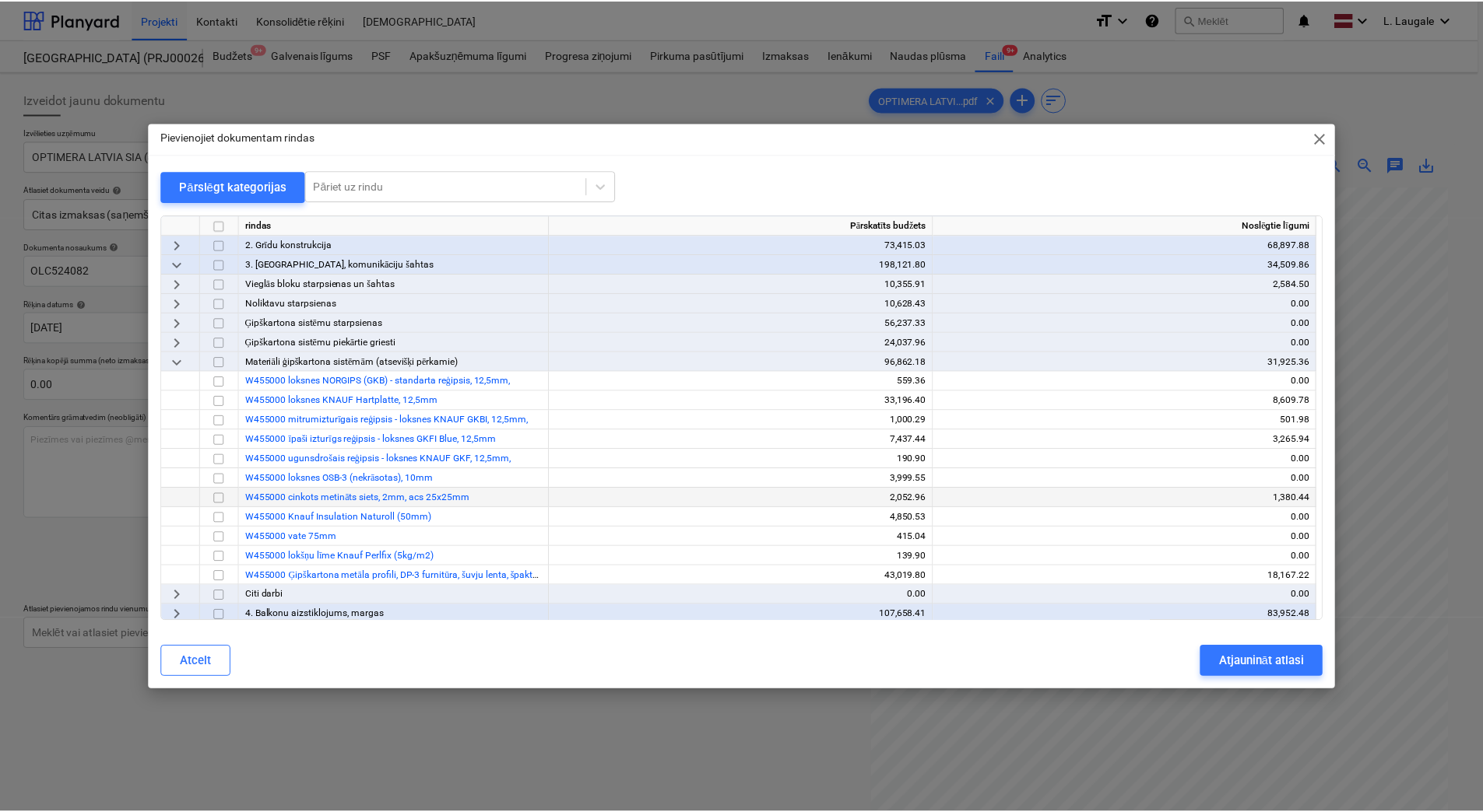
scroll to position [207, 0]
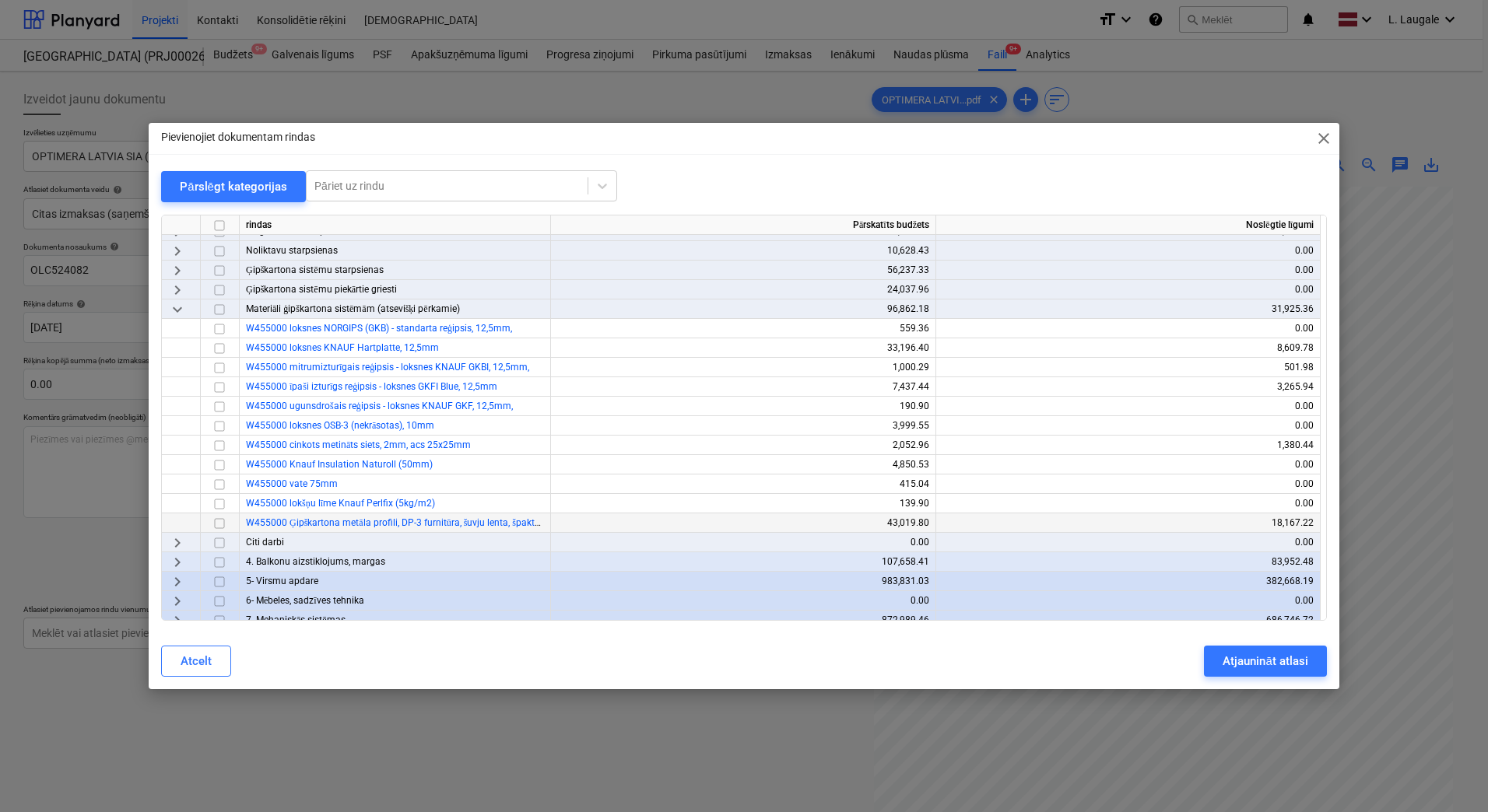
click at [221, 524] on input "checkbox" at bounding box center [219, 524] width 19 height 19
click at [1289, 673] on button "Atjaunināt atlasi" at bounding box center [1264, 661] width 122 height 31
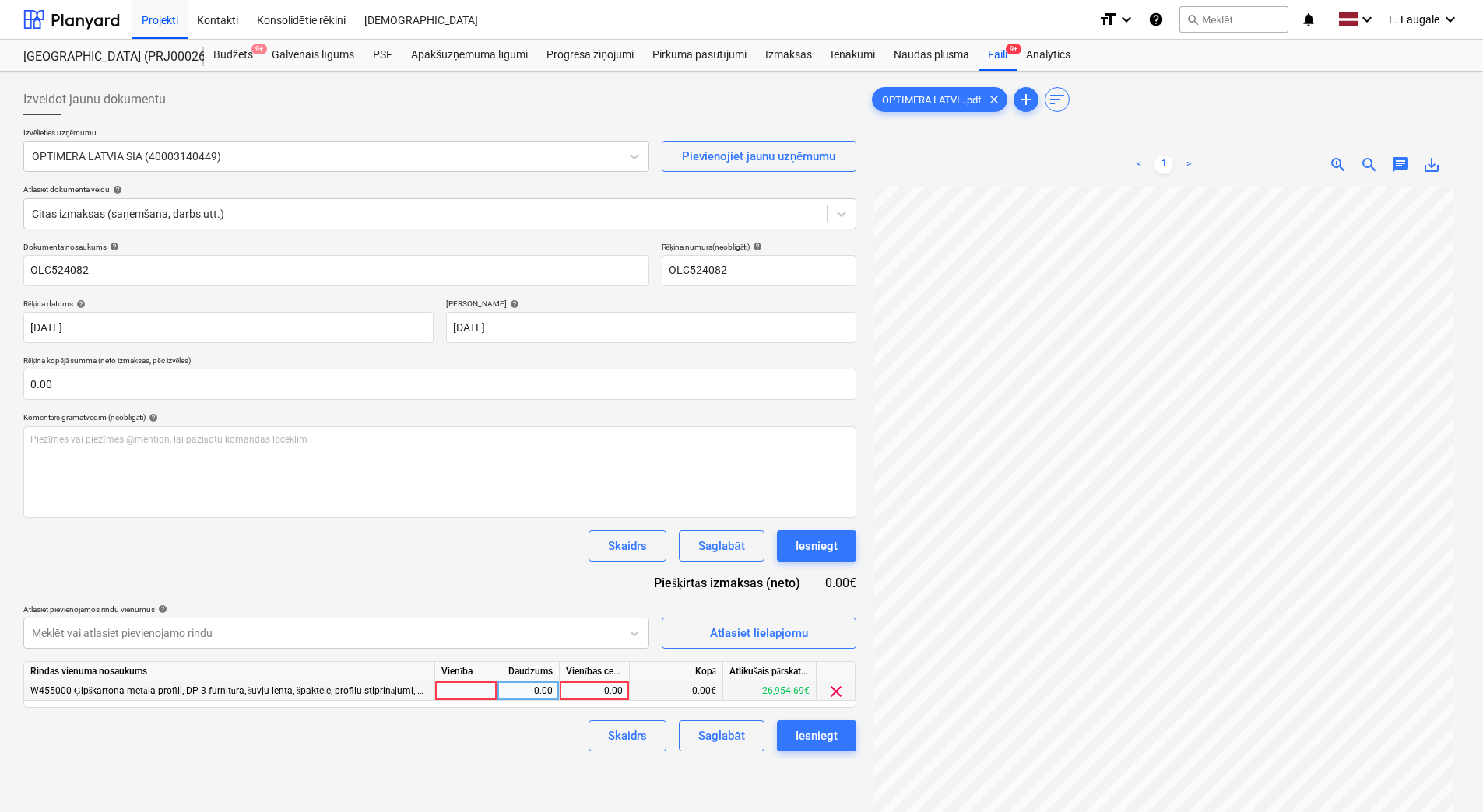
click at [452, 695] on div at bounding box center [466, 691] width 62 height 19
type input "1"
click at [511, 695] on div "0.00" at bounding box center [528, 691] width 49 height 19
click at [592, 698] on div "0.00" at bounding box center [594, 691] width 57 height 19
type input "7119.44"
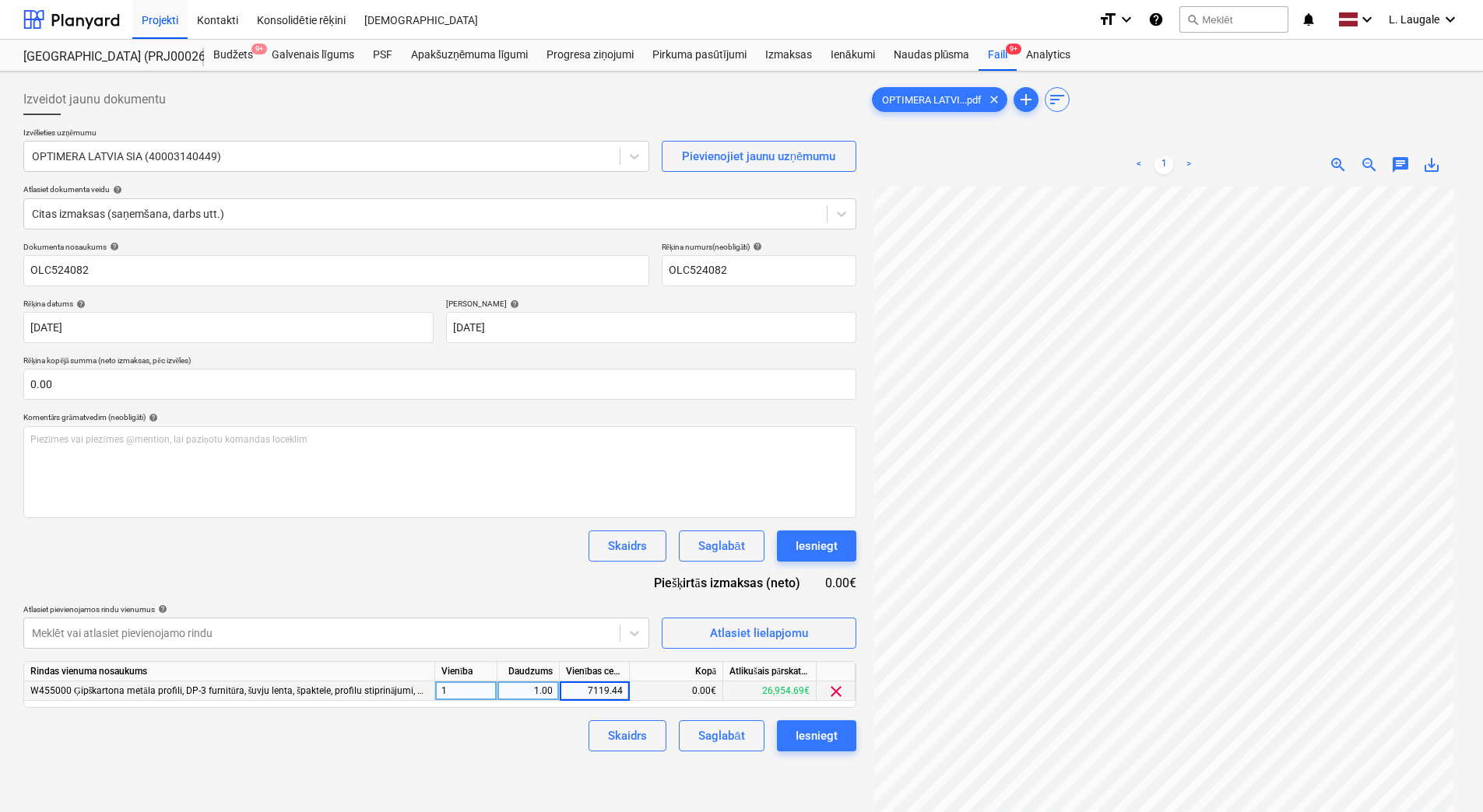
click at [559, 733] on div "Skaidrs Saglabāt Iesniegt" at bounding box center [439, 736] width 833 height 31
click at [703, 735] on div "Saglabāt" at bounding box center [721, 736] width 46 height 20
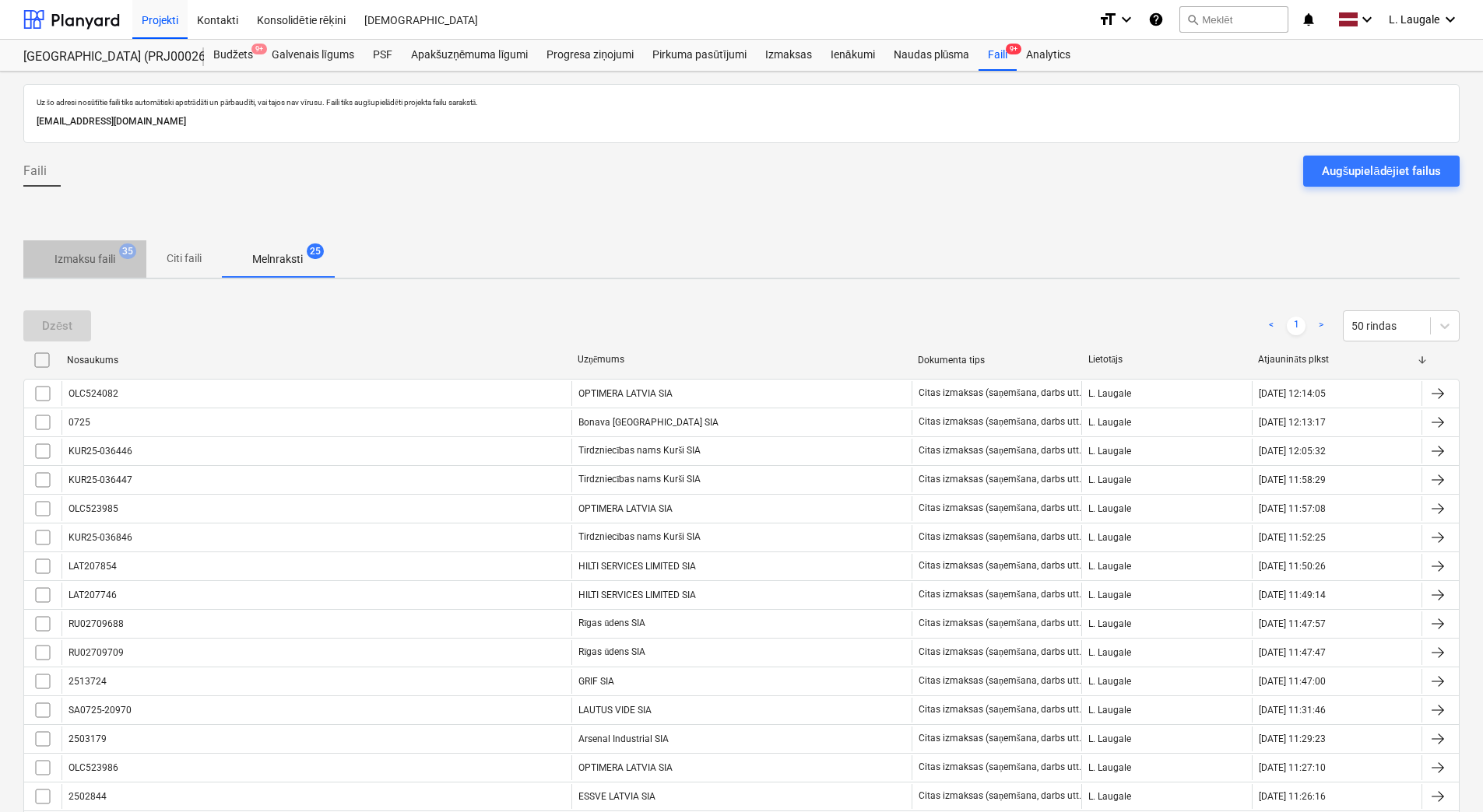
click at [107, 271] on span "Izmaksu faili 35" at bounding box center [85, 259] width 123 height 28
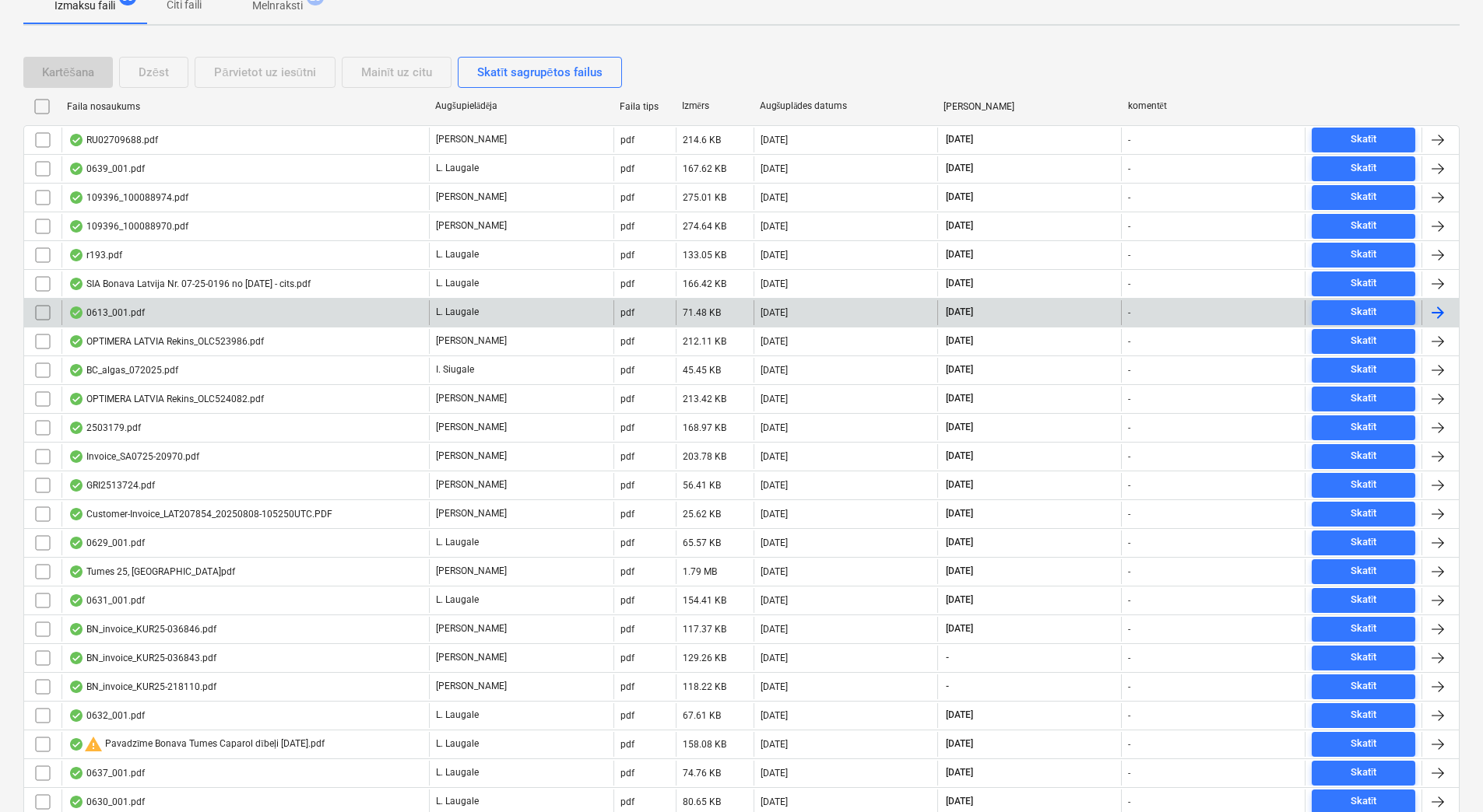
scroll to position [259, 0]
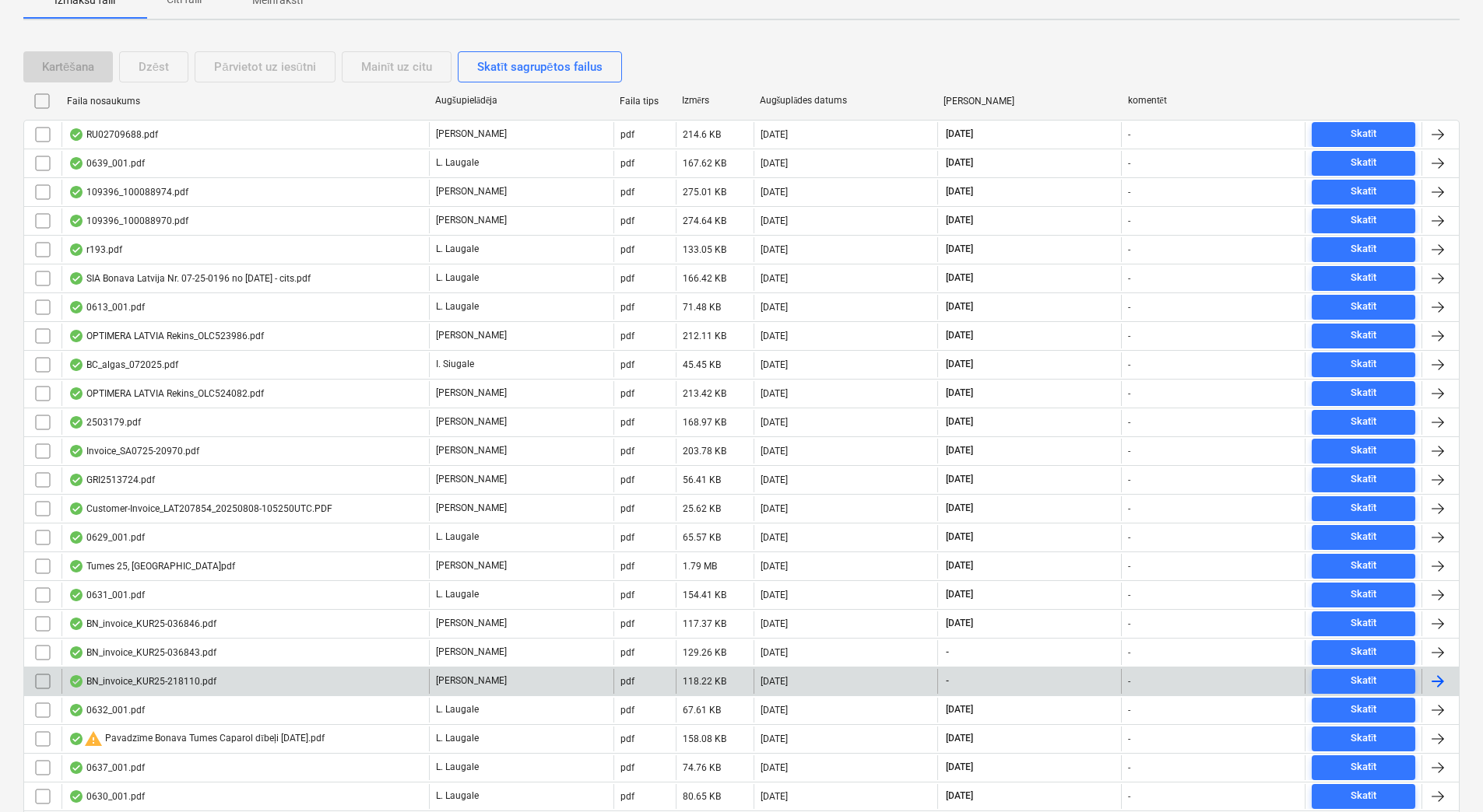
click at [338, 670] on div "BN_invoice_KUR25-218110.pdf" at bounding box center [245, 682] width 367 height 25
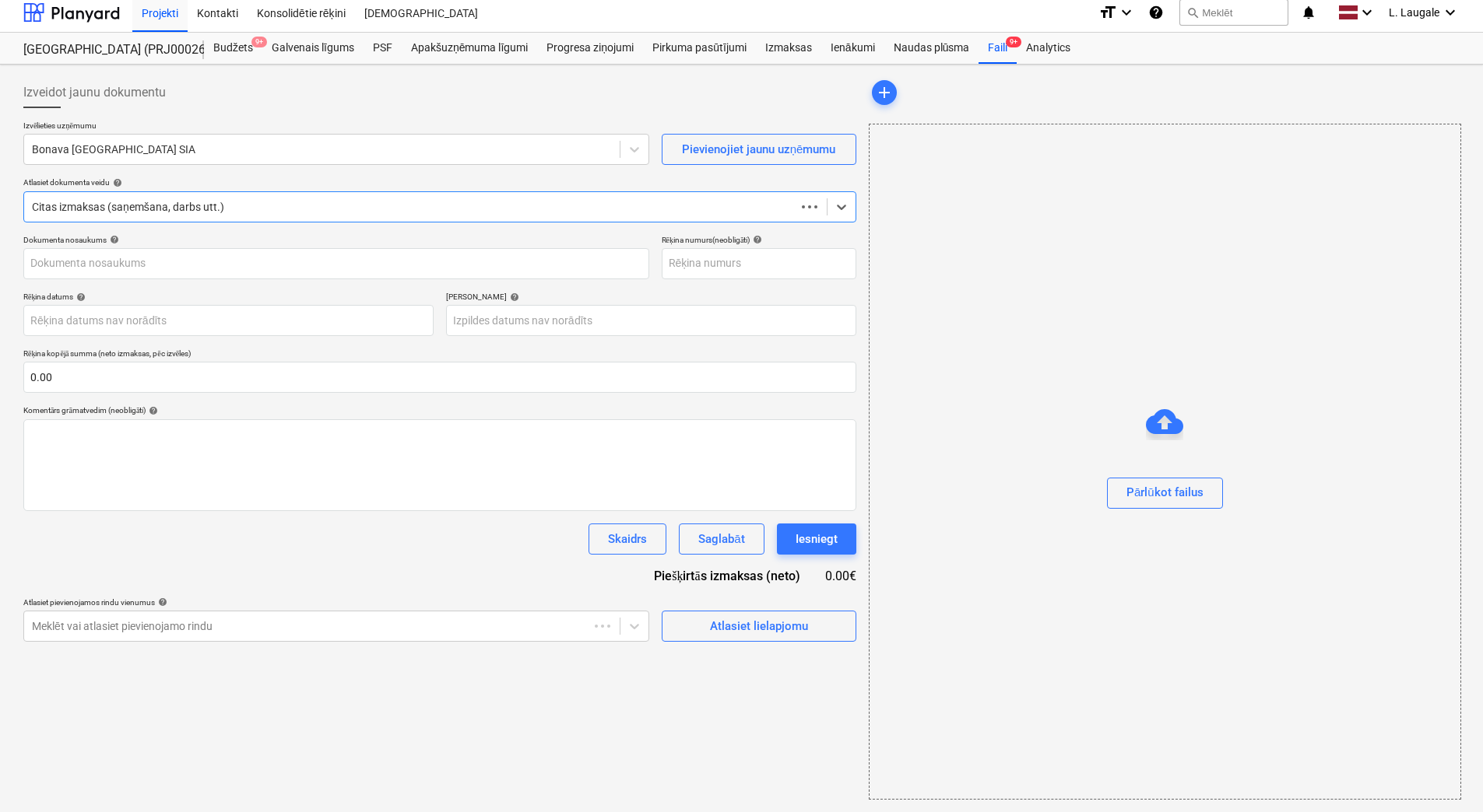
scroll to position [7, 0]
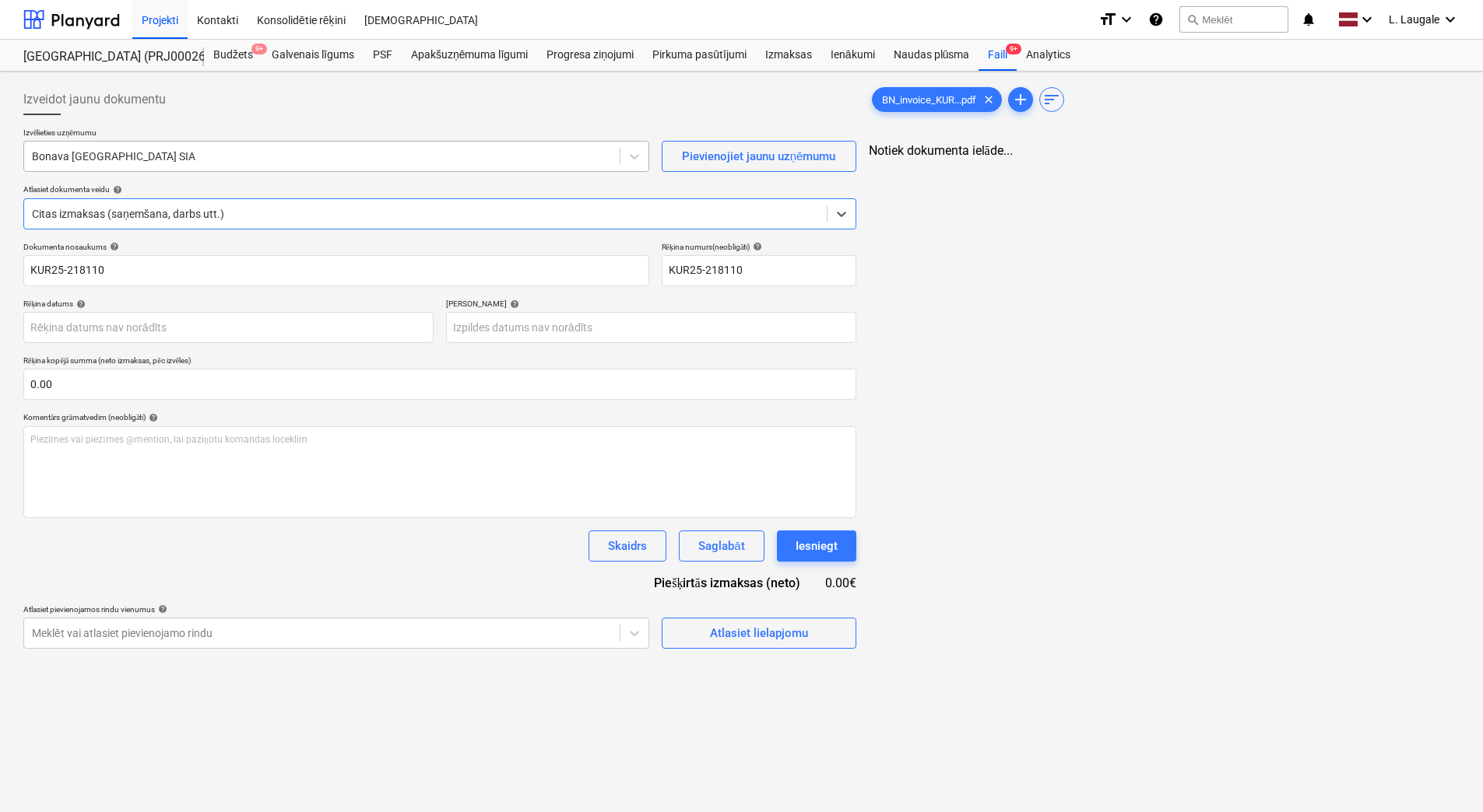
type input "KUR25-218110"
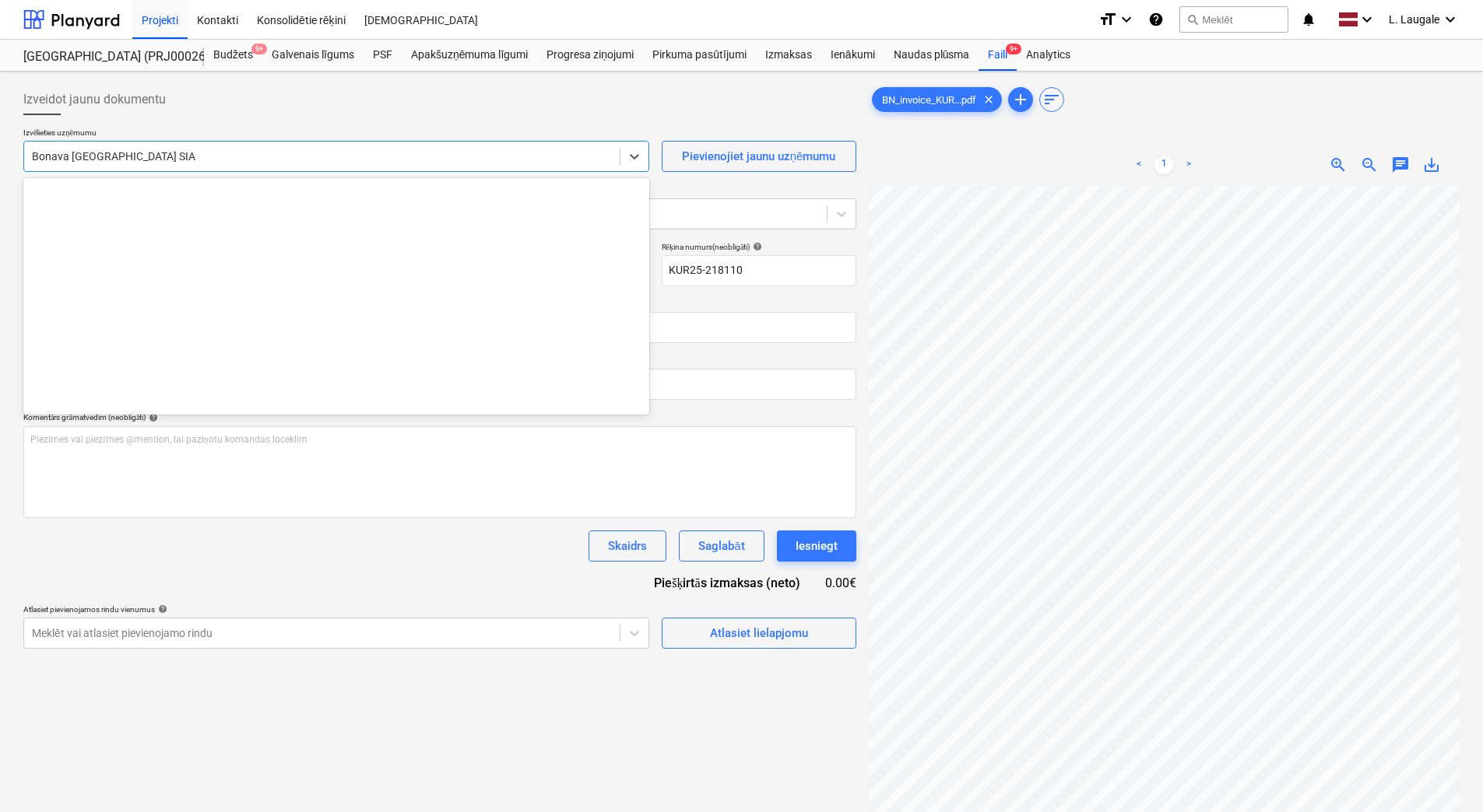
click at [251, 147] on div "Bonava [GEOGRAPHIC_DATA] SIA" at bounding box center [322, 156] width 596 height 22
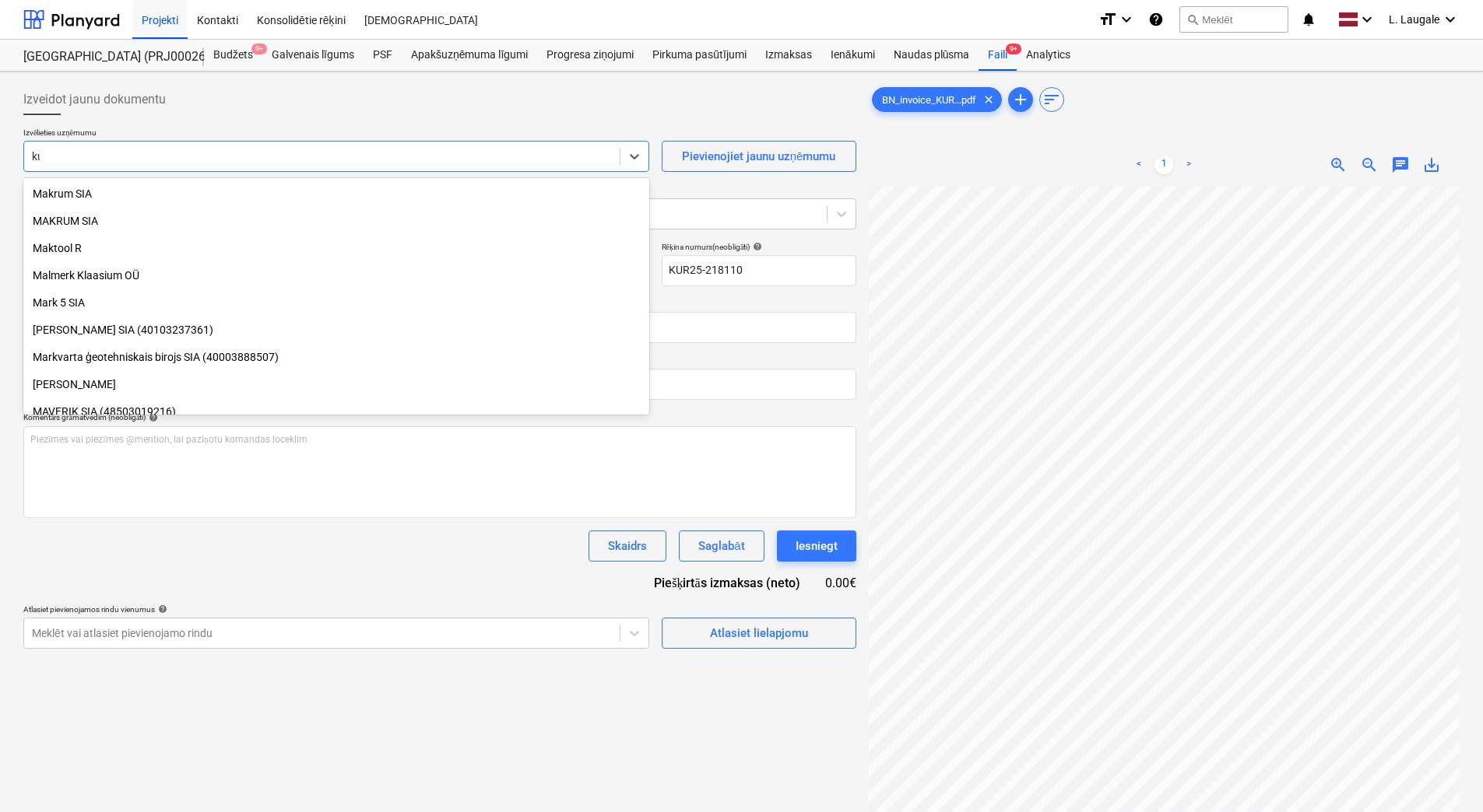
type input "kur"
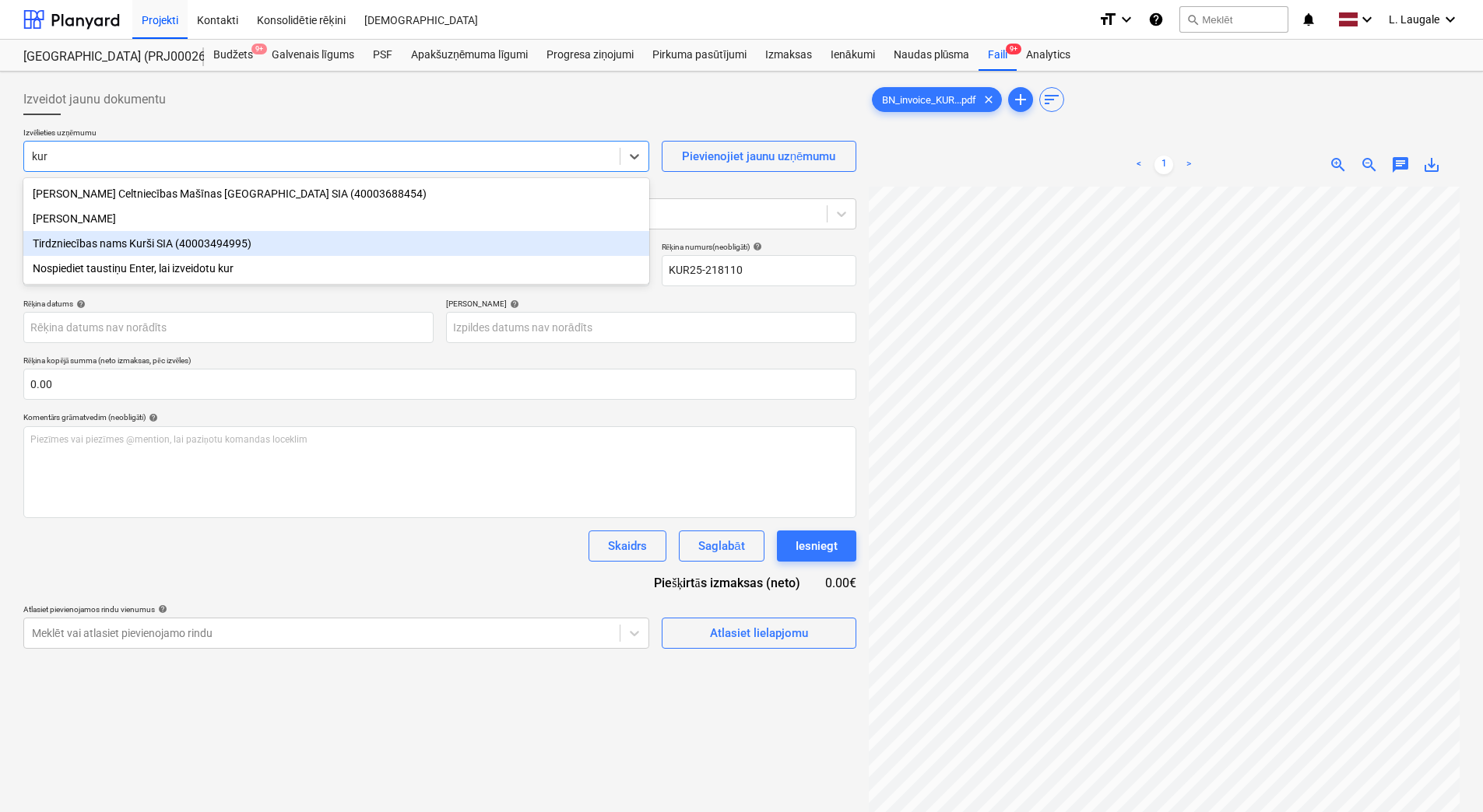
click at [273, 244] on div "Tirdzniecības nams Kurši SIA (40003494995)" at bounding box center [336, 243] width 626 height 25
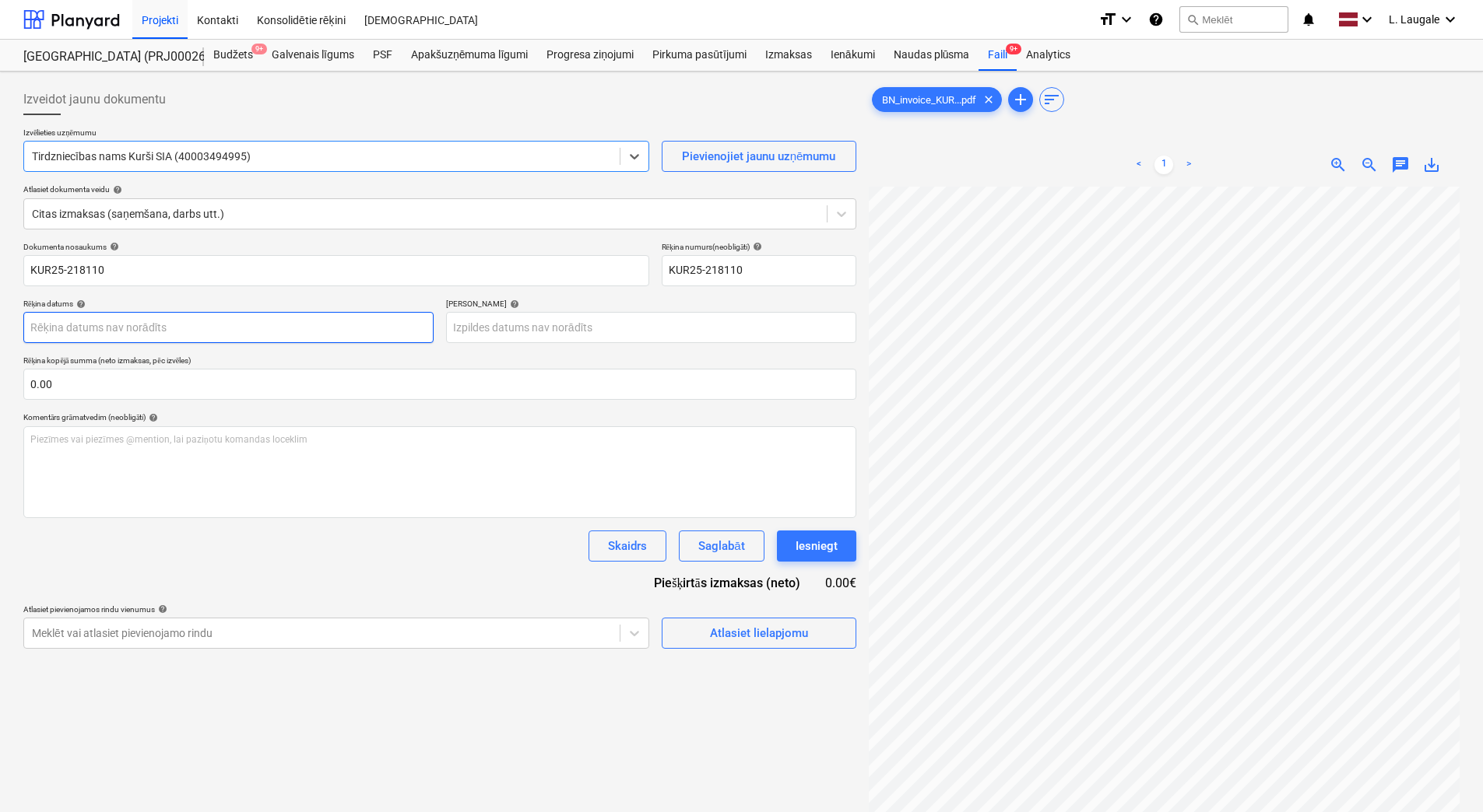
click at [253, 327] on body "Projekti Kontakti Konsolidētie rēķini Iesūtne format_size keyboard_arrow_down h…" at bounding box center [741, 406] width 1483 height 812
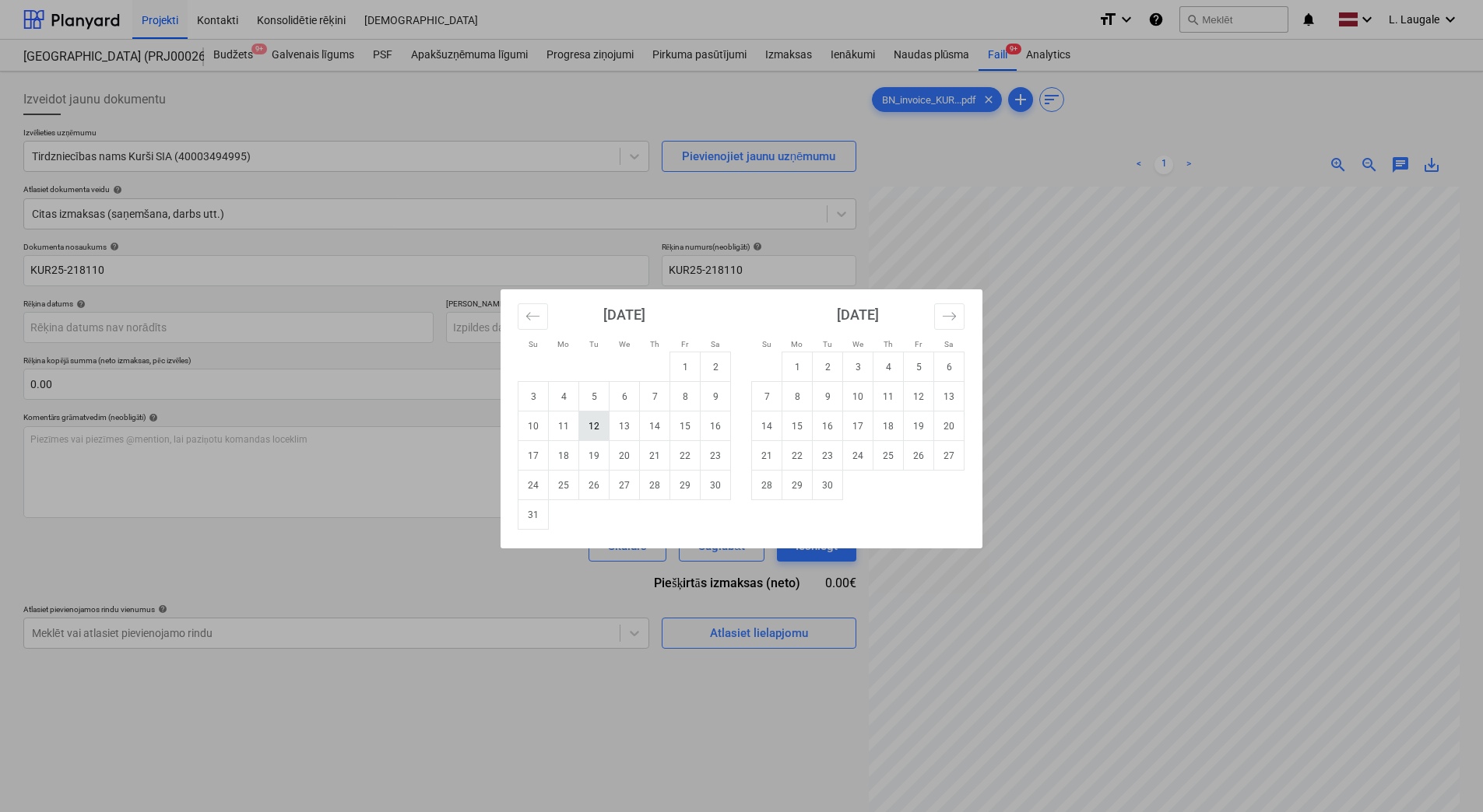
click at [594, 433] on td "12" at bounding box center [594, 426] width 30 height 29
type input "[DATE]"
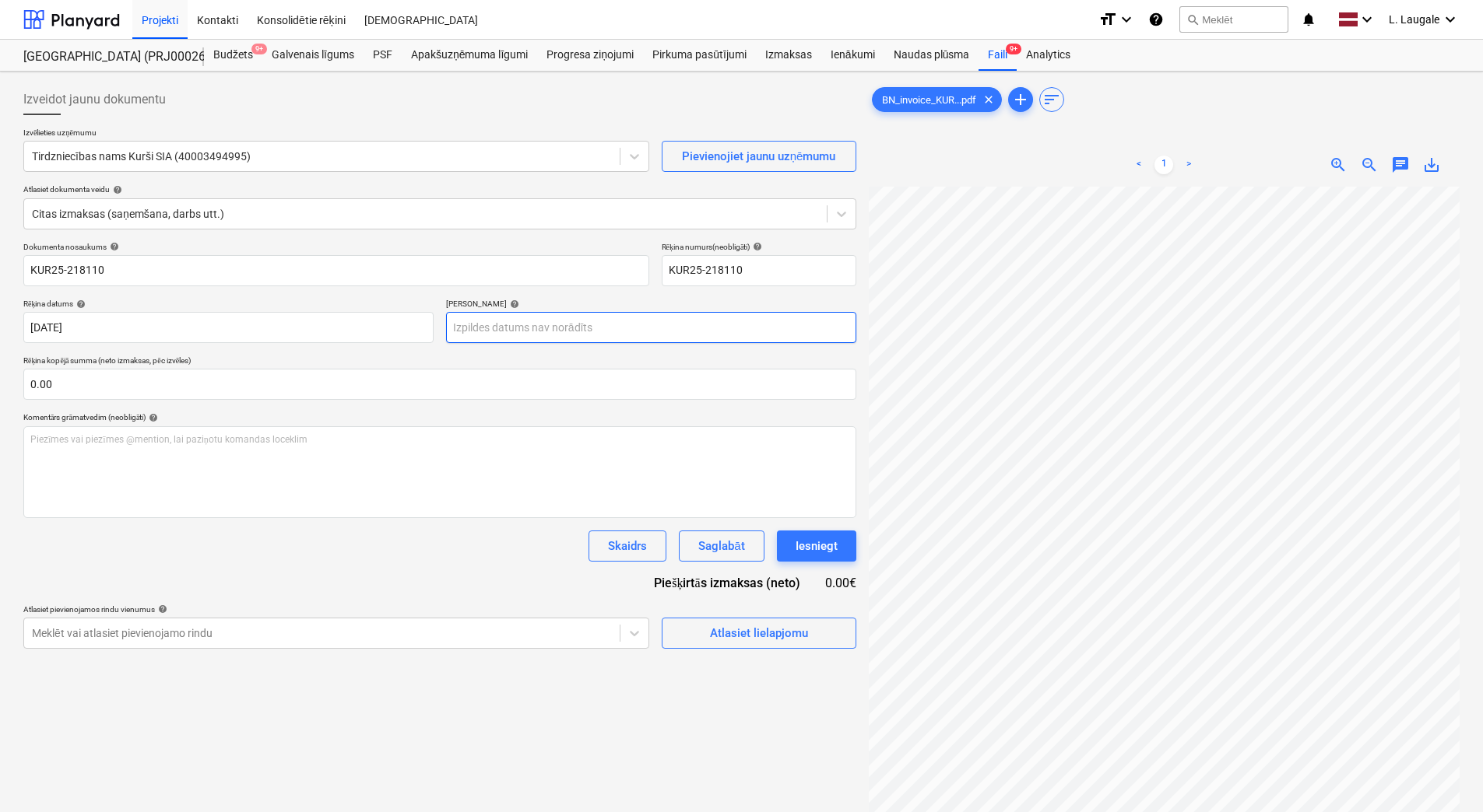
click at [464, 325] on body "Projekti Kontakti Konsolidētie rēķini Iesūtne format_size keyboard_arrow_down h…" at bounding box center [741, 406] width 1483 height 812
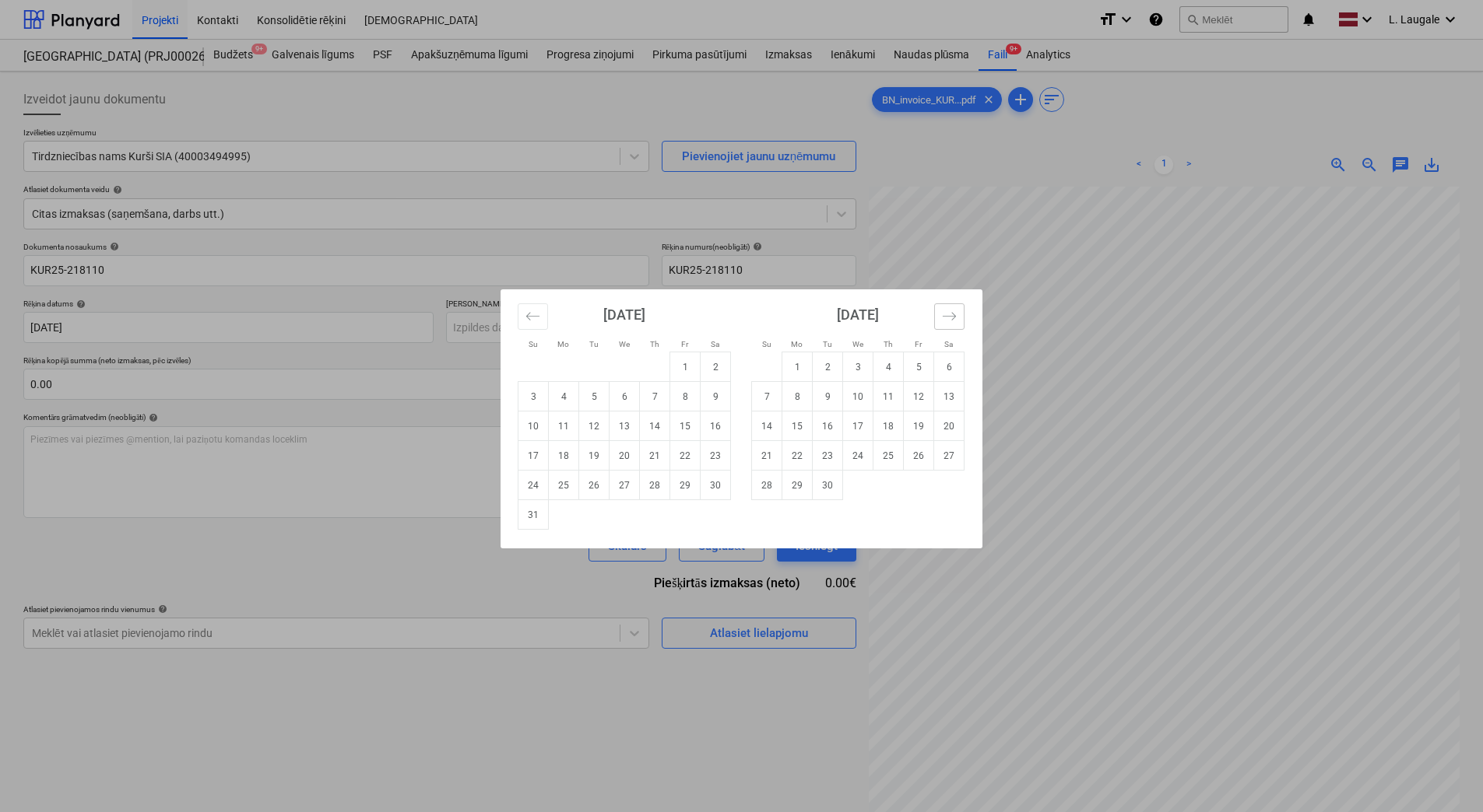
click at [945, 319] on icon "Move forward to switch to the next month." at bounding box center [949, 316] width 15 height 15
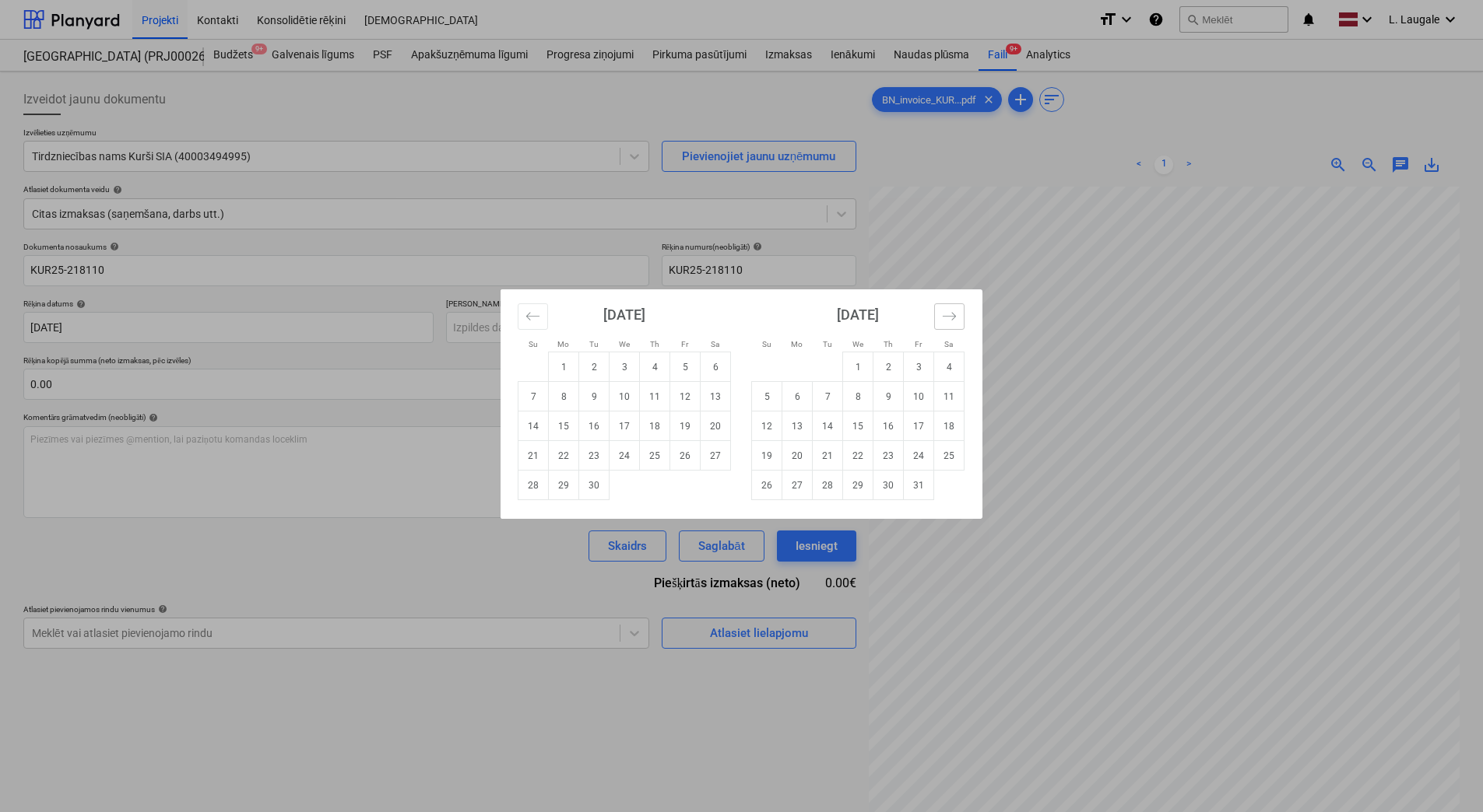
click at [945, 319] on icon "Move forward to switch to the next month." at bounding box center [949, 316] width 15 height 15
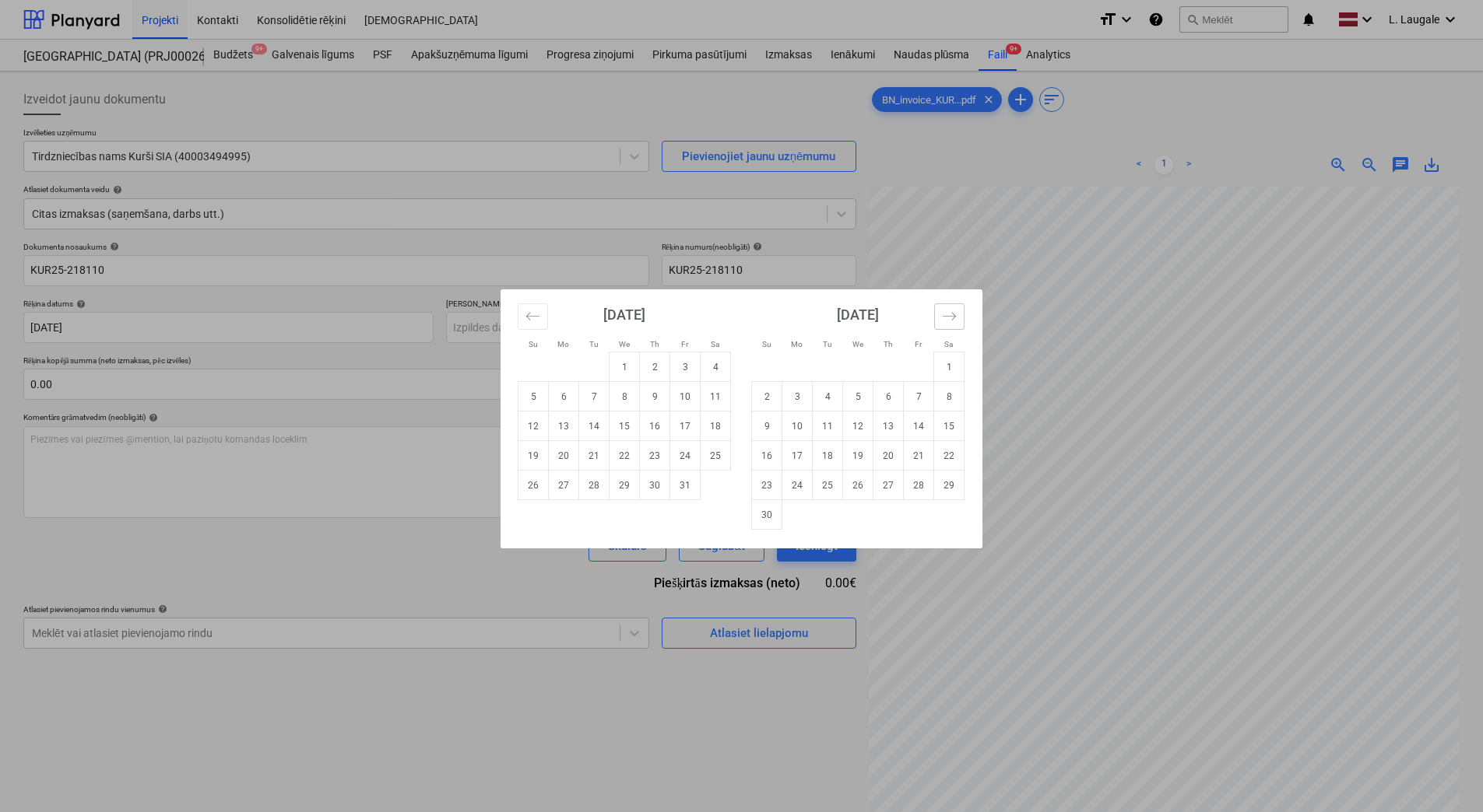
click at [945, 319] on icon "Move forward to switch to the next month." at bounding box center [949, 316] width 15 height 15
click at [860, 404] on td "10" at bounding box center [858, 396] width 30 height 29
type input "[DATE]"
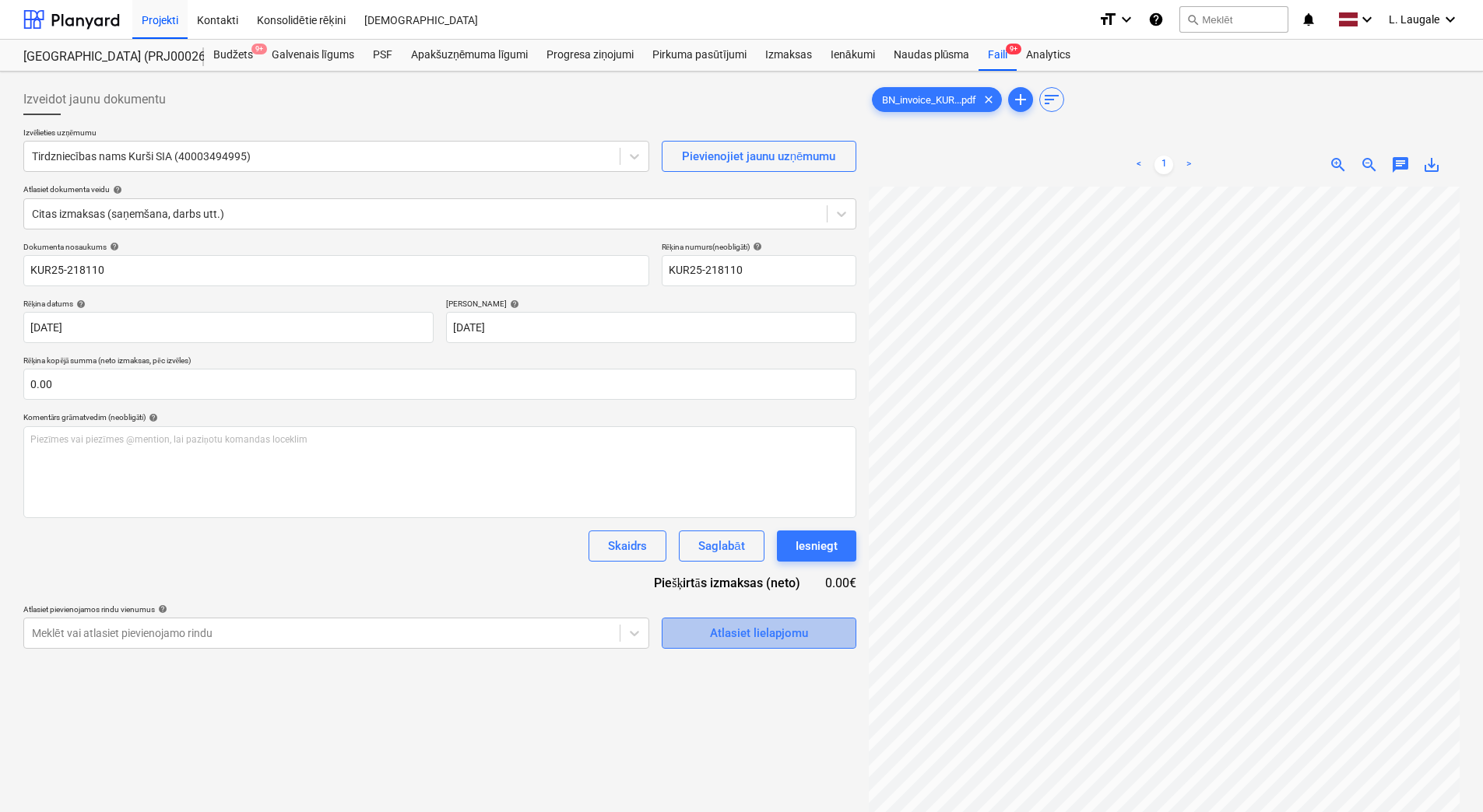
click at [724, 627] on div "Atlasiet lielapjomu" at bounding box center [759, 633] width 98 height 20
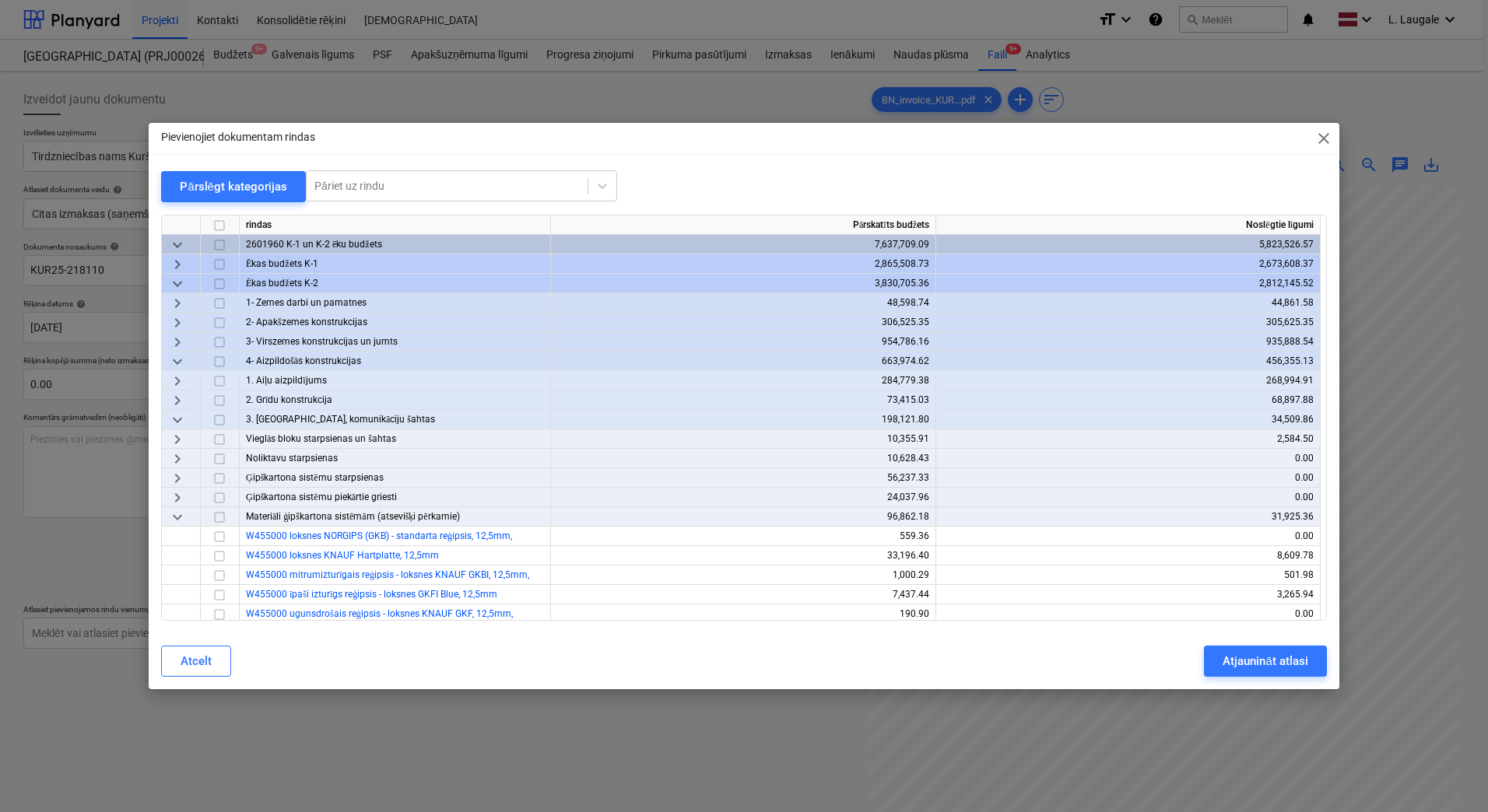
click at [176, 262] on span "keyboard_arrow_right" at bounding box center [177, 264] width 19 height 19
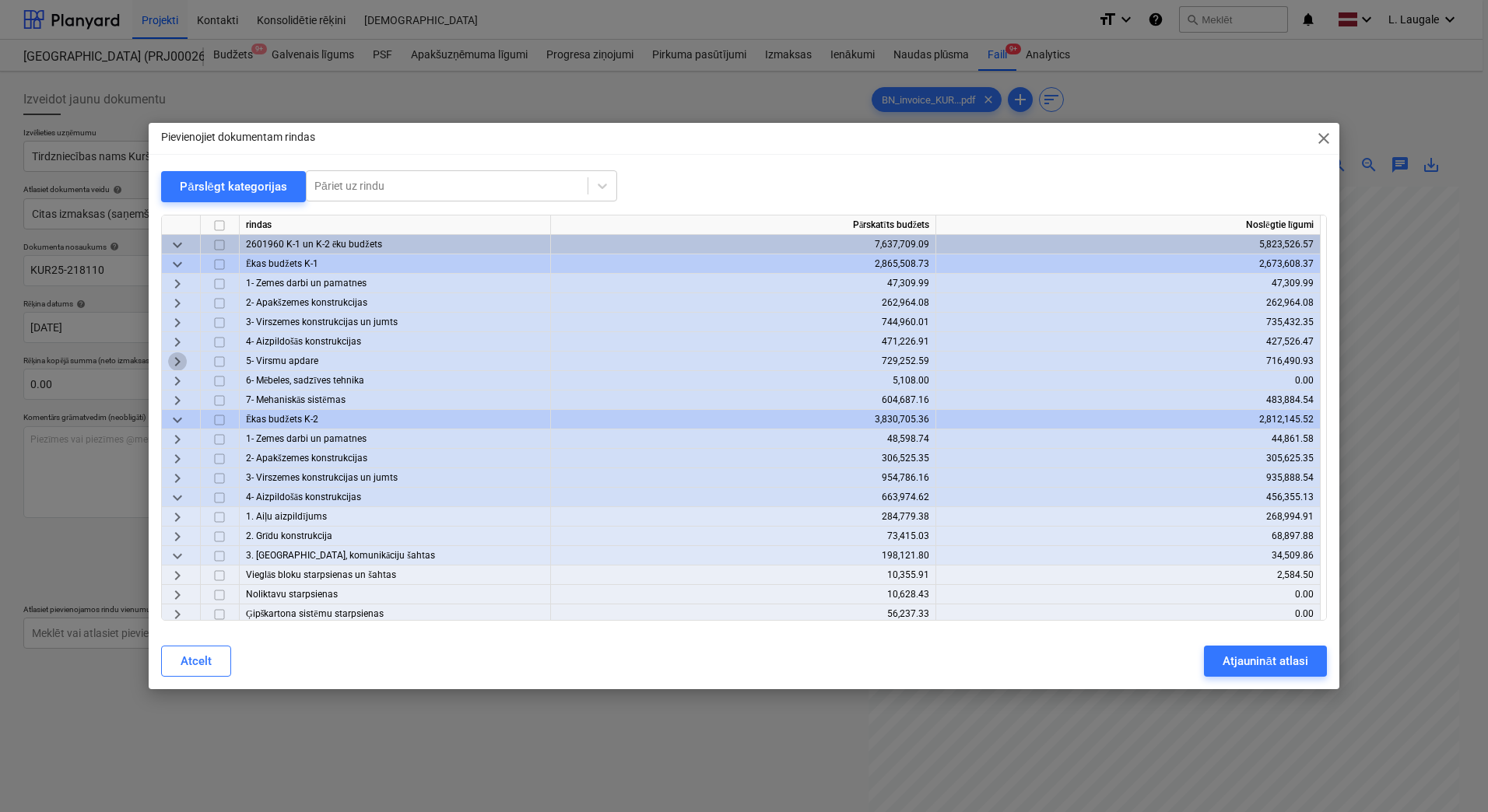
click at [172, 361] on span "keyboard_arrow_right" at bounding box center [177, 361] width 19 height 19
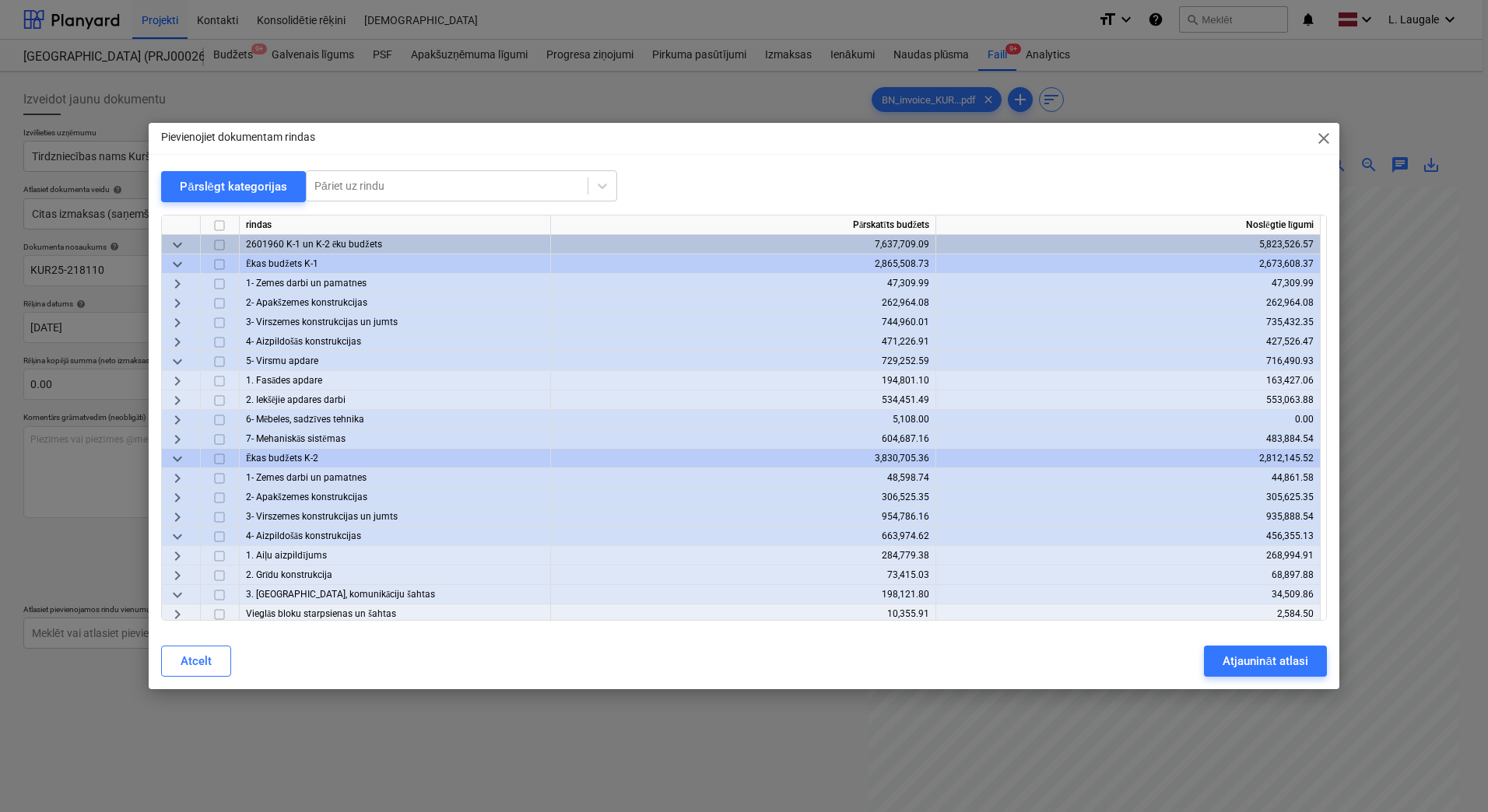
click at [173, 342] on span "keyboard_arrow_right" at bounding box center [177, 342] width 19 height 19
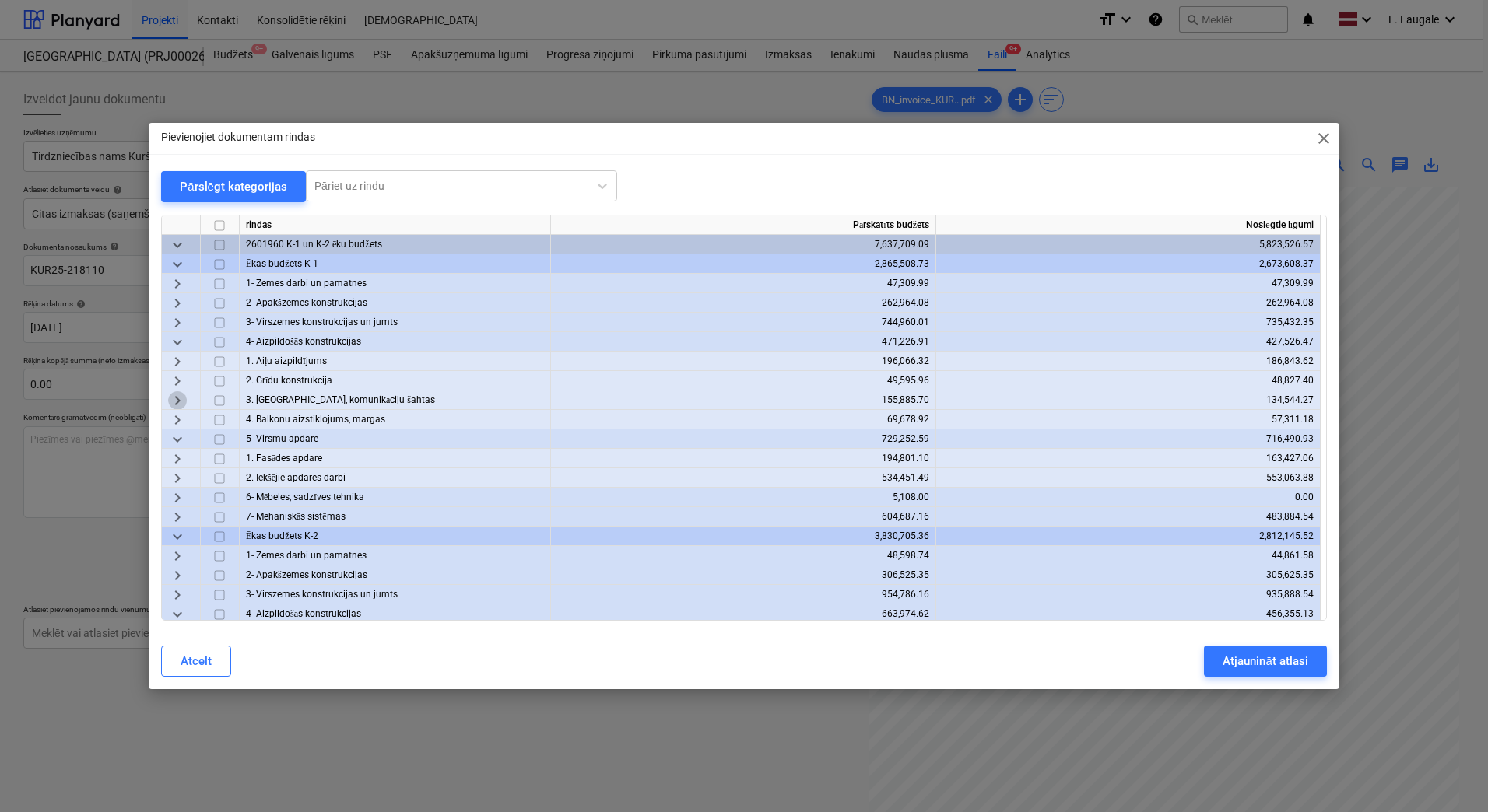
click at [186, 396] on span "keyboard_arrow_right" at bounding box center [177, 400] width 19 height 19
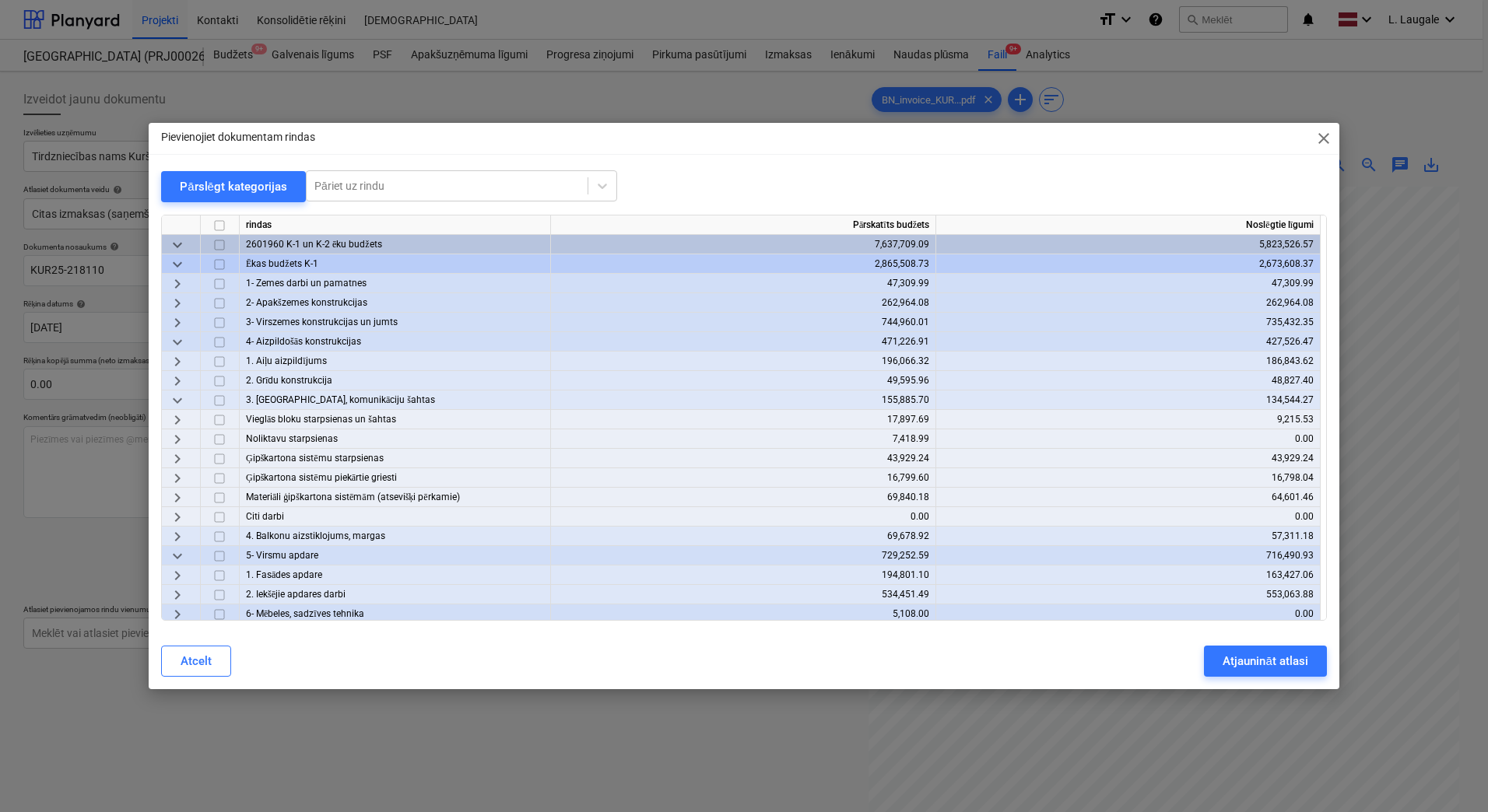
click at [182, 496] on span "keyboard_arrow_right" at bounding box center [177, 498] width 19 height 19
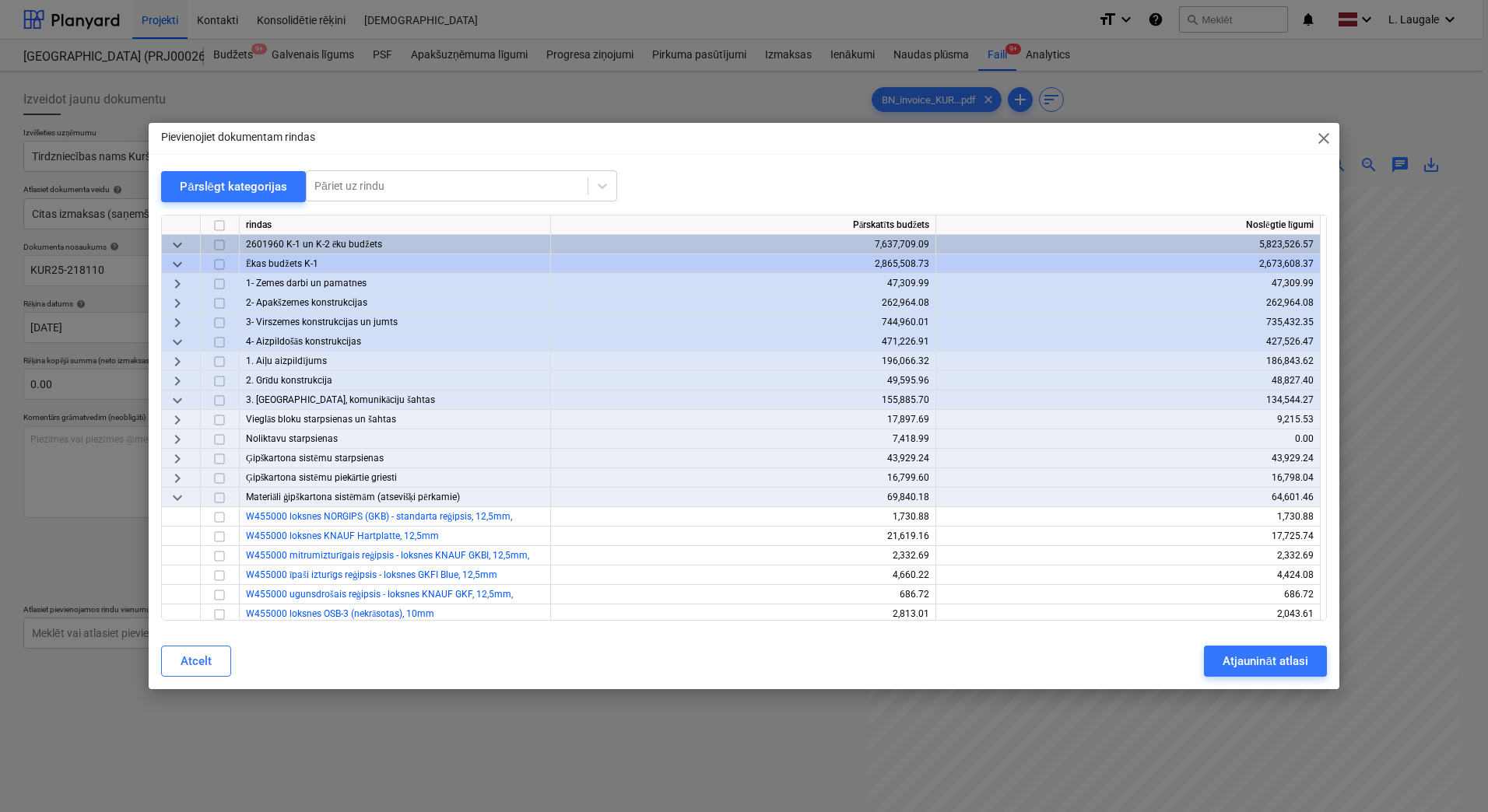
scroll to position [104, 0]
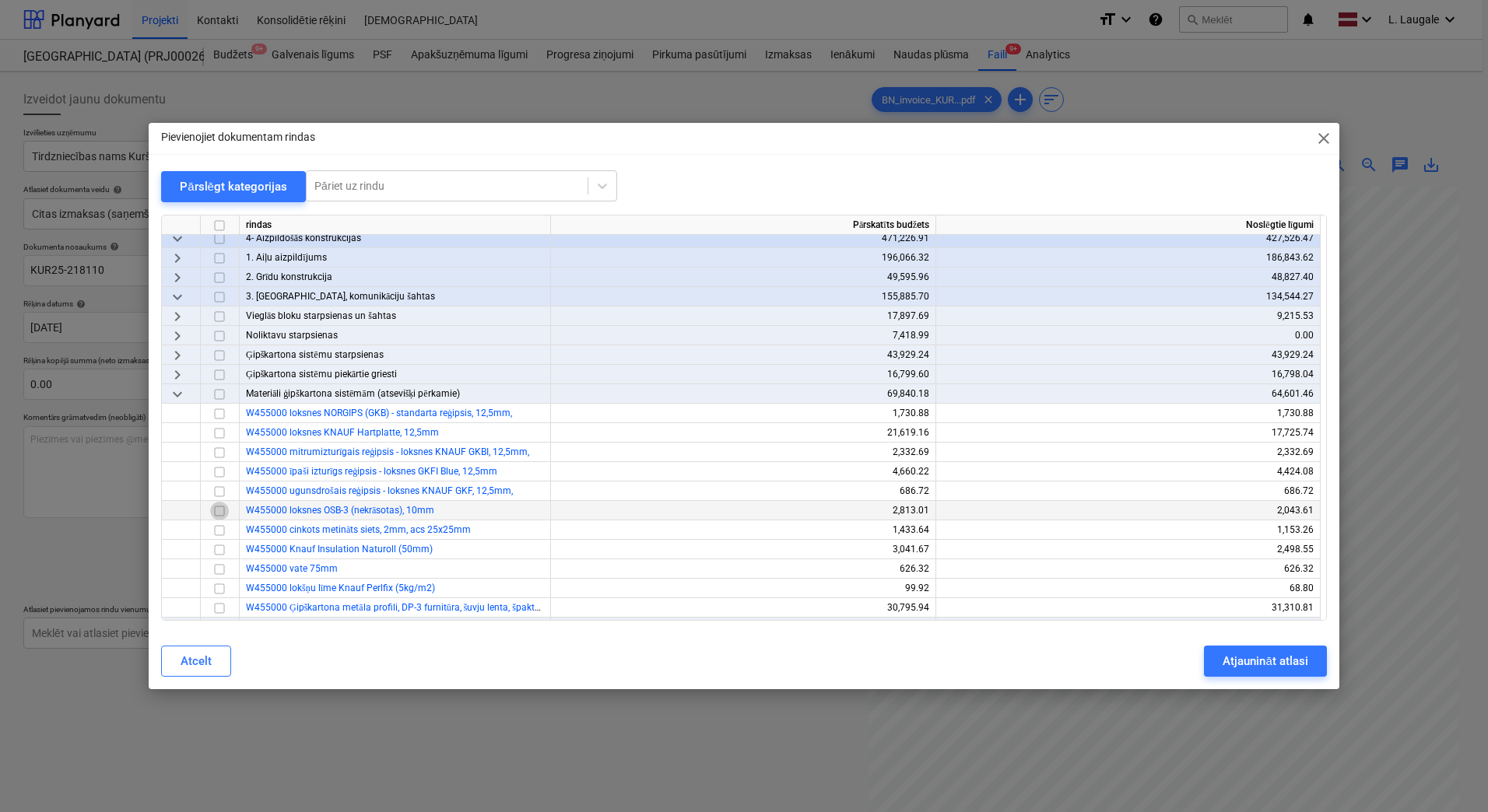
click at [221, 513] on input "checkbox" at bounding box center [219, 511] width 19 height 19
click at [1240, 664] on div "Atjaunināt atlasi" at bounding box center [1264, 661] width 85 height 20
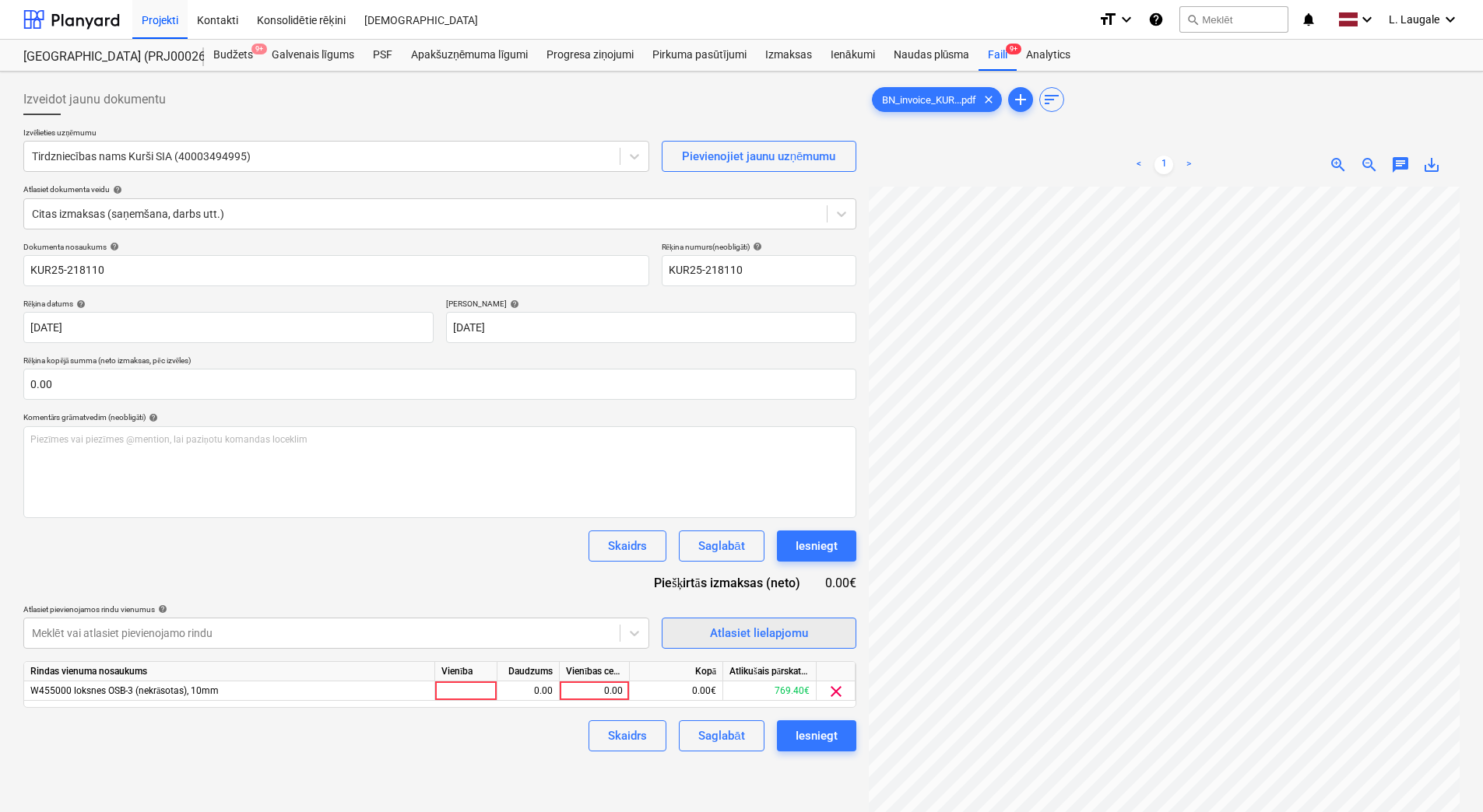
click at [745, 627] on div "Atlasiet lielapjomu" at bounding box center [759, 633] width 98 height 20
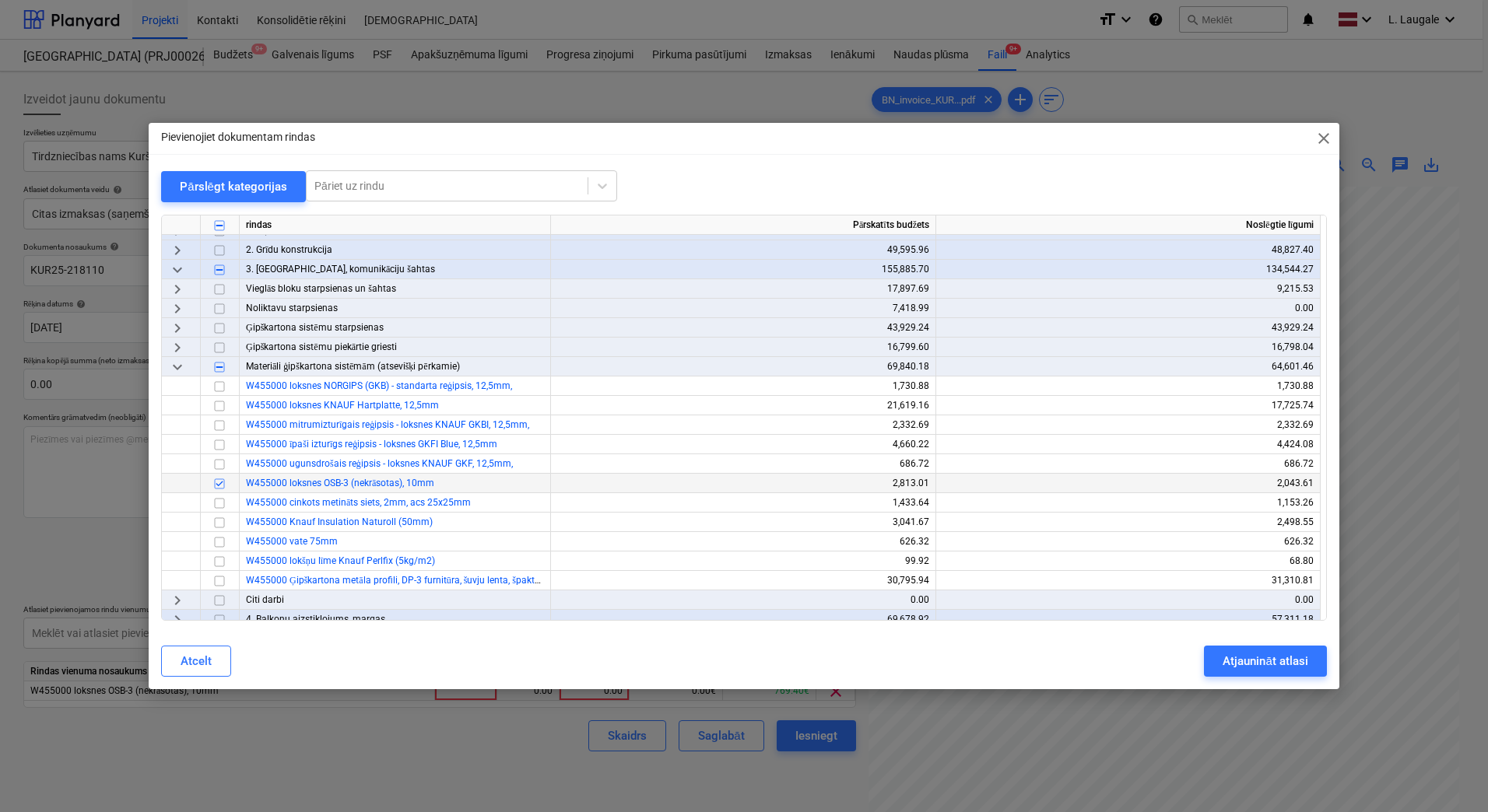
scroll to position [156, 0]
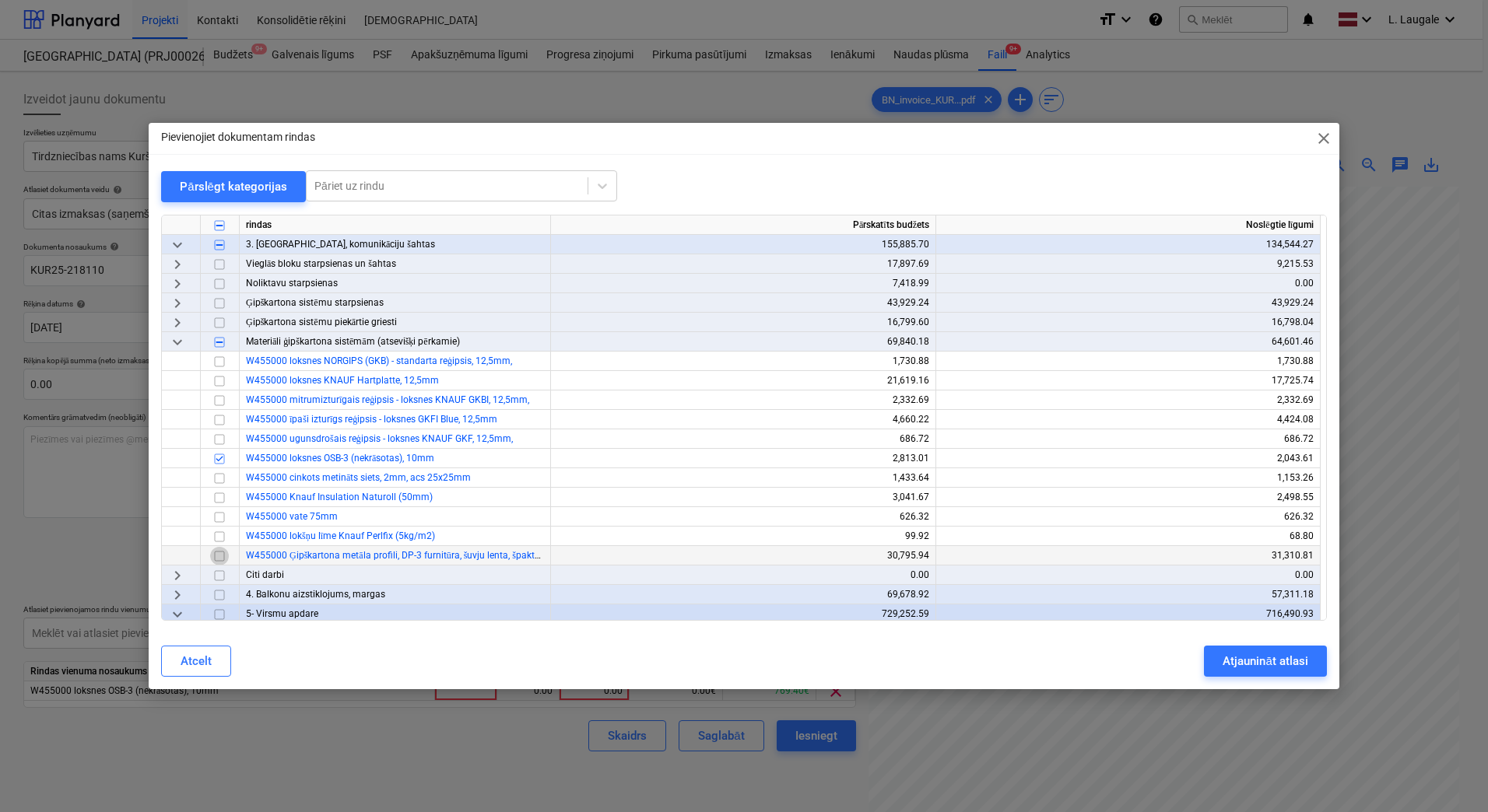
click at [223, 557] on input "checkbox" at bounding box center [219, 556] width 19 height 19
click at [1242, 652] on div "Atjaunināt atlasi" at bounding box center [1264, 661] width 85 height 20
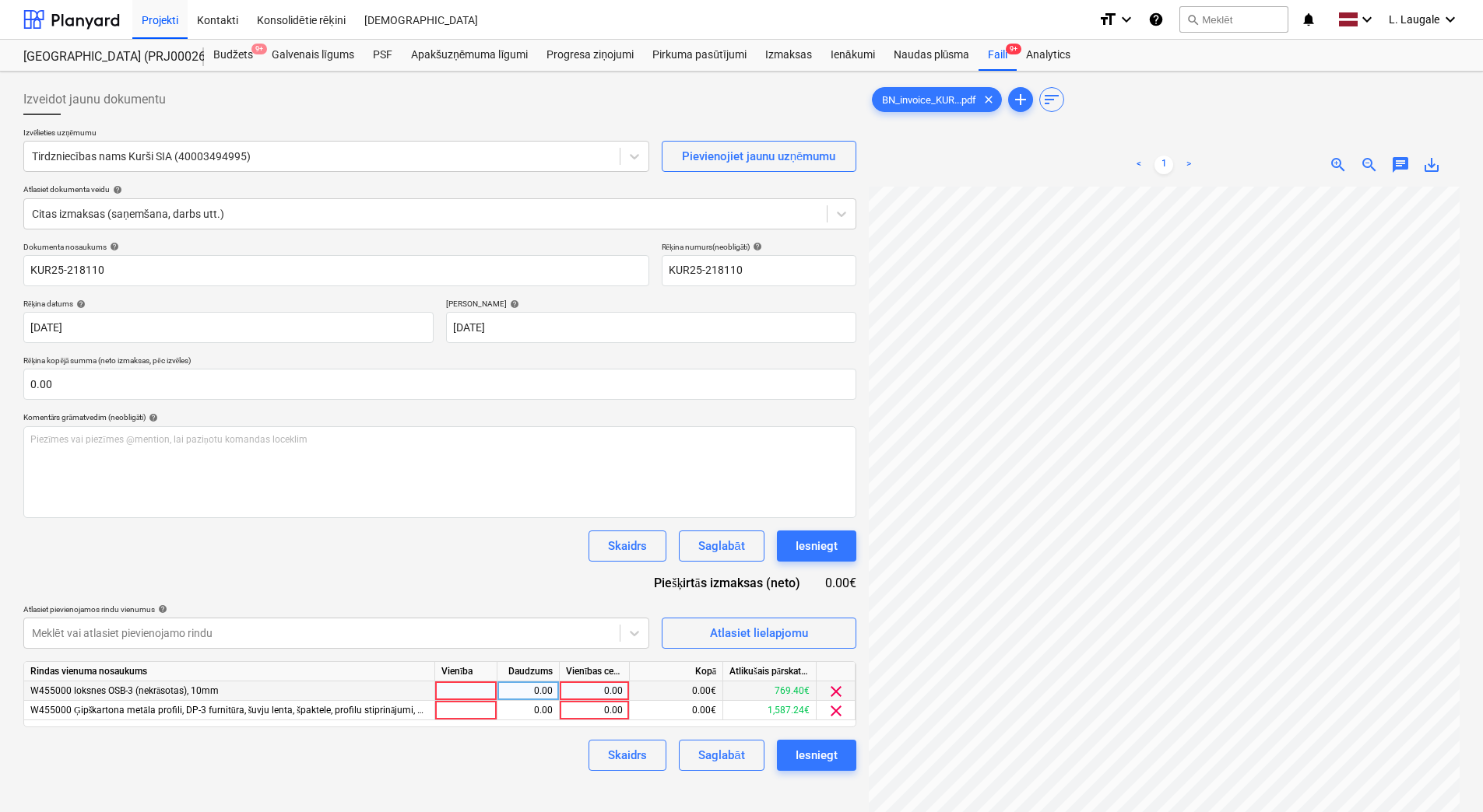
click at [469, 690] on div at bounding box center [466, 691] width 62 height 19
type input "1"
click at [479, 710] on div at bounding box center [466, 711] width 62 height 19
type input "1"
click at [530, 693] on div "0.00" at bounding box center [528, 691] width 49 height 19
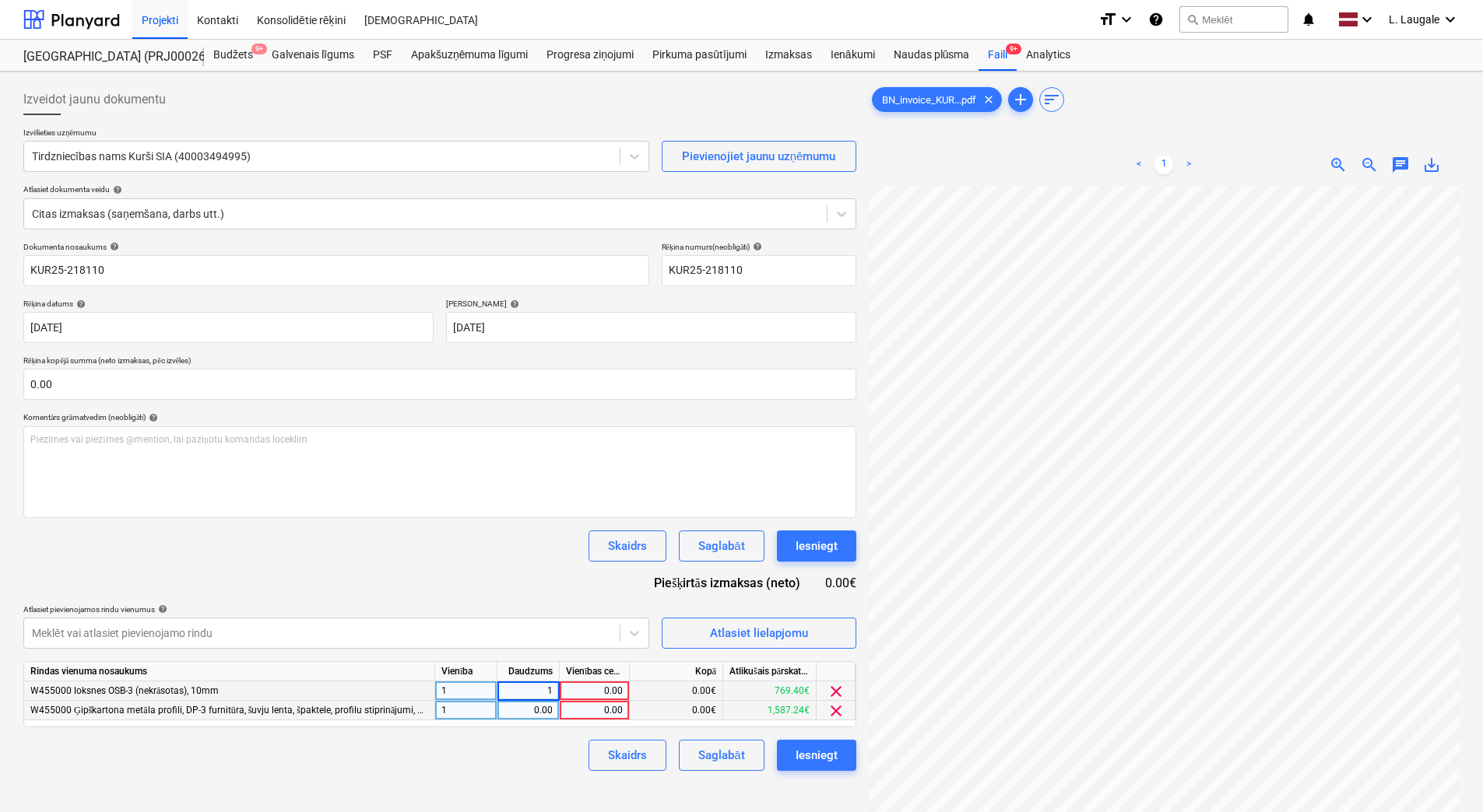
click at [531, 713] on div "0.00" at bounding box center [528, 711] width 49 height 19
click at [597, 701] on div "0.00" at bounding box center [594, 711] width 57 height 19
click at [594, 710] on input "1" at bounding box center [594, 710] width 69 height 19
click at [597, 688] on div "0.00" at bounding box center [594, 691] width 57 height 19
type input "1"
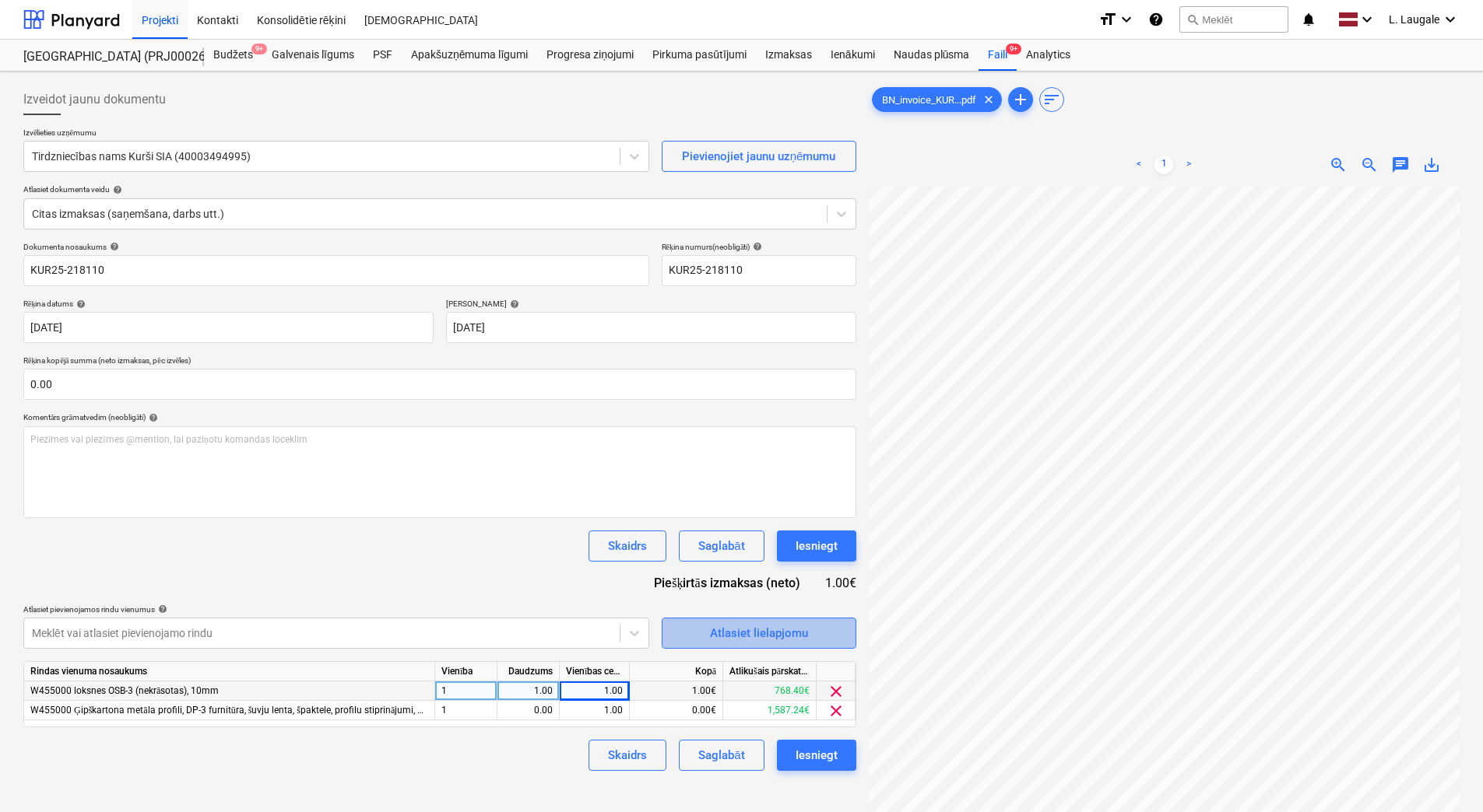
click at [722, 636] on div "Atlasiet lielapjomu" at bounding box center [759, 633] width 98 height 20
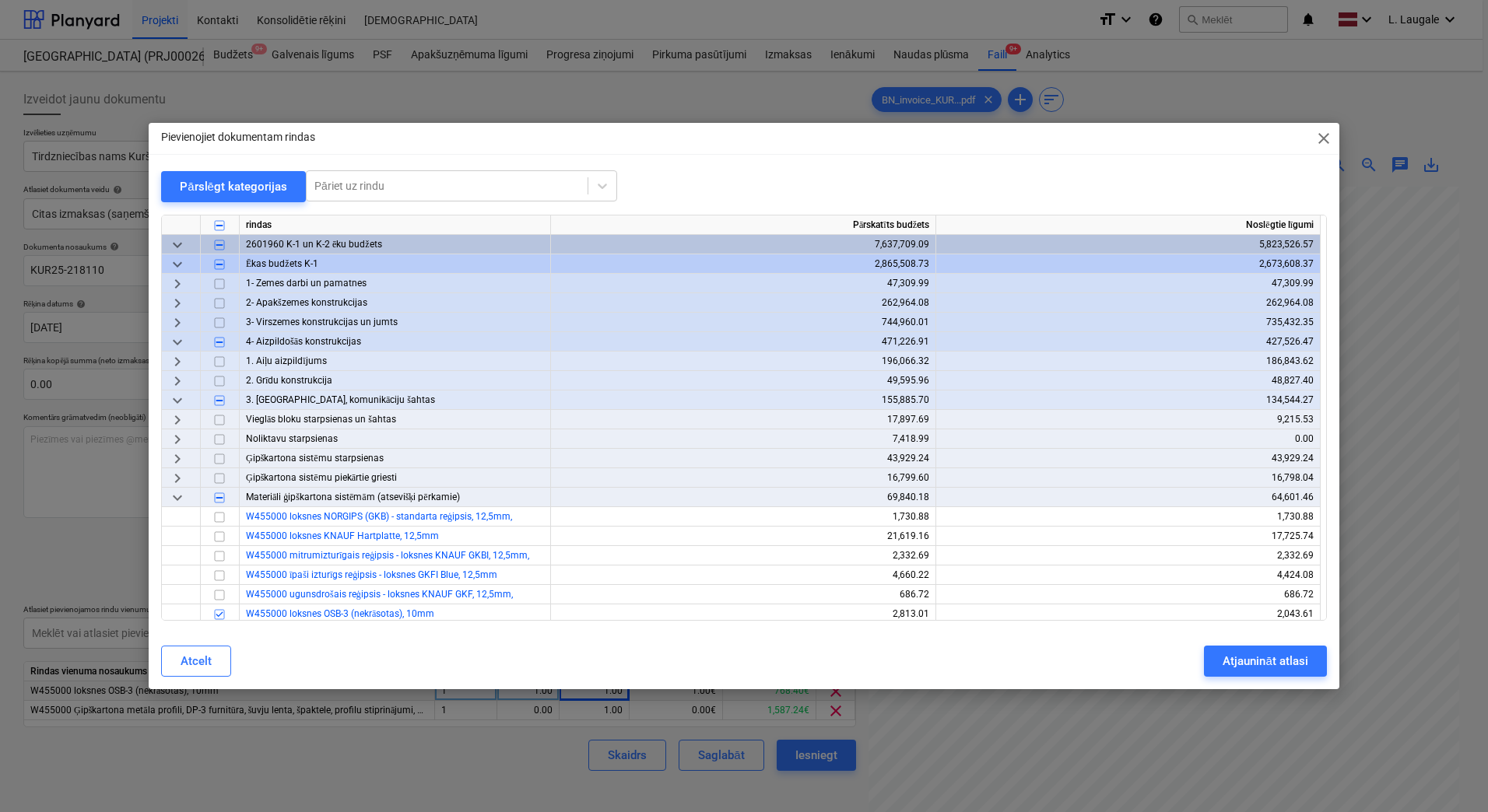
click at [178, 267] on span "keyboard_arrow_down" at bounding box center [177, 264] width 19 height 19
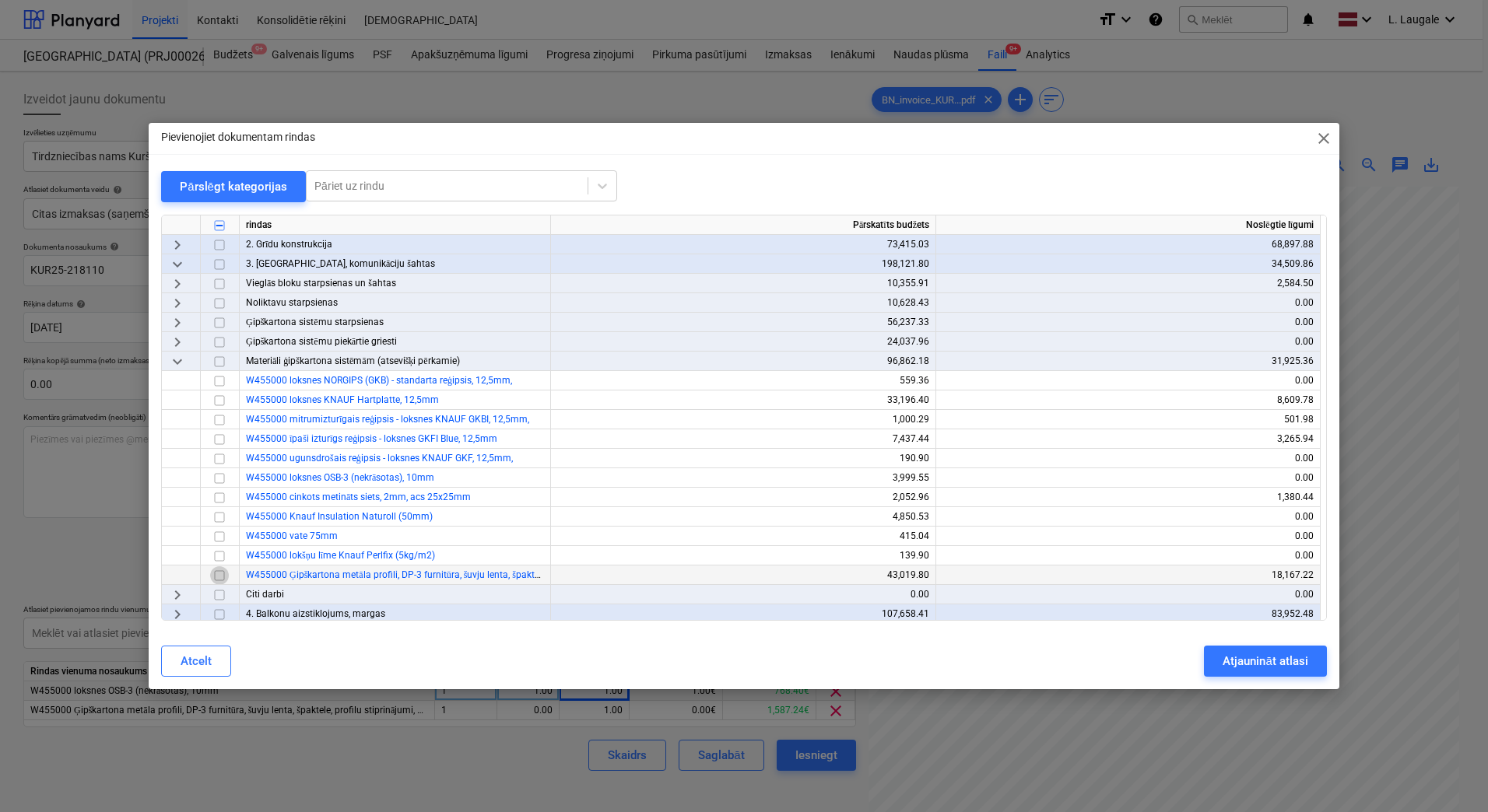
click at [222, 573] on input "checkbox" at bounding box center [219, 575] width 19 height 19
click at [220, 478] on input "checkbox" at bounding box center [219, 478] width 19 height 19
click at [1254, 670] on div "Atjaunināt atlasi" at bounding box center [1264, 661] width 85 height 20
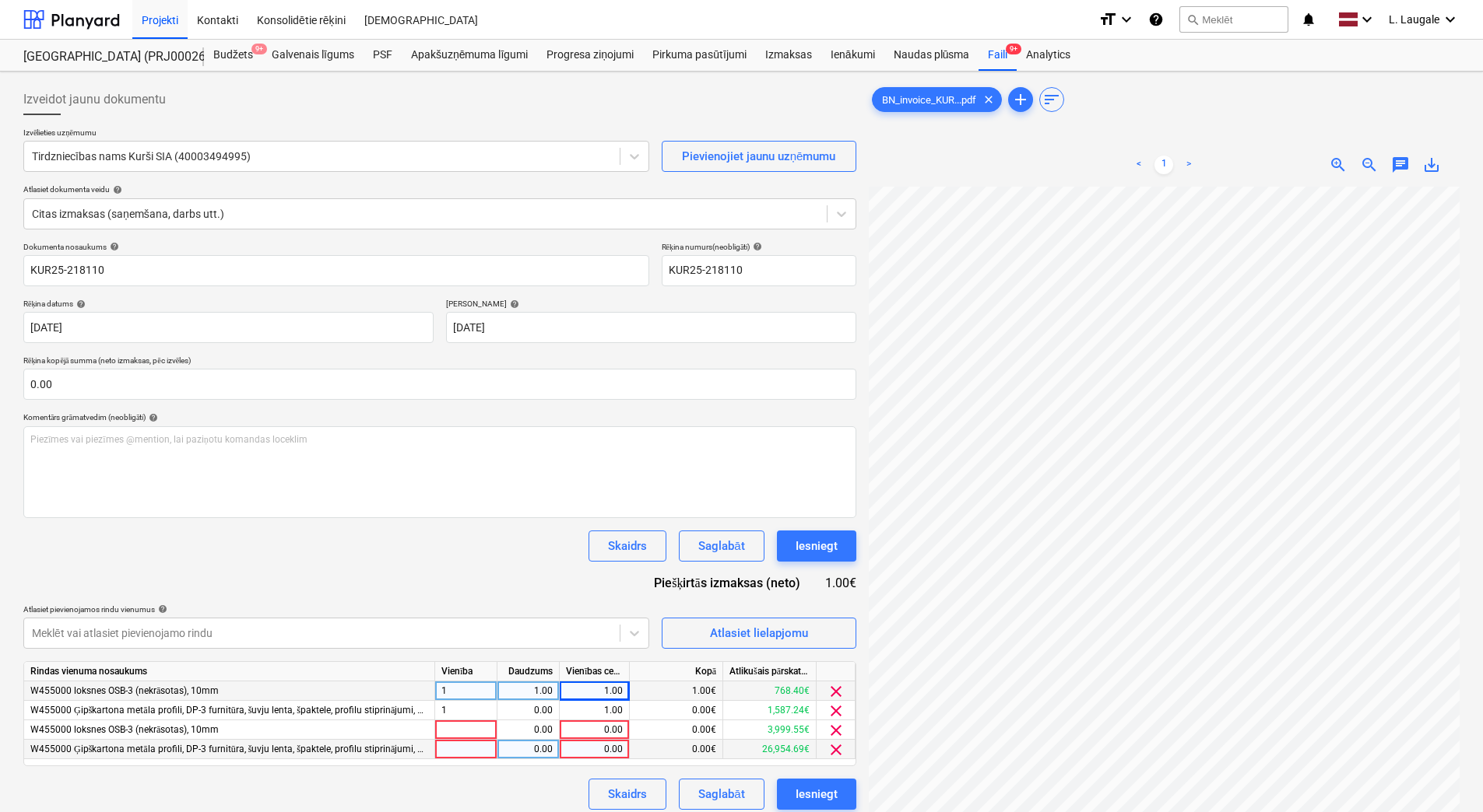
click at [464, 744] on div at bounding box center [466, 750] width 62 height 19
type input "1"
click at [522, 750] on div "0.00" at bounding box center [528, 750] width 49 height 19
click at [585, 753] on div "0.00" at bounding box center [594, 750] width 57 height 19
click at [532, 717] on div "0.00" at bounding box center [528, 711] width 49 height 19
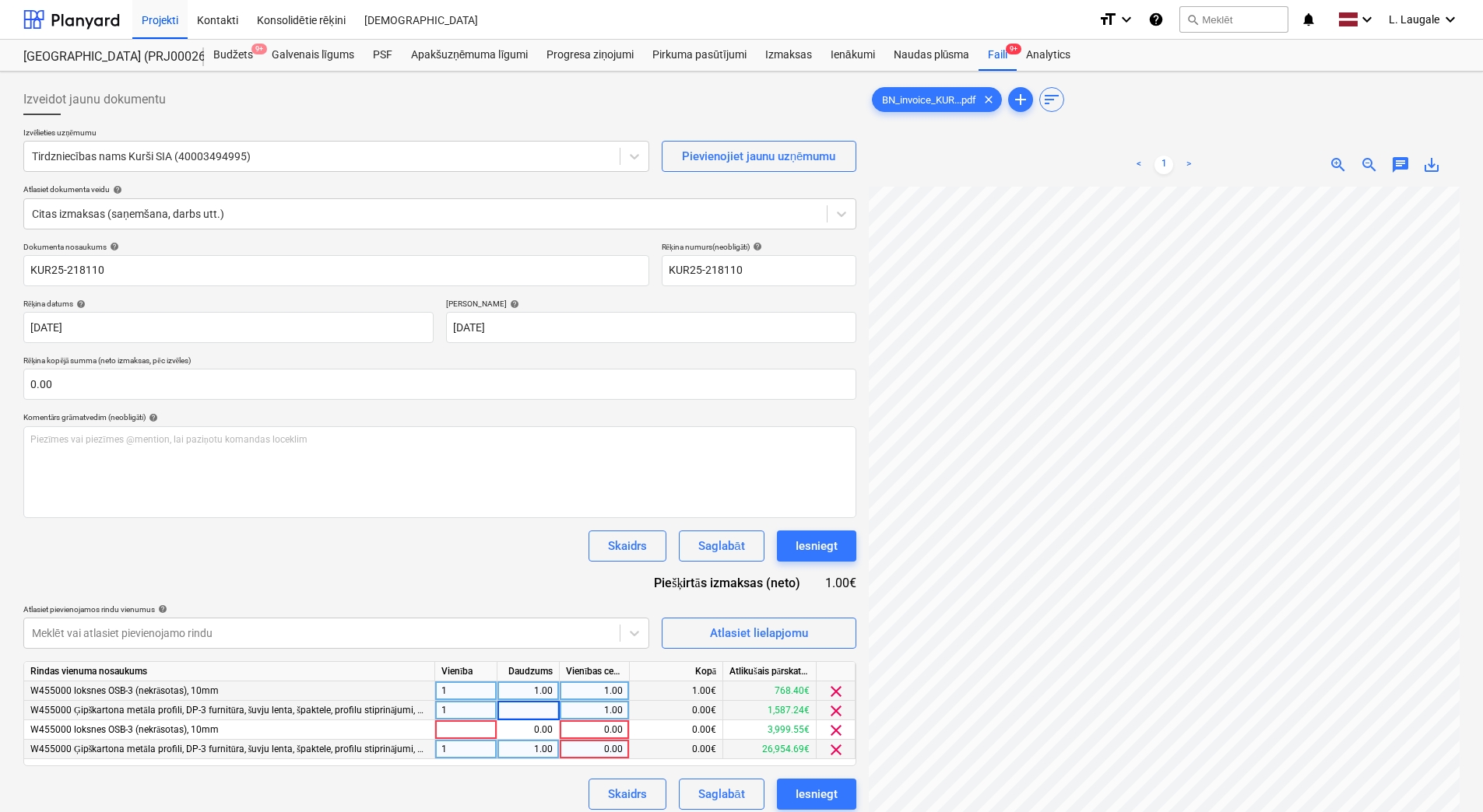
type input "1"
click at [581, 710] on div "1.00" at bounding box center [594, 711] width 57 height 19
click at [489, 777] on div "Dokumenta nosaukums help KUR25-218110 Rēķina numurs (neobligāti) help KUR25-218…" at bounding box center [439, 526] width 833 height 568
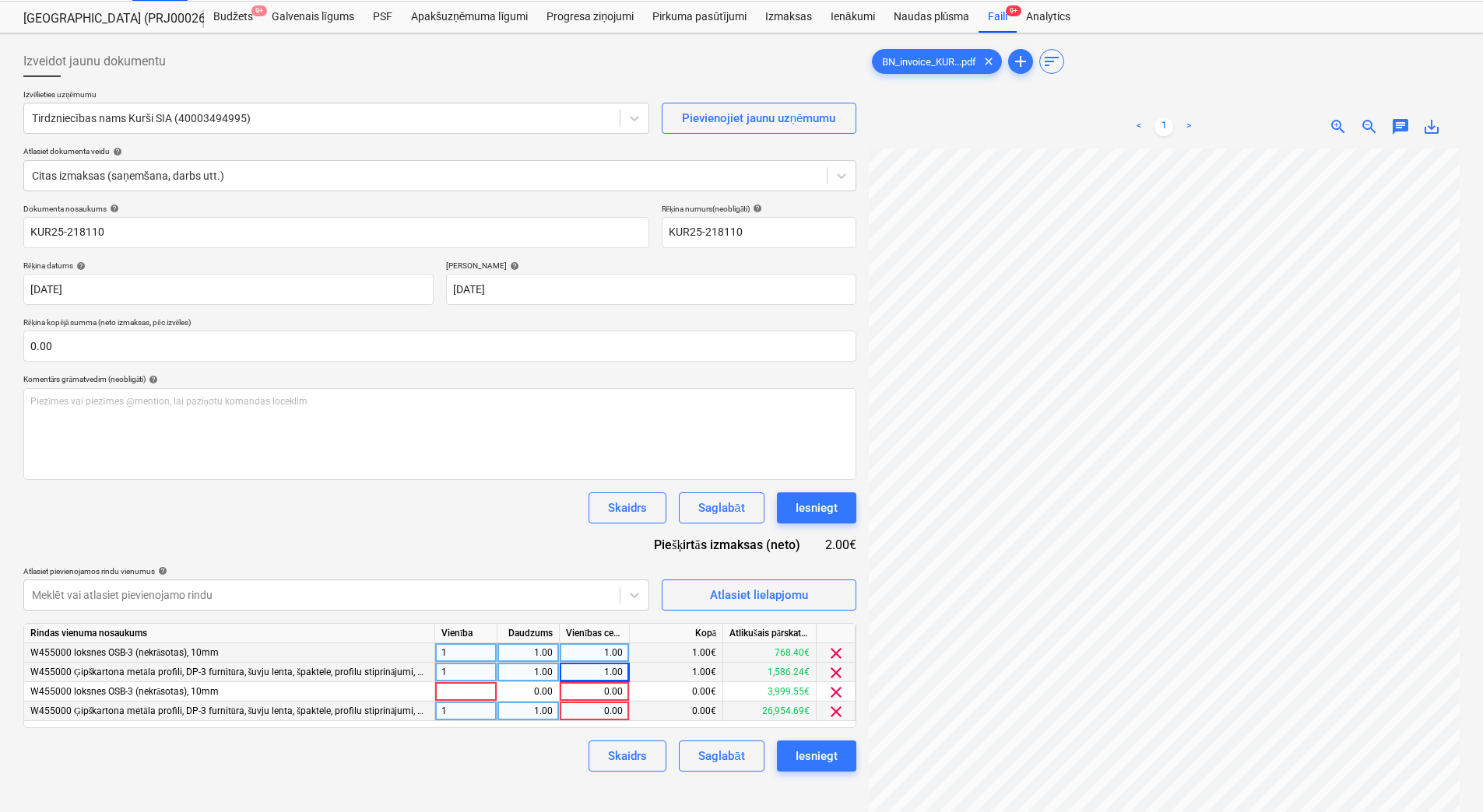
scroll to position [52, 0]
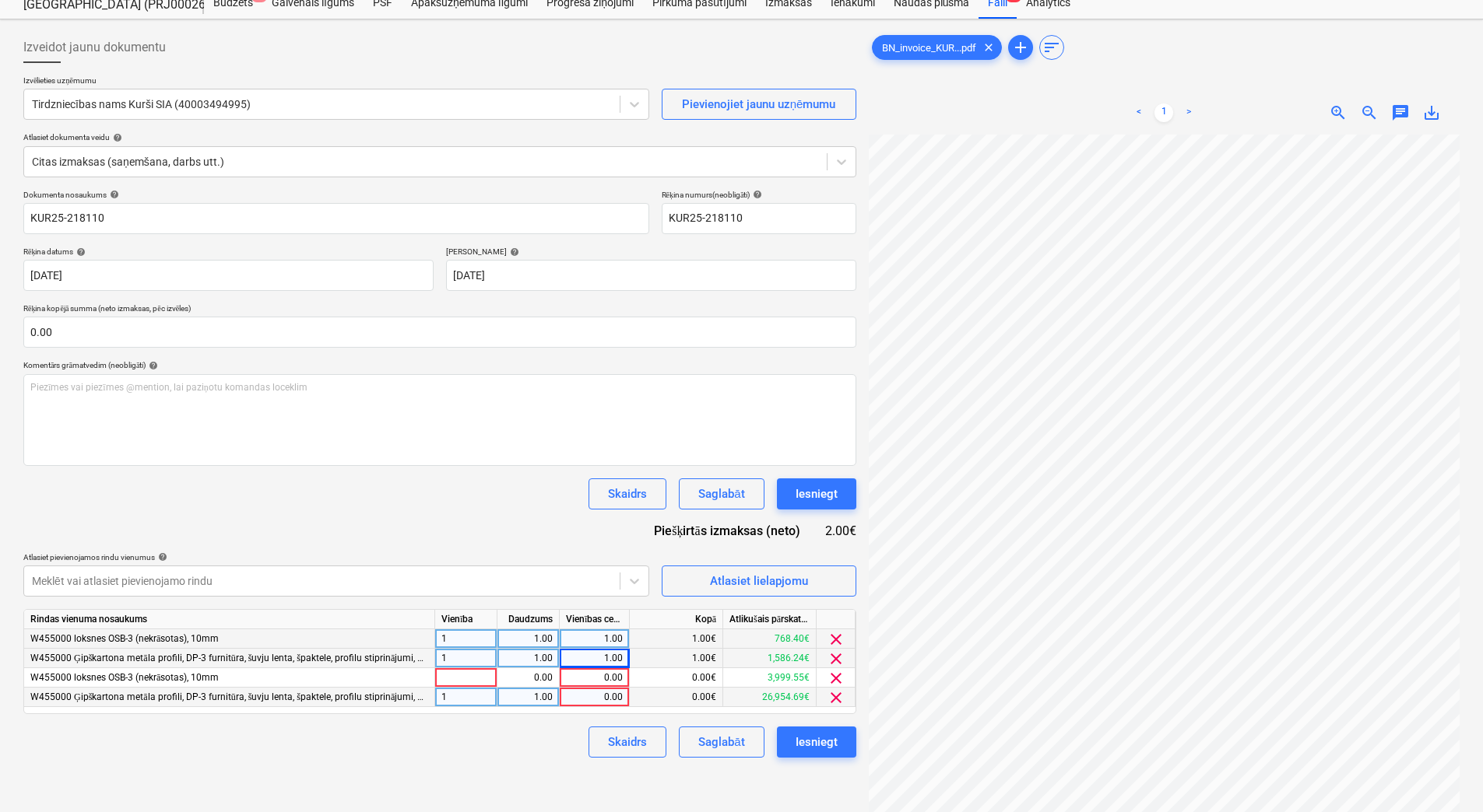
click at [557, 763] on div "Izveidot jaunu dokumentu Izvēlieties uzņēmumu Tirdzniecības nams Kurši SIA (400…" at bounding box center [439, 468] width 846 height 884
click at [521, 754] on div "Skaidrs Saglabāt Iesniegt" at bounding box center [439, 742] width 833 height 31
click at [574, 637] on div "1.00" at bounding box center [594, 639] width 57 height 19
type input "1453.5"
drag, startPoint x: 548, startPoint y: 749, endPoint x: 540, endPoint y: 736, distance: 15.3
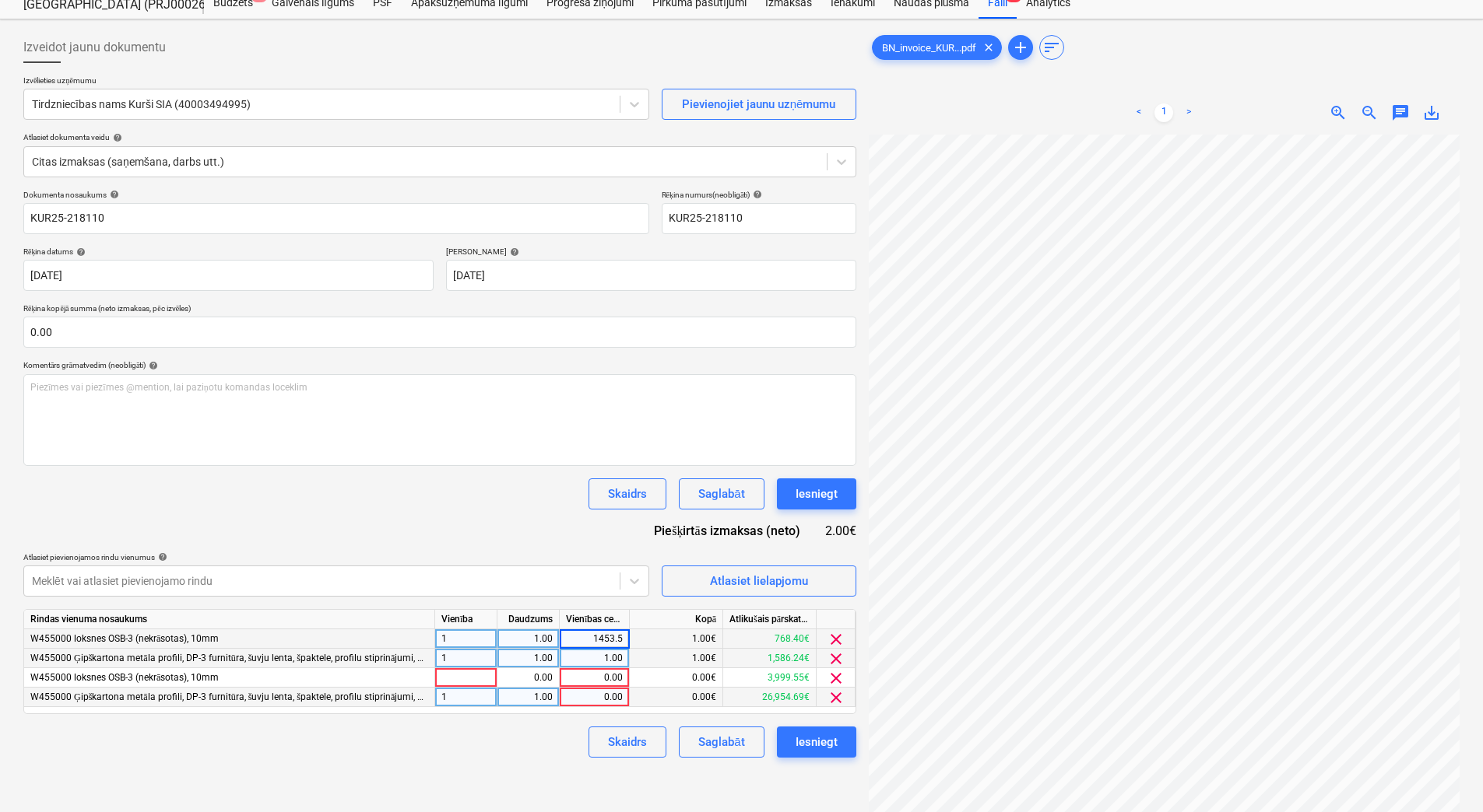
click at [548, 750] on div "Skaidrs Saglabāt Iesniegt" at bounding box center [439, 742] width 833 height 31
click at [597, 655] on div "1.00" at bounding box center [594, 659] width 57 height 19
type input "1374.82"
click at [478, 770] on div "Izveidot jaunu dokumentu Izvēlieties uzņēmumu Tirdzniecības nams Kurši SIA (400…" at bounding box center [439, 468] width 846 height 884
click at [835, 677] on span "clear" at bounding box center [836, 678] width 19 height 19
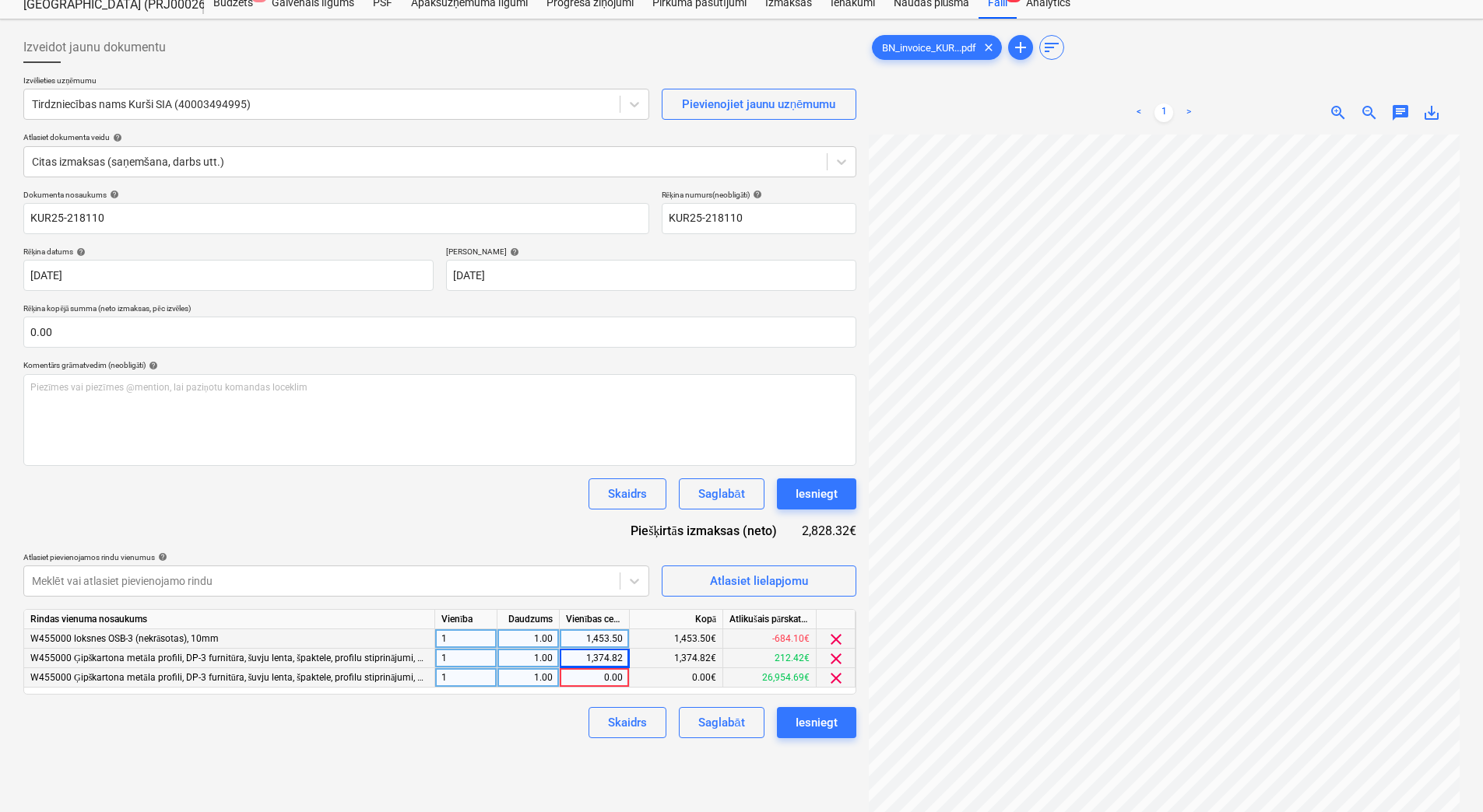
click at [834, 677] on span "clear" at bounding box center [836, 678] width 19 height 19
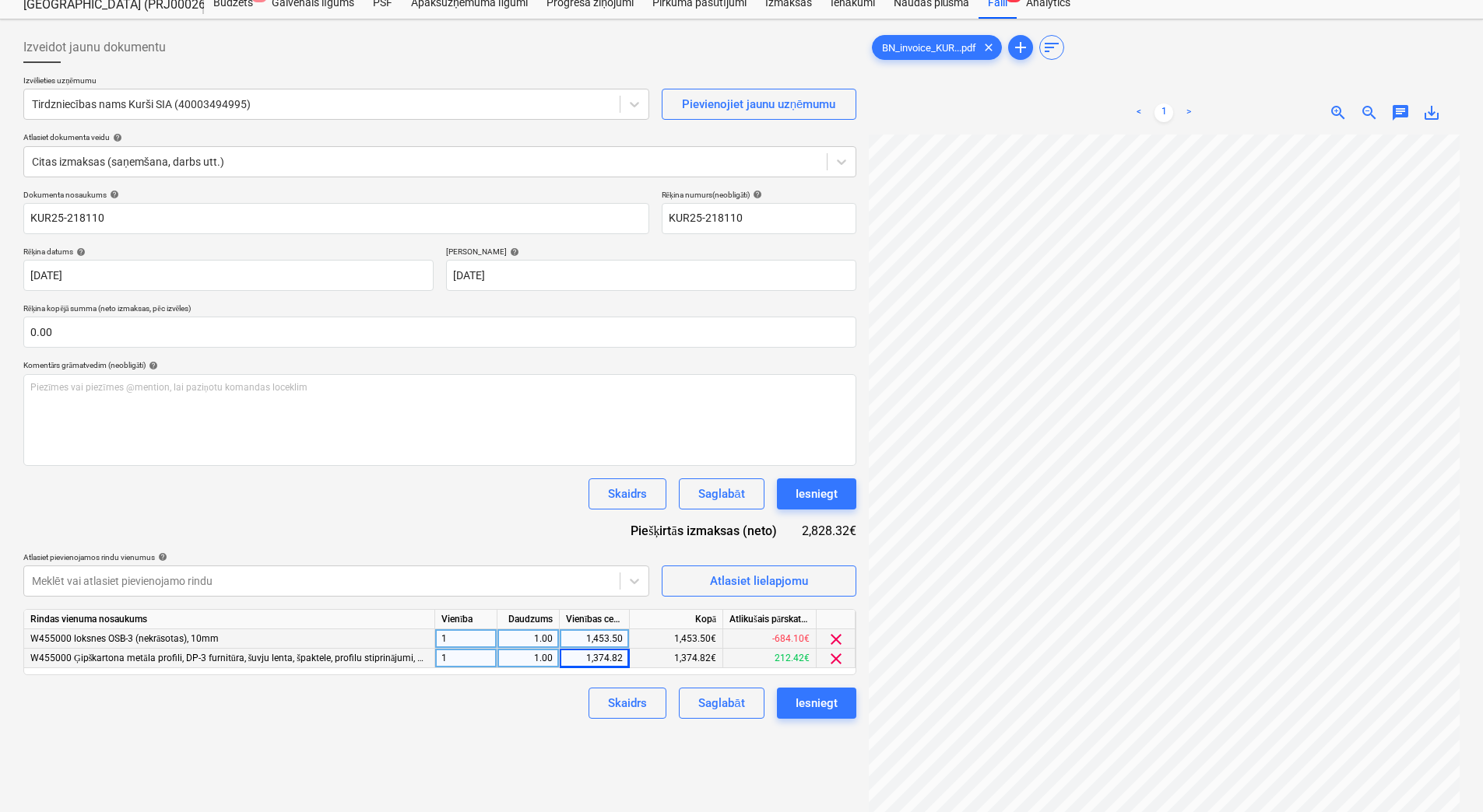
click at [512, 715] on div "Skaidrs Saglabāt Iesniegt" at bounding box center [439, 703] width 833 height 31
click at [714, 700] on div "Saglabāt" at bounding box center [721, 703] width 46 height 20
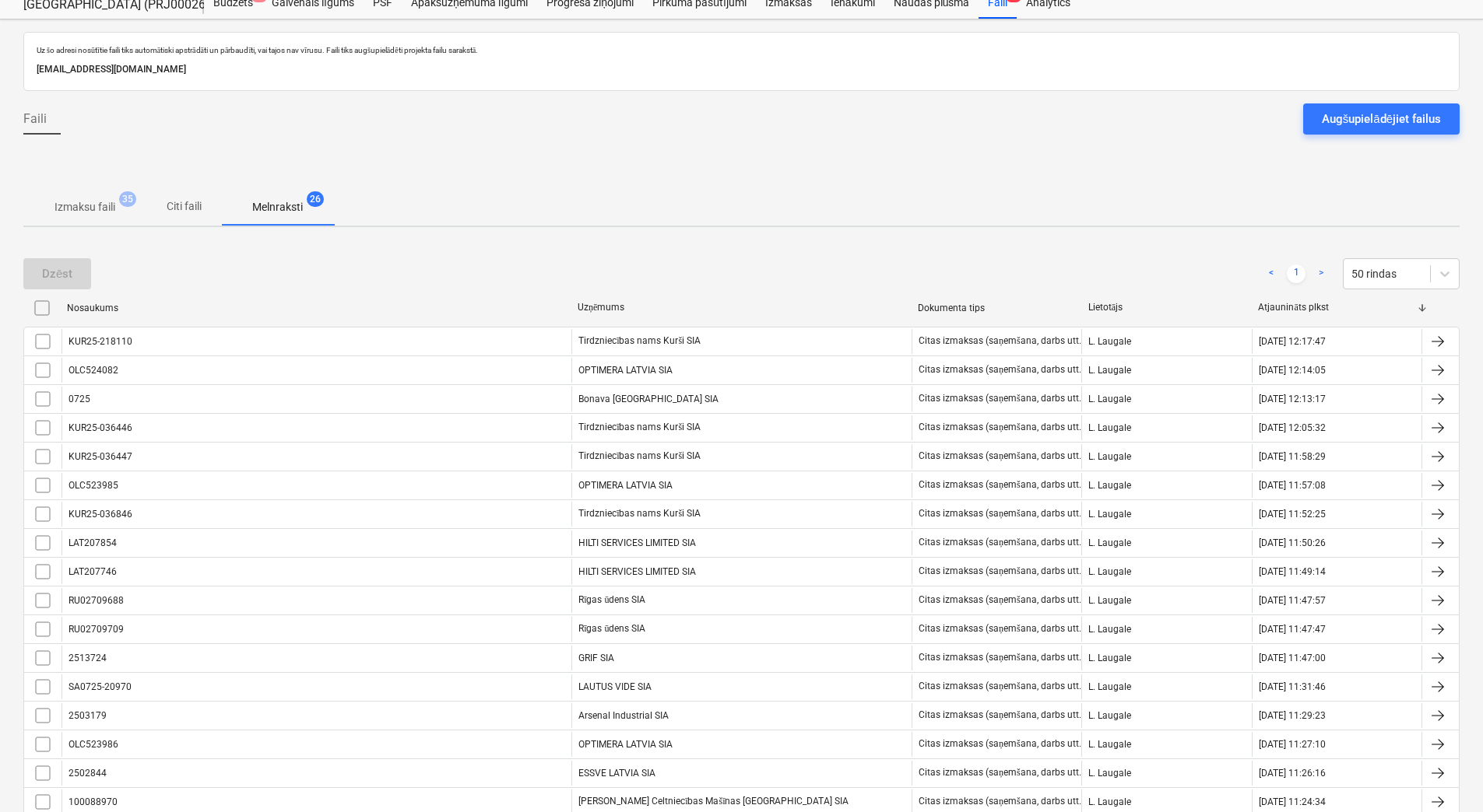
click at [100, 210] on p "Izmaksu faili" at bounding box center [84, 207] width 61 height 16
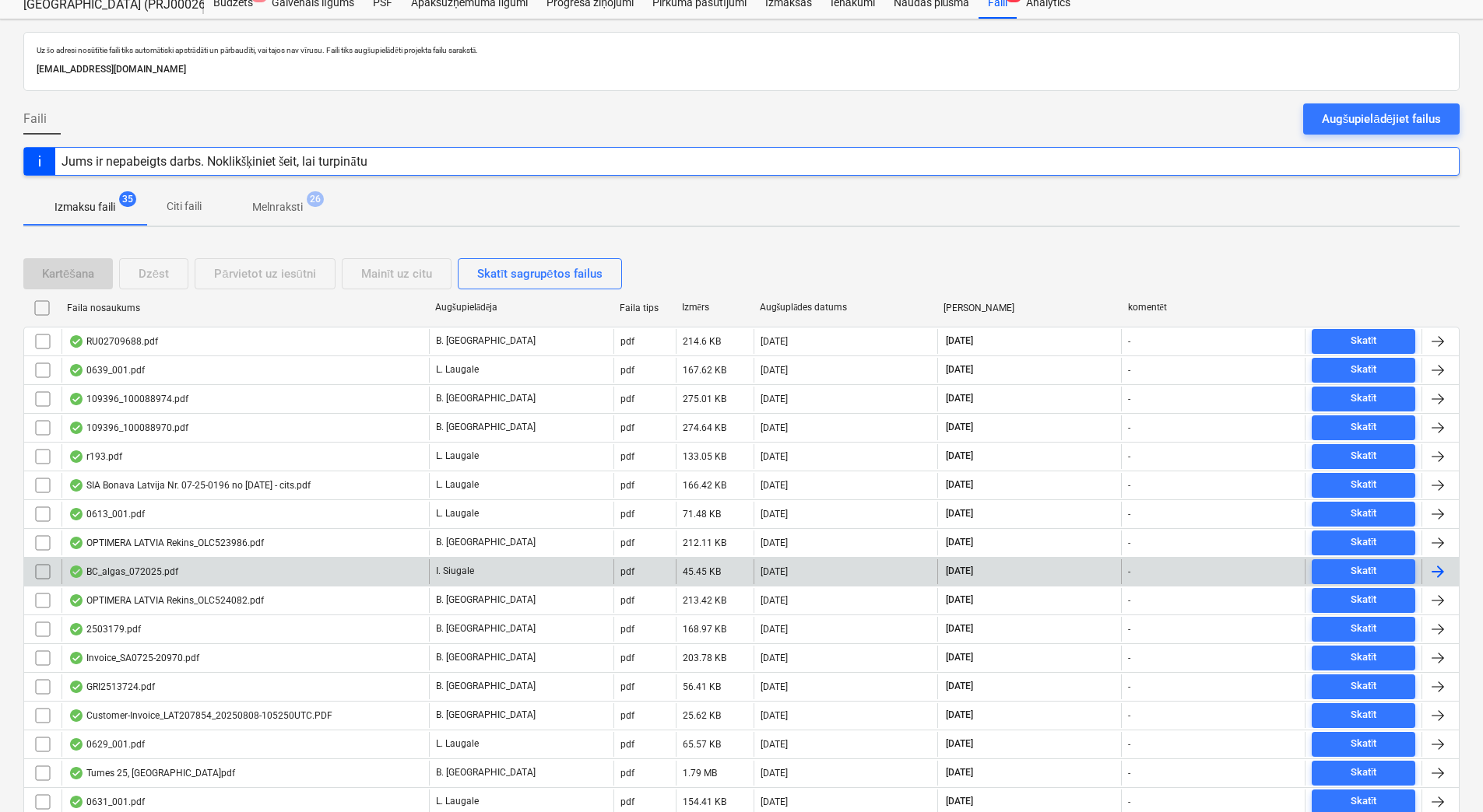
scroll to position [519, 0]
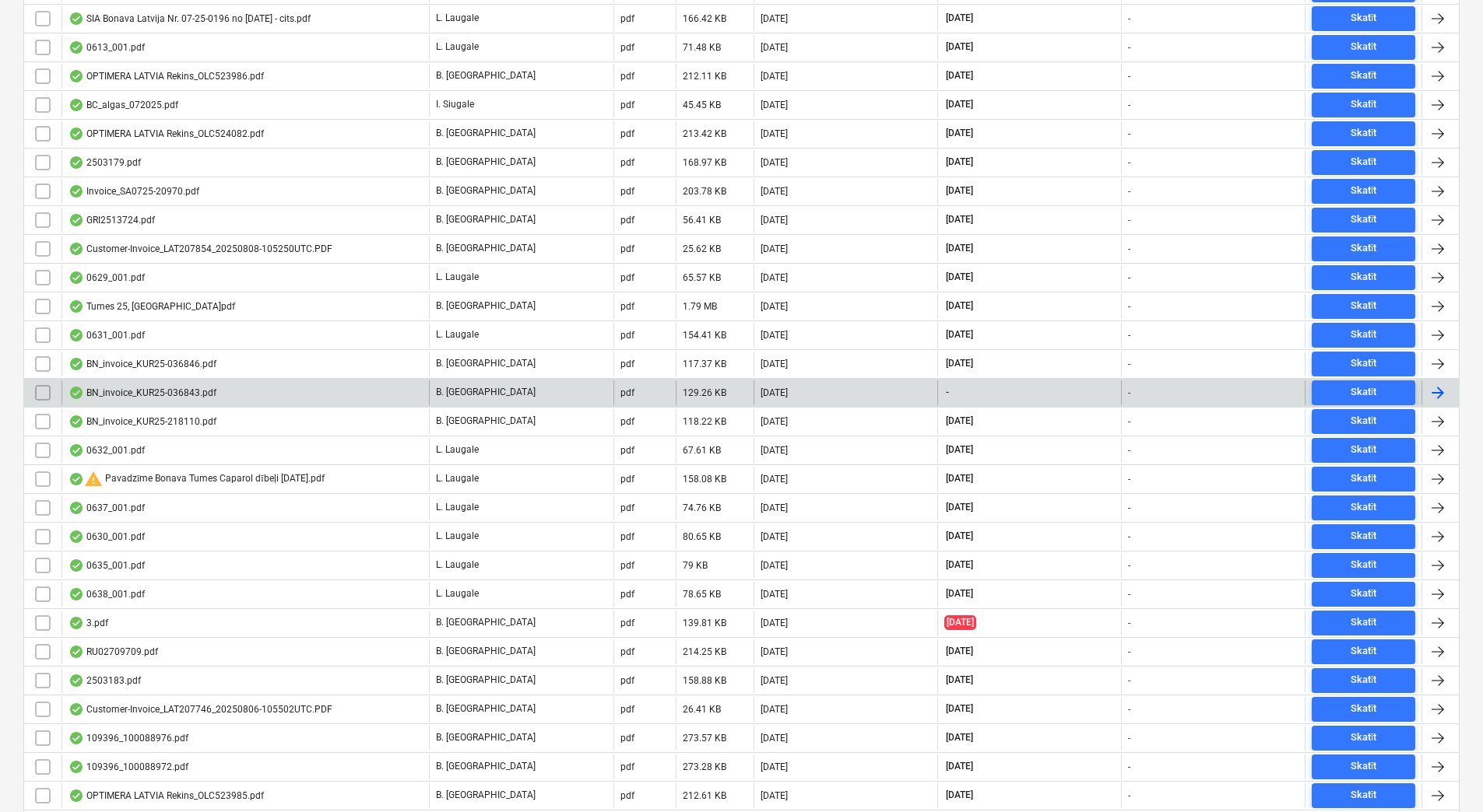
click at [414, 393] on div "BN_invoice_KUR25-036843.pdf" at bounding box center [245, 393] width 367 height 25
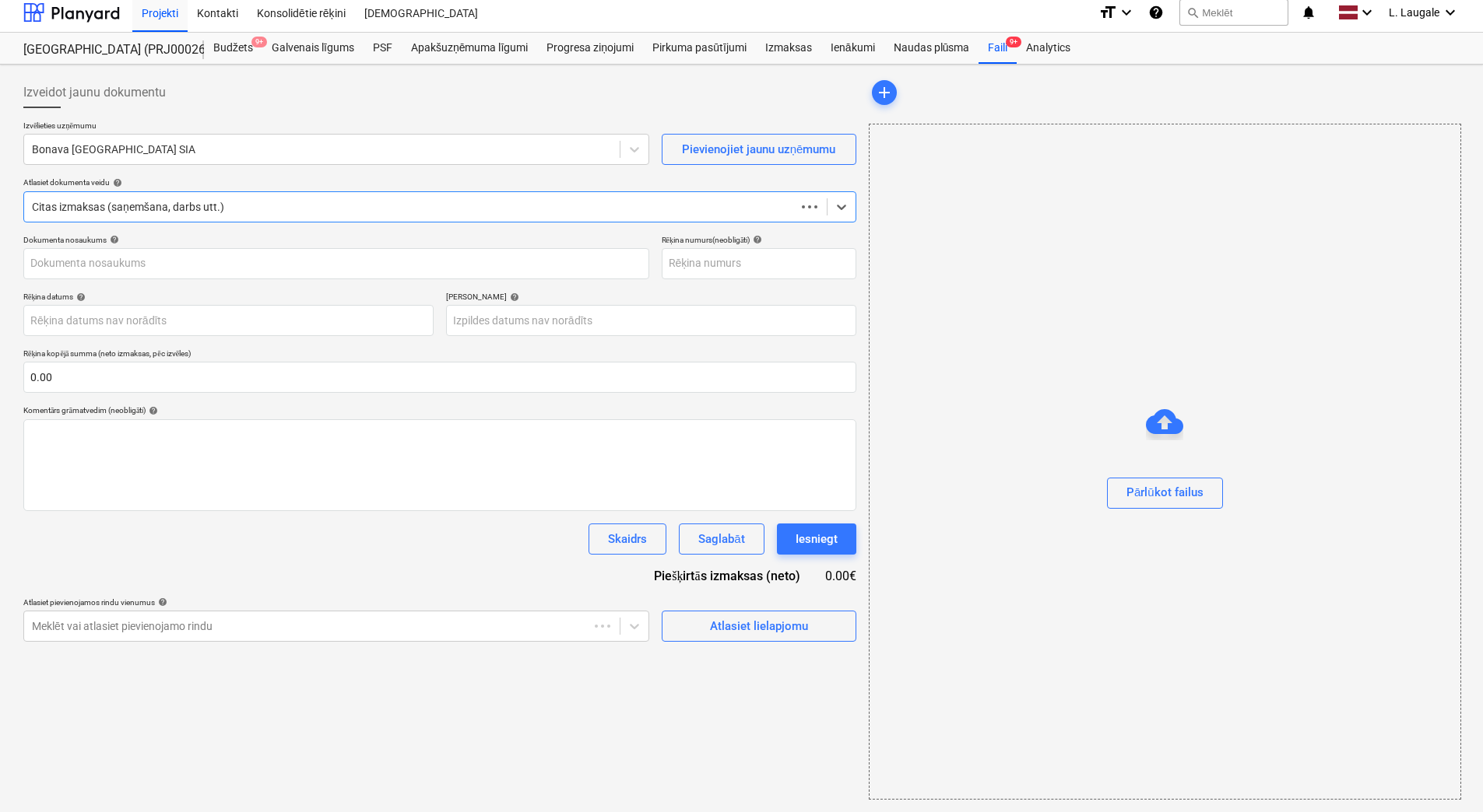
scroll to position [7, 0]
type input "KUR25-036843"
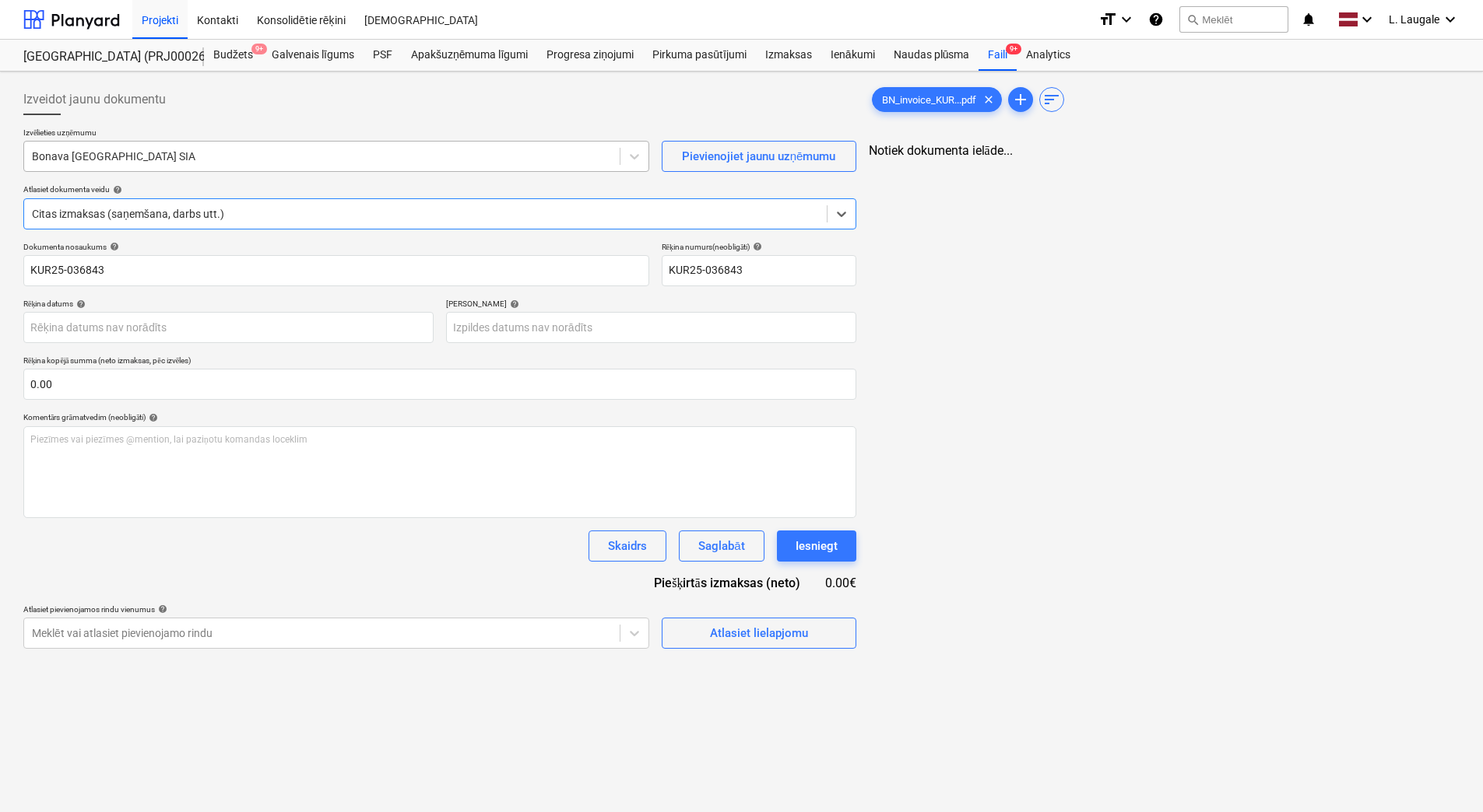
scroll to position [0, 0]
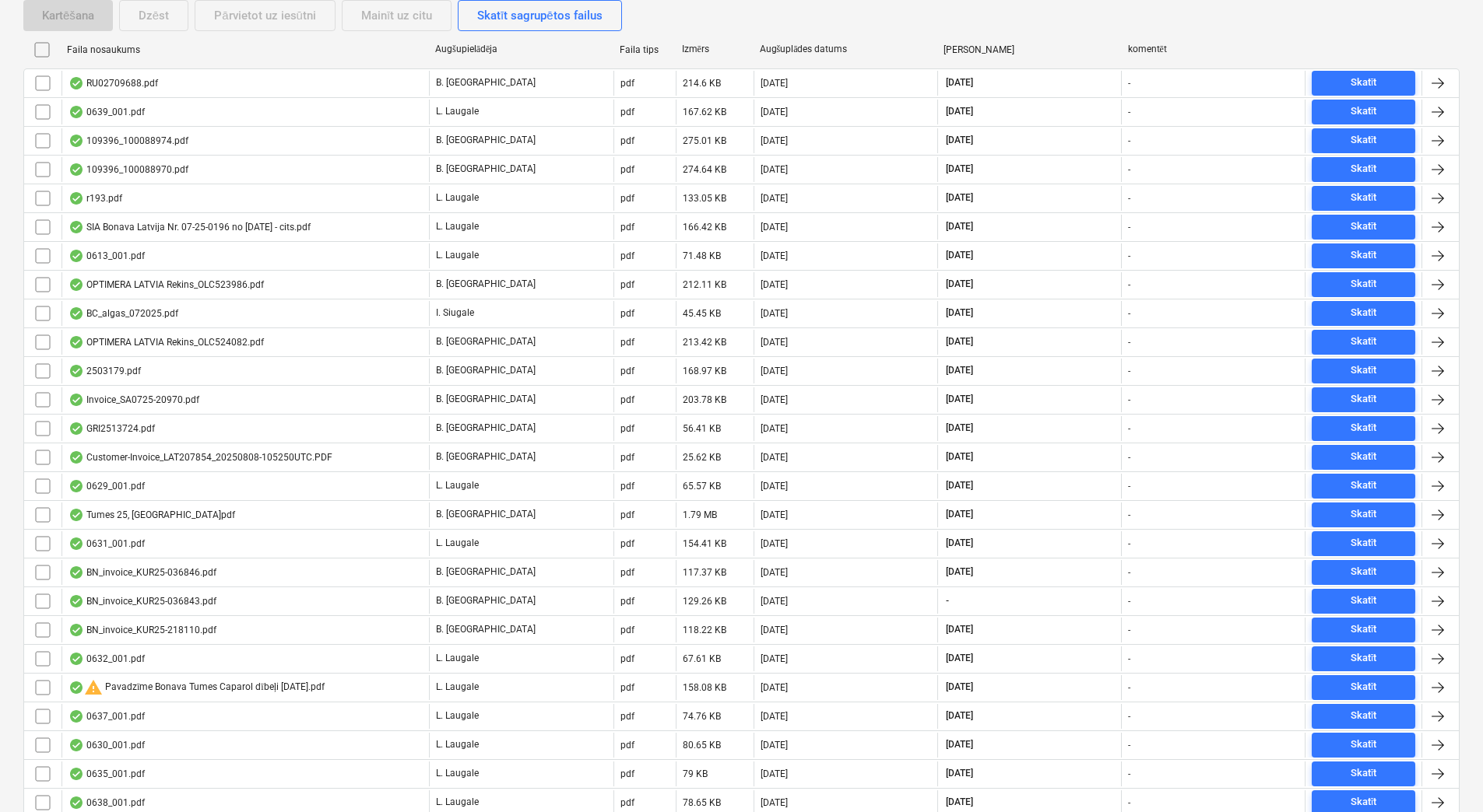
scroll to position [216, 0]
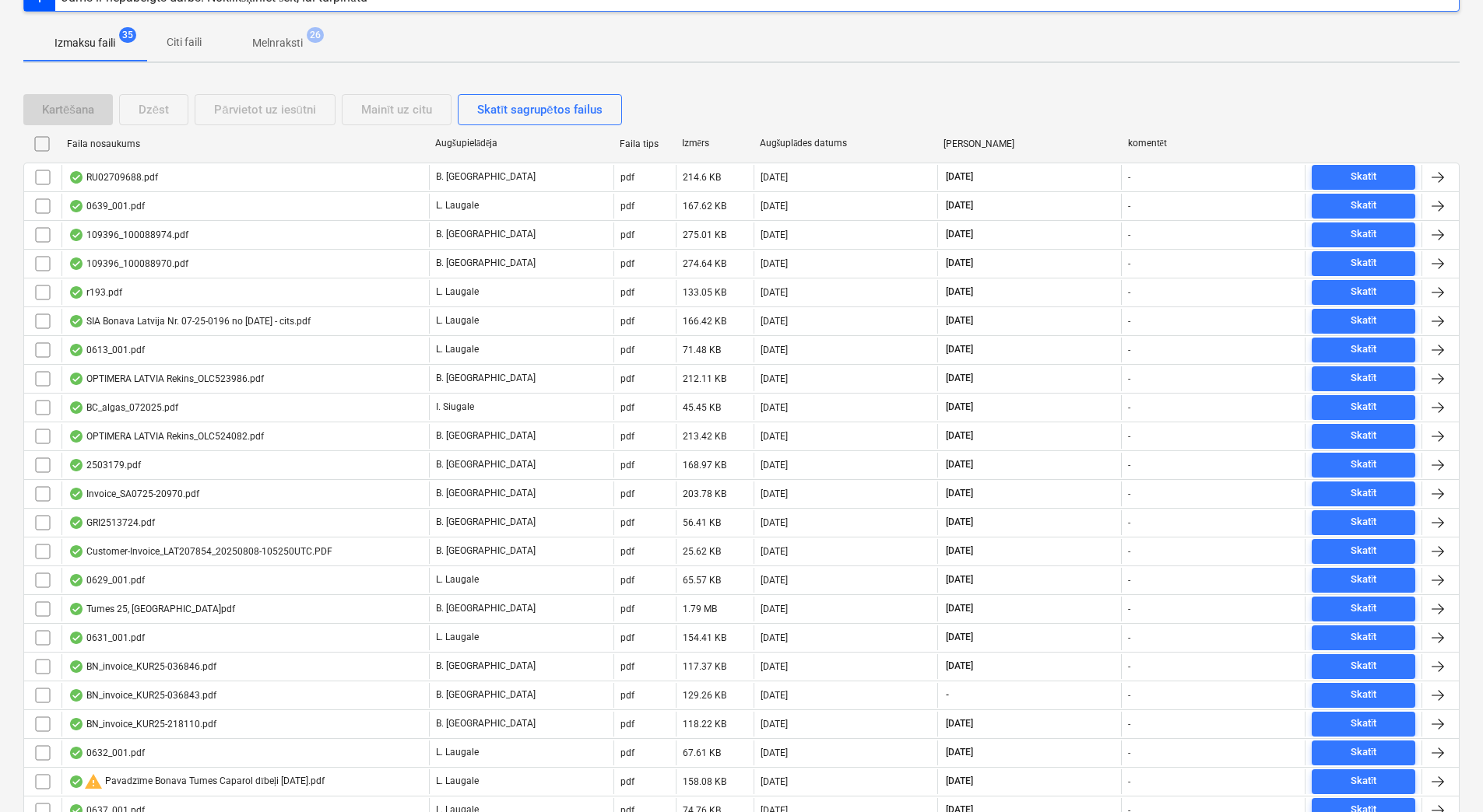
click at [294, 40] on p "Melnraksti" at bounding box center [277, 43] width 50 height 16
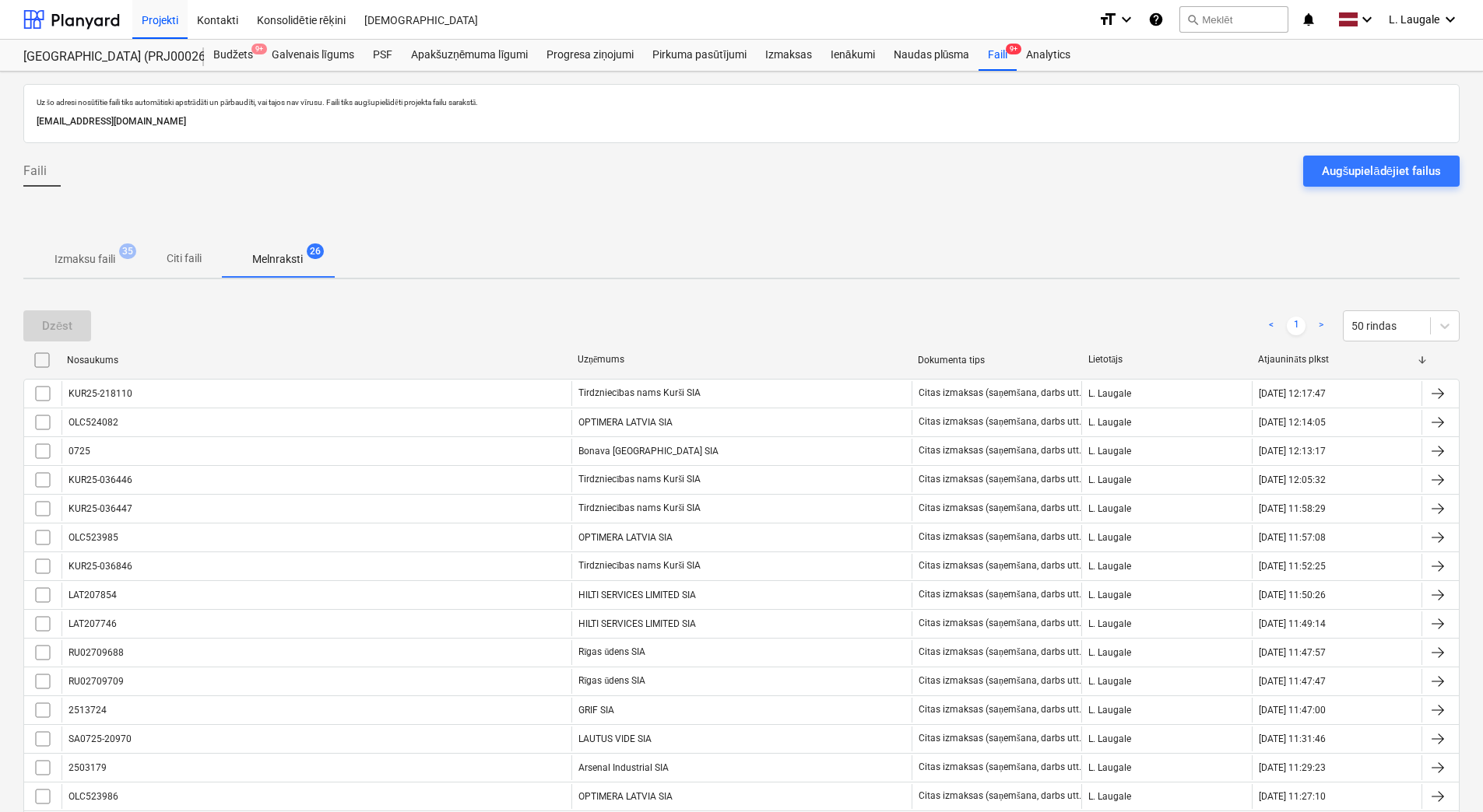
click at [78, 267] on p "Izmaksu faili" at bounding box center [84, 259] width 61 height 16
